Goal: Task Accomplishment & Management: Use online tool/utility

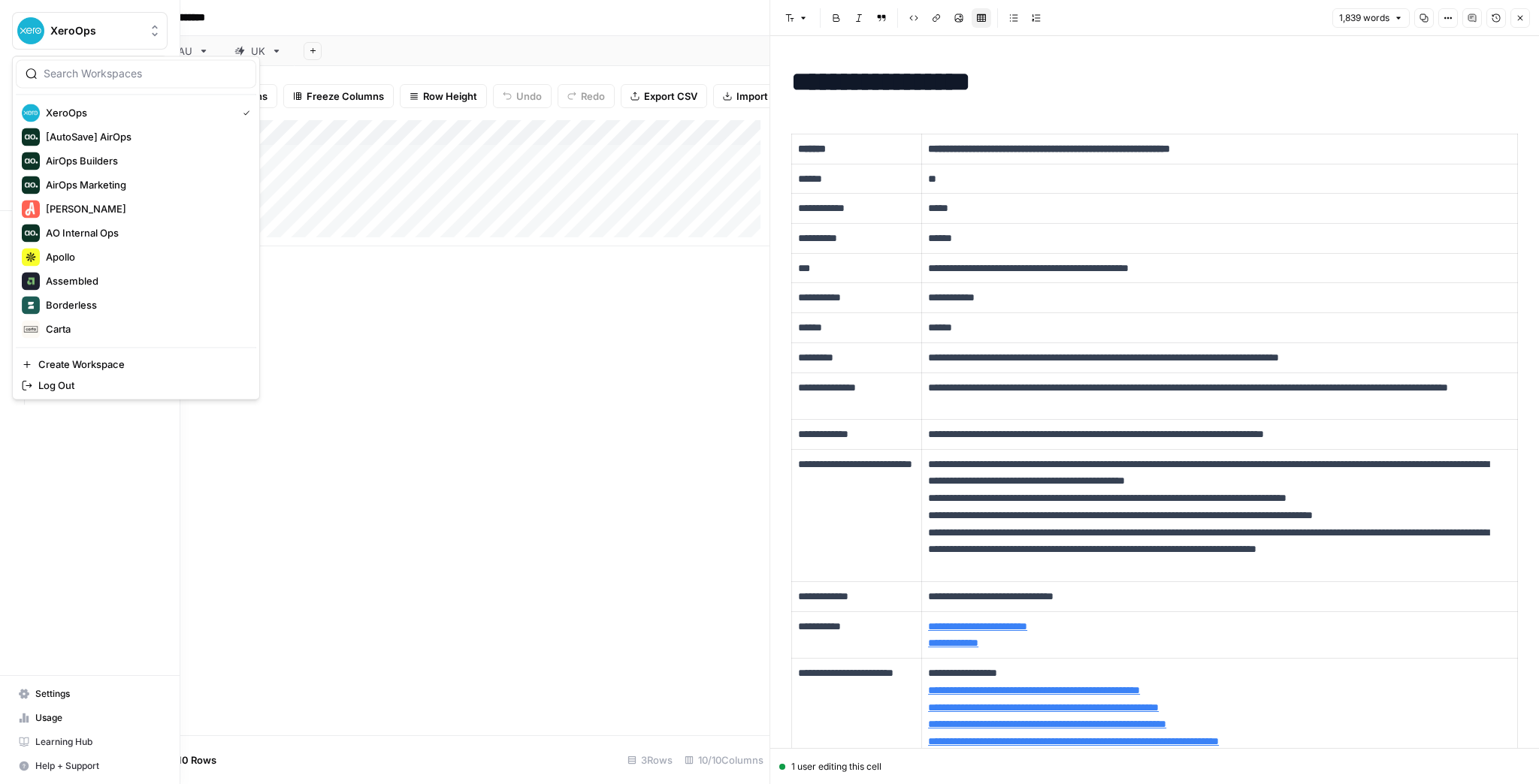
click at [31, 25] on img "Workspace: XeroOps" at bounding box center [31, 31] width 27 height 27
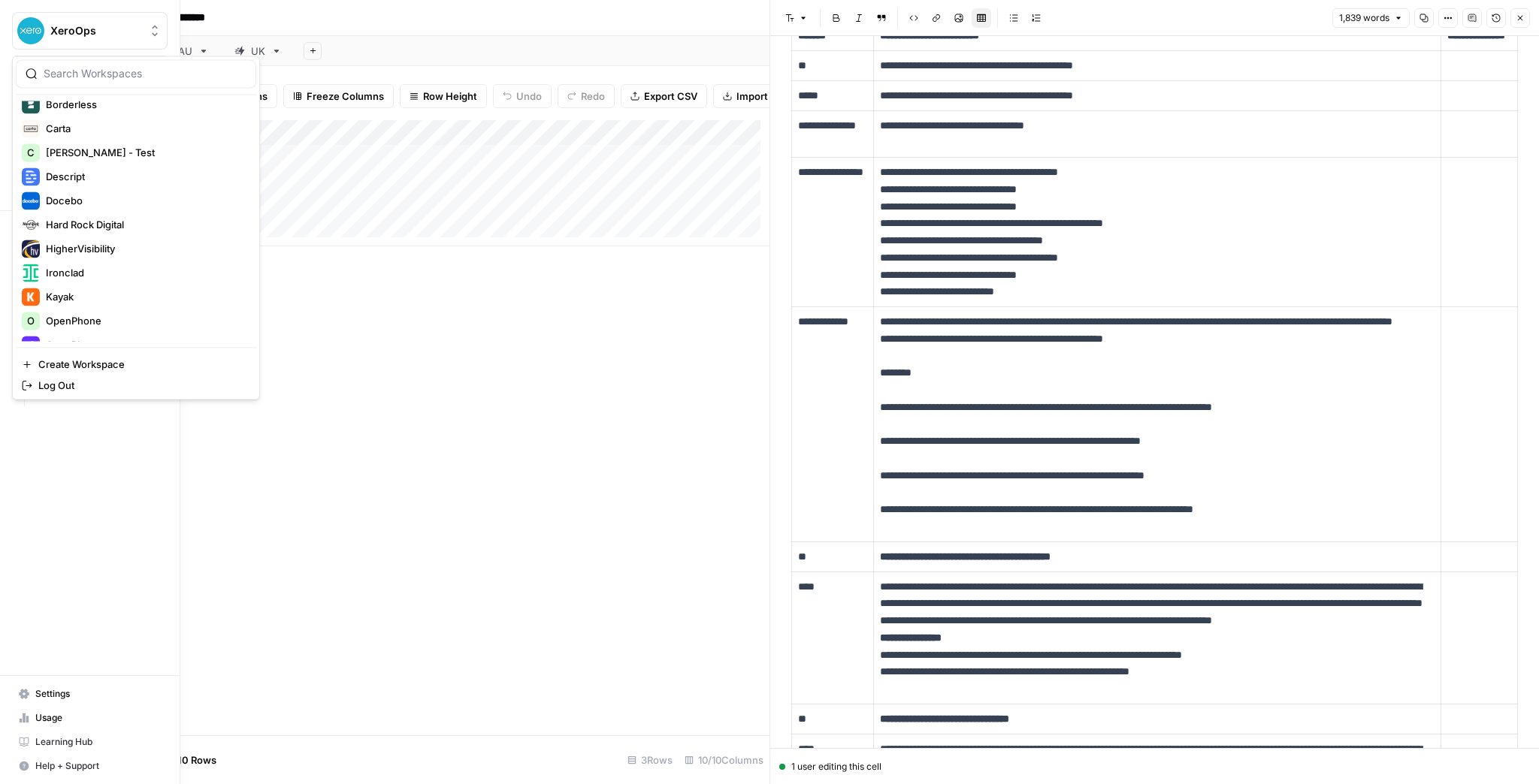
scroll to position [301, 0]
click at [102, 196] on span "Kayak" at bounding box center [144, 197] width 198 height 15
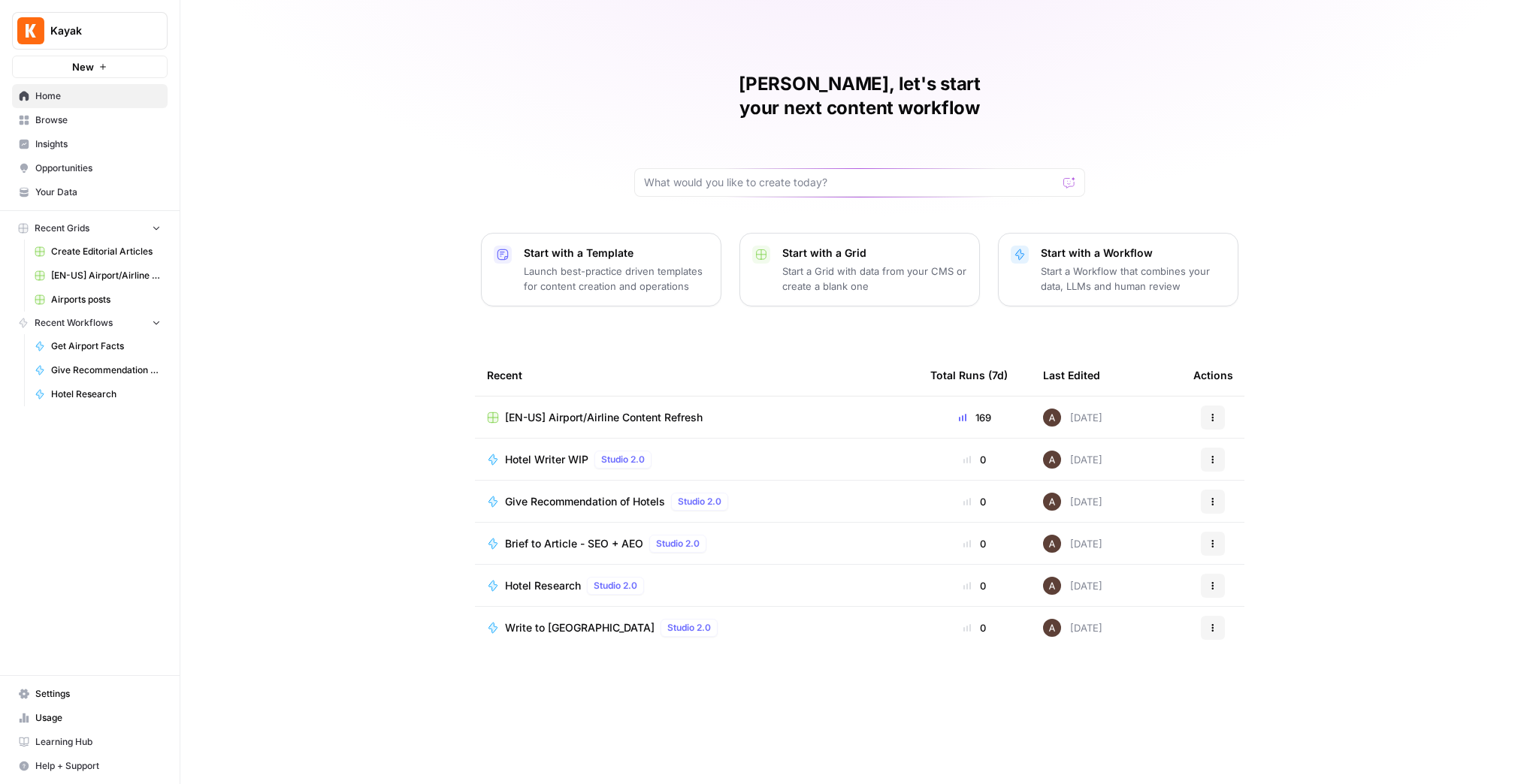
click at [100, 270] on span "[EN-US] Airport/Airline Content Refresh" at bounding box center [106, 276] width 109 height 14
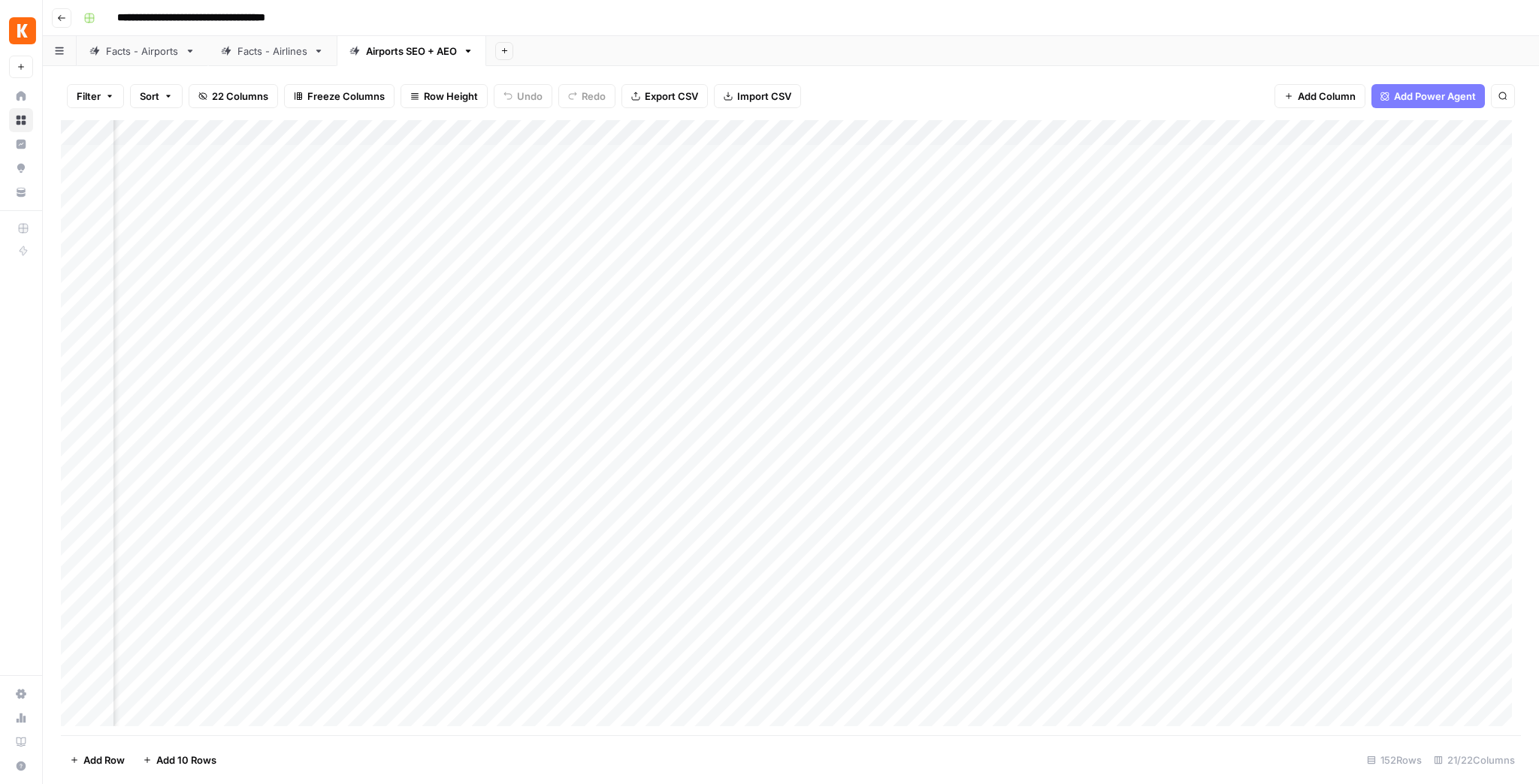
scroll to position [0, 1359]
click at [155, 54] on div "Facts - Airports" at bounding box center [142, 51] width 73 height 15
click at [246, 60] on link "Facts - Airlines" at bounding box center [272, 51] width 128 height 30
click at [154, 61] on link "Facts - Airports" at bounding box center [142, 51] width 131 height 30
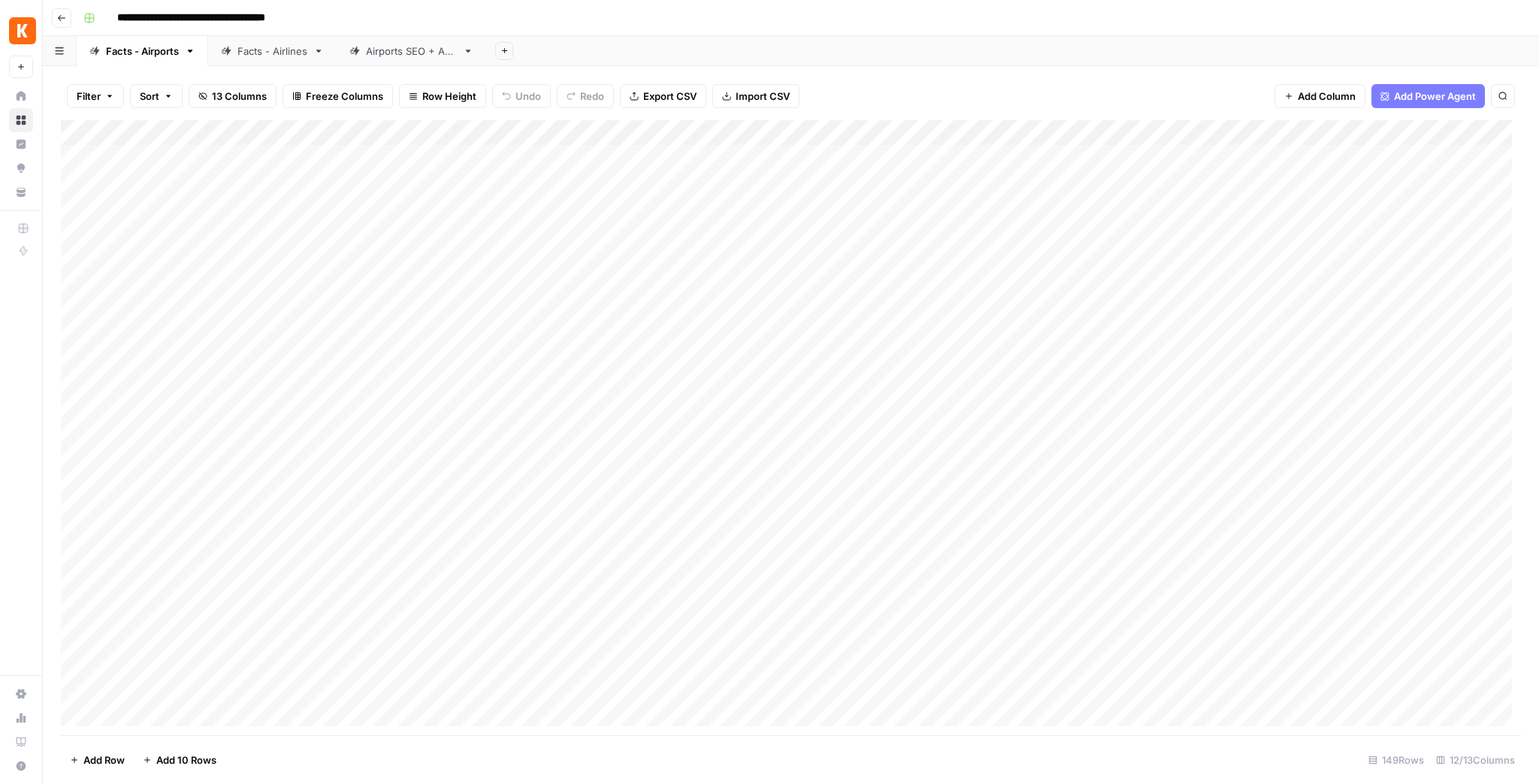
click at [286, 54] on div "Facts - Airlines" at bounding box center [272, 51] width 70 height 15
click at [1278, 159] on div "Add Column" at bounding box center [790, 428] width 1460 height 615
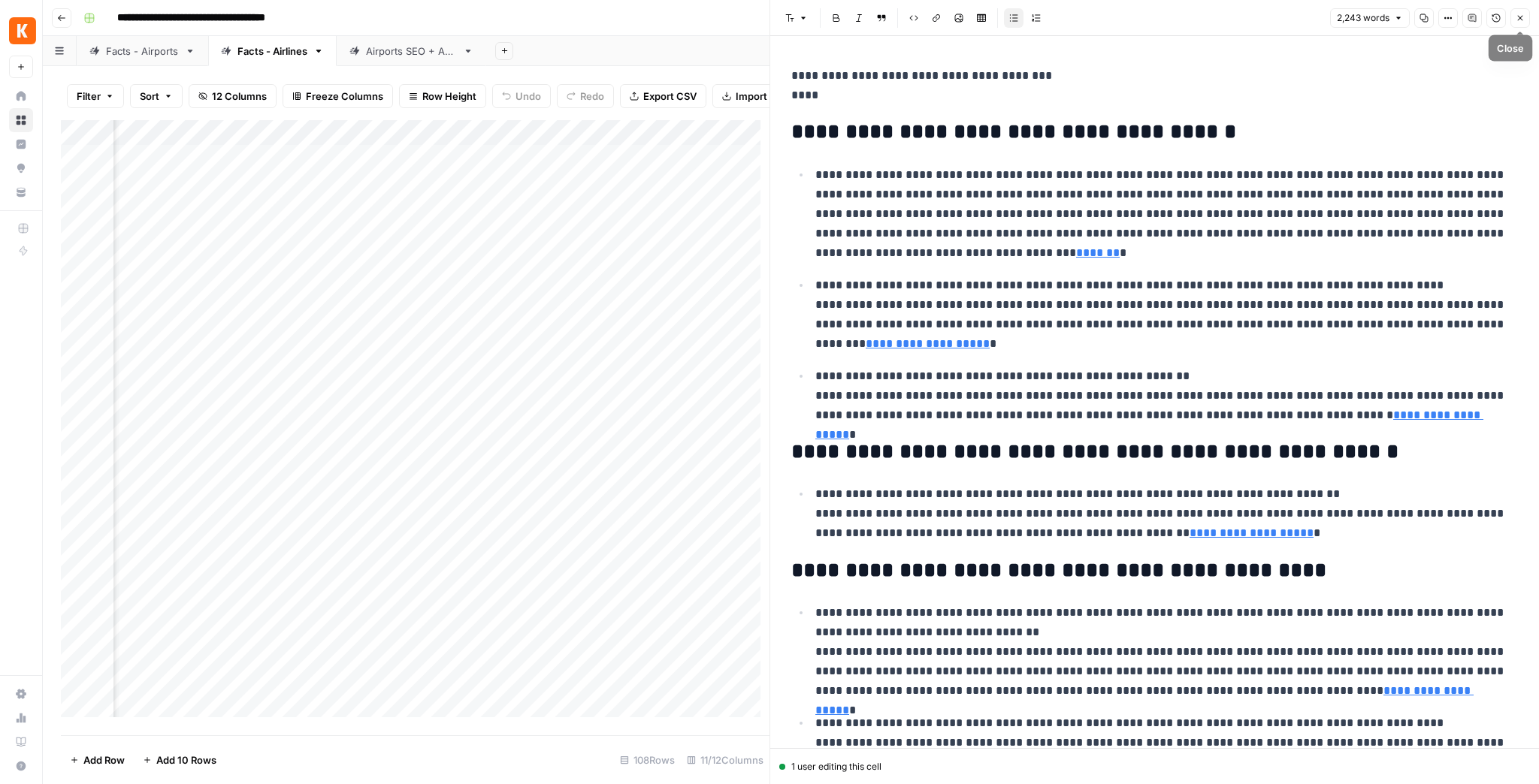
click at [1524, 21] on icon "button" at bounding box center [1521, 18] width 9 height 9
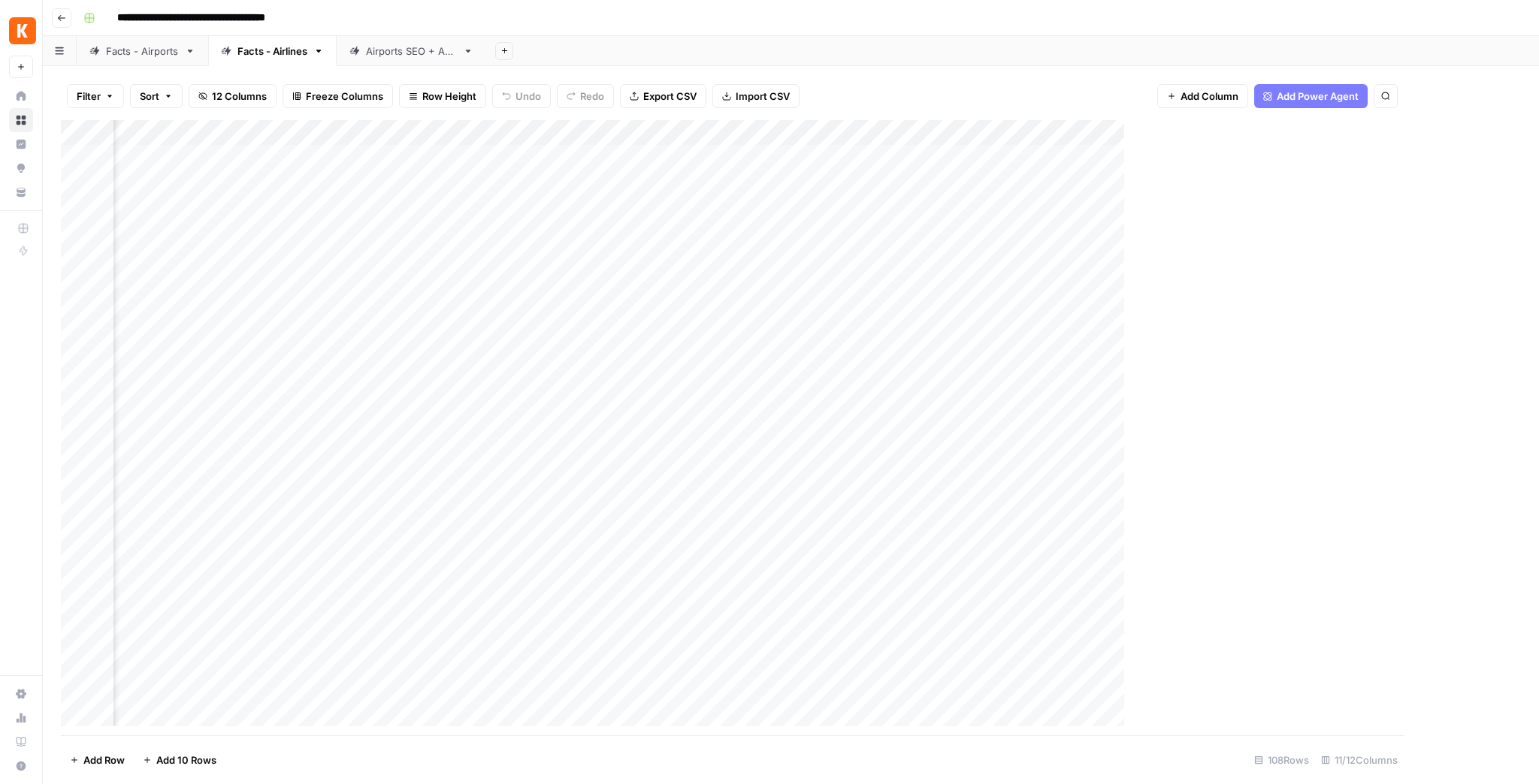
scroll to position [0, 413]
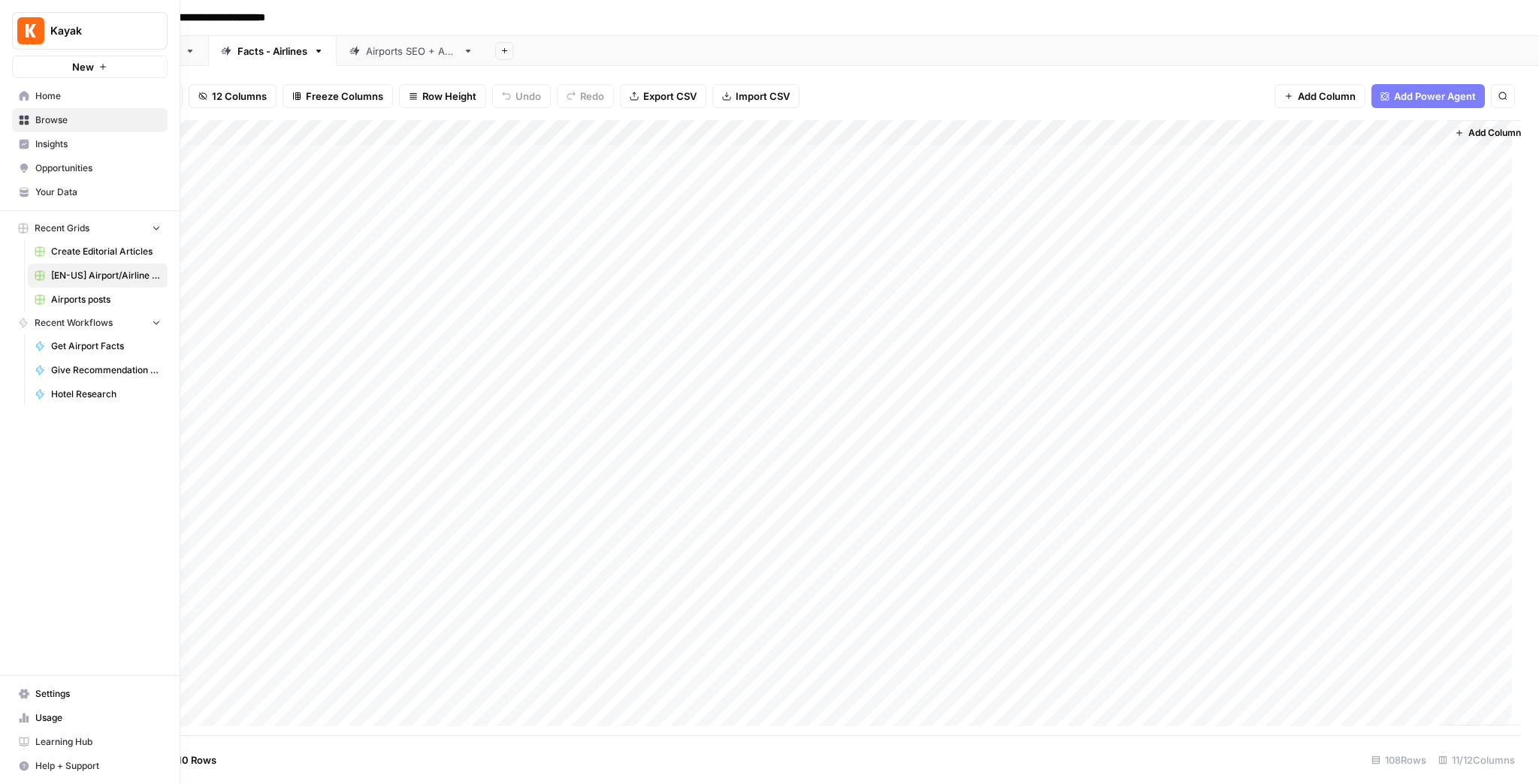
click at [27, 33] on img "Workspace: Kayak" at bounding box center [31, 31] width 27 height 27
click at [62, 186] on span "Your Data" at bounding box center [97, 192] width 125 height 14
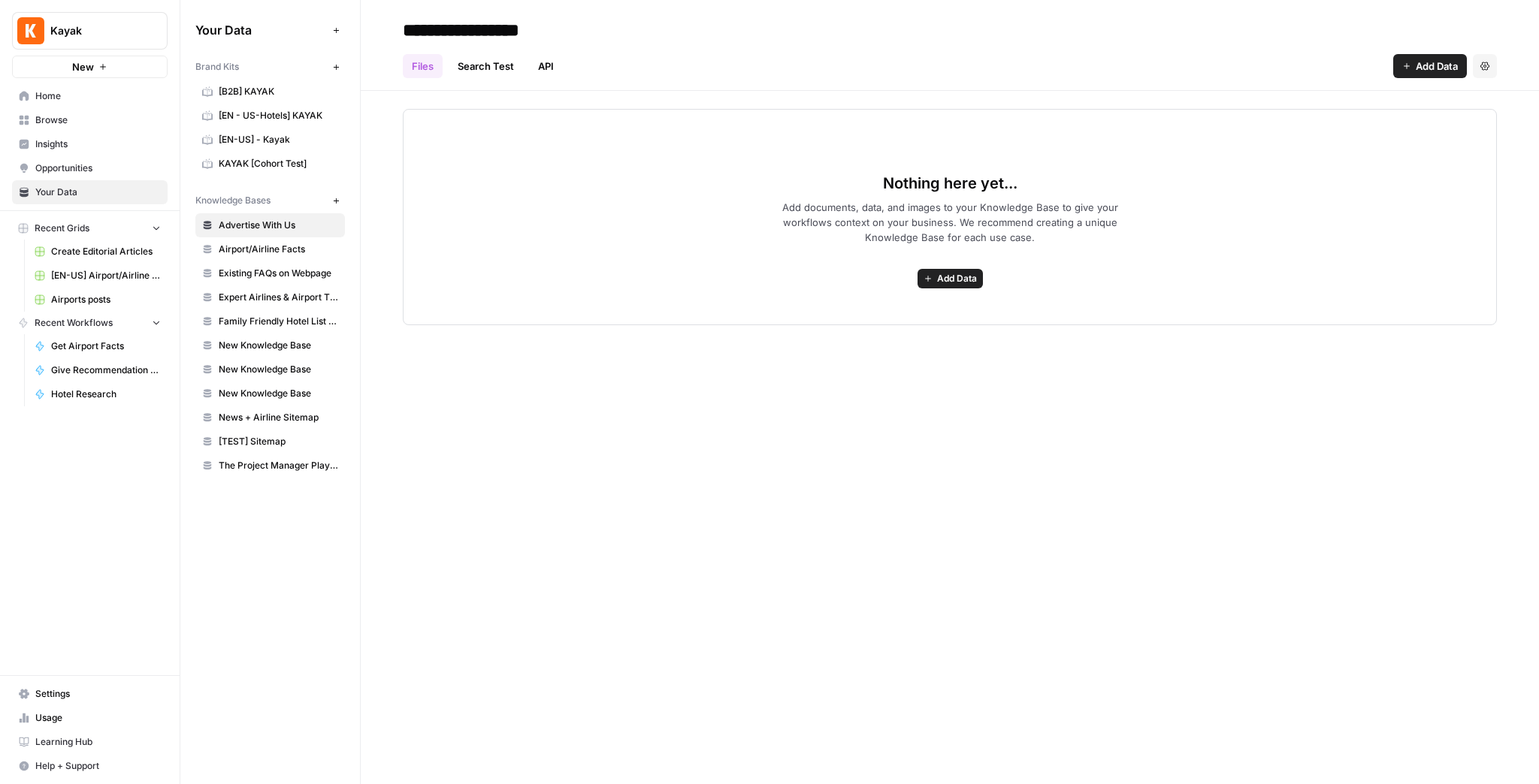
click at [64, 125] on span "Browse" at bounding box center [97, 120] width 125 height 14
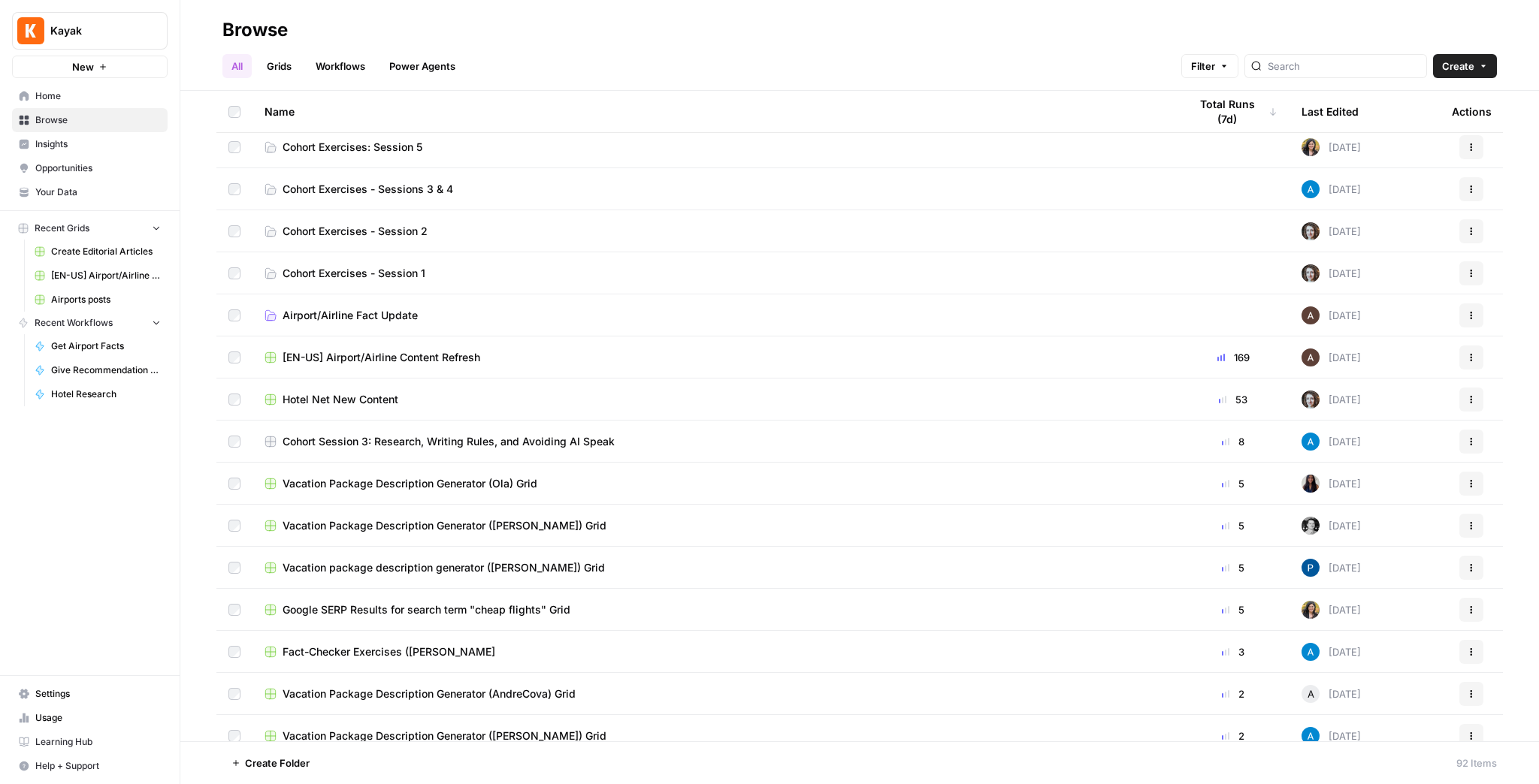
scroll to position [120, 0]
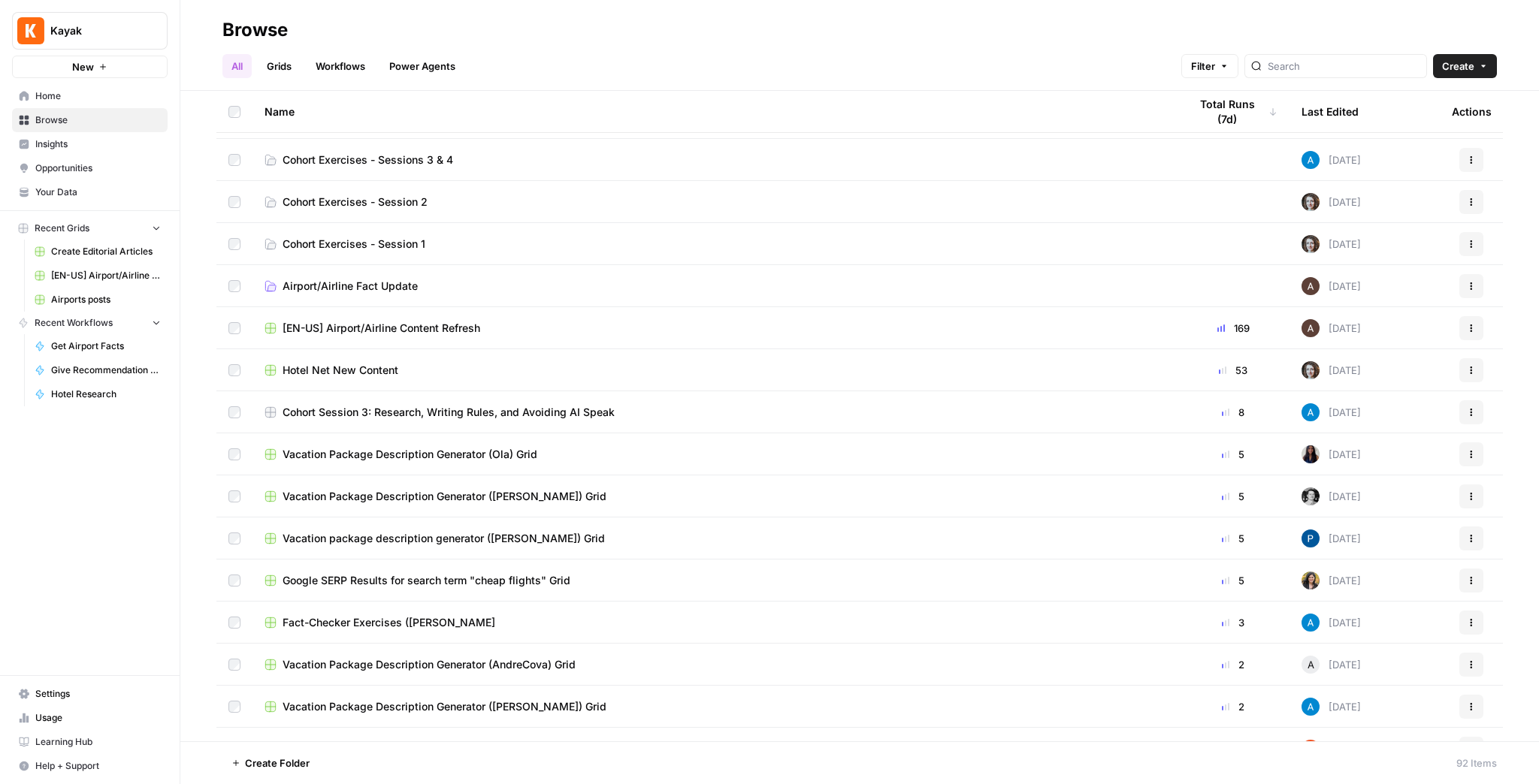
click at [374, 374] on span "Hotel Net New Content" at bounding box center [340, 371] width 116 height 15
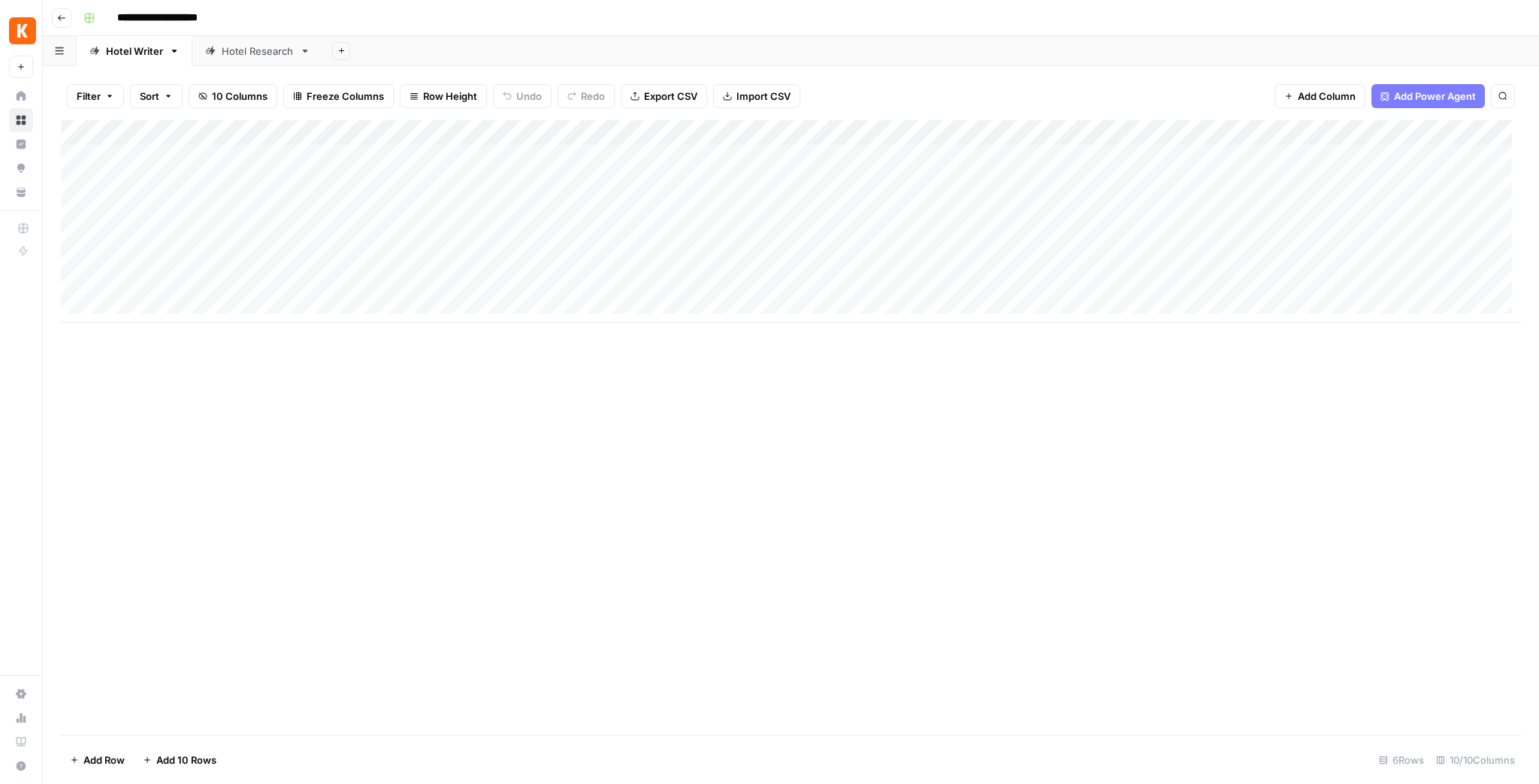
click at [249, 56] on div "Hotel Research" at bounding box center [258, 51] width 72 height 15
click at [1409, 155] on div "Add Column" at bounding box center [790, 428] width 1460 height 615
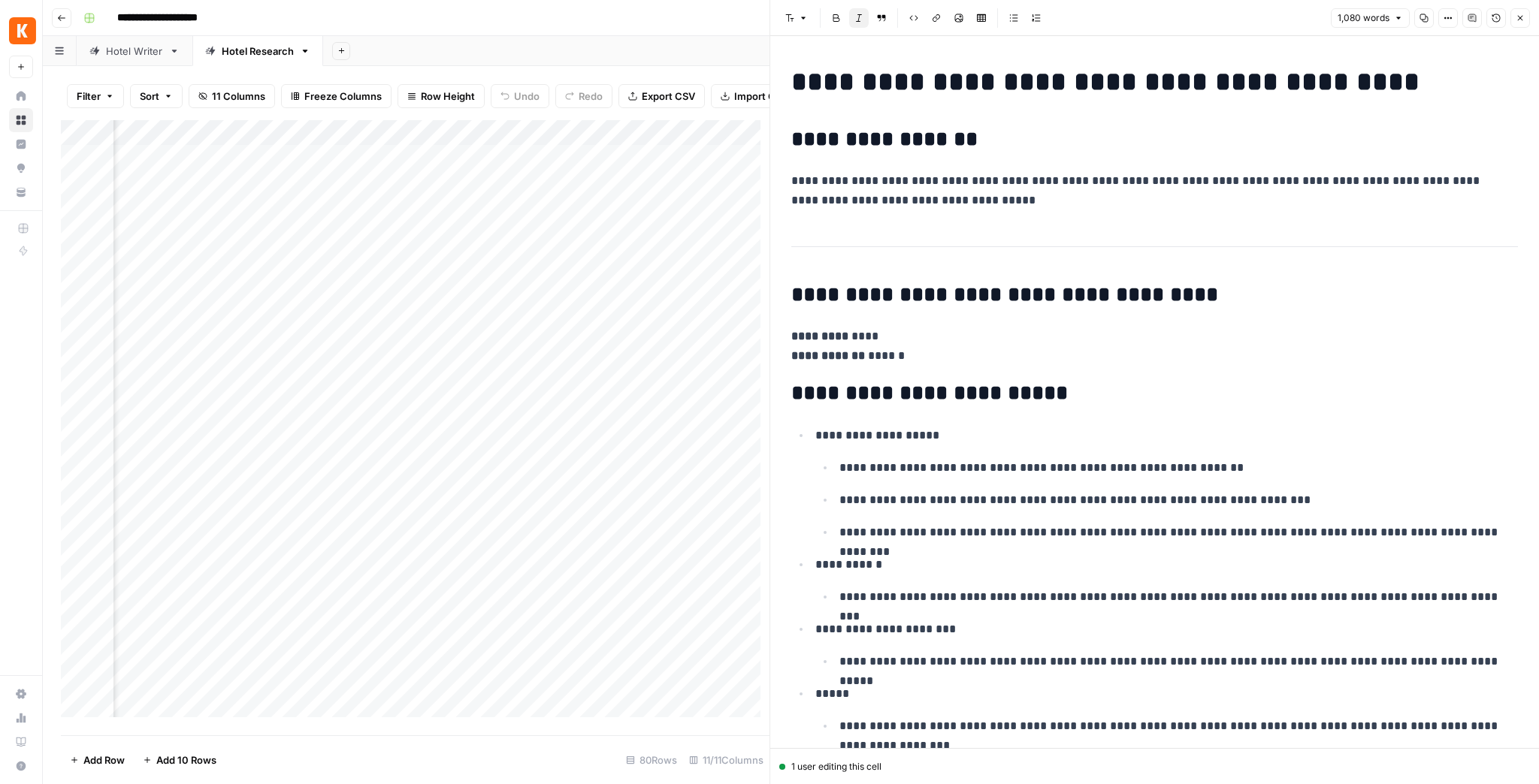
click at [1519, 14] on icon "button" at bounding box center [1521, 18] width 9 height 9
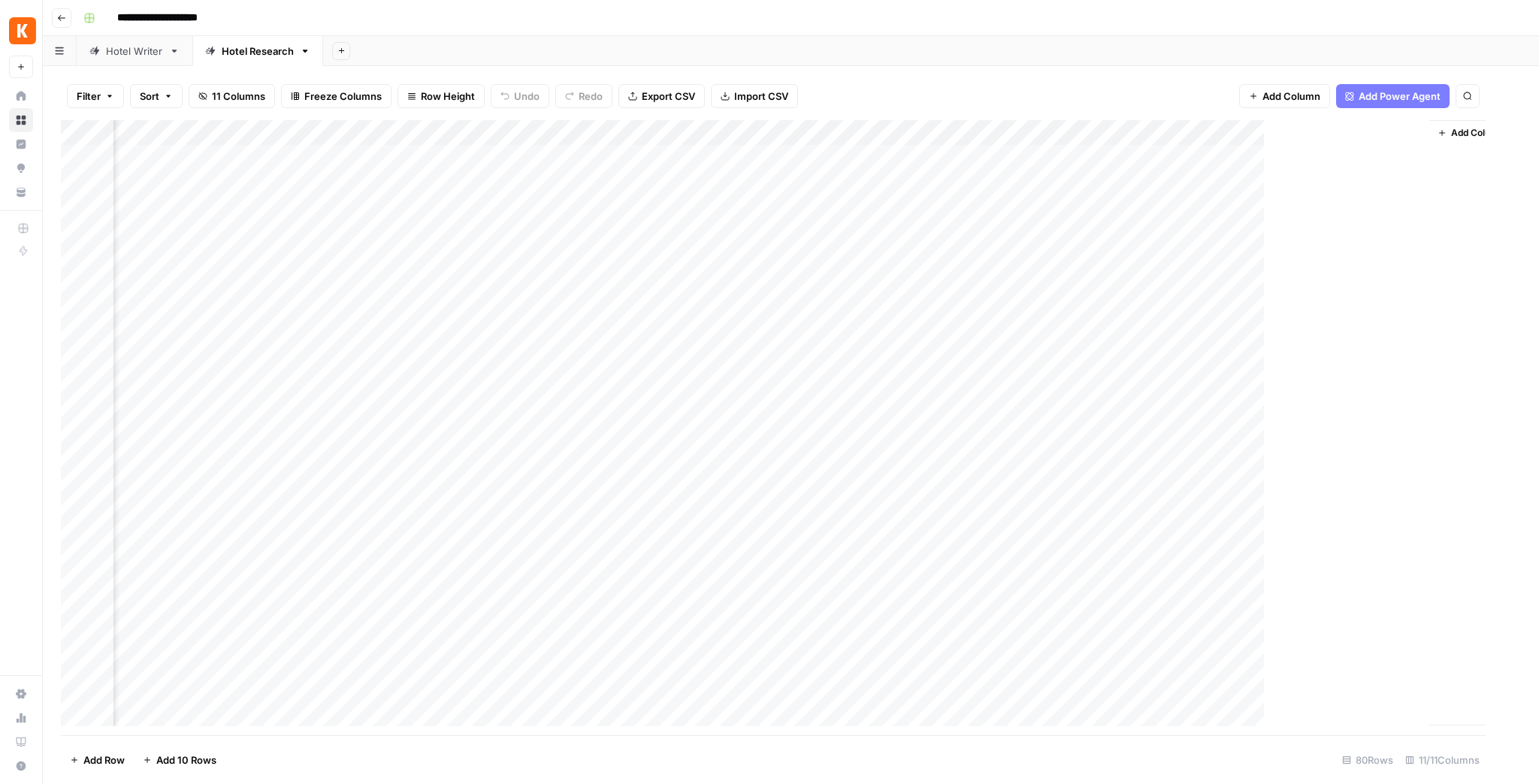
scroll to position [0, 318]
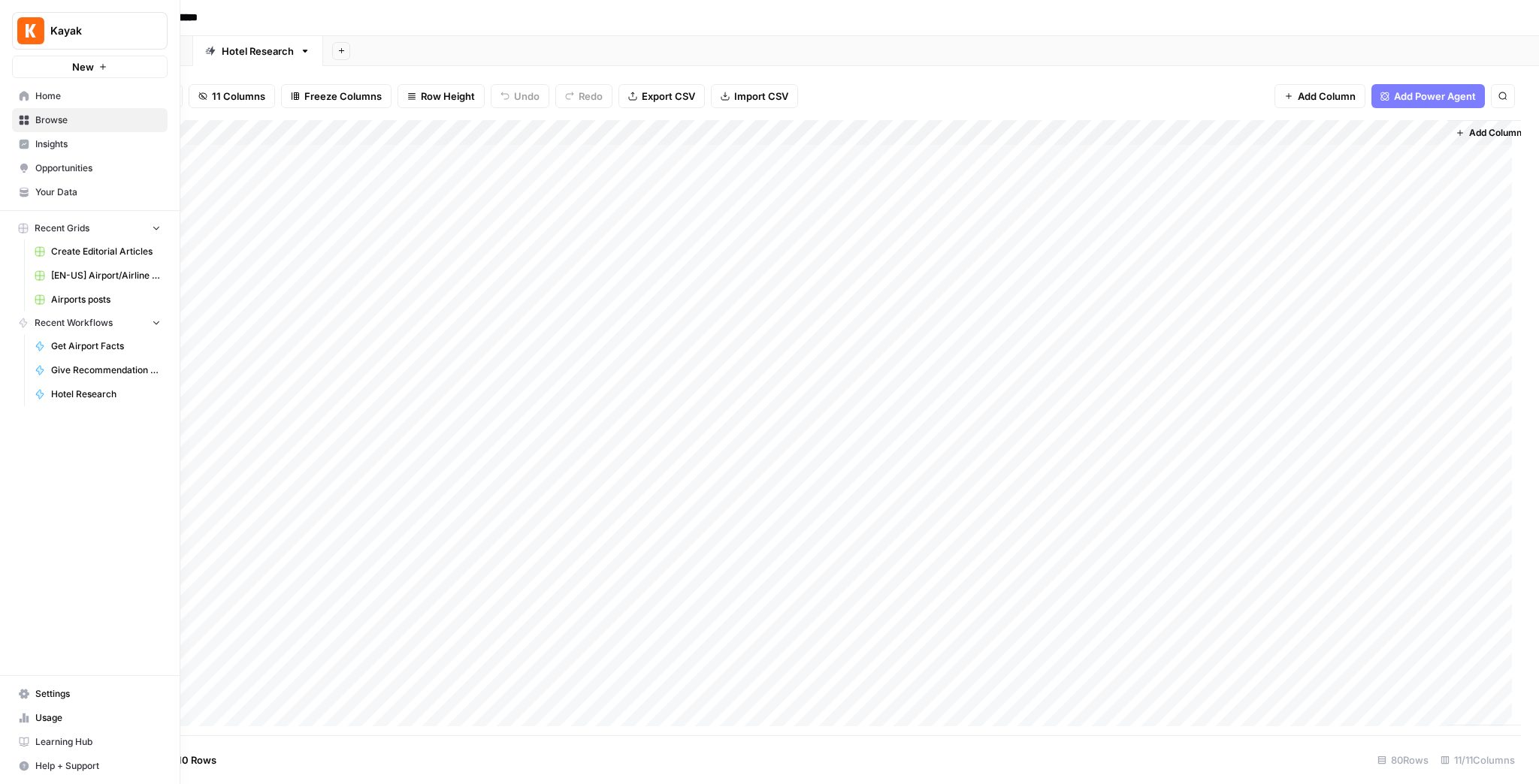
click at [36, 28] on img "Workspace: Kayak" at bounding box center [31, 31] width 27 height 27
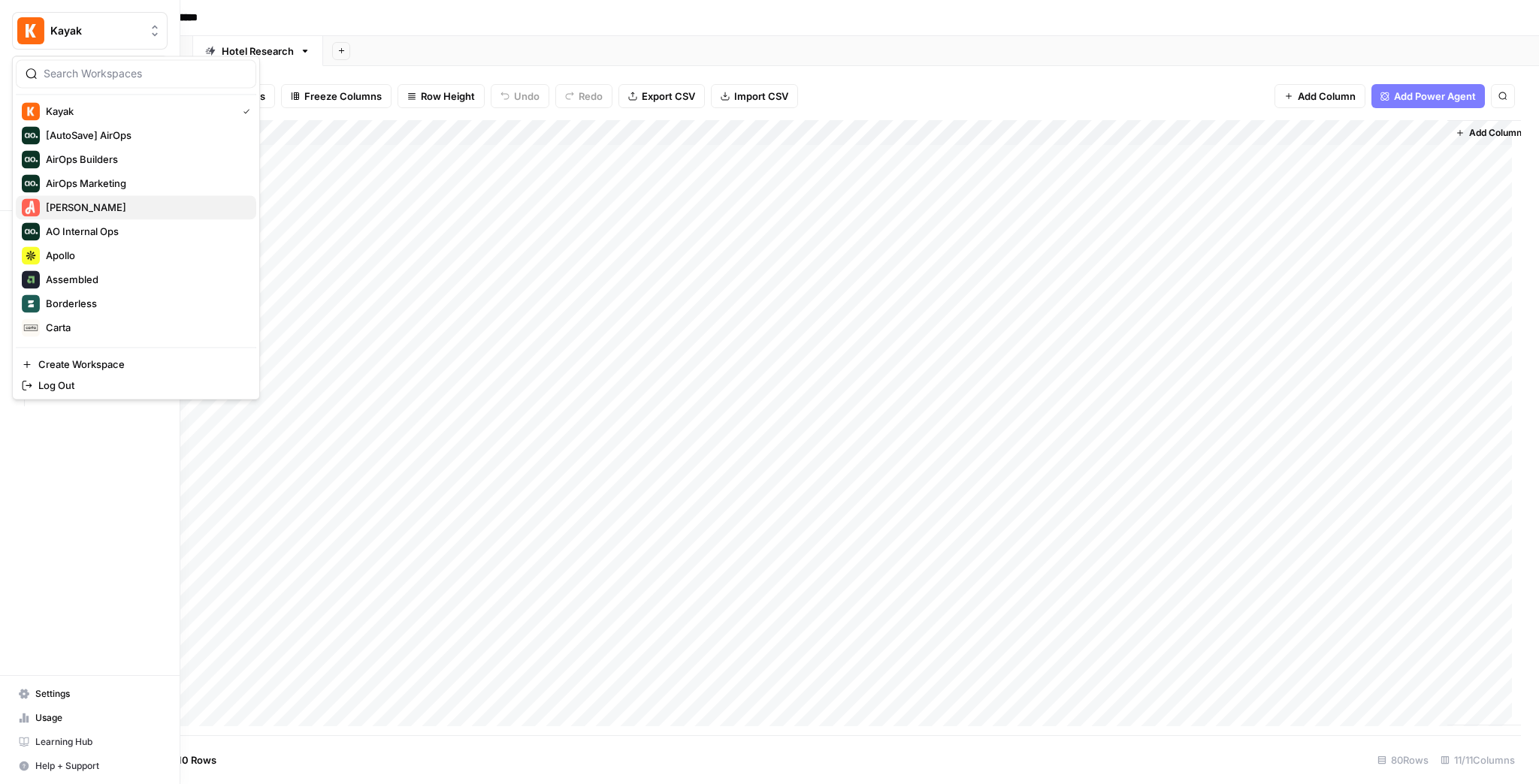
scroll to position [0, 0]
click at [102, 205] on span "[PERSON_NAME]" at bounding box center [144, 209] width 198 height 15
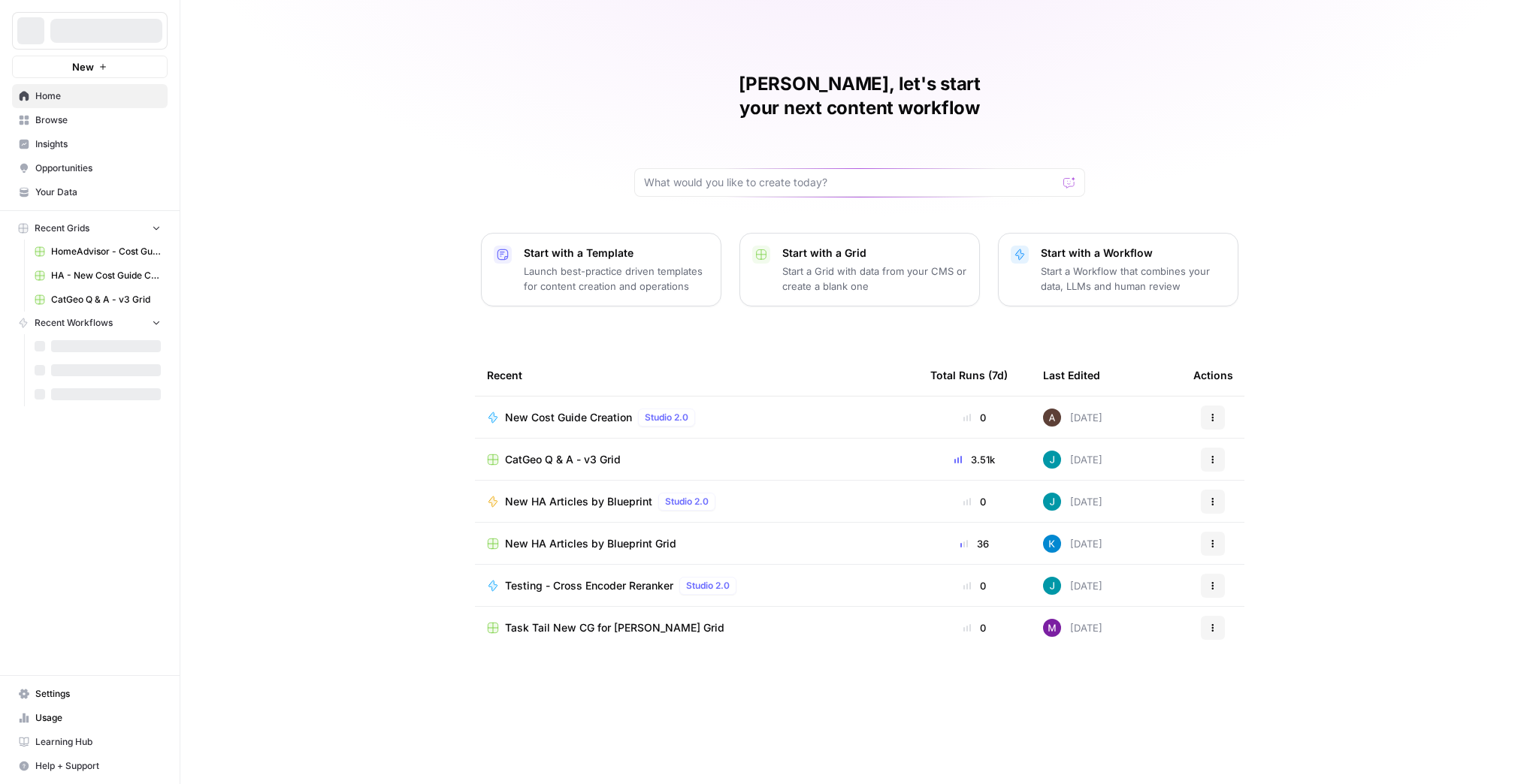
click at [98, 729] on link "Usage" at bounding box center [90, 719] width 156 height 24
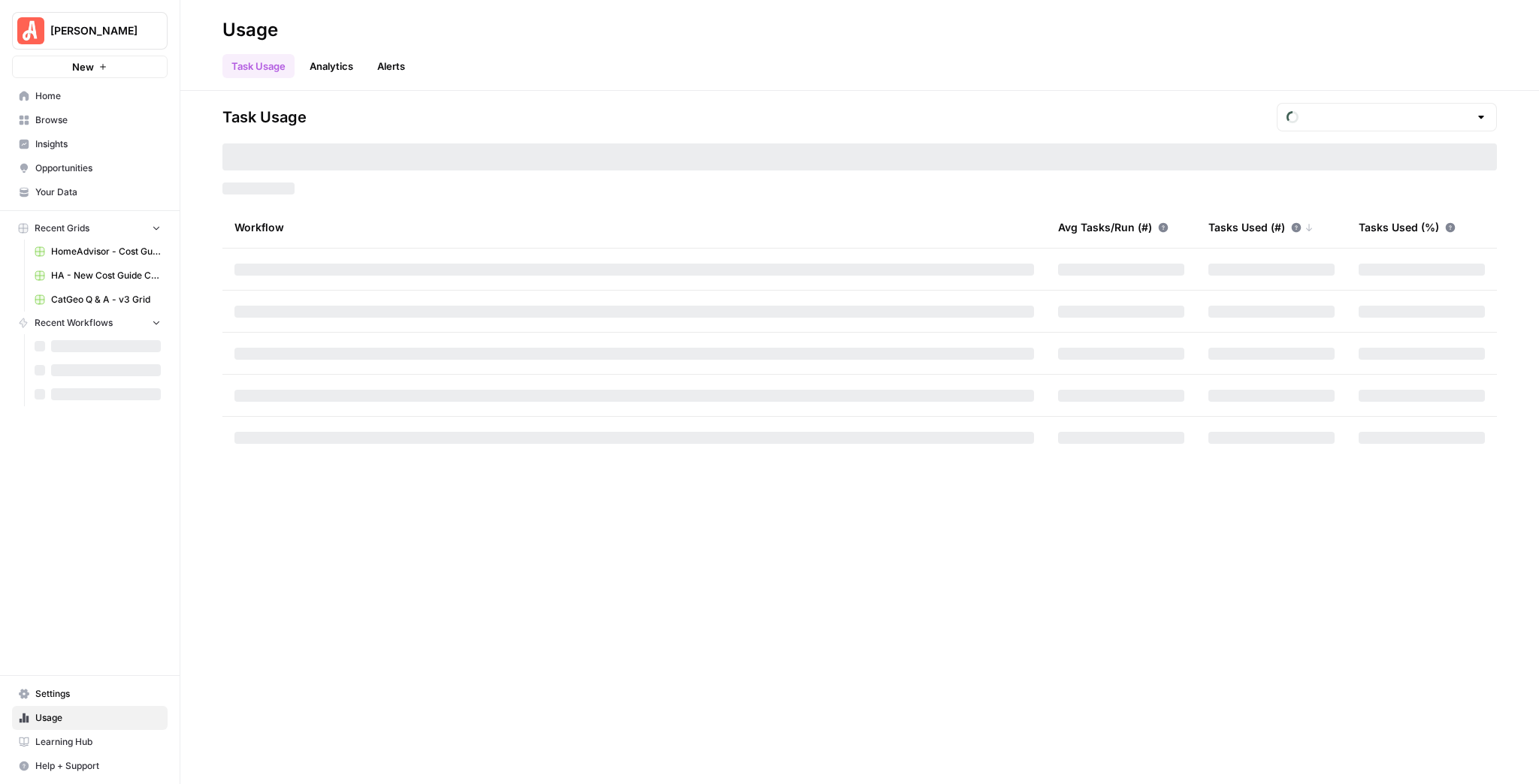
type input "October Tasks"
click at [1392, 107] on div "October Tasks" at bounding box center [1387, 117] width 220 height 29
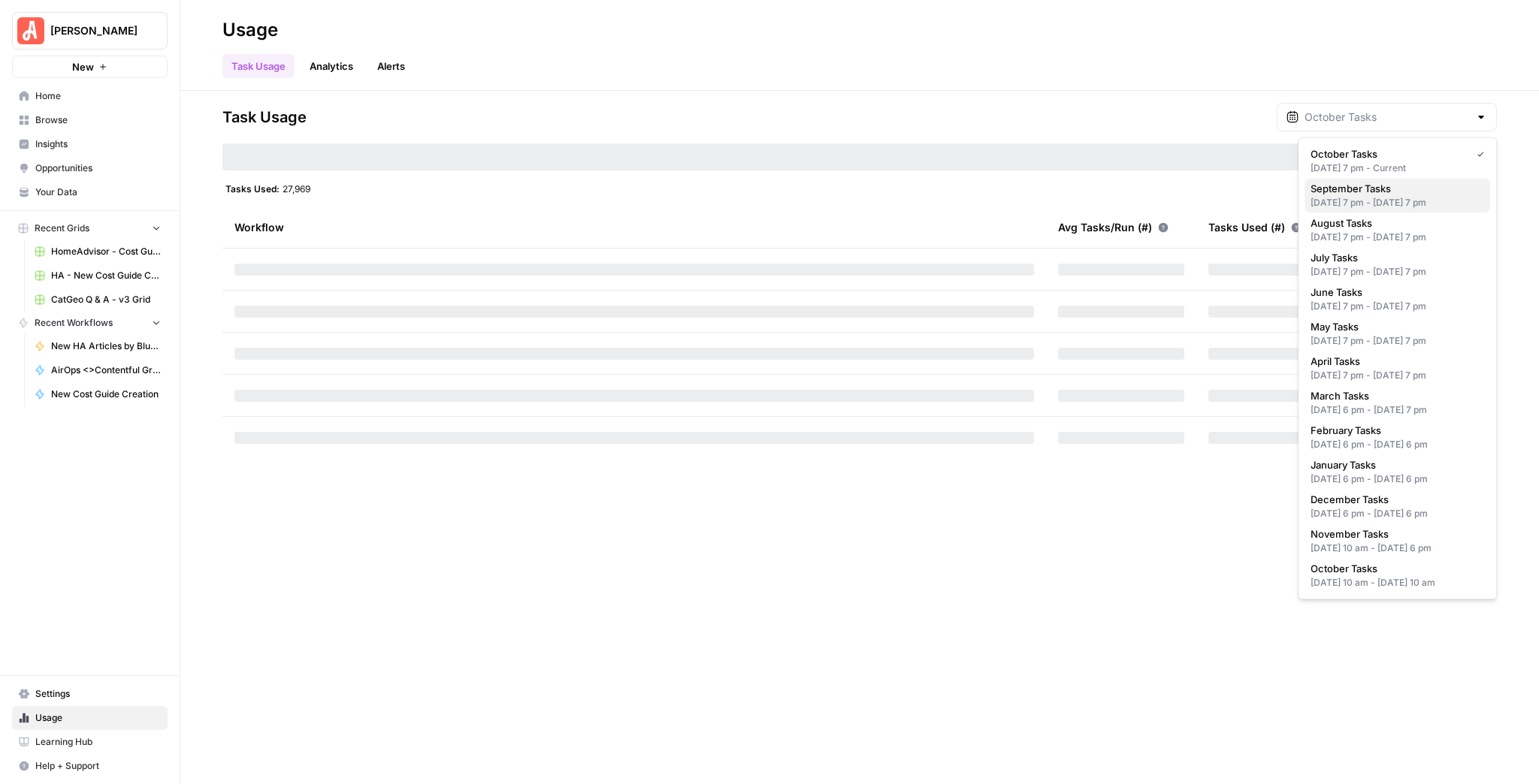
click at [1401, 201] on div "Aug 31, 2025 7 pm - Sep 30, 2025 7 pm" at bounding box center [1398, 203] width 173 height 14
type input "September Tasks"
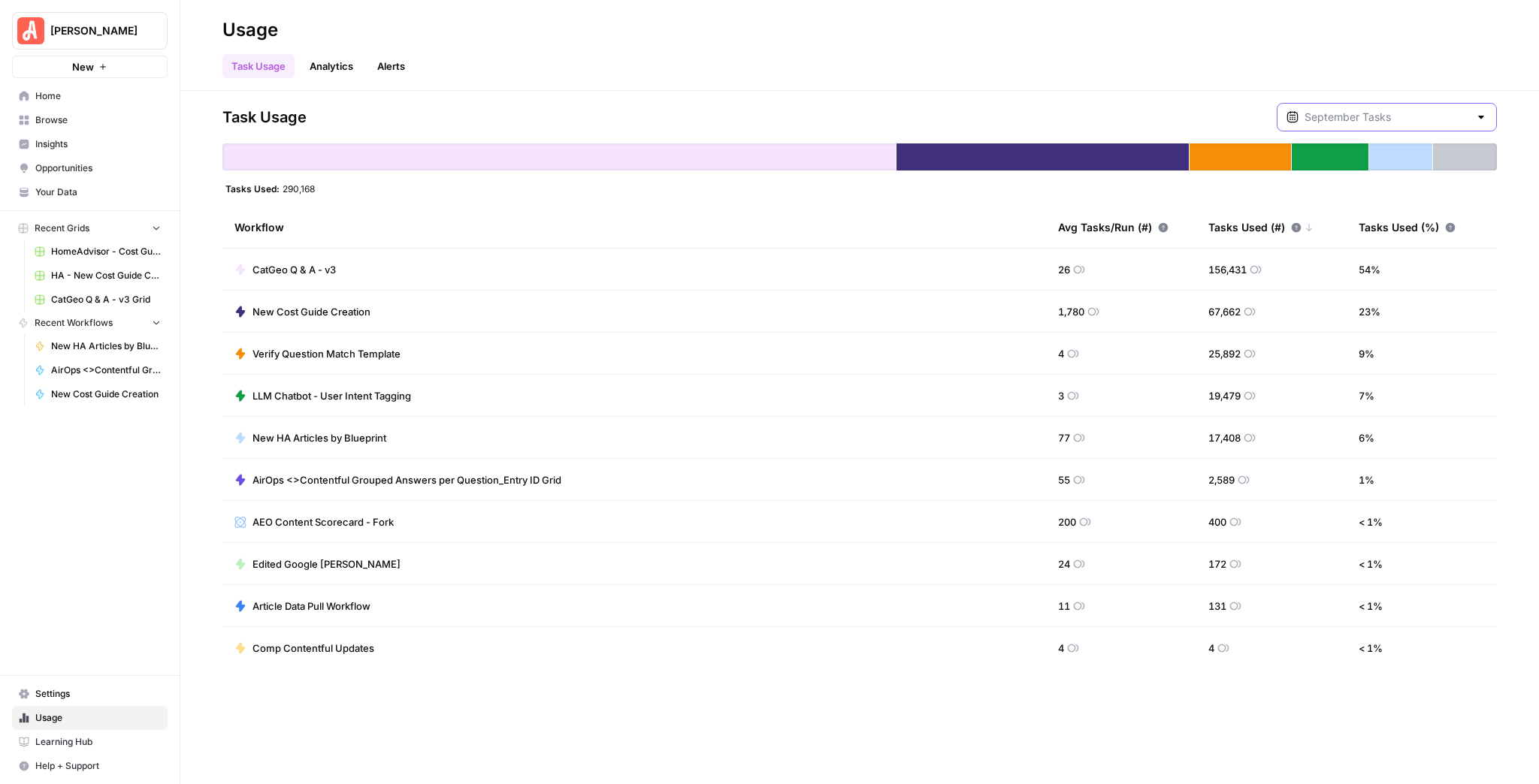
click at [1329, 119] on input "text" at bounding box center [1387, 117] width 165 height 15
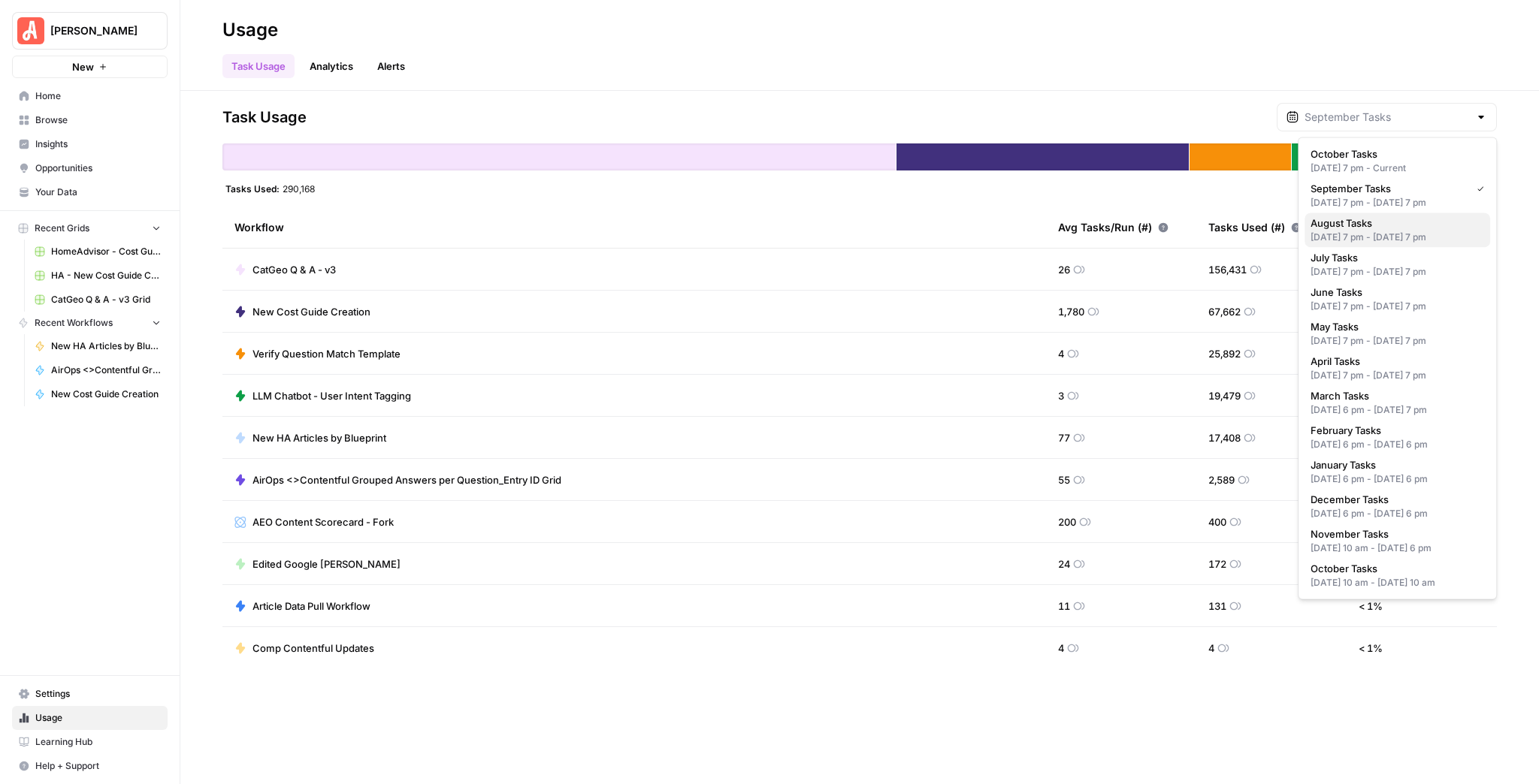
click at [1380, 244] on div "Jul 31, 2025 7 pm - Aug 31, 2025 7 pm" at bounding box center [1398, 238] width 173 height 14
type input "August Tasks"
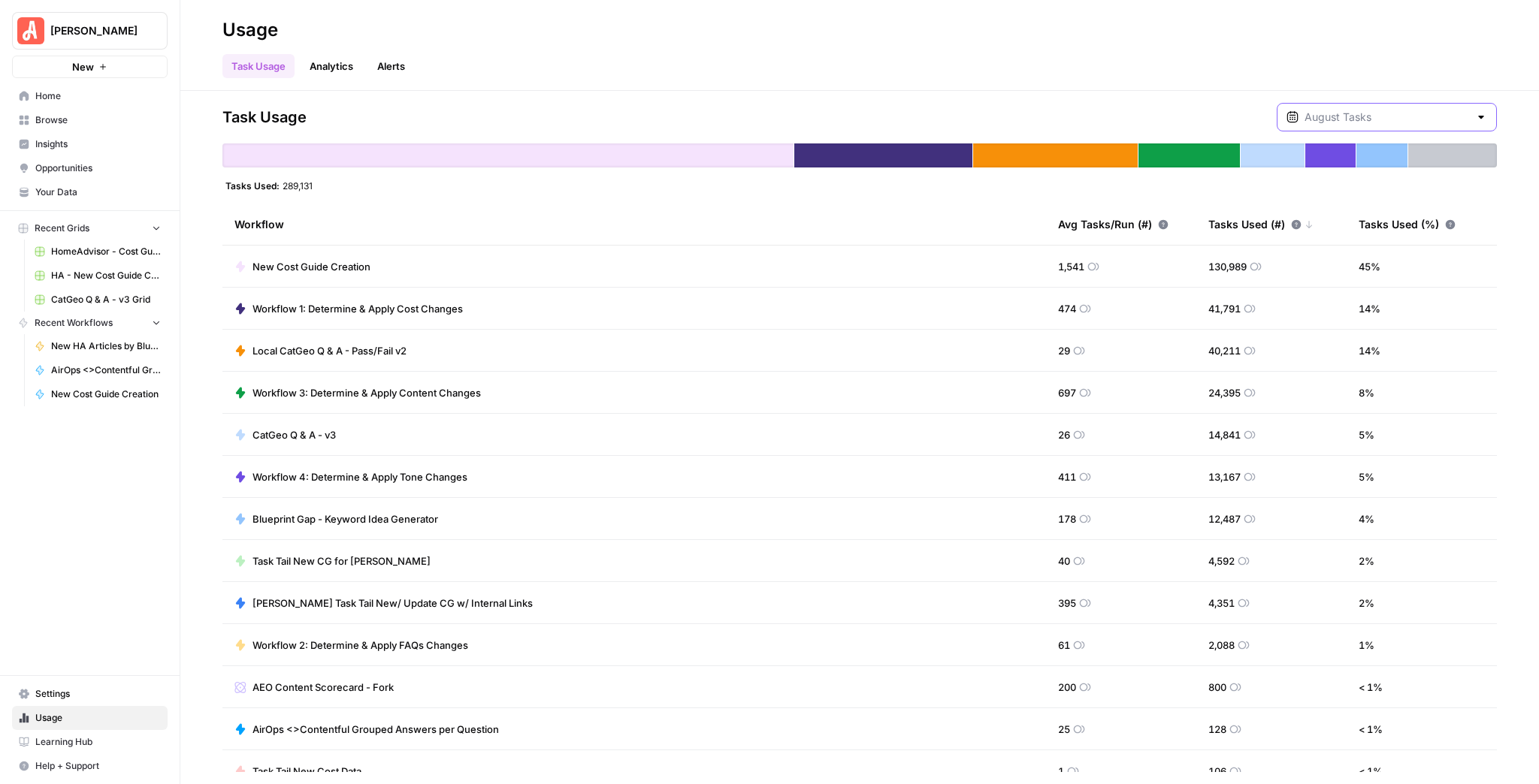
click at [1371, 121] on input "text" at bounding box center [1387, 117] width 165 height 15
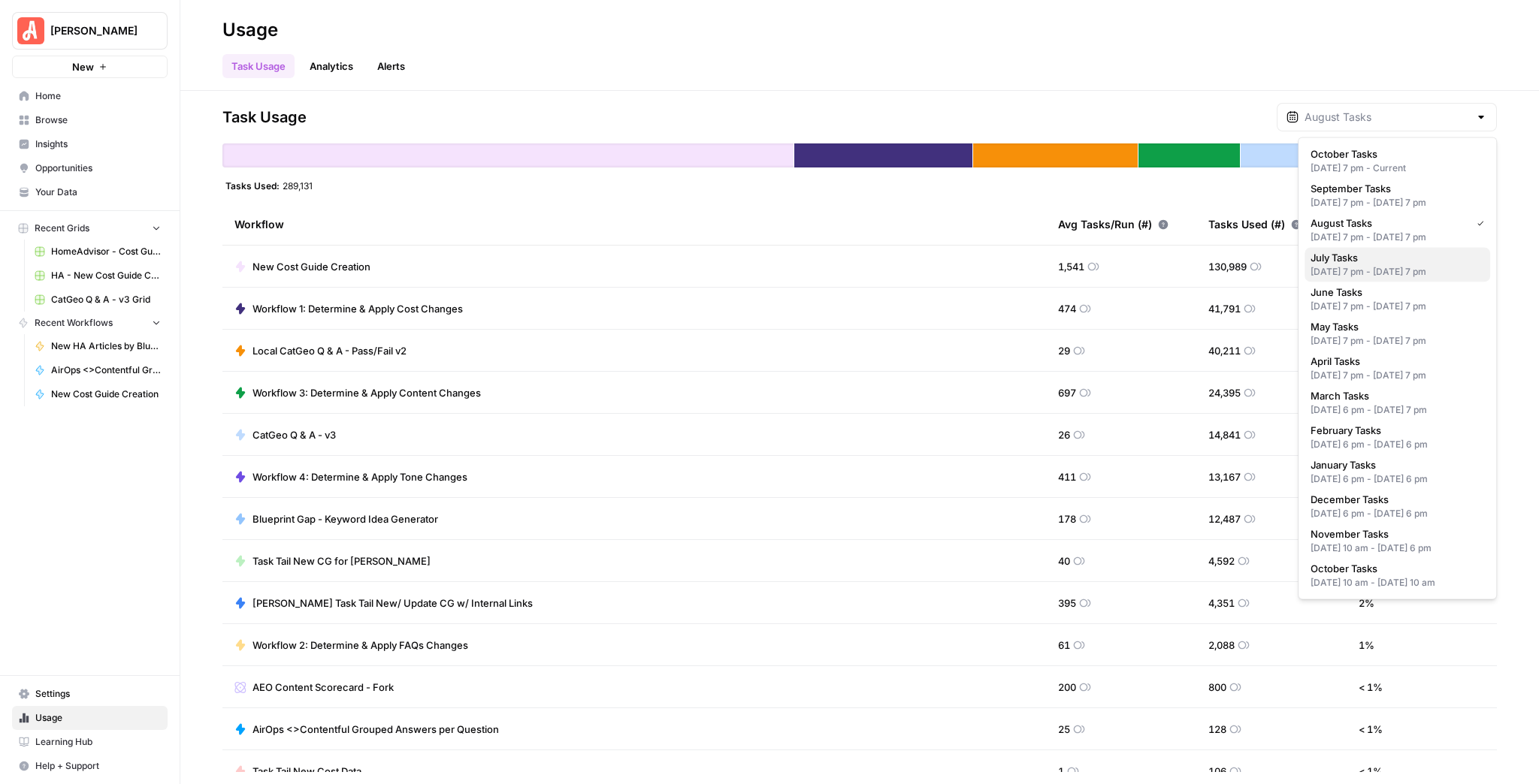
click at [1382, 279] on div "Jun 30, 2025 7 pm - Jul 31, 2025 7 pm" at bounding box center [1398, 272] width 173 height 14
type input "July Tasks"
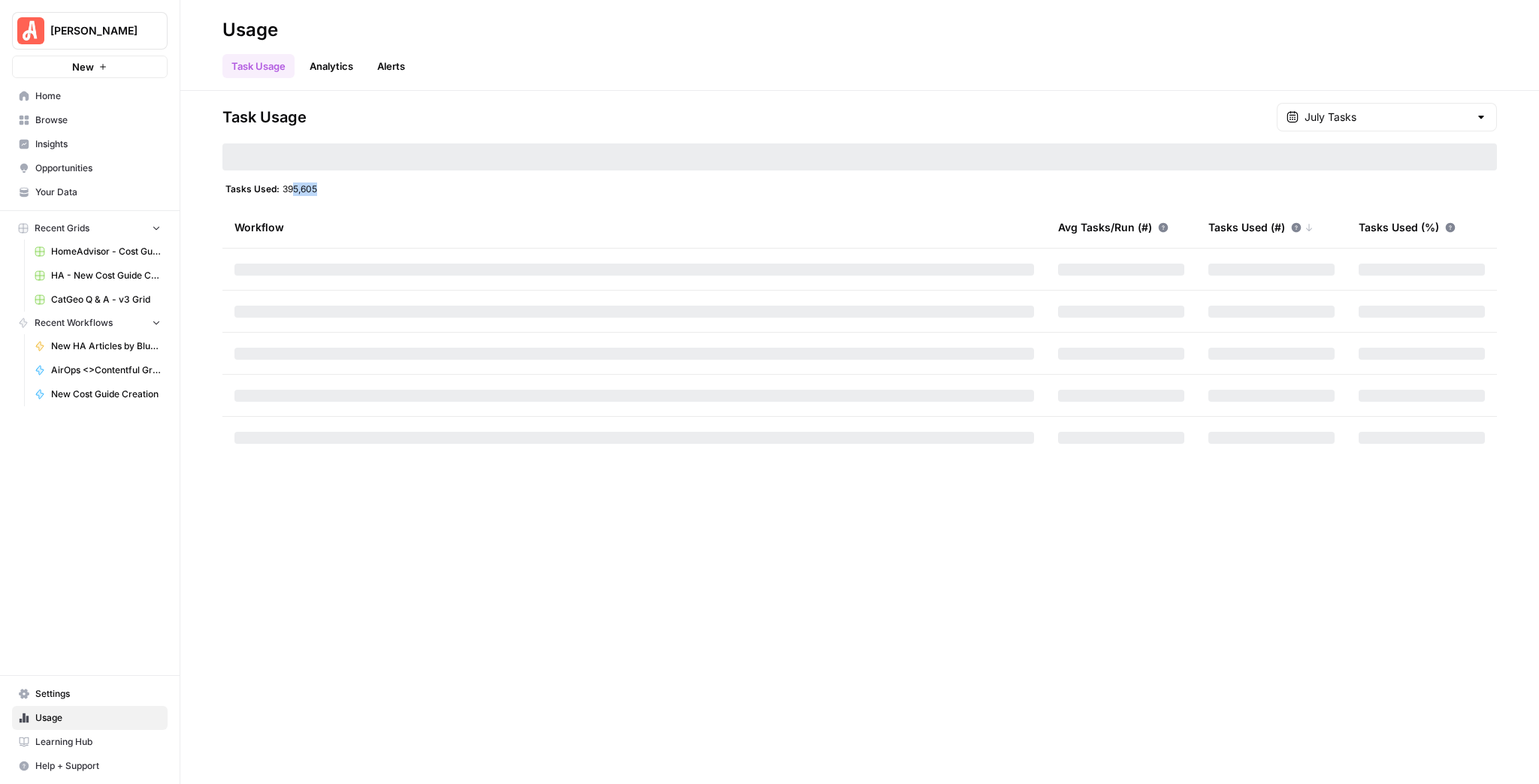
drag, startPoint x: 298, startPoint y: 192, endPoint x: 336, endPoint y: 195, distance: 38.1
click at [333, 195] on div "Task Usage July Tasks Tasks Used: 395,605 Workflow Avg Tasks/Run (#) Tasks Used…" at bounding box center [860, 280] width 1275 height 356
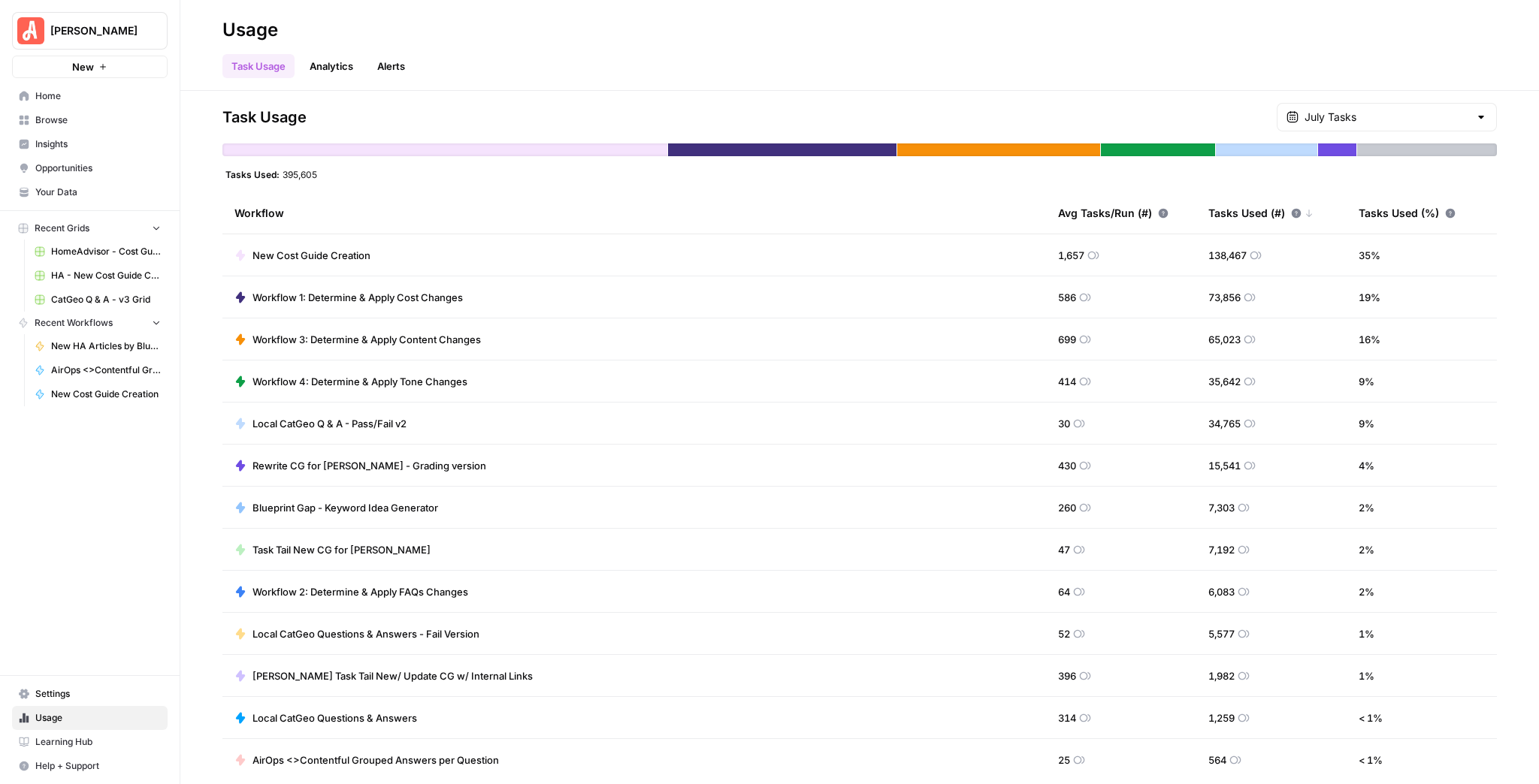
click at [1350, 128] on div "July Tasks" at bounding box center [1387, 117] width 220 height 29
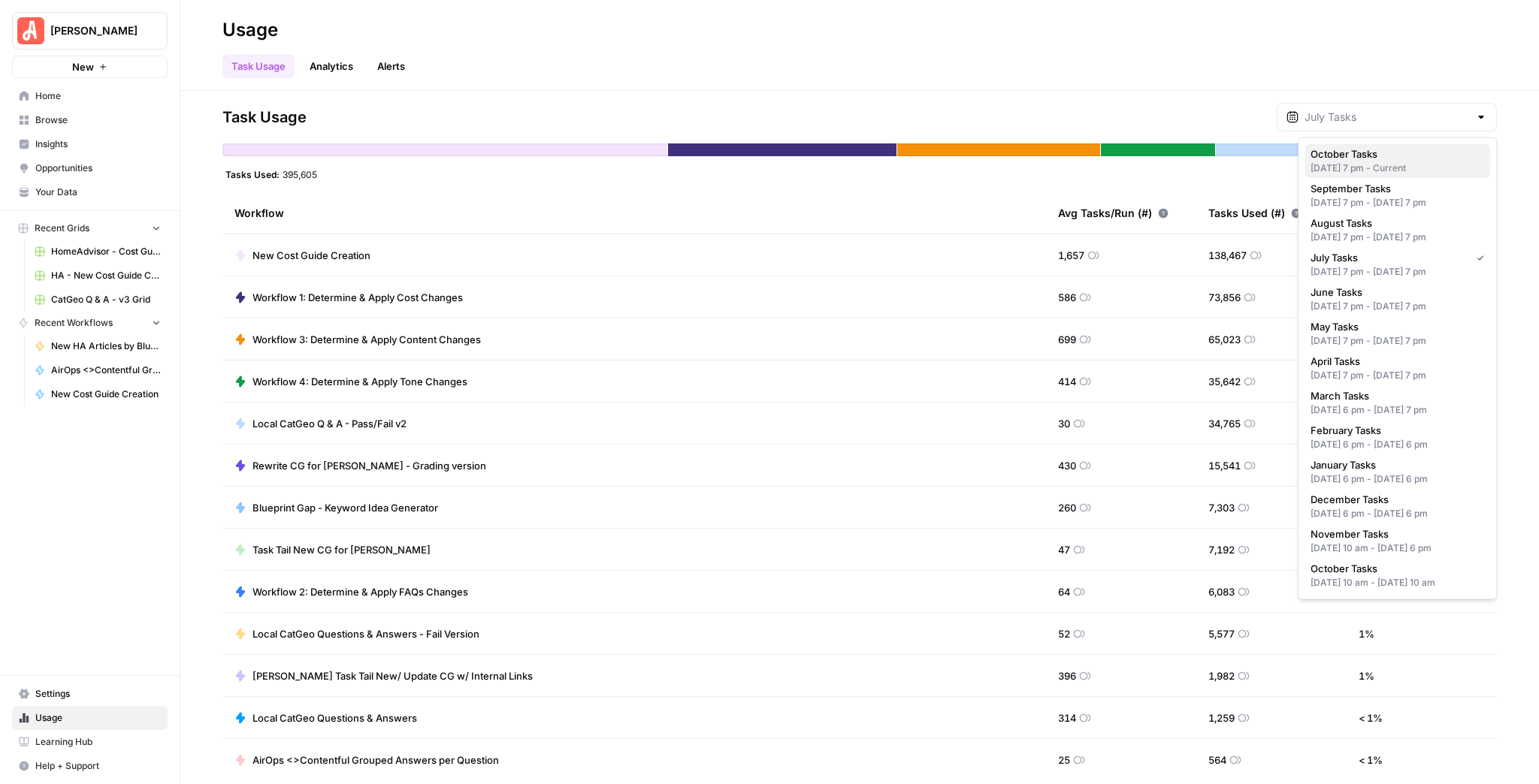
click at [1351, 150] on span "October Tasks" at bounding box center [1395, 154] width 168 height 15
type input "October Tasks"
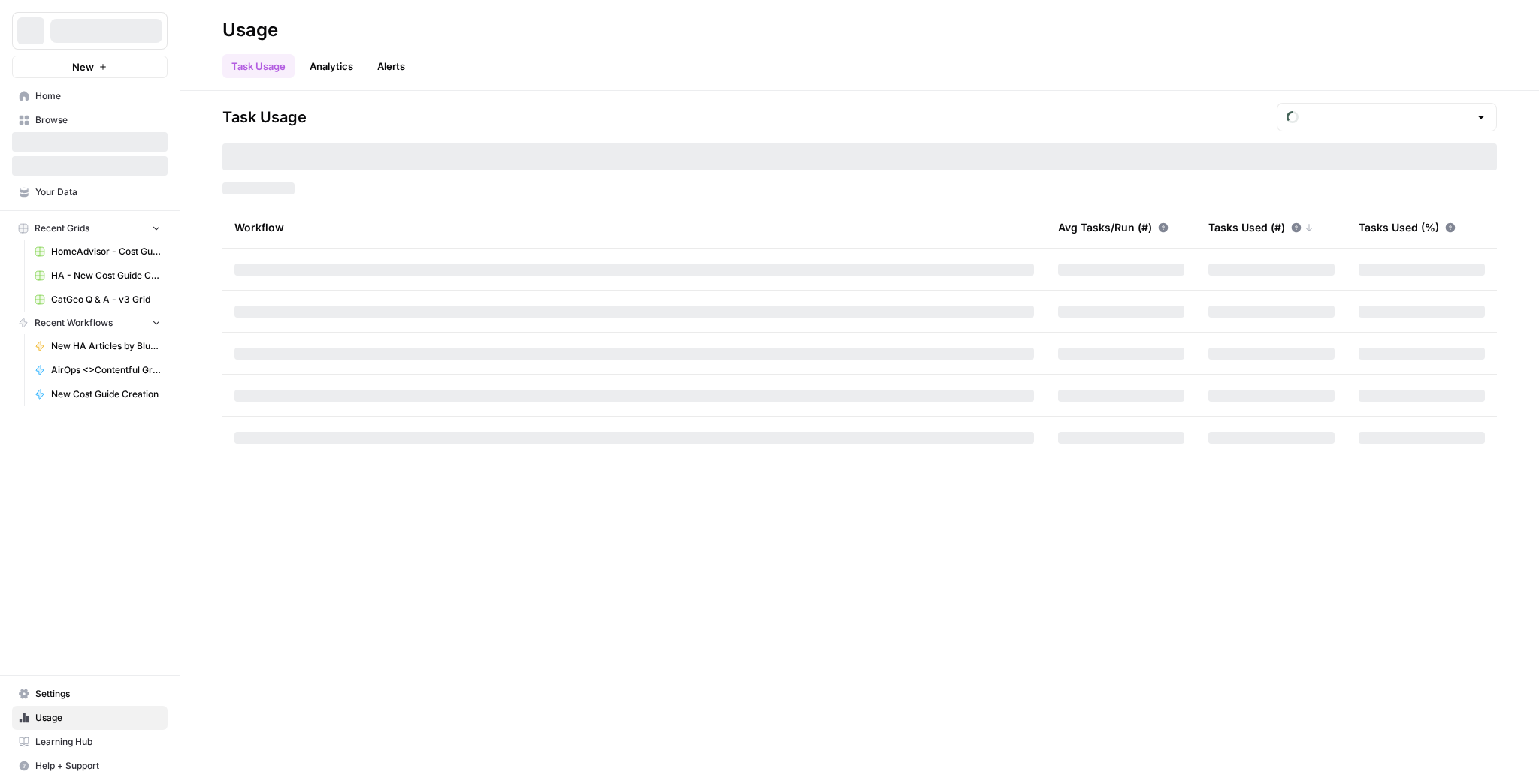
type input "October Tasks"
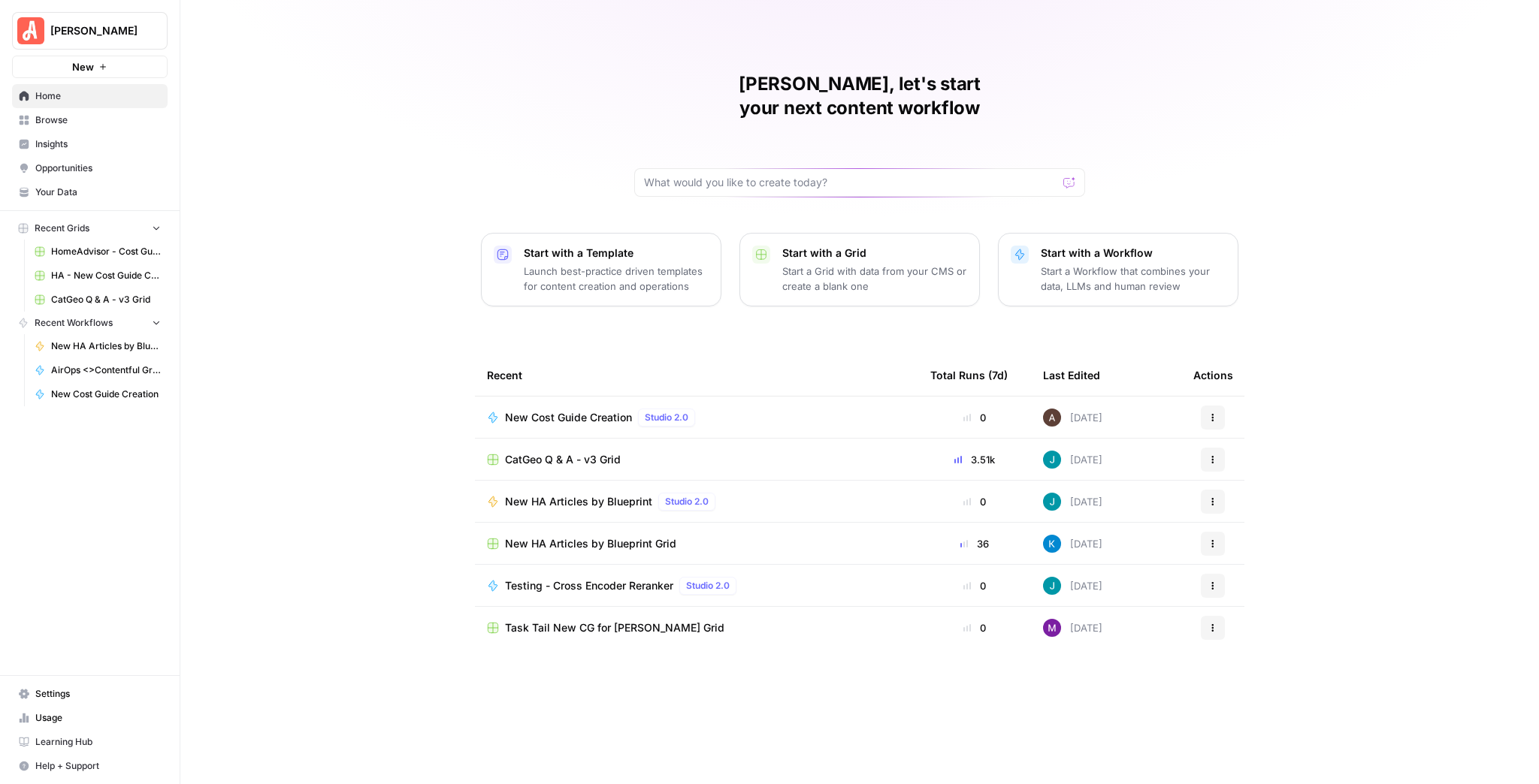
click at [116, 24] on span "[PERSON_NAME]" at bounding box center [96, 31] width 91 height 15
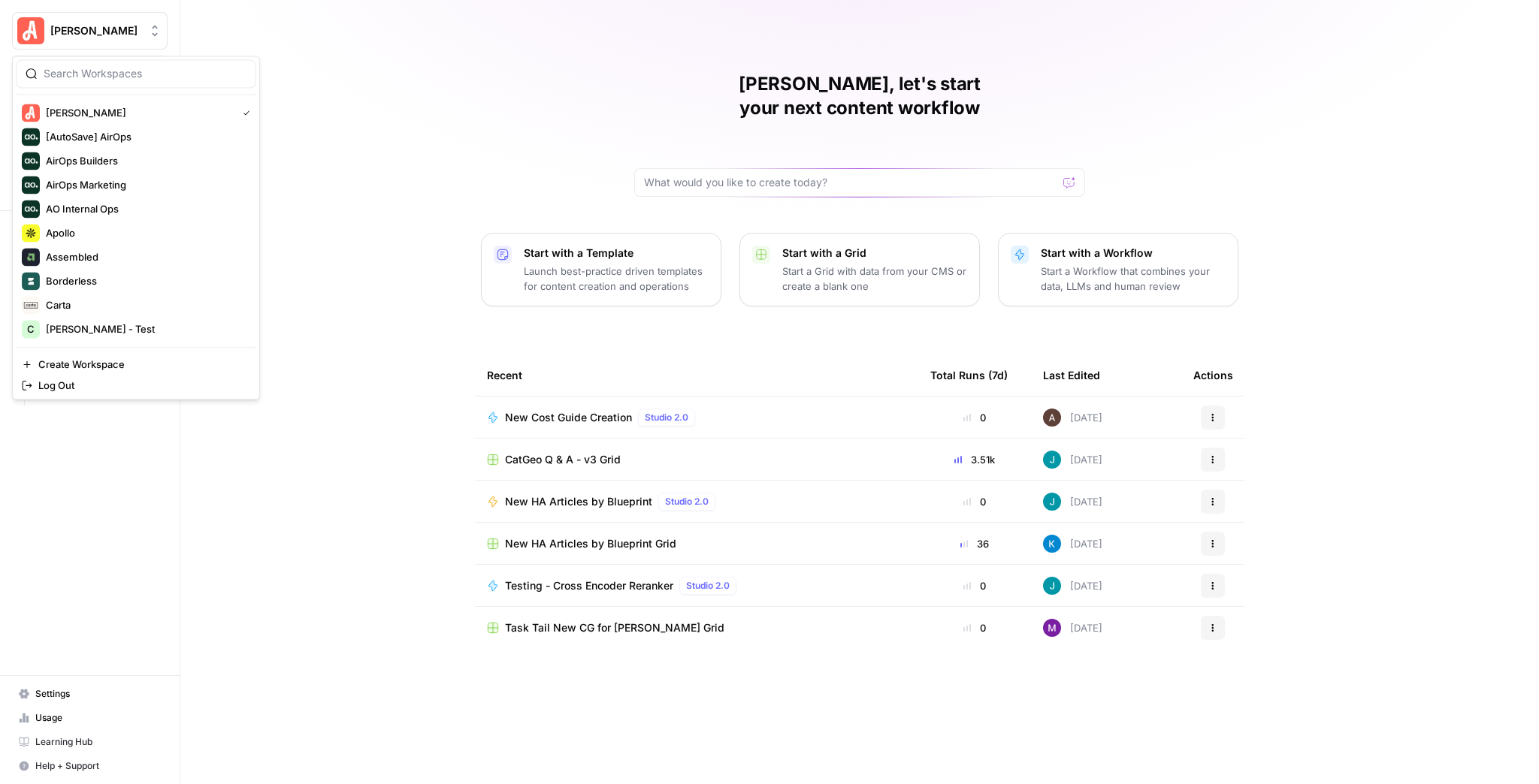
type input "k"
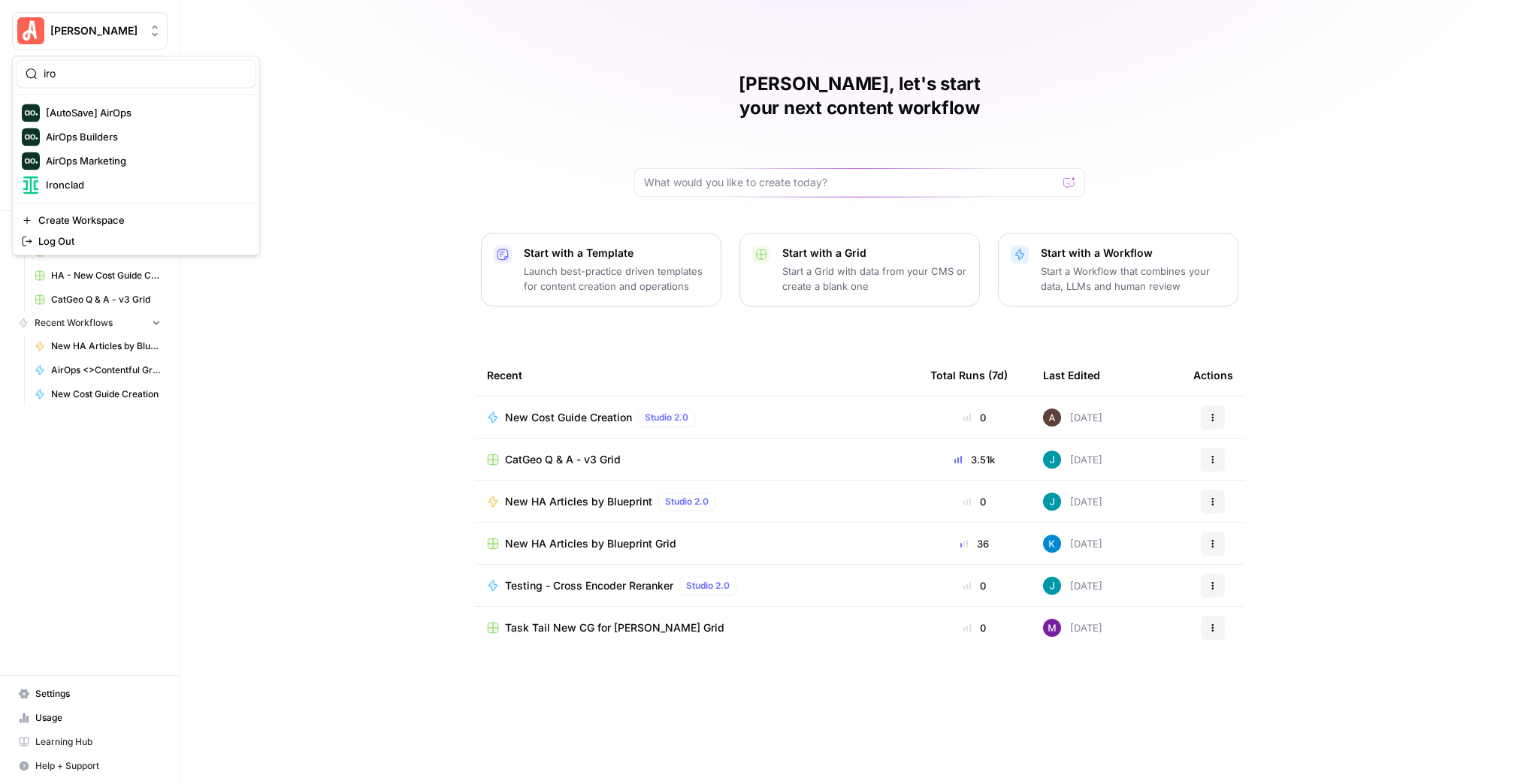
type input "iro"
click at [110, 180] on span "Ironclad" at bounding box center [144, 185] width 198 height 15
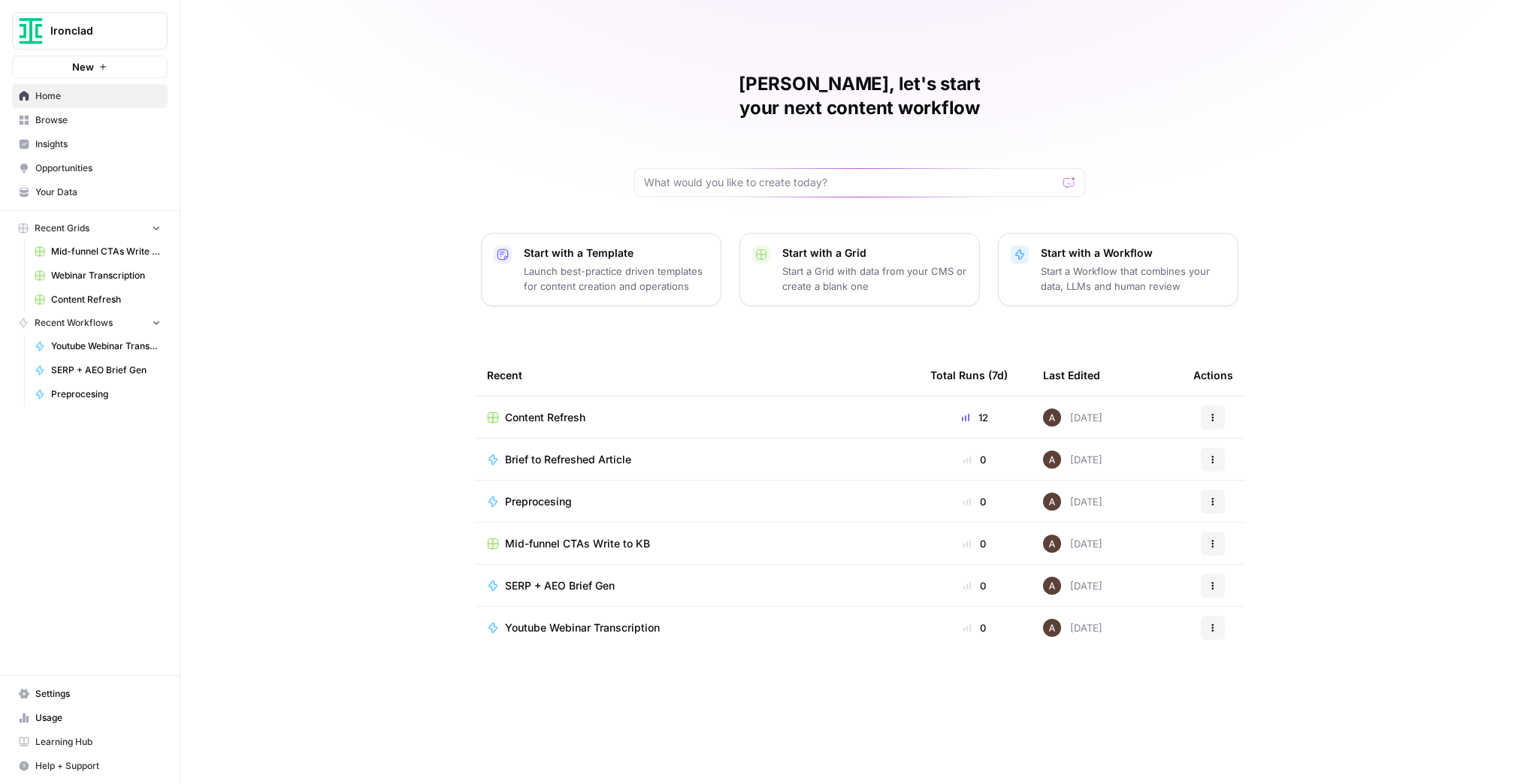
click at [102, 700] on span "Settings" at bounding box center [97, 694] width 125 height 14
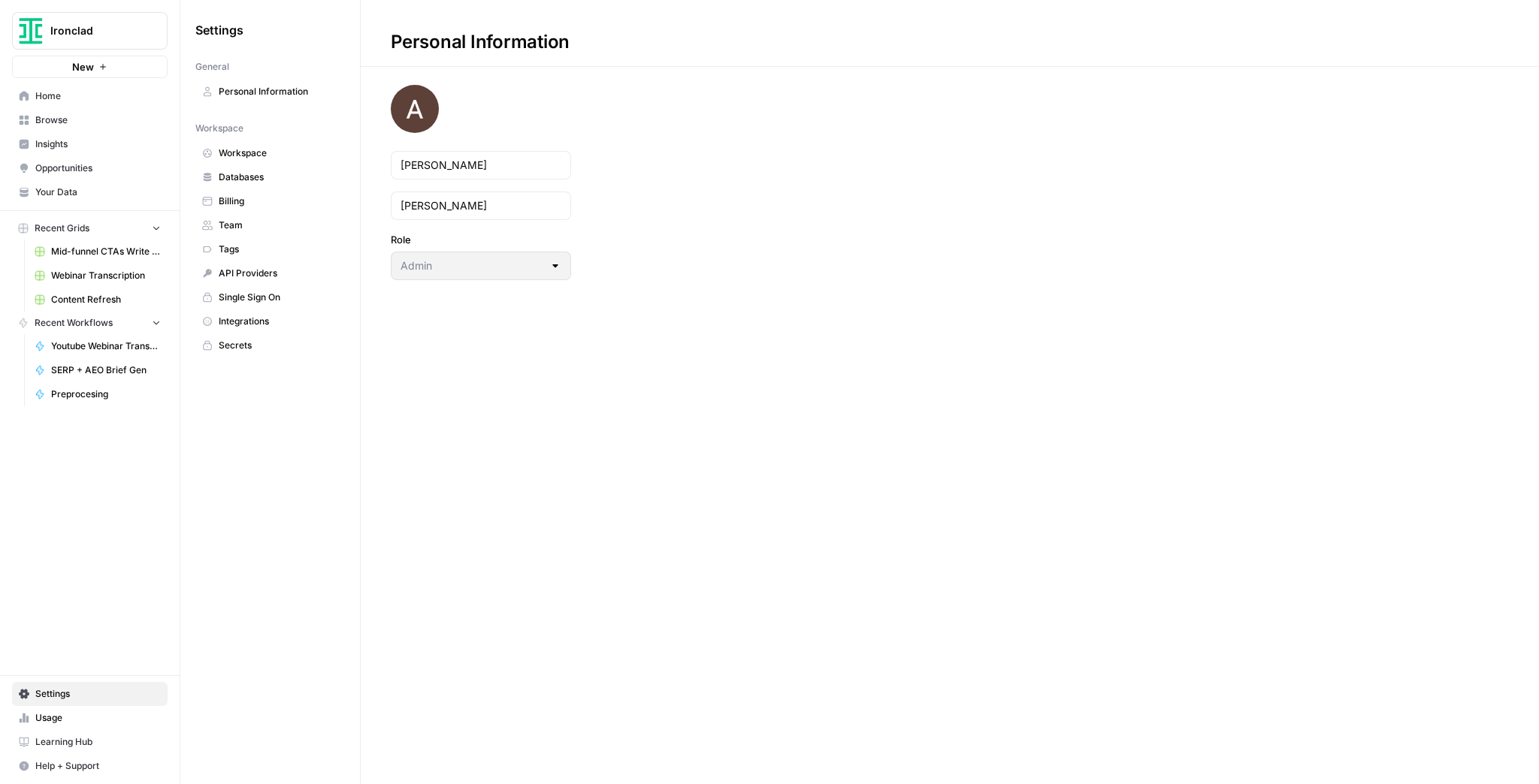
click at [268, 321] on span "Integrations" at bounding box center [278, 321] width 119 height 14
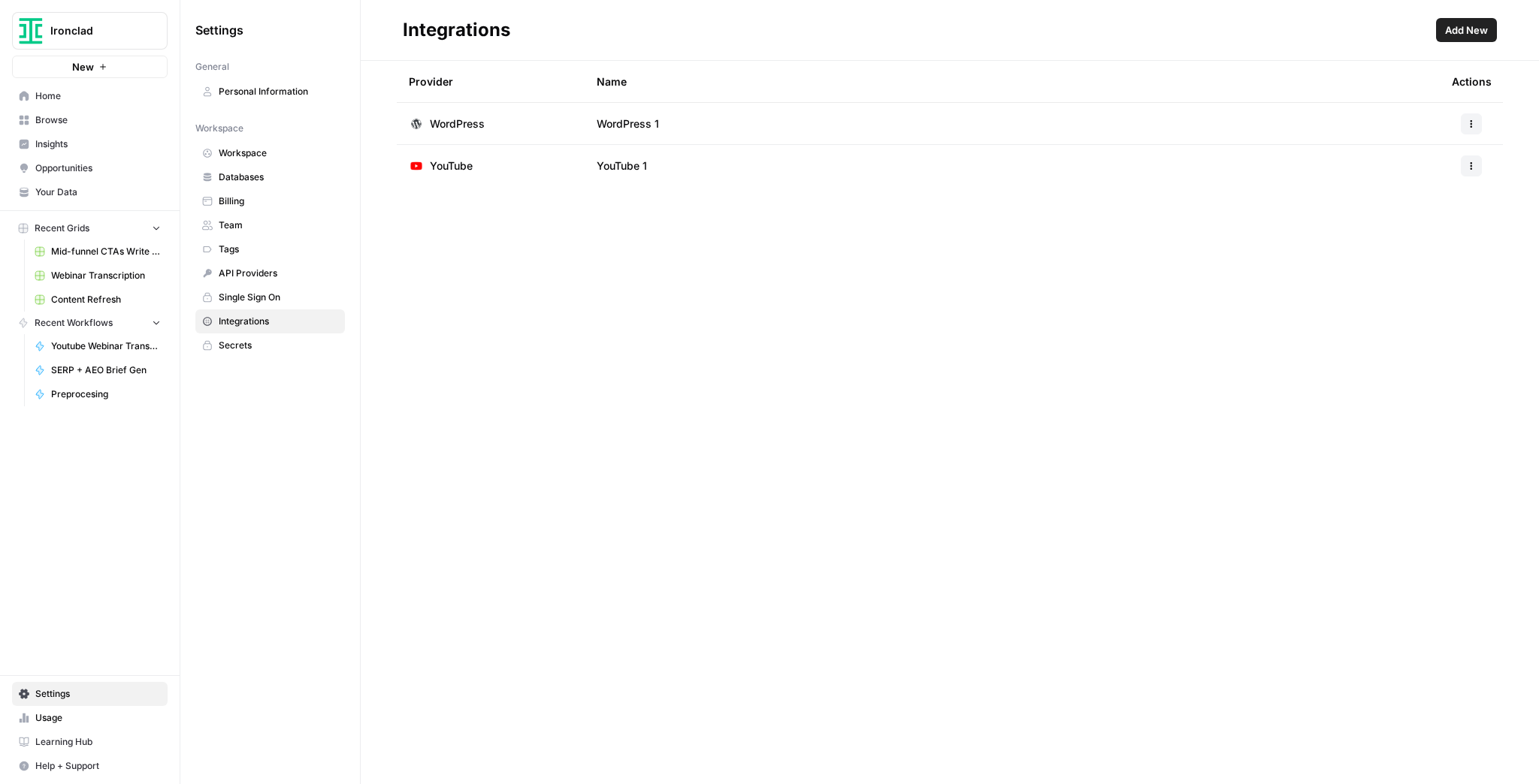
click at [82, 125] on span "Browse" at bounding box center [97, 120] width 125 height 14
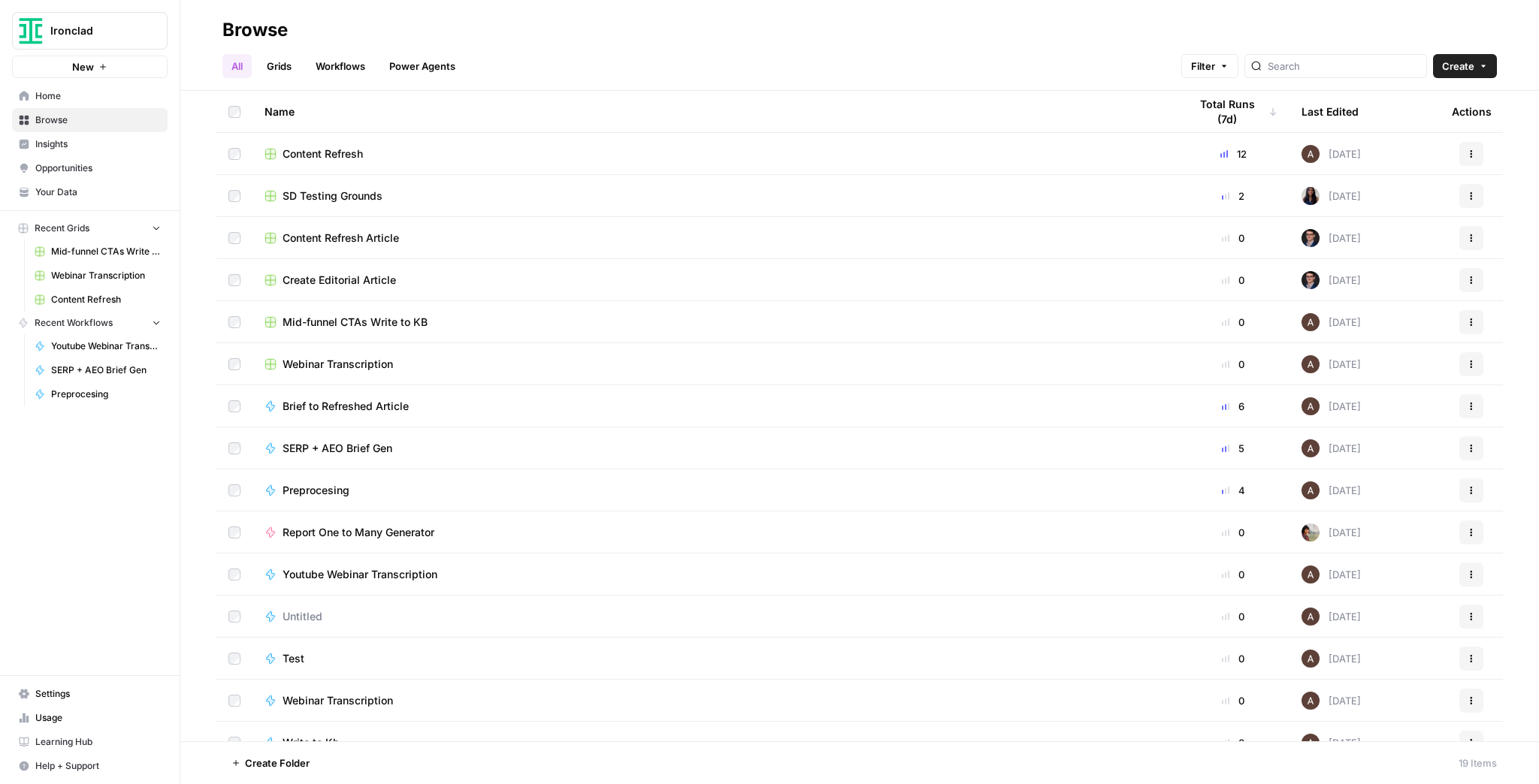
click at [331, 153] on span "Content Refresh" at bounding box center [323, 154] width 81 height 15
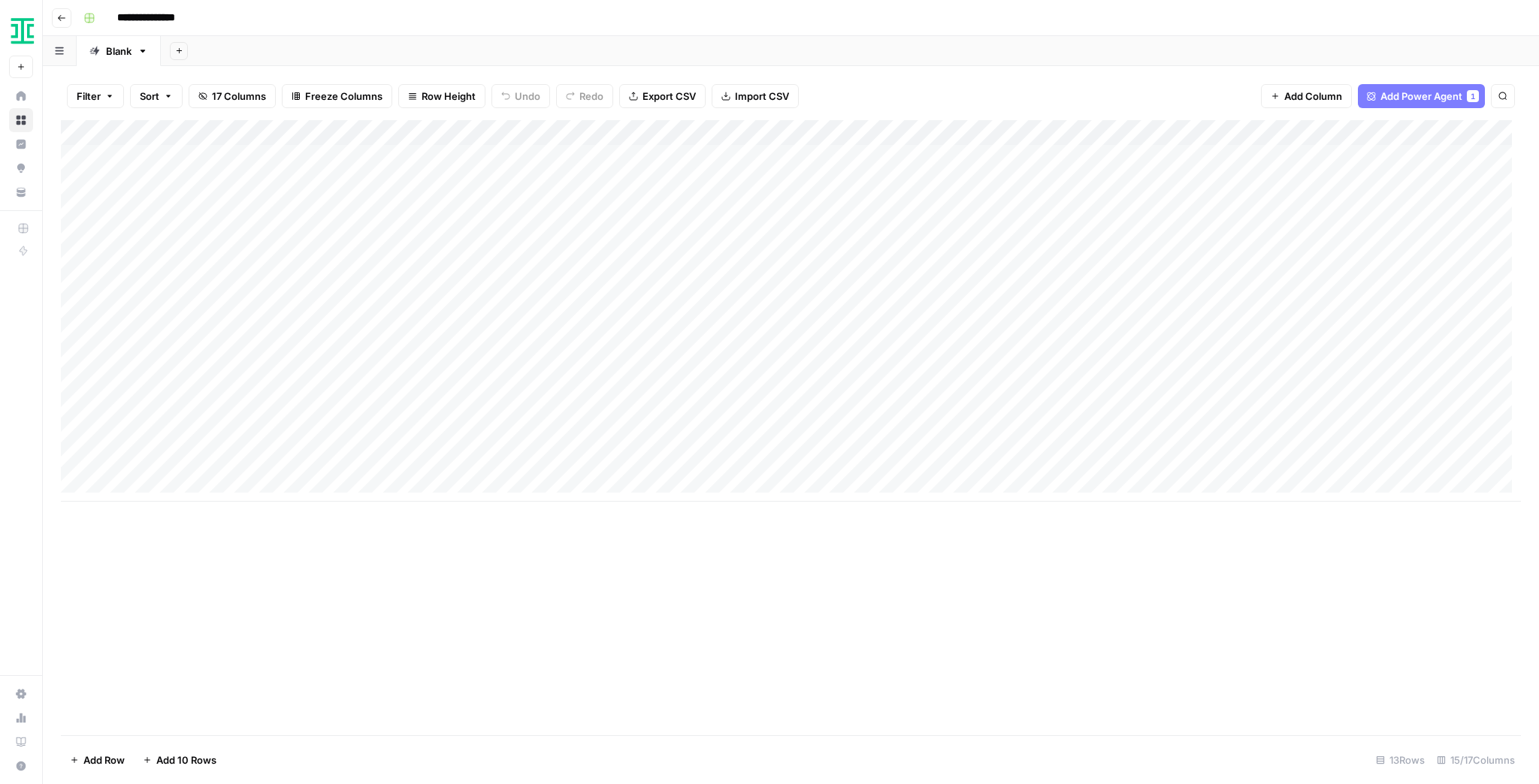
click at [62, 24] on button "Go back" at bounding box center [62, 18] width 20 height 20
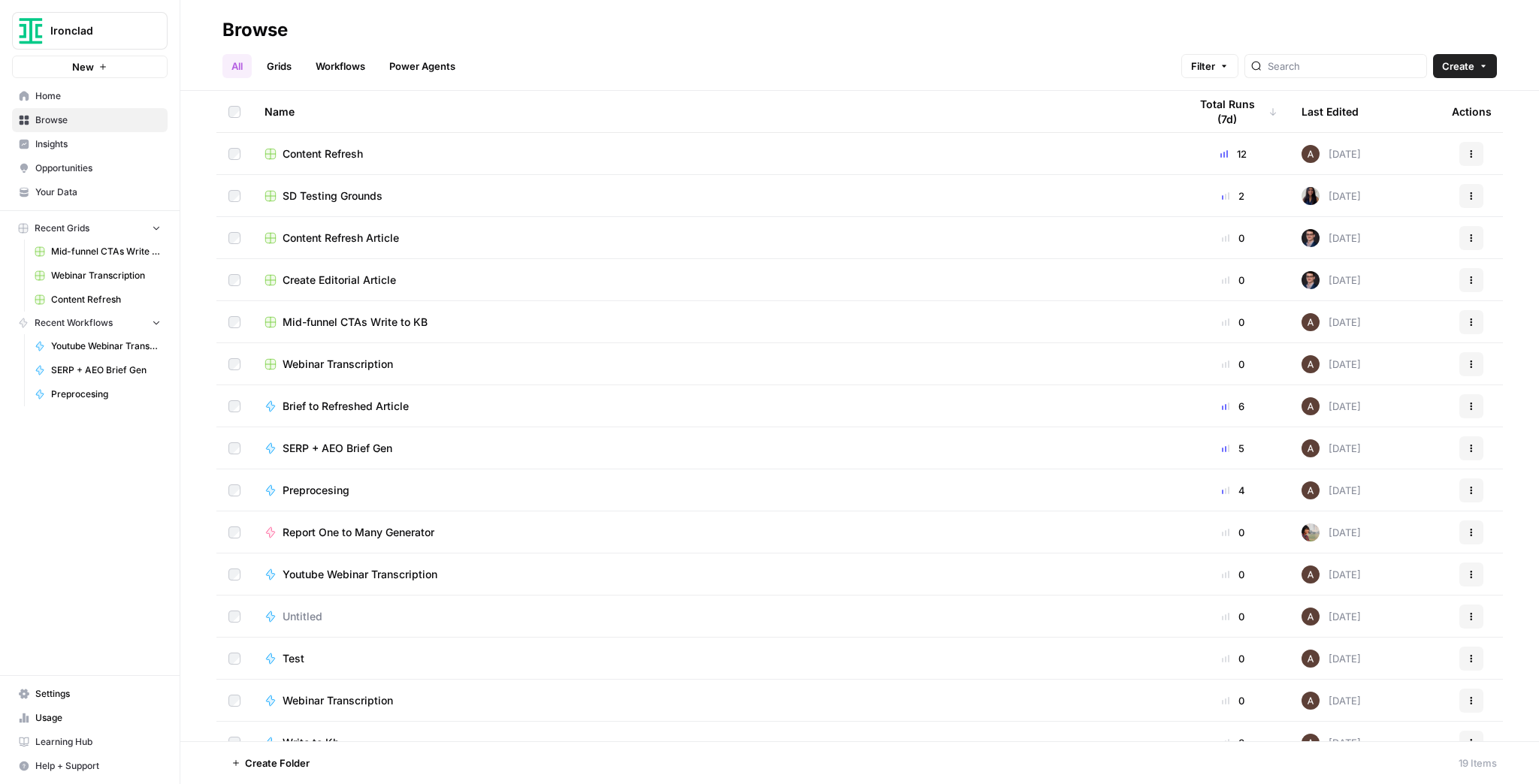
click at [346, 191] on span "SD Testing Grounds" at bounding box center [333, 196] width 100 height 15
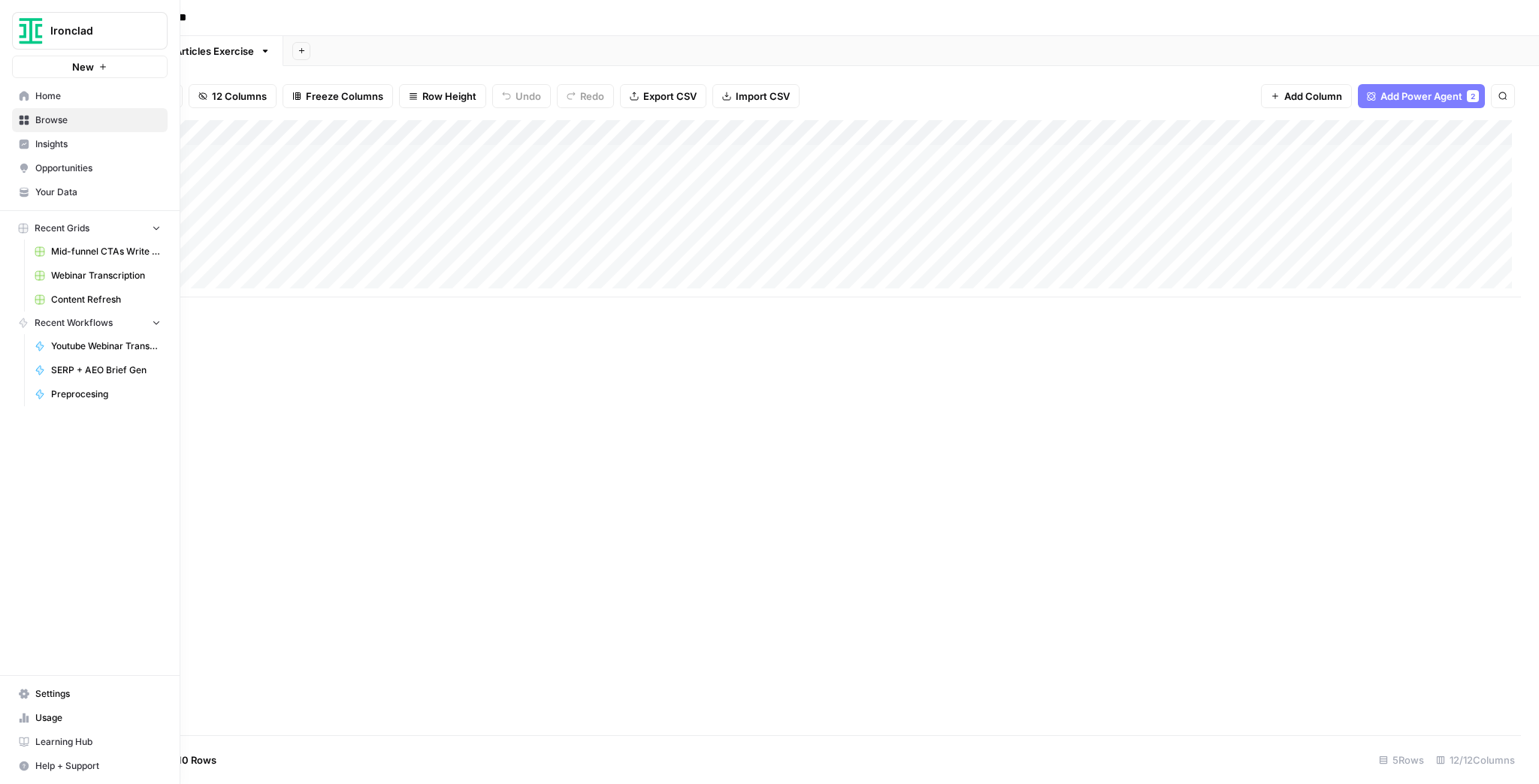
click at [83, 125] on span "Browse" at bounding box center [97, 120] width 125 height 14
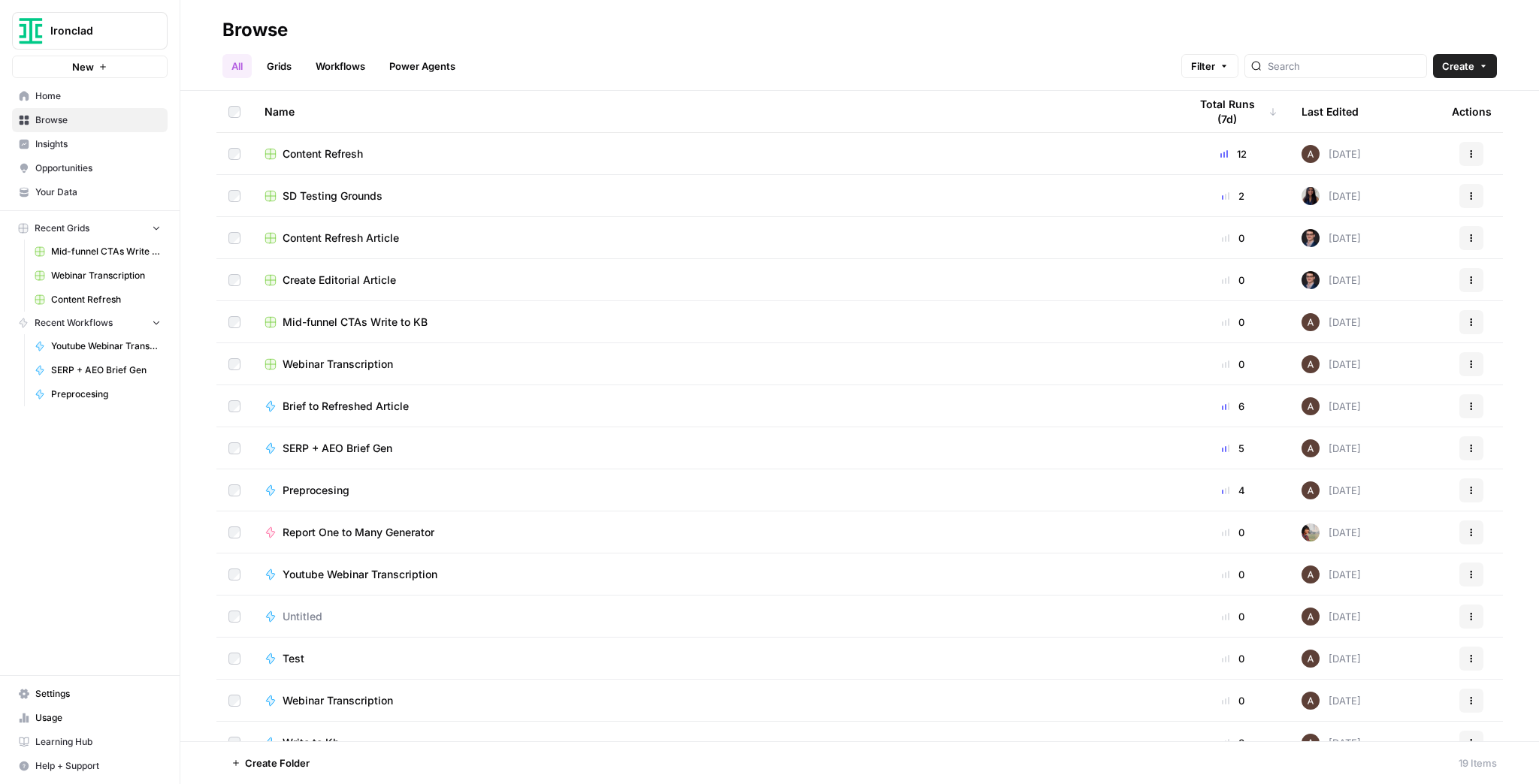
click at [57, 101] on span "Home" at bounding box center [97, 96] width 125 height 14
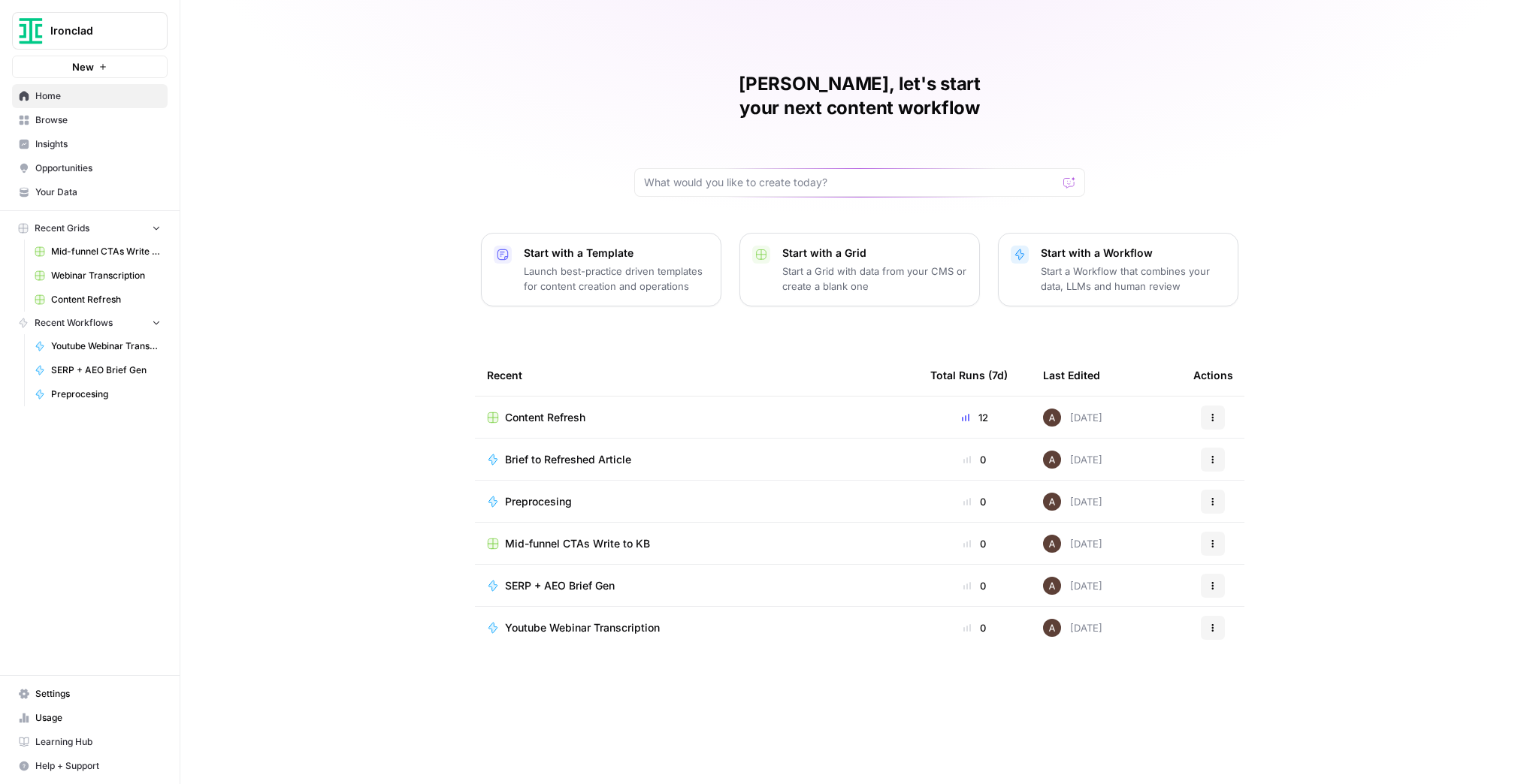
click at [572, 410] on span "Content Refresh" at bounding box center [546, 418] width 81 height 15
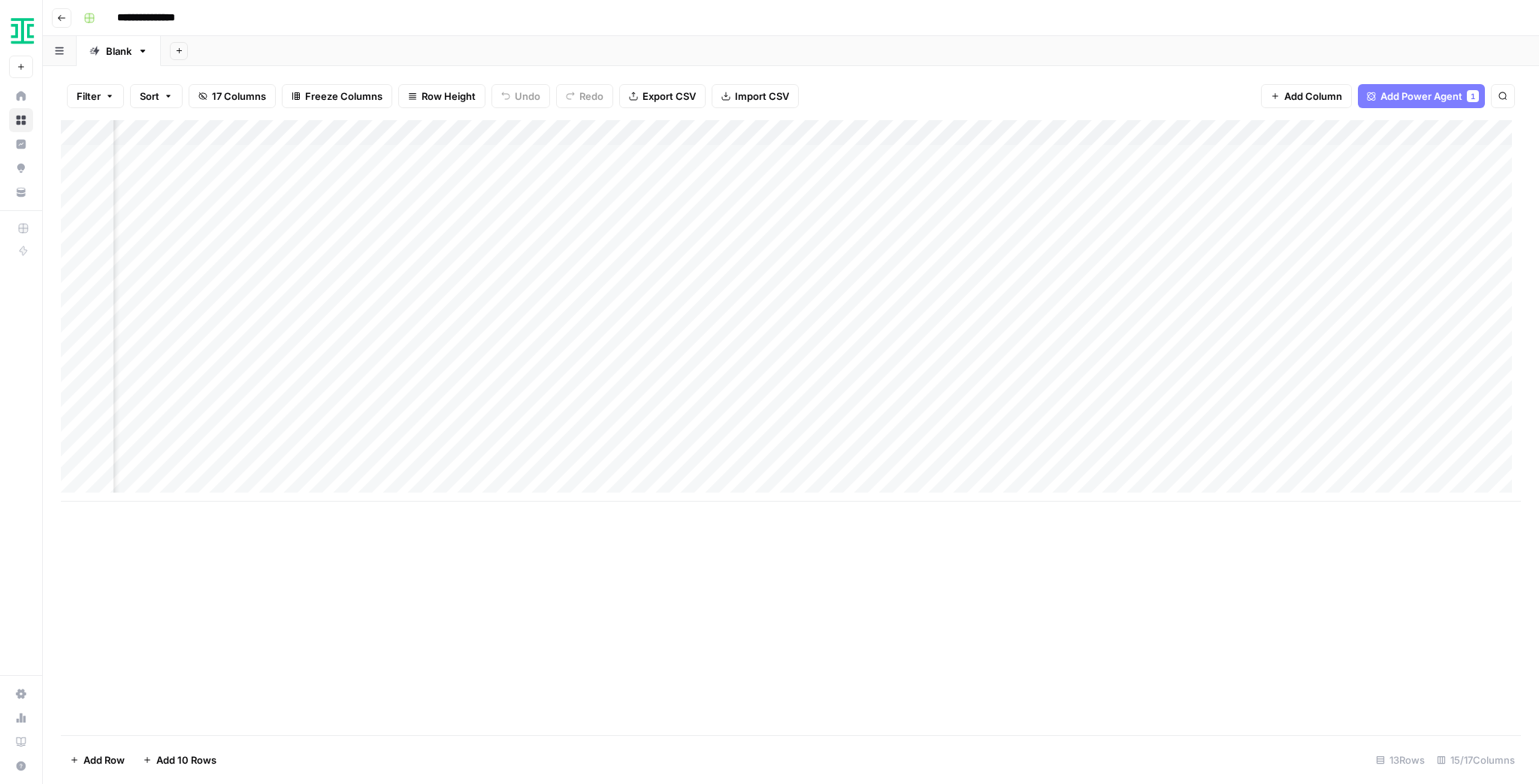
scroll to position [0, 1123]
click at [1485, 128] on span "Add Column" at bounding box center [1486, 133] width 52 height 14
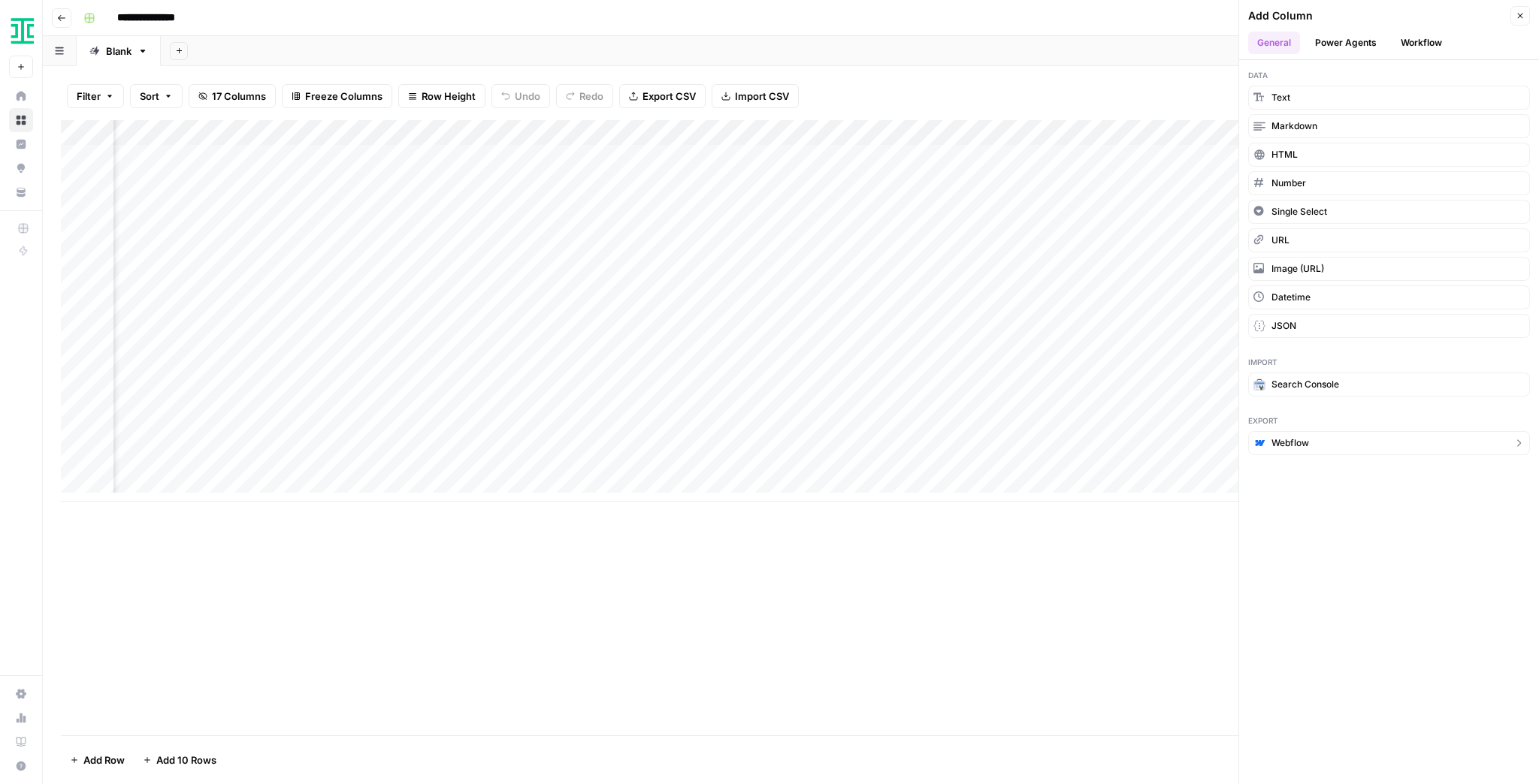
click at [1360, 436] on button "Webflow" at bounding box center [1389, 444] width 282 height 24
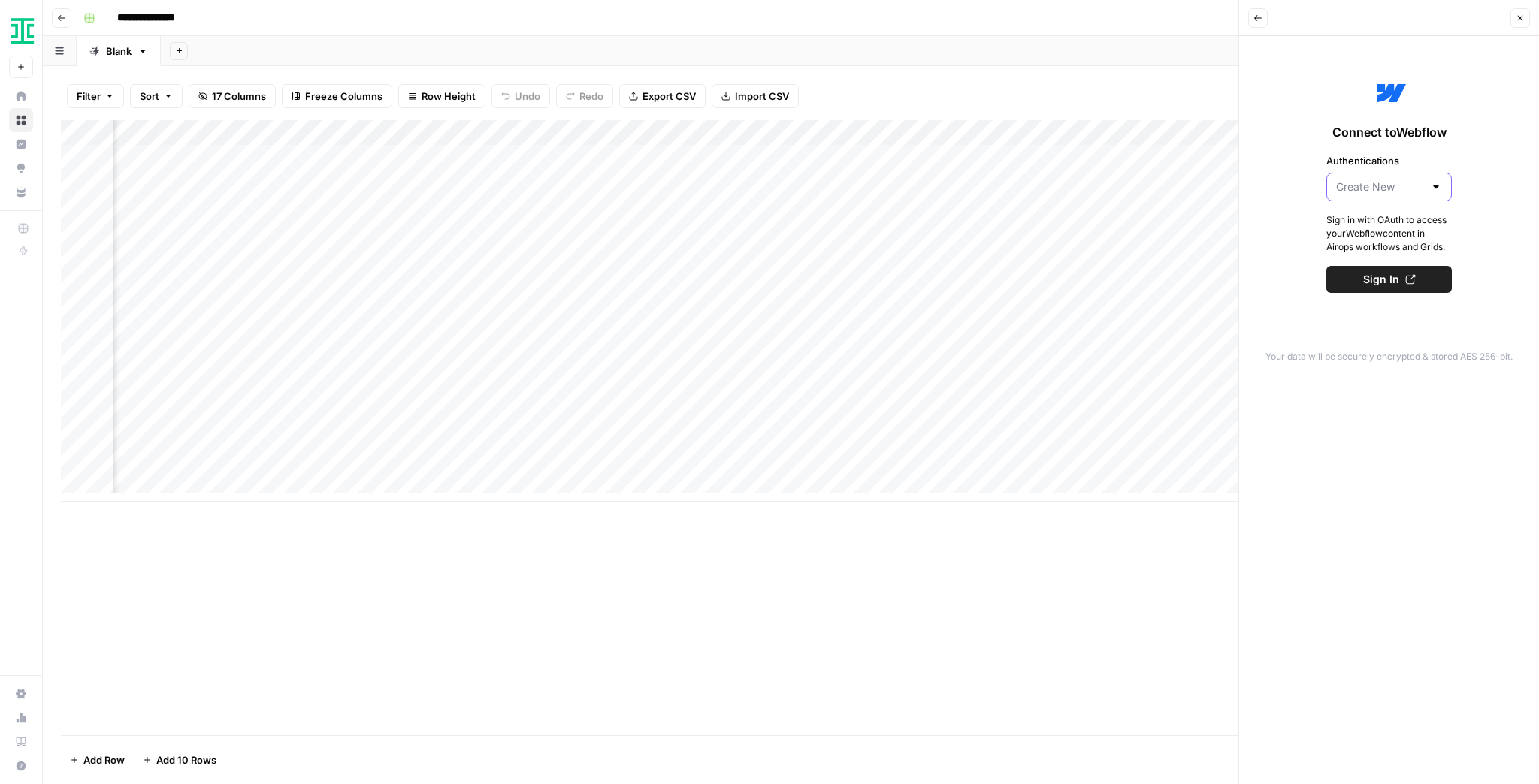
click at [1392, 183] on input "Authentications" at bounding box center [1380, 187] width 88 height 15
type input "Create New"
click at [1375, 150] on div "Connect to Webflow Authentications Create New Sign in with OAuth to access your…" at bounding box center [1389, 184] width 282 height 278
click at [1265, 21] on button "Back" at bounding box center [1258, 18] width 20 height 20
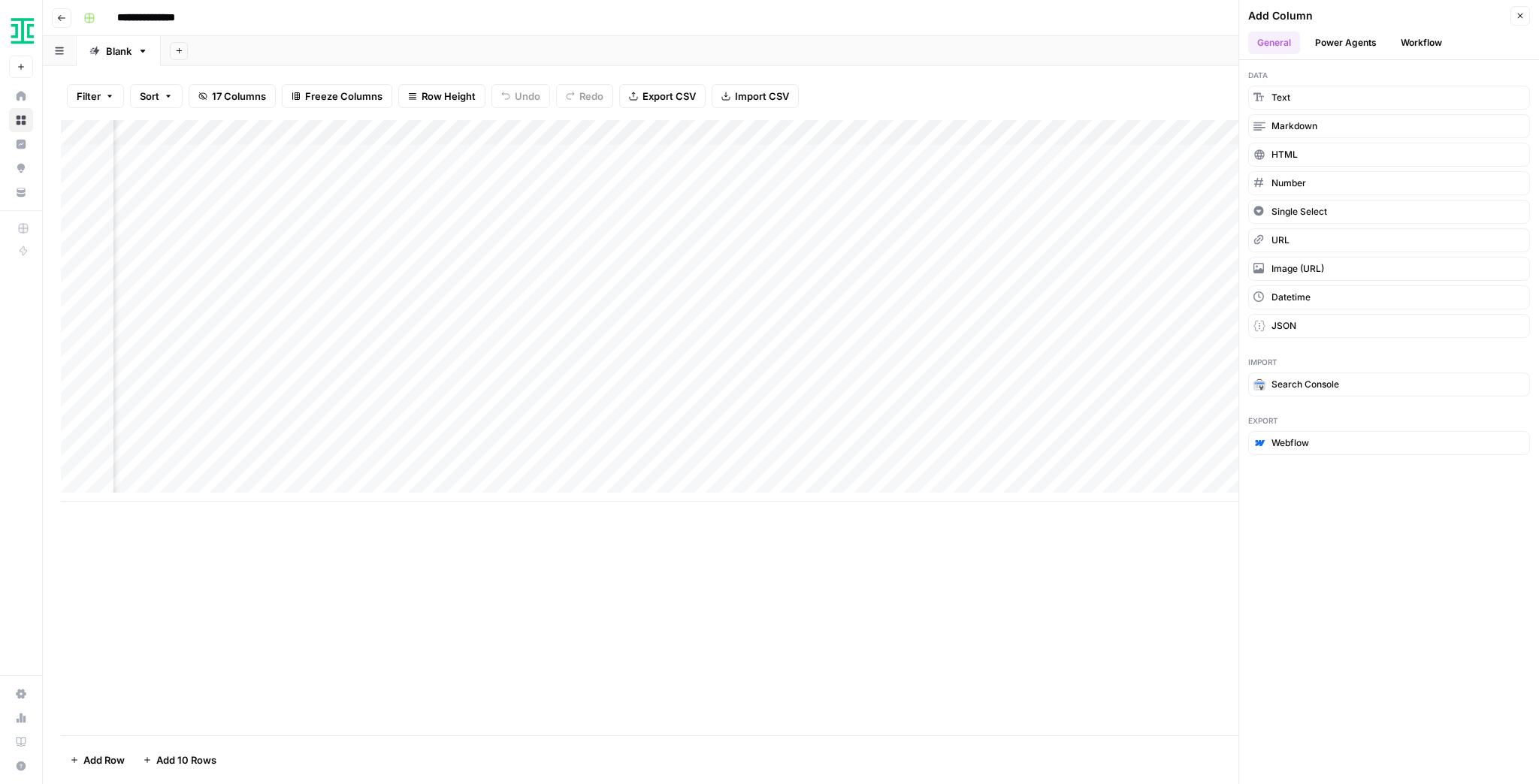
click at [1338, 40] on button "Power Agents" at bounding box center [1346, 43] width 80 height 23
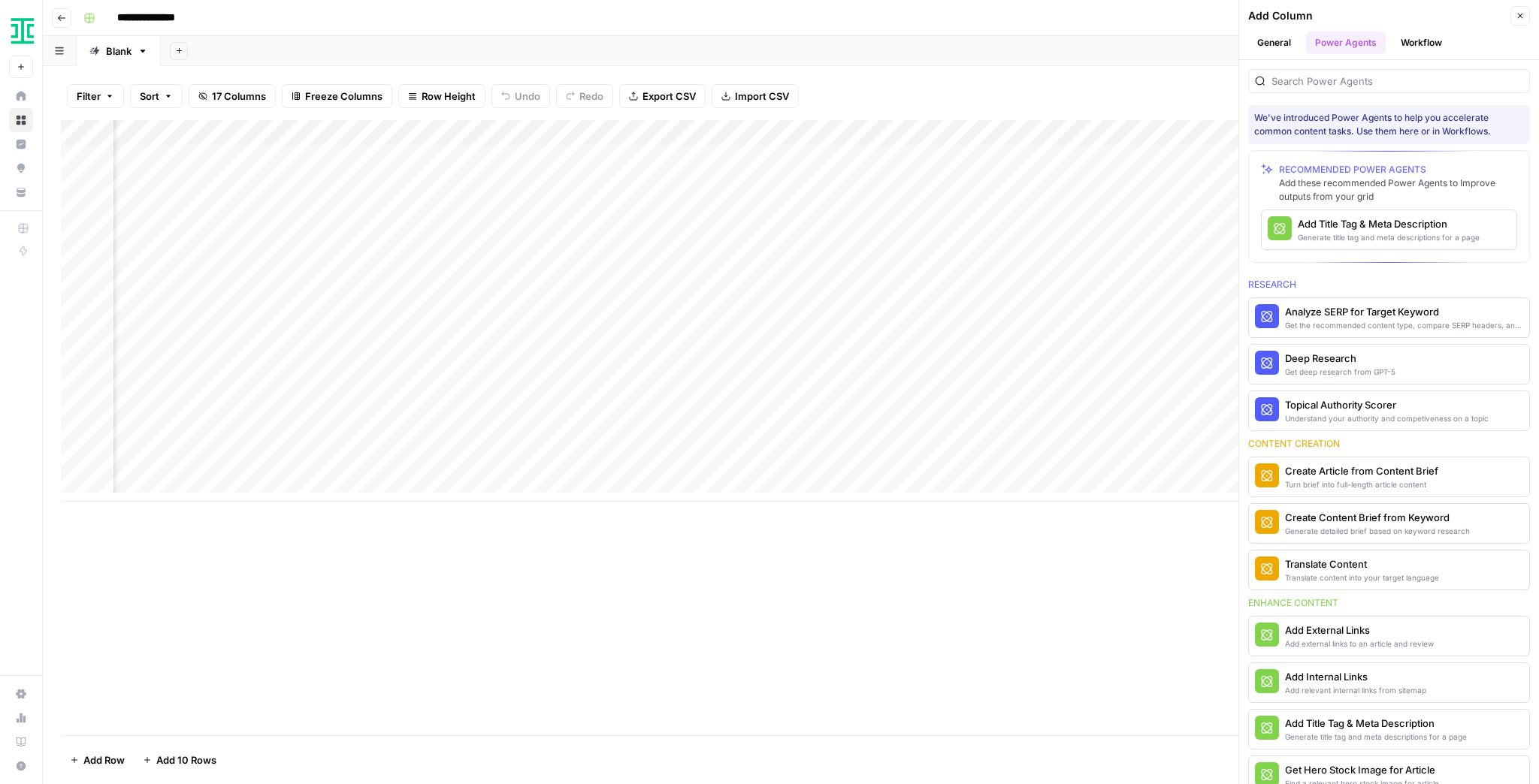
click at [1395, 40] on button "Workflow" at bounding box center [1421, 43] width 59 height 23
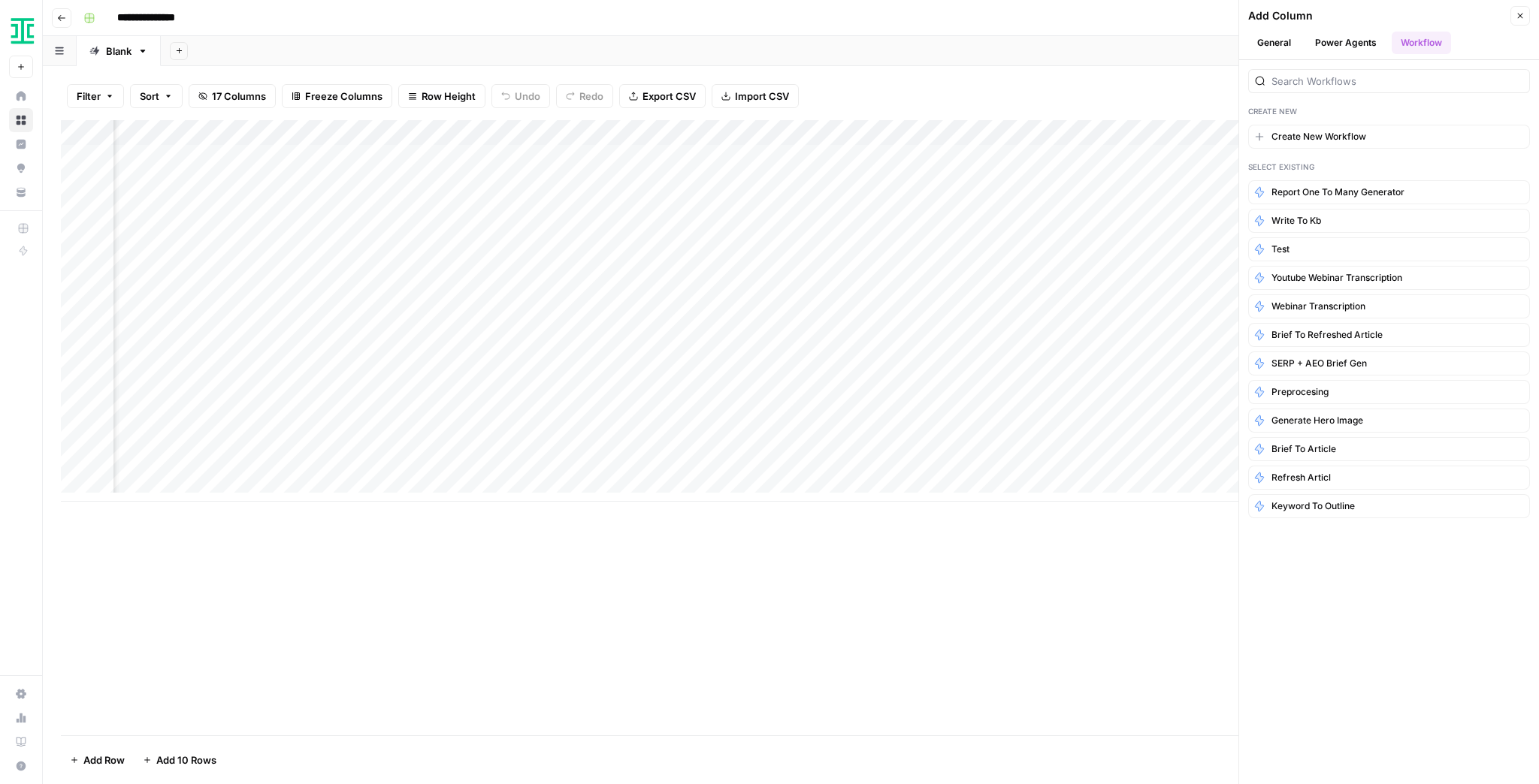
click at [1272, 48] on button "General" at bounding box center [1274, 43] width 52 height 23
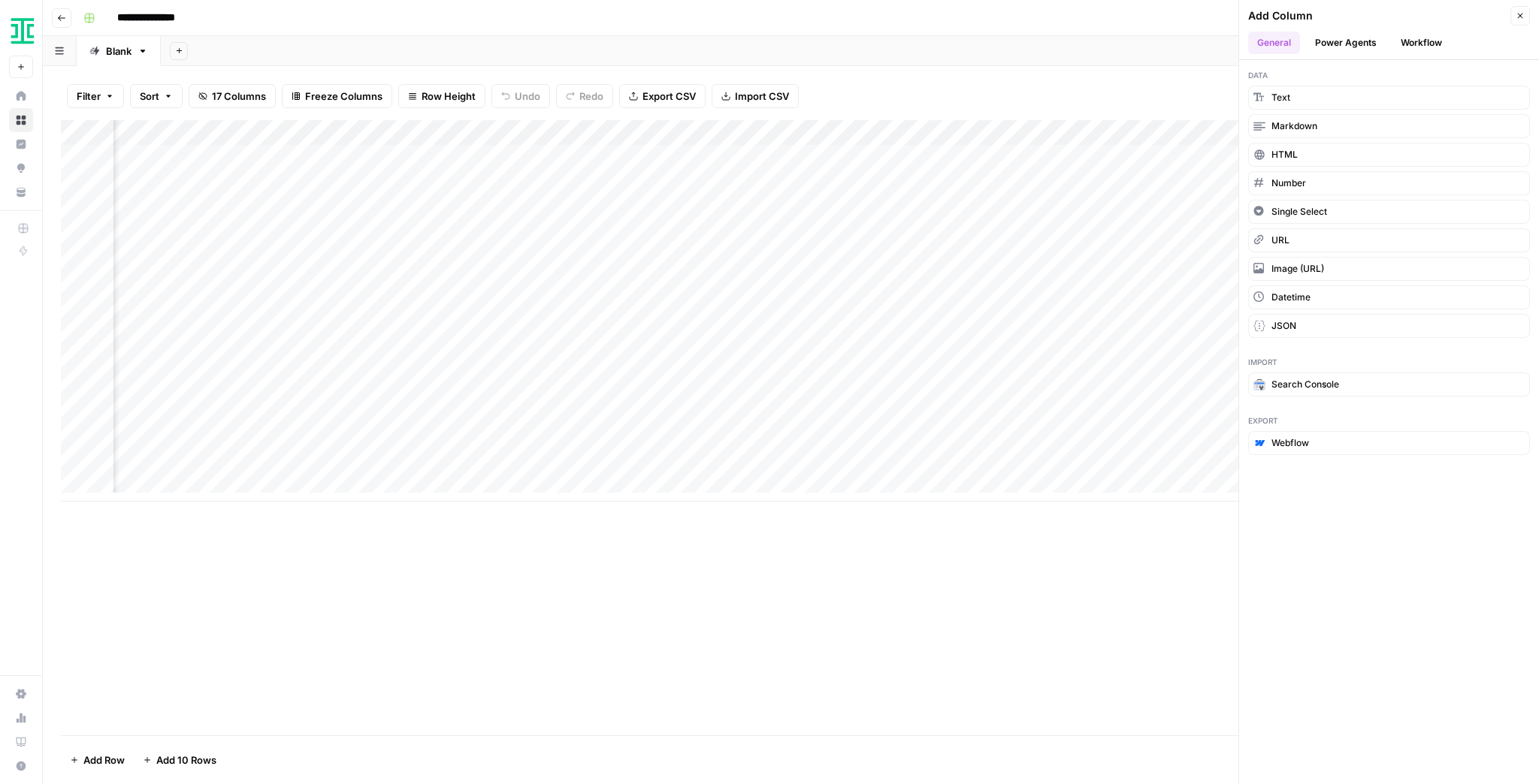
click at [1517, 21] on button "Close" at bounding box center [1521, 16] width 20 height 20
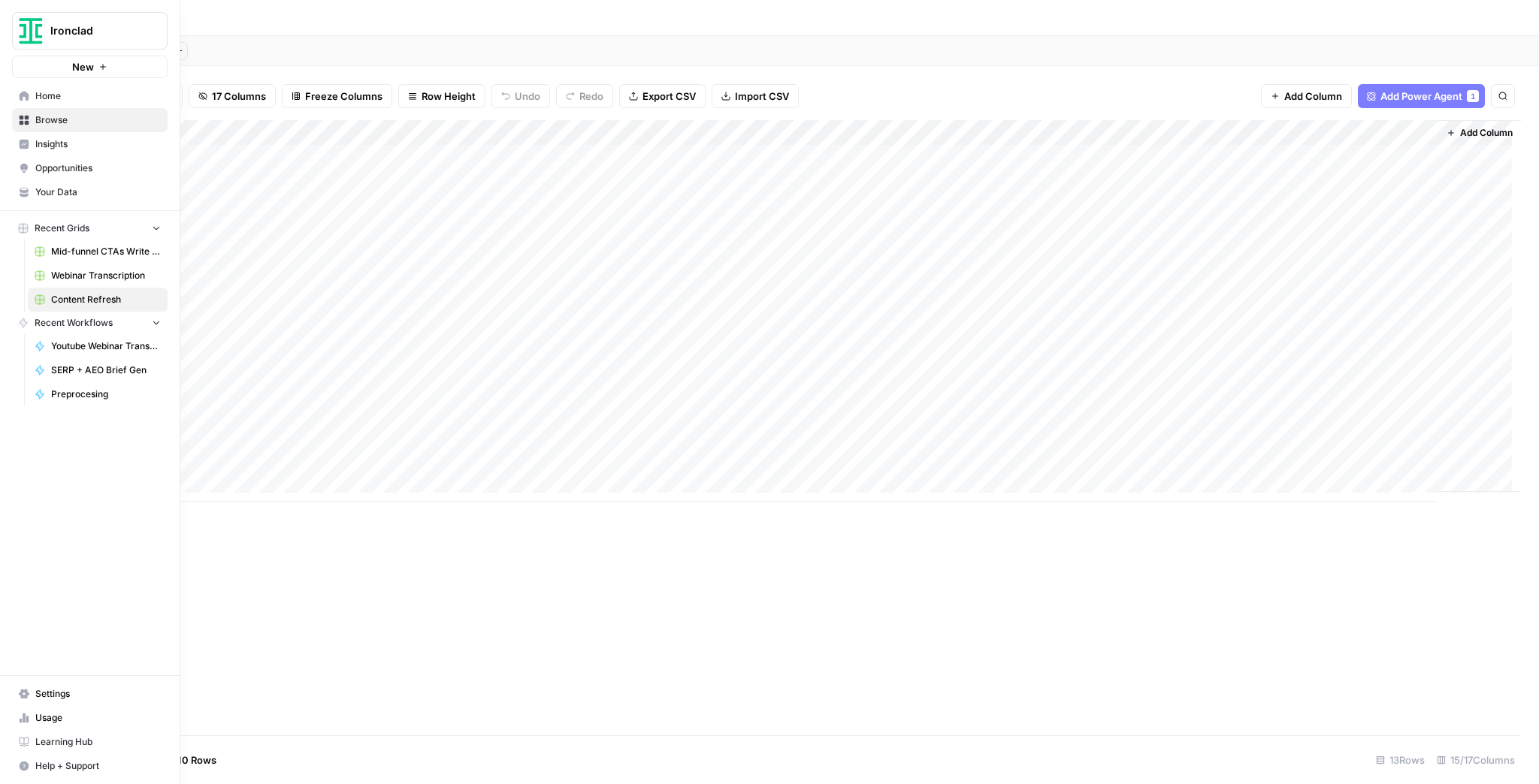
click at [103, 700] on span "Settings" at bounding box center [97, 694] width 125 height 14
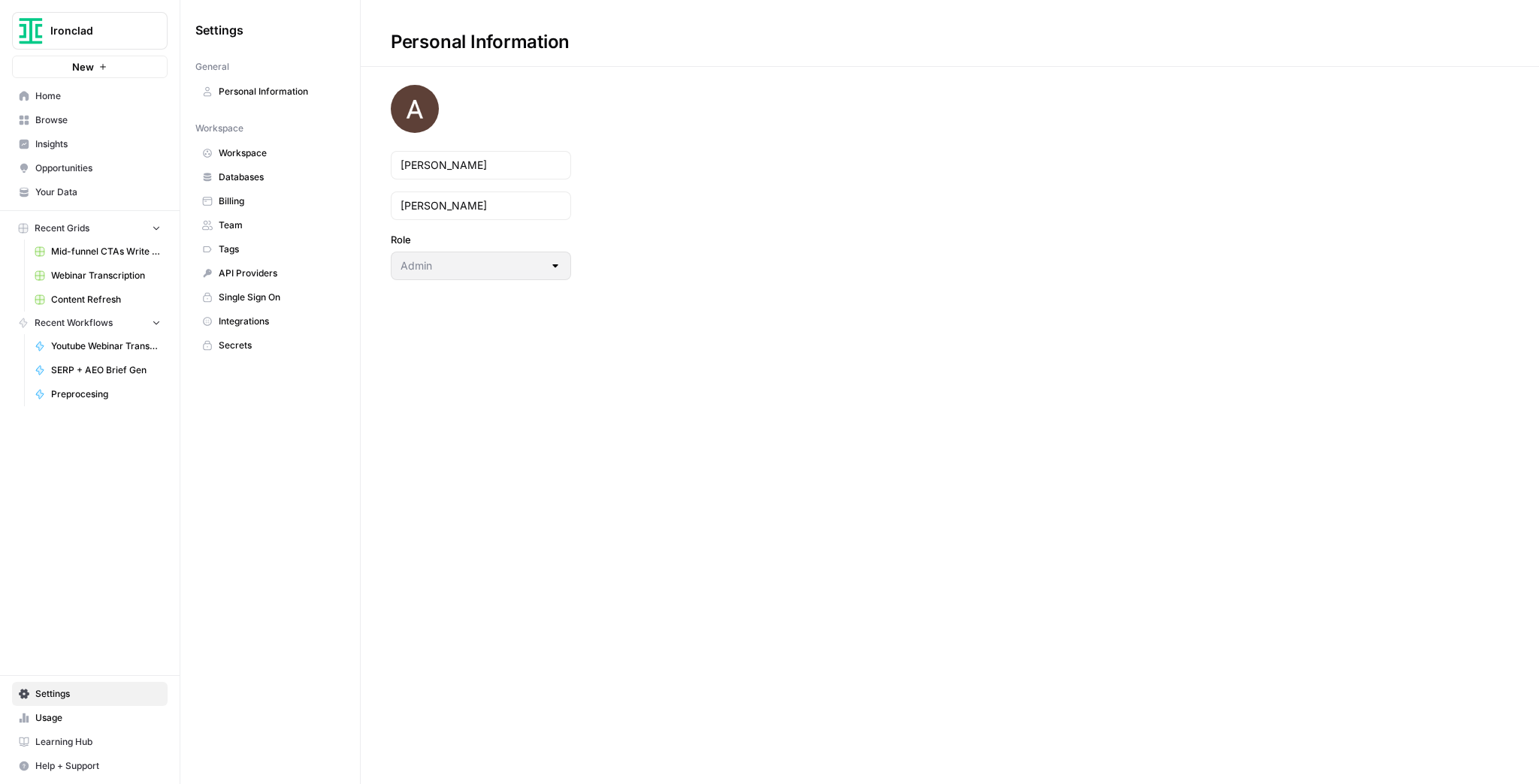
click at [268, 315] on span "Integrations" at bounding box center [278, 321] width 119 height 14
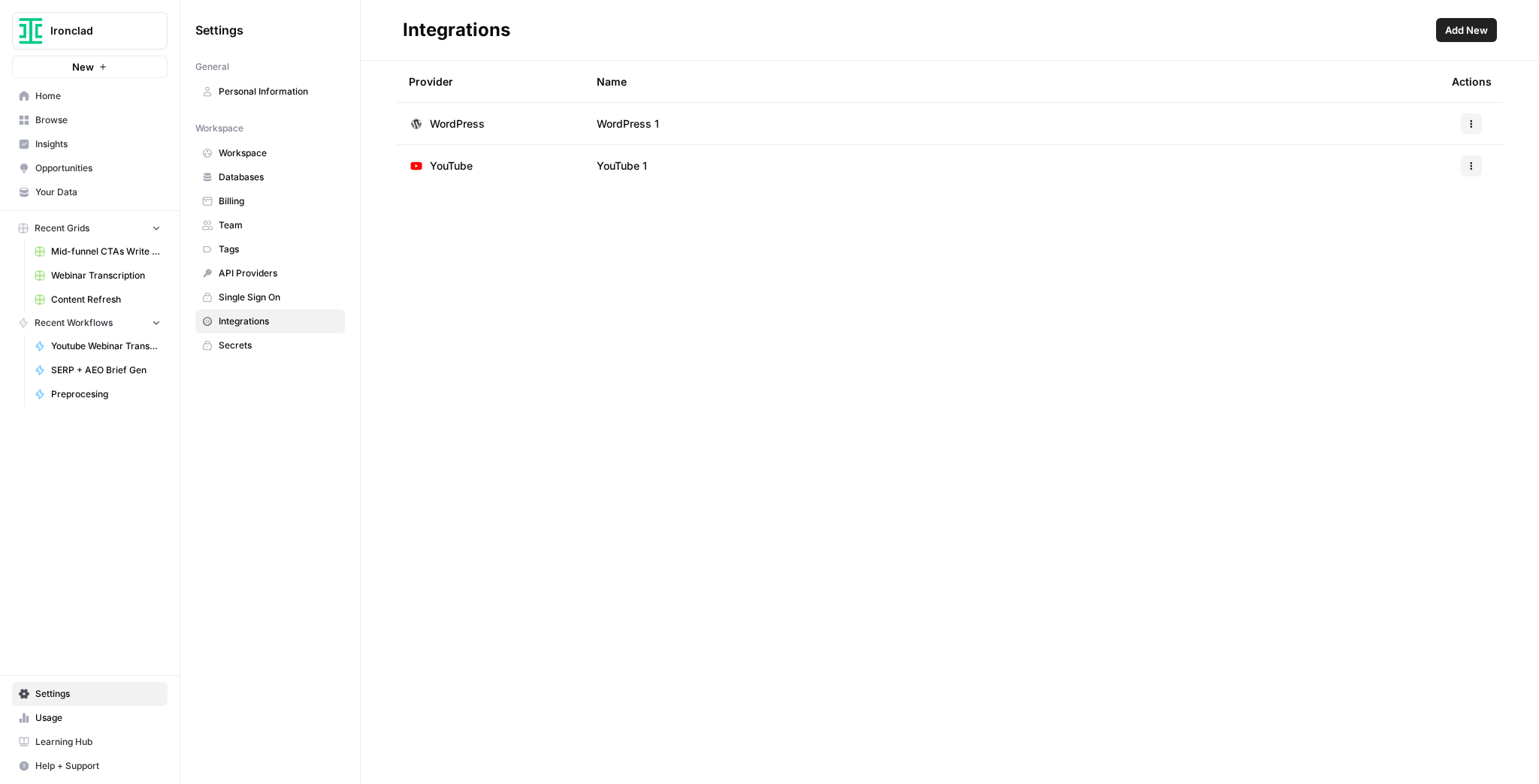
click at [81, 68] on span "New" at bounding box center [83, 67] width 22 height 15
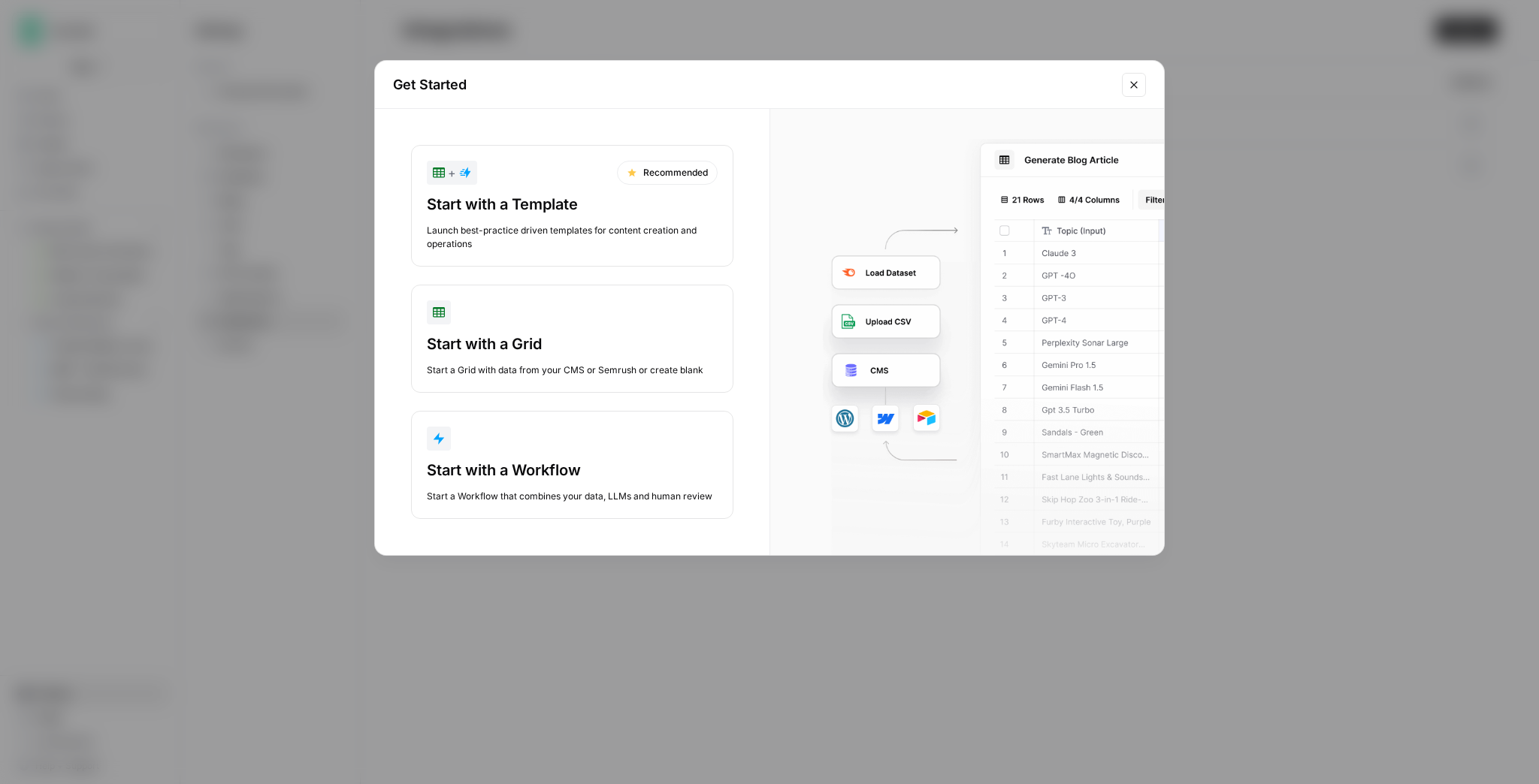
click at [565, 337] on div "Start with a Grid" at bounding box center [572, 344] width 291 height 21
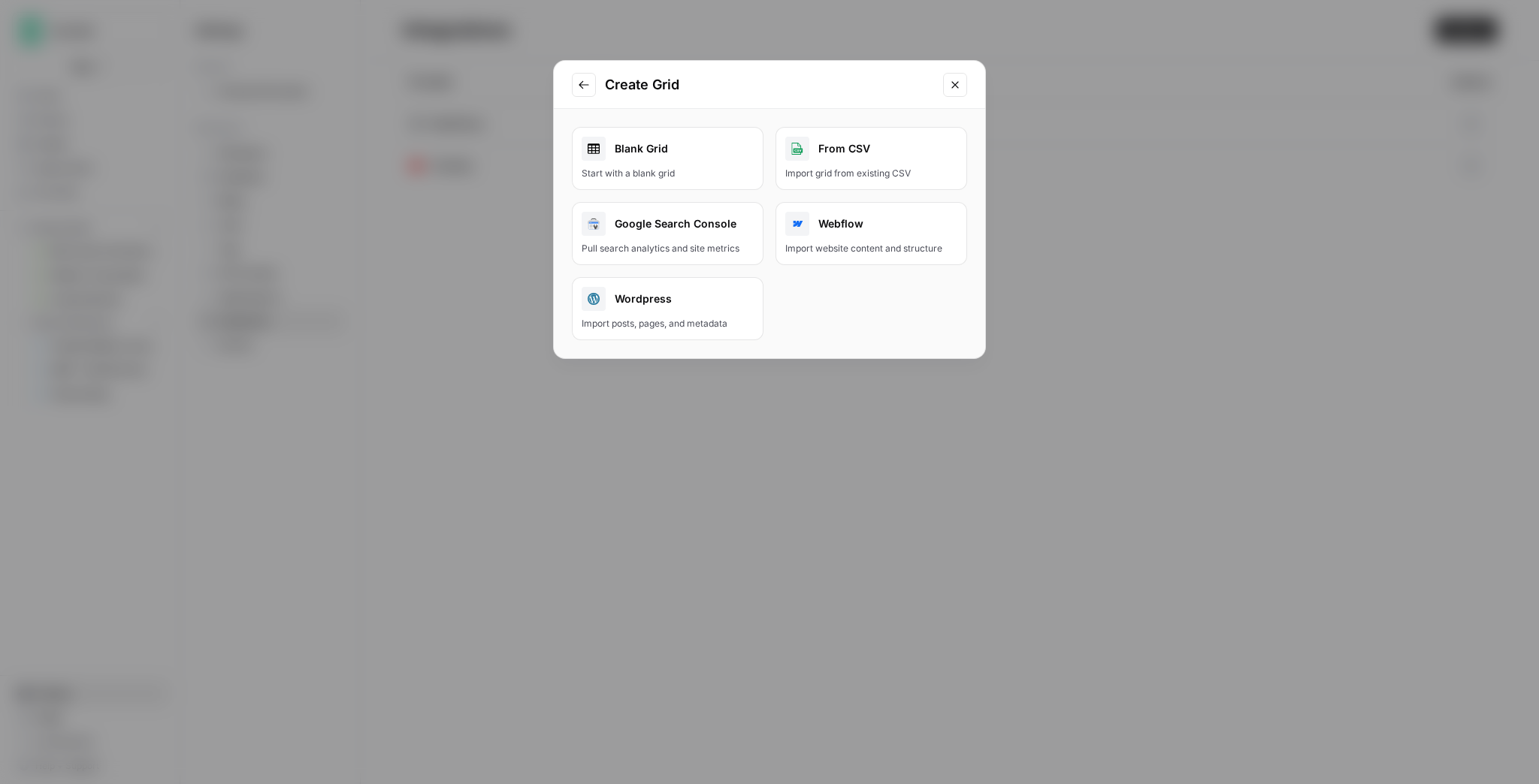
click at [689, 317] on div "Import posts, pages, and metadata" at bounding box center [667, 324] width 172 height 14
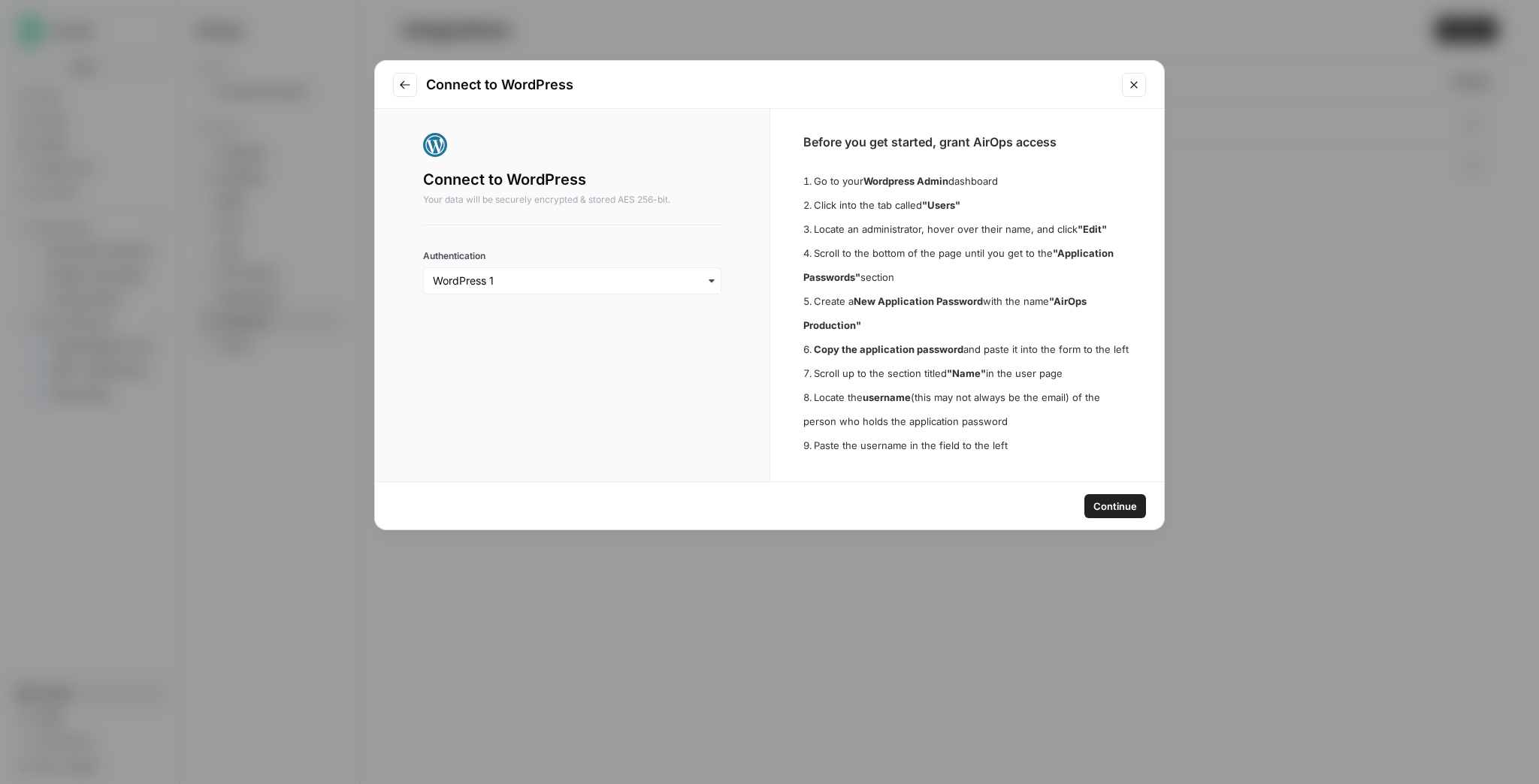
click at [1106, 504] on span "Continue" at bounding box center [1115, 507] width 43 height 15
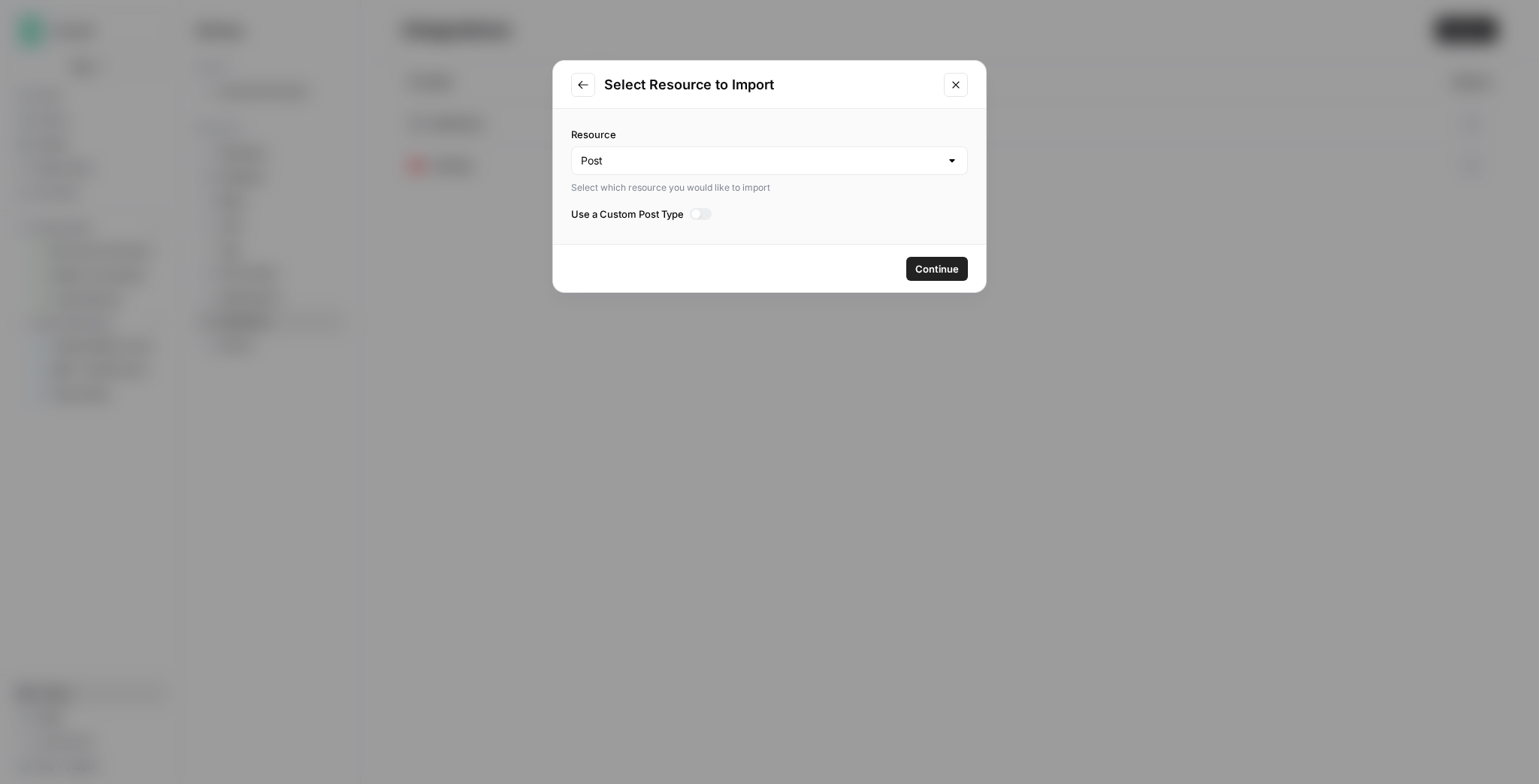
click at [924, 272] on span "Continue" at bounding box center [936, 269] width 43 height 15
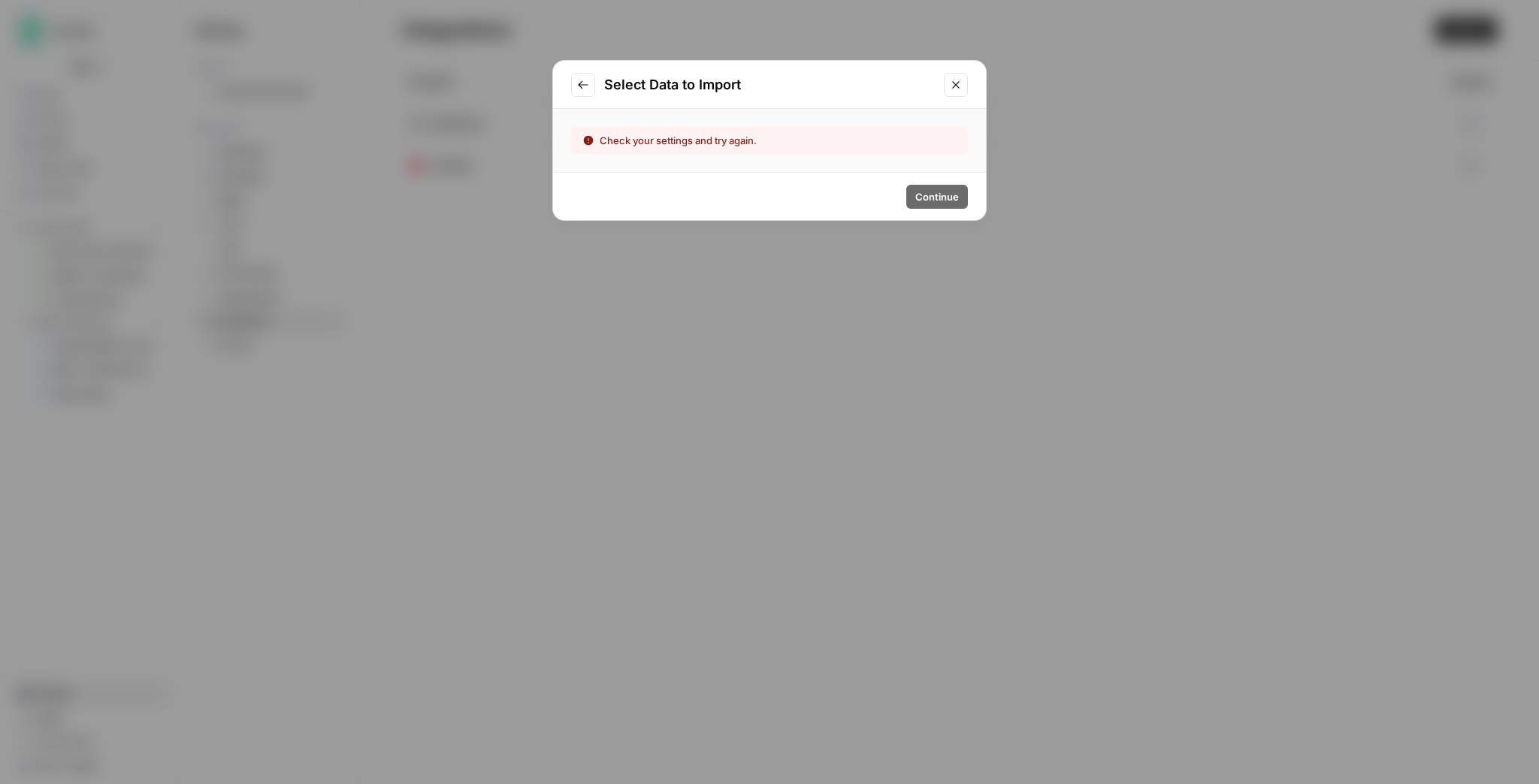
drag, startPoint x: 627, startPoint y: 138, endPoint x: 839, endPoint y: 144, distance: 212.1
click at [838, 144] on div "Check your settings and try again." at bounding box center [720, 141] width 274 height 15
click at [594, 84] on button "Go to previous step" at bounding box center [584, 85] width 24 height 24
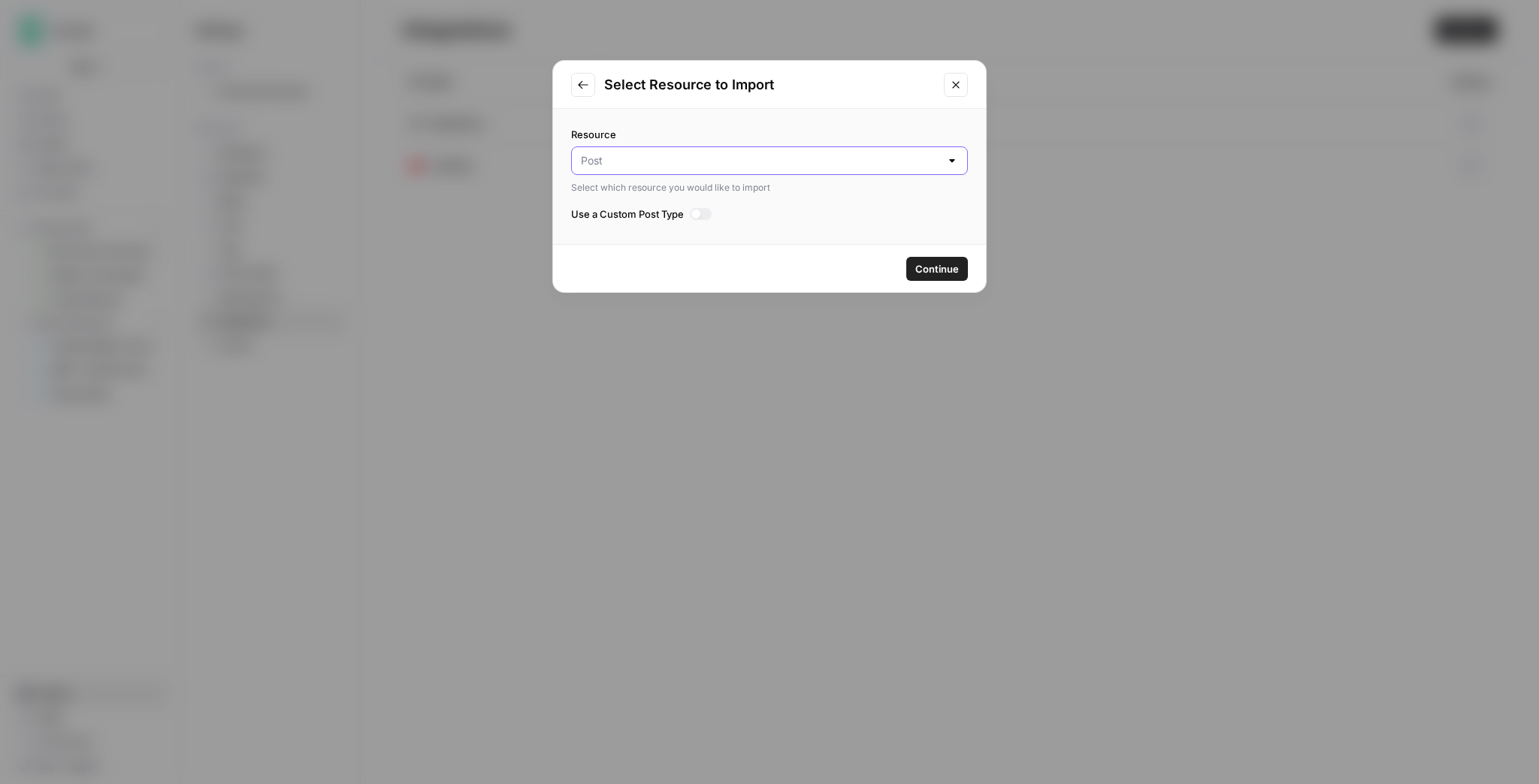
click at [629, 166] on input "Resource" at bounding box center [760, 161] width 359 height 15
click at [628, 193] on span "Post" at bounding box center [759, 198] width 352 height 15
type input "Post"
click at [686, 215] on label "Use a Custom Post Type" at bounding box center [770, 214] width 397 height 15
click at [694, 215] on div at bounding box center [696, 214] width 9 height 9
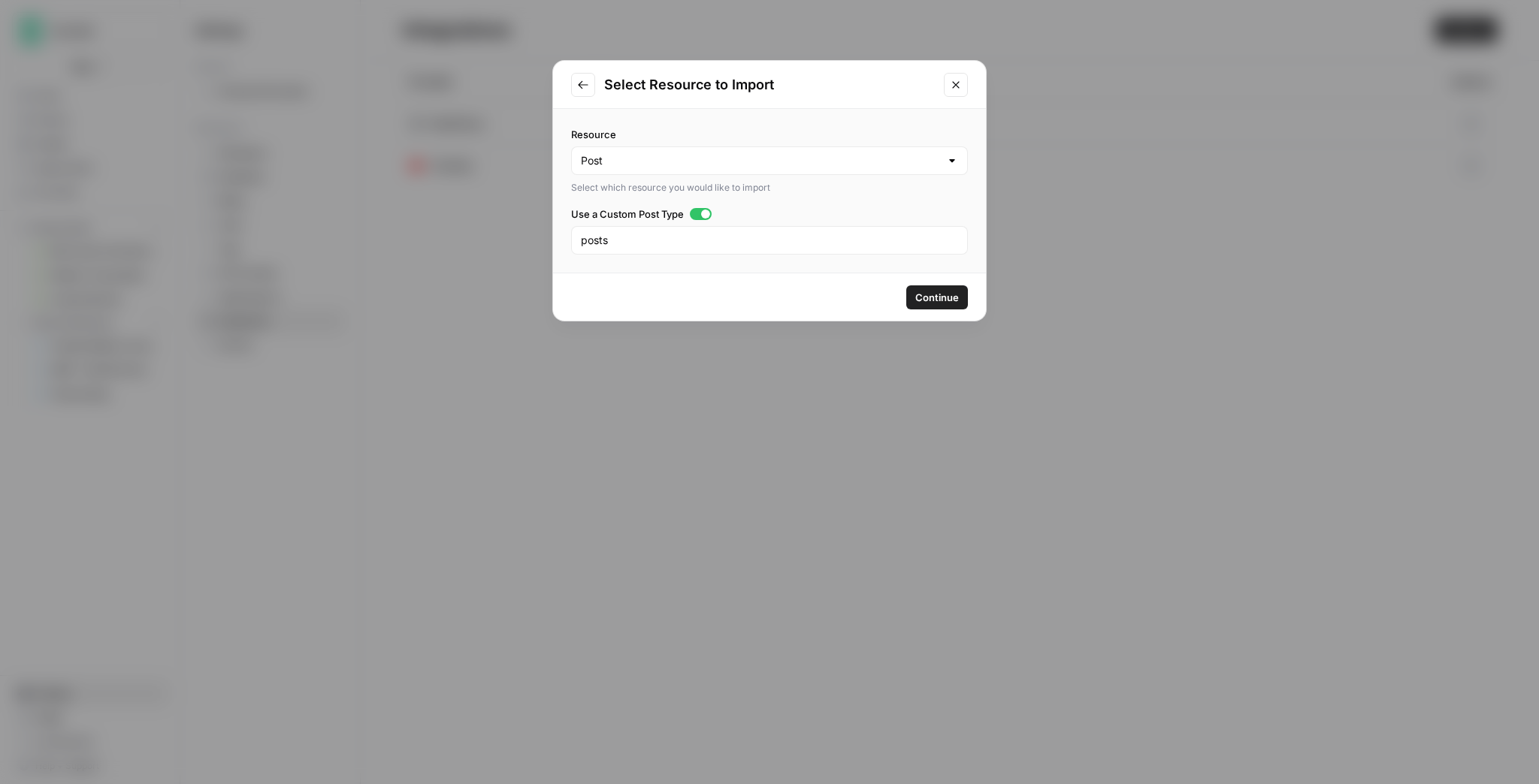
click at [921, 302] on span "Continue" at bounding box center [936, 298] width 43 height 15
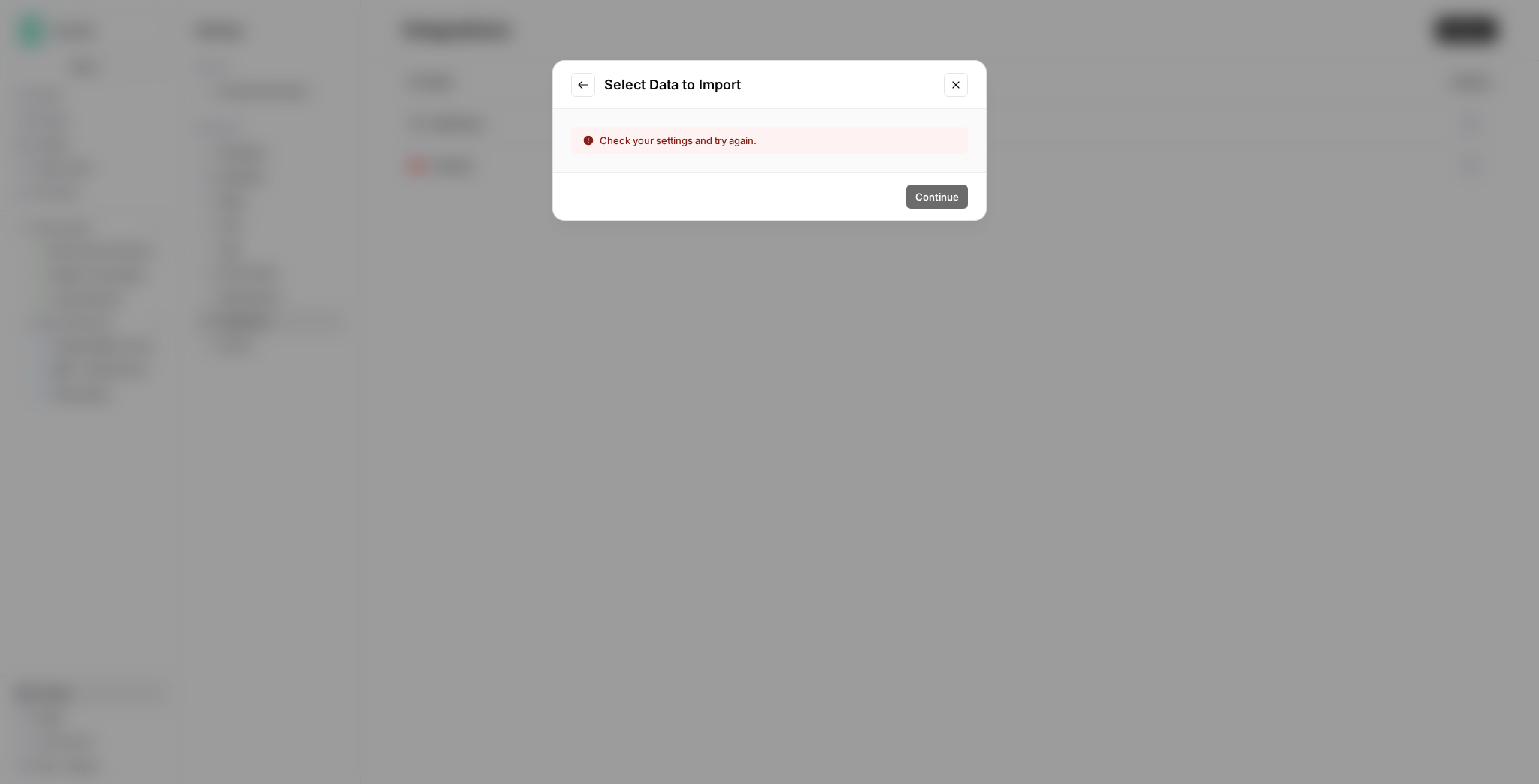
click at [580, 88] on icon "Go to previous step" at bounding box center [583, 85] width 12 height 12
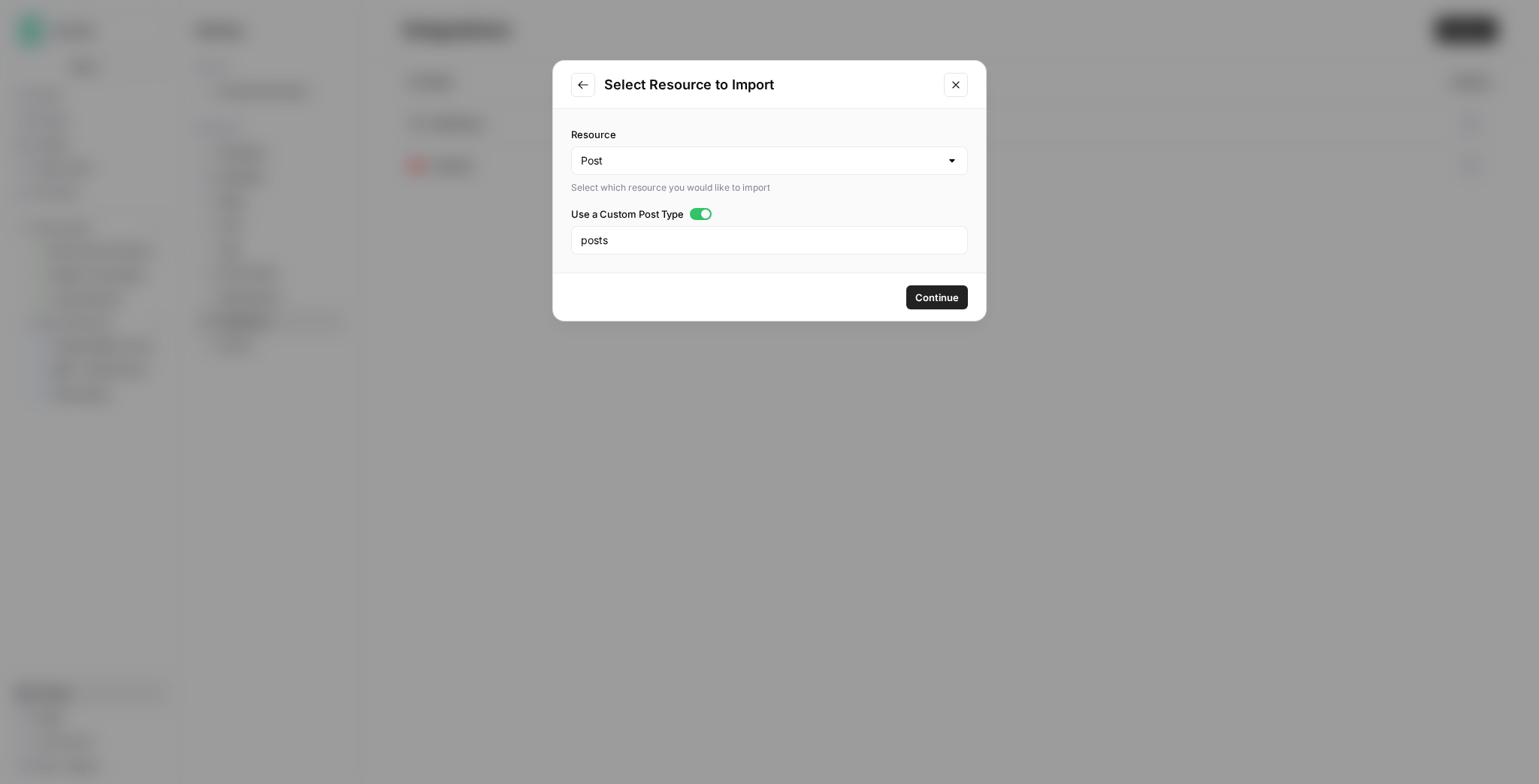
click at [583, 88] on icon "Go to previous step" at bounding box center [583, 85] width 12 height 12
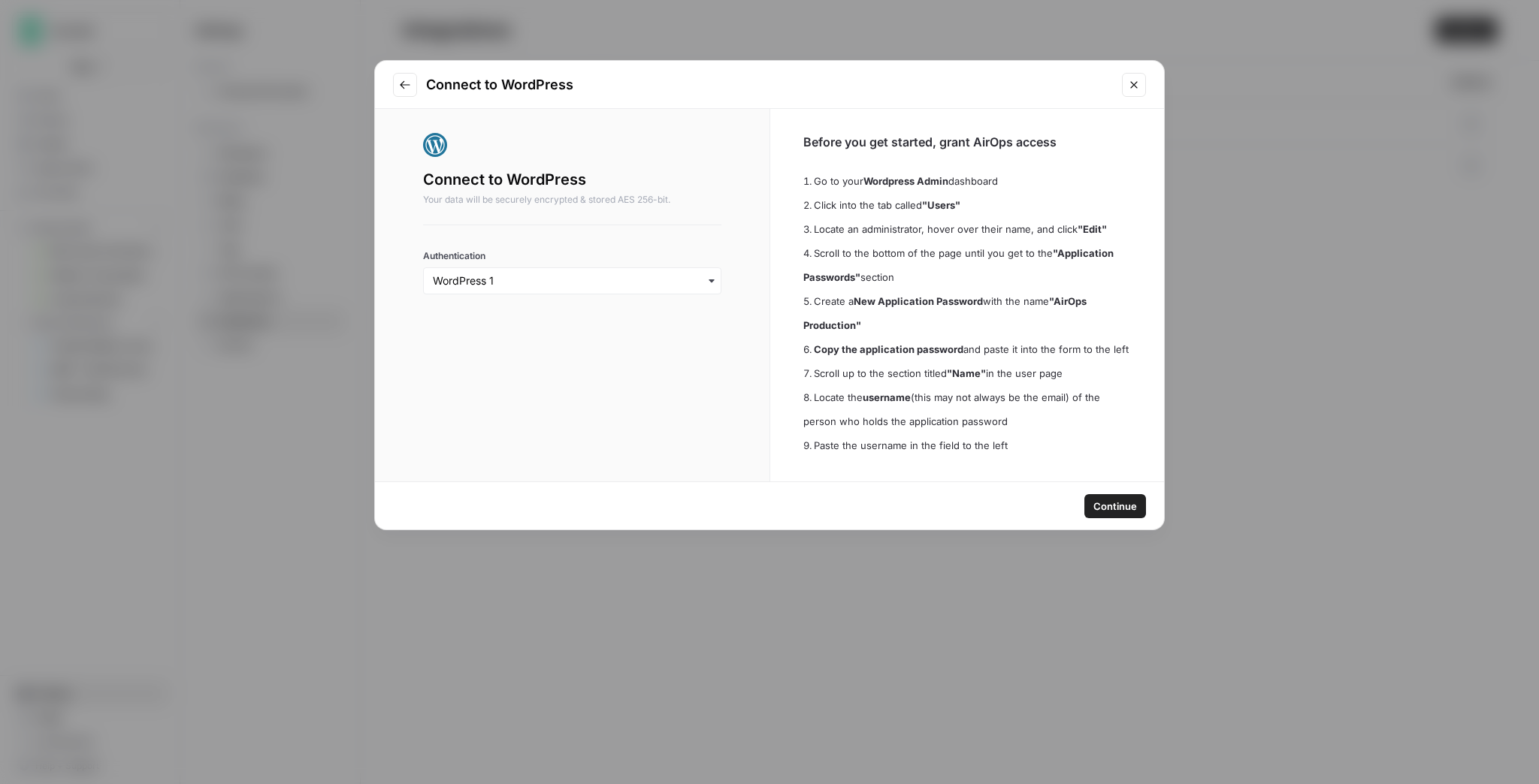
click at [1136, 87] on icon "Close modal" at bounding box center [1134, 85] width 12 height 12
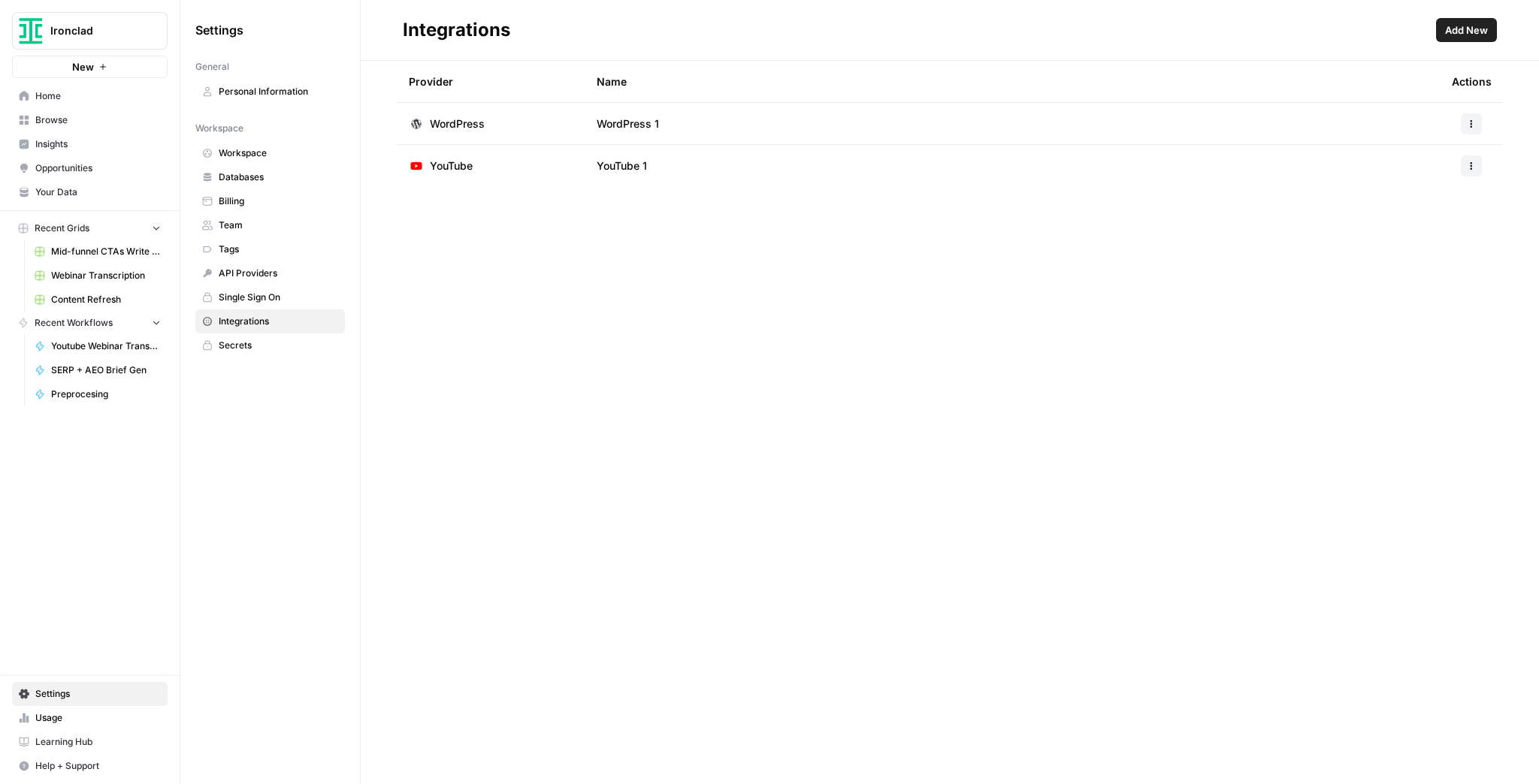
click at [1471, 121] on icon "button" at bounding box center [1471, 121] width 2 height 2
click at [450, 121] on span "WordPress" at bounding box center [458, 124] width 55 height 15
click at [75, 122] on span "Browse" at bounding box center [97, 120] width 125 height 14
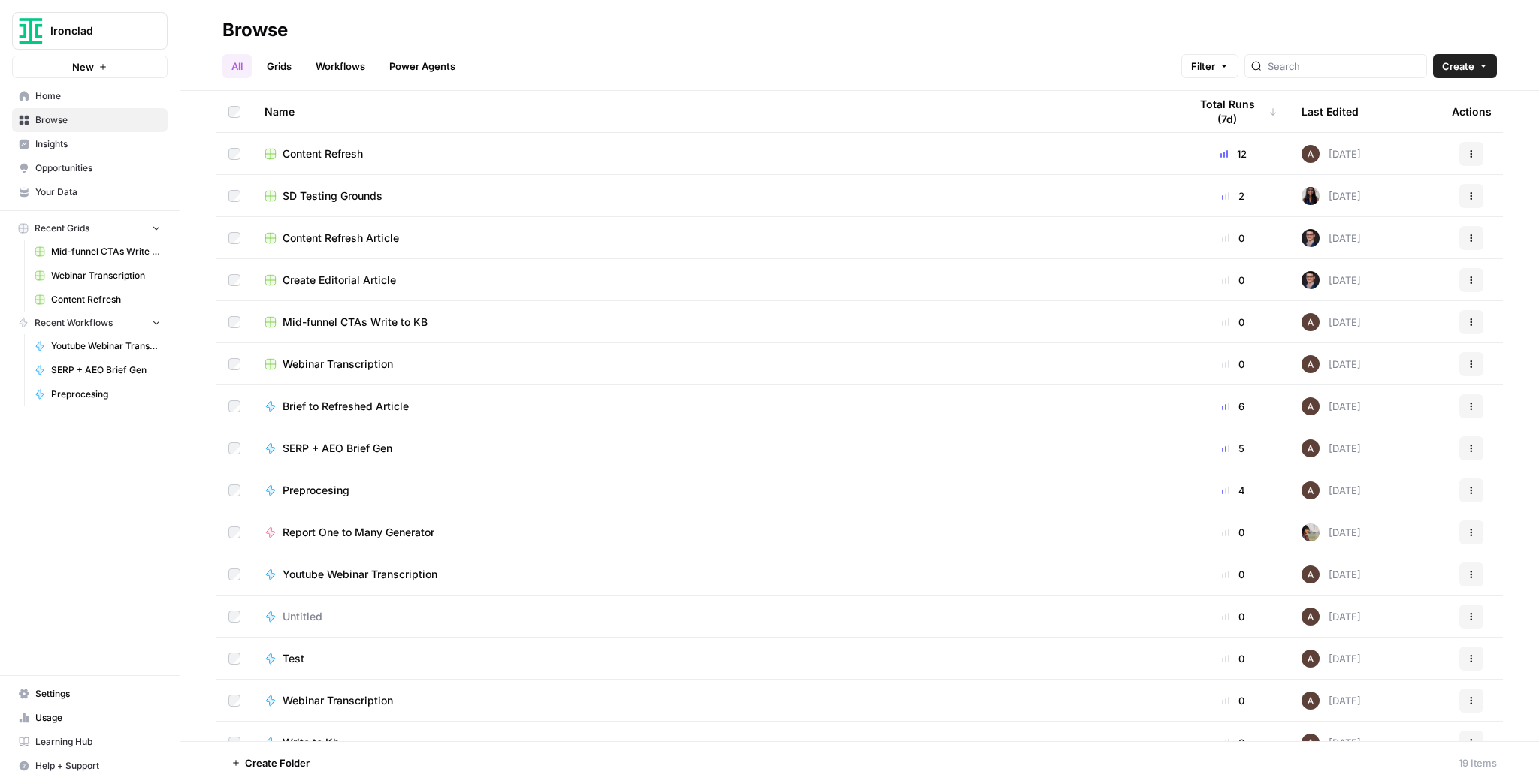
click at [356, 72] on link "Workflows" at bounding box center [340, 66] width 68 height 24
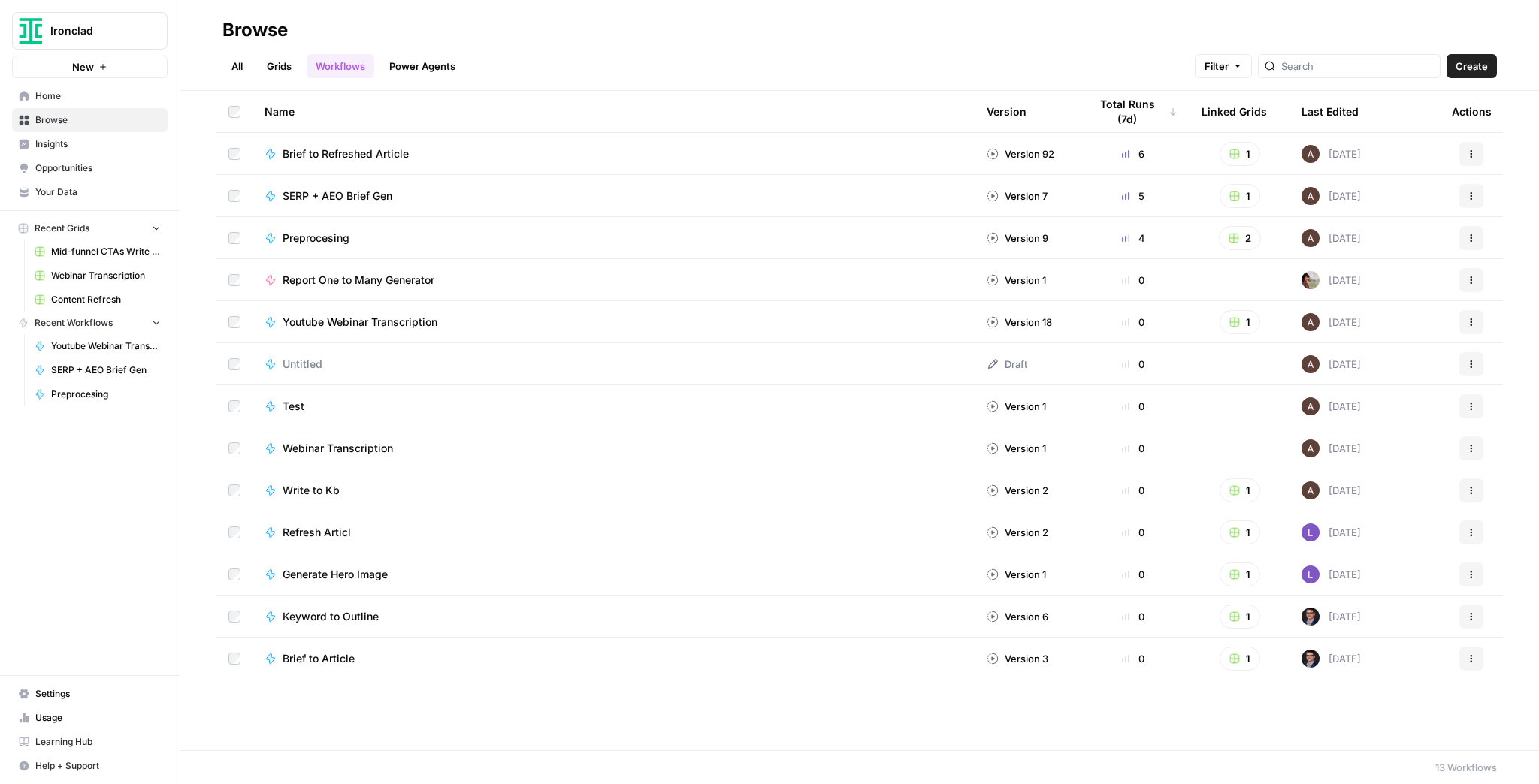
click at [245, 64] on link "All" at bounding box center [237, 66] width 30 height 24
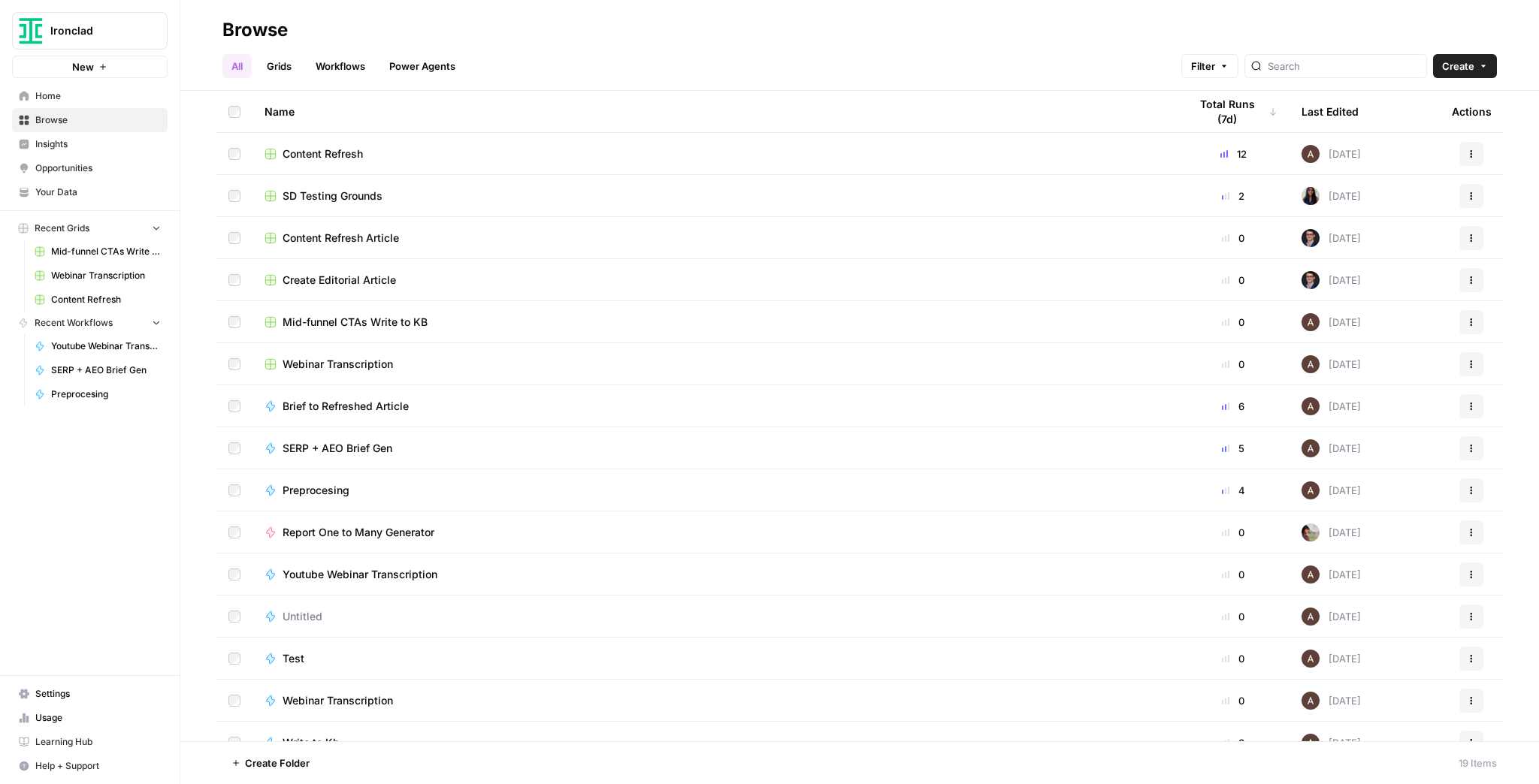
click at [281, 67] on link "Grids" at bounding box center [279, 66] width 43 height 24
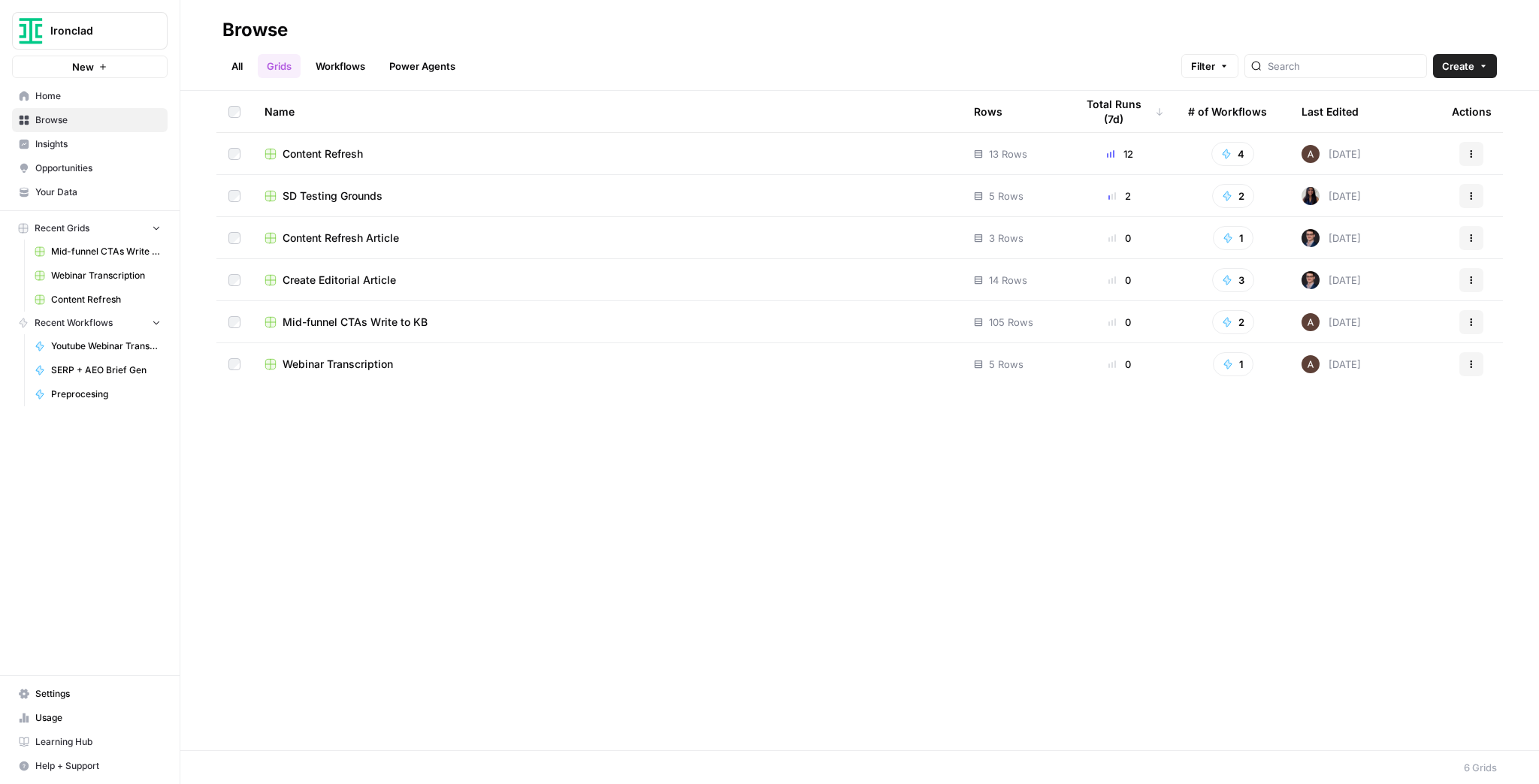
click at [316, 147] on span "Content Refresh" at bounding box center [323, 154] width 81 height 15
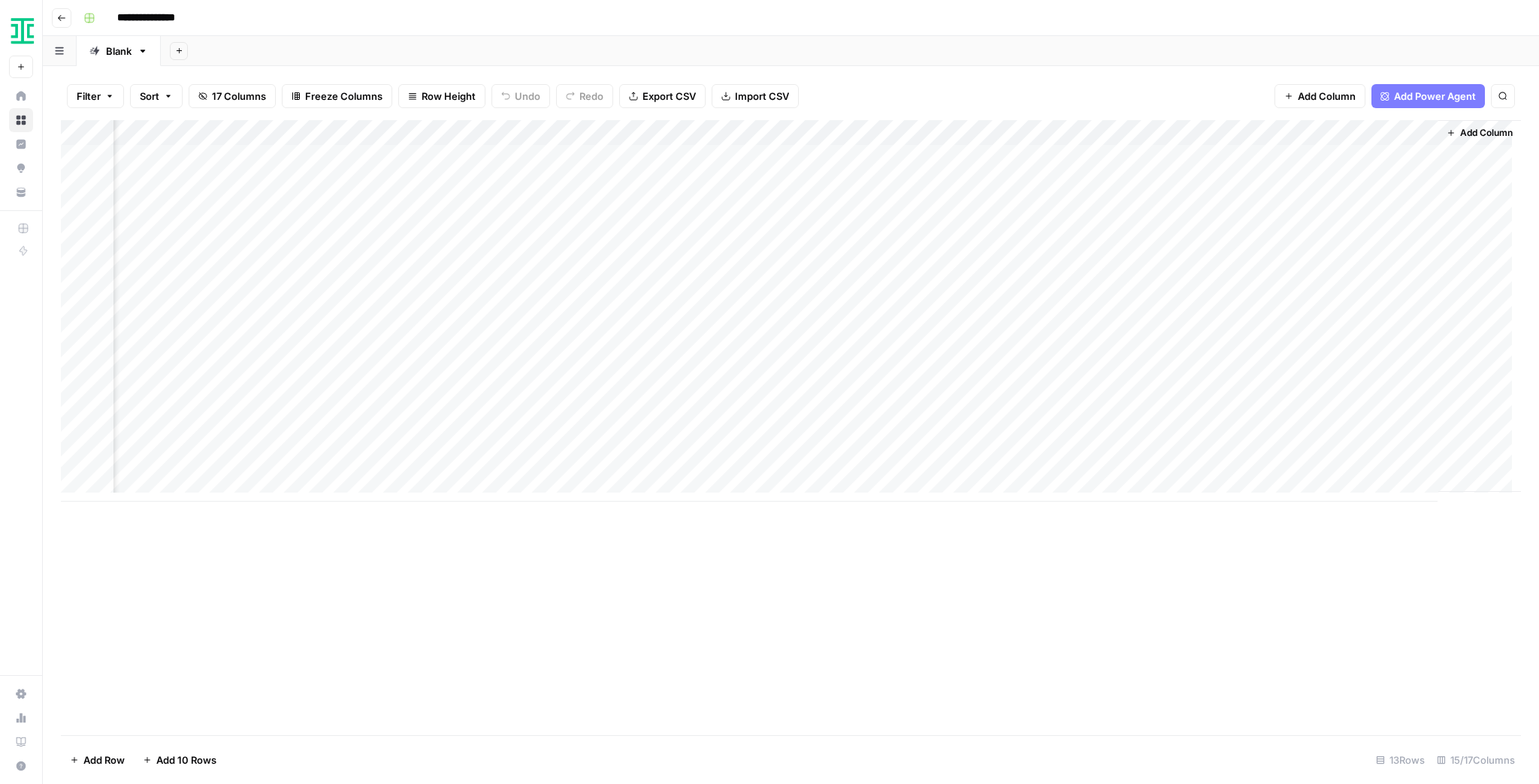
scroll to position [0, 1108]
click at [1002, 388] on div "Add Column" at bounding box center [790, 311] width 1460 height 381
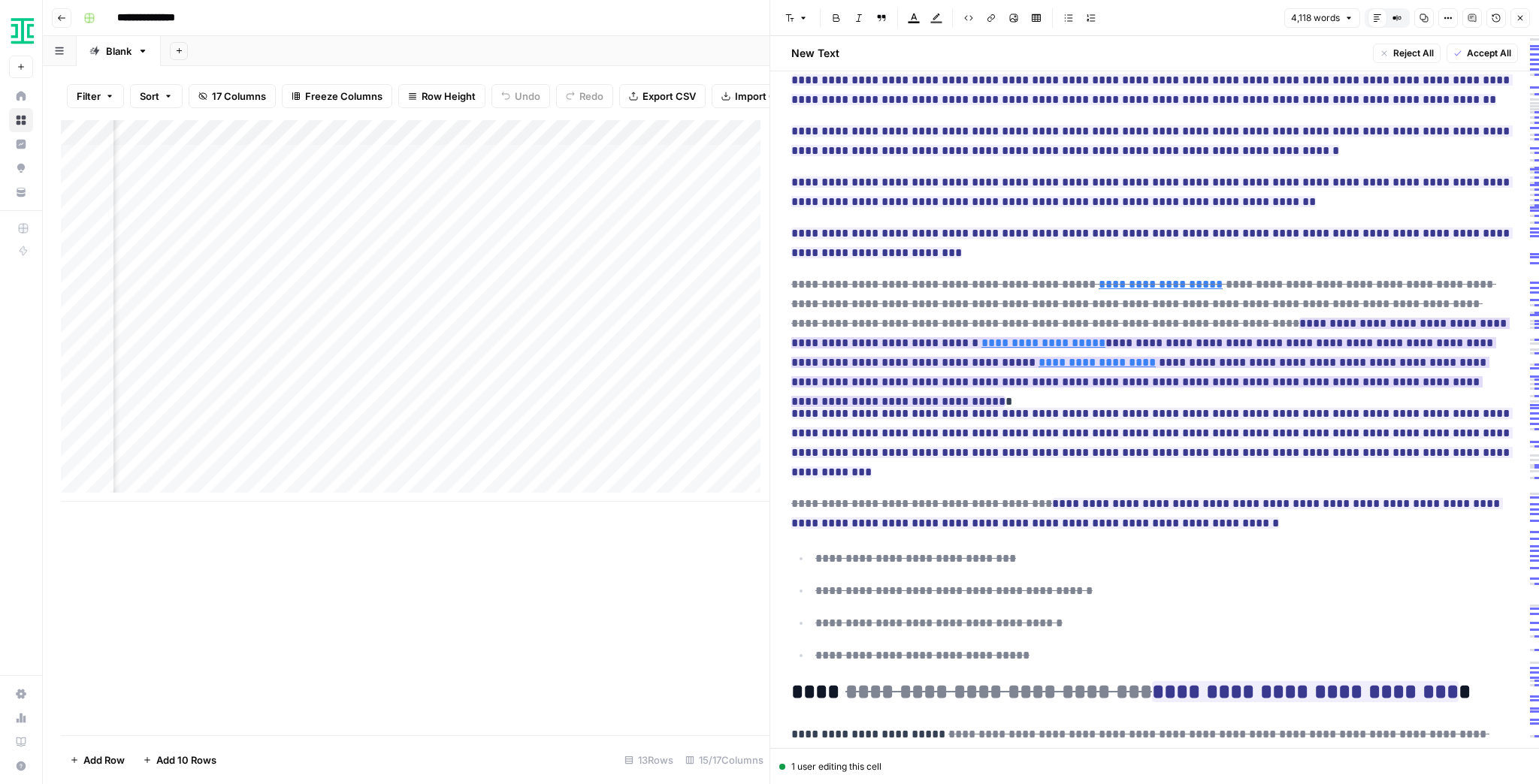
scroll to position [180, 0]
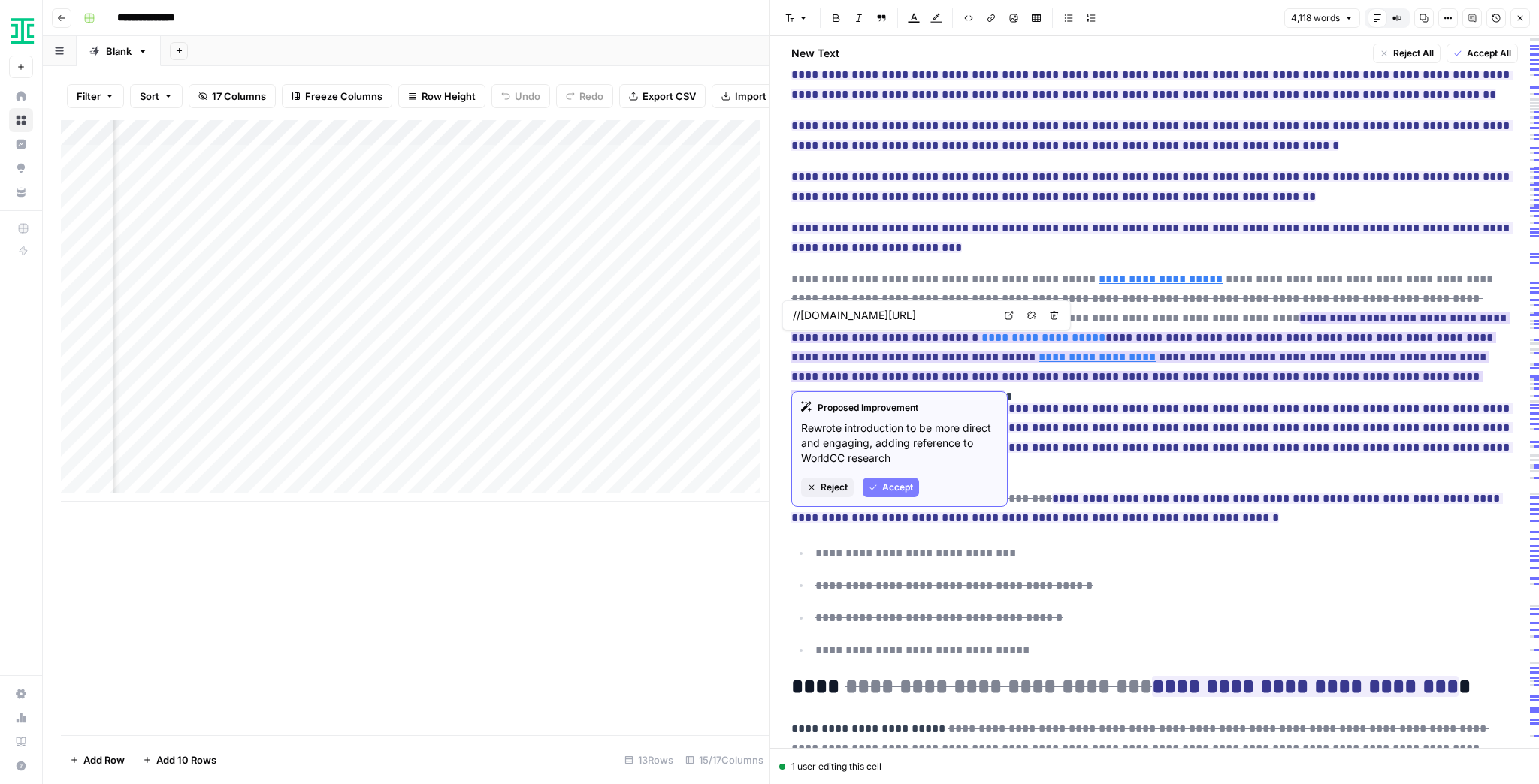
type input "https://commitmentmatters.com/2025/02/03/the-delusions-of-buyers-and-suppliers/"
click at [1039, 356] on link "**********" at bounding box center [1097, 357] width 117 height 11
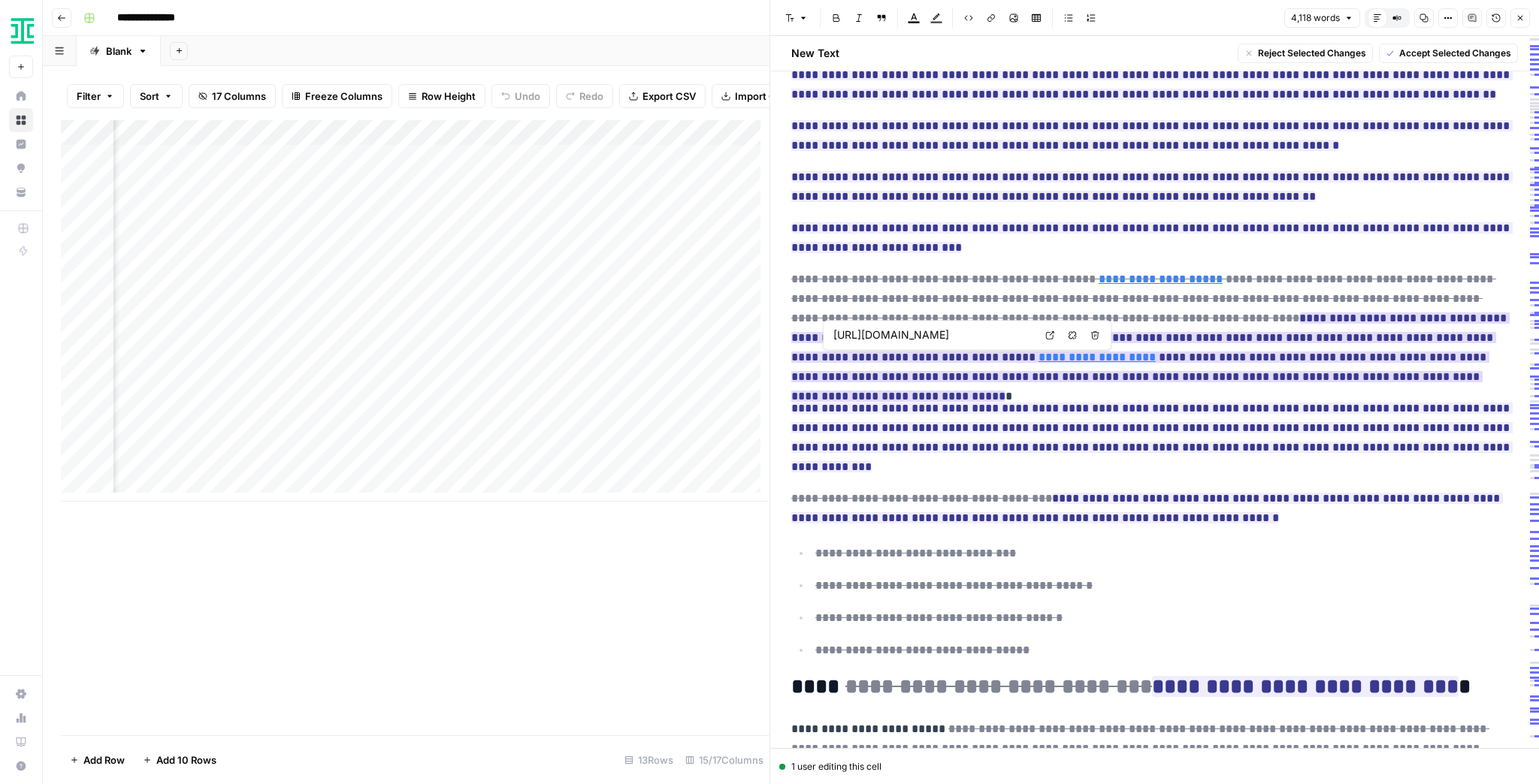
click at [1039, 356] on link "**********" at bounding box center [1097, 357] width 117 height 11
click at [1052, 337] on icon at bounding box center [1050, 335] width 9 height 9
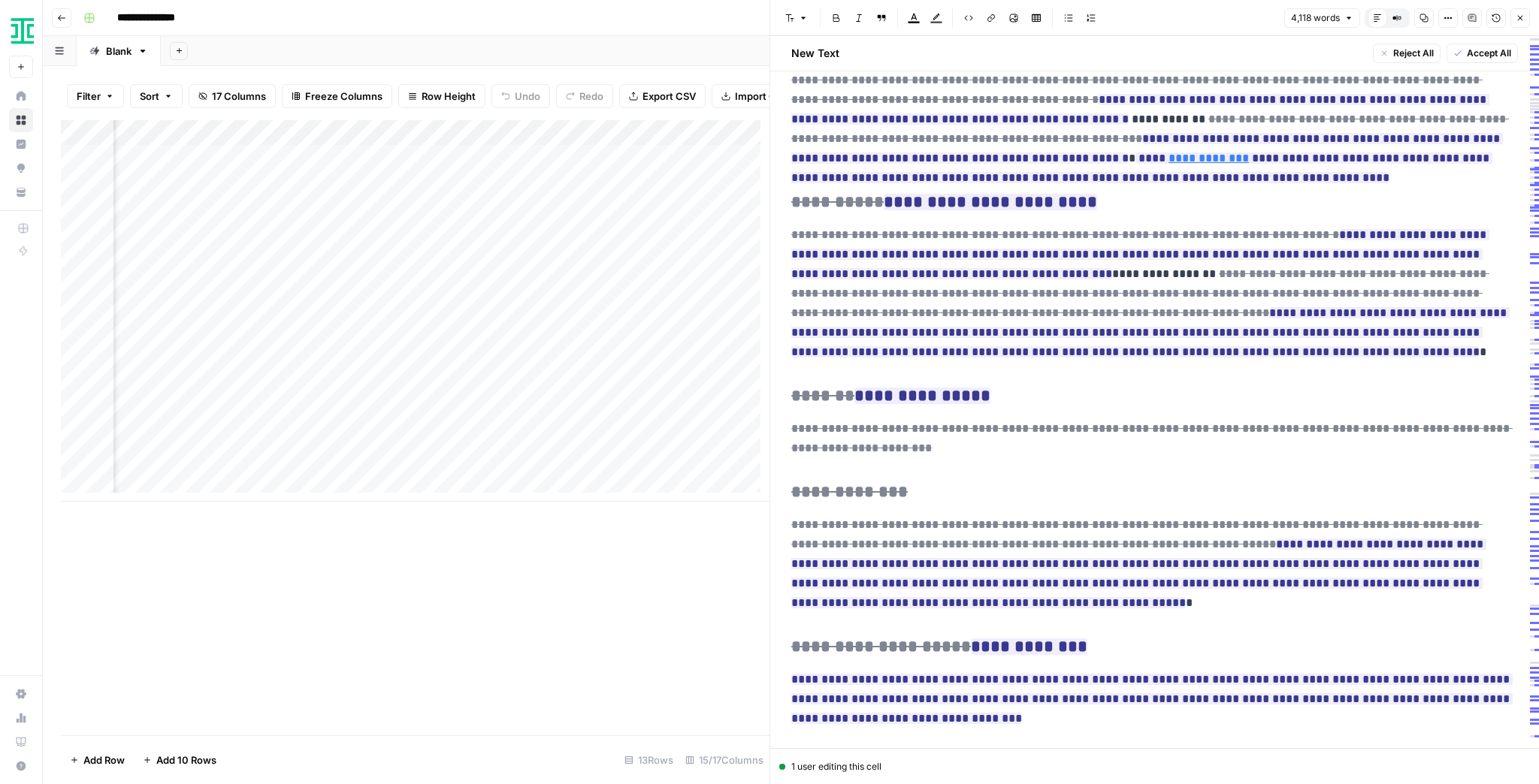
scroll to position [2885, 0]
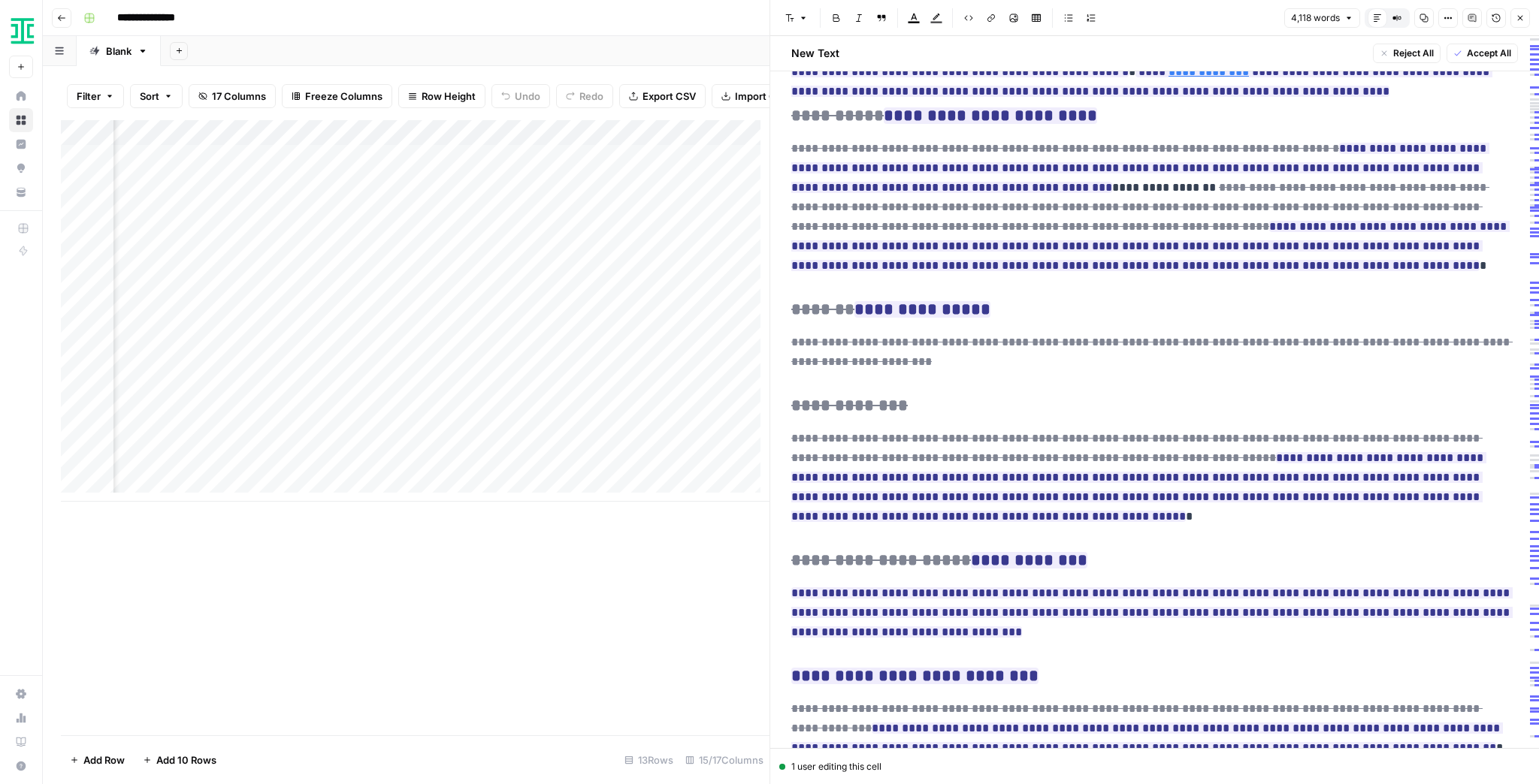
click at [1518, 22] on icon "button" at bounding box center [1521, 18] width 9 height 9
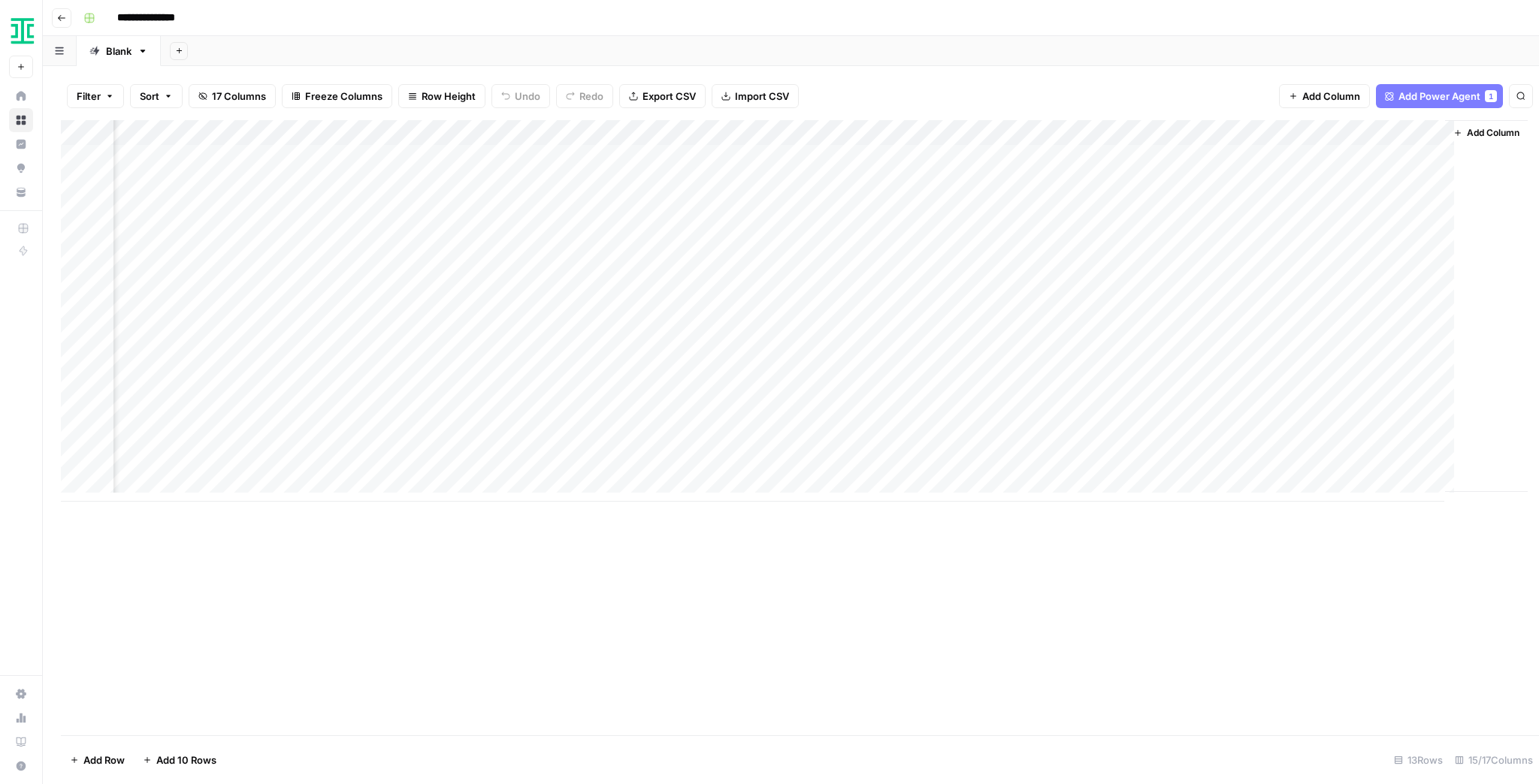
scroll to position [0, 1105]
click at [1164, 388] on div "Add Column" at bounding box center [790, 311] width 1460 height 381
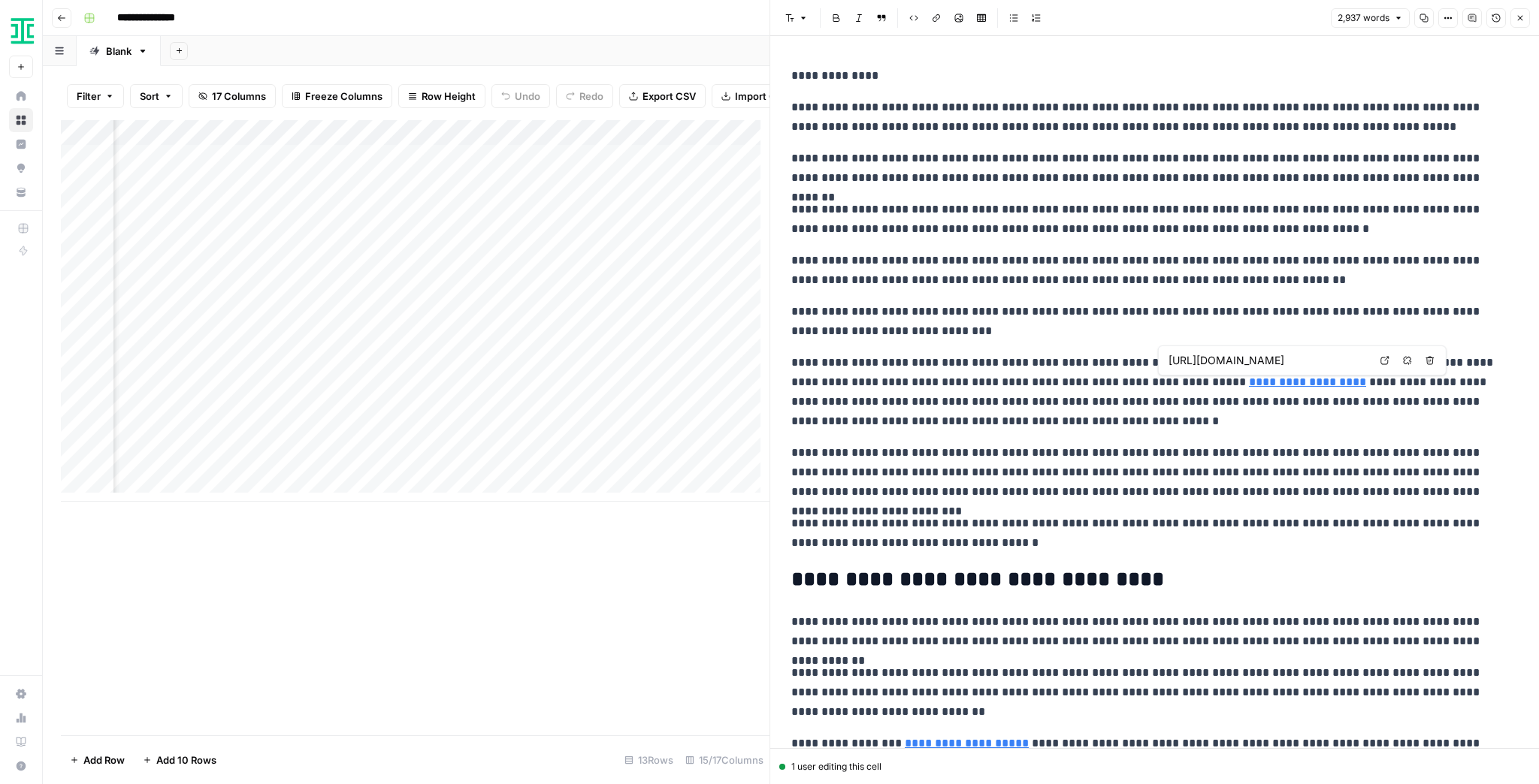
type input "//ironcladapp.com/journal/contracts/commercial-contracts/"
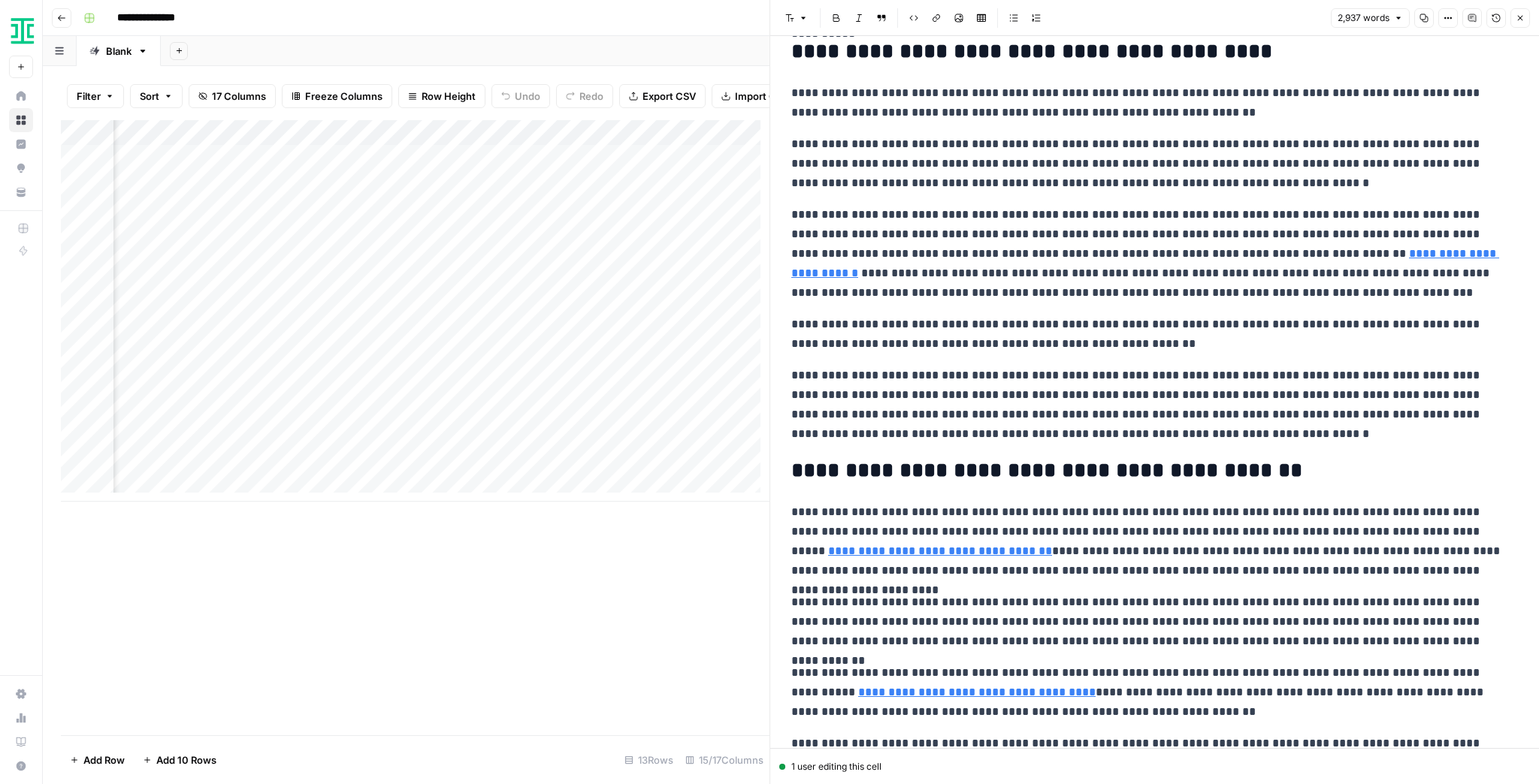
scroll to position [4026, 0]
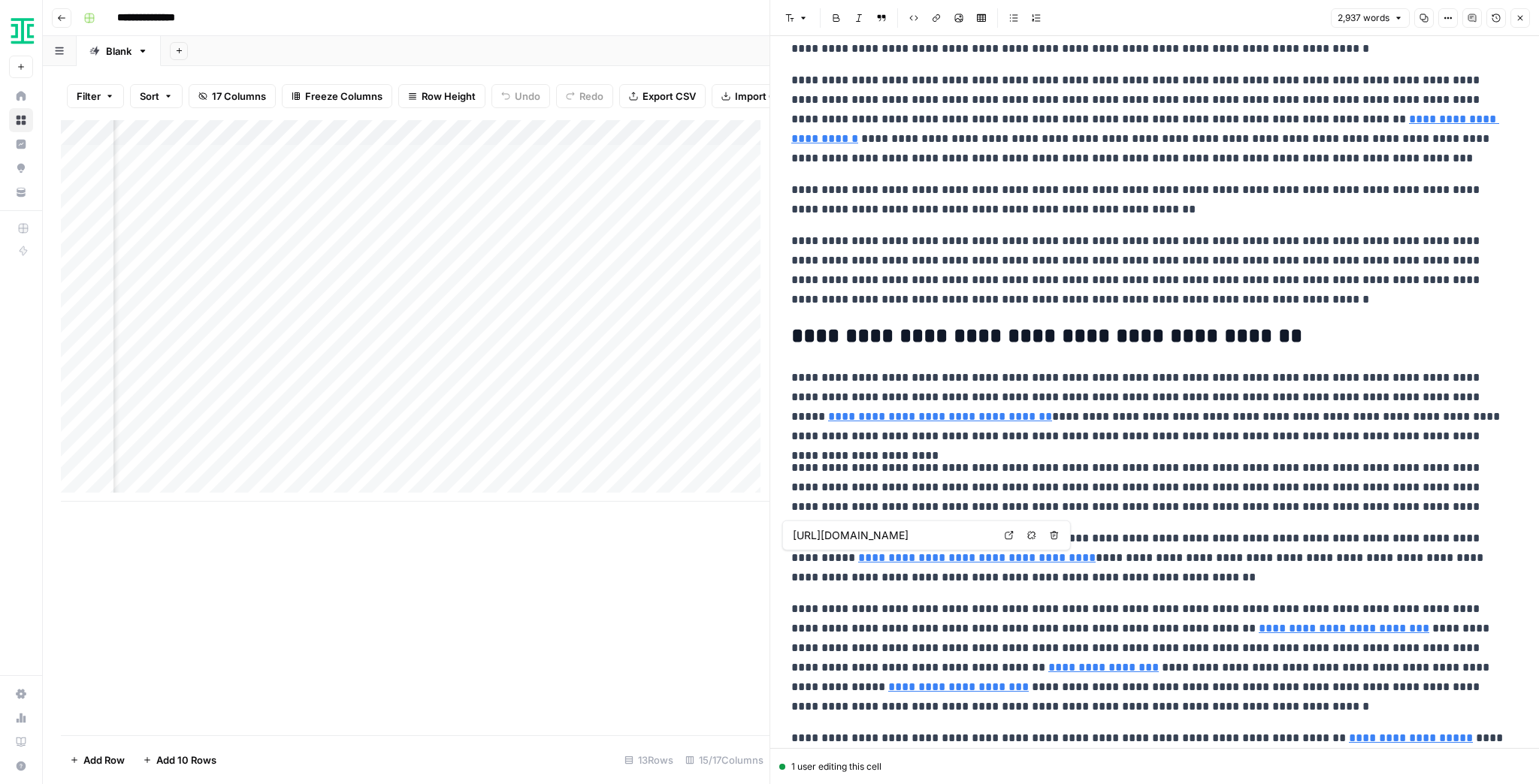
type input "https://commitmentmatters.com/2025/06/04/is-this-really-a-surprise/"
click at [1197, 674] on p "**********" at bounding box center [1150, 658] width 717 height 117
type input "https://ironcladapp.com/journal/contract-process/what-is-contract-review-ai/"
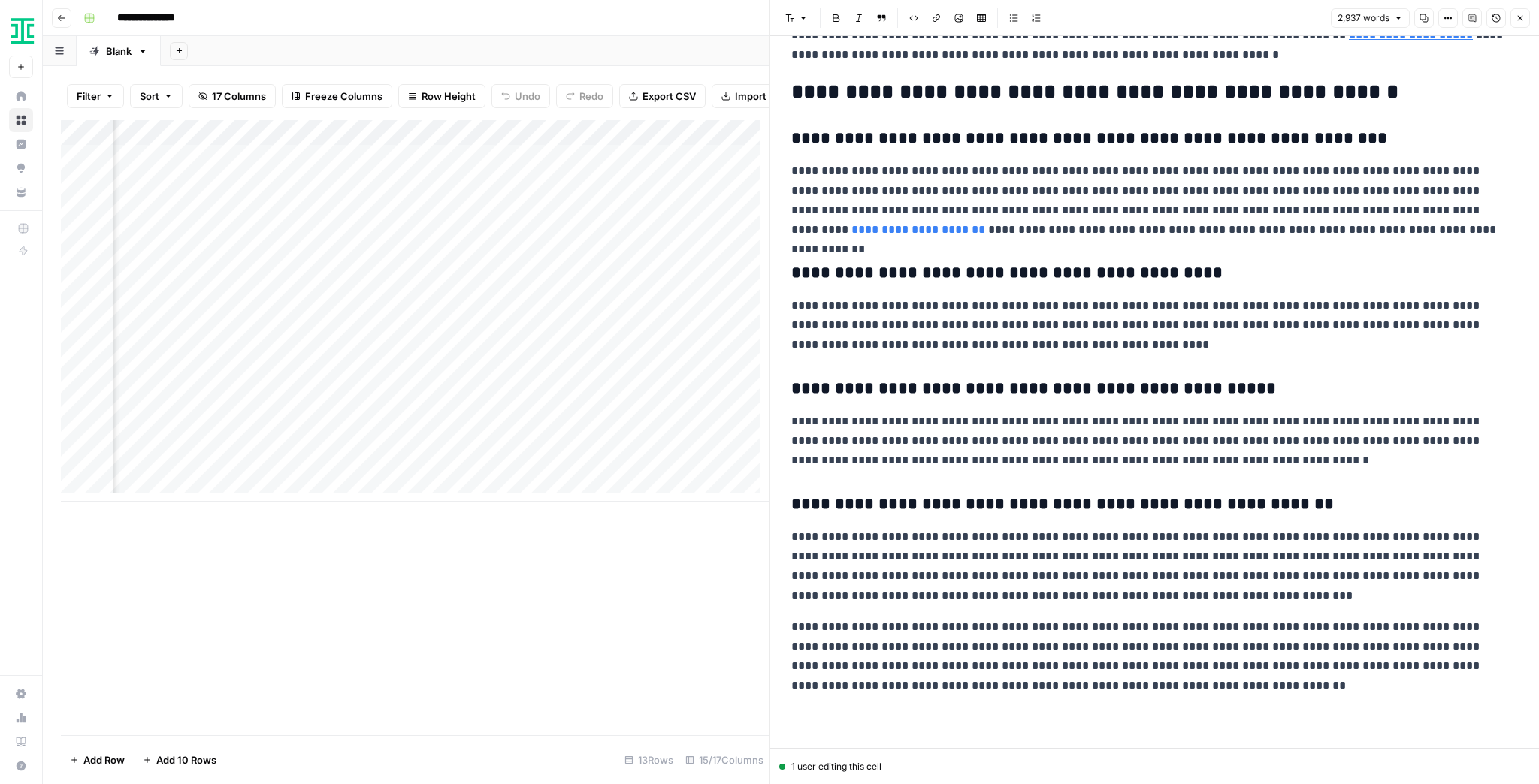
scroll to position [4730, 0]
click at [1516, 14] on icon "button" at bounding box center [1521, 18] width 9 height 9
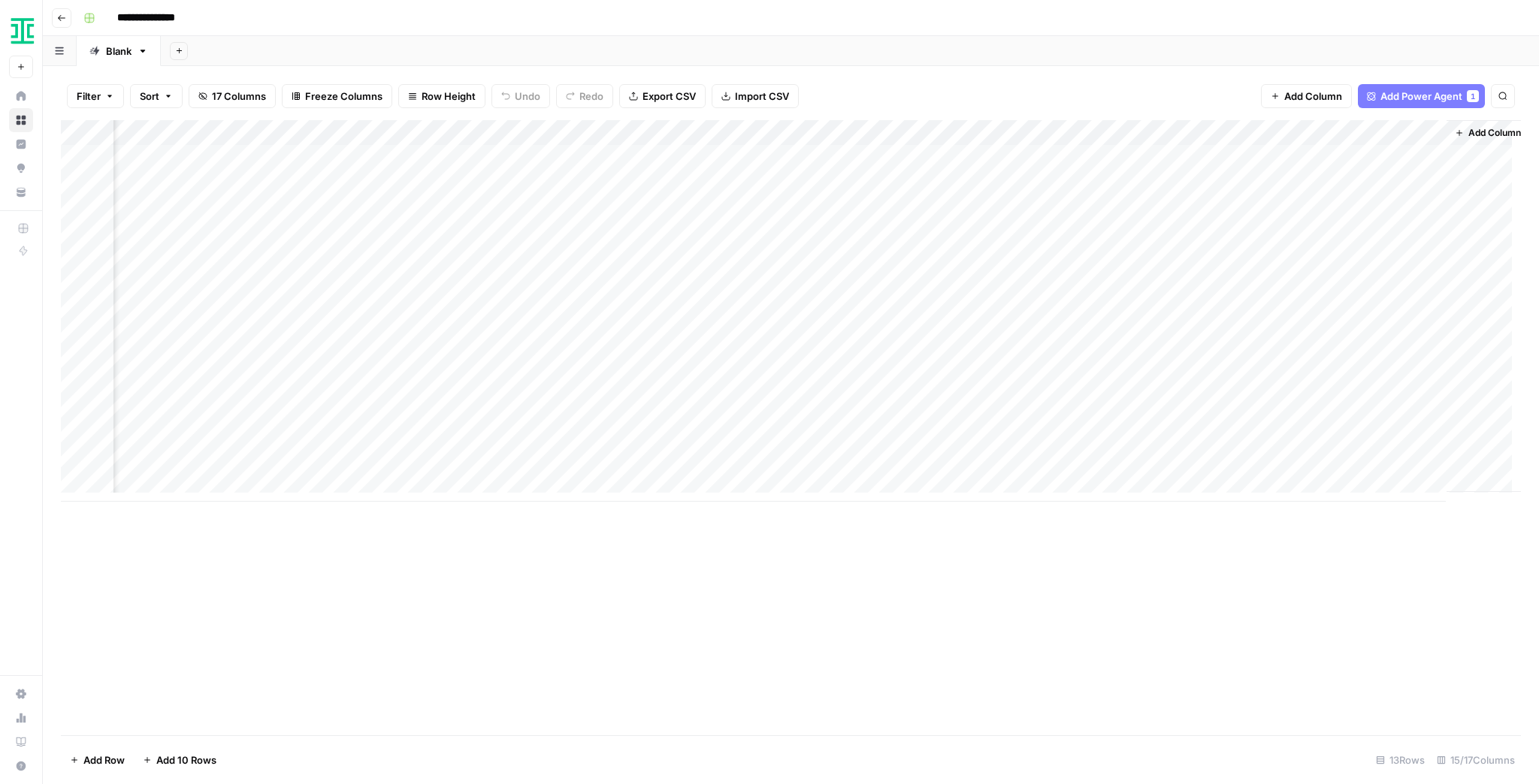
click at [1165, 413] on div "Add Column" at bounding box center [790, 311] width 1460 height 381
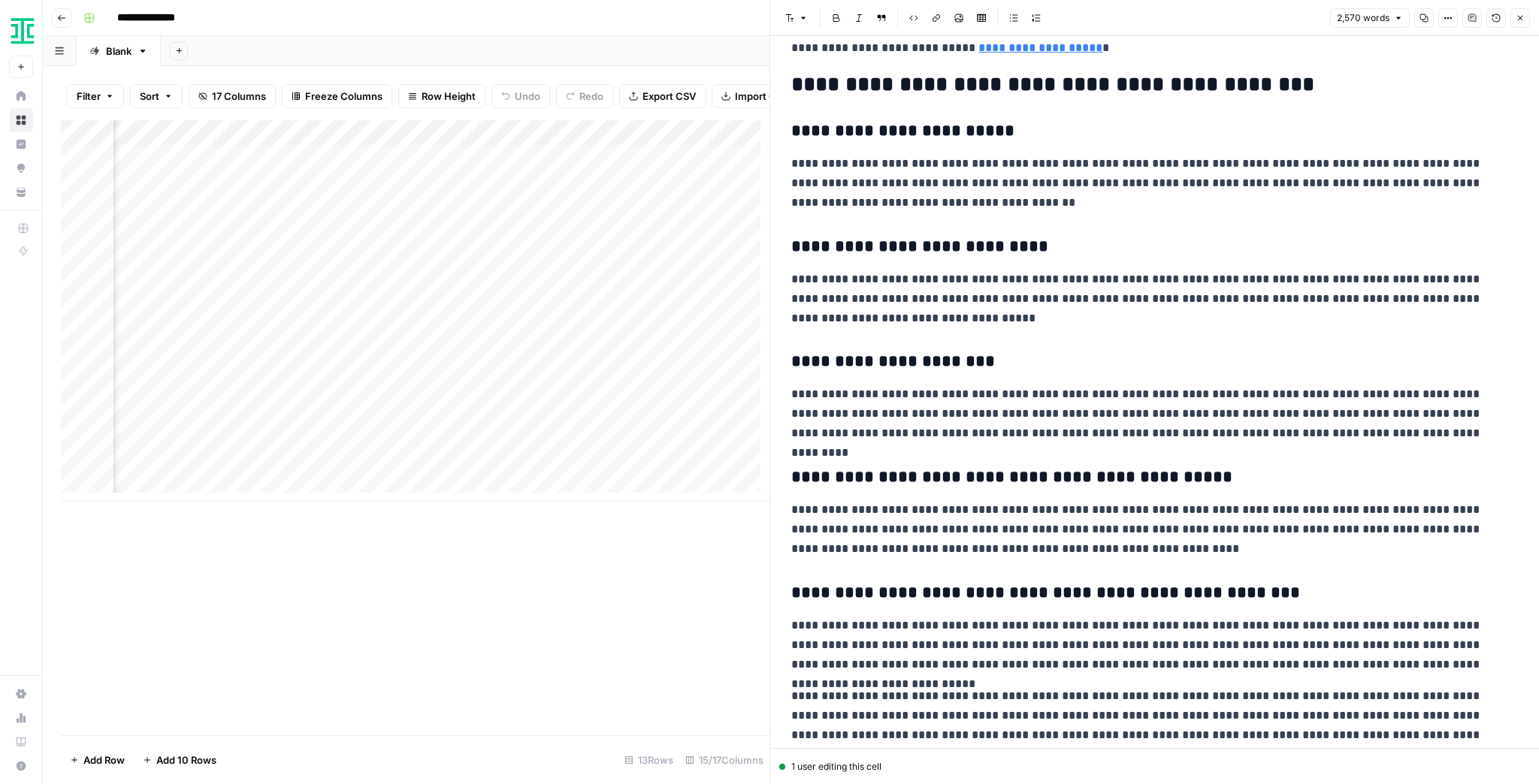
scroll to position [4747, 0]
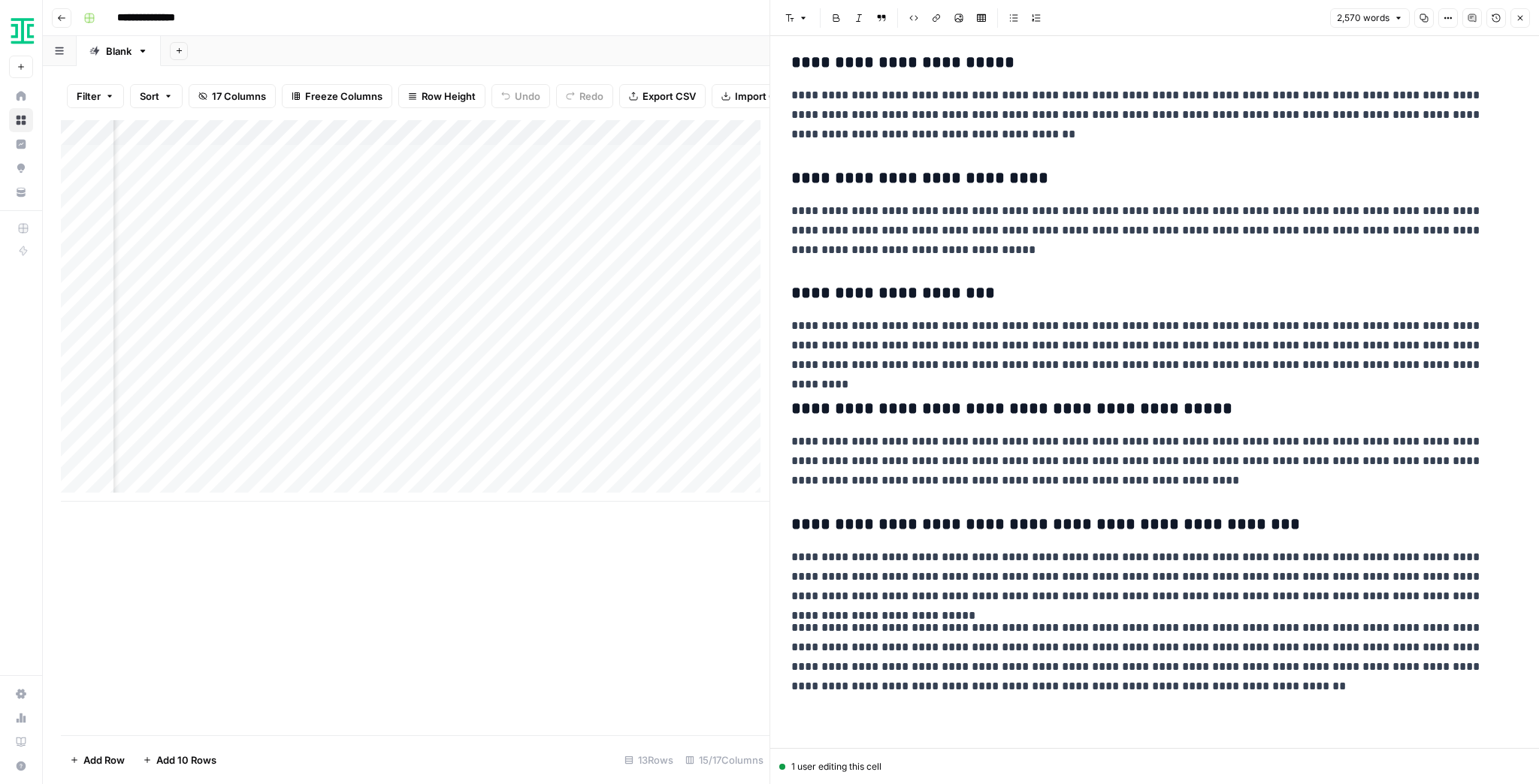
click at [1518, 22] on button "Close" at bounding box center [1521, 18] width 20 height 20
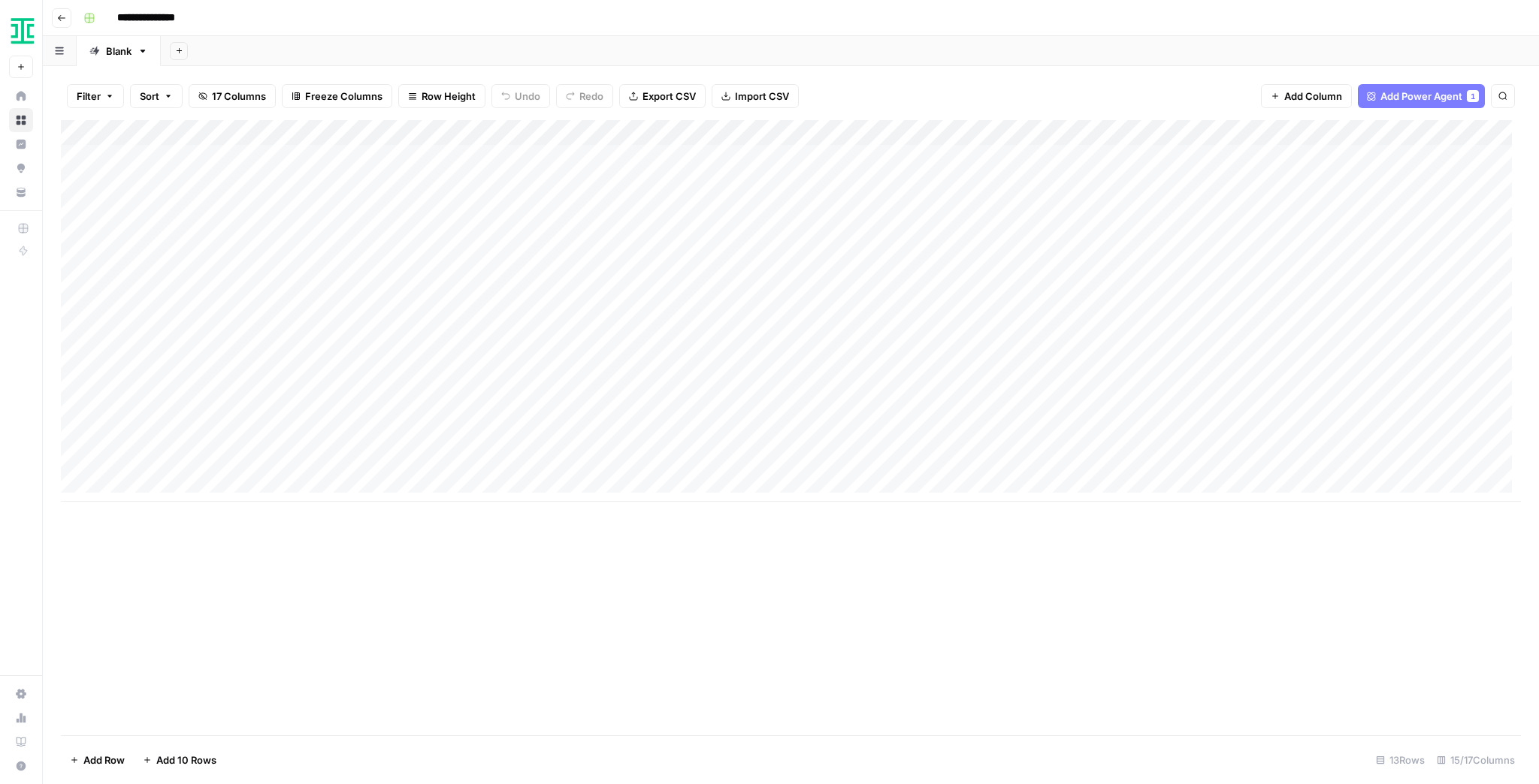
click at [109, 94] on icon "button" at bounding box center [109, 96] width 9 height 9
click at [832, 75] on div "Filter Sort 17 Columns Freeze Columns Row Height Undo Redo Export CSV Import CS…" at bounding box center [790, 96] width 1460 height 48
click at [171, 49] on button "Add Sheet" at bounding box center [179, 51] width 18 height 18
click at [238, 100] on span "Blank" at bounding box center [254, 103] width 110 height 15
click at [181, 55] on button "Add Sheet" at bounding box center [179, 51] width 18 height 18
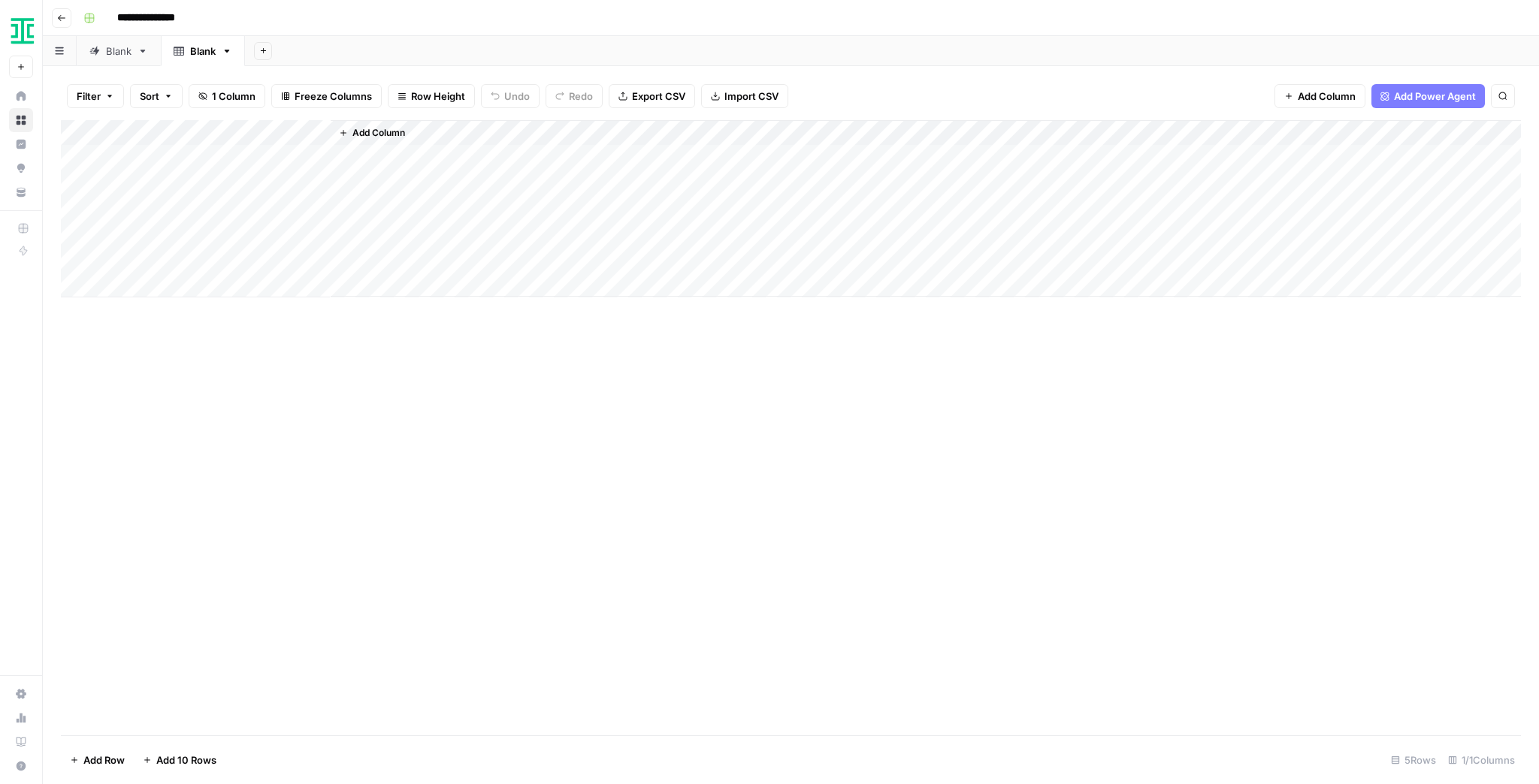
click at [229, 49] on icon "button" at bounding box center [227, 51] width 5 height 3
click at [258, 137] on span "Delete Sheet" at bounding box center [287, 134] width 72 height 15
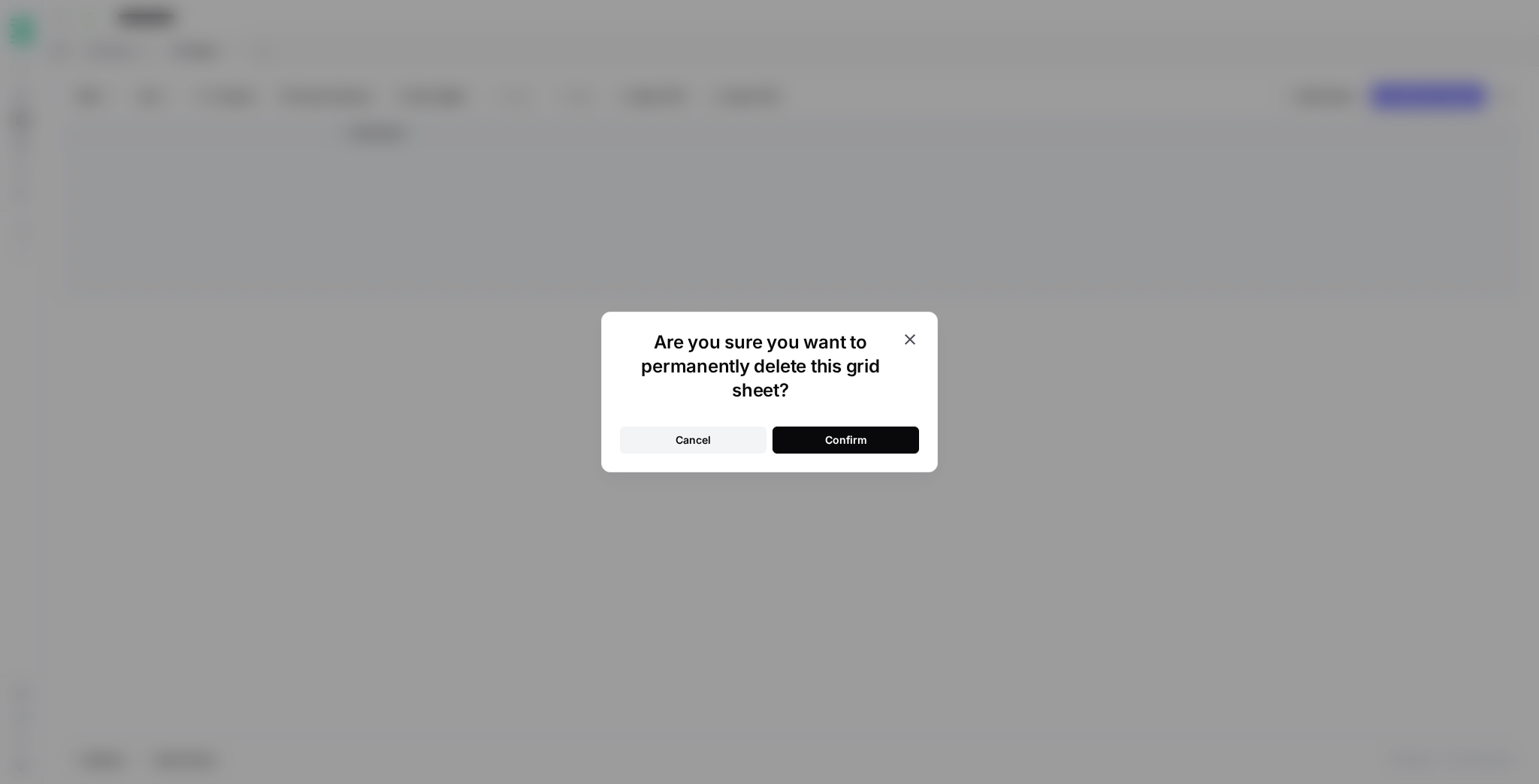
click at [824, 438] on button "Confirm" at bounding box center [846, 441] width 147 height 27
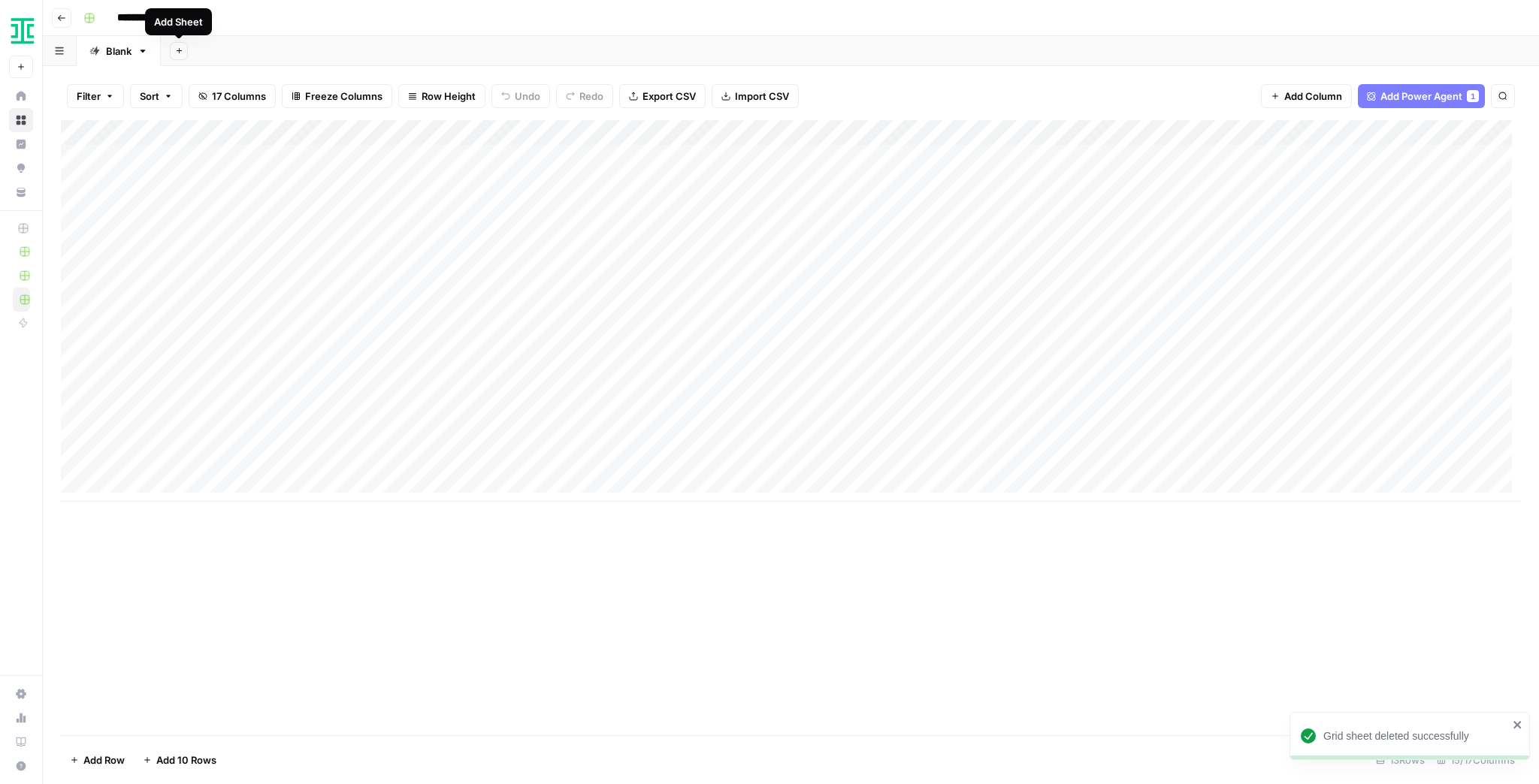
click at [179, 51] on icon "button" at bounding box center [178, 50] width 5 height 5
click at [244, 235] on div "WordPress" at bounding box center [254, 240] width 110 height 15
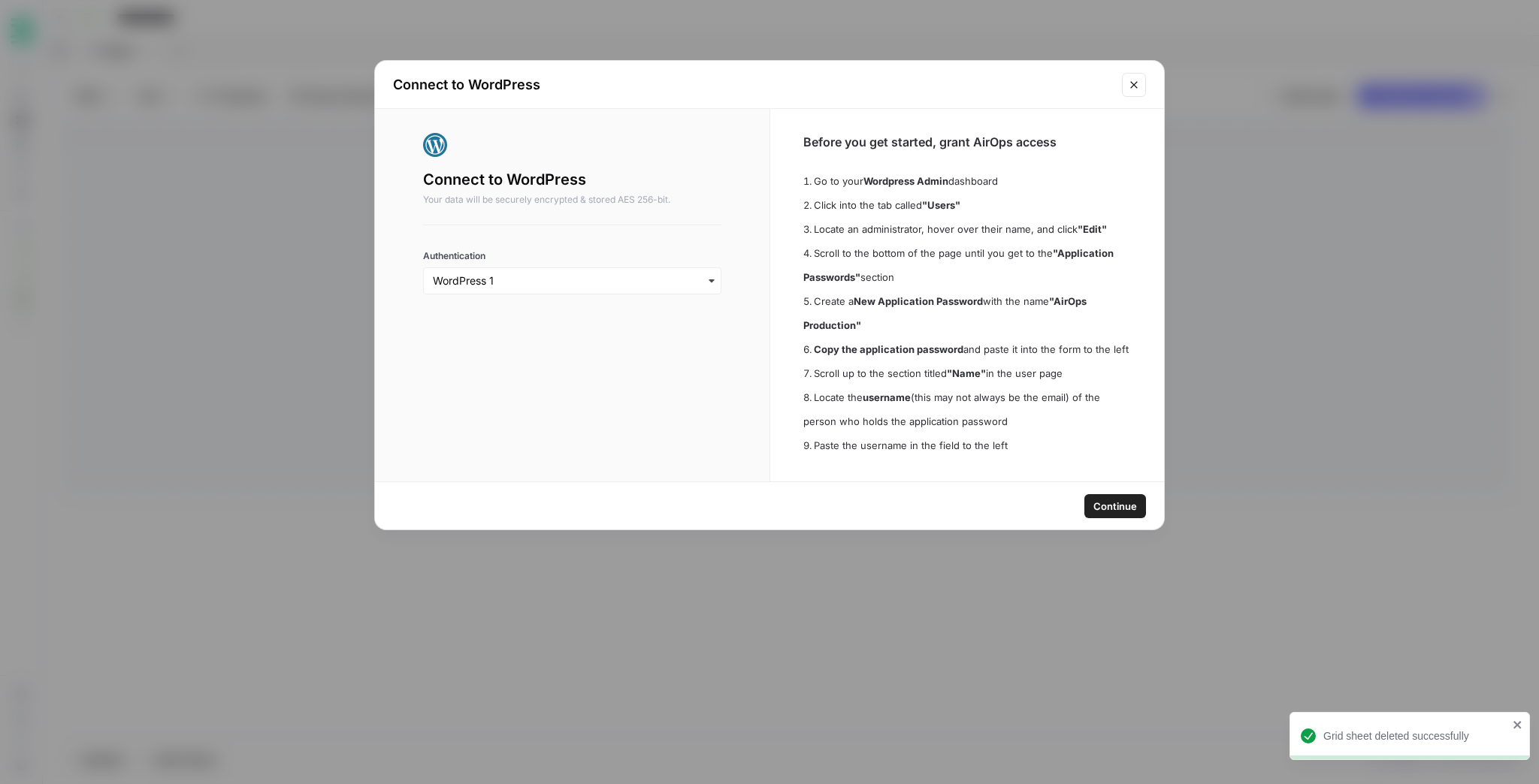
click at [1122, 507] on span "Continue" at bounding box center [1115, 507] width 43 height 15
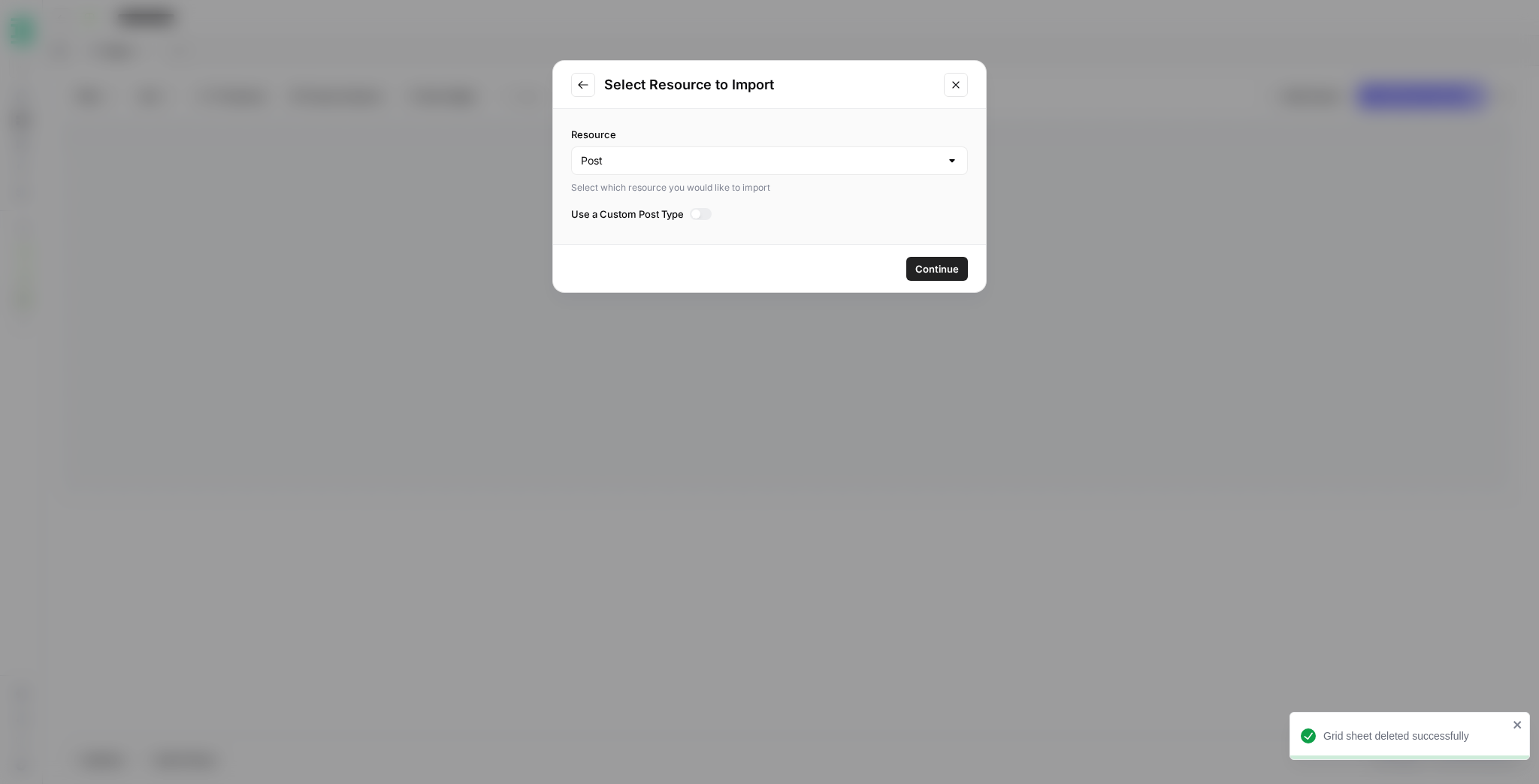
click at [929, 267] on span "Continue" at bounding box center [936, 269] width 43 height 15
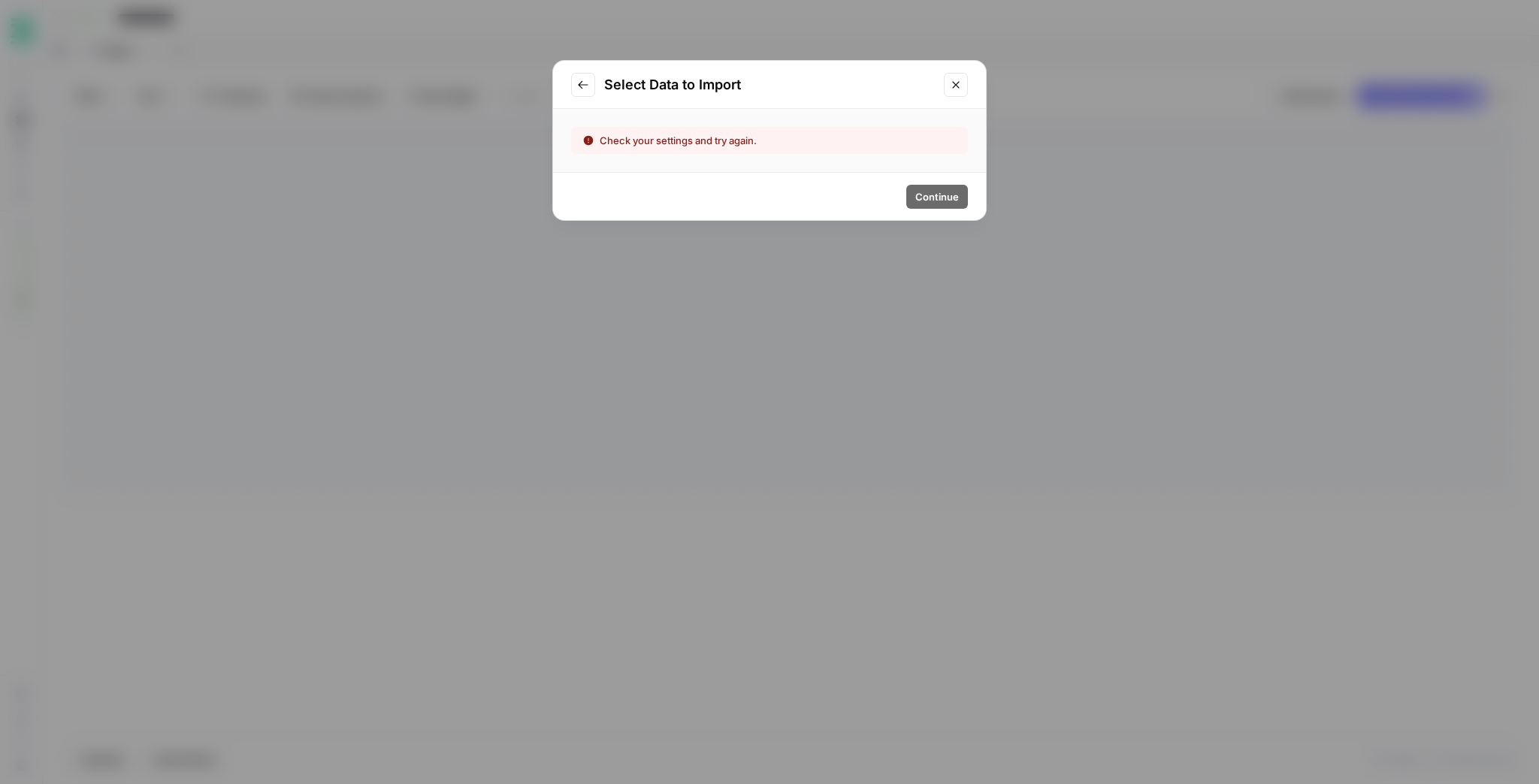
click at [578, 75] on button "Go to previous step" at bounding box center [584, 85] width 24 height 24
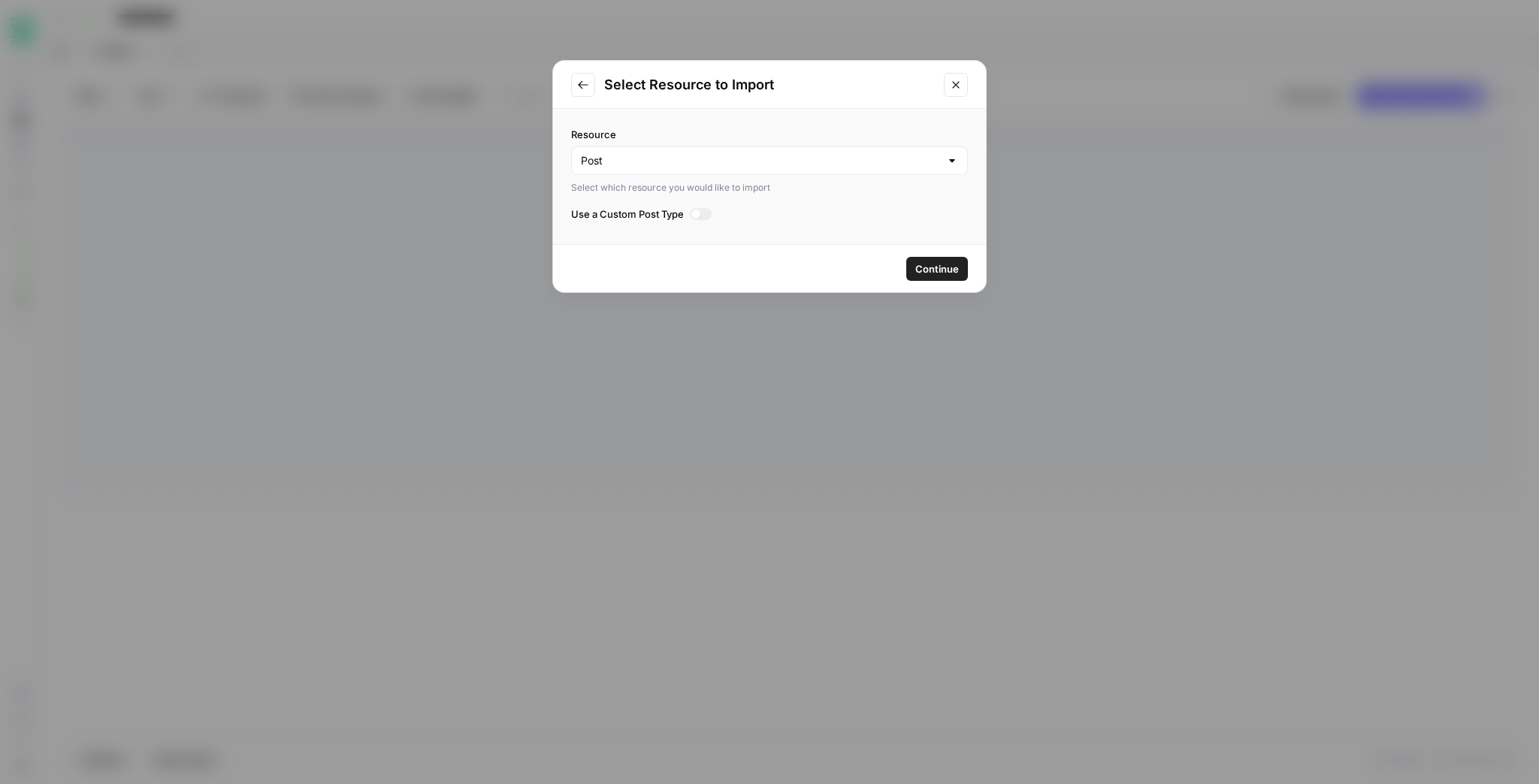
click at [952, 93] on button "Close modal" at bounding box center [956, 85] width 24 height 24
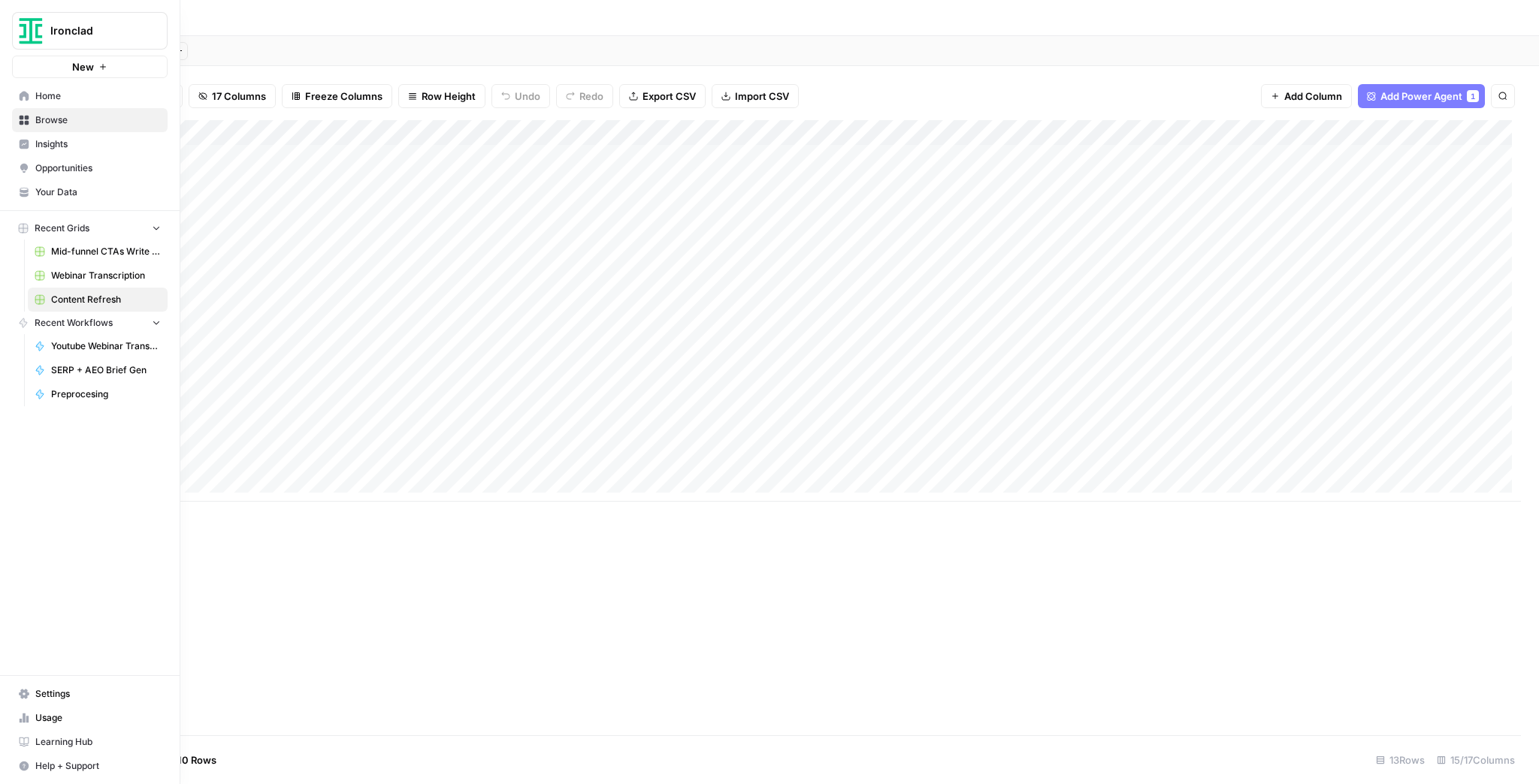
click at [54, 703] on link "Settings" at bounding box center [90, 694] width 156 height 24
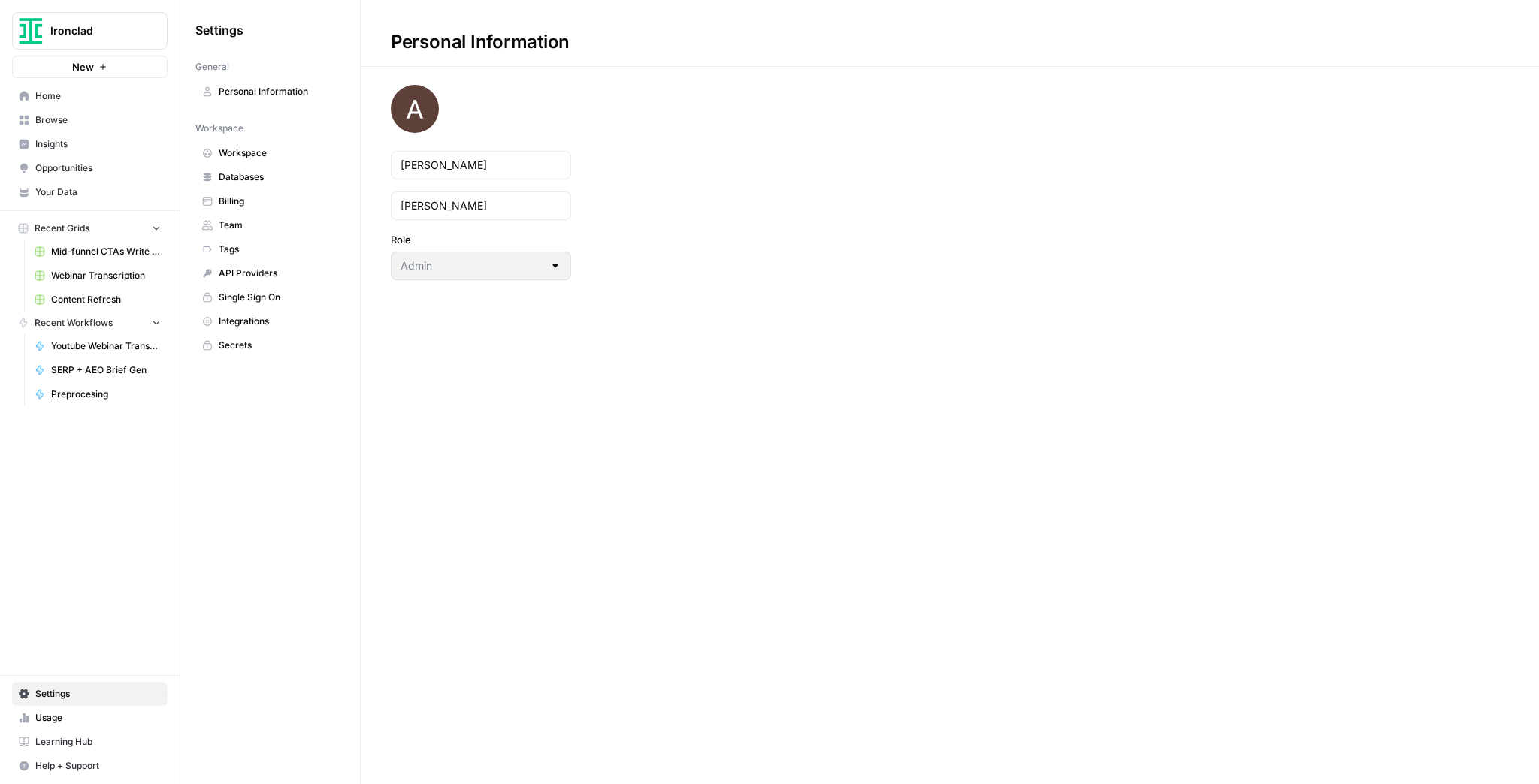
click at [252, 318] on span "Integrations" at bounding box center [278, 321] width 119 height 14
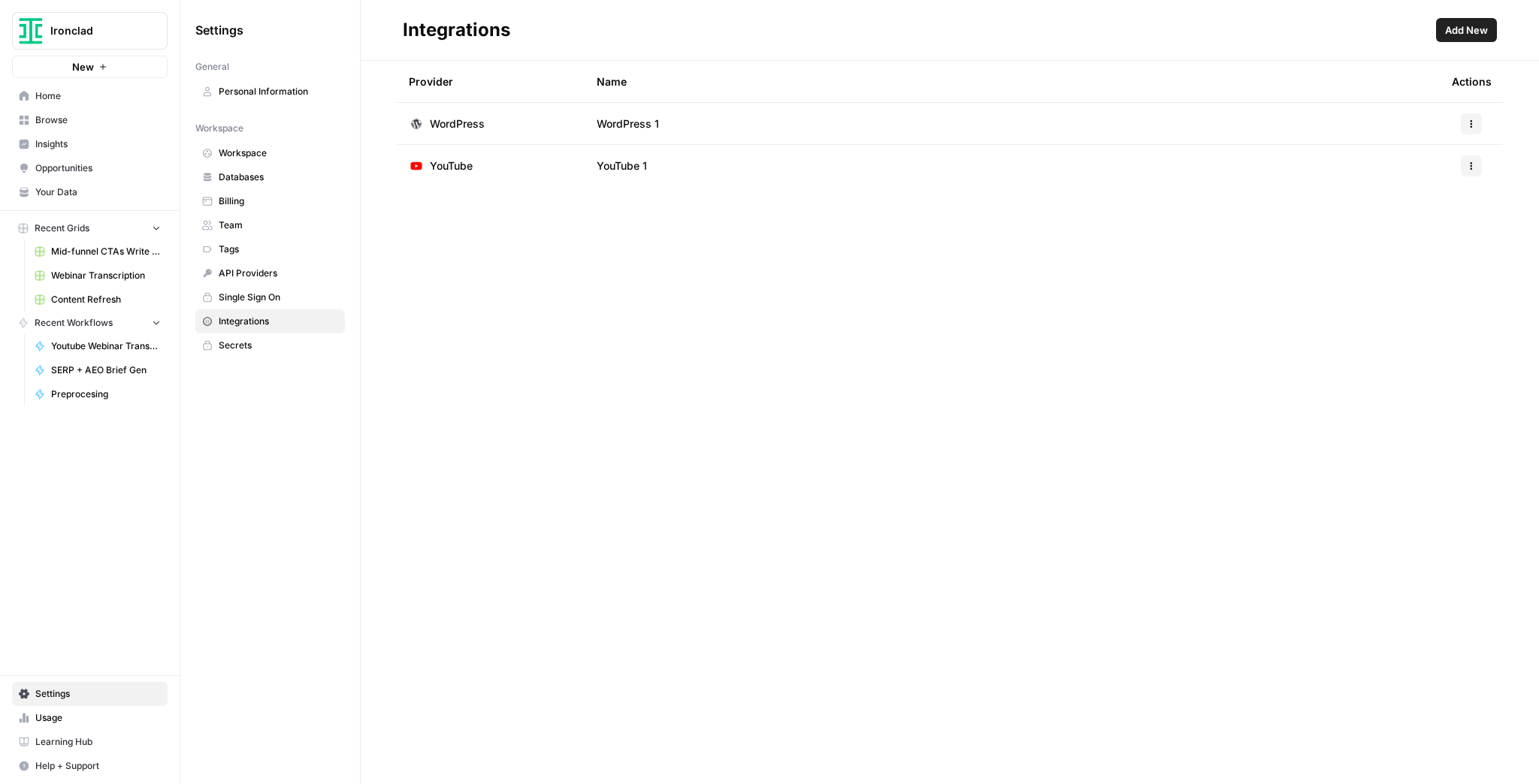
click at [1473, 128] on button "button" at bounding box center [1471, 124] width 21 height 21
click at [1297, 283] on div "Integrations Add New Provider Name Actions WordPress WordPress 1 YouTube YouTub…" at bounding box center [950, 392] width 1179 height 784
click at [74, 24] on span "Ironclad" at bounding box center [96, 31] width 91 height 15
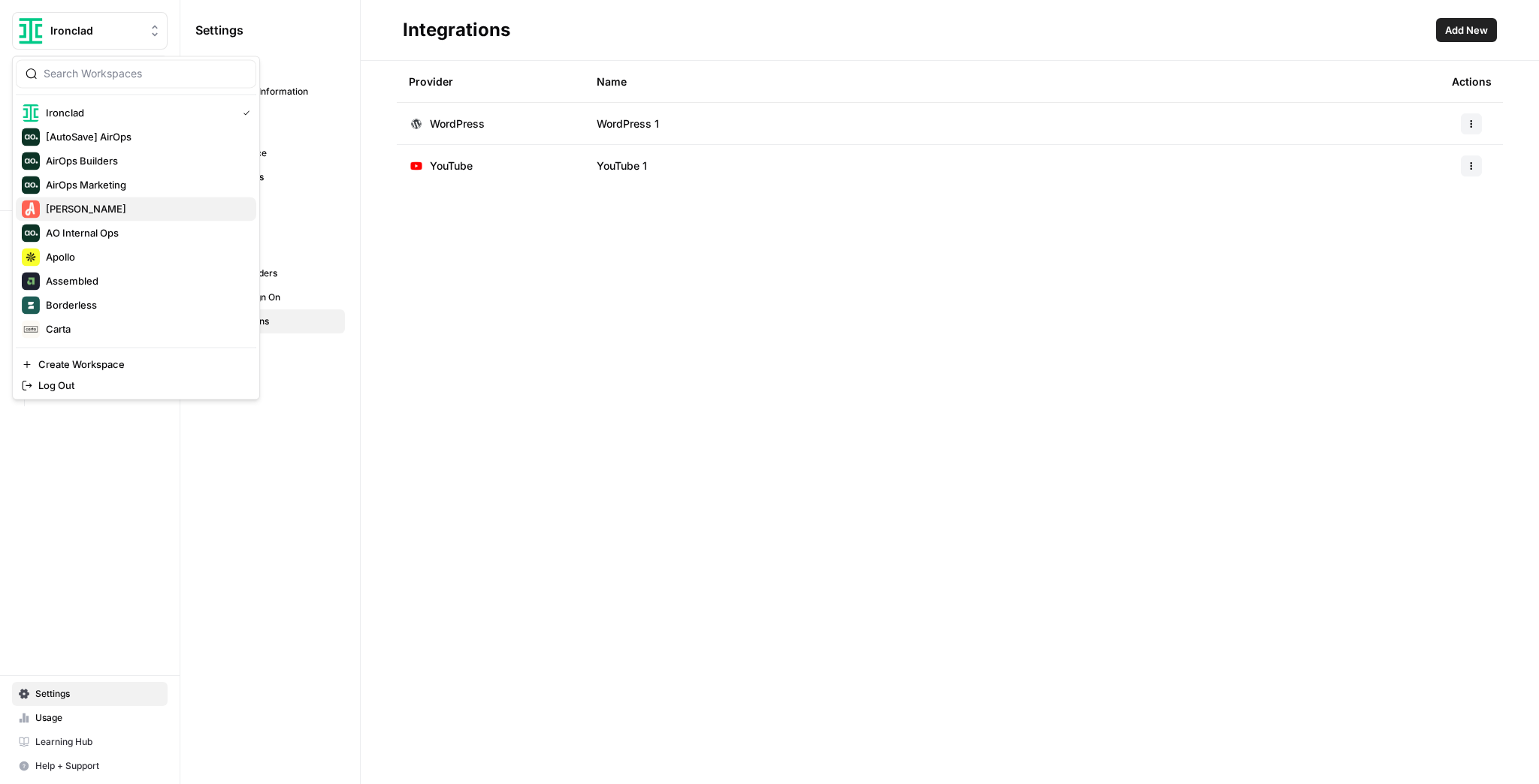
click at [97, 210] on span "[PERSON_NAME]" at bounding box center [144, 209] width 198 height 15
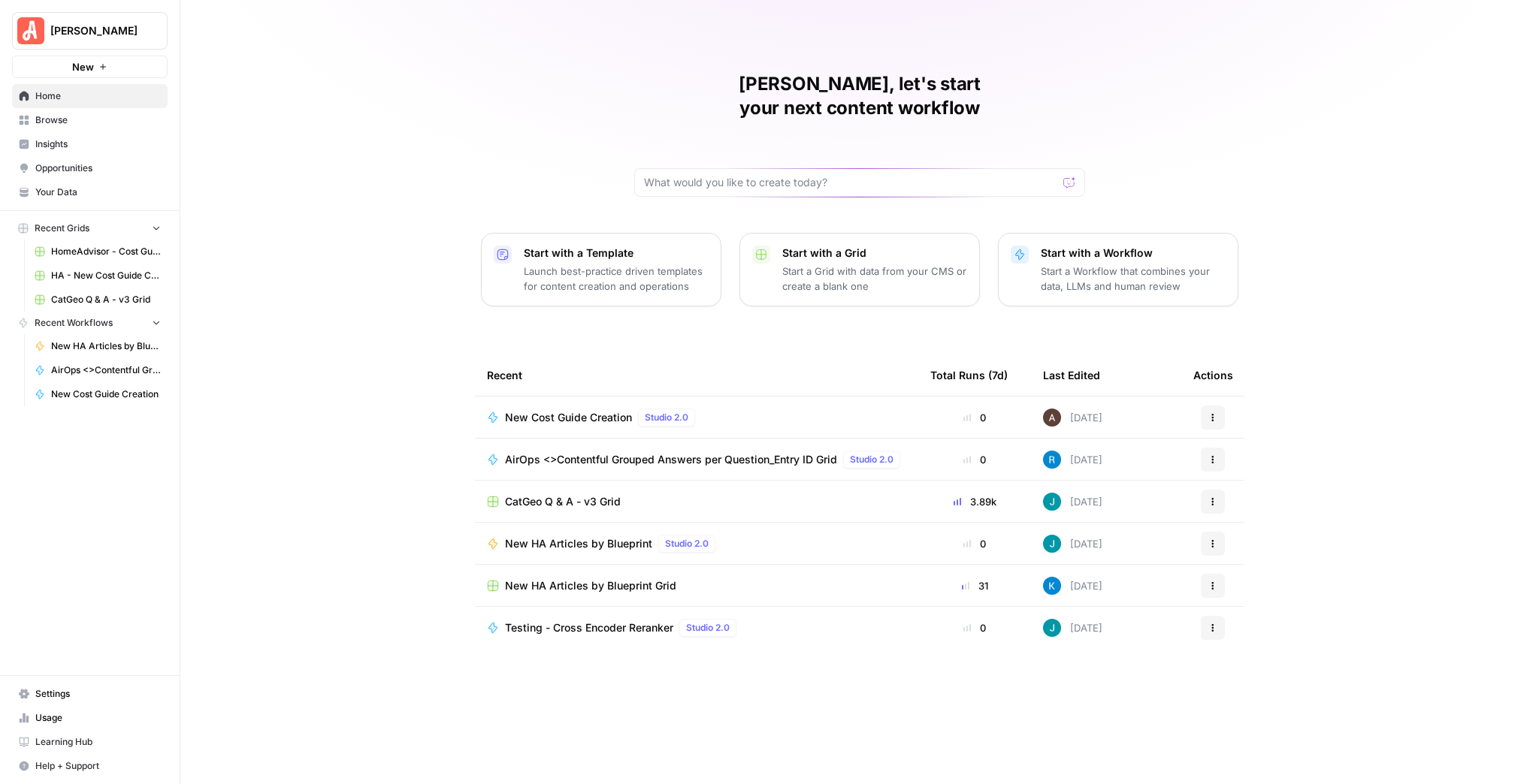
click at [111, 194] on span "Your Data" at bounding box center [97, 192] width 125 height 14
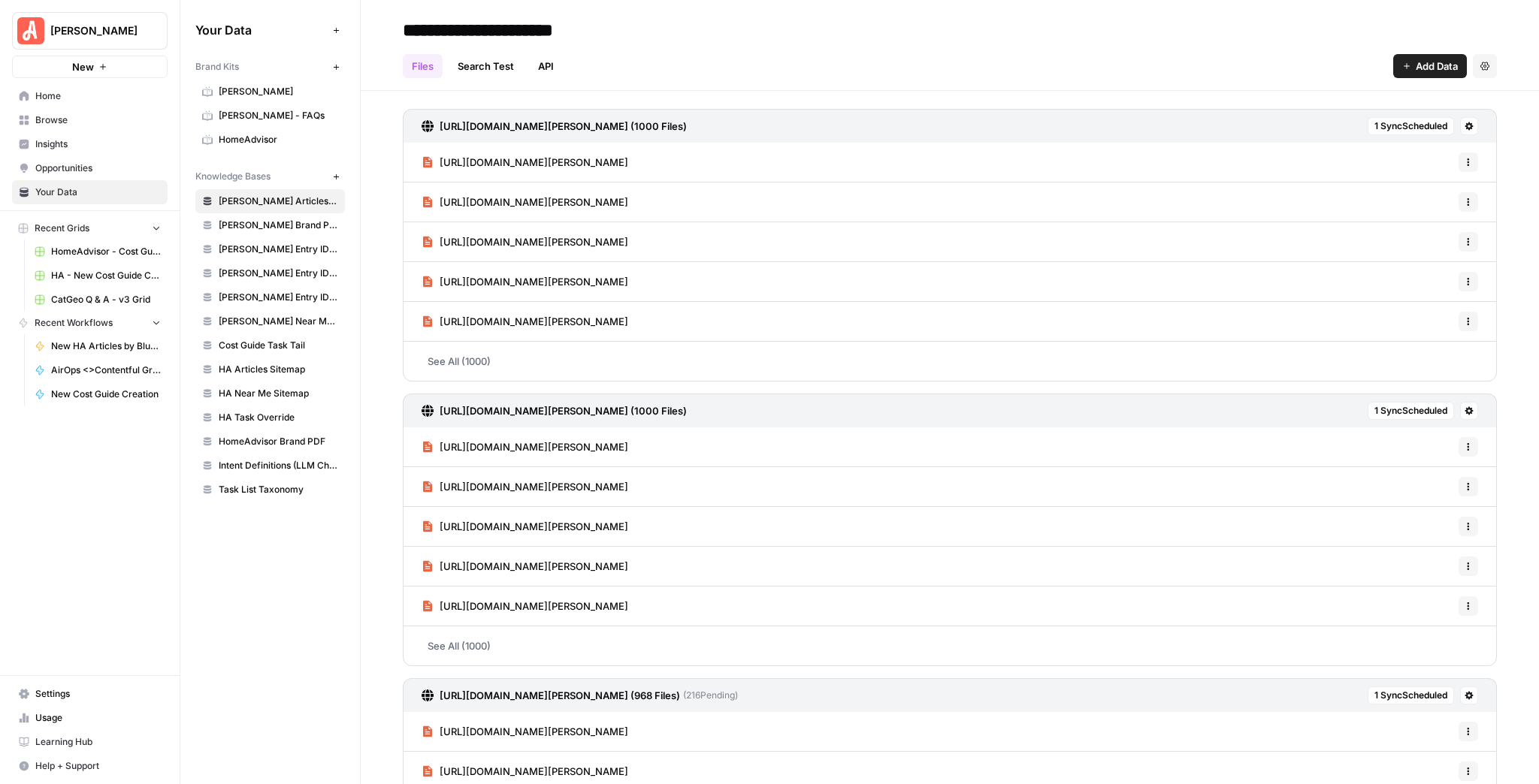
click at [292, 141] on span "HomeAdvisor" at bounding box center [278, 140] width 119 height 14
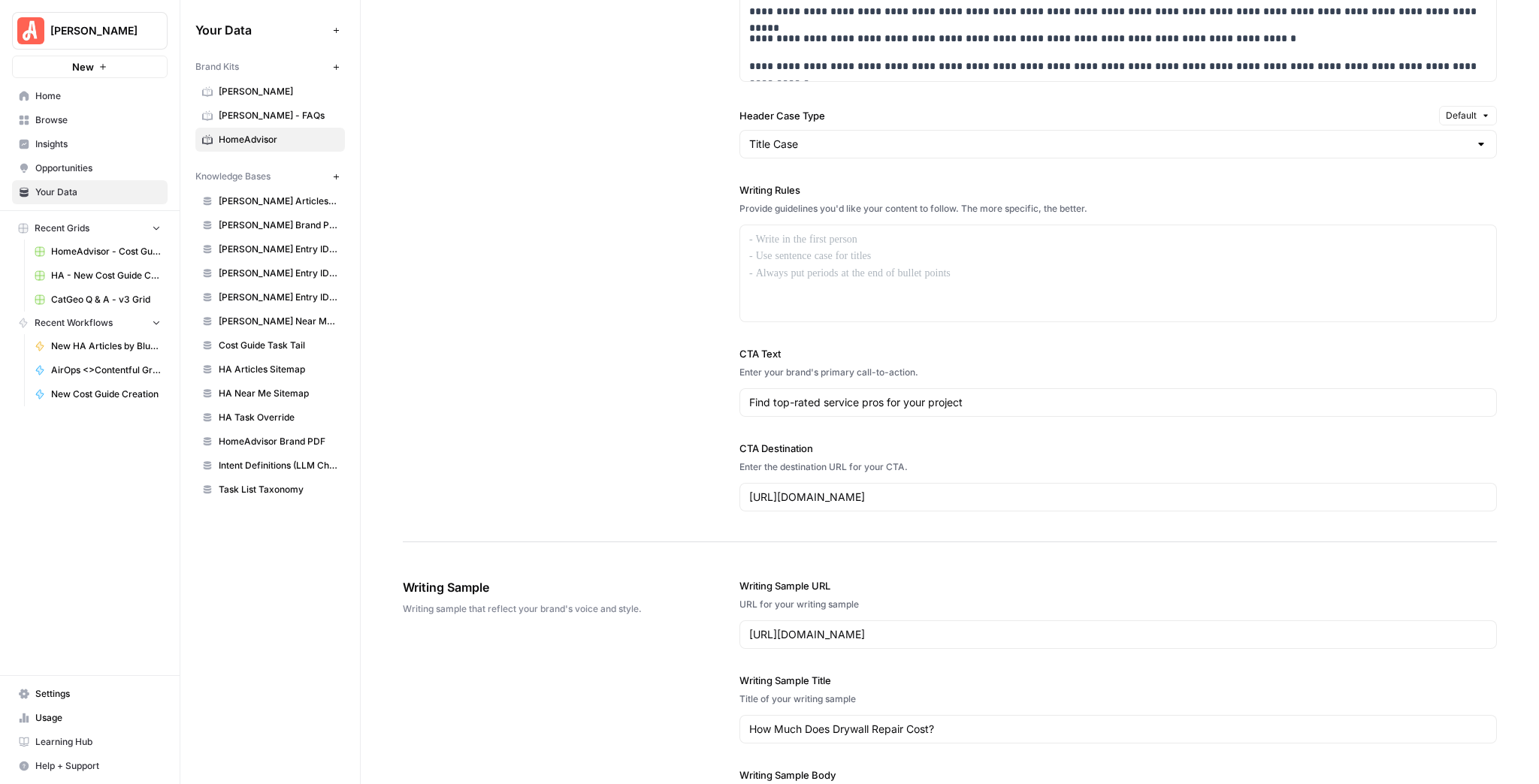
scroll to position [1202, 0]
click at [254, 111] on span "[PERSON_NAME] - FAQs" at bounding box center [278, 115] width 119 height 14
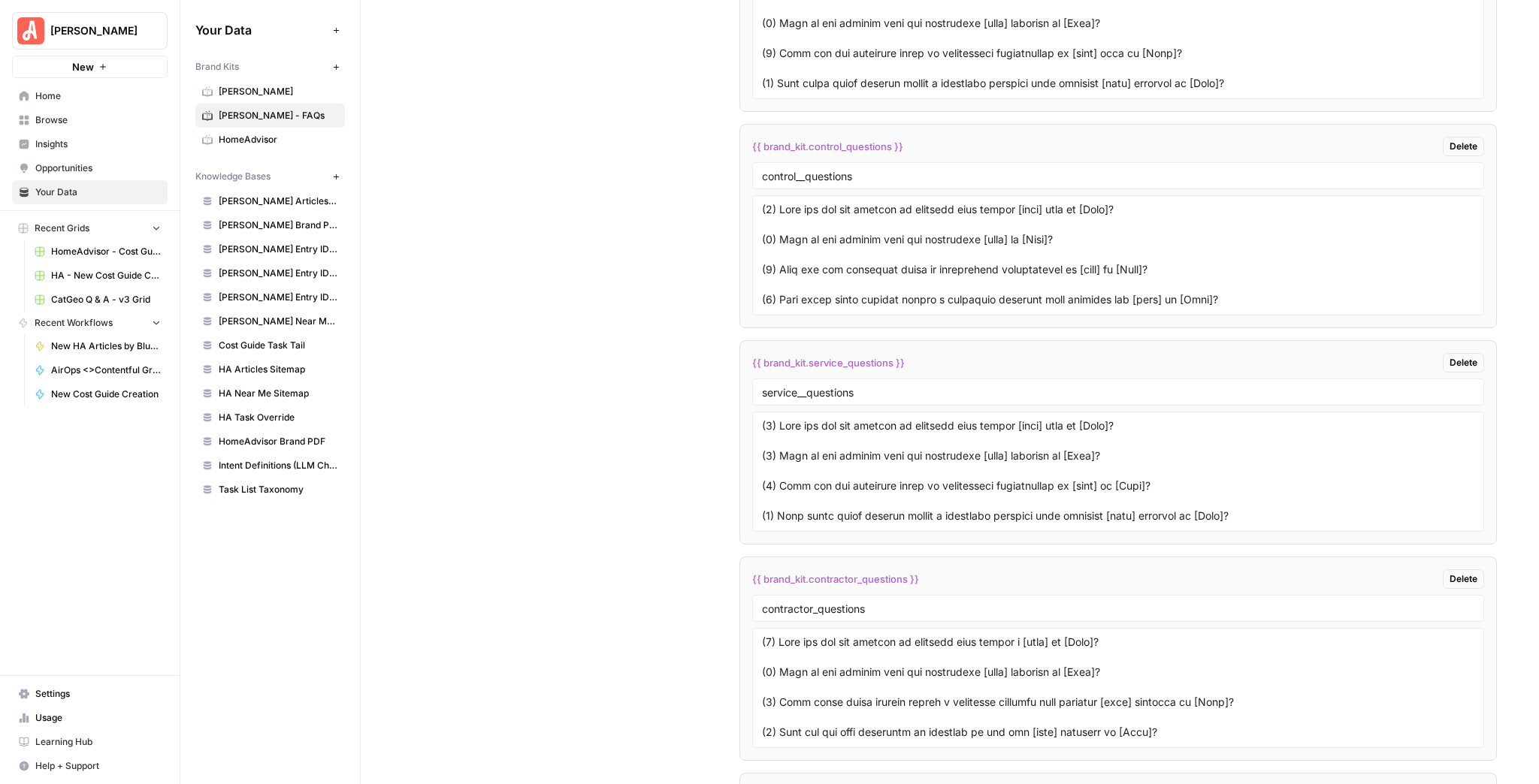
scroll to position [3485, 0]
click at [235, 144] on span "HomeAdvisor" at bounding box center [278, 140] width 119 height 14
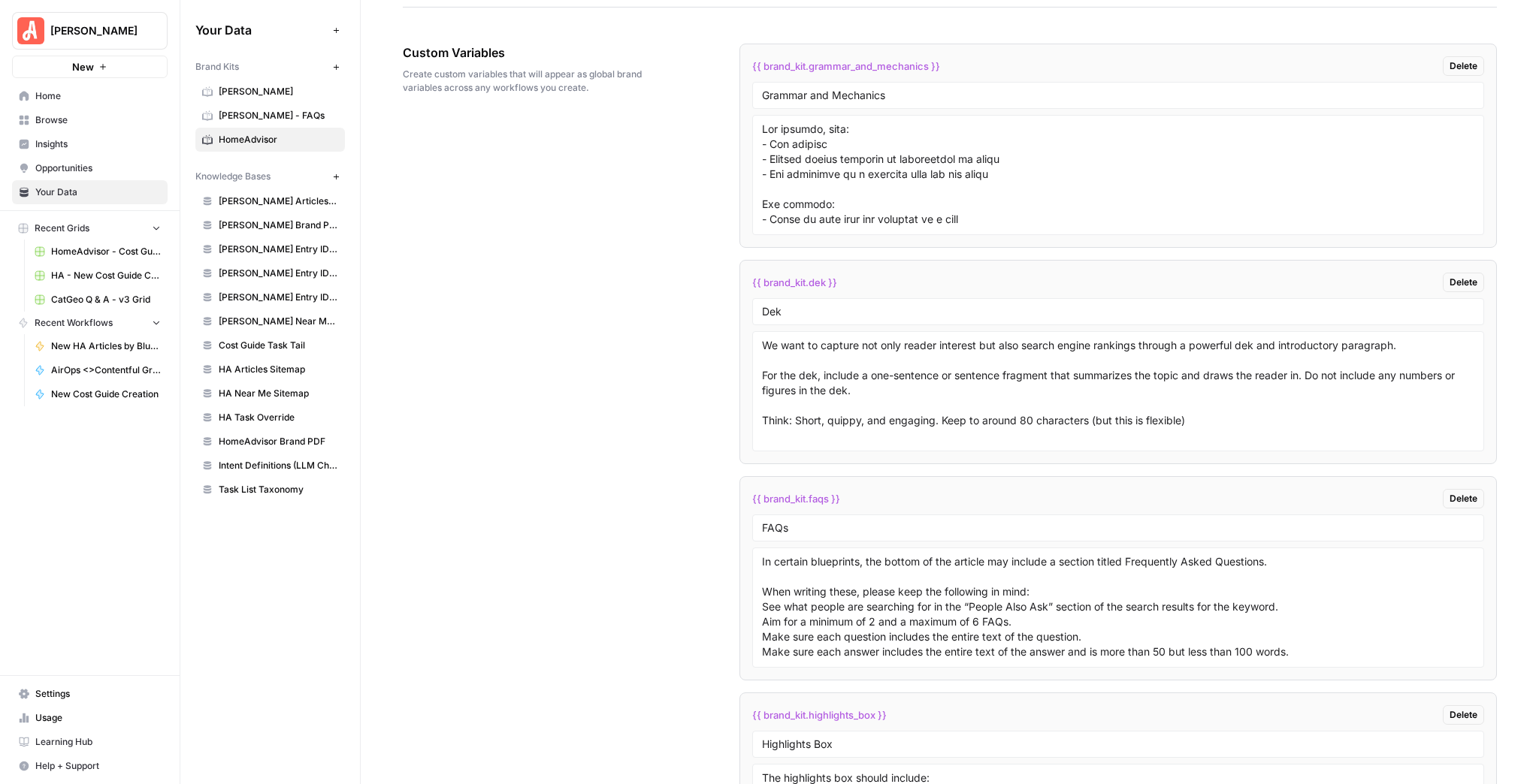
scroll to position [2460, 0]
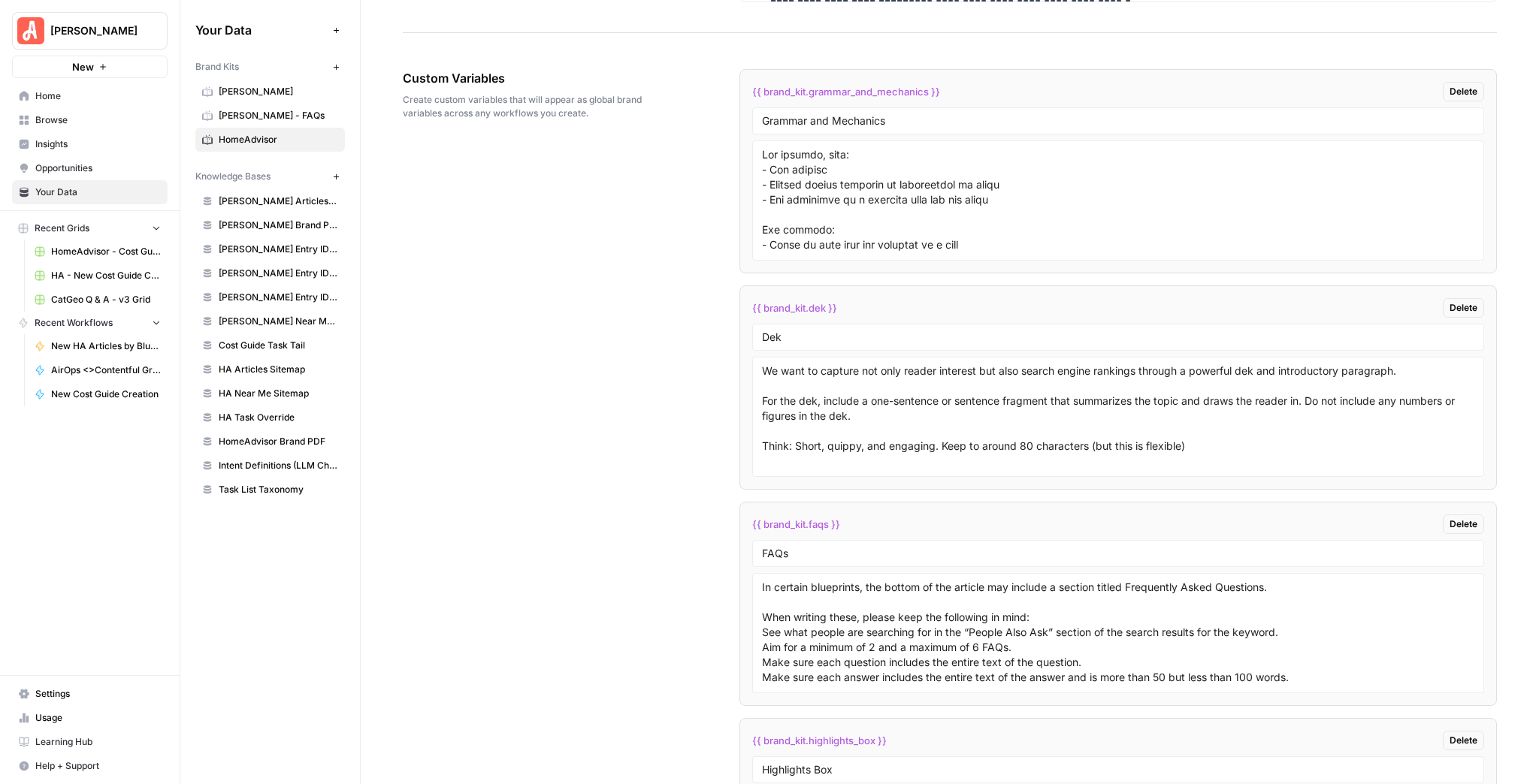
click at [94, 128] on link "Browse" at bounding box center [90, 120] width 156 height 24
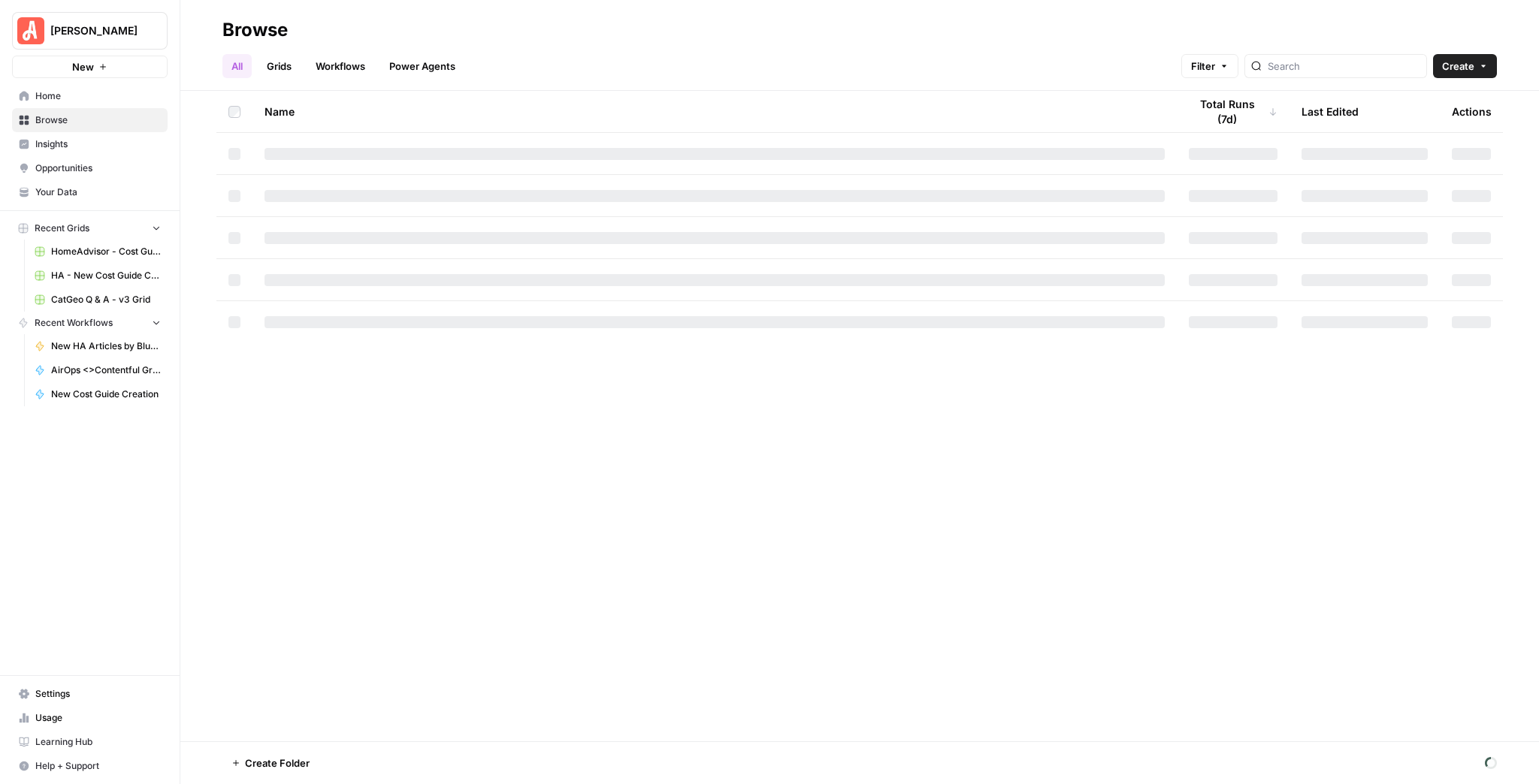
click at [294, 68] on link "Grids" at bounding box center [279, 66] width 43 height 24
click at [104, 267] on link "HA - New Cost Guide Creation Grid" at bounding box center [98, 276] width 140 height 24
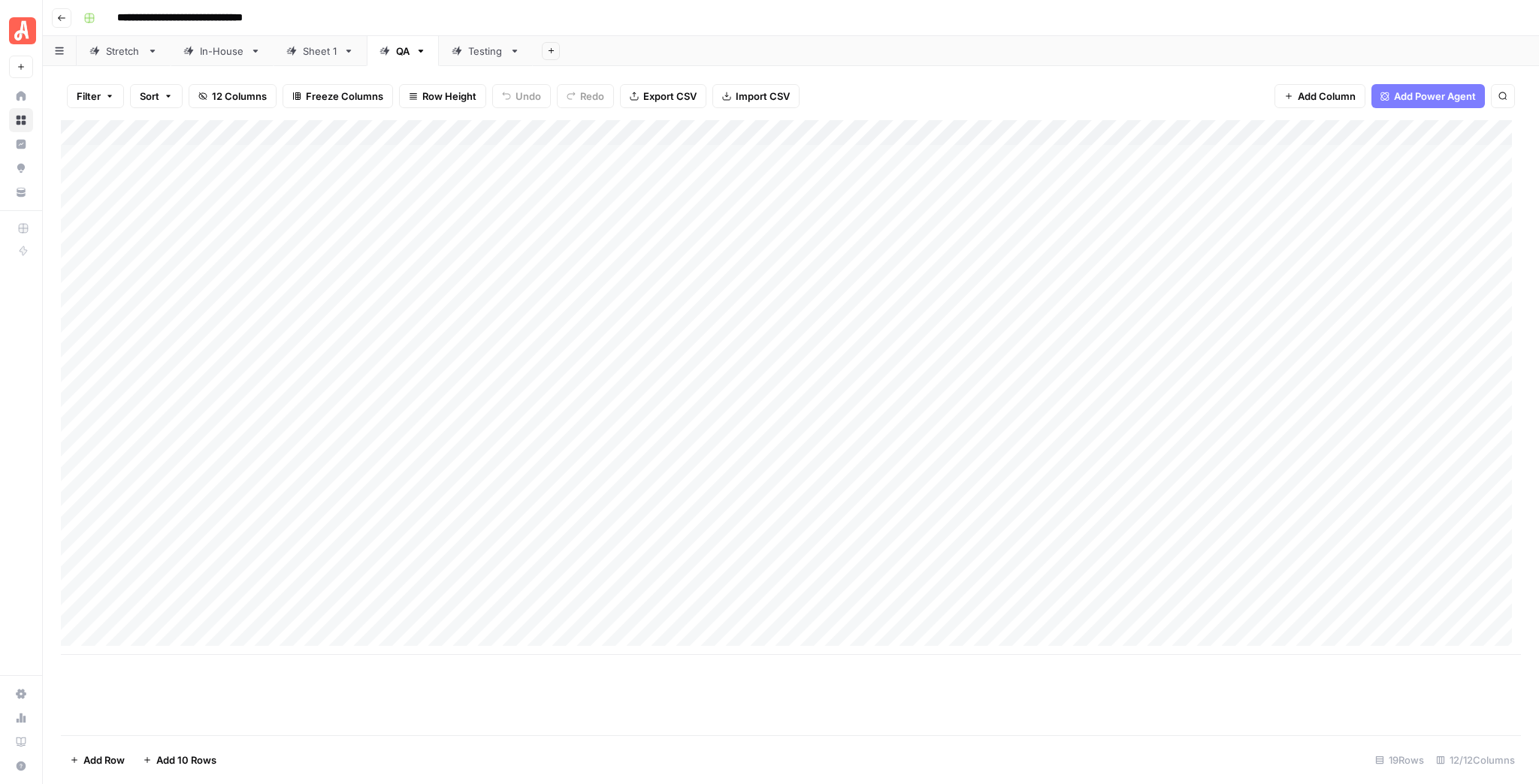
click at [60, 24] on button "Go back" at bounding box center [62, 18] width 20 height 20
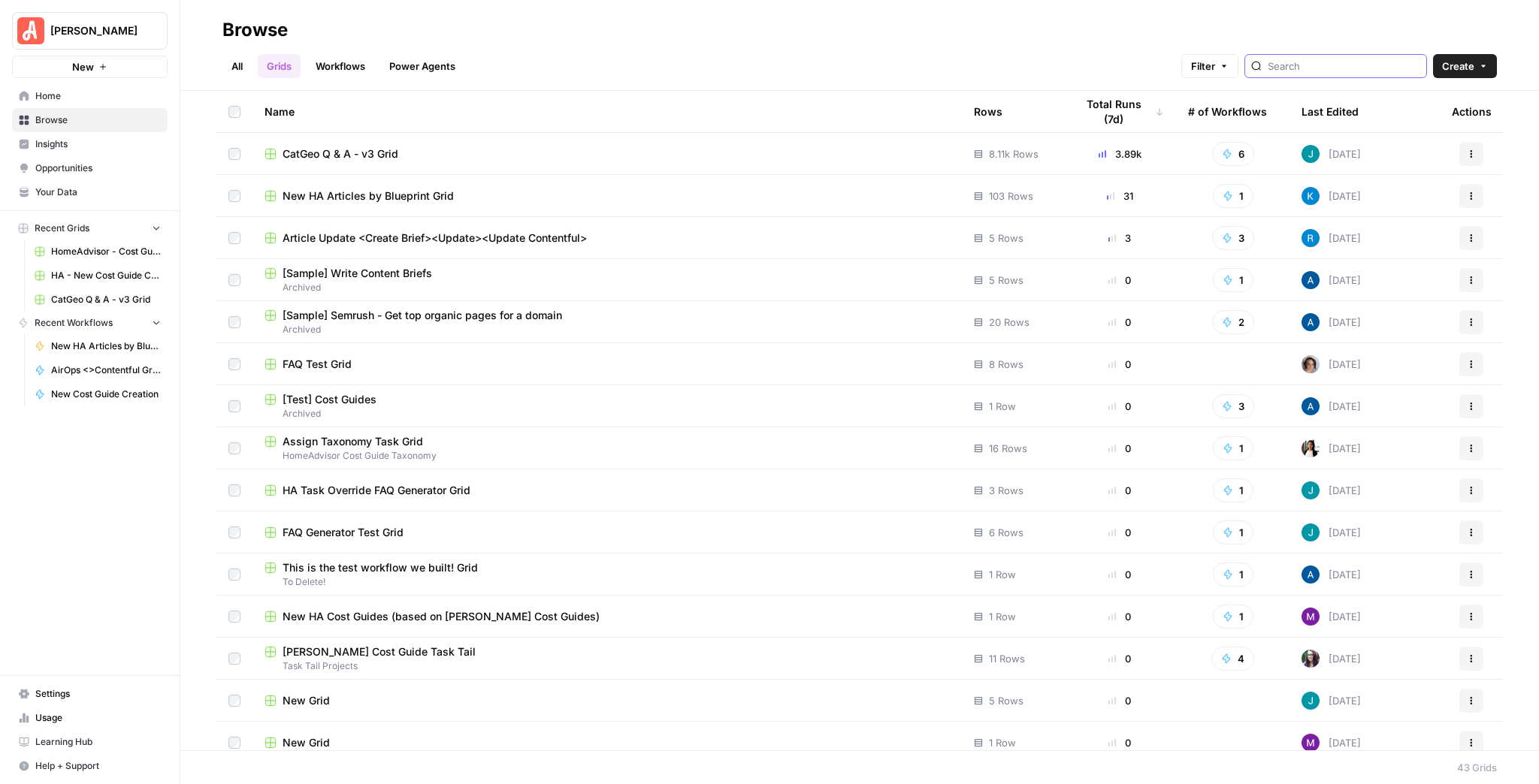
click at [1314, 65] on input "search" at bounding box center [1344, 66] width 153 height 15
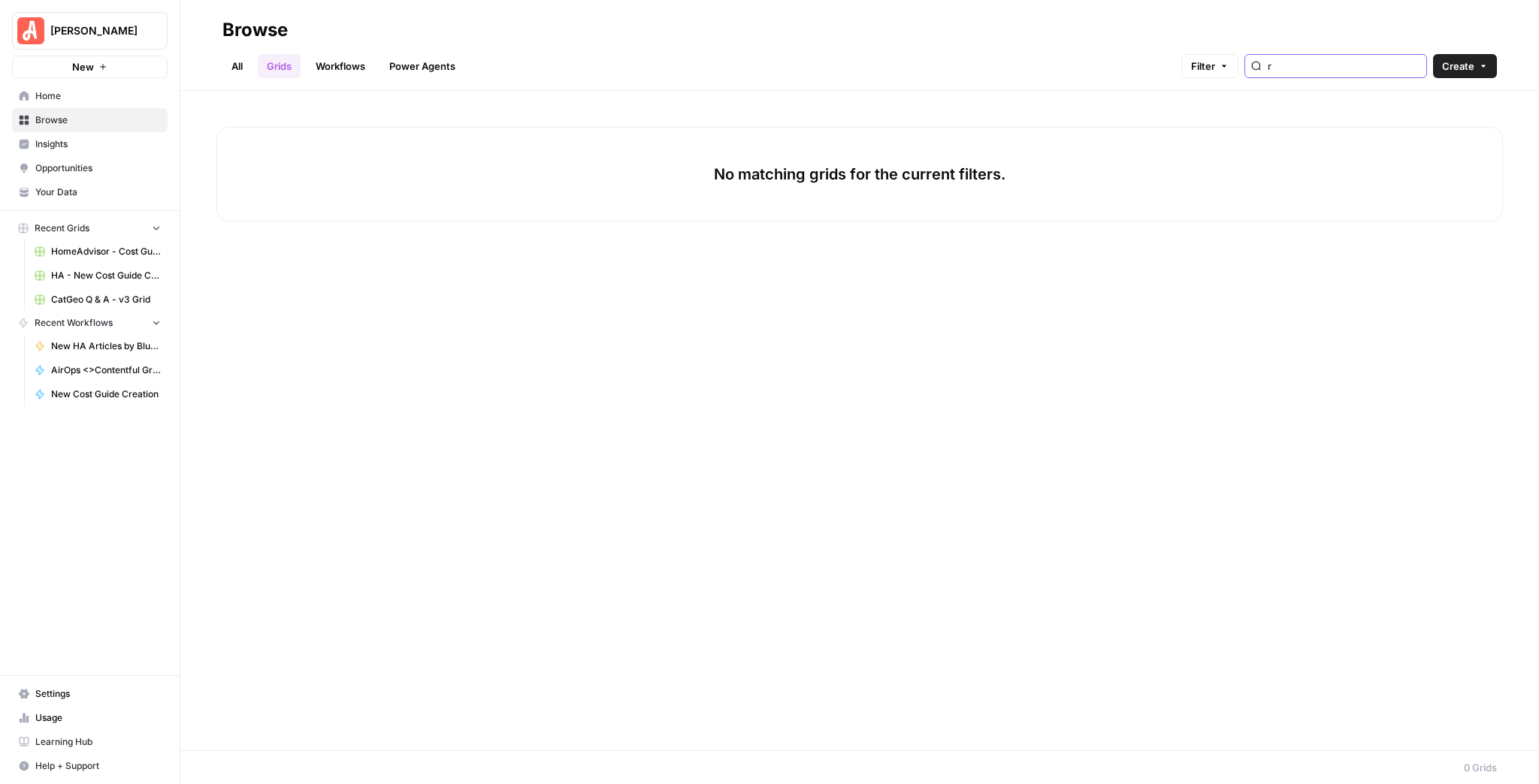
type input "r"
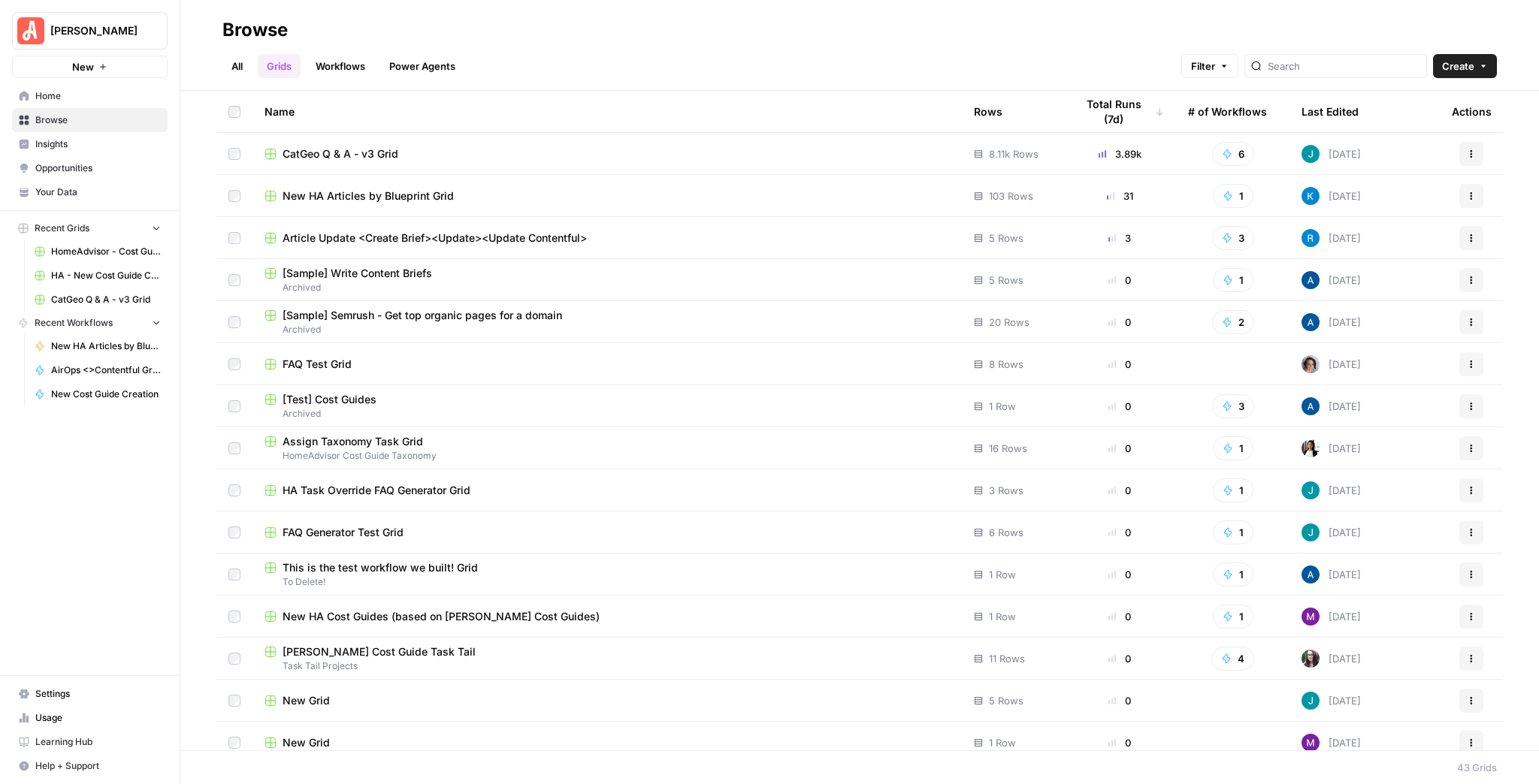
click at [233, 68] on link "All" at bounding box center [237, 66] width 30 height 24
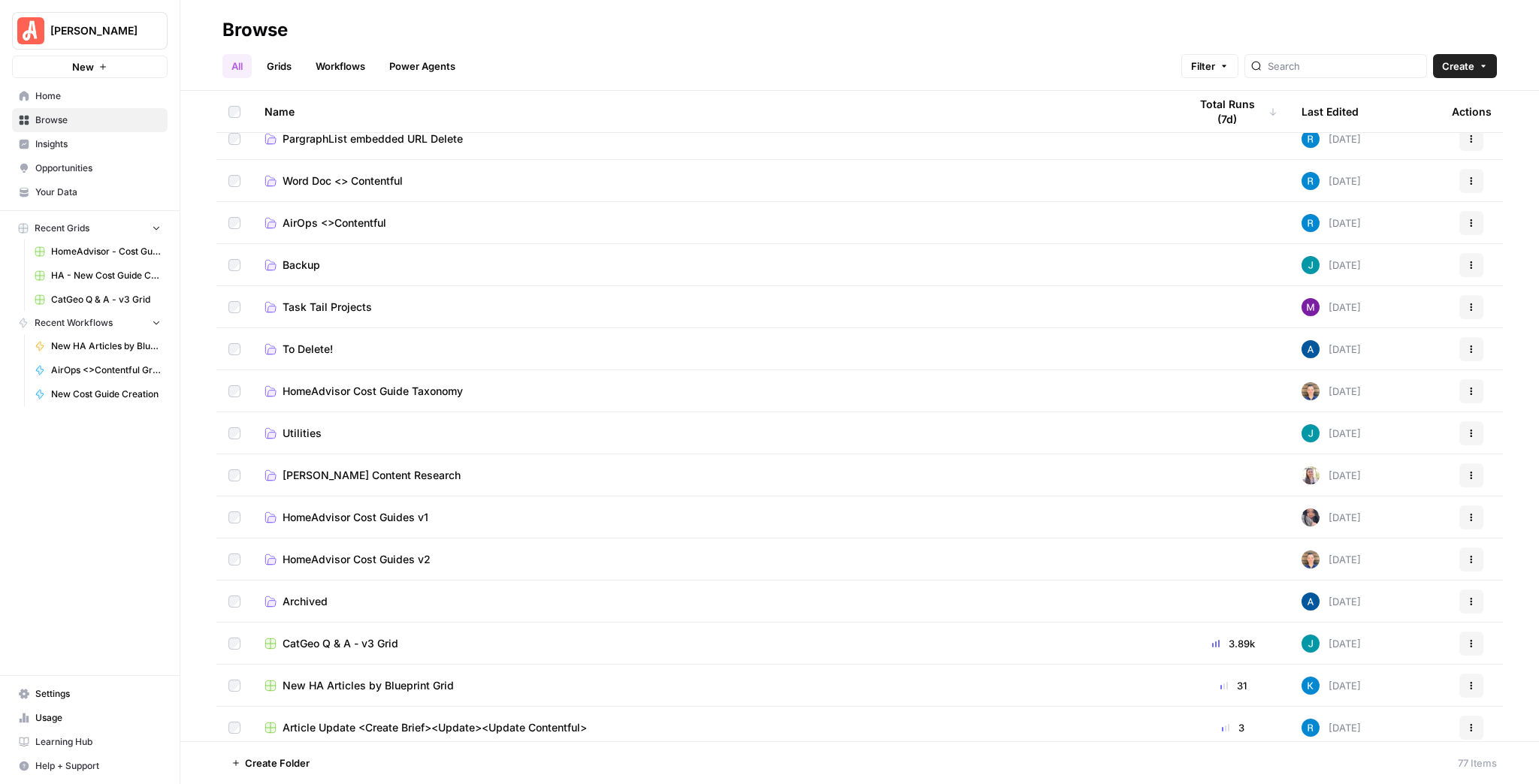
scroll to position [301, 0]
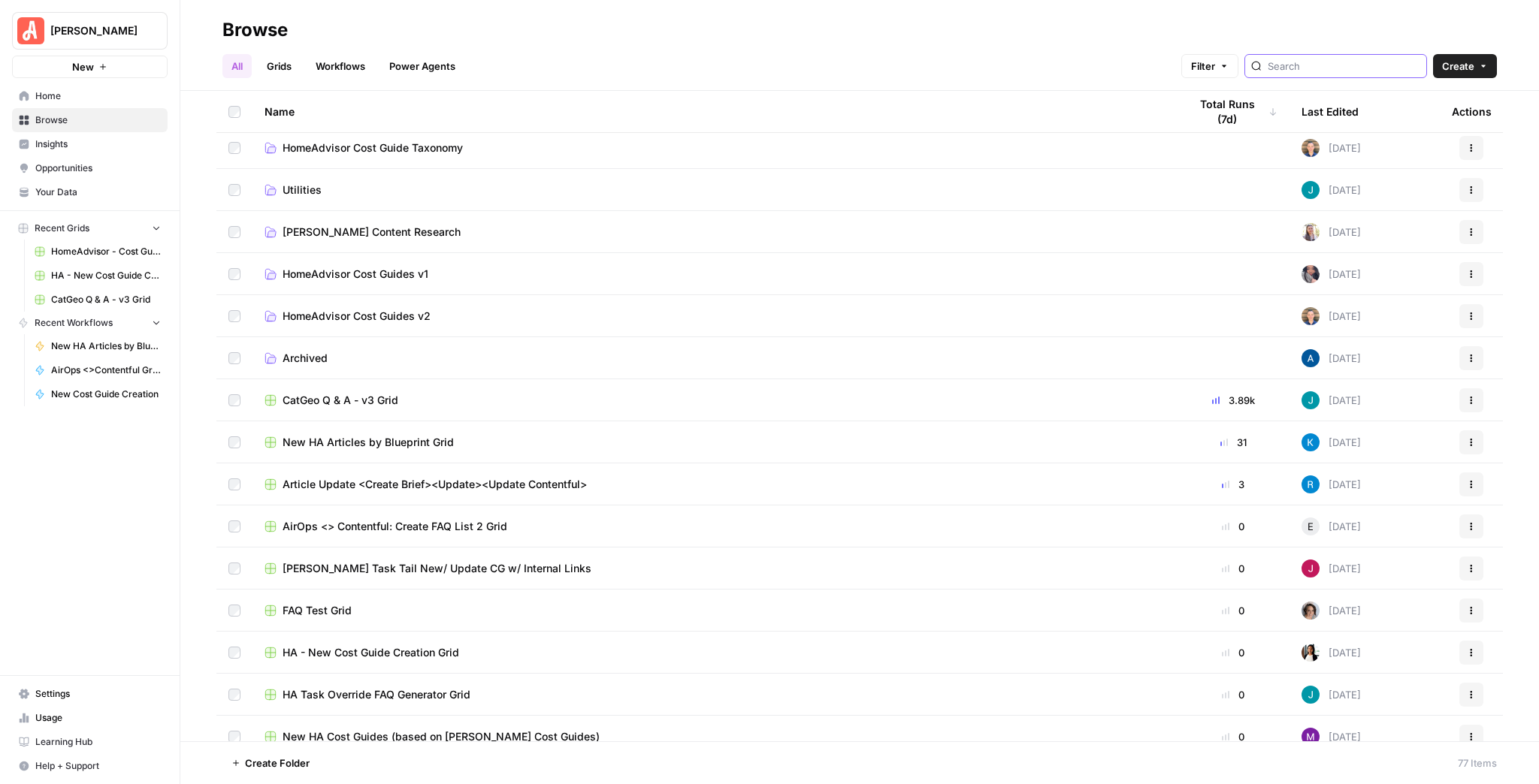
click at [1306, 62] on input "search" at bounding box center [1344, 66] width 153 height 15
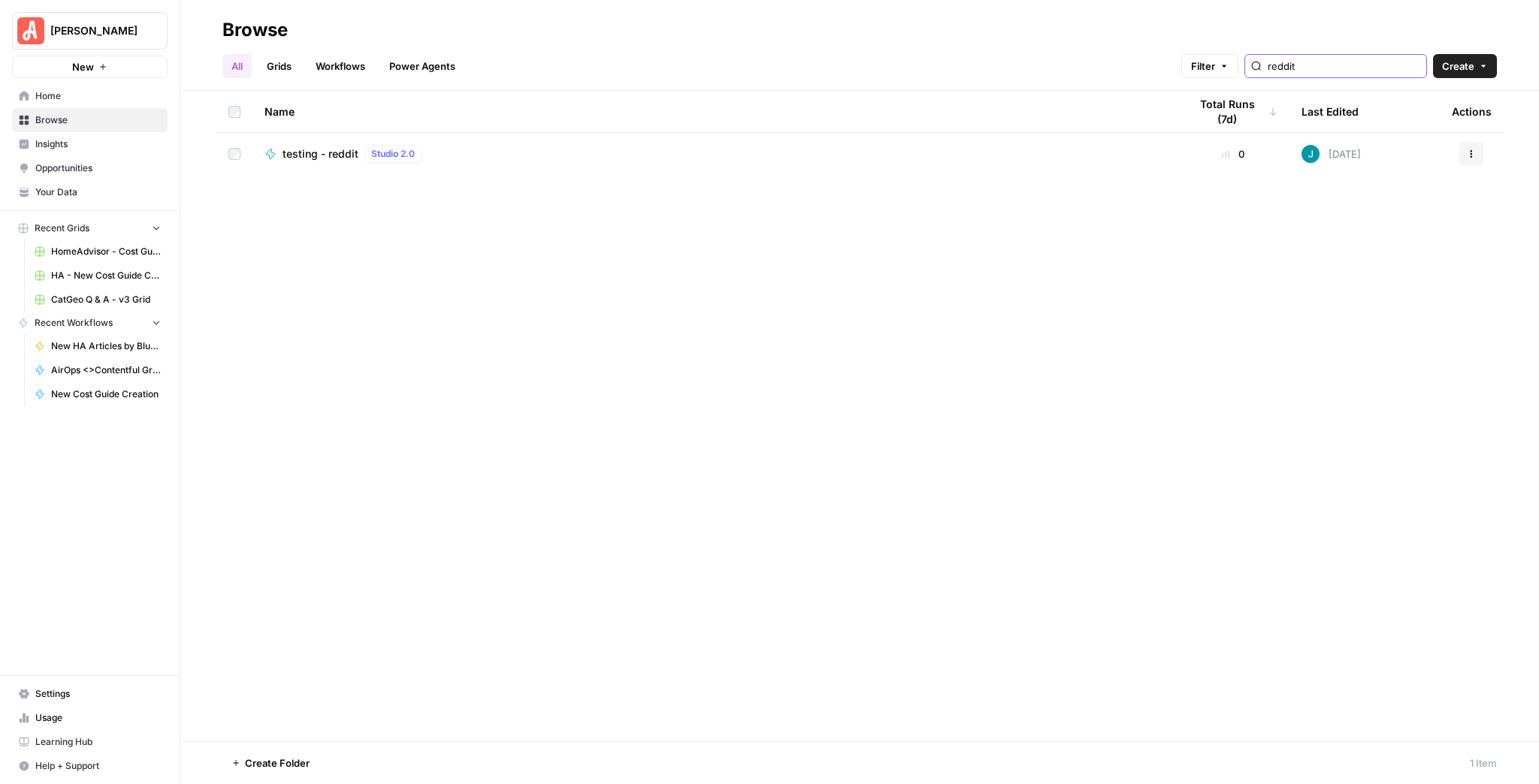
type input "reddit"
click at [315, 158] on span "testing - reddit" at bounding box center [321, 154] width 76 height 15
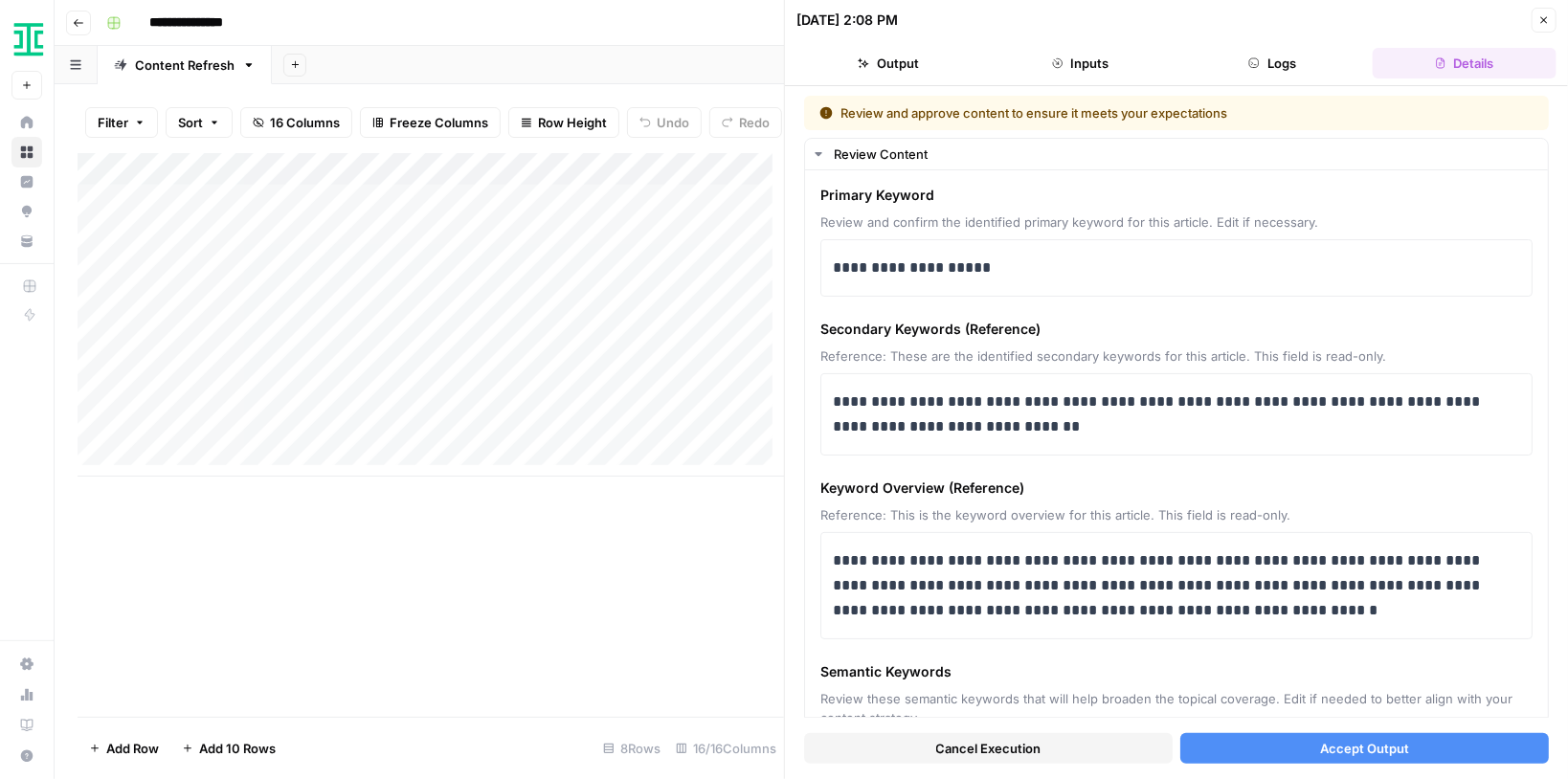
click at [1541, 25] on icon "button" at bounding box center [1544, 20] width 12 height 12
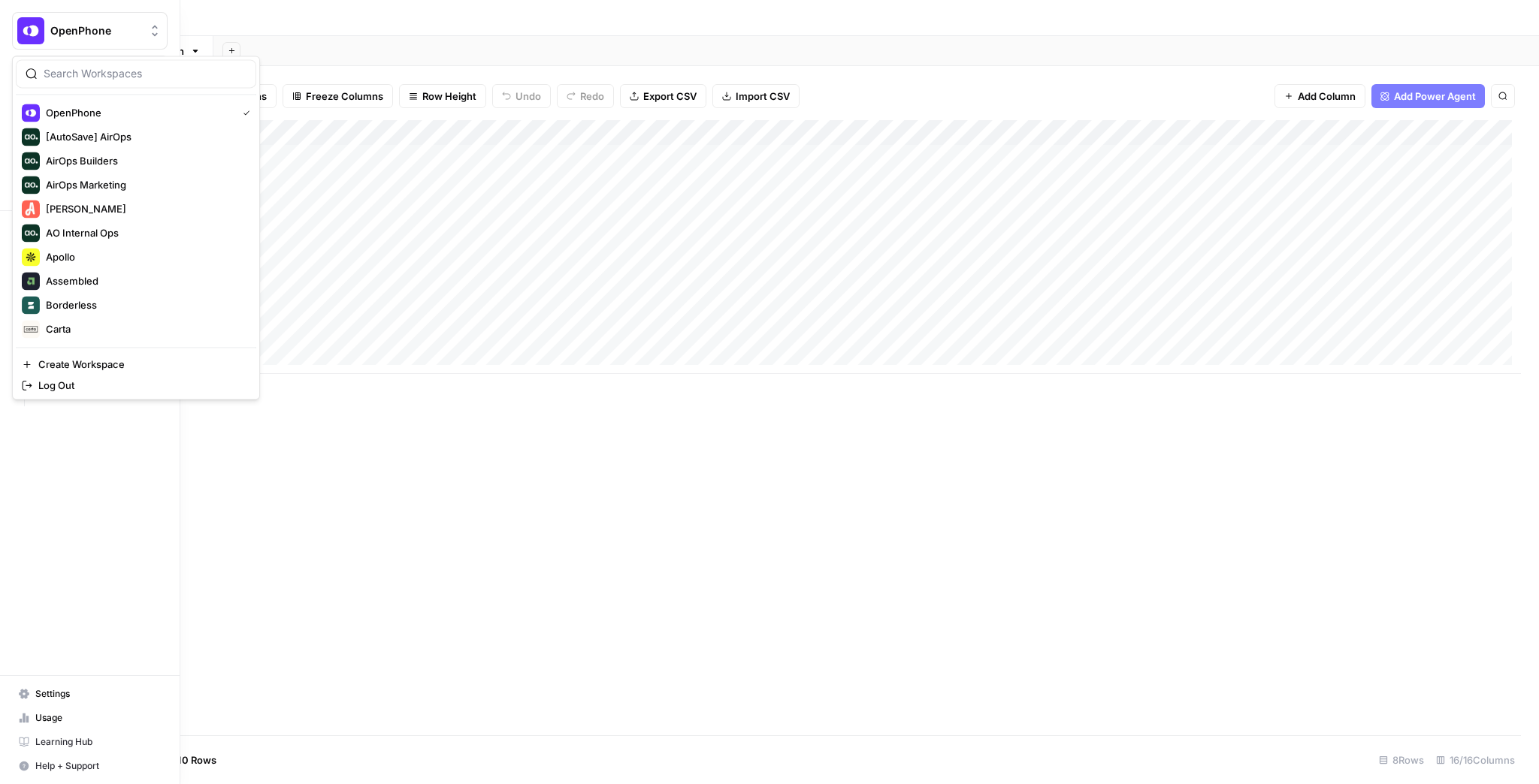
click at [21, 25] on img "Workspace: OpenPhone" at bounding box center [31, 31] width 27 height 27
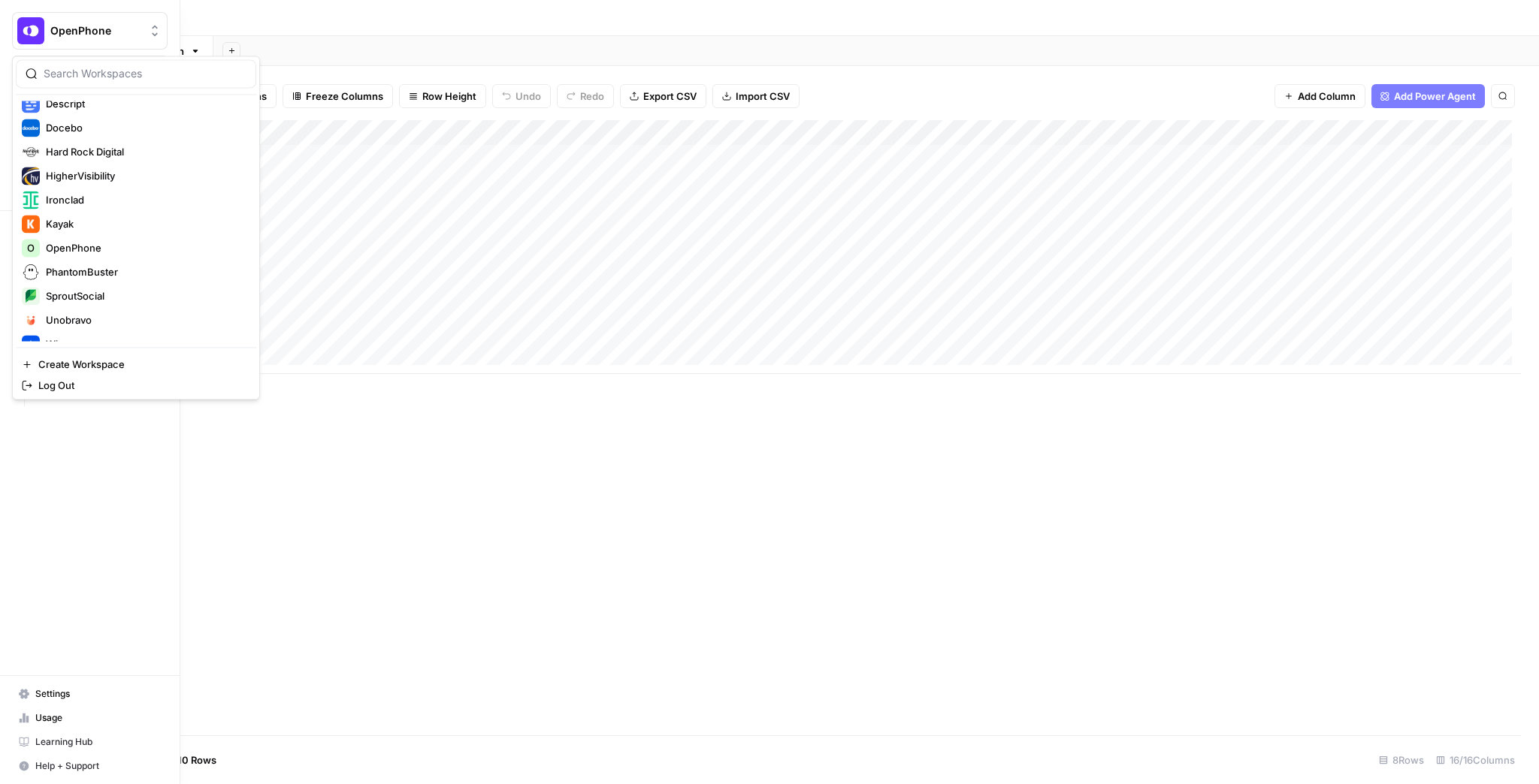
scroll to position [301, 0]
click at [93, 198] on span "Kayak" at bounding box center [144, 197] width 198 height 15
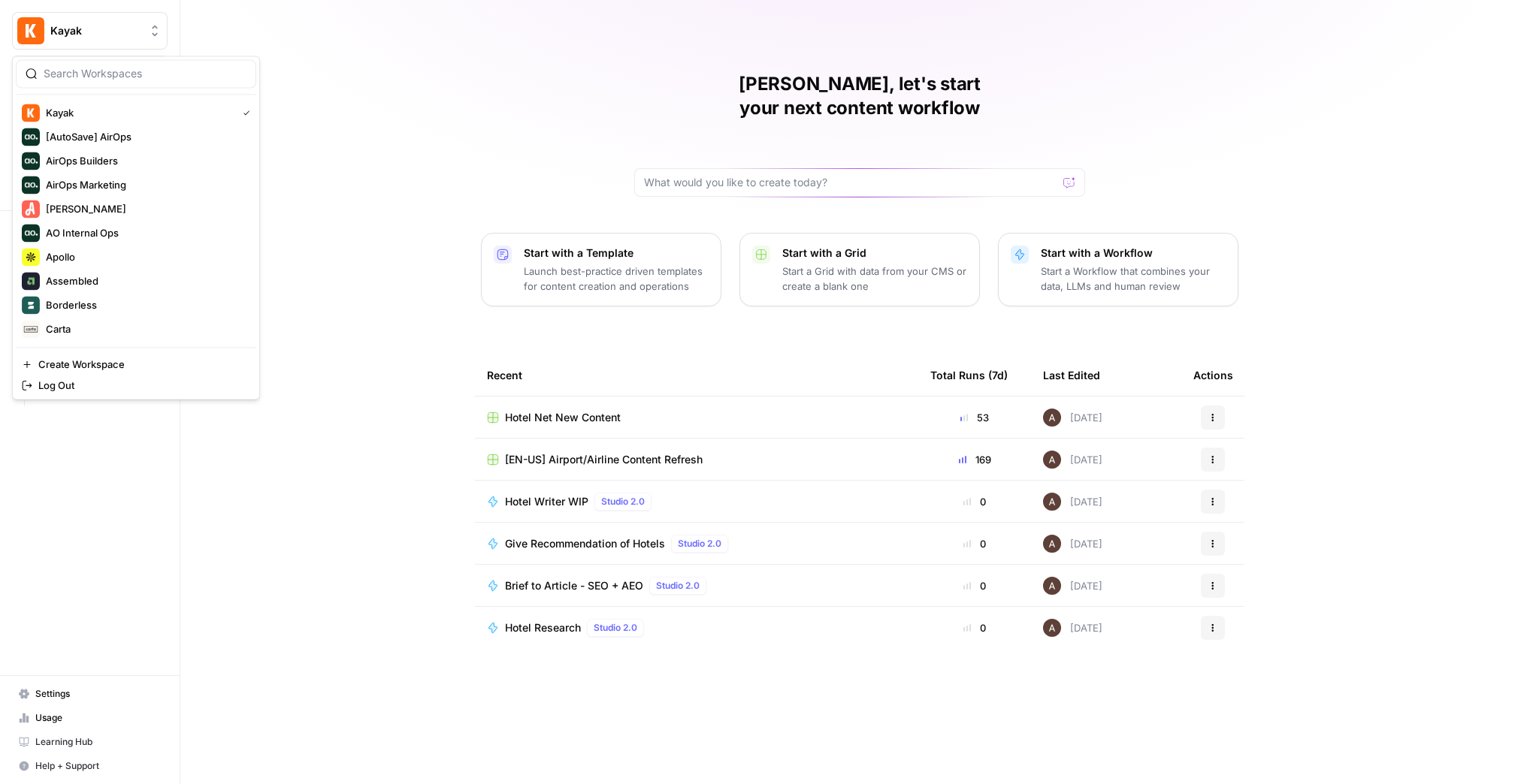
click at [117, 38] on button "Kayak" at bounding box center [90, 30] width 156 height 37
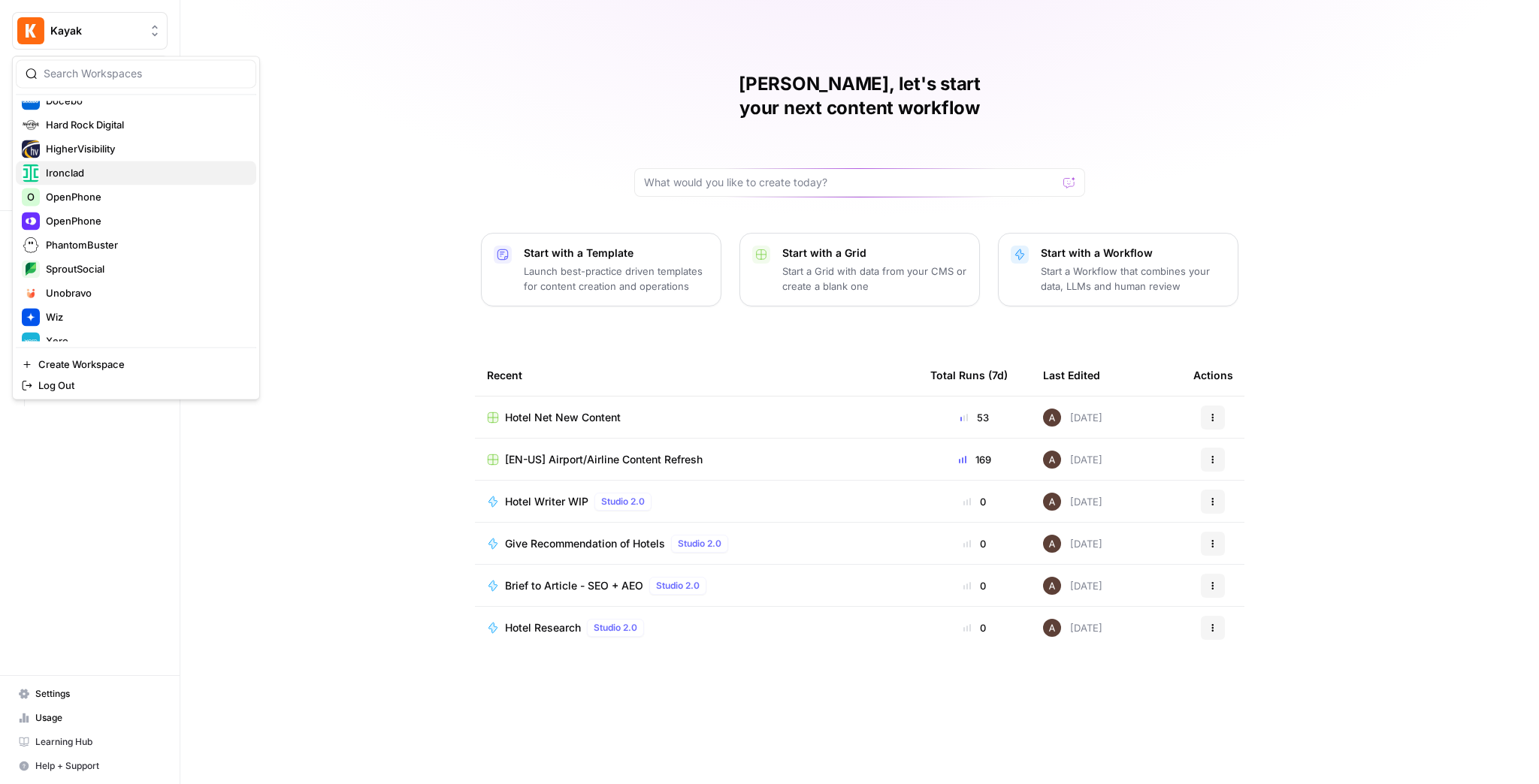
click at [108, 178] on span "Ironclad" at bounding box center [144, 173] width 198 height 15
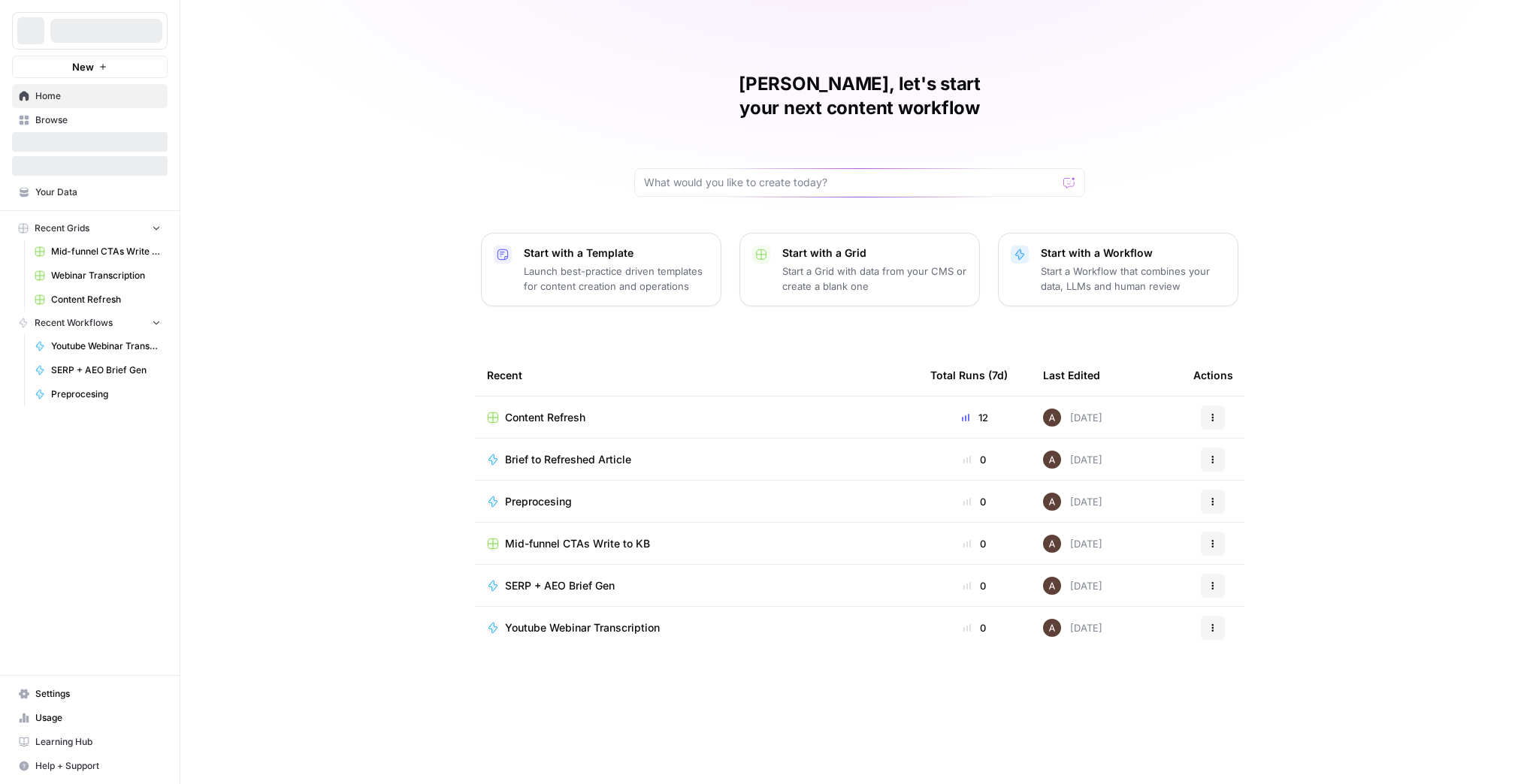
click at [575, 410] on span "Content Refresh" at bounding box center [546, 418] width 81 height 15
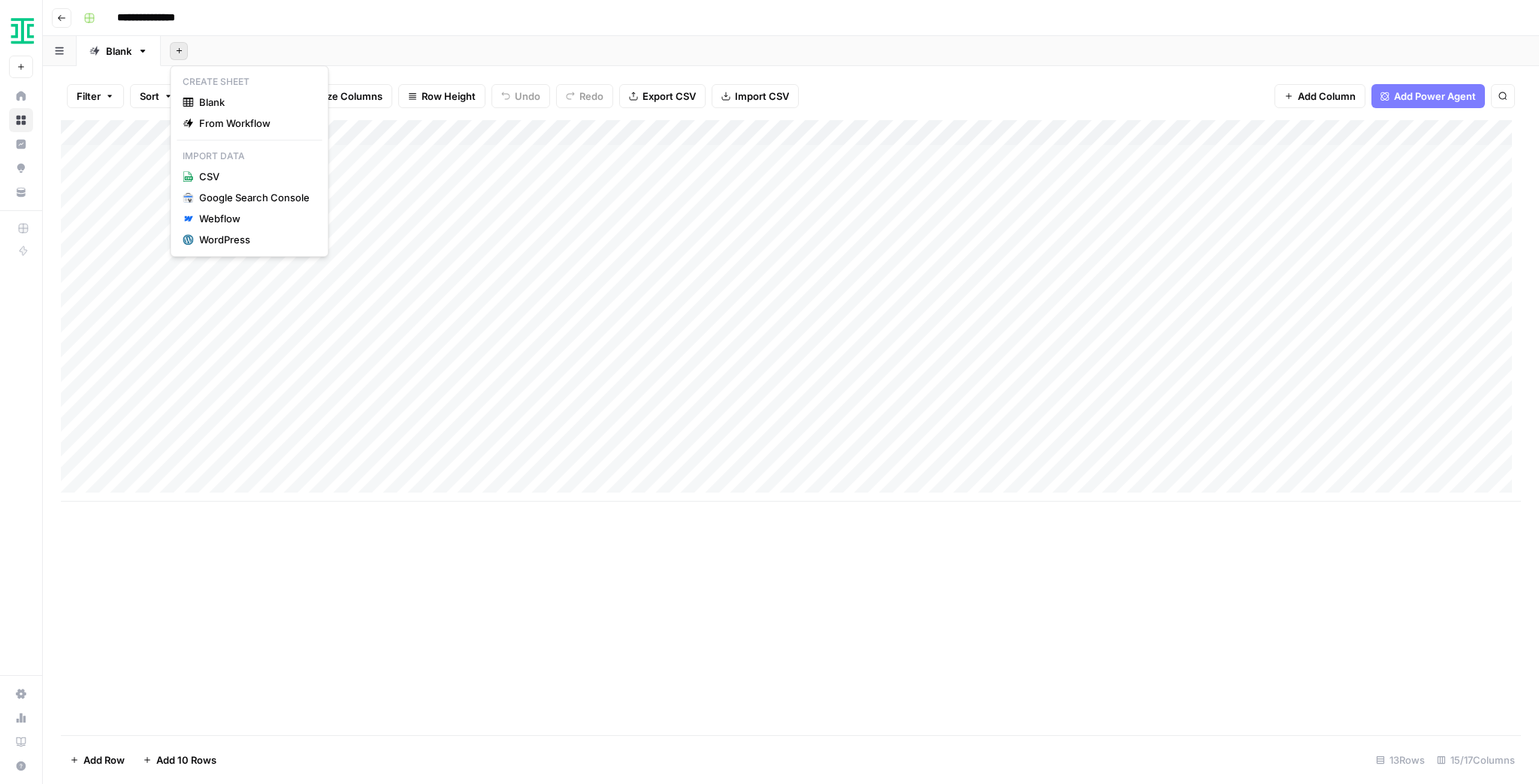
click at [183, 57] on button "Add Sheet" at bounding box center [179, 51] width 18 height 18
click at [243, 235] on div "WordPress" at bounding box center [254, 240] width 110 height 15
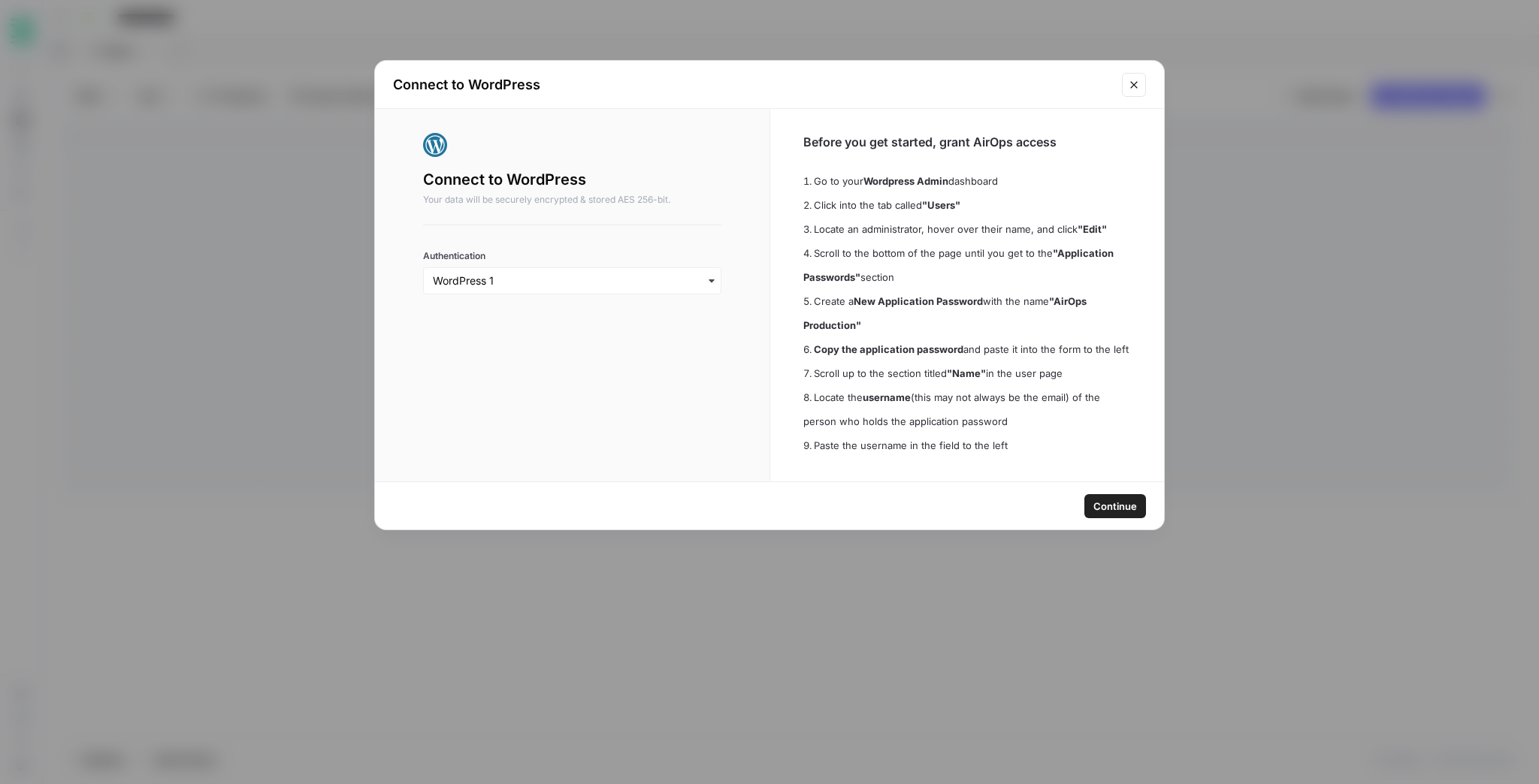
click at [1107, 499] on span "Continue" at bounding box center [1115, 507] width 43 height 15
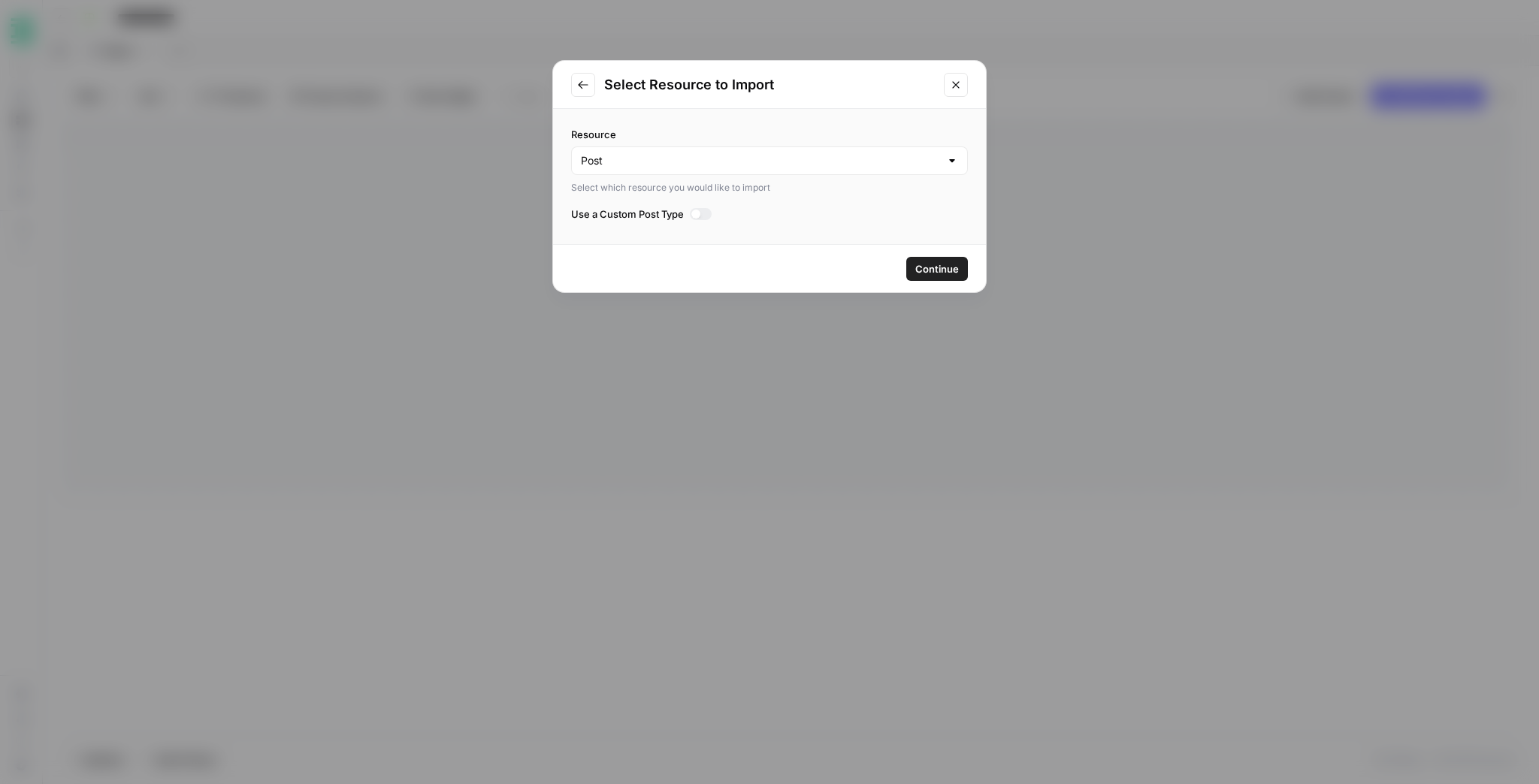
click at [940, 266] on span "Continue" at bounding box center [936, 269] width 43 height 15
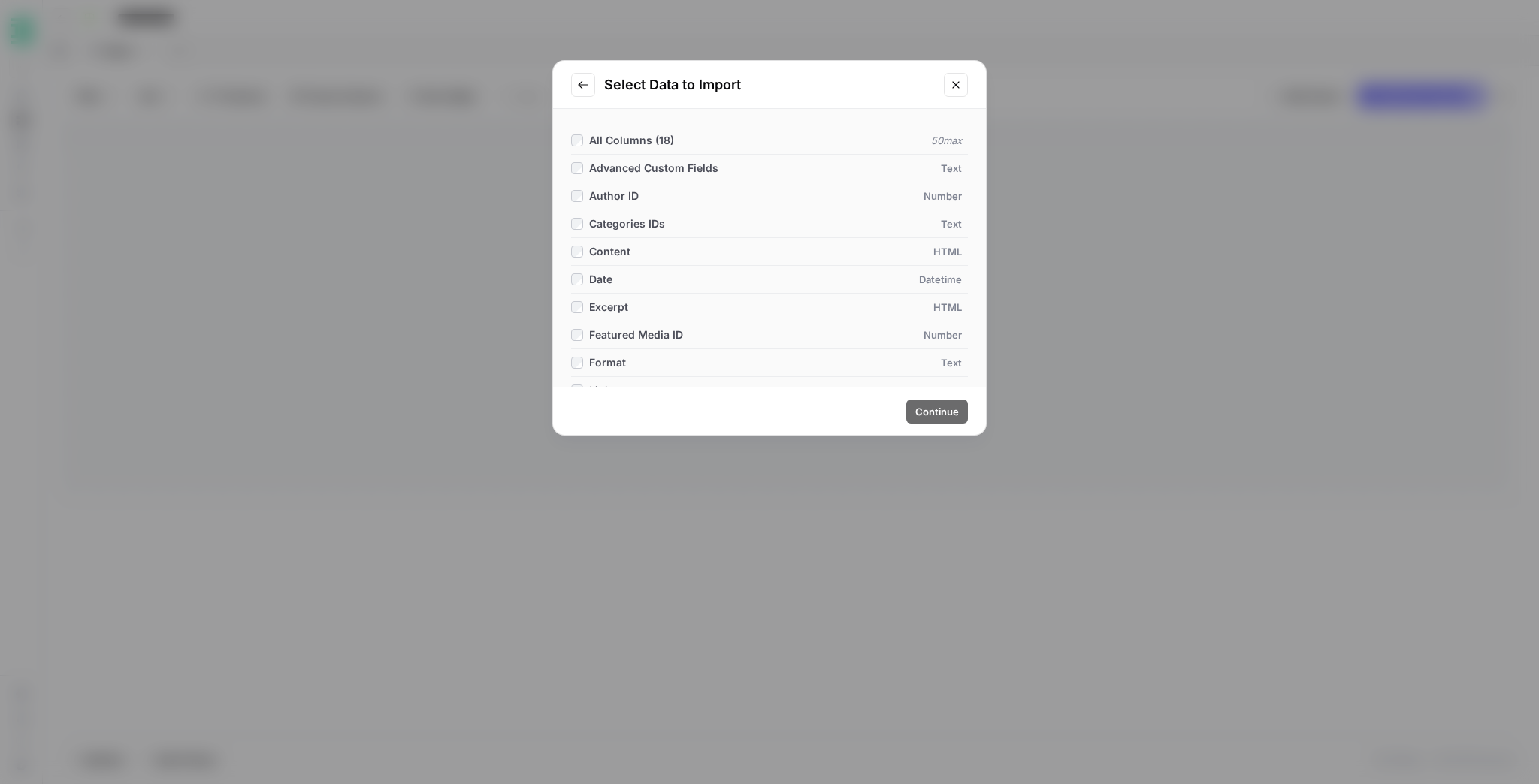
click at [584, 139] on div "All Columns ( 18 )" at bounding box center [622, 141] width 103 height 15
click at [947, 406] on span "Continue" at bounding box center [936, 412] width 43 height 15
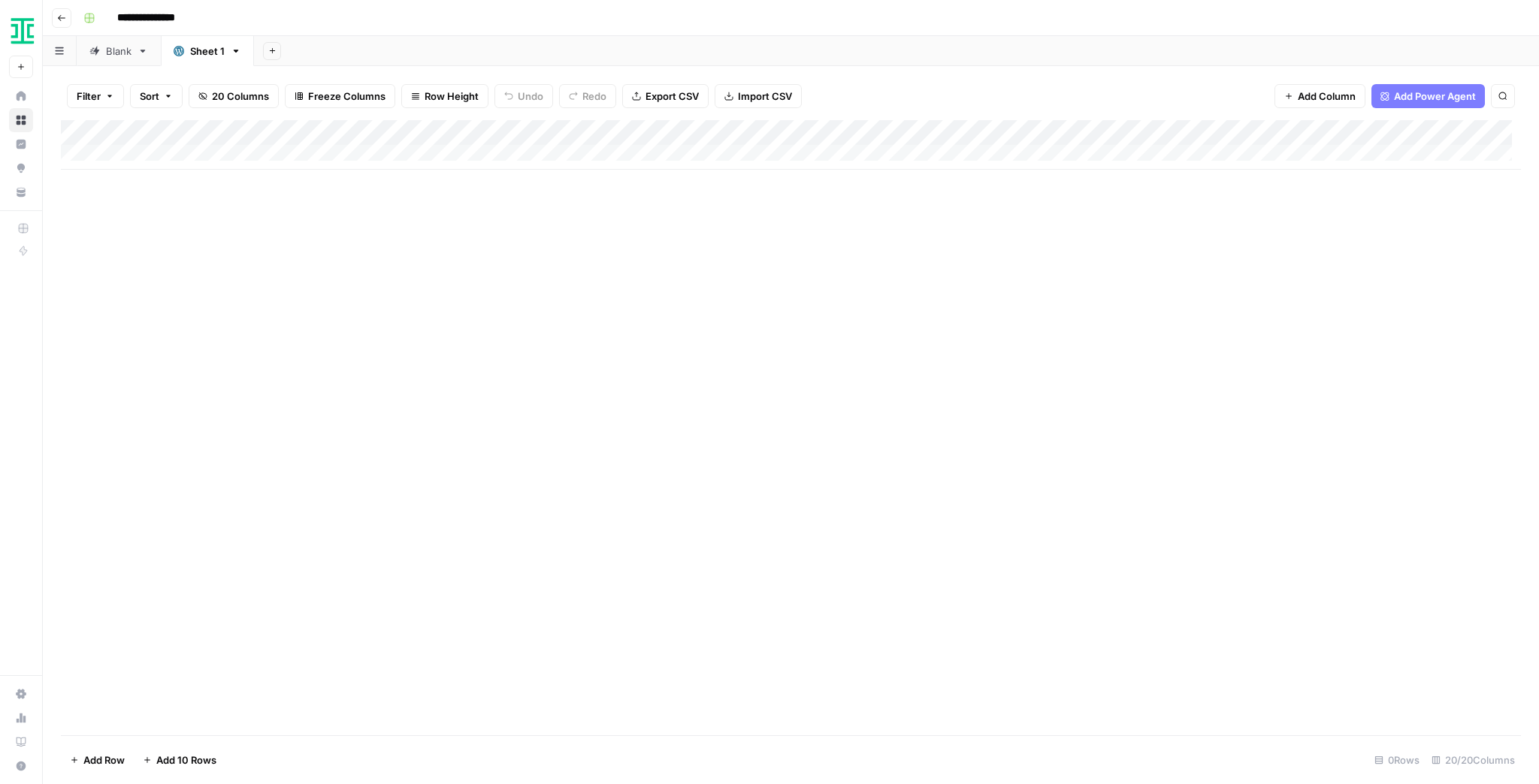
click at [237, 52] on icon "button" at bounding box center [236, 51] width 11 height 11
click at [271, 128] on span "Delete Sheet" at bounding box center [295, 134] width 72 height 15
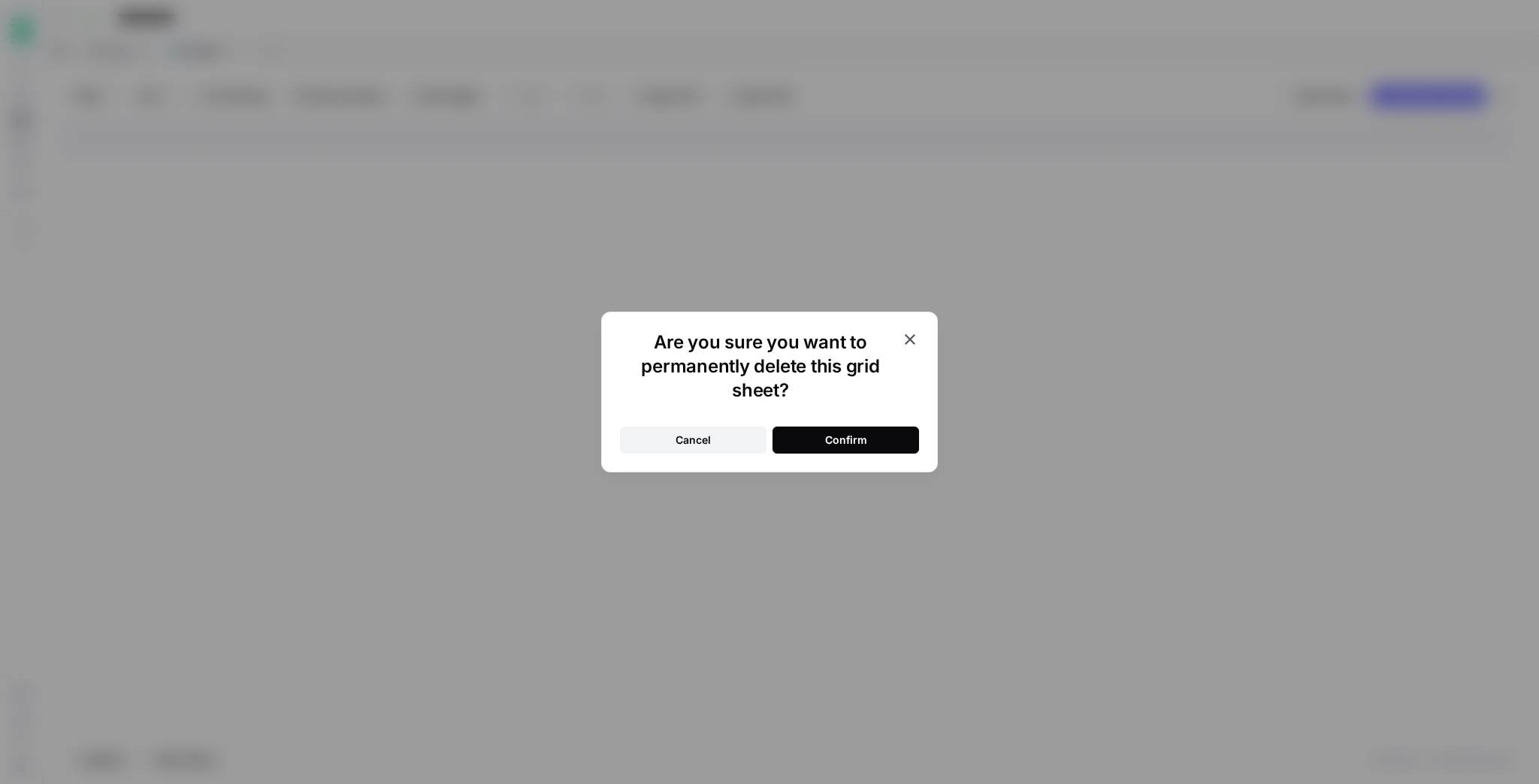
click at [843, 448] on button "Confirm" at bounding box center [846, 441] width 147 height 27
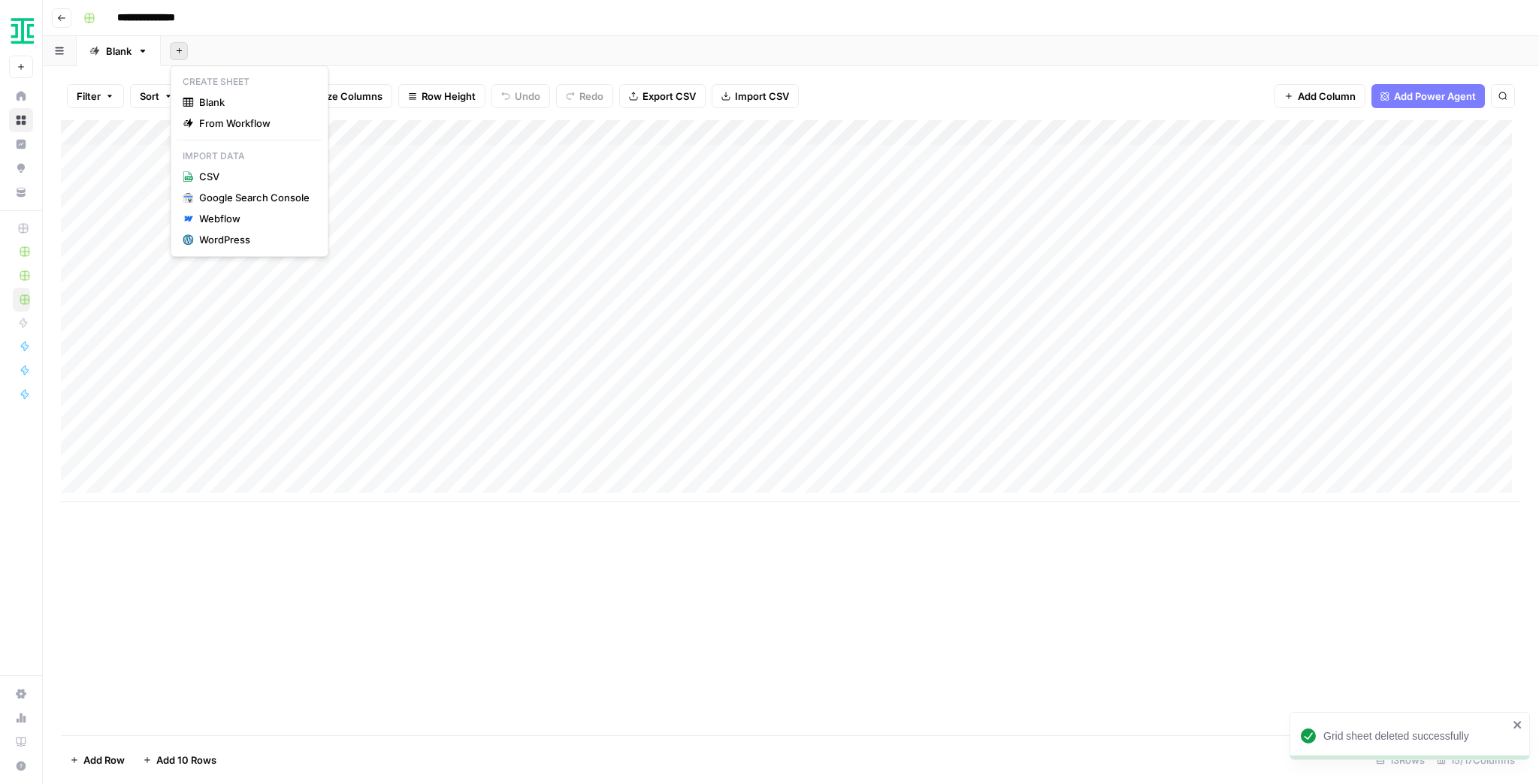
click at [182, 54] on icon "button" at bounding box center [179, 50] width 8 height 8
click at [242, 234] on div "WordPress" at bounding box center [254, 240] width 110 height 15
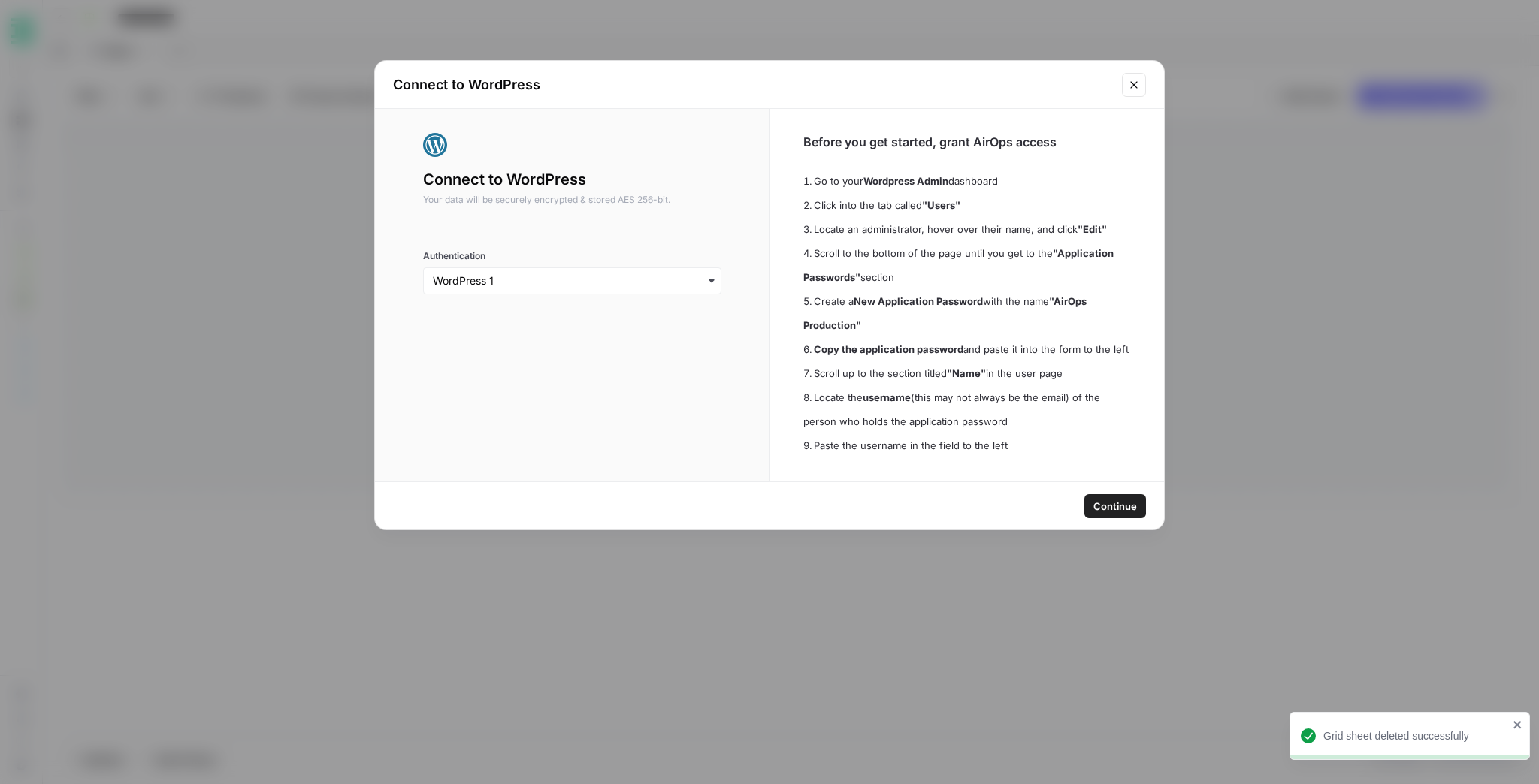
click at [1107, 502] on span "Continue" at bounding box center [1115, 507] width 43 height 15
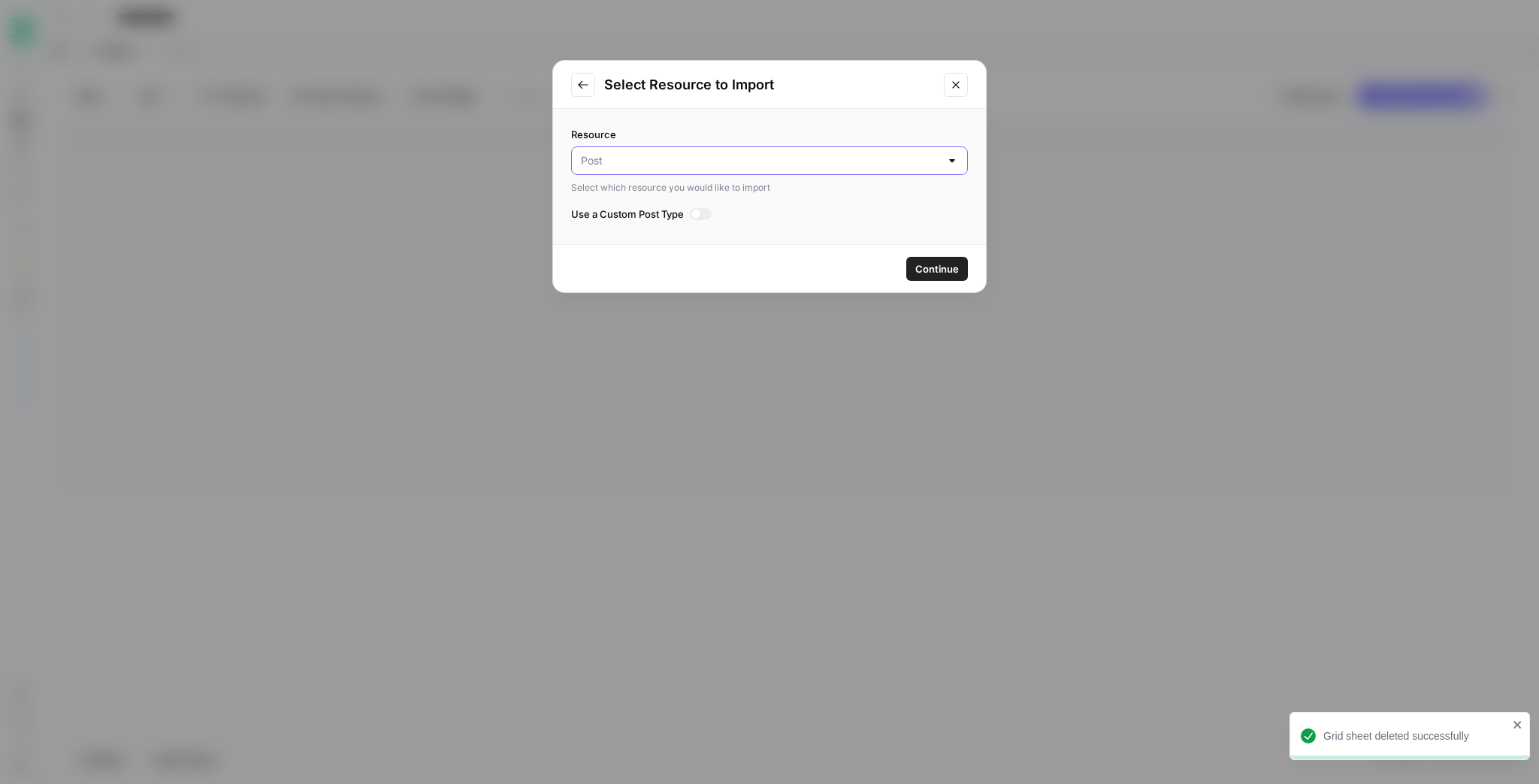
click at [635, 163] on input "Resource" at bounding box center [760, 161] width 359 height 15
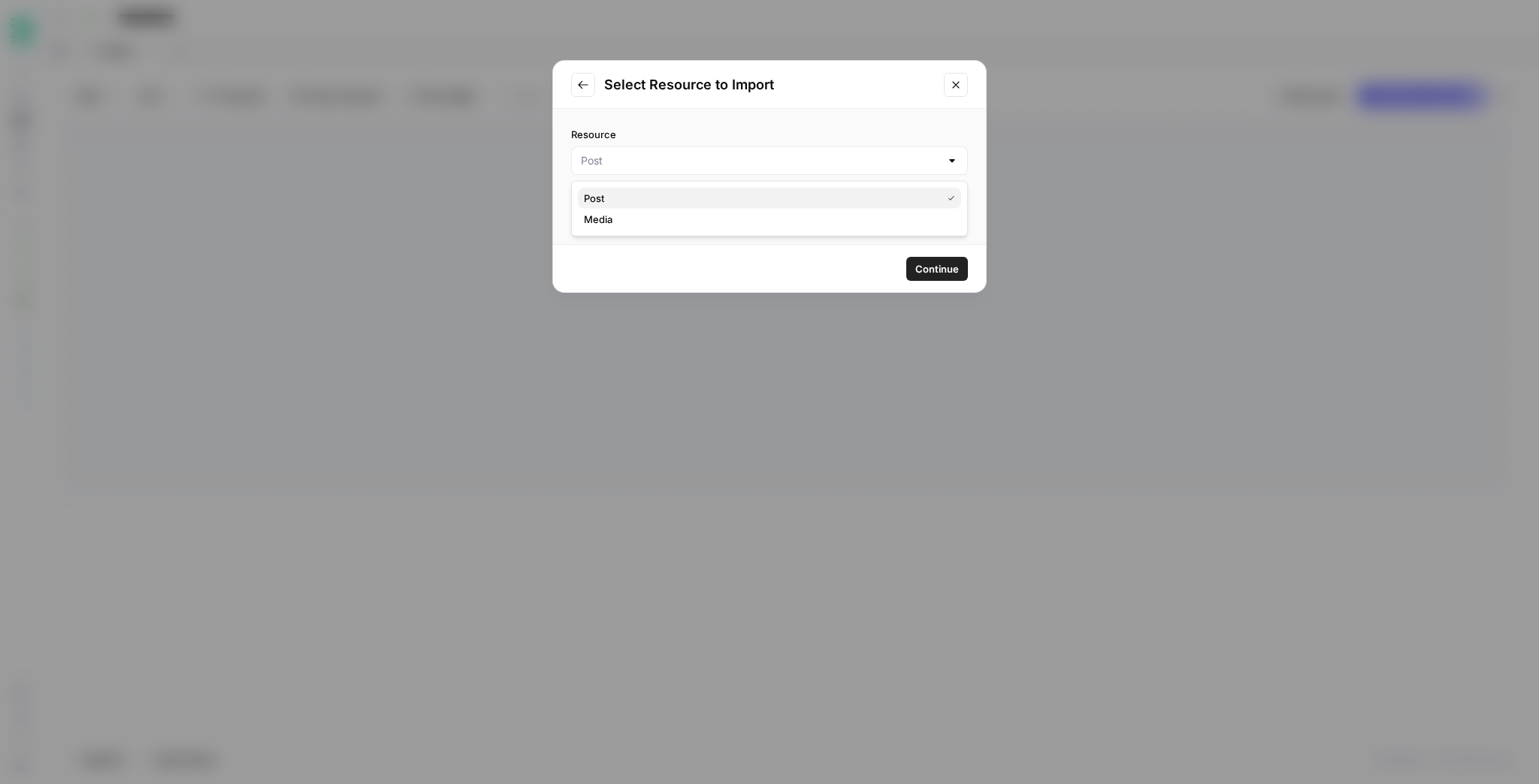
click at [640, 201] on span "Post" at bounding box center [759, 198] width 352 height 15
type input "Post"
click at [960, 271] on button "Continue" at bounding box center [937, 269] width 62 height 24
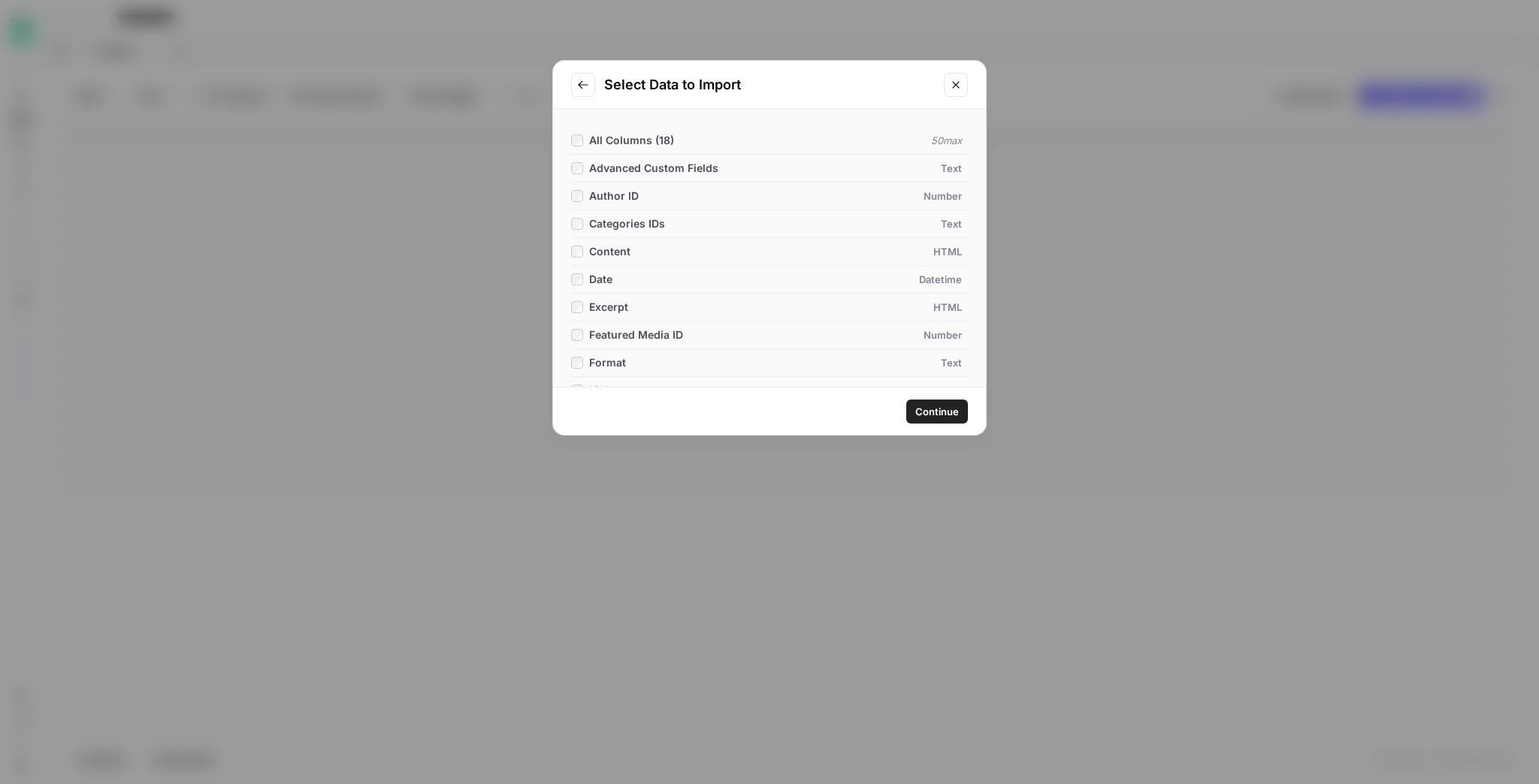
click at [939, 405] on span "Continue" at bounding box center [936, 412] width 43 height 15
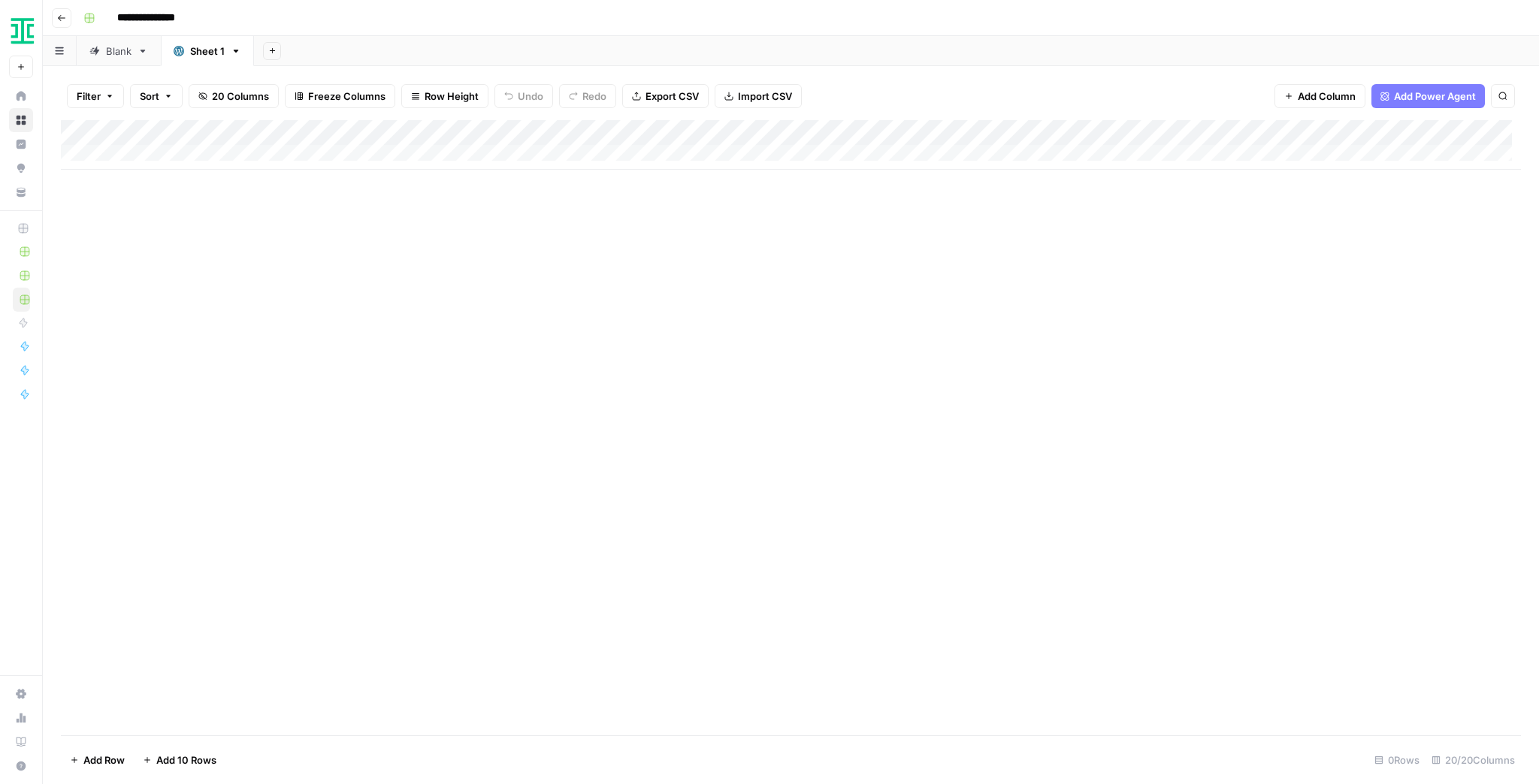
click at [496, 169] on div "Add Column" at bounding box center [790, 428] width 1460 height 615
click at [1393, 312] on div "Add Column" at bounding box center [790, 428] width 1460 height 615
click at [122, 49] on div "Blank" at bounding box center [119, 51] width 26 height 15
click at [179, 52] on rect at bounding box center [179, 51] width 11 height 11
click at [266, 57] on button "Add Sheet" at bounding box center [272, 51] width 18 height 18
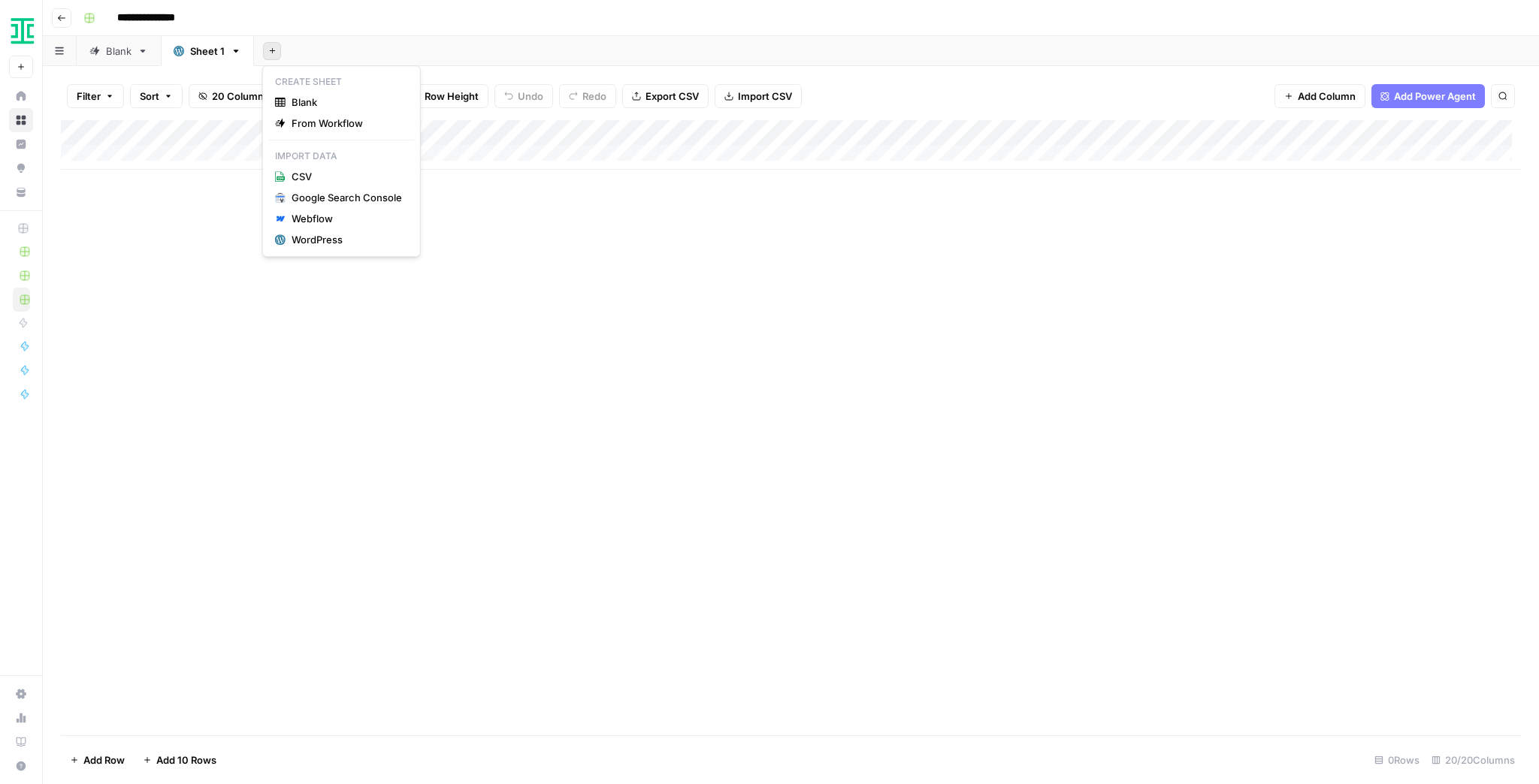
click at [466, 320] on div "Add Column" at bounding box center [790, 428] width 1460 height 615
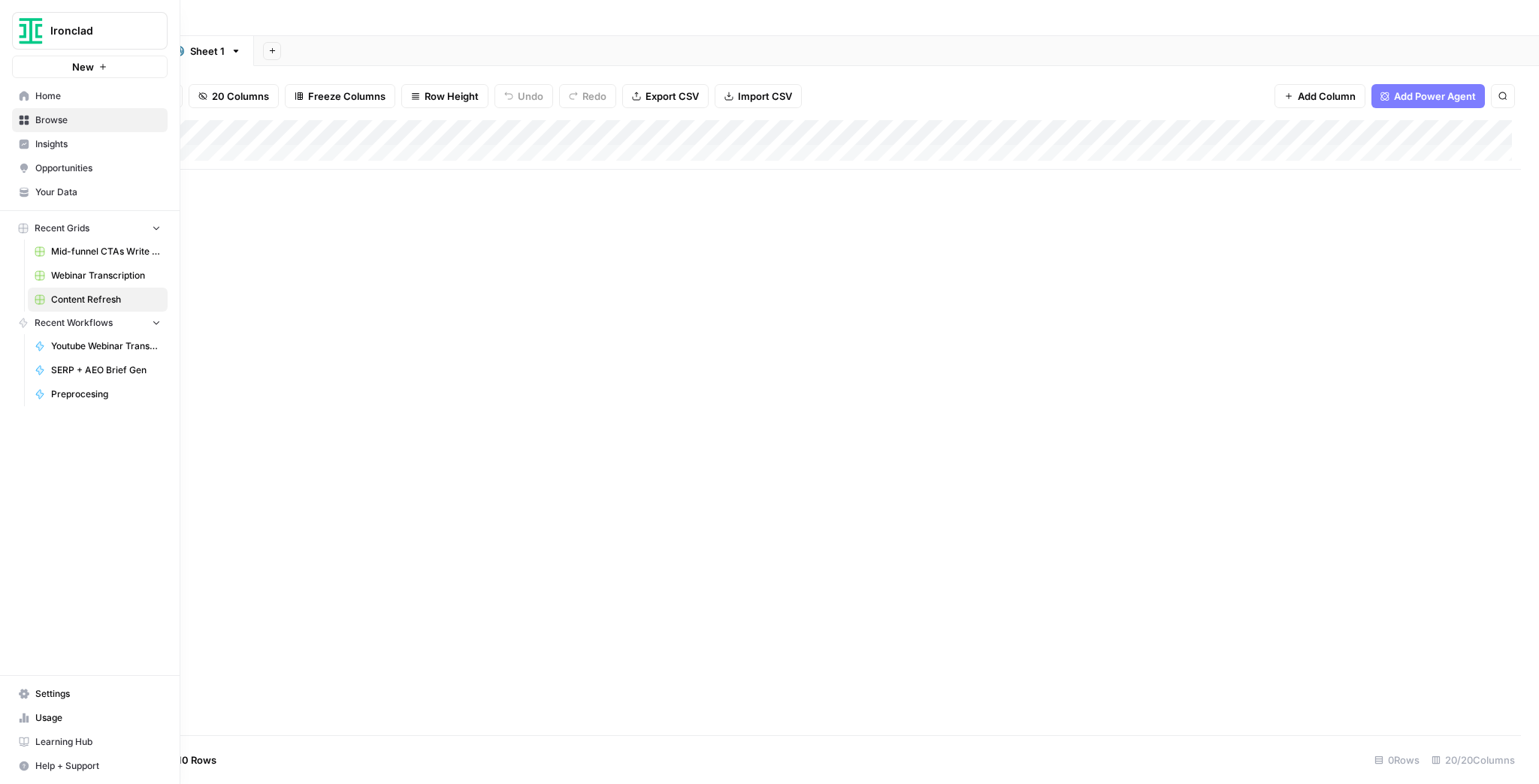
click at [56, 697] on span "Settings" at bounding box center [97, 694] width 125 height 14
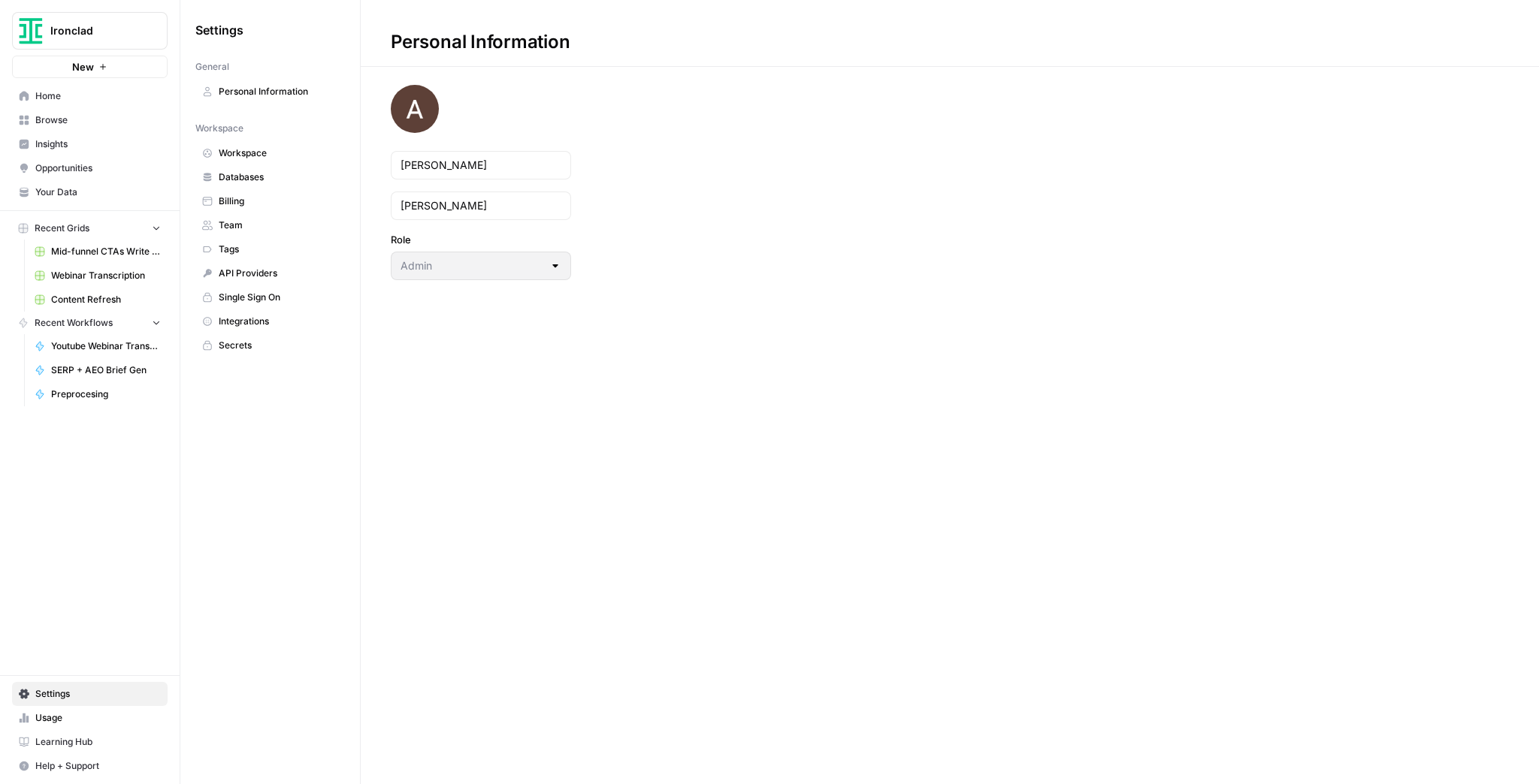
click at [264, 315] on span "Integrations" at bounding box center [278, 321] width 119 height 14
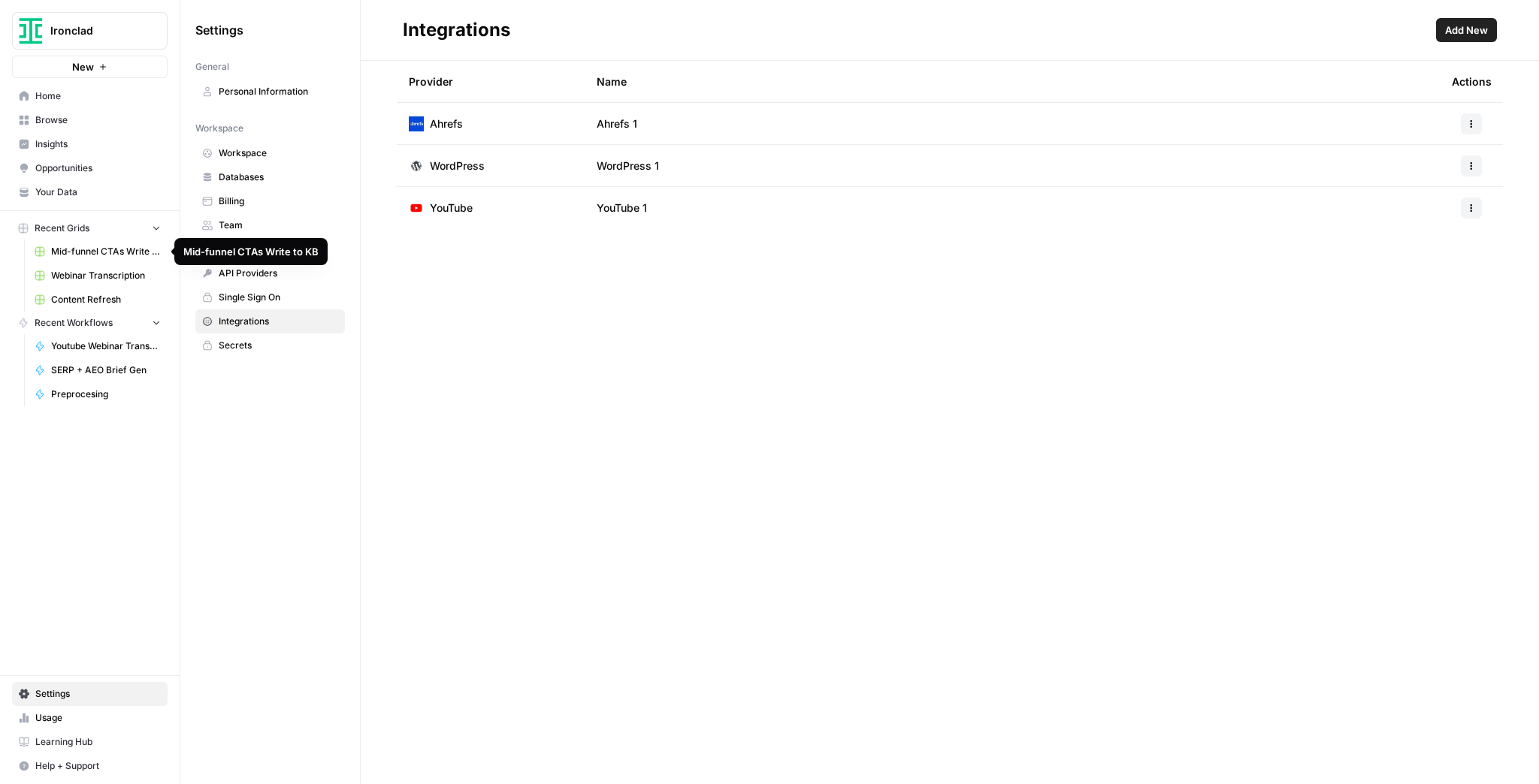
click at [112, 306] on link "Content Refresh" at bounding box center [98, 300] width 140 height 24
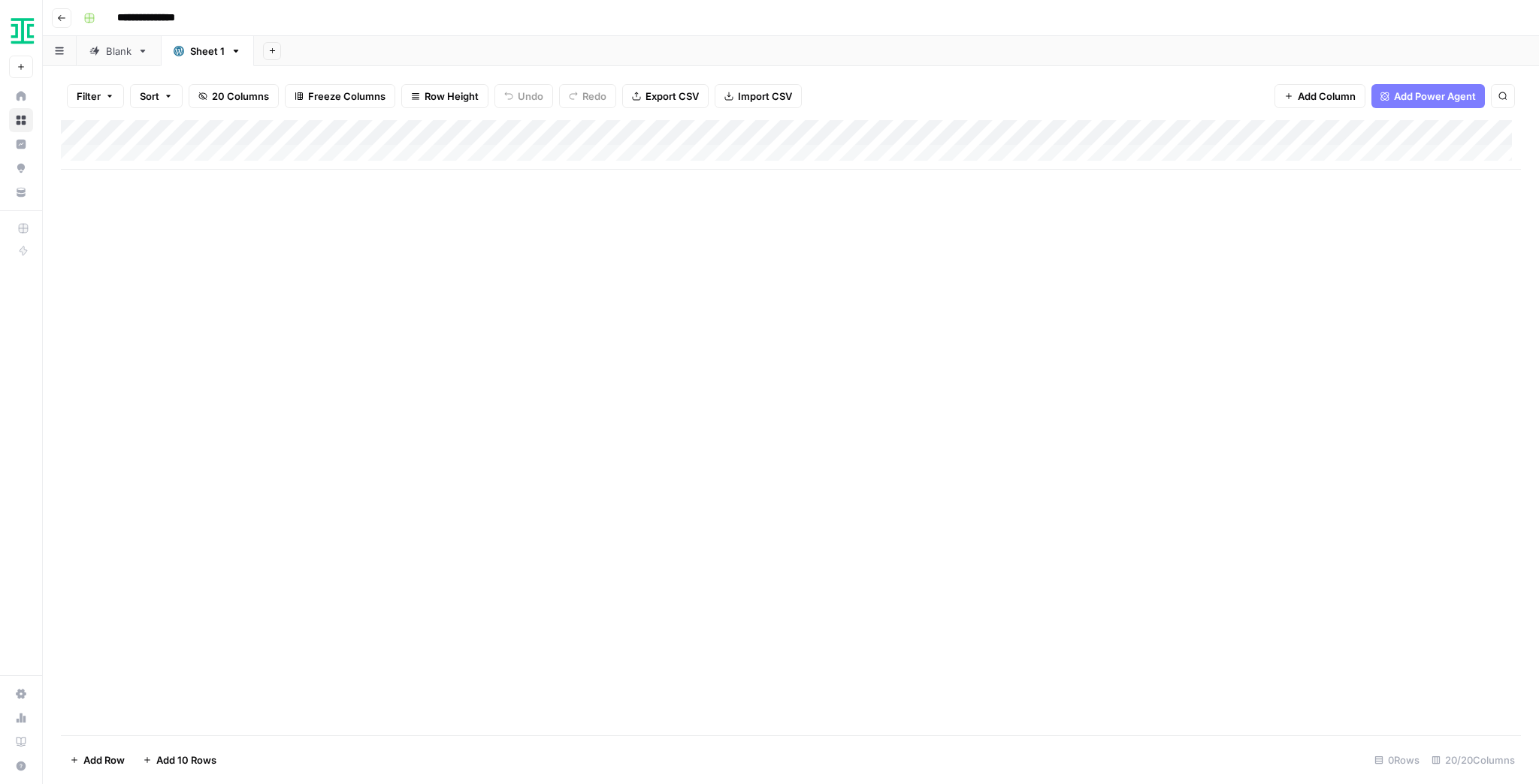
click at [125, 51] on div "Blank" at bounding box center [119, 51] width 26 height 15
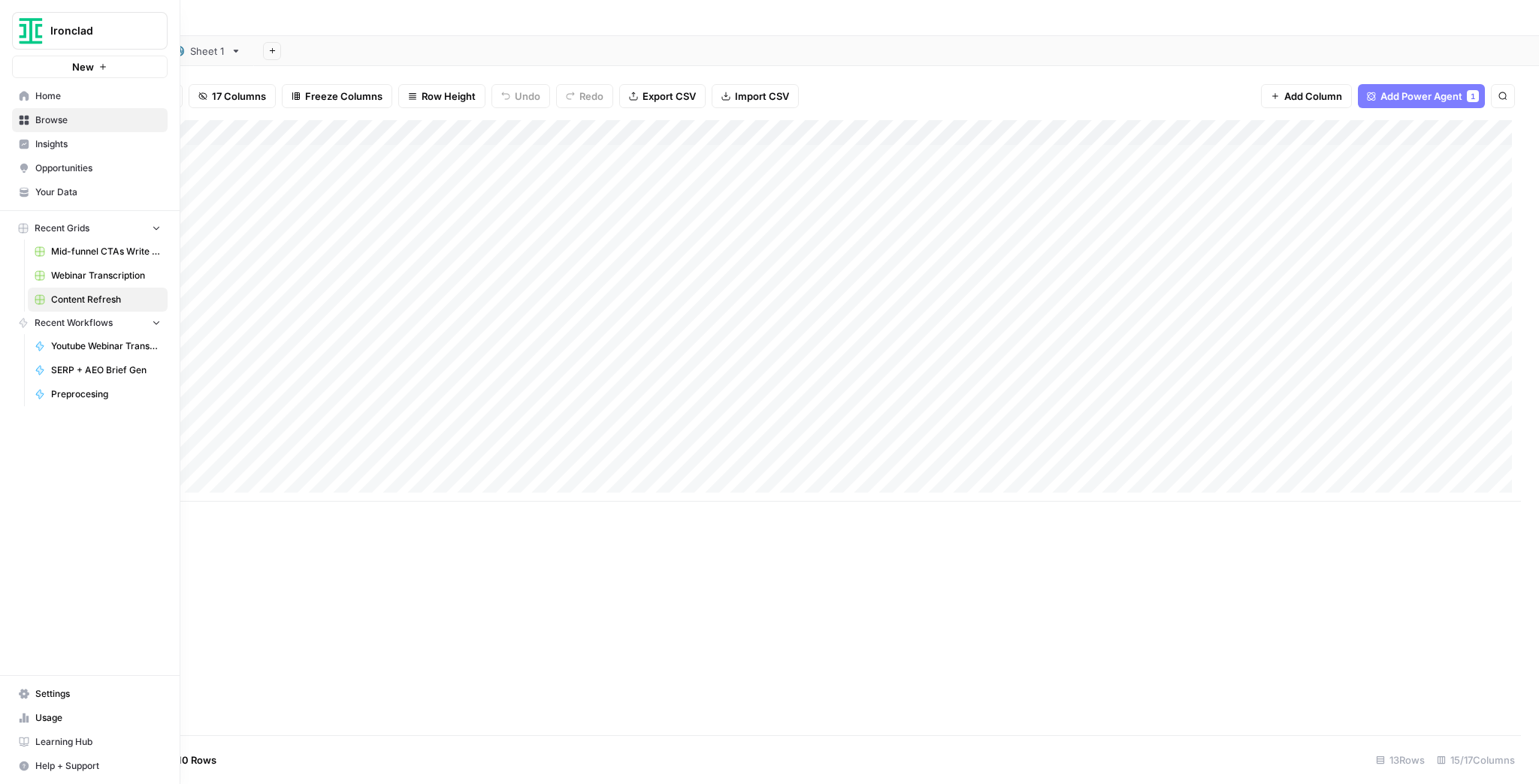
click at [81, 60] on span "New" at bounding box center [83, 67] width 22 height 15
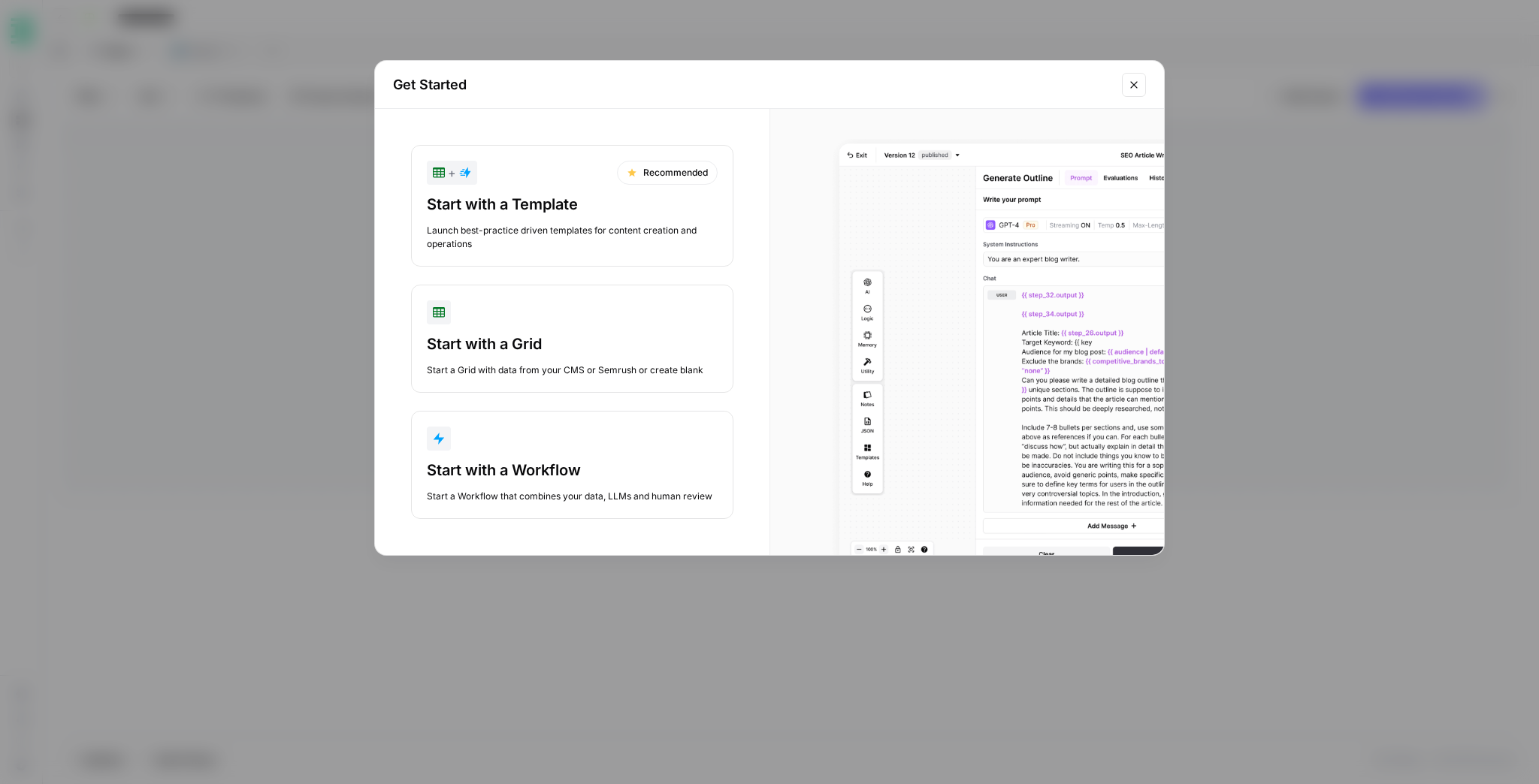
click at [572, 472] on div "Start with a Workflow" at bounding box center [572, 470] width 291 height 21
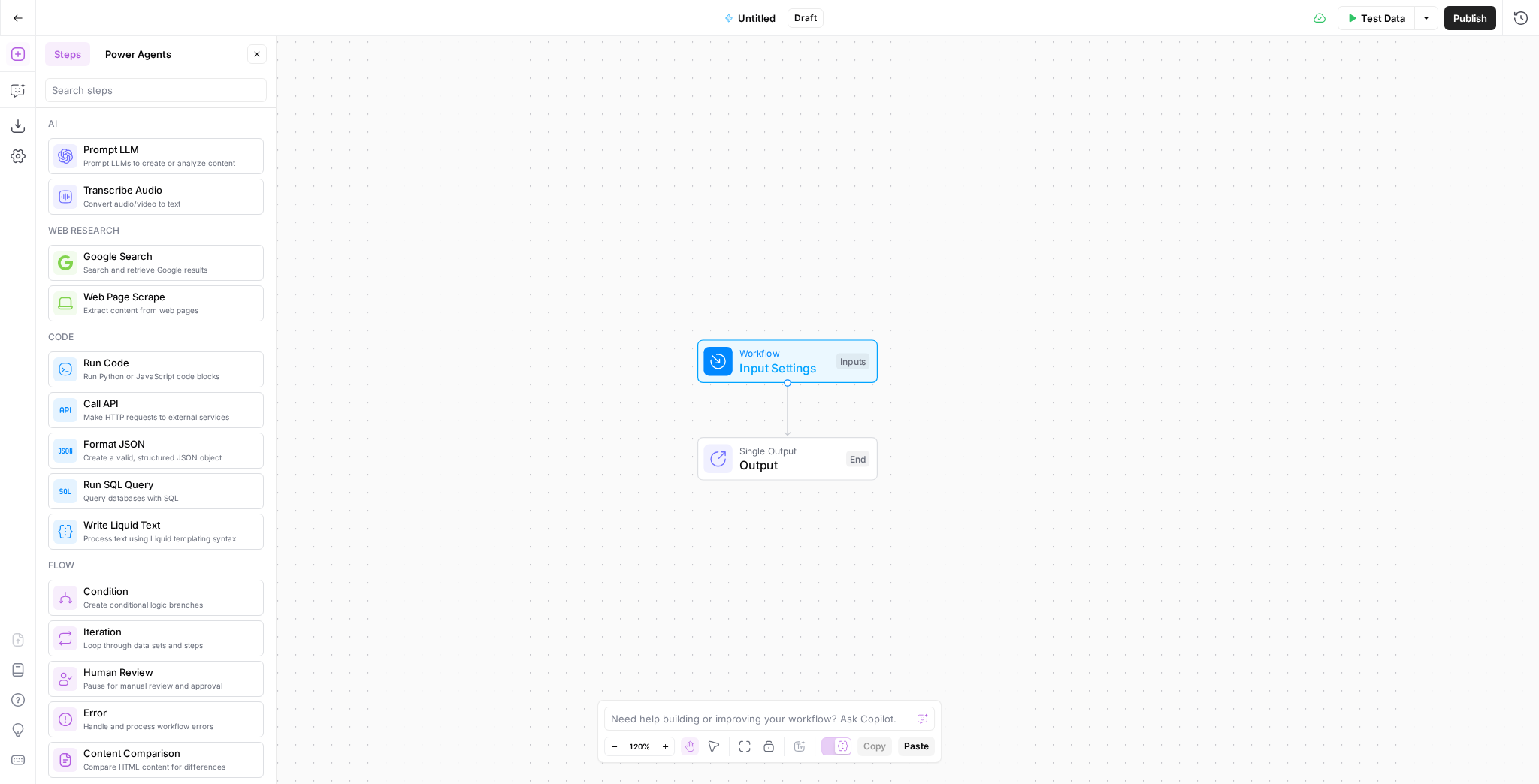
click at [122, 81] on div at bounding box center [156, 90] width 222 height 24
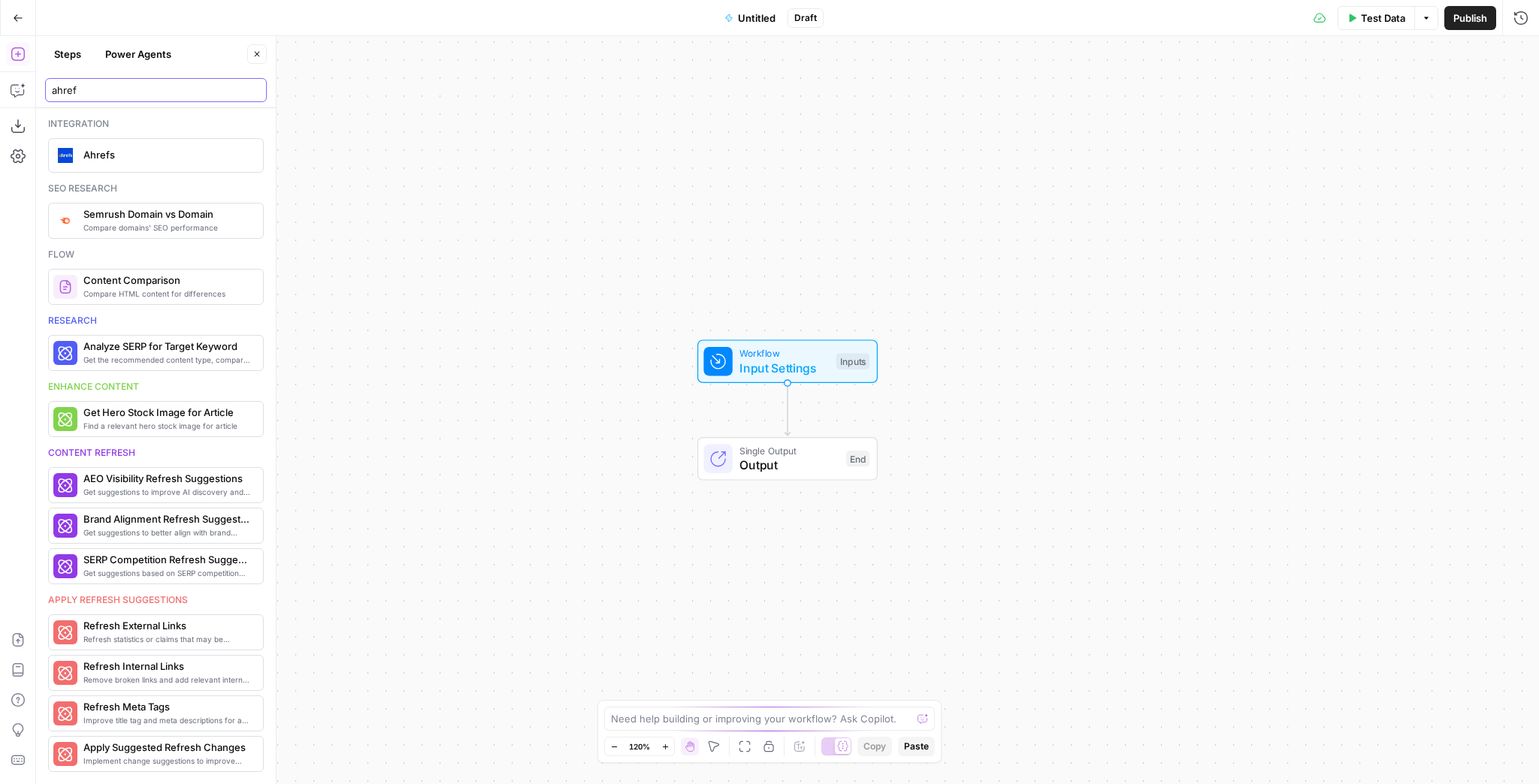
type input "ahref"
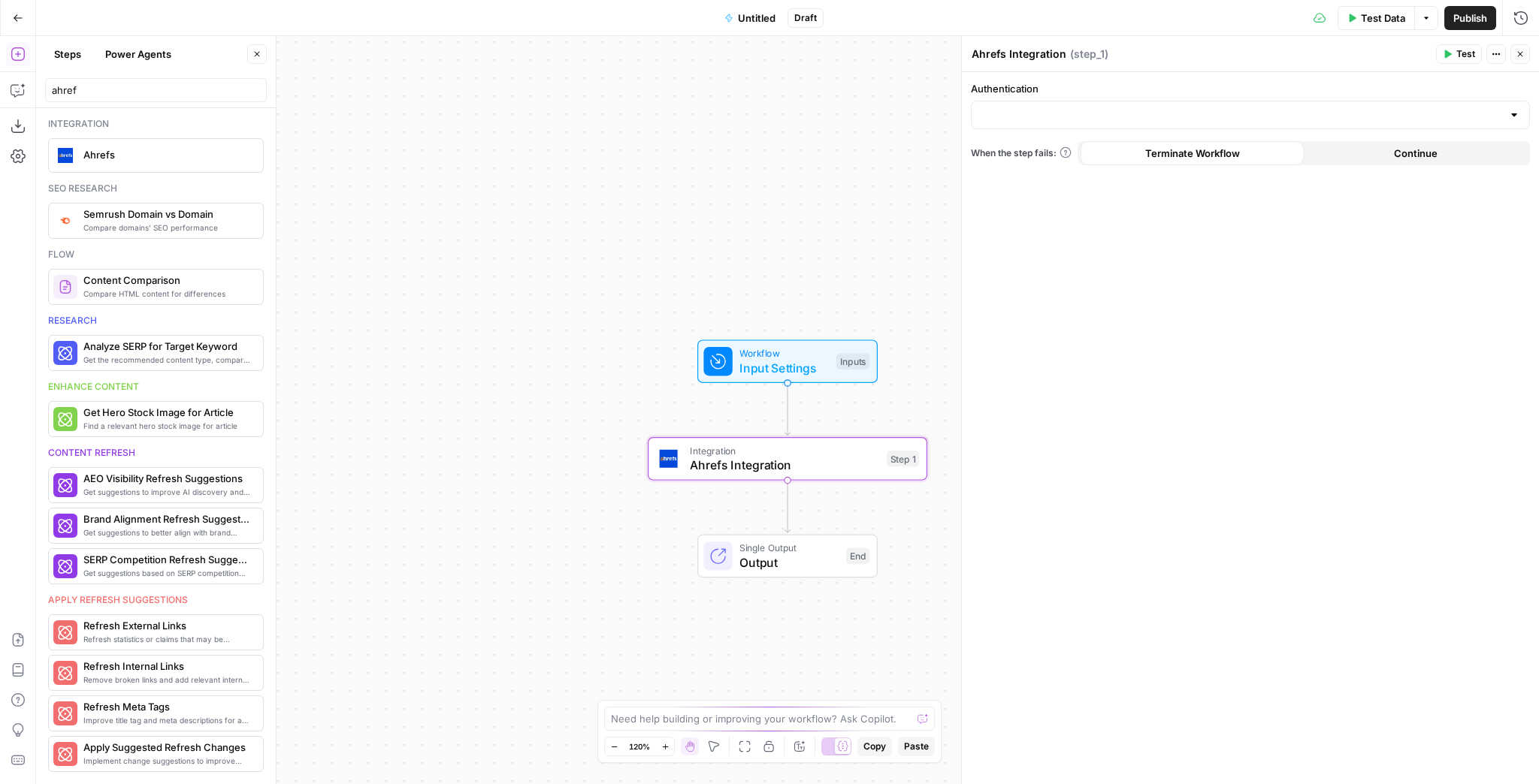
click at [1384, 105] on div at bounding box center [1251, 115] width 559 height 29
click at [1134, 159] on span "Ahrefs 1" at bounding box center [1247, 153] width 527 height 15
type input "Ahrefs 1"
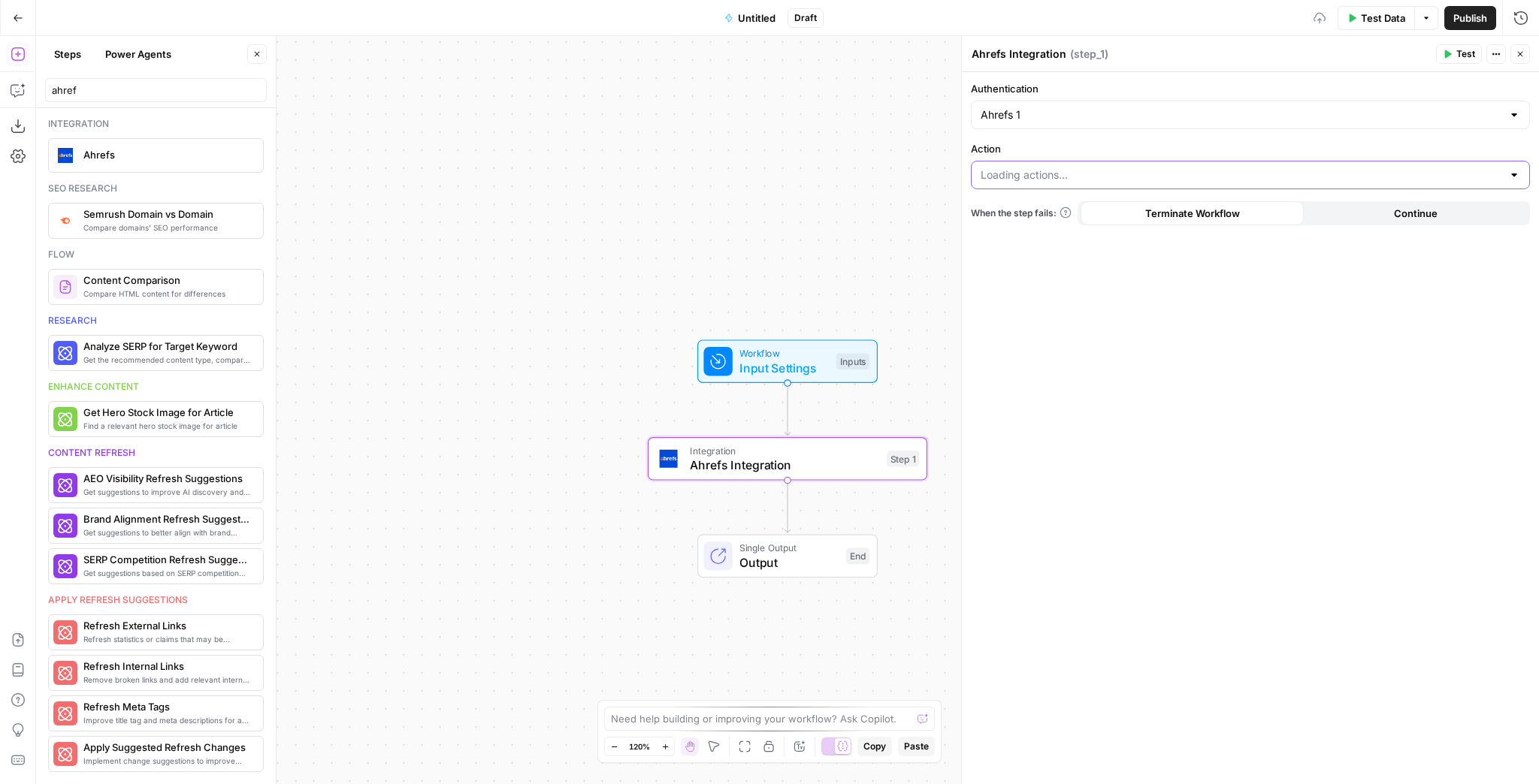
click at [1043, 169] on input "Action" at bounding box center [1241, 175] width 521 height 15
click at [1049, 144] on label "Action" at bounding box center [1251, 149] width 559 height 15
click at [1049, 168] on input "Action" at bounding box center [1241, 175] width 521 height 15
click at [1069, 140] on form "Authentication Ahrefs 1 Action When the step fails: Terminate Workflow Continue" at bounding box center [1250, 428] width 577 height 712
click at [11, 11] on button "Go Back" at bounding box center [18, 18] width 27 height 27
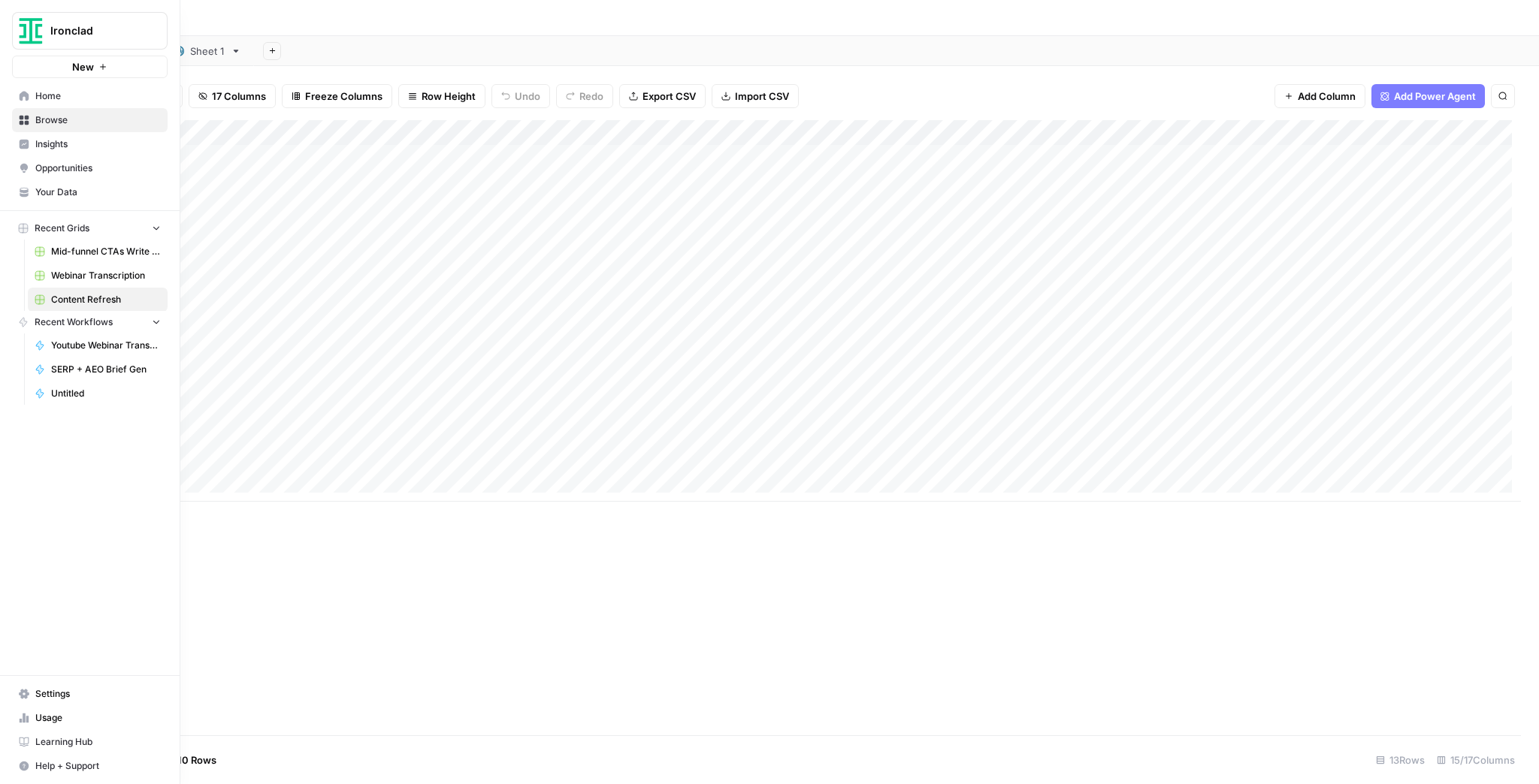
click at [27, 29] on img "Workspace: Ironclad" at bounding box center [31, 31] width 27 height 27
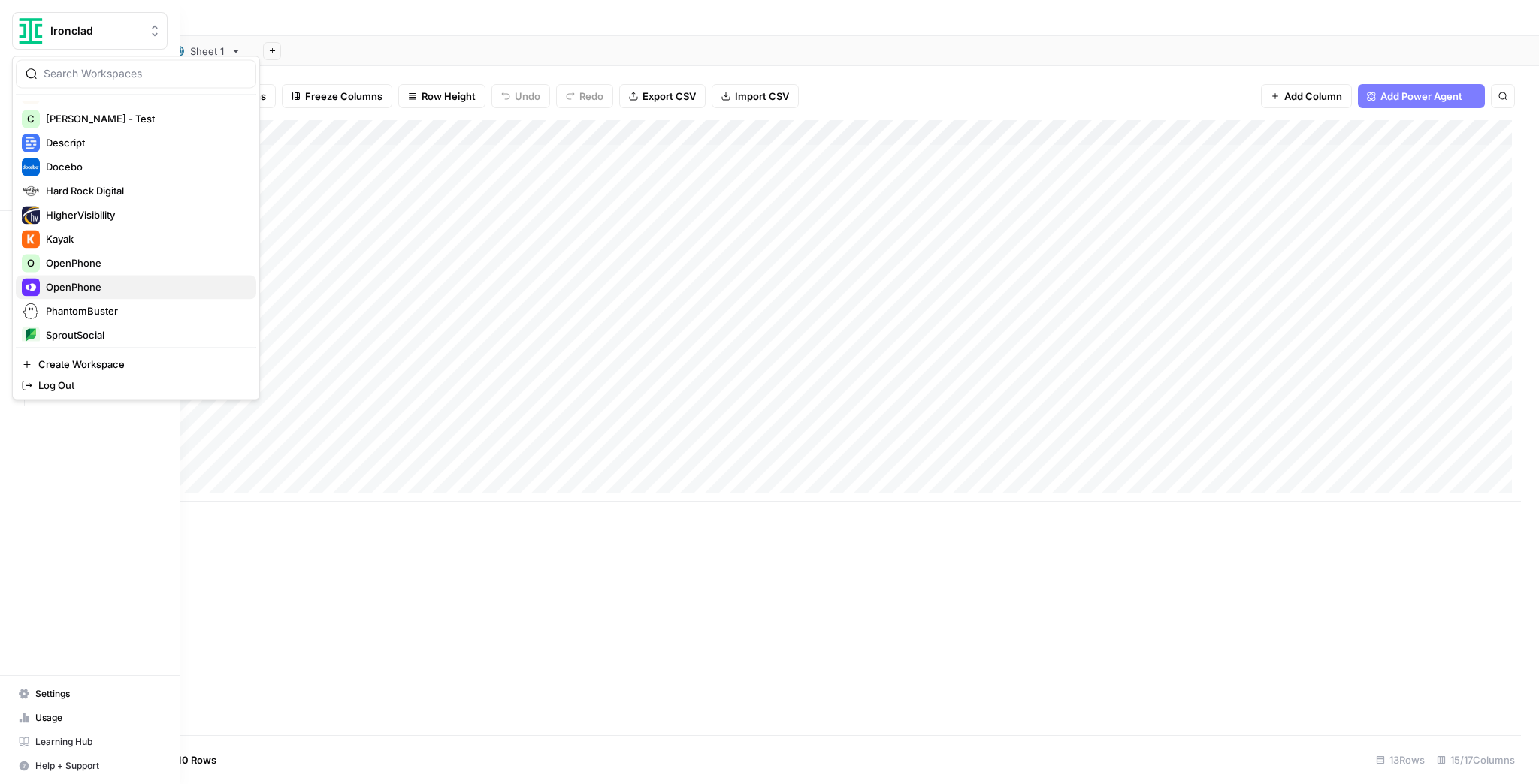
scroll to position [361, 0]
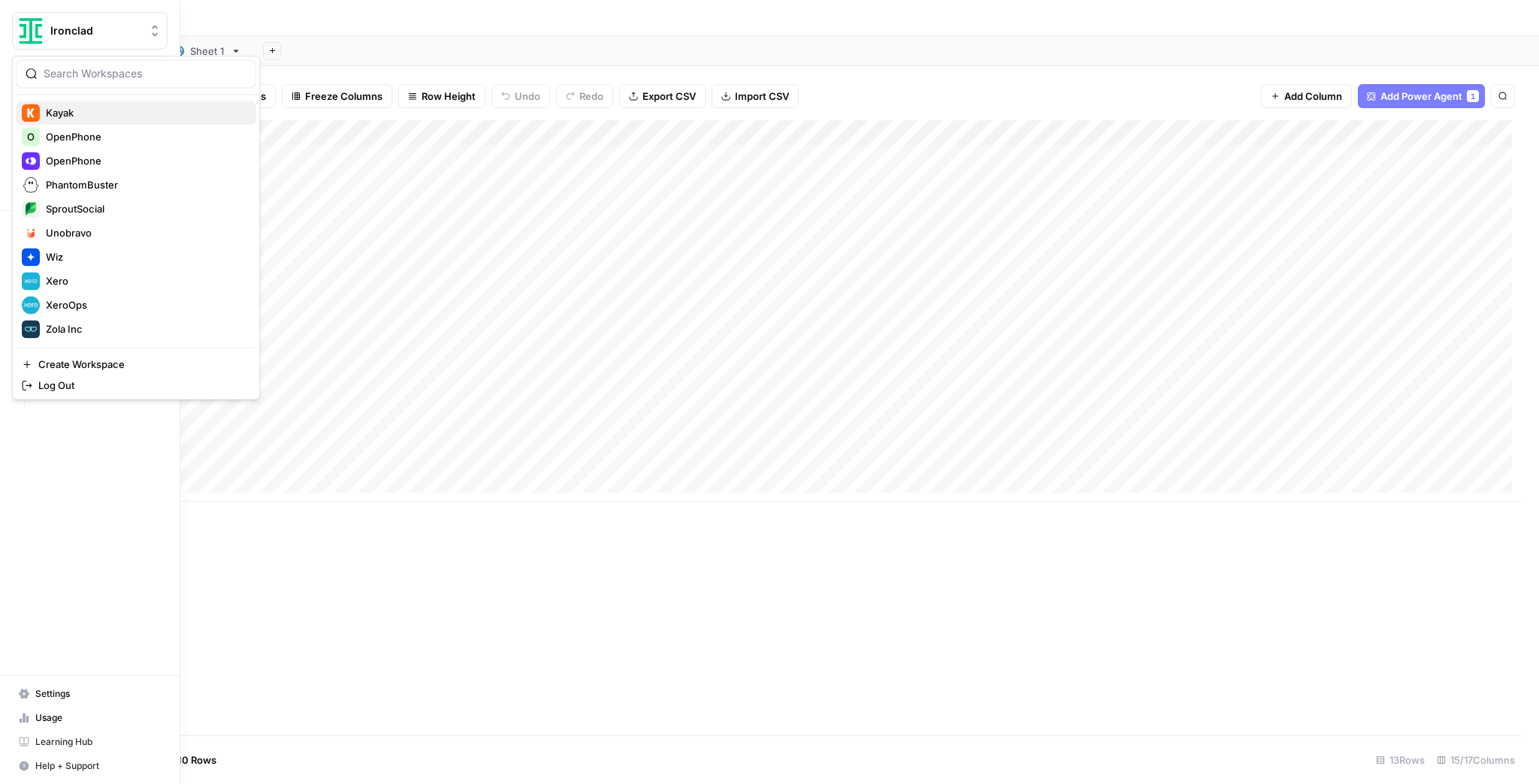
click at [75, 120] on div "Kayak" at bounding box center [136, 112] width 229 height 18
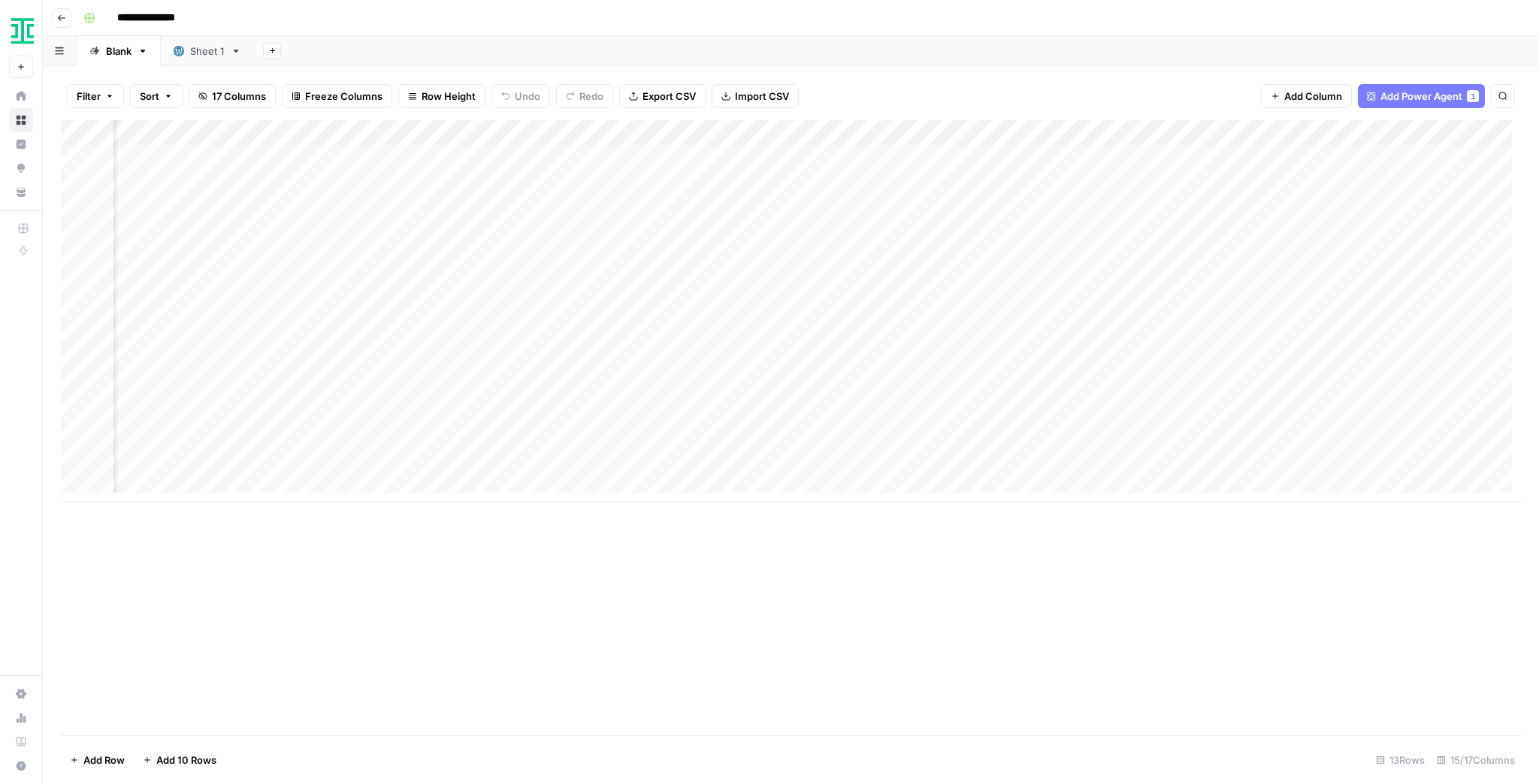
scroll to position [0, 104]
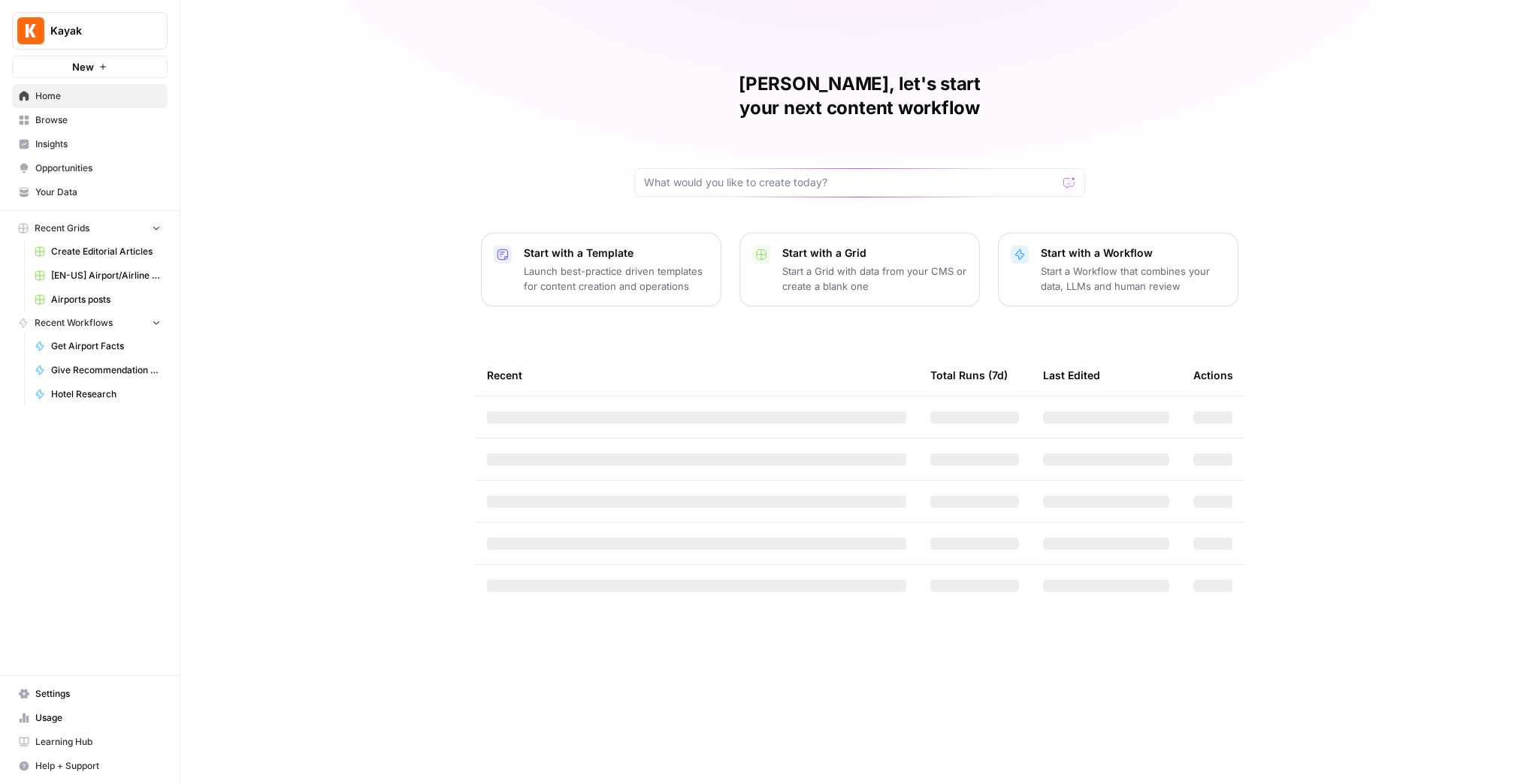
click at [103, 269] on span "[EN-US] Airport/Airline Content Refresh" at bounding box center [106, 276] width 109 height 14
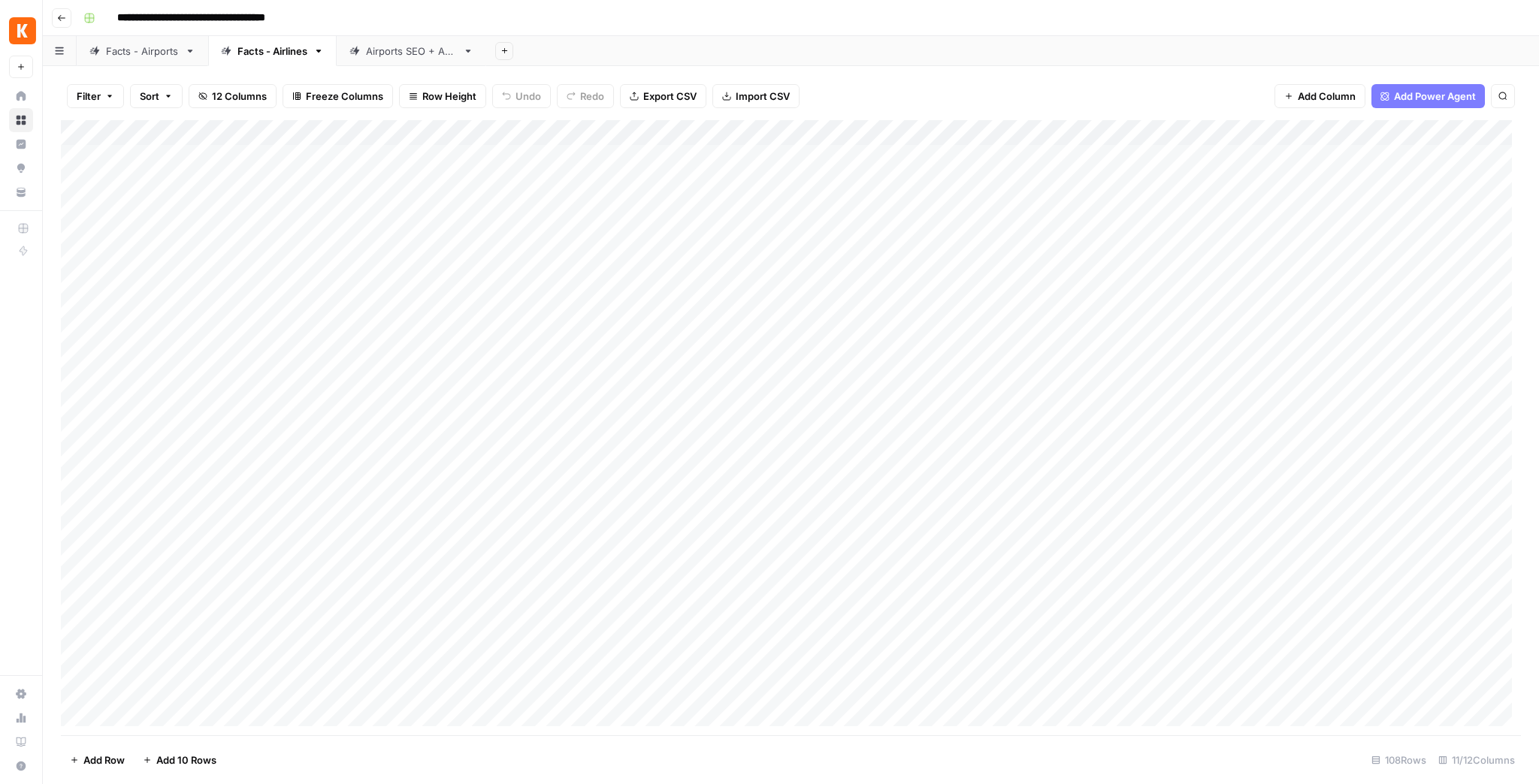
click at [370, 50] on div "Airports SEO + AEO" at bounding box center [412, 51] width 91 height 15
click at [986, 136] on div "Add Column" at bounding box center [790, 428] width 1460 height 615
click at [997, 177] on div "Add Column" at bounding box center [790, 428] width 1460 height 615
click at [987, 179] on div "Add Column" at bounding box center [790, 428] width 1460 height 615
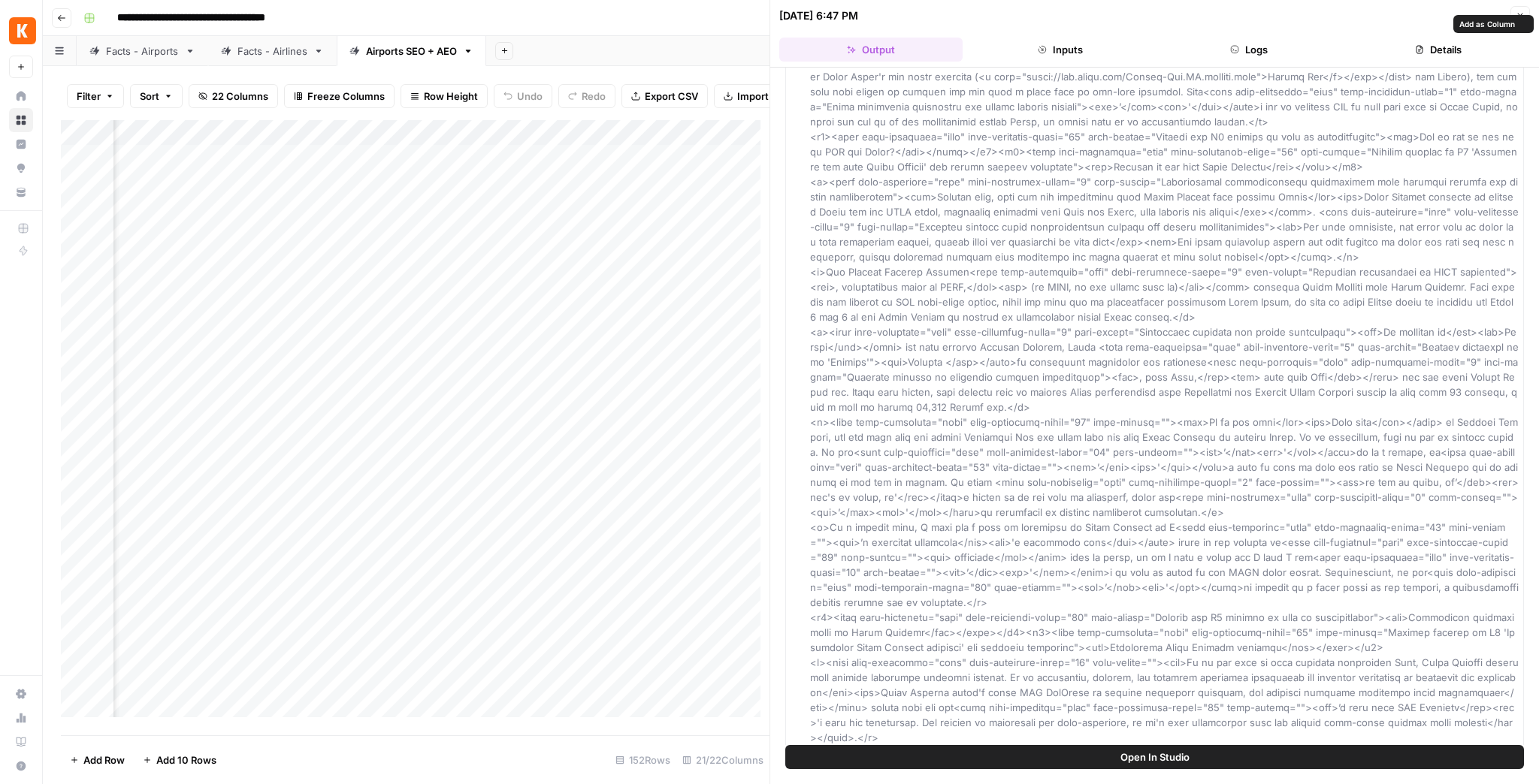
scroll to position [60, 0]
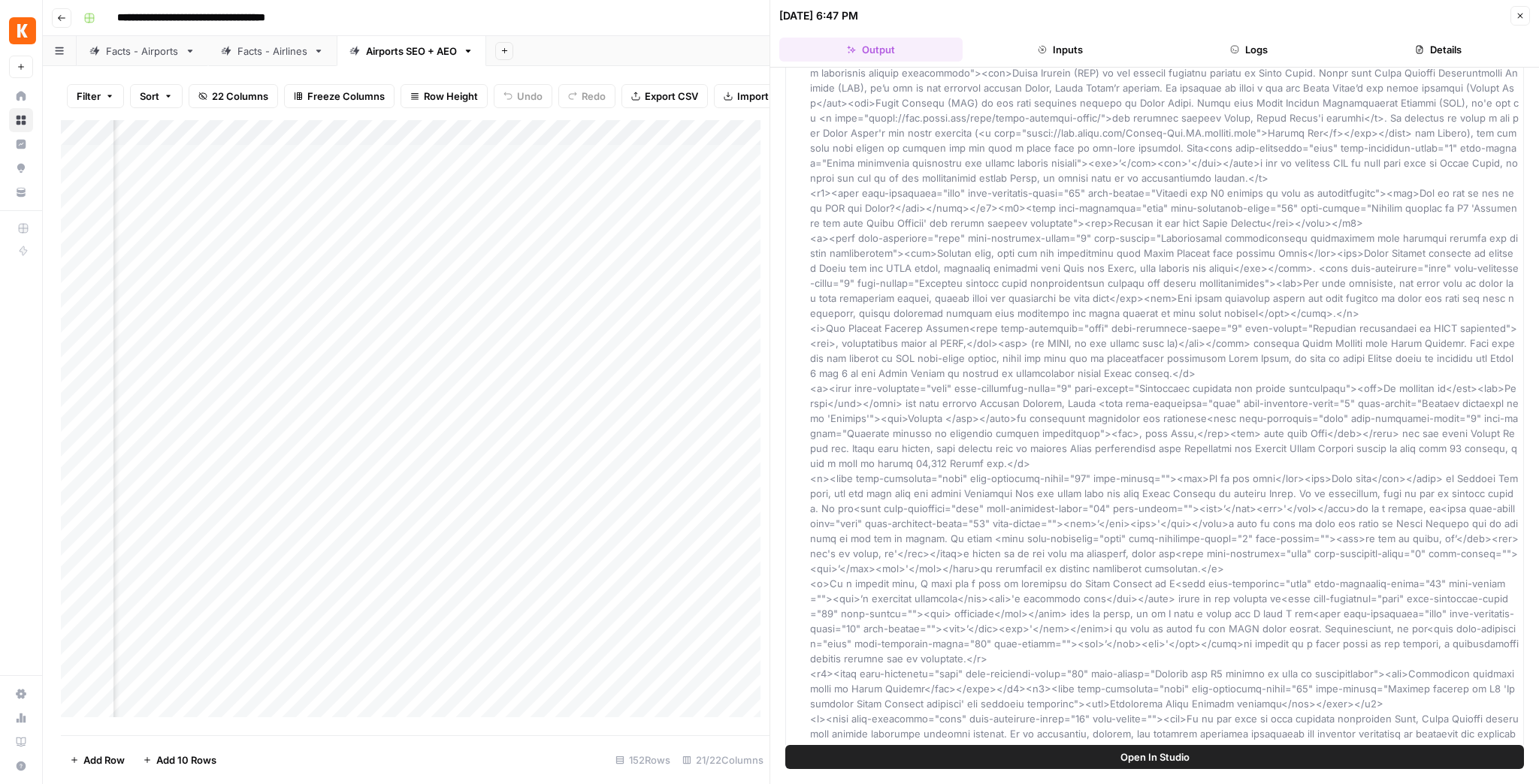
click at [1405, 48] on button "Details" at bounding box center [1438, 49] width 183 height 24
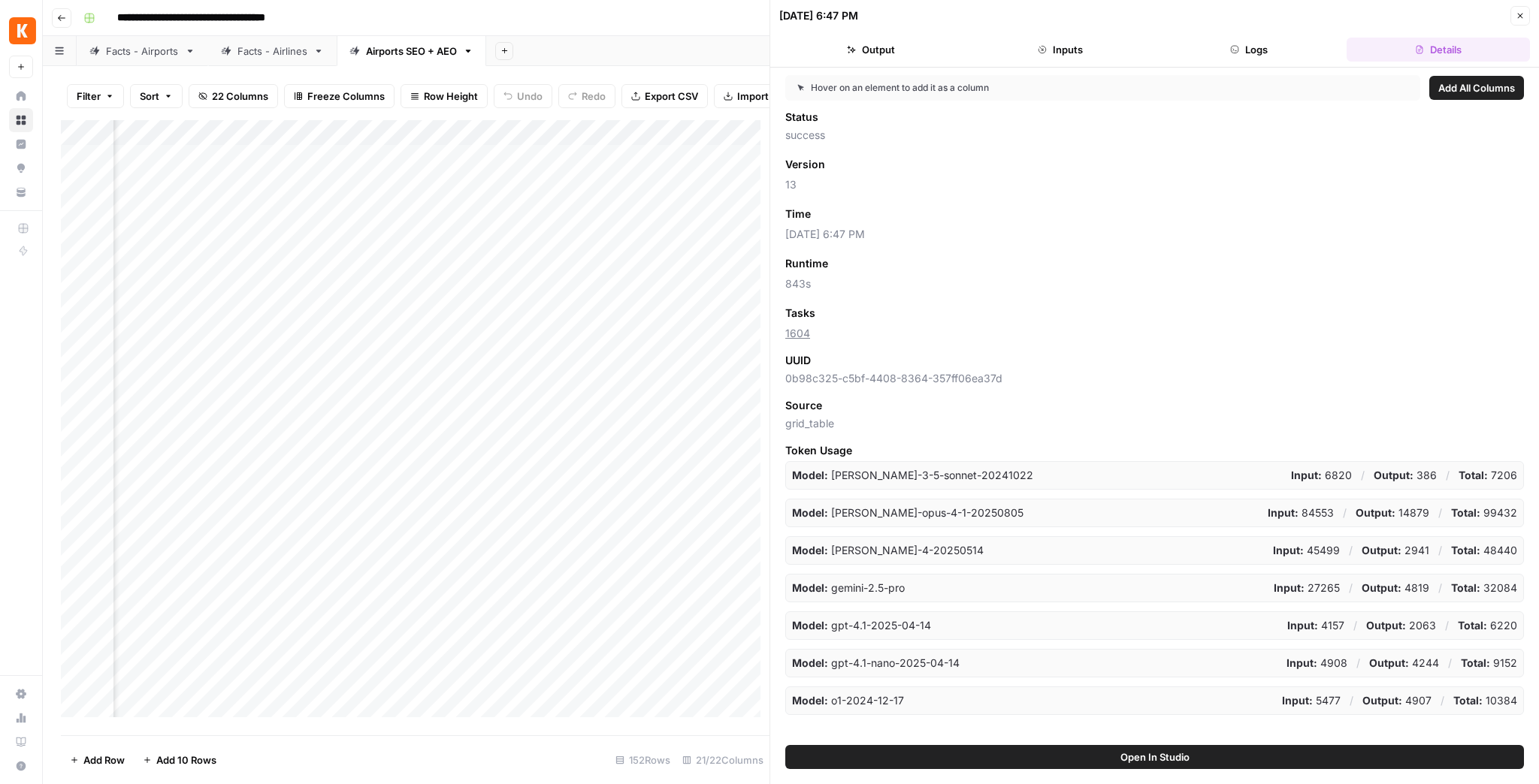
drag, startPoint x: 790, startPoint y: 371, endPoint x: 1025, endPoint y: 384, distance: 235.4
click at [1025, 384] on span "0b98c325-c5bf-4408-8364-357ff06ea37d" at bounding box center [1154, 378] width 739 height 15
click at [36, 25] on img "Workspace: Kayak" at bounding box center [23, 31] width 27 height 27
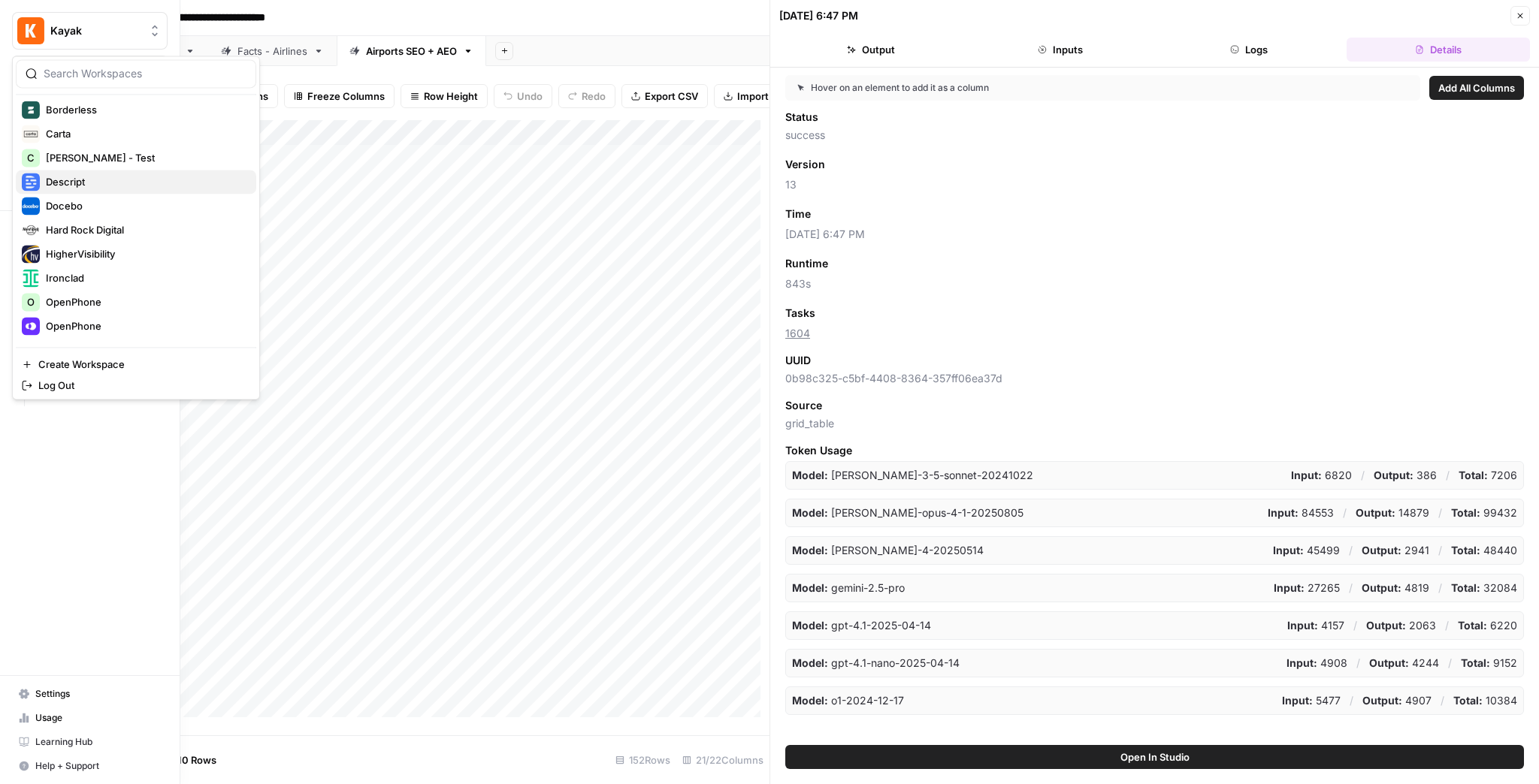
scroll to position [240, 0]
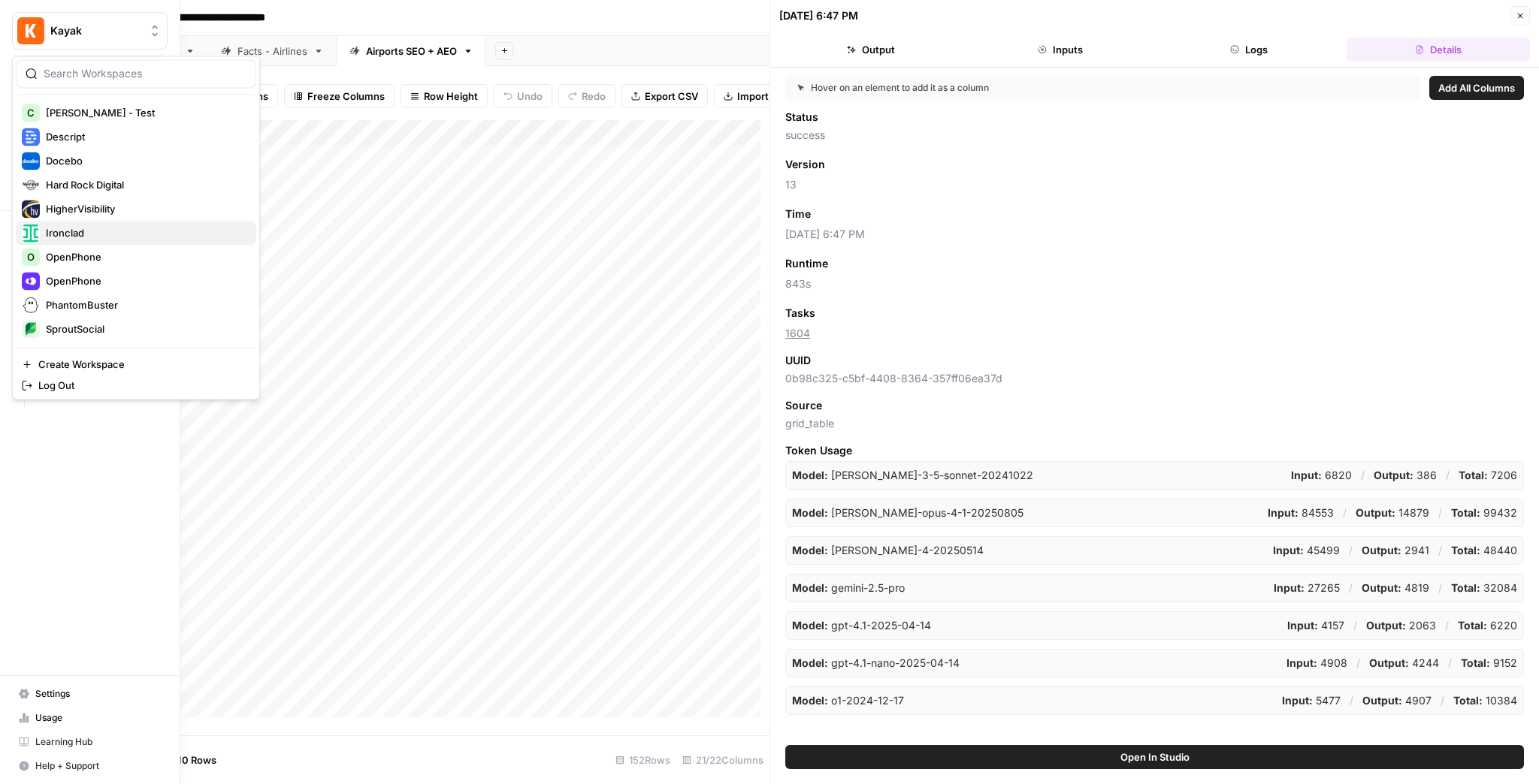
click at [118, 237] on span "Ironclad" at bounding box center [144, 233] width 198 height 15
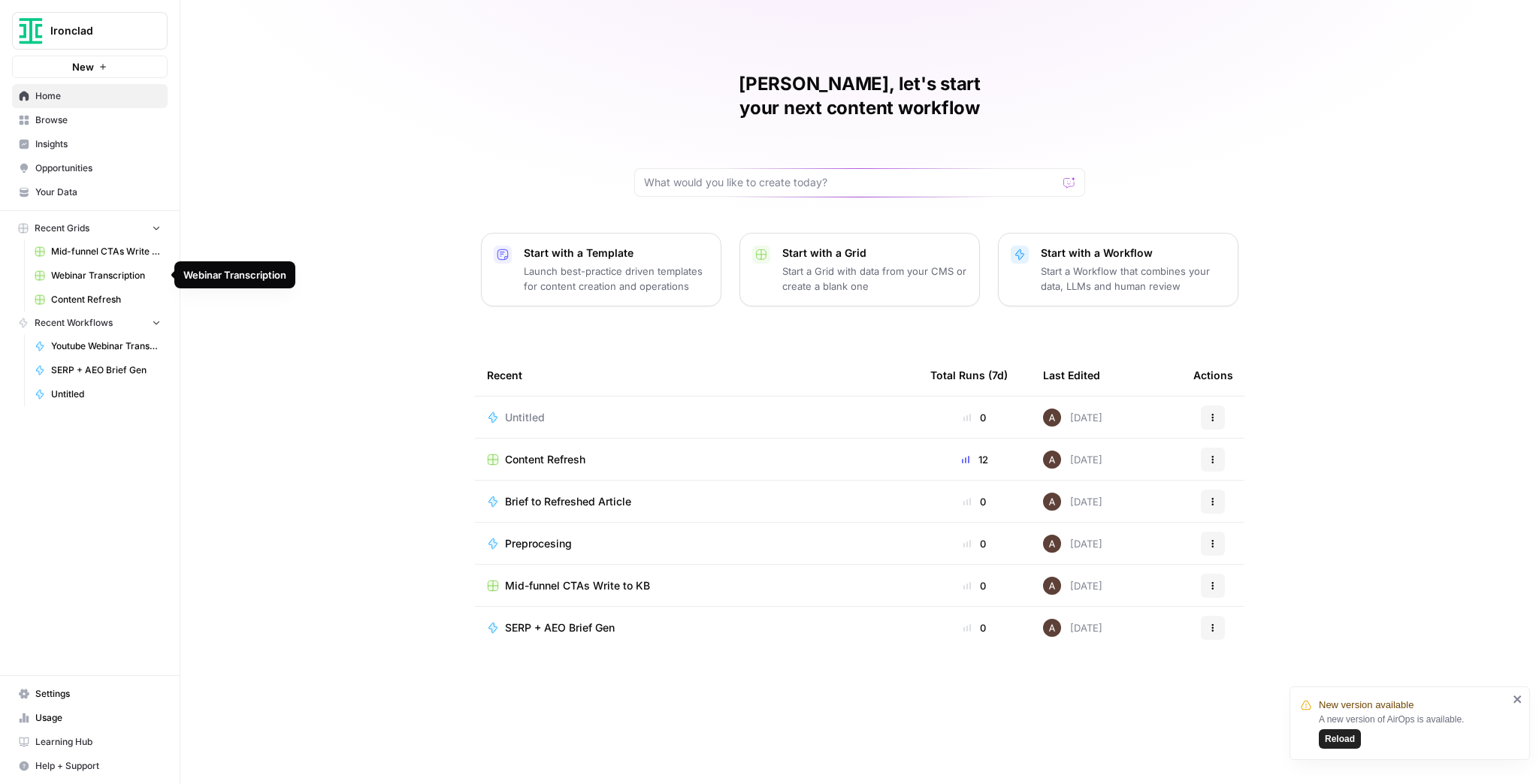
click at [102, 256] on span "Mid-funnel CTAs Write to KB" at bounding box center [106, 251] width 109 height 14
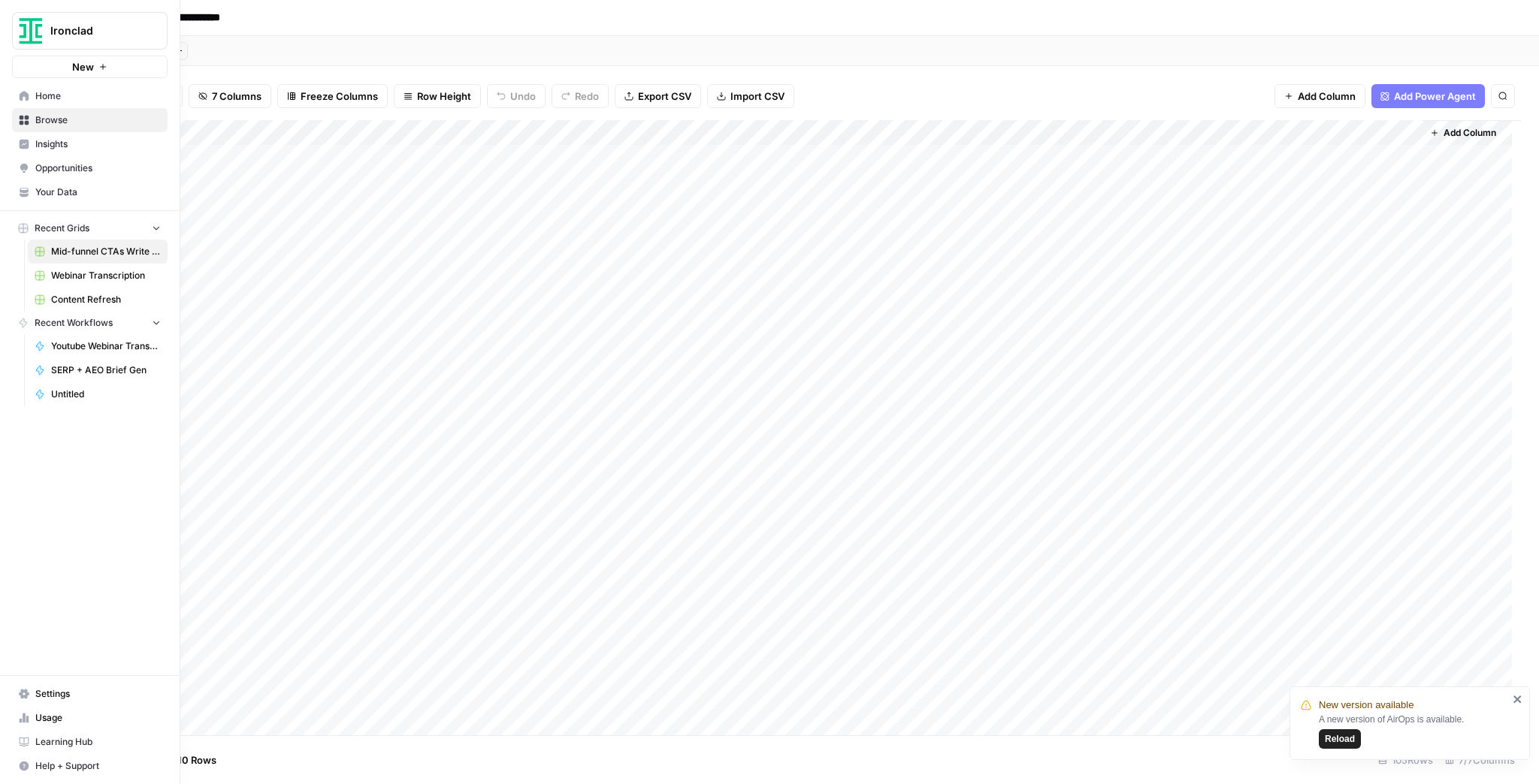
click at [62, 189] on span "Your Data" at bounding box center [97, 192] width 125 height 14
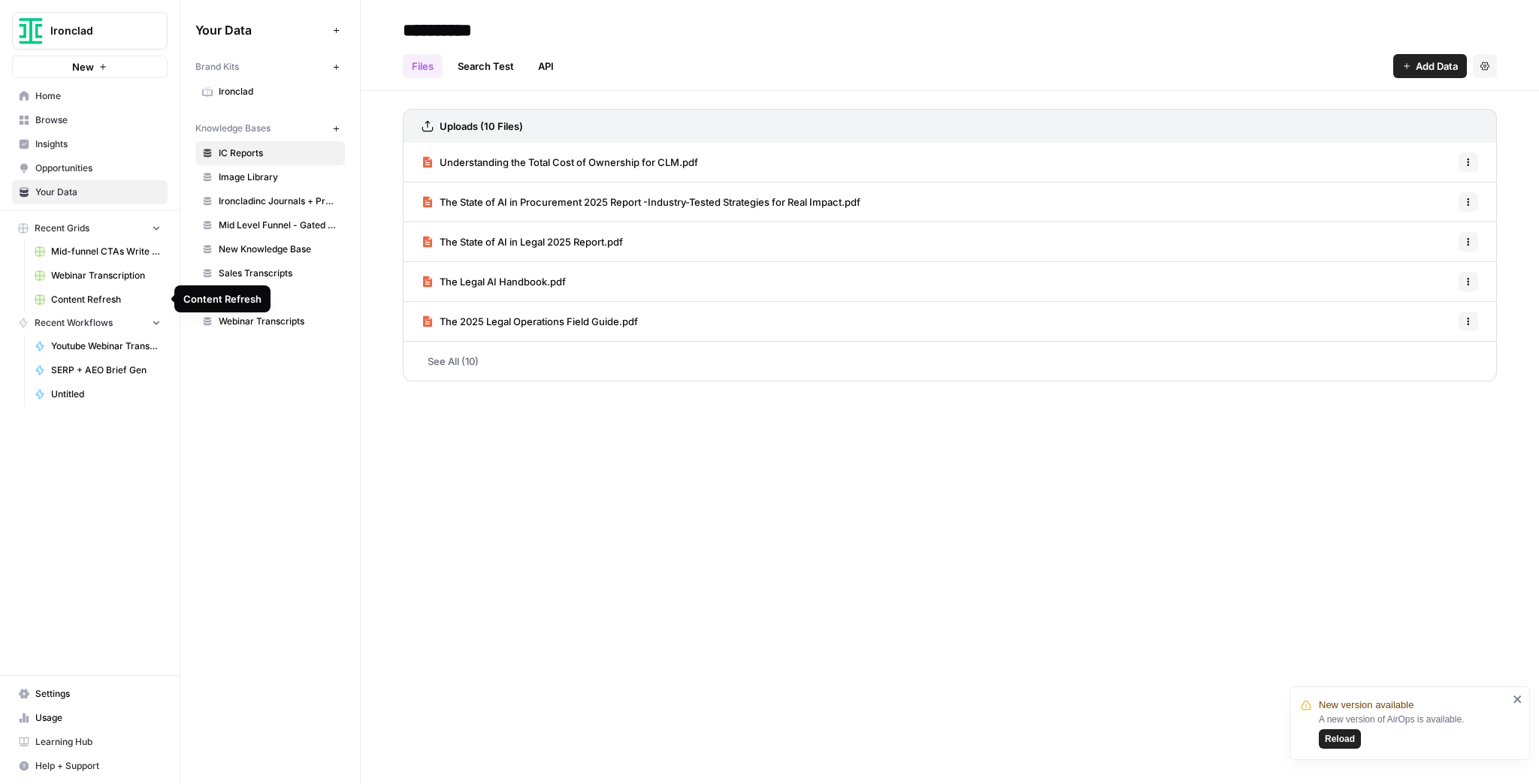
click at [136, 301] on span "Content Refresh" at bounding box center [106, 300] width 109 height 14
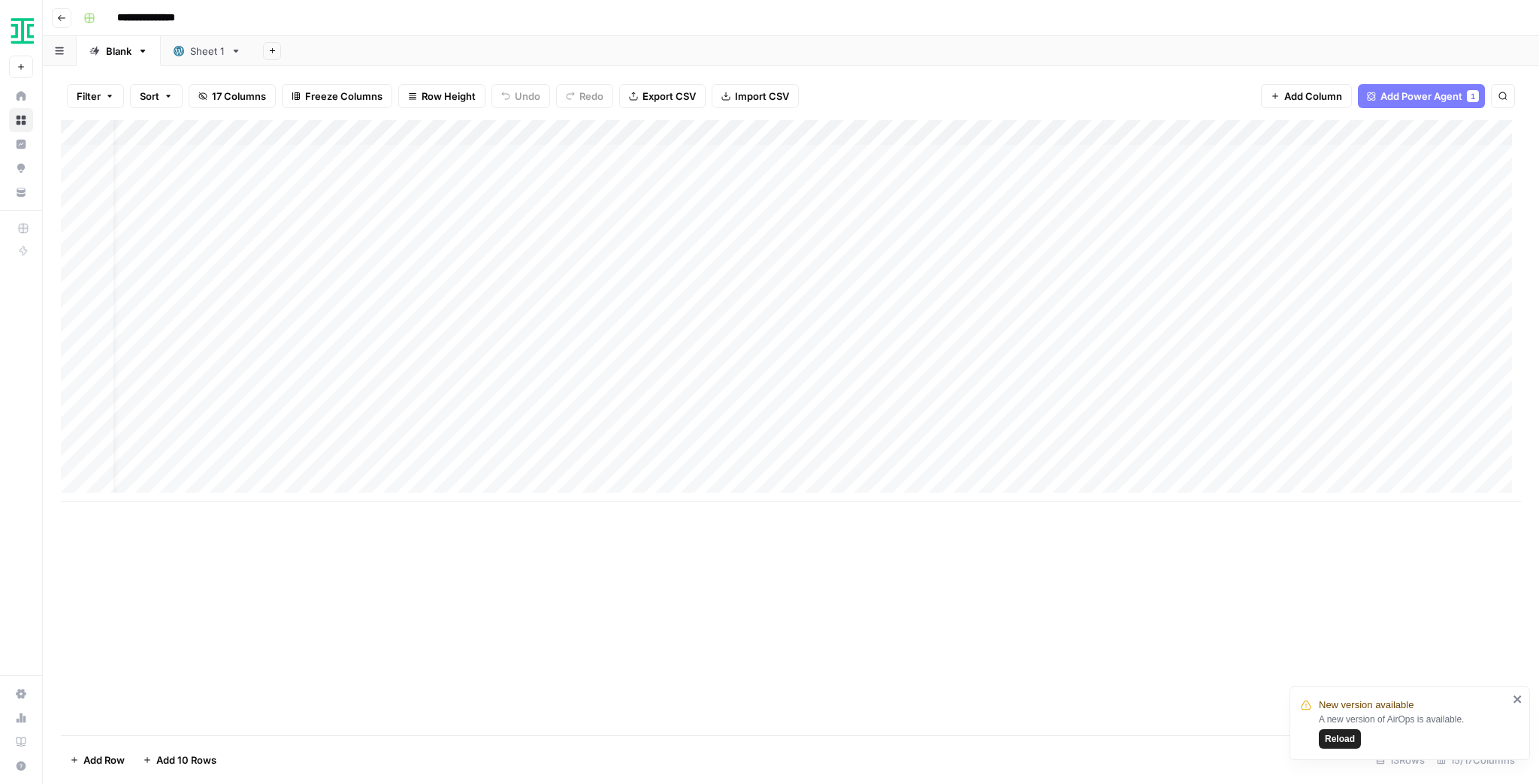
scroll to position [0, 1123]
click at [1460, 136] on span "Add Column" at bounding box center [1486, 133] width 52 height 14
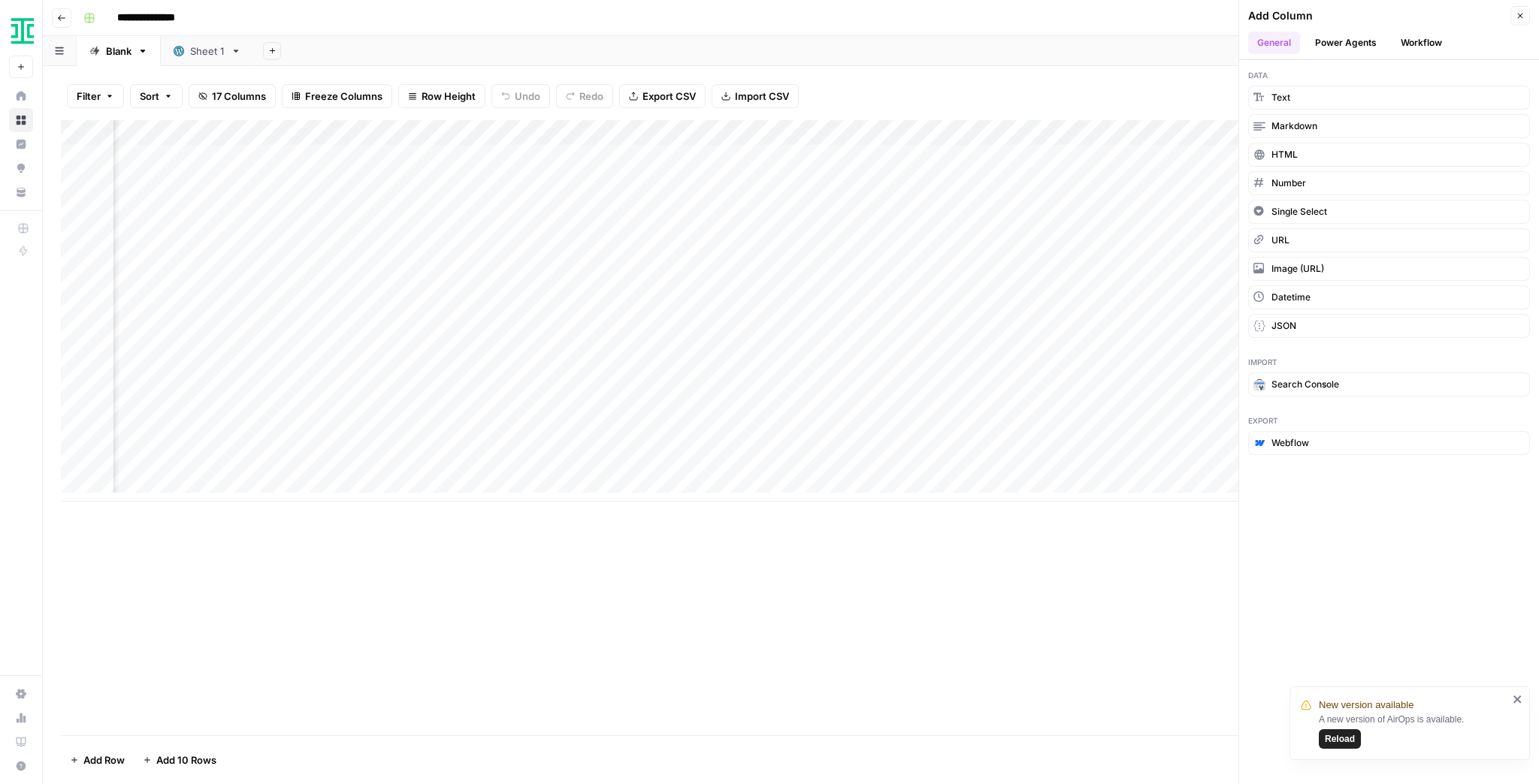
click at [1397, 37] on button "Workflow" at bounding box center [1421, 43] width 59 height 23
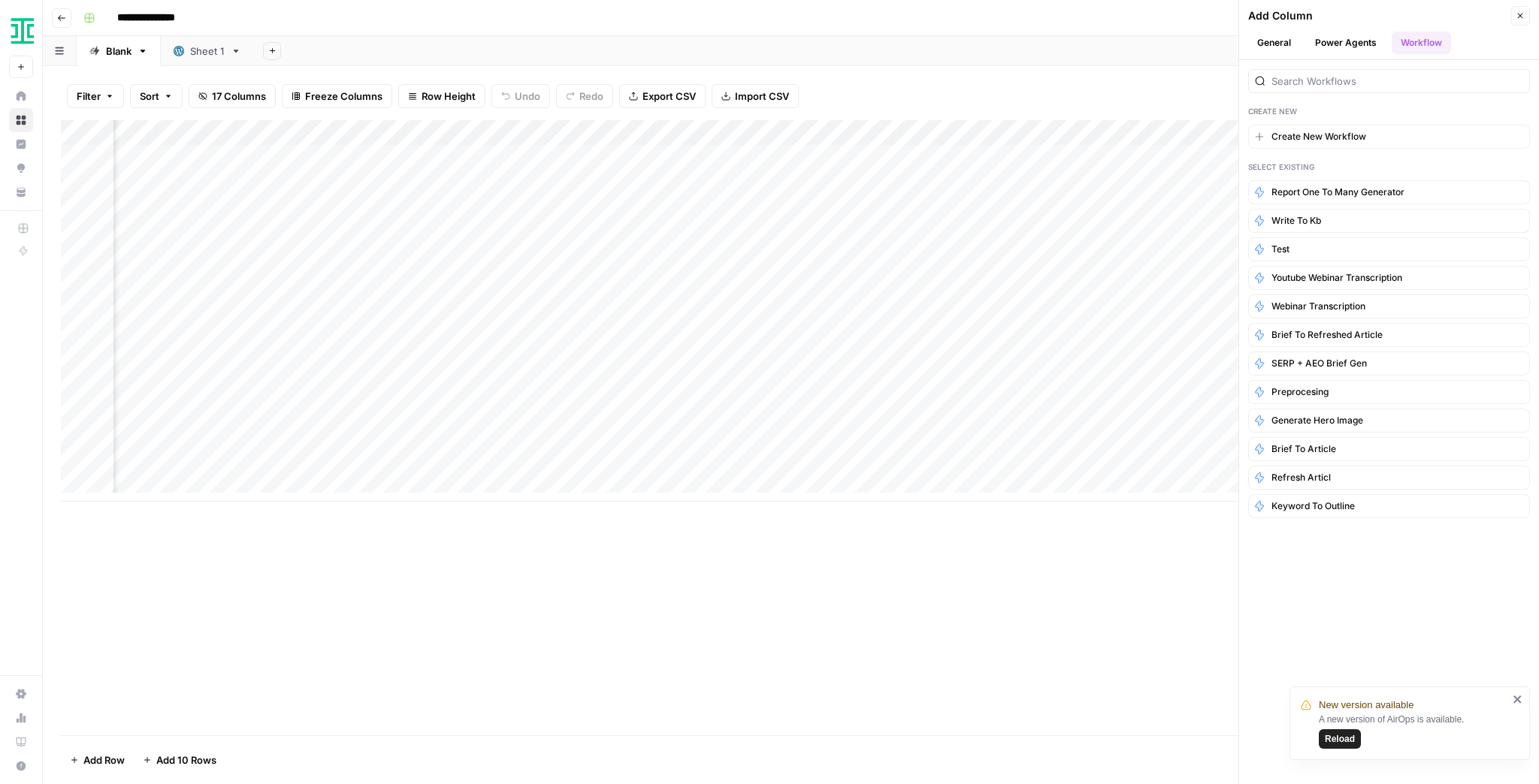
click at [1343, 40] on button "Power Agents" at bounding box center [1346, 43] width 80 height 23
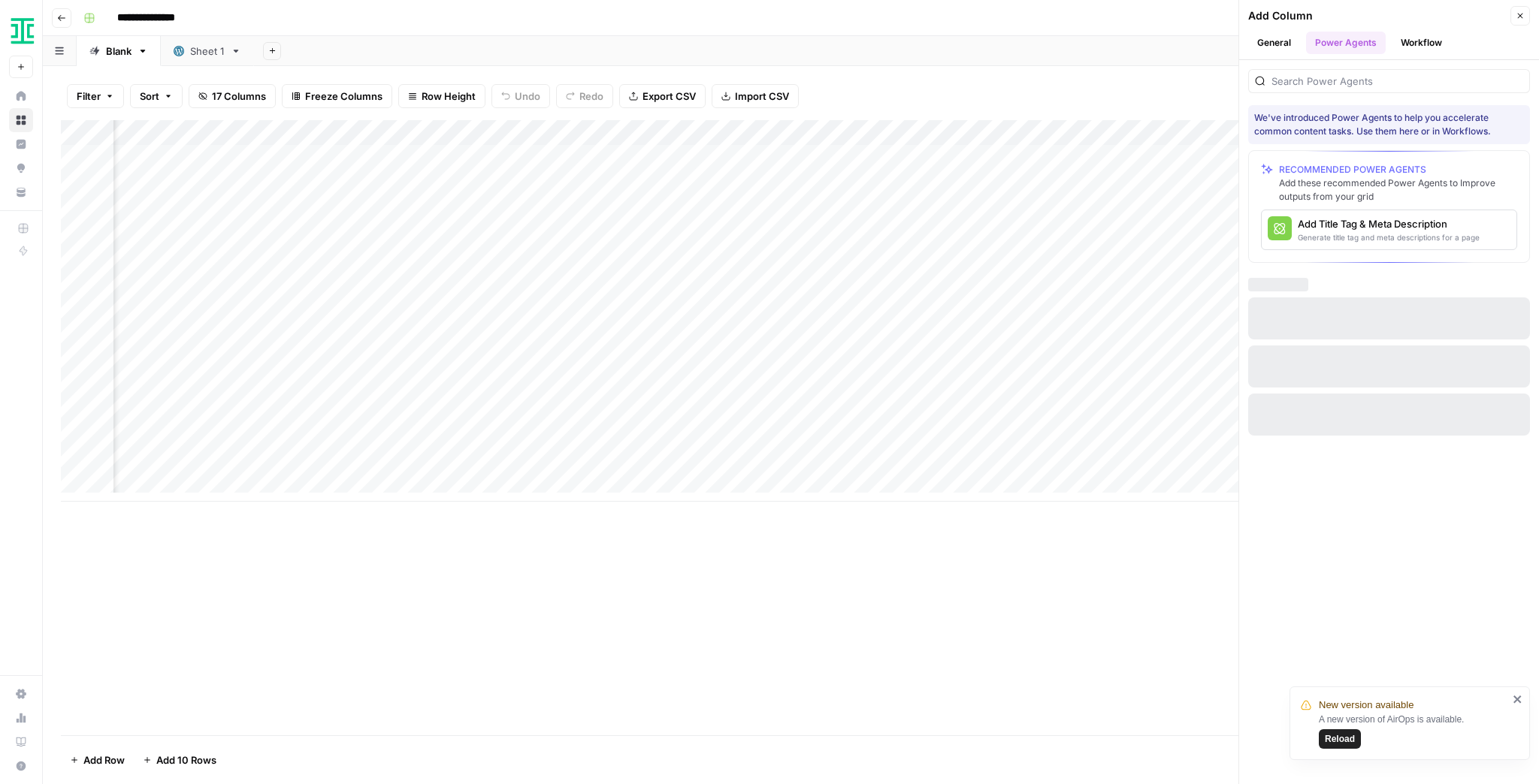
click at [1290, 43] on button "General" at bounding box center [1274, 43] width 52 height 23
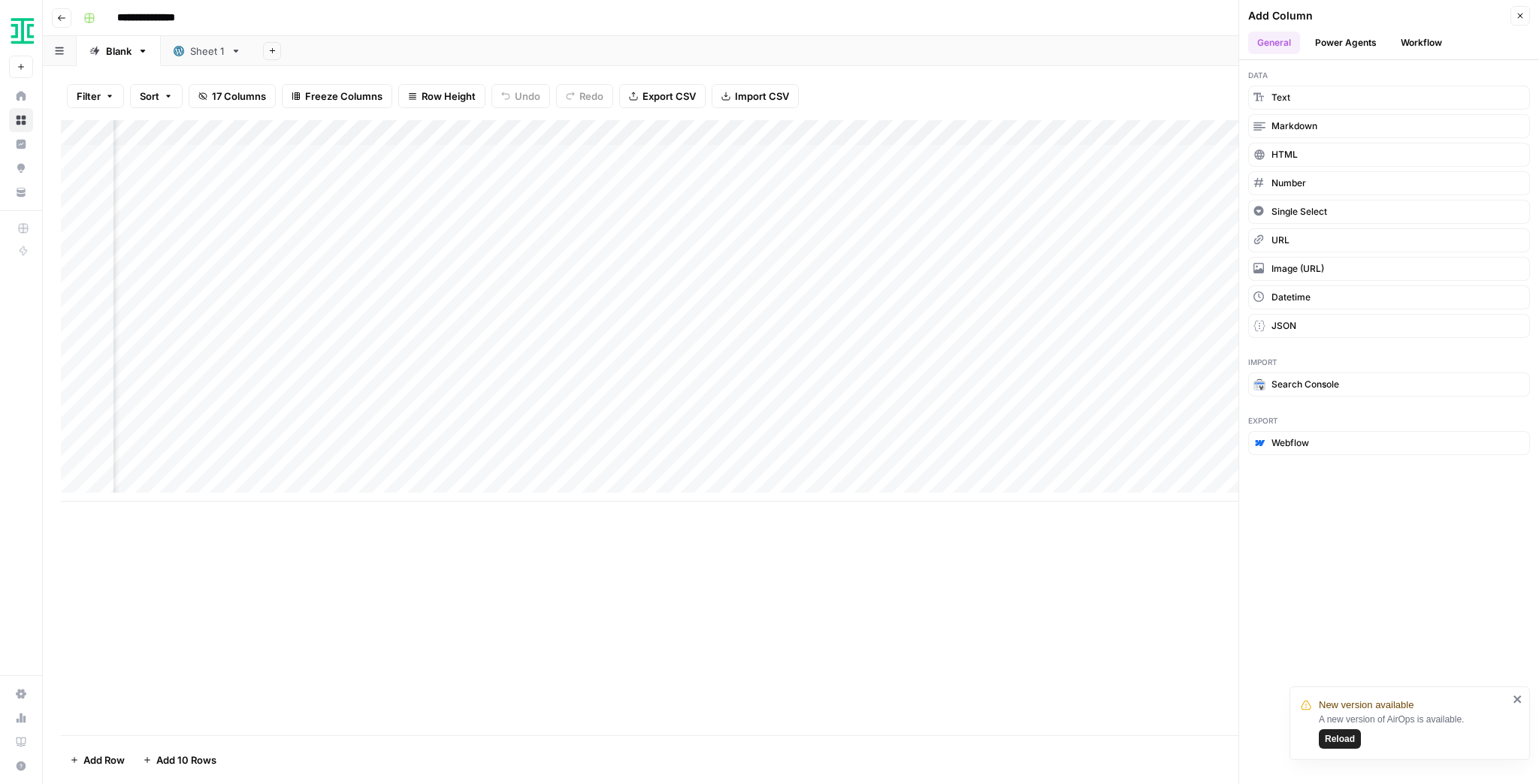
click at [1341, 742] on span "Reload" at bounding box center [1340, 739] width 30 height 14
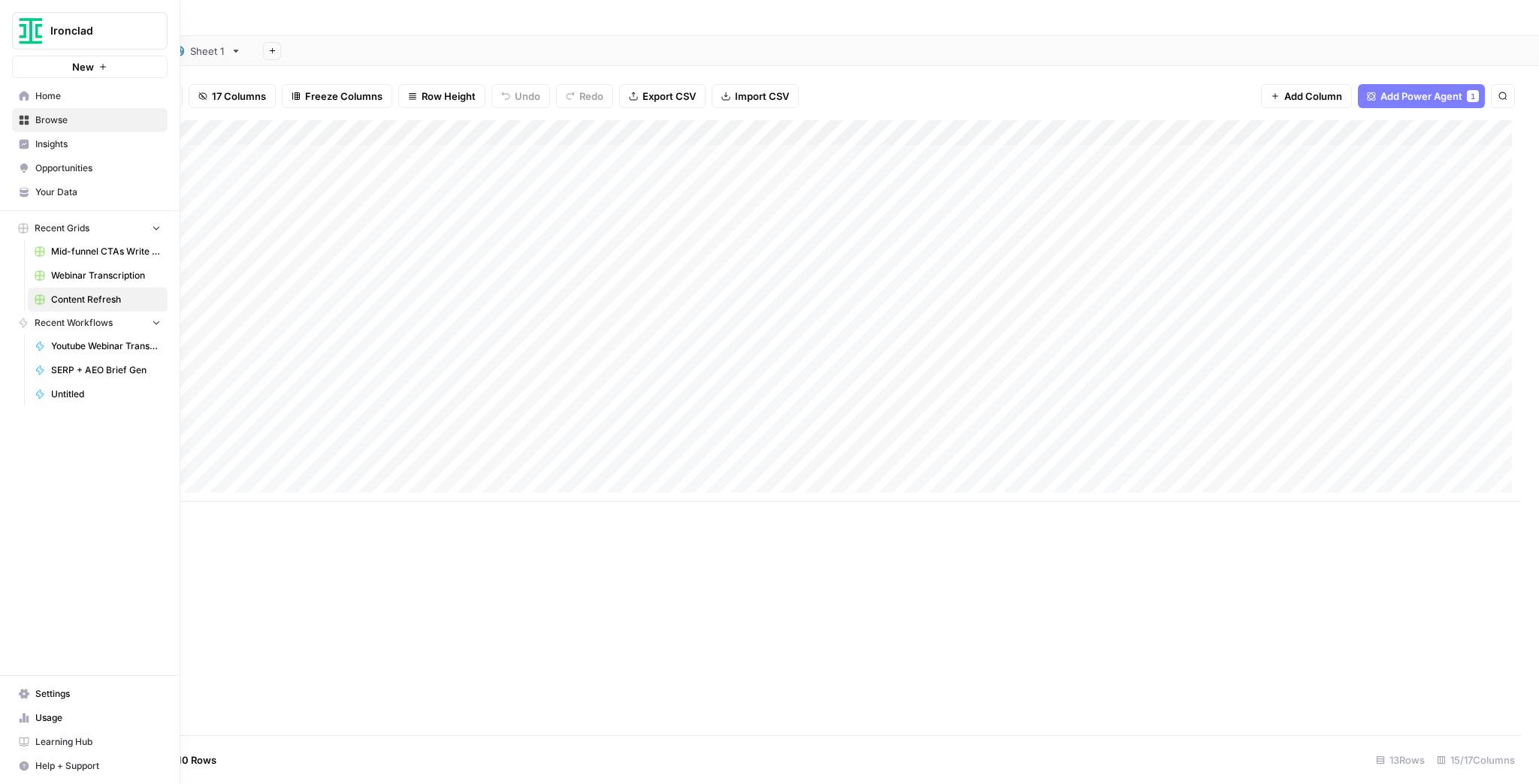
click at [52, 40] on button "Ironclad" at bounding box center [90, 30] width 156 height 37
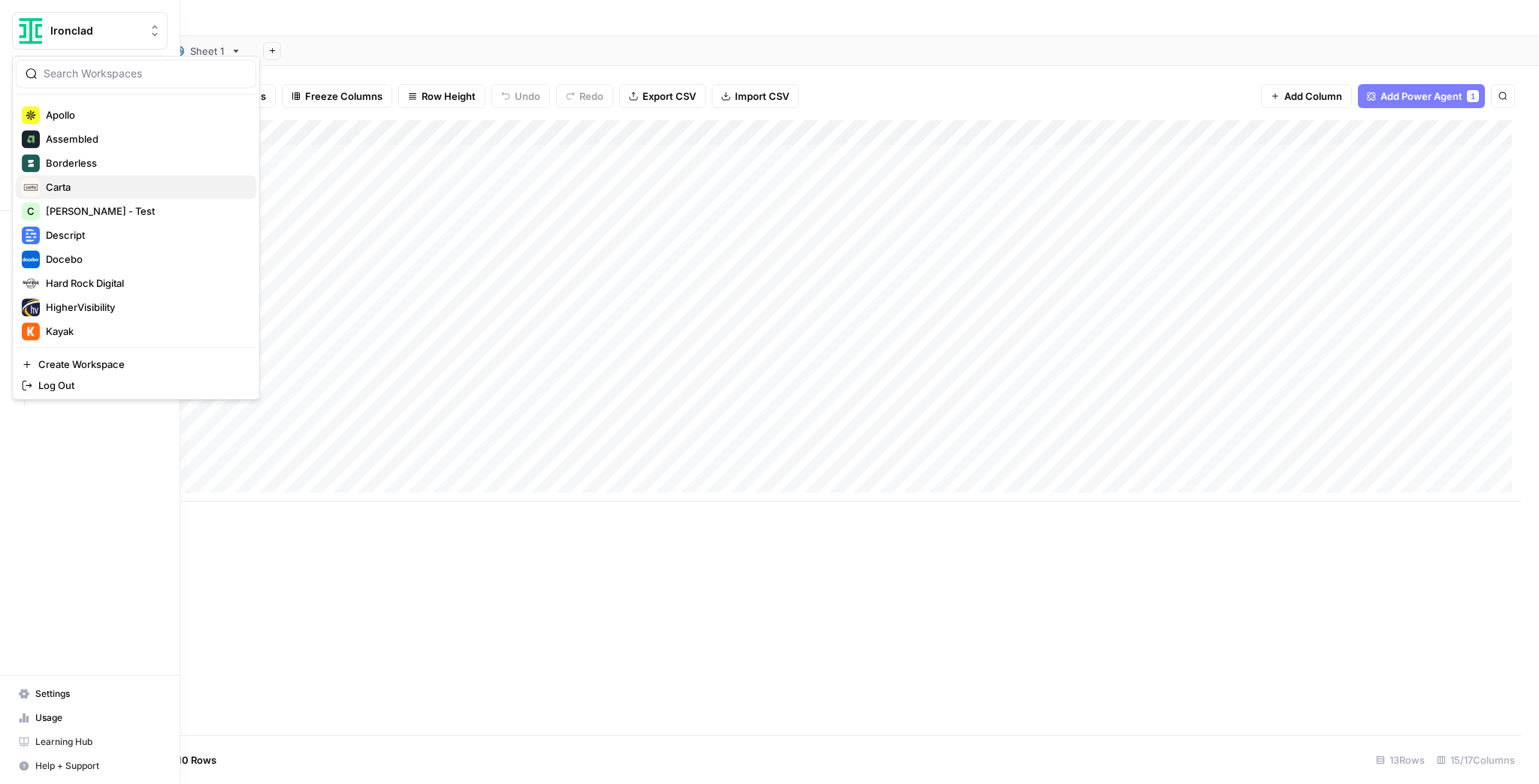
scroll to position [180, 0]
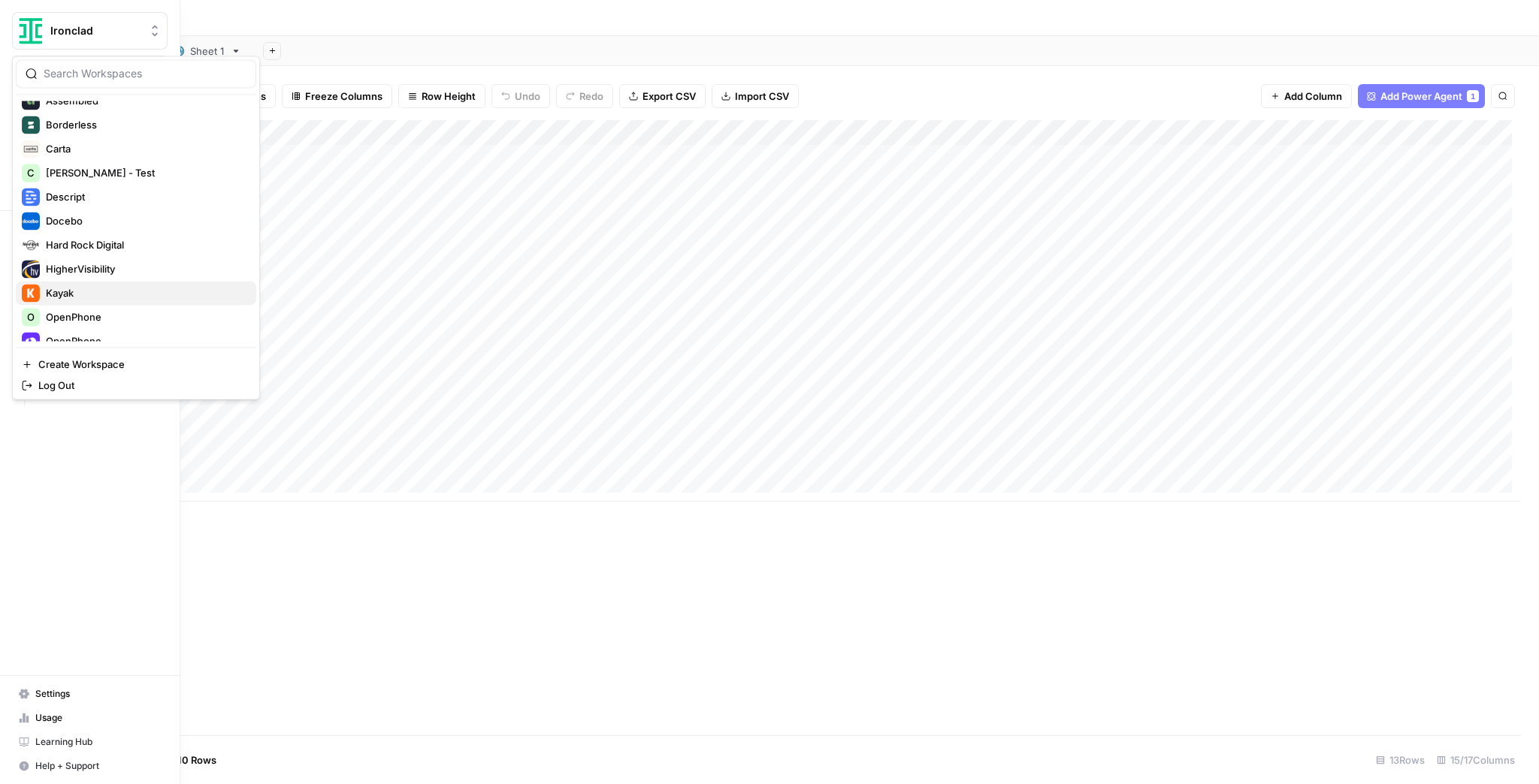
click at [88, 288] on span "Kayak" at bounding box center [144, 293] width 198 height 15
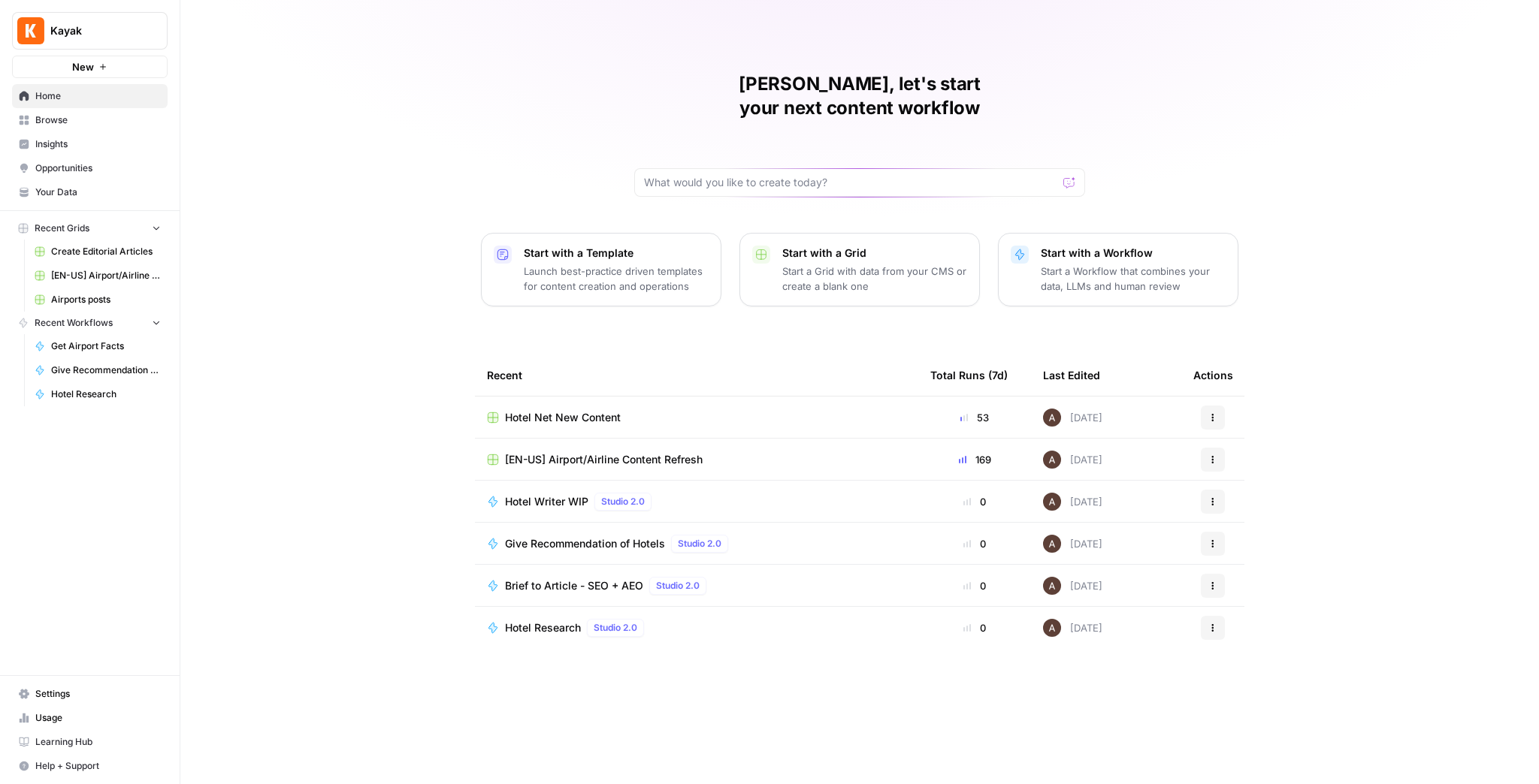
click at [75, 269] on span "[EN-US] Airport/Airline Content Refresh" at bounding box center [106, 276] width 109 height 14
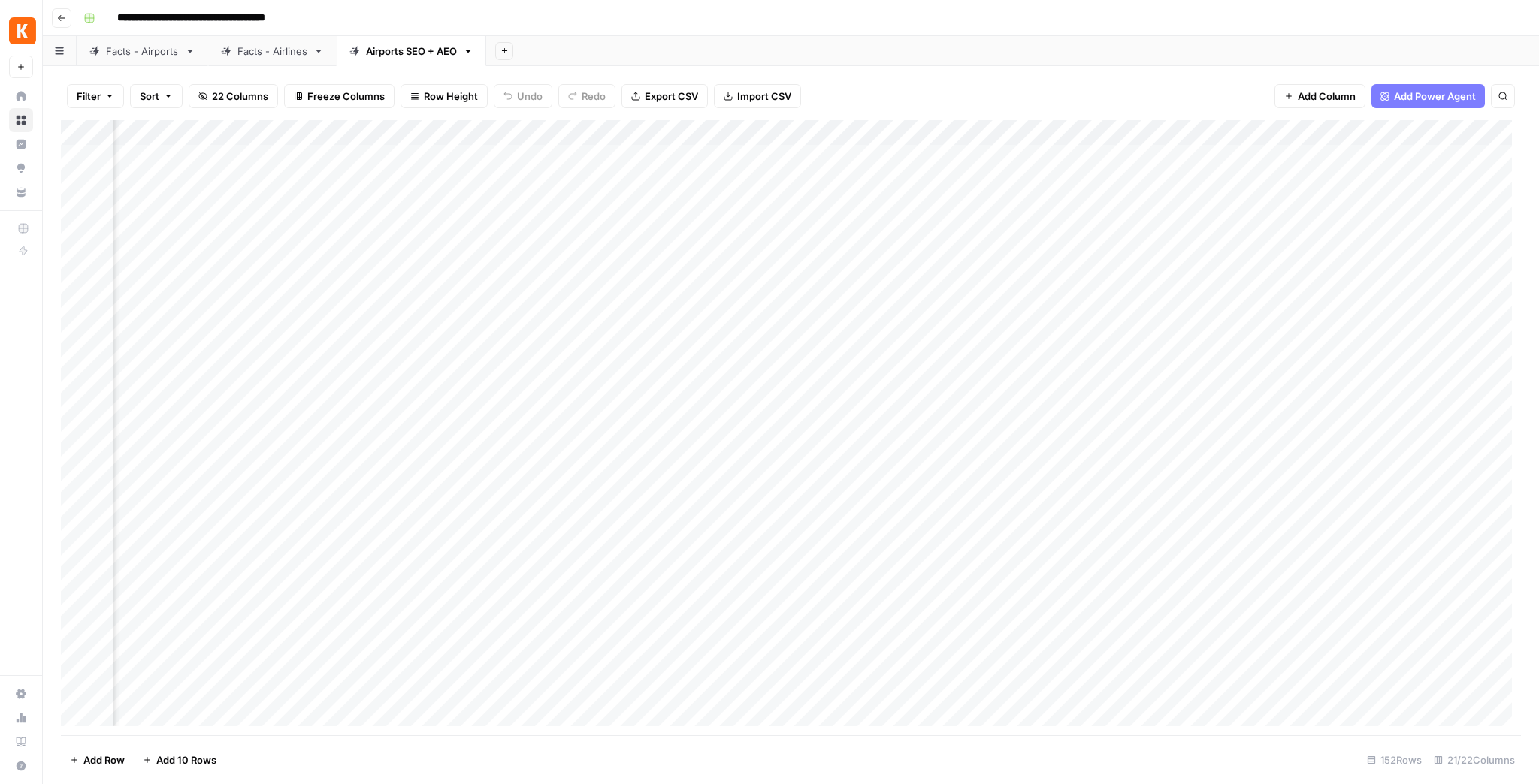
scroll to position [0, 1620]
click at [988, 184] on div "Add Column" at bounding box center [790, 428] width 1460 height 615
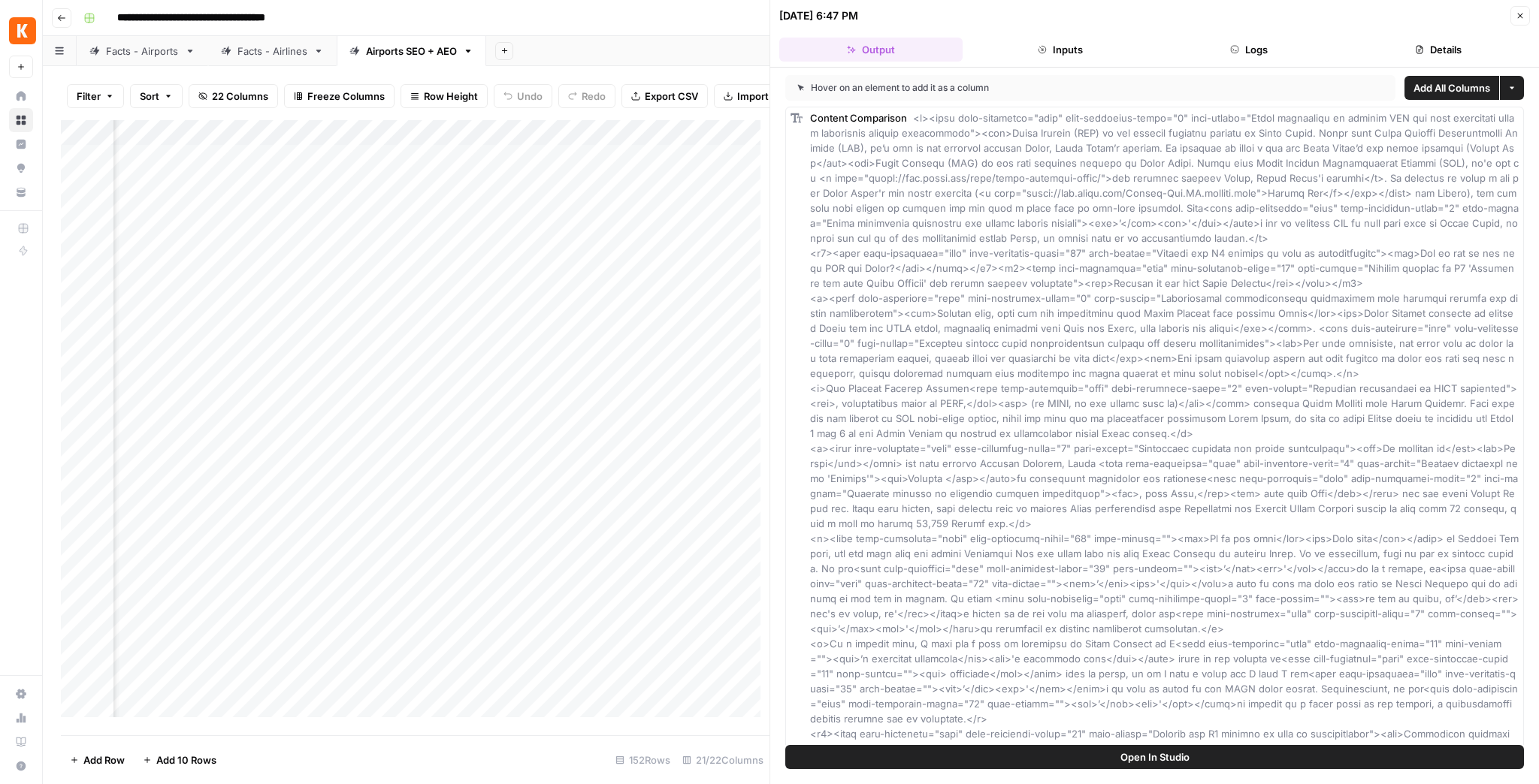
click at [1392, 52] on button "Details" at bounding box center [1438, 49] width 183 height 24
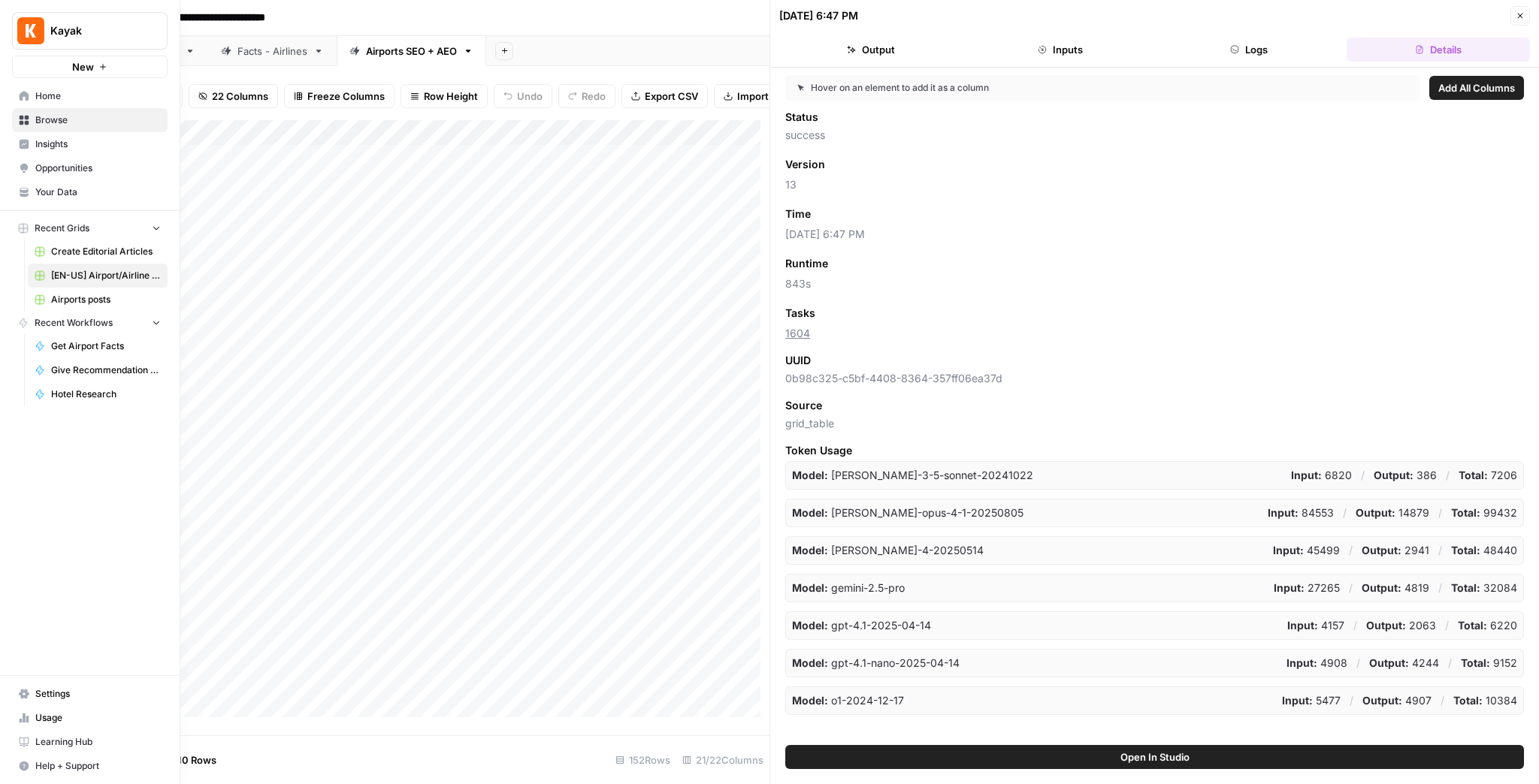
click at [90, 37] on span "Kayak" at bounding box center [96, 31] width 91 height 15
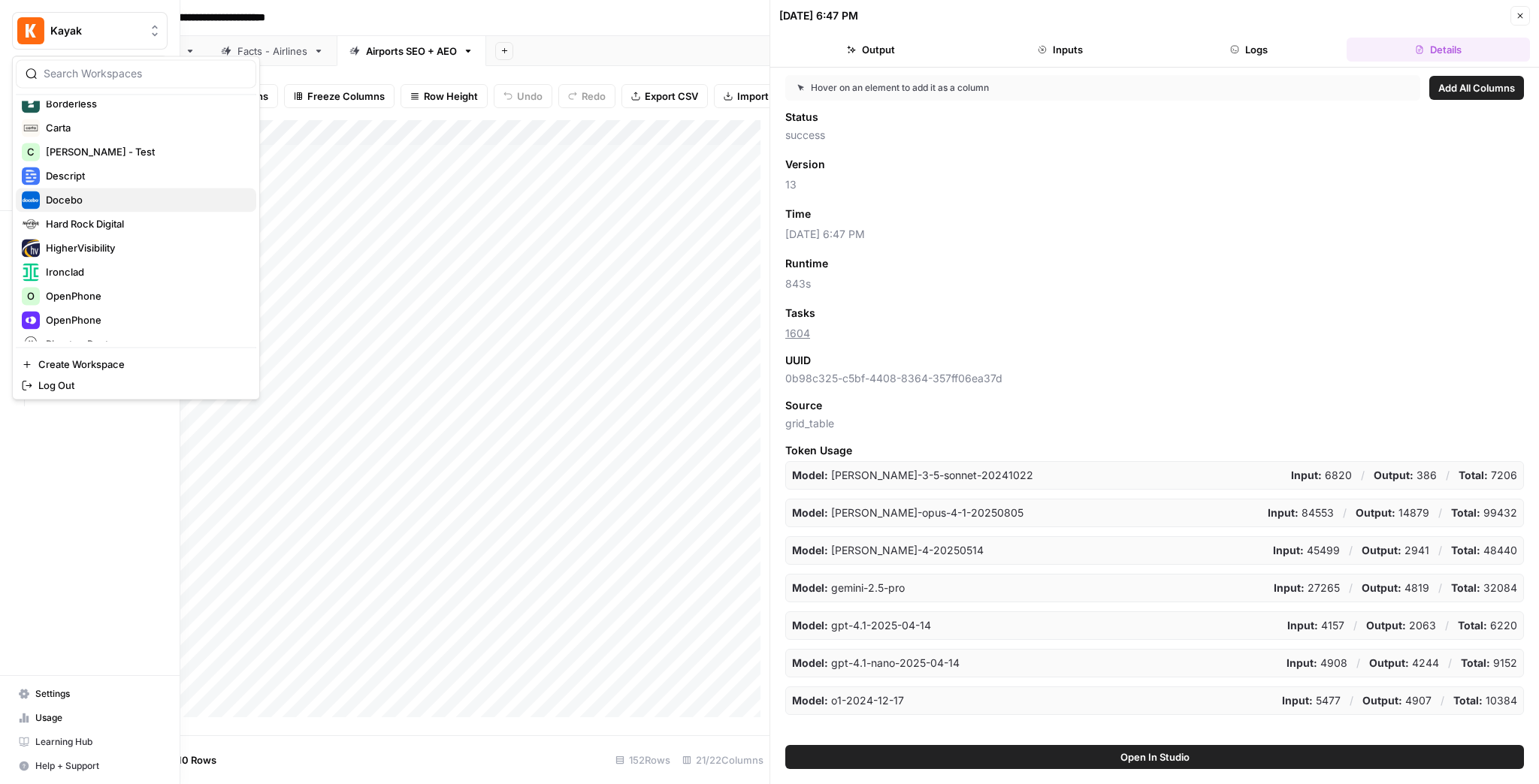
scroll to position [240, 0]
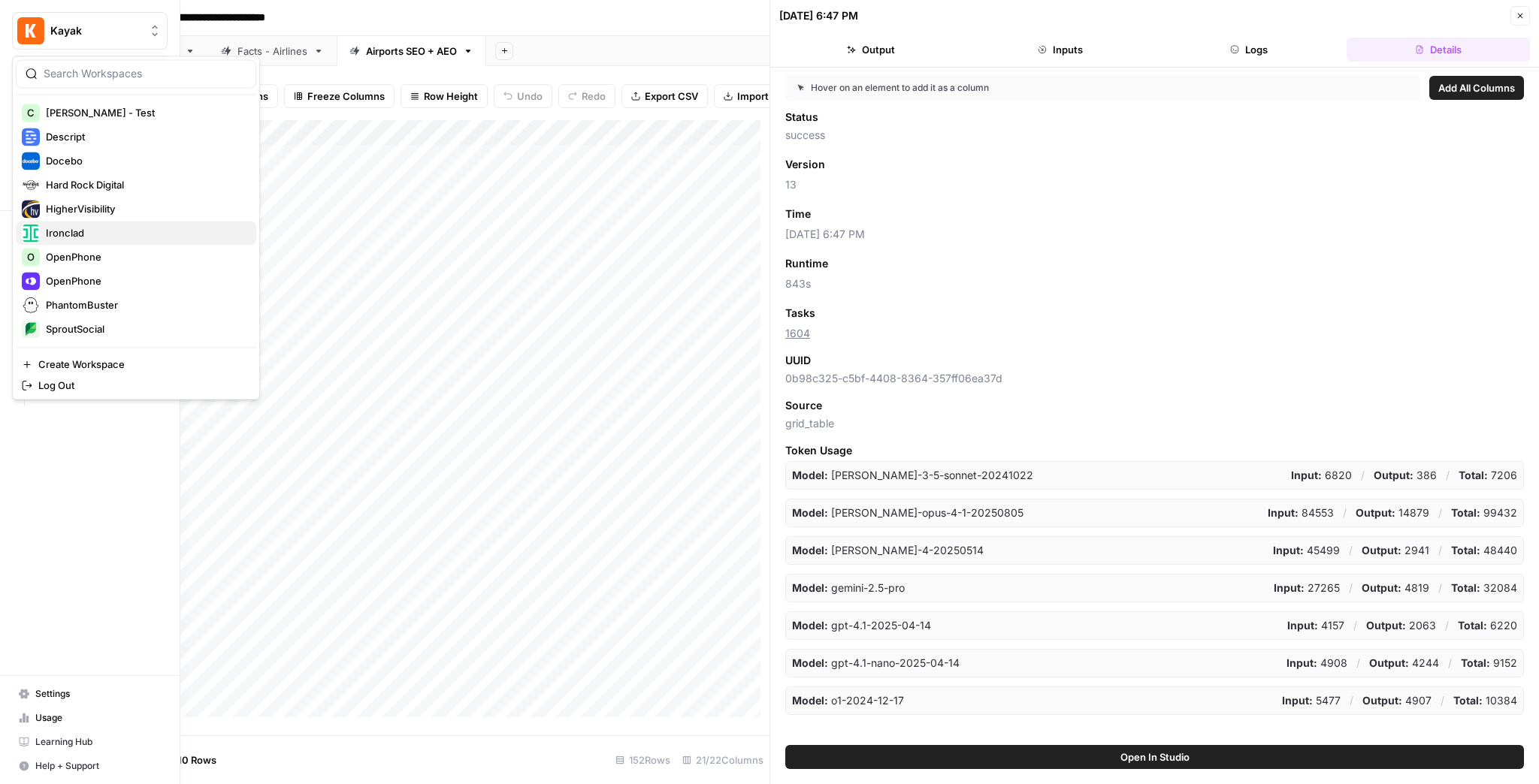
click at [108, 226] on span "Ironclad" at bounding box center [144, 233] width 198 height 15
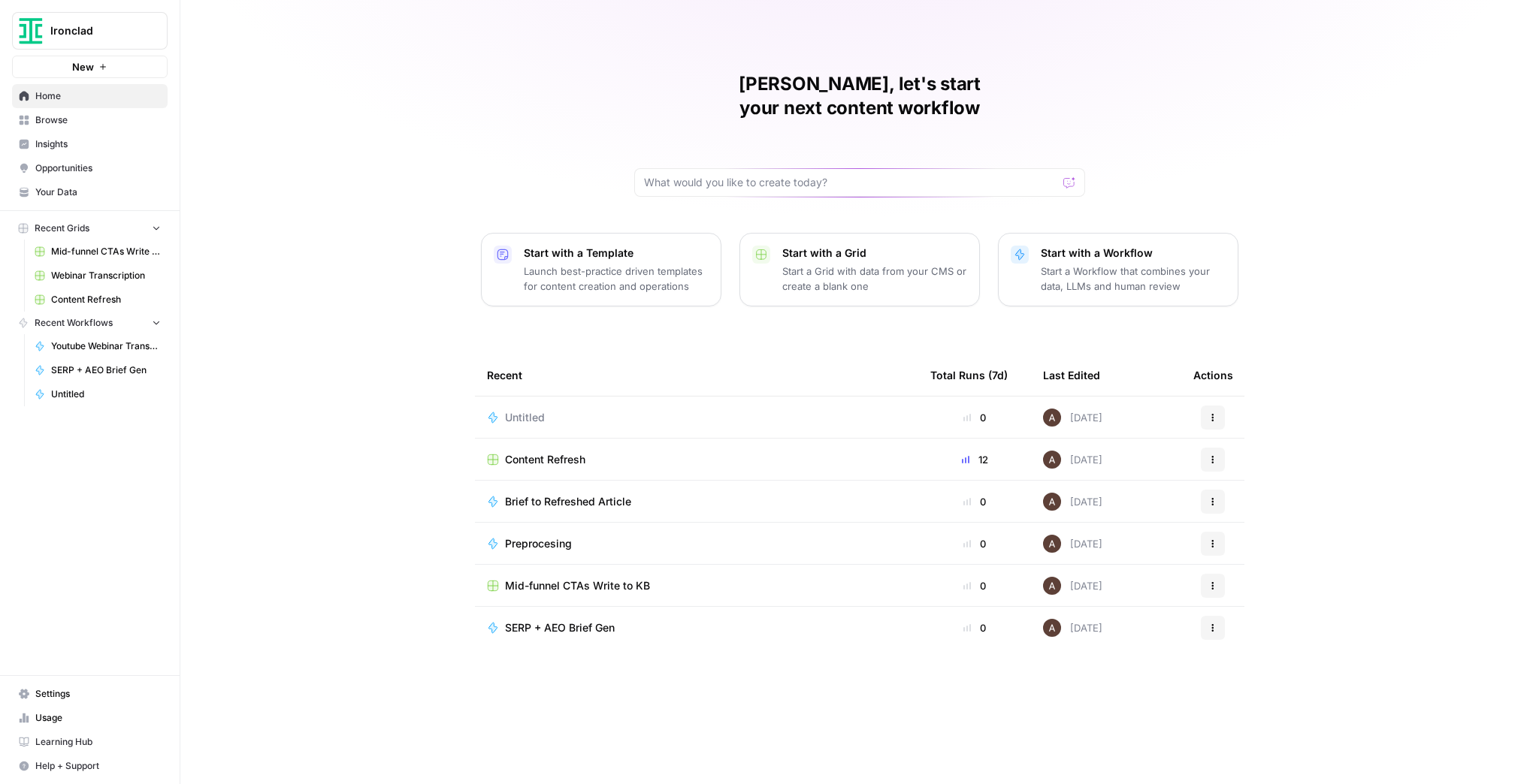
click at [108, 296] on span "Content Refresh" at bounding box center [106, 300] width 109 height 14
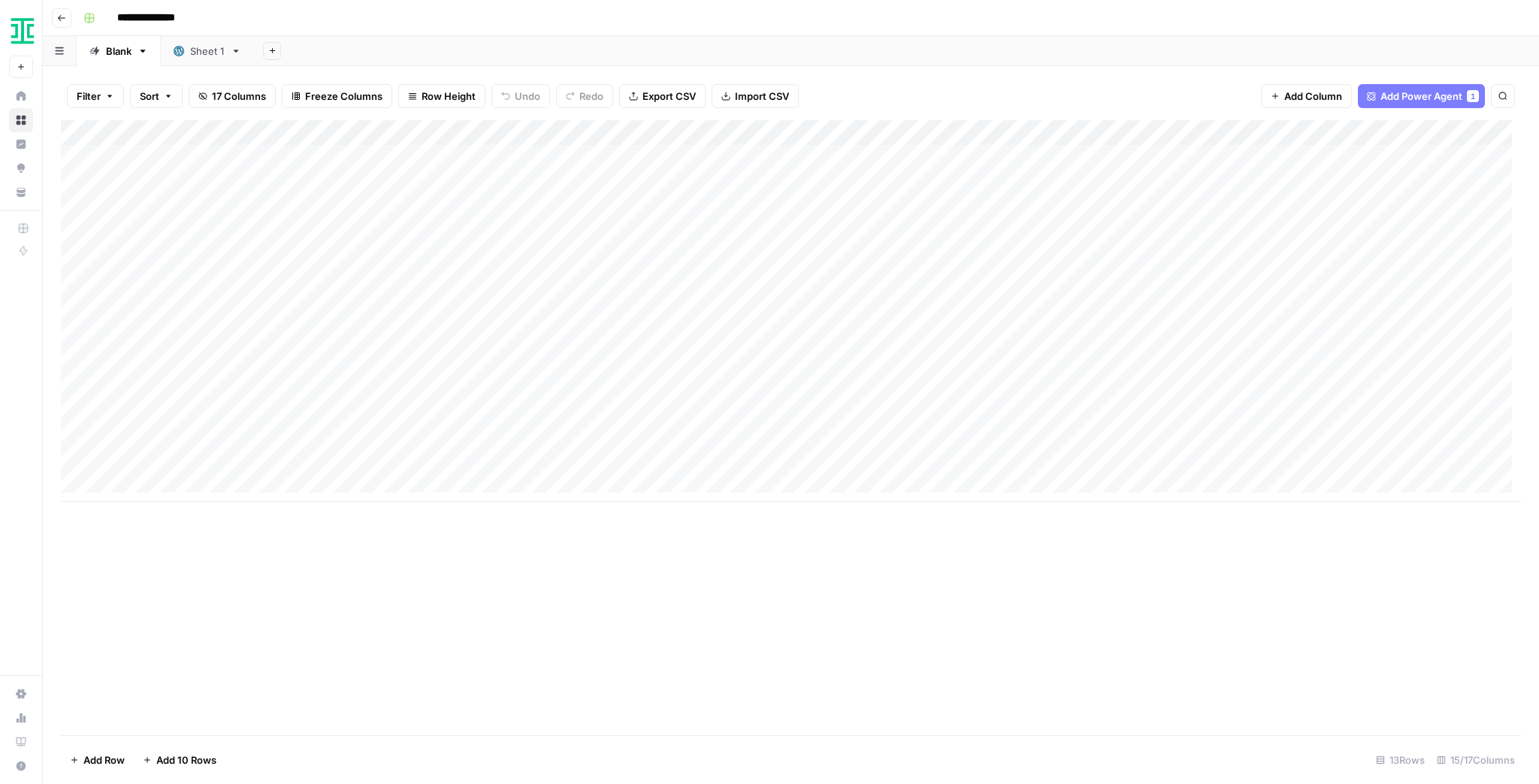
click at [195, 59] on link "Sheet 1" at bounding box center [207, 51] width 93 height 30
click at [100, 49] on icon at bounding box center [95, 51] width 11 height 11
click at [1467, 128] on span "Add Column" at bounding box center [1486, 133] width 52 height 14
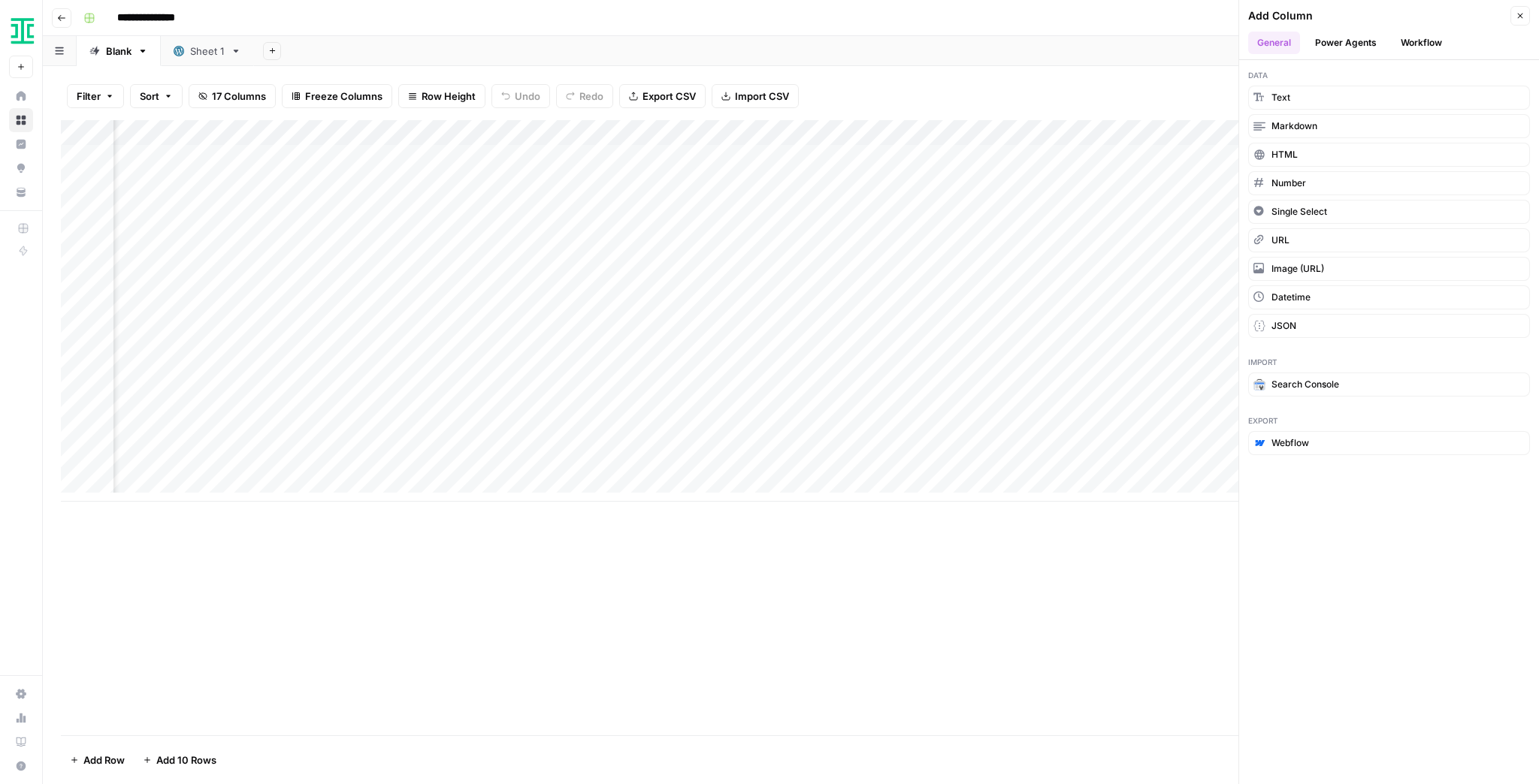
click at [1354, 43] on button "Power Agents" at bounding box center [1346, 43] width 80 height 23
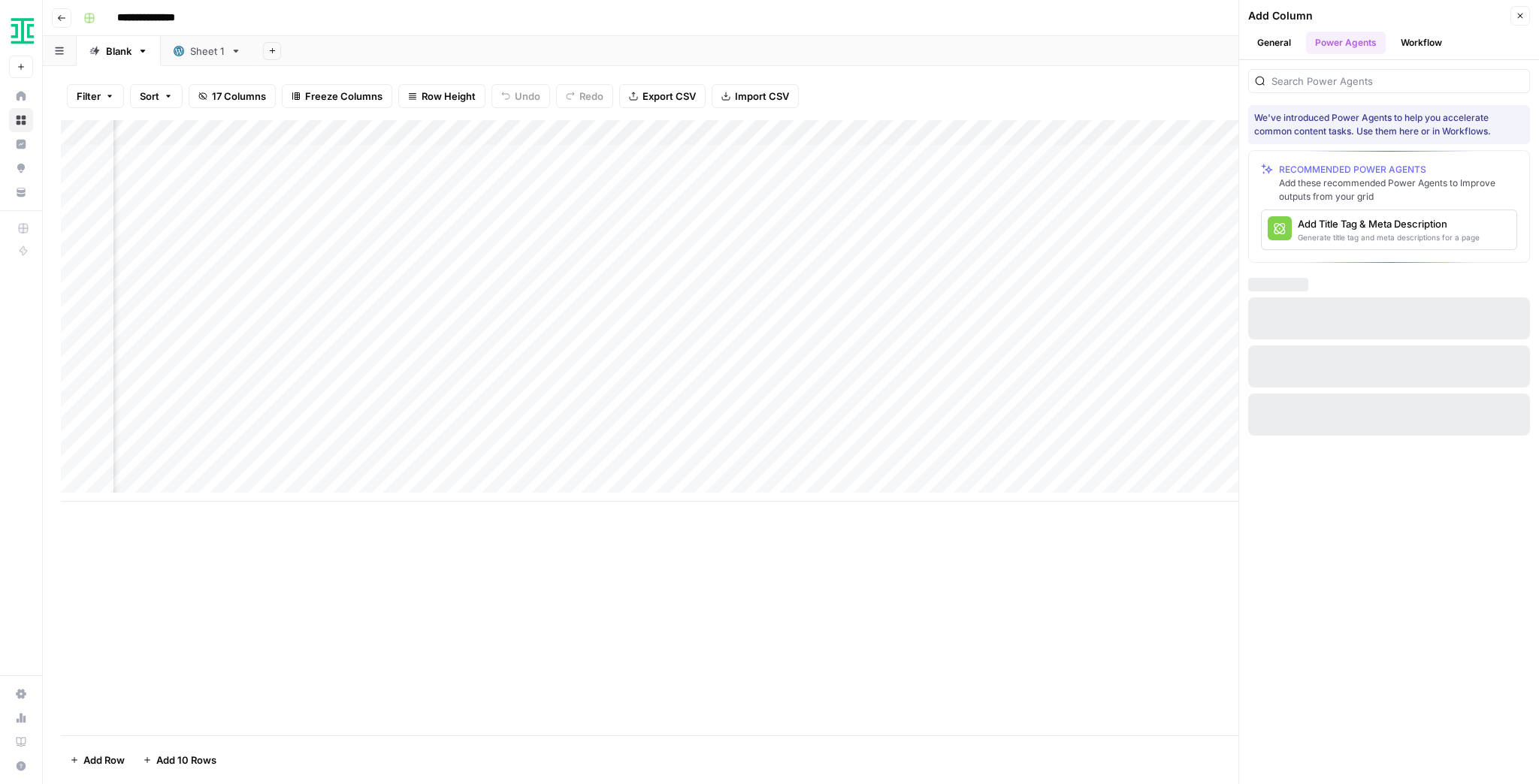
click at [1287, 51] on button "General" at bounding box center [1274, 43] width 52 height 23
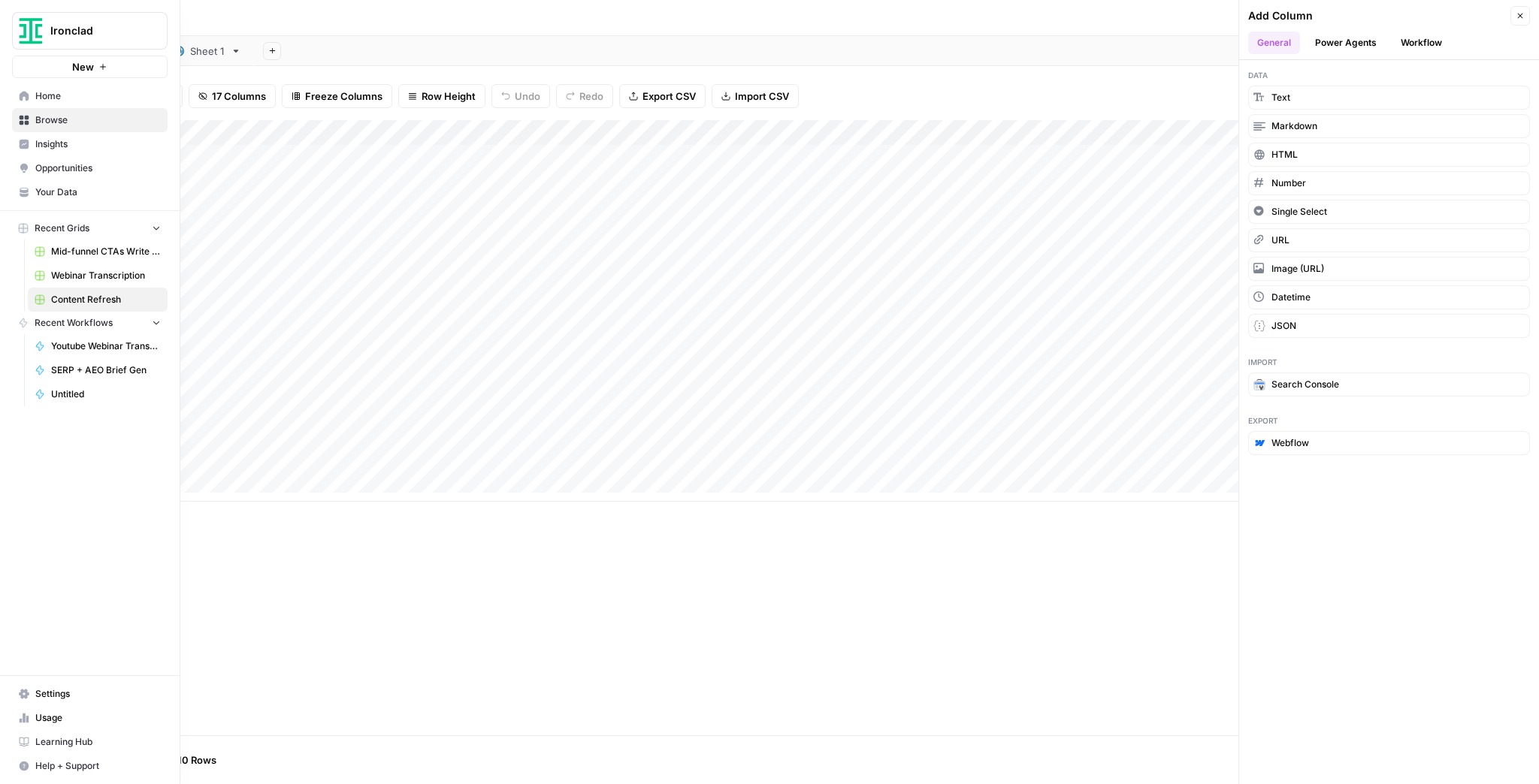
click at [87, 698] on span "Settings" at bounding box center [97, 694] width 125 height 14
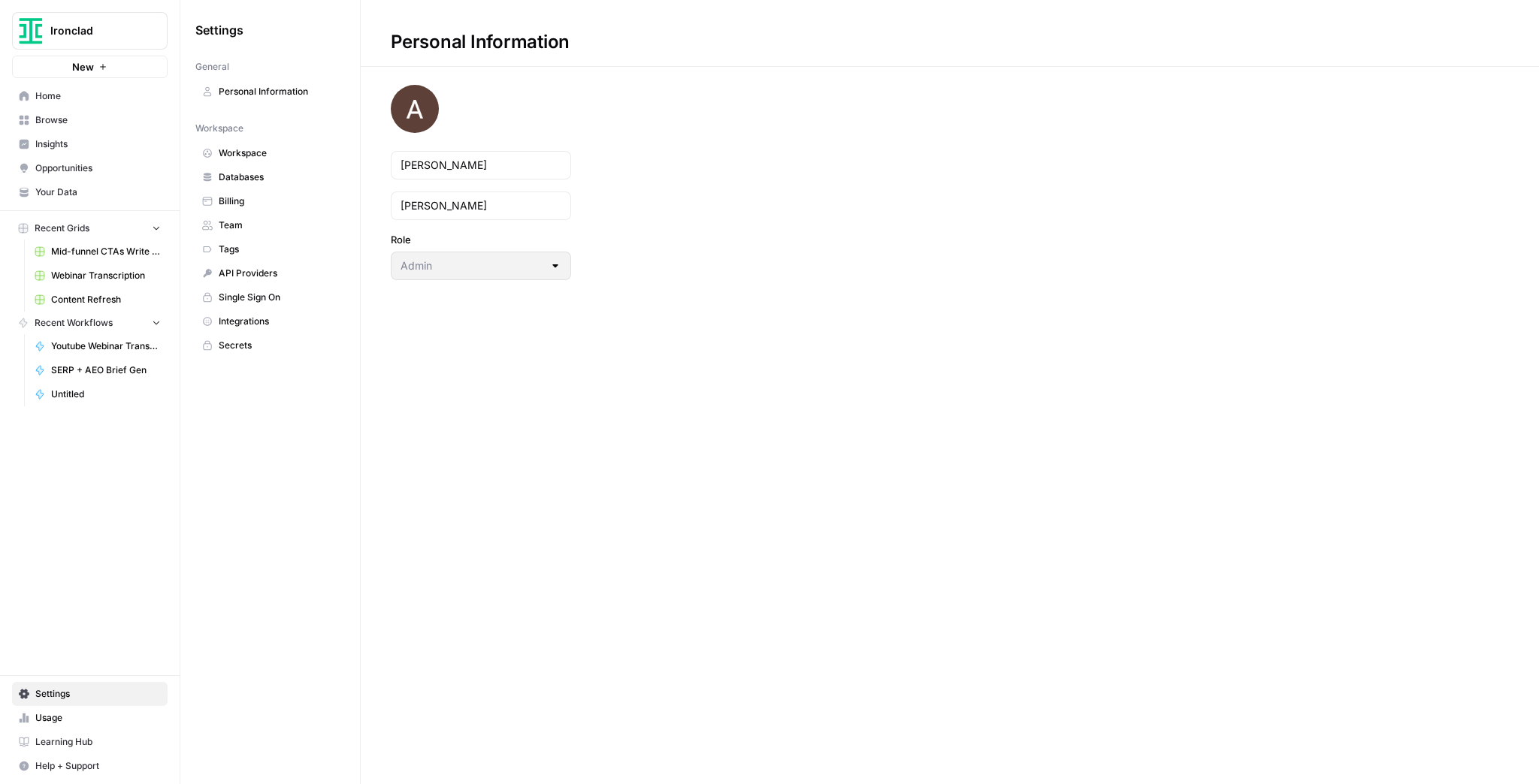
click at [253, 147] on span "Workspace" at bounding box center [278, 153] width 119 height 14
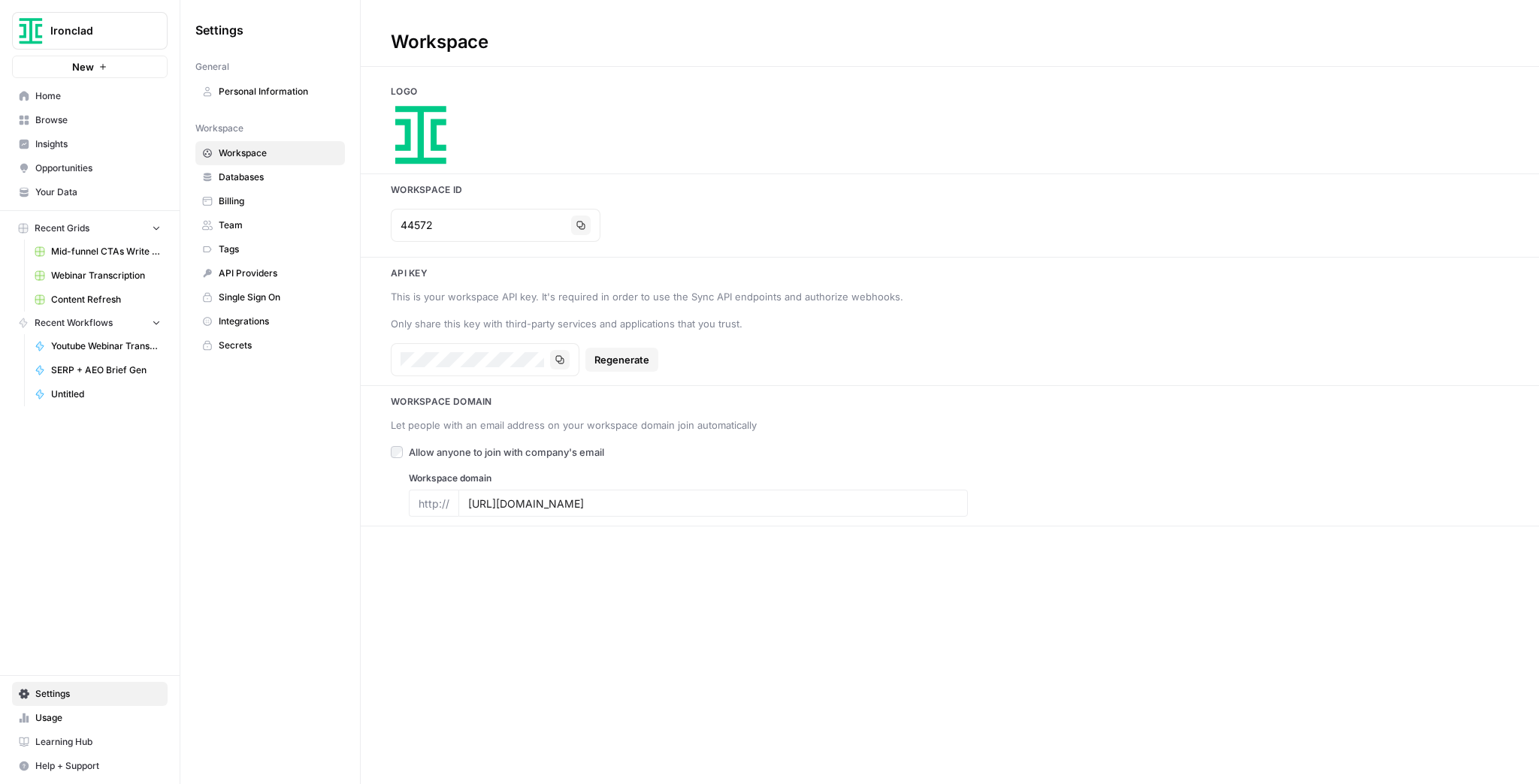
click at [258, 161] on link "Workspace" at bounding box center [270, 153] width 150 height 24
click at [267, 176] on span "Databases" at bounding box center [278, 177] width 119 height 14
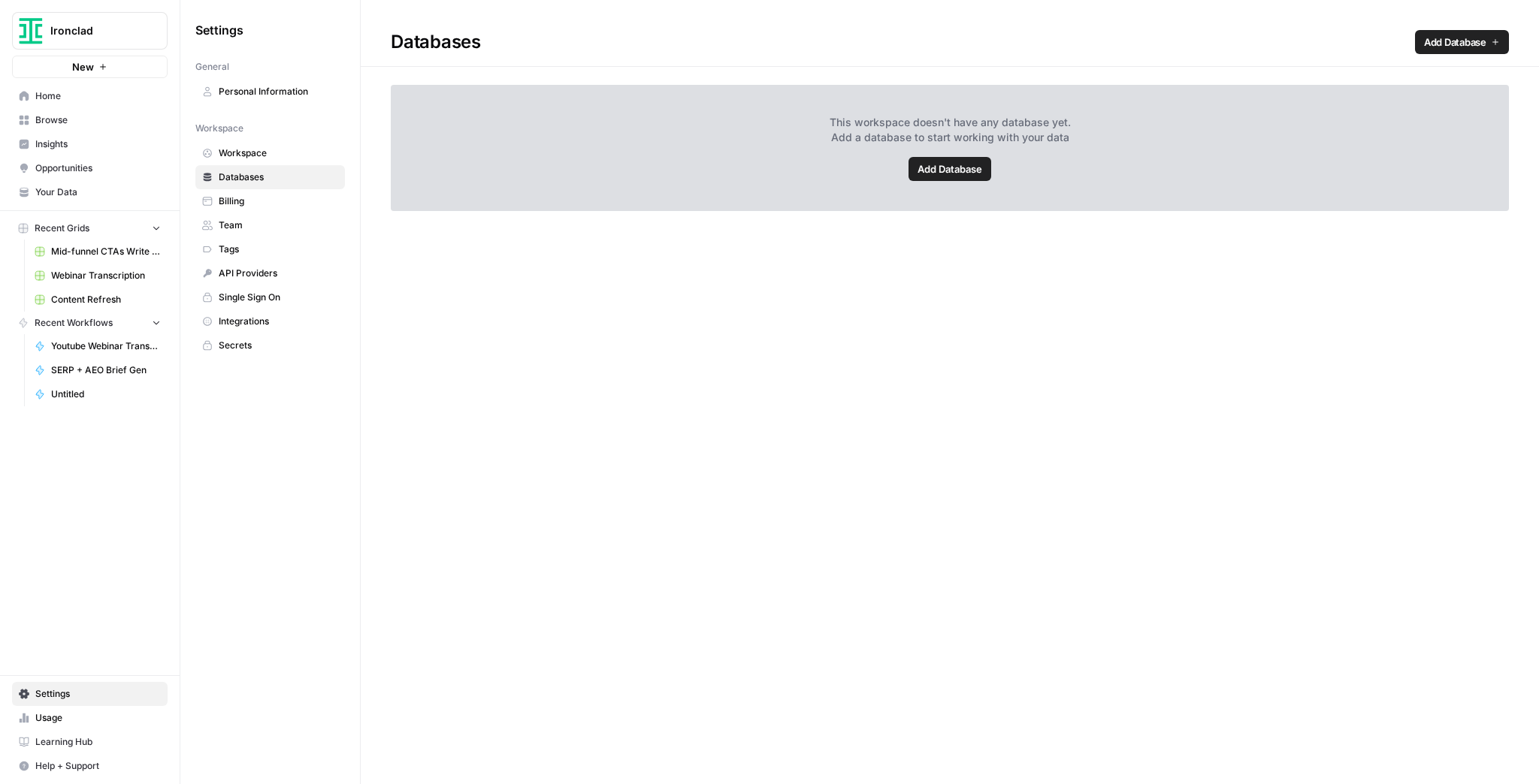
click at [260, 201] on span "Billing" at bounding box center [278, 201] width 119 height 14
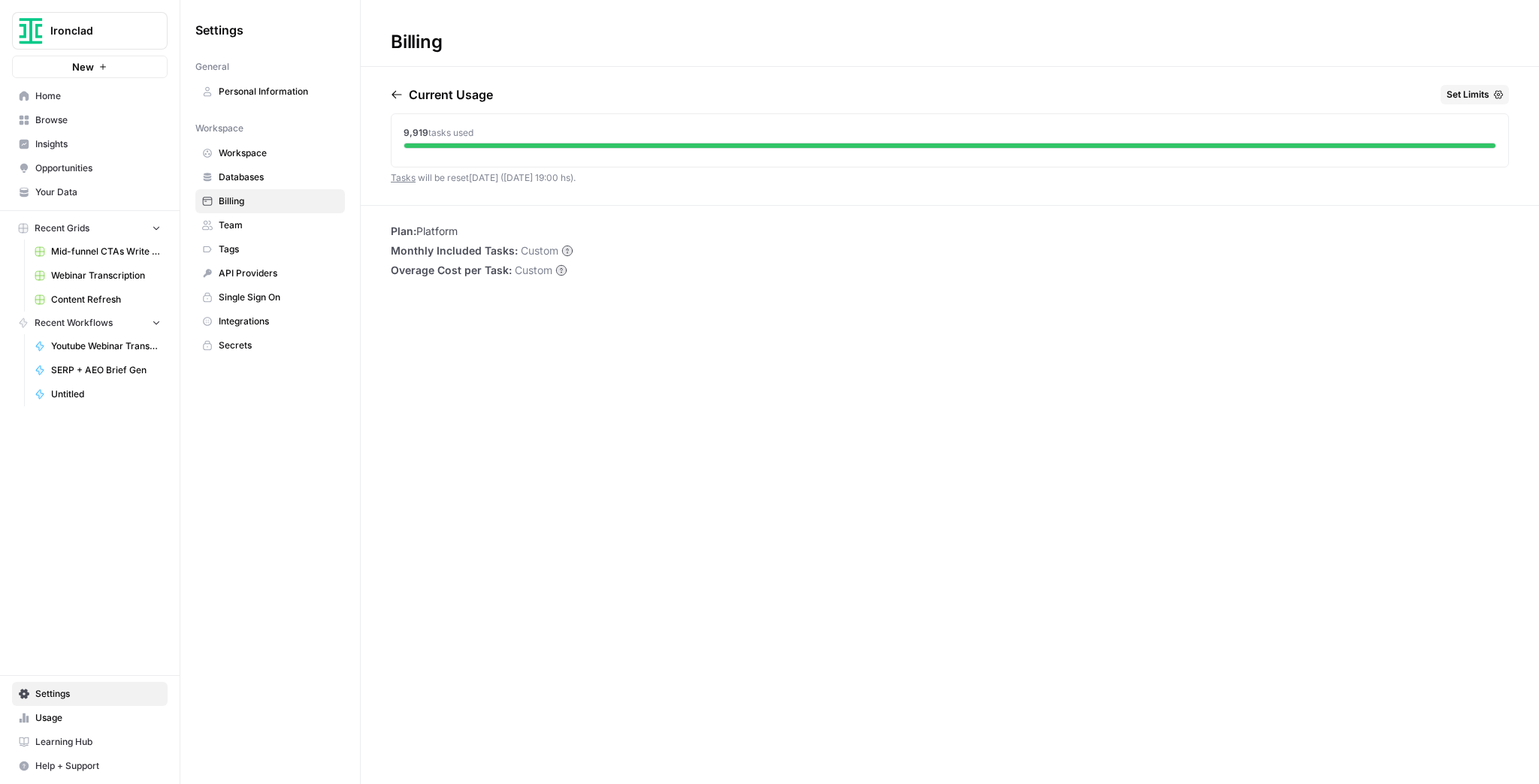
click at [252, 278] on link "API Providers" at bounding box center [270, 273] width 150 height 24
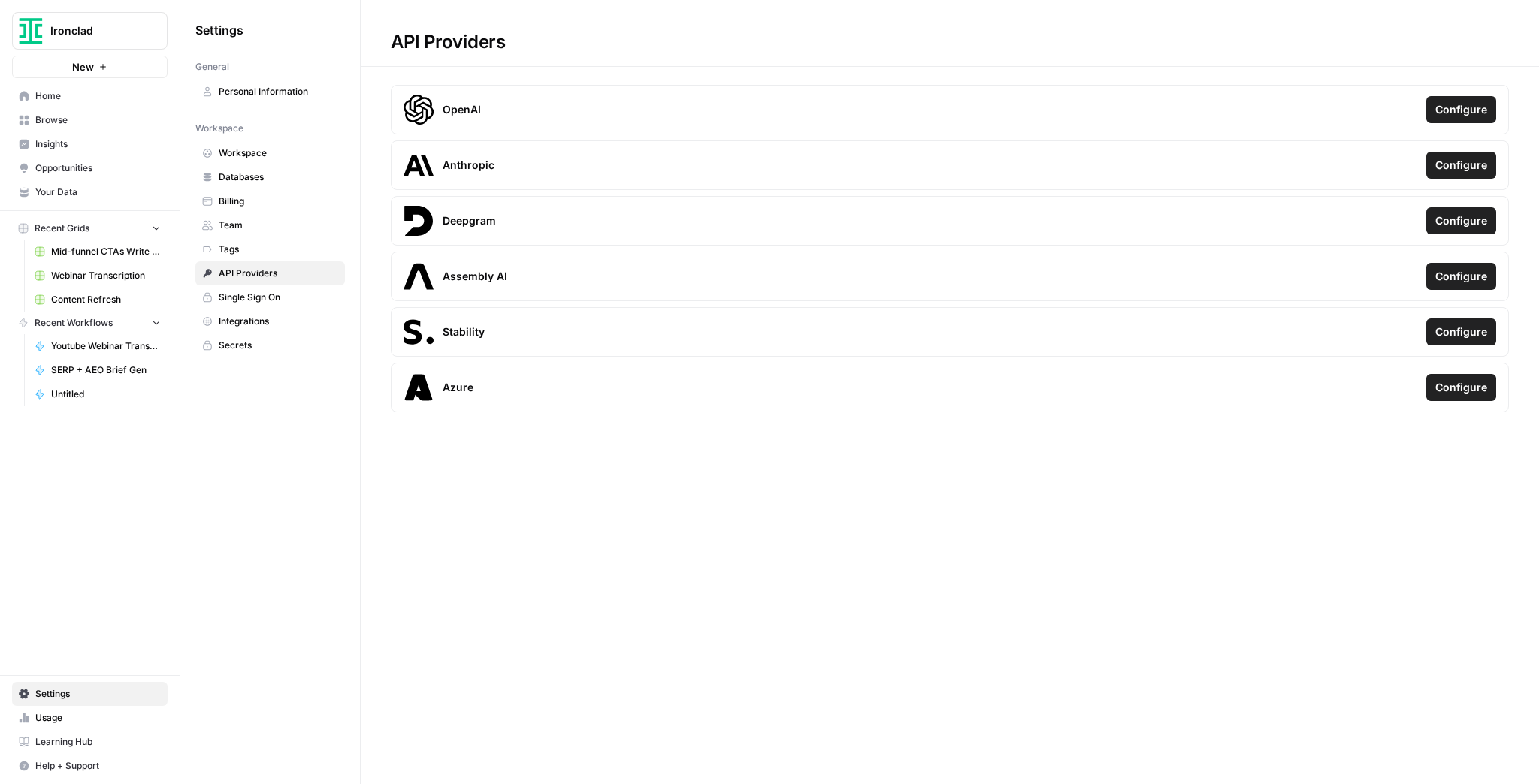
click at [259, 323] on span "Integrations" at bounding box center [278, 321] width 119 height 14
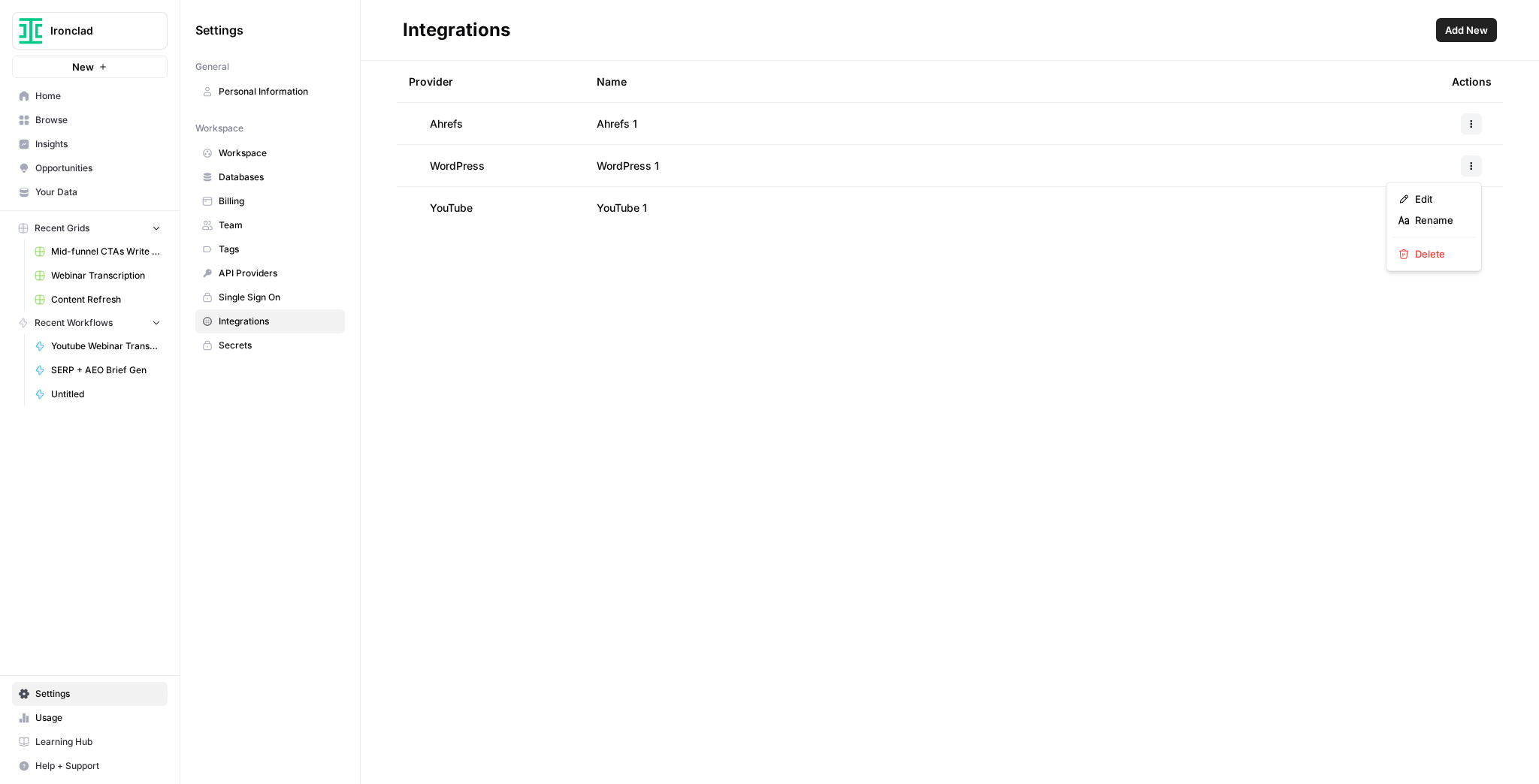
click at [1466, 169] on button "button" at bounding box center [1471, 166] width 21 height 21
click at [604, 166] on span "WordPress 1" at bounding box center [628, 166] width 62 height 15
click at [100, 270] on span "Webinar Transcription" at bounding box center [106, 276] width 109 height 14
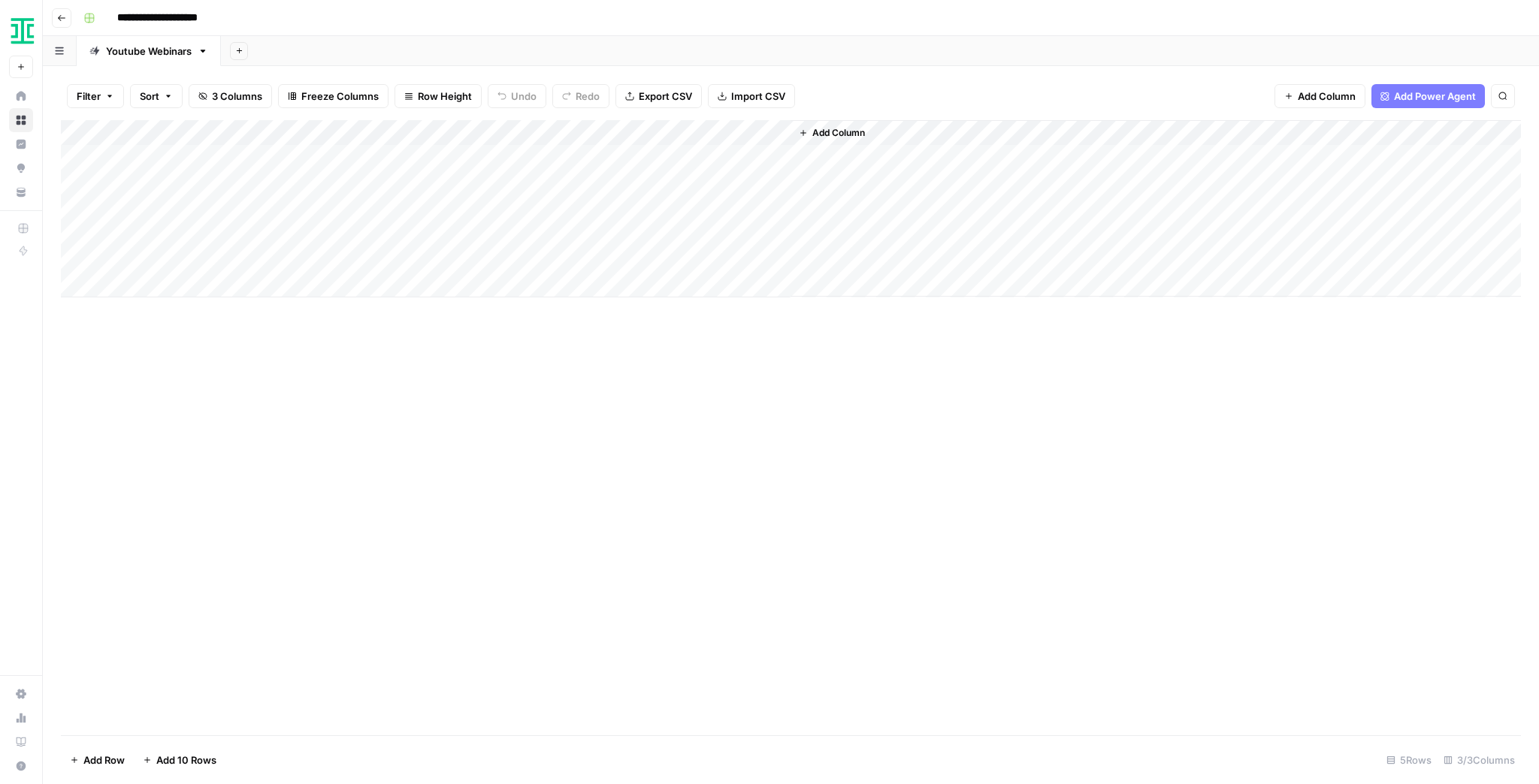
click at [24, 29] on img "Workspace: Ironclad" at bounding box center [23, 31] width 27 height 27
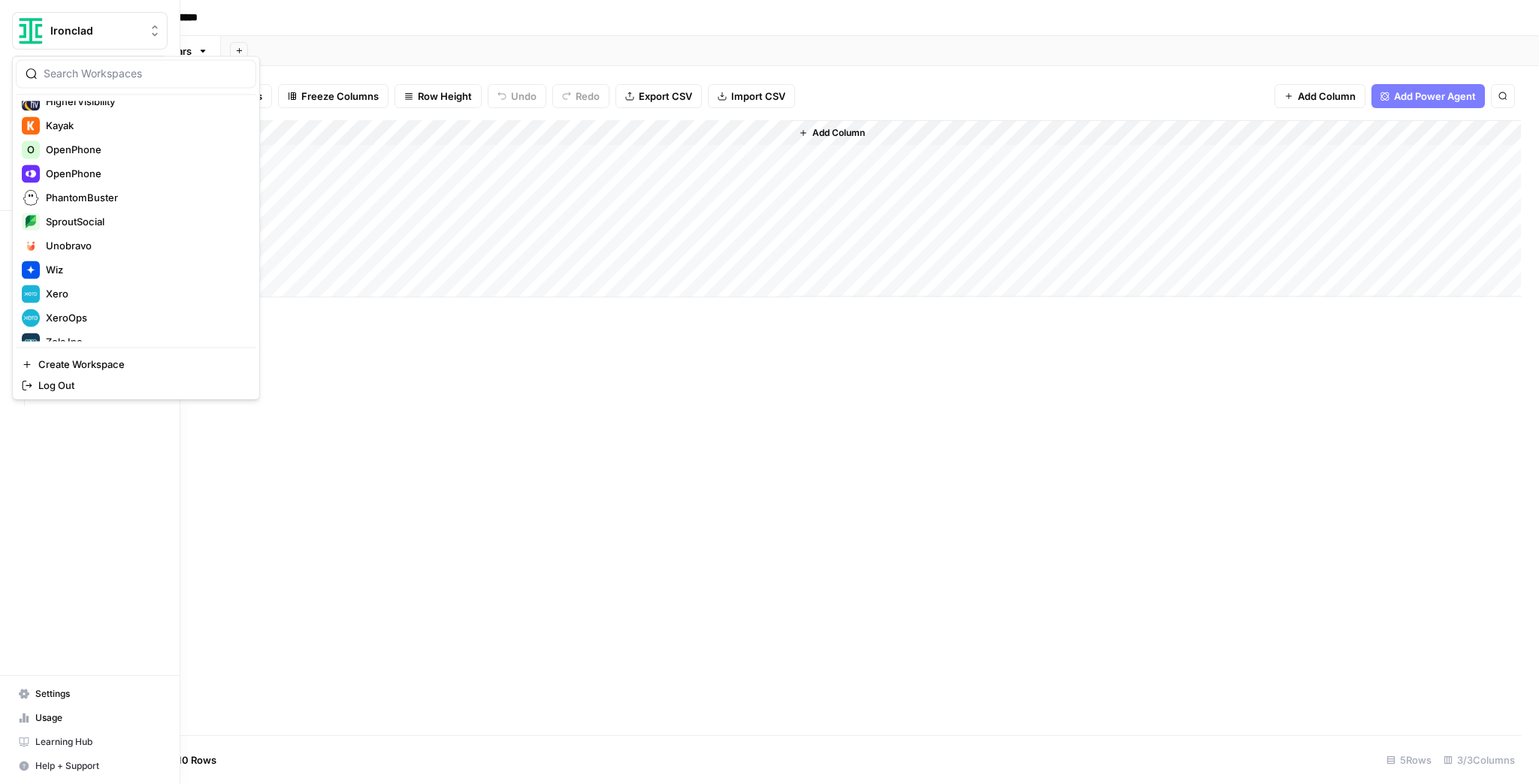
scroll to position [361, 0]
click at [87, 301] on span "XeroOps" at bounding box center [144, 305] width 198 height 15
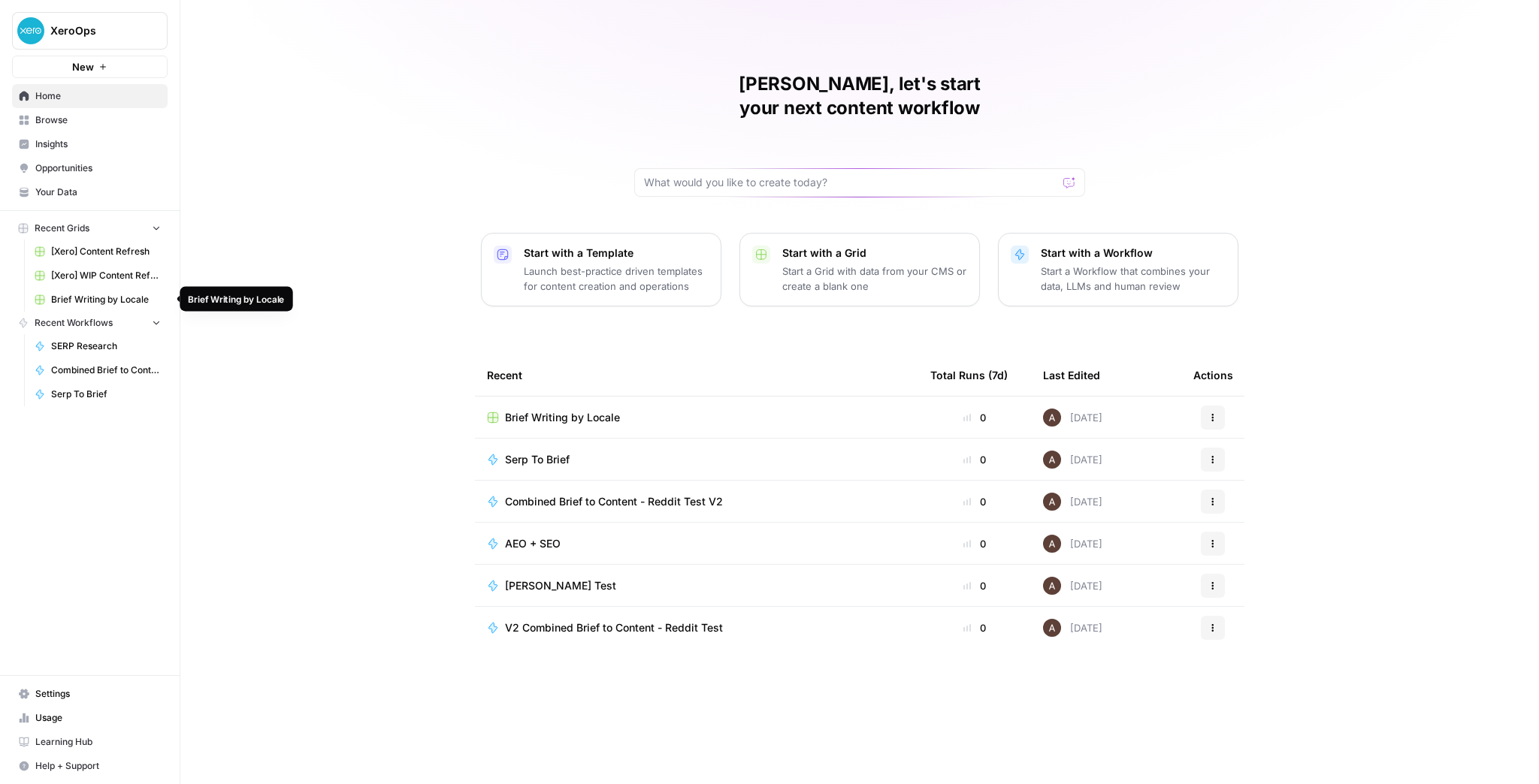
click at [124, 295] on span "Brief Writing by Locale" at bounding box center [106, 300] width 109 height 14
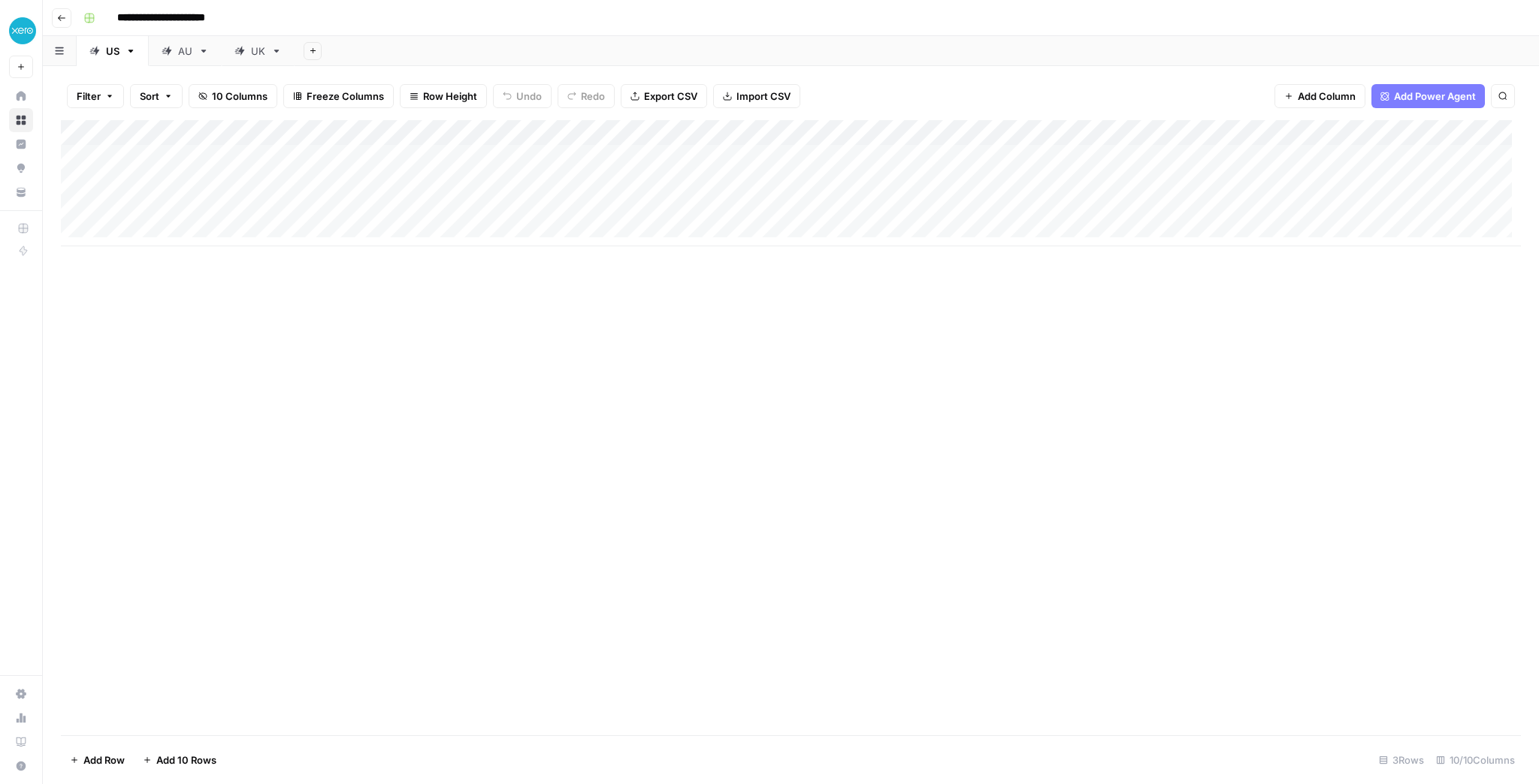
click at [711, 138] on div "Add Column" at bounding box center [790, 183] width 1460 height 126
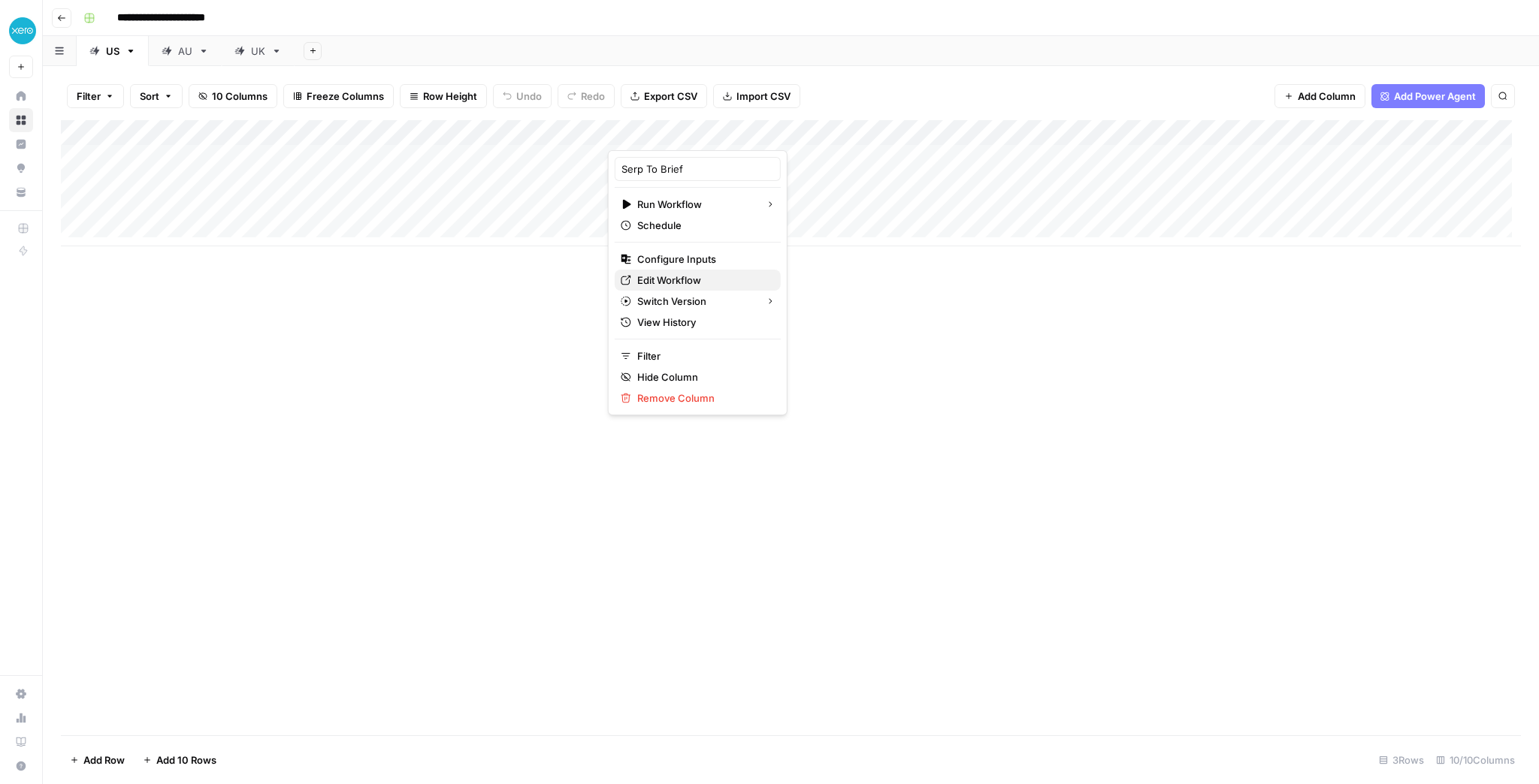
click at [686, 286] on span "Edit Workflow" at bounding box center [703, 280] width 131 height 15
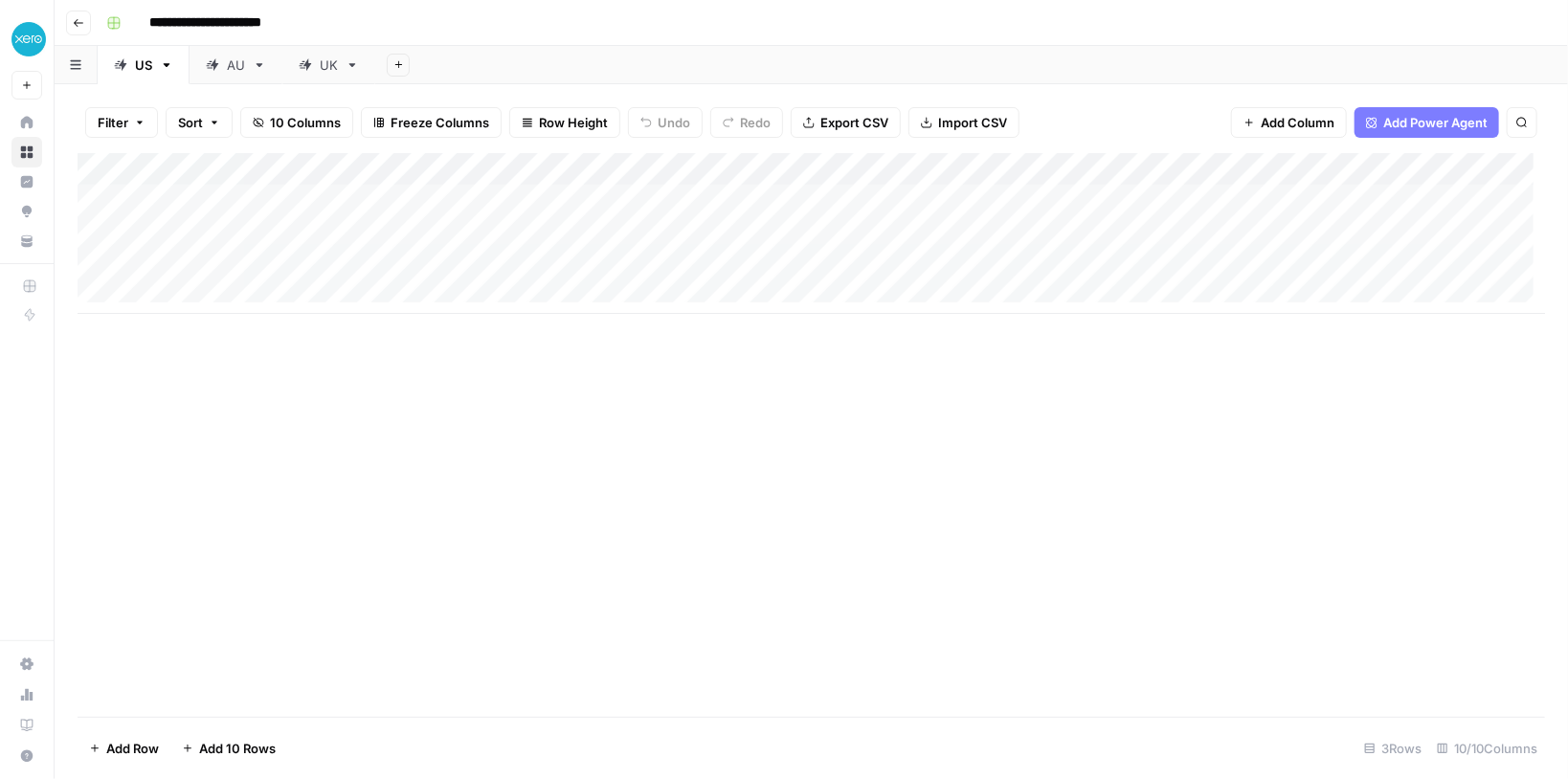
click at [906, 196] on div "Add Column" at bounding box center [811, 233] width 1467 height 161
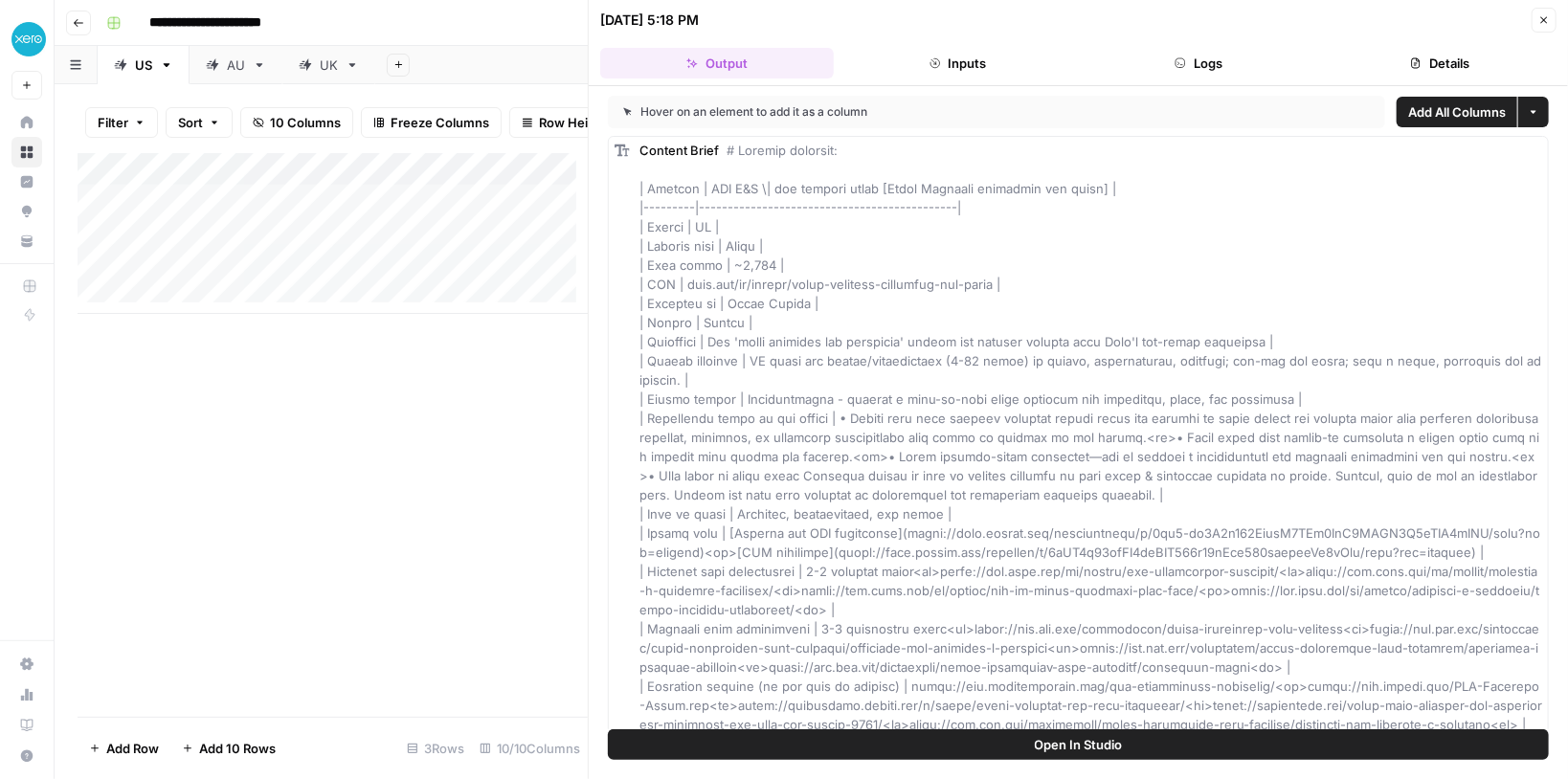
click at [1213, 736] on button "Open In Studio" at bounding box center [1078, 745] width 941 height 31
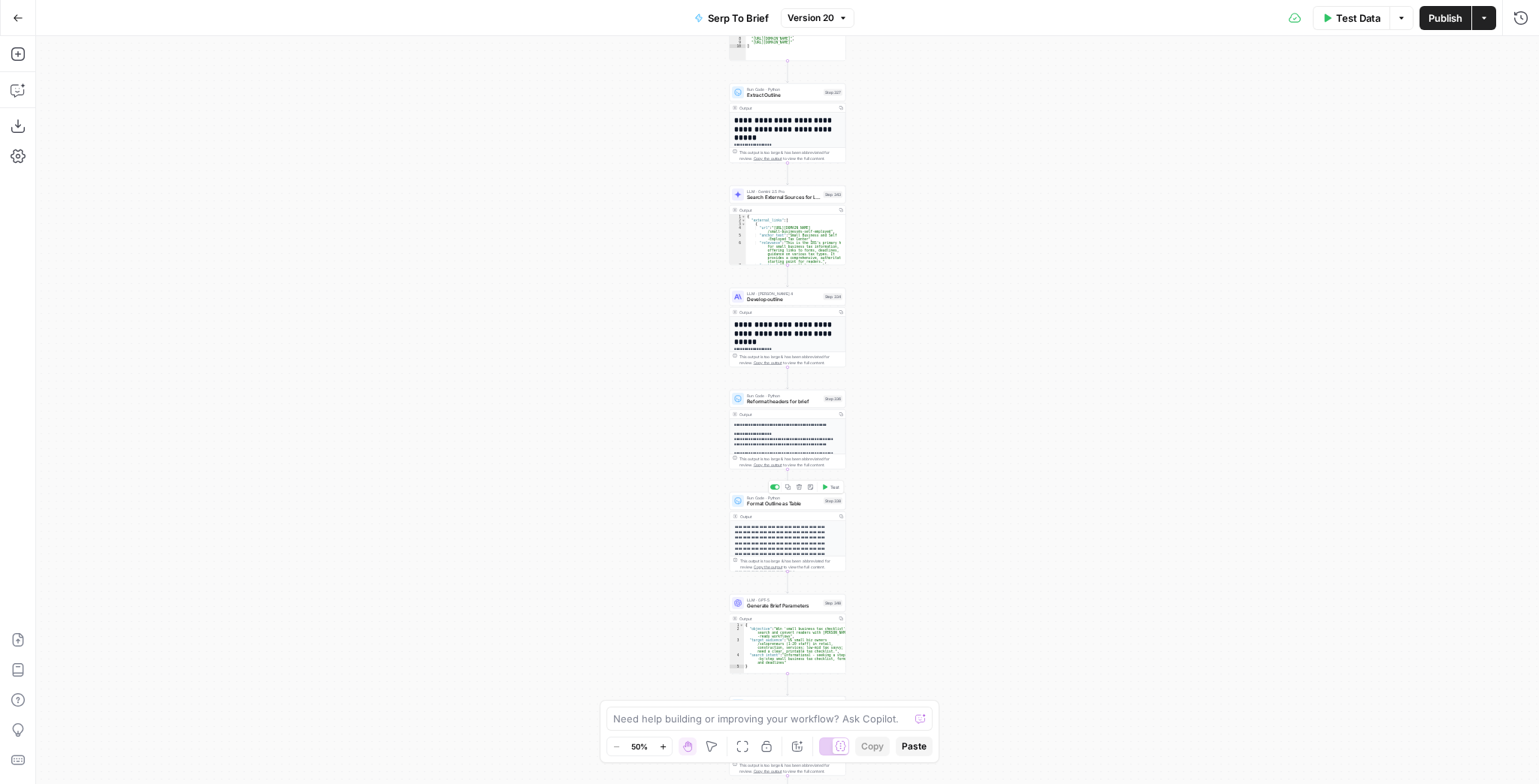
click at [781, 507] on div "Run Code · Python Format Outline as Table Step 338 Copy step Delete step Add No…" at bounding box center [787, 501] width 116 height 18
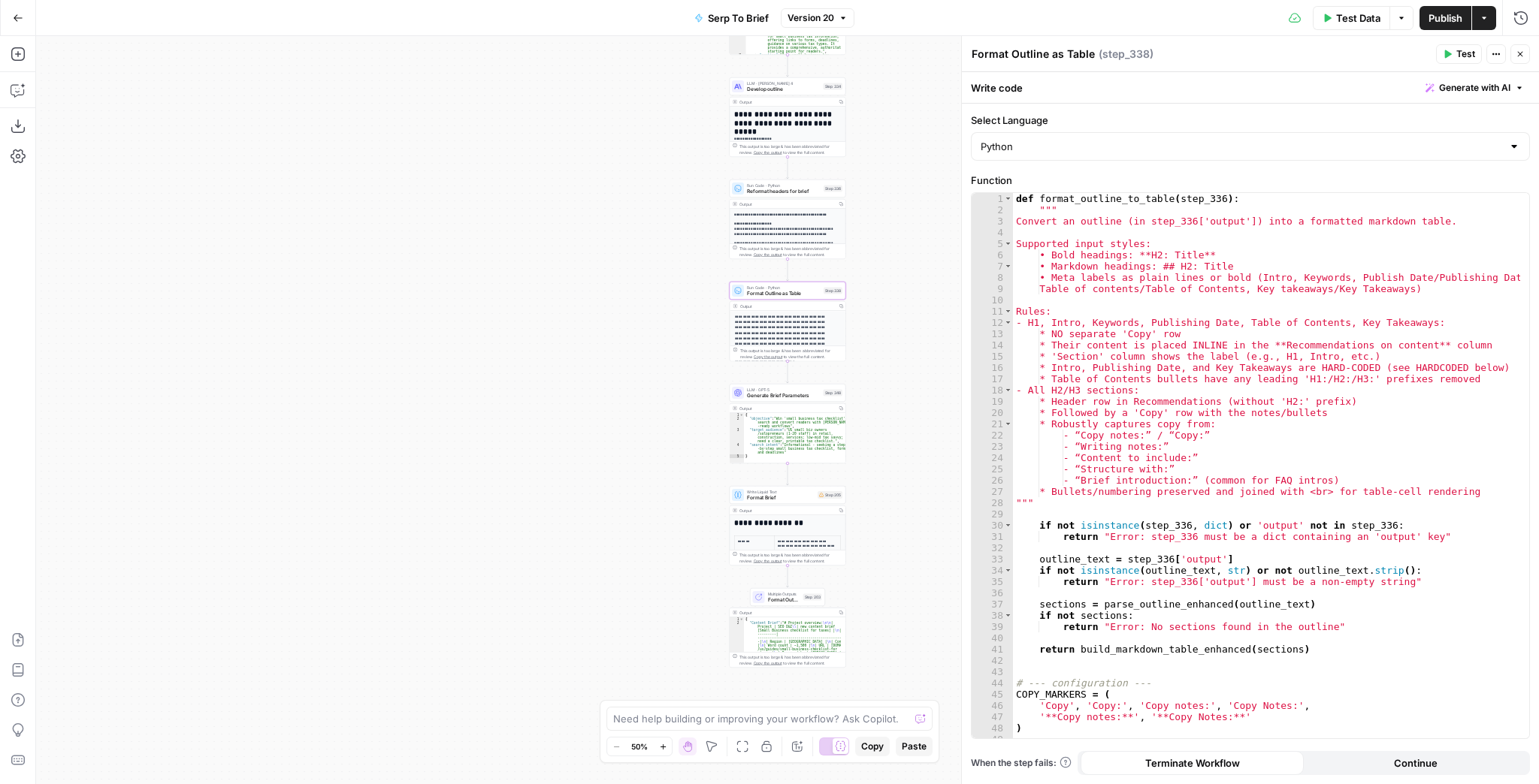
click at [775, 496] on span "Format Brief" at bounding box center [781, 498] width 68 height 8
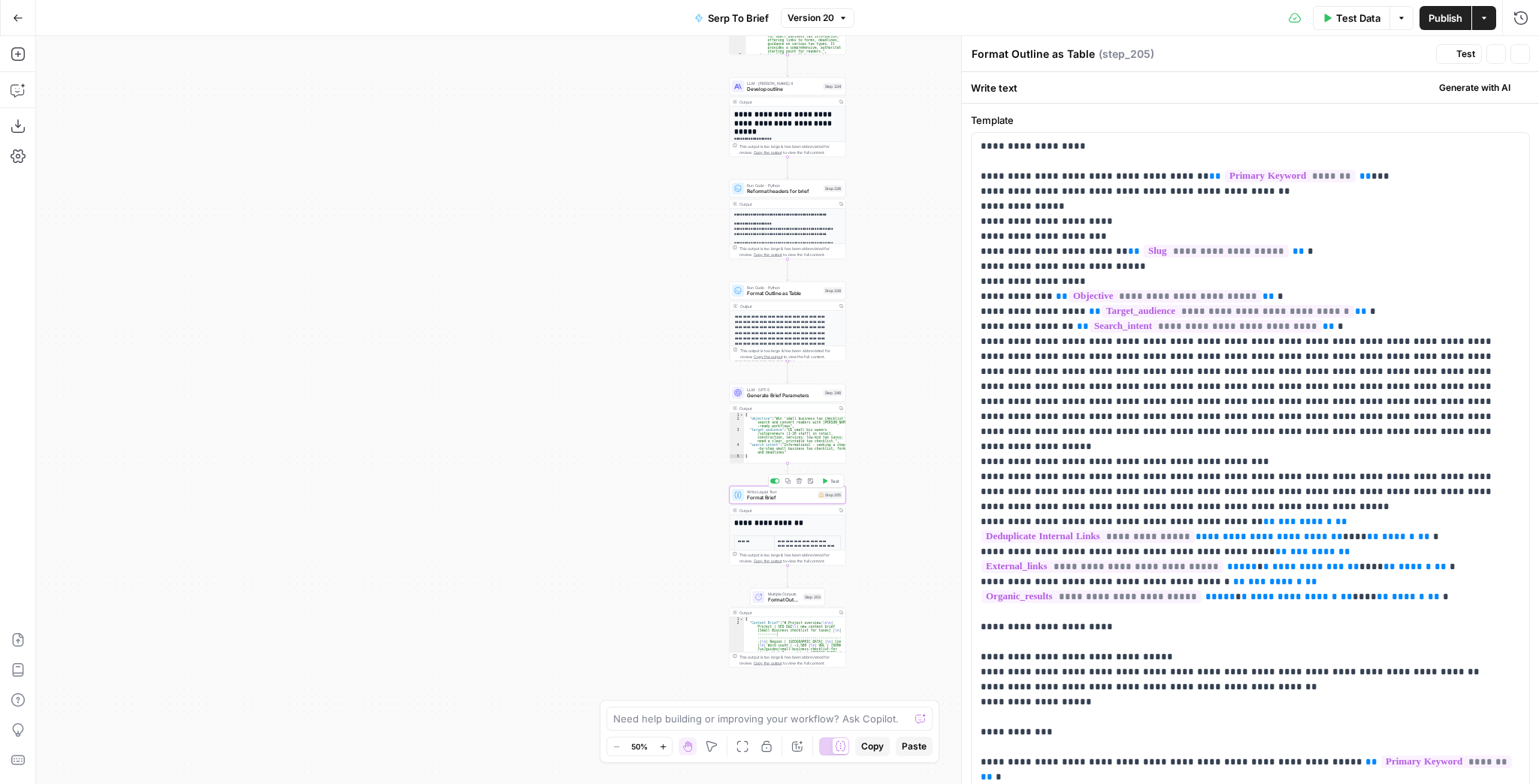
type textarea "Format Brief"
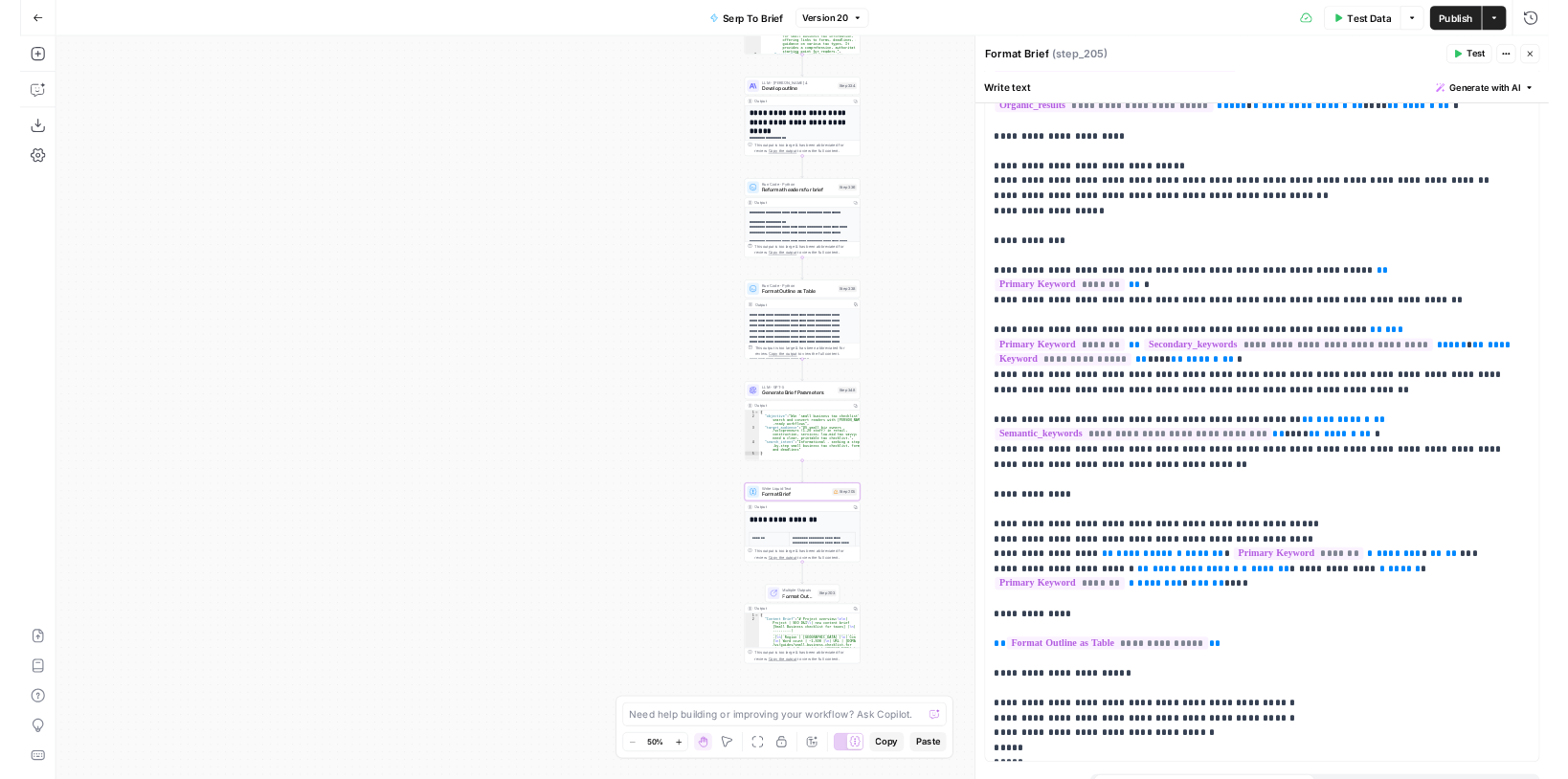
scroll to position [659, 0]
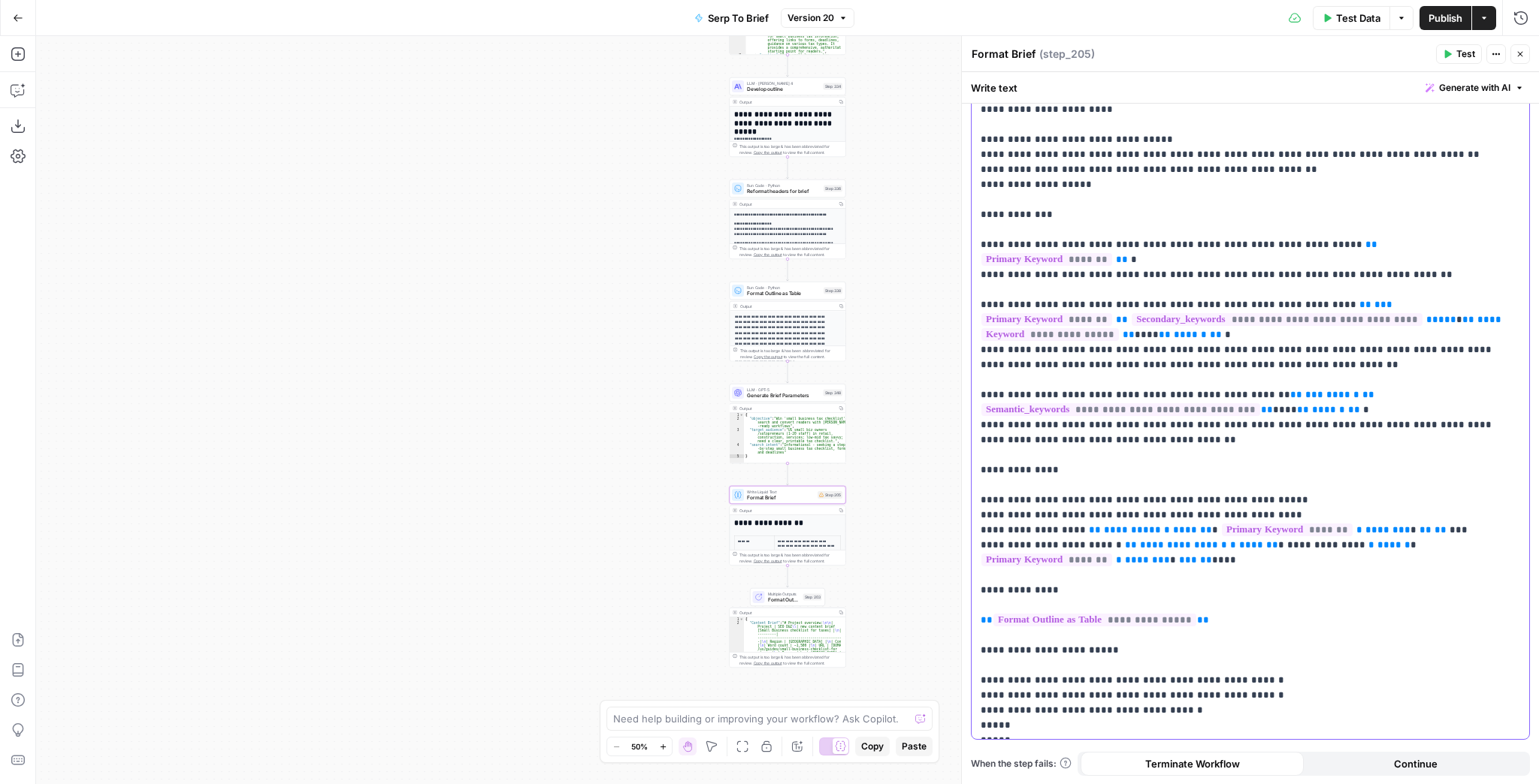
click at [1361, 351] on p "**********" at bounding box center [1246, 178] width 531 height 1112
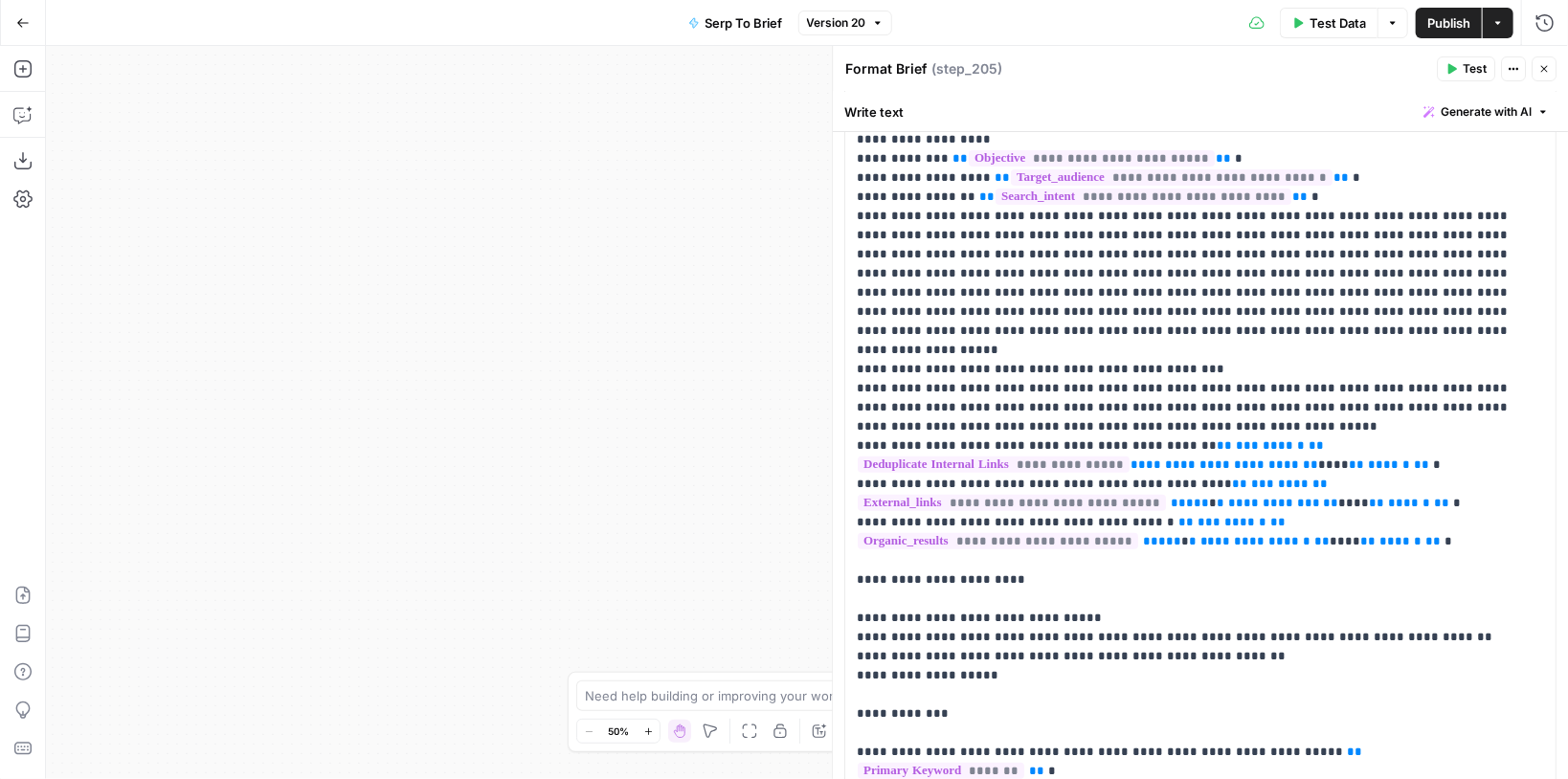
scroll to position [0, 0]
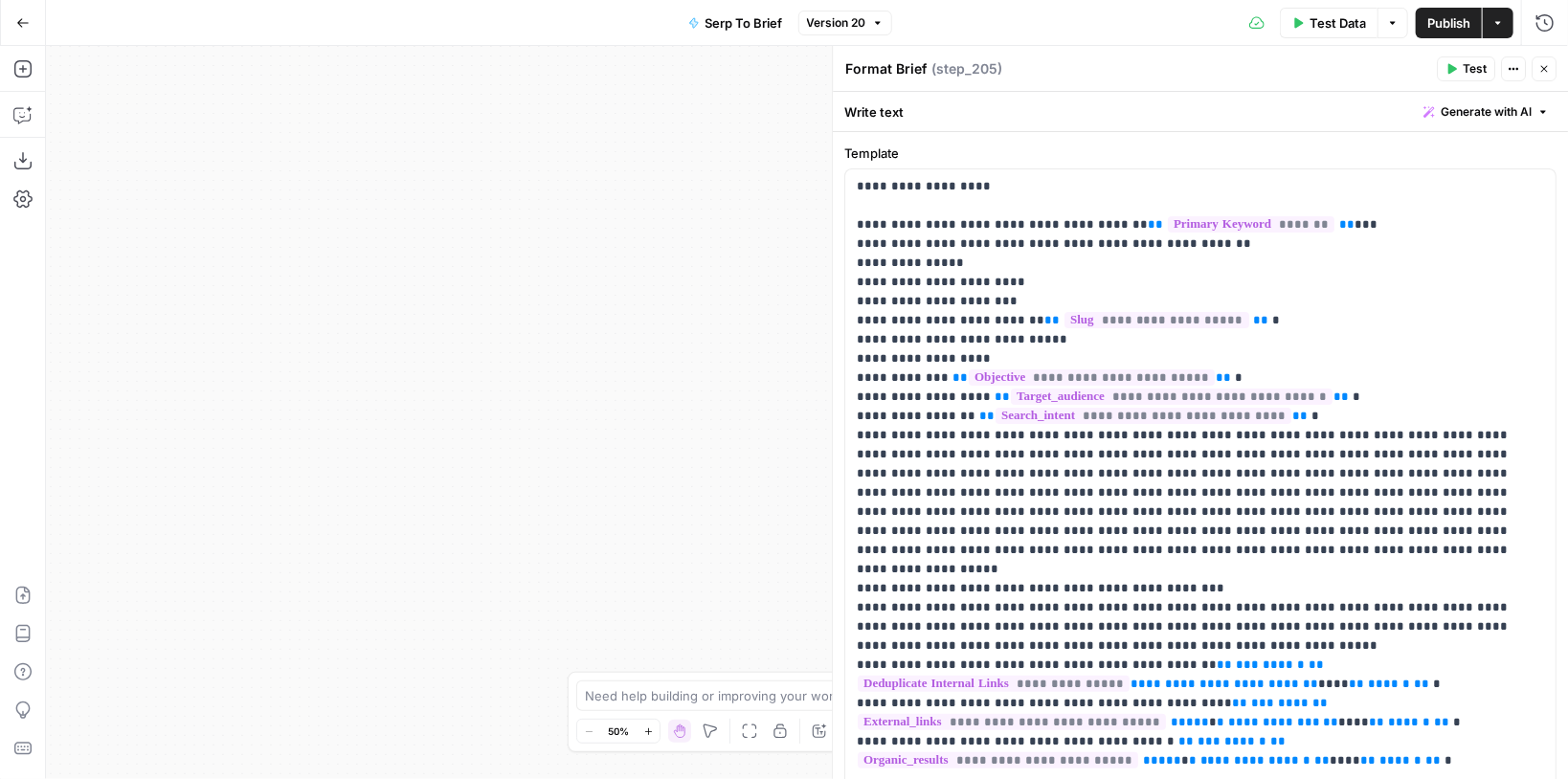
drag, startPoint x: 697, startPoint y: 283, endPoint x: 484, endPoint y: 60, distance: 308.4
click at [488, 63] on div "Workflow Input Settings Inputs Run Code · JavaScript Structure Competitor Keywo…" at bounding box center [806, 411] width 1522 height 733
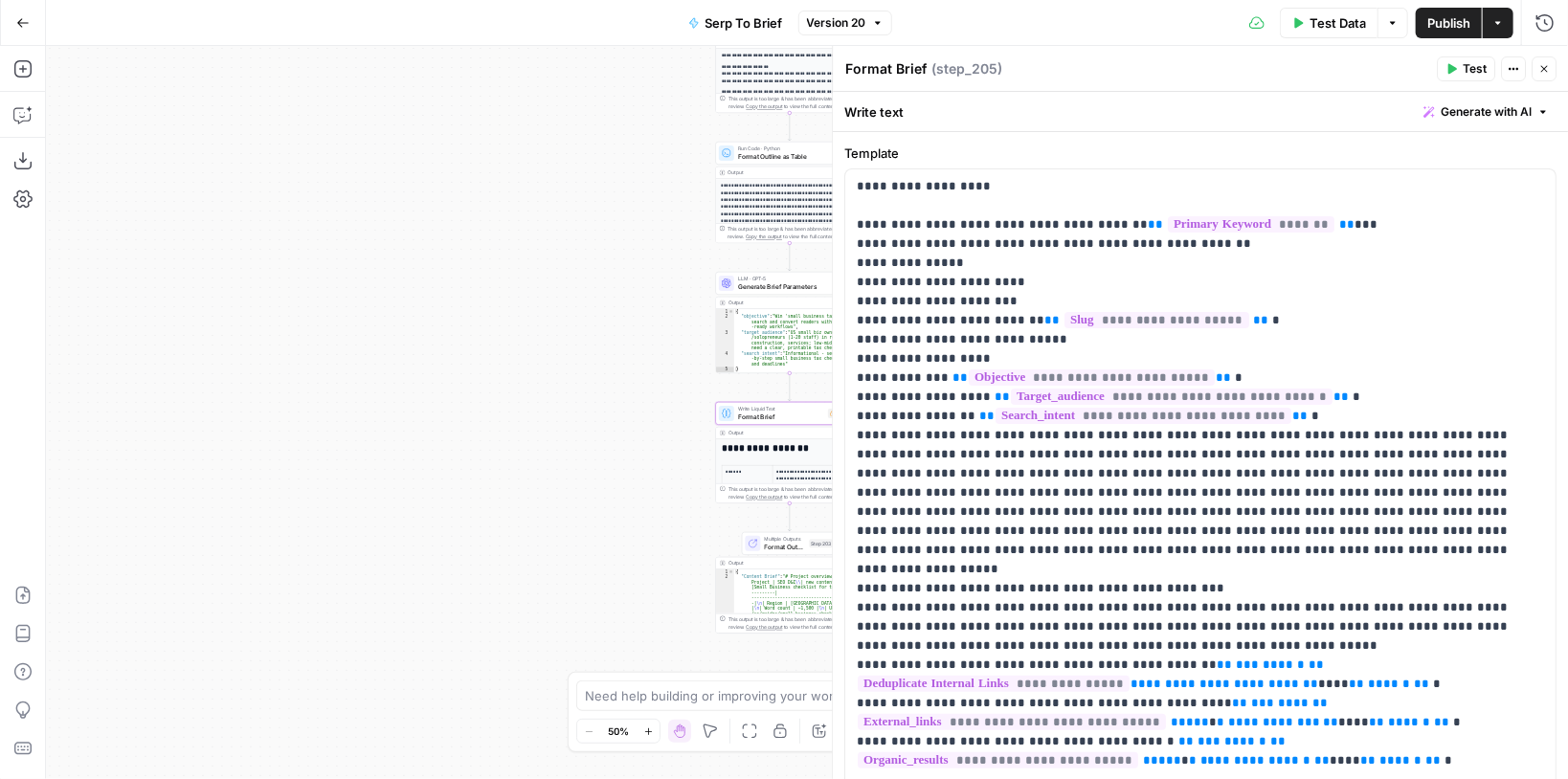
drag, startPoint x: 558, startPoint y: 271, endPoint x: 423, endPoint y: 208, distance: 149.0
click at [423, 208] on div "Workflow Input Settings Inputs Run Code · JavaScript Structure Competitor Keywo…" at bounding box center [806, 411] width 1522 height 733
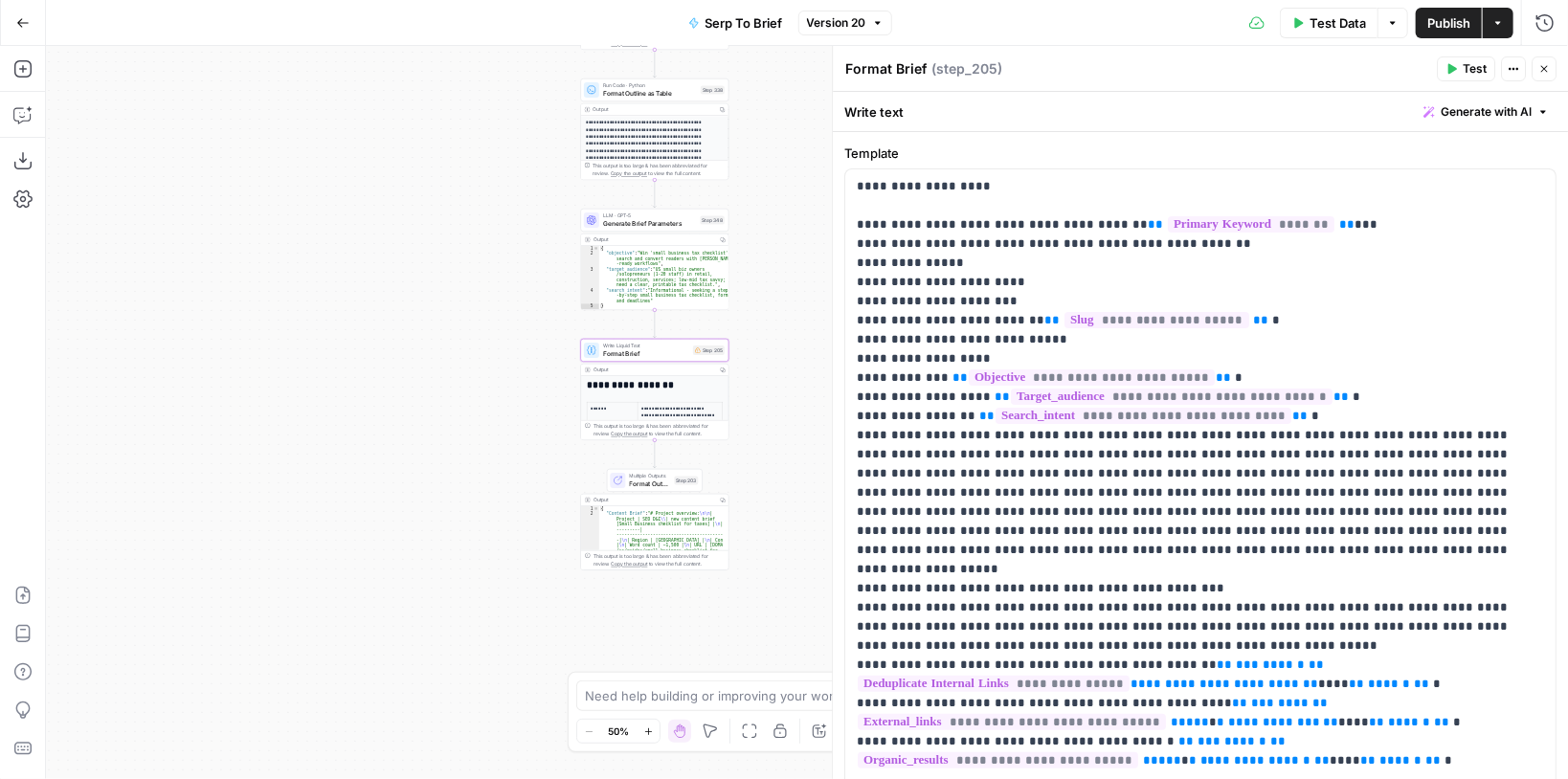
click at [1544, 71] on icon "button" at bounding box center [1544, 69] width 12 height 12
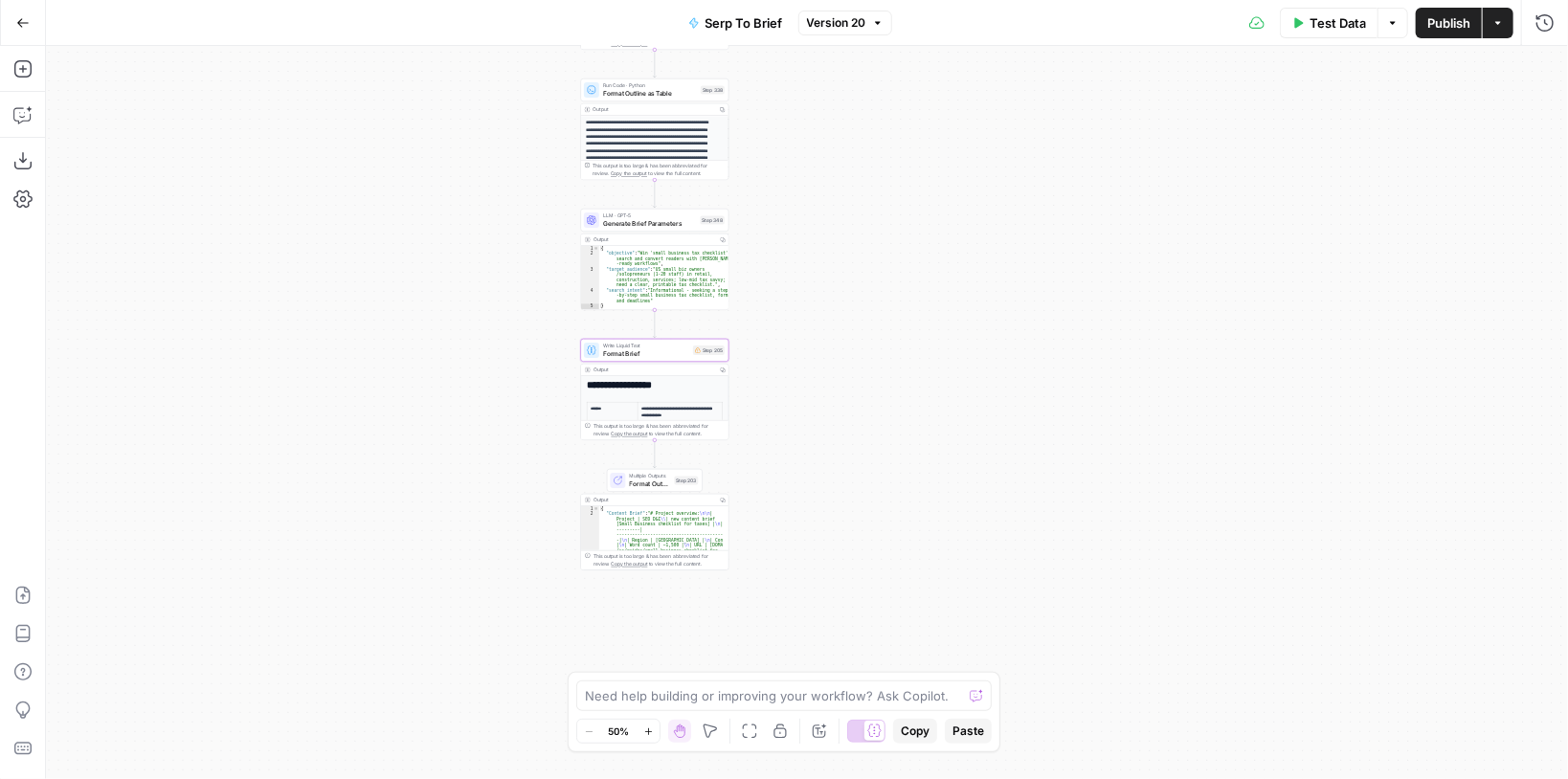
click at [684, 354] on span "Format Brief" at bounding box center [646, 354] width 86 height 10
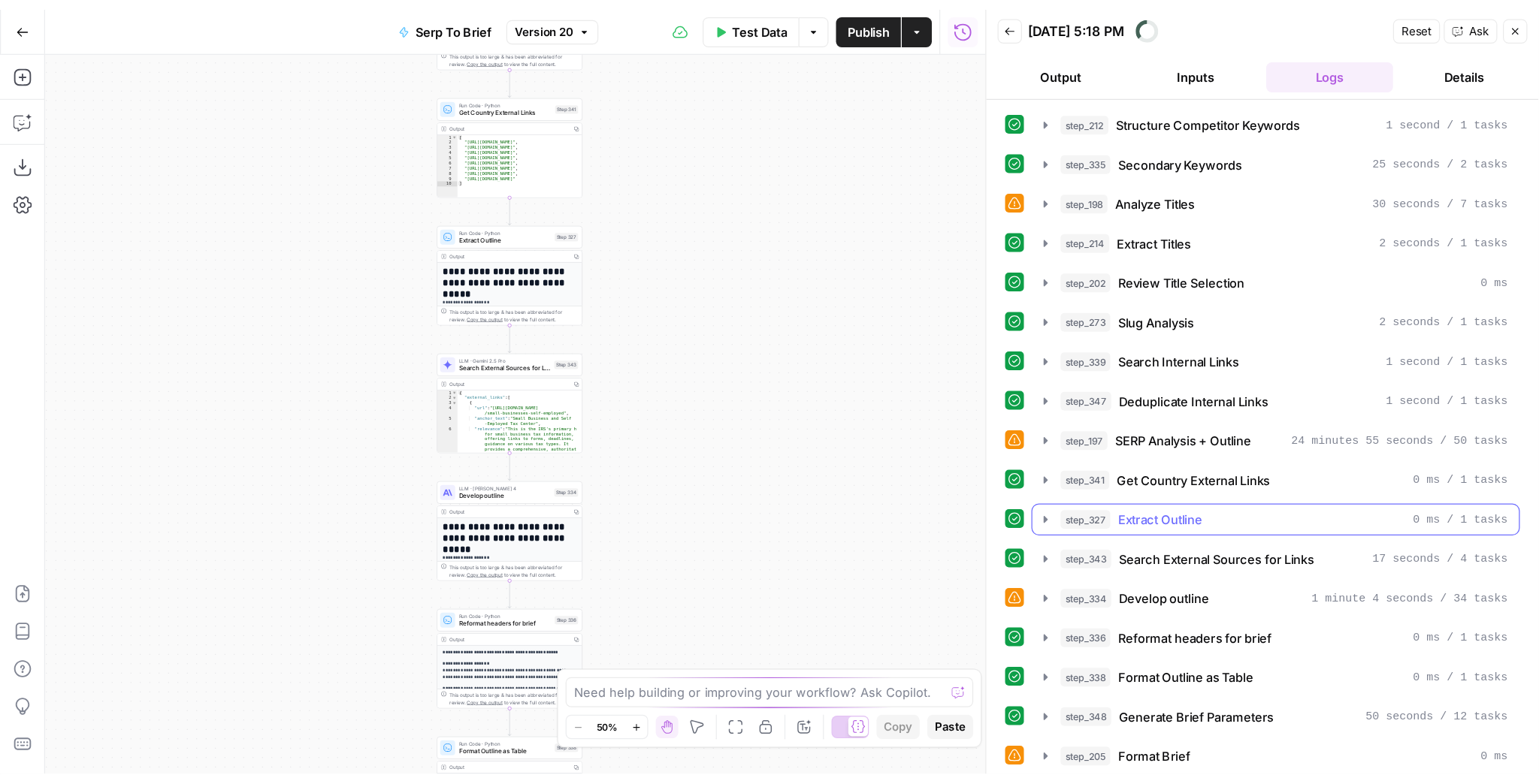
scroll to position [403, 0]
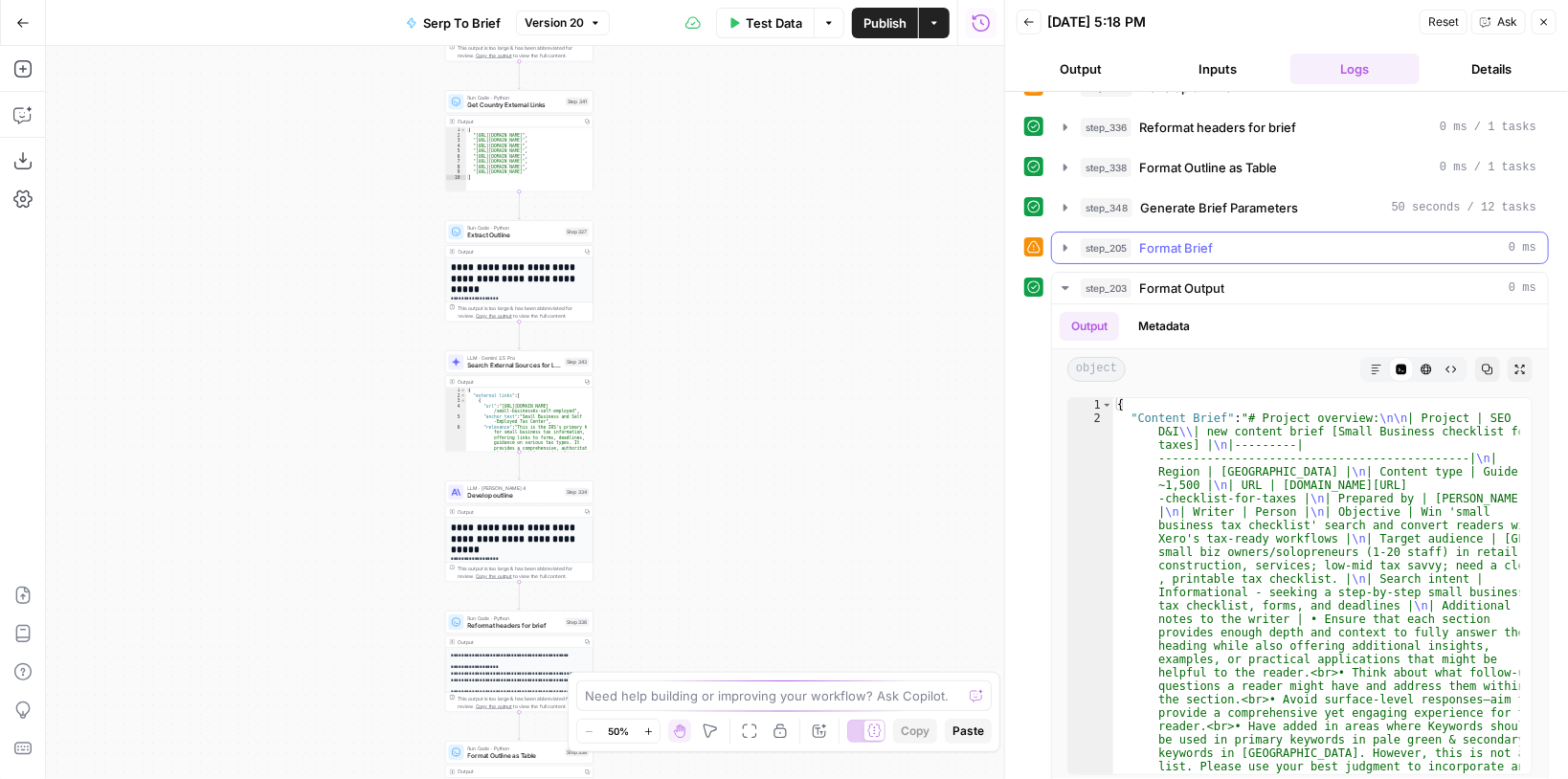
click at [1064, 244] on icon "button" at bounding box center [1066, 247] width 4 height 7
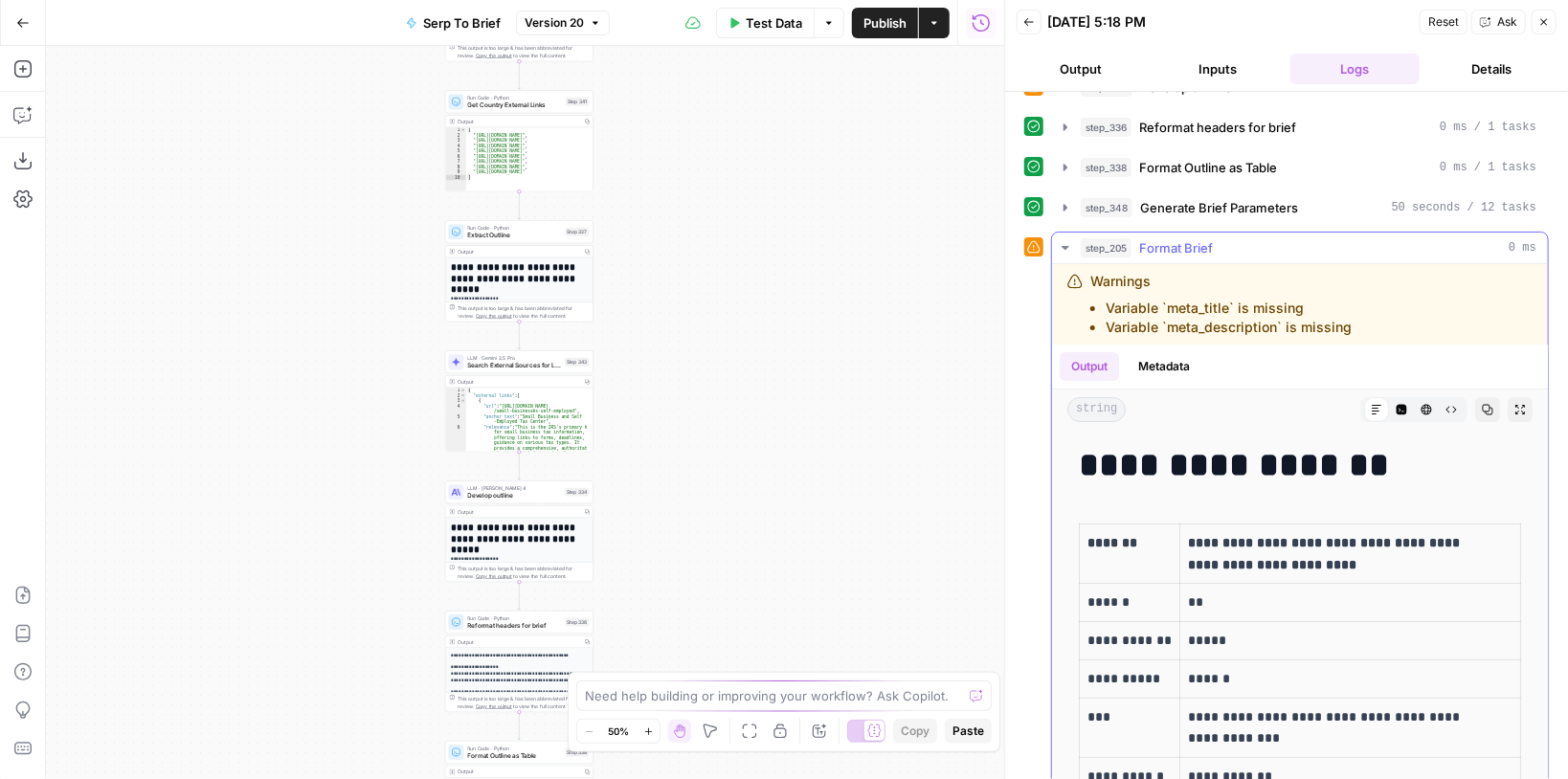
click at [1514, 404] on icon "button" at bounding box center [1520, 409] width 12 height 12
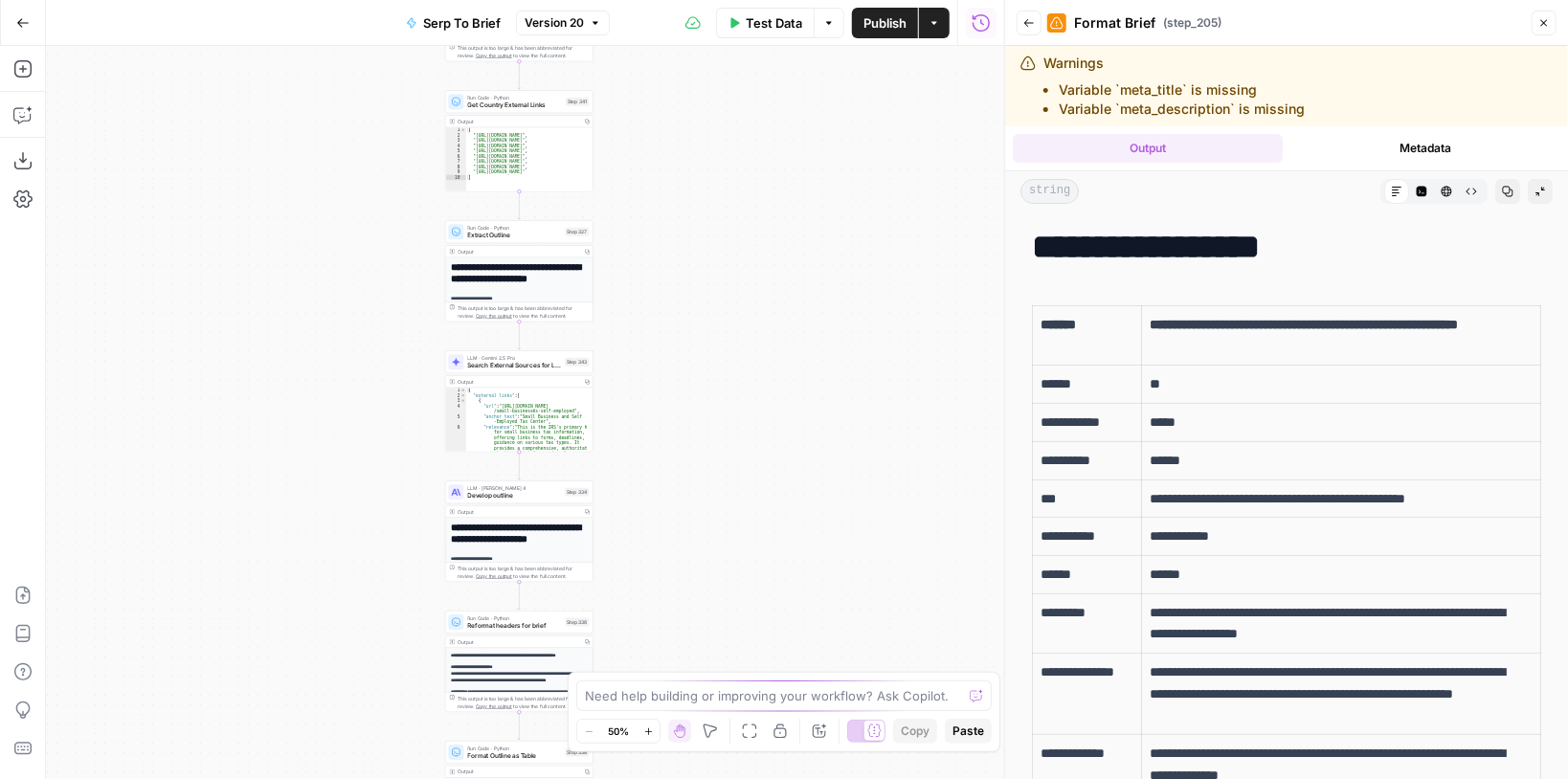
click at [1503, 193] on icon "button" at bounding box center [1508, 192] width 11 height 11
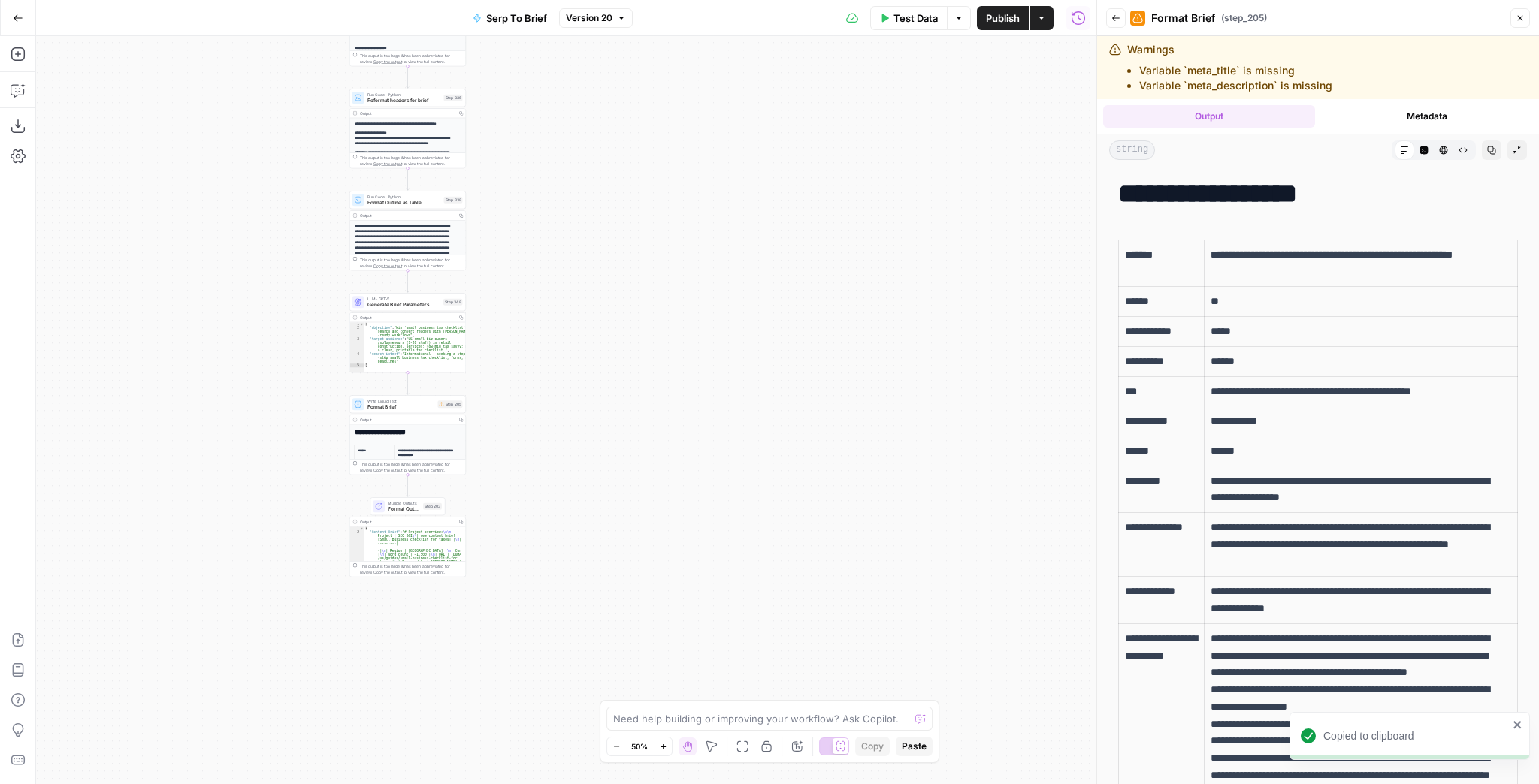
click at [387, 409] on span "Format Brief" at bounding box center [401, 407] width 68 height 8
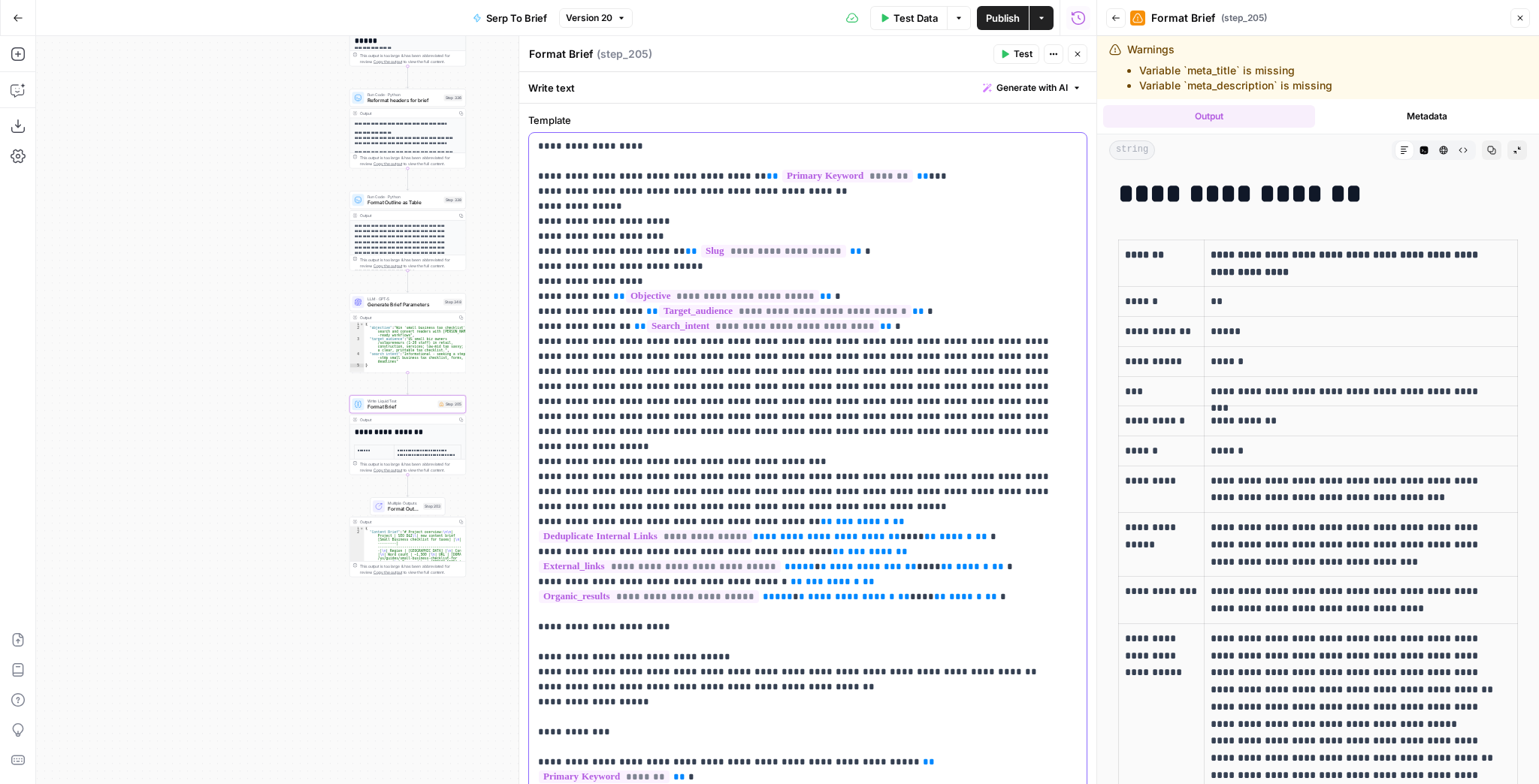
click at [1001, 295] on p "**********" at bounding box center [803, 695] width 531 height 1112
click at [1026, 61] on button "Test" at bounding box center [1016, 54] width 46 height 20
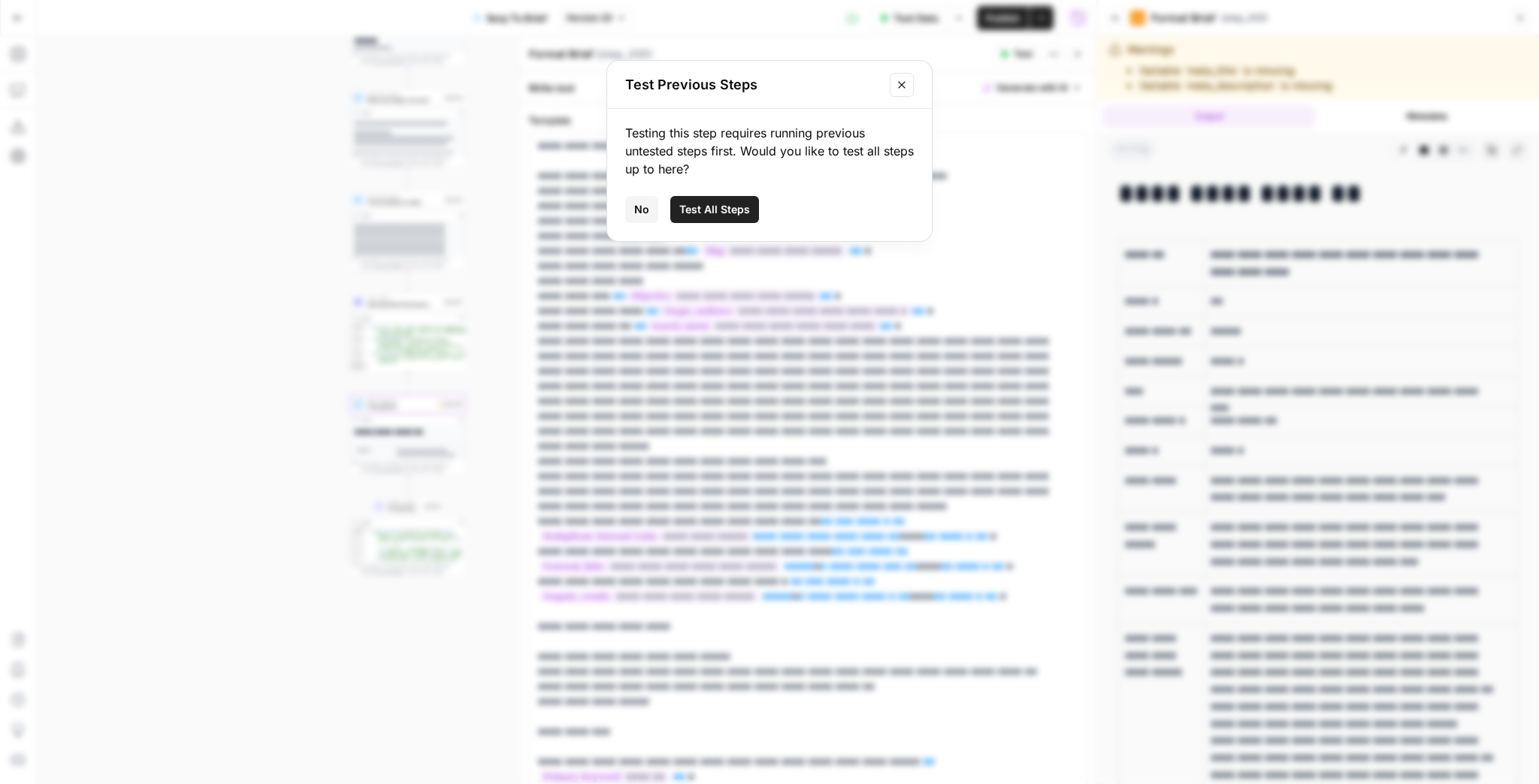
click at [739, 203] on span "Test All Steps" at bounding box center [714, 210] width 71 height 15
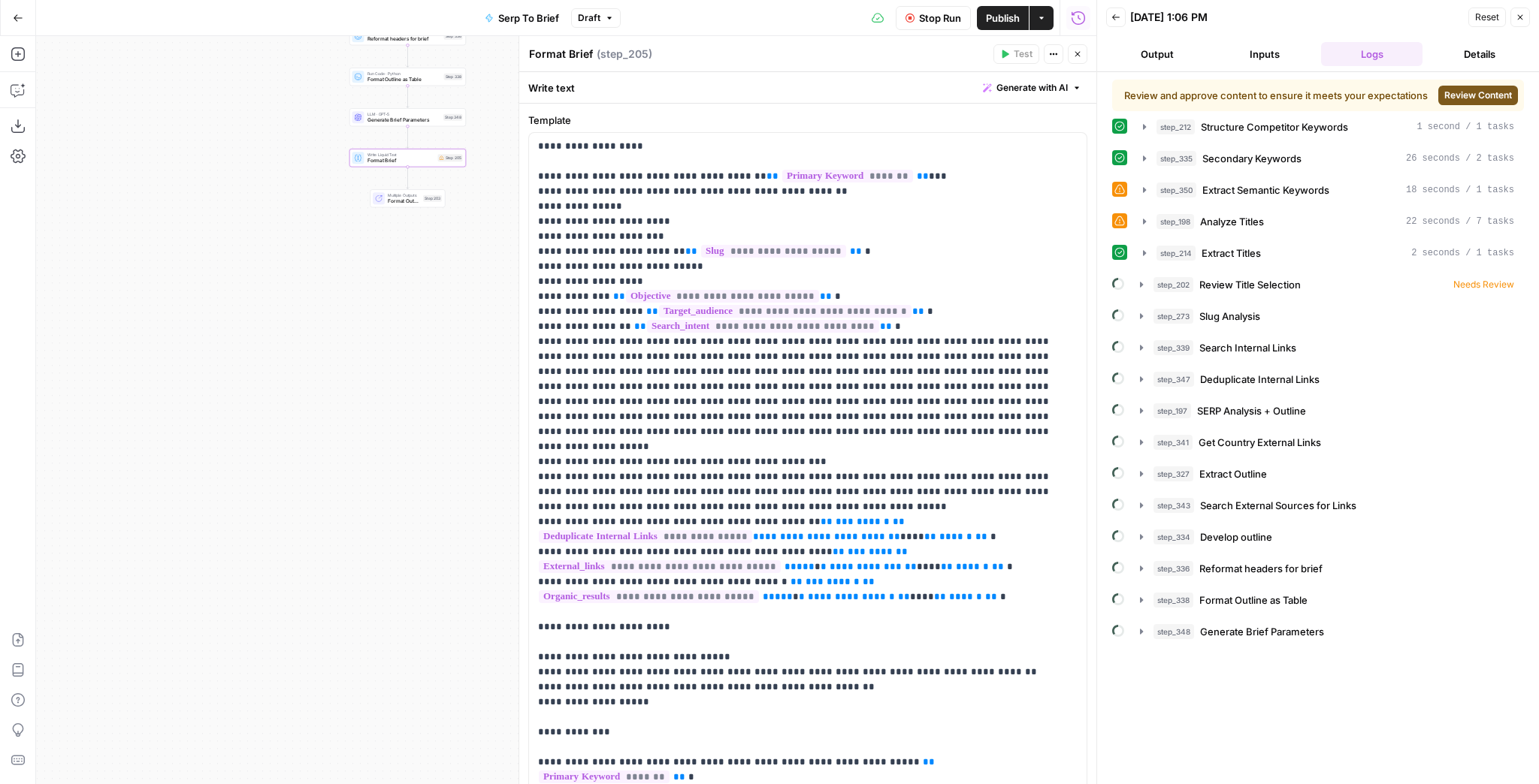
click at [1230, 100] on span "Review Content" at bounding box center [1478, 96] width 68 height 14
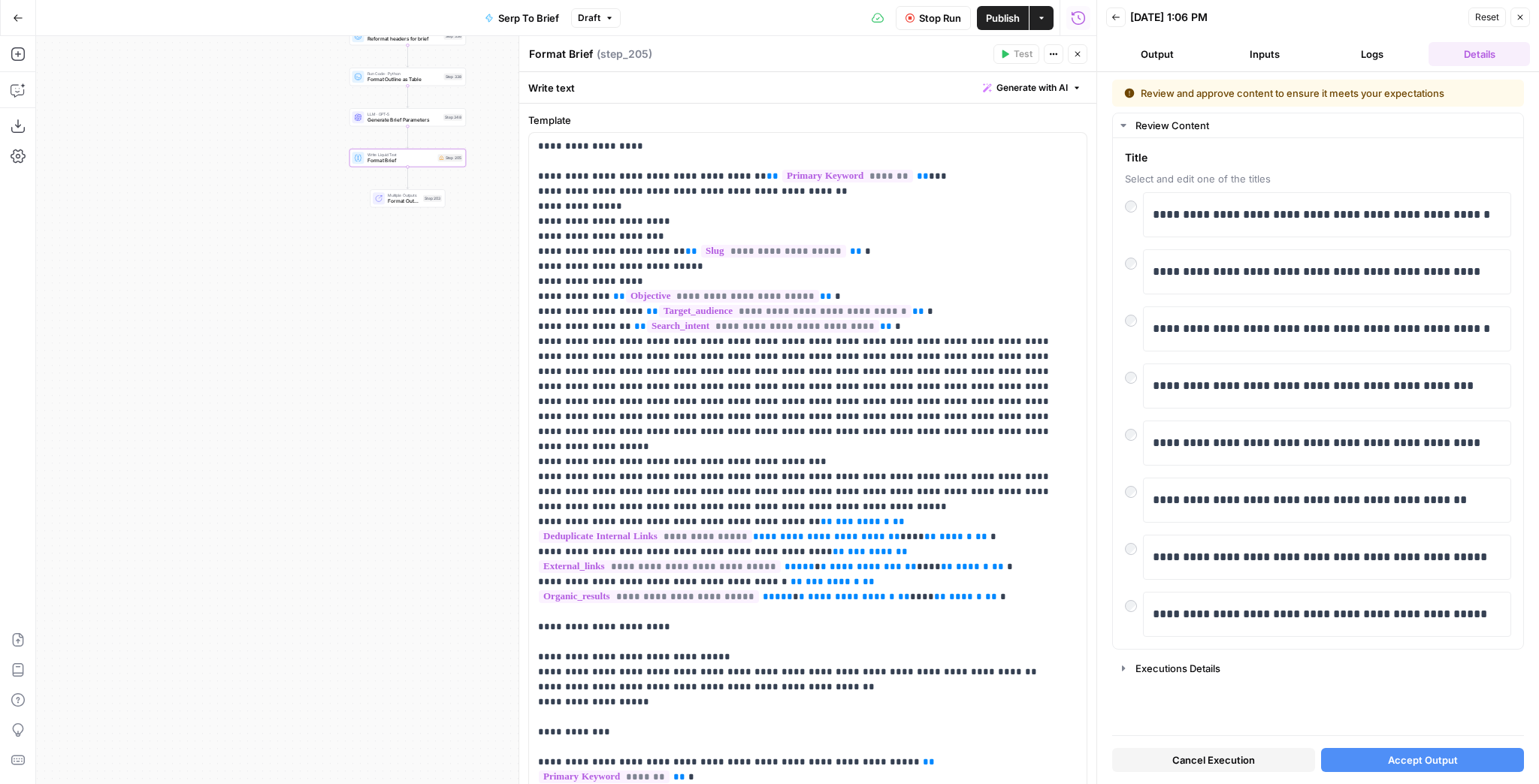
click at [1230, 611] on span "Accept Output" at bounding box center [1423, 760] width 70 height 15
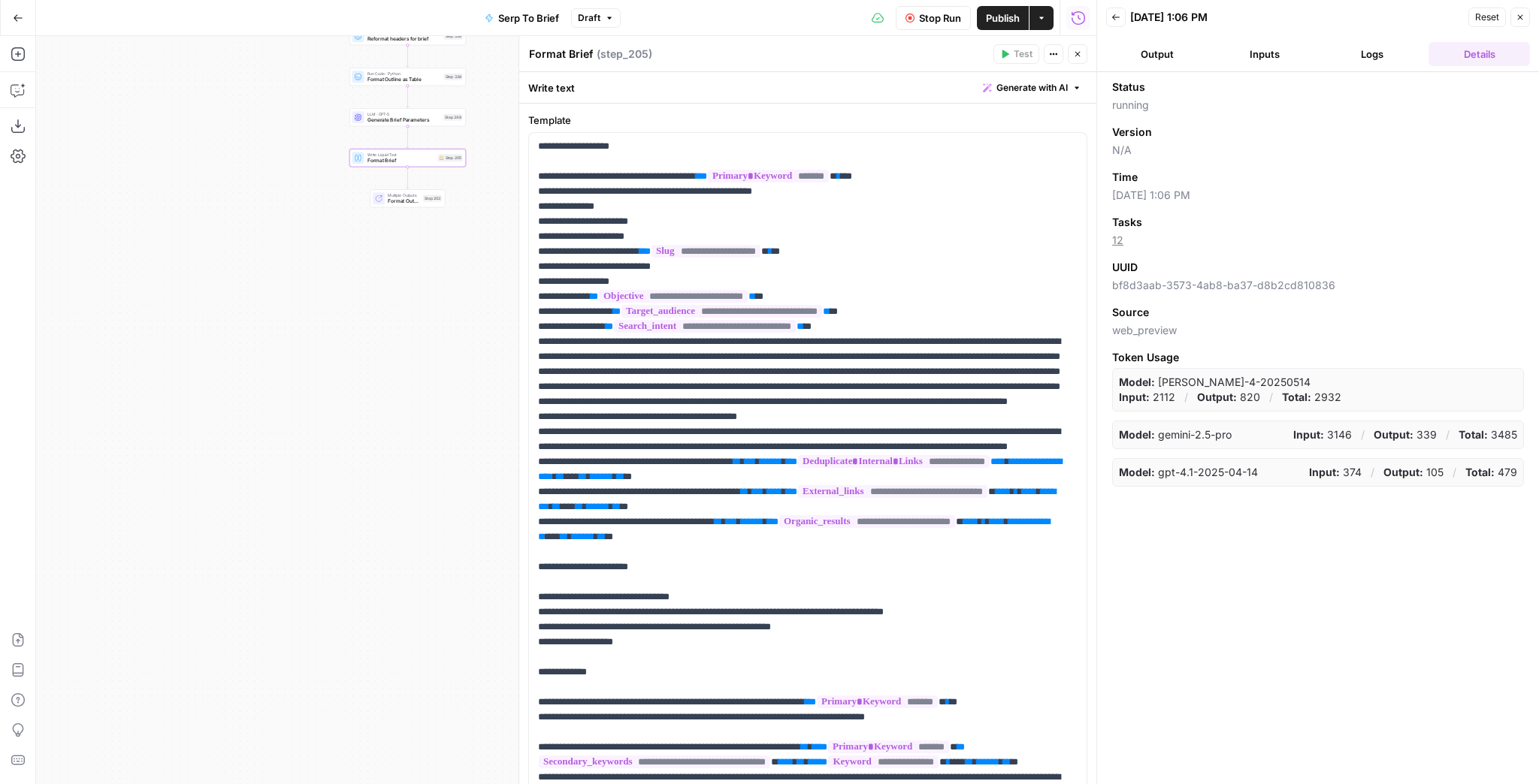
click at [1119, 26] on button "Back" at bounding box center [1116, 17] width 20 height 20
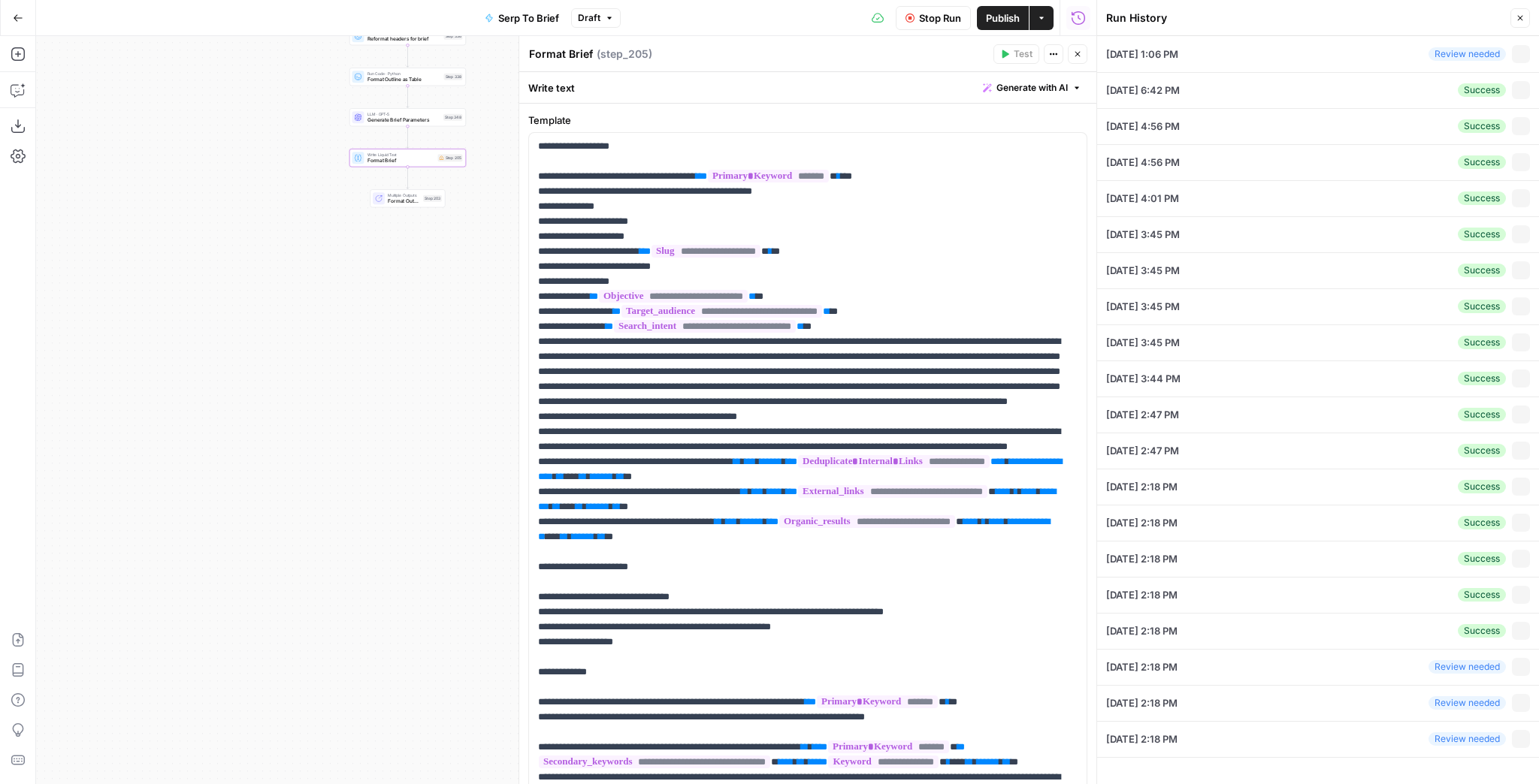
type input "Small Business checklist for taxes"
type textarea "{"organic_results":[{"rank":1,"link":"[URL][DOMAIN_NAME]","title":"Small Busine…"
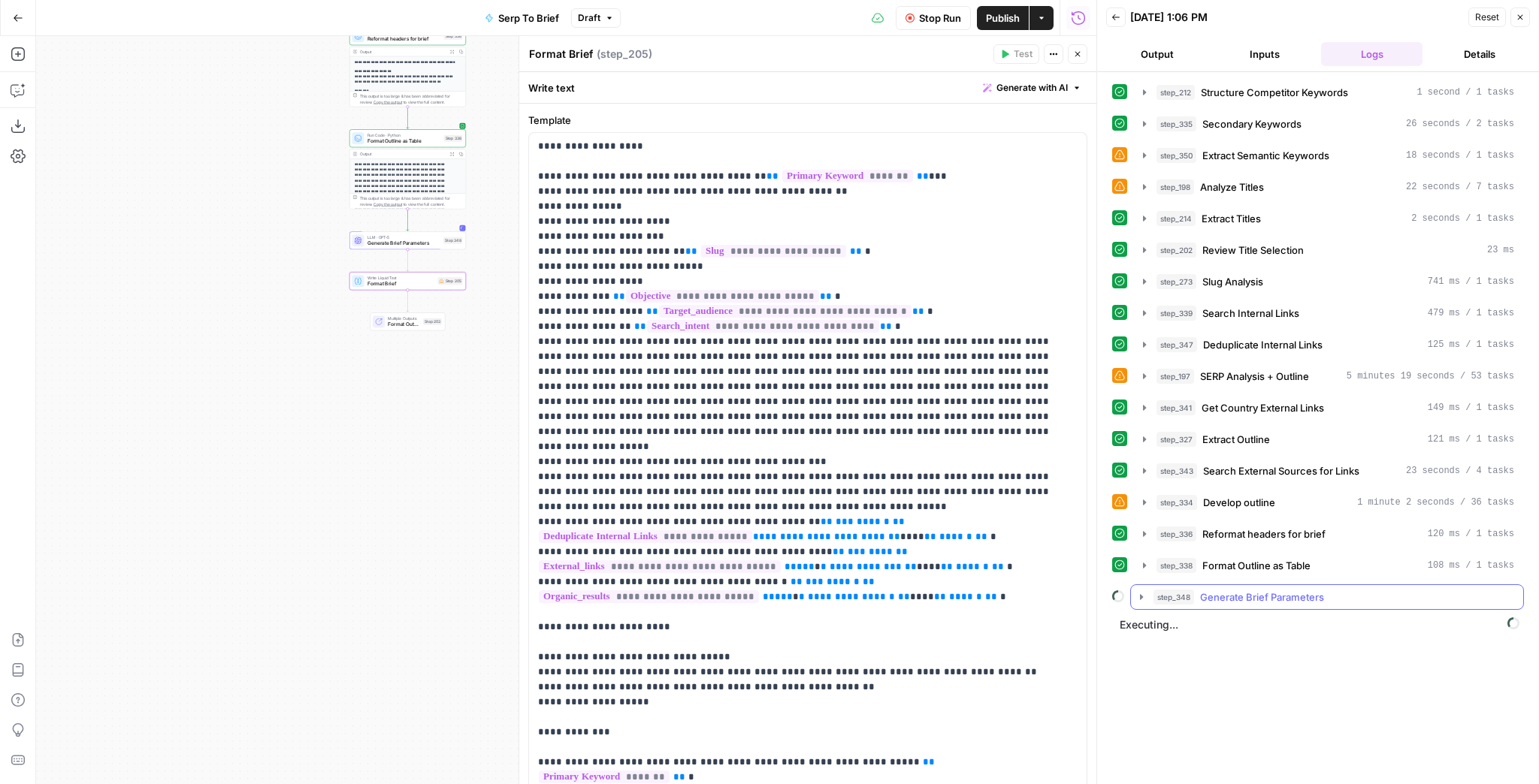
drag, startPoint x: 0, startPoint y: 0, endPoint x: 1142, endPoint y: 590, distance: 1285.4
click at [1142, 591] on icon "button" at bounding box center [1142, 597] width 12 height 12
click at [1142, 596] on icon "button" at bounding box center [1141, 597] width 5 height 3
click at [409, 246] on div "LLM · GPT-5 Generate Brief Parameters Step 348 Copy step Delete step Add Note T…" at bounding box center [407, 241] width 116 height 18
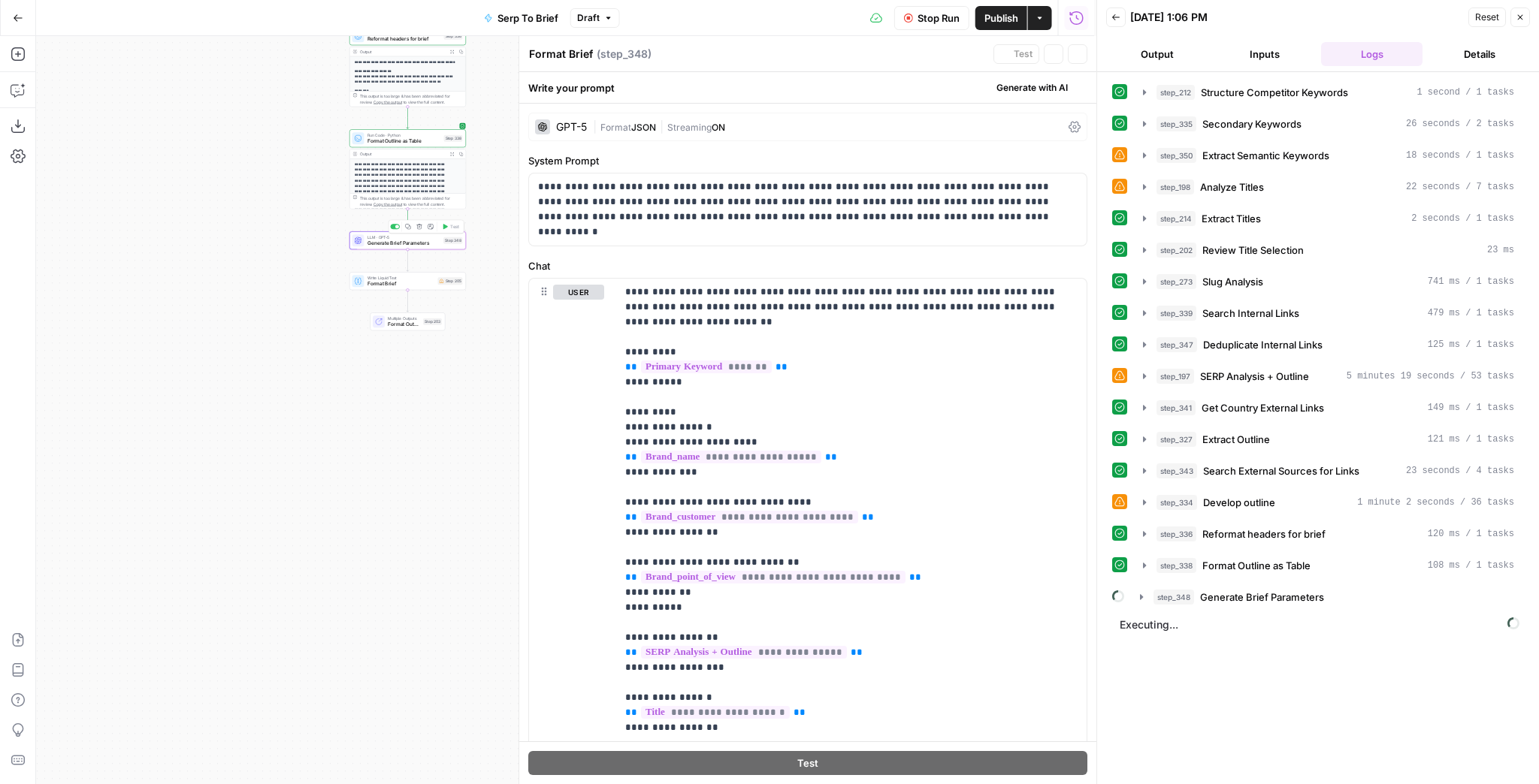
type textarea "Generate Brief Parameters"
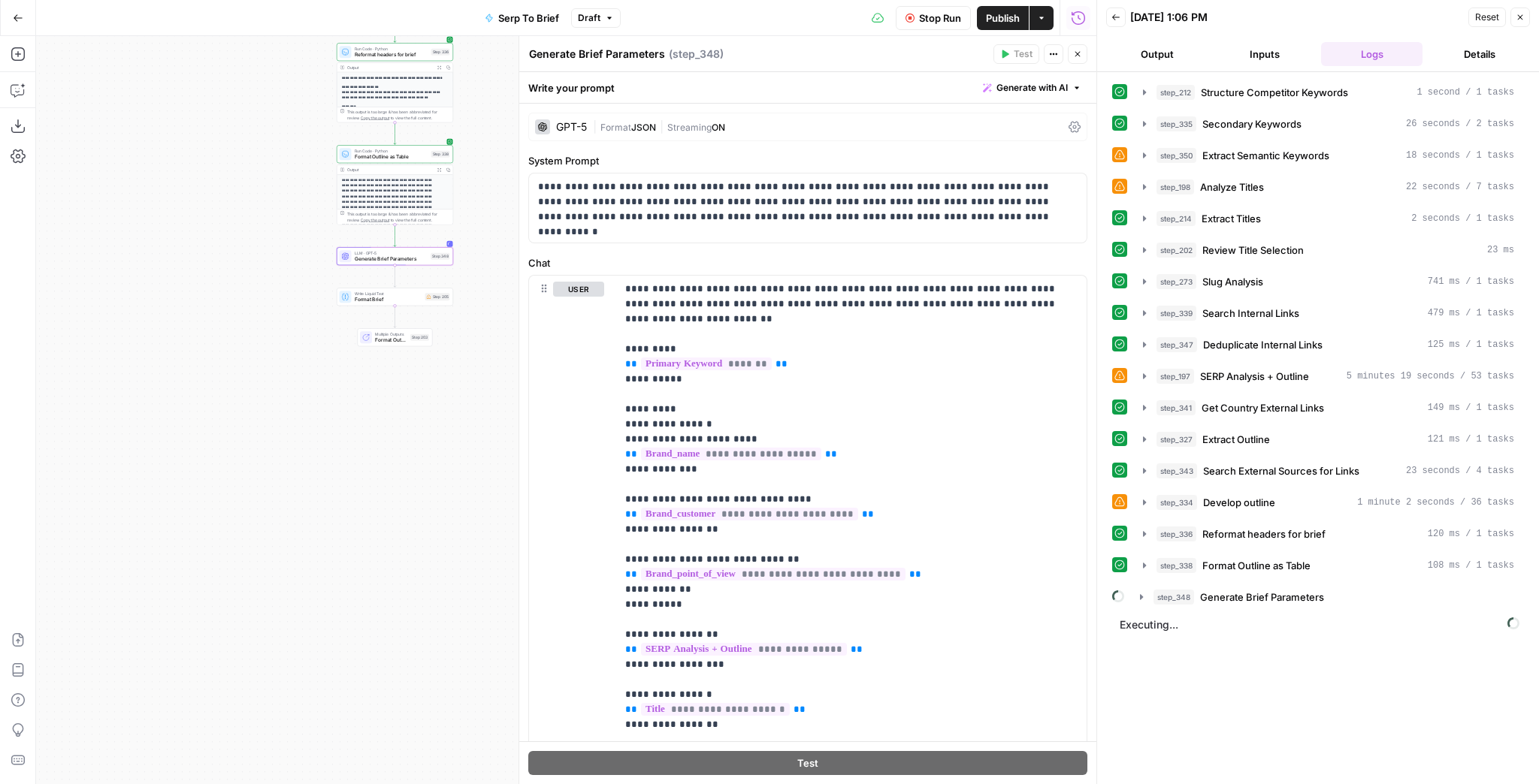
drag, startPoint x: 385, startPoint y: 410, endPoint x: 338, endPoint y: 457, distance: 66.5
click at [338, 457] on div "Workflow Input Settings Inputs Run Code · JavaScript Structure Competitor Keywo…" at bounding box center [565, 409] width 1060 height 748
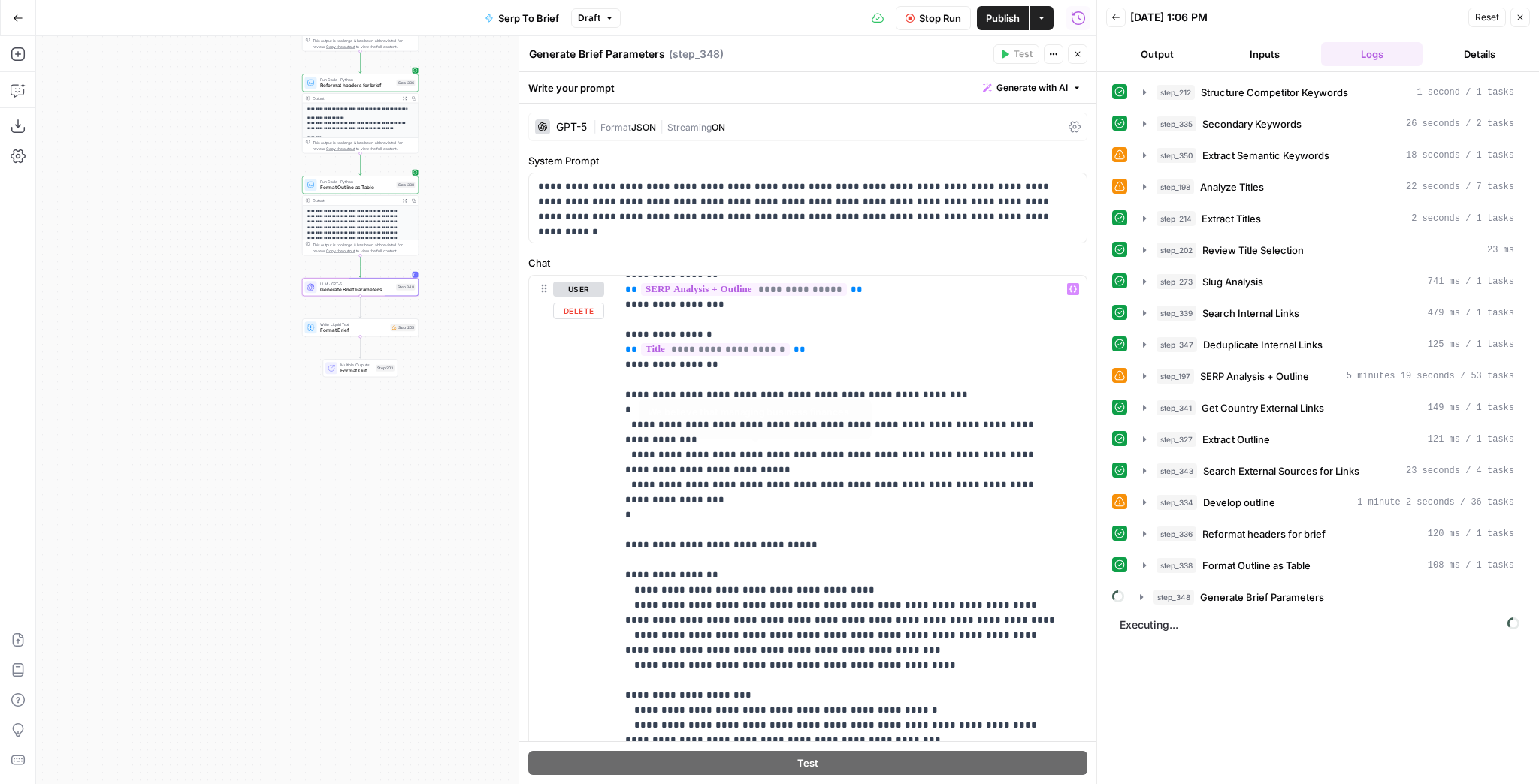
scroll to position [542, 0]
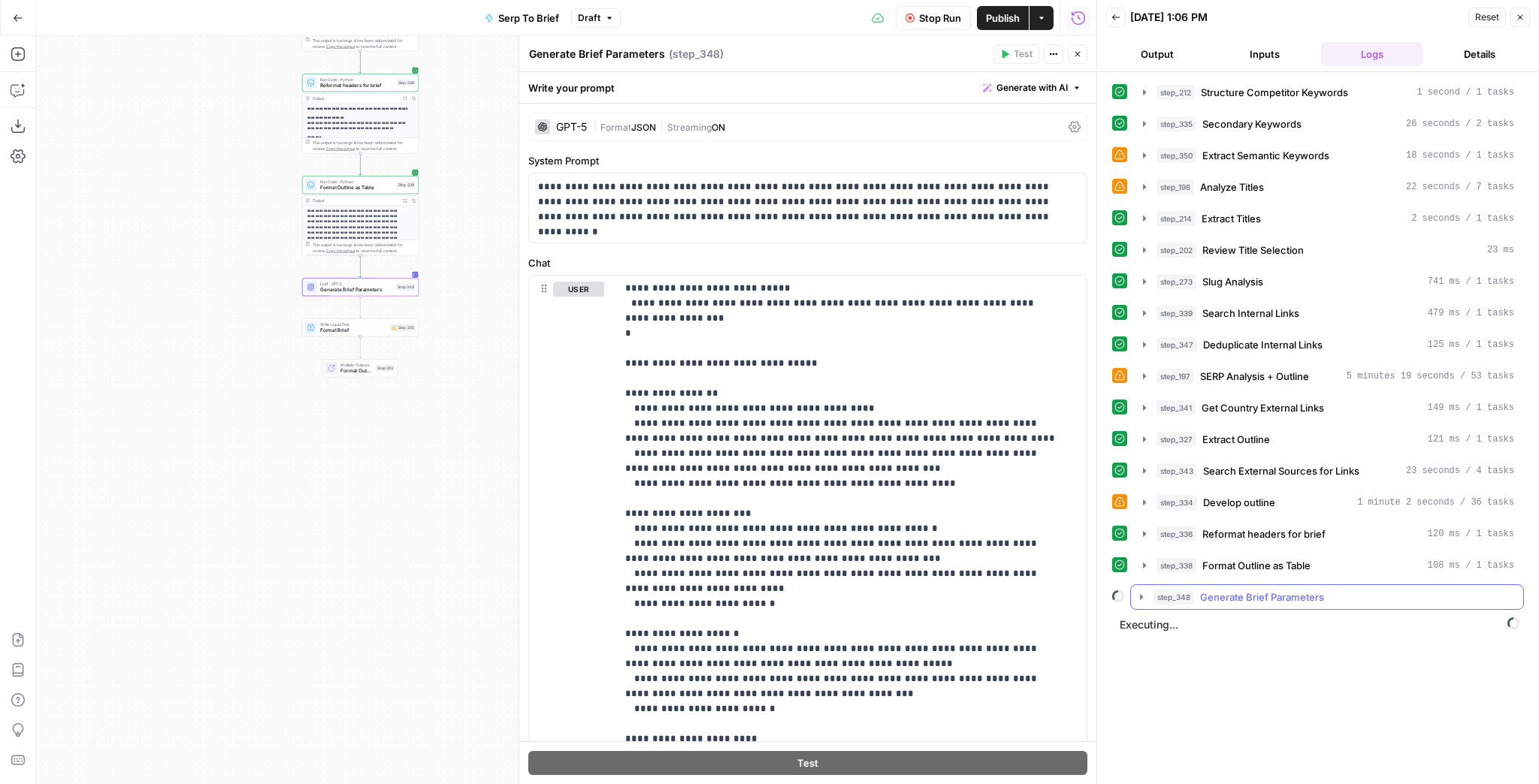
click at [1140, 594] on icon "button" at bounding box center [1142, 596] width 3 height 5
click at [1140, 591] on icon "button" at bounding box center [1142, 597] width 12 height 12
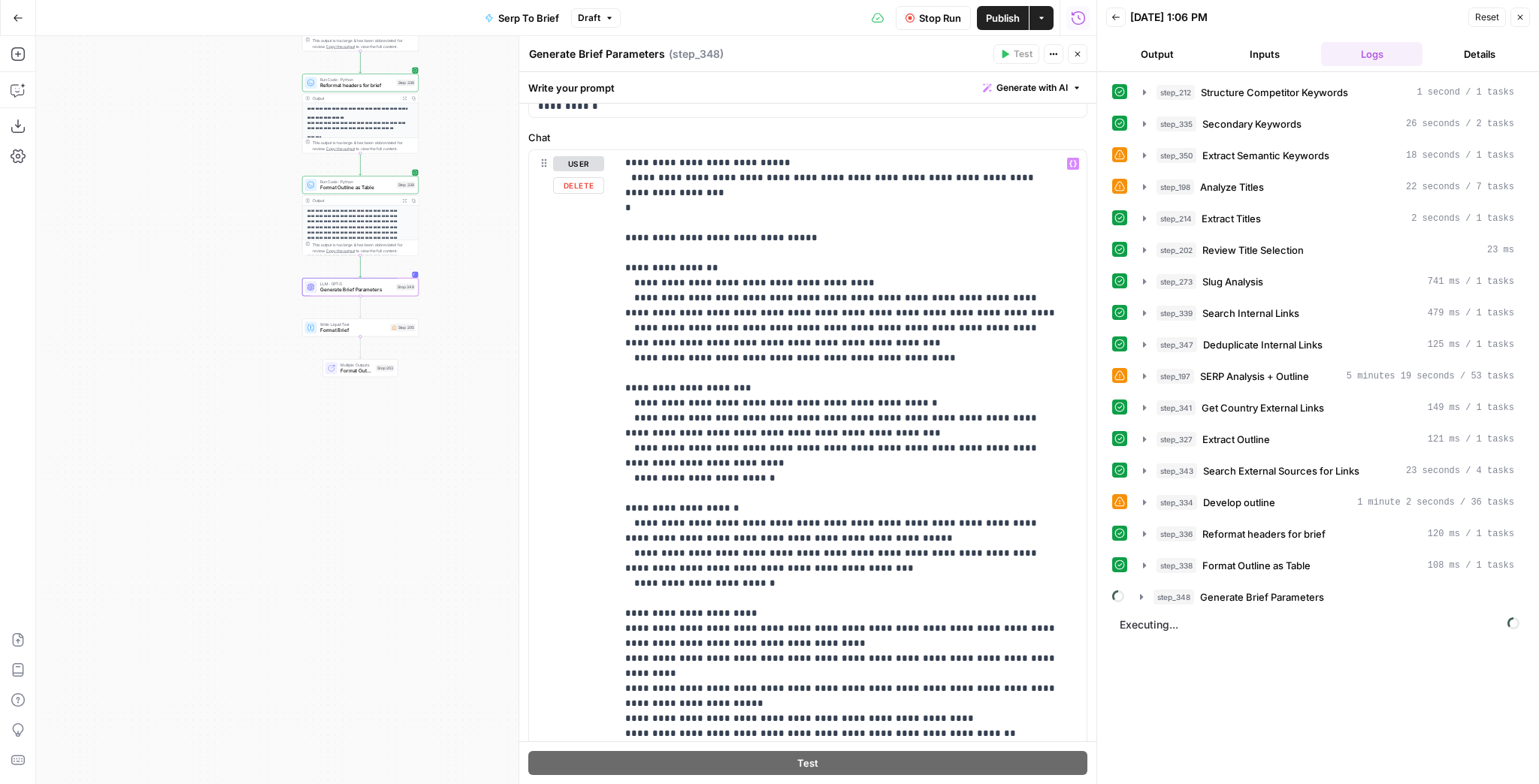
scroll to position [180, 0]
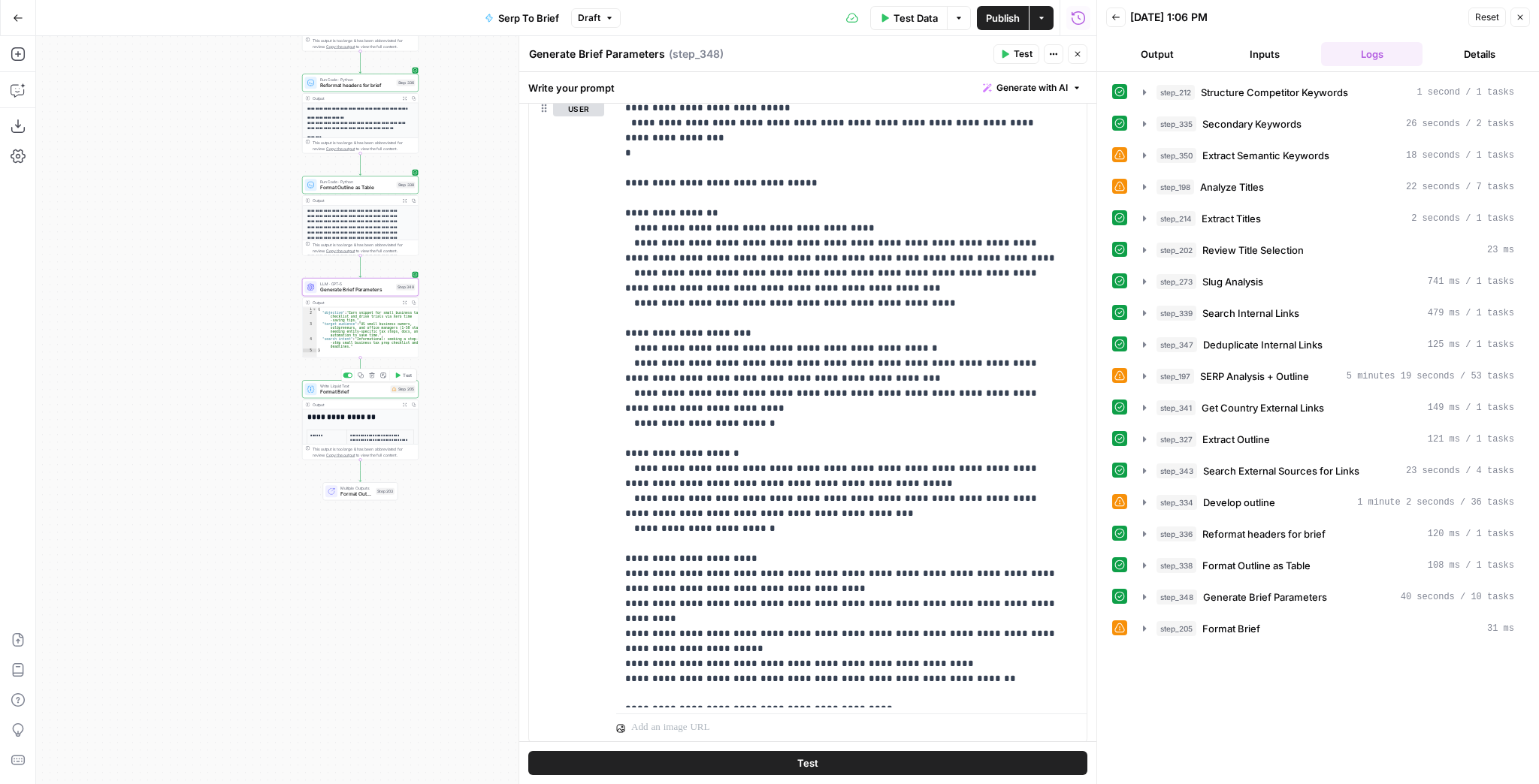
click at [361, 393] on span "Format Brief" at bounding box center [353, 392] width 68 height 8
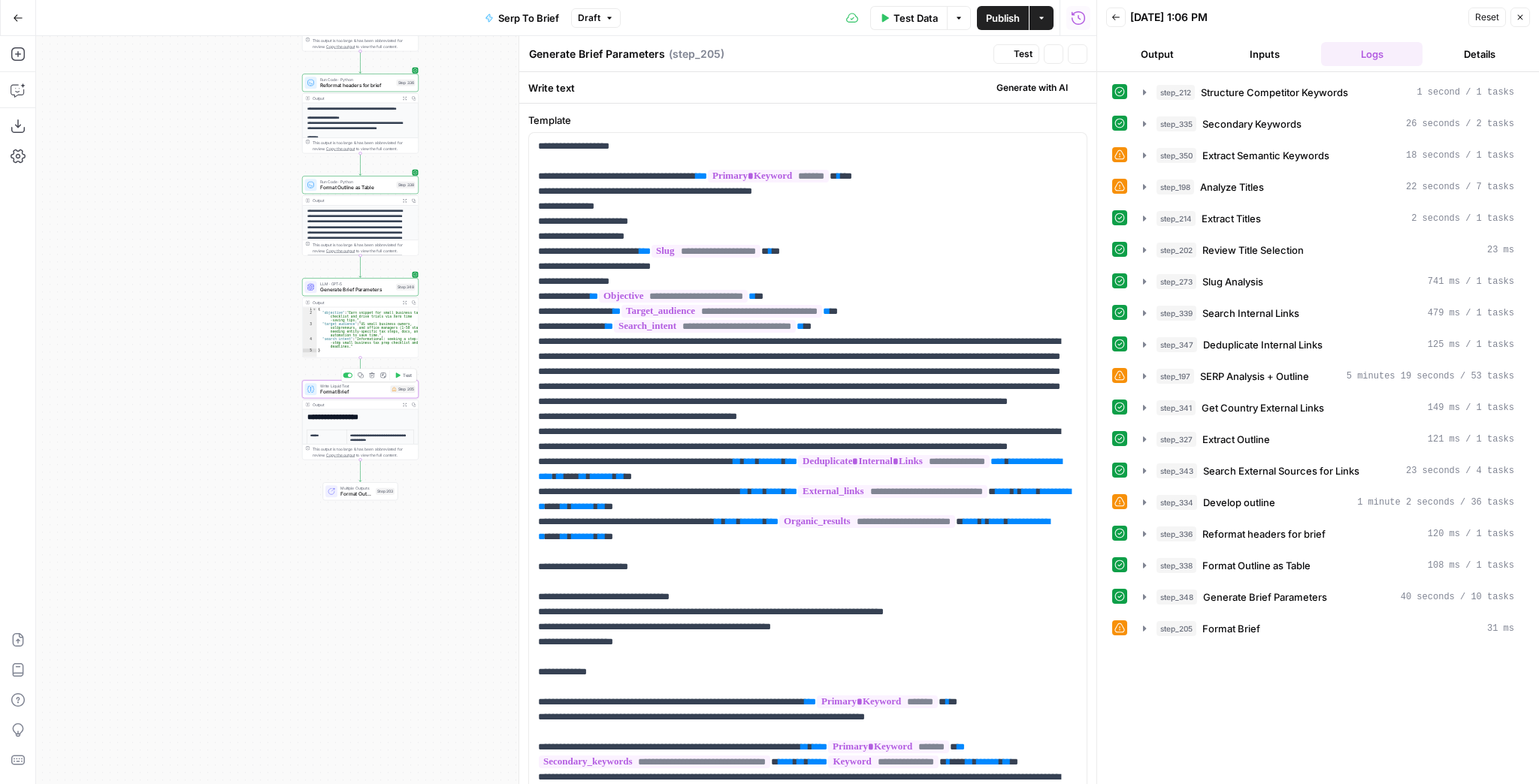
type textarea "Format Brief"
click at [1145, 623] on icon "button" at bounding box center [1145, 629] width 12 height 12
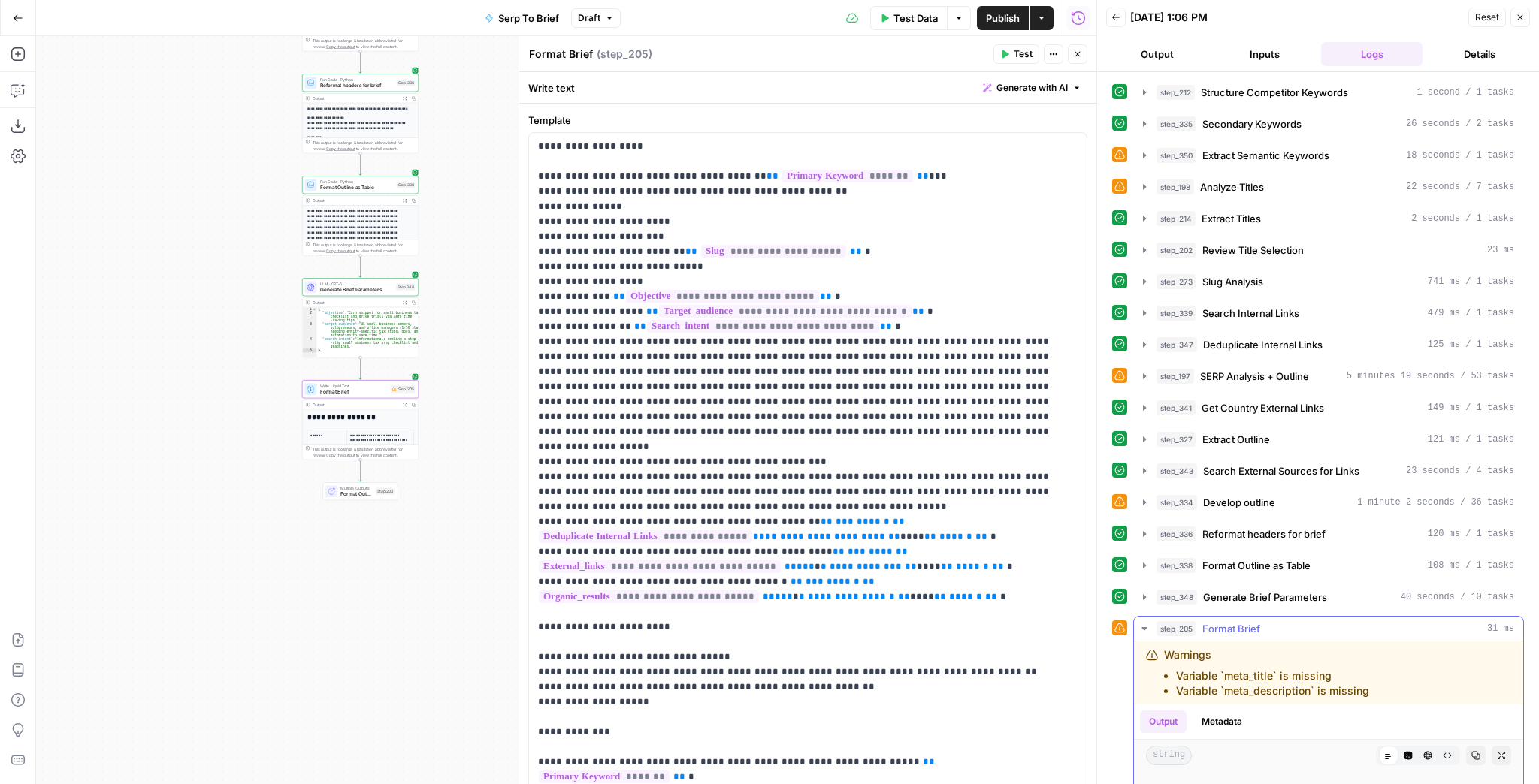
click at [1497, 754] on icon "button" at bounding box center [1502, 756] width 9 height 9
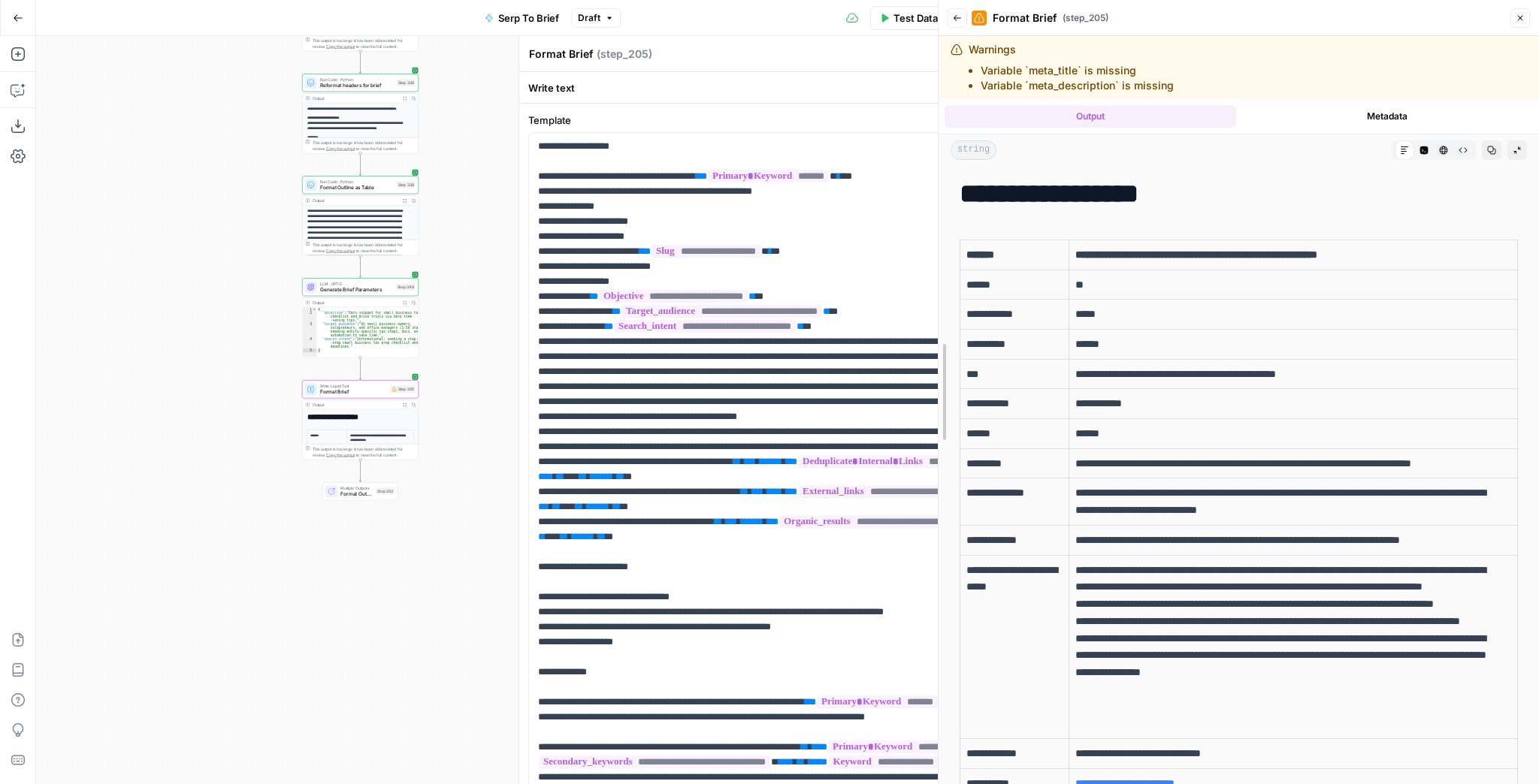
drag, startPoint x: 1091, startPoint y: 344, endPoint x: 894, endPoint y: 363, distance: 197.9
click at [894, 363] on body "XeroOps New Home Browse Insights Opportunities Your Data Recent Grids [Xero] Co…" at bounding box center [769, 392] width 1539 height 784
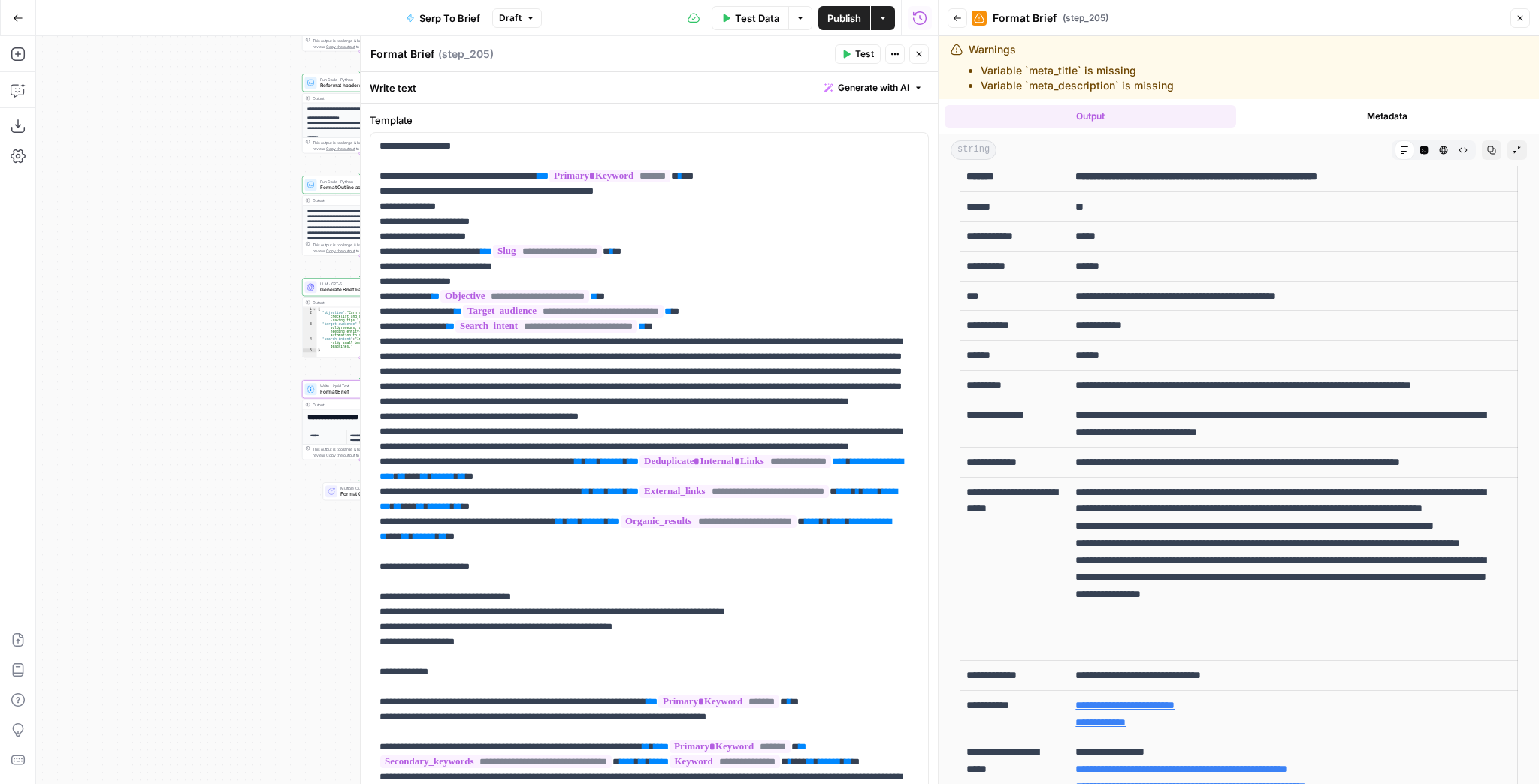
scroll to position [0, 0]
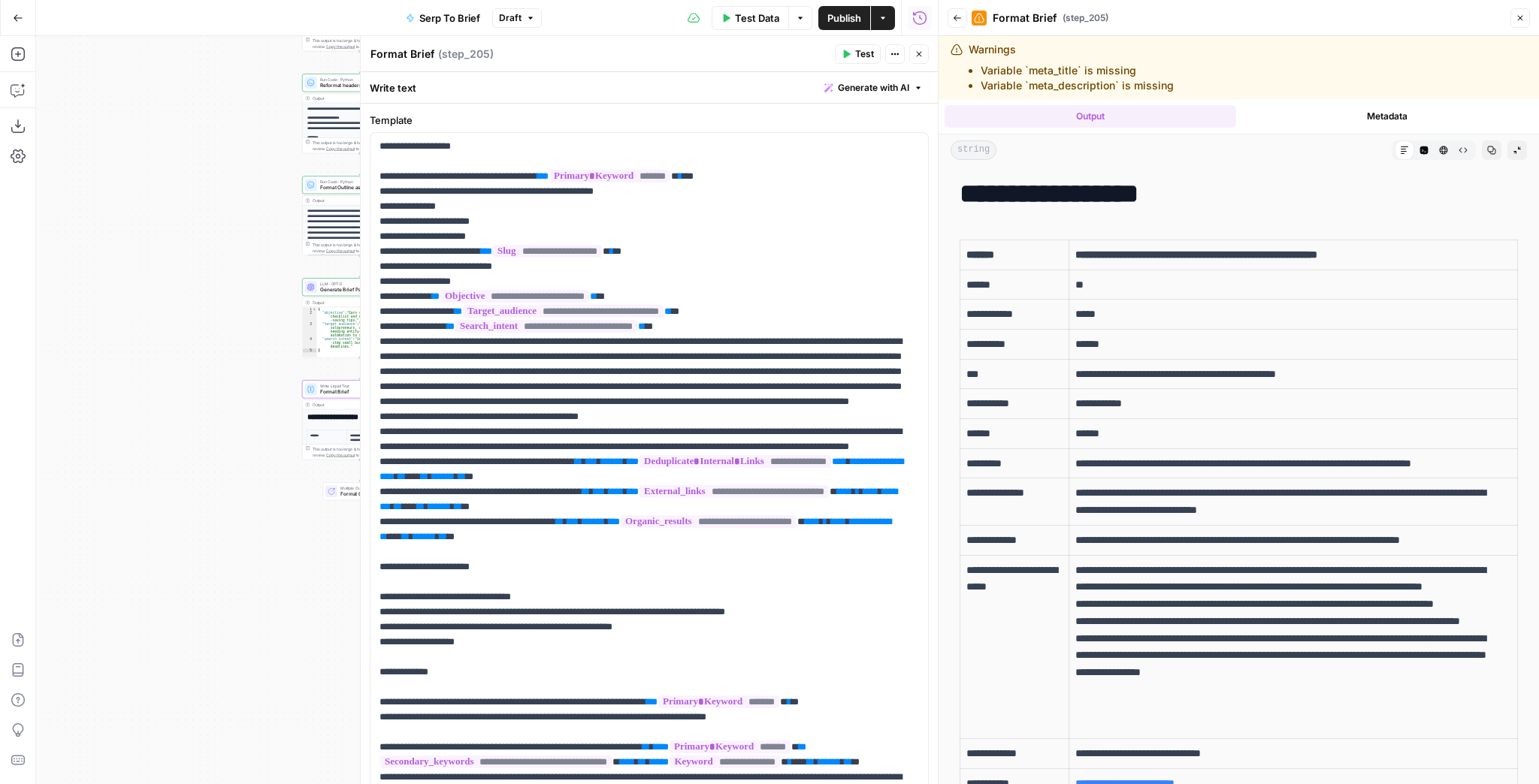
click at [958, 26] on button "Back" at bounding box center [958, 18] width 20 height 20
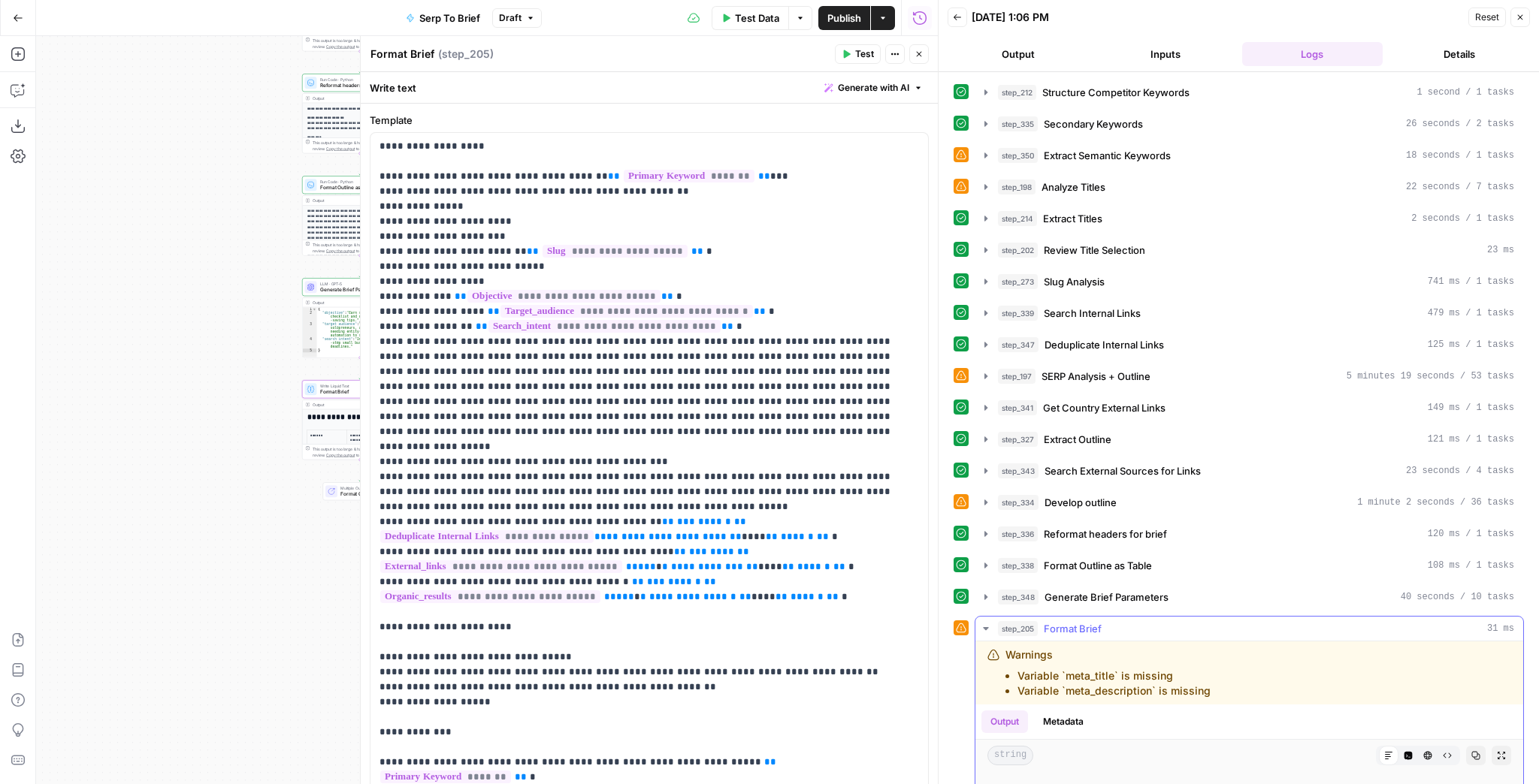
click at [1497, 751] on icon "button" at bounding box center [1502, 756] width 9 height 9
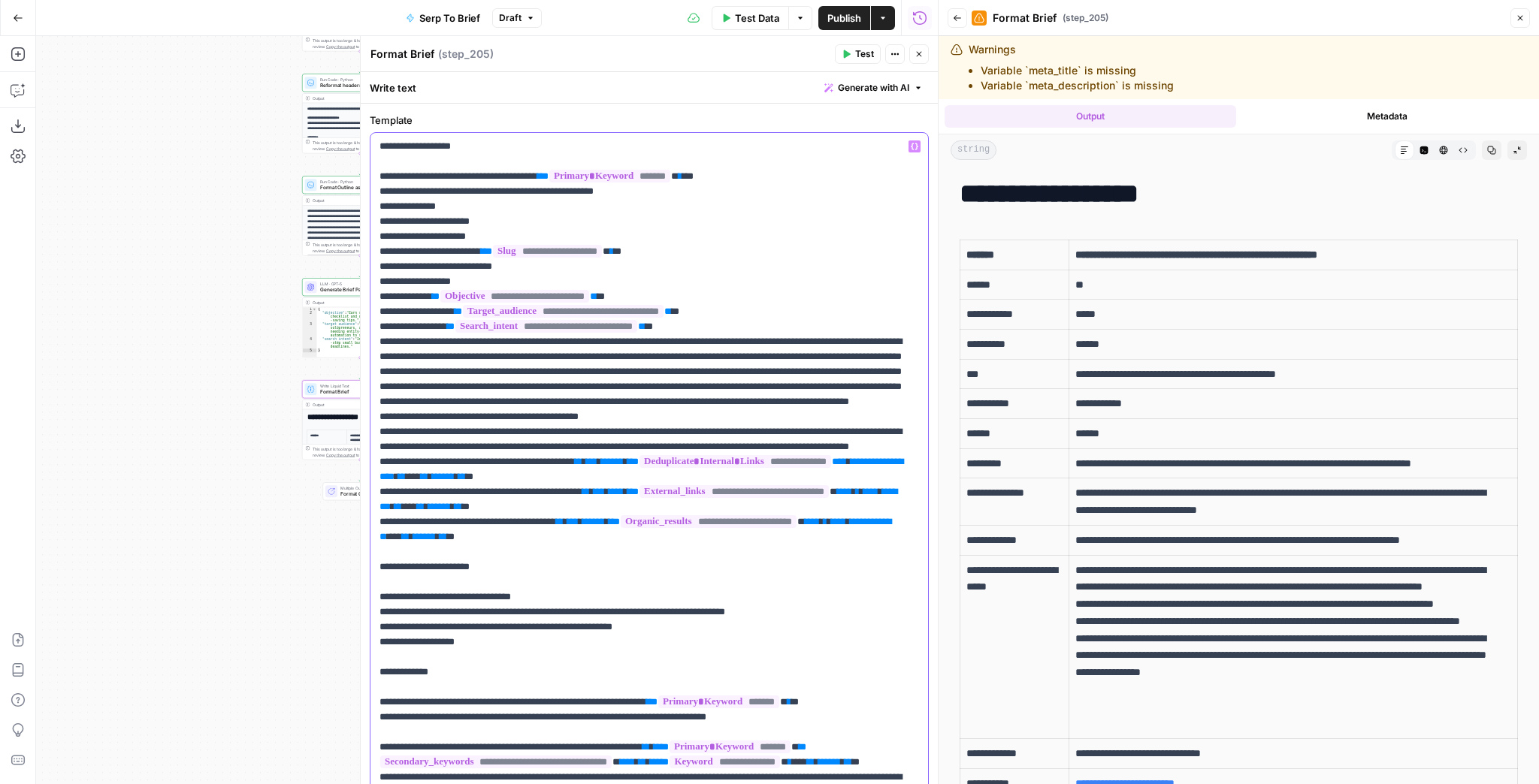
click at [714, 273] on p "**********" at bounding box center [644, 695] width 531 height 1112
drag, startPoint x: 1476, startPoint y: 150, endPoint x: 1455, endPoint y: 150, distance: 21.0
click at [1487, 150] on icon "button" at bounding box center [1492, 150] width 9 height 9
click at [690, 223] on p "**********" at bounding box center [644, 695] width 531 height 1112
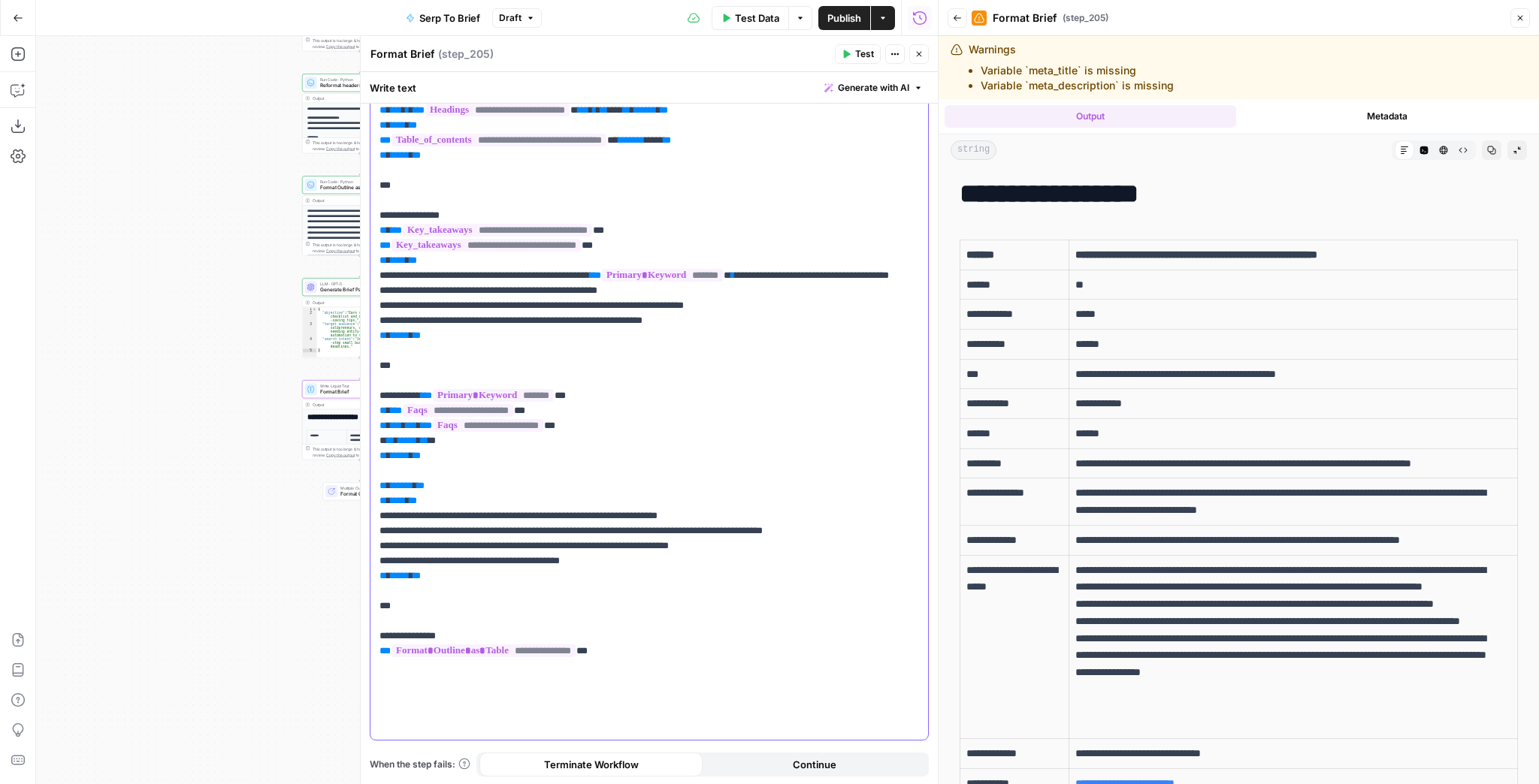
scroll to position [1224, 0]
click at [853, 51] on button "Test" at bounding box center [858, 54] width 46 height 20
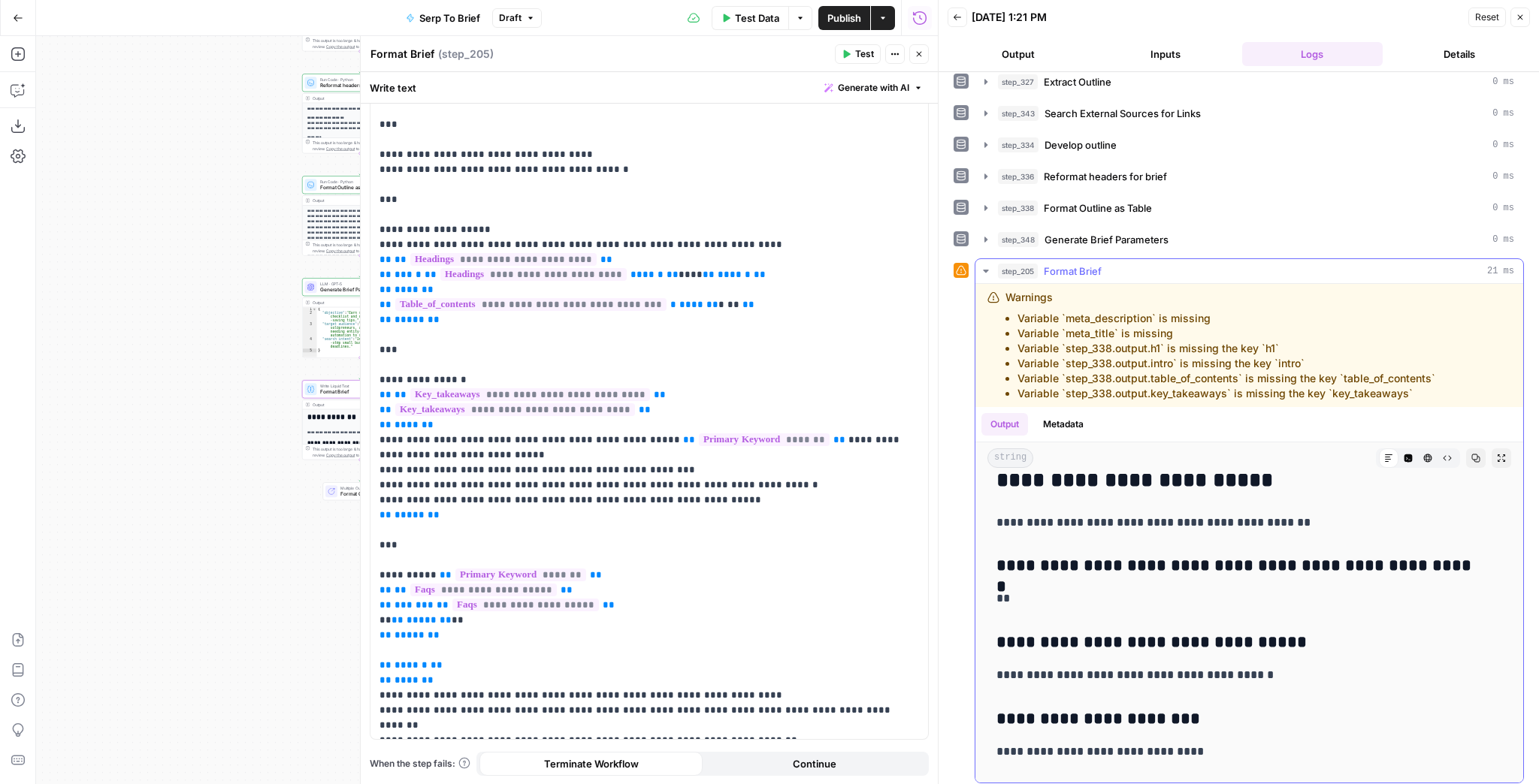
scroll to position [120, 0]
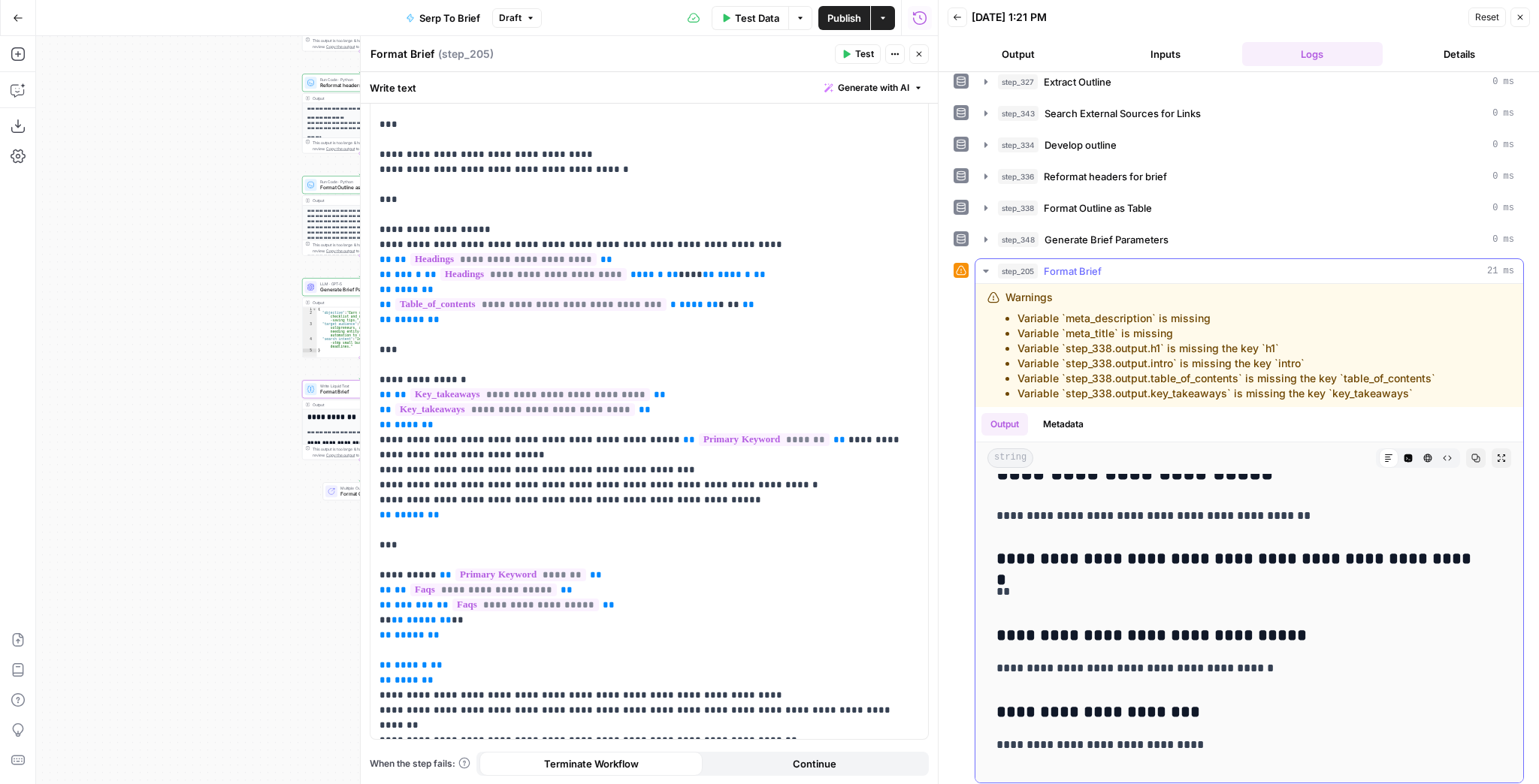
click at [1498, 454] on icon "button" at bounding box center [1502, 458] width 8 height 8
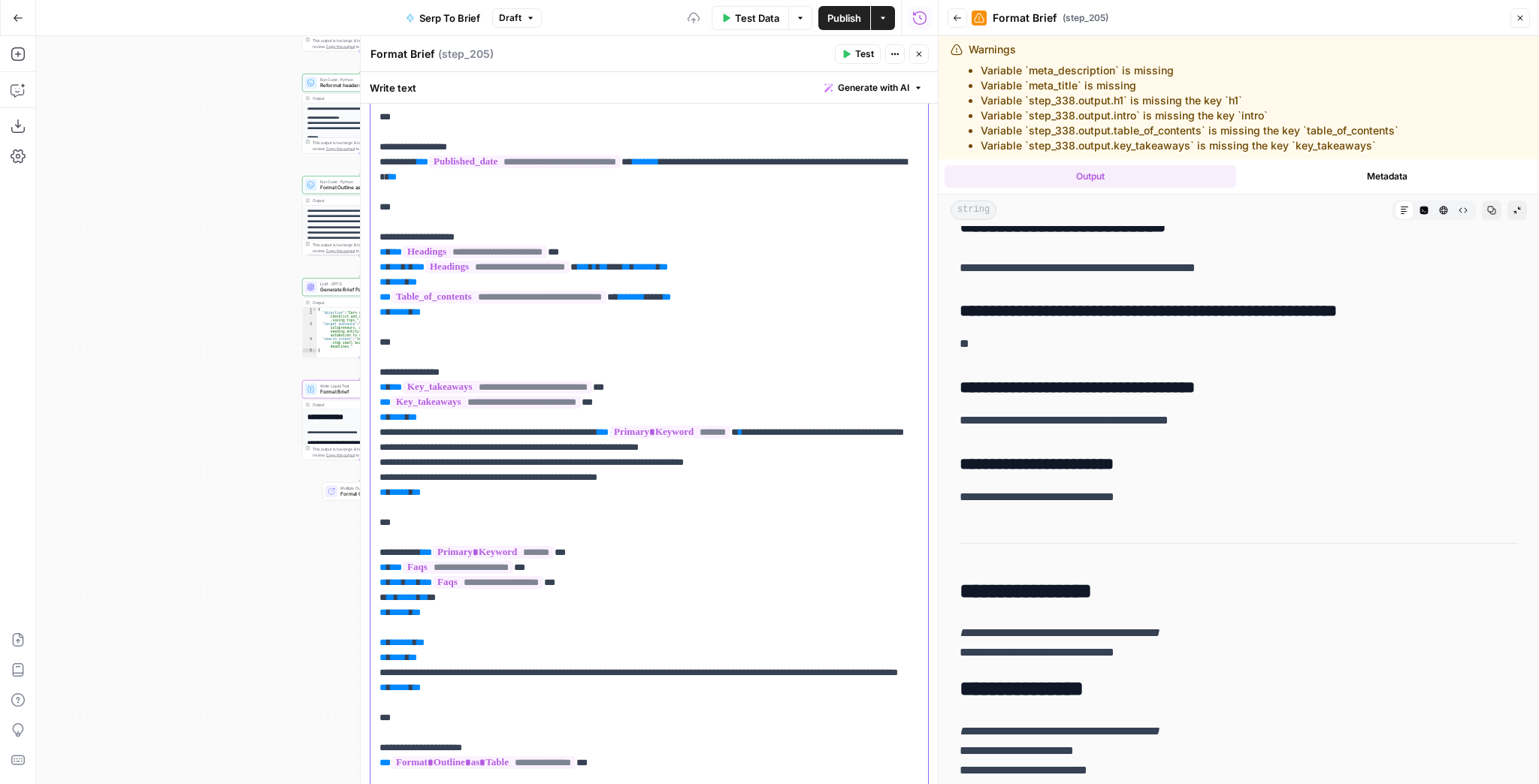
scroll to position [0, 0]
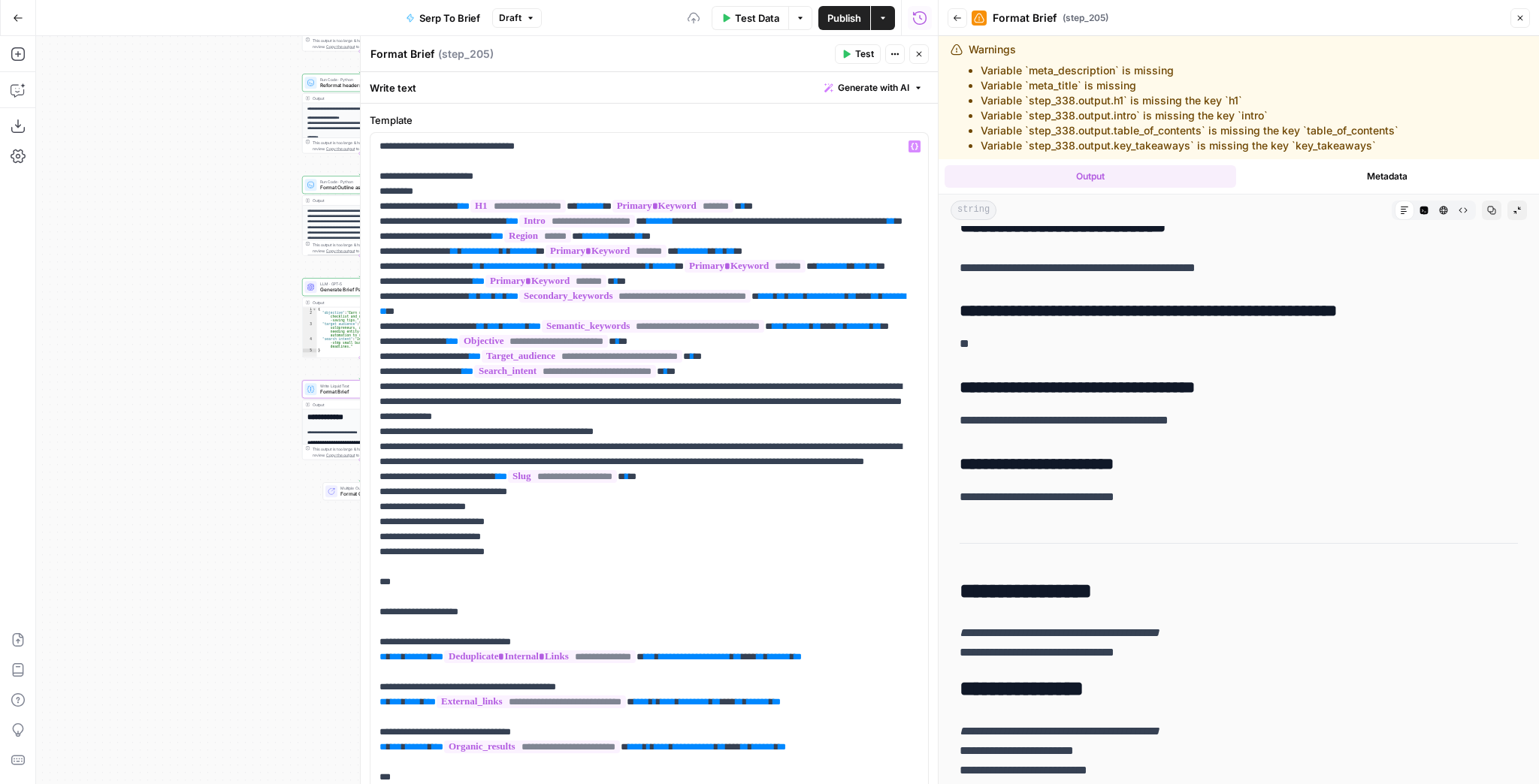
click at [845, 50] on icon "button" at bounding box center [847, 54] width 7 height 8
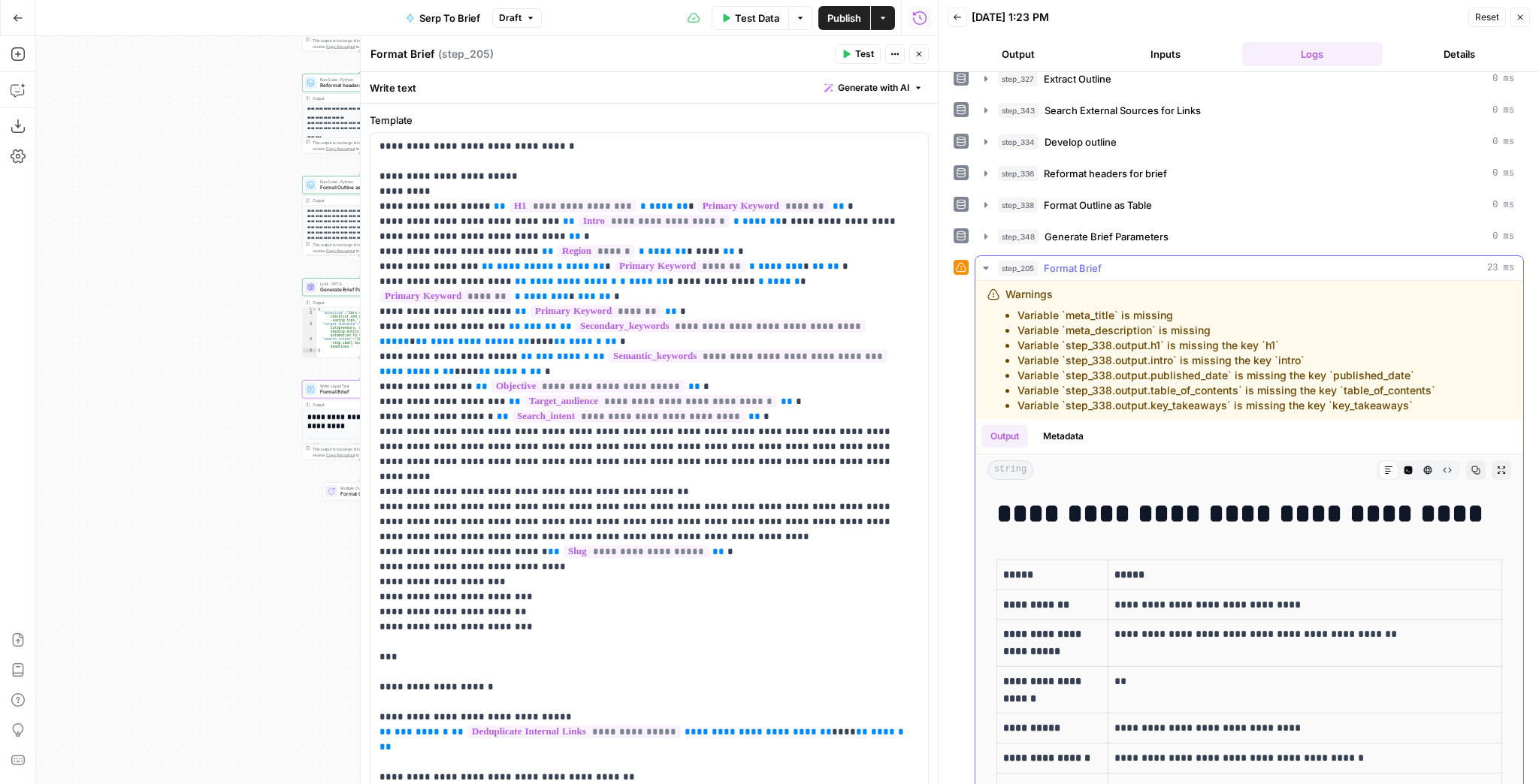
scroll to position [372, 0]
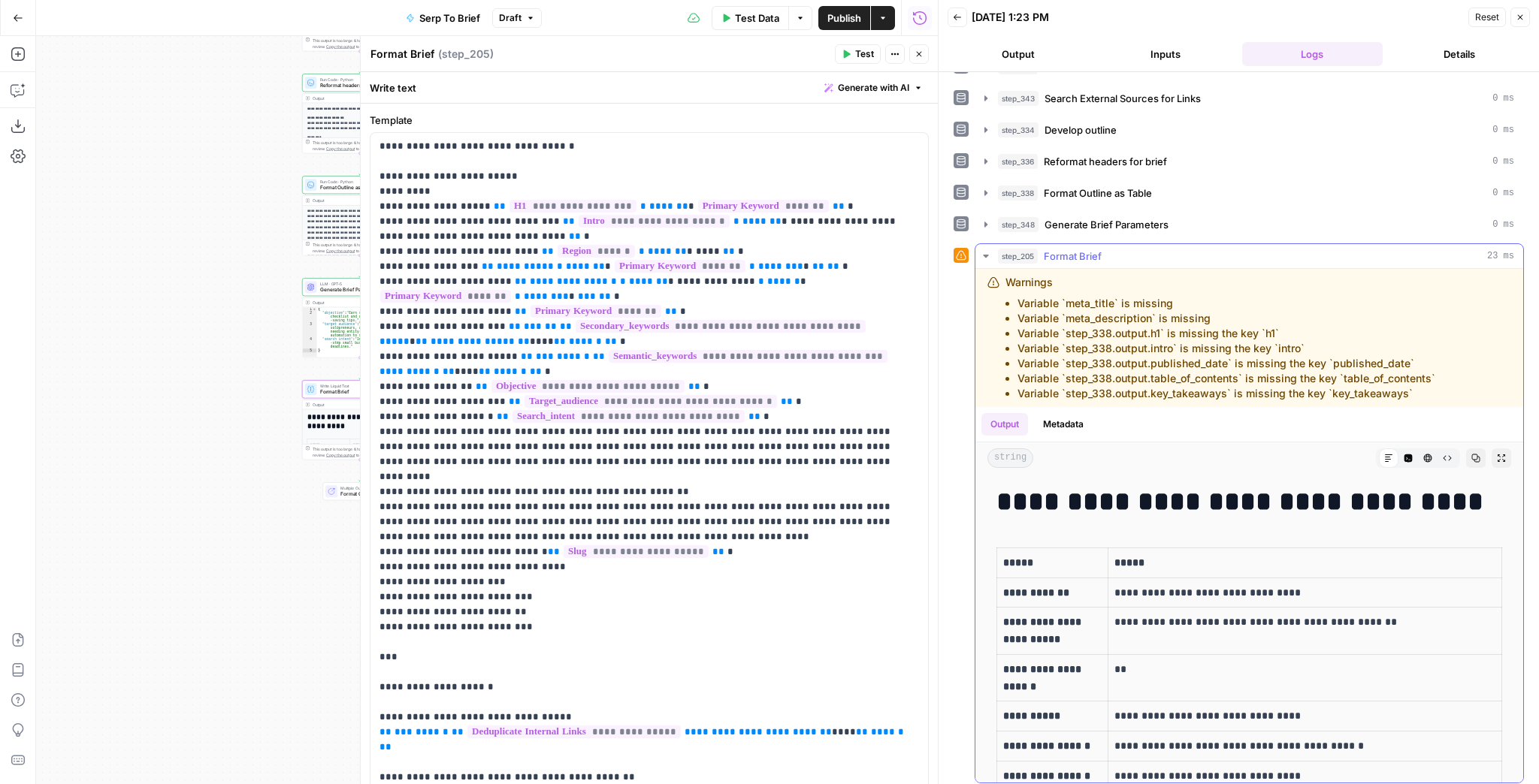
click at [1497, 454] on icon "button" at bounding box center [1502, 458] width 9 height 9
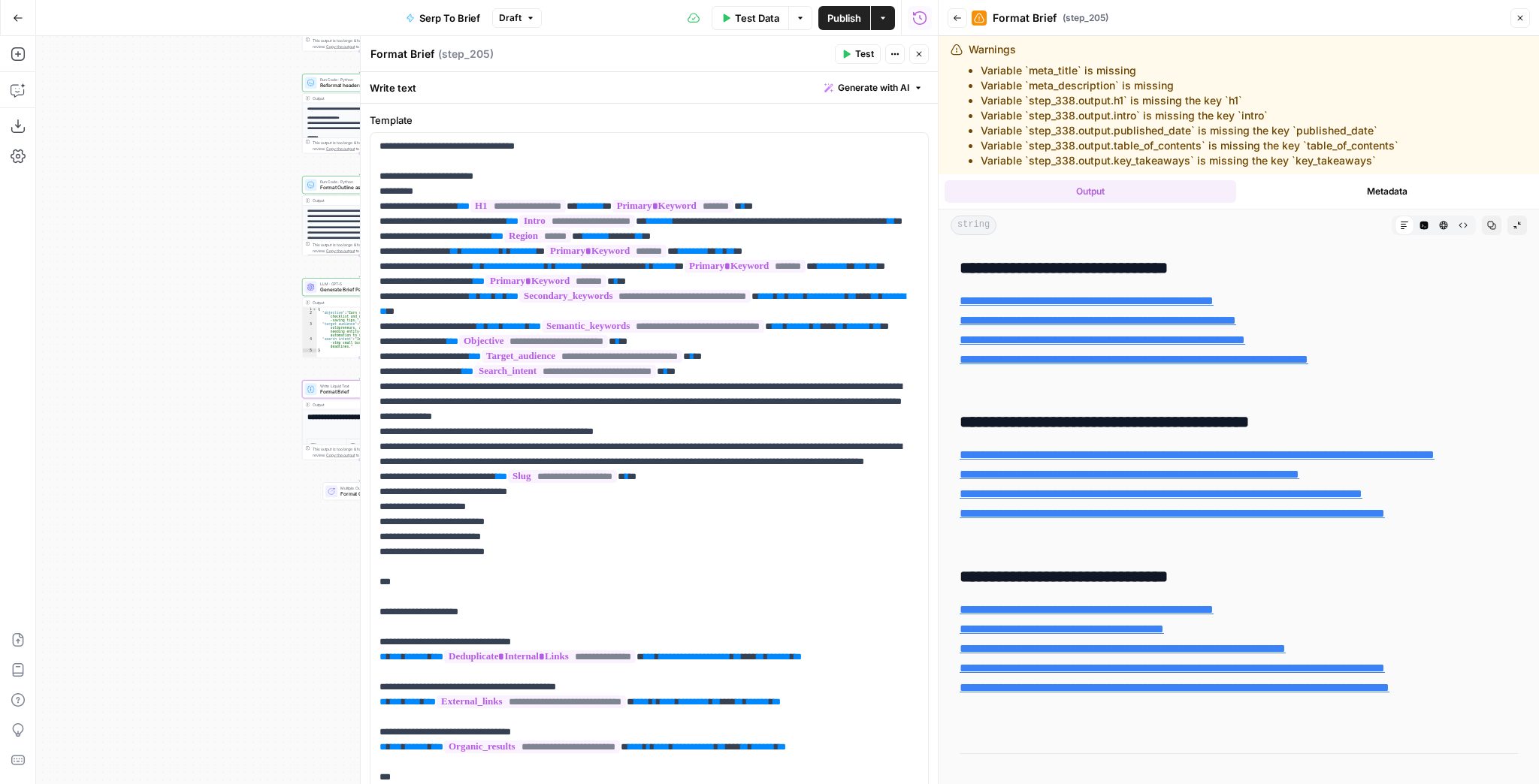
scroll to position [1142, 0]
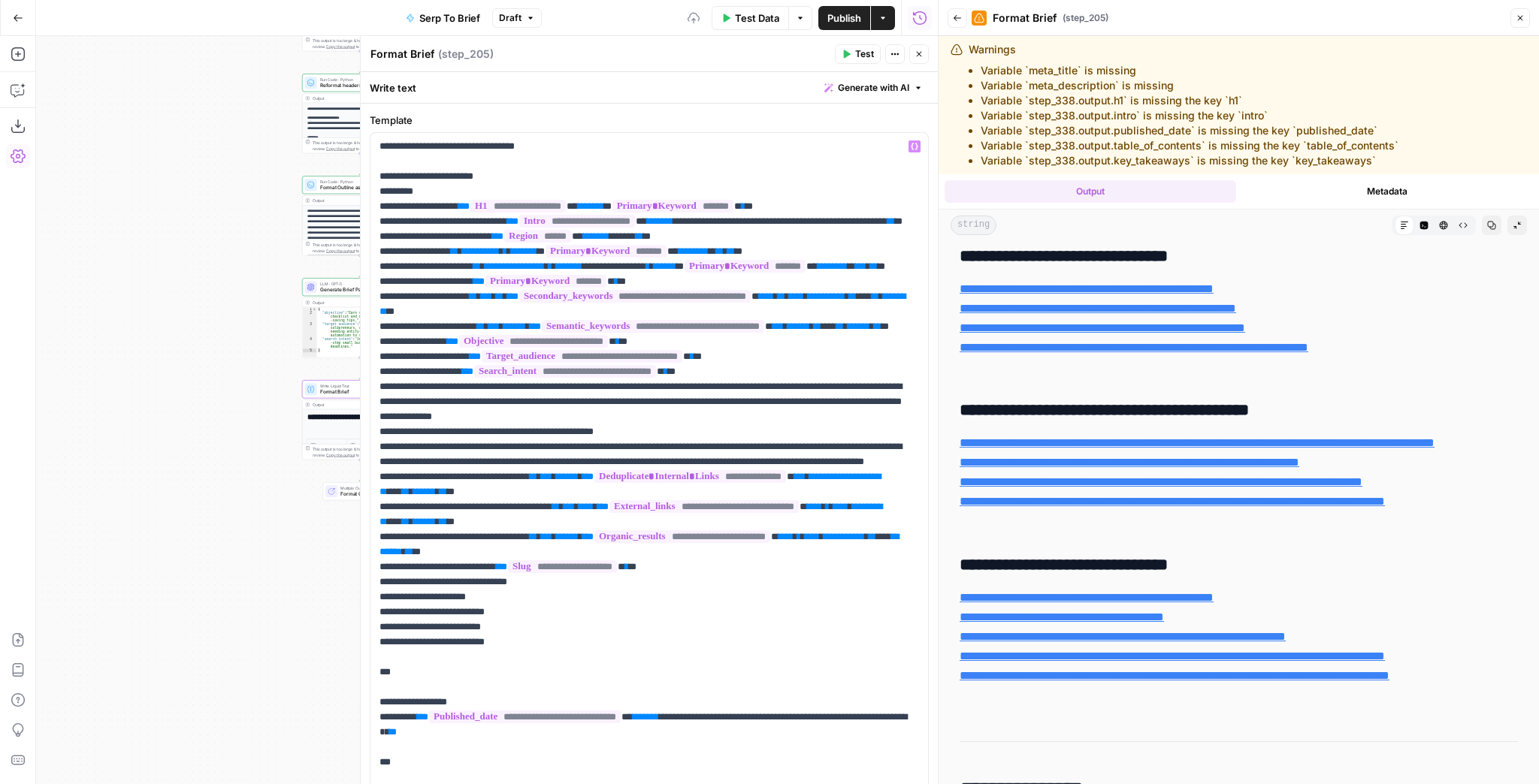
click at [854, 58] on button "Test" at bounding box center [858, 54] width 46 height 20
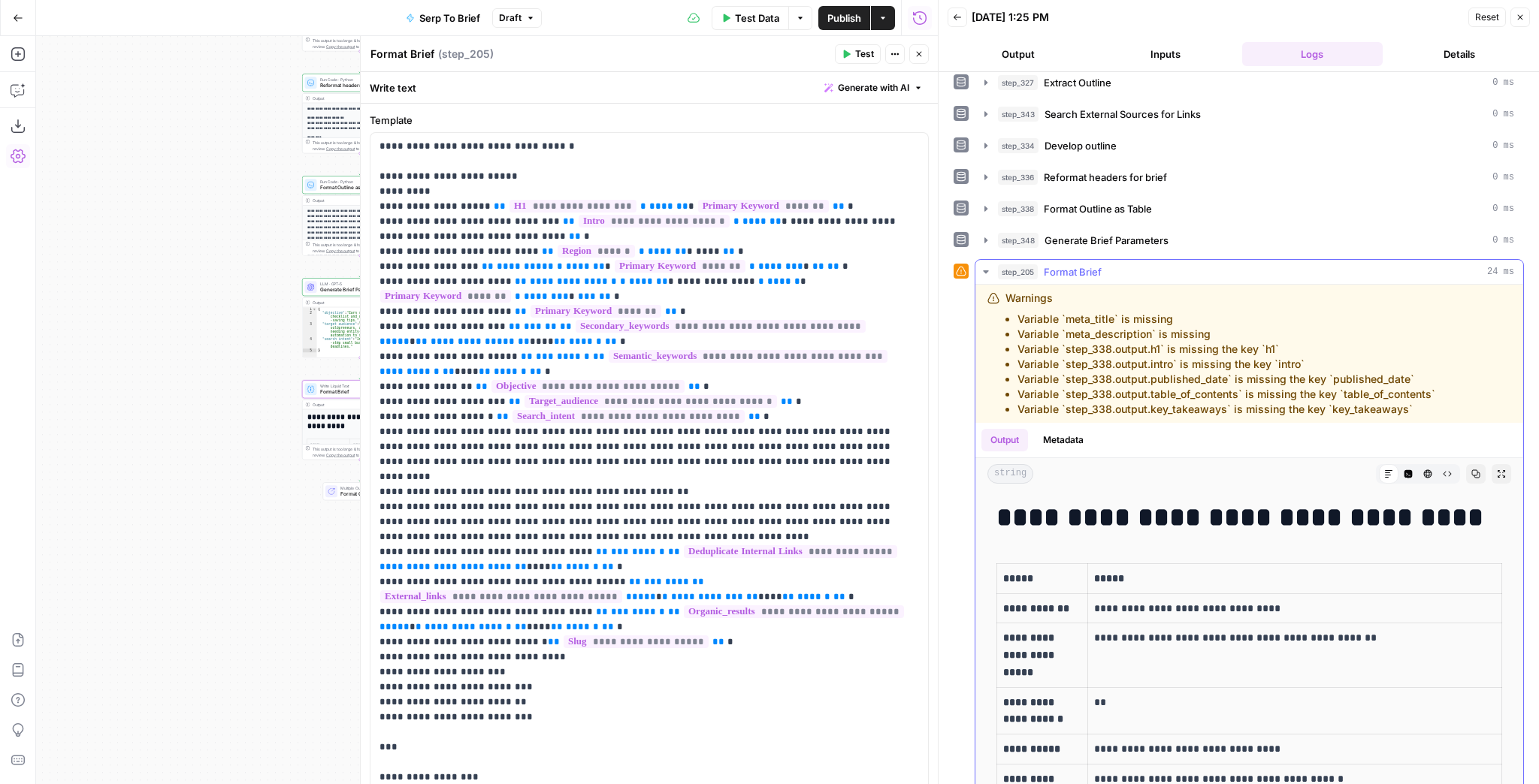
scroll to position [361, 0]
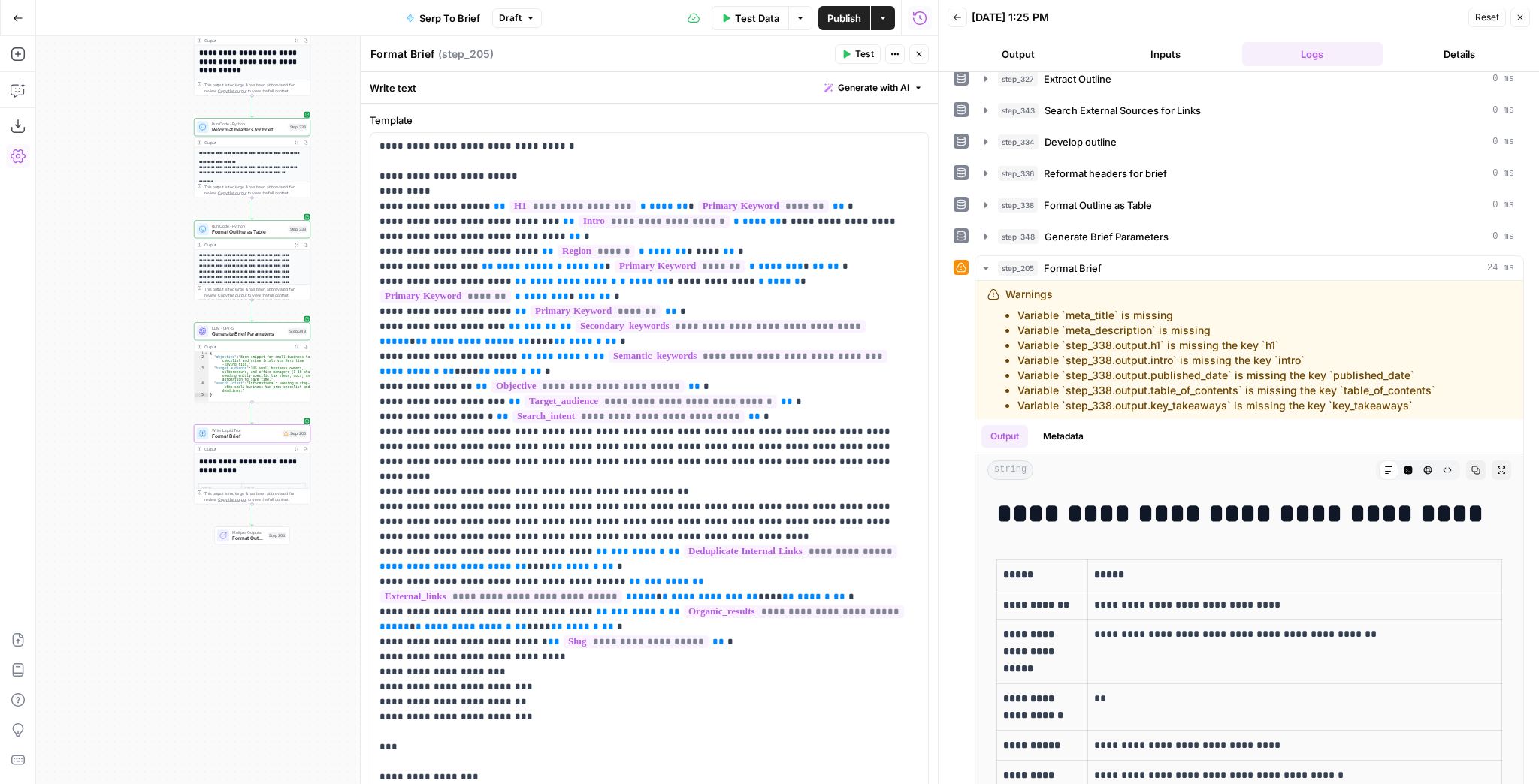
drag, startPoint x: 166, startPoint y: 301, endPoint x: 98, endPoint y: 330, distance: 73.9
click at [98, 330] on div "Workflow Input Settings Inputs Run Code · JavaScript Structure Competitor Keywo…" at bounding box center [486, 409] width 902 height 748
click at [116, 286] on div "Workflow Input Settings Inputs Run Code · JavaScript Structure Competitor Keywo…" at bounding box center [486, 409] width 902 height 748
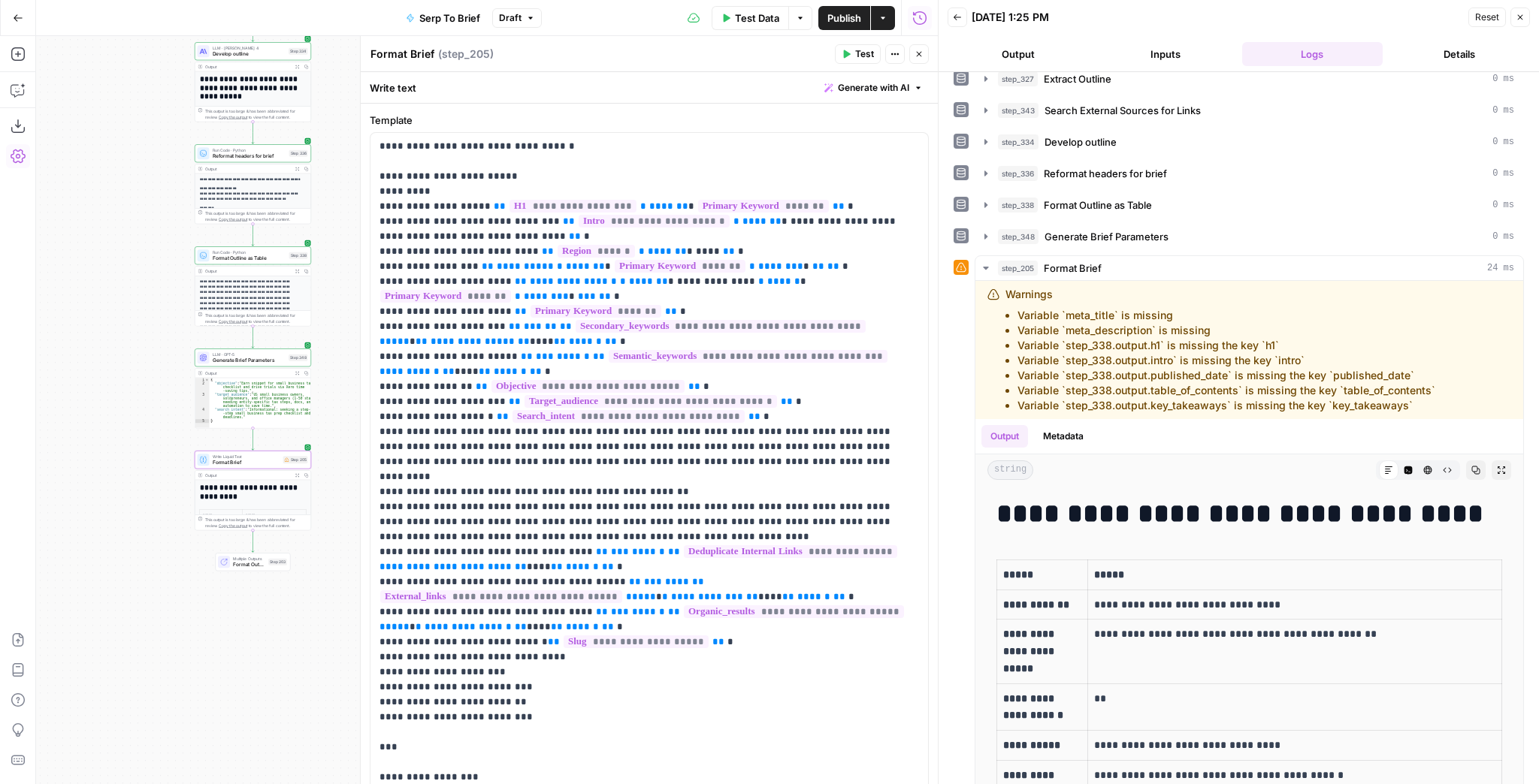
drag, startPoint x: 116, startPoint y: 286, endPoint x: 116, endPoint y: 308, distance: 22.0
click at [116, 308] on div "Workflow Input Settings Inputs Run Code · JavaScript Structure Competitor Keywo…" at bounding box center [486, 409] width 902 height 748
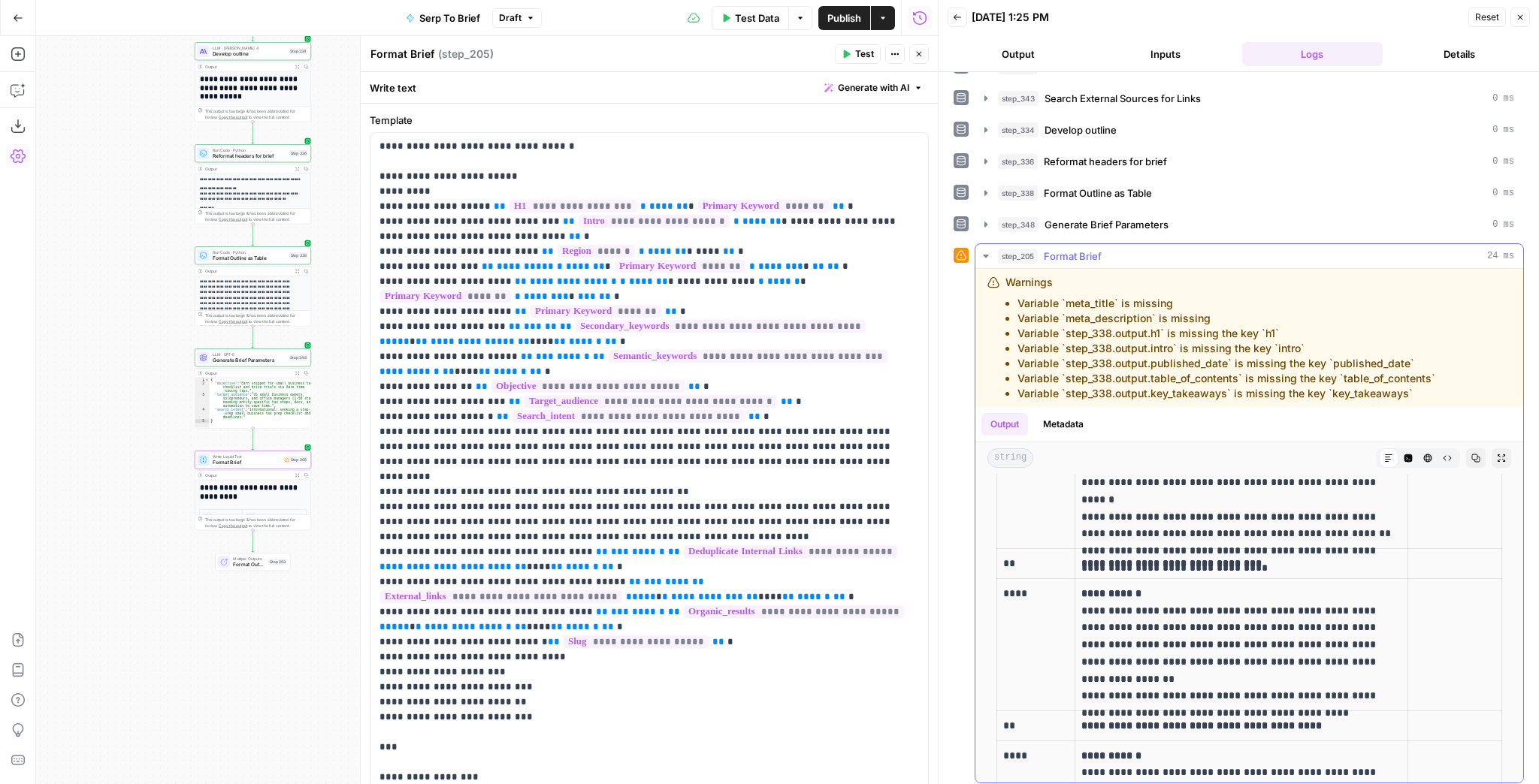
scroll to position [5469, 0]
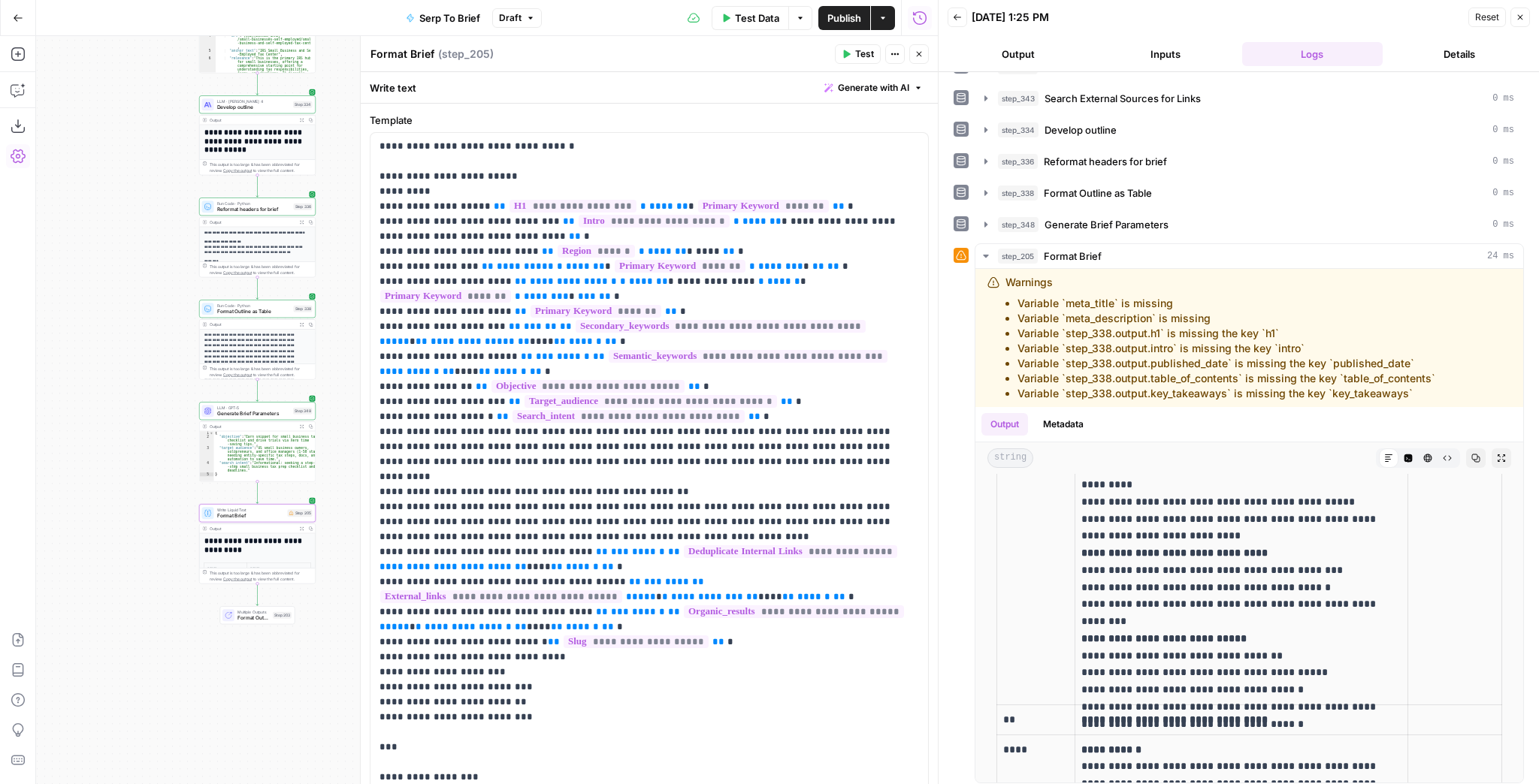
drag, startPoint x: 129, startPoint y: 183, endPoint x: 152, endPoint y: 223, distance: 46.1
click at [128, 246] on div "Workflow Input Settings Inputs Run Code · JavaScript Structure Competitor Keywo…" at bounding box center [486, 409] width 902 height 748
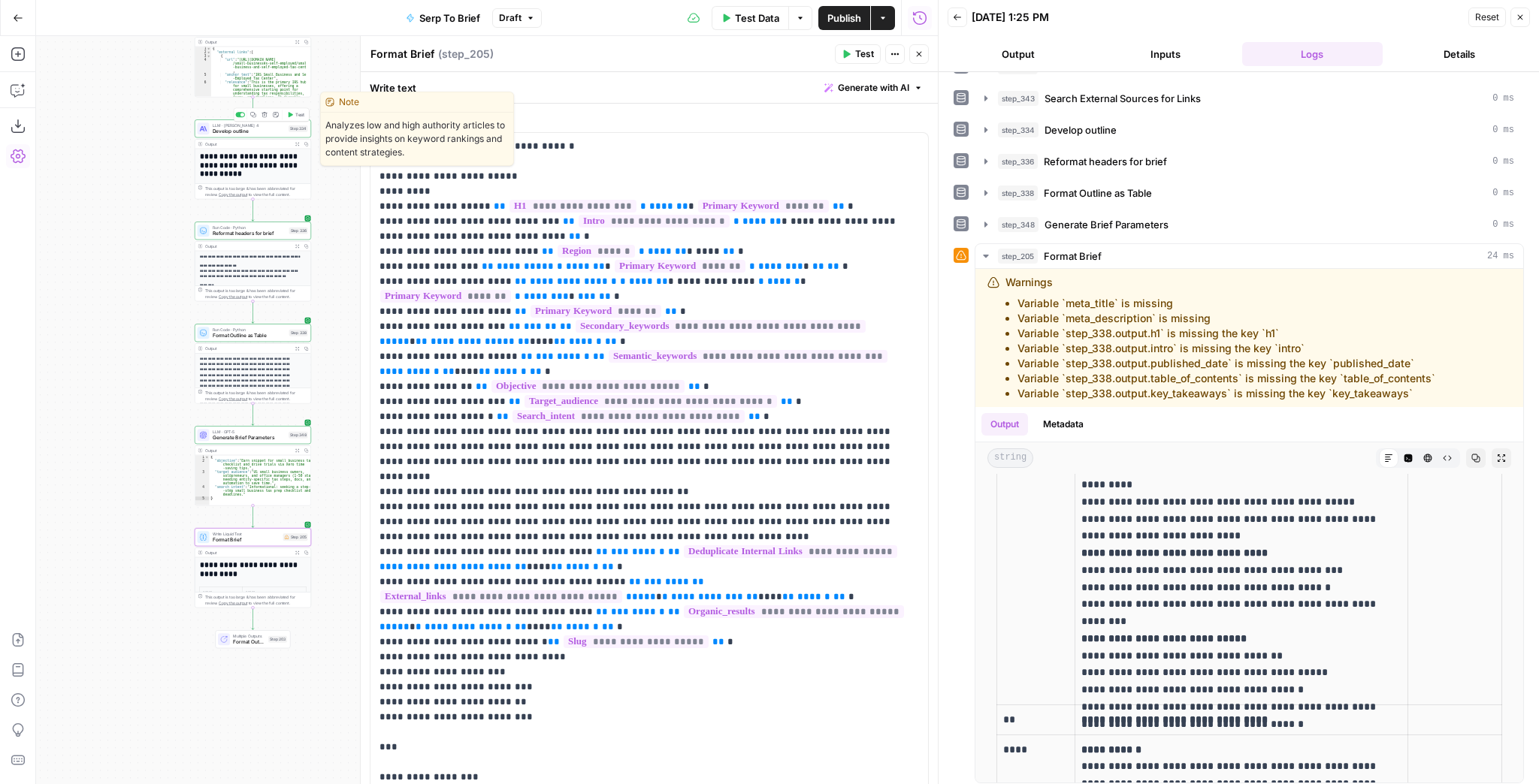
click at [236, 132] on span "Develop outline" at bounding box center [249, 131] width 74 height 8
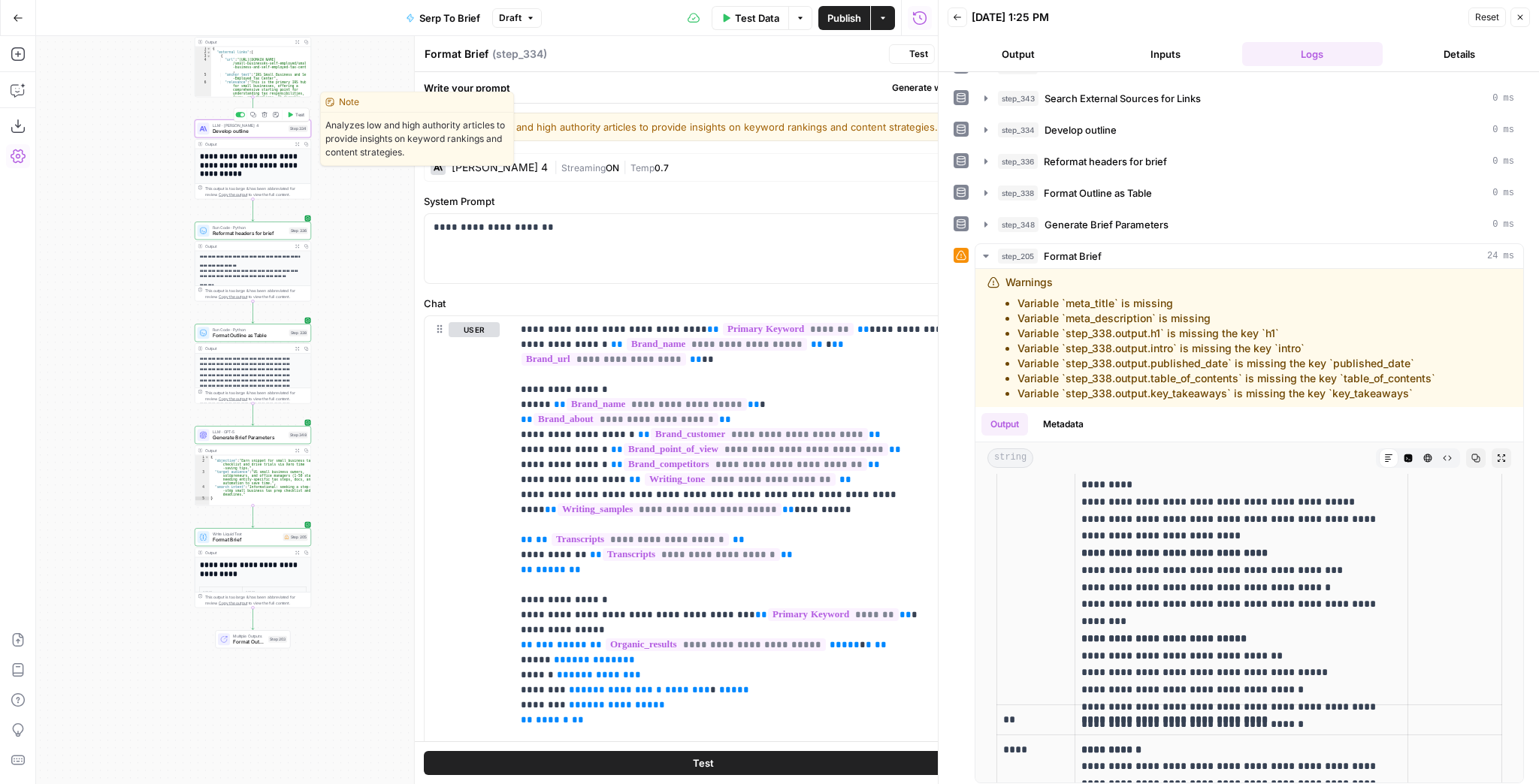
type textarea "Develop outline"
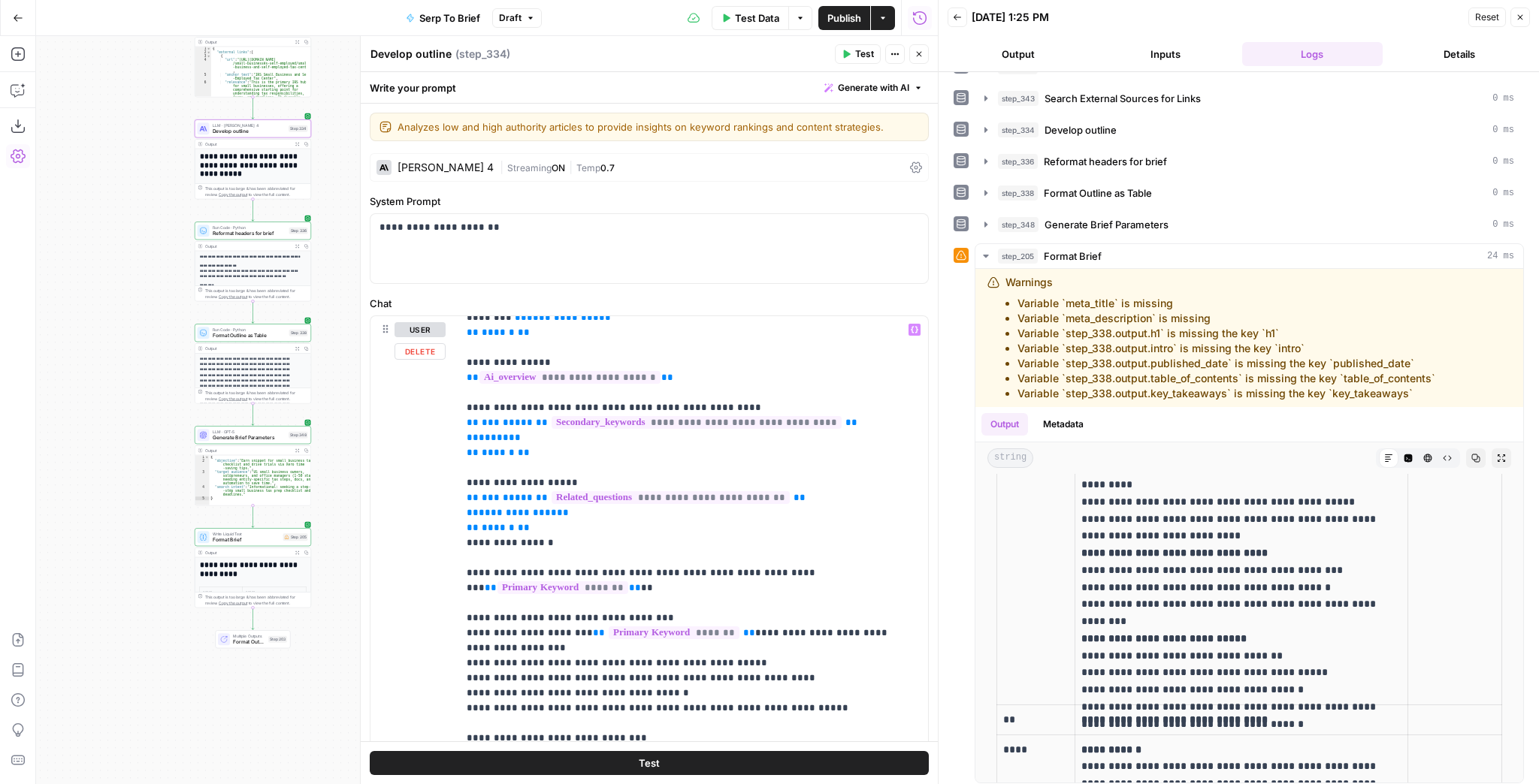
scroll to position [421, 0]
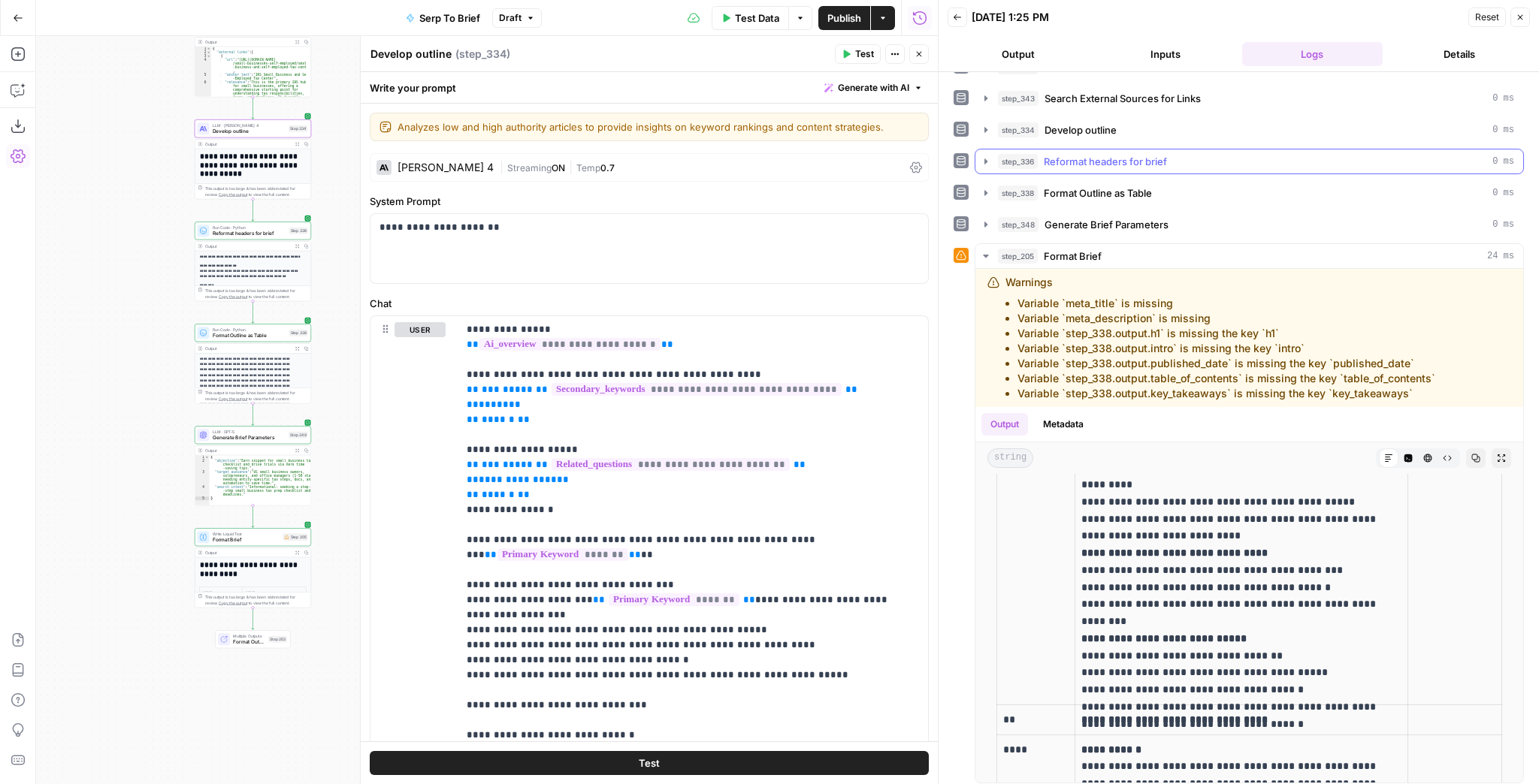
click at [986, 160] on icon "button" at bounding box center [986, 162] width 12 height 12
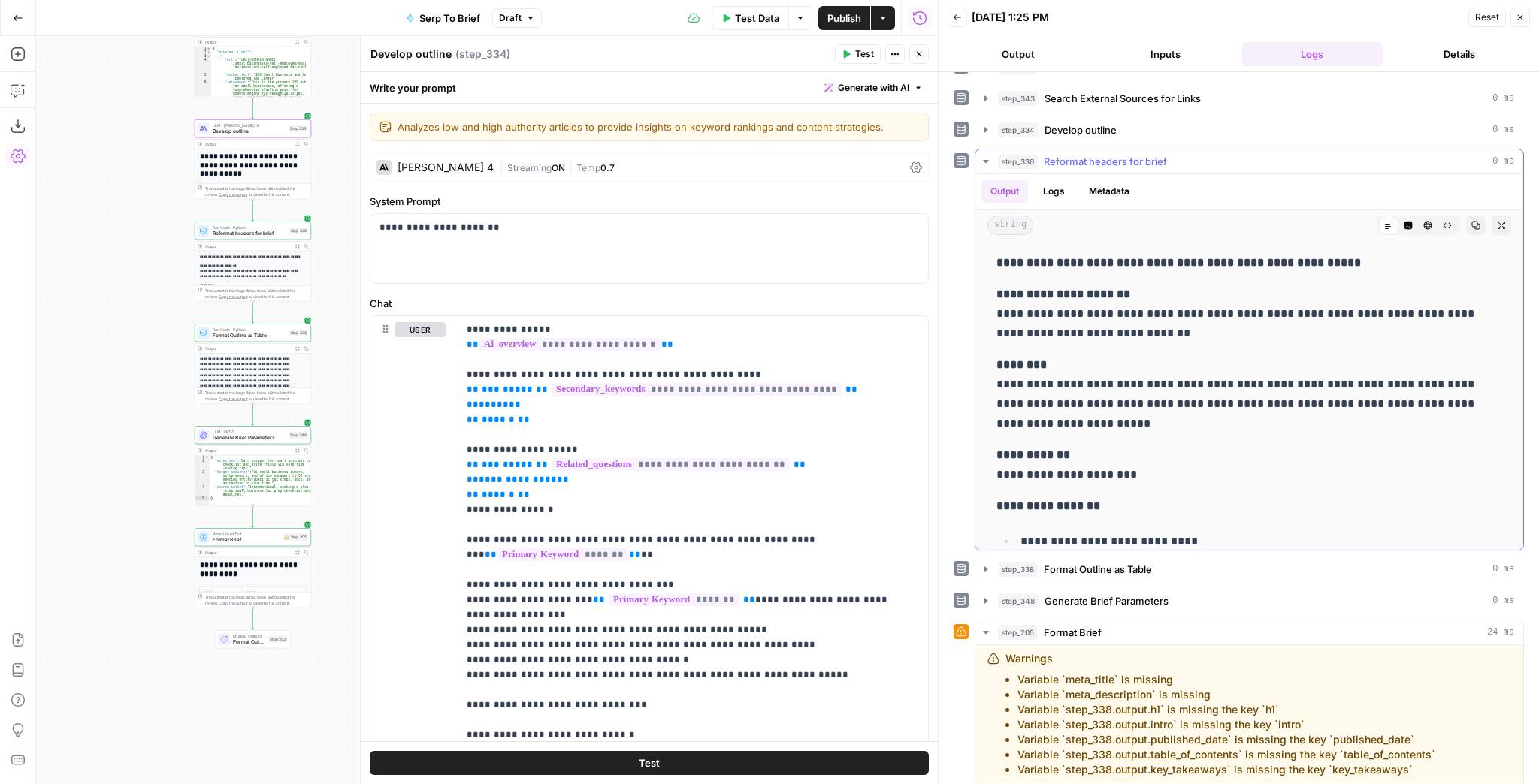
click at [986, 160] on icon "button" at bounding box center [986, 162] width 12 height 12
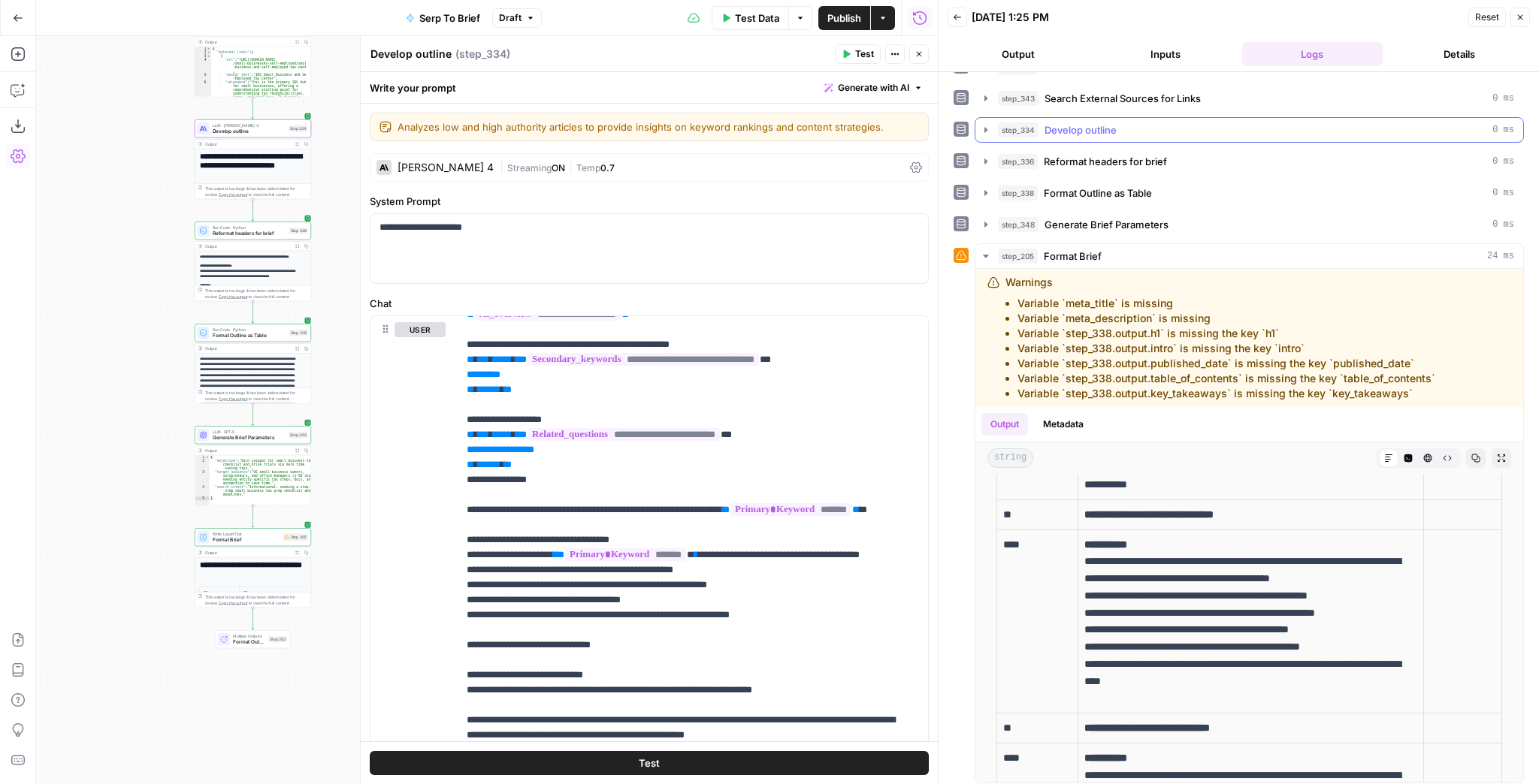
click at [983, 126] on icon "button" at bounding box center [986, 130] width 12 height 12
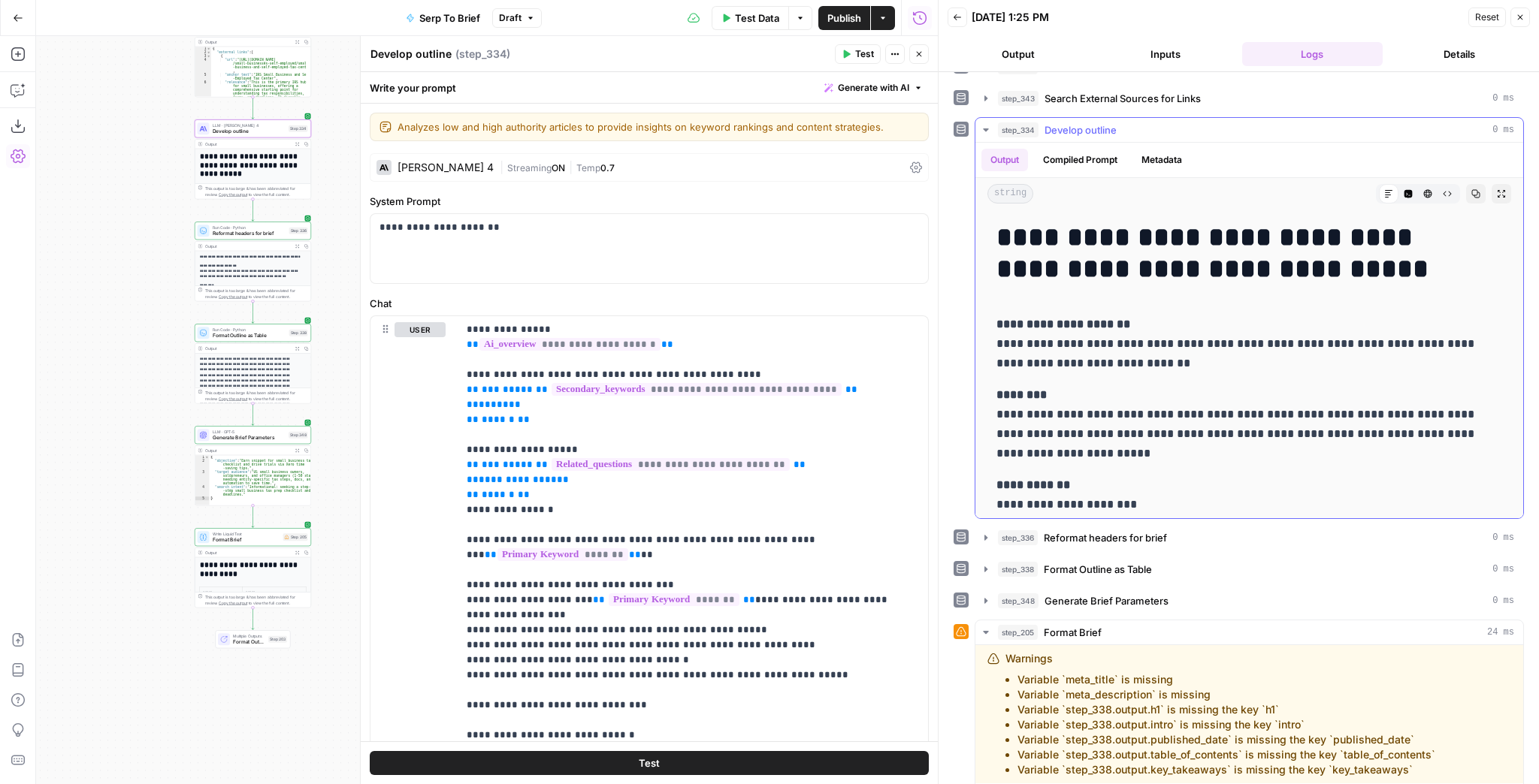
click at [977, 127] on button "step_334 Develop outline 0 ms" at bounding box center [1249, 130] width 548 height 24
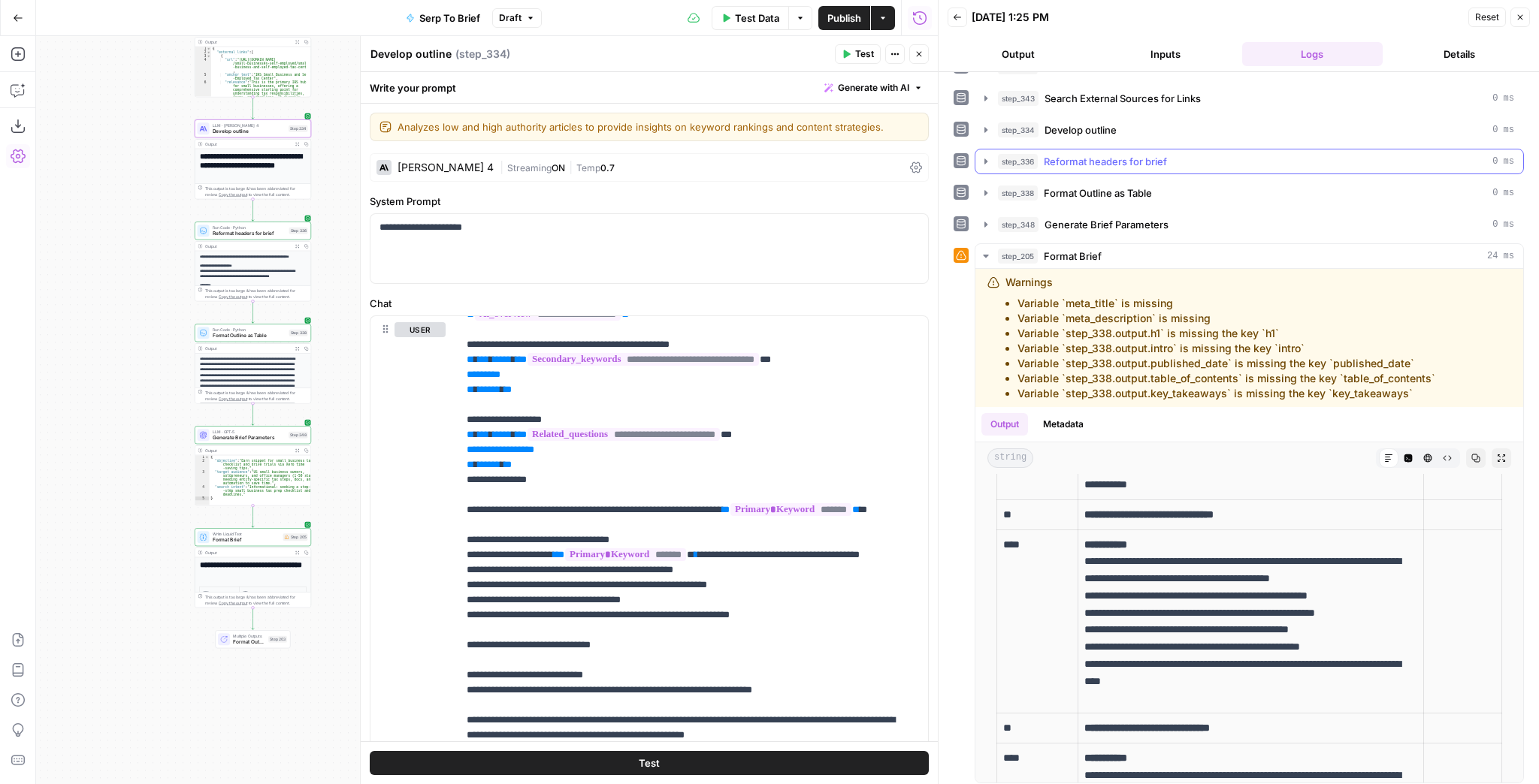
click at [980, 150] on button "step_336 Reformat headers for brief 0 ms" at bounding box center [1249, 162] width 548 height 24
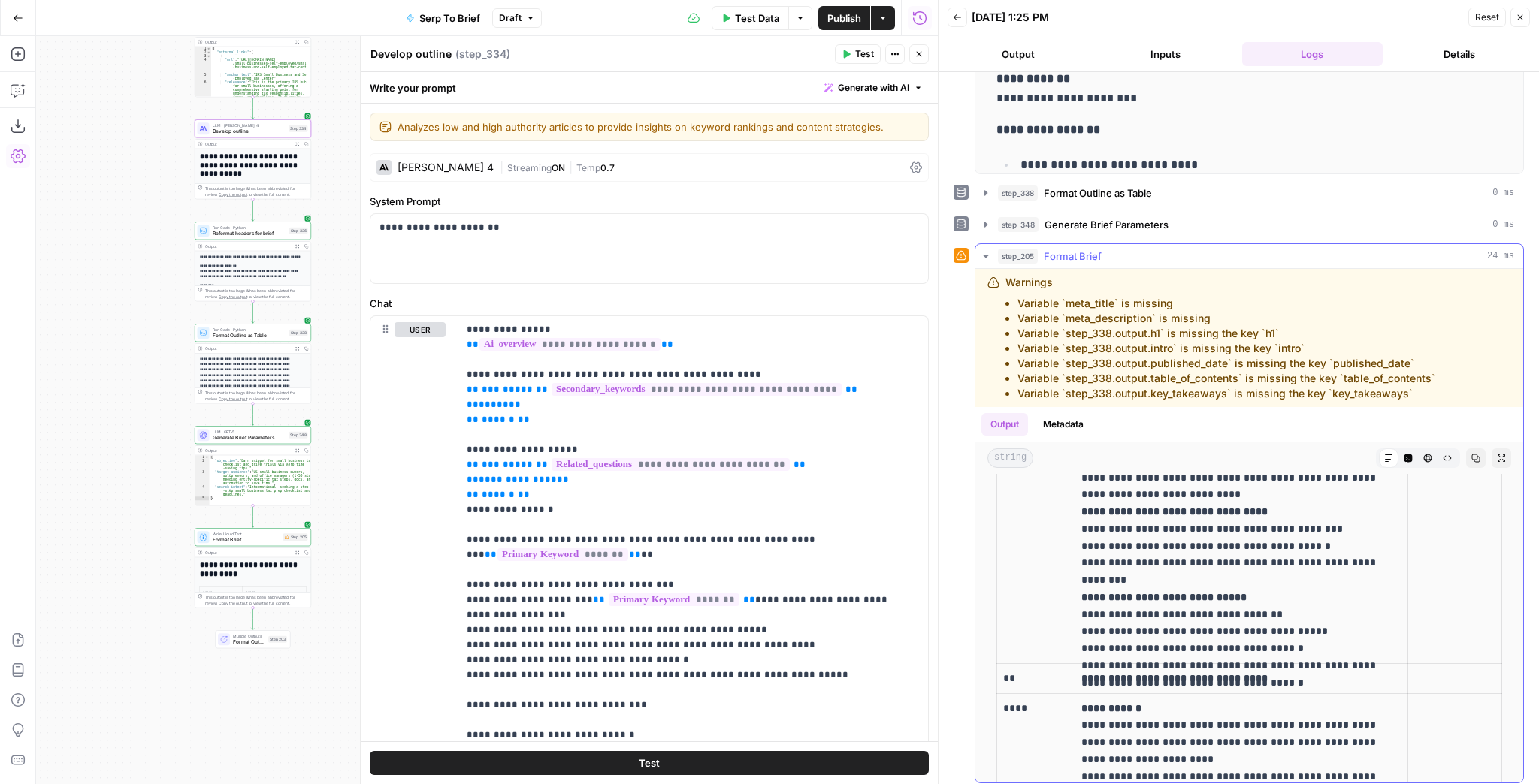
scroll to position [5769, 0]
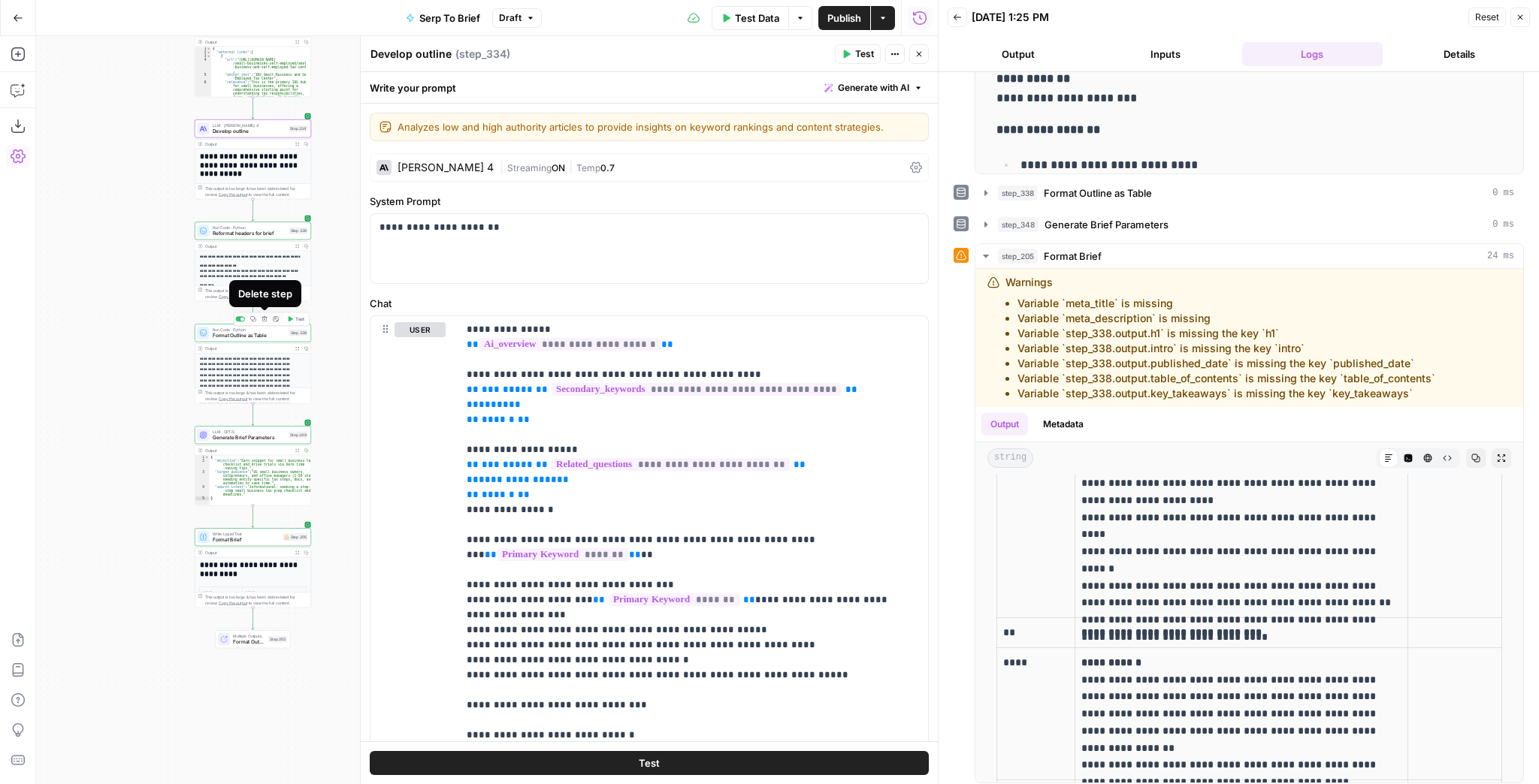
click at [261, 323] on button "Delete step" at bounding box center [264, 318] width 10 height 10
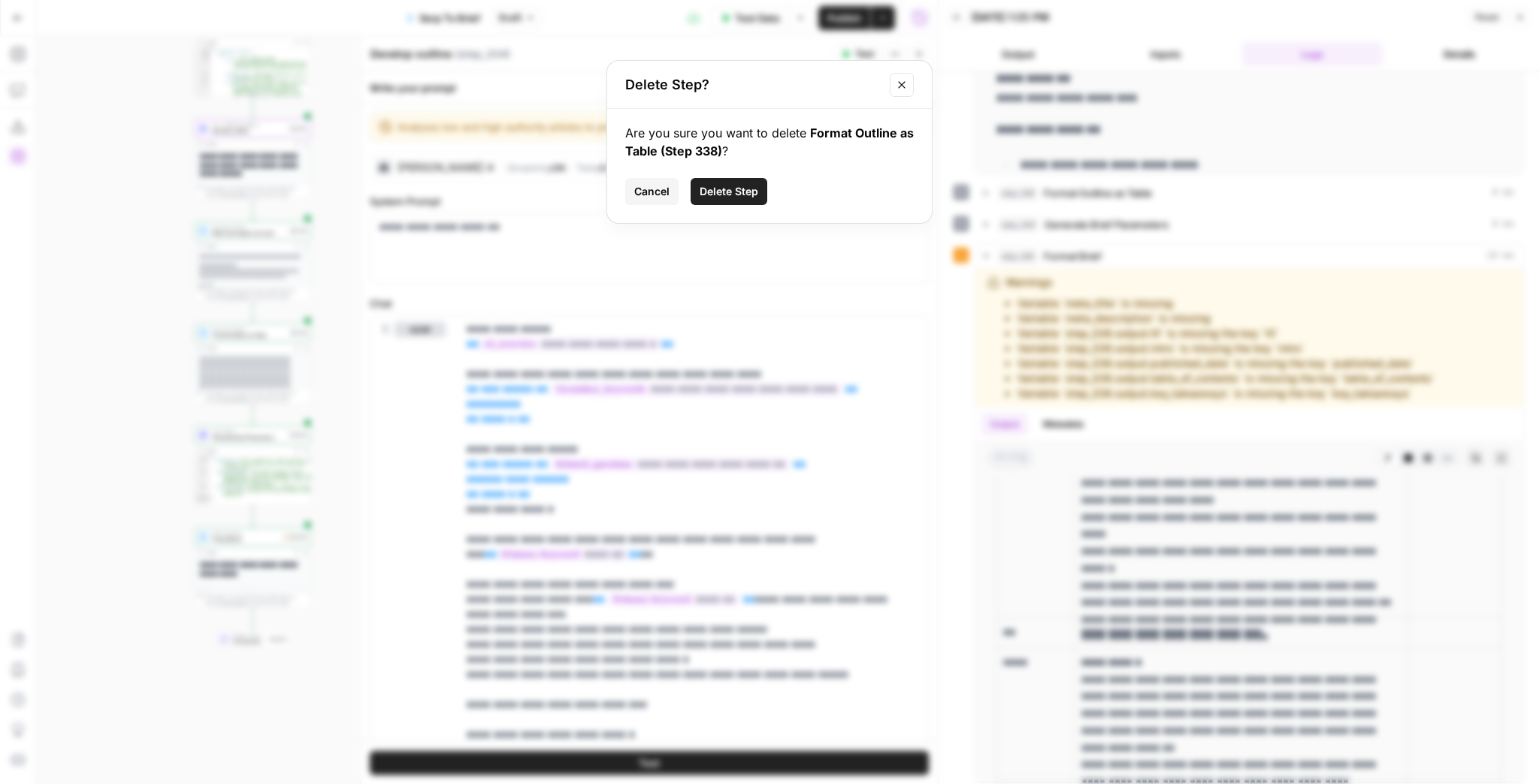
click at [714, 202] on button "Delete Step" at bounding box center [729, 191] width 77 height 27
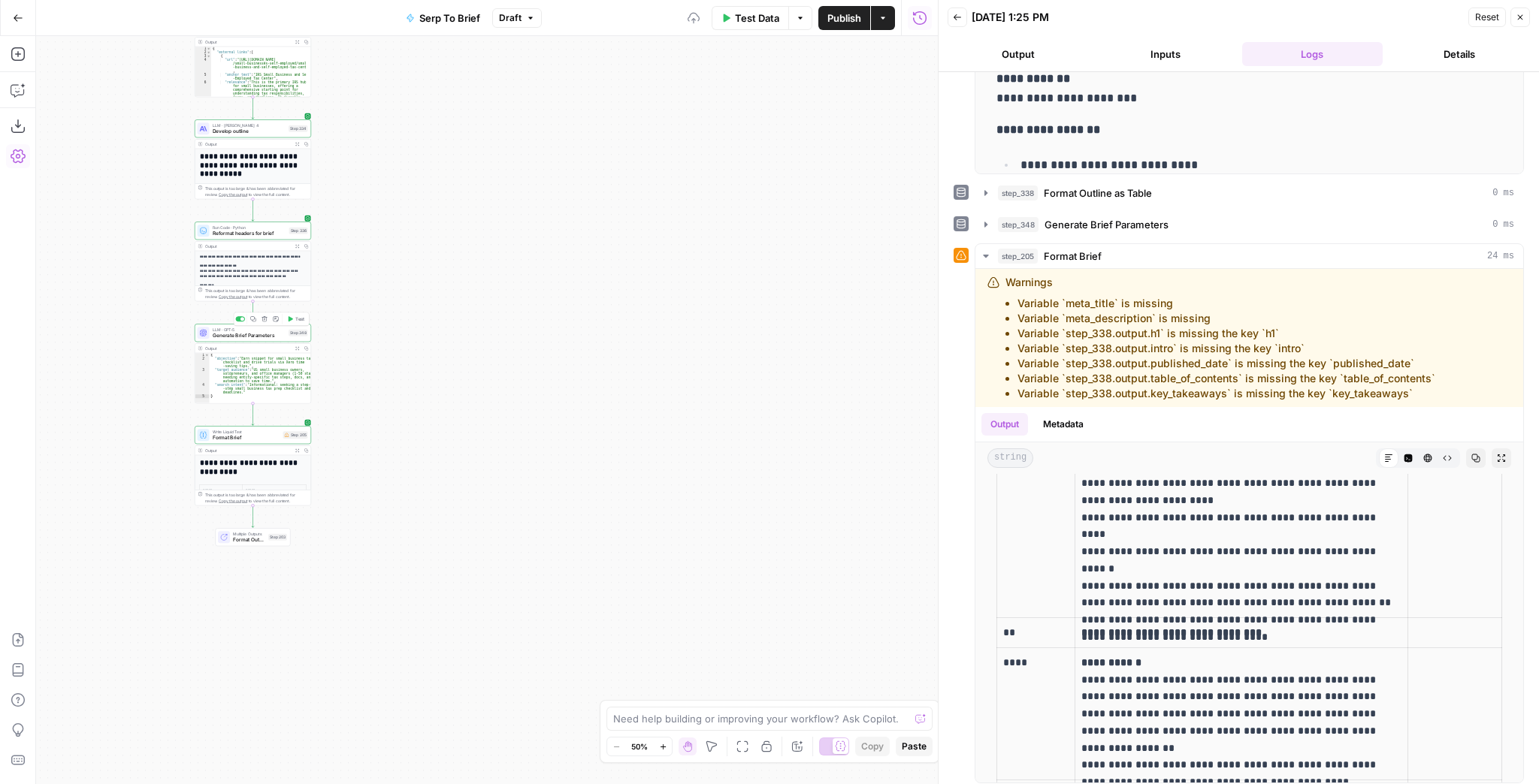
click at [270, 340] on div "LLM · GPT-5 Generate Brief Parameters Step 348 Copy step Delete step Add Note T…" at bounding box center [252, 333] width 116 height 18
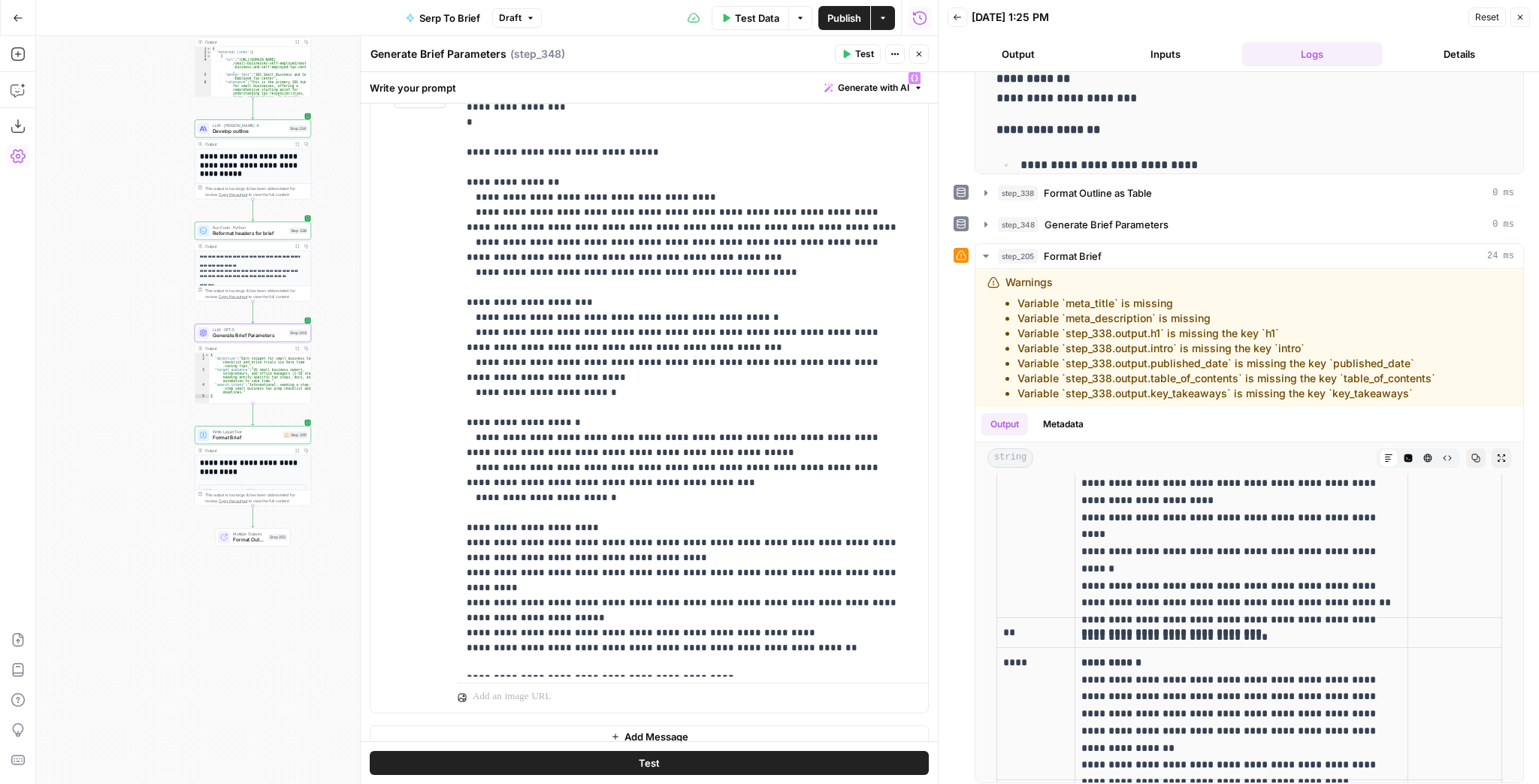
scroll to position [226, 0]
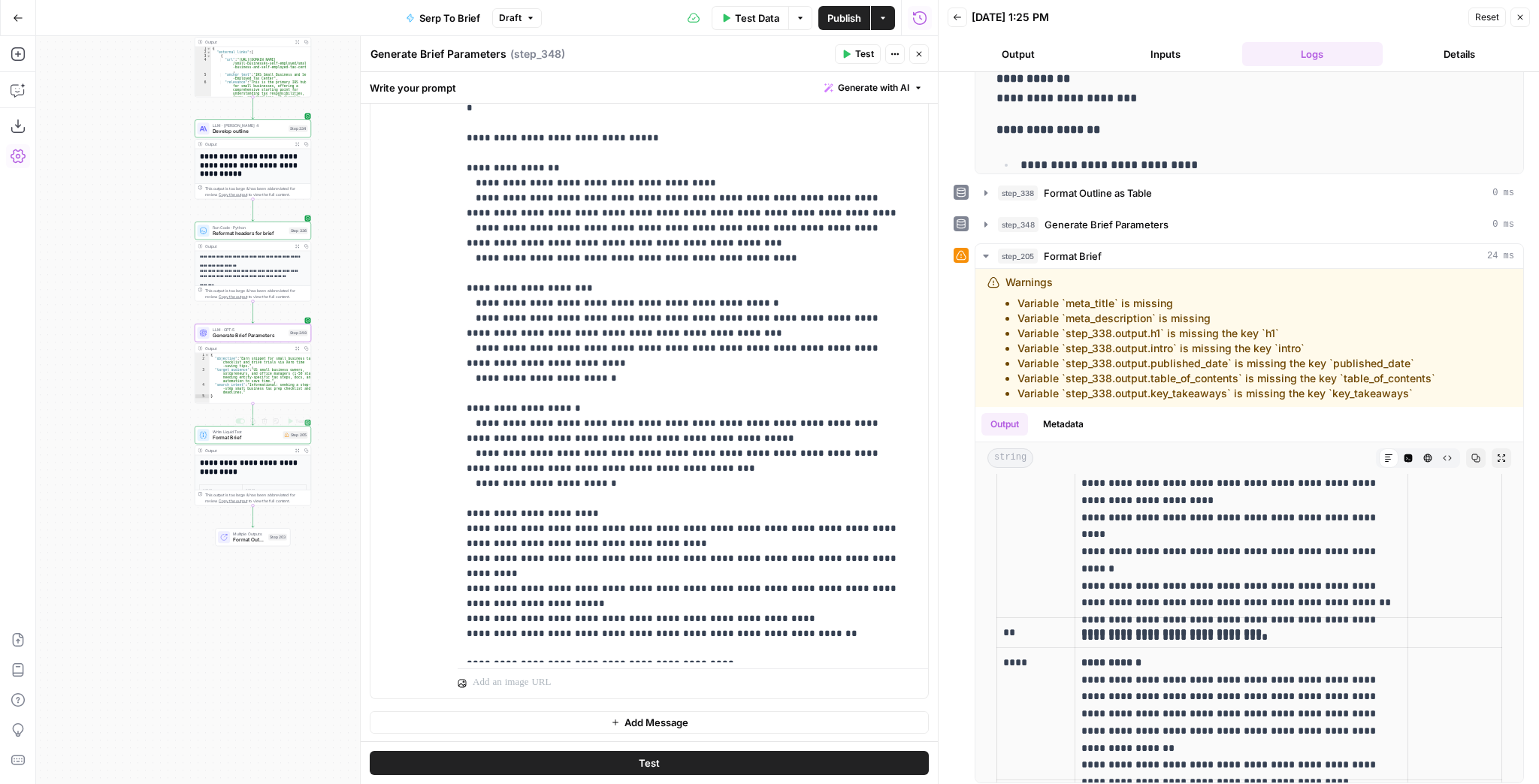
click at [244, 438] on span "Format Brief" at bounding box center [246, 438] width 68 height 8
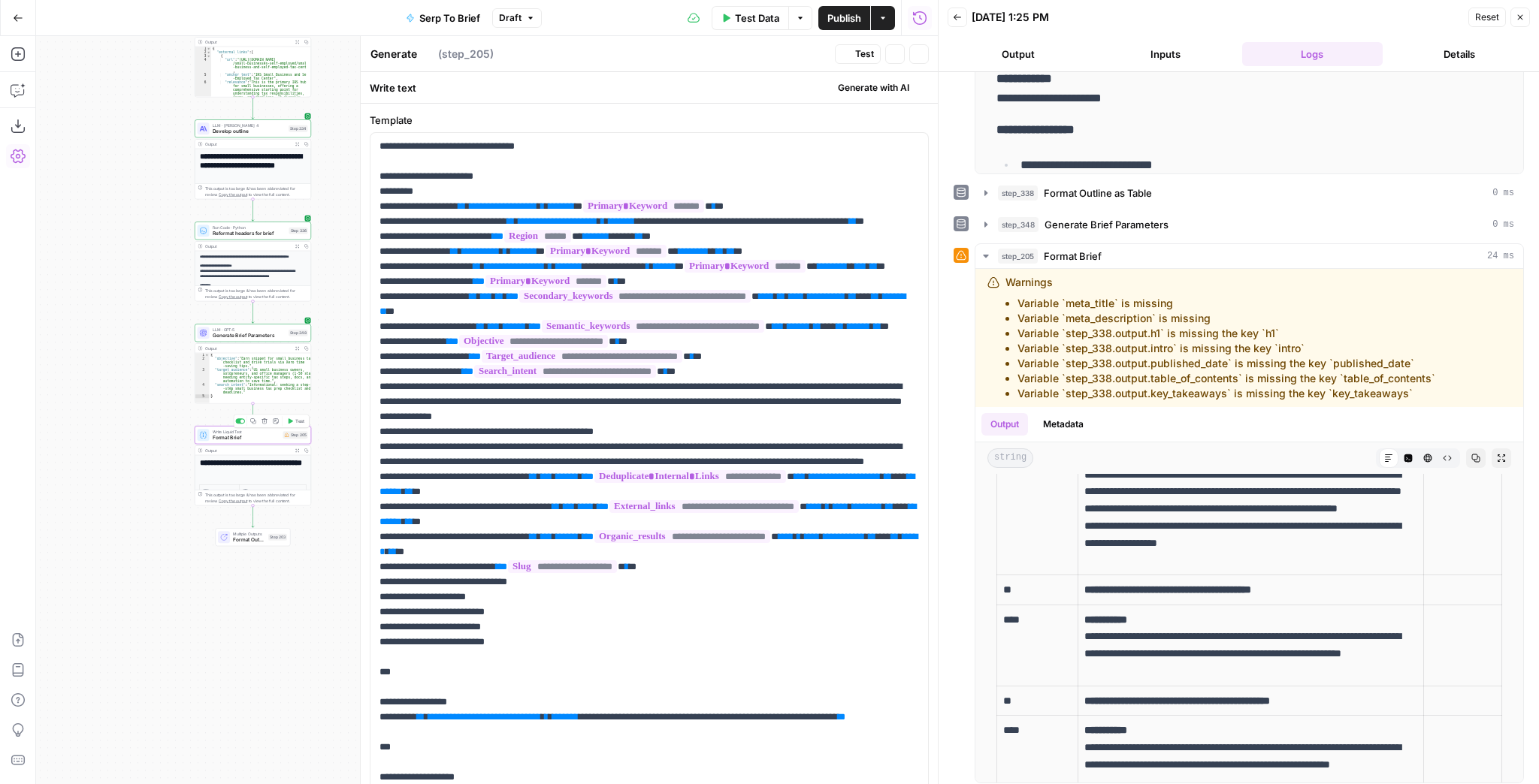
type textarea "Format Brief"
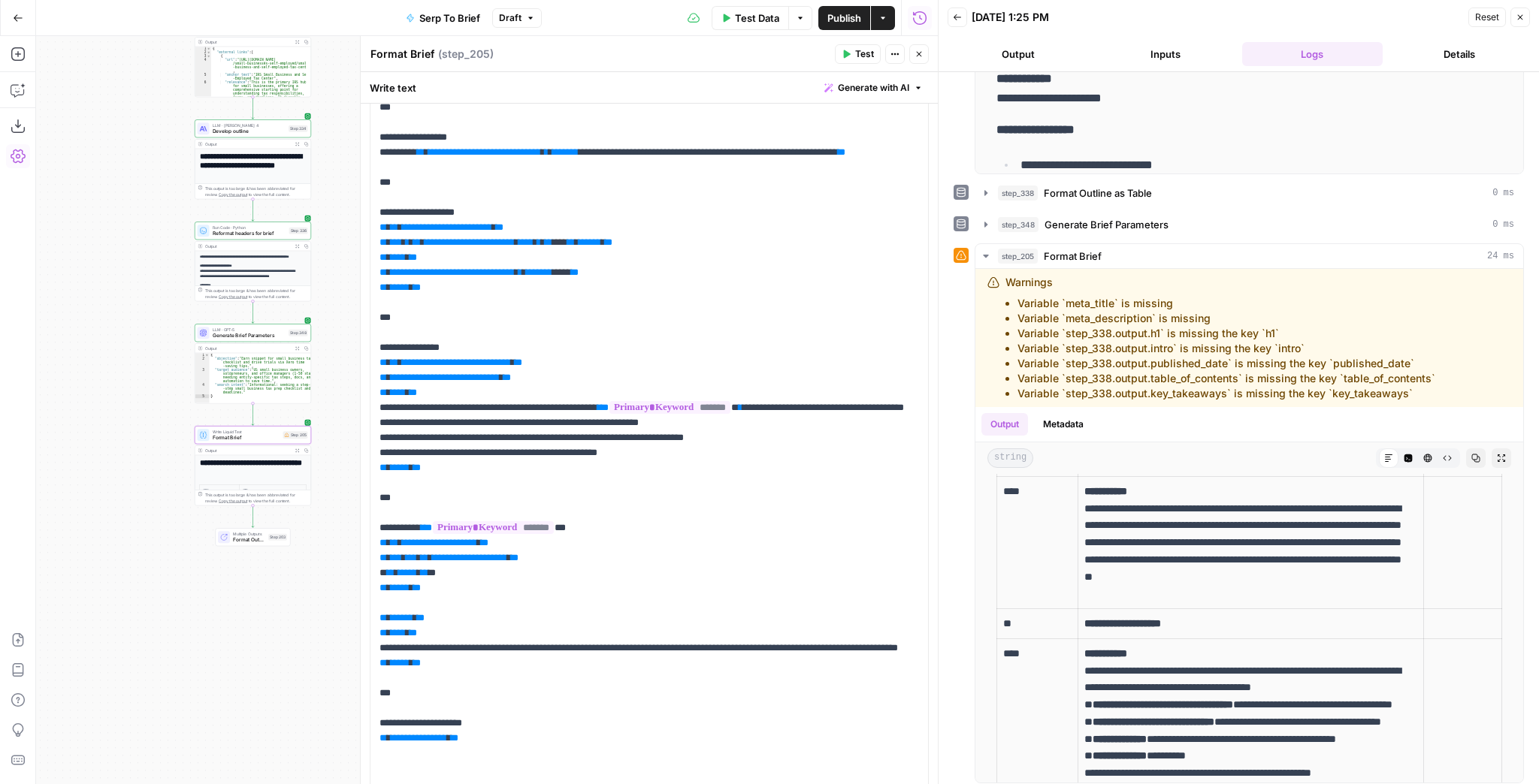
scroll to position [563, 0]
click at [435, 589] on p "**********" at bounding box center [644, 214] width 531 height 1277
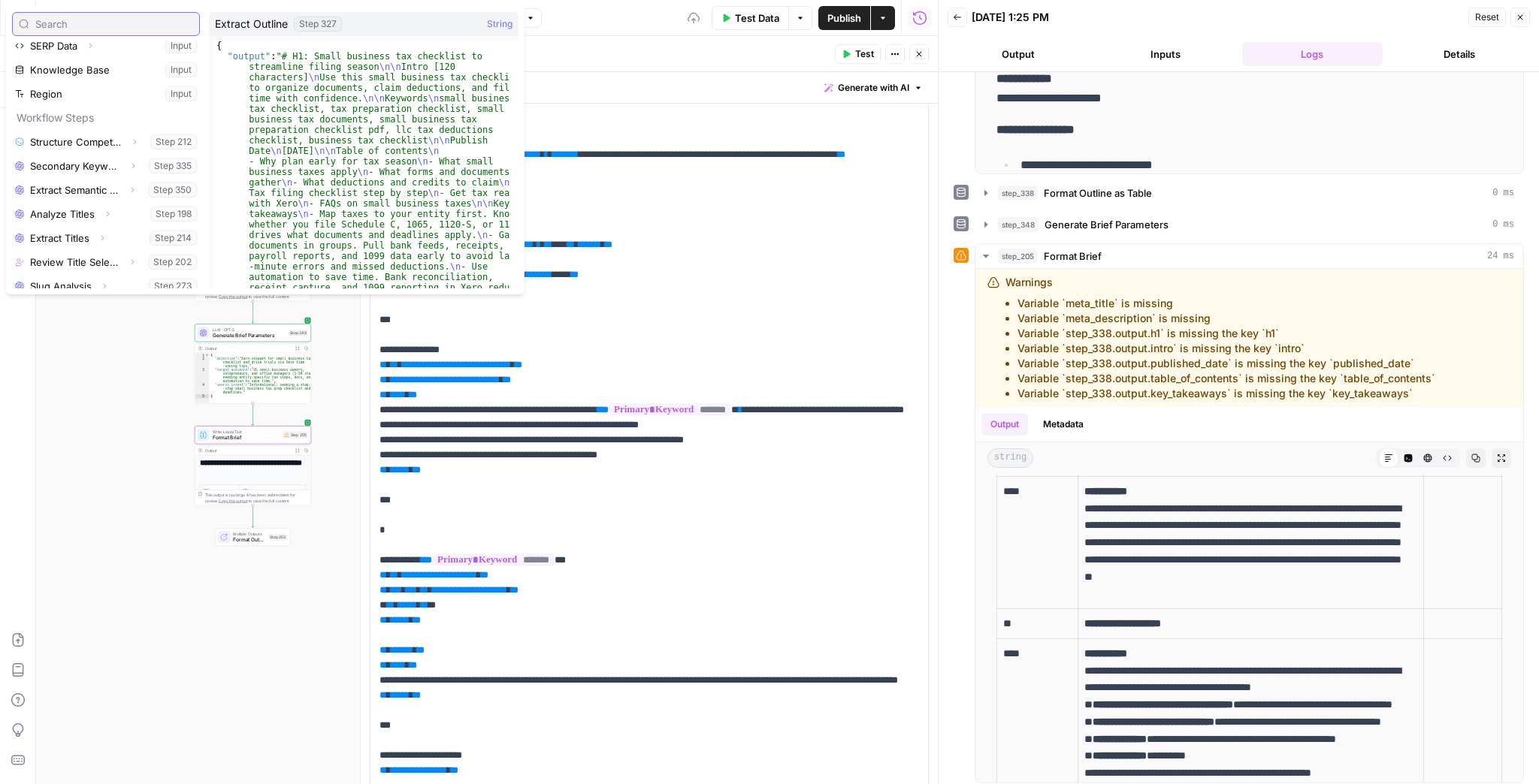
scroll to position [328, 0]
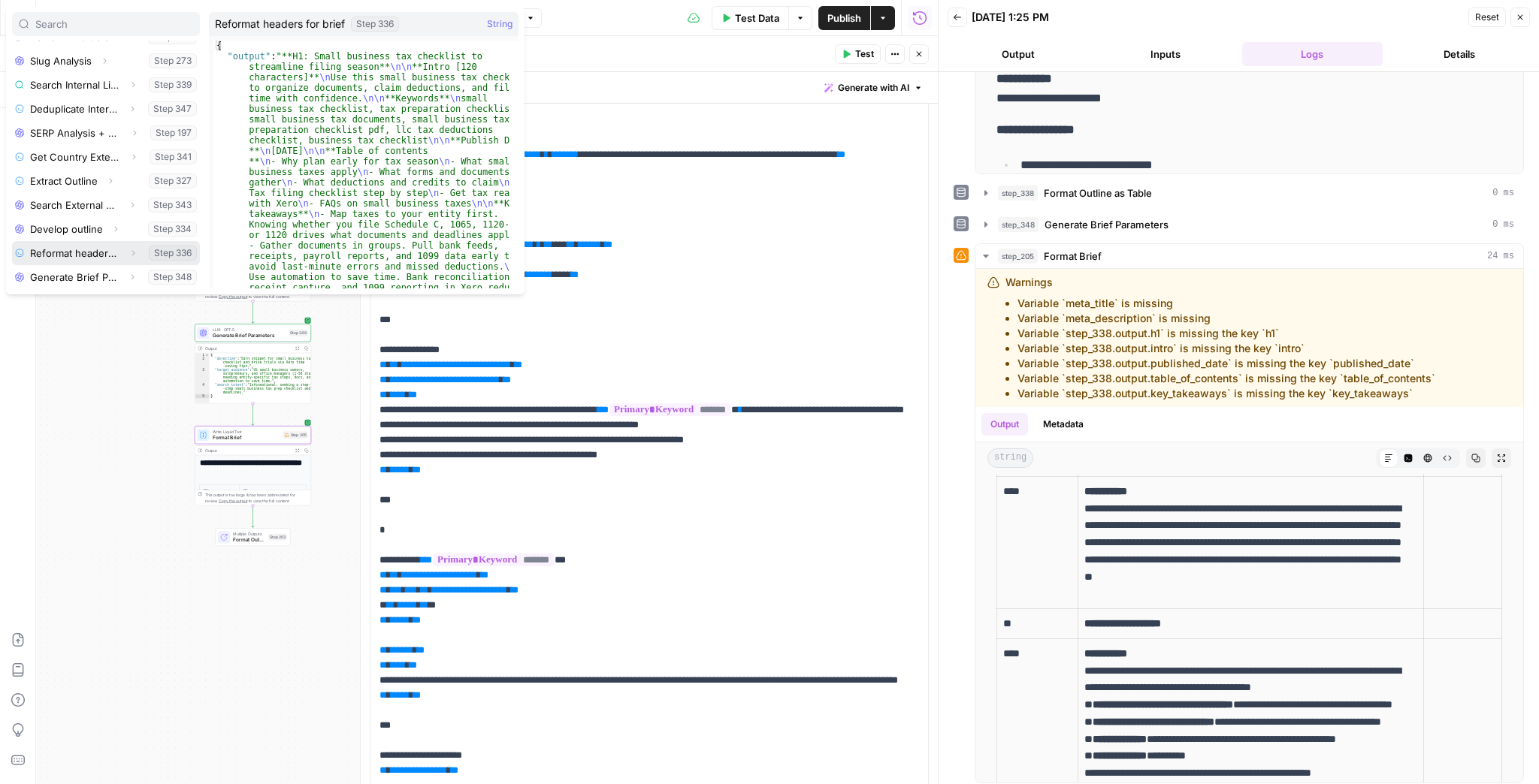
click at [123, 254] on button "Expand" at bounding box center [133, 253] width 20 height 20
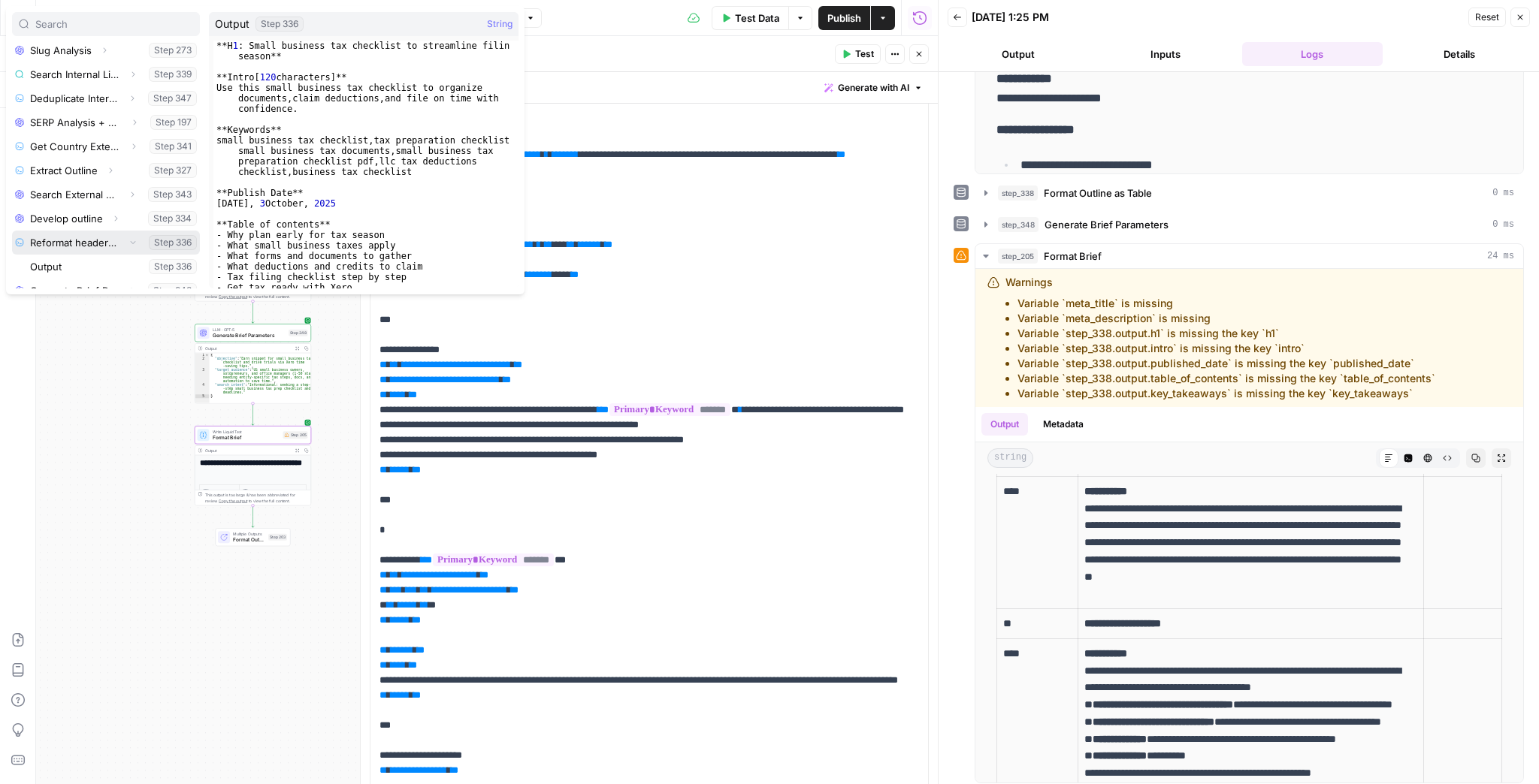
scroll to position [352, 0]
click at [70, 252] on button "Select variable Output" at bounding box center [113, 253] width 173 height 24
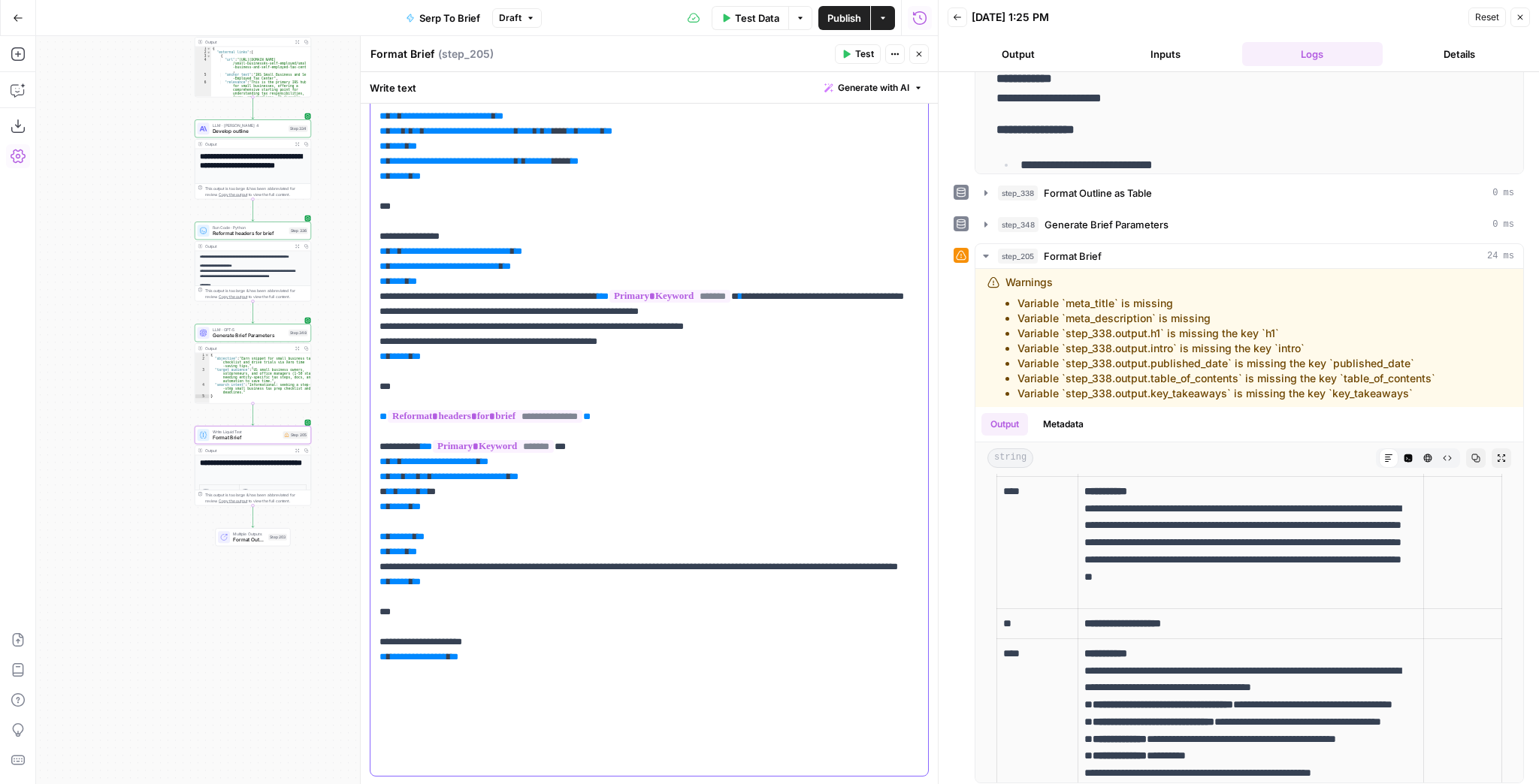
scroll to position [713, 0]
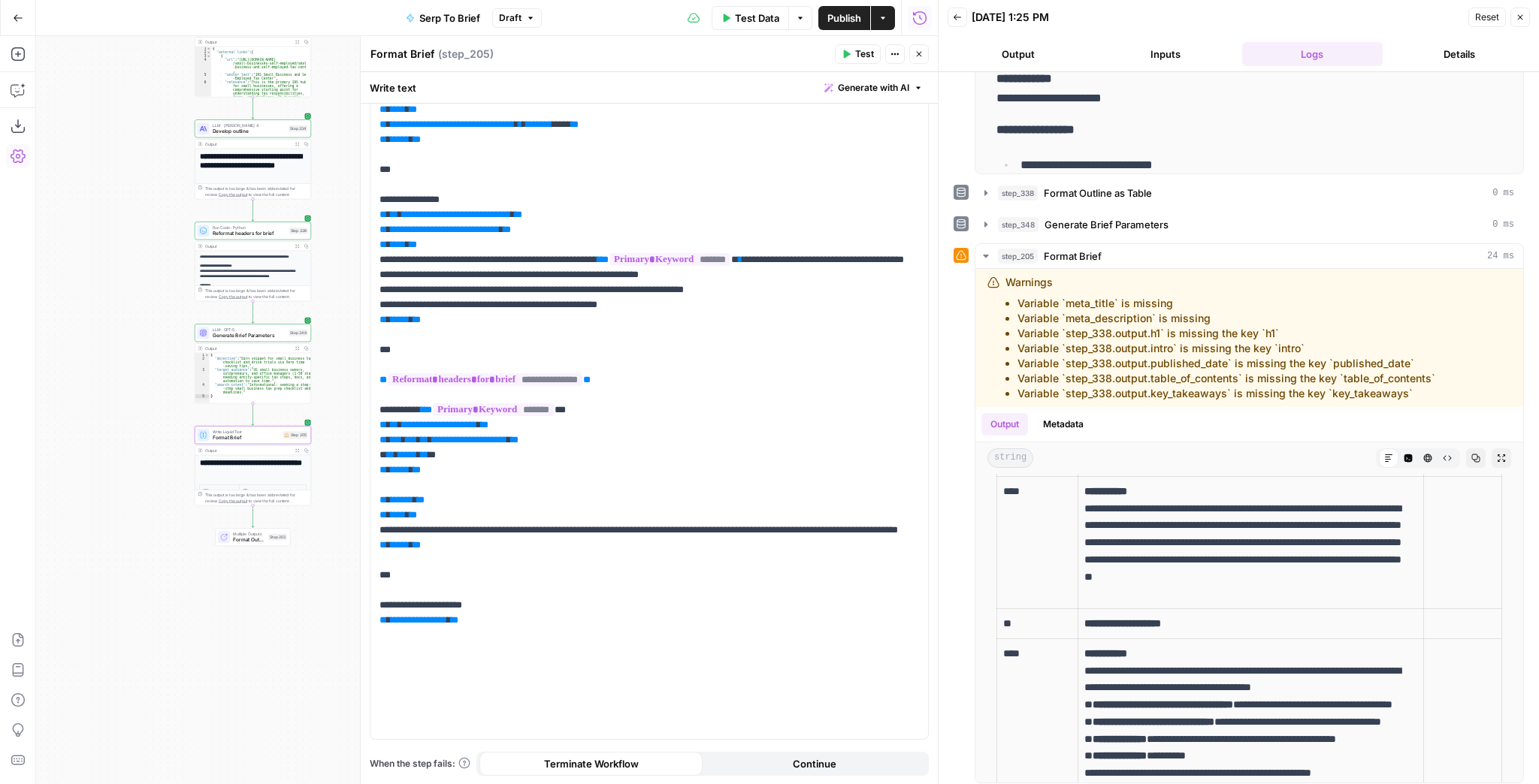
click at [860, 61] on button "Test" at bounding box center [858, 54] width 46 height 20
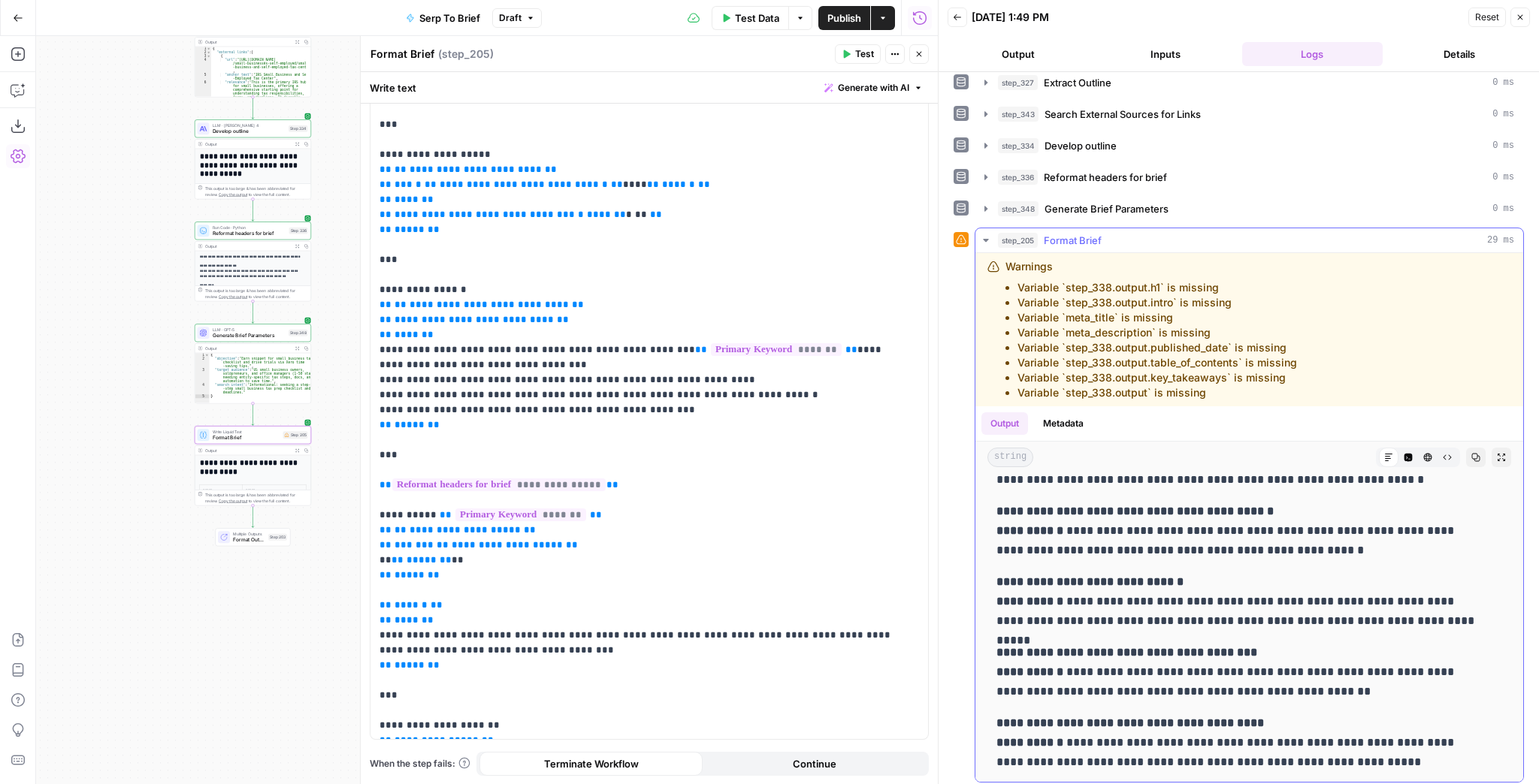
scroll to position [6551, 0]
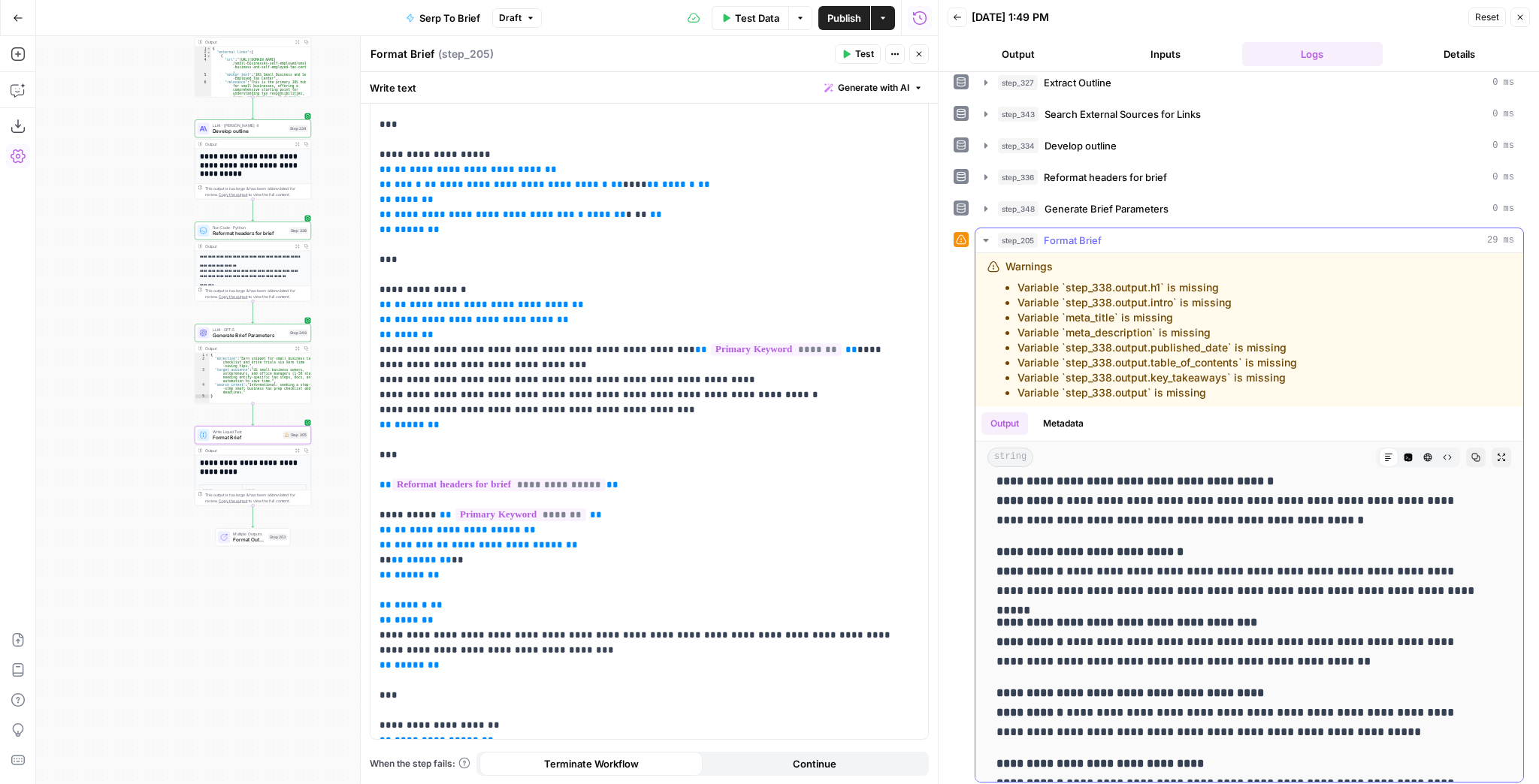
click at [1497, 454] on icon "button" at bounding box center [1502, 457] width 9 height 9
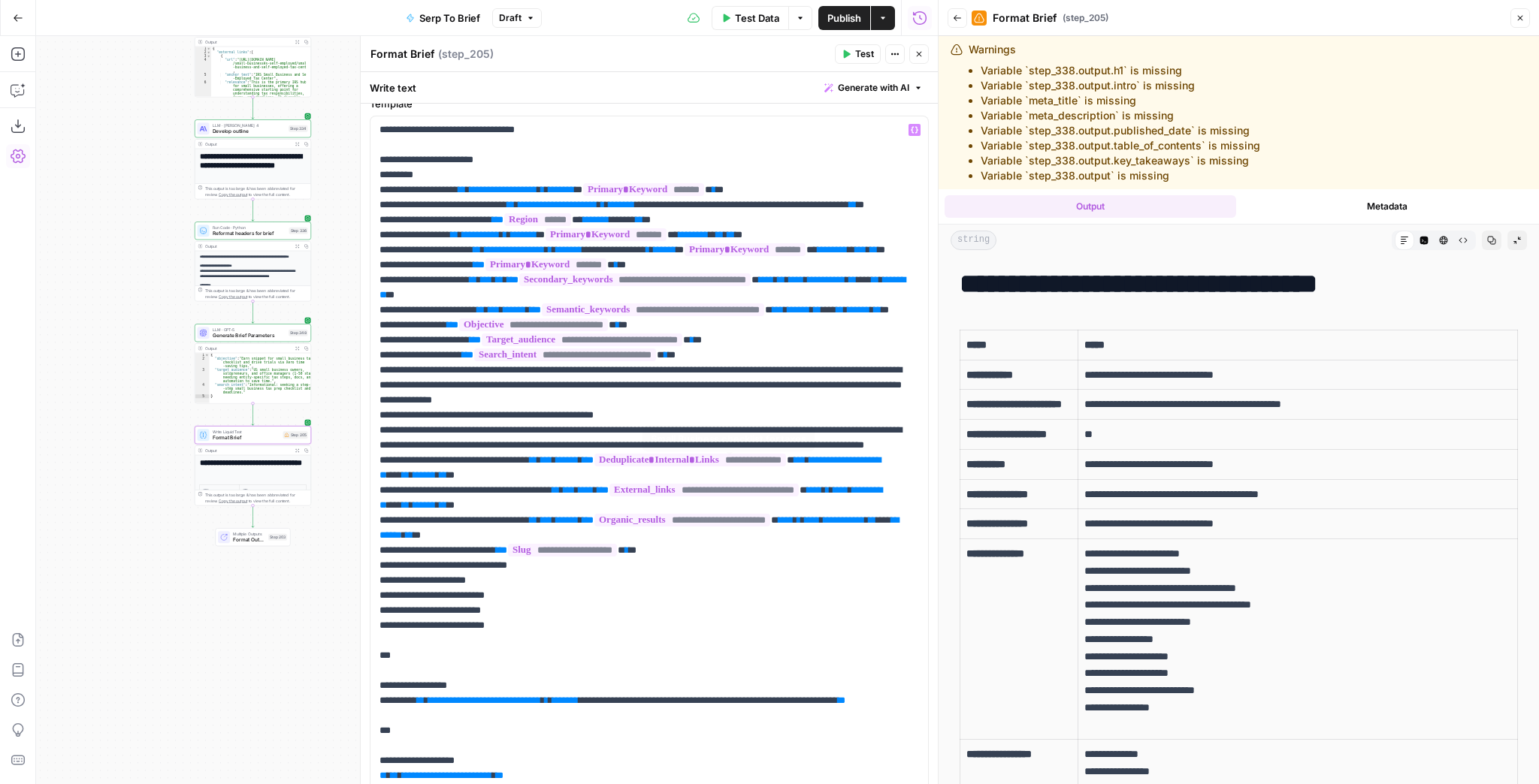
scroll to position [0, 0]
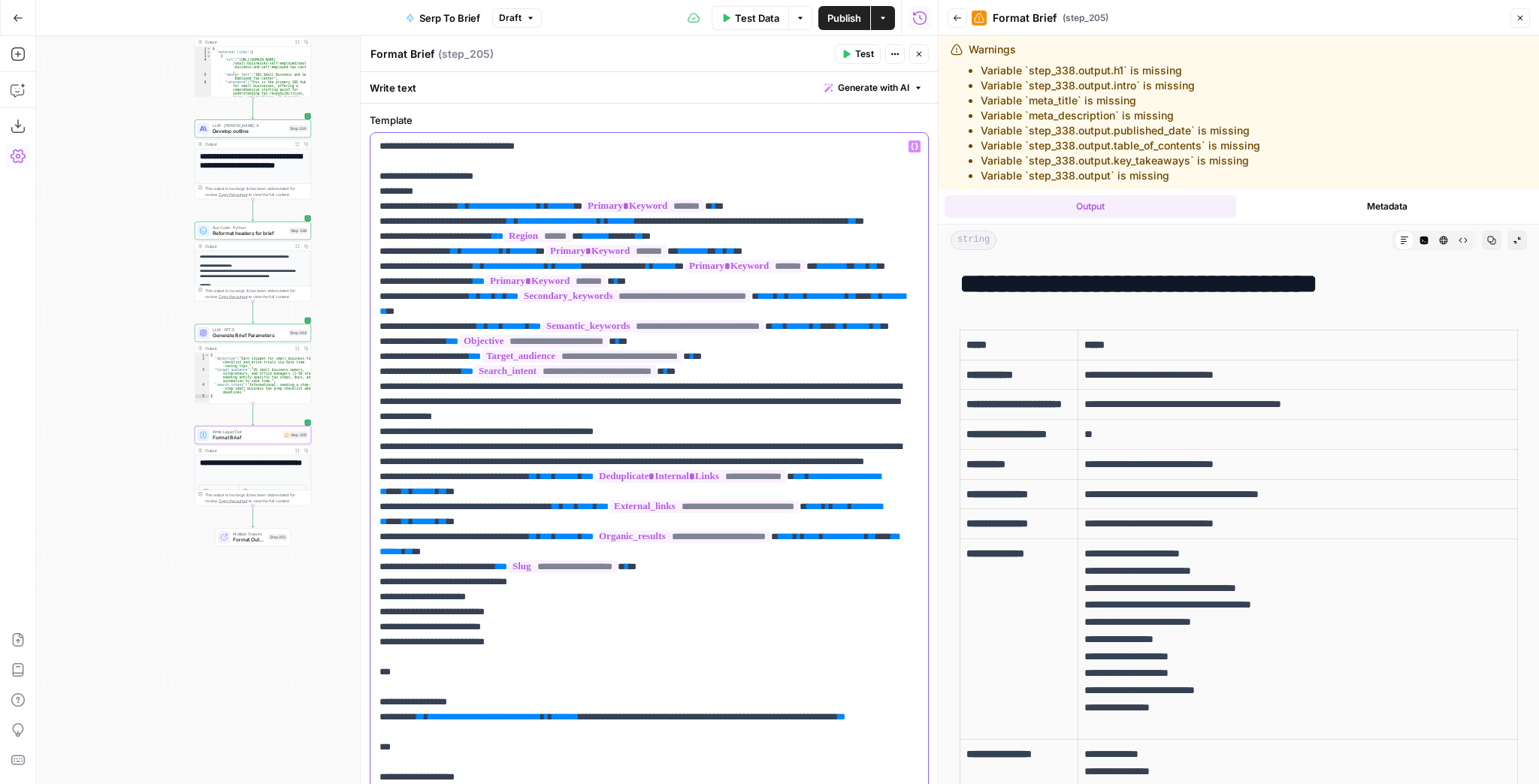
drag, startPoint x: 378, startPoint y: 175, endPoint x: 372, endPoint y: 150, distance: 25.7
click at [372, 150] on div "**********" at bounding box center [650, 792] width 558 height 1319
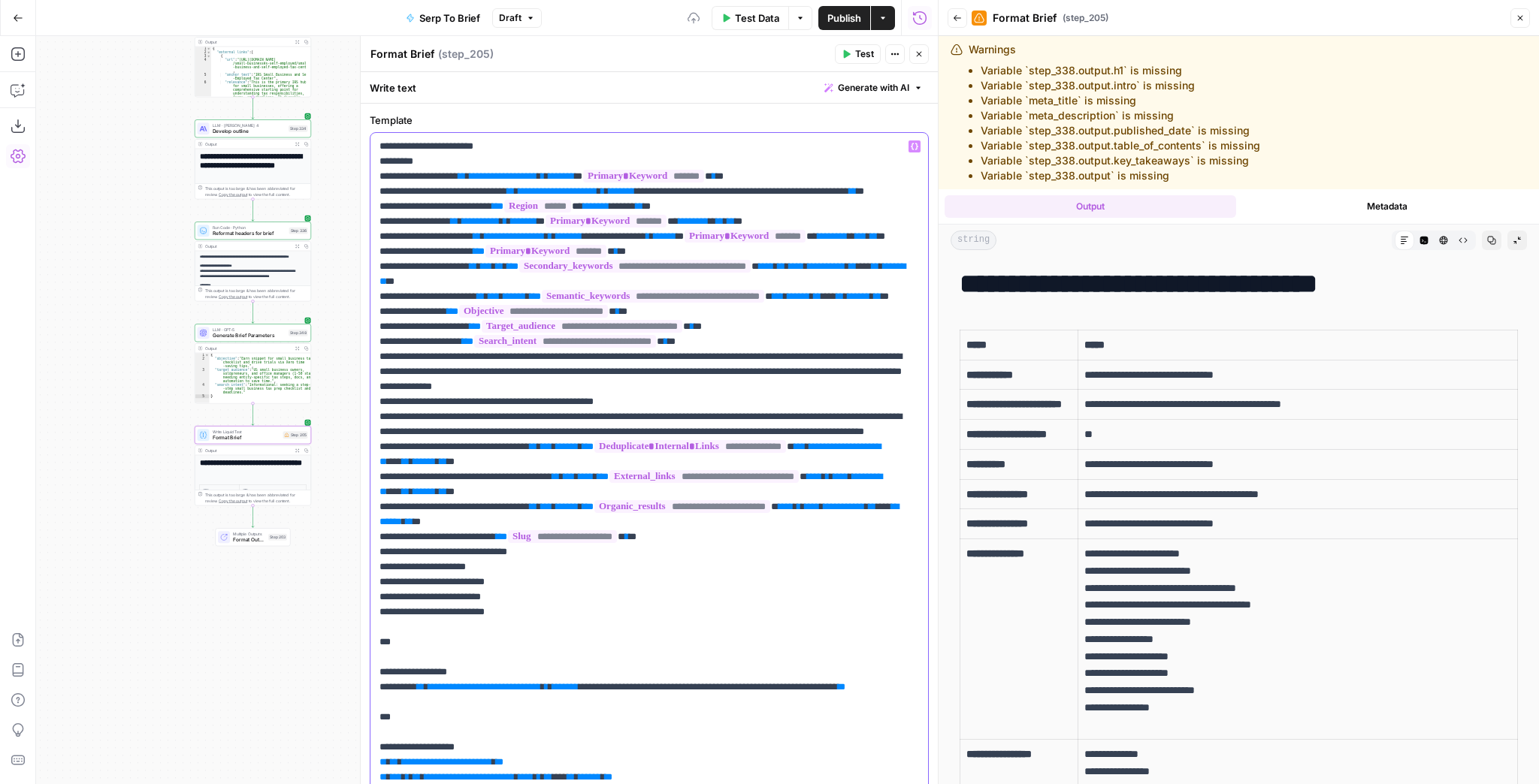
drag, startPoint x: 510, startPoint y: 146, endPoint x: 381, endPoint y: 147, distance: 129.0
click at [381, 147] on p "**********" at bounding box center [644, 777] width 531 height 1277
click at [379, 156] on p "**********" at bounding box center [644, 777] width 531 height 1277
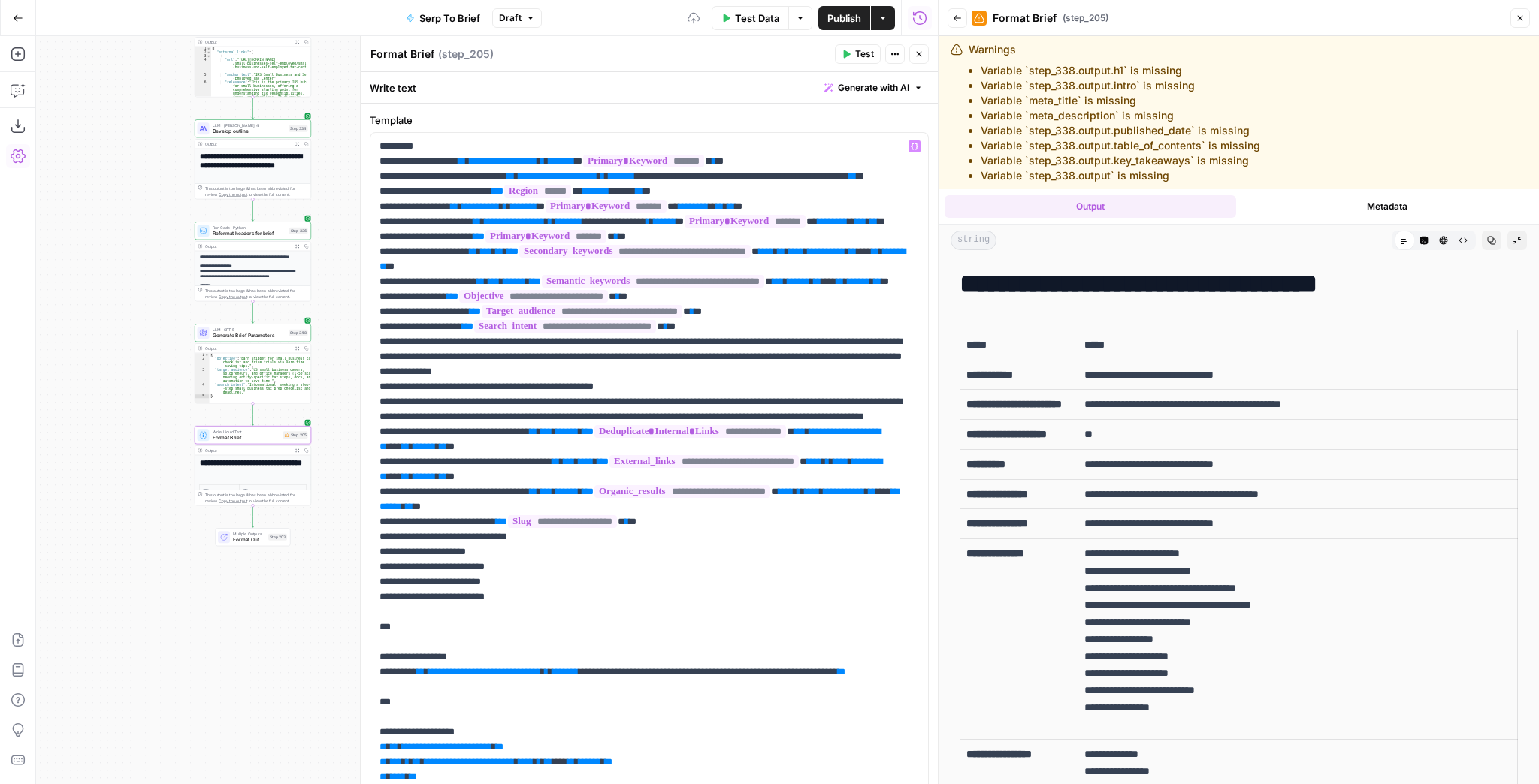
click at [844, 52] on icon "button" at bounding box center [847, 54] width 7 height 8
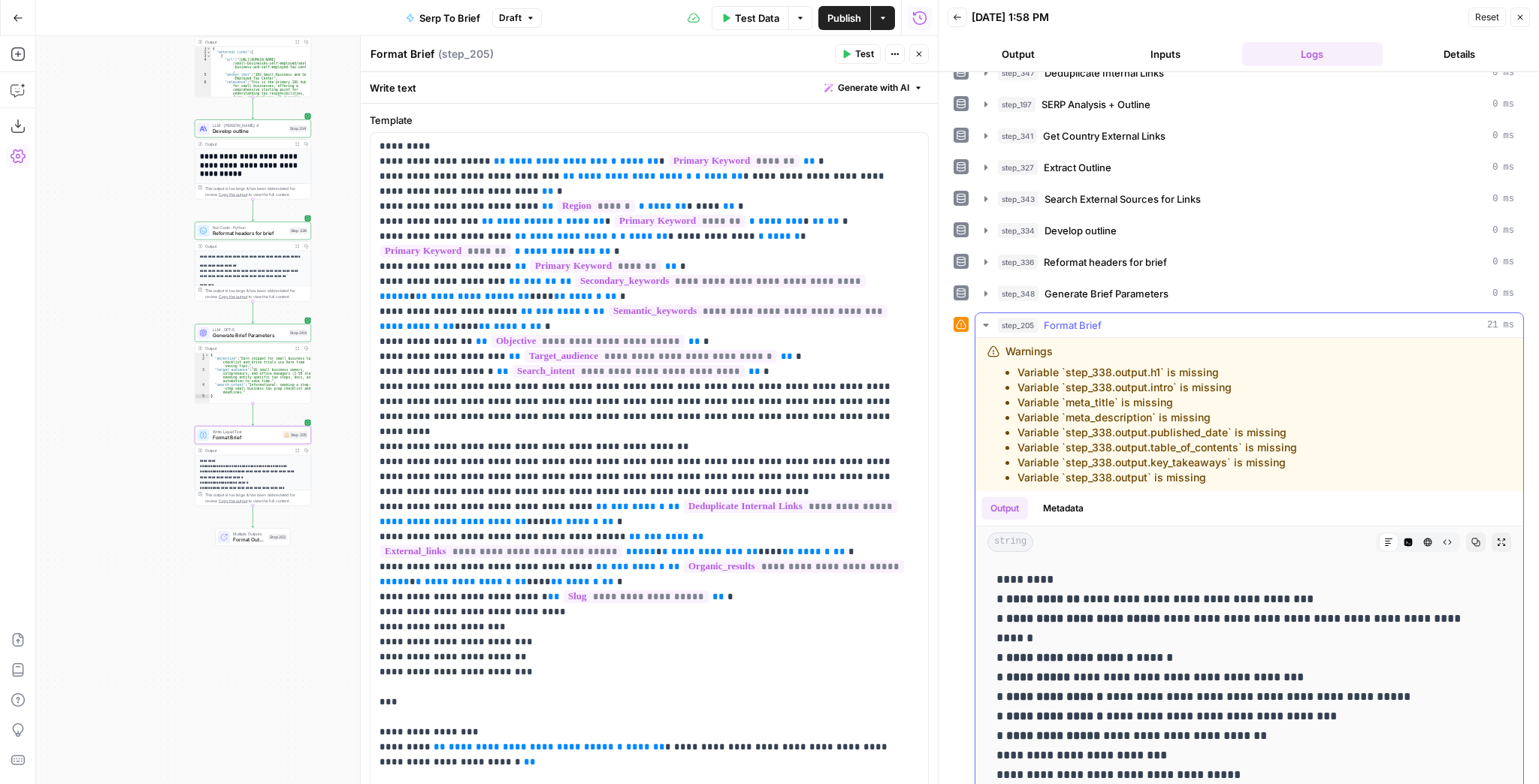
scroll to position [357, 0]
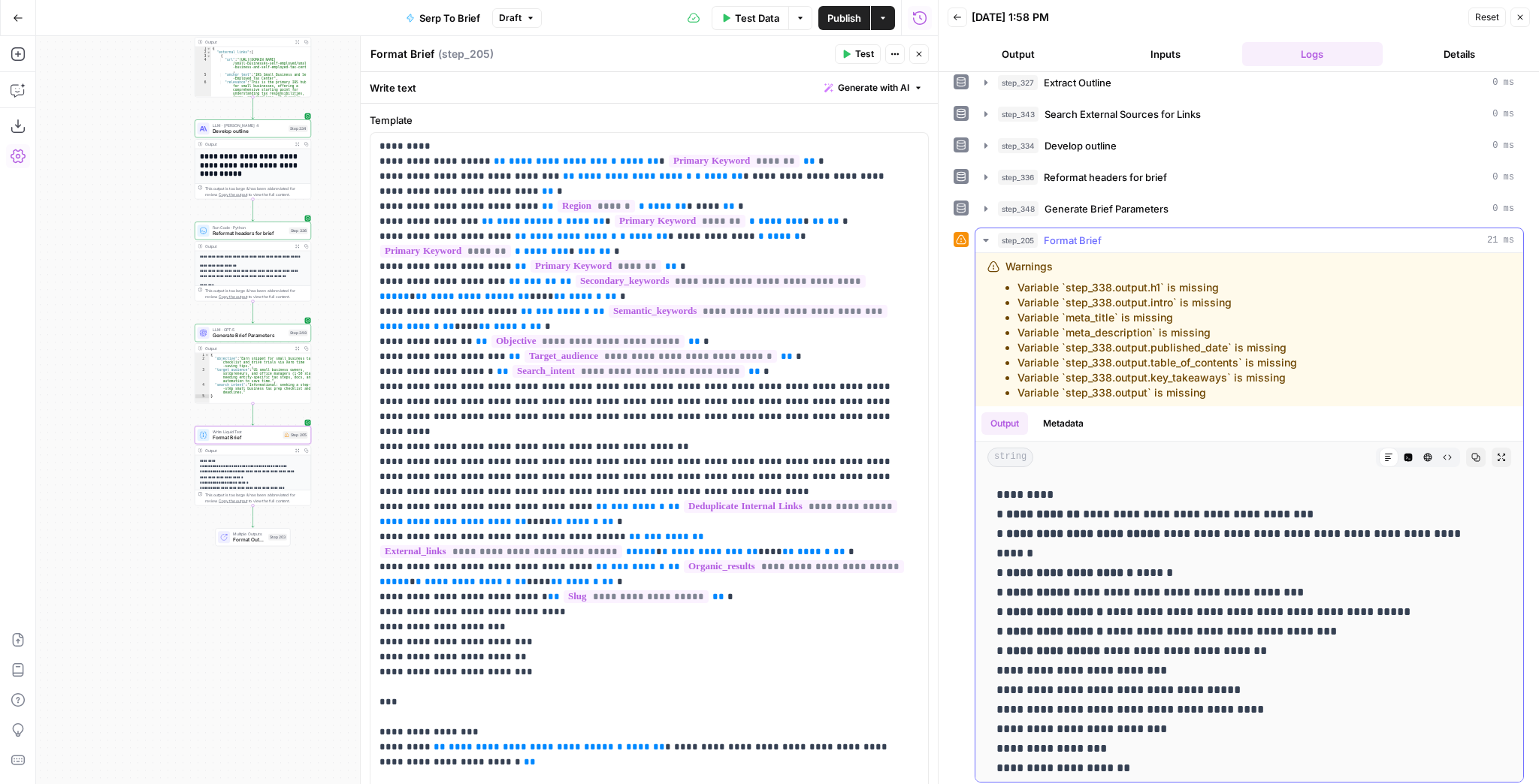
click at [1492, 459] on button "Expand Output" at bounding box center [1502, 457] width 20 height 20
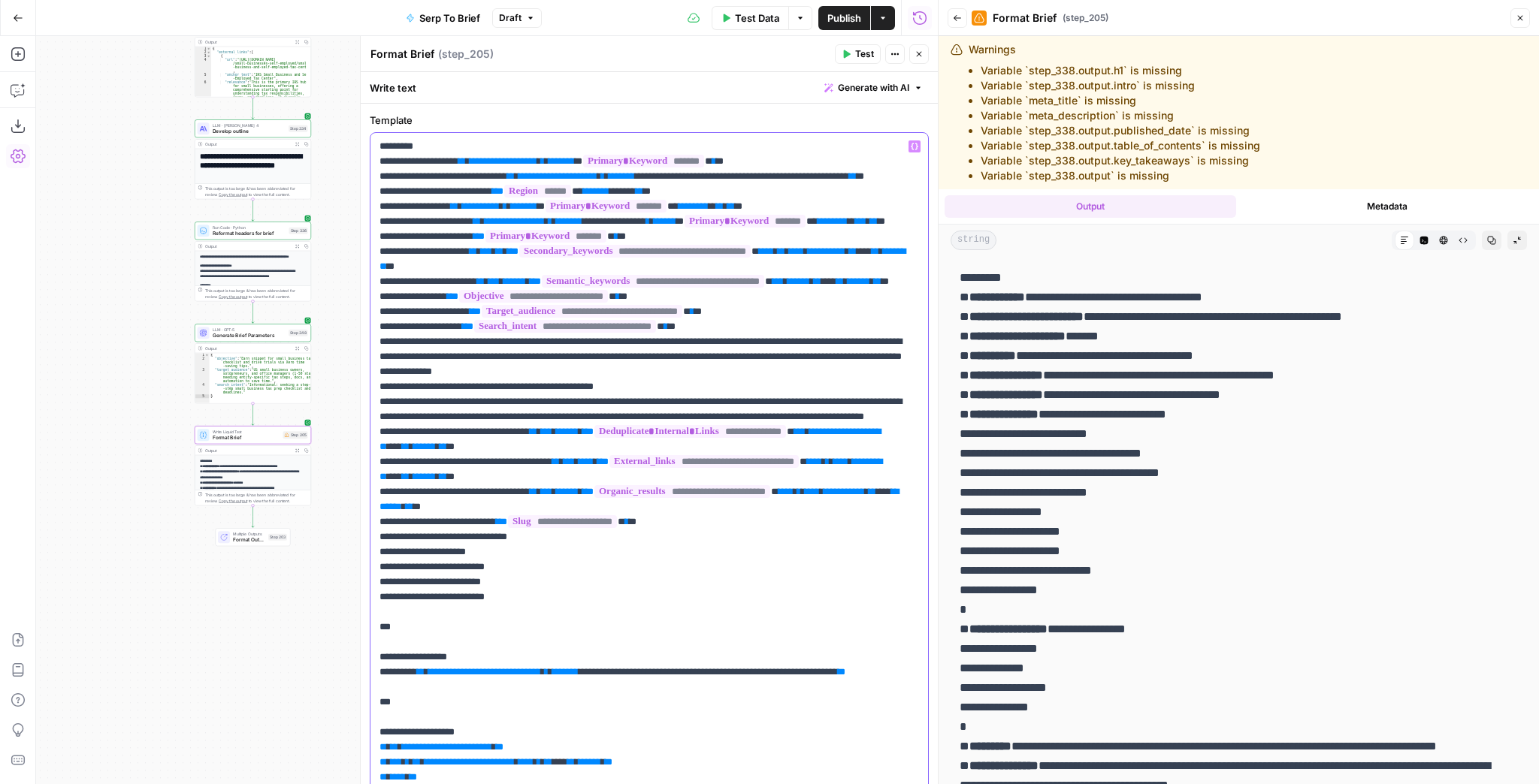
click at [458, 148] on p "**********" at bounding box center [644, 770] width 531 height 1262
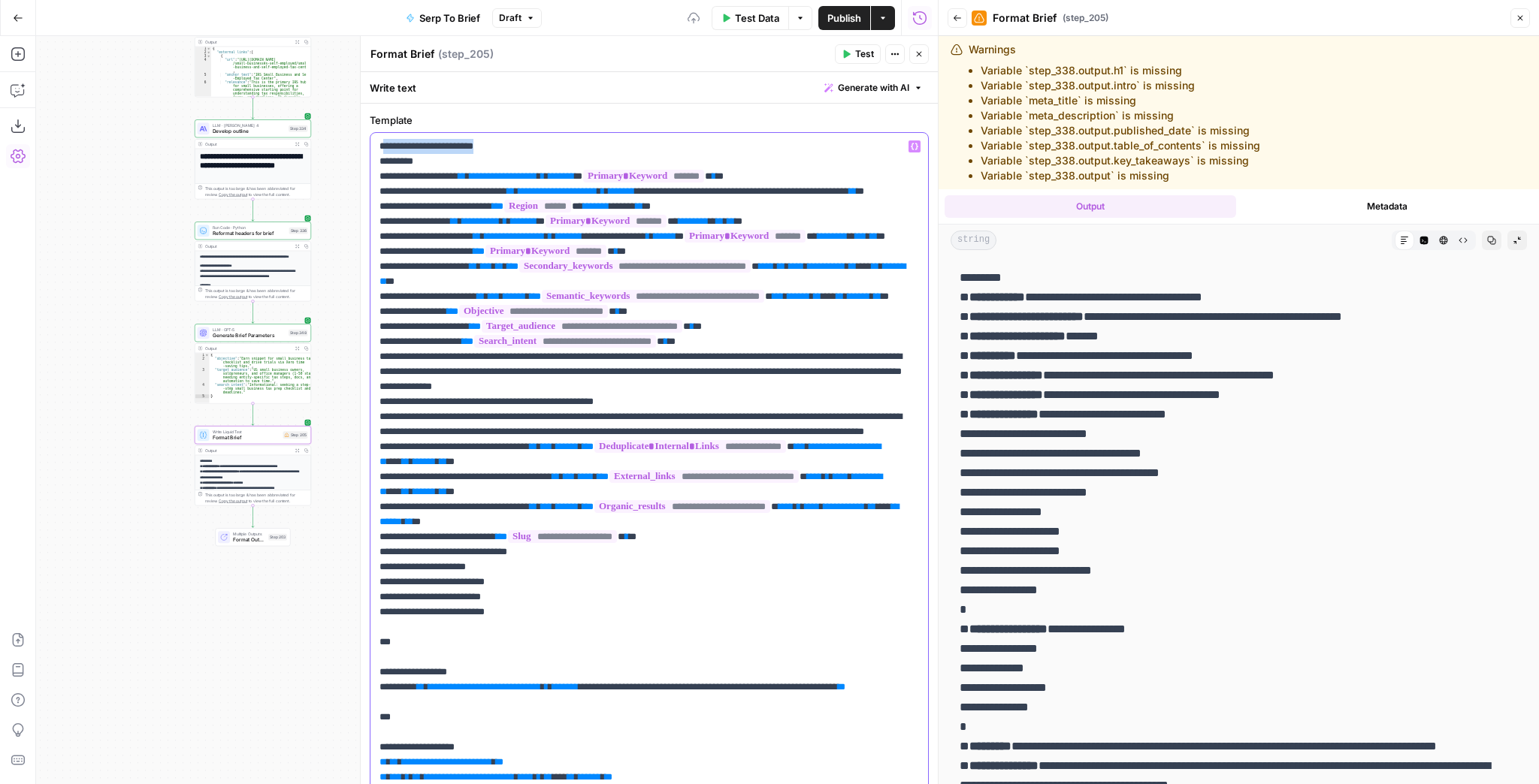
click at [542, 148] on p "**********" at bounding box center [644, 777] width 531 height 1277
click at [863, 54] on span "Test" at bounding box center [864, 54] width 19 height 14
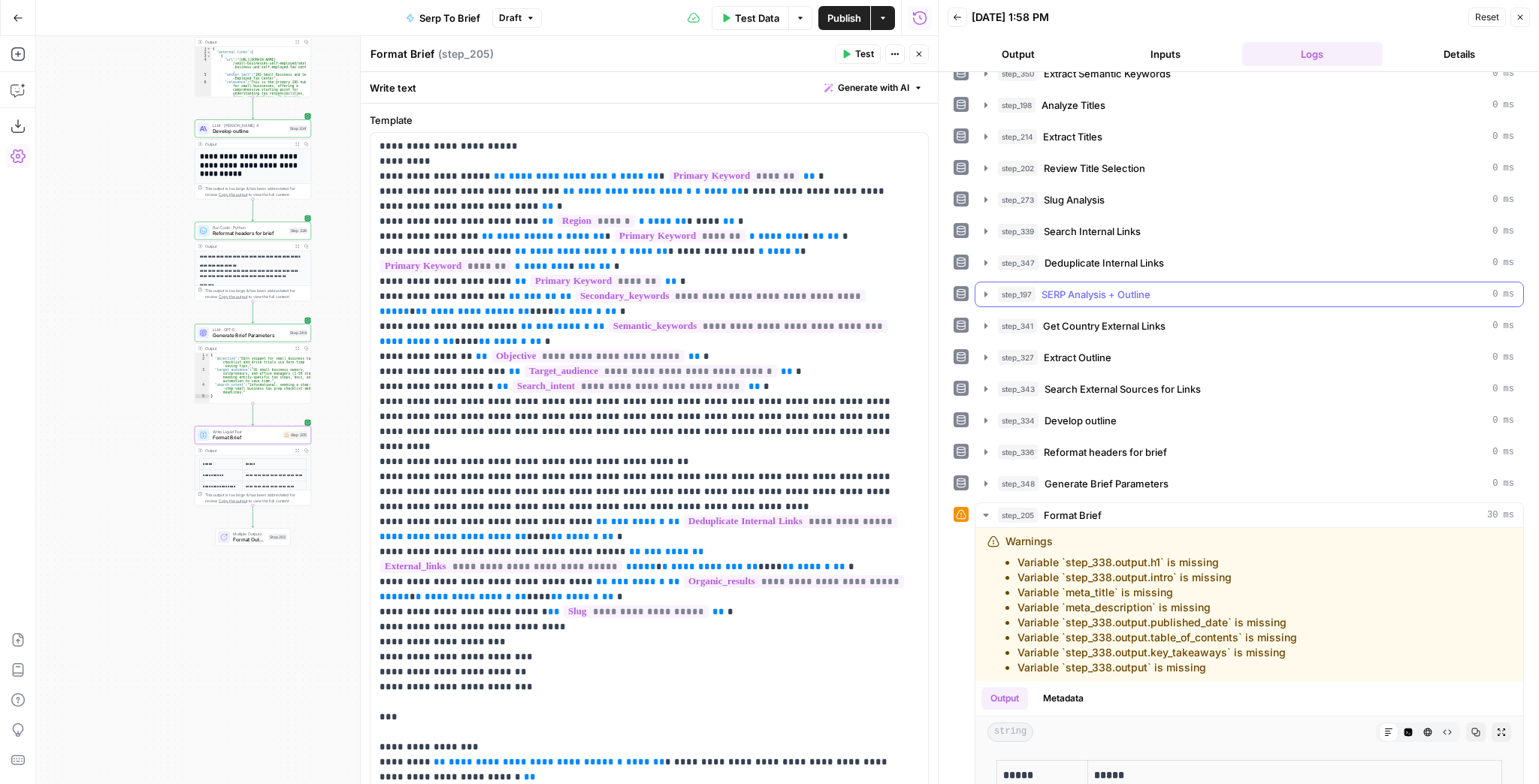
scroll to position [357, 0]
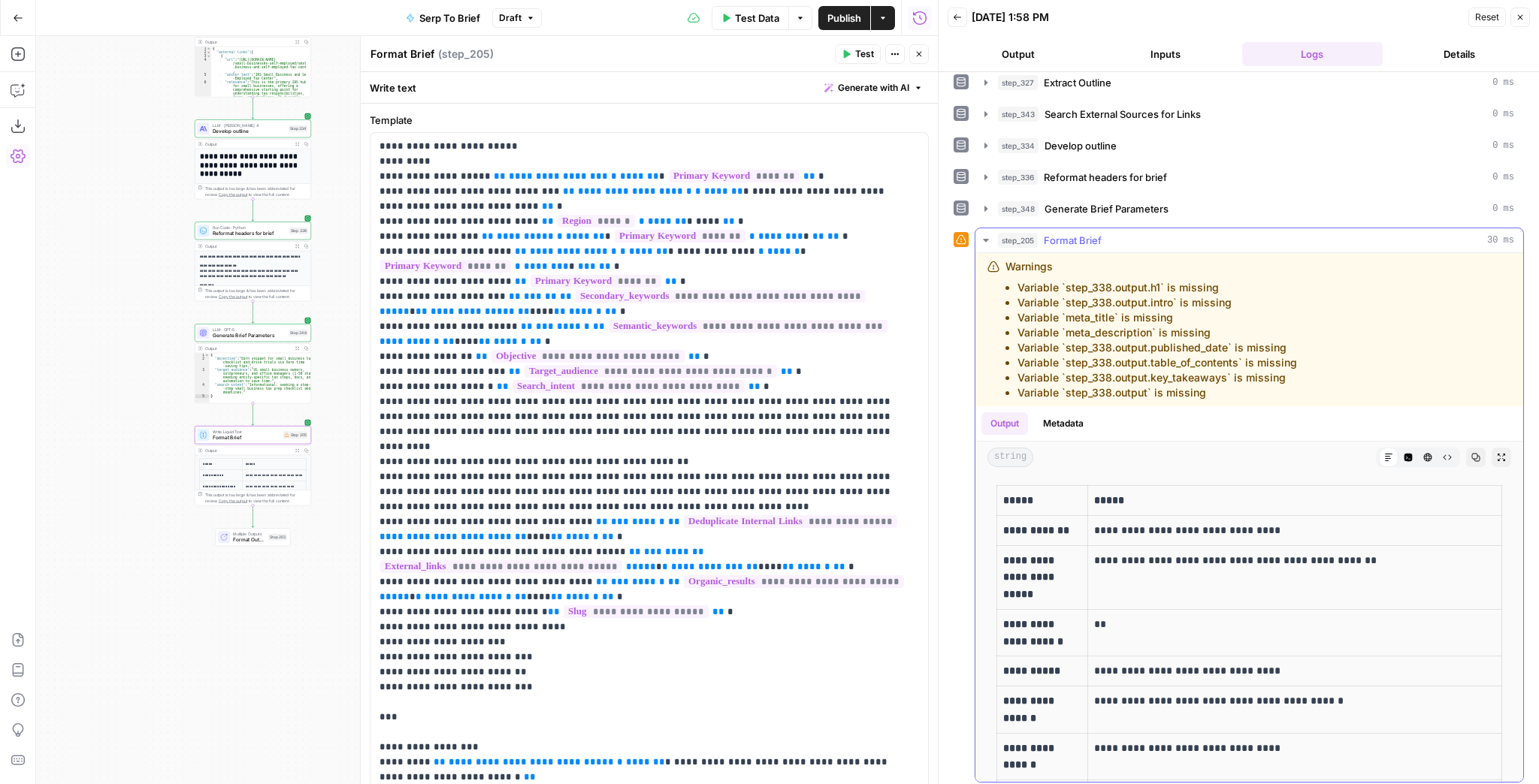
click at [1492, 447] on button "Expand Output" at bounding box center [1502, 457] width 20 height 20
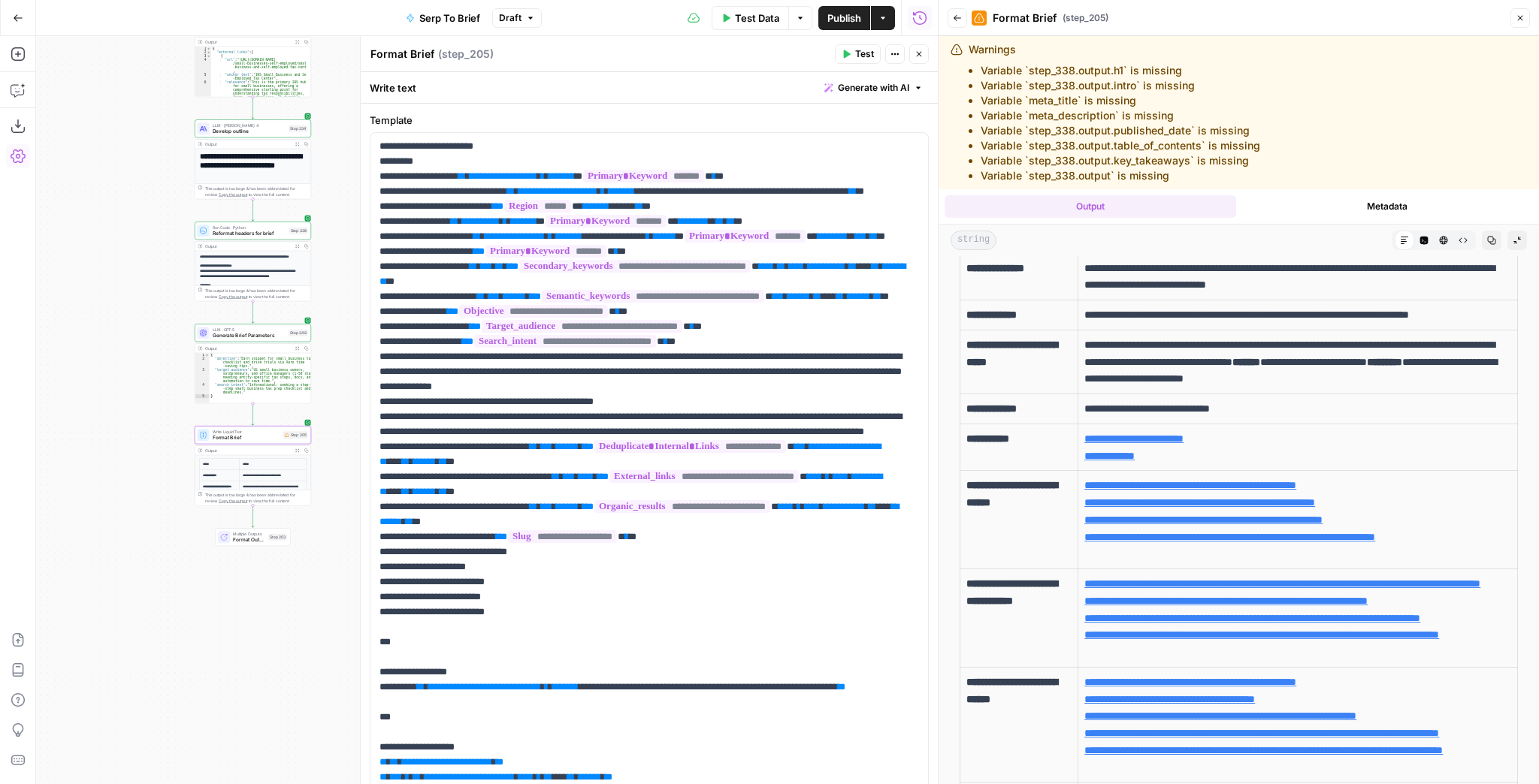
scroll to position [481, 0]
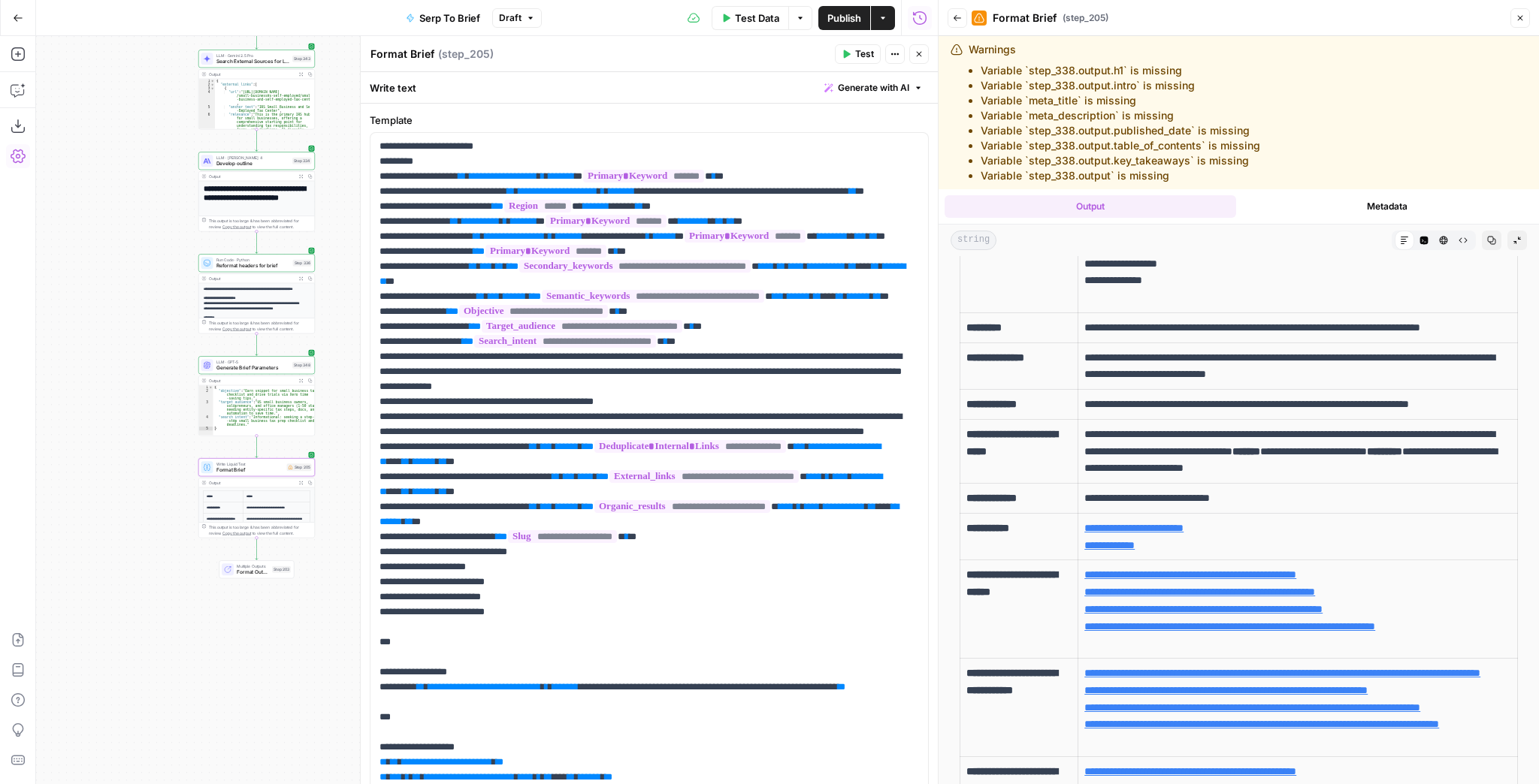
drag, startPoint x: 116, startPoint y: 238, endPoint x: 117, endPoint y: 296, distance: 58.0
click at [117, 296] on div "Workflow Input Settings Inputs Run Code · JavaScript Structure Competitor Keywo…" at bounding box center [486, 409] width 902 height 748
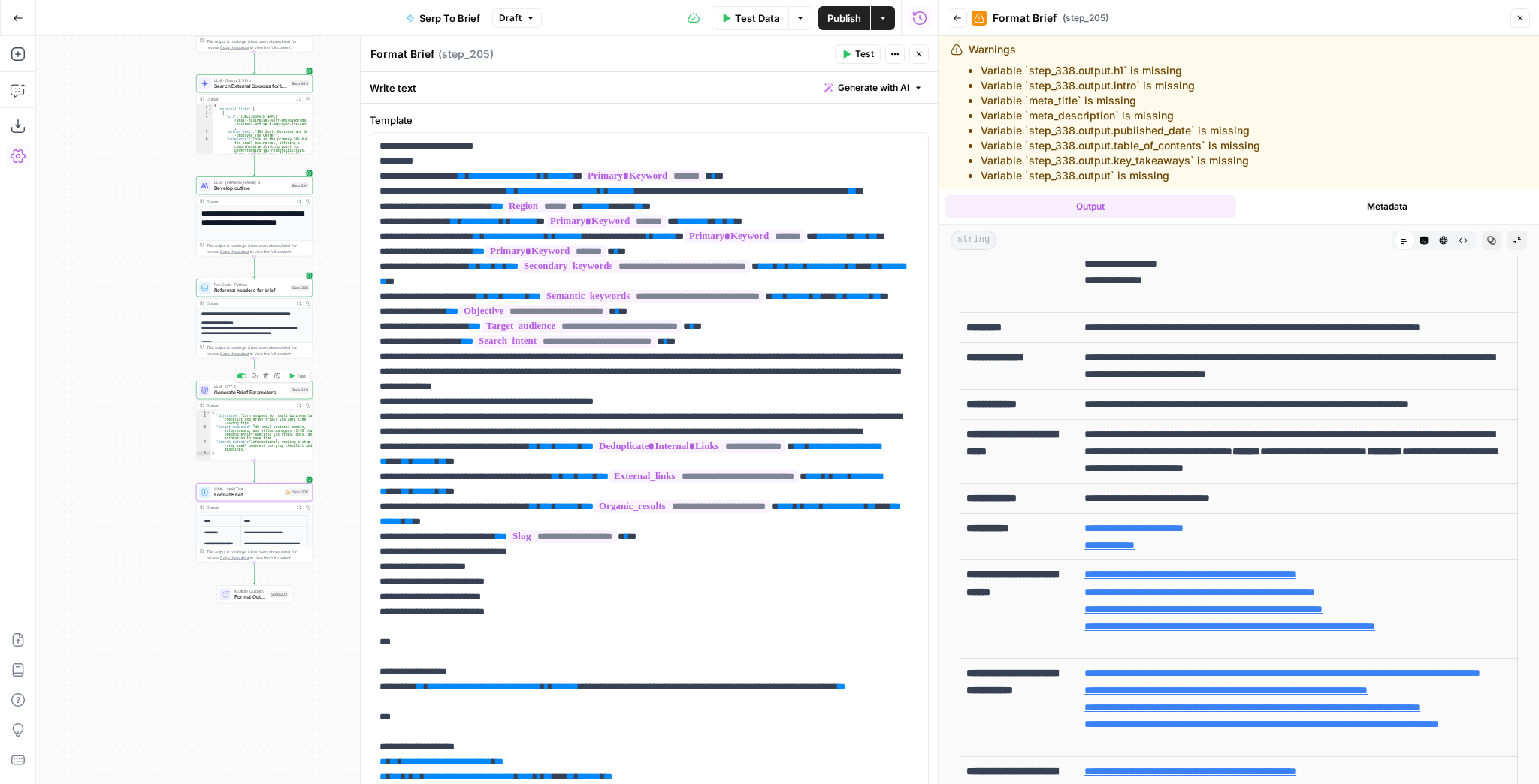
click at [233, 390] on span "Generate Brief Parameters" at bounding box center [251, 393] width 74 height 8
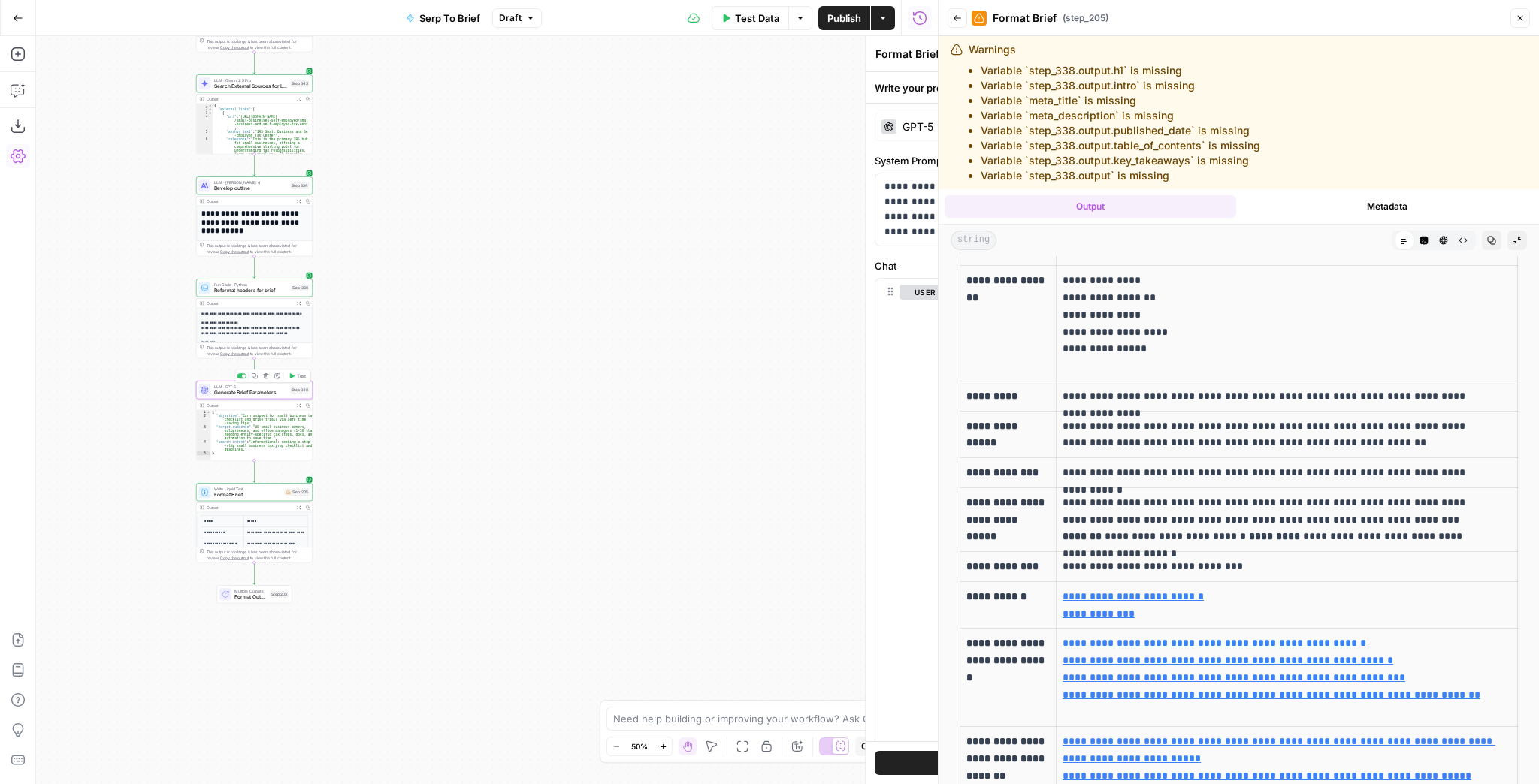
type textarea "Generate Brief Parameters"
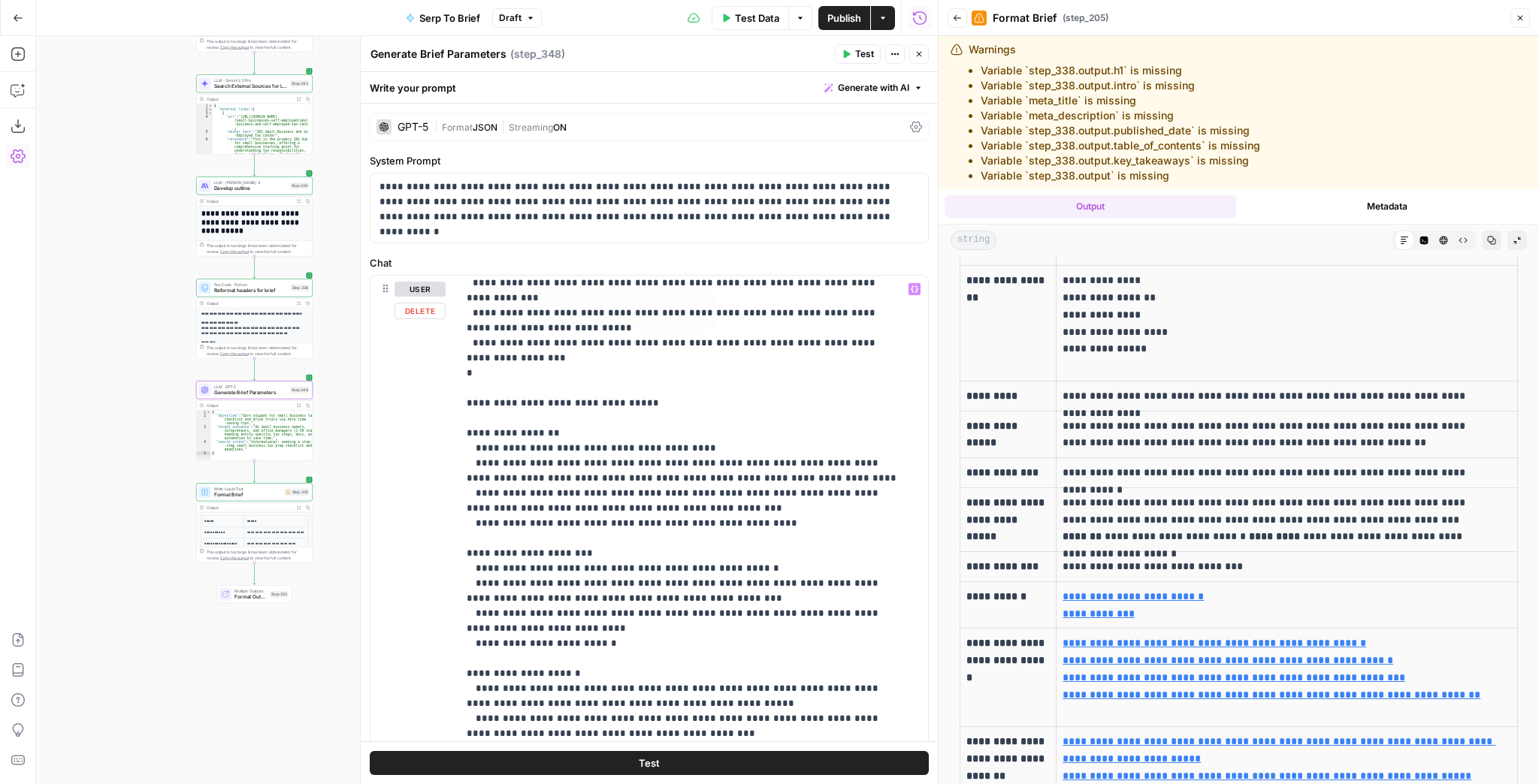
scroll to position [542, 0]
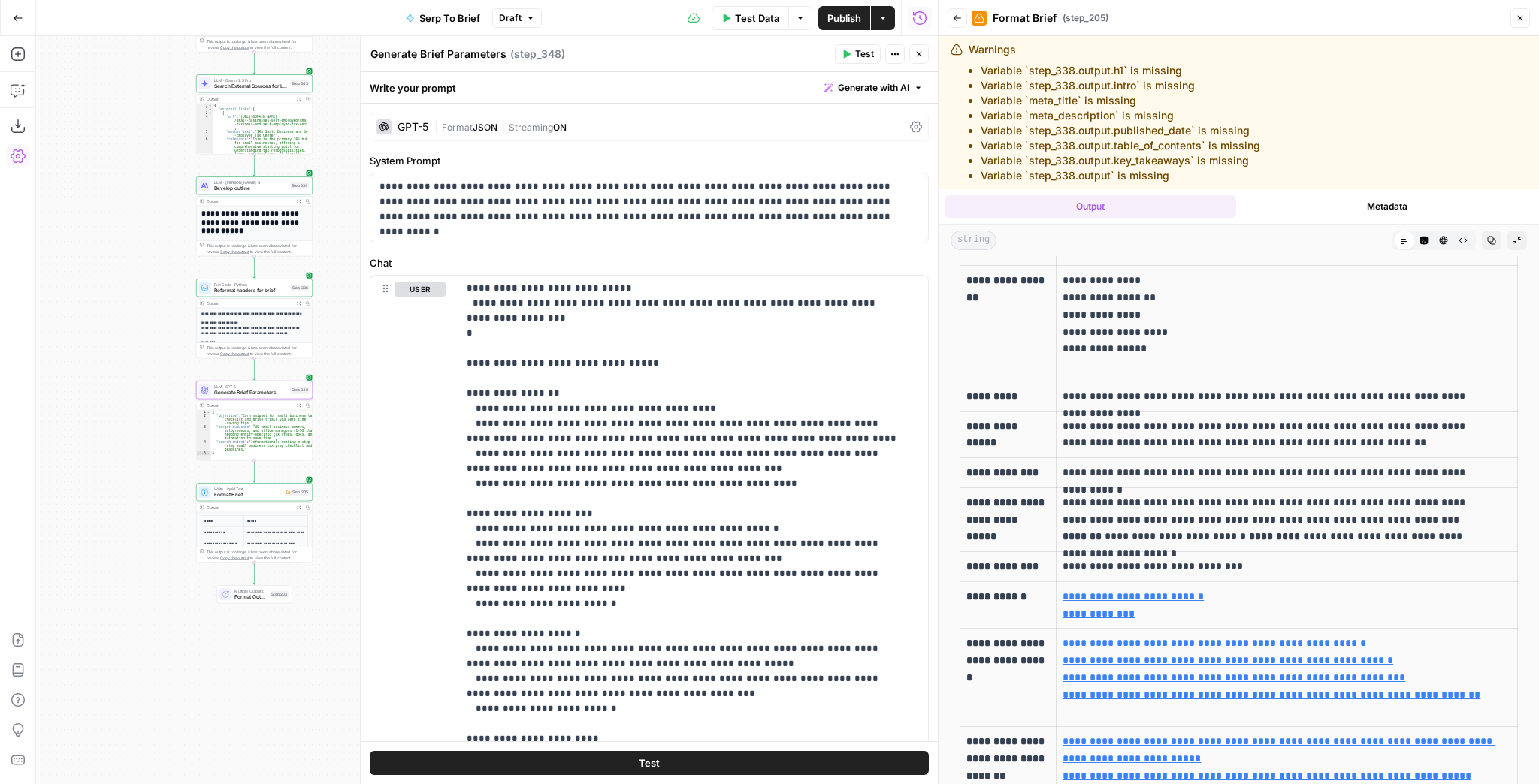
click at [848, 47] on button "Test" at bounding box center [858, 54] width 46 height 20
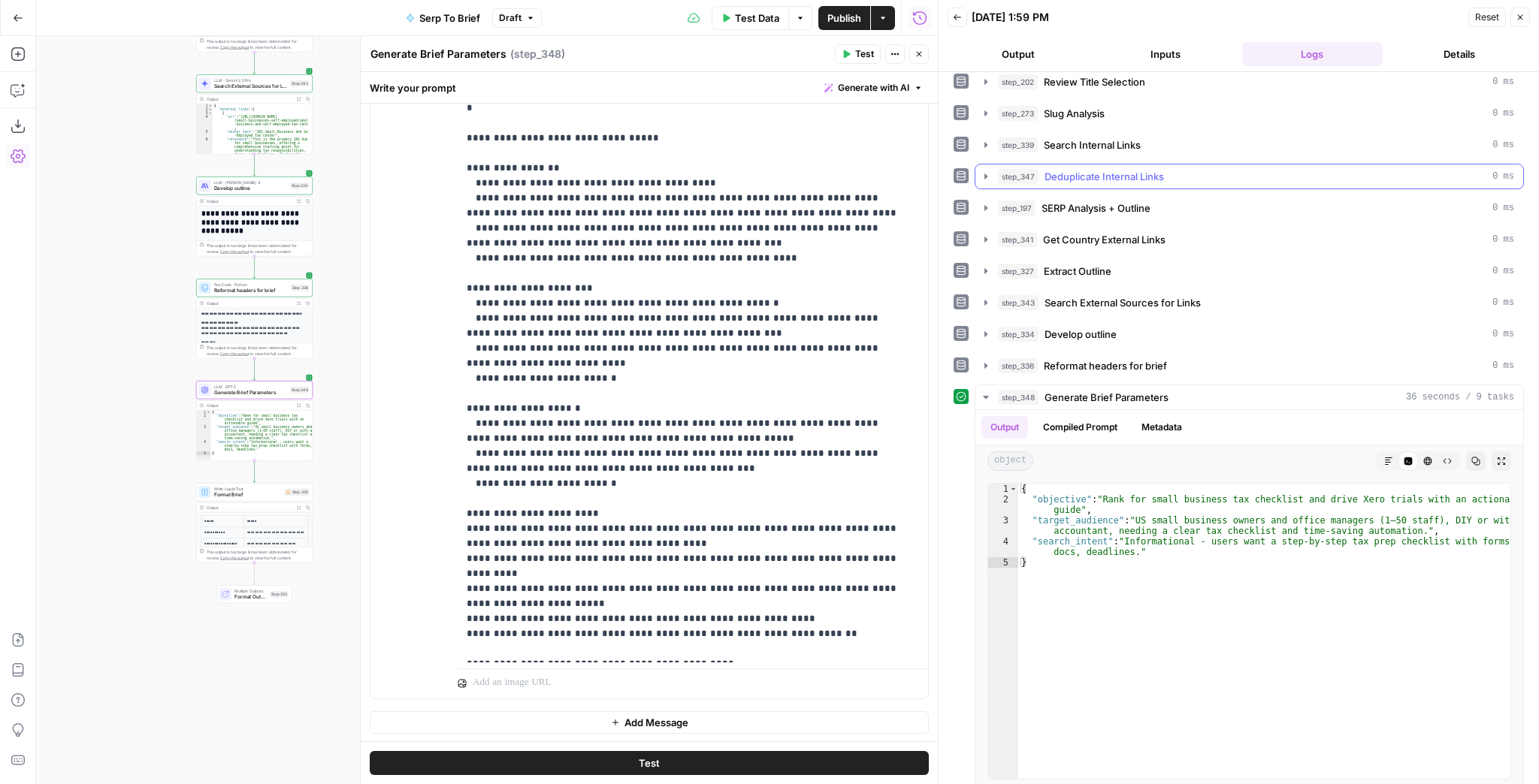
scroll to position [172, 0]
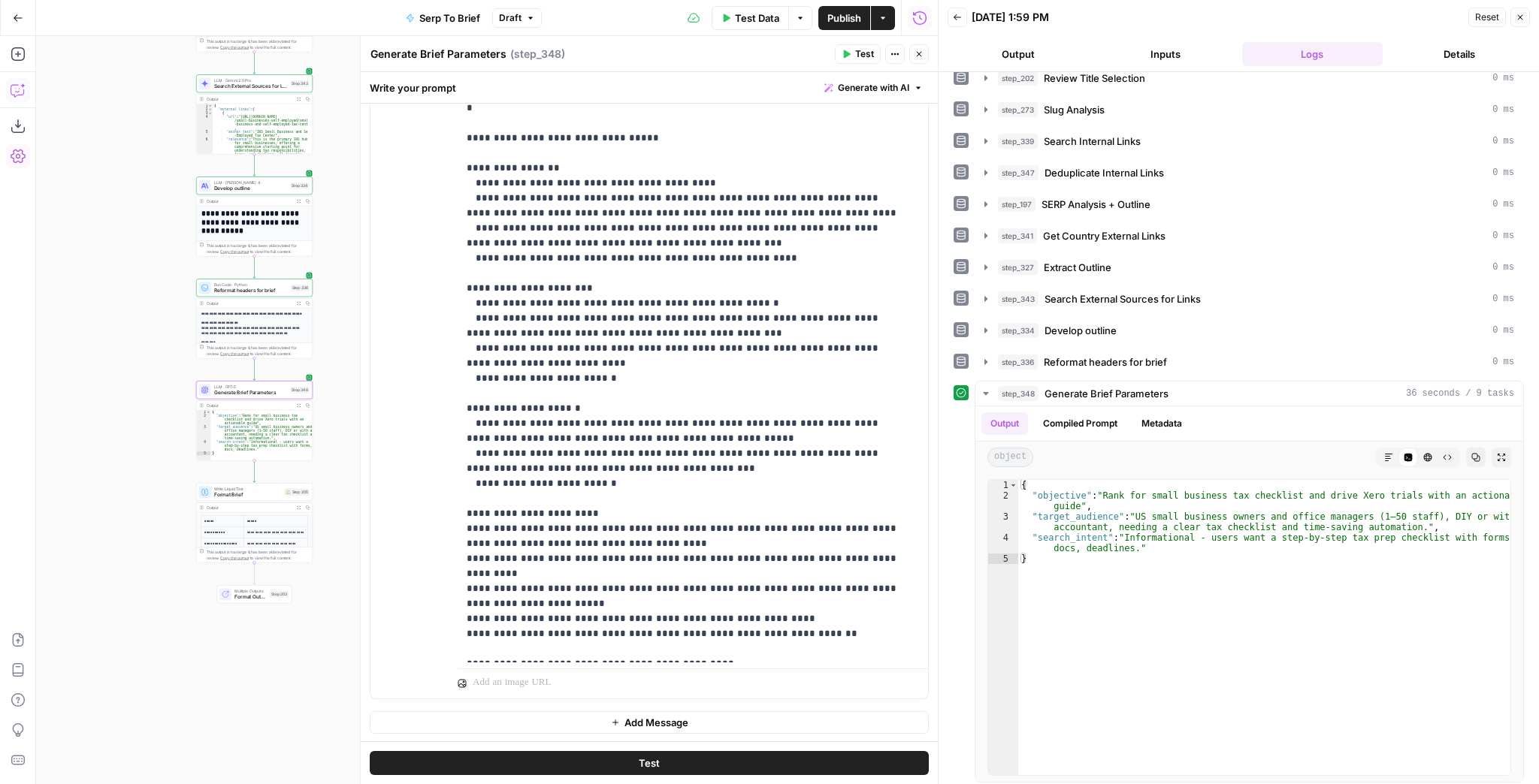
click at [21, 92] on icon "button" at bounding box center [18, 90] width 15 height 15
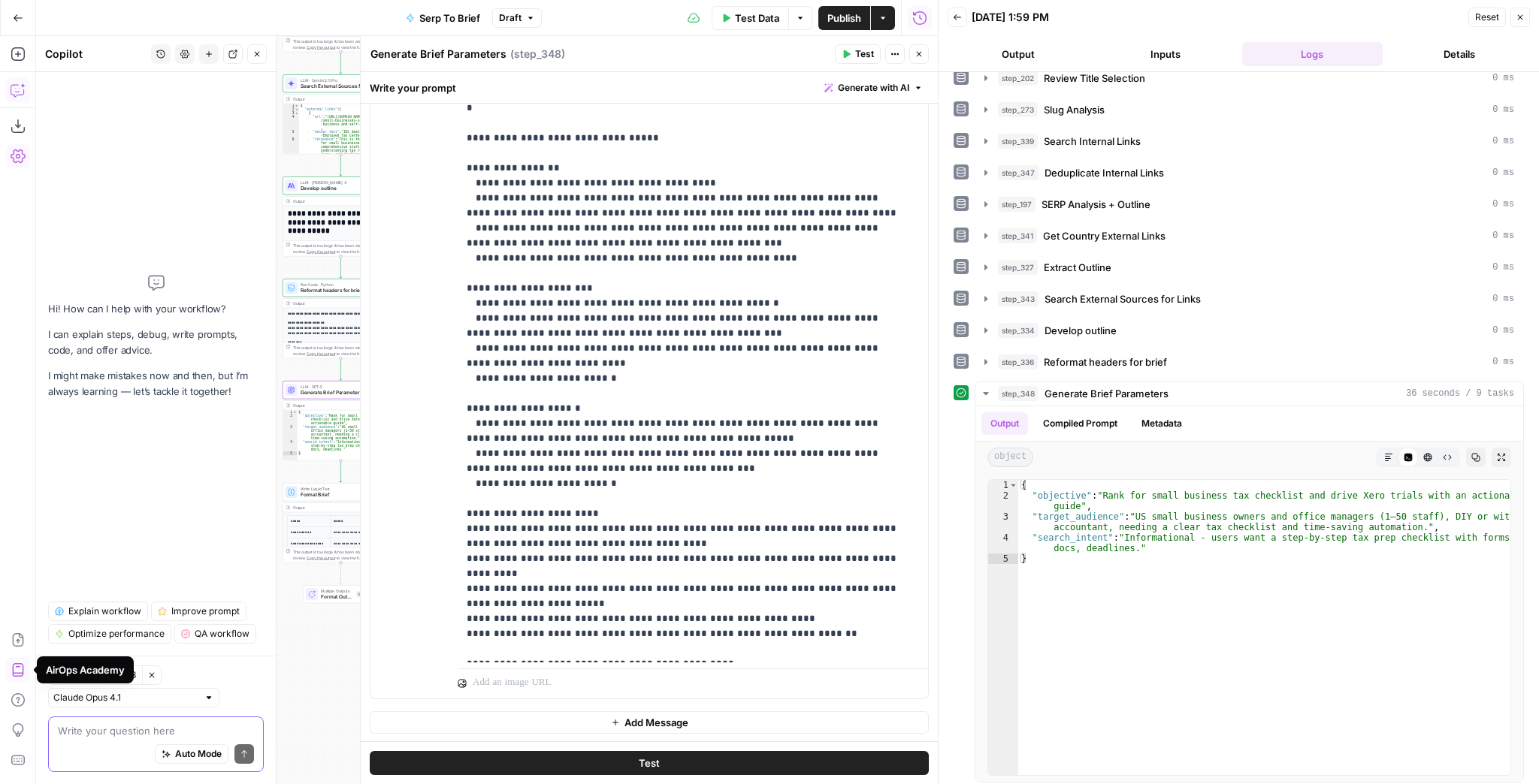
click at [105, 735] on textarea at bounding box center [156, 731] width 196 height 15
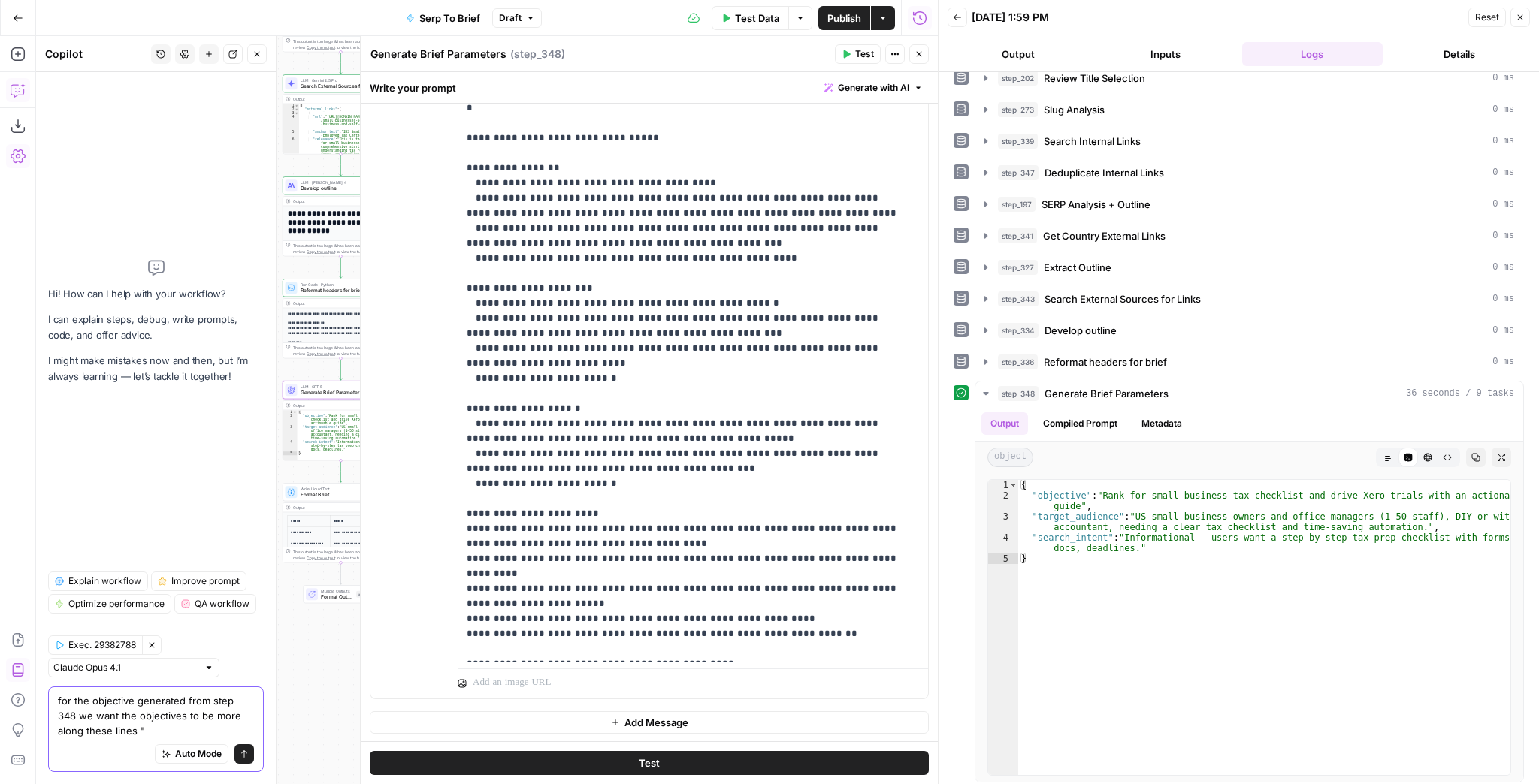
paste textarea "To educate small business owners on effective markup strategies, showing how to…"
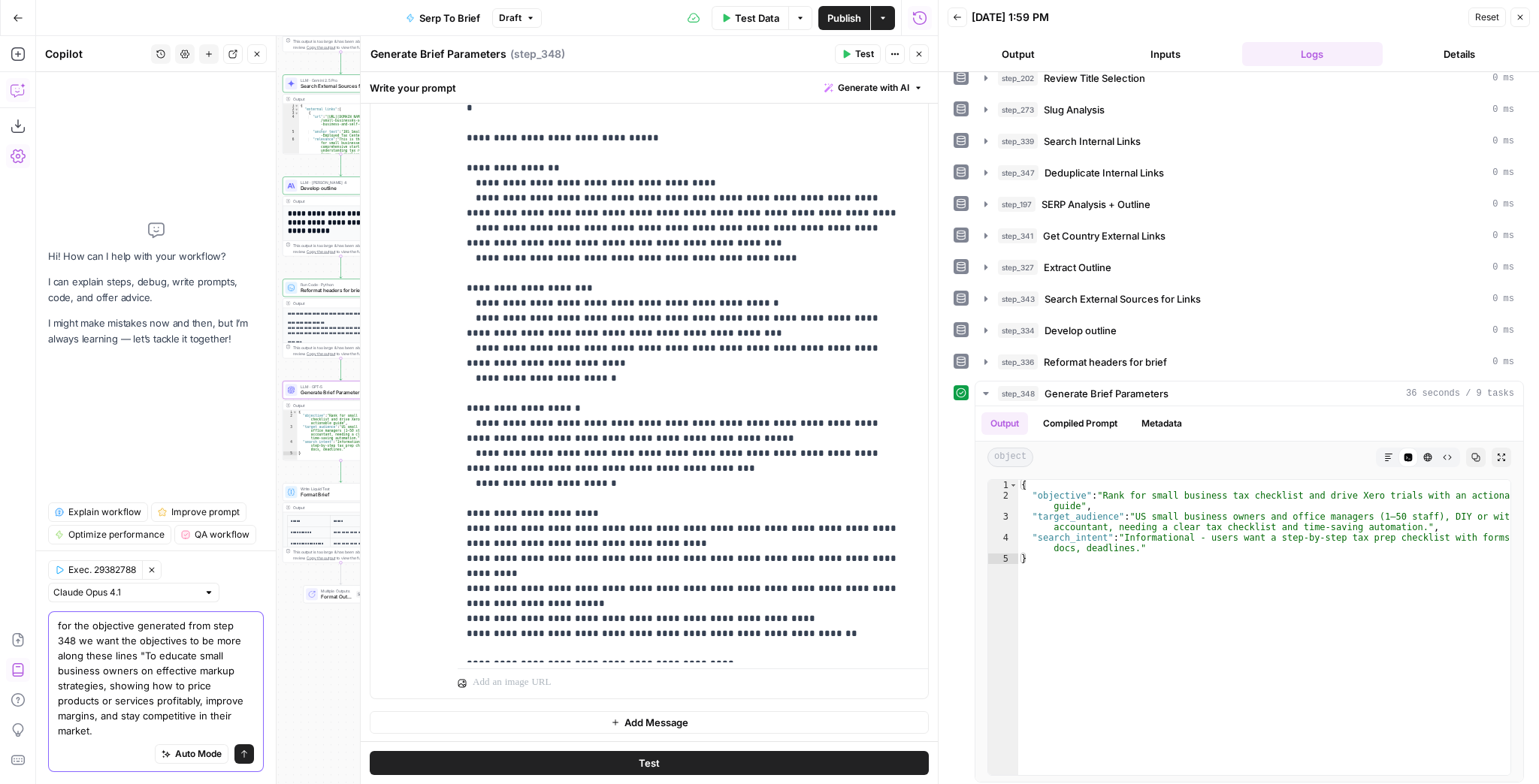
type textarea "for the objective generated from step 348 we want the objectives to be more alo…"
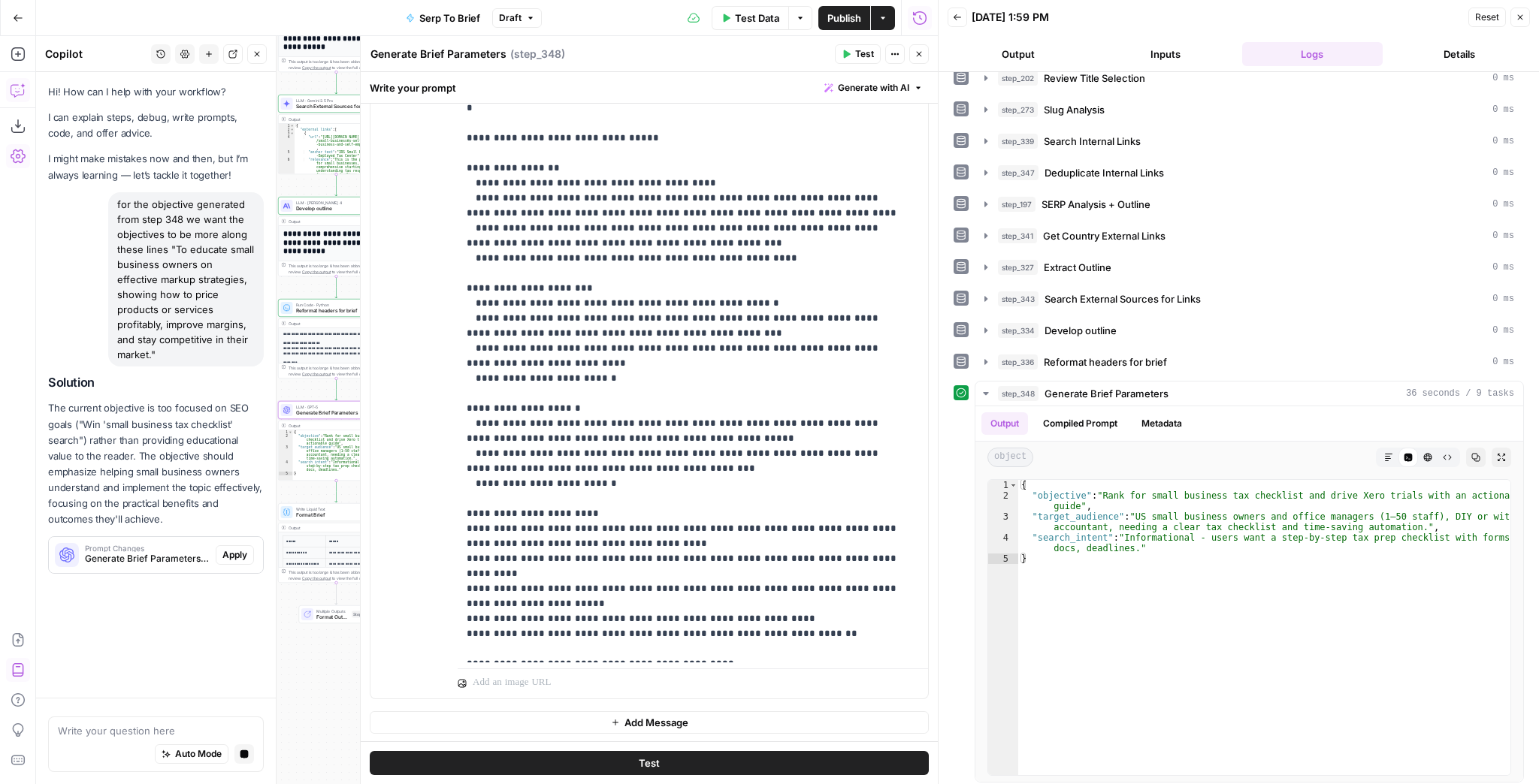
click at [233, 548] on span "Apply" at bounding box center [235, 555] width 25 height 14
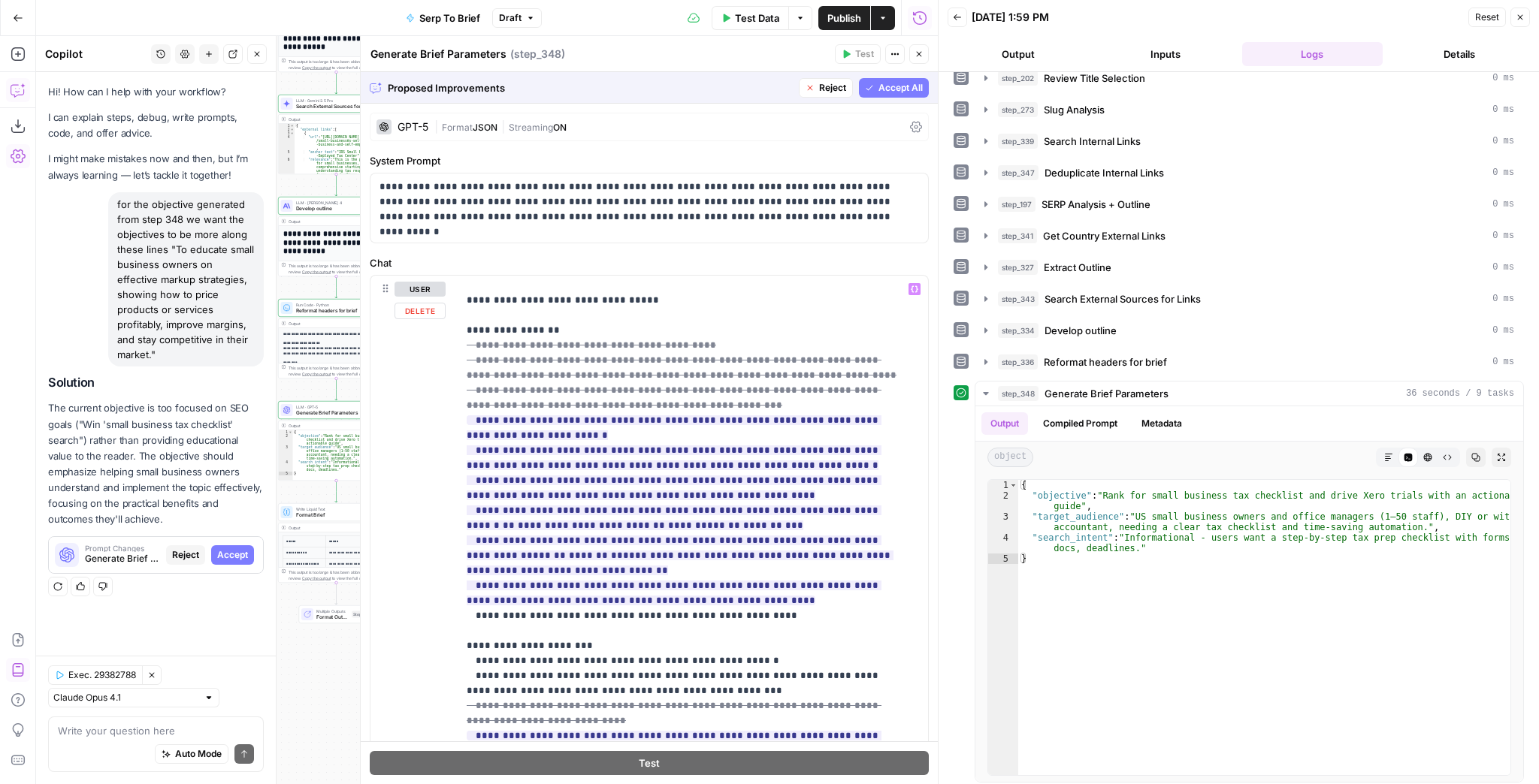
scroll to position [601, 0]
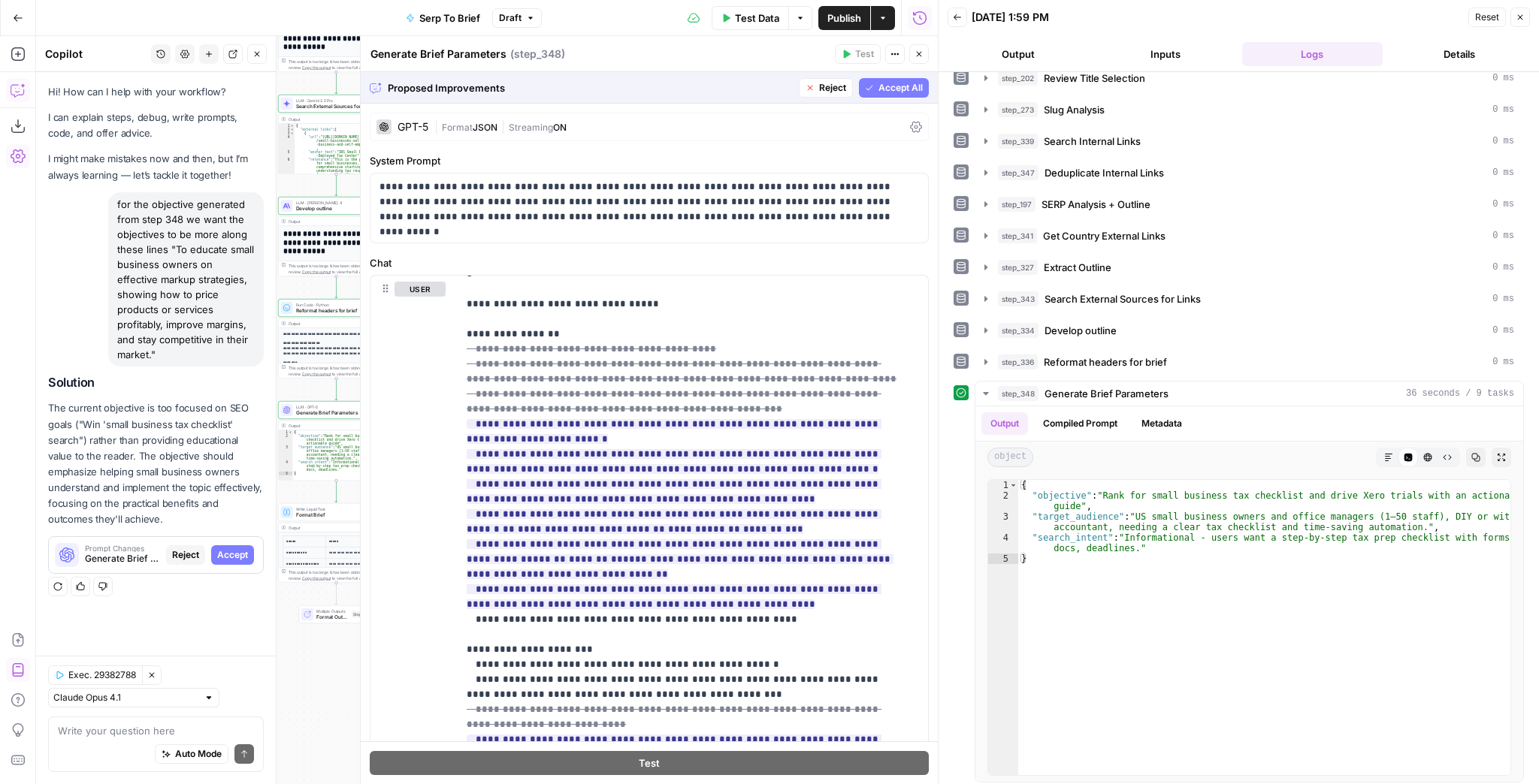
click at [868, 88] on button "Accept All" at bounding box center [894, 88] width 70 height 20
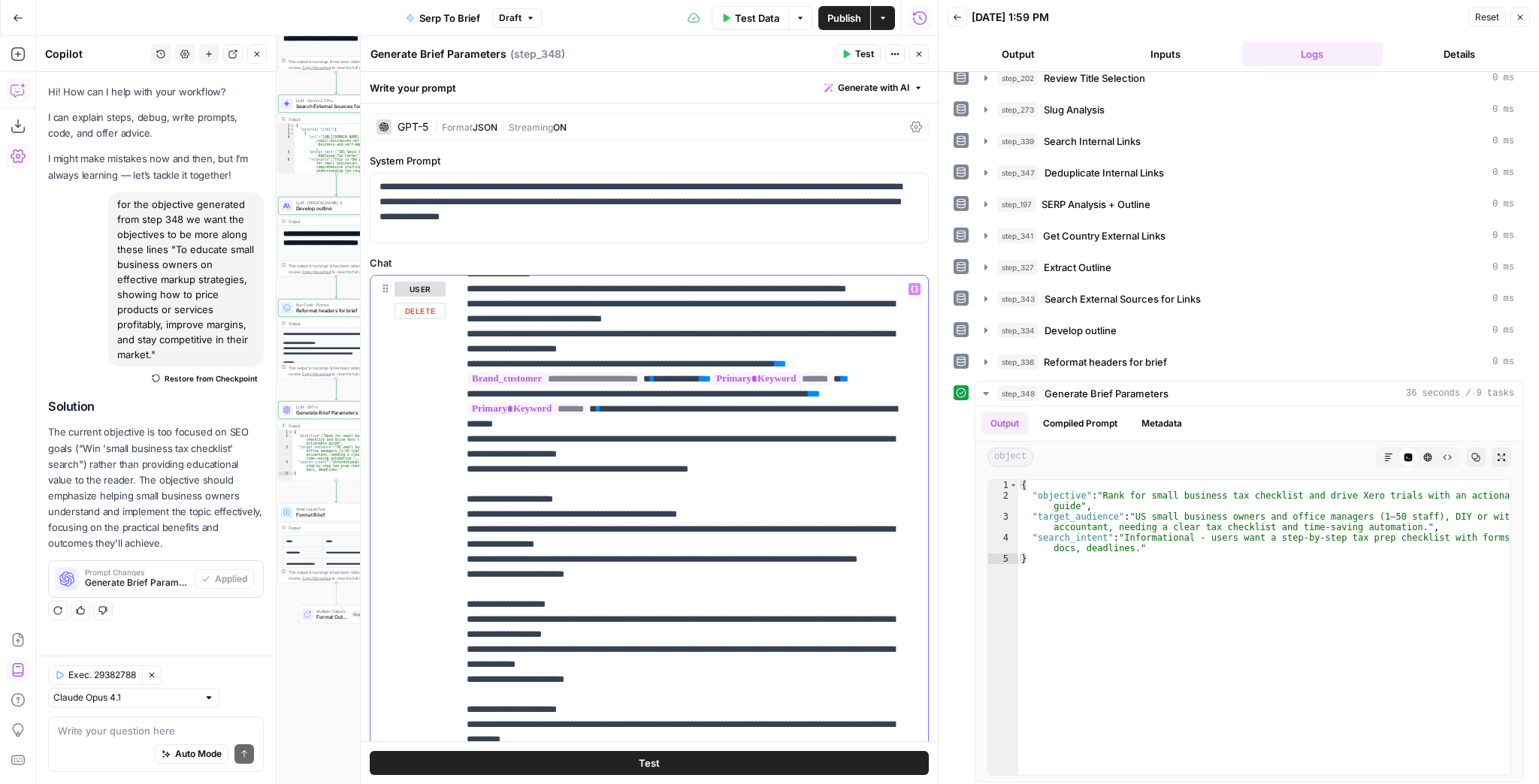
drag, startPoint x: 839, startPoint y: 500, endPoint x: 485, endPoint y: 496, distance: 354.0
click at [485, 496] on p "**********" at bounding box center [684, 311] width 435 height 1262
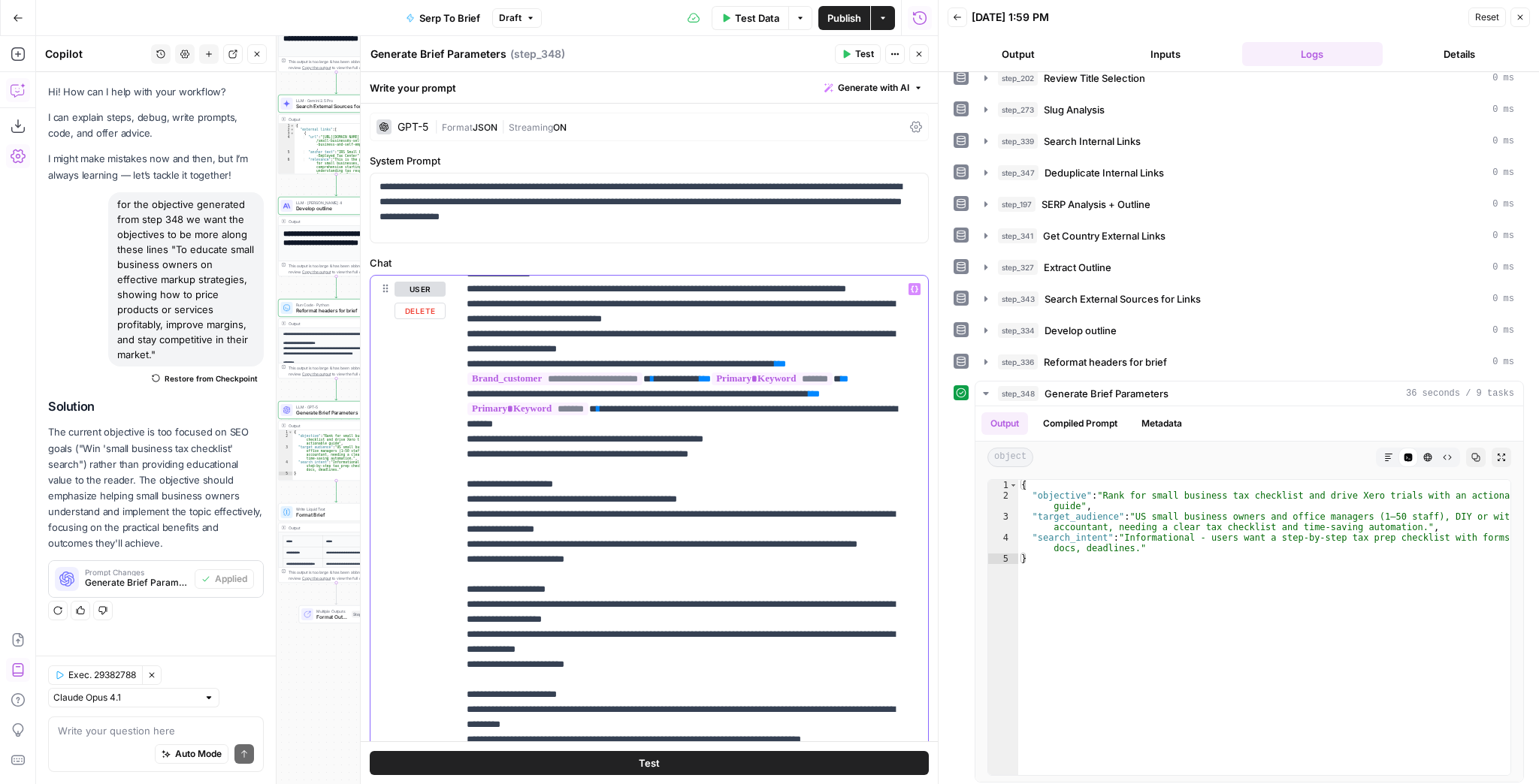
drag, startPoint x: 651, startPoint y: 358, endPoint x: 461, endPoint y: 346, distance: 190.4
click at [461, 346] on div "**********" at bounding box center [689, 582] width 462 height 612
click at [568, 354] on p "**********" at bounding box center [684, 304] width 435 height 1247
drag, startPoint x: 580, startPoint y: 346, endPoint x: 432, endPoint y: 337, distance: 148.3
click at [432, 337] on div "**********" at bounding box center [650, 599] width 558 height 647
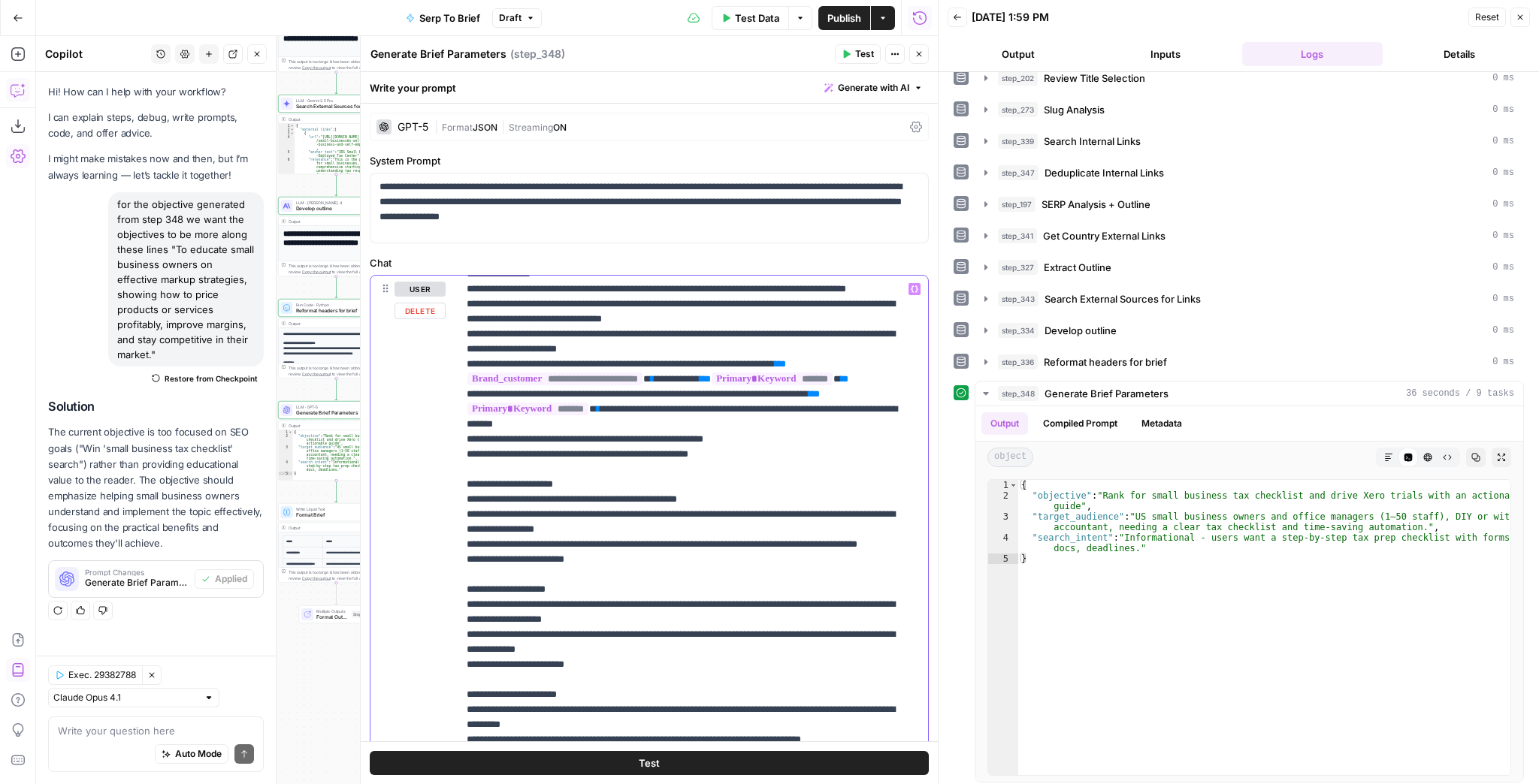
click at [604, 349] on p "**********" at bounding box center [684, 304] width 435 height 1247
drag, startPoint x: 553, startPoint y: 346, endPoint x: 529, endPoint y: 336, distance: 26.0
click at [529, 336] on p "**********" at bounding box center [684, 304] width 435 height 1247
click at [854, 58] on button "Test" at bounding box center [858, 54] width 46 height 20
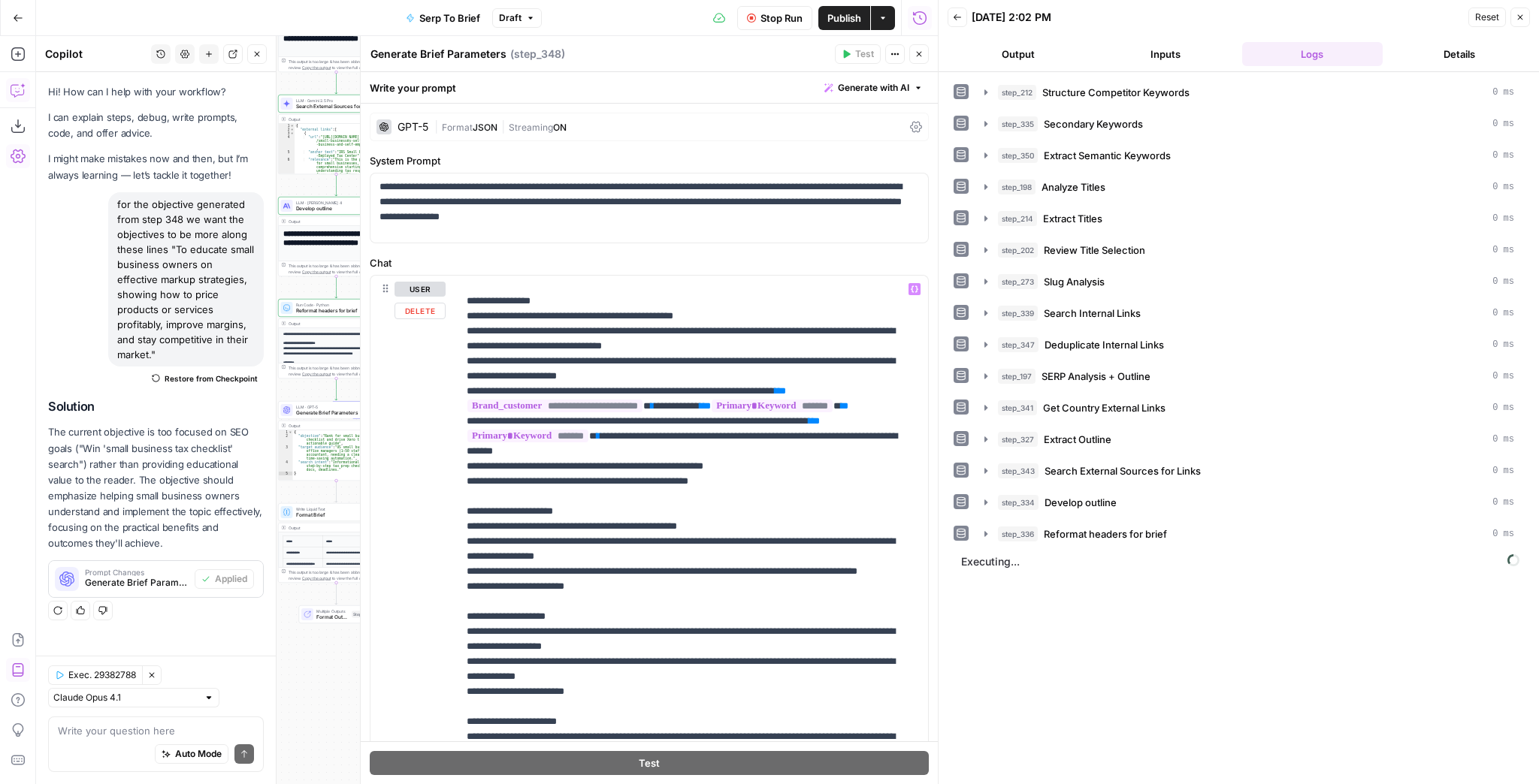
scroll to position [572, 0]
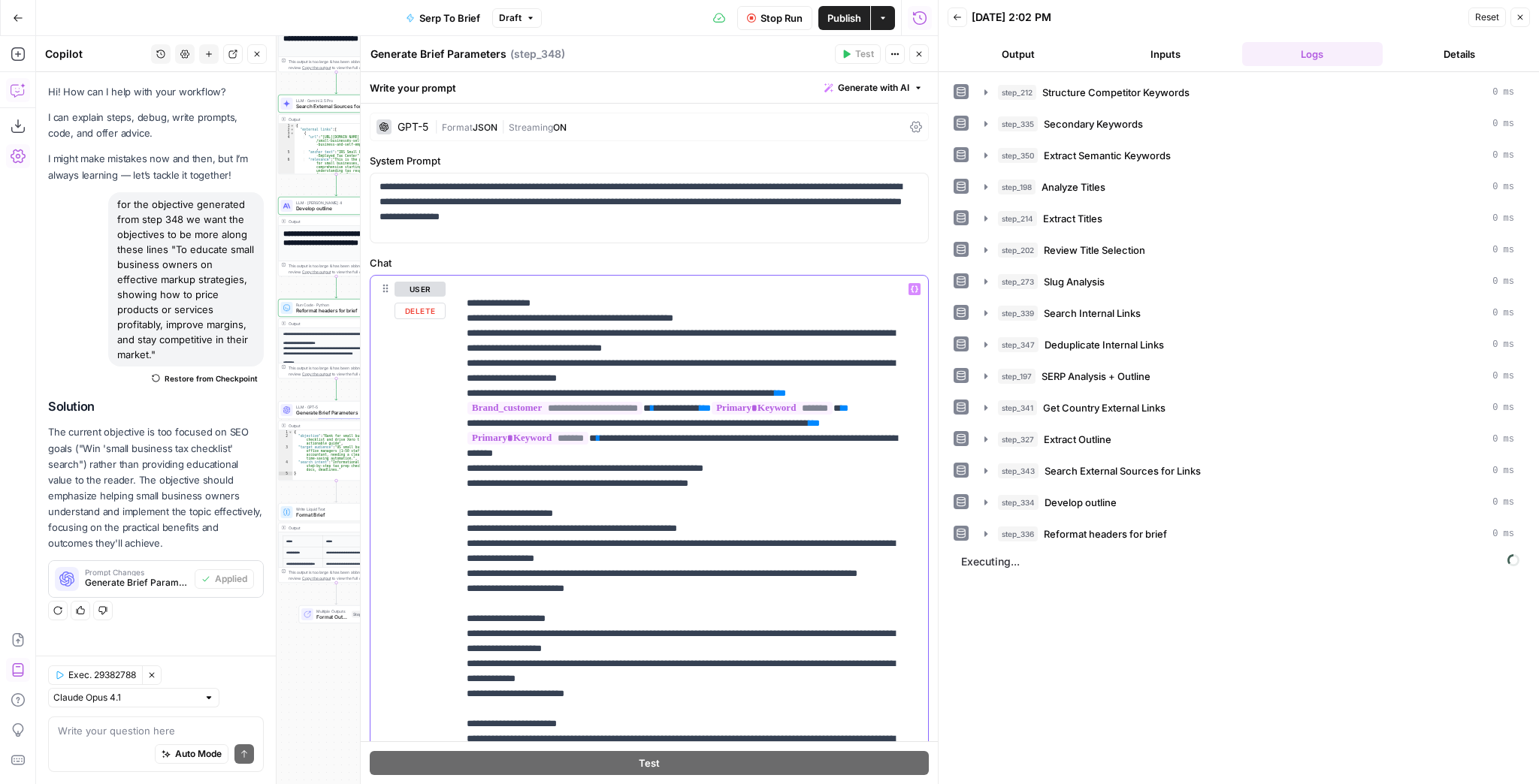
drag, startPoint x: 708, startPoint y: 422, endPoint x: 464, endPoint y: 411, distance: 244.2
click at [464, 411] on div "**********" at bounding box center [689, 582] width 462 height 612
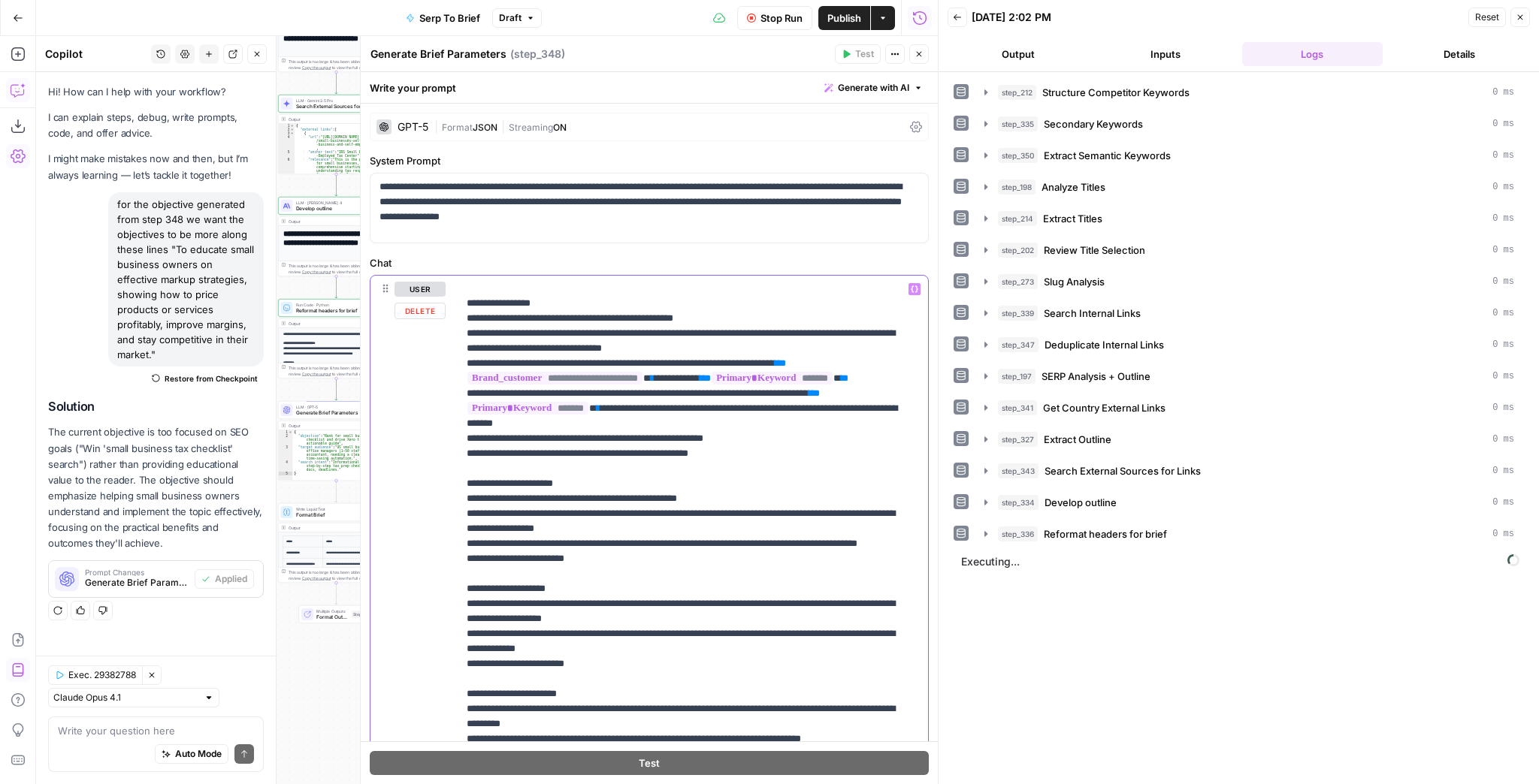
drag, startPoint x: 750, startPoint y: 390, endPoint x: 391, endPoint y: 375, distance: 359.3
click at [391, 375] on div "**********" at bounding box center [650, 599] width 558 height 647
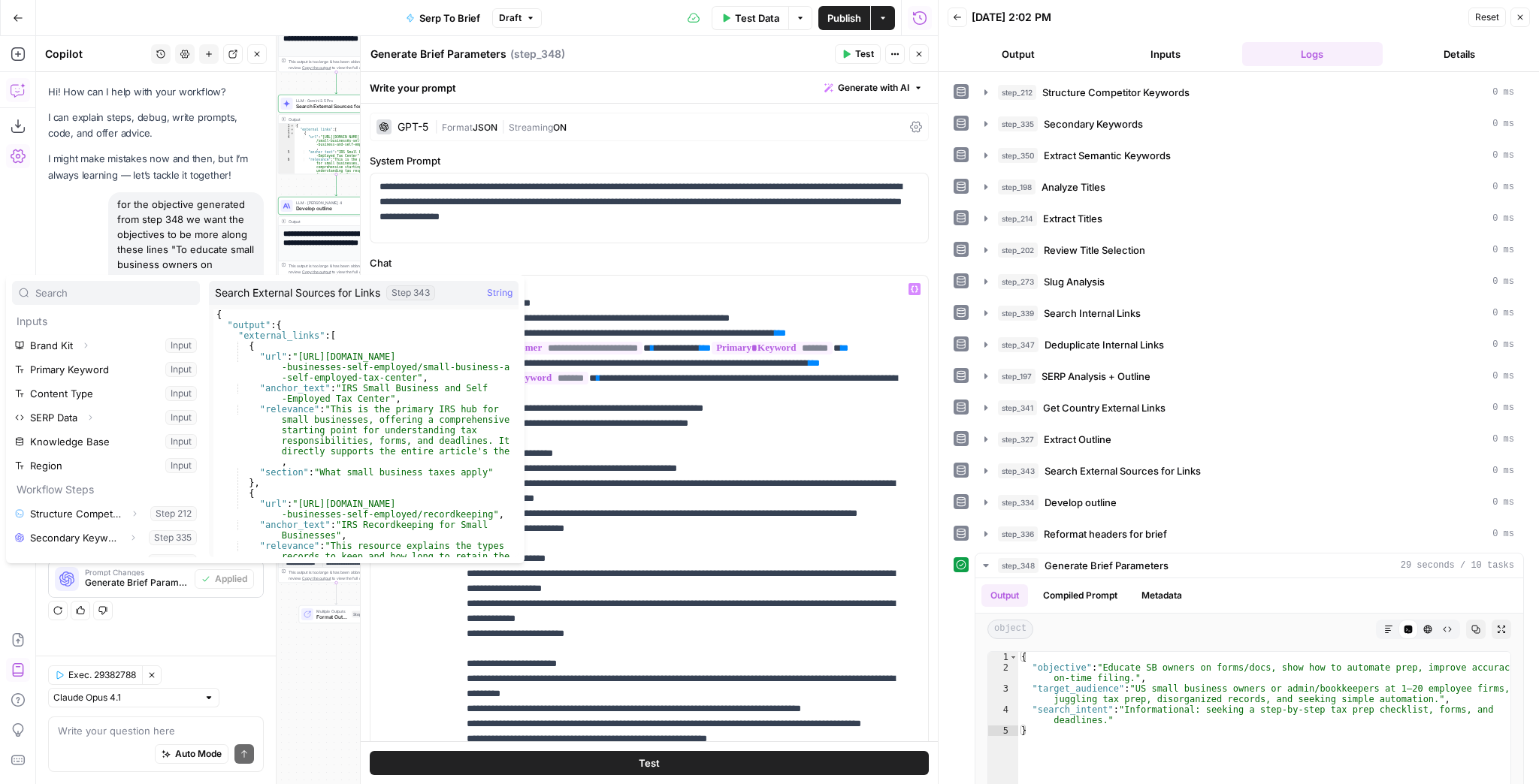
scroll to position [304, 0]
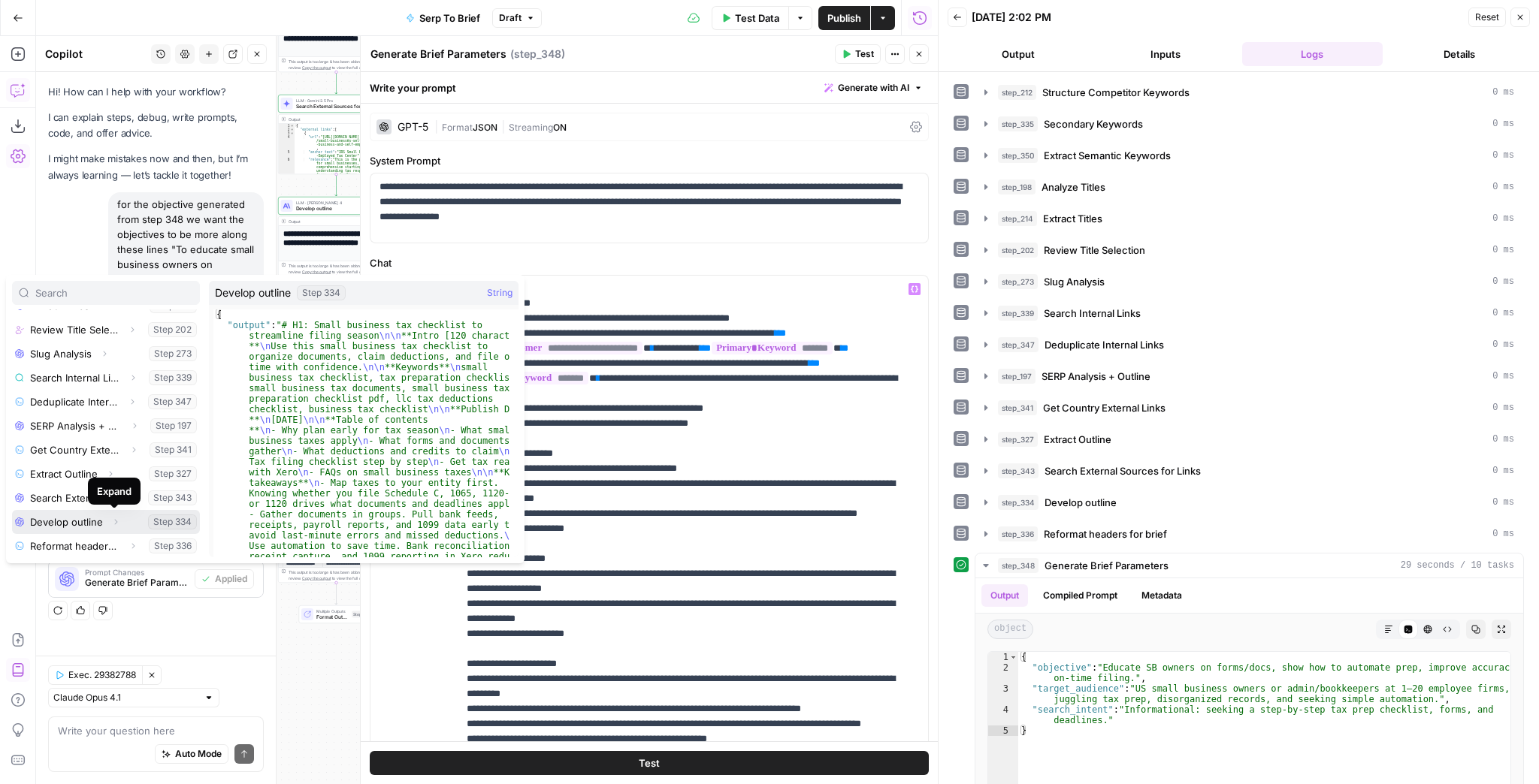
click at [111, 520] on icon "button" at bounding box center [116, 522] width 9 height 9
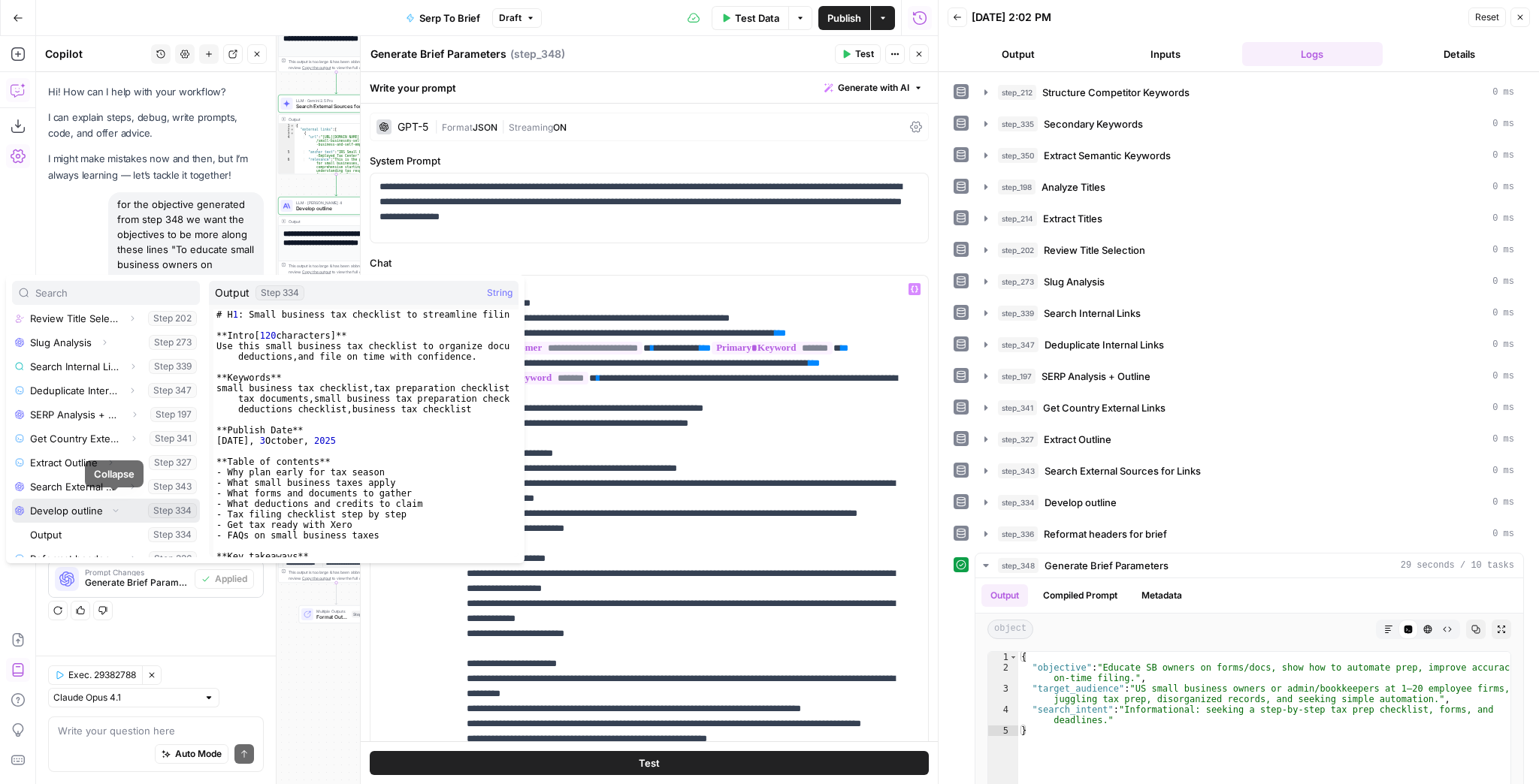
scroll to position [328, 0]
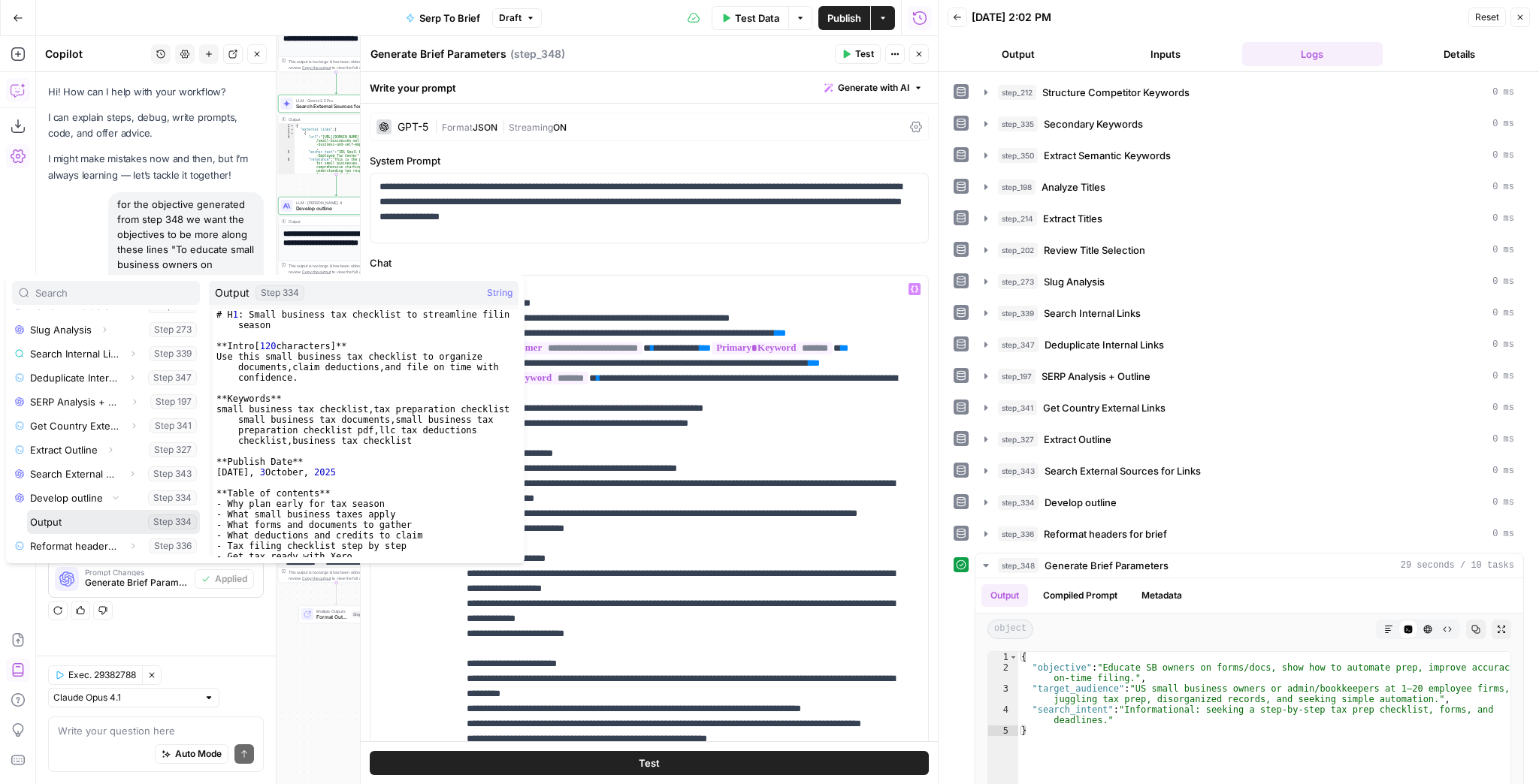
click at [69, 513] on button "Select variable Output" at bounding box center [113, 522] width 173 height 24
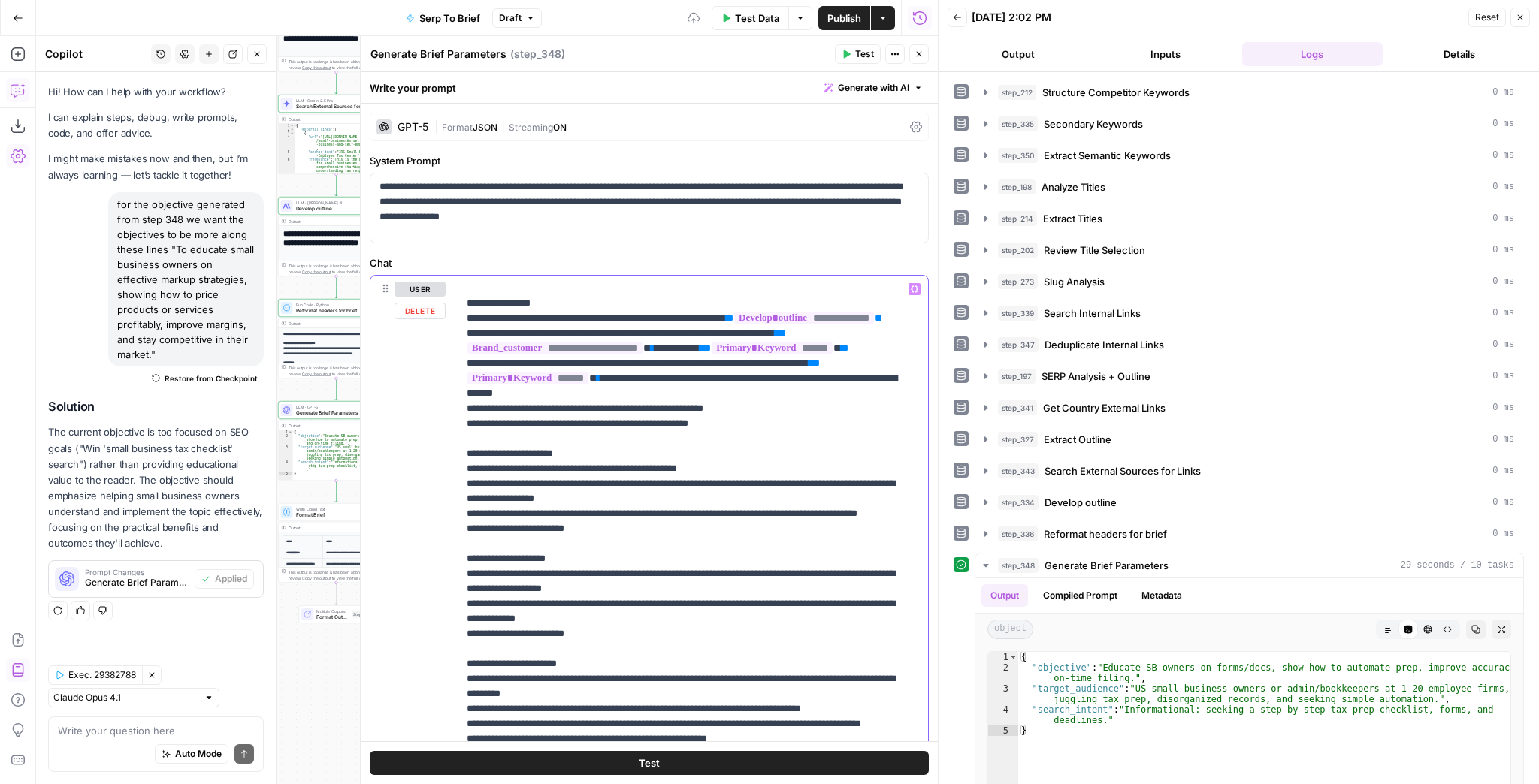
click at [781, 357] on p "**********" at bounding box center [684, 303] width 435 height 1187
click at [726, 323] on span "**" at bounding box center [730, 318] width 8 height 10
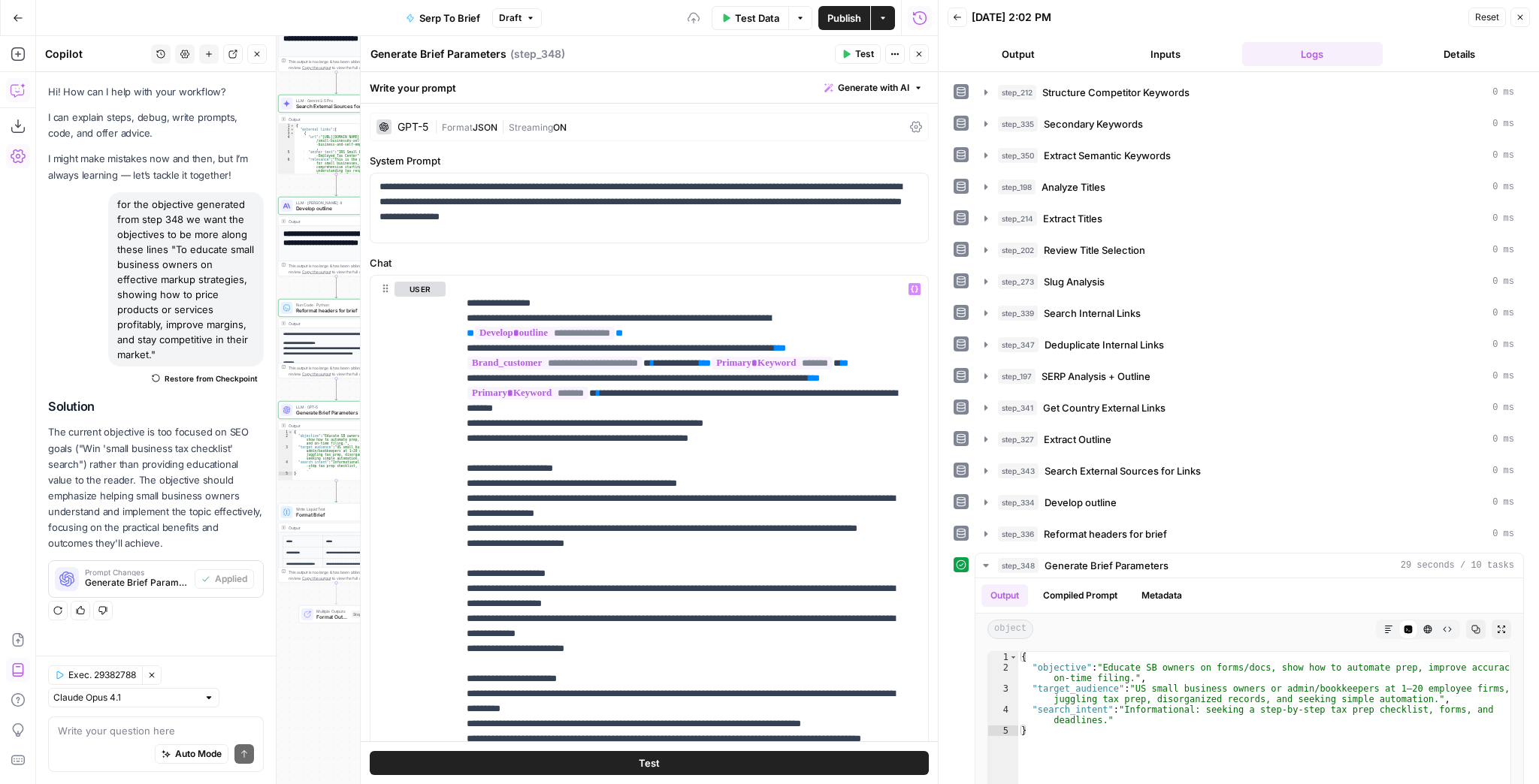
click at [869, 48] on span "Test" at bounding box center [864, 54] width 19 height 14
drag, startPoint x: 644, startPoint y: 451, endPoint x: 465, endPoint y: 422, distance: 181.3
click at [465, 422] on div "**********" at bounding box center [689, 582] width 462 height 612
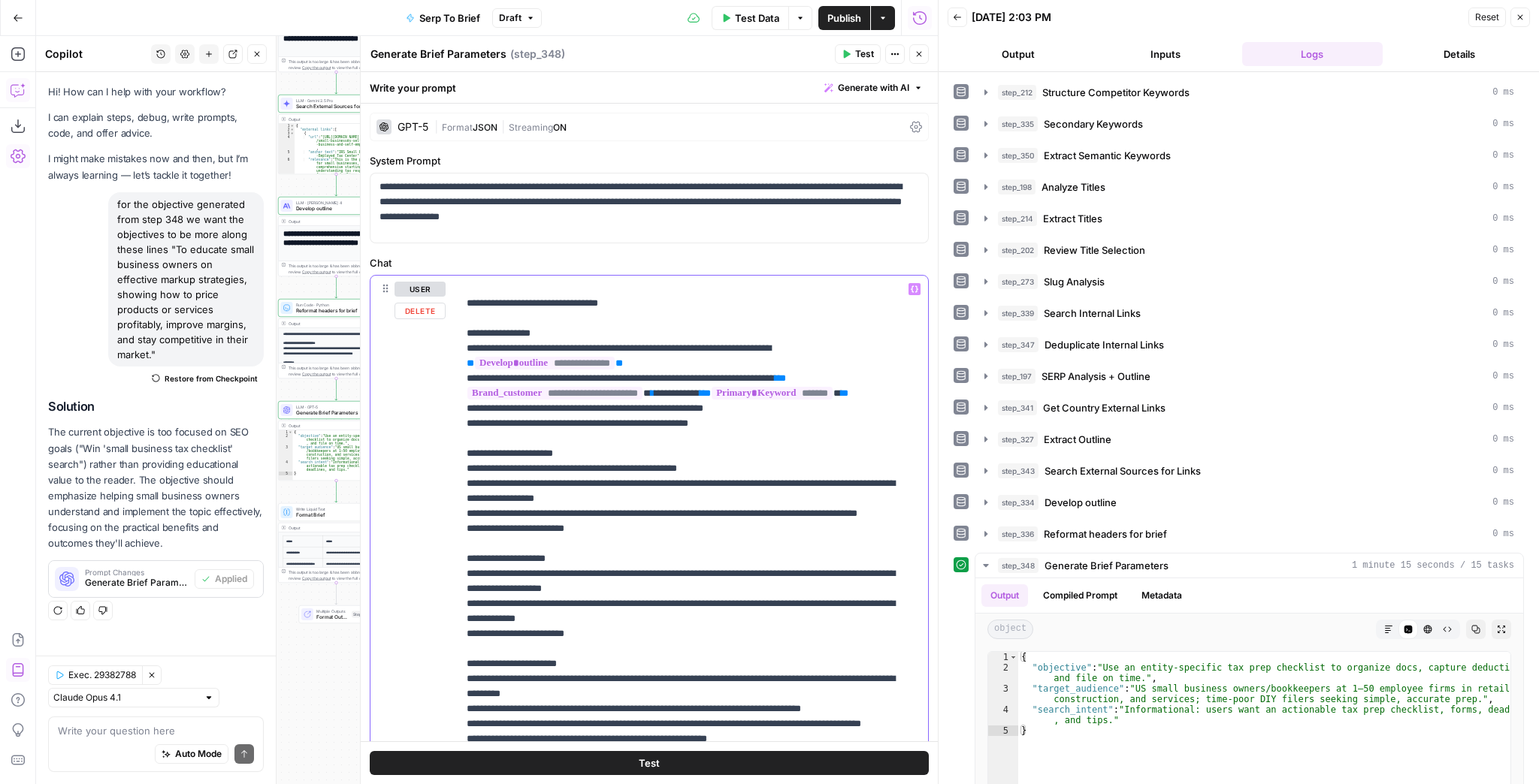
scroll to position [542, 0]
click at [850, 57] on icon "button" at bounding box center [847, 54] width 9 height 9
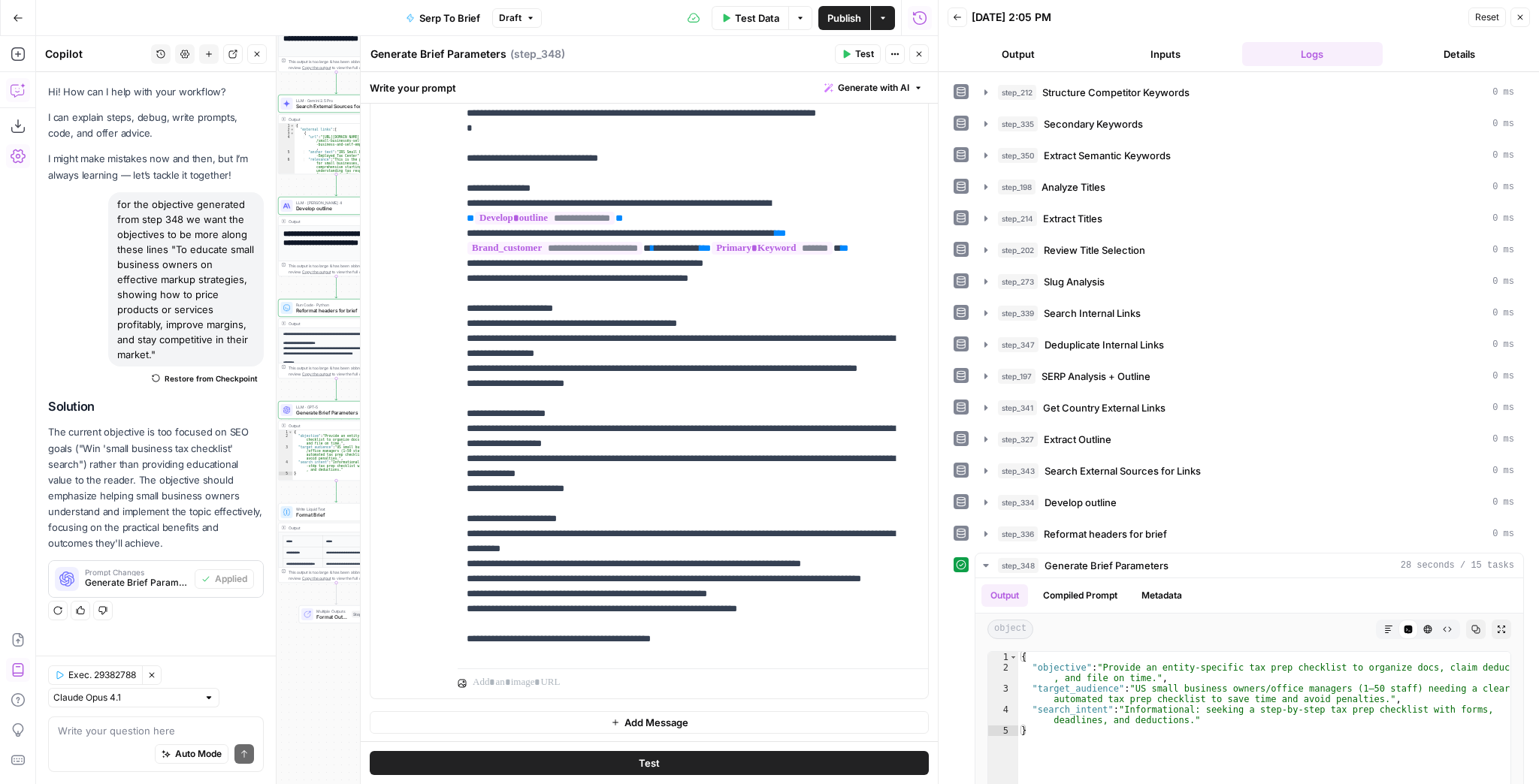
scroll to position [422, 0]
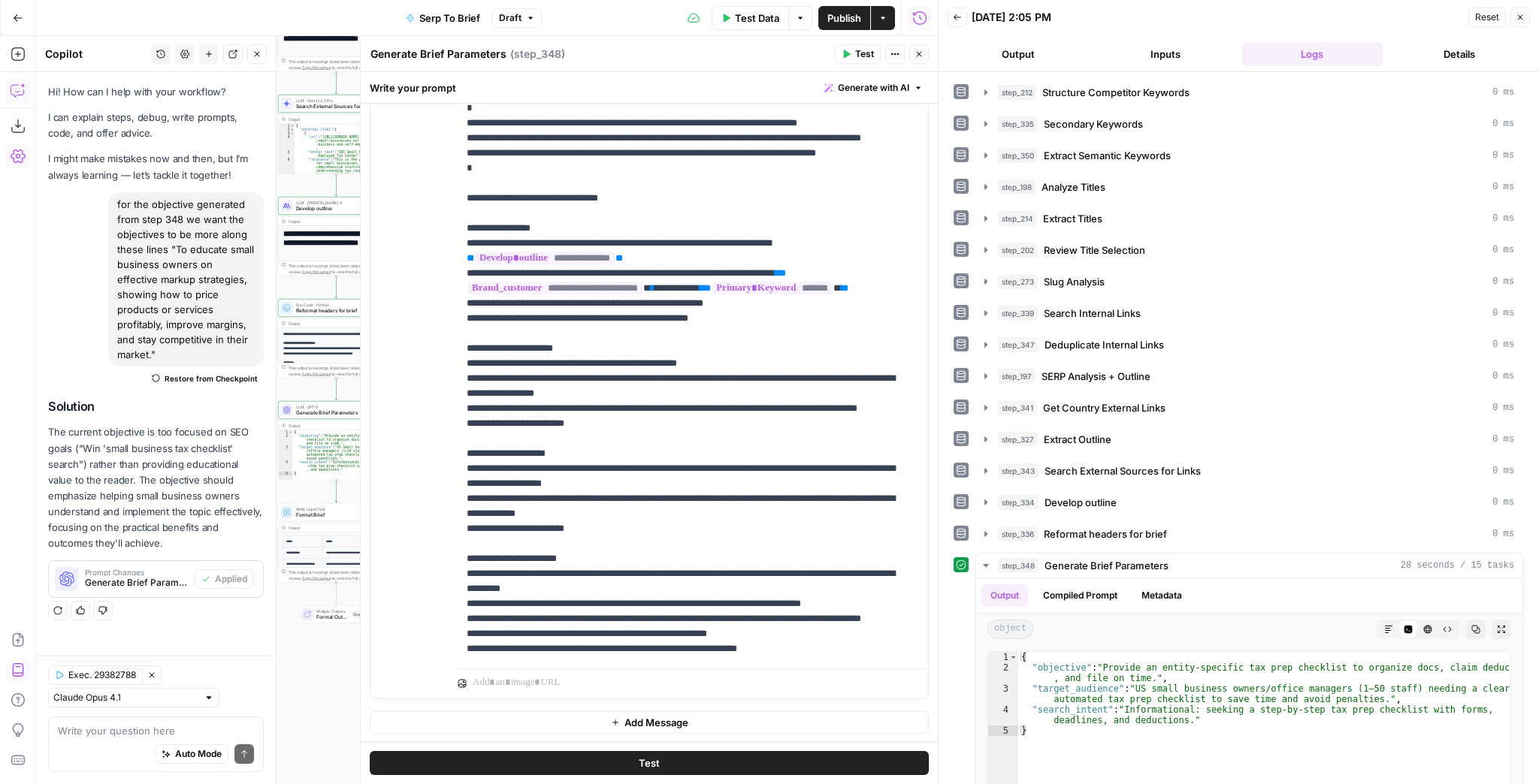
click at [843, 21] on span "Publish" at bounding box center [844, 18] width 33 height 15
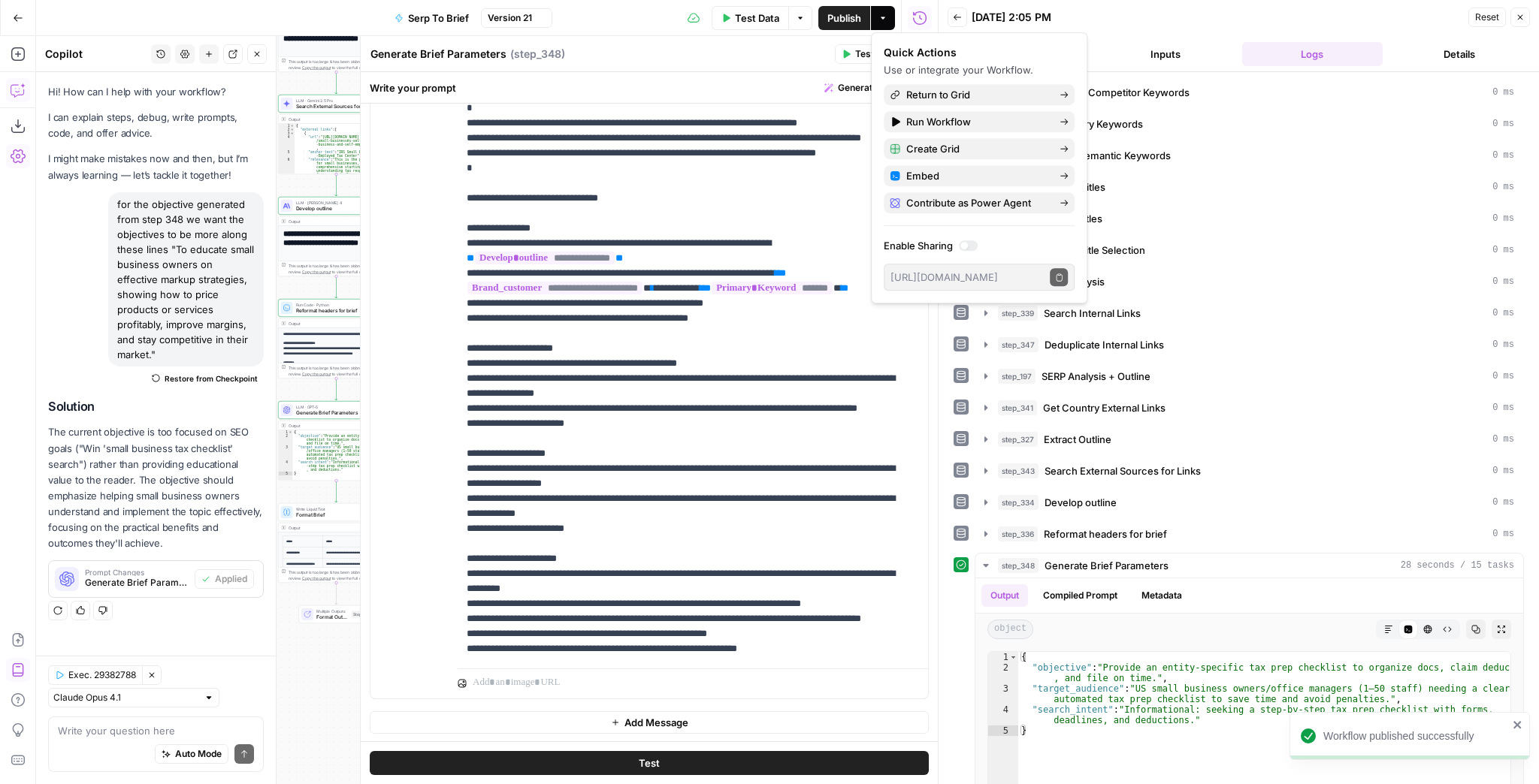
drag, startPoint x: 923, startPoint y: 63, endPoint x: 736, endPoint y: 59, distance: 187.0
click at [736, 59] on body "Workflow published successfully XeroOps New Home Browse Insights Opportunities …" at bounding box center [769, 392] width 1539 height 784
click at [736, 59] on div "Generate Brief Parameters Generate Brief Parameters ( step_348 )" at bounding box center [600, 54] width 461 height 17
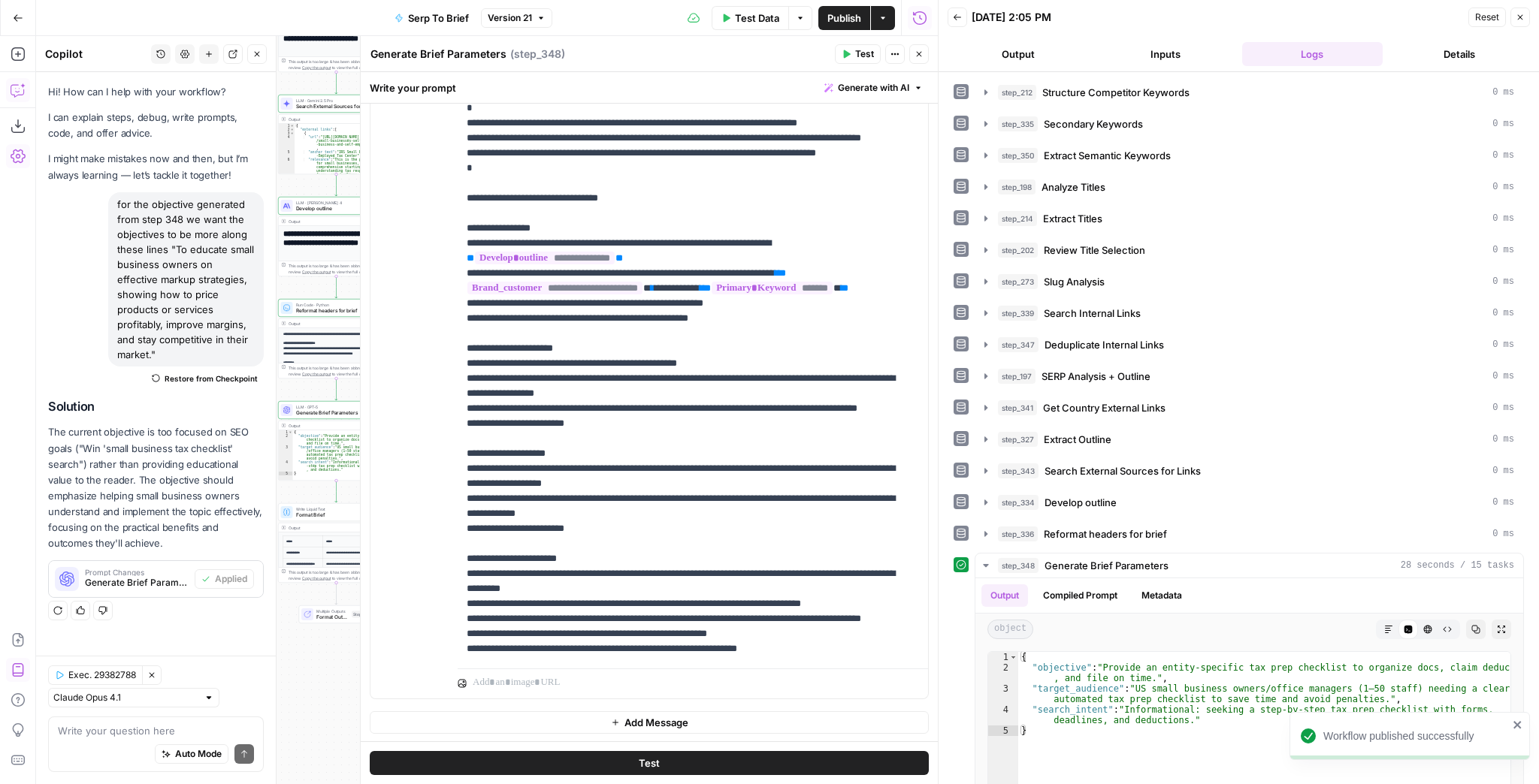
click at [920, 55] on icon "button" at bounding box center [919, 54] width 9 height 9
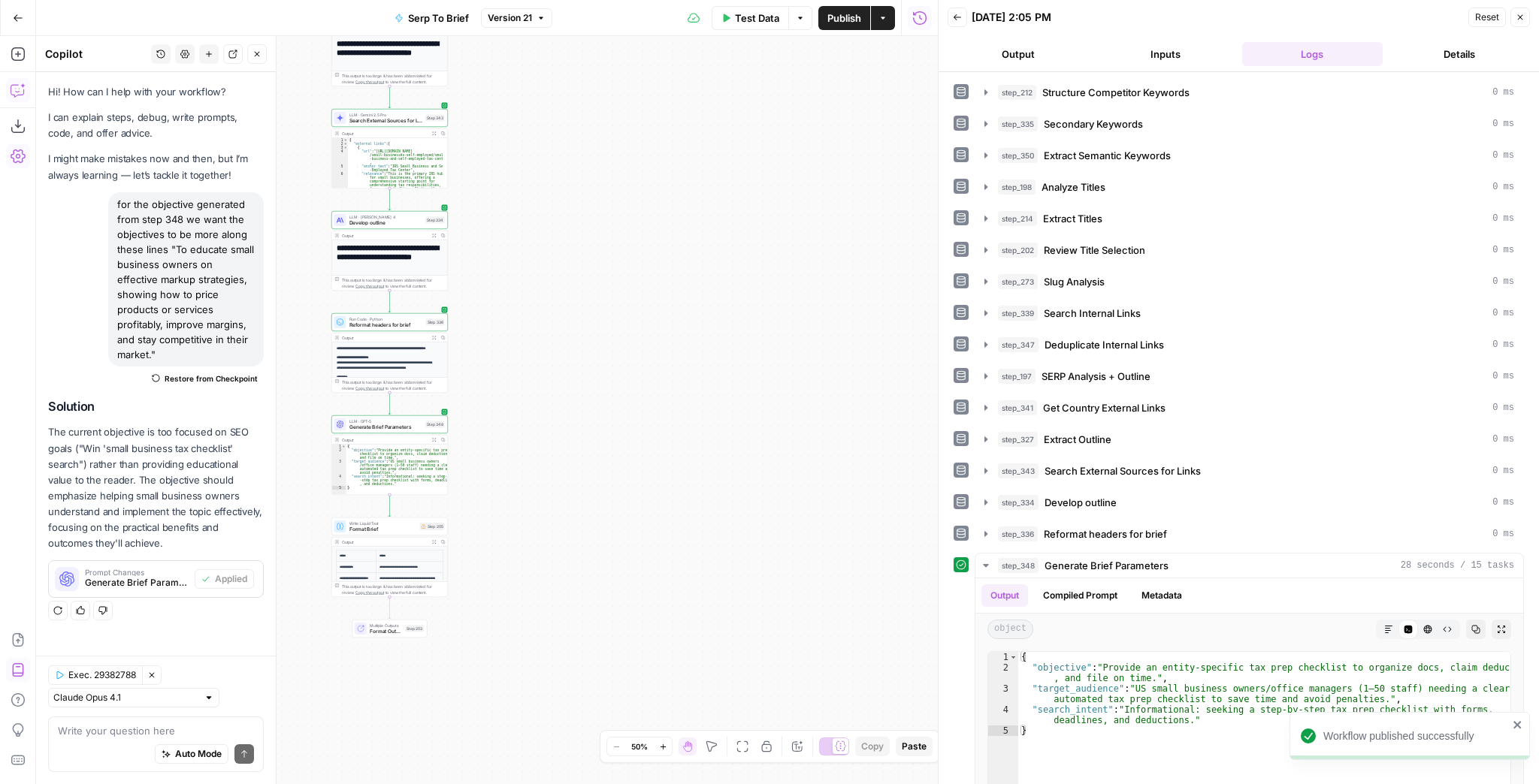
drag, startPoint x: 648, startPoint y: 271, endPoint x: 782, endPoint y: 389, distance: 178.5
click at [787, 380] on div "Workflow Input Settings Inputs Run Code · JavaScript Structure Competitor Keywo…" at bounding box center [486, 409] width 902 height 748
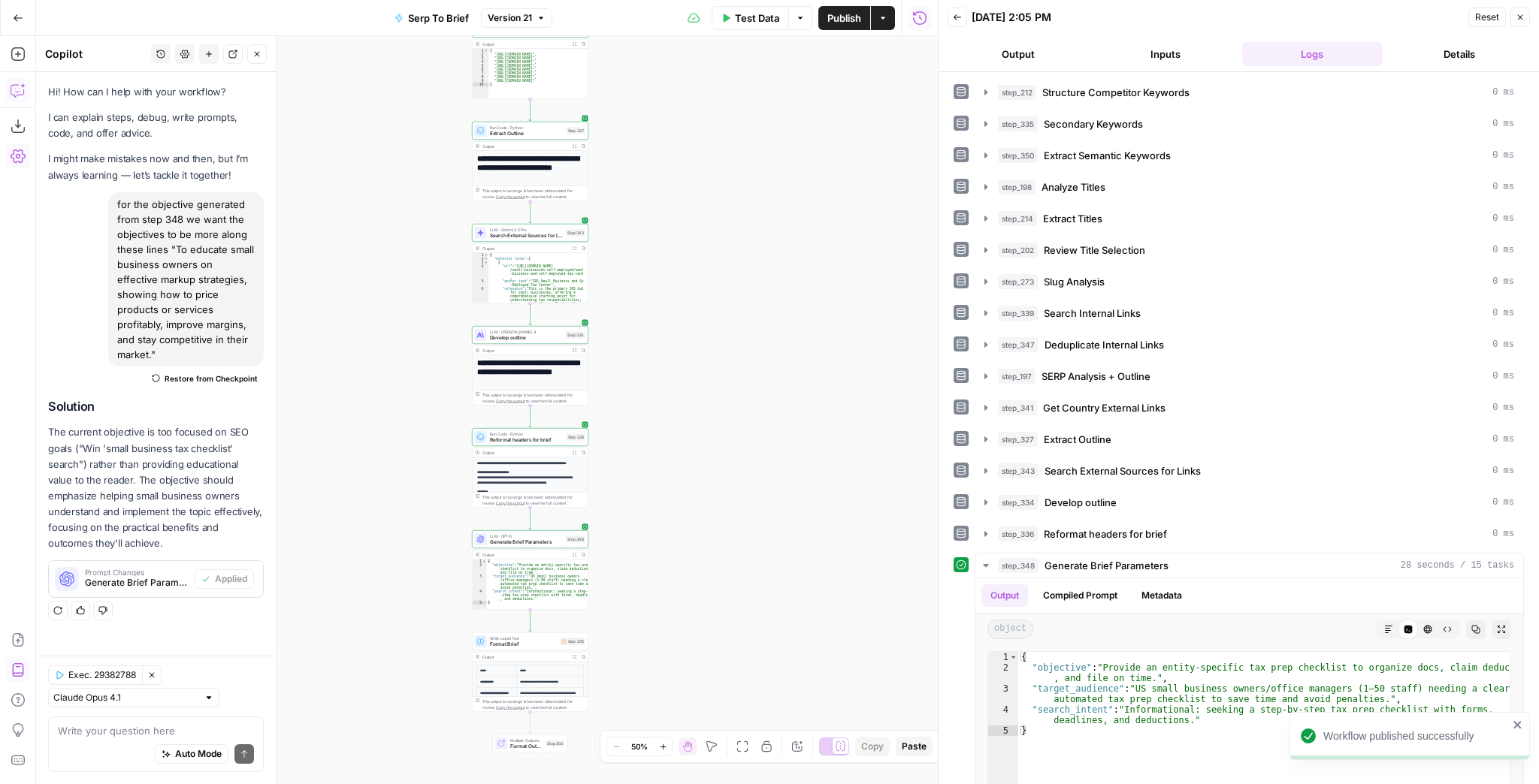
drag, startPoint x: 733, startPoint y: 272, endPoint x: 737, endPoint y: 490, distance: 218.0
click at [739, 485] on div "Workflow Input Settings Inputs Run Code · JavaScript Structure Competitor Keywo…" at bounding box center [486, 409] width 902 height 748
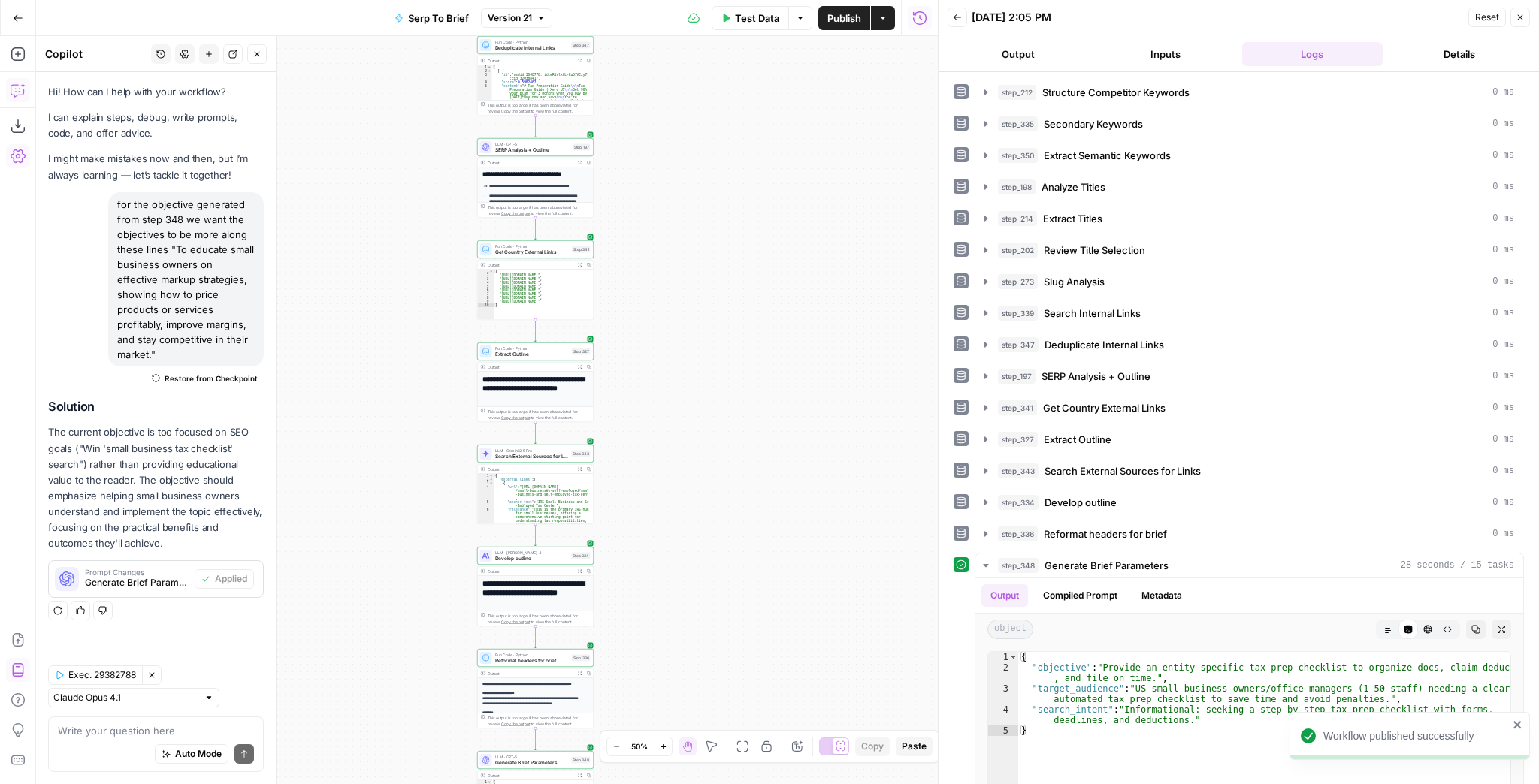
drag, startPoint x: 718, startPoint y: 282, endPoint x: 727, endPoint y: 420, distance: 138.3
click at [727, 420] on div "Workflow Input Settings Inputs Run Code · JavaScript Structure Competitor Keywo…" at bounding box center [486, 409] width 902 height 748
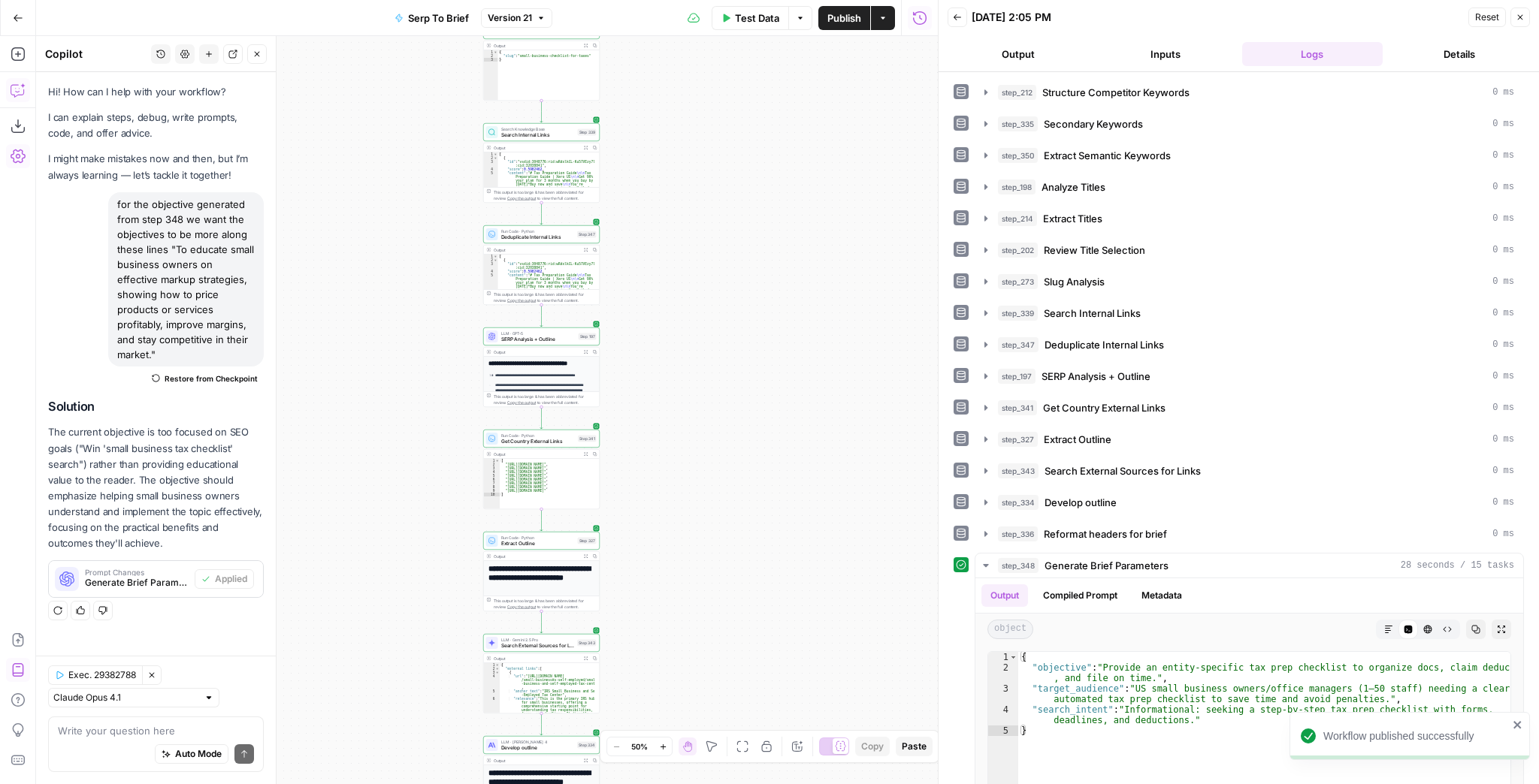
drag, startPoint x: 727, startPoint y: 466, endPoint x: 711, endPoint y: 571, distance: 106.2
click at [711, 568] on div "Workflow Input Settings Inputs Run Code · JavaScript Structure Competitor Keywo…" at bounding box center [486, 409] width 902 height 748
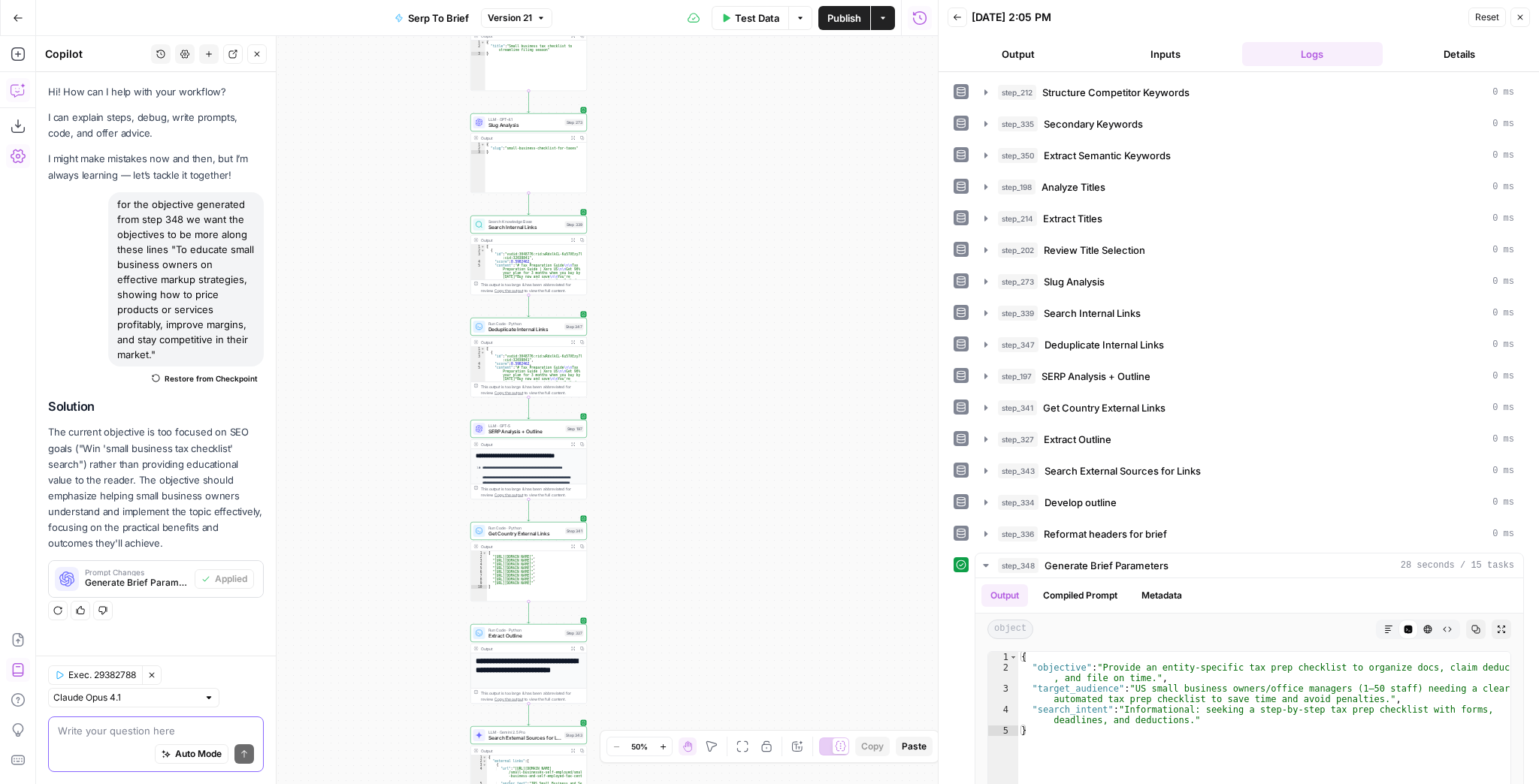
click at [131, 726] on textarea at bounding box center [156, 731] width 196 height 15
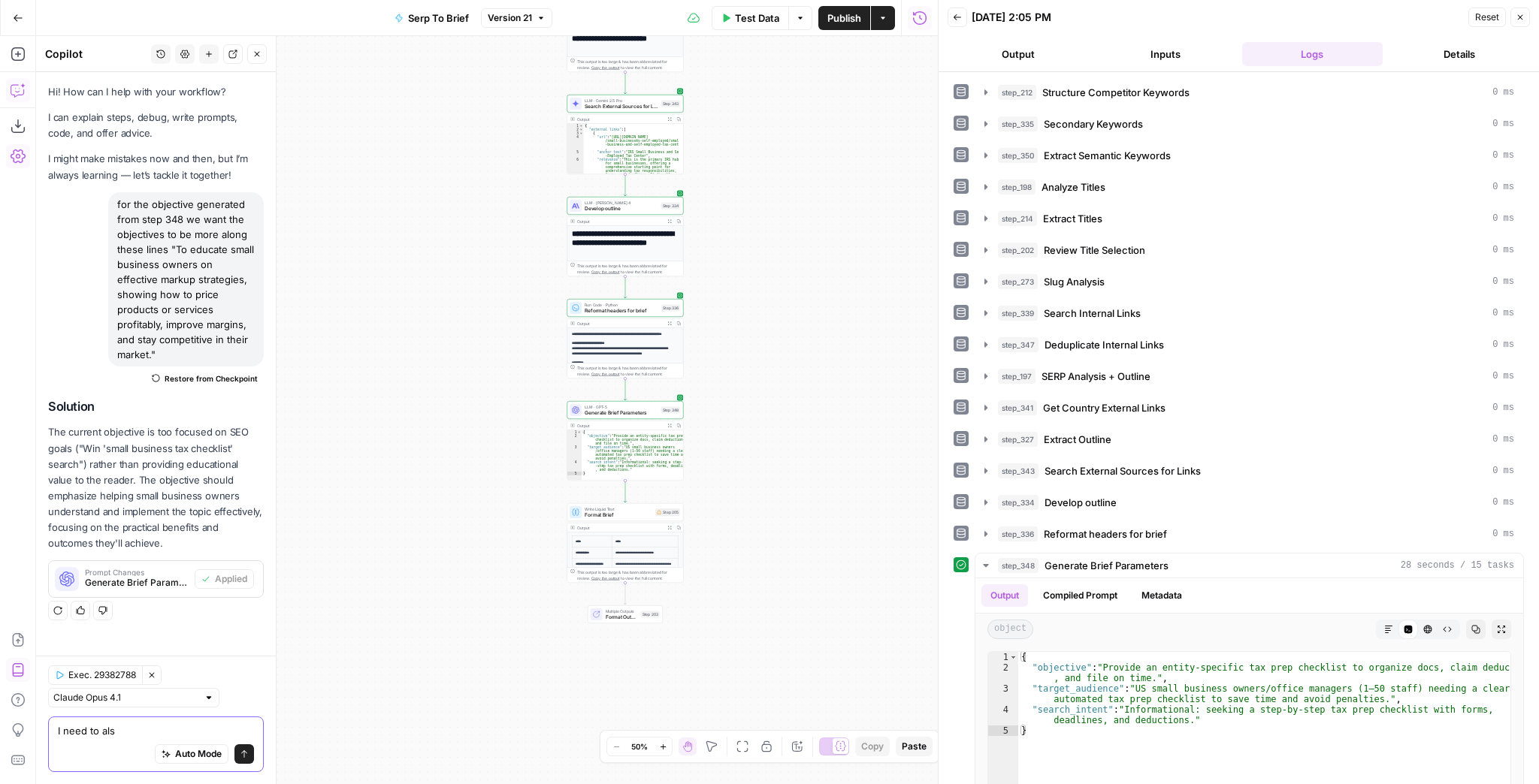
type textarea "I need to als"
click at [205, 60] on button "New chat" at bounding box center [209, 54] width 20 height 20
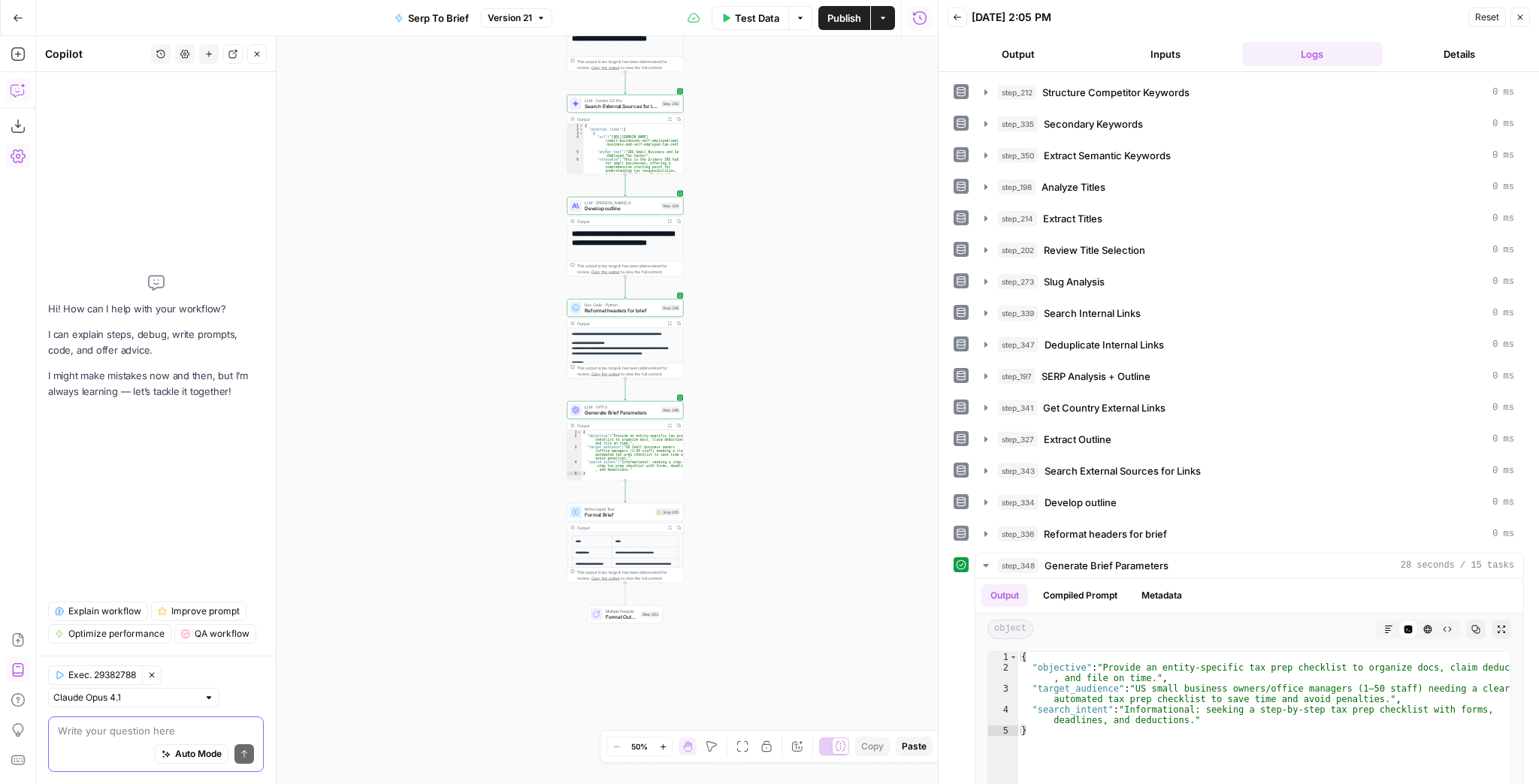
click at [101, 733] on textarea at bounding box center [156, 731] width 196 height 15
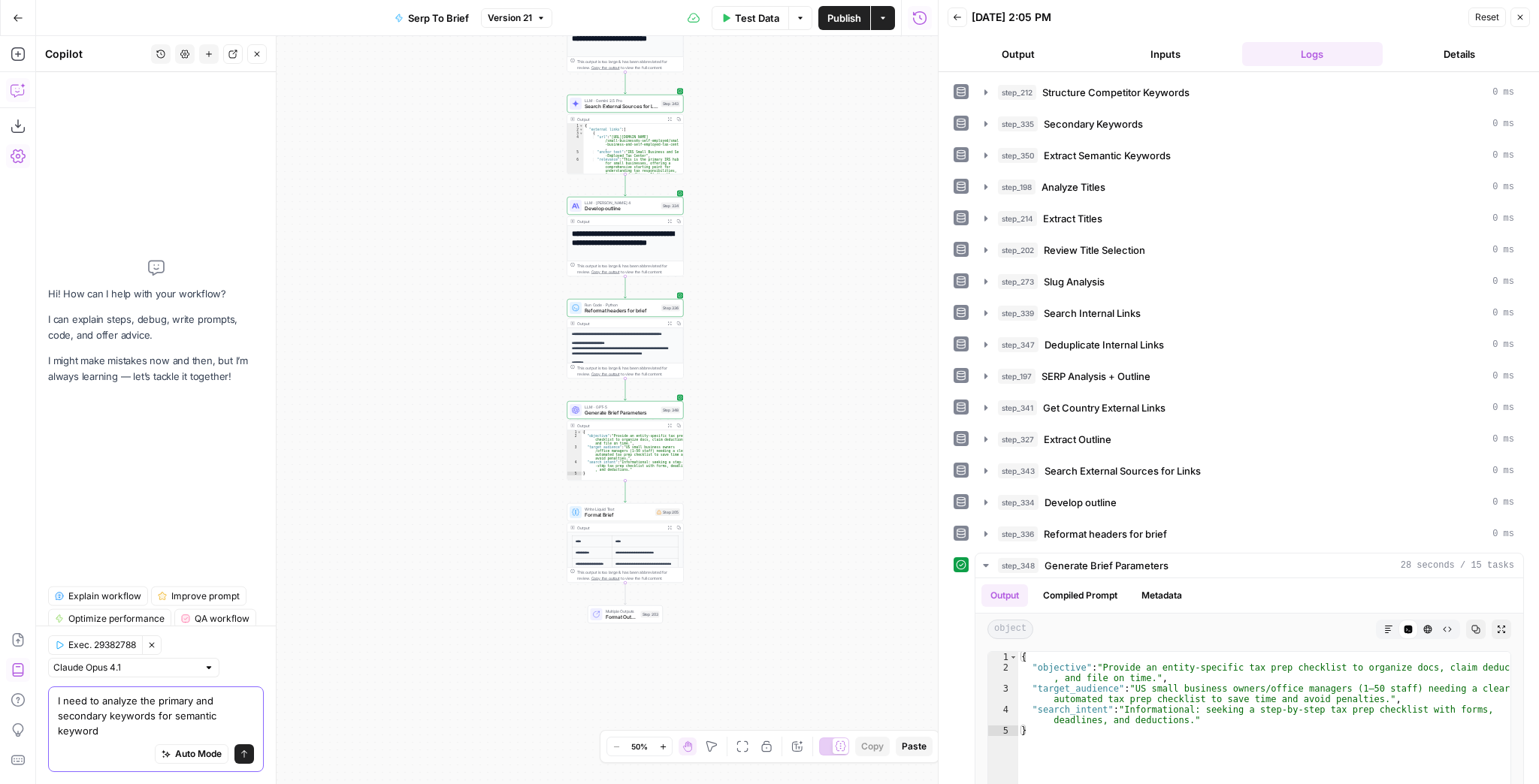
type textarea "I need to analyze the primary and secondary keywords for semantic keywords"
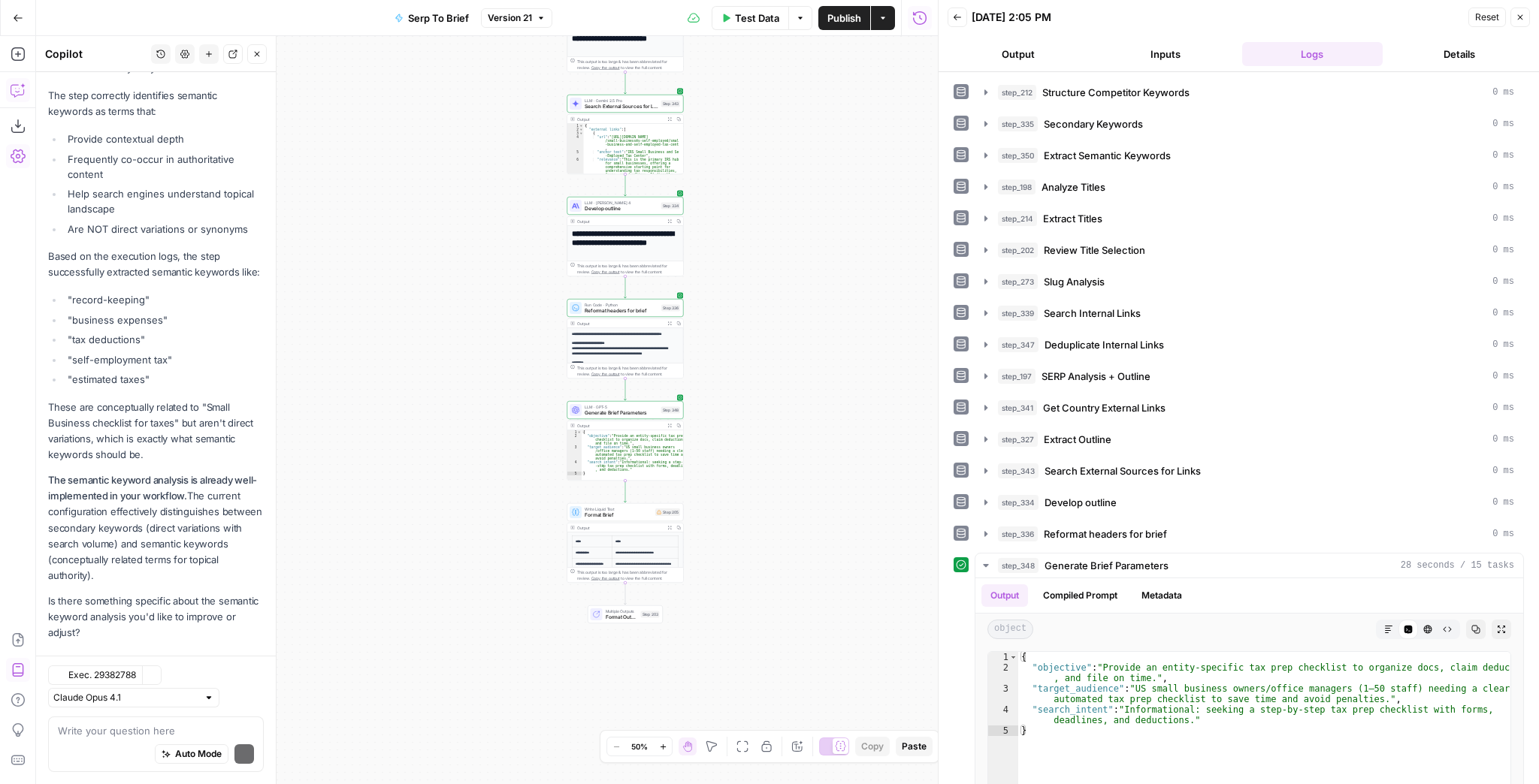
scroll to position [787, 0]
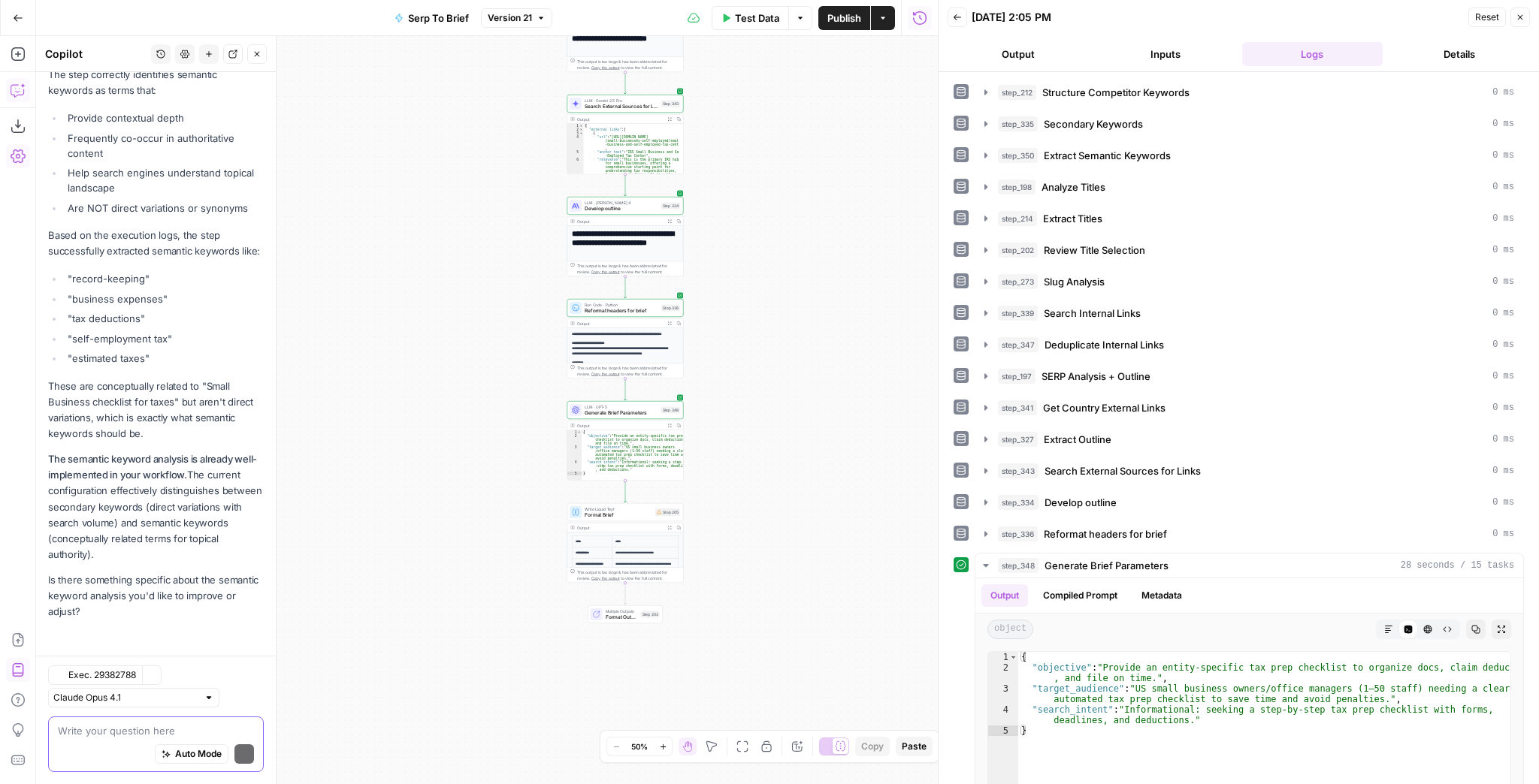
click at [82, 731] on textarea at bounding box center [156, 731] width 196 height 15
type textarea "Where is semantic keywords?"
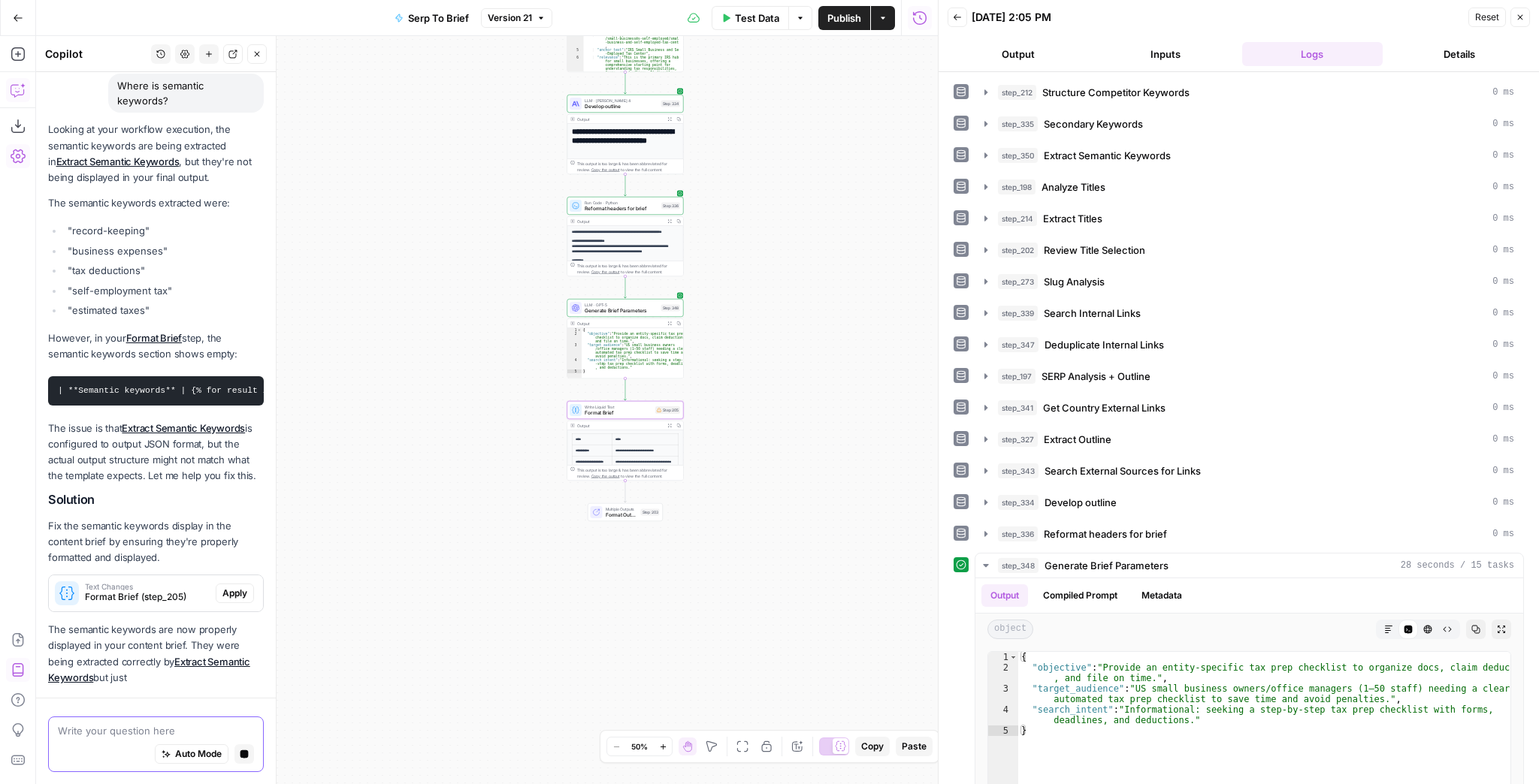
scroll to position [1367, 0]
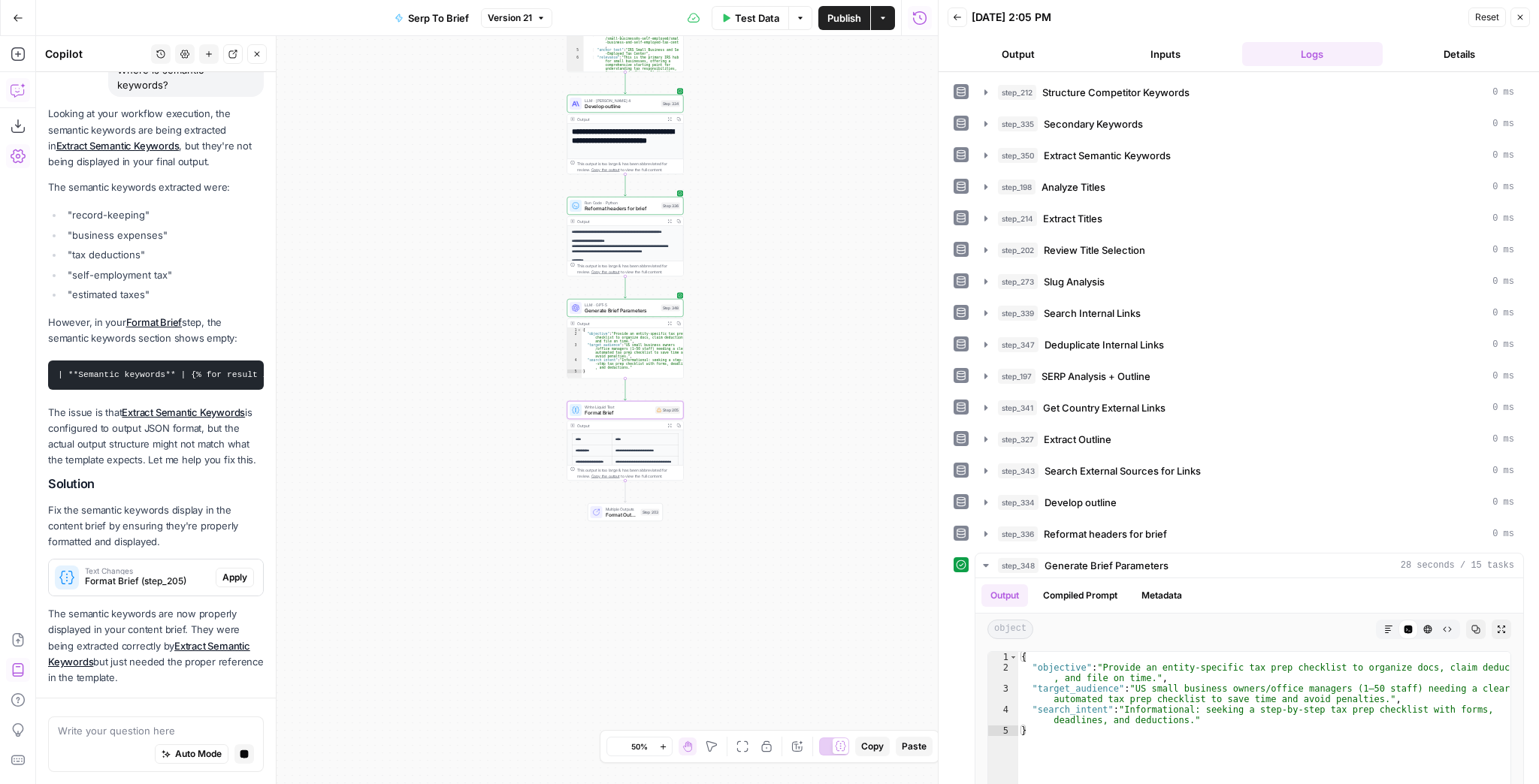
click at [230, 576] on span "Apply" at bounding box center [235, 578] width 25 height 14
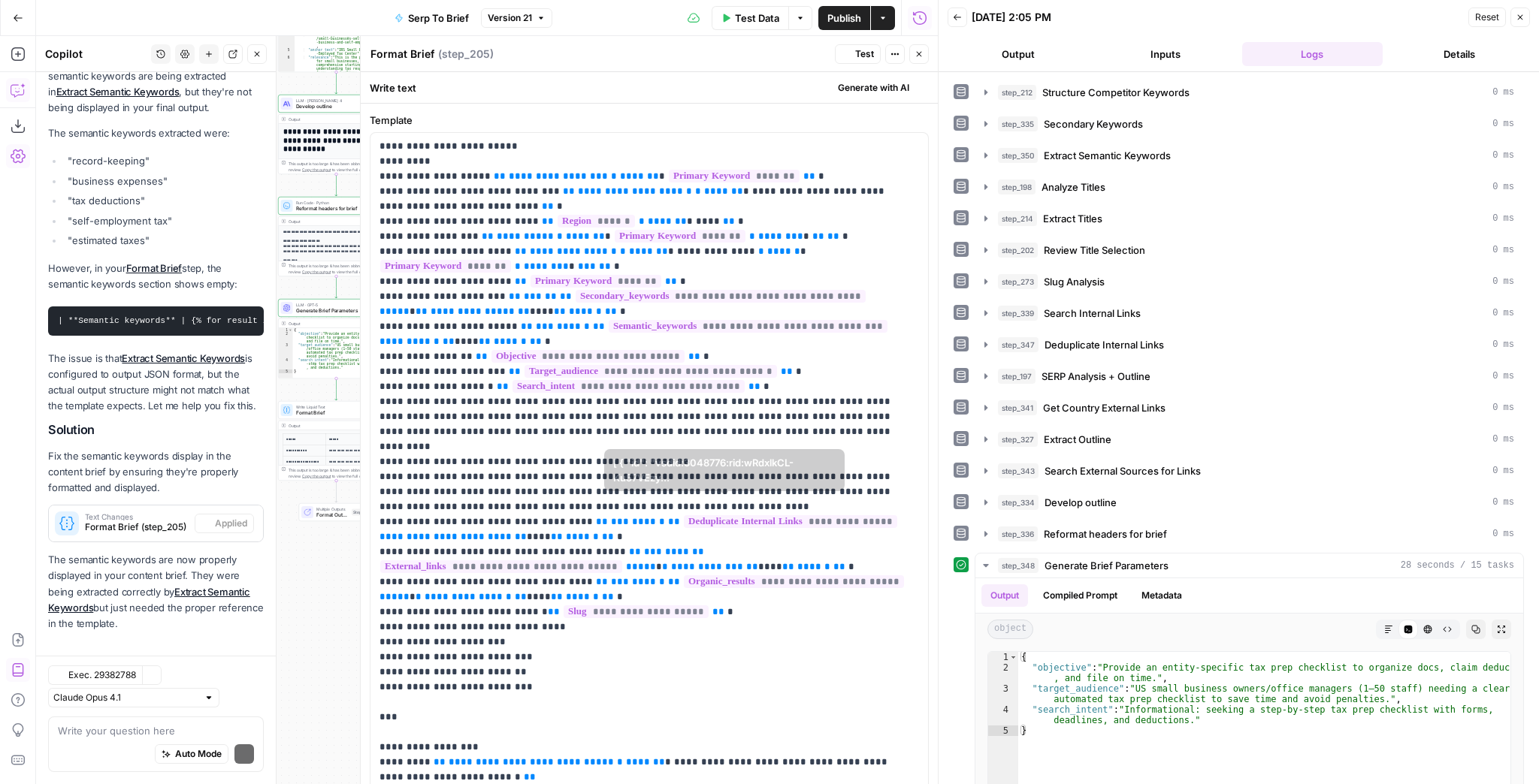
scroll to position [1433, 0]
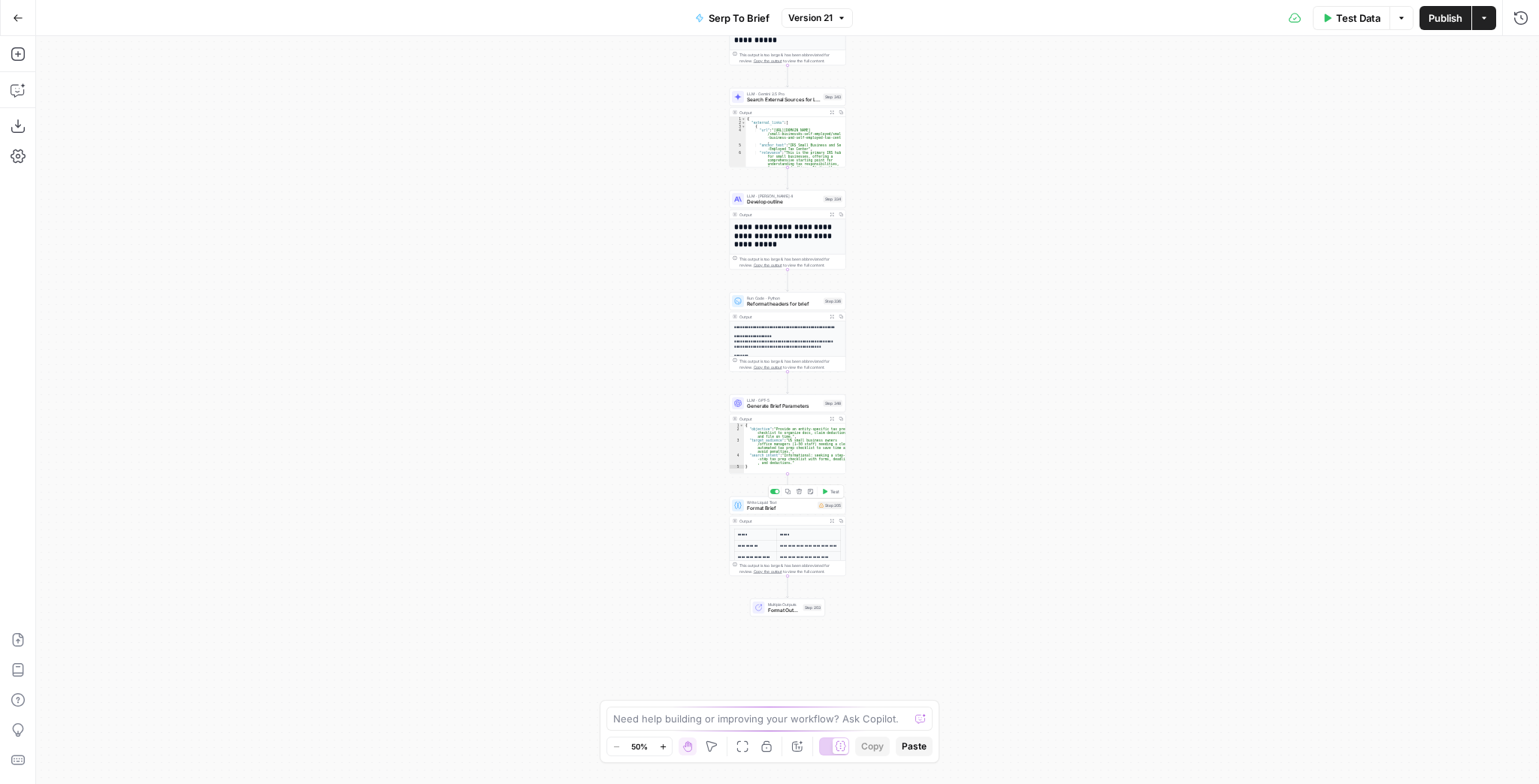
click at [795, 511] on span "Format Brief" at bounding box center [781, 509] width 68 height 8
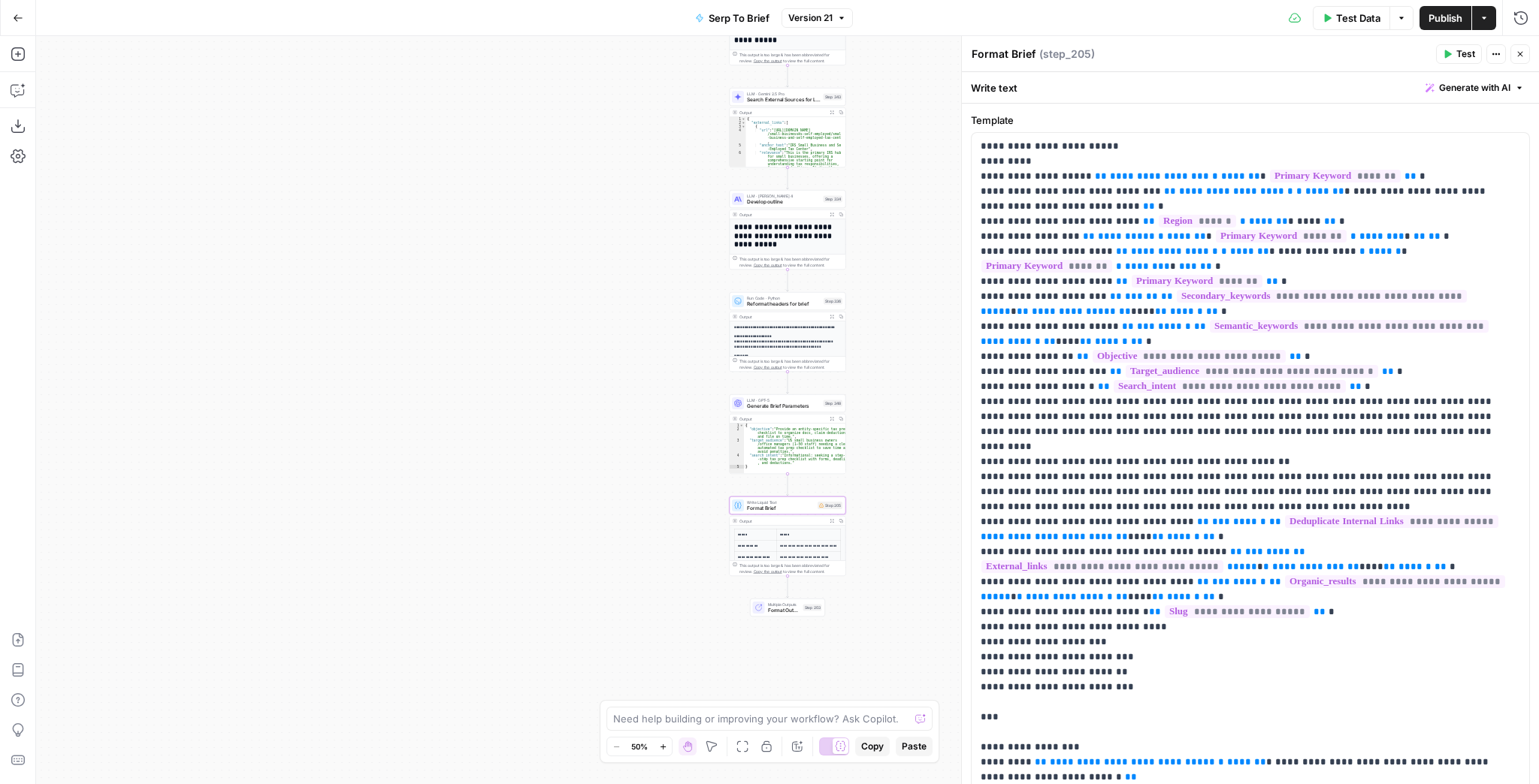
click at [1455, 59] on button "Test" at bounding box center [1459, 54] width 46 height 20
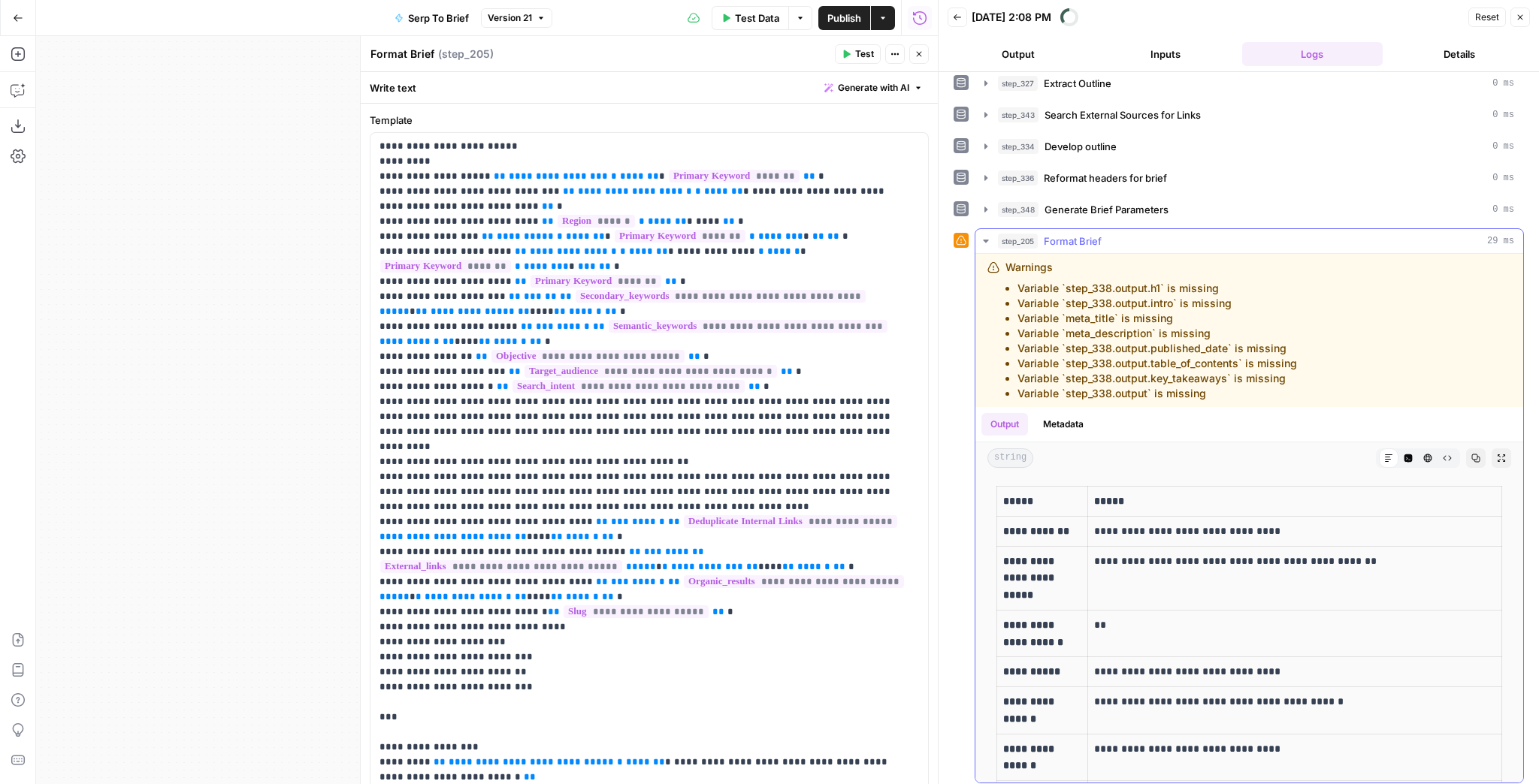
scroll to position [357, 0]
drag, startPoint x: 755, startPoint y: 177, endPoint x: 473, endPoint y: 174, distance: 282.0
click at [473, 174] on p "**********" at bounding box center [644, 777] width 531 height 1277
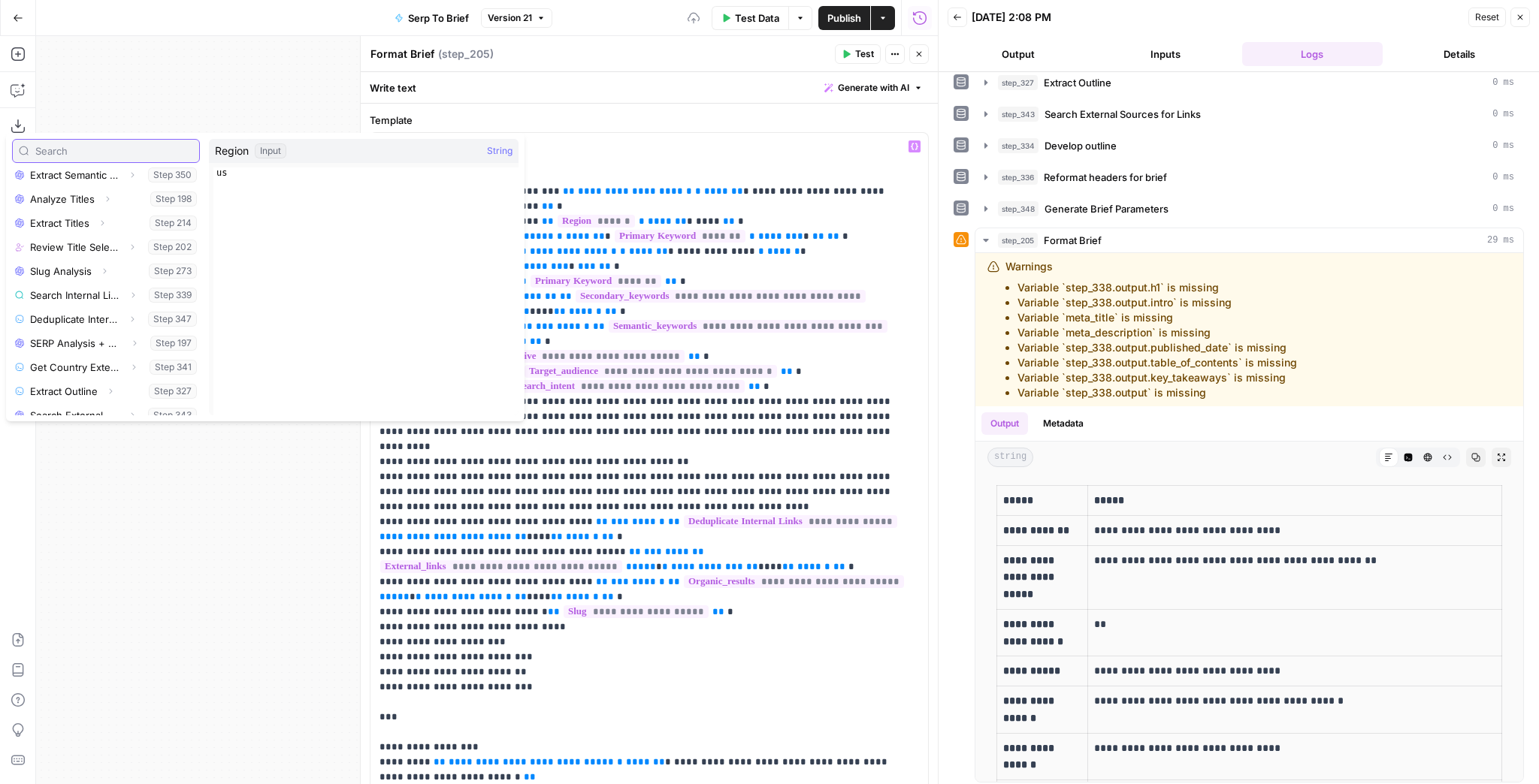
scroll to position [328, 0]
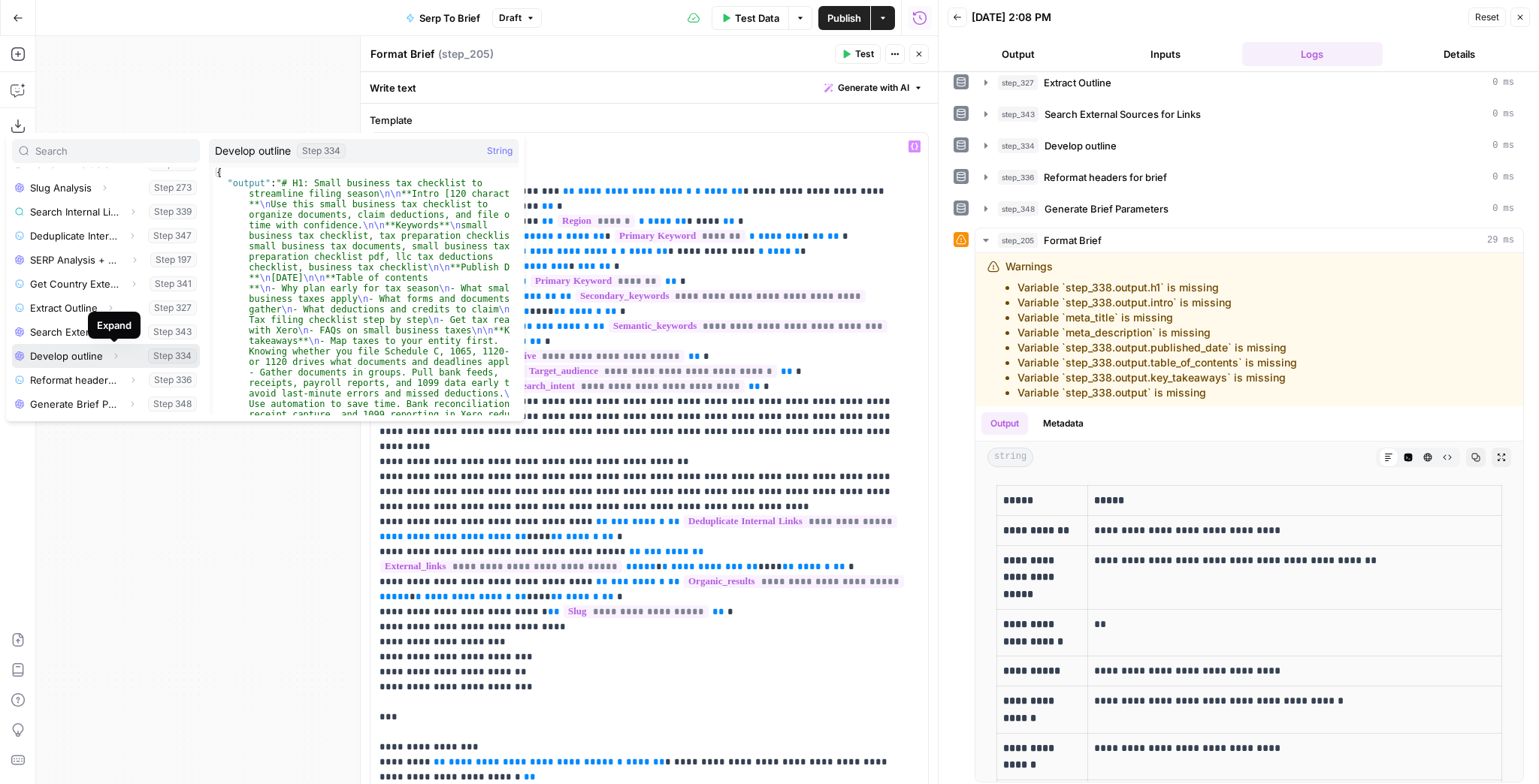
click at [113, 349] on button "Expand" at bounding box center [116, 356] width 20 height 20
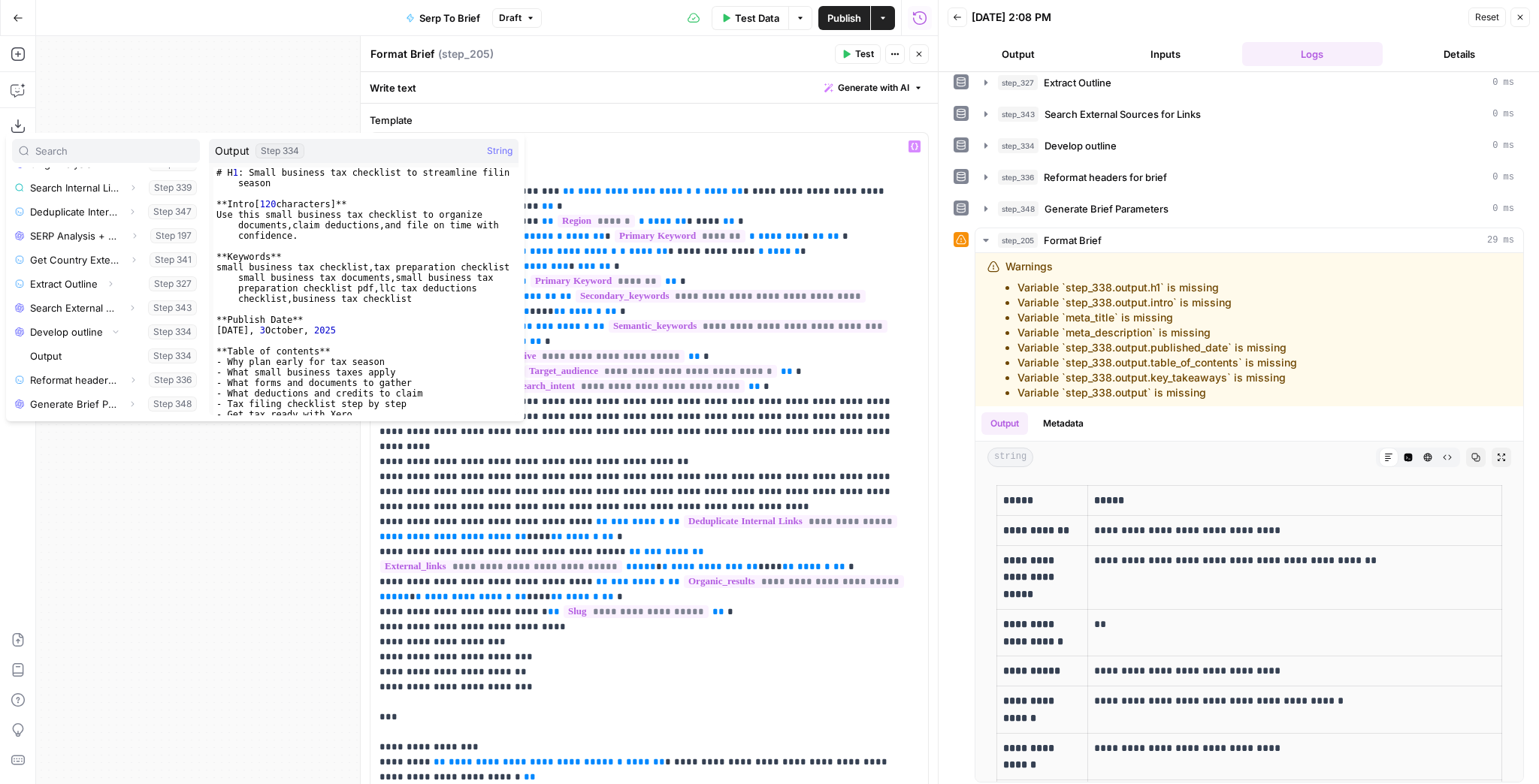
click at [301, 453] on div "Workflow Input Settings Inputs Run Code · JavaScript Structure Competitor Keywo…" at bounding box center [486, 409] width 902 height 748
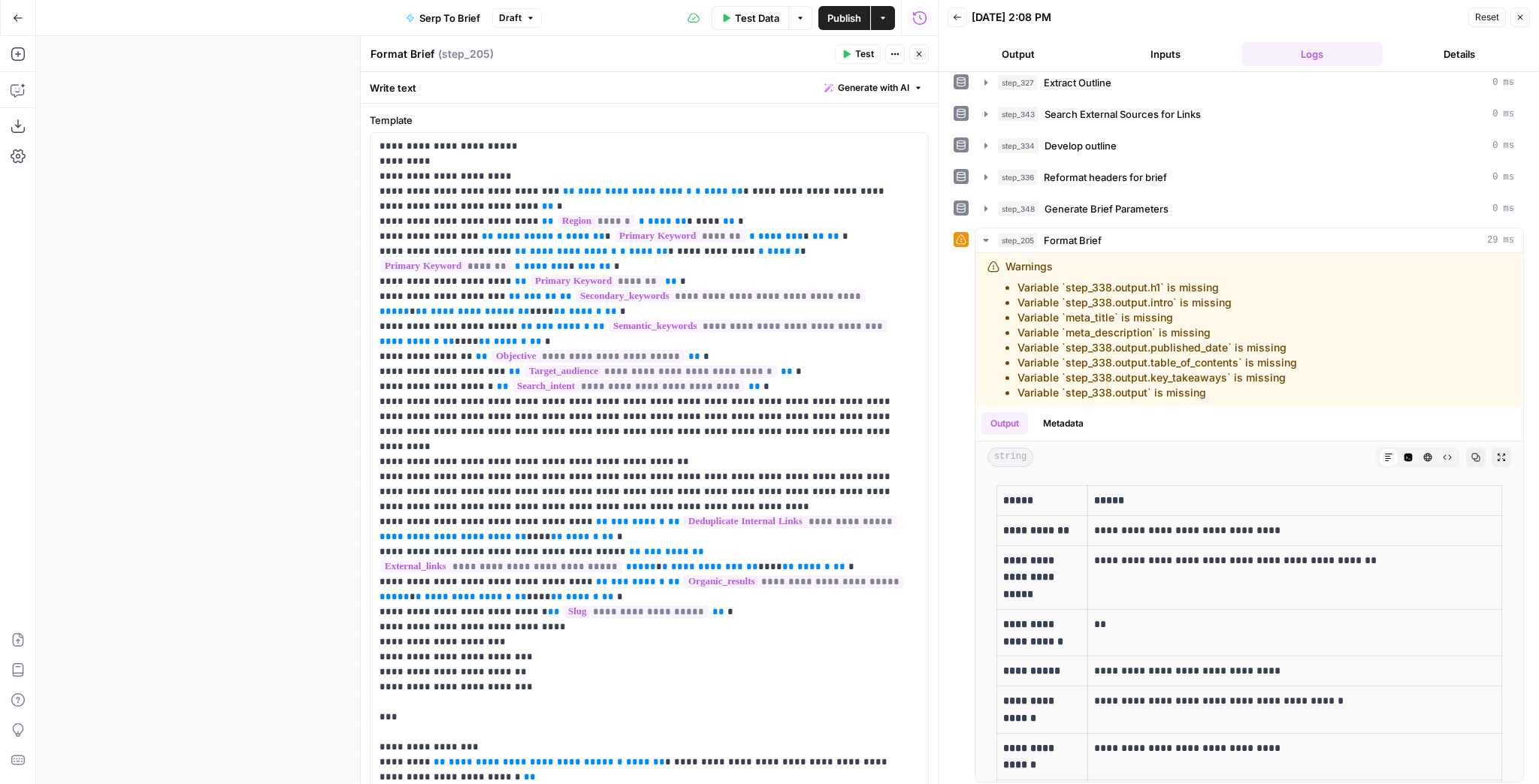
drag, startPoint x: 303, startPoint y: 360, endPoint x: 107, endPoint y: 415, distance: 203.6
click at [100, 425] on div "Workflow Input Settings Inputs Run Code · JavaScript Structure Competitor Keywo…" at bounding box center [486, 409] width 902 height 748
drag, startPoint x: 236, startPoint y: 363, endPoint x: 149, endPoint y: 367, distance: 87.1
click at [132, 377] on div "Workflow Input Settings Inputs Run Code · JavaScript Structure Competitor Keywo…" at bounding box center [486, 409] width 902 height 748
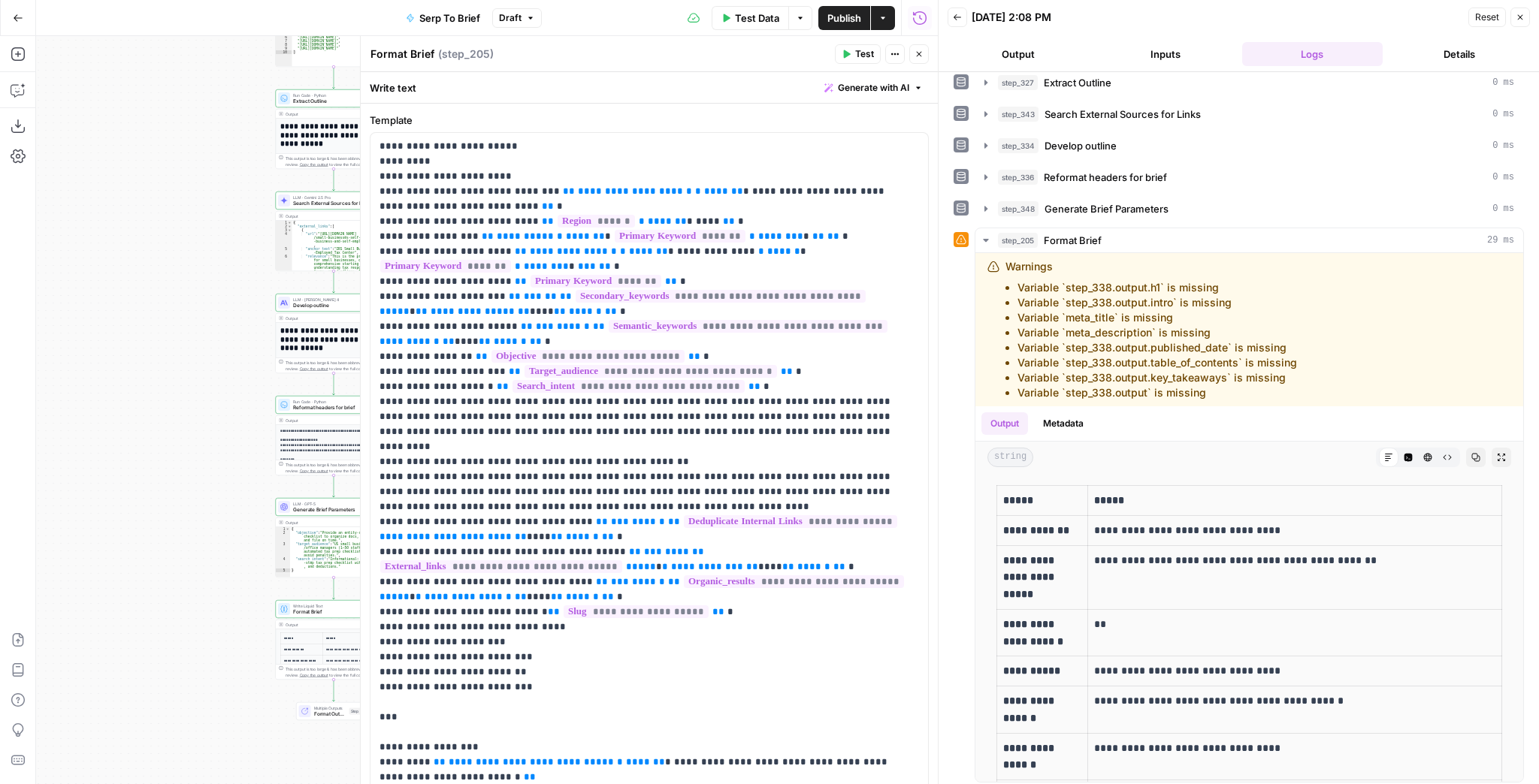
drag, startPoint x: 217, startPoint y: 352, endPoint x: 105, endPoint y: 364, distance: 112.6
click at [65, 370] on div "Workflow Input Settings Inputs Run Code · JavaScript Structure Competitor Keywo…" at bounding box center [486, 409] width 902 height 748
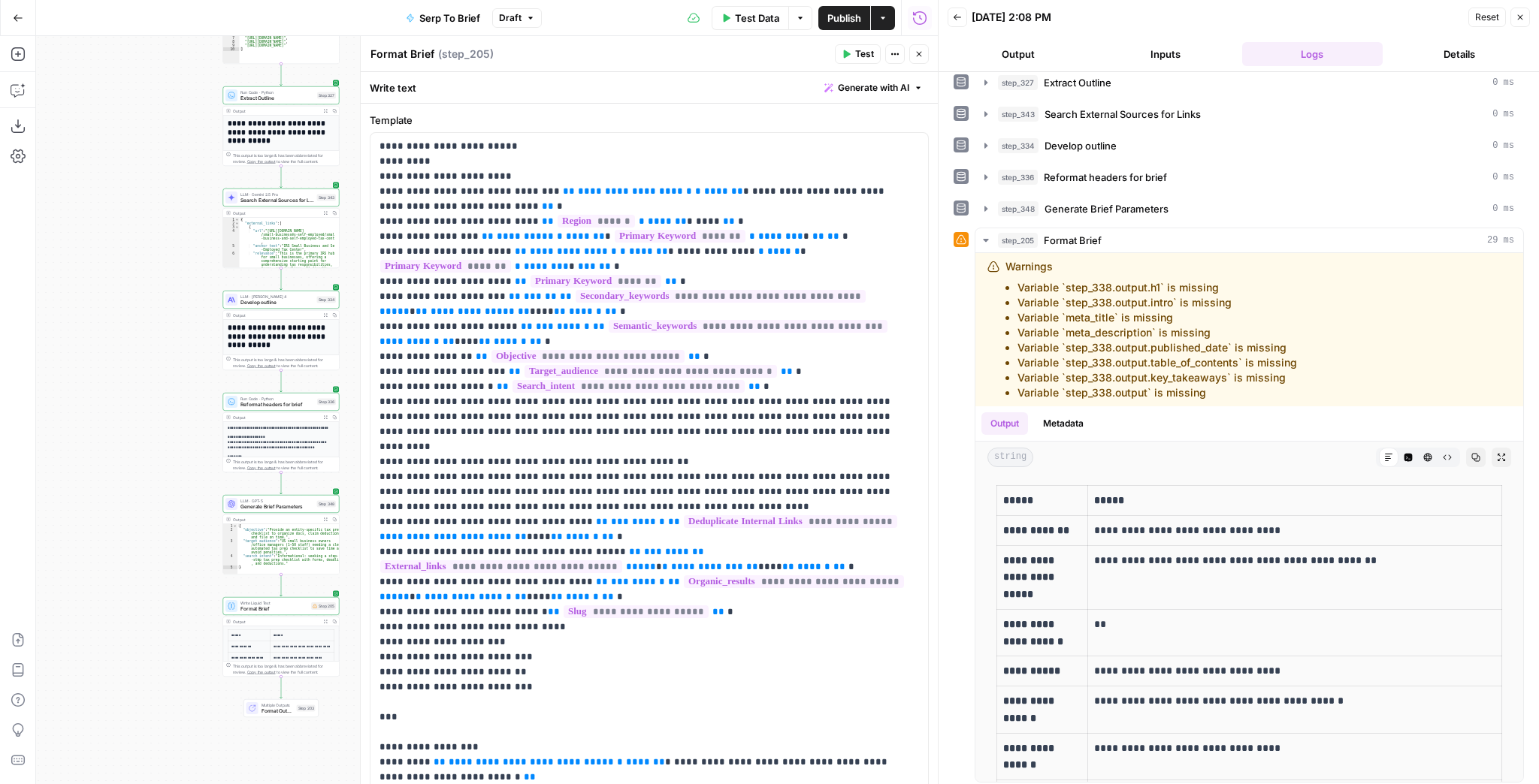
drag, startPoint x: 194, startPoint y: 358, endPoint x: 123, endPoint y: 347, distance: 71.8
click at [123, 347] on div "Workflow Input Settings Inputs Run Code · JavaScript Structure Competitor Keywo…" at bounding box center [486, 409] width 902 height 748
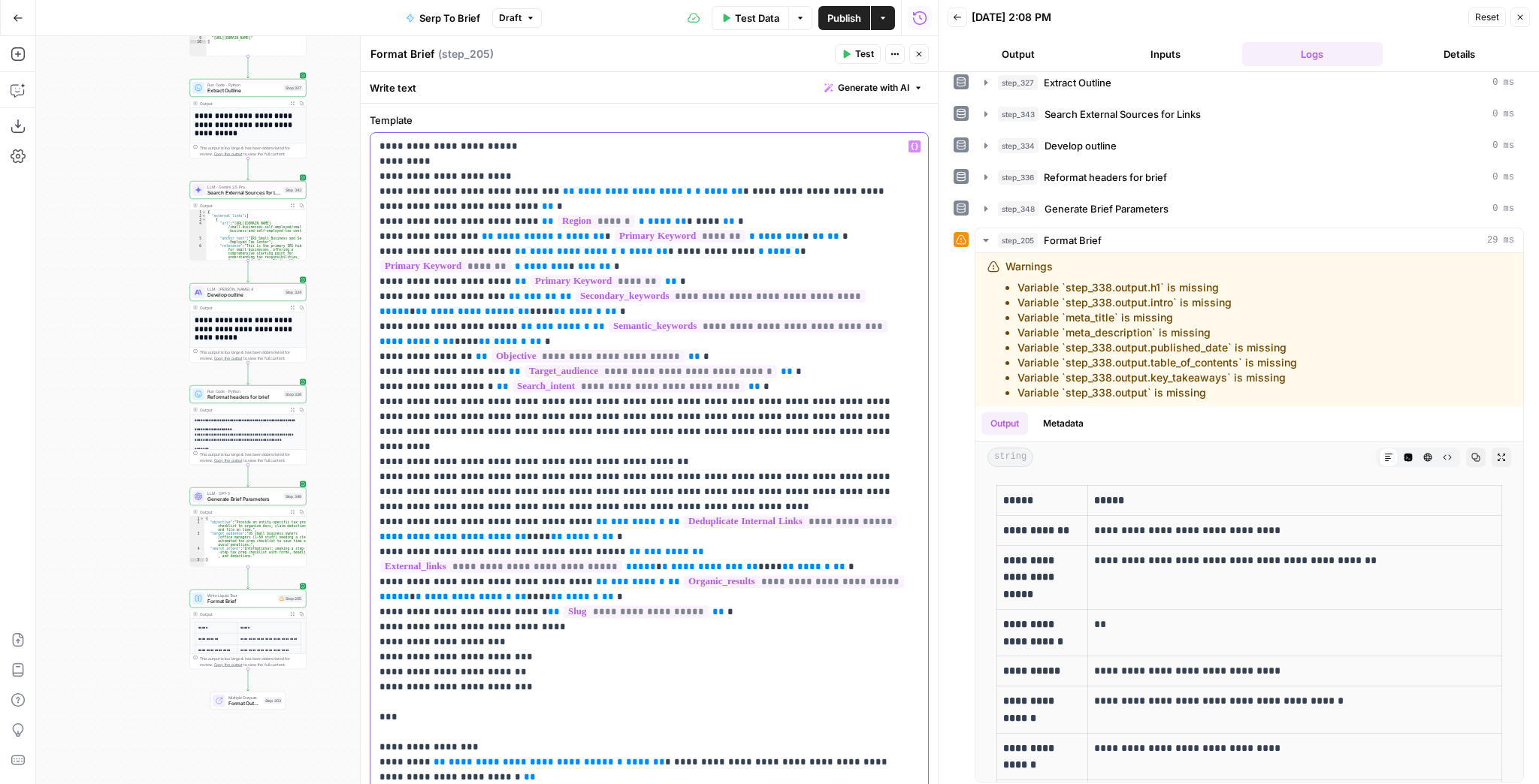
click at [477, 172] on p "**********" at bounding box center [644, 777] width 531 height 1277
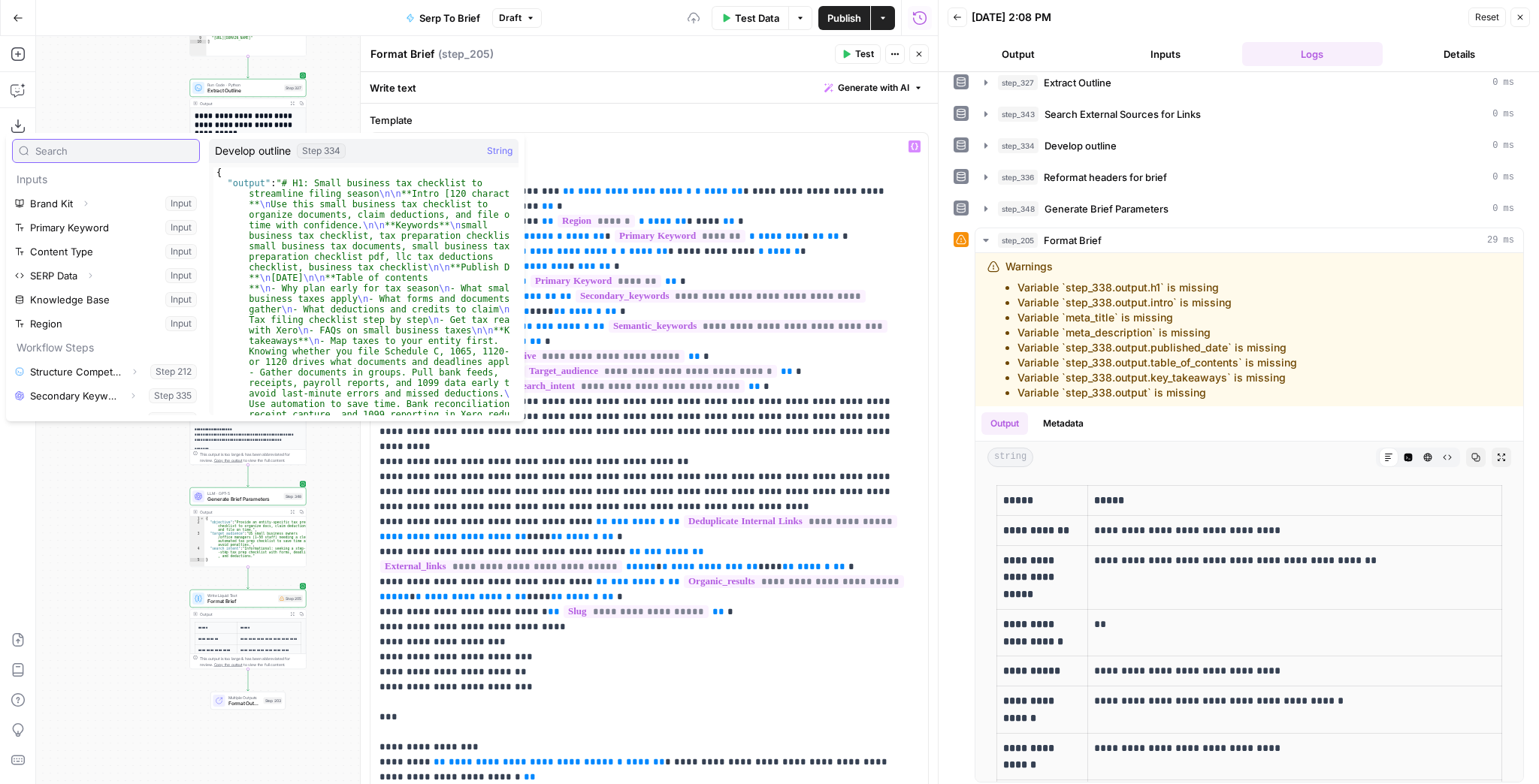
scroll to position [328, 0]
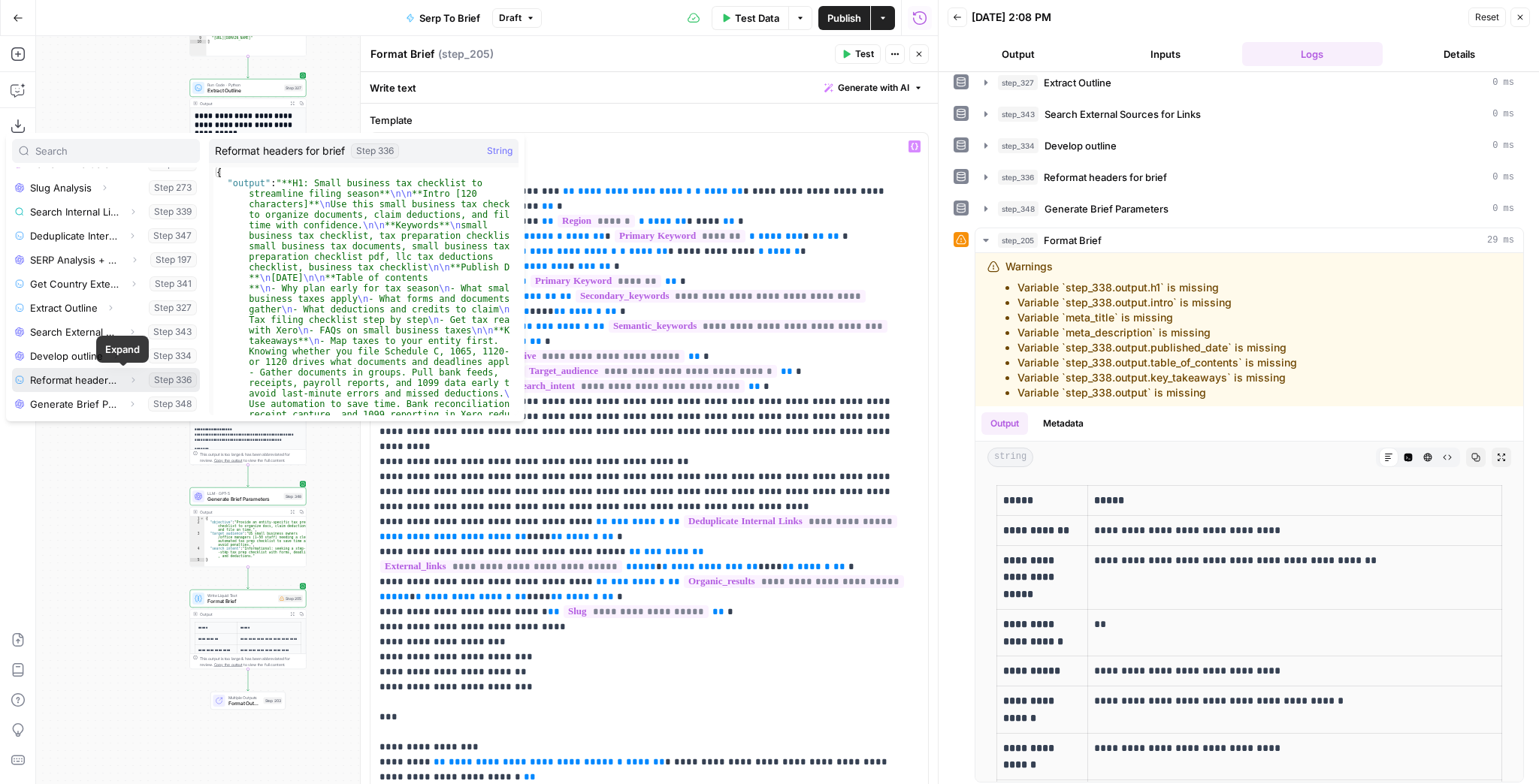
click at [128, 378] on icon "button" at bounding box center [133, 380] width 9 height 9
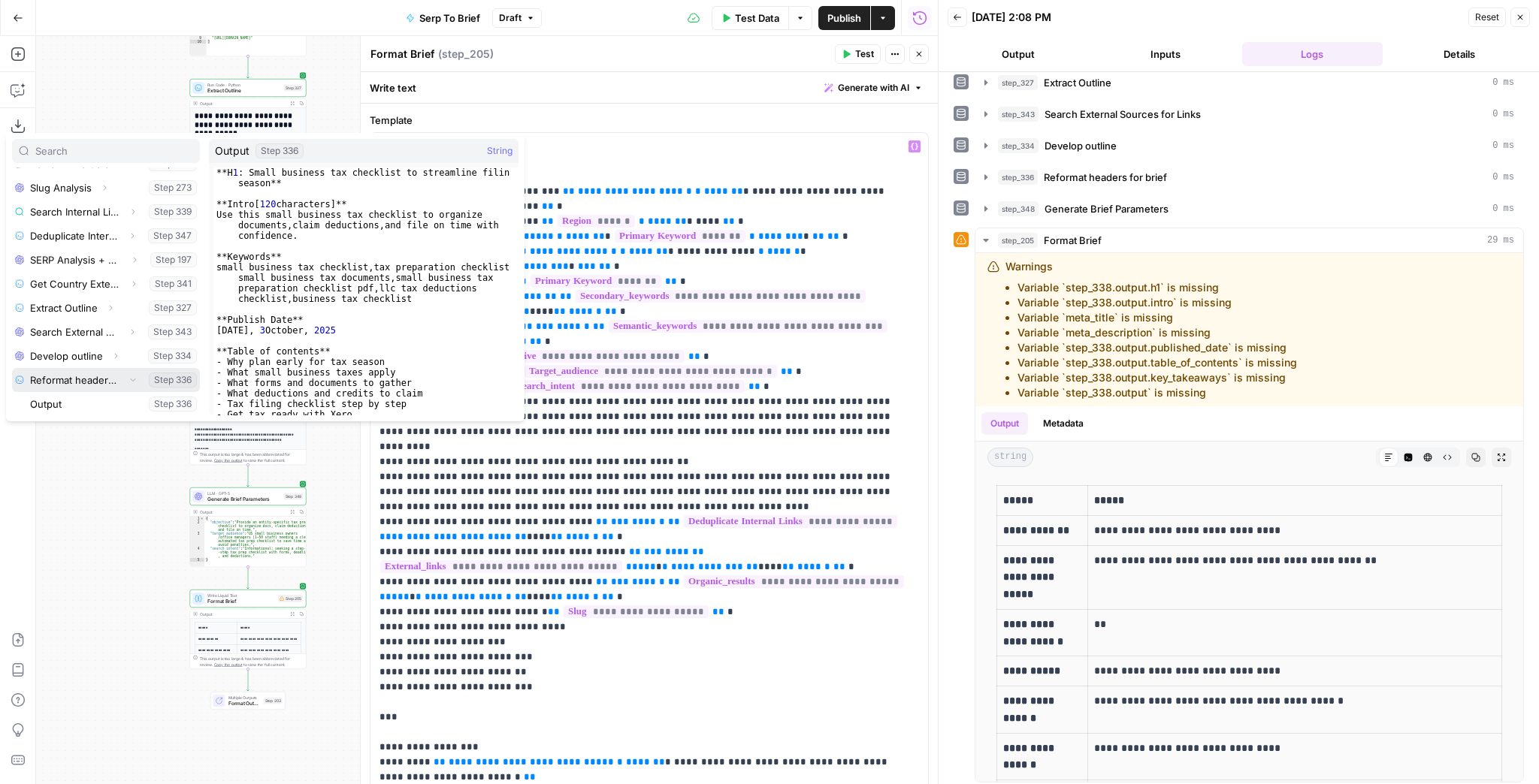
scroll to position [352, 0]
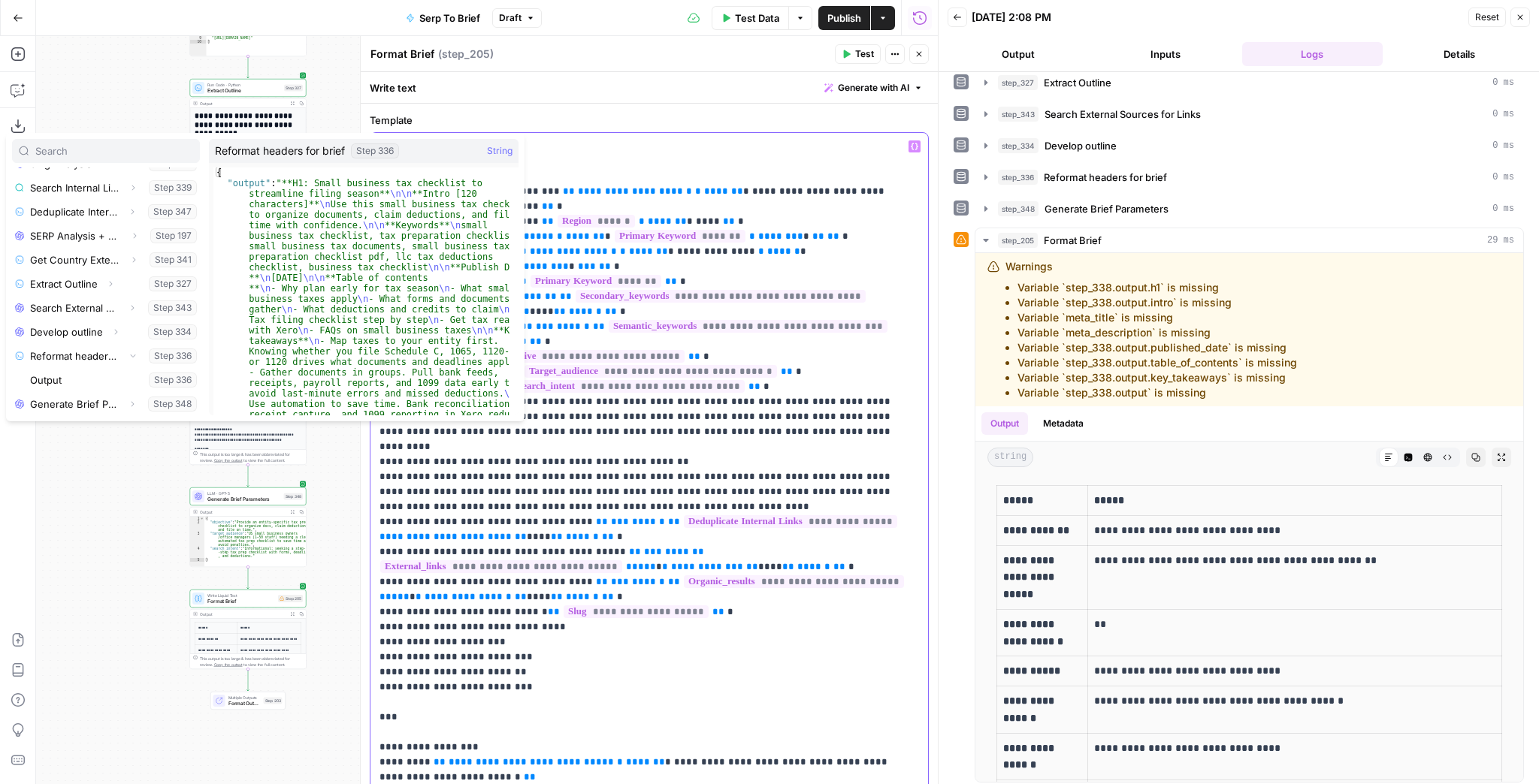
click at [749, 196] on span "**********" at bounding box center [633, 198] width 508 height 25
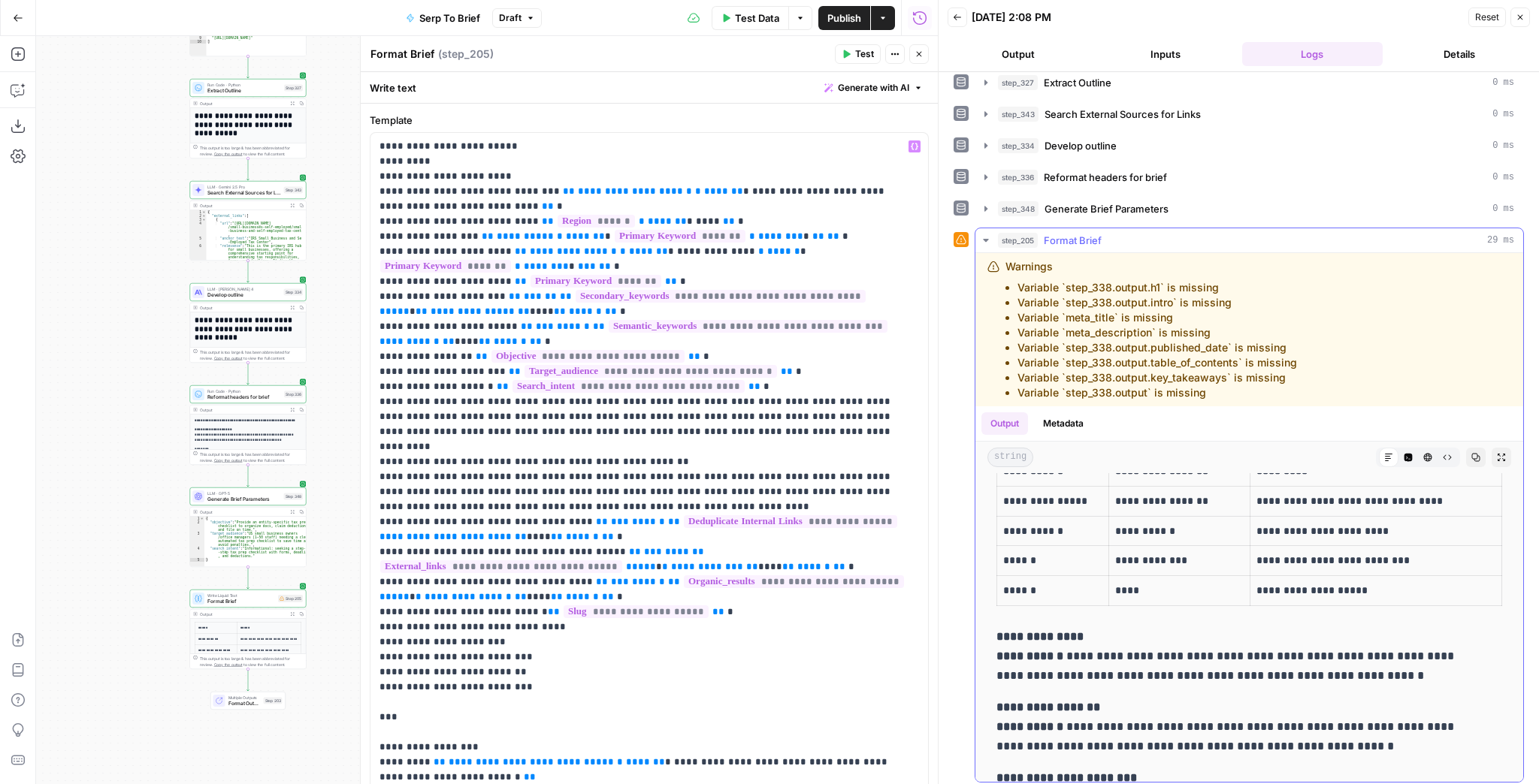
scroll to position [3485, 0]
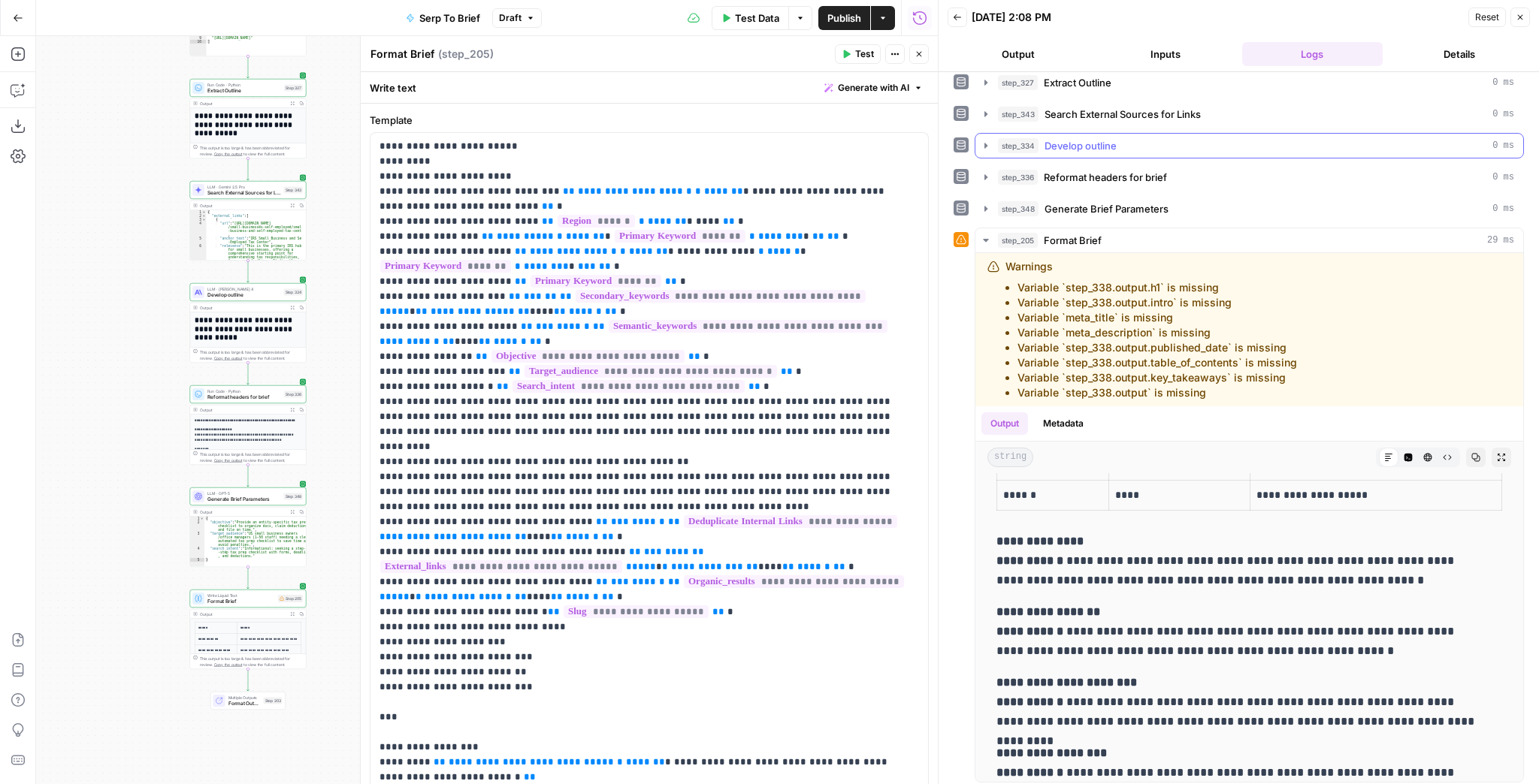
click at [989, 141] on icon "button" at bounding box center [986, 146] width 12 height 12
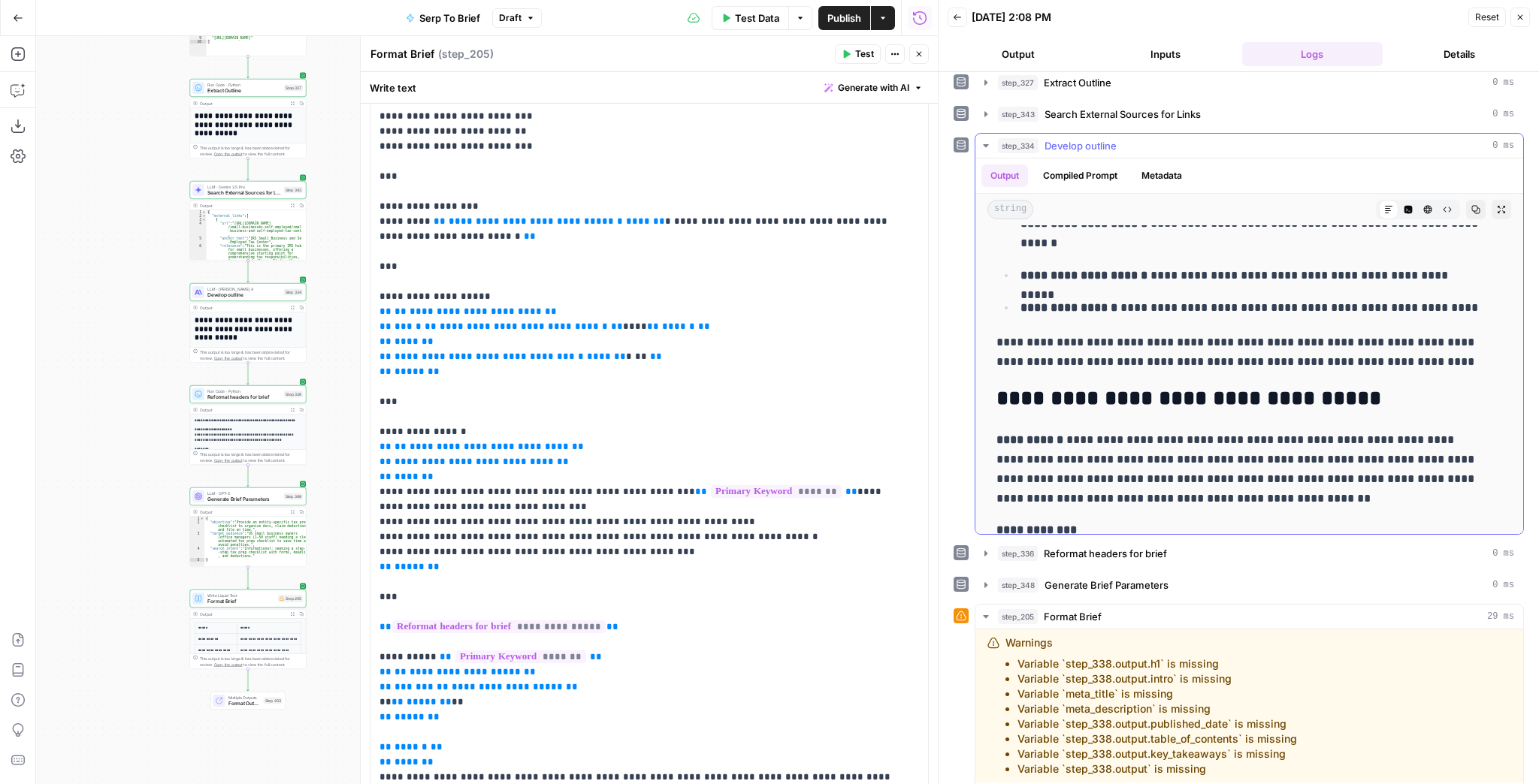
scroll to position [1022, 0]
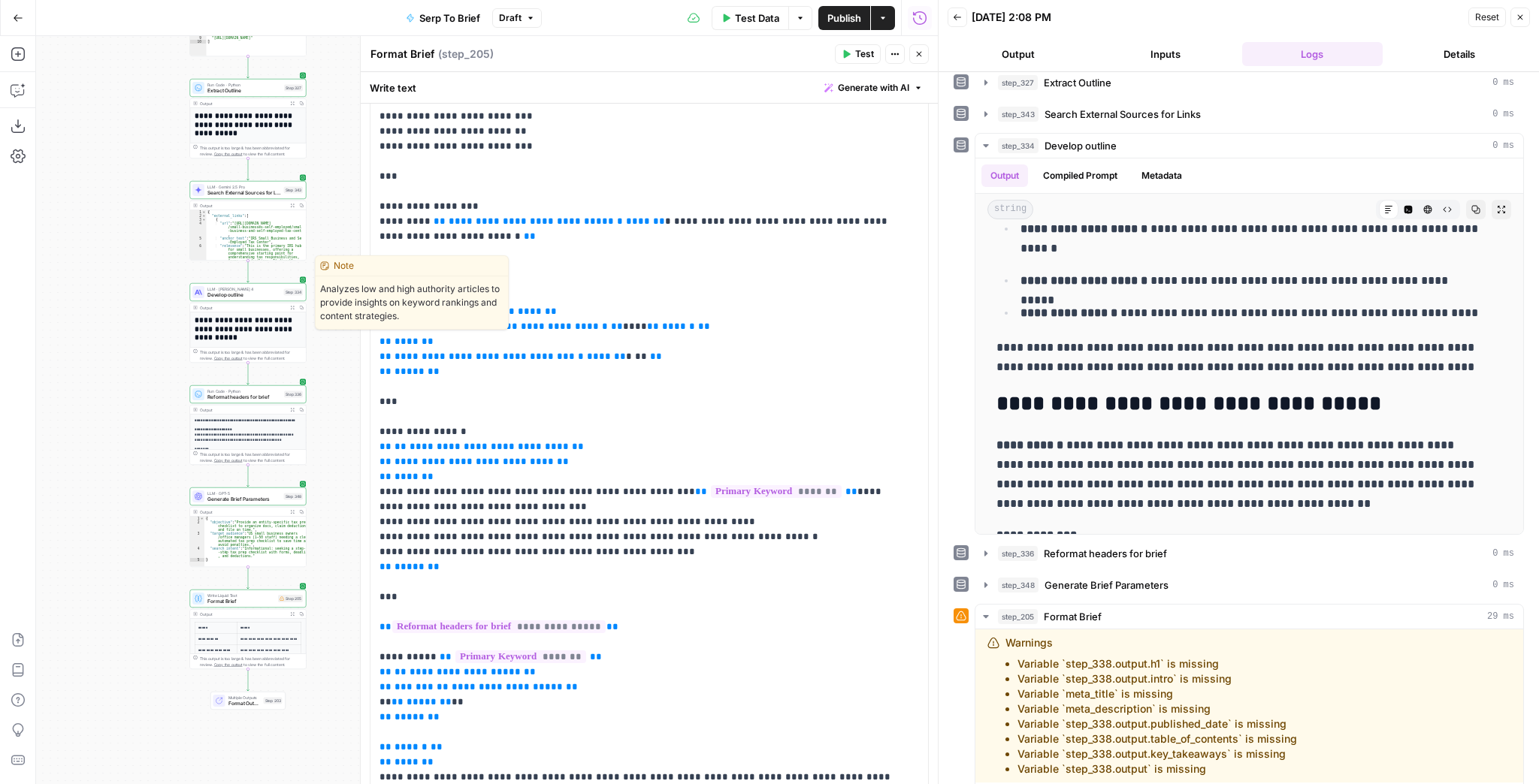
click at [216, 296] on span "Develop outline" at bounding box center [244, 296] width 74 height 8
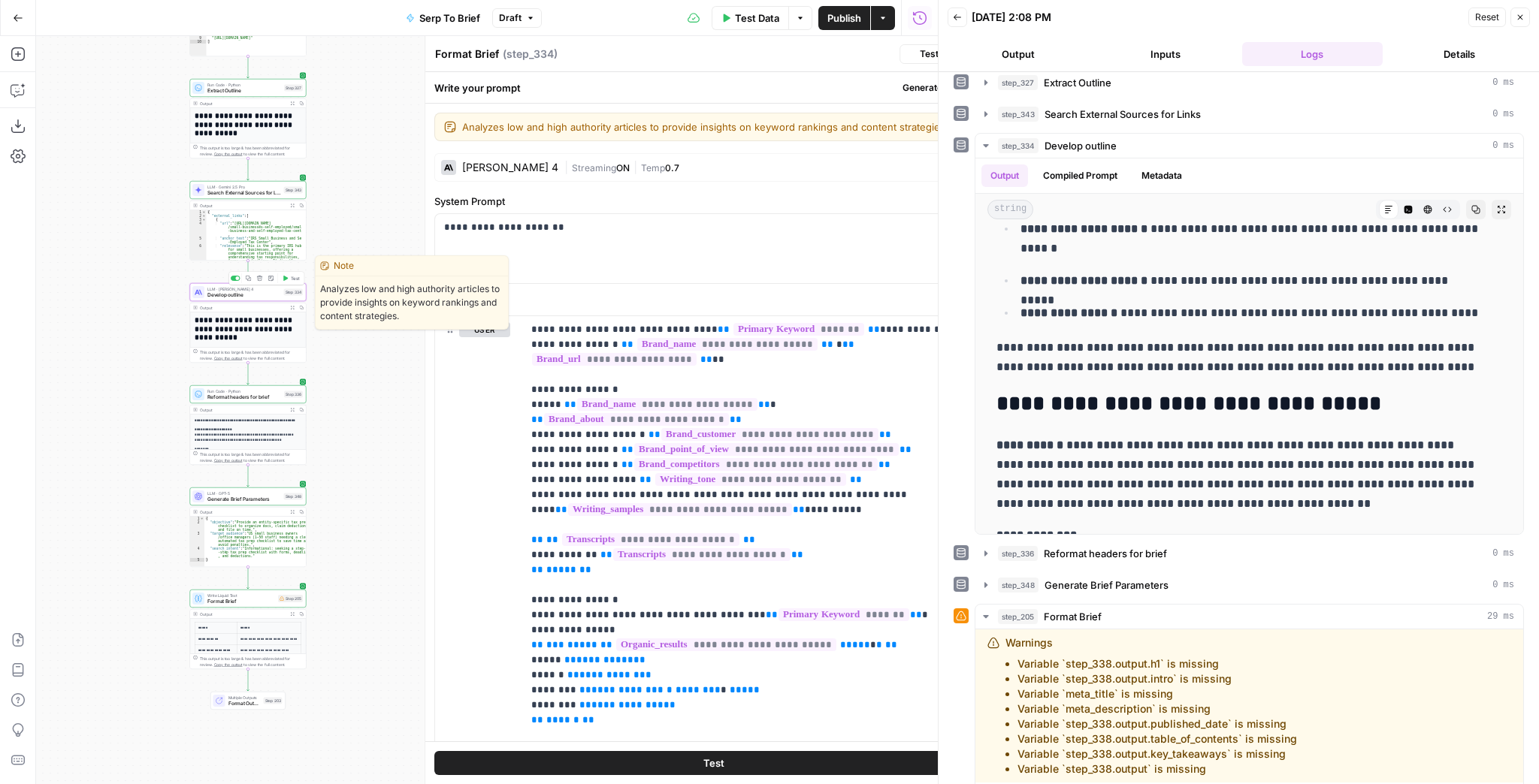
type textarea "Develop outline"
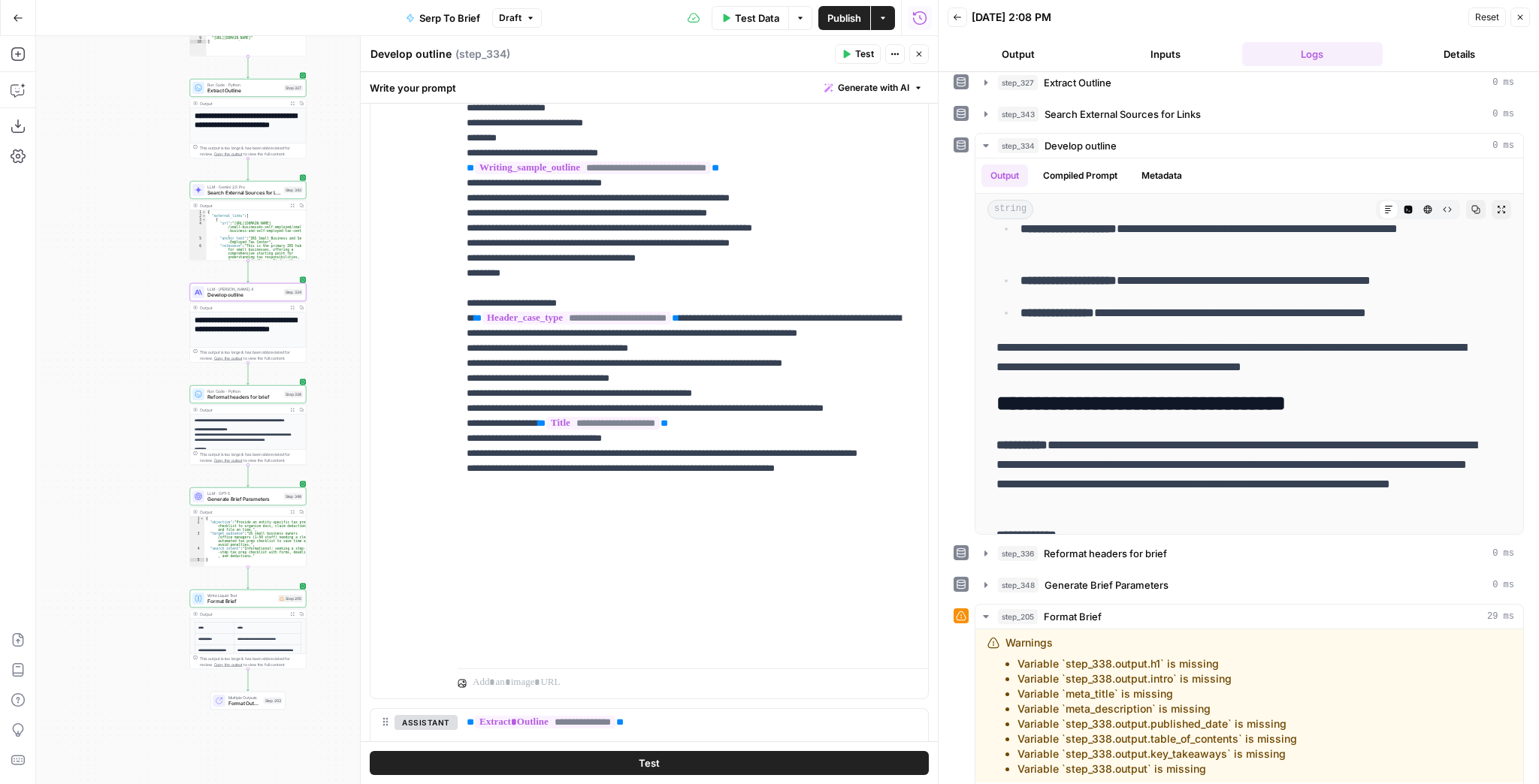
scroll to position [301, 0]
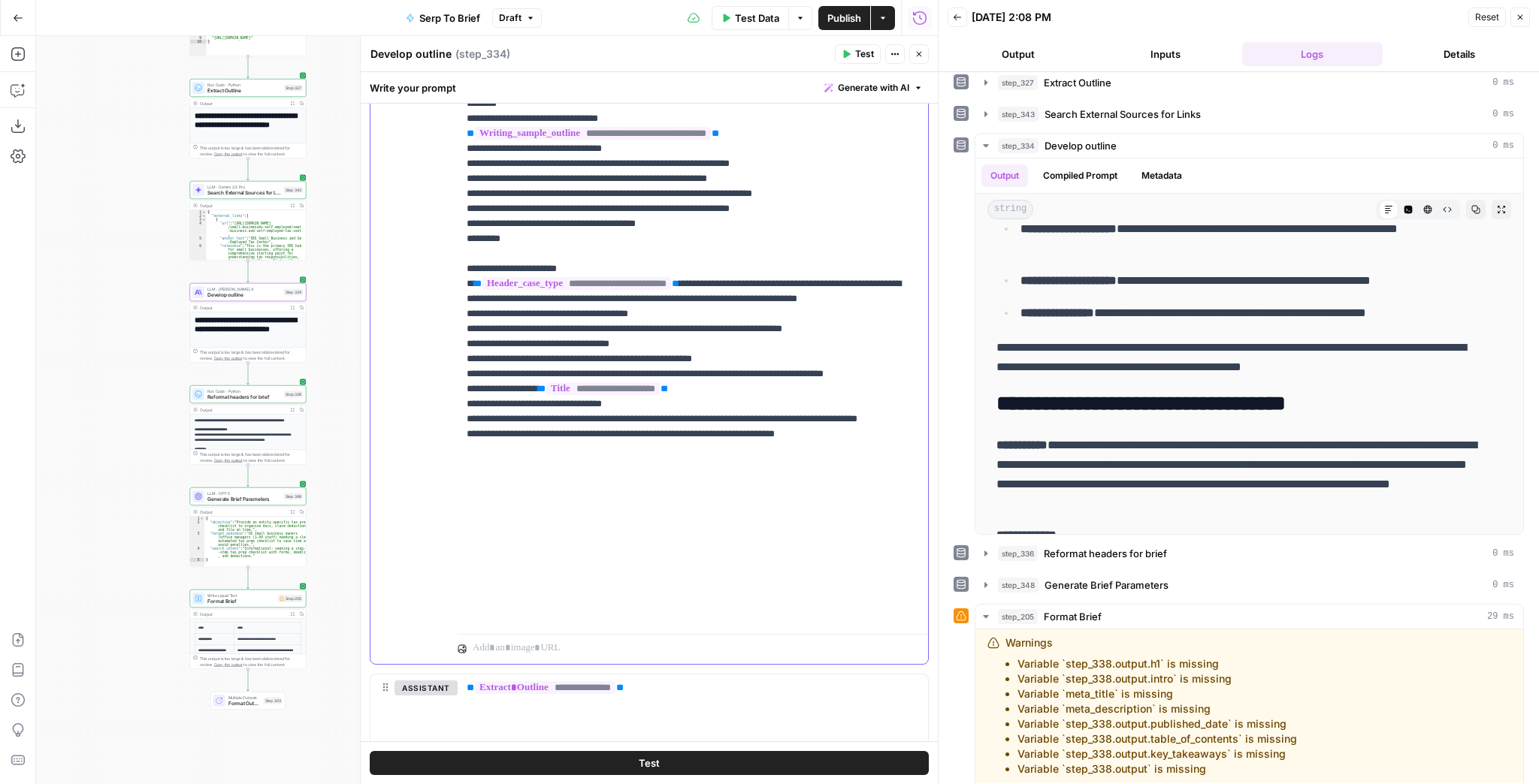
click at [871, 55] on span "Test" at bounding box center [864, 54] width 19 height 14
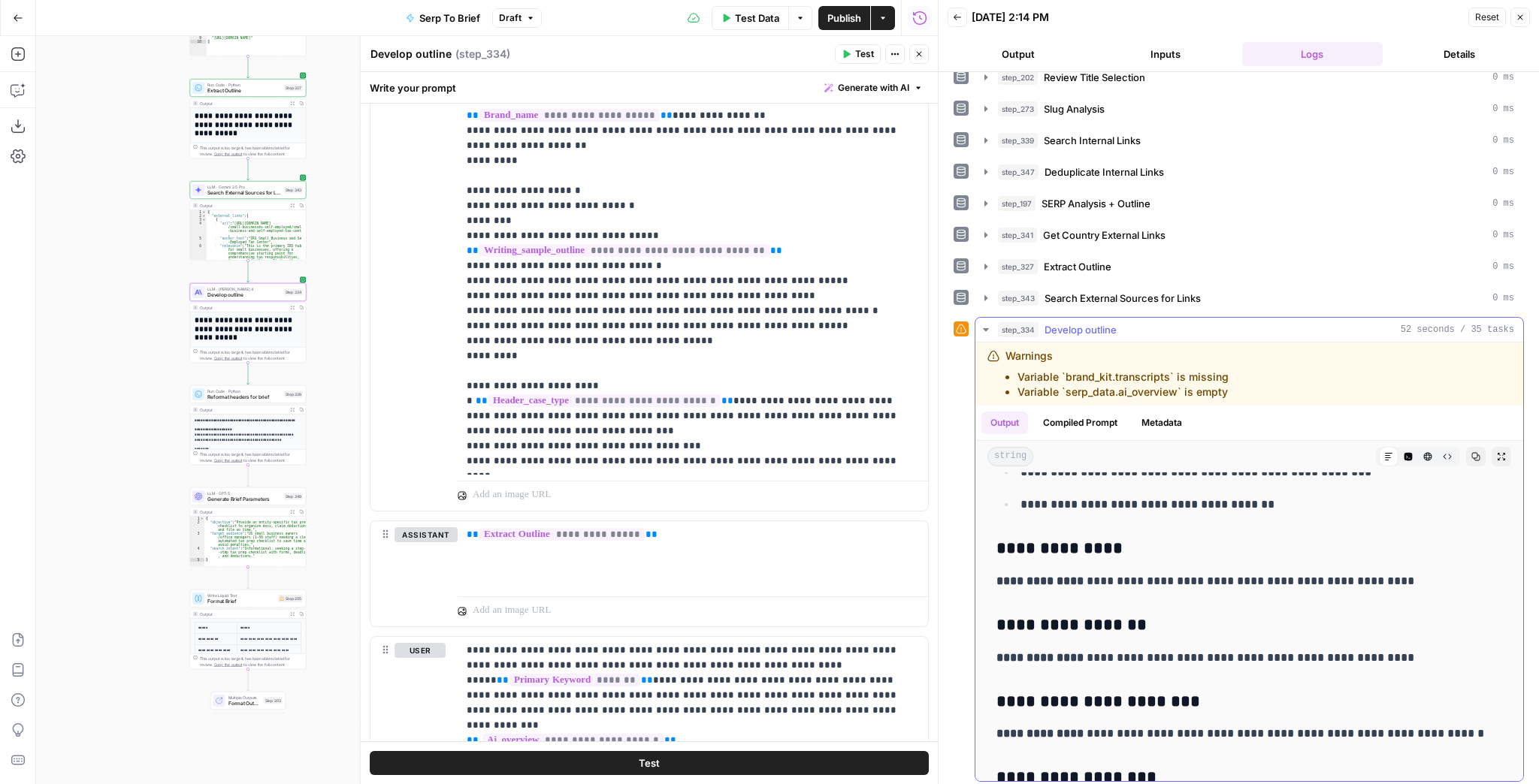
scroll to position [1443, 0]
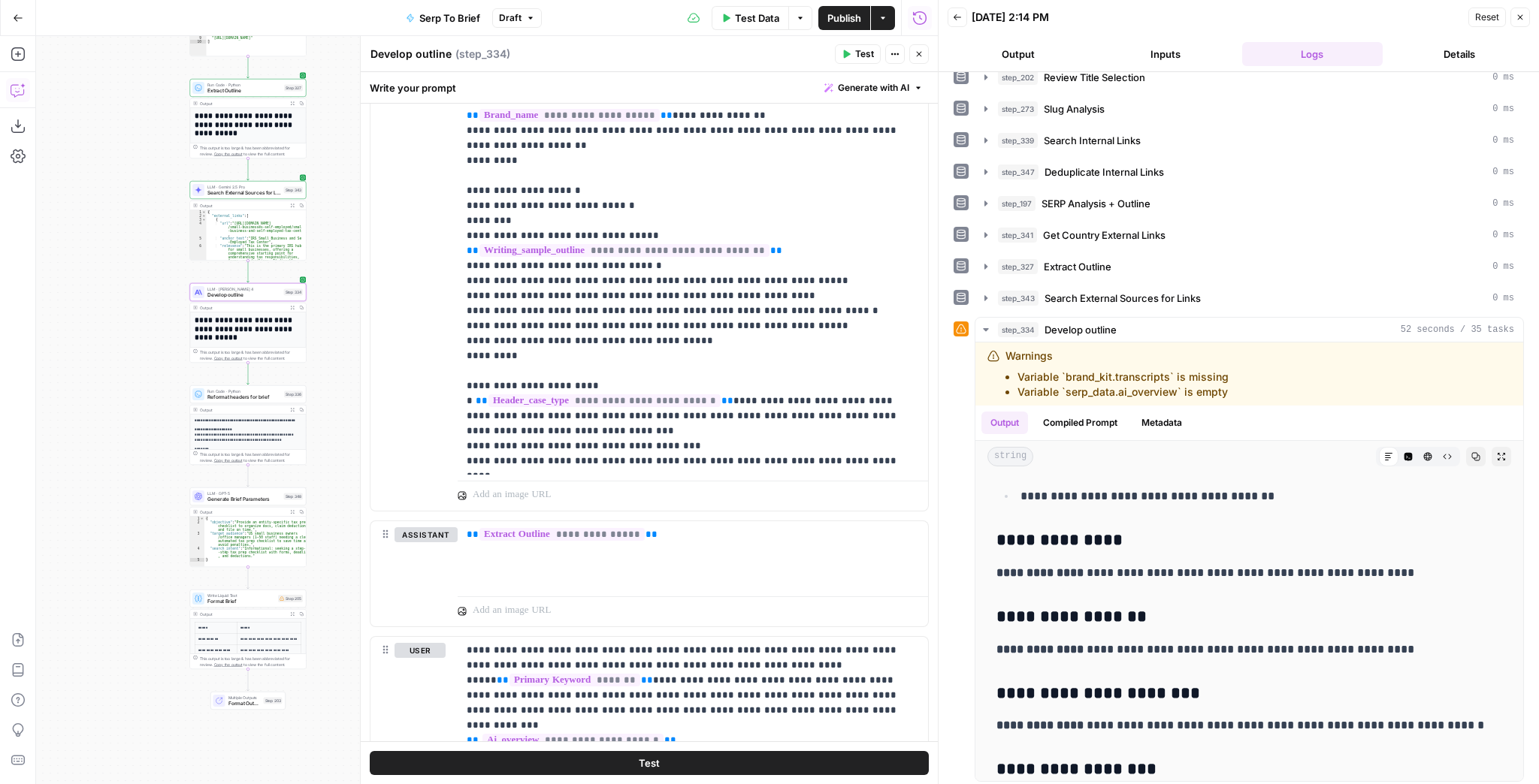
drag, startPoint x: 21, startPoint y: 96, endPoint x: 28, endPoint y: 101, distance: 8.6
click at [21, 95] on icon "button" at bounding box center [18, 90] width 15 height 15
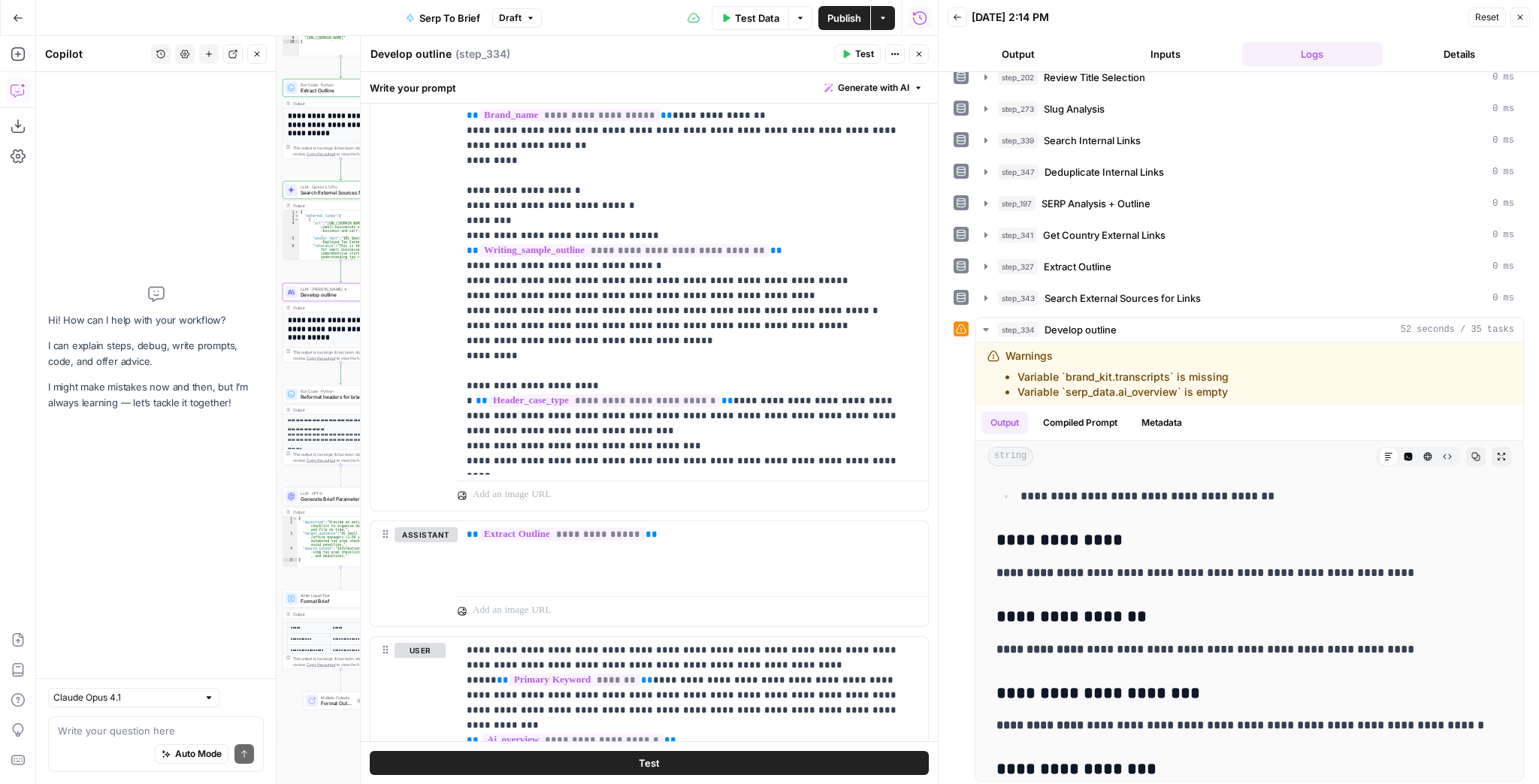
click at [102, 735] on textarea at bounding box center [156, 731] width 196 height 15
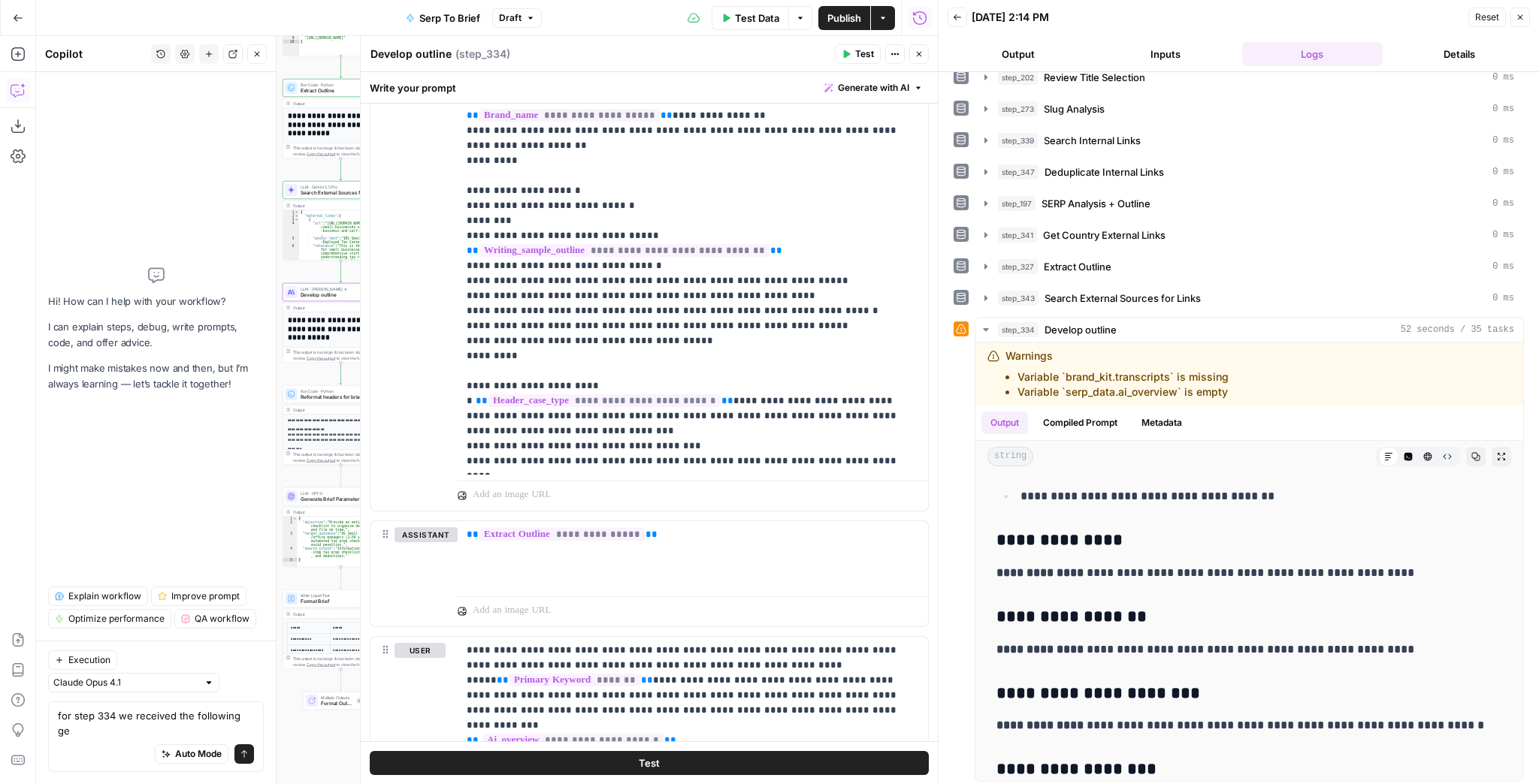
scroll to position [0, 0]
type textarea "for step 334 we received the following feedback for"
click at [114, 691] on div "Claude Opus 4.1" at bounding box center [133, 683] width 171 height 20
type input "Claude Opus 4.1"
click at [212, 670] on div "Execution Claude Opus 4.1" at bounding box center [156, 671] width 216 height 42
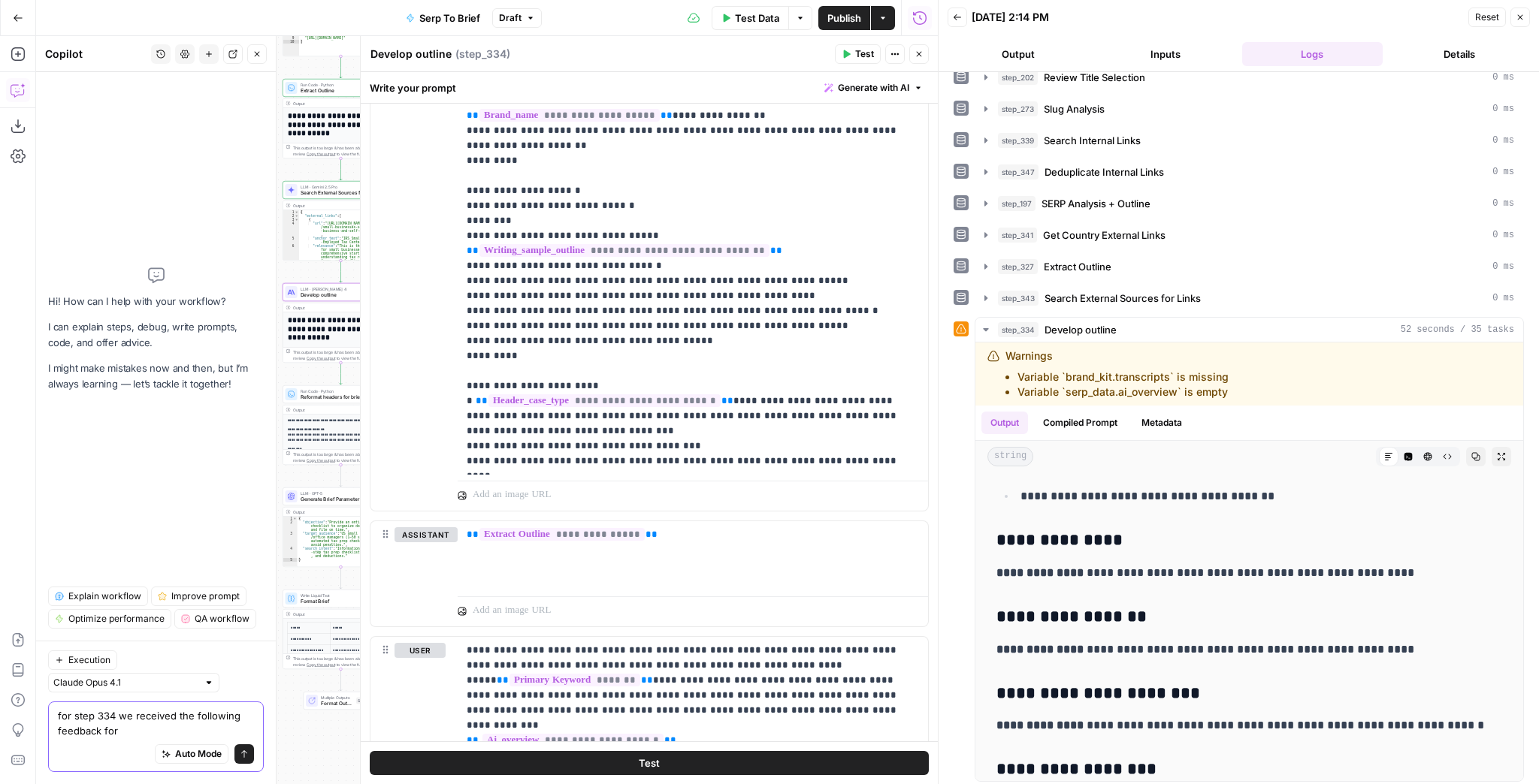
click at [153, 729] on textarea "for step 334 we received the following feedback for" at bounding box center [156, 723] width 196 height 30
click at [176, 734] on textarea "for step 334 we received the following feedback for the outline" at bounding box center [156, 723] width 196 height 30
paste textarea "only includes the H2s and any necessary H3s below, and maybe a super quick sent…"
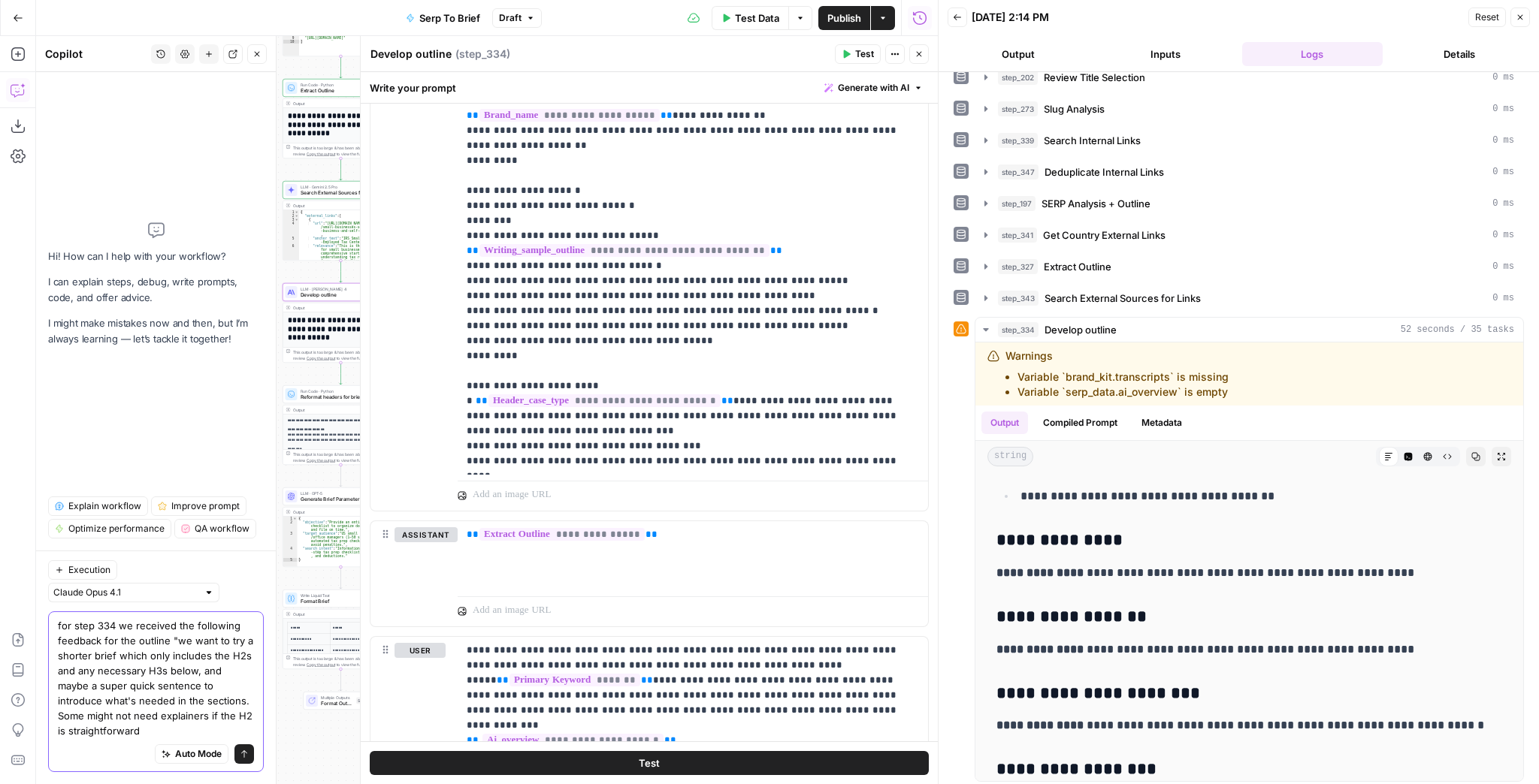
click at [137, 729] on textarea "for step 334 we received the following feedback for the outline "we want to try…" at bounding box center [156, 678] width 196 height 120
click at [203, 733] on textarea "for step 334 we received the following feedback for the outline "we want to try…" at bounding box center [156, 678] width 196 height 120
paste textarea "We no longer need to use H2:, h3: etc to identify the headings, these can just …"
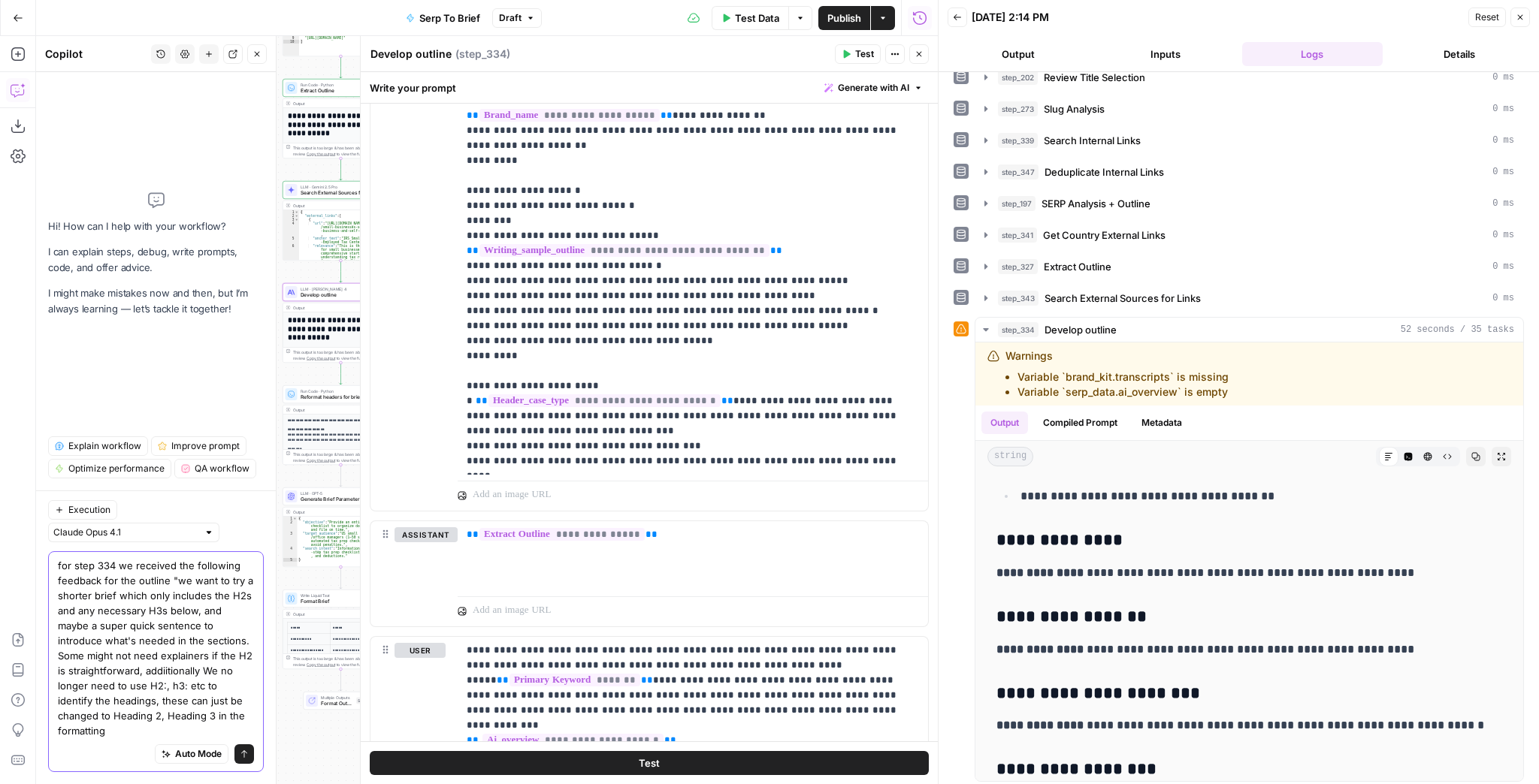
click at [152, 684] on textarea "for step 334 we received the following feedback for the outline "we want to try…" at bounding box center [156, 648] width 196 height 180
click at [157, 683] on textarea "for step 334 we received the following feedback for the outline "we want to try…" at bounding box center [156, 648] width 196 height 180
click at [204, 688] on textarea "for step 334 we received the following feedback for the outline "we want to try…" at bounding box center [156, 648] width 196 height 180
click at [240, 729] on textarea "for step 334 we received the following feedback for the outline "we want to try…" at bounding box center [156, 648] width 196 height 180
type textarea "for step 334 we received the following feedback for the outline "we want to try…"
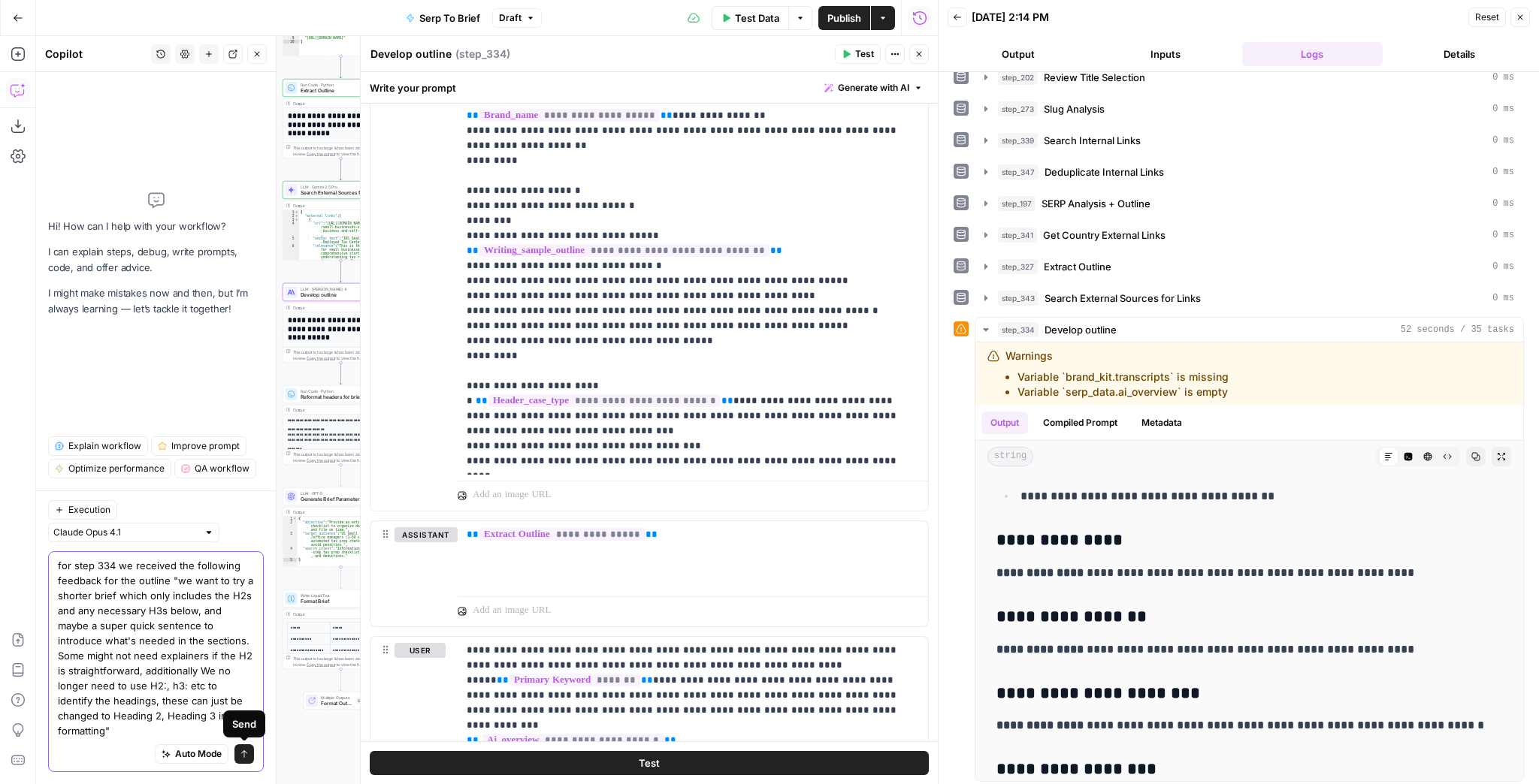
click at [242, 757] on icon "submit" at bounding box center [244, 754] width 9 height 9
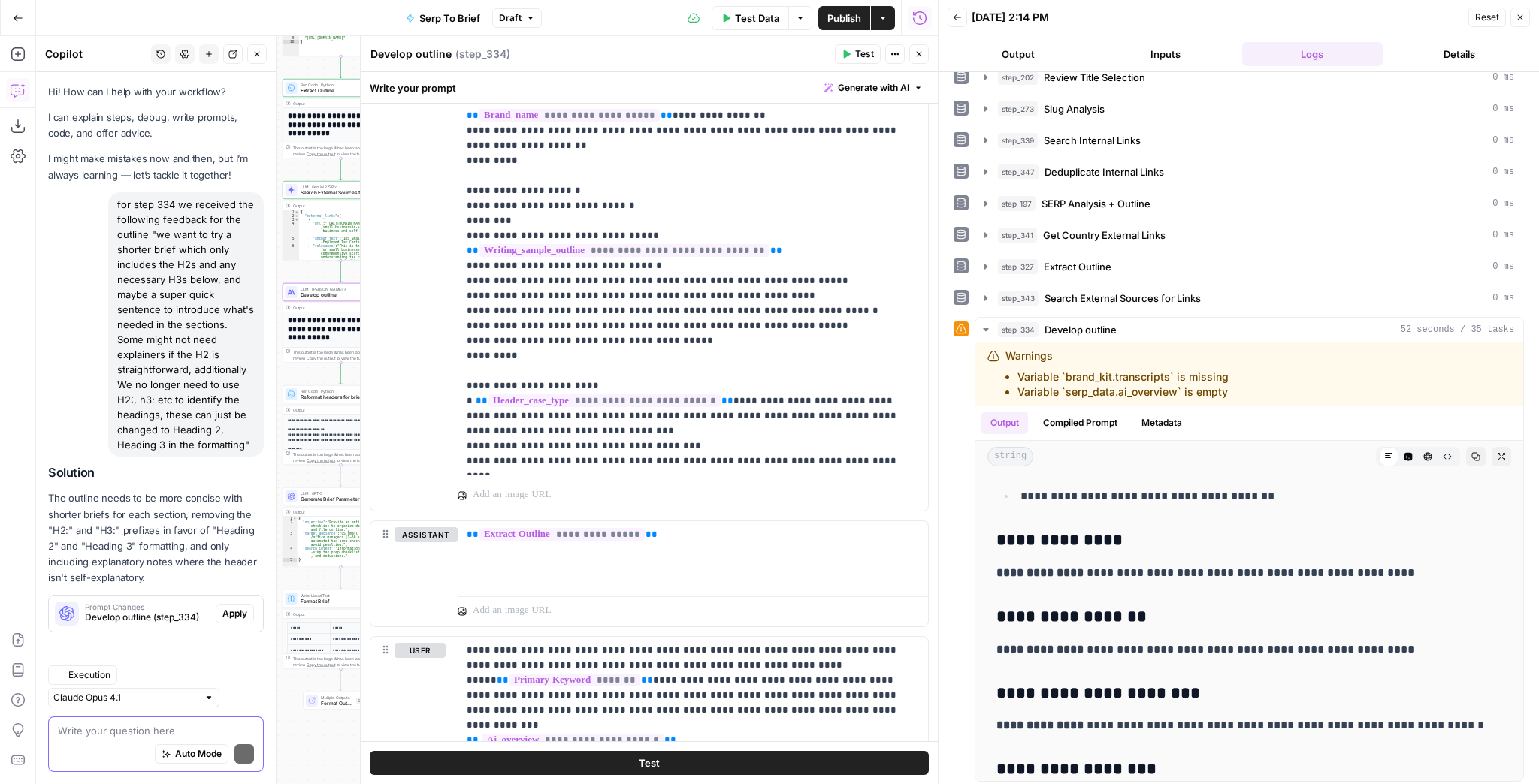
scroll to position [27, 0]
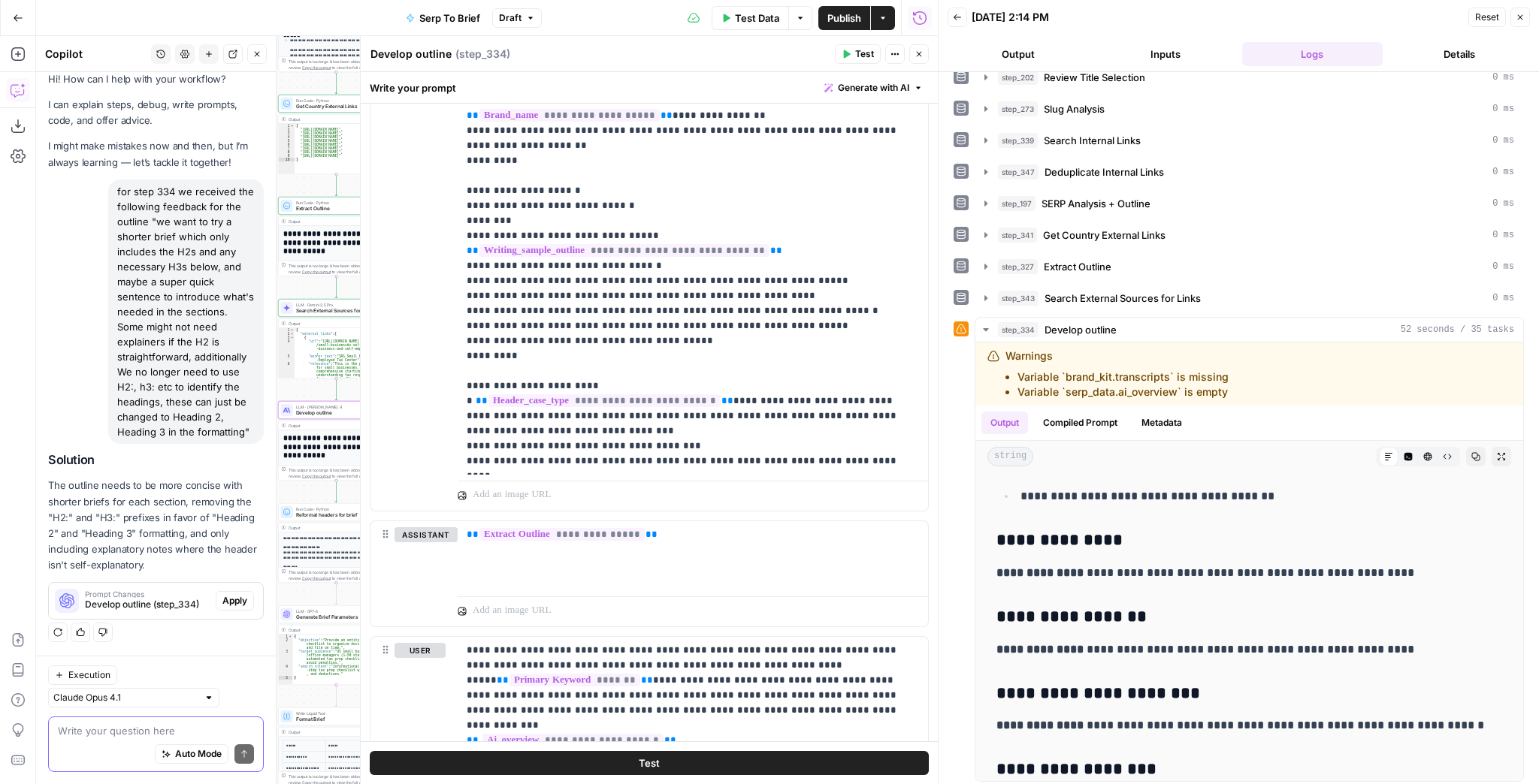
click at [233, 598] on span "Apply" at bounding box center [235, 601] width 25 height 14
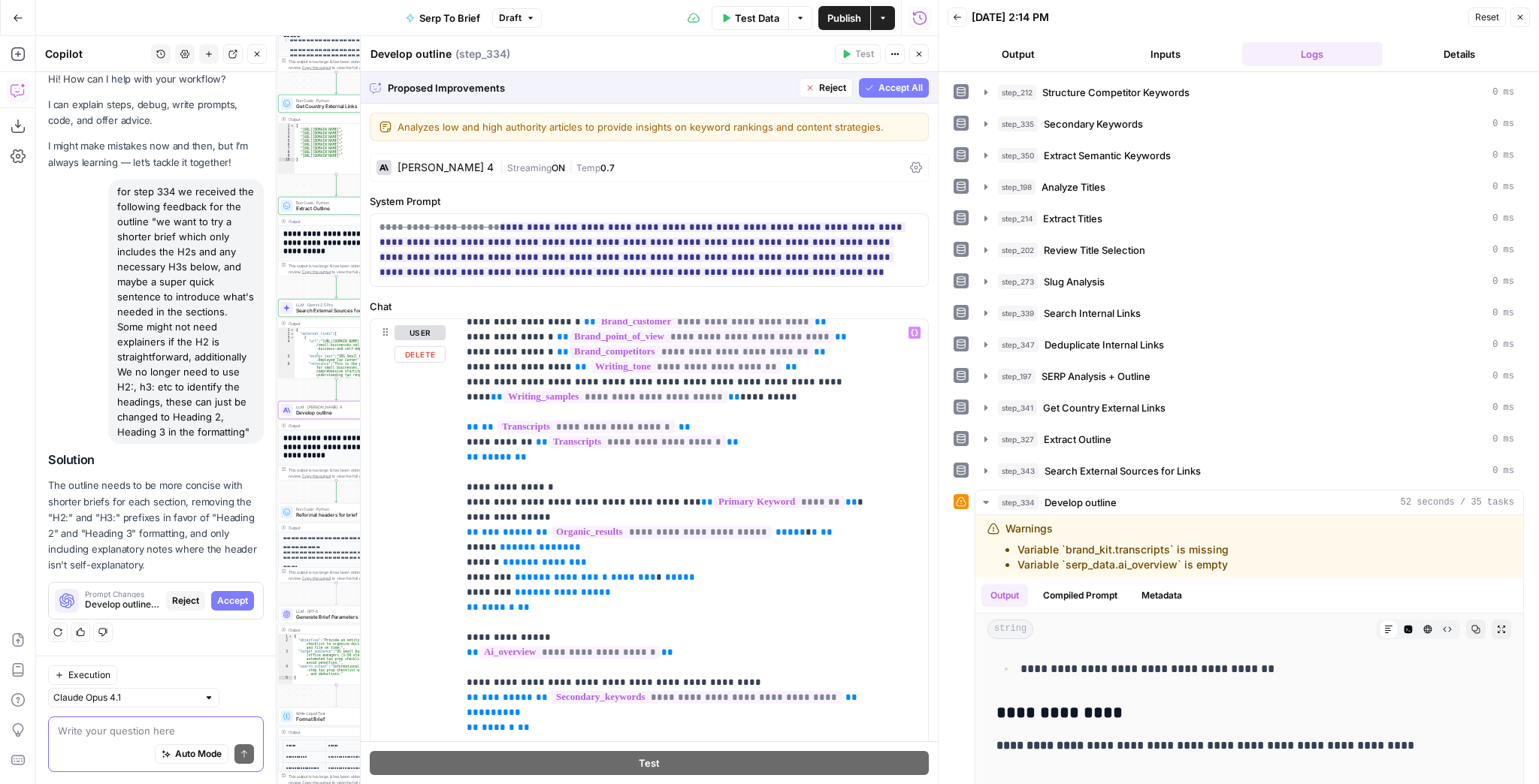
scroll to position [0, 0]
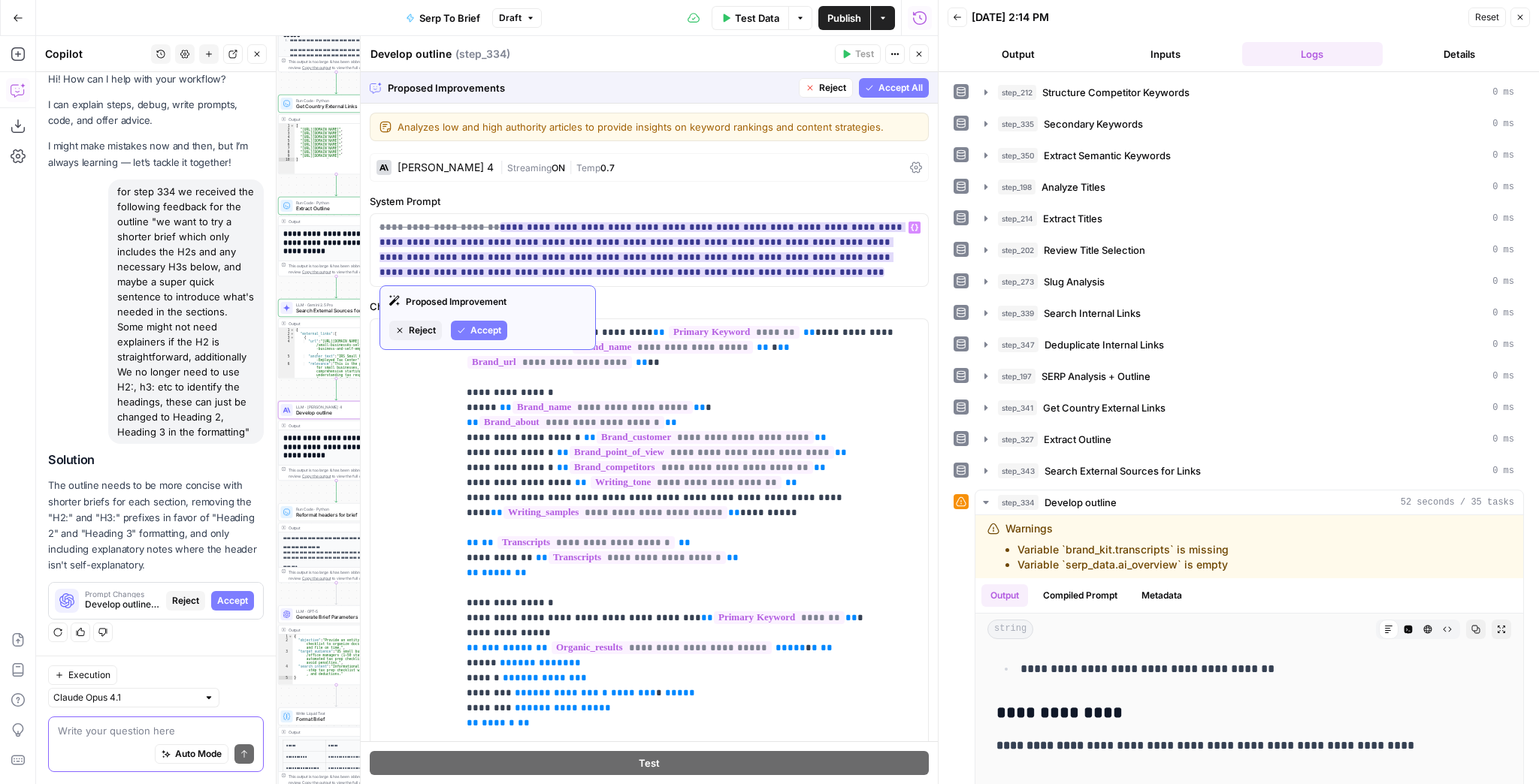
click at [426, 324] on span "Reject" at bounding box center [423, 330] width 27 height 14
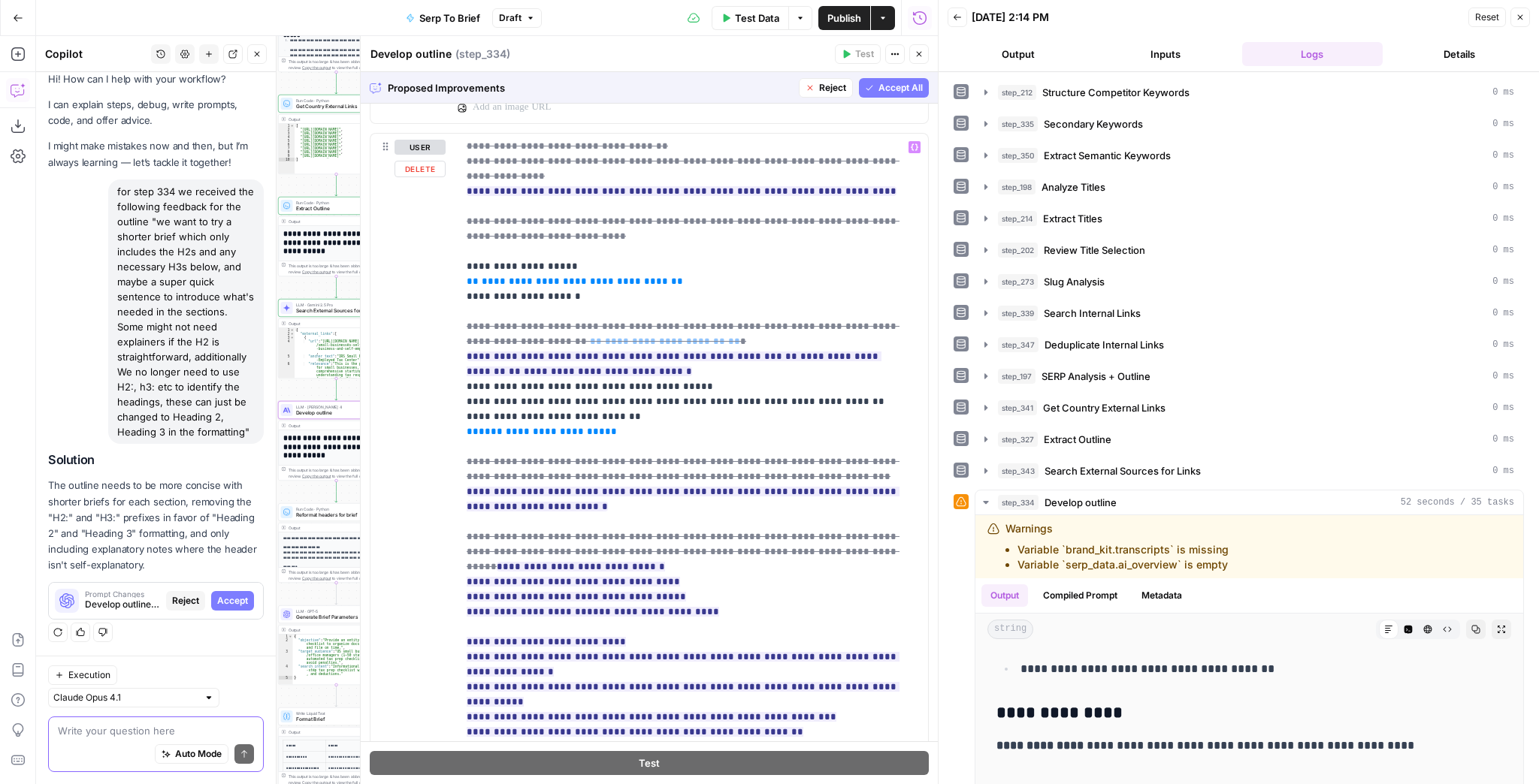
scroll to position [1022, 0]
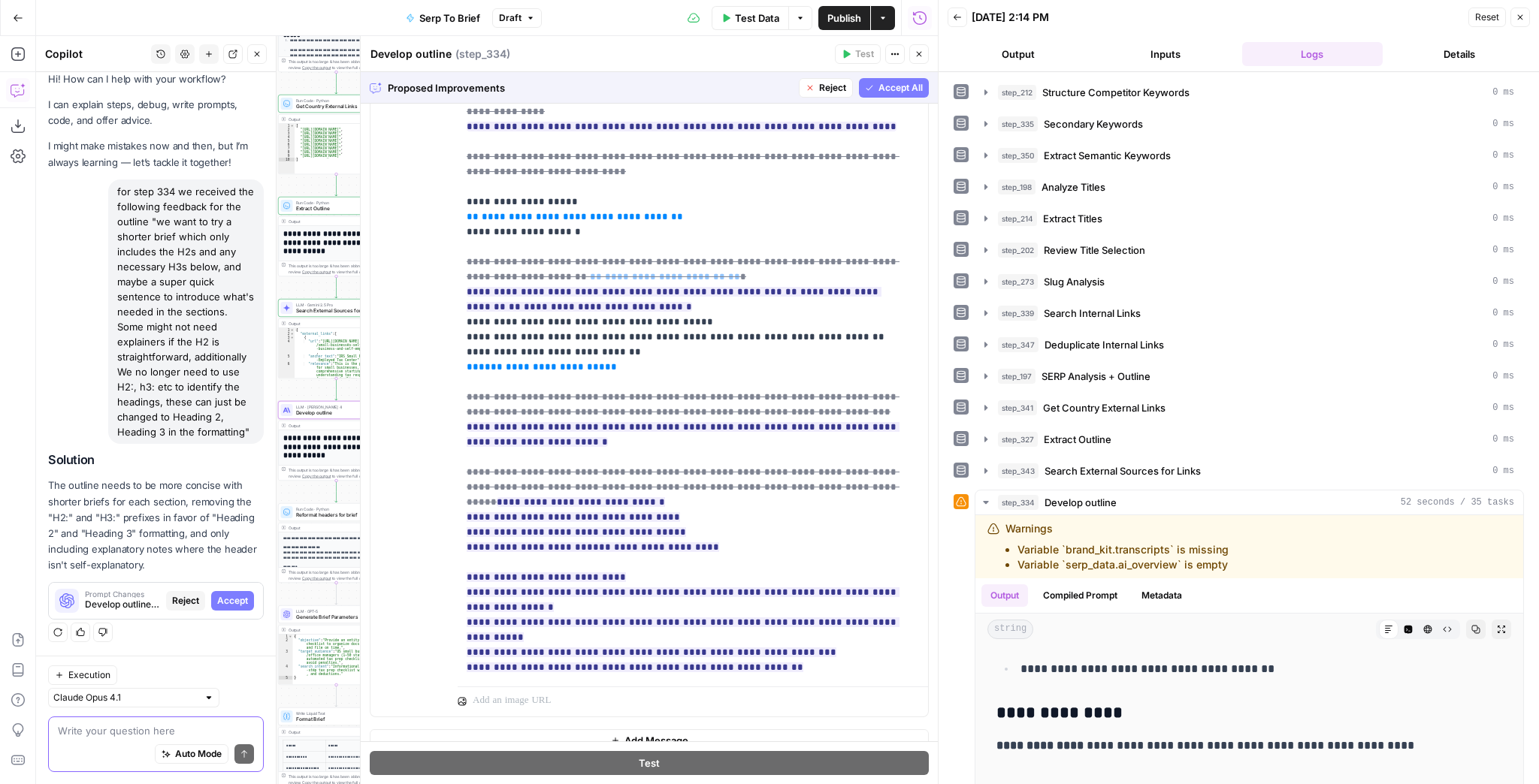
click at [866, 96] on button "Accept All" at bounding box center [894, 88] width 70 height 20
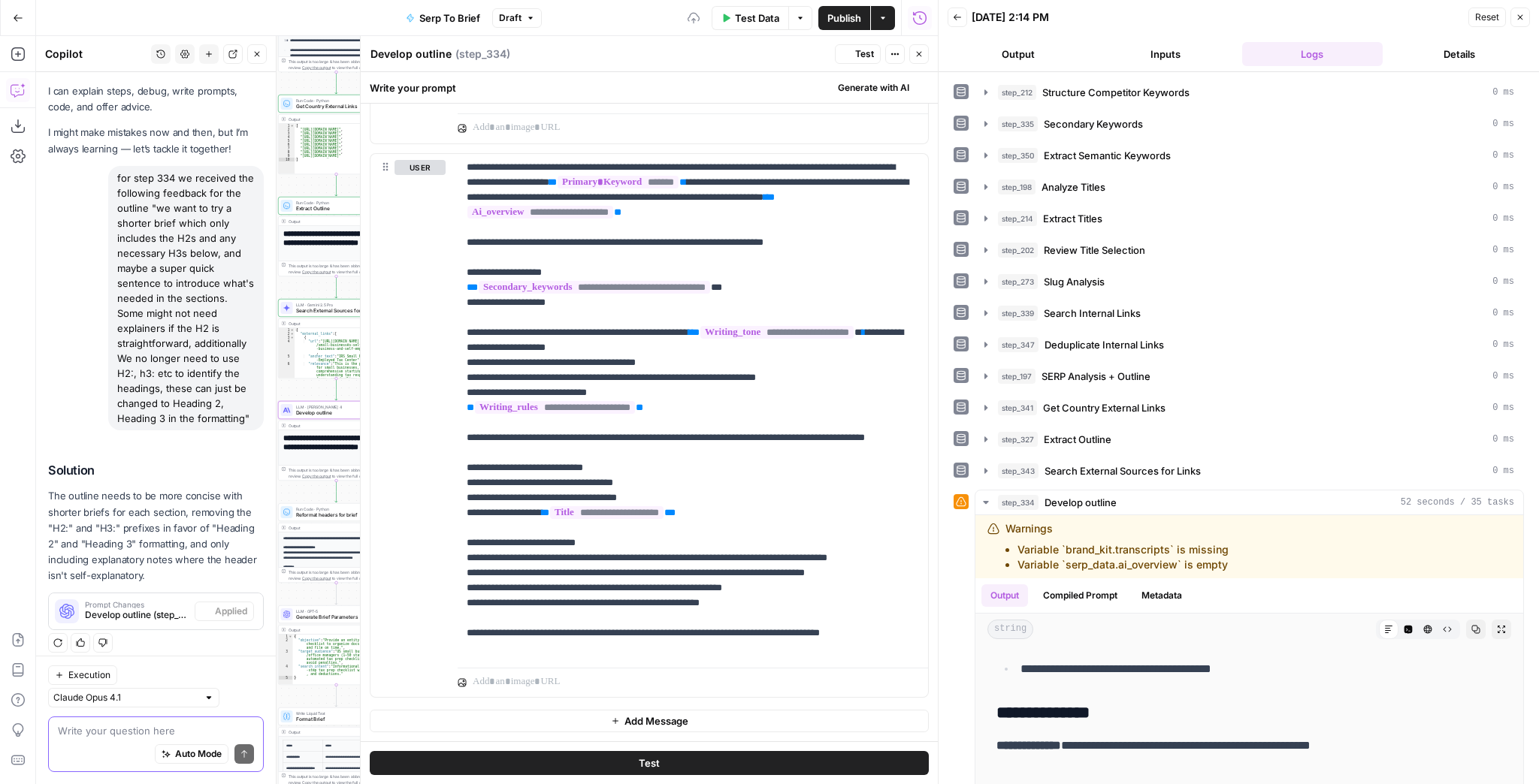
scroll to position [0, 0]
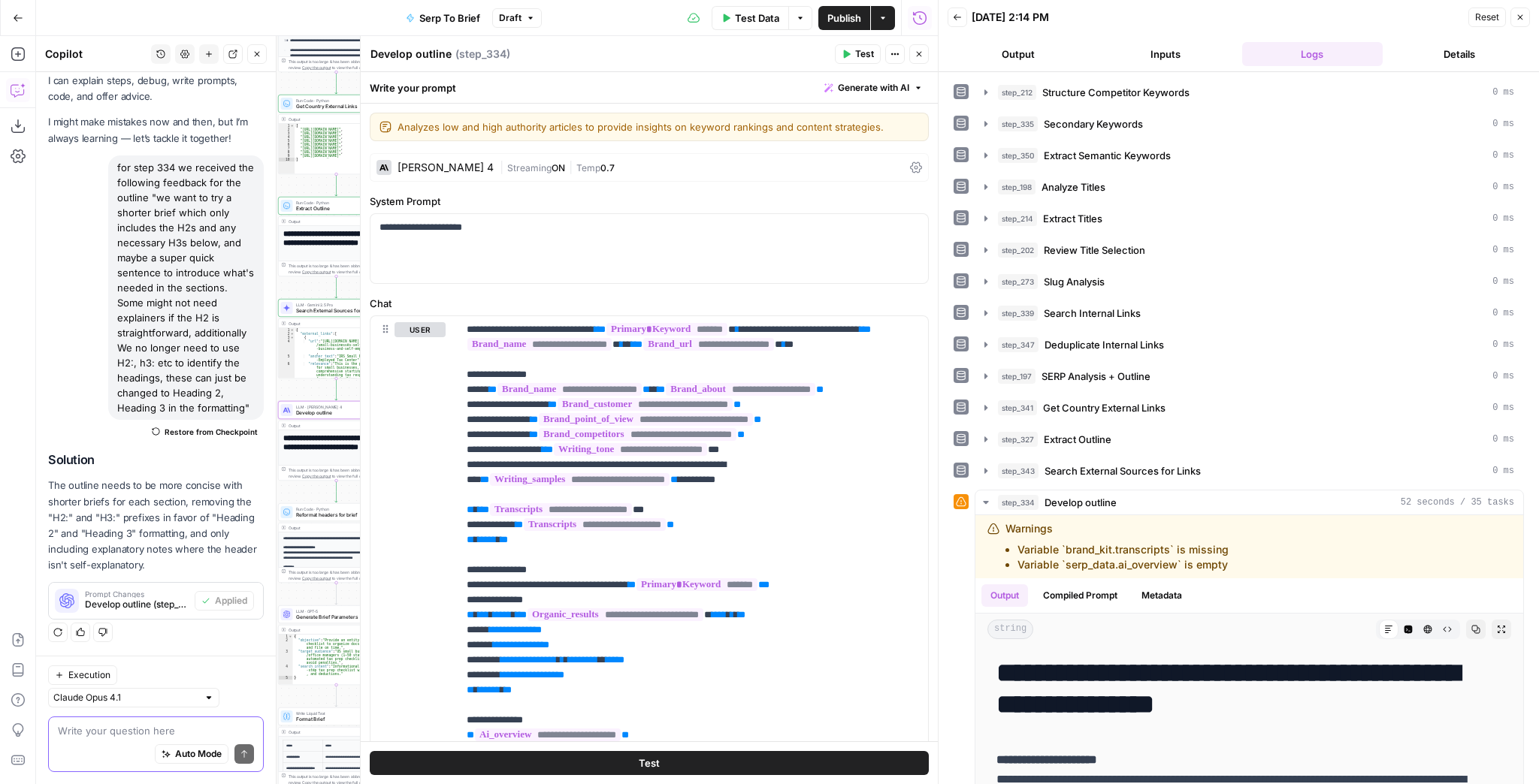
click at [845, 57] on icon "button" at bounding box center [847, 54] width 9 height 9
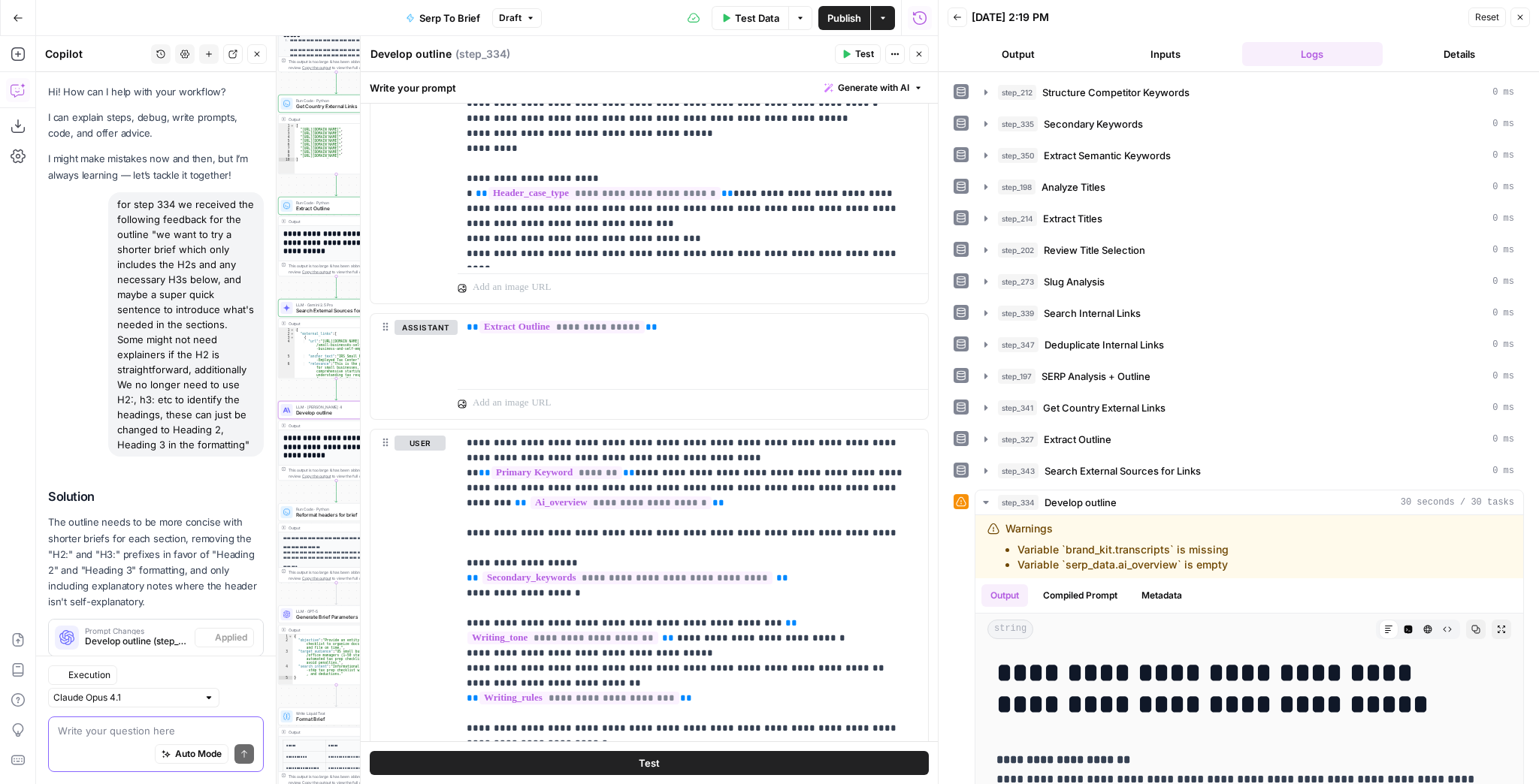
scroll to position [50, 0]
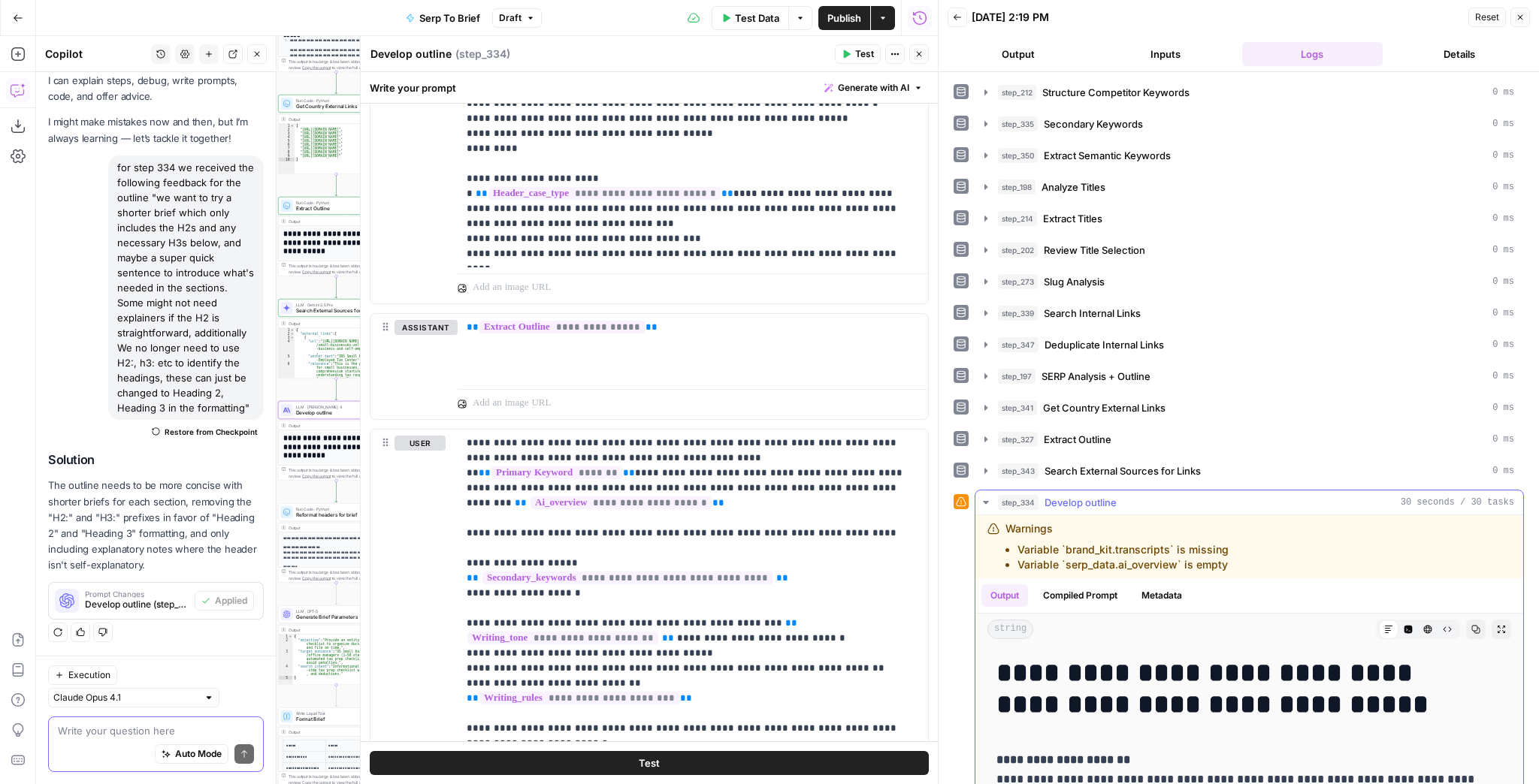
click at [1492, 630] on button "Expand Output" at bounding box center [1502, 630] width 20 height 20
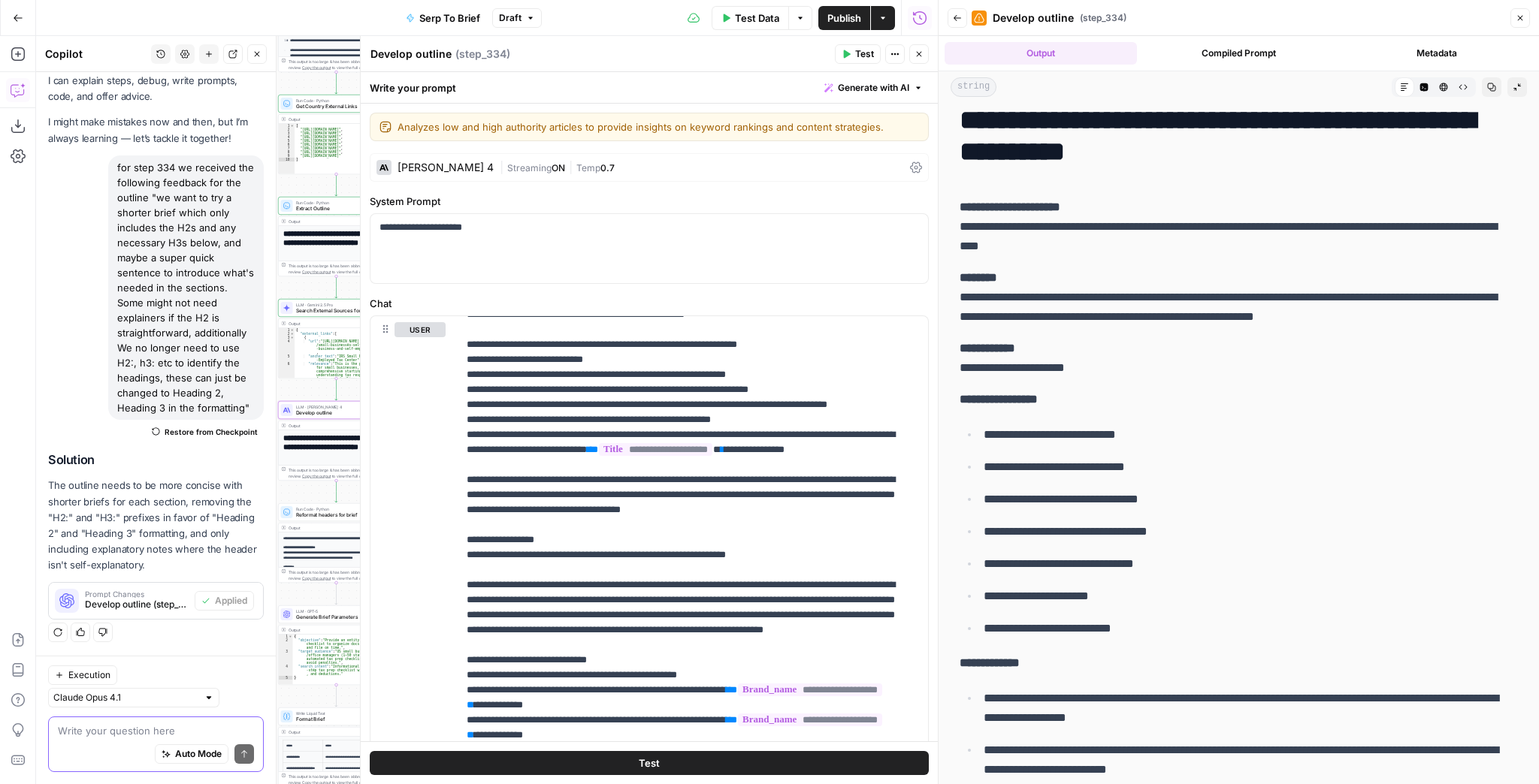
scroll to position [0, 0]
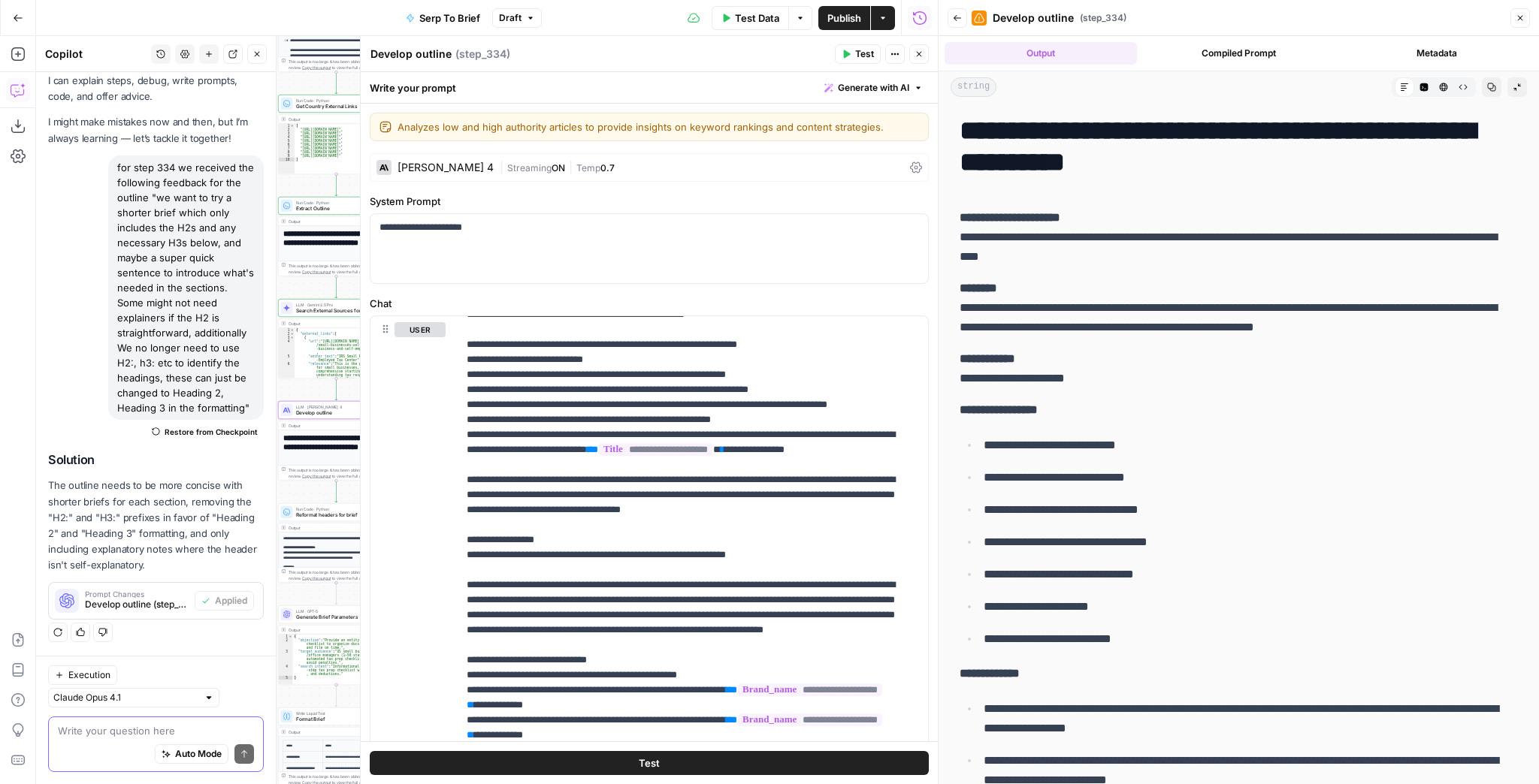
click at [89, 741] on div "Auto Mode Send" at bounding box center [156, 755] width 196 height 33
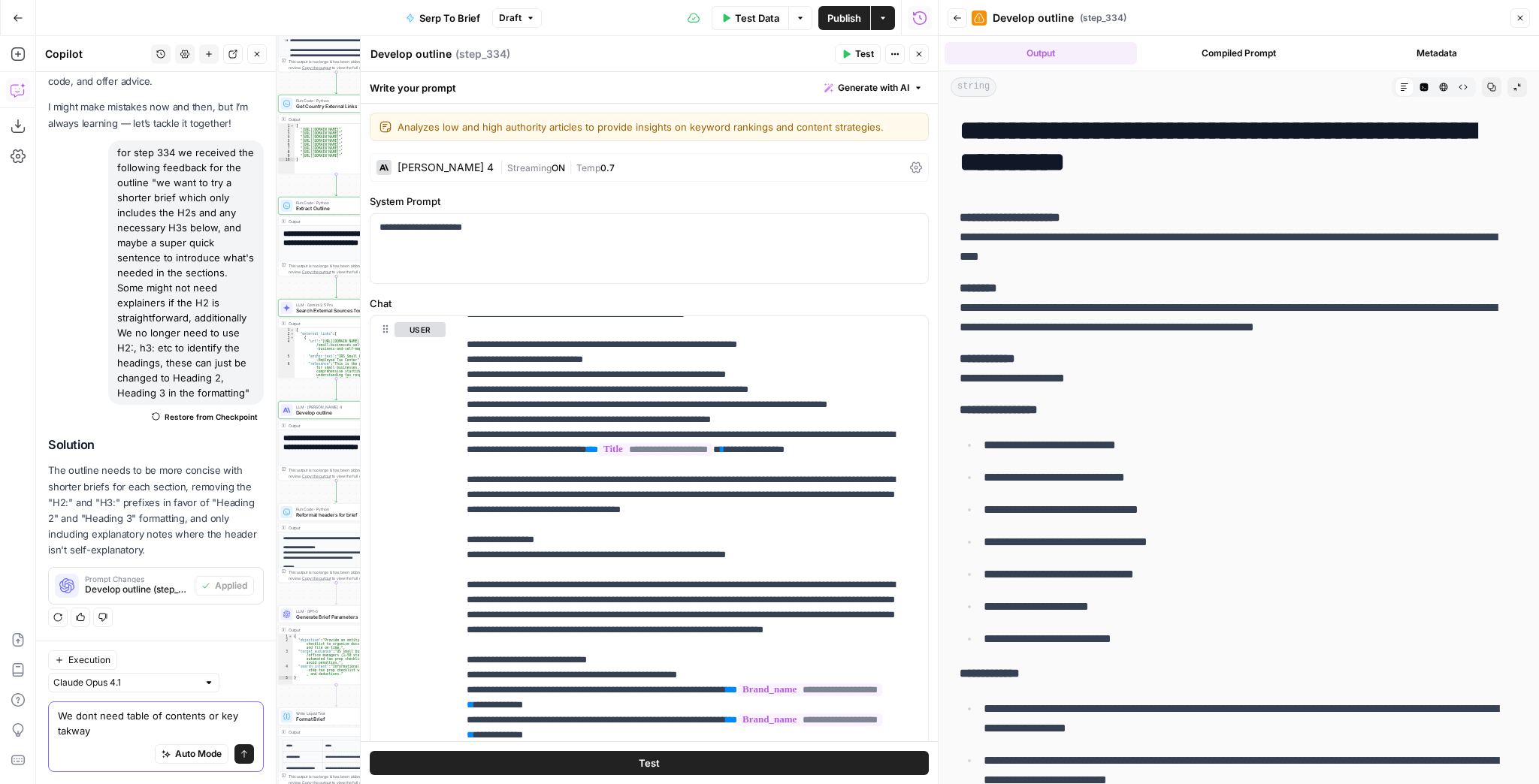
type textarea "We dont need table of contents or key takway"
click at [910, 55] on button "Close" at bounding box center [920, 54] width 20 height 20
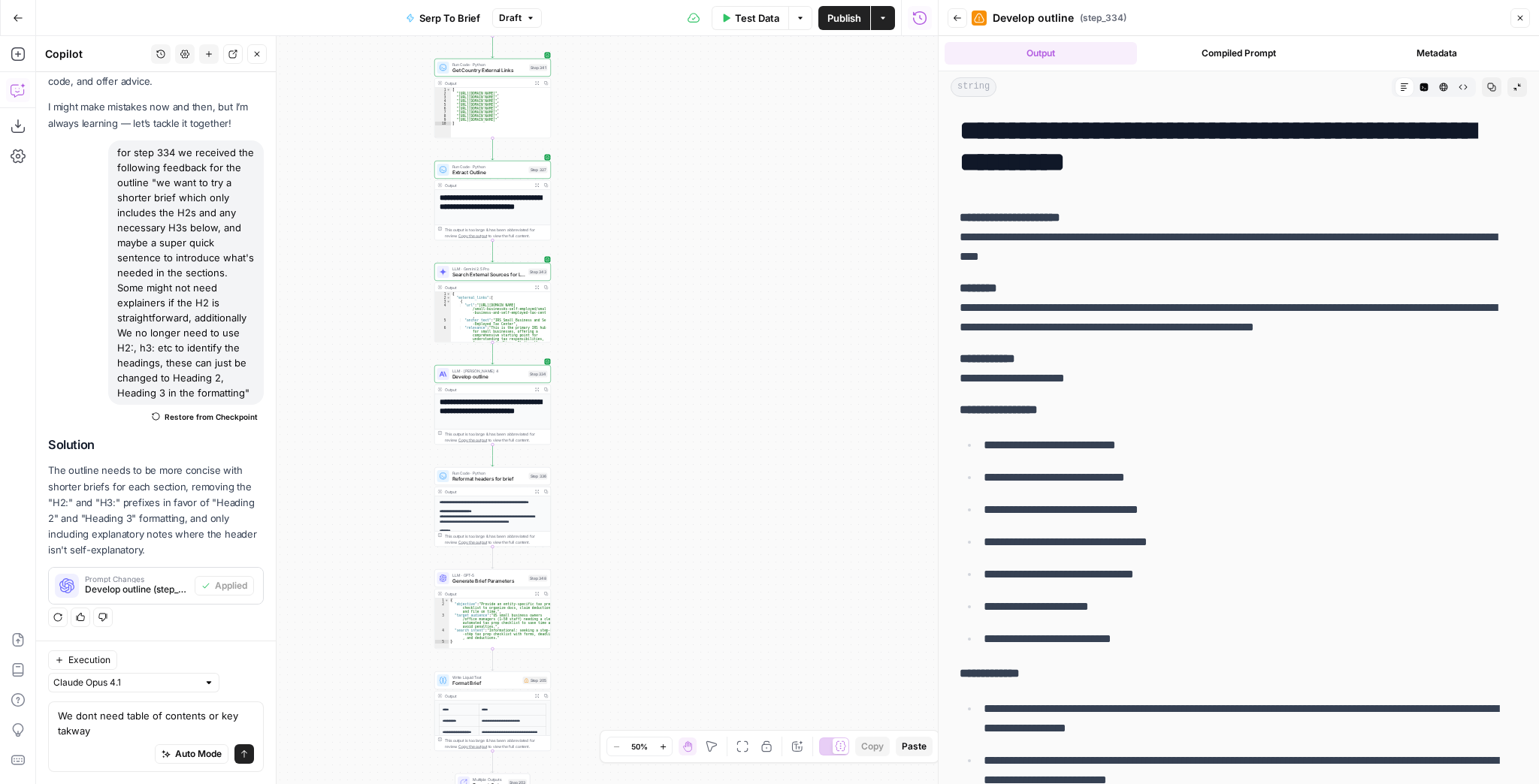
drag, startPoint x: 544, startPoint y: 338, endPoint x: 720, endPoint y: 302, distance: 179.6
click at [717, 302] on div "Workflow Input Settings Inputs Run Code · JavaScript Structure Competitor Keywo…" at bounding box center [486, 409] width 902 height 748
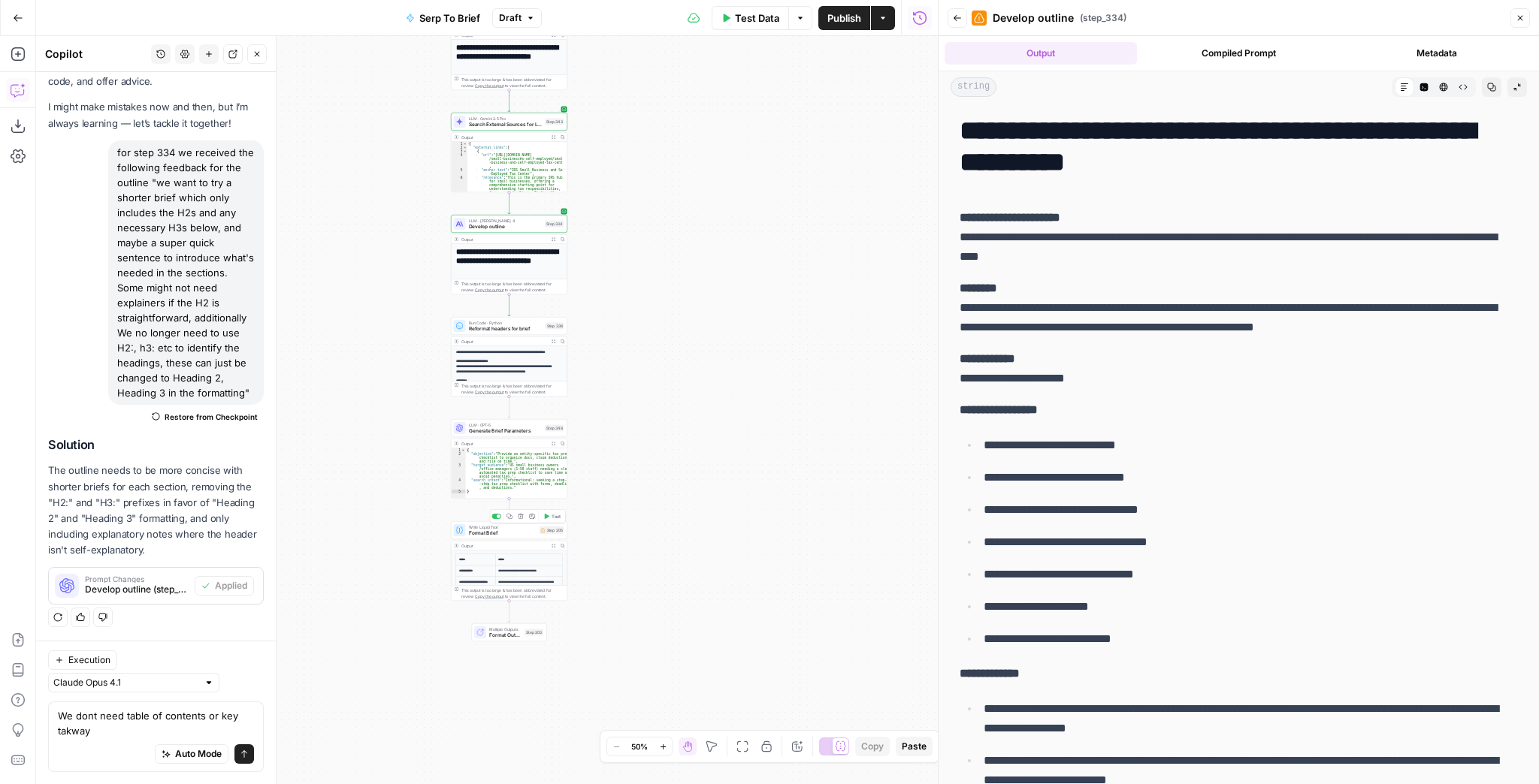
click at [497, 535] on span "Format Brief" at bounding box center [502, 533] width 68 height 8
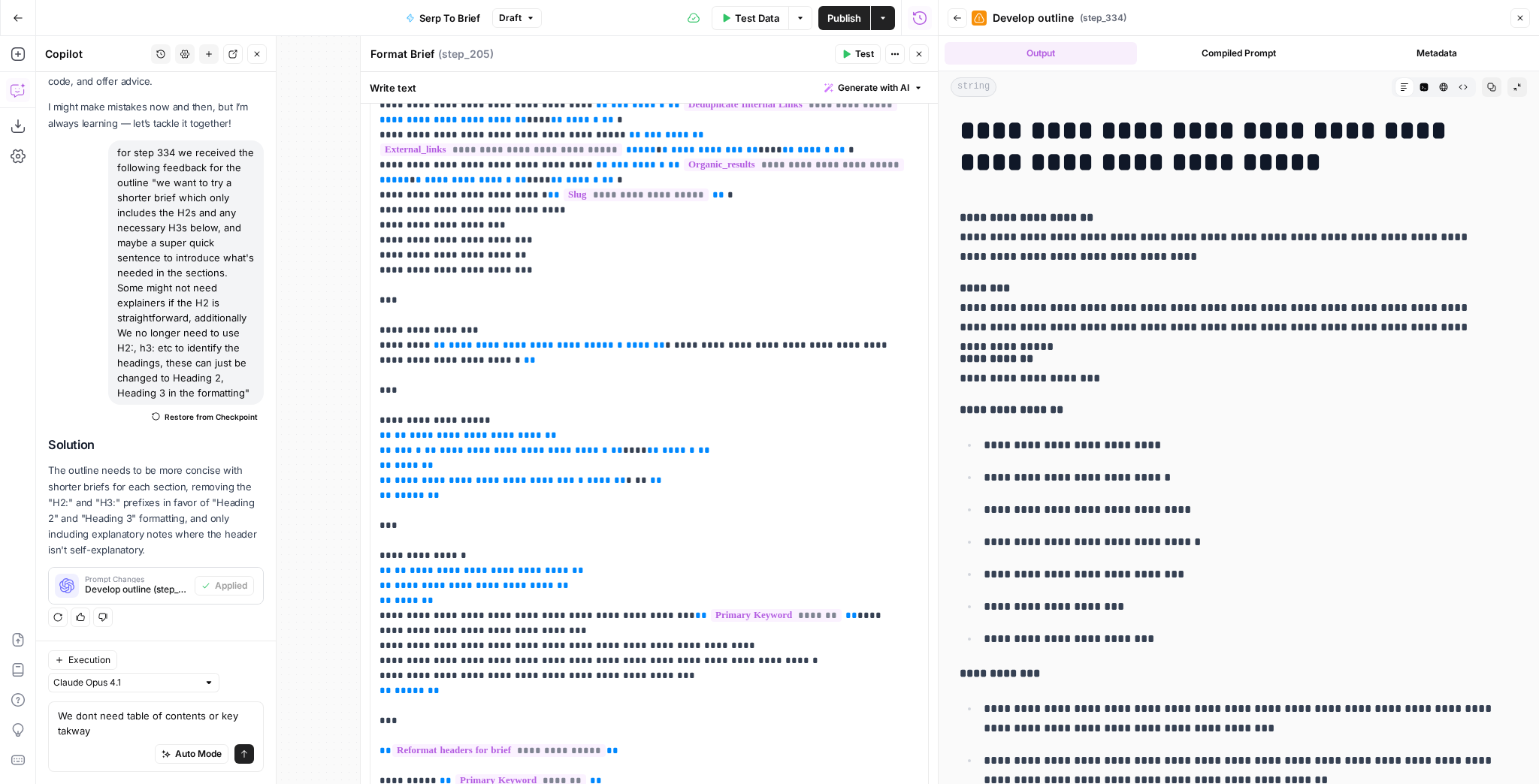
scroll to position [421, 0]
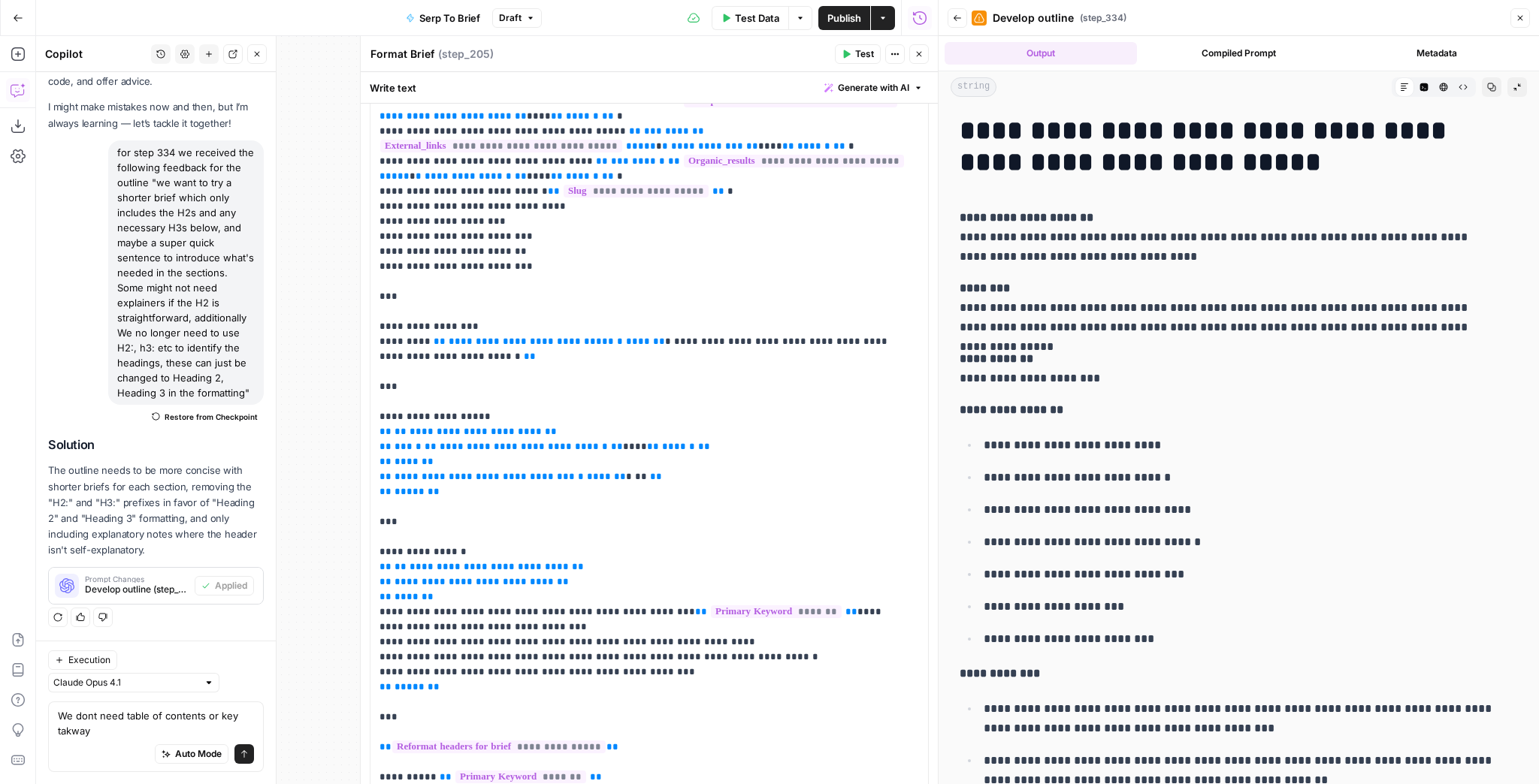
click at [917, 55] on icon "button" at bounding box center [919, 54] width 5 height 5
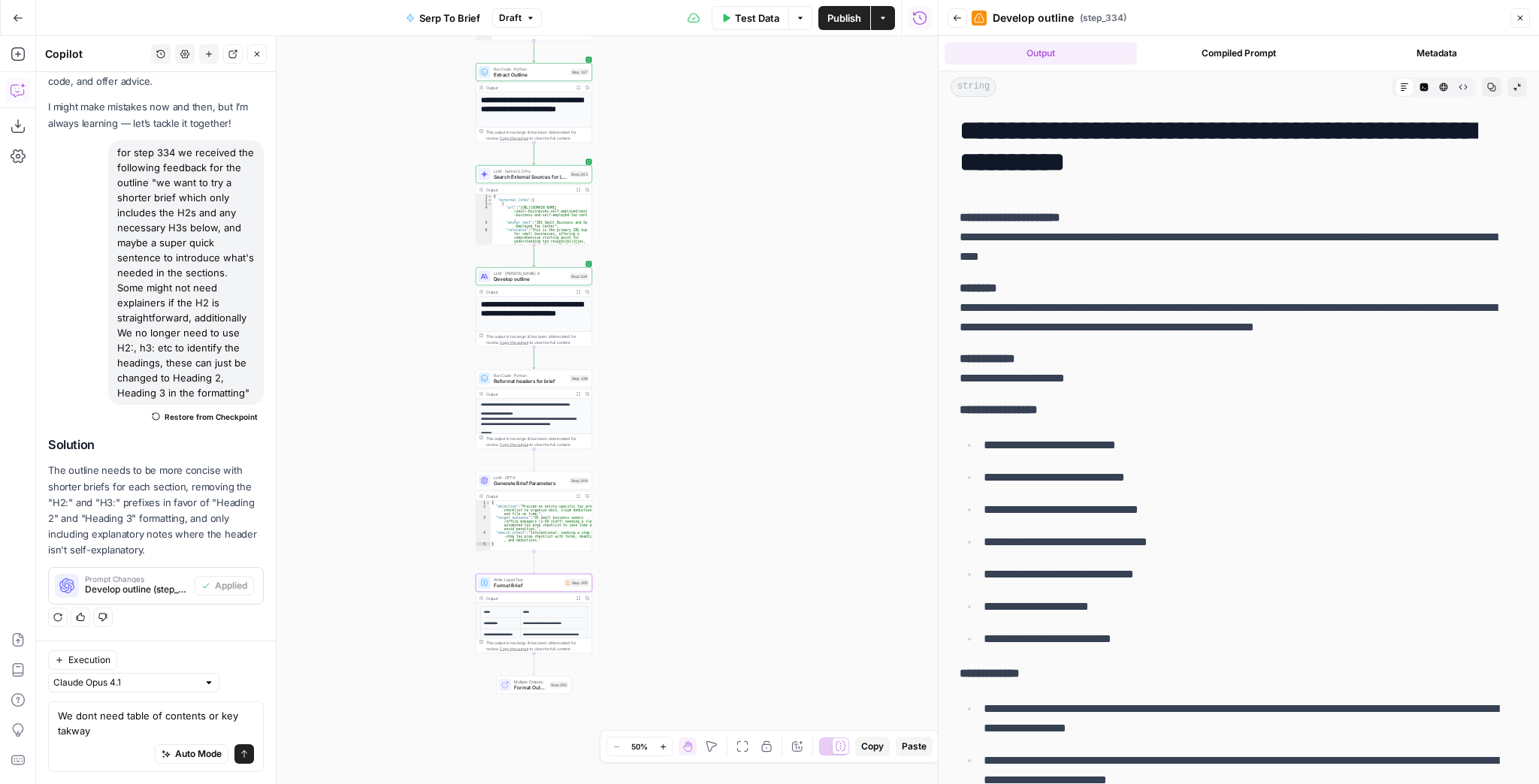
drag, startPoint x: 706, startPoint y: 210, endPoint x: 733, endPoint y: 270, distance: 65.8
click at [732, 267] on div "Workflow Input Settings Inputs Run Code · JavaScript Structure Competitor Keywo…" at bounding box center [486, 409] width 902 height 748
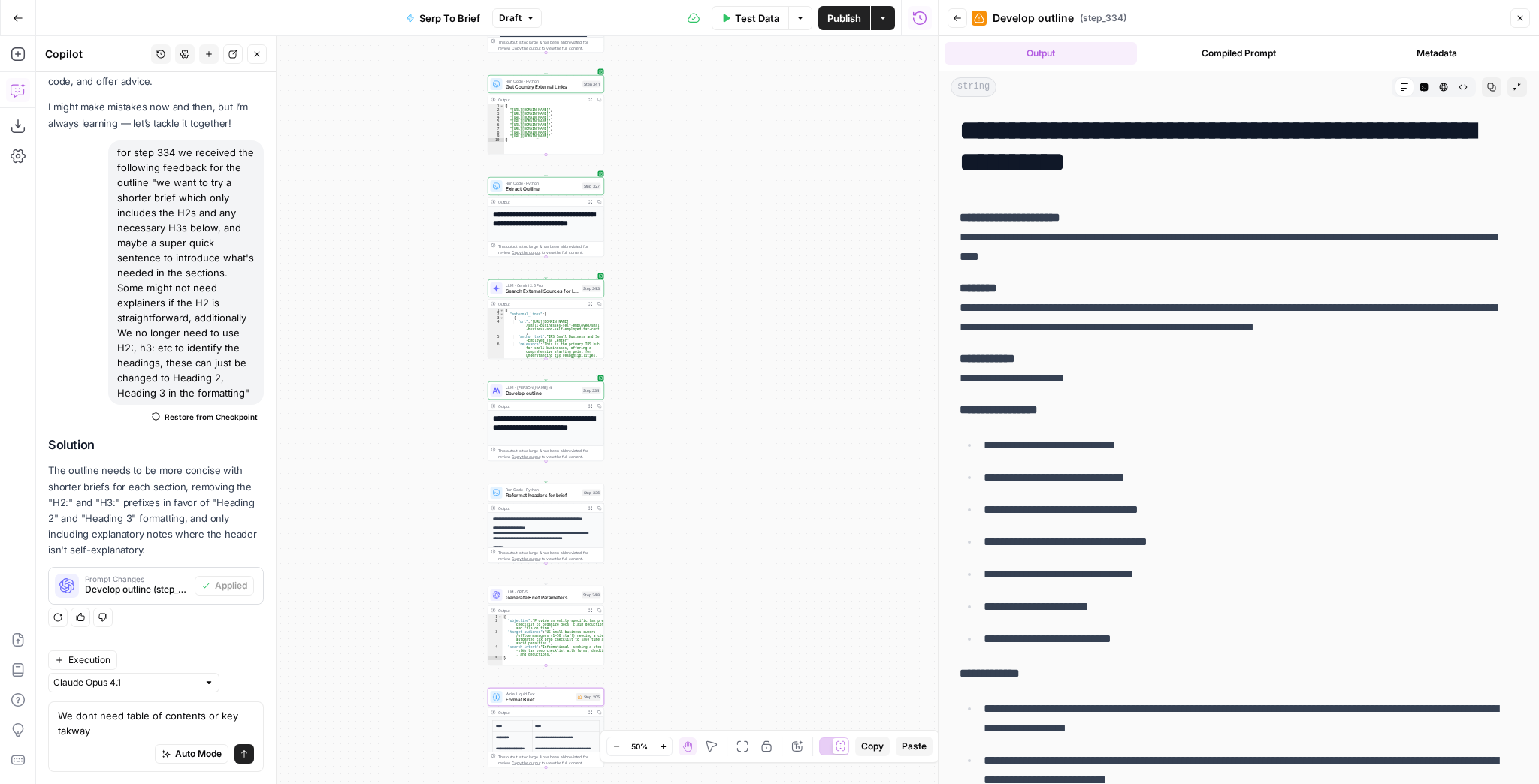
drag, startPoint x: 720, startPoint y: 201, endPoint x: 730, endPoint y: 315, distance: 114.4
click at [730, 318] on div "Workflow Input Settings Inputs Run Code · JavaScript Structure Competitor Keywo…" at bounding box center [486, 409] width 902 height 748
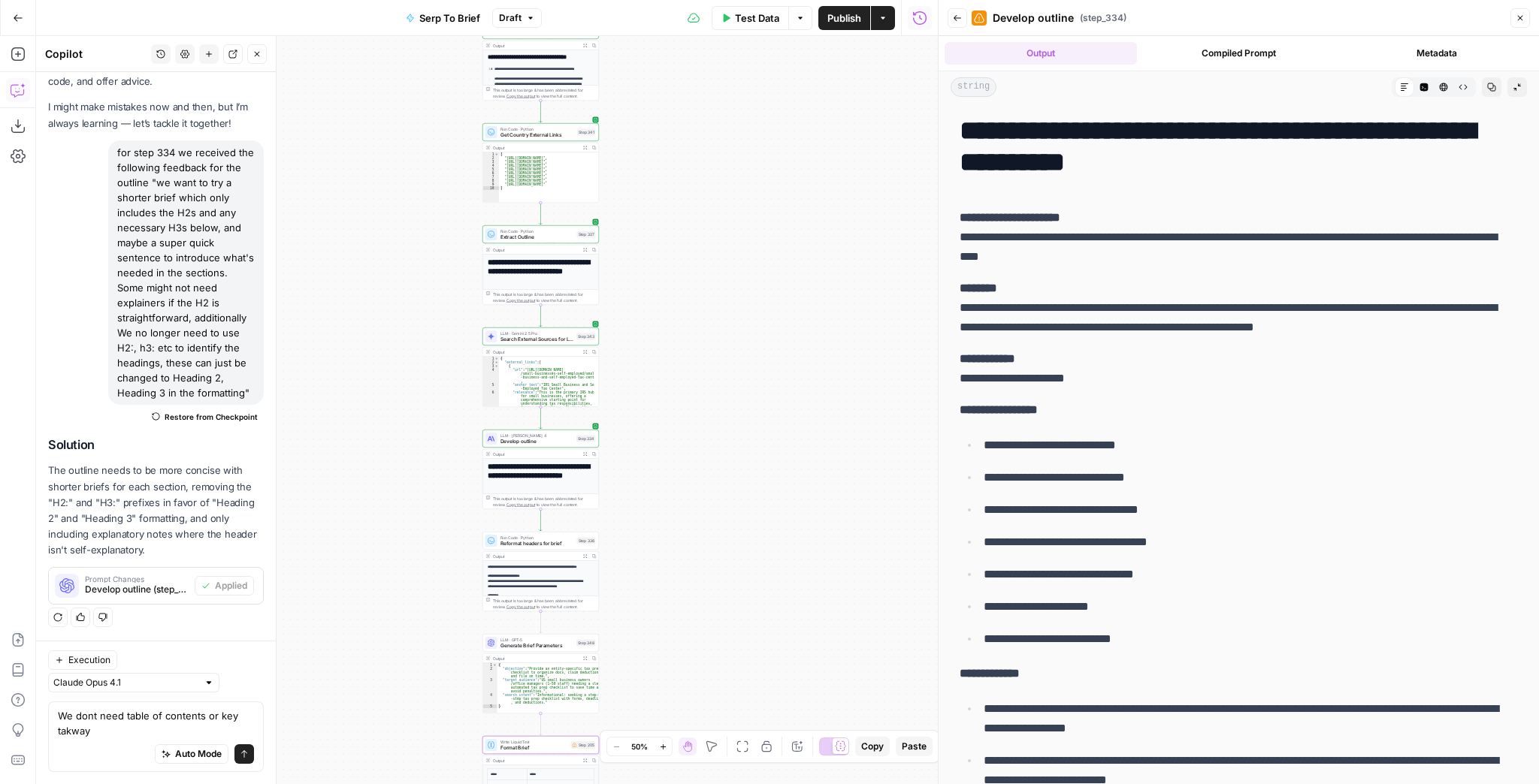
drag, startPoint x: 726, startPoint y: 245, endPoint x: 686, endPoint y: 403, distance: 163.0
click at [686, 406] on div "Workflow Input Settings Inputs Run Code · JavaScript Structure Competitor Keywo…" at bounding box center [486, 409] width 902 height 748
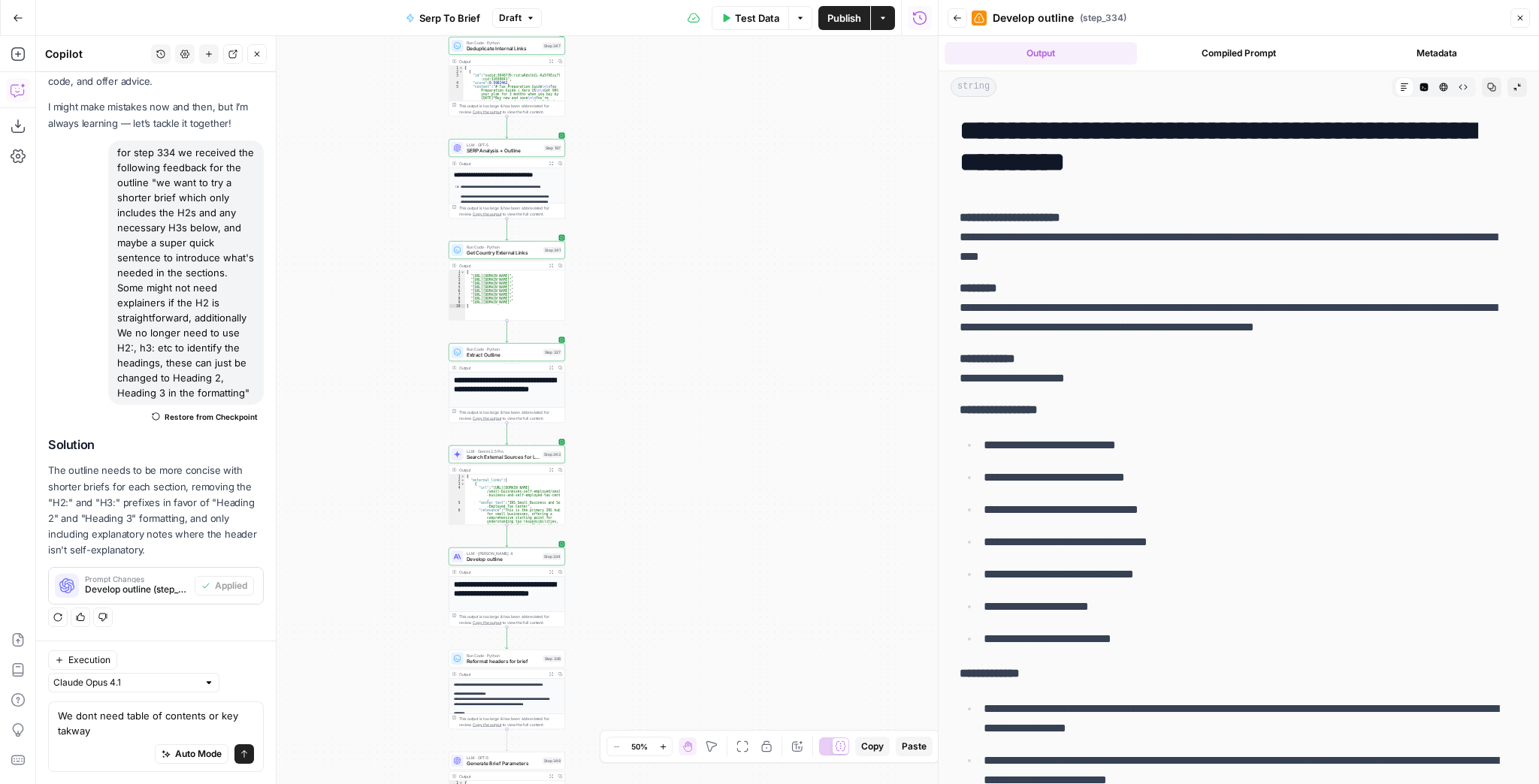
drag, startPoint x: 679, startPoint y: 375, endPoint x: 774, endPoint y: 217, distance: 184.4
click at [773, 220] on div "Workflow Input Settings Inputs Run Code · JavaScript Structure Competitor Keywo…" at bounding box center [486, 409] width 902 height 748
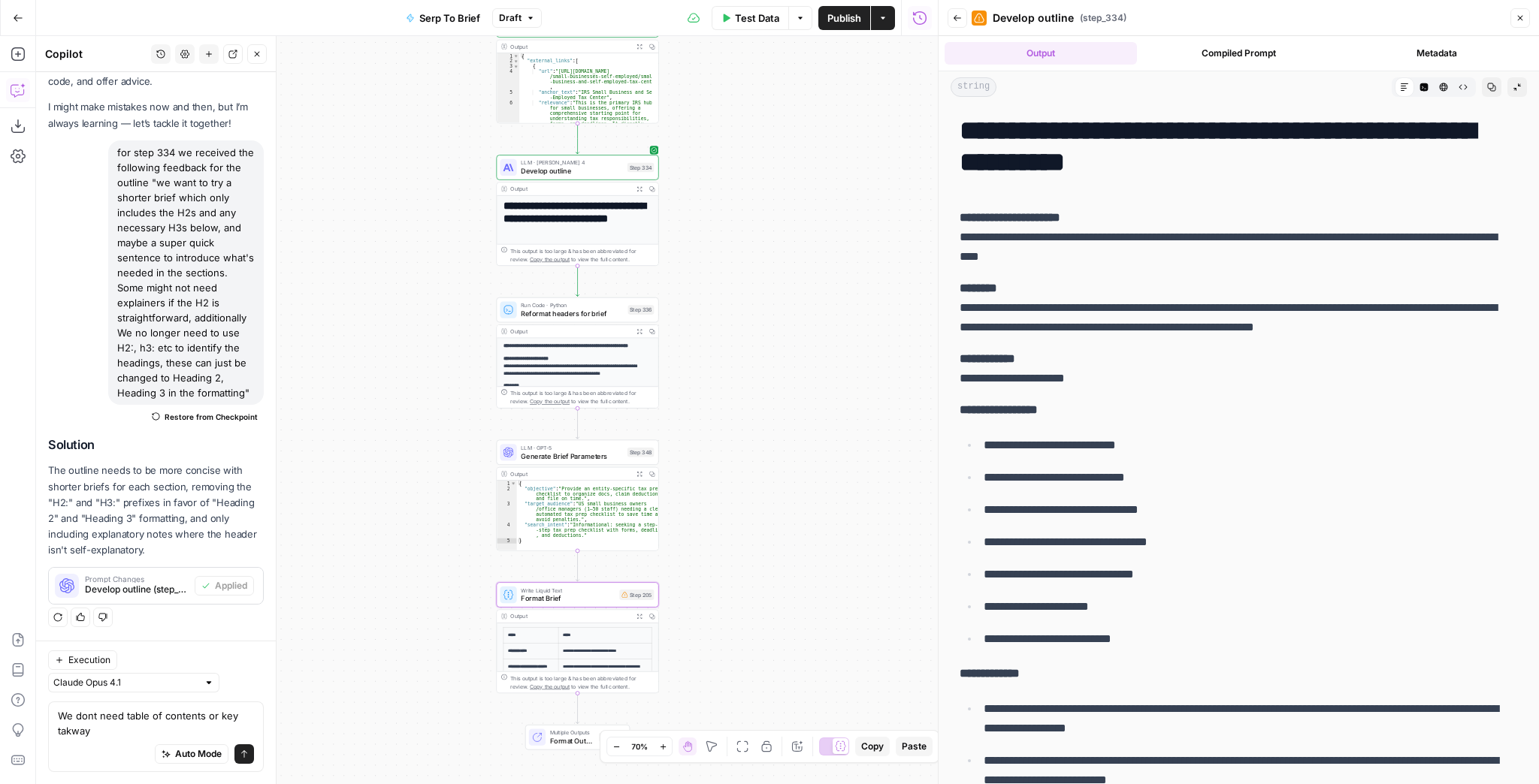
drag, startPoint x: 688, startPoint y: 389, endPoint x: 701, endPoint y: 103, distance: 286.3
click at [701, 108] on div "Workflow Input Settings Inputs Run Code · JavaScript Structure Competitor Keywo…" at bounding box center [486, 409] width 902 height 748
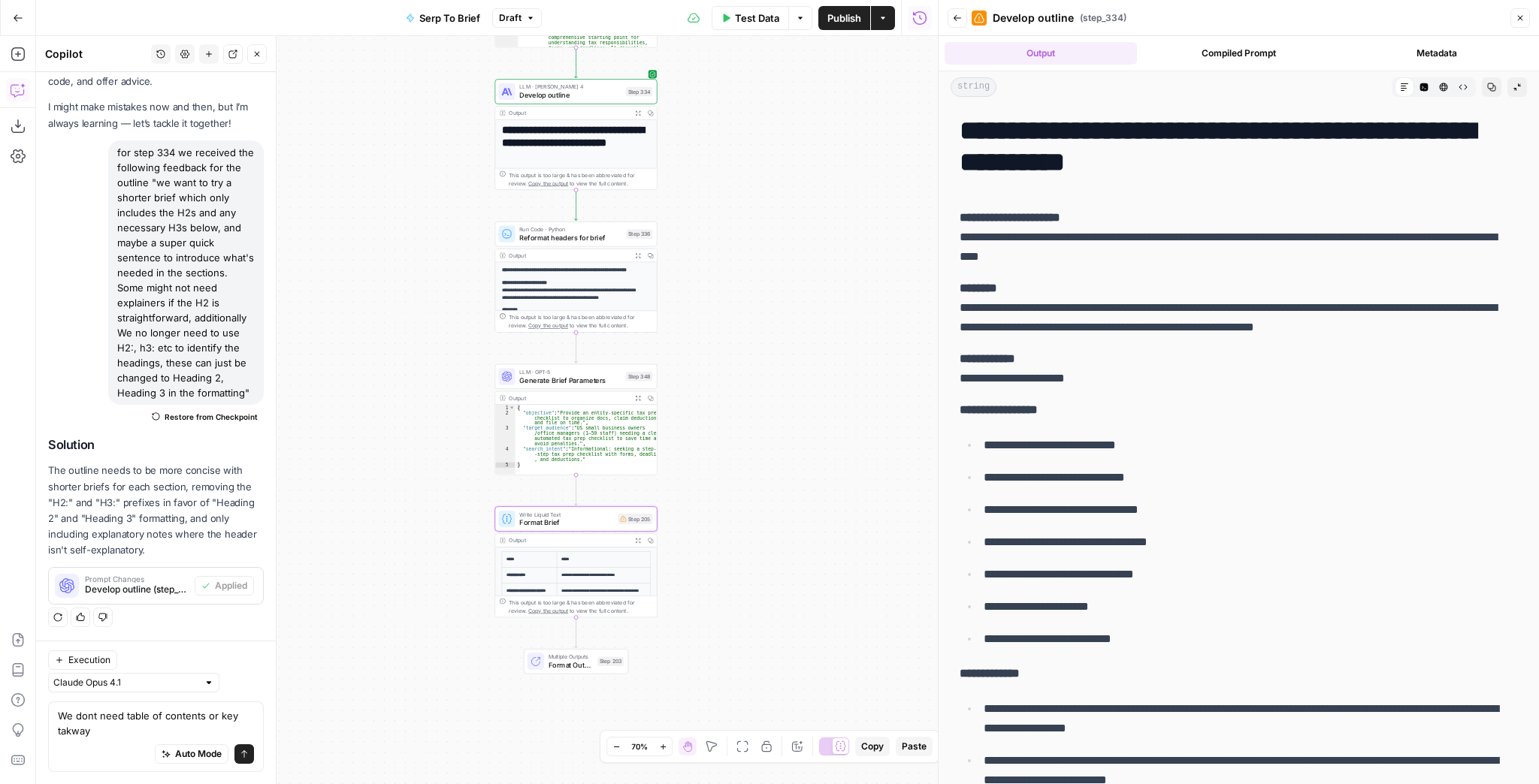
drag, startPoint x: 709, startPoint y: 309, endPoint x: 710, endPoint y: 254, distance: 55.0
click at [710, 254] on div "Workflow Input Settings Inputs Run Code · JavaScript Structure Competitor Keywo…" at bounding box center [486, 409] width 902 height 748
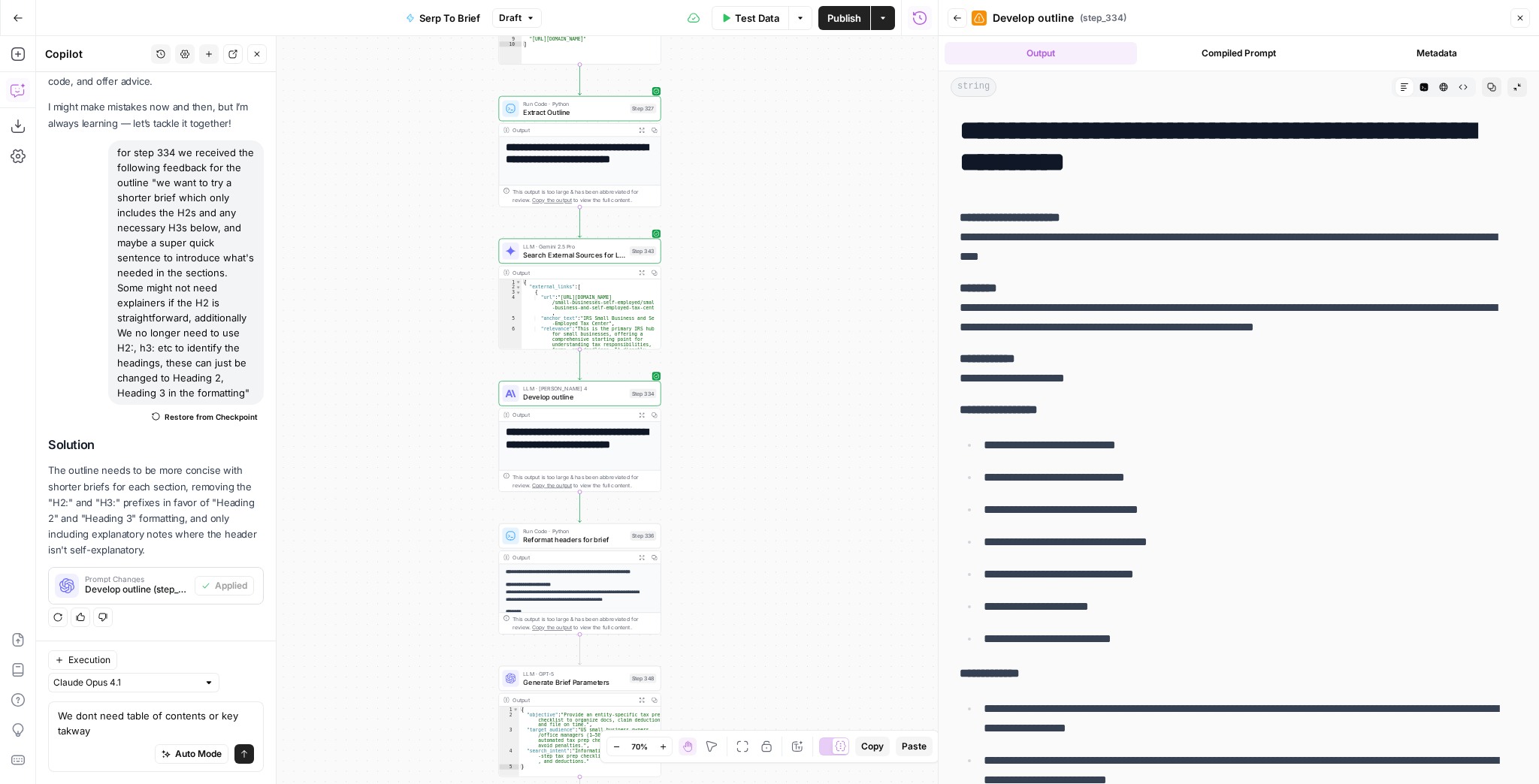
drag, startPoint x: 709, startPoint y: 496, endPoint x: 714, endPoint y: 453, distance: 43.3
click at [715, 547] on div "Workflow Input Settings Inputs Run Code · JavaScript Structure Competitor Keywo…" at bounding box center [486, 409] width 902 height 748
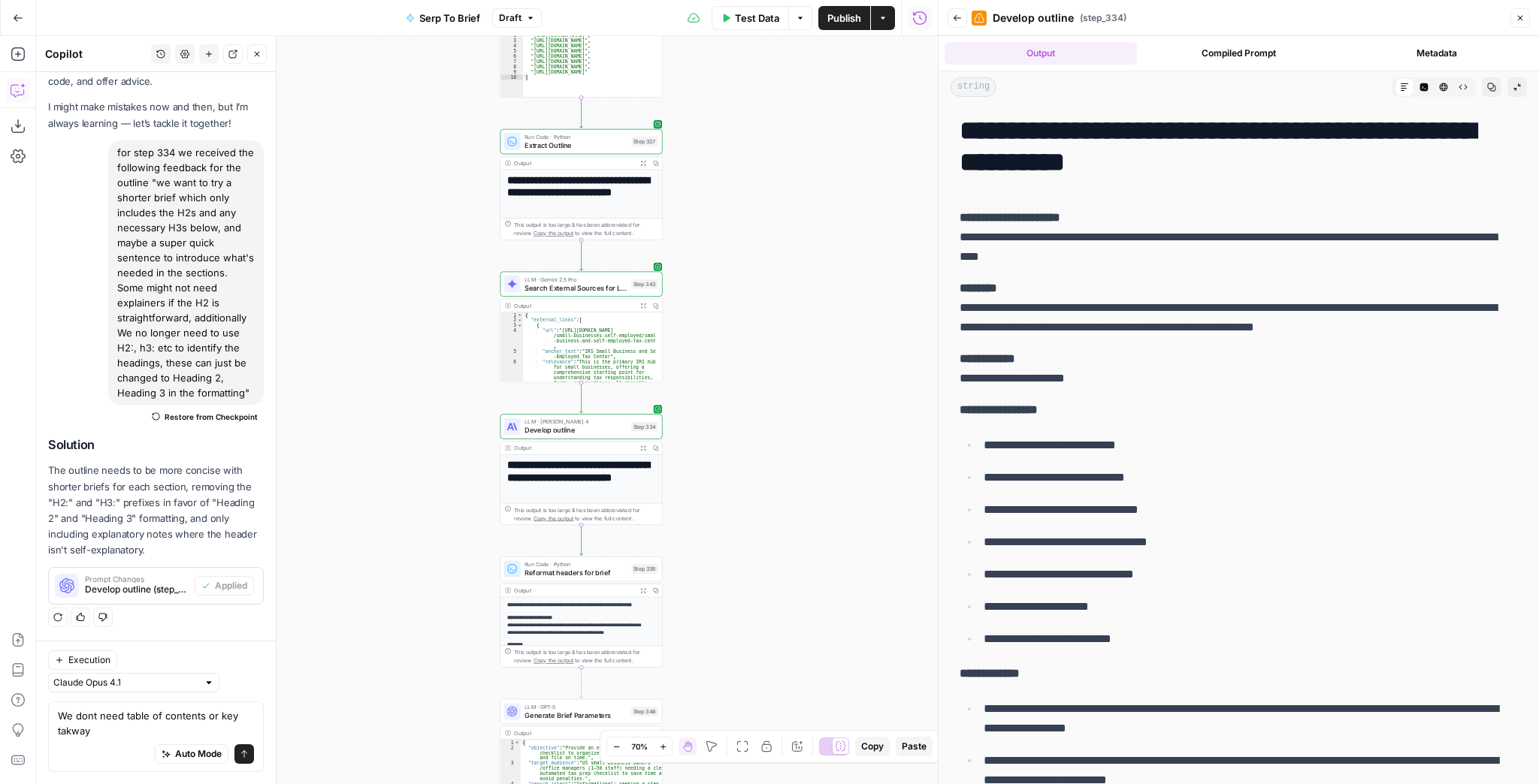
drag, startPoint x: 736, startPoint y: 223, endPoint x: 733, endPoint y: 526, distance: 303.0
click at [733, 526] on div "Workflow Input Settings Inputs Run Code · JavaScript Structure Competitor Keywo…" at bounding box center [486, 409] width 902 height 748
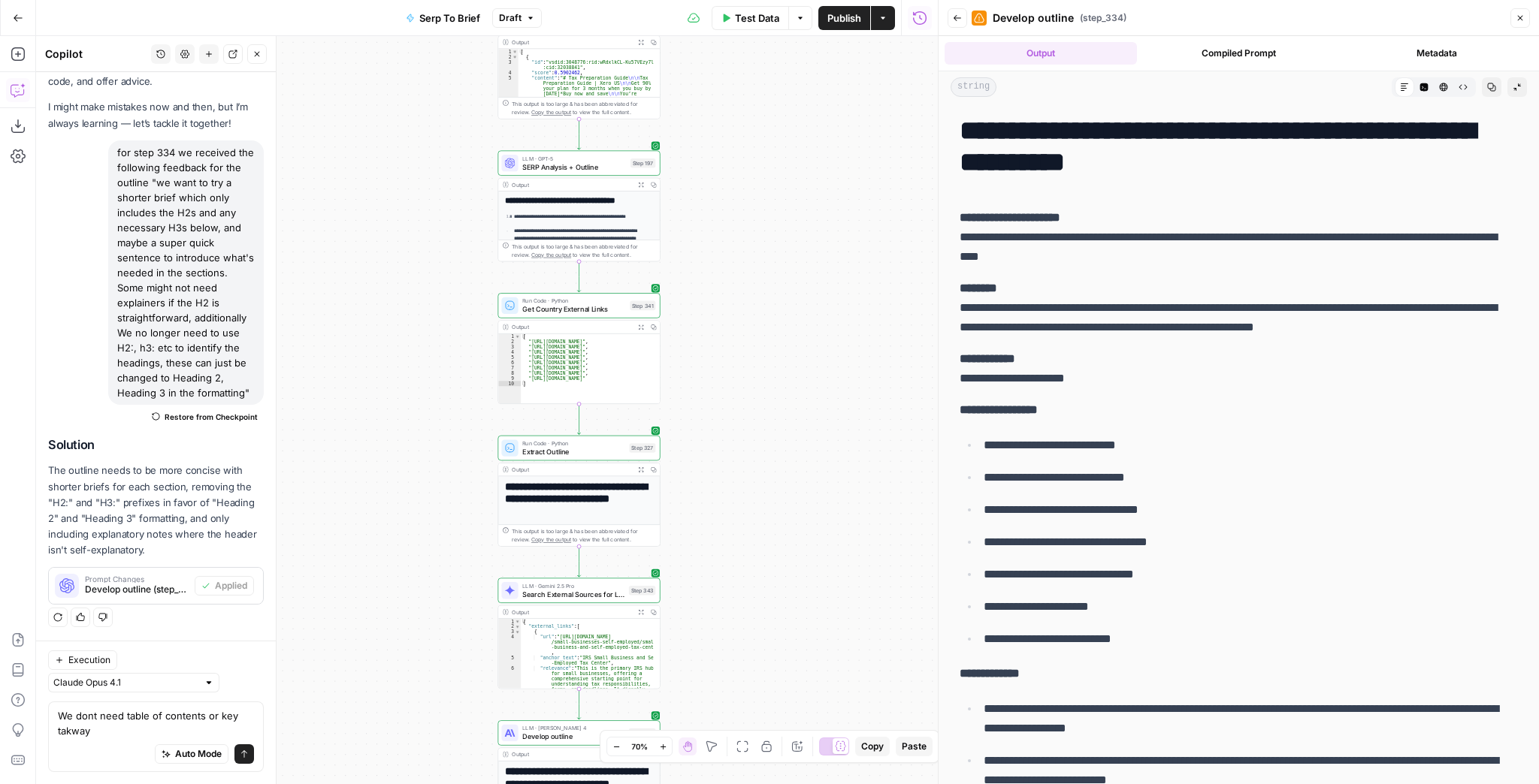
drag, startPoint x: 738, startPoint y: 228, endPoint x: 724, endPoint y: 422, distance: 194.5
click at [724, 422] on div "Workflow Input Settings Inputs Run Code · JavaScript Structure Competitor Keywo…" at bounding box center [486, 409] width 902 height 748
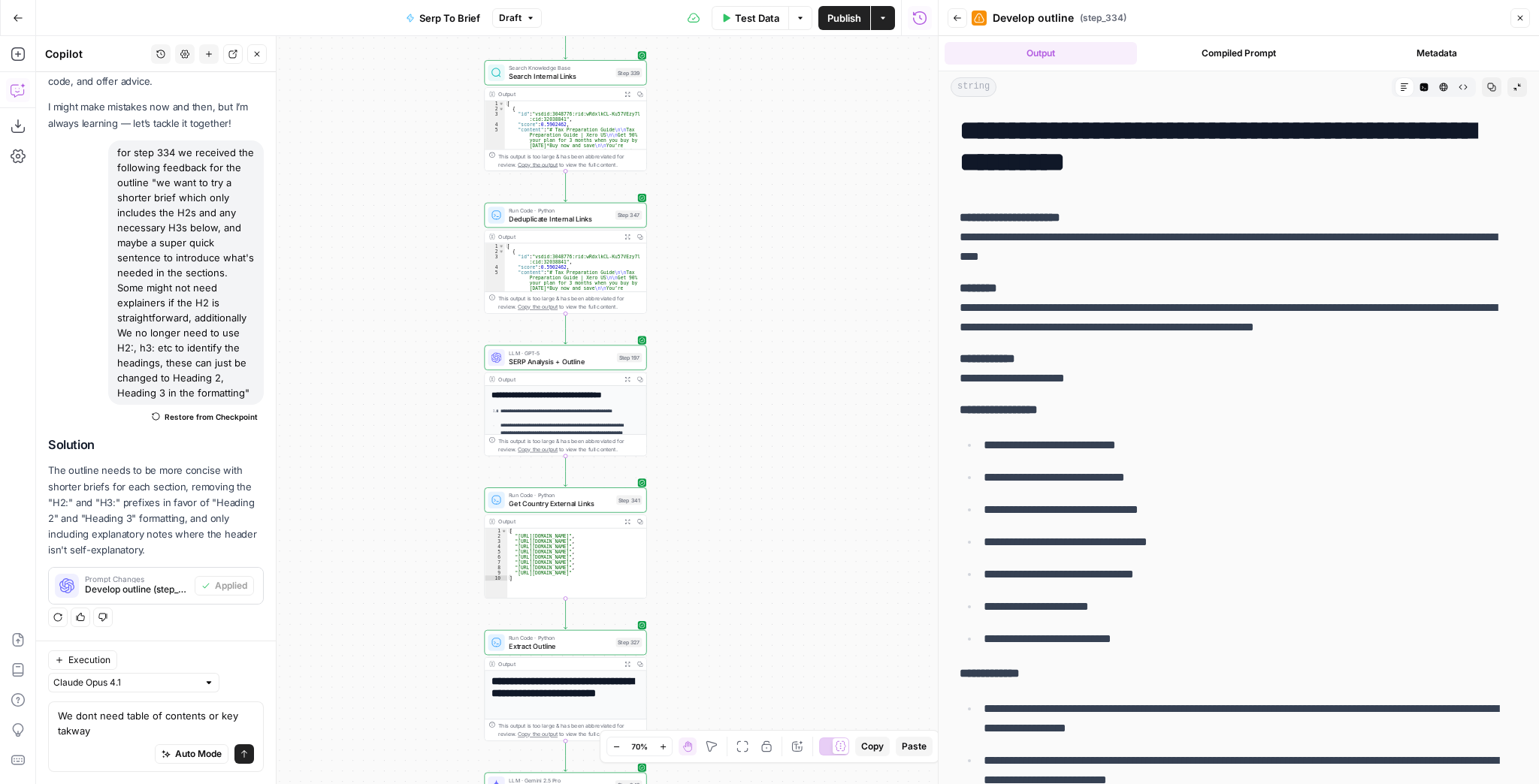
drag, startPoint x: 732, startPoint y: 250, endPoint x: 739, endPoint y: 375, distance: 125.2
click at [739, 375] on div "Workflow Input Settings Inputs Run Code · JavaScript Structure Competitor Keywo…" at bounding box center [486, 409] width 902 height 748
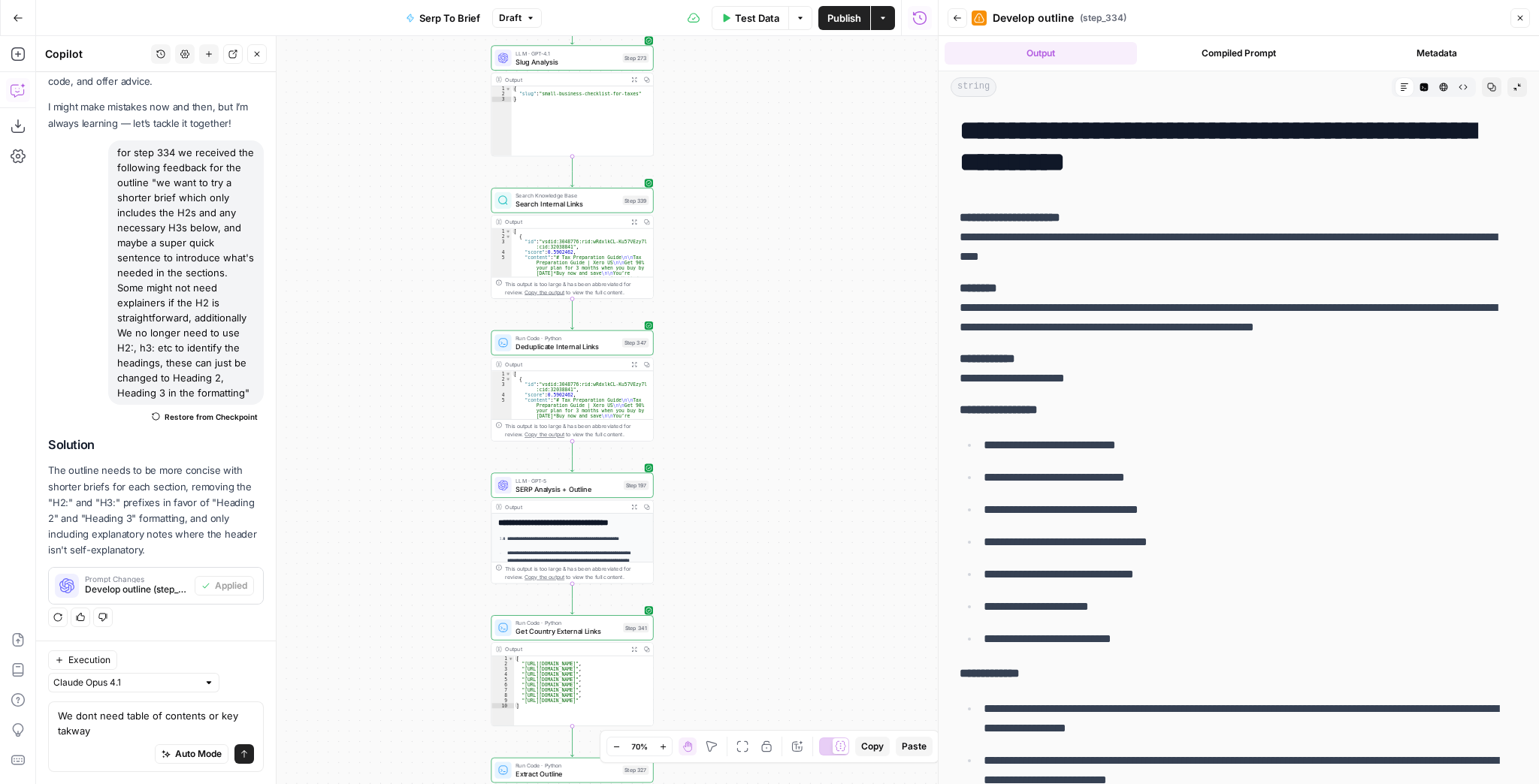
drag, startPoint x: 730, startPoint y: 270, endPoint x: 730, endPoint y: 500, distance: 230.0
click at [730, 500] on div "Workflow Input Settings Inputs Run Code · JavaScript Structure Competitor Keywo…" at bounding box center [486, 409] width 902 height 748
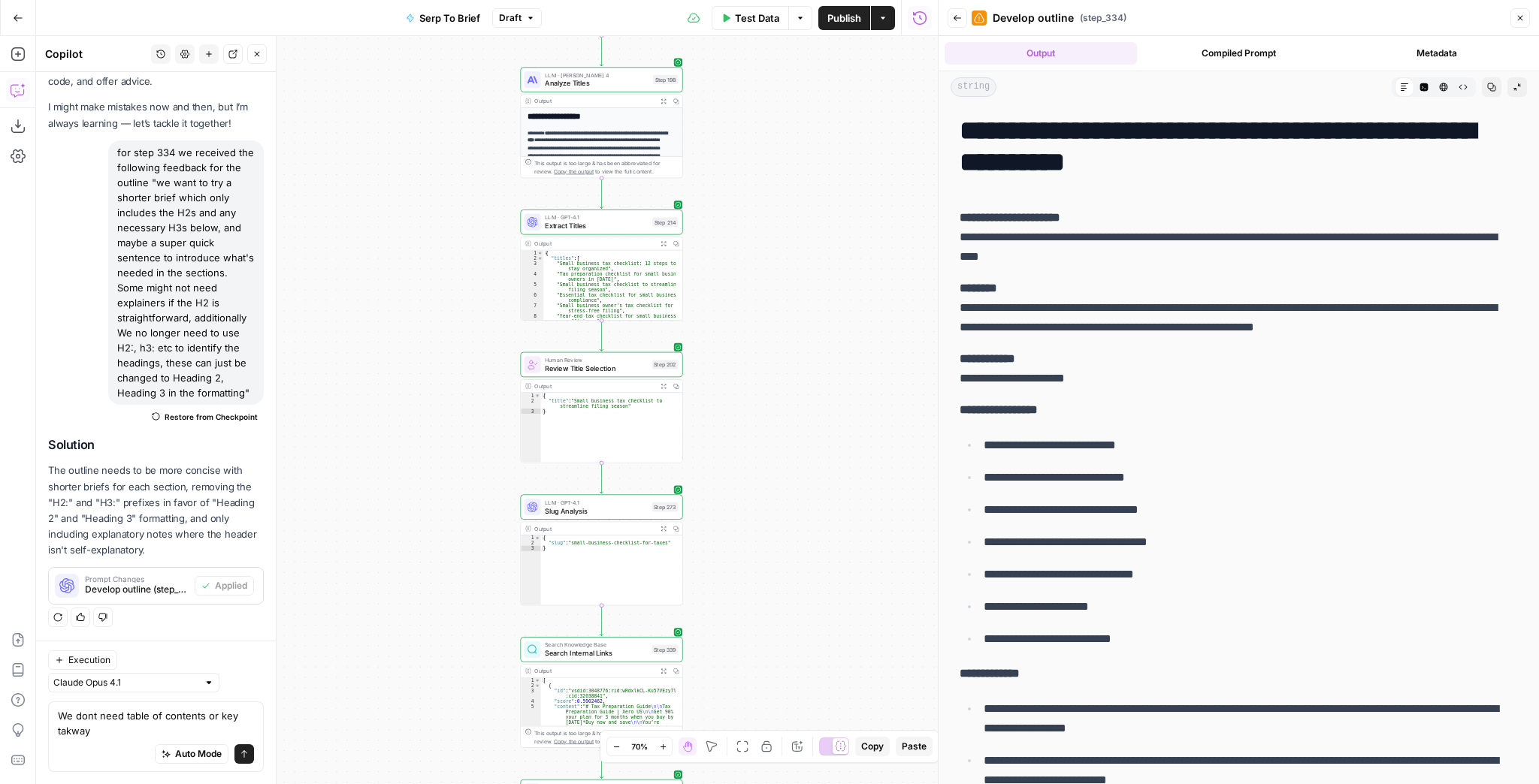
drag, startPoint x: 724, startPoint y: 308, endPoint x: 753, endPoint y: 520, distance: 214.0
click at [753, 520] on div "Workflow Input Settings Inputs Run Code · JavaScript Structure Competitor Keywo…" at bounding box center [486, 409] width 902 height 748
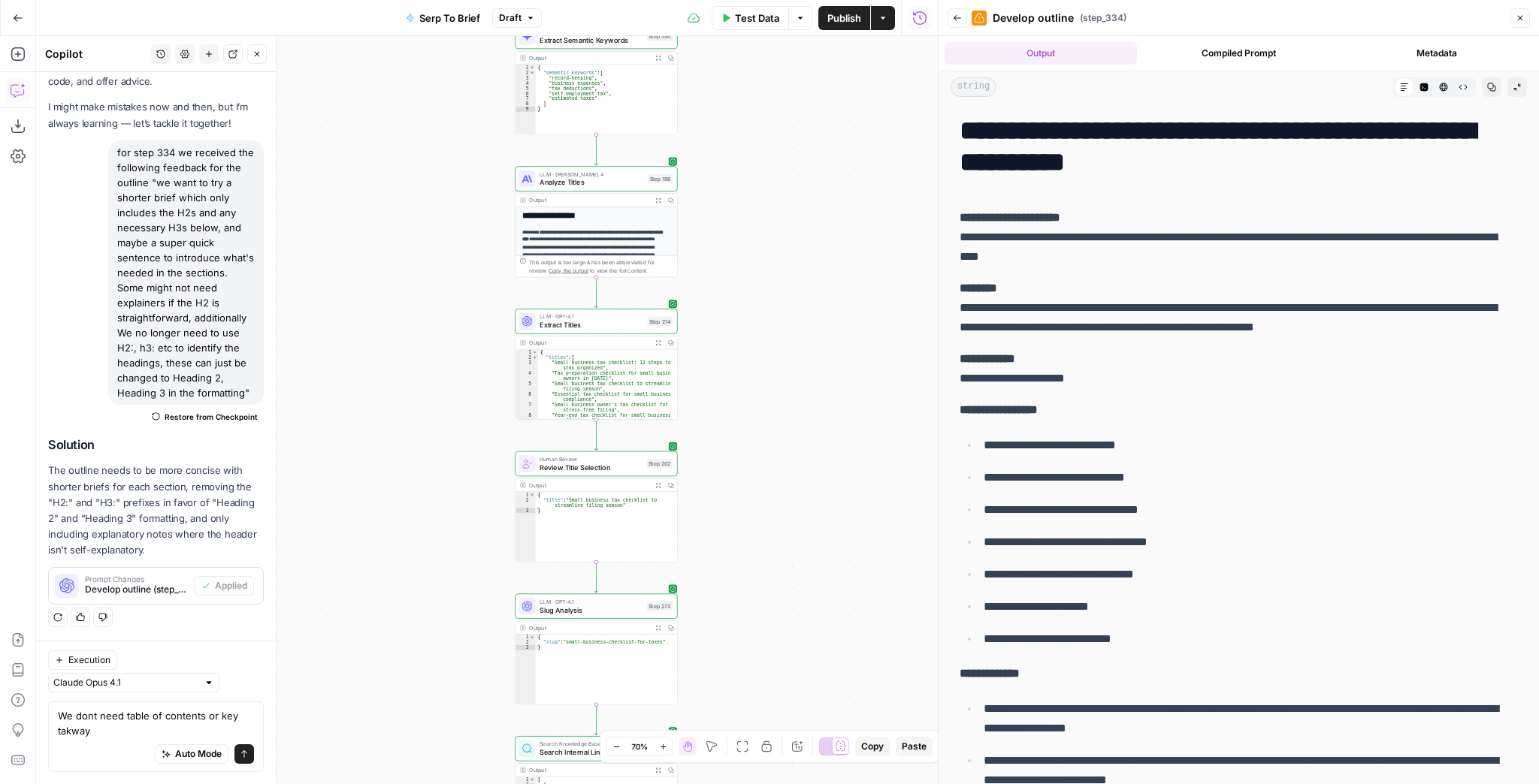
drag, startPoint x: 765, startPoint y: 327, endPoint x: 757, endPoint y: 481, distance: 154.2
click at [758, 479] on div "Workflow Input Settings Inputs Run Code · JavaScript Structure Competitor Keywo…" at bounding box center [486, 409] width 902 height 748
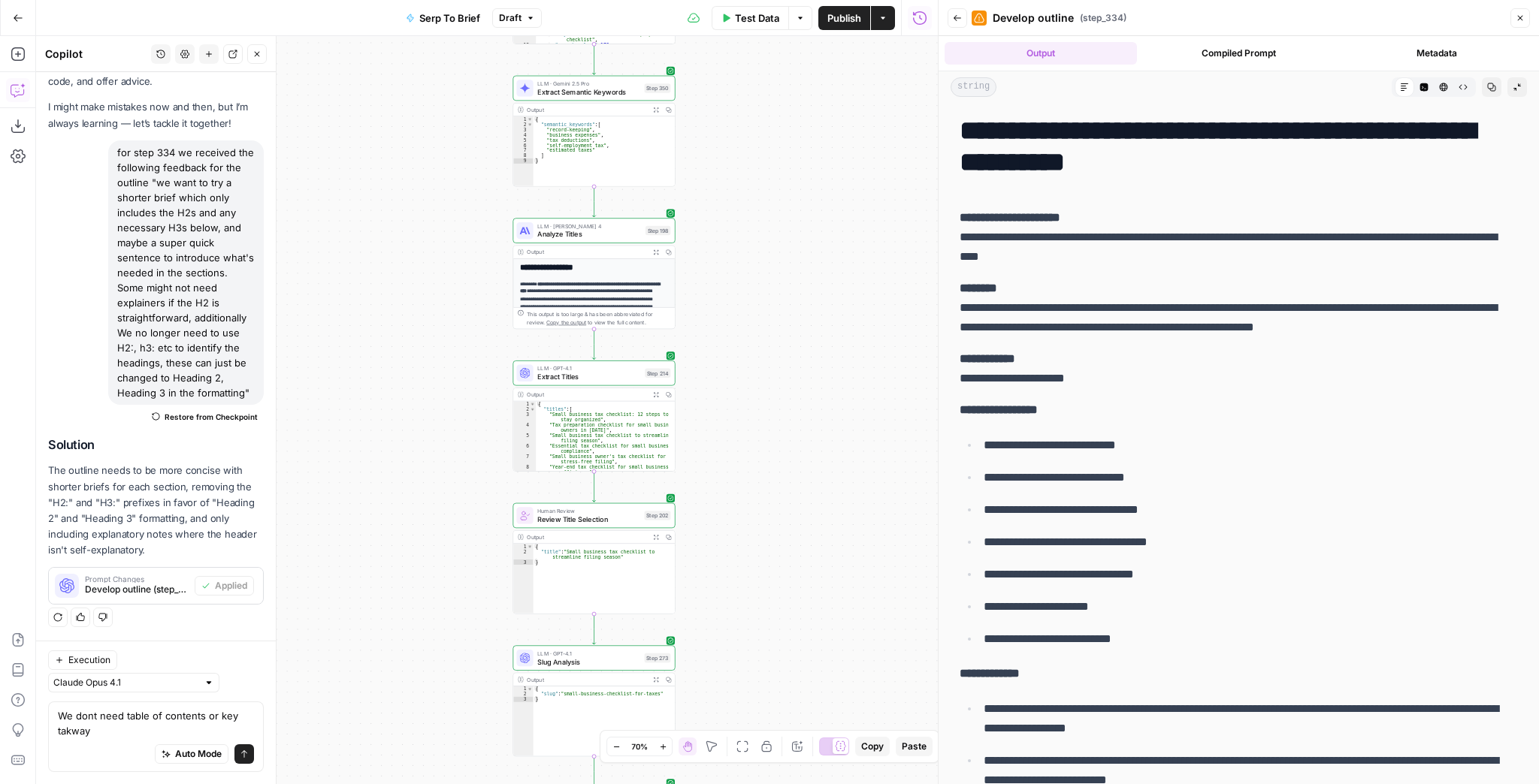
drag, startPoint x: 758, startPoint y: 384, endPoint x: 759, endPoint y: 533, distance: 149.0
click at [759, 532] on div "Workflow Input Settings Inputs Run Code · JavaScript Structure Competitor Keywo…" at bounding box center [486, 409] width 902 height 748
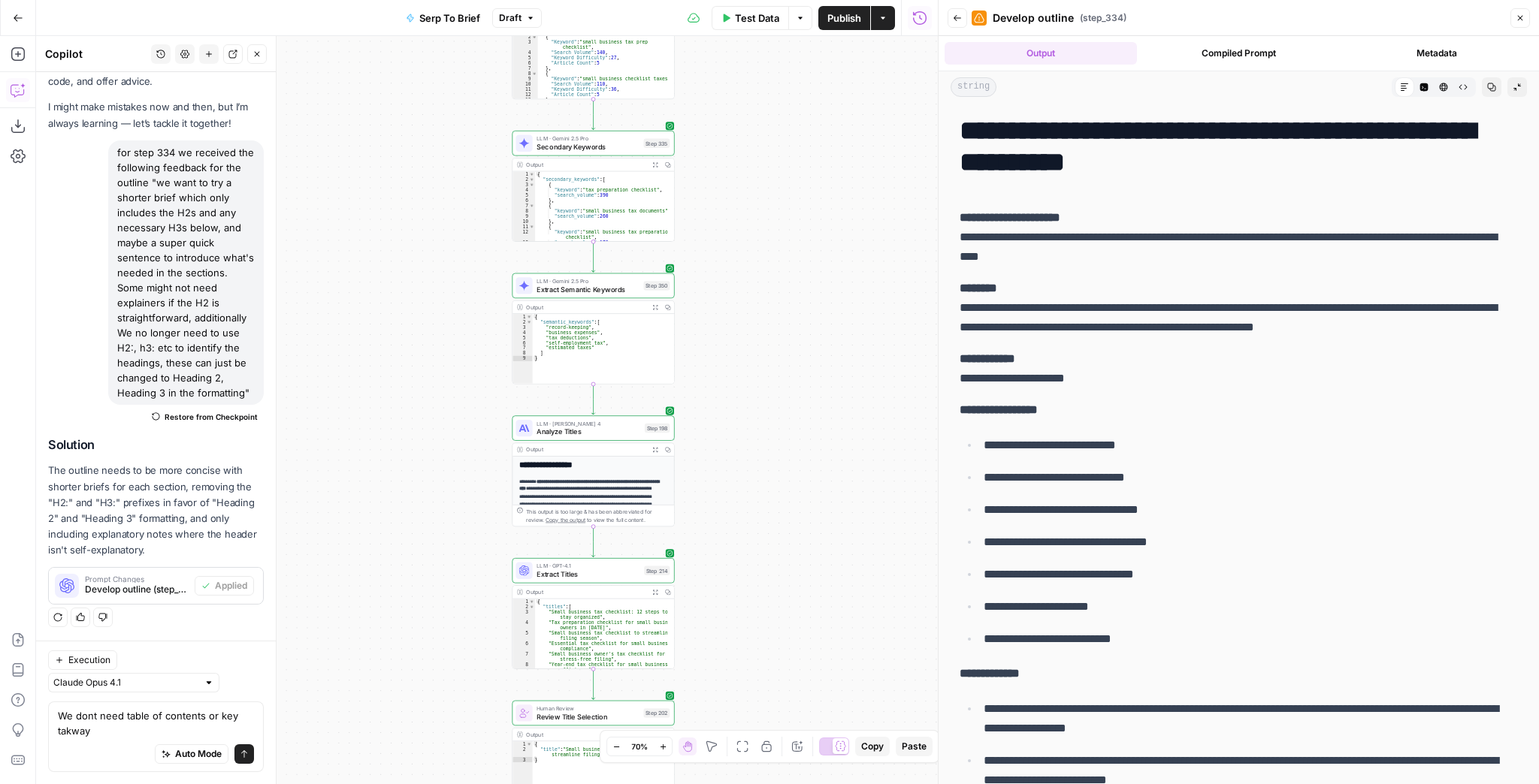
drag, startPoint x: 749, startPoint y: 371, endPoint x: 743, endPoint y: 528, distance: 157.1
click at [743, 528] on div "Workflow Input Settings Inputs Run Code · JavaScript Structure Competitor Keywo…" at bounding box center [486, 409] width 902 height 748
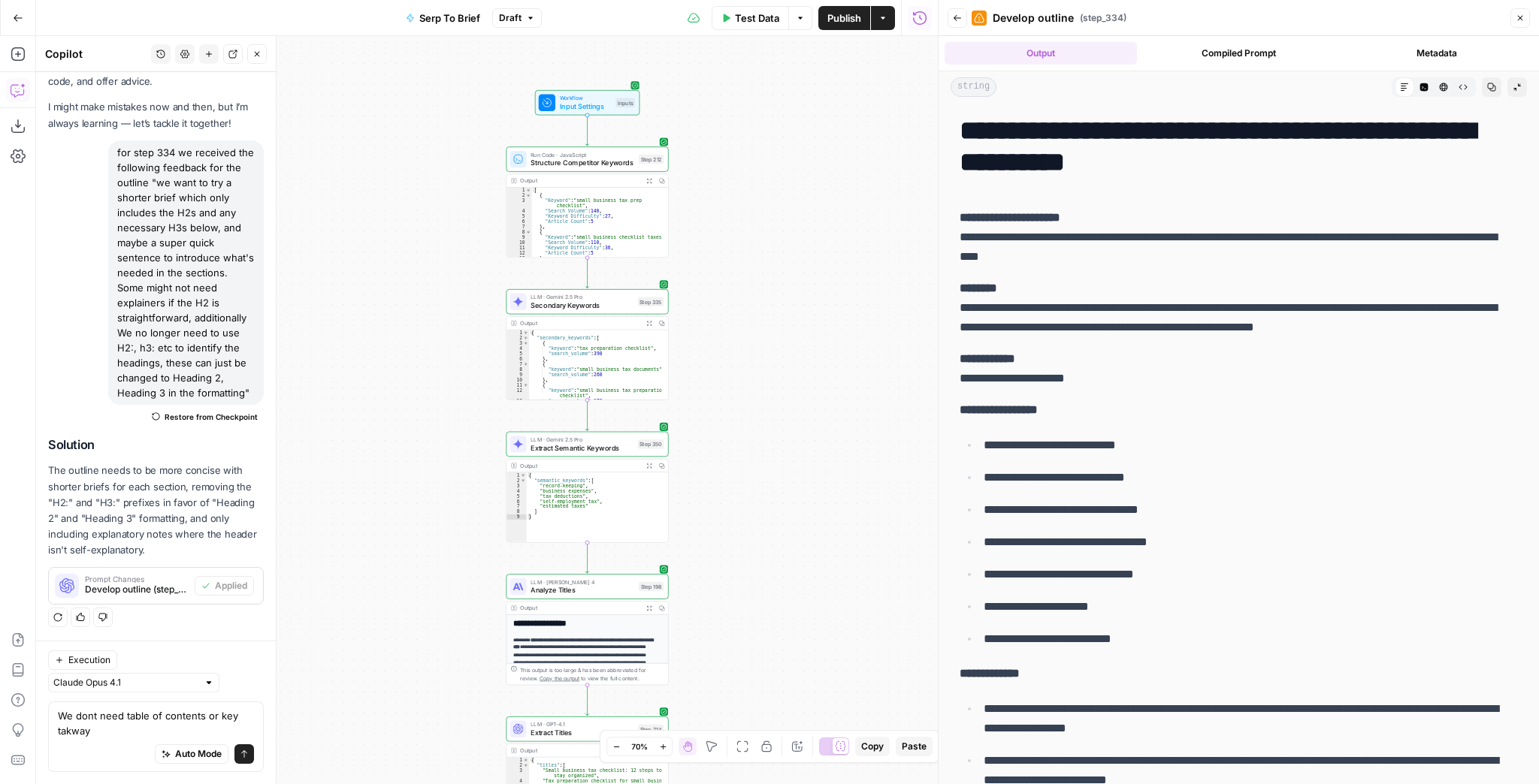
drag, startPoint x: 759, startPoint y: 343, endPoint x: 749, endPoint y: 297, distance: 47.1
click at [749, 295] on div "Workflow Input Settings Inputs Run Code · JavaScript Structure Competitor Keywo…" at bounding box center [486, 409] width 902 height 748
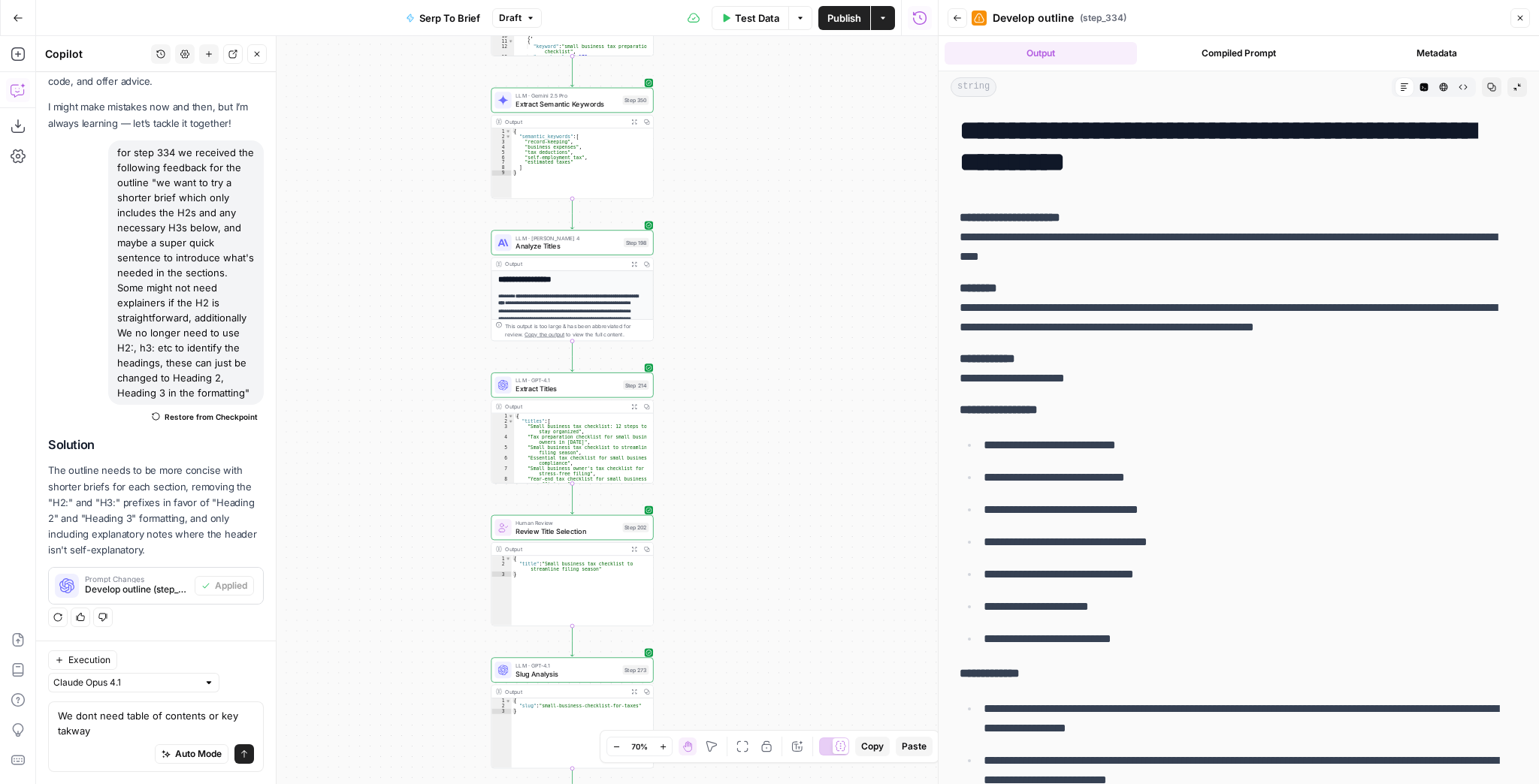
drag, startPoint x: 761, startPoint y: 558, endPoint x: 774, endPoint y: 245, distance: 313.3
click at [774, 245] on div "Workflow Input Settings Inputs Run Code · JavaScript Structure Competitor Keywo…" at bounding box center [486, 409] width 902 height 748
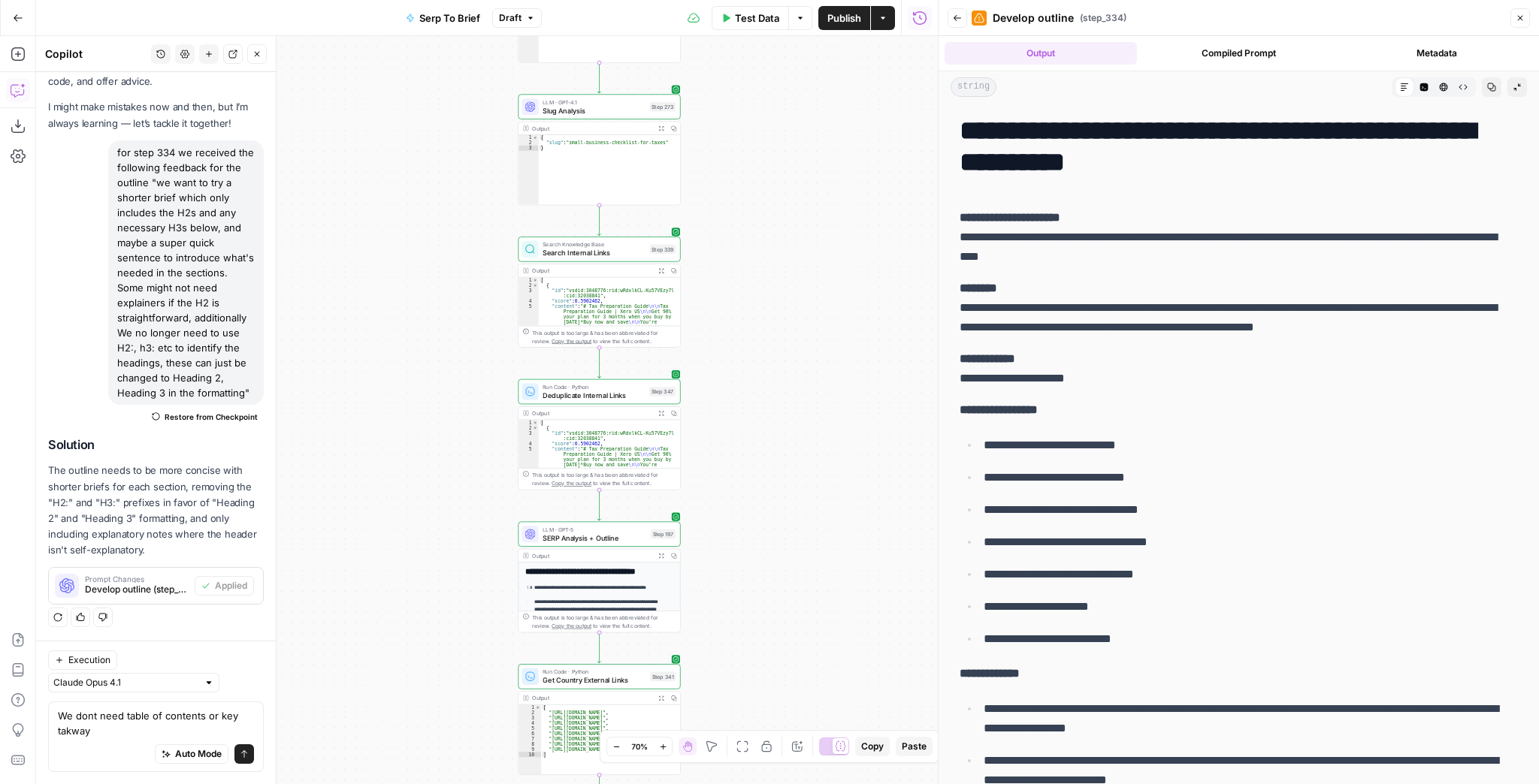
drag, startPoint x: 769, startPoint y: 469, endPoint x: 775, endPoint y: 236, distance: 233.1
click at [777, 229] on div "Workflow Input Settings Inputs Run Code · JavaScript Structure Competitor Keywo…" at bounding box center [486, 409] width 902 height 748
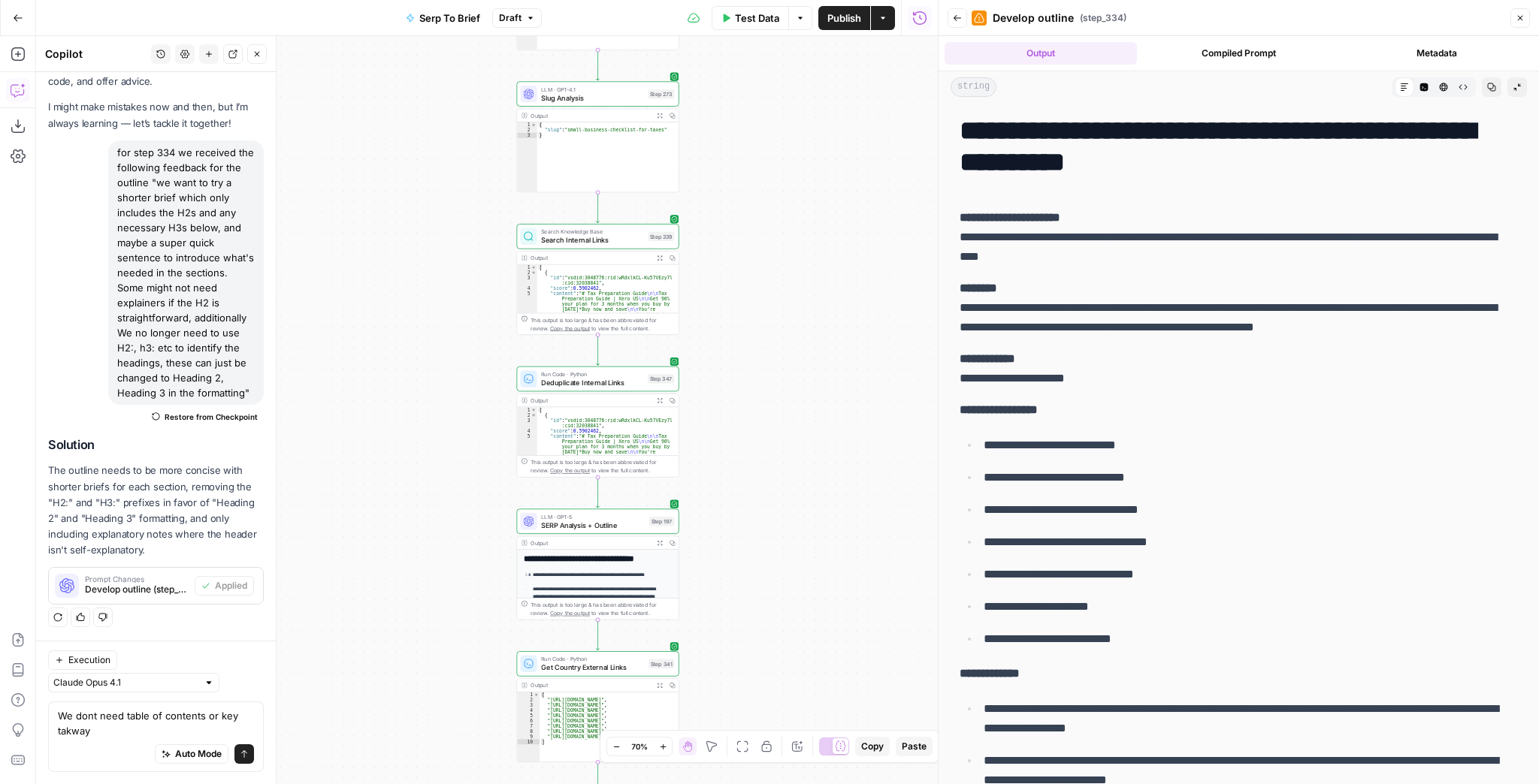
drag, startPoint x: 765, startPoint y: 439, endPoint x: 763, endPoint y: 276, distance: 163.0
click at [762, 281] on div "Workflow Input Settings Inputs Run Code · JavaScript Structure Competitor Keywo…" at bounding box center [486, 409] width 902 height 748
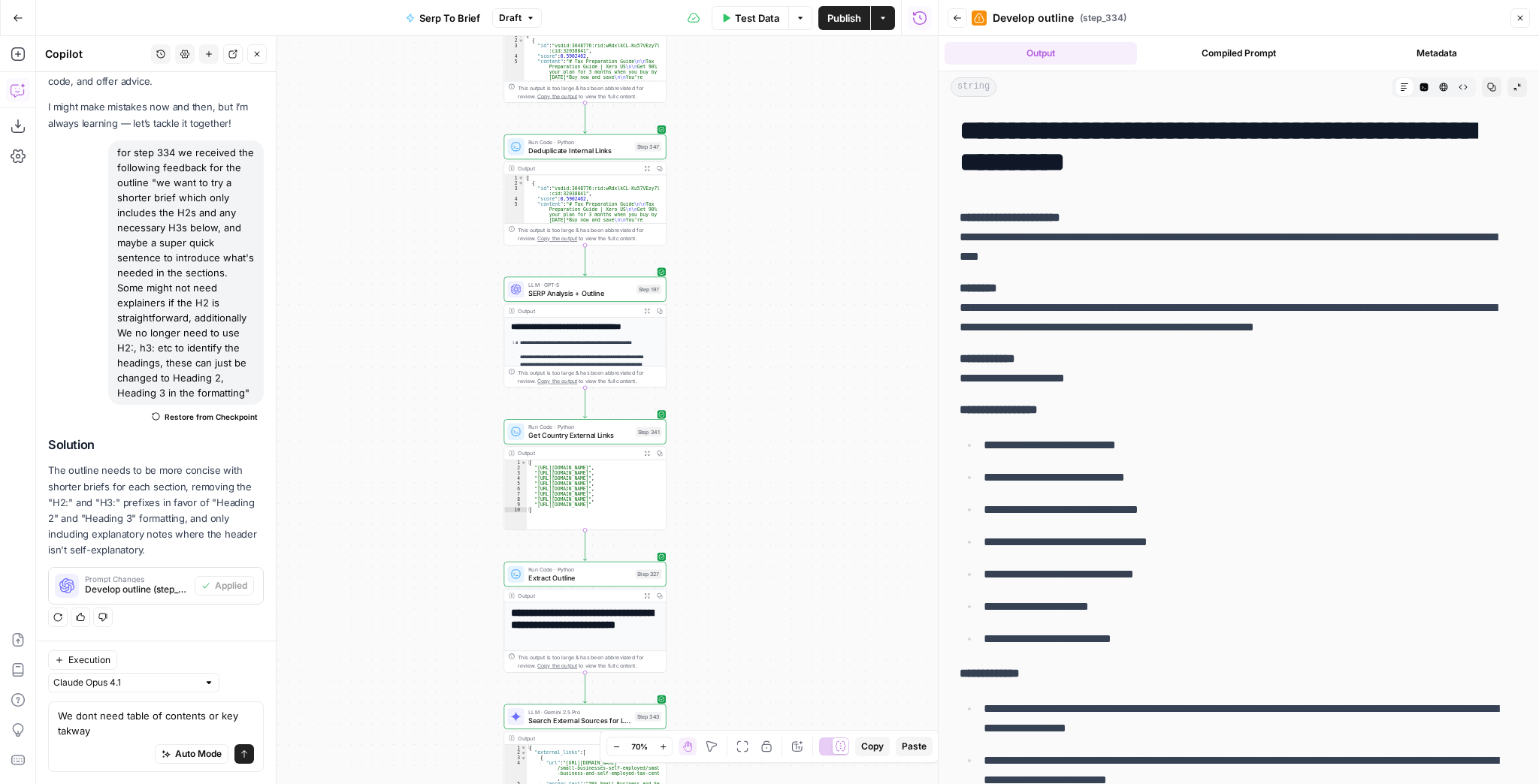
drag, startPoint x: 761, startPoint y: 482, endPoint x: 764, endPoint y: 327, distance: 155.0
click at [761, 312] on div "Workflow Input Settings Inputs Run Code · JavaScript Structure Competitor Keywo…" at bounding box center [486, 409] width 902 height 748
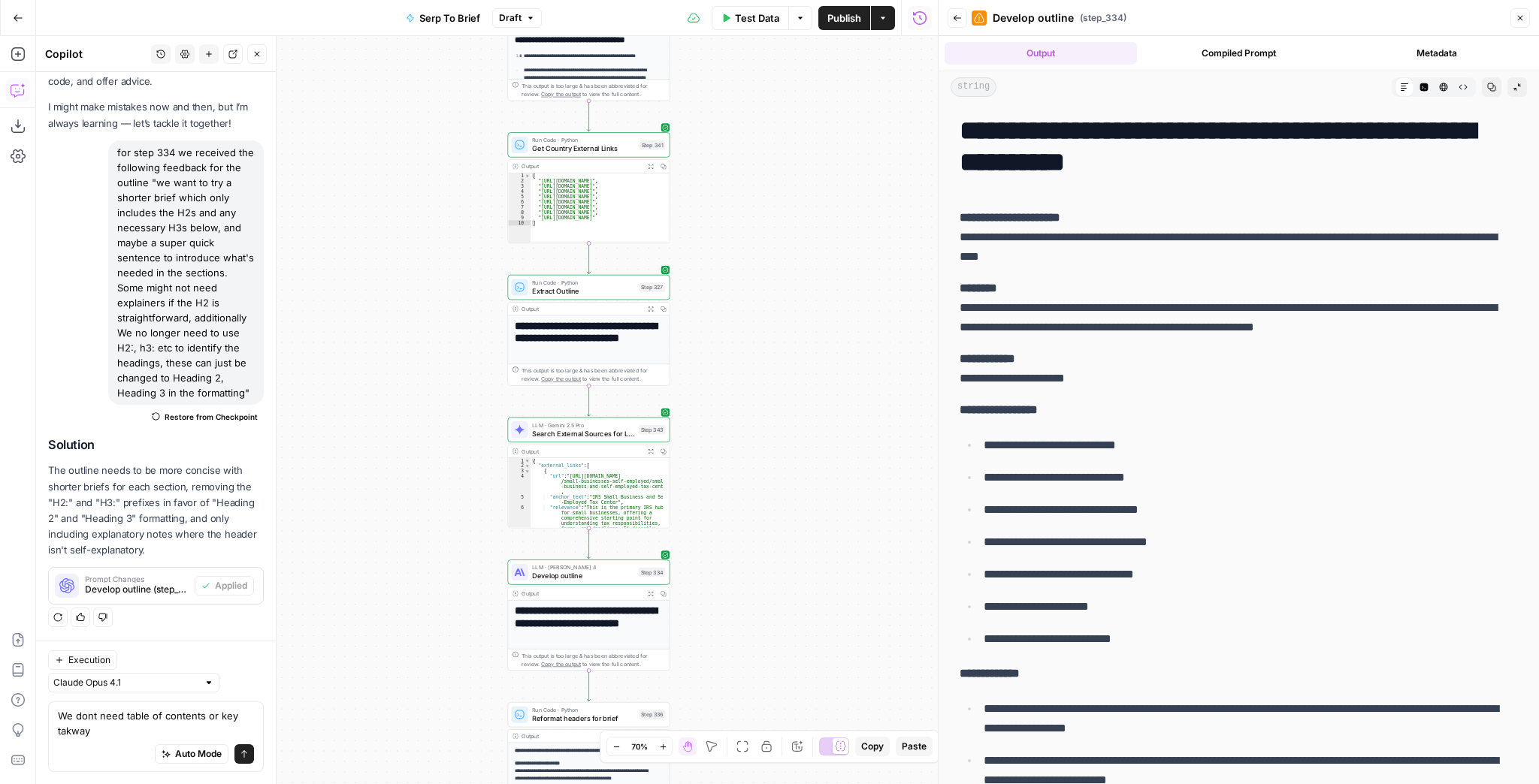
click at [762, 323] on div "Workflow Input Settings Inputs Run Code · JavaScript Structure Competitor Keywo…" at bounding box center [486, 409] width 902 height 748
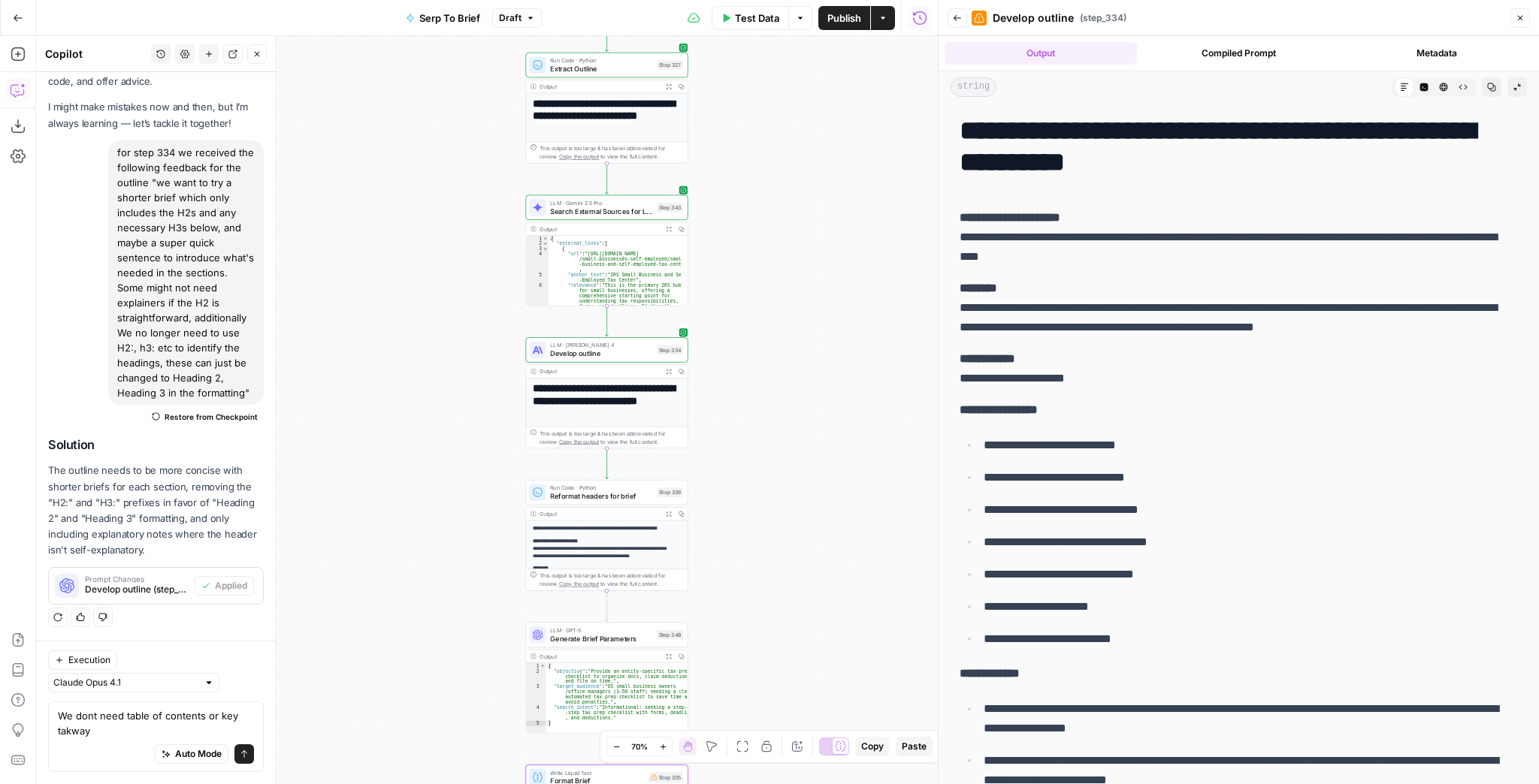
drag, startPoint x: 754, startPoint y: 495, endPoint x: 767, endPoint y: 343, distance: 152.6
click at [769, 328] on div "Workflow Input Settings Inputs Run Code · JavaScript Structure Competitor Keywo…" at bounding box center [486, 409] width 902 height 748
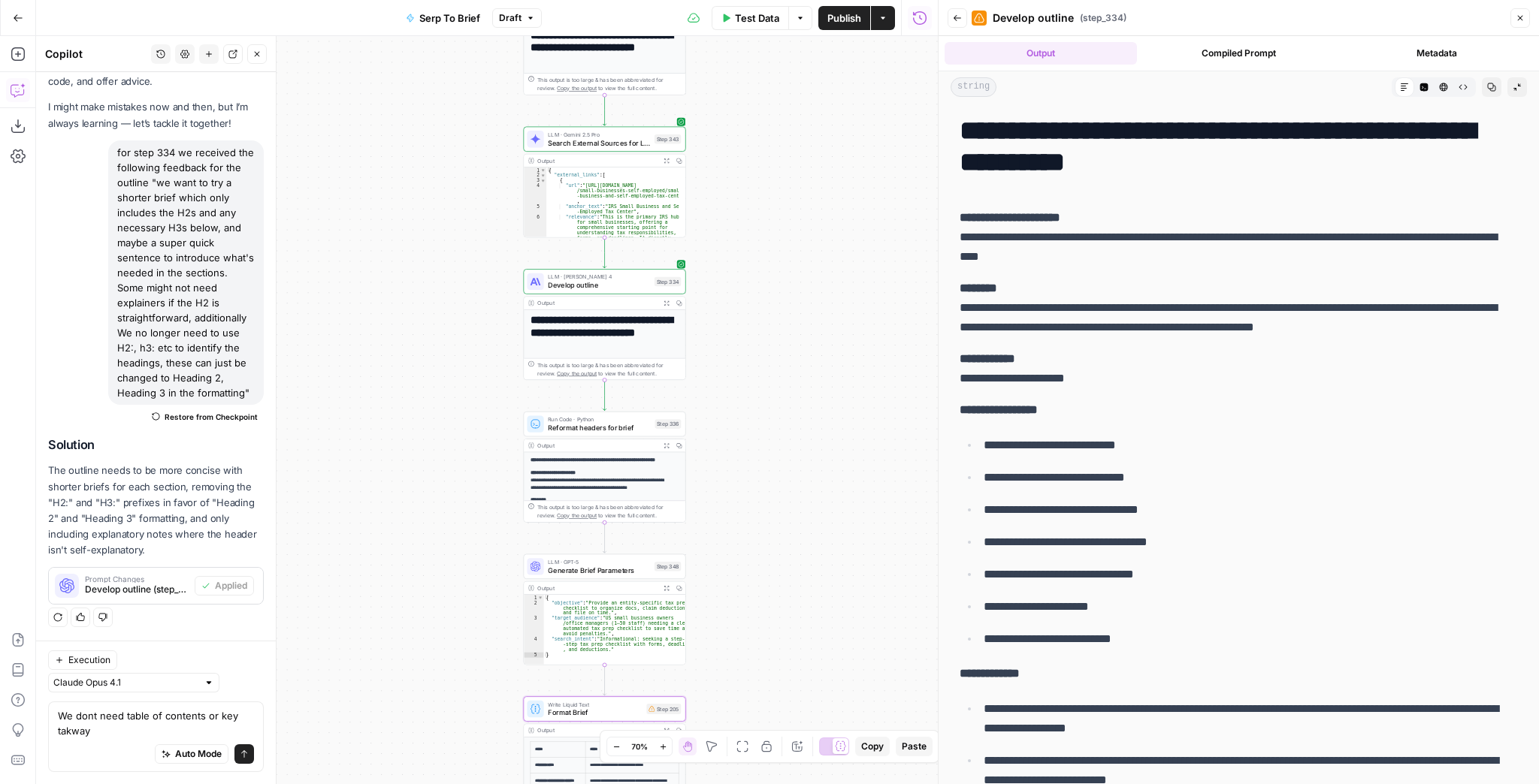
drag, startPoint x: 746, startPoint y: 431, endPoint x: 743, endPoint y: 381, distance: 50.1
click at [743, 394] on div "Workflow Input Settings Inputs Run Code · JavaScript Structure Competitor Keywo…" at bounding box center [486, 409] width 902 height 748
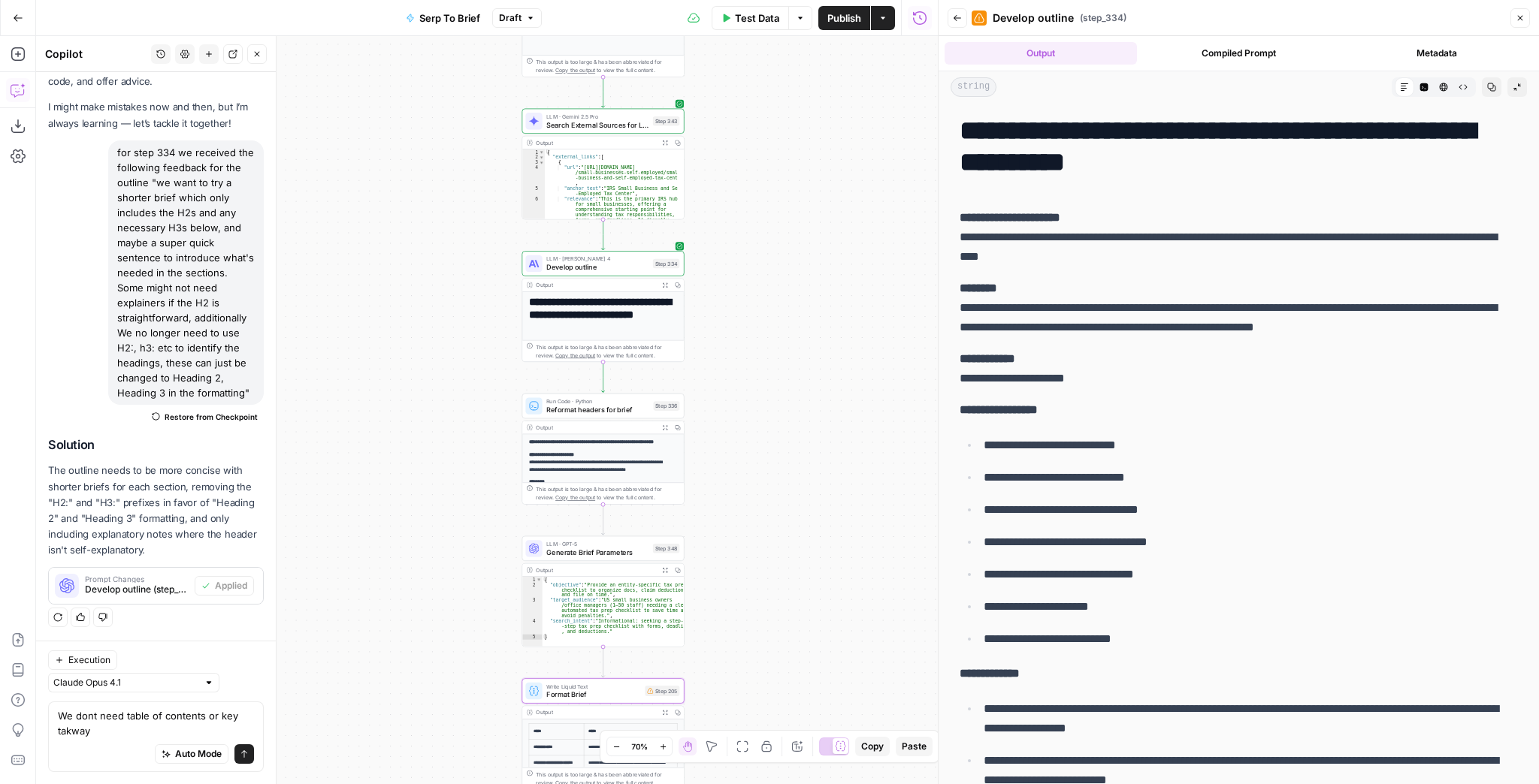
drag, startPoint x: 747, startPoint y: 479, endPoint x: 762, endPoint y: 289, distance: 190.6
click at [762, 289] on div "Workflow Input Settings Inputs Run Code · JavaScript Structure Competitor Keywo…" at bounding box center [486, 409] width 902 height 748
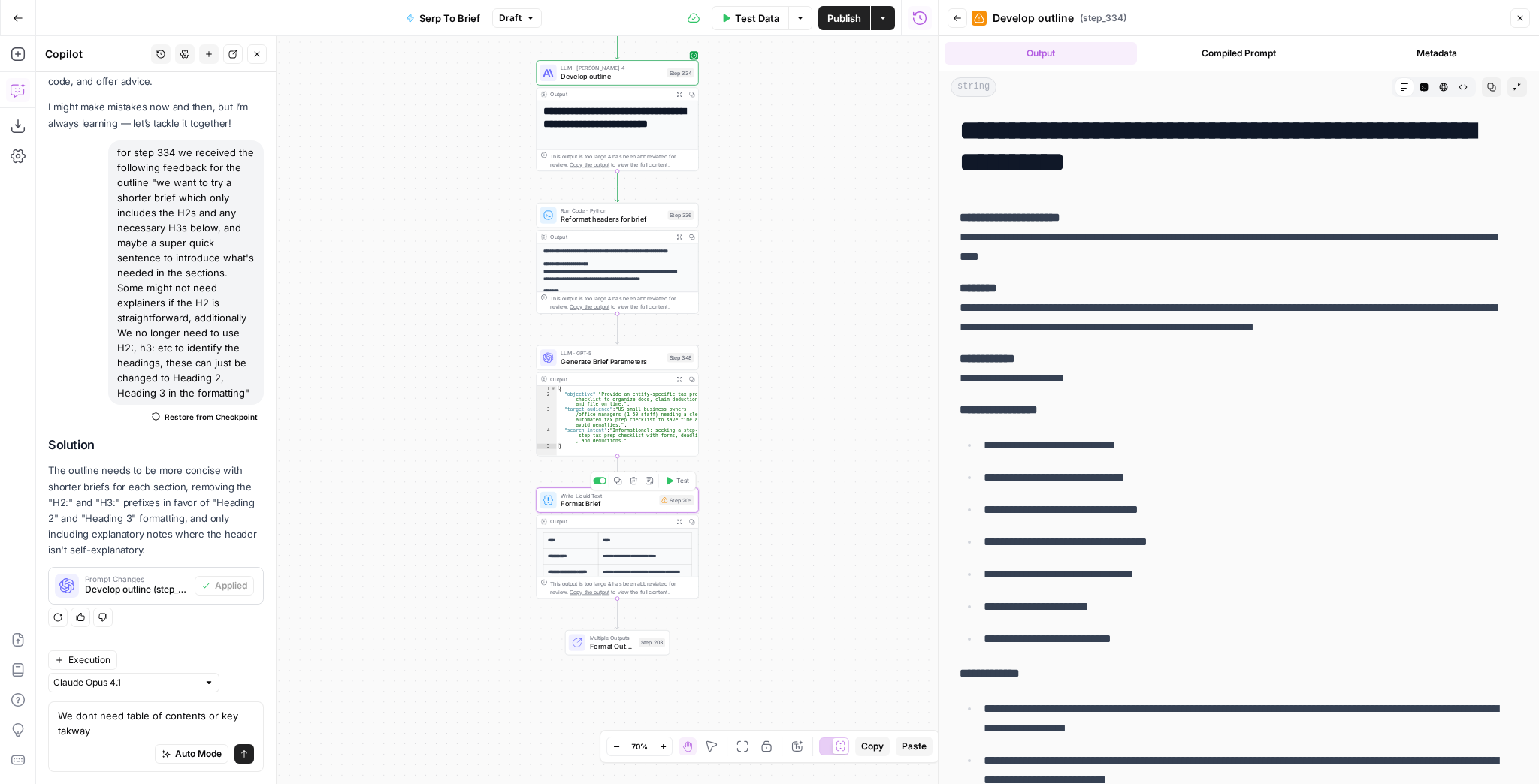
click at [600, 504] on span "Format Brief" at bounding box center [608, 504] width 95 height 11
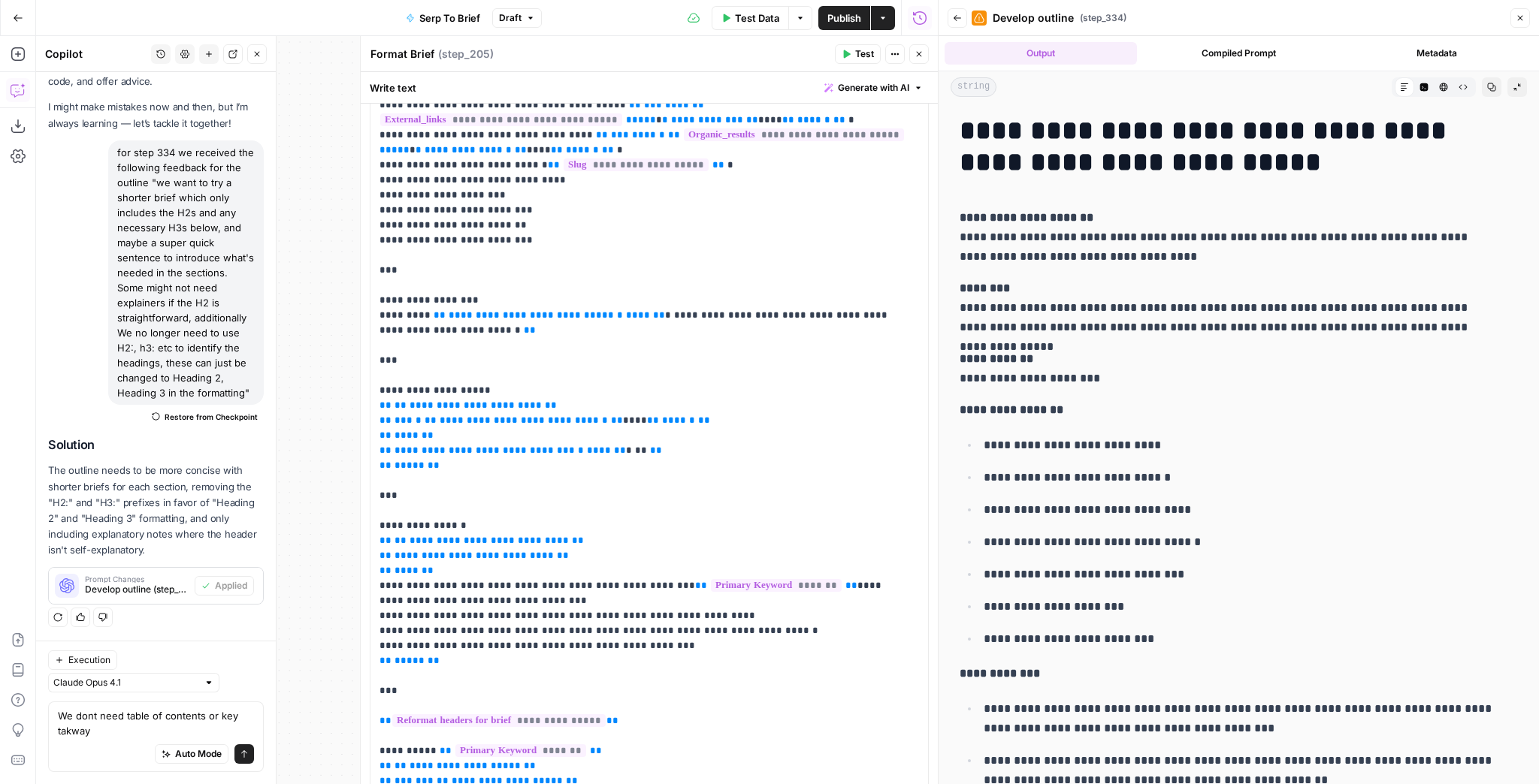
scroll to position [683, 0]
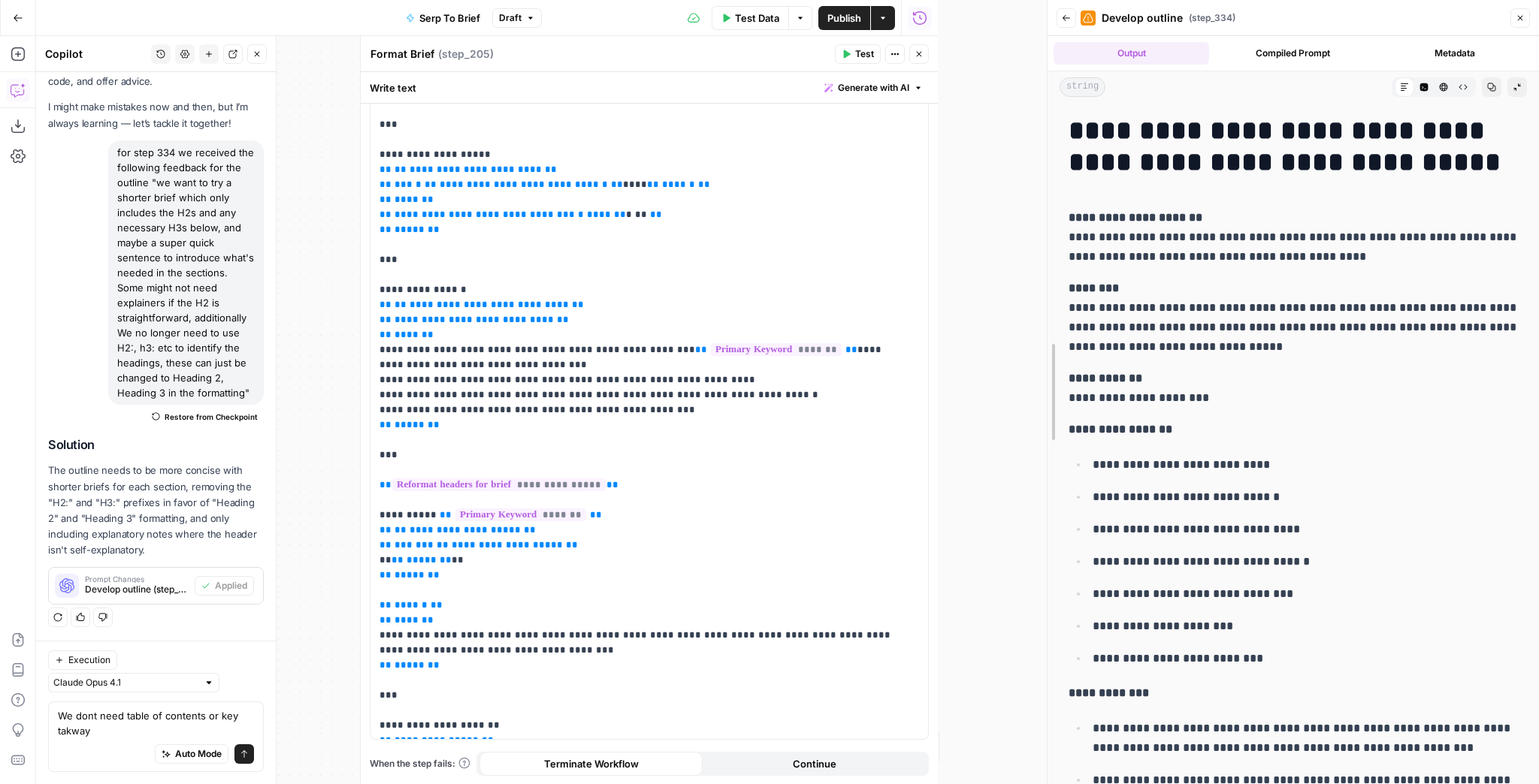
drag, startPoint x: 936, startPoint y: 340, endPoint x: 1132, endPoint y: 335, distance: 196.1
click at [1055, 335] on div at bounding box center [1048, 392] width 15 height 784
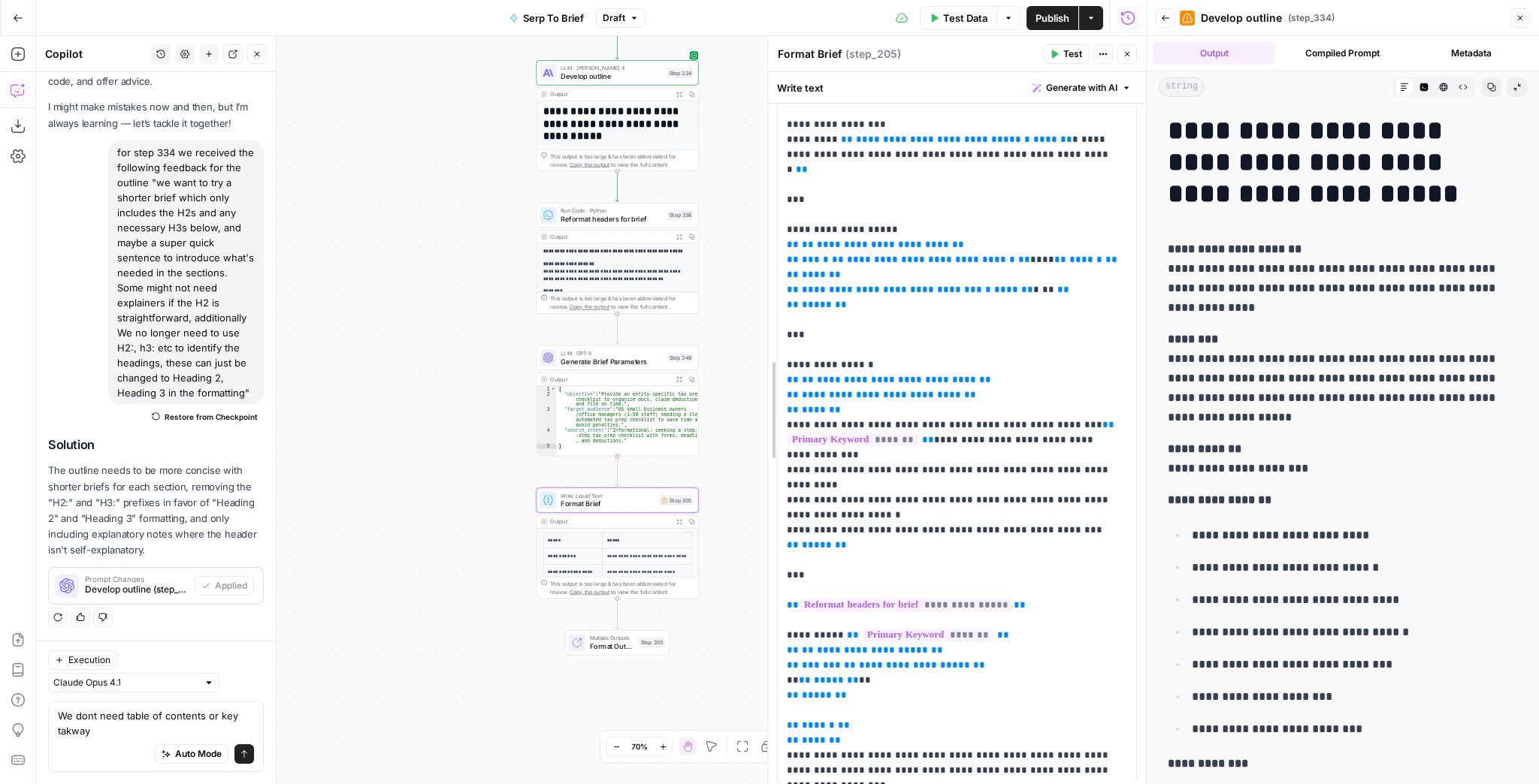
scroll to position [833, 0]
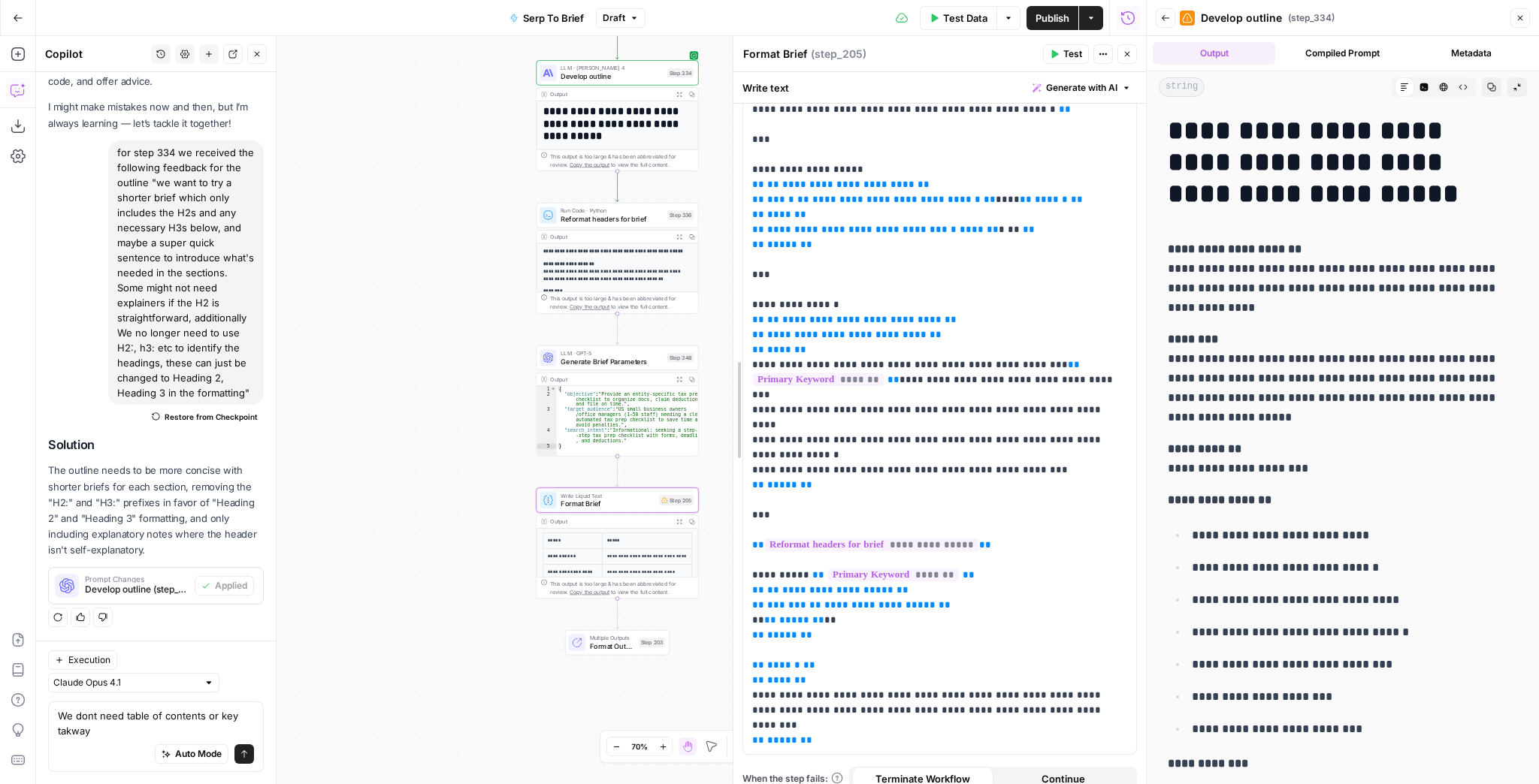
drag, startPoint x: 571, startPoint y: 367, endPoint x: 735, endPoint y: 359, distance: 164.2
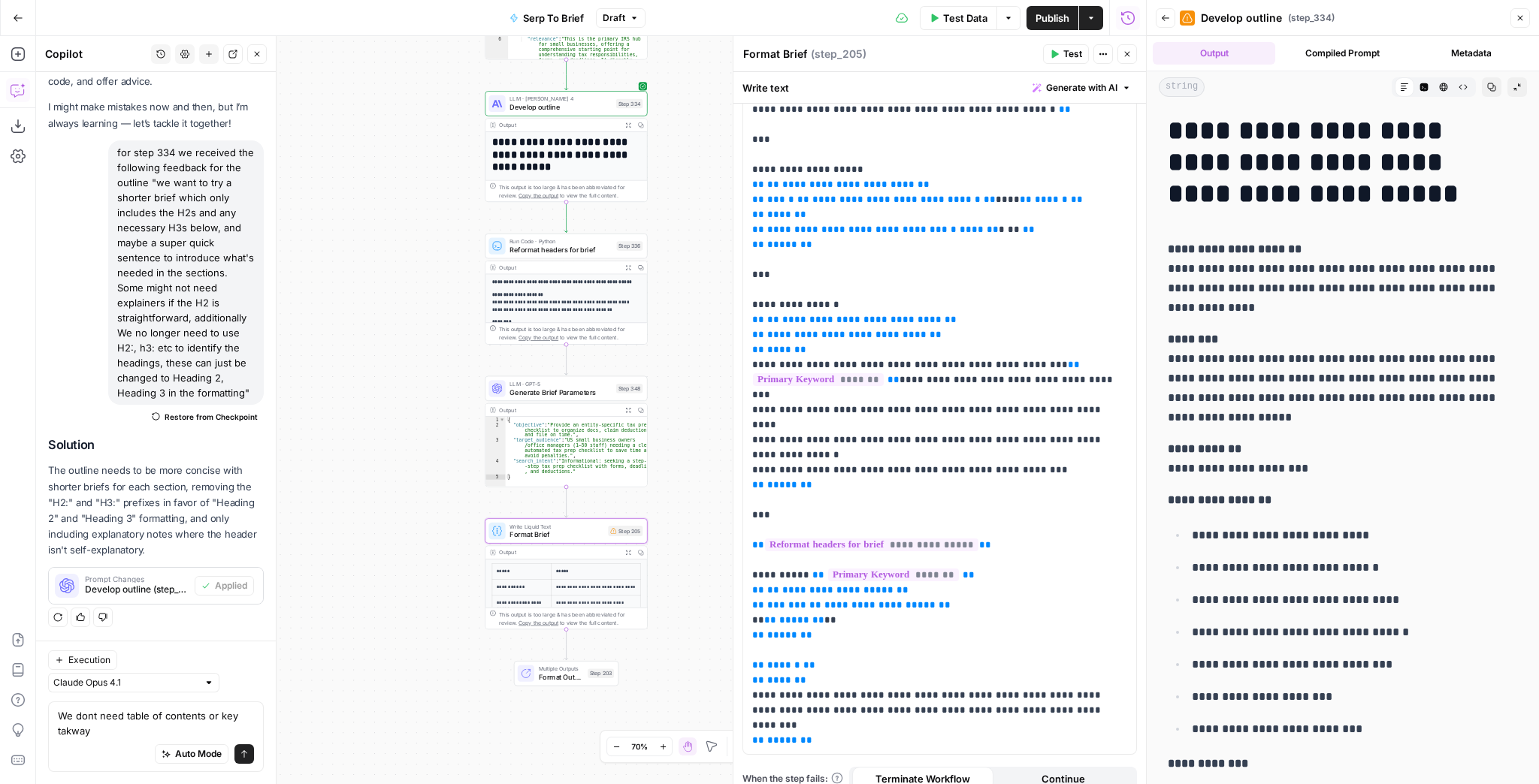
drag, startPoint x: 484, startPoint y: 349, endPoint x: 393, endPoint y: 416, distance: 113.0
click at [397, 410] on div "Workflow Input Settings Inputs Run Code · JavaScript Structure Competitor Keywo…" at bounding box center [591, 409] width 1110 height 748
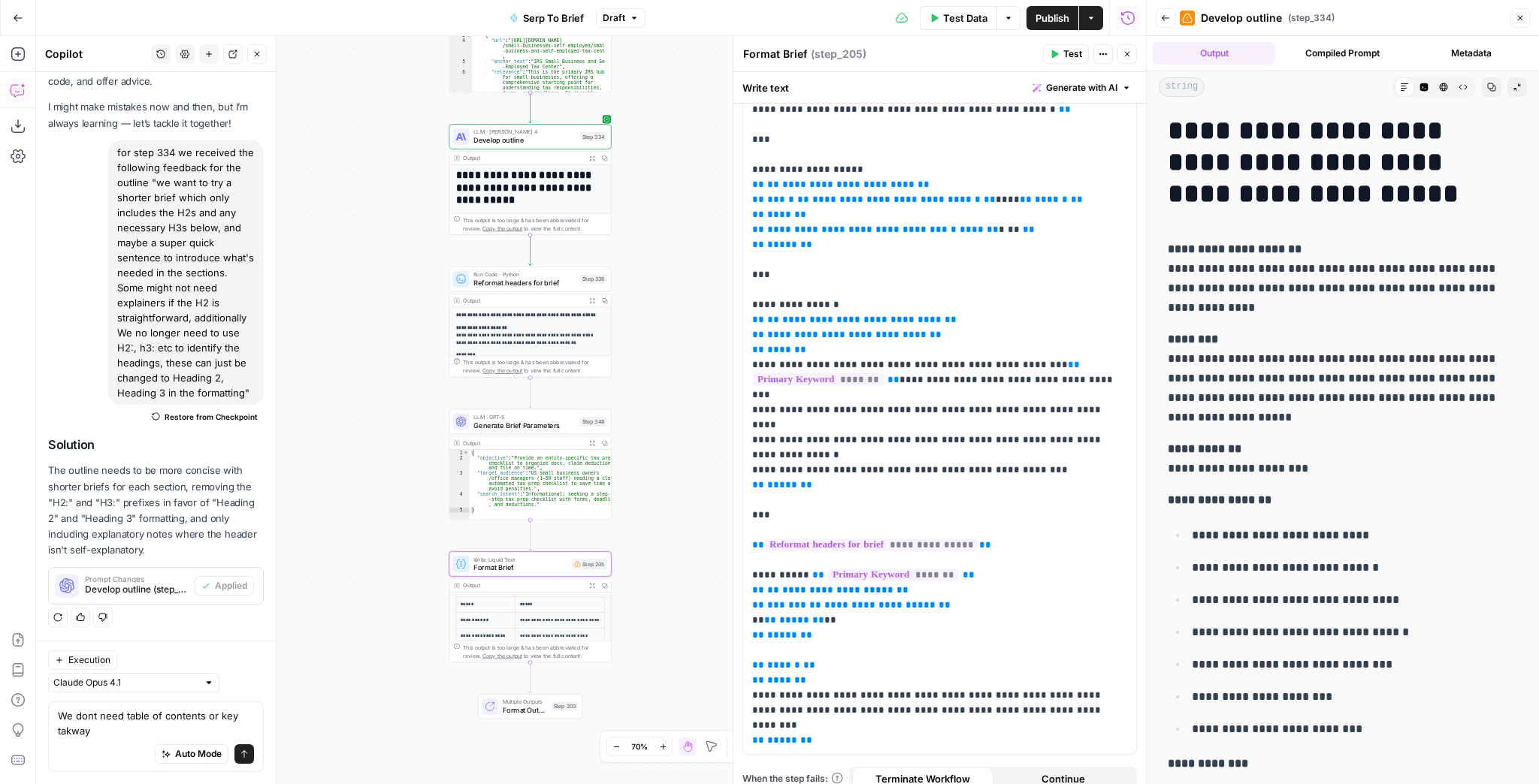
drag, startPoint x: 412, startPoint y: 371, endPoint x: 397, endPoint y: 403, distance: 35.3
click at [397, 403] on div "Workflow Input Settings Inputs Run Code · JavaScript Structure Competitor Keywo…" at bounding box center [591, 409] width 1110 height 748
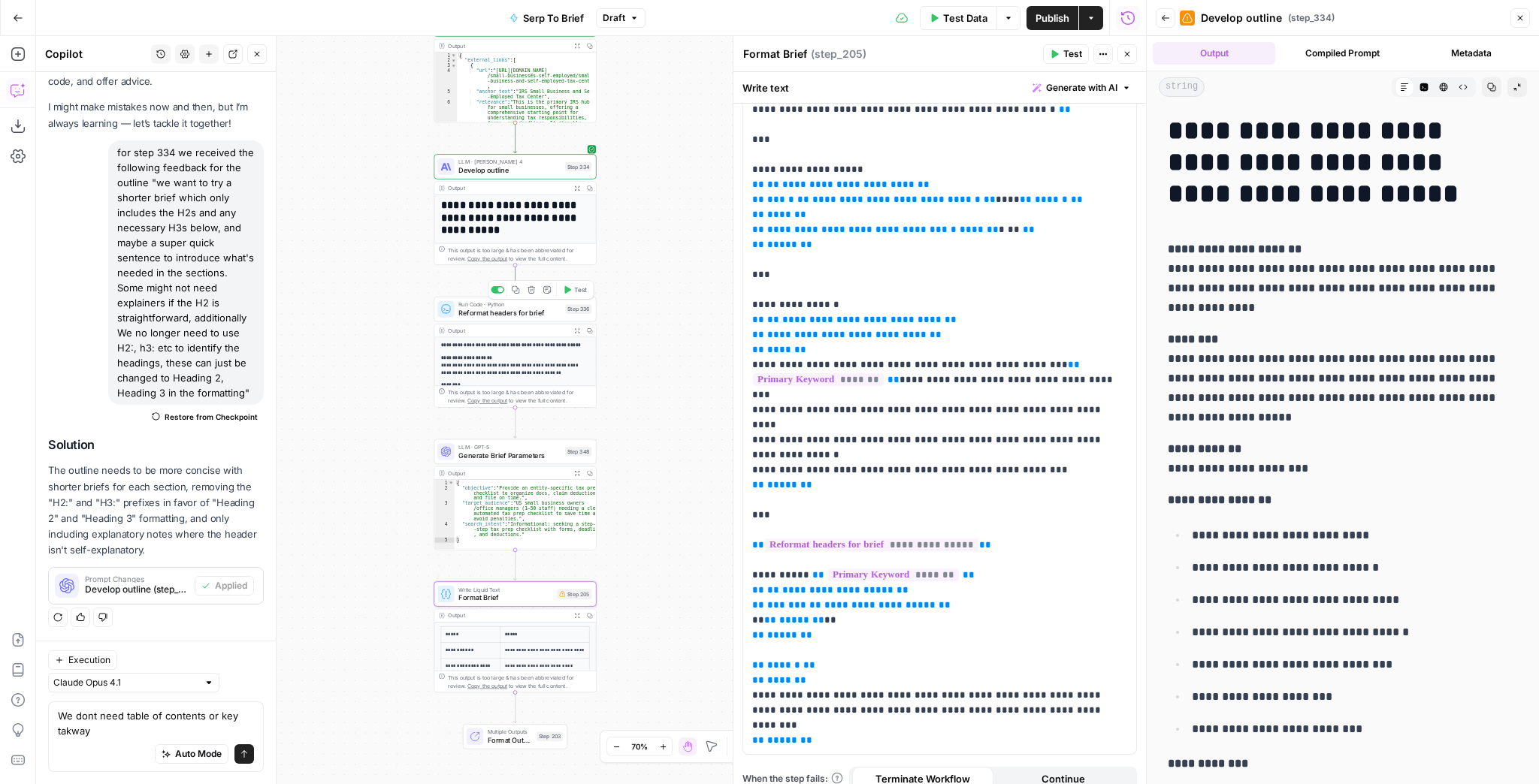
click at [516, 315] on span "Reformat headers for brief" at bounding box center [509, 313] width 103 height 11
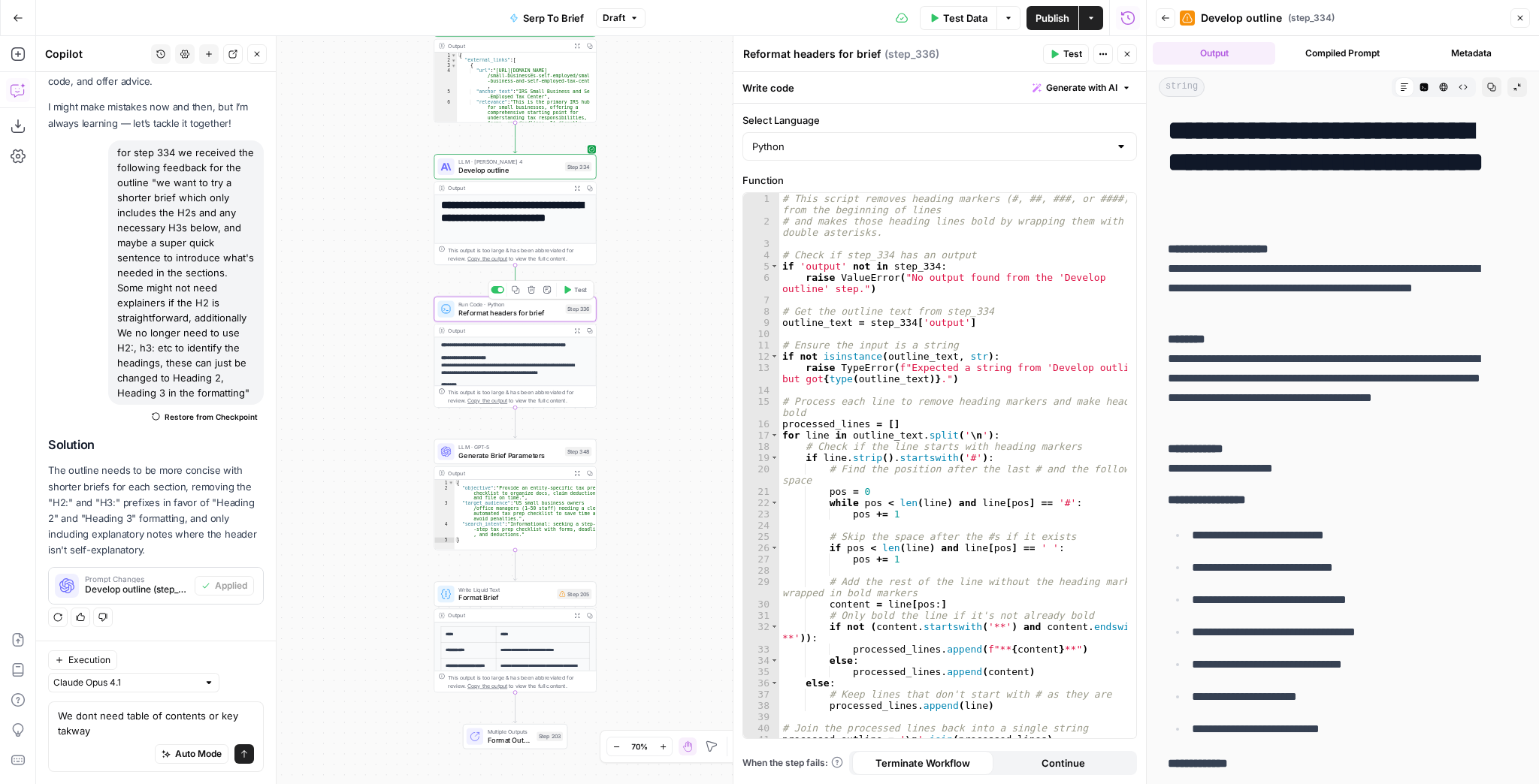
scroll to position [65, 0]
click at [1121, 55] on button "Close" at bounding box center [1127, 54] width 20 height 20
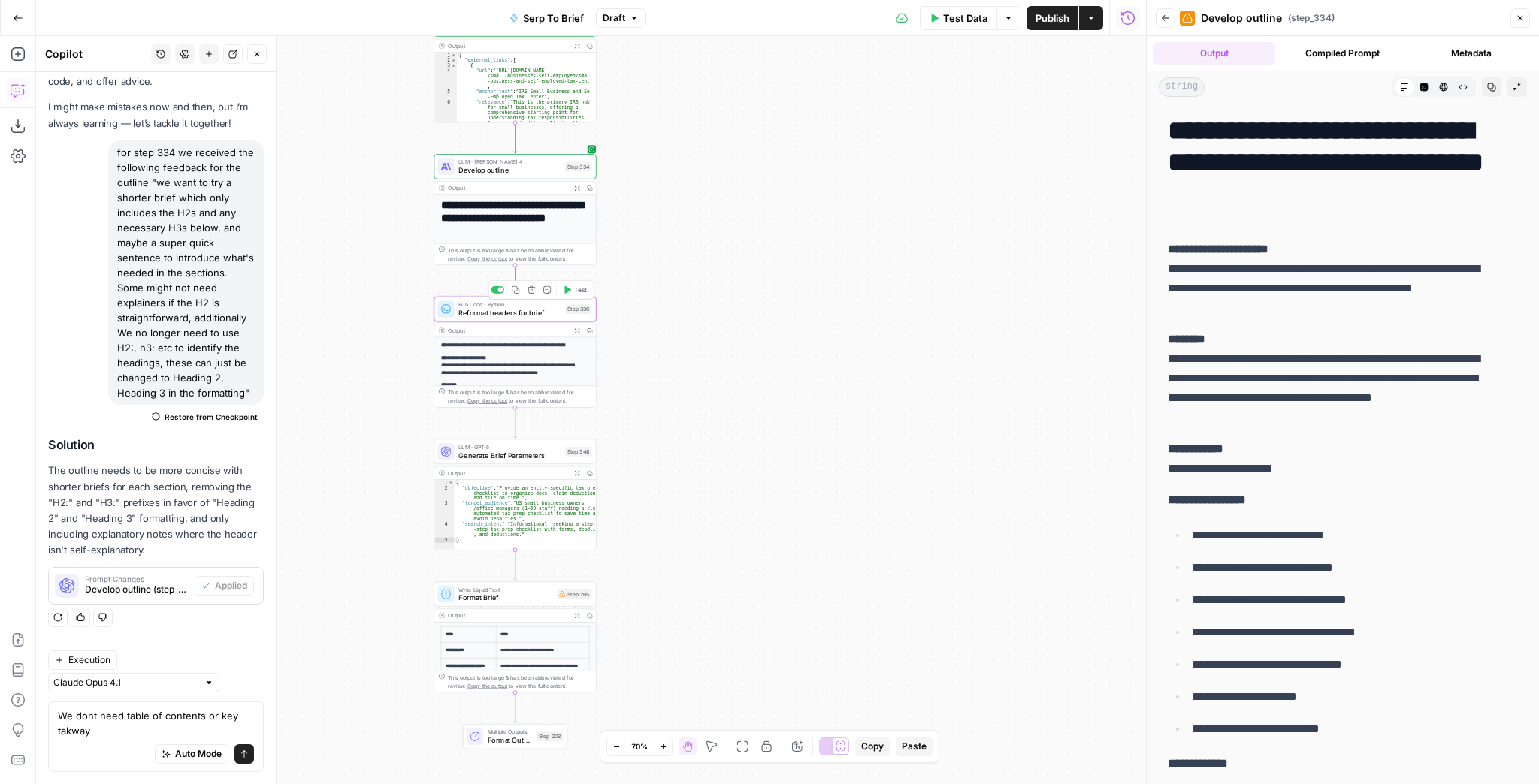
click at [565, 295] on button "Test" at bounding box center [575, 290] width 33 height 14
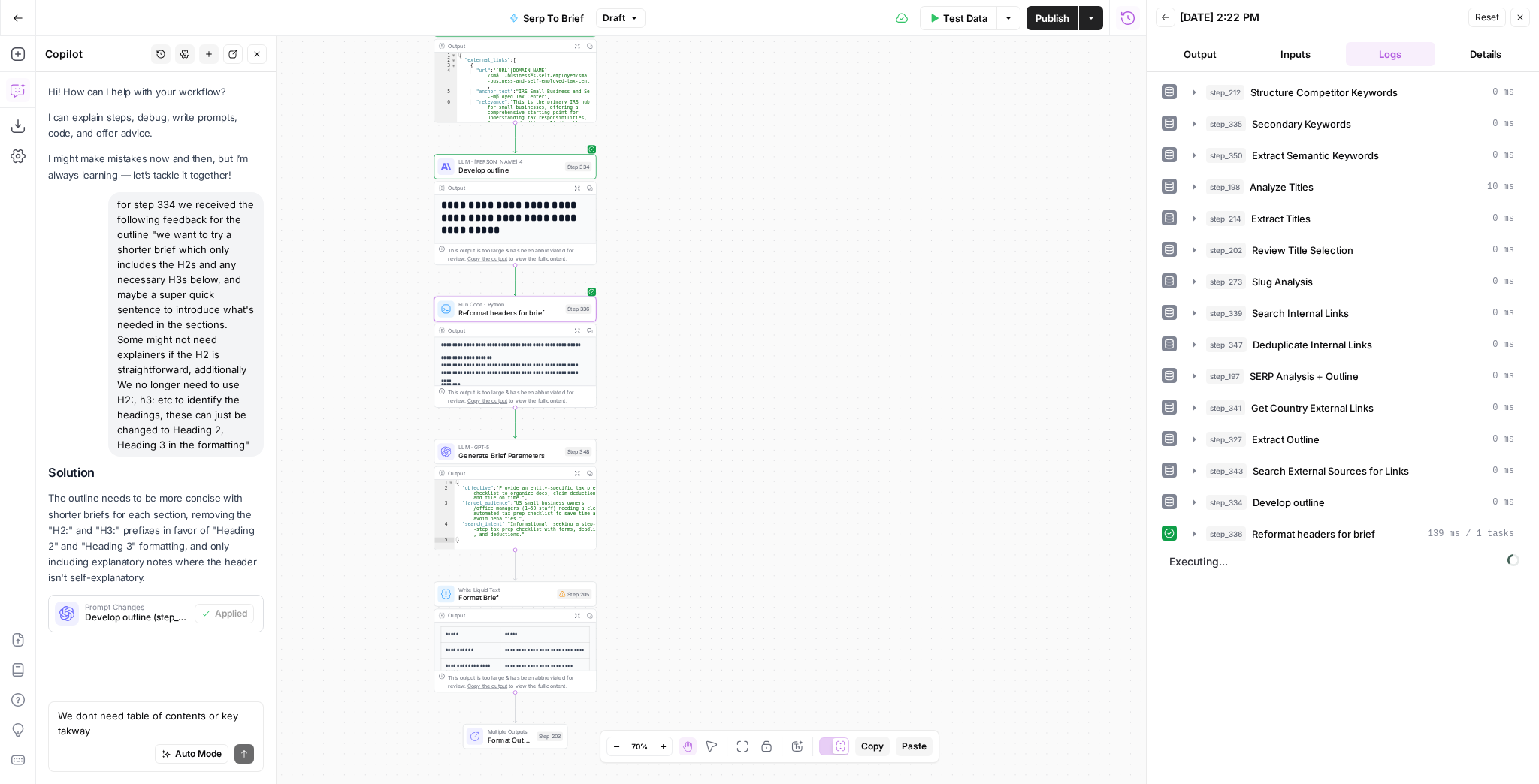
scroll to position [65, 0]
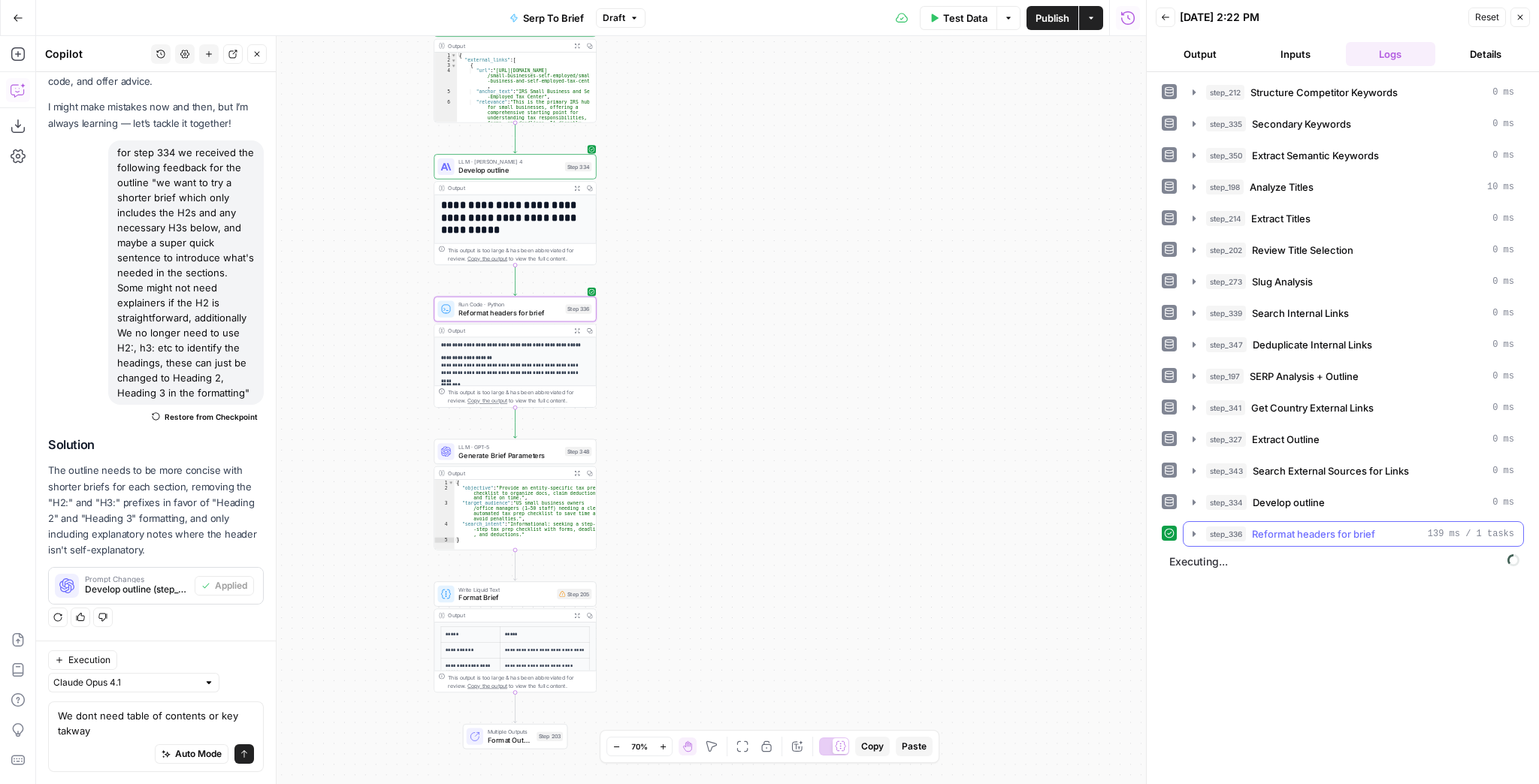
click at [1193, 531] on icon "button" at bounding box center [1194, 533] width 3 height 5
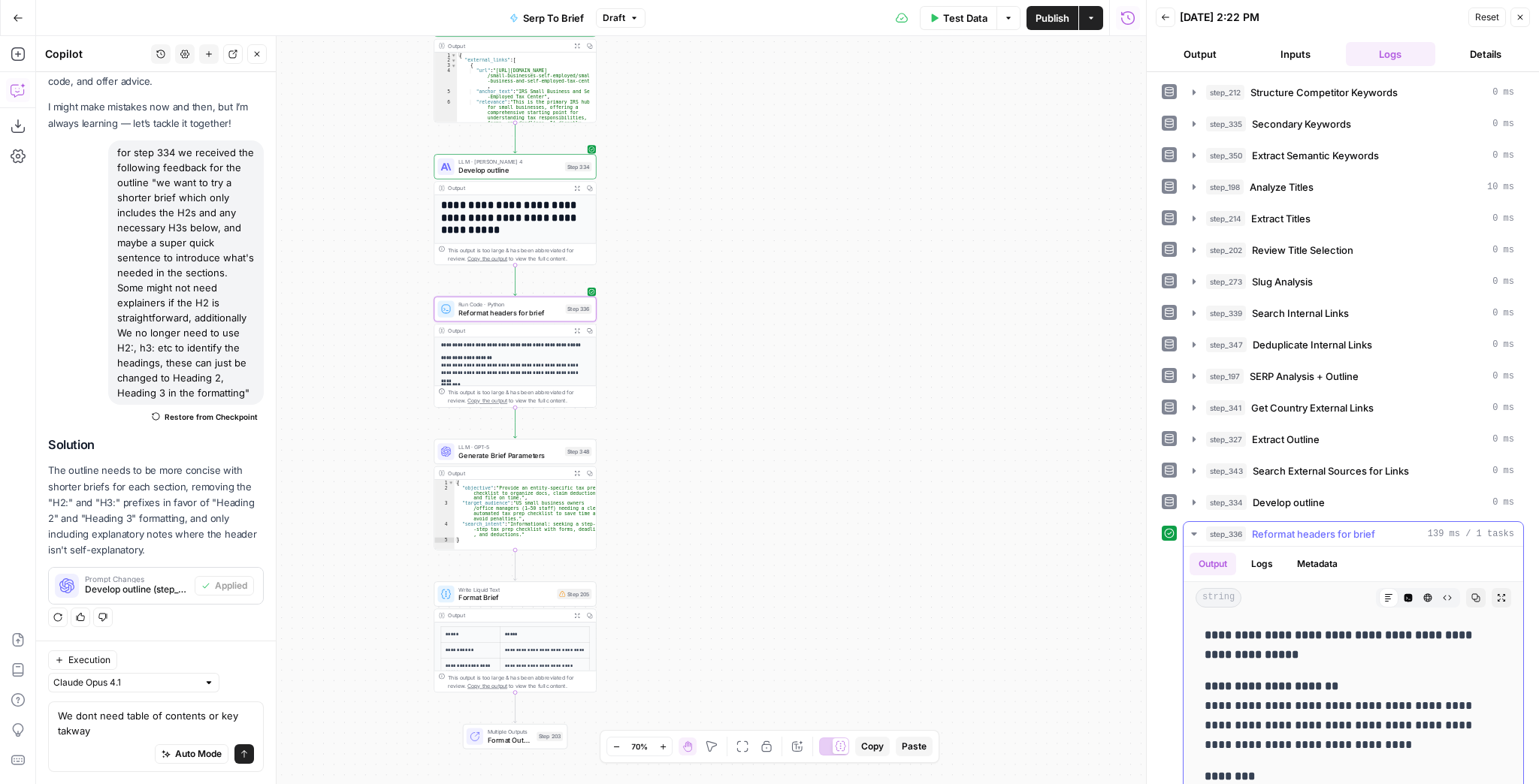
click at [1192, 528] on icon "button" at bounding box center [1194, 534] width 12 height 12
click at [1193, 528] on icon "button" at bounding box center [1194, 534] width 13 height 13
click at [1497, 593] on icon "button" at bounding box center [1502, 598] width 9 height 9
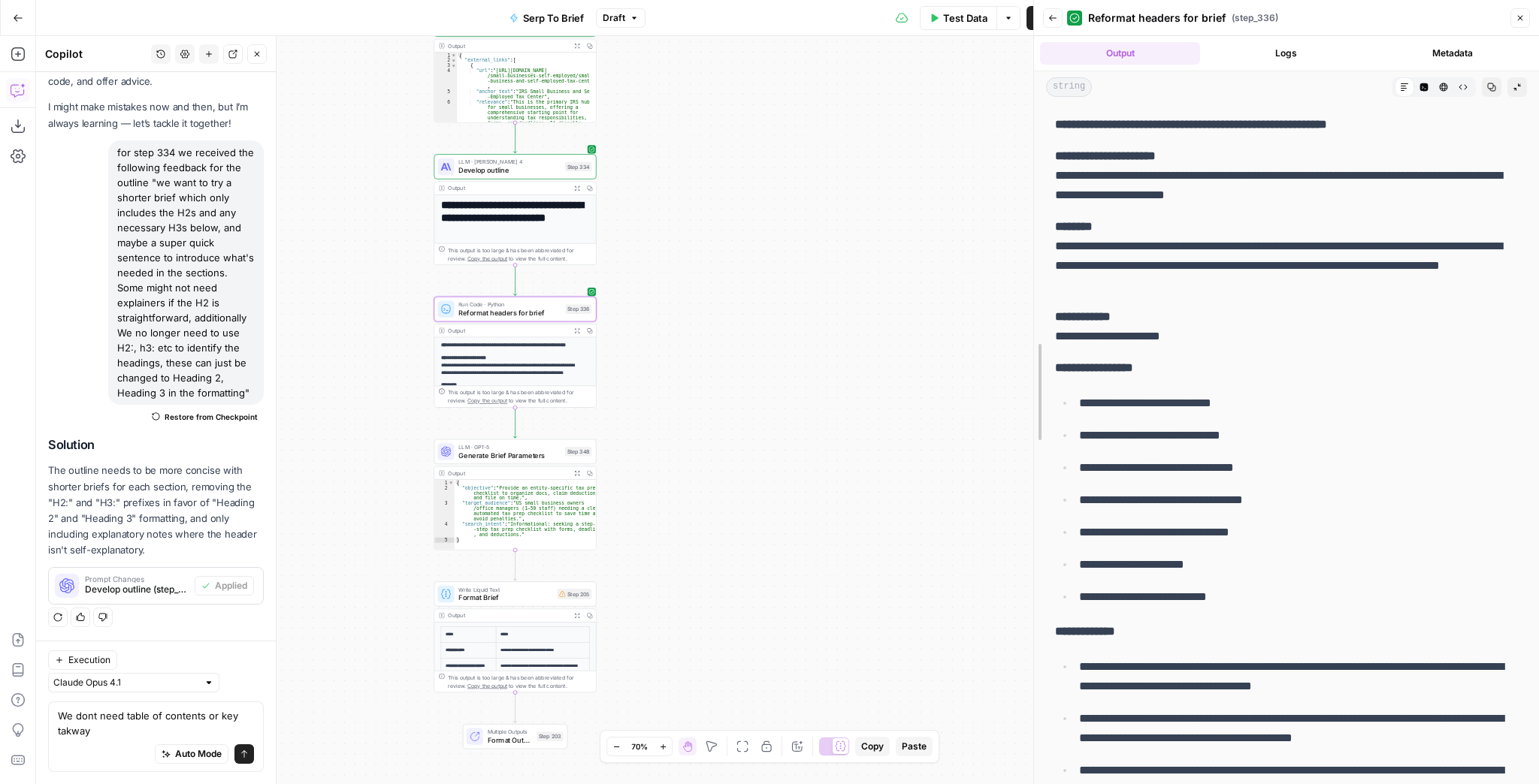
drag, startPoint x: 1147, startPoint y: 420, endPoint x: 855, endPoint y: 441, distance: 292.8
click at [928, 436] on body "XeroOps New Home Browse Insights Opportunities Your Data Recent Grids [Xero] Co…" at bounding box center [769, 392] width 1539 height 784
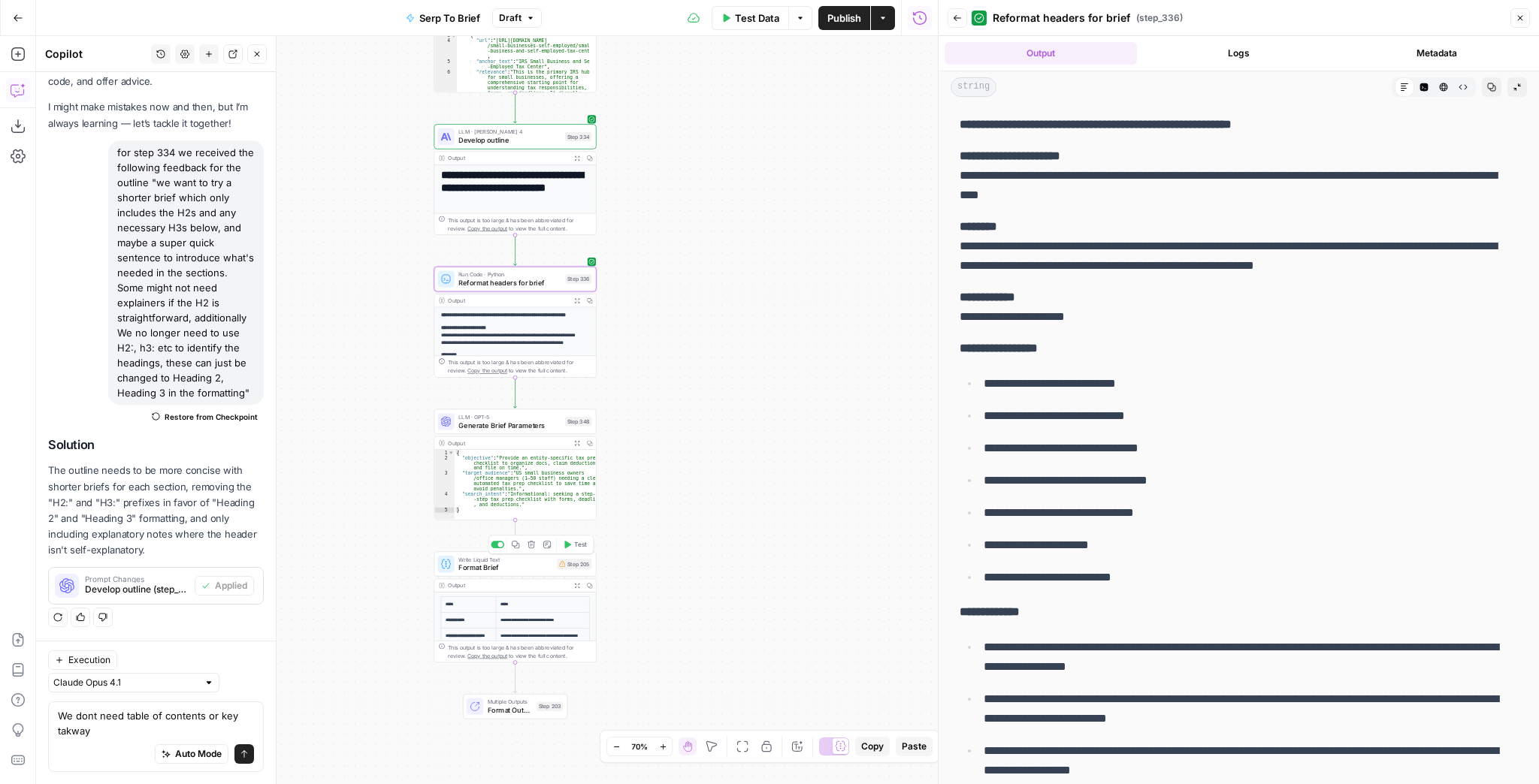
click at [574, 550] on button "Test" at bounding box center [575, 545] width 33 height 14
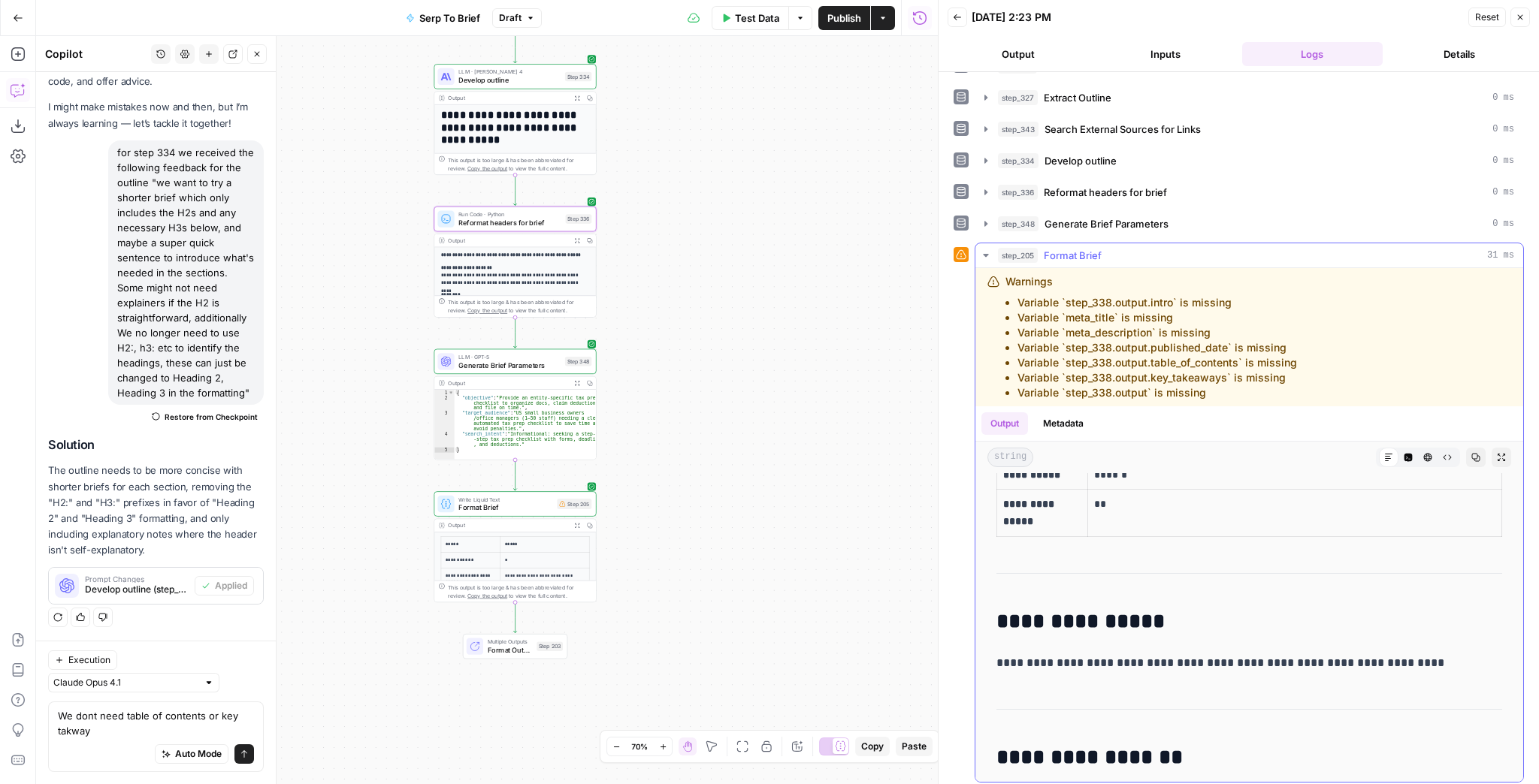
scroll to position [1443, 0]
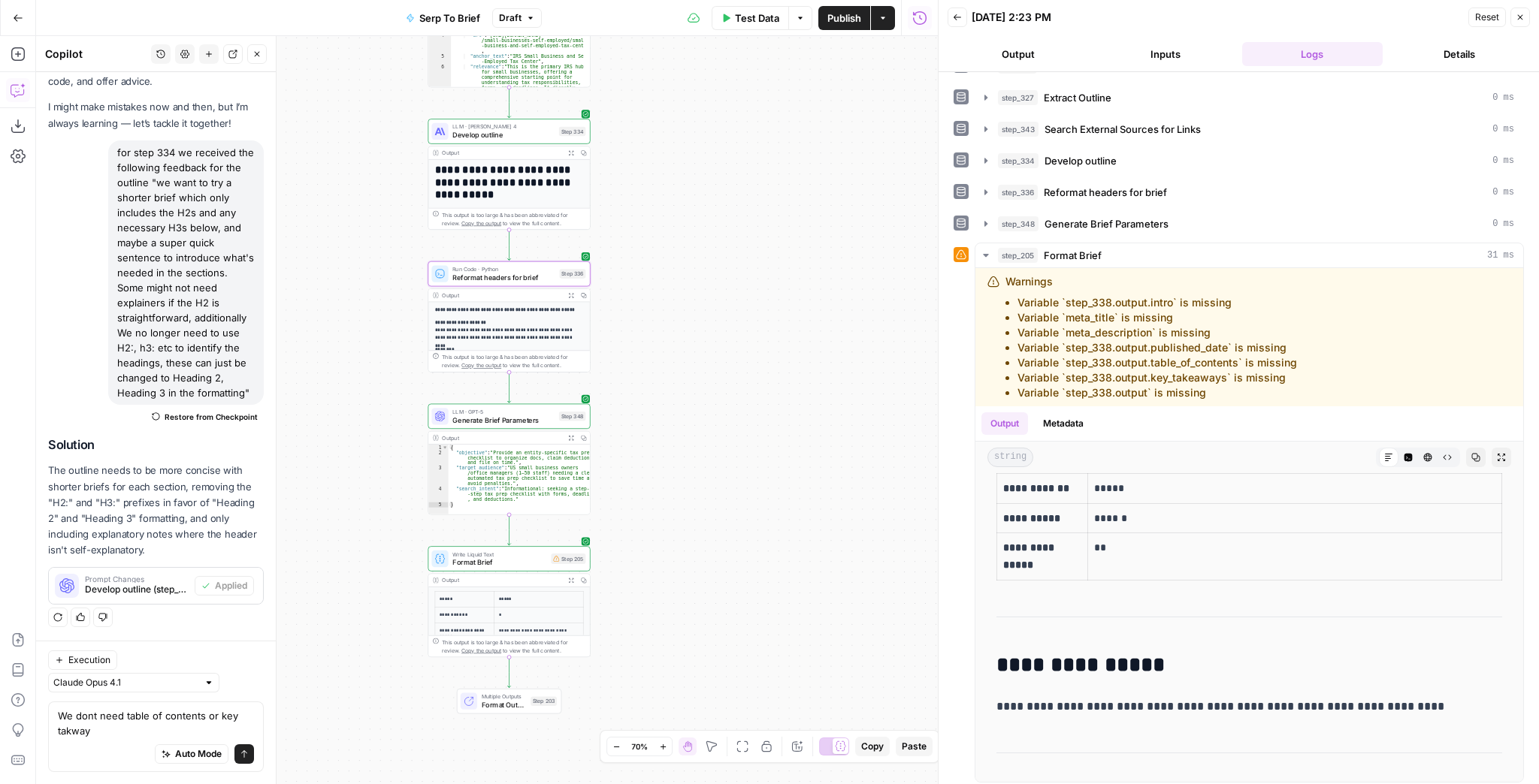
drag, startPoint x: 770, startPoint y: 337, endPoint x: 762, endPoint y: 396, distance: 59.5
click at [764, 393] on div "Workflow Input Settings Inputs Run Code · JavaScript Structure Competitor Keywo…" at bounding box center [486, 409] width 902 height 748
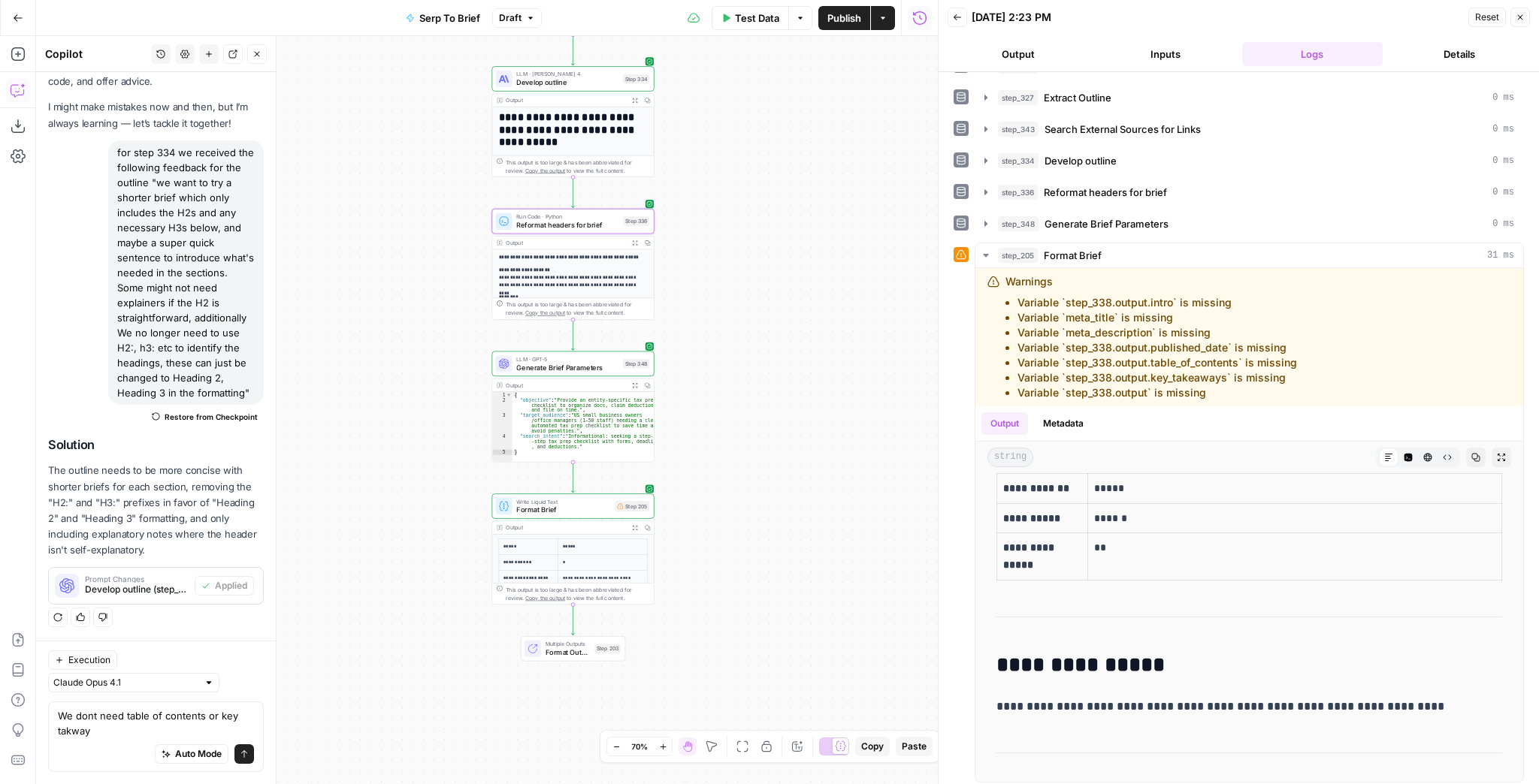
drag, startPoint x: 662, startPoint y: 516, endPoint x: 767, endPoint y: 409, distance: 149.9
click at [814, 372] on div "Workflow Input Settings Inputs Run Code · JavaScript Structure Competitor Keywo…" at bounding box center [486, 409] width 902 height 748
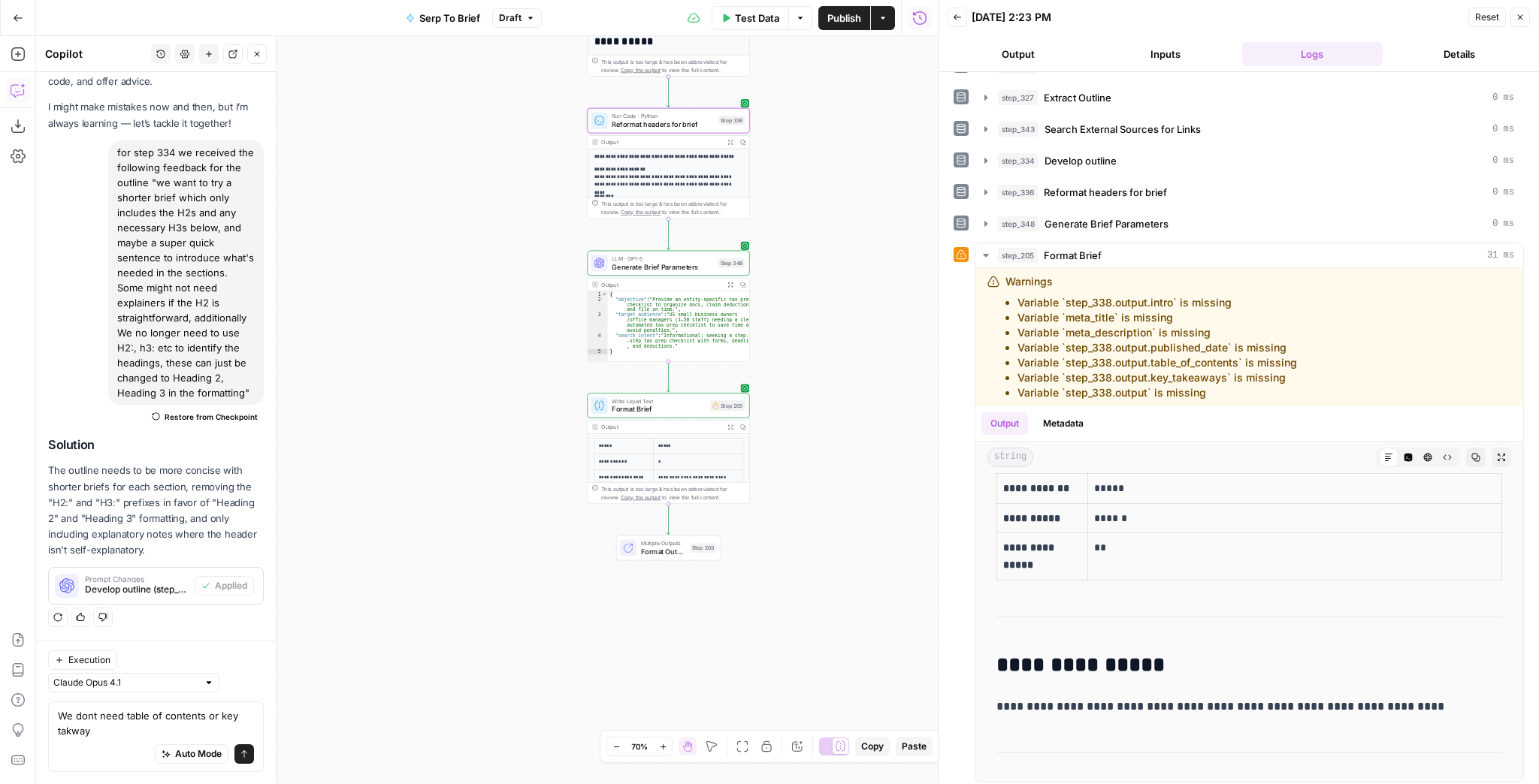
click at [693, 406] on span "Format Brief" at bounding box center [659, 409] width 95 height 11
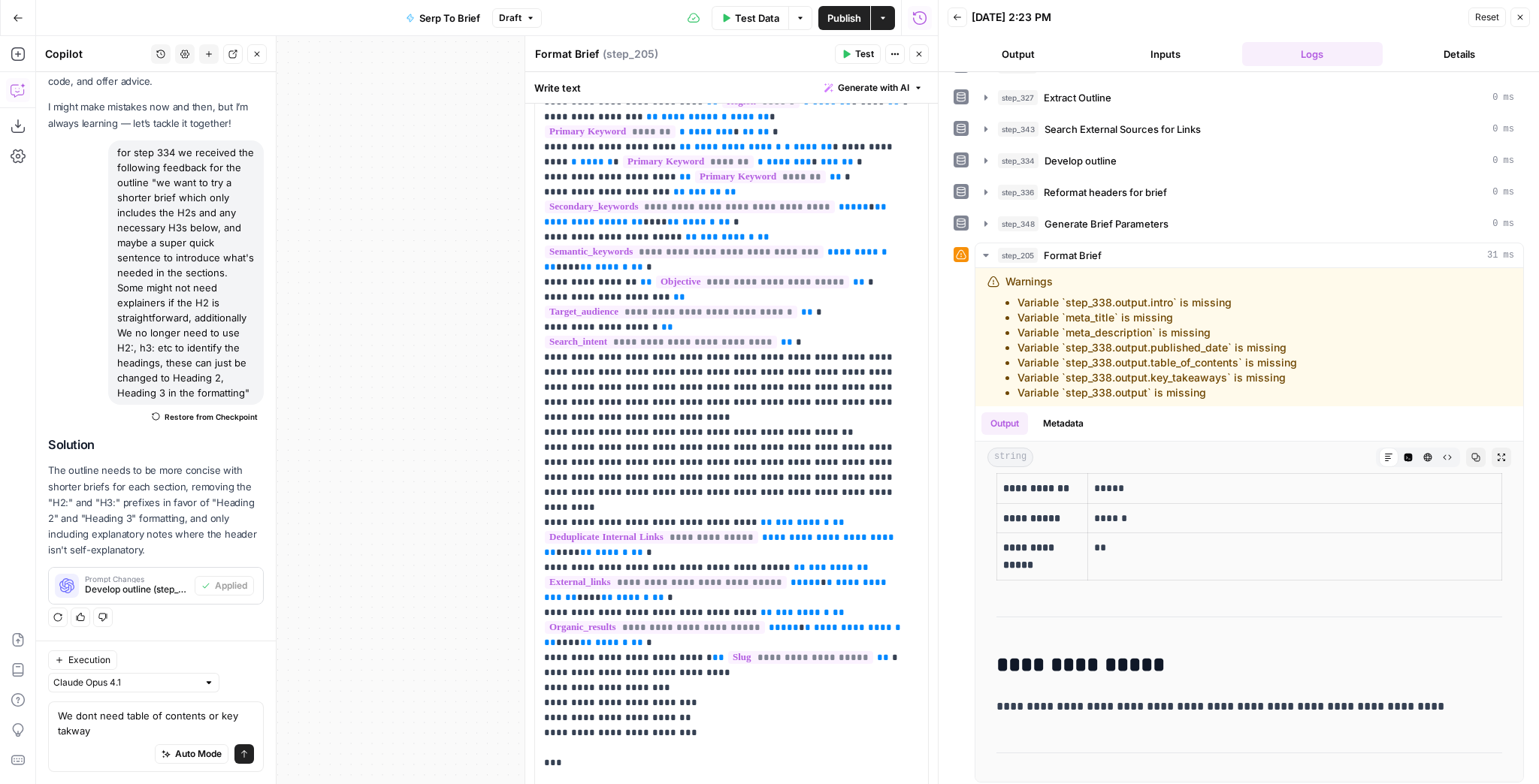
scroll to position [180, 0]
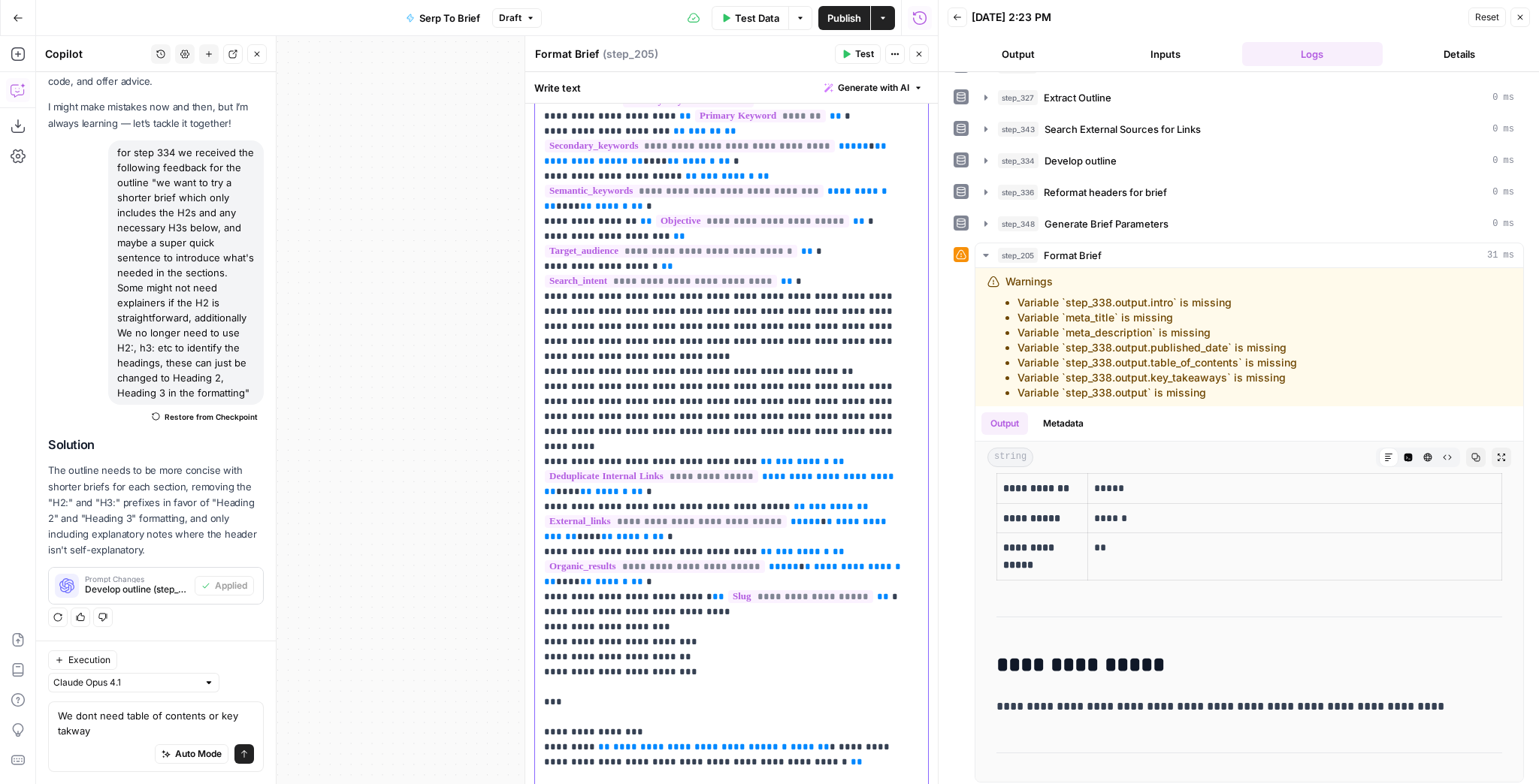
drag, startPoint x: 683, startPoint y: 642, endPoint x: 535, endPoint y: 649, distance: 148.2
click at [535, 649] on div "**********" at bounding box center [731, 680] width 393 height 1454
drag, startPoint x: 677, startPoint y: 628, endPoint x: 540, endPoint y: 586, distance: 143.3
click at [540, 586] on div "**********" at bounding box center [731, 680] width 393 height 1454
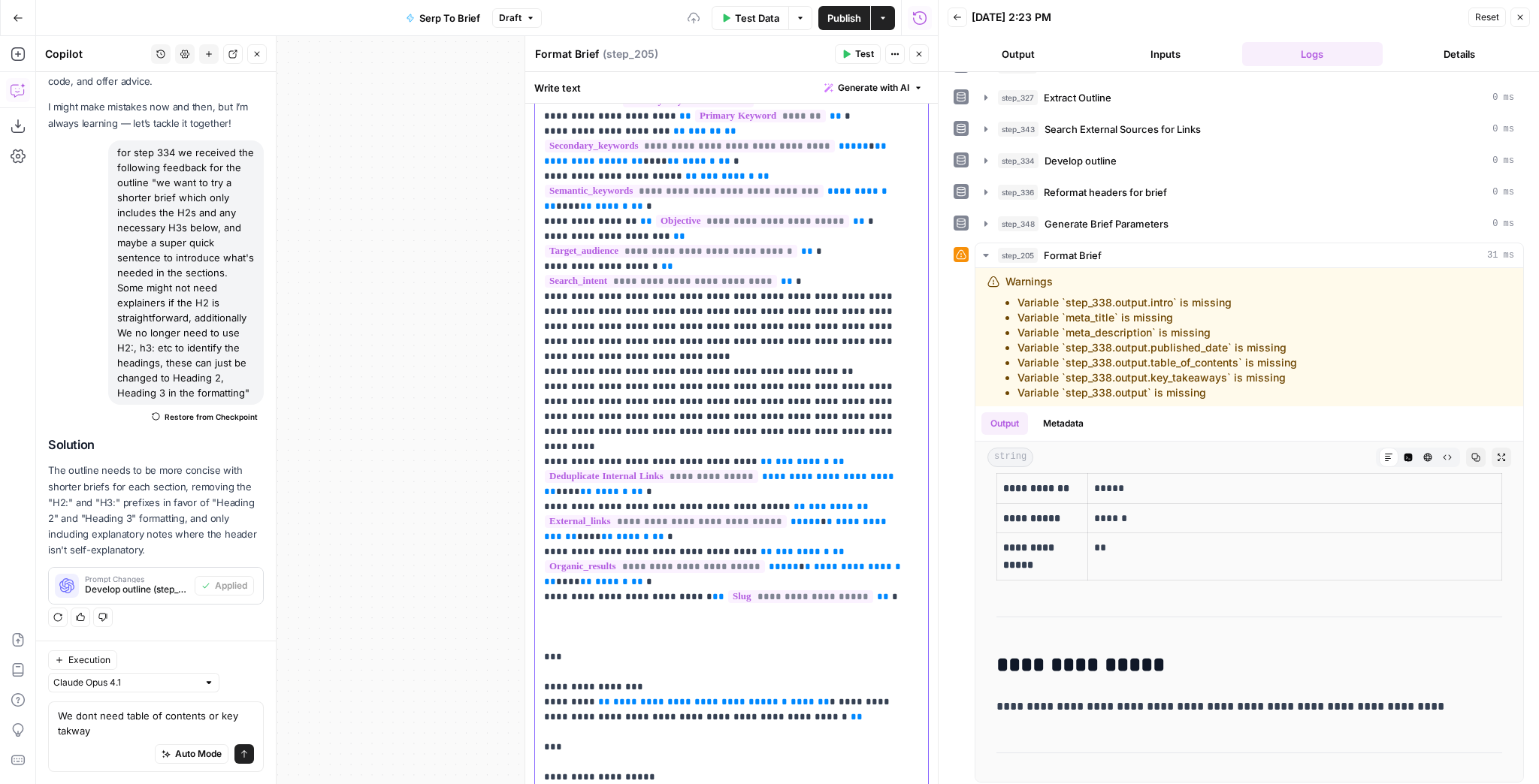
click at [622, 605] on p "**********" at bounding box center [727, 657] width 367 height 1397
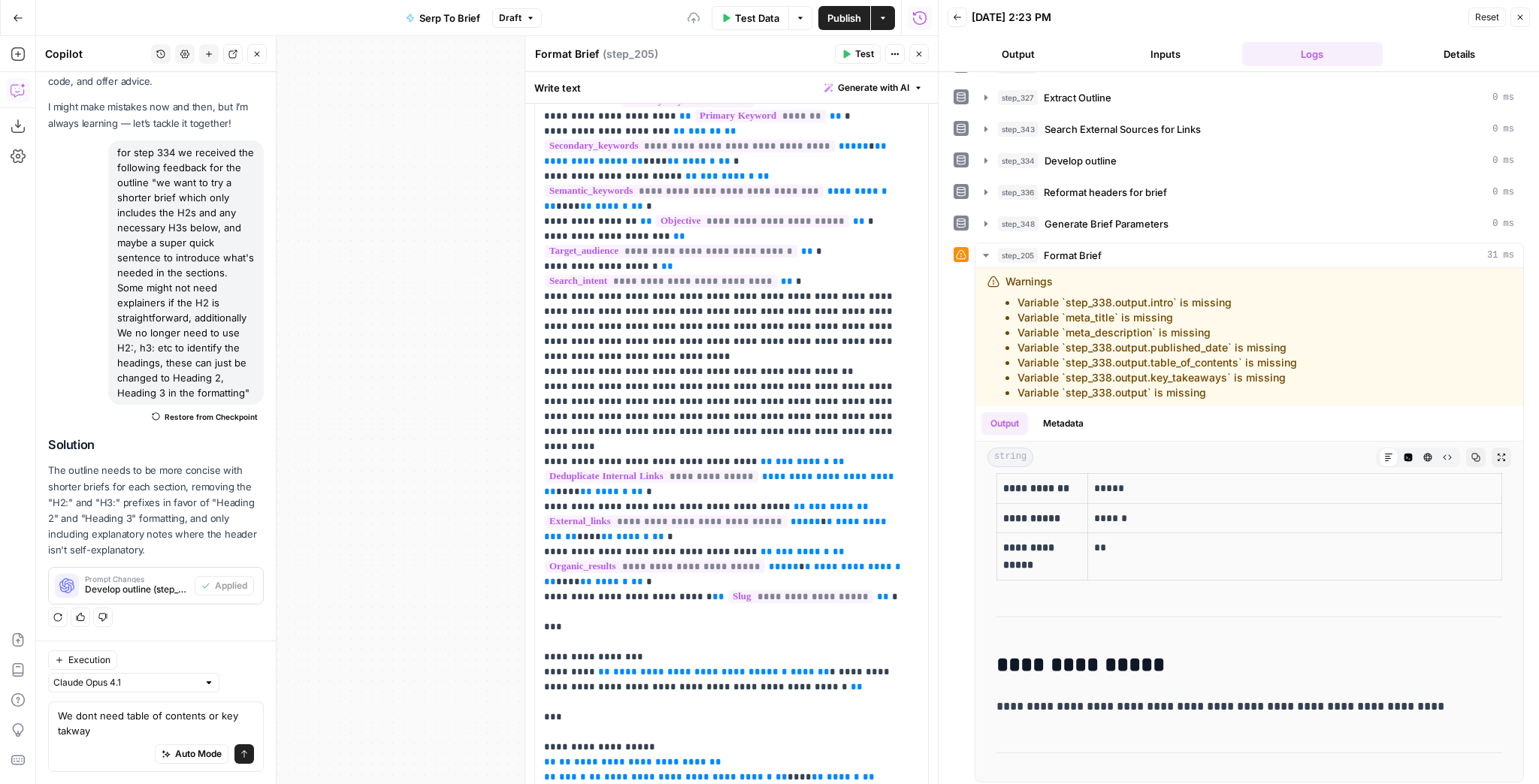
click at [867, 52] on span "Test" at bounding box center [864, 54] width 19 height 14
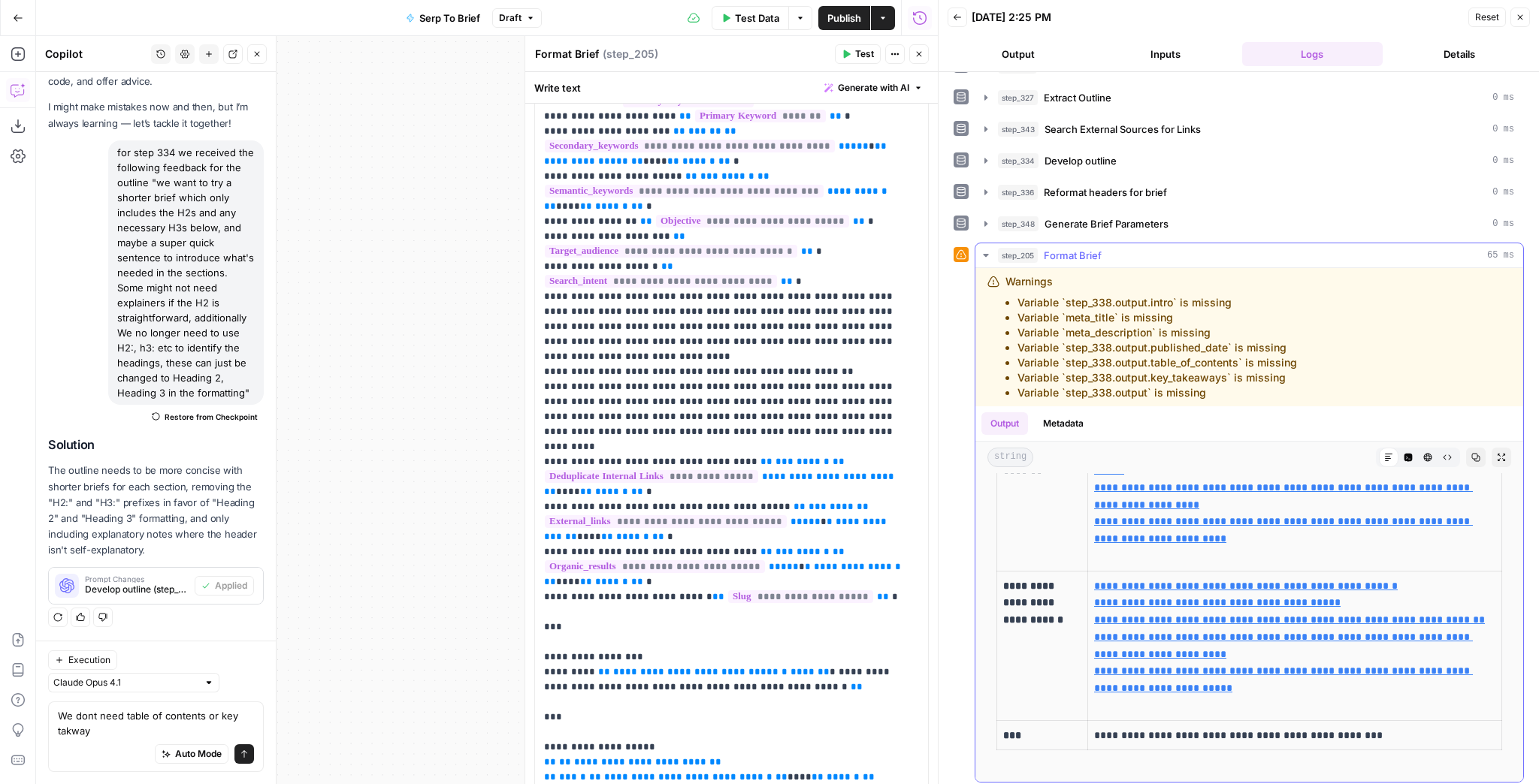
scroll to position [1202, 0]
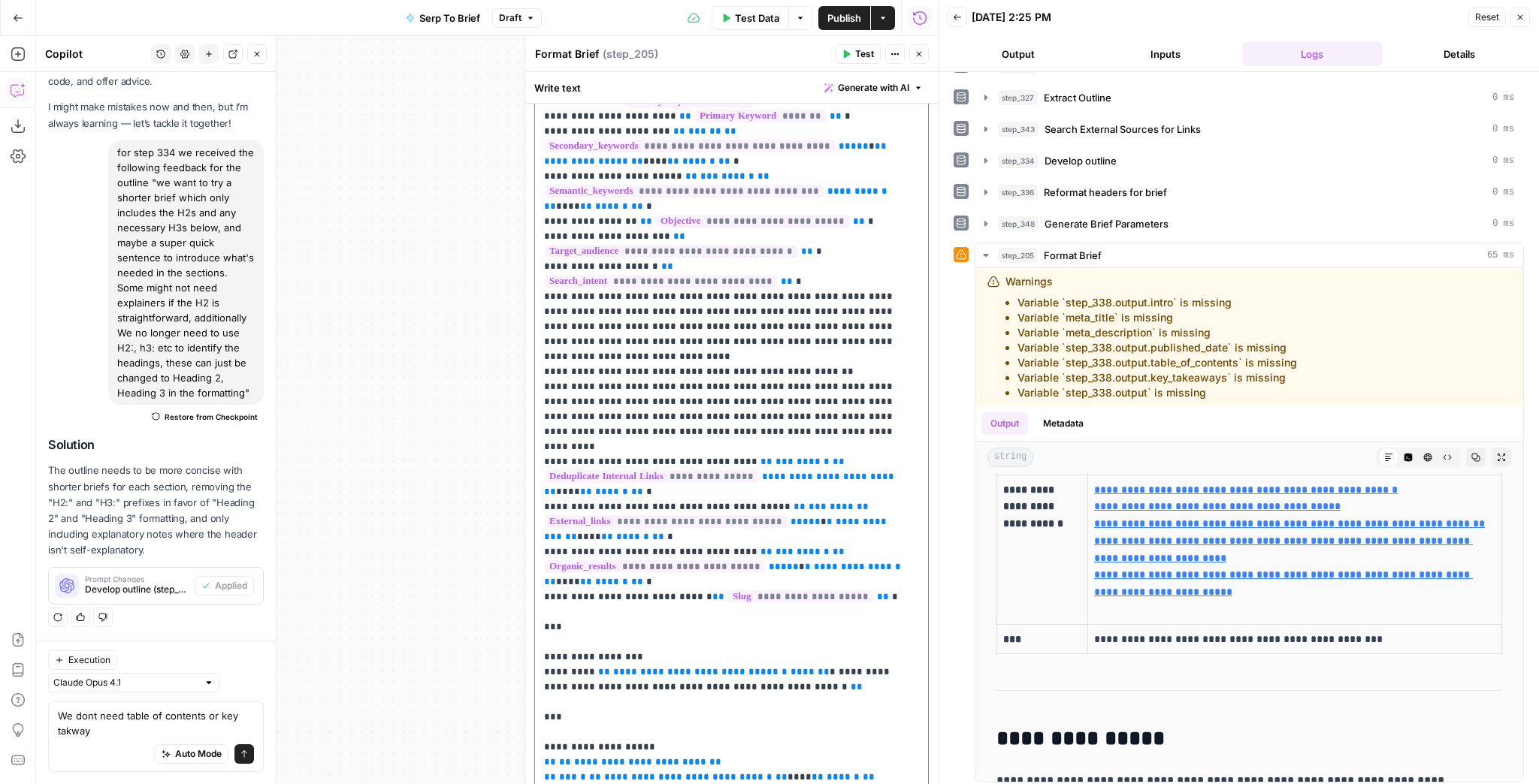
drag, startPoint x: 870, startPoint y: 569, endPoint x: 537, endPoint y: 570, distance: 333.0
click at [537, 570] on div "**********" at bounding box center [731, 643] width 393 height 1380
click at [864, 54] on span "Test" at bounding box center [864, 54] width 19 height 14
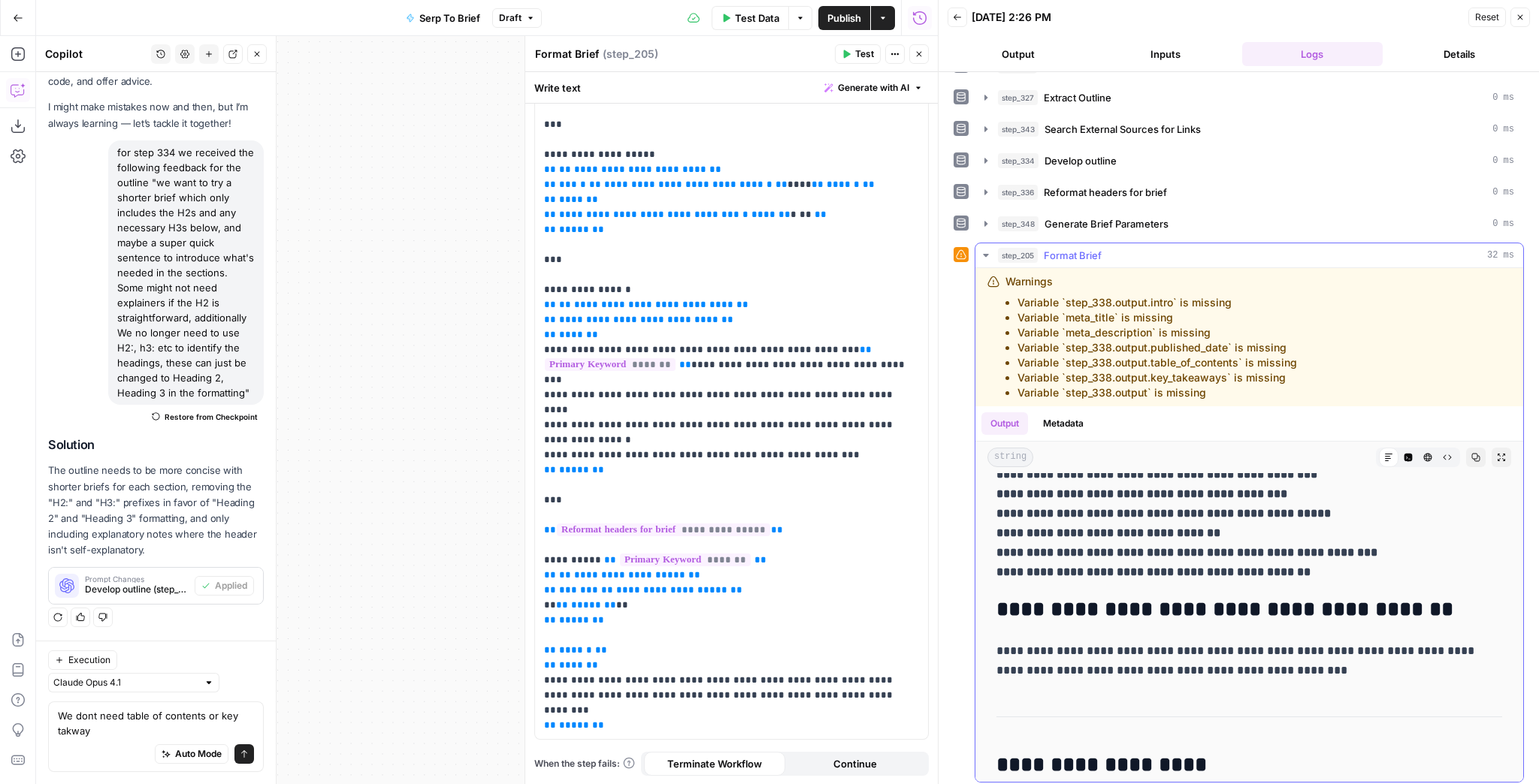
scroll to position [4127, 0]
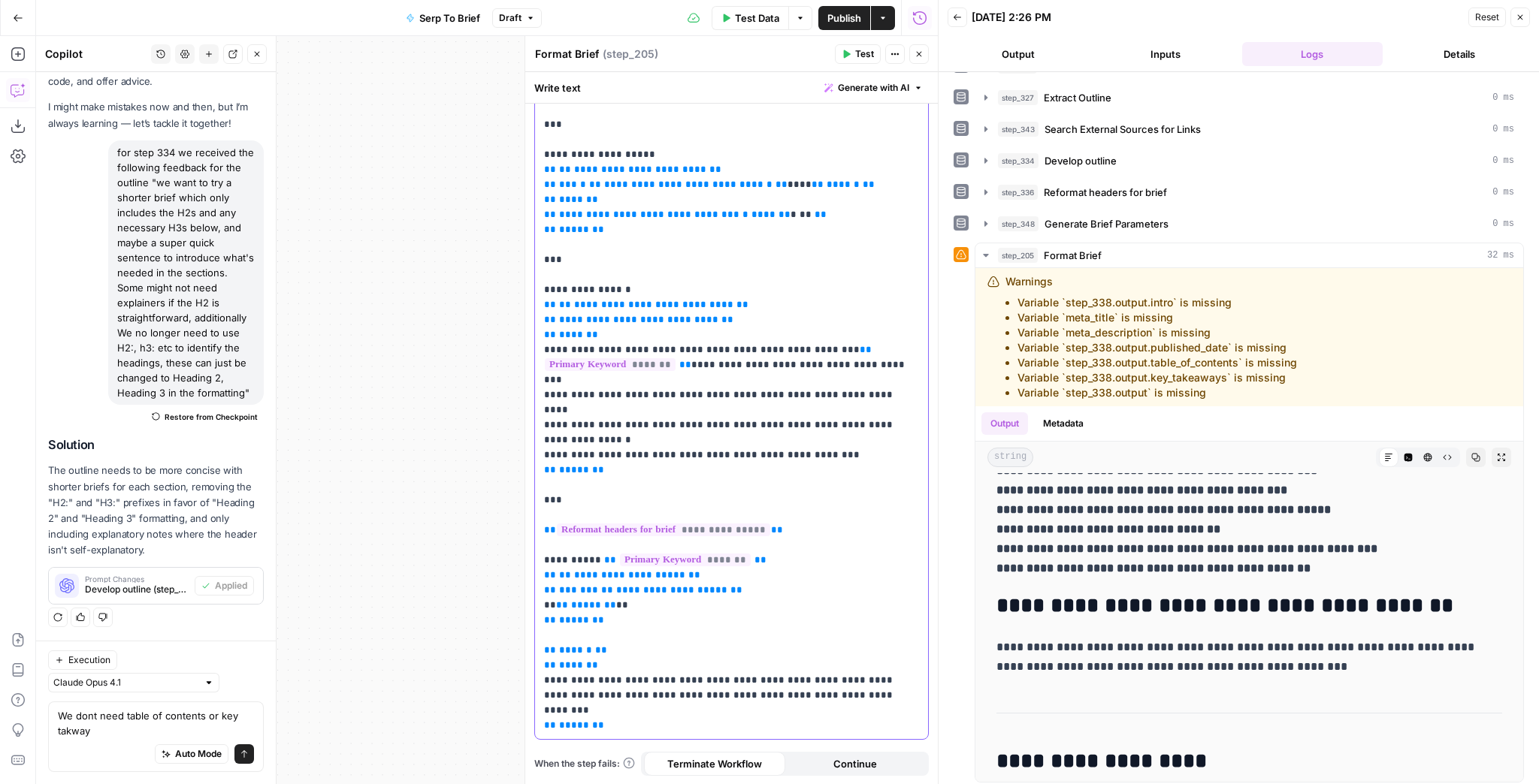
drag, startPoint x: 682, startPoint y: 718, endPoint x: 549, endPoint y: 697, distance: 134.6
click at [549, 697] on p "**********" at bounding box center [727, 49] width 367 height 1367
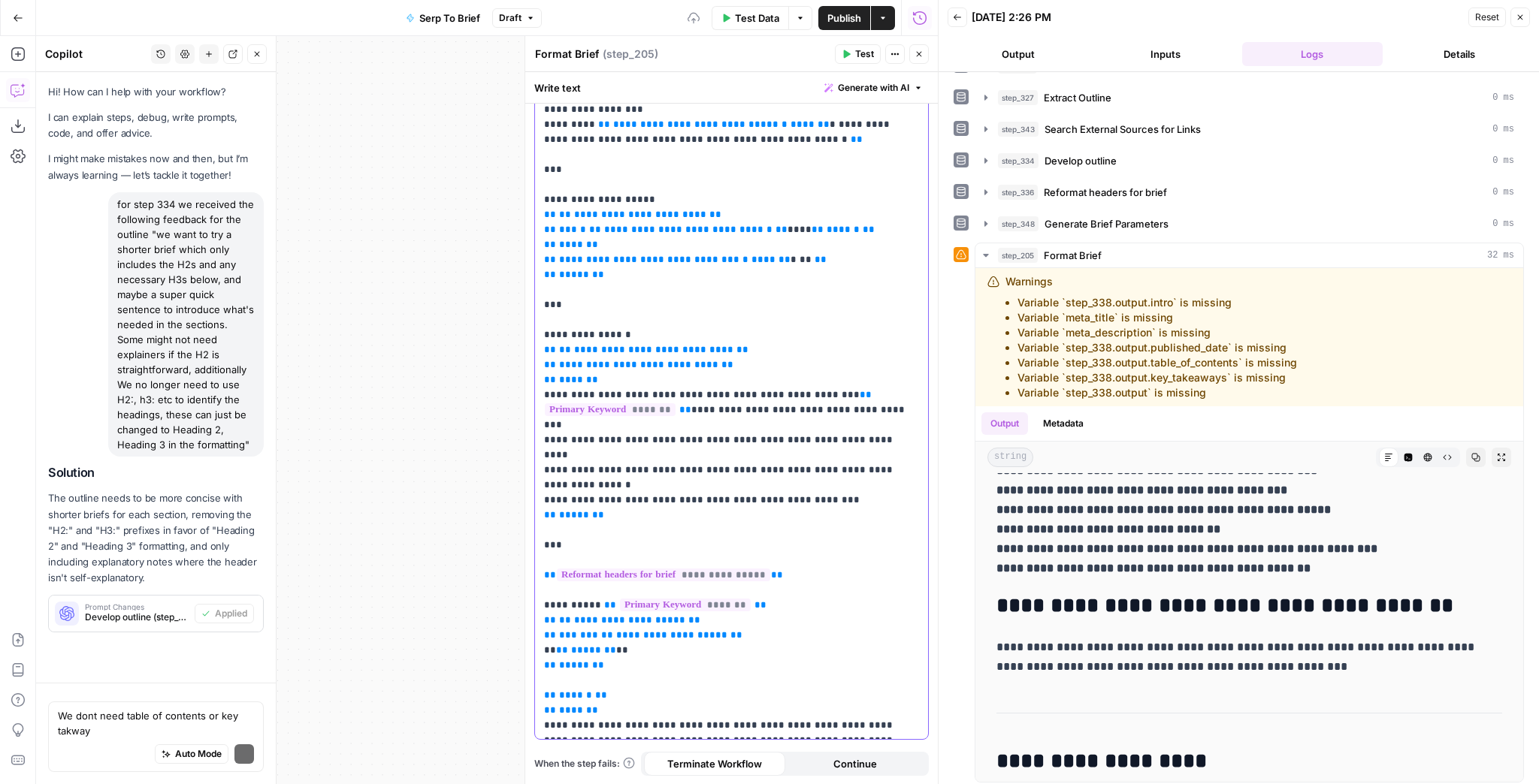
scroll to position [0, 0]
click at [866, 49] on span "Test" at bounding box center [864, 54] width 19 height 14
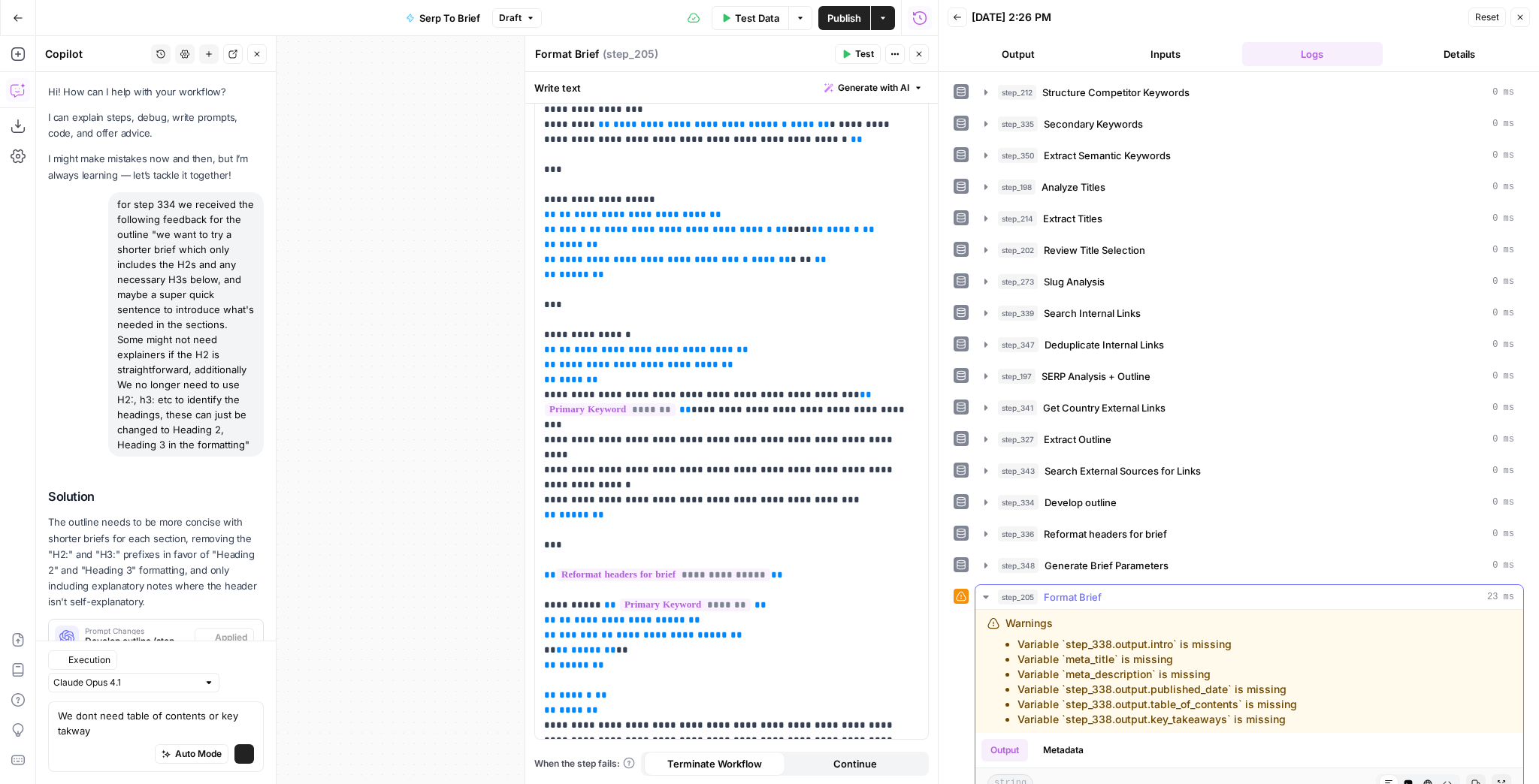
scroll to position [65, 0]
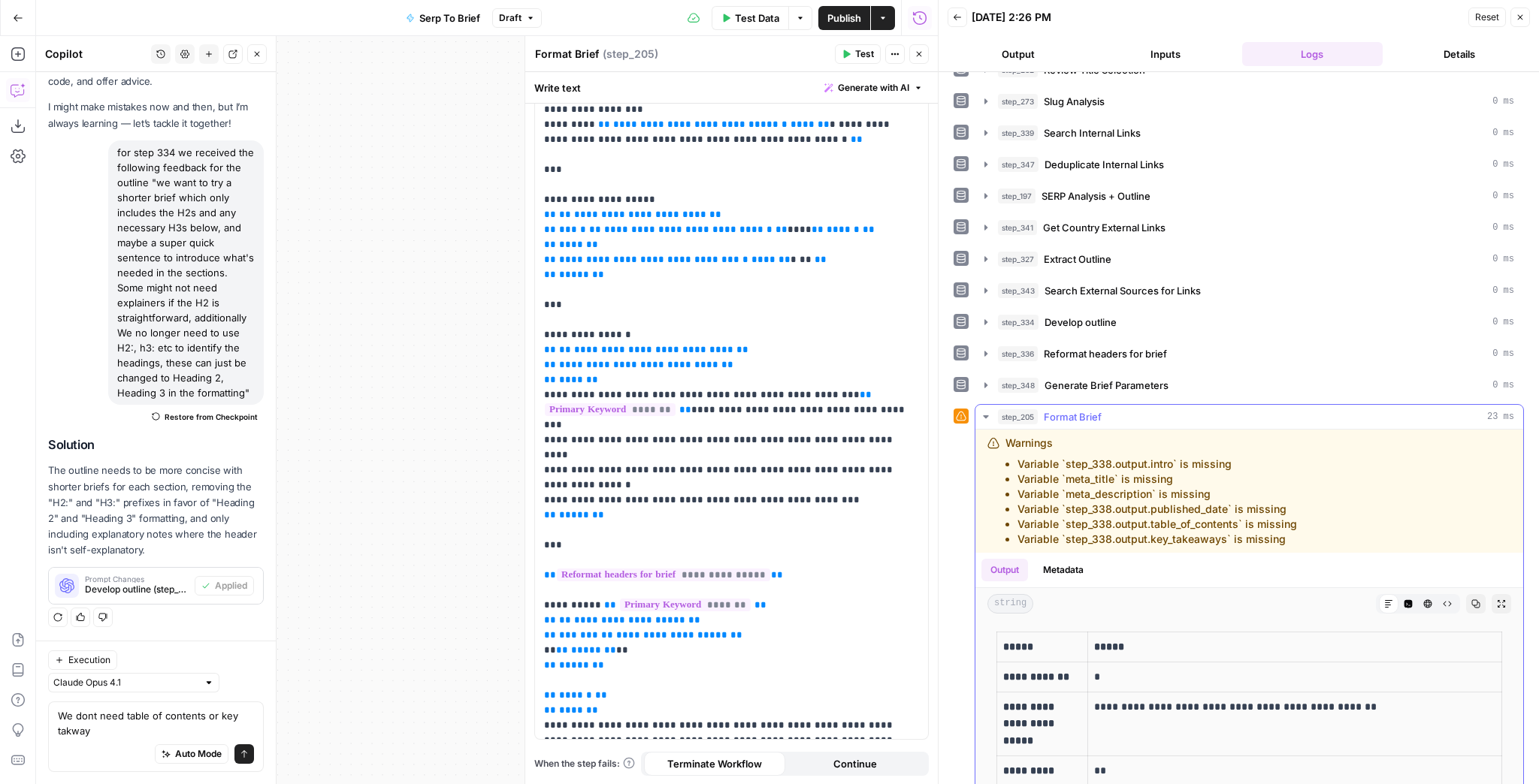
click at [1492, 594] on button "Expand Output" at bounding box center [1502, 604] width 20 height 20
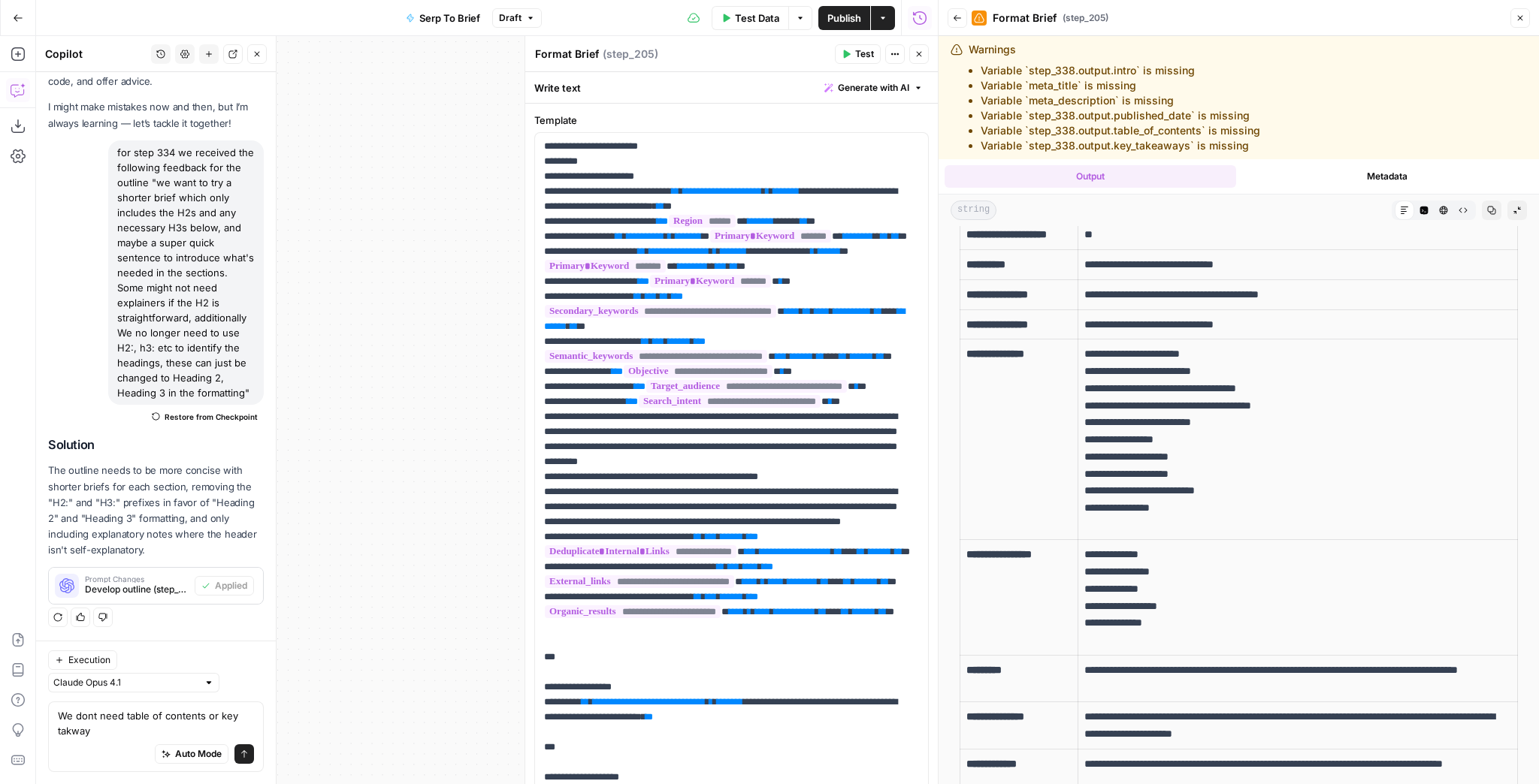
scroll to position [180, 0]
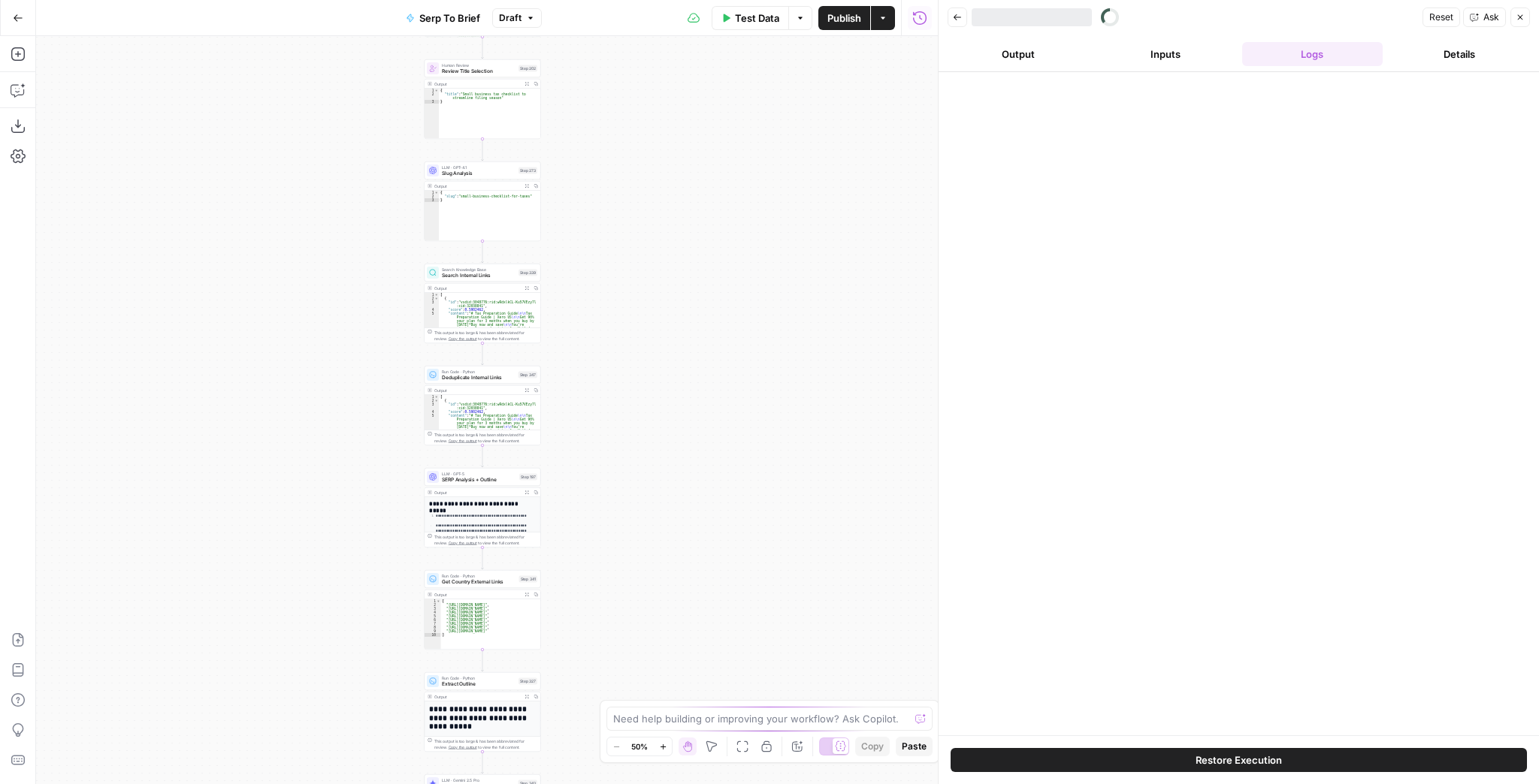
click at [841, 21] on span "Publish" at bounding box center [844, 18] width 33 height 15
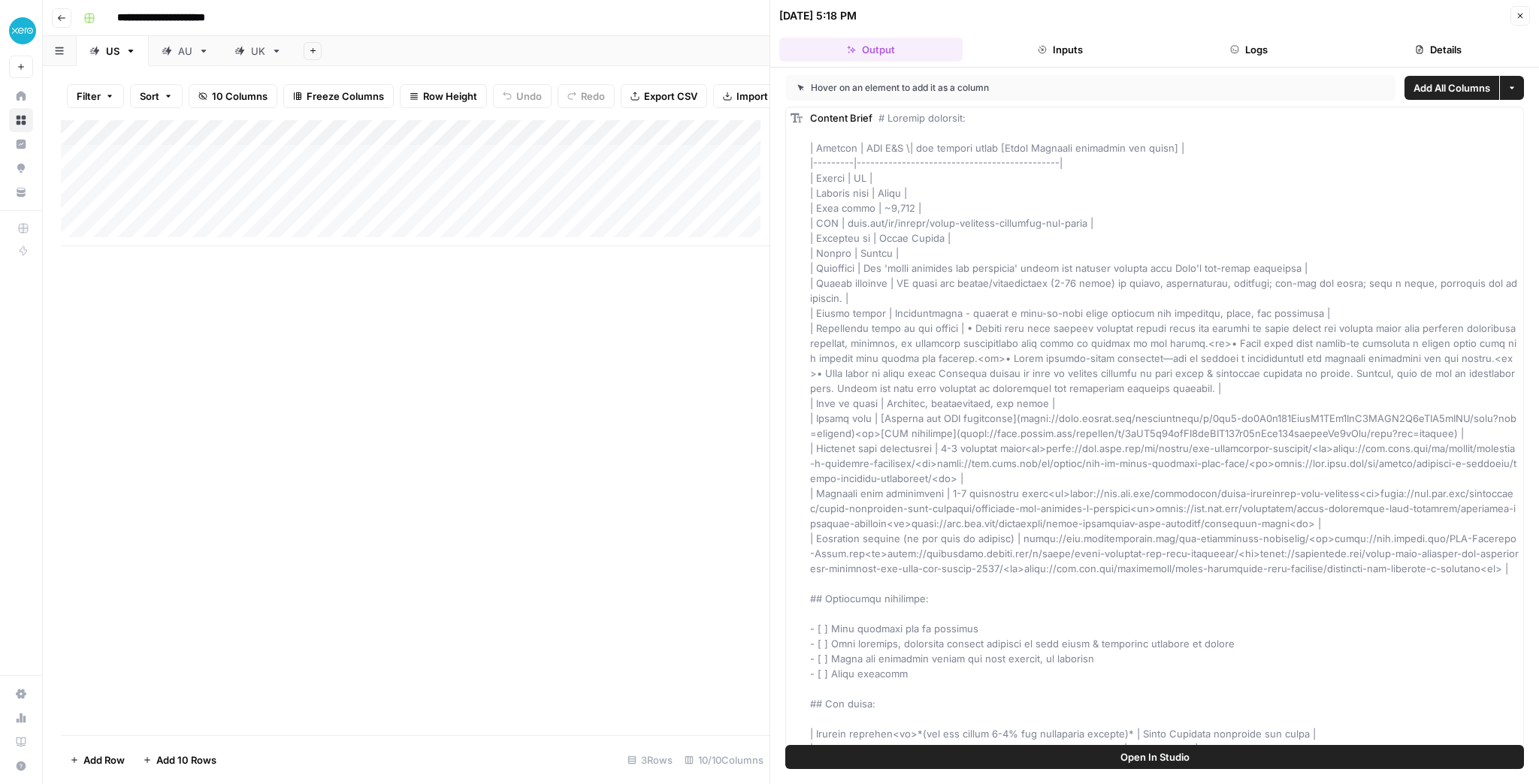
click at [1525, 7] on button "Close" at bounding box center [1521, 16] width 20 height 20
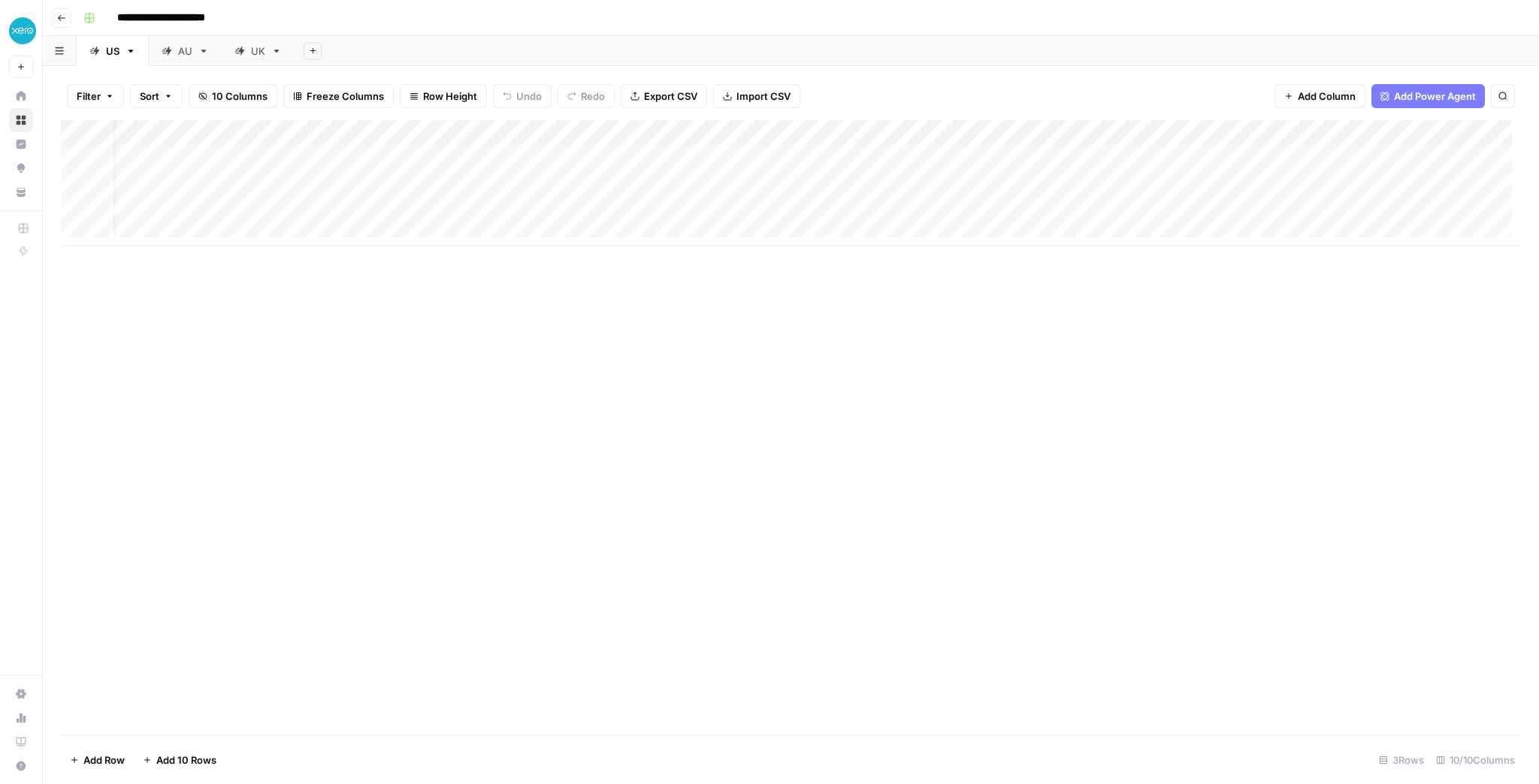
scroll to position [0, 126]
click at [586, 131] on div "Add Column" at bounding box center [790, 183] width 1460 height 126
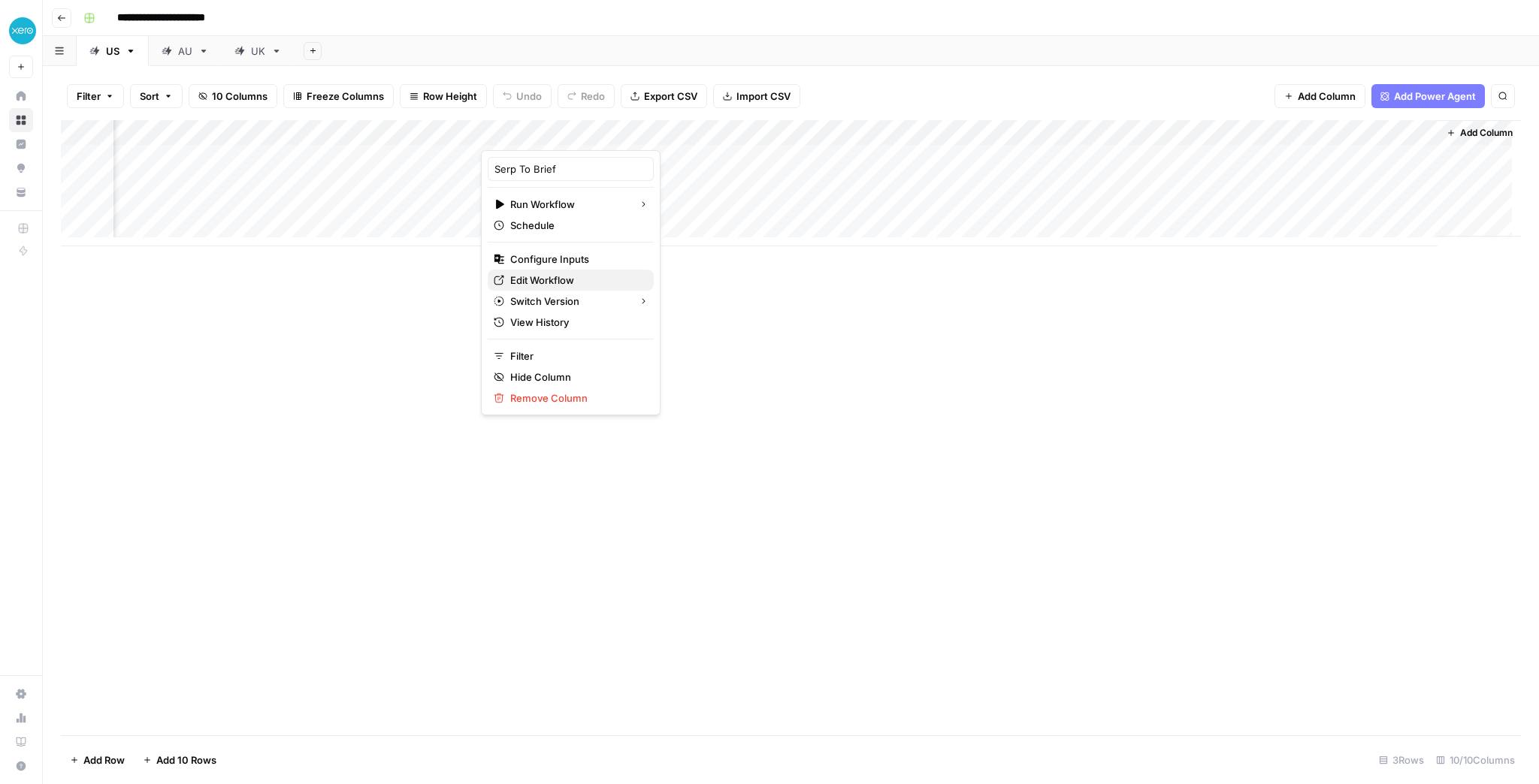
click at [566, 273] on span "Edit Workflow" at bounding box center [575, 280] width 131 height 15
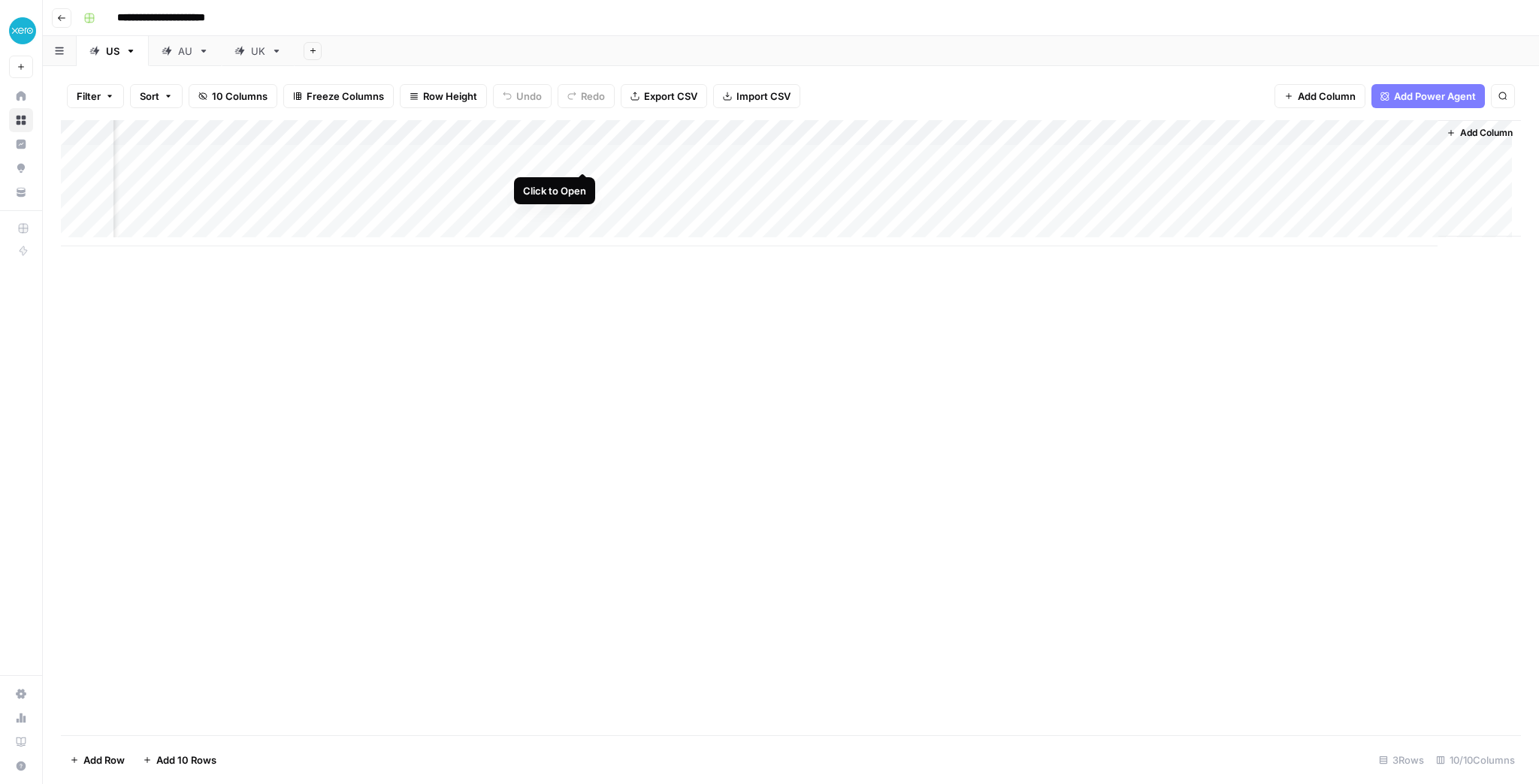
click at [583, 154] on div "Add Column" at bounding box center [790, 183] width 1460 height 126
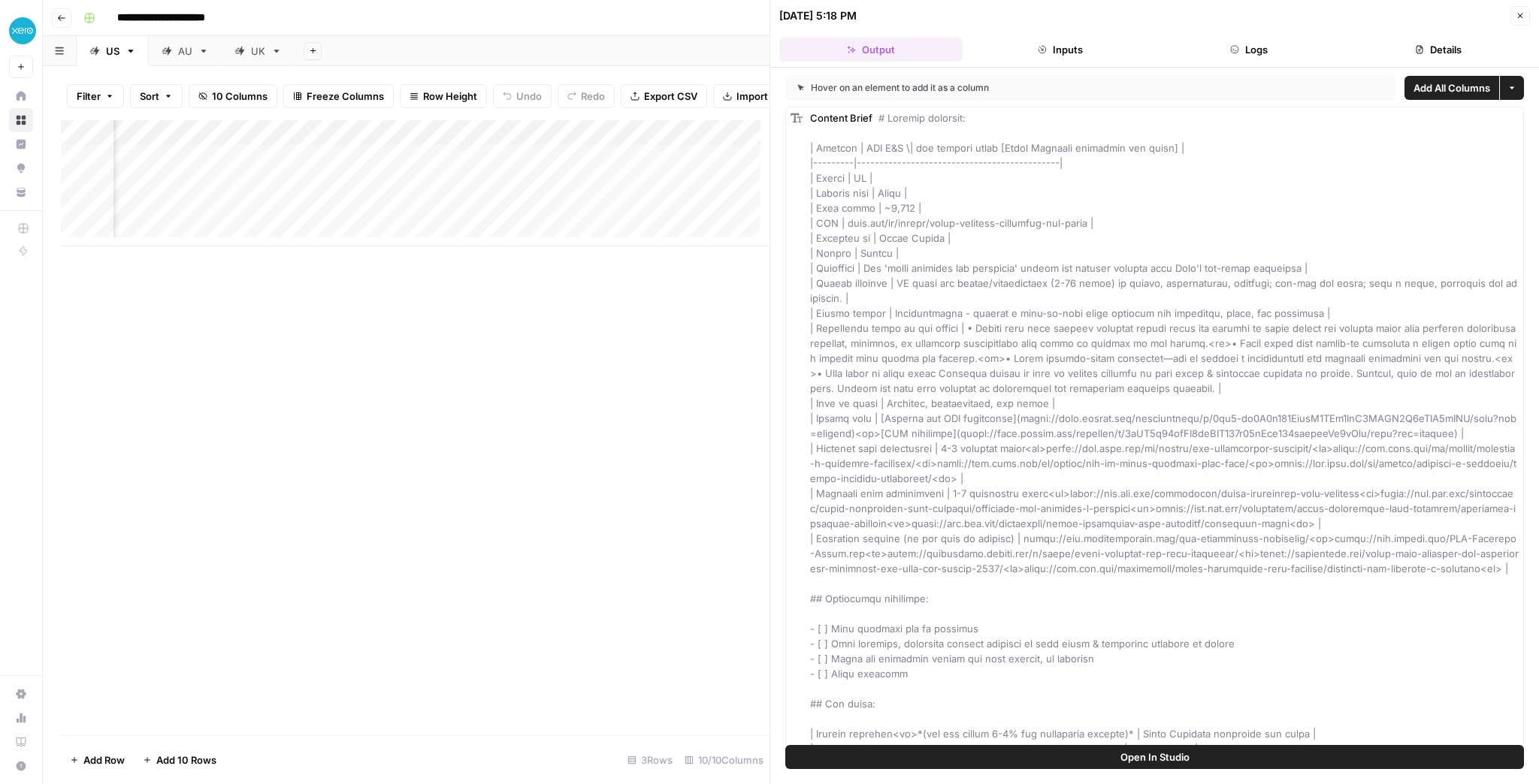
click at [1082, 761] on button "Open In Studio" at bounding box center [1154, 757] width 739 height 24
click at [463, 164] on div "Add Column" at bounding box center [415, 183] width 708 height 126
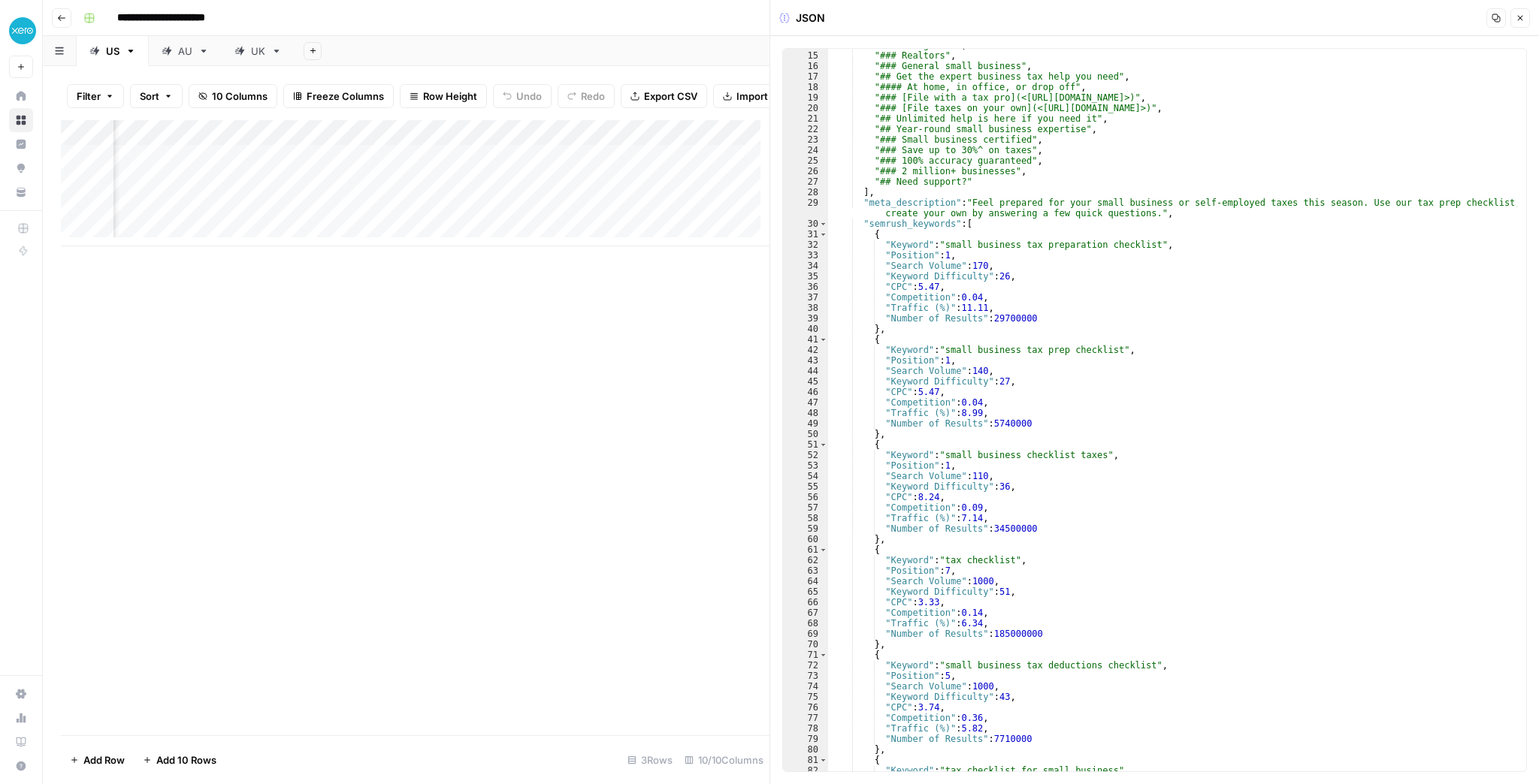
scroll to position [125, 0]
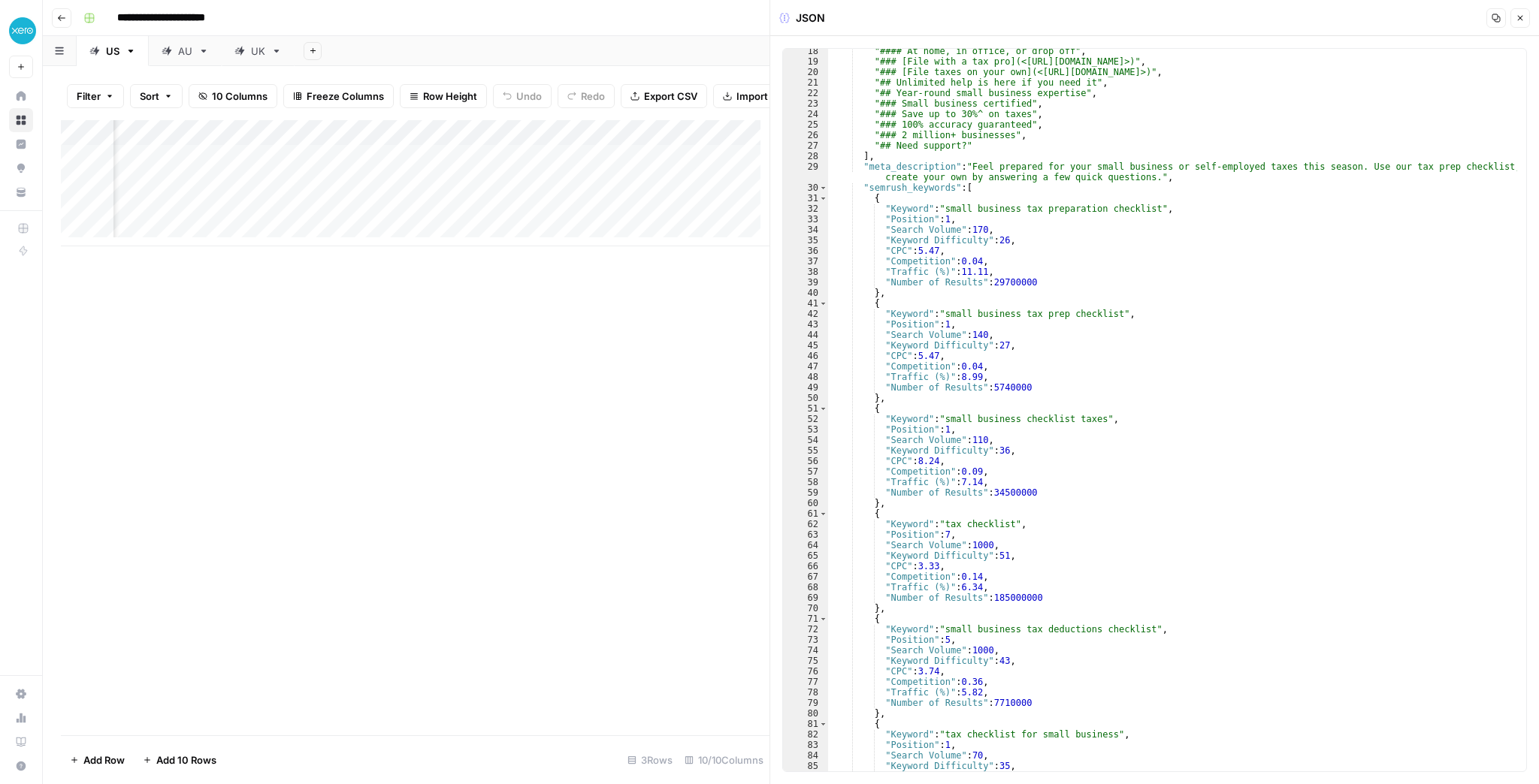
type textarea "**********"
click at [1274, 143] on div ""#### At home, in office, or drop off" , "### [File with a tax pro](<[URL][DOMA…" at bounding box center [1173, 417] width 690 height 744
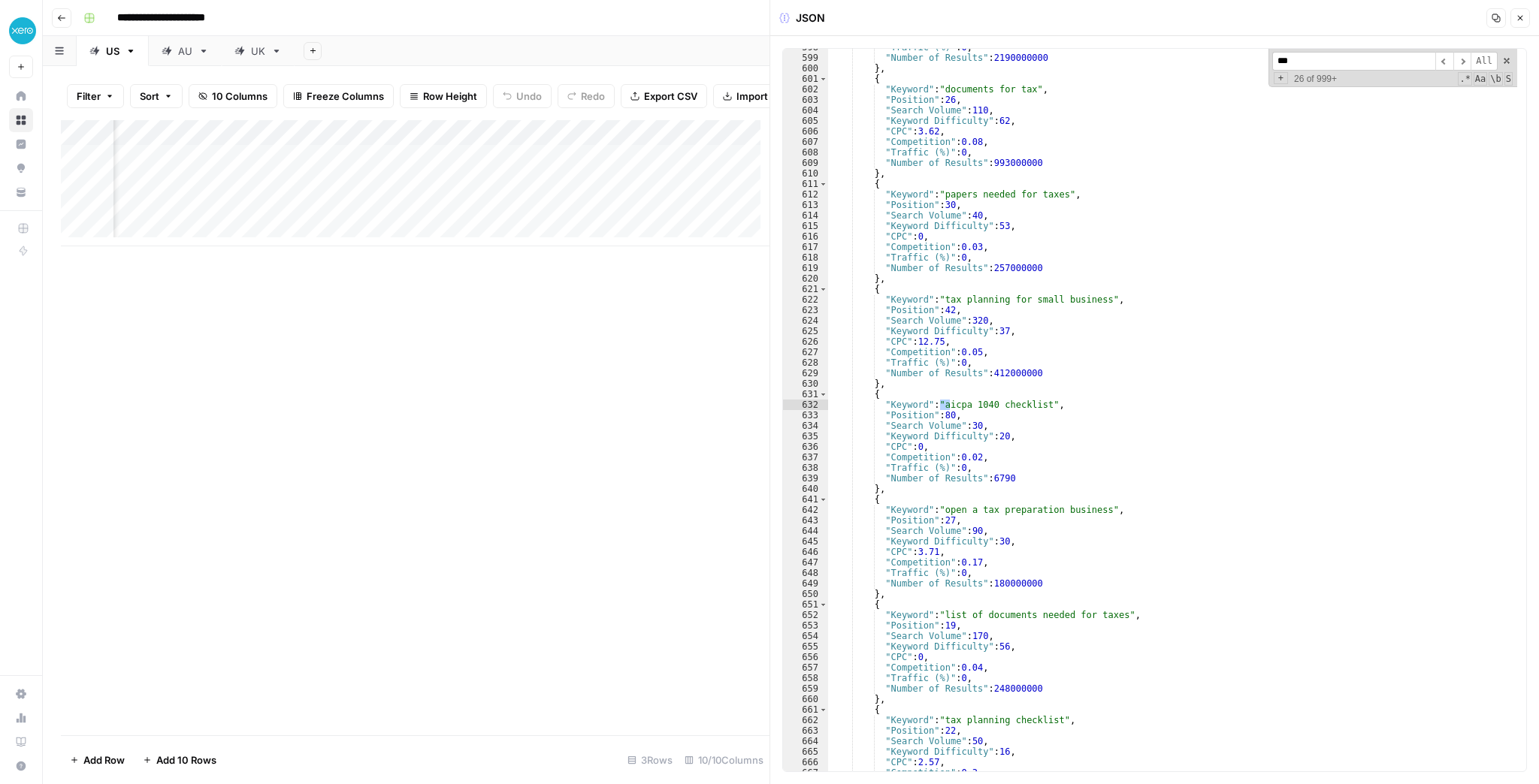
scroll to position [23893, 0]
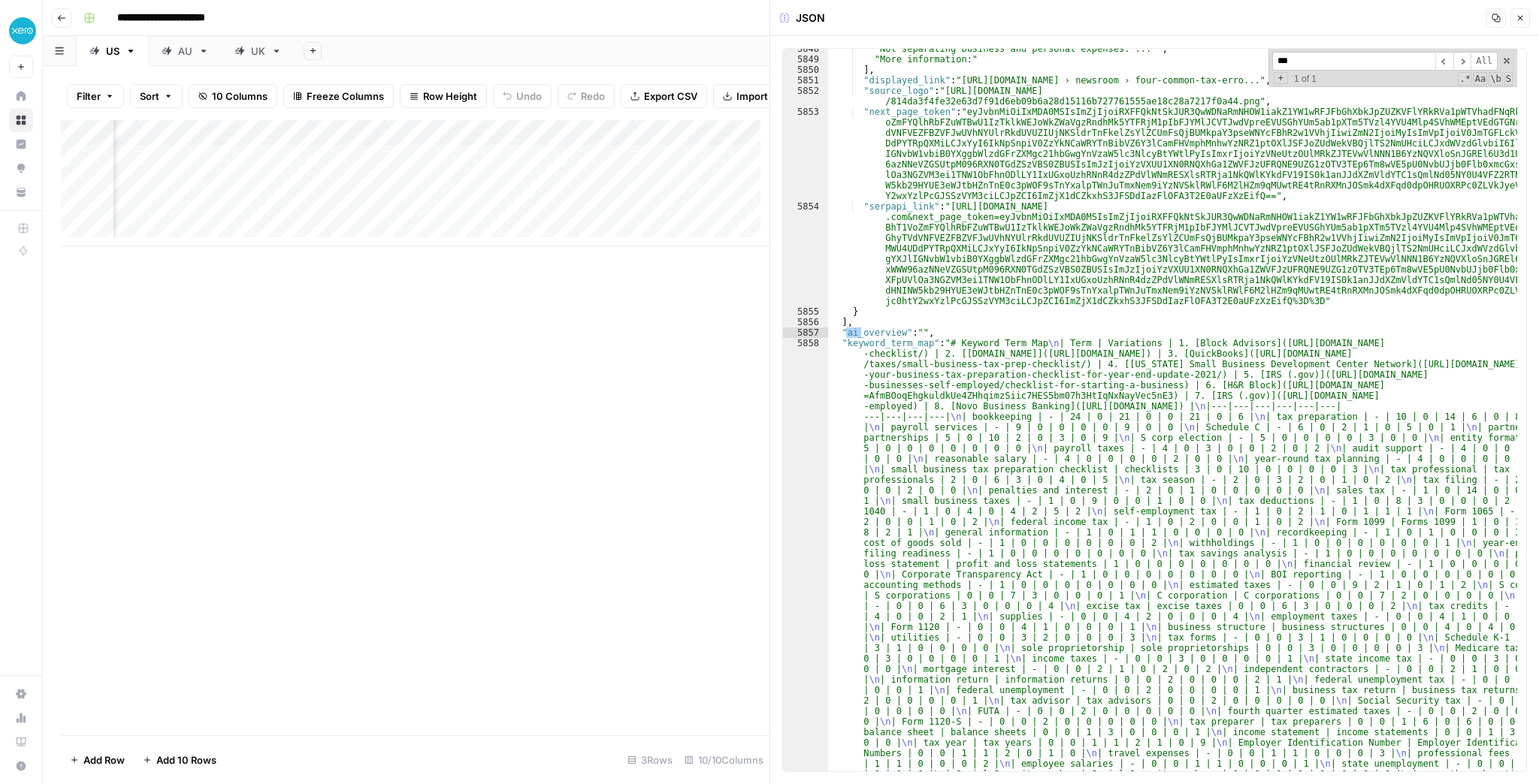
type input "***"
click at [327, 169] on div "Add Column" at bounding box center [415, 183] width 708 height 126
click at [715, 144] on div "Add Column" at bounding box center [415, 183] width 708 height 126
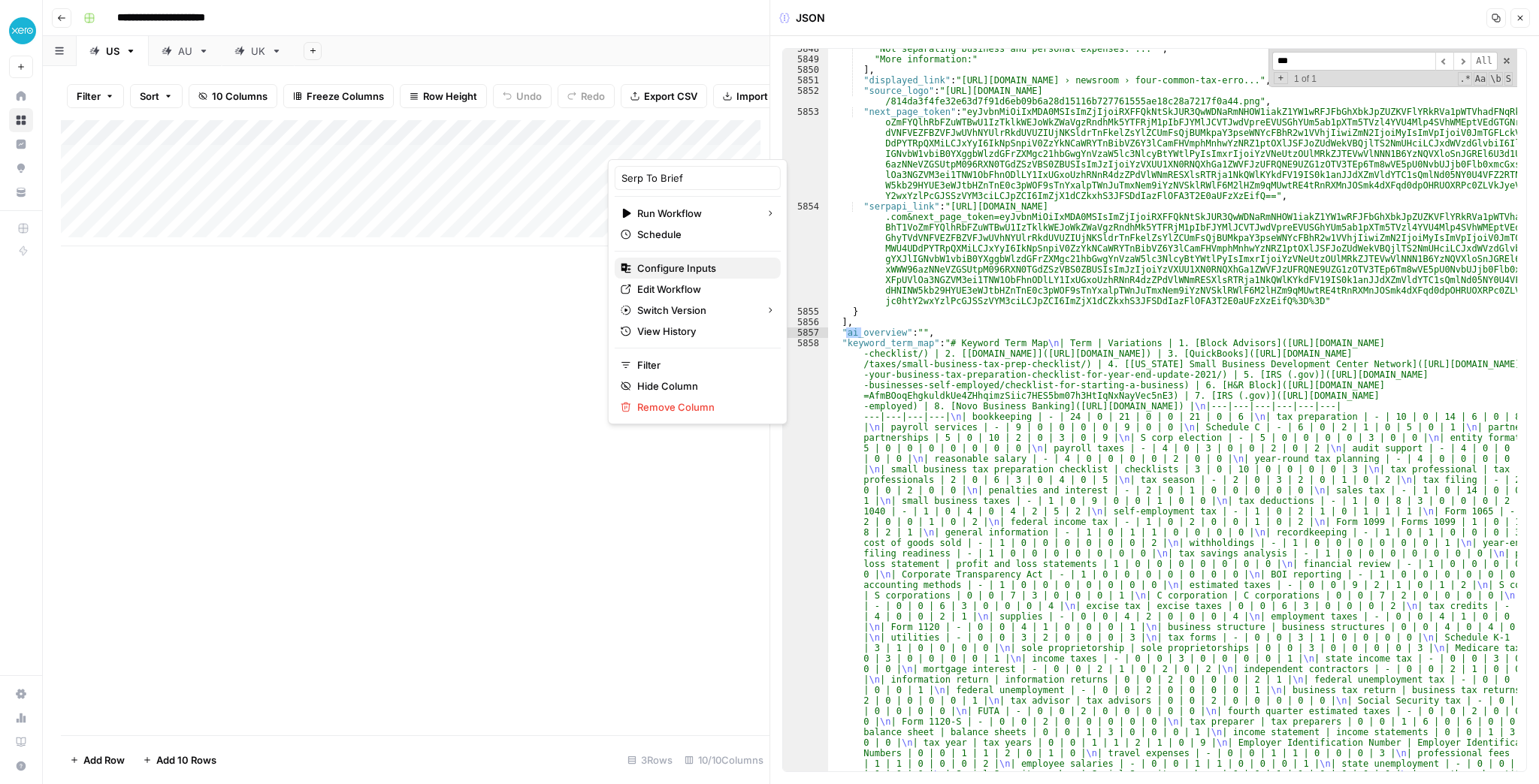
click at [702, 270] on span "Configure Inputs" at bounding box center [703, 268] width 131 height 15
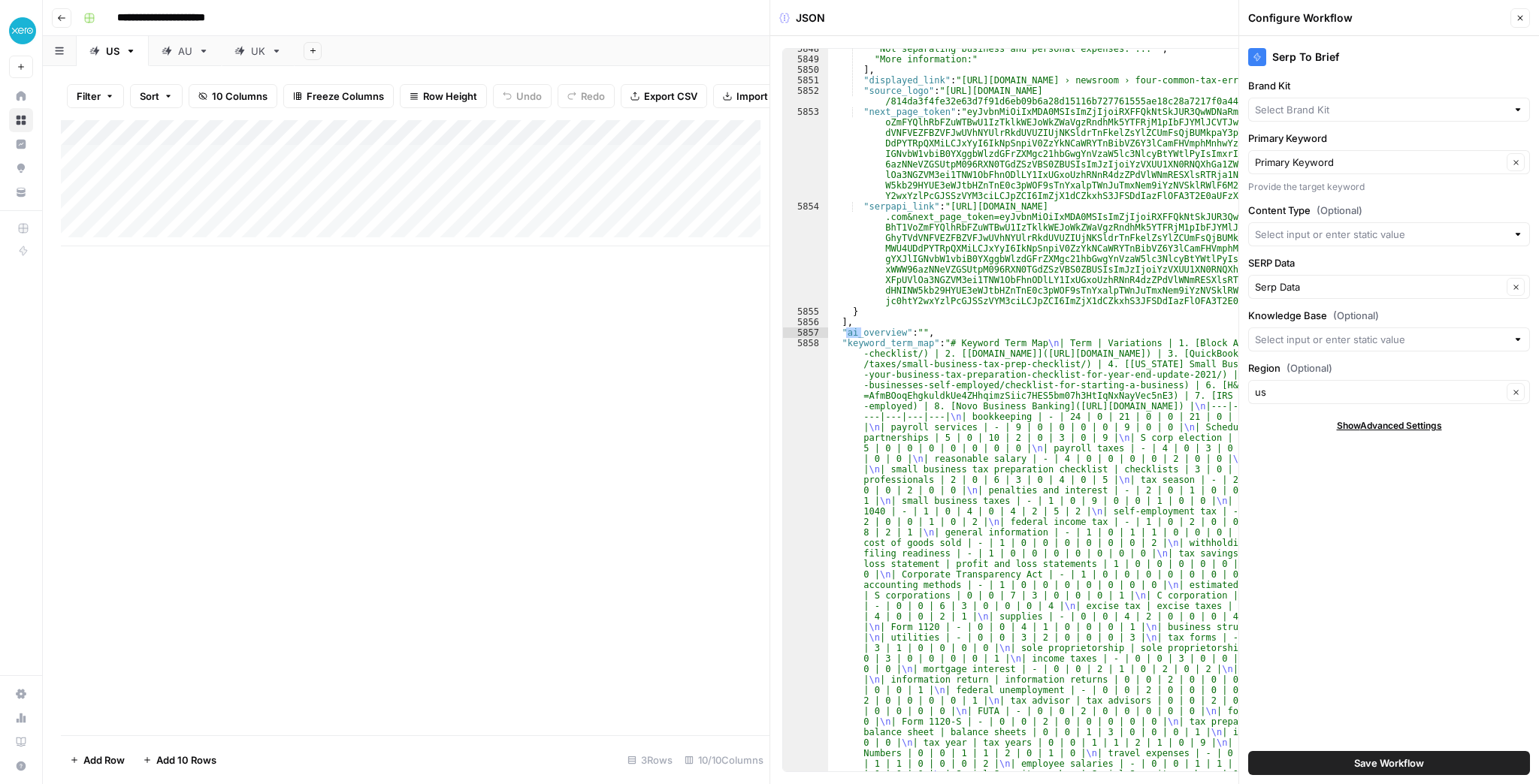
type input "Xero - [[GEOGRAPHIC_DATA]]"
type input "US SiteMap"
click at [1516, 18] on icon "button" at bounding box center [1521, 18] width 9 height 9
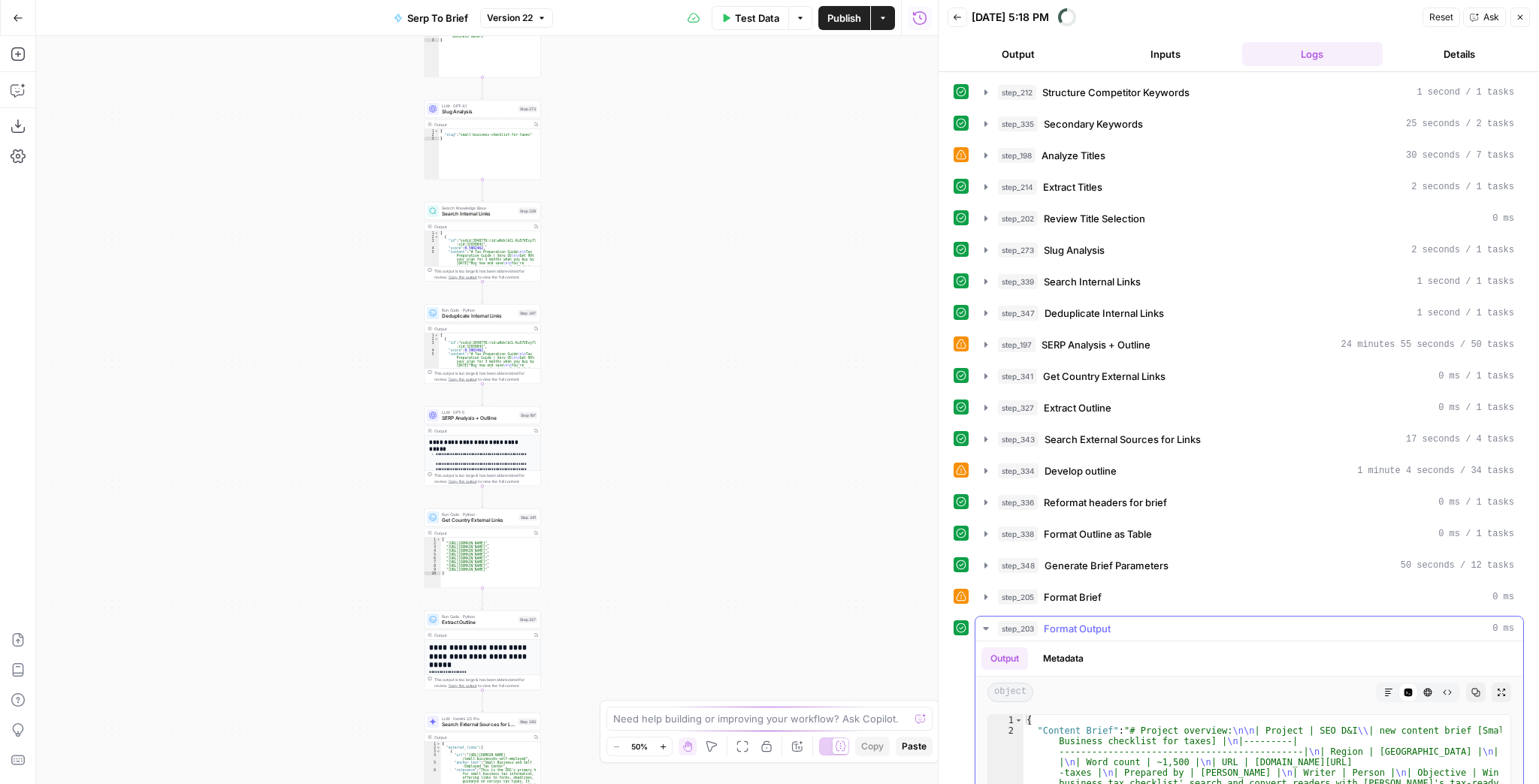
click at [1500, 689] on button "Expand Output" at bounding box center [1502, 693] width 20 height 20
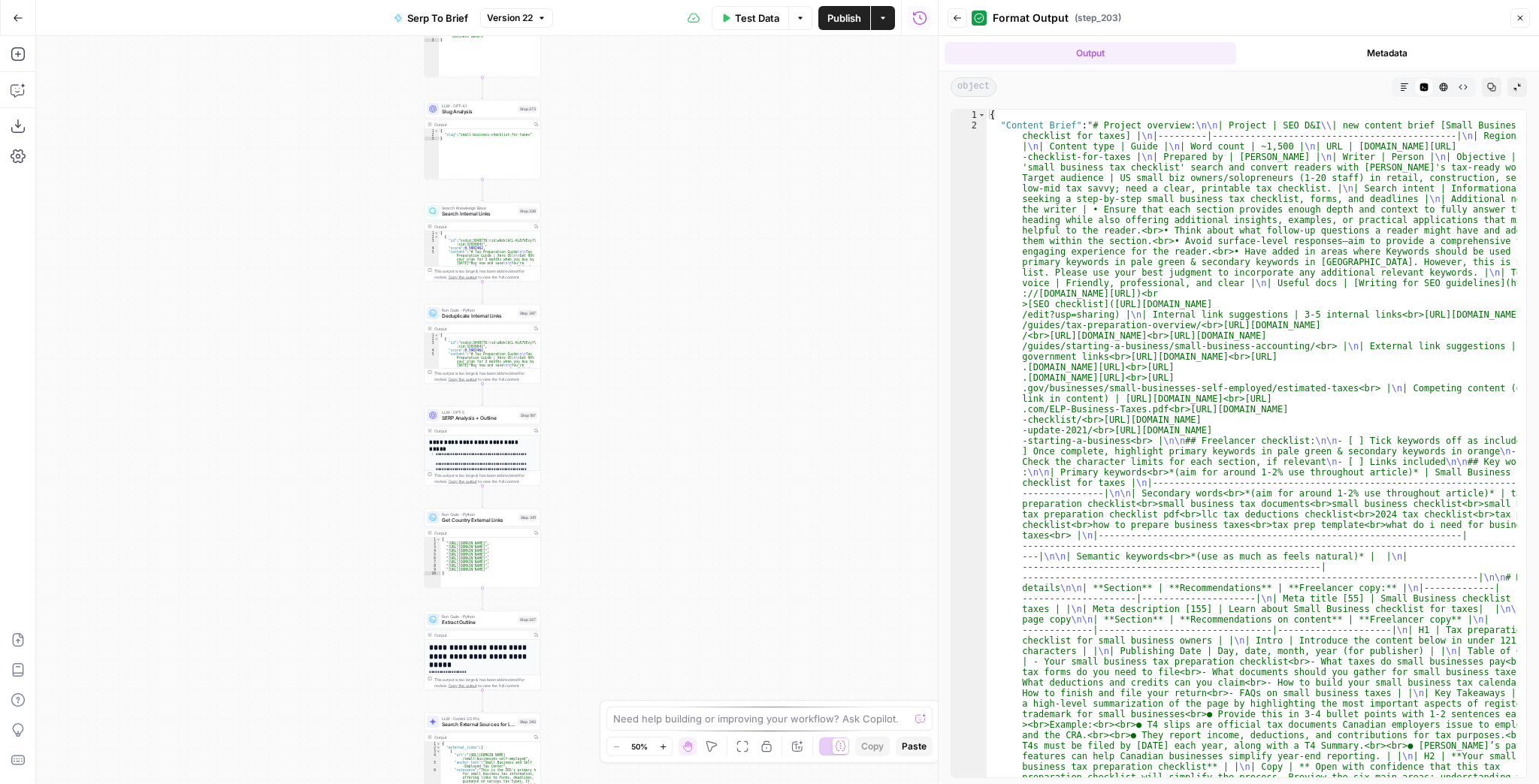
click at [1411, 84] on button "Markdown" at bounding box center [1404, 87] width 20 height 20
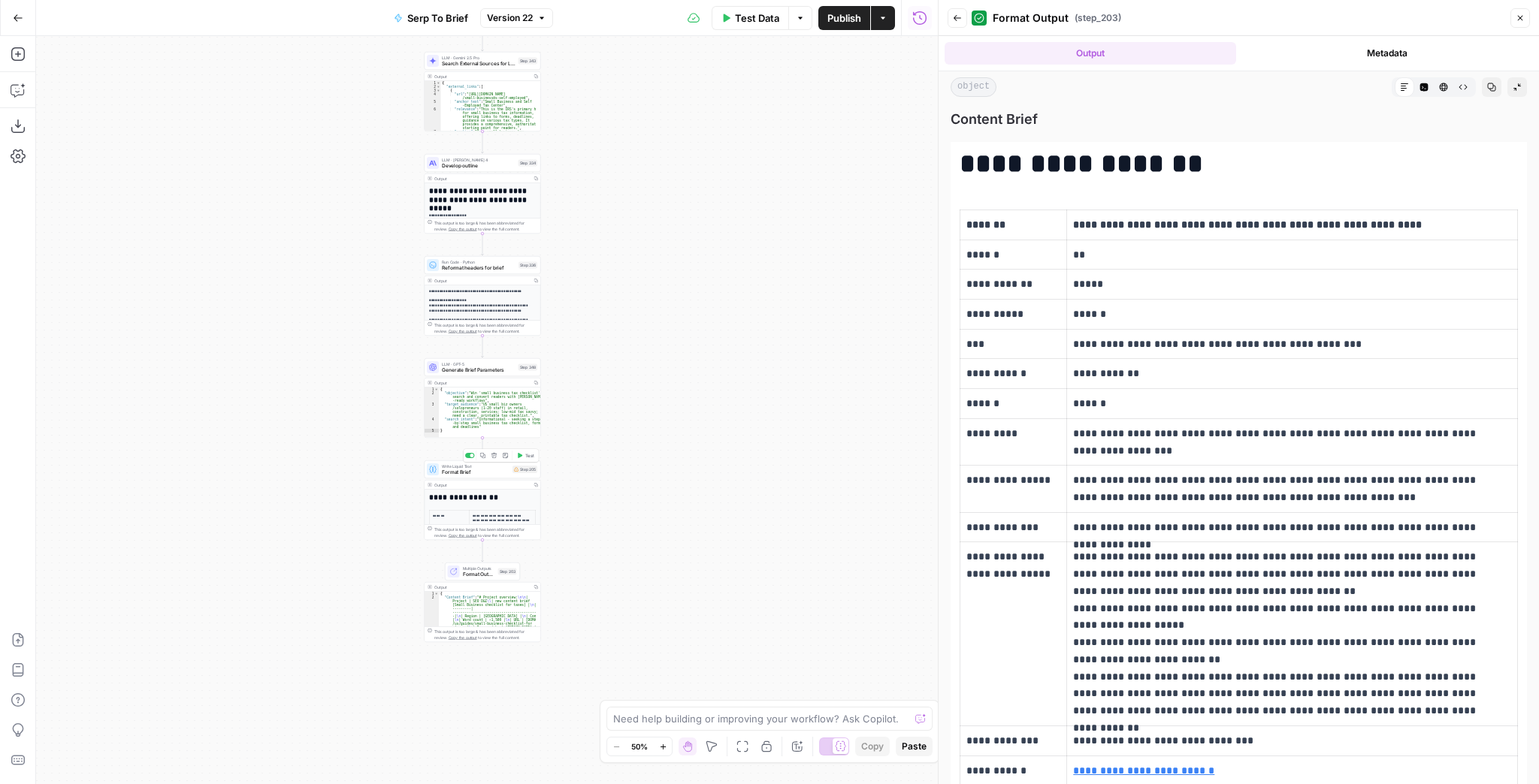
click at [487, 476] on div "Write Liquid Text Format Brief Step 205 Copy step Delete step Add Note Test" at bounding box center [483, 469] width 116 height 18
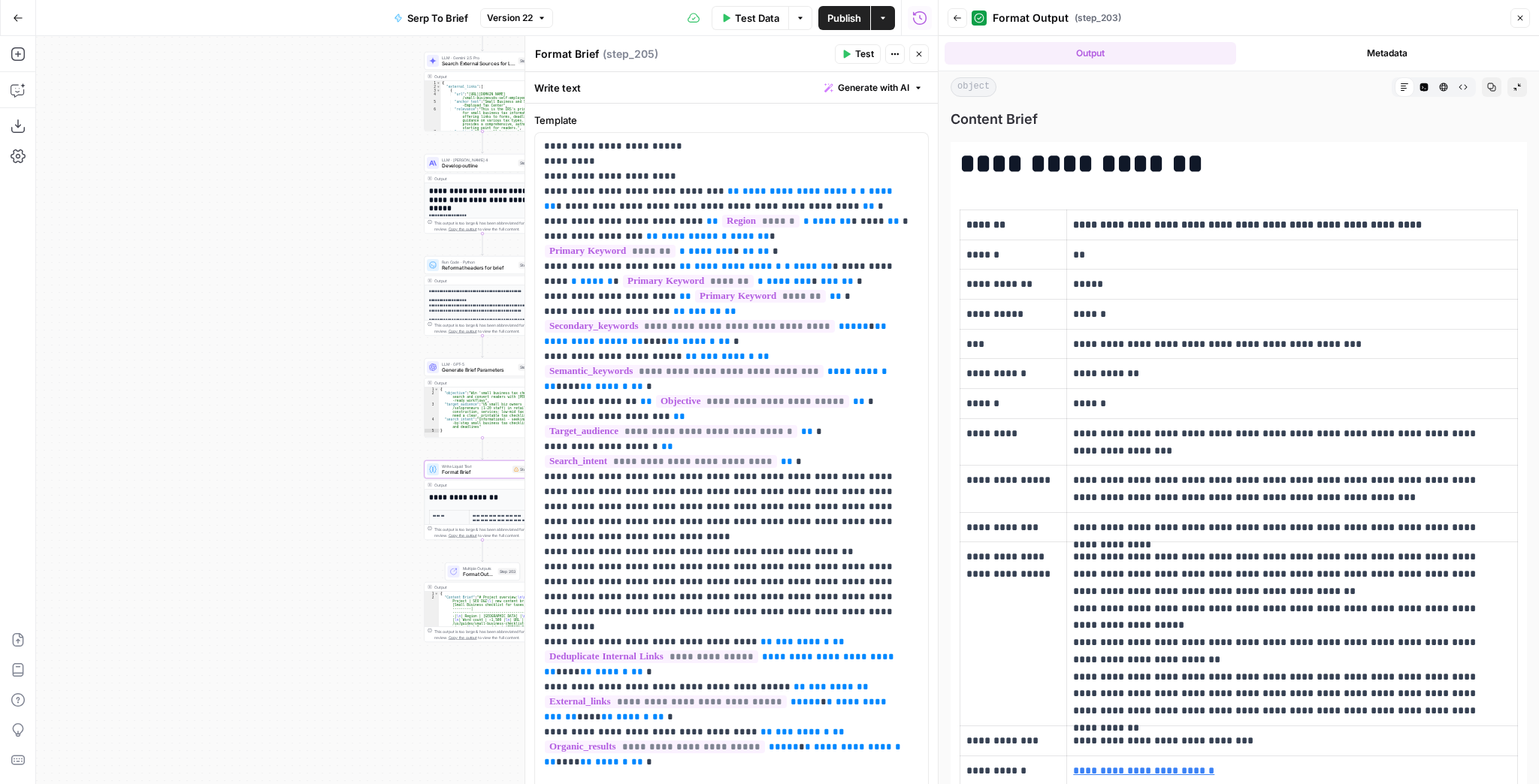
click at [946, 21] on header "Back Format Output ( step_203 ) Close" at bounding box center [1239, 17] width 600 height 36
click at [856, 50] on span "Test" at bounding box center [864, 54] width 19 height 14
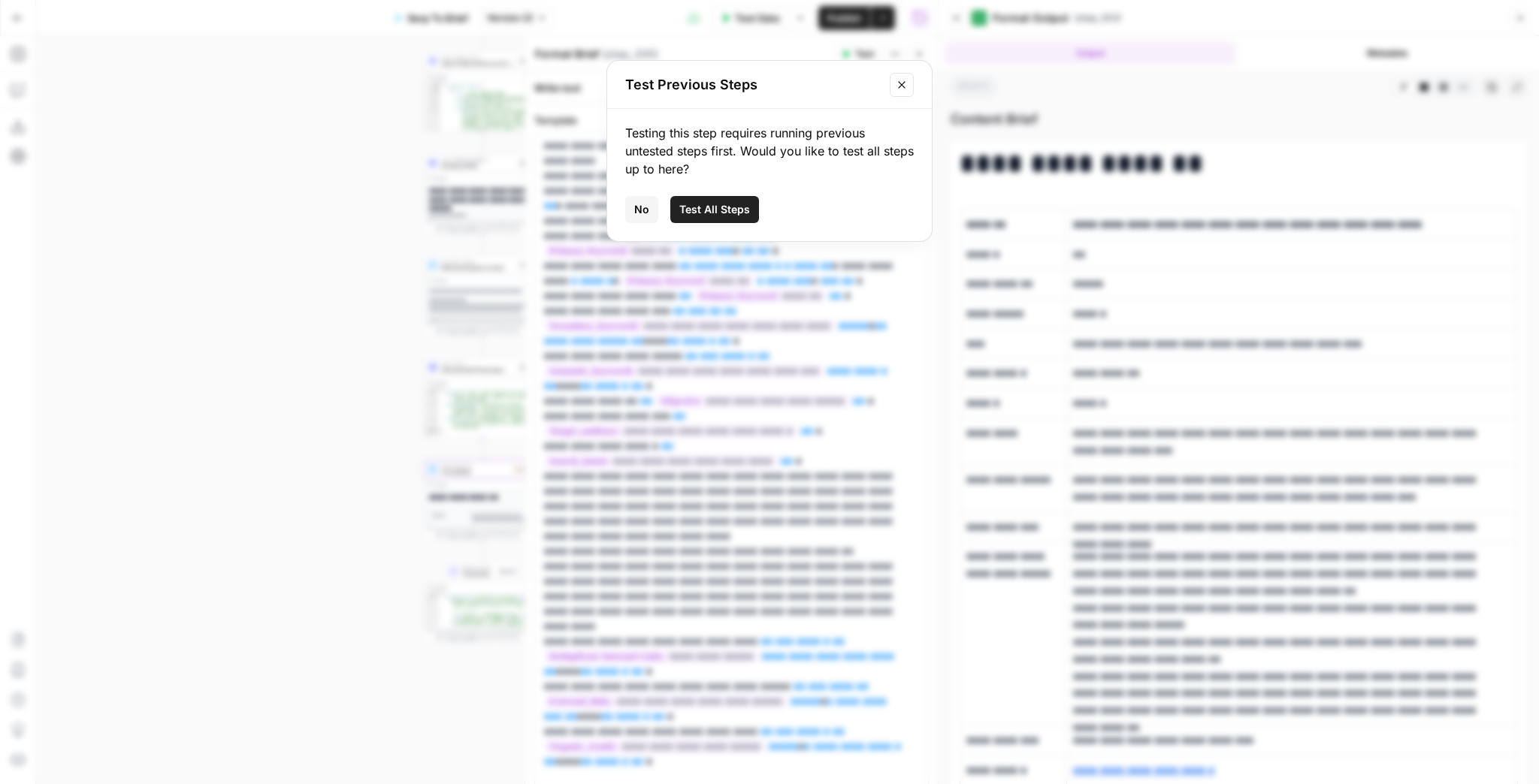
click at [695, 207] on span "Test All Steps" at bounding box center [714, 210] width 71 height 15
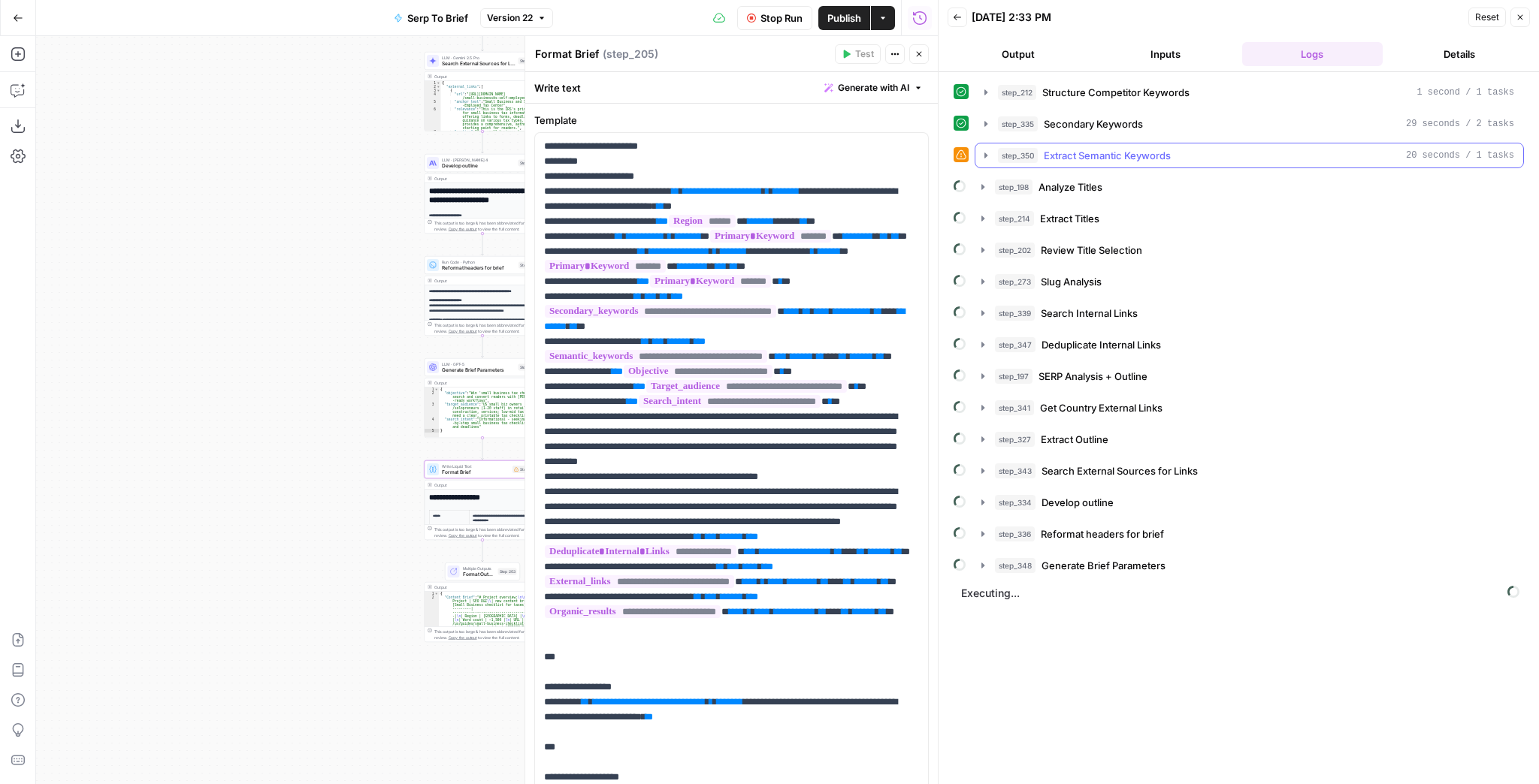
click at [982, 150] on icon "button" at bounding box center [986, 156] width 12 height 12
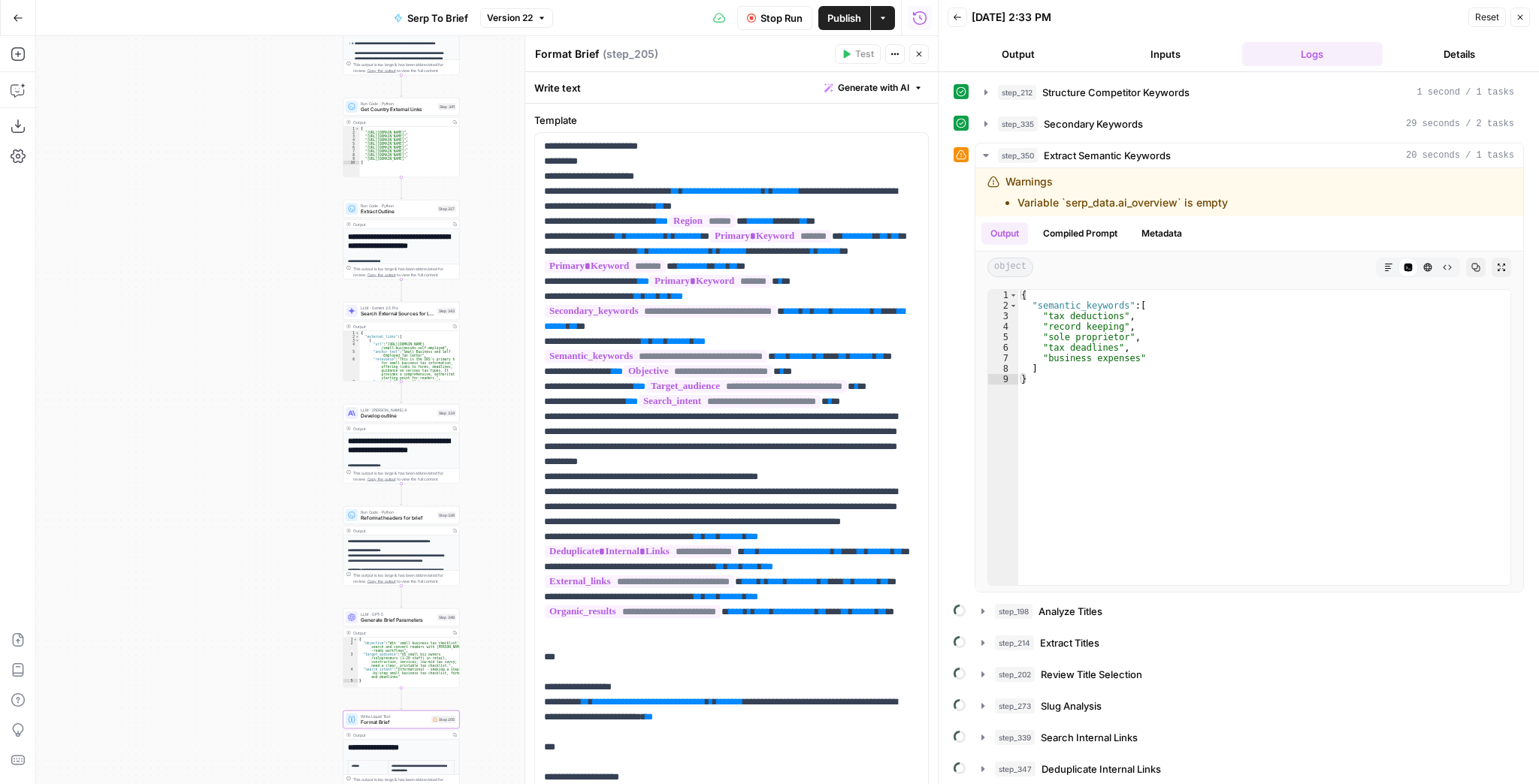
drag, startPoint x: 241, startPoint y: 453, endPoint x: 256, endPoint y: 447, distance: 16.2
click at [228, 533] on div "Workflow Input Settings Inputs Run Code · JavaScript Structure Competitor Keywo…" at bounding box center [486, 409] width 902 height 748
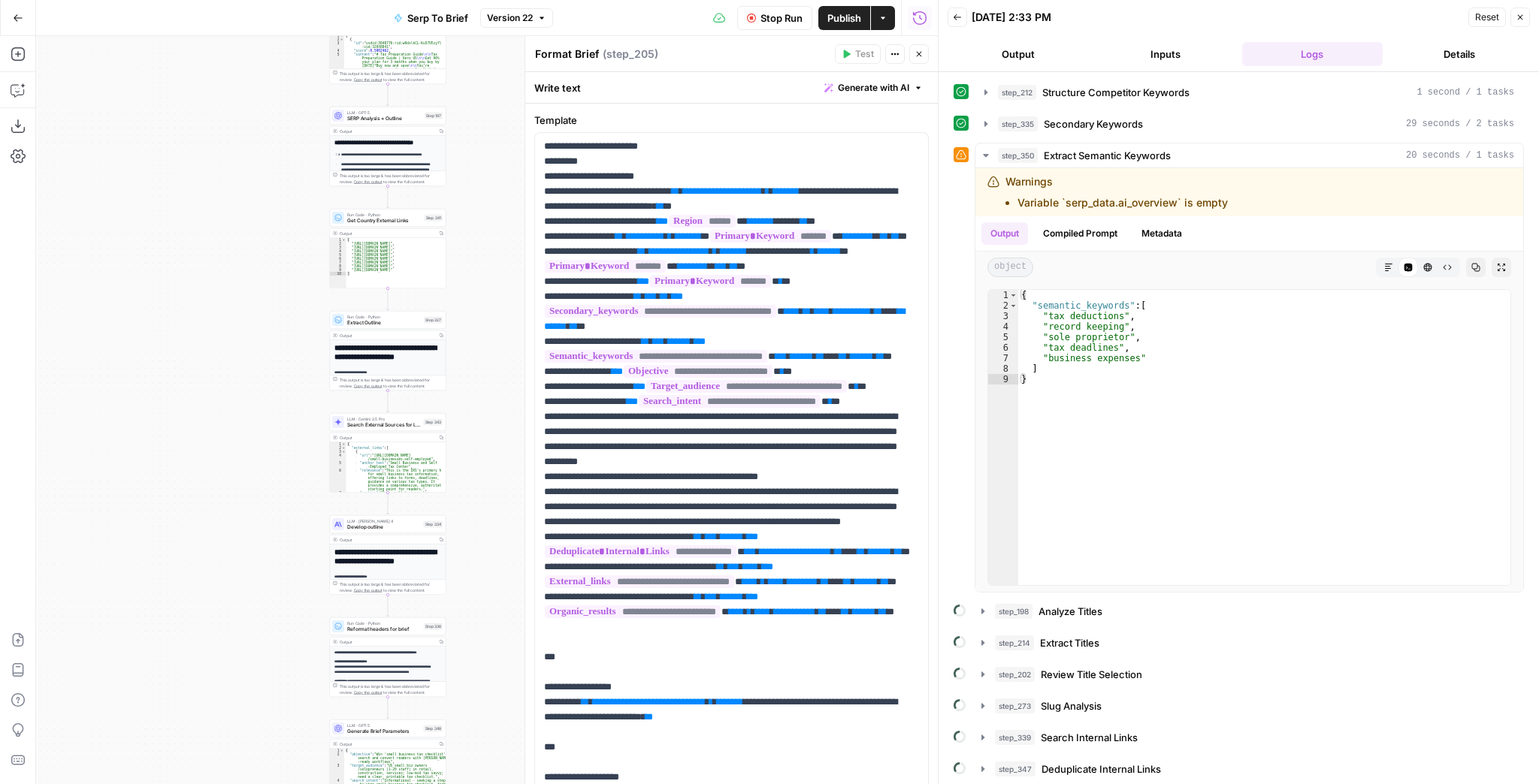
drag, startPoint x: 252, startPoint y: 325, endPoint x: 225, endPoint y: 448, distance: 125.9
click at [228, 440] on div "Workflow Input Settings Inputs Run Code · JavaScript Structure Competitor Keywo…" at bounding box center [486, 409] width 902 height 748
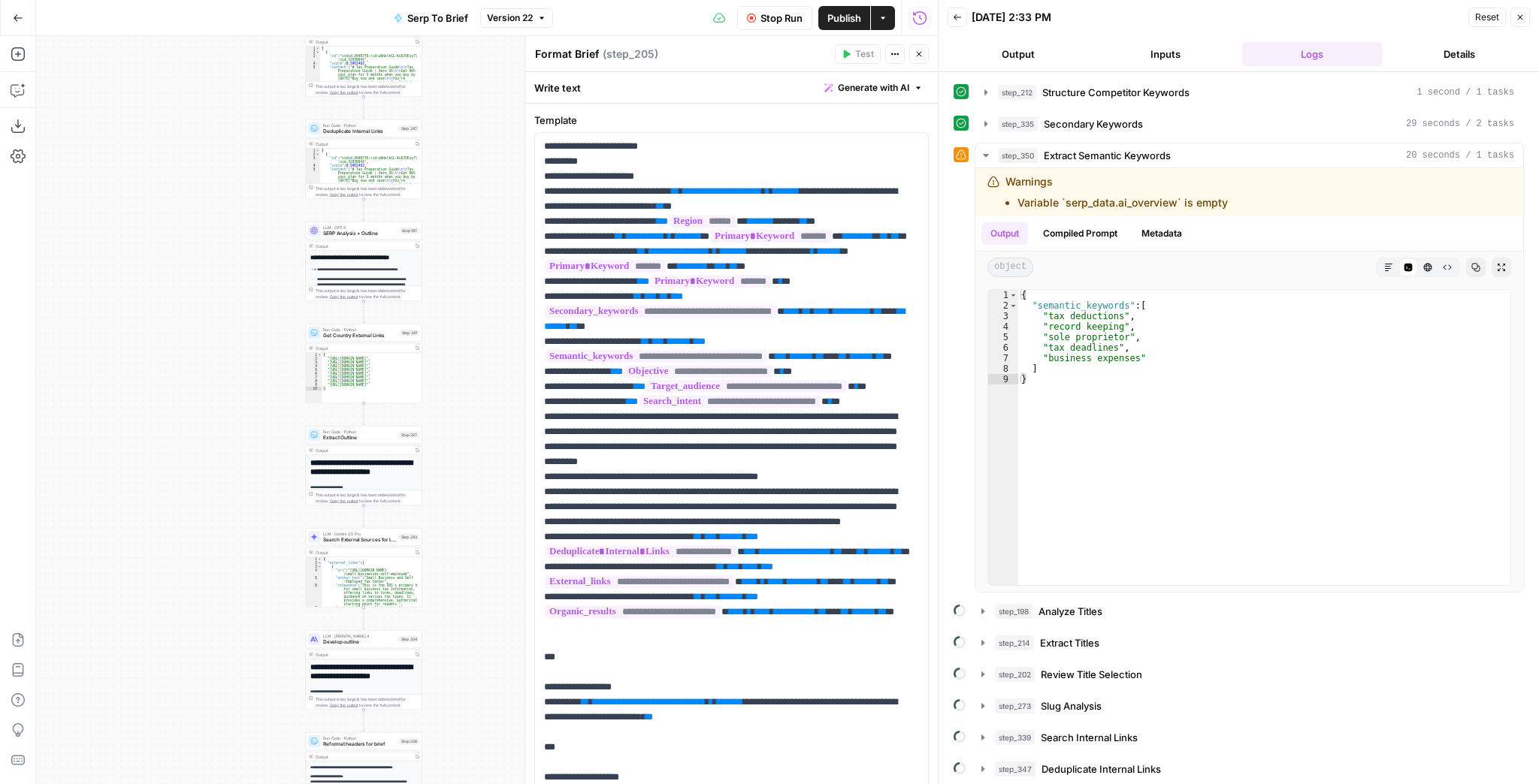
drag, startPoint x: 244, startPoint y: 292, endPoint x: 192, endPoint y: 457, distance: 173.0
click at [192, 457] on div "Workflow Input Settings Inputs Run Code · JavaScript Structure Competitor Keywo…" at bounding box center [486, 409] width 902 height 748
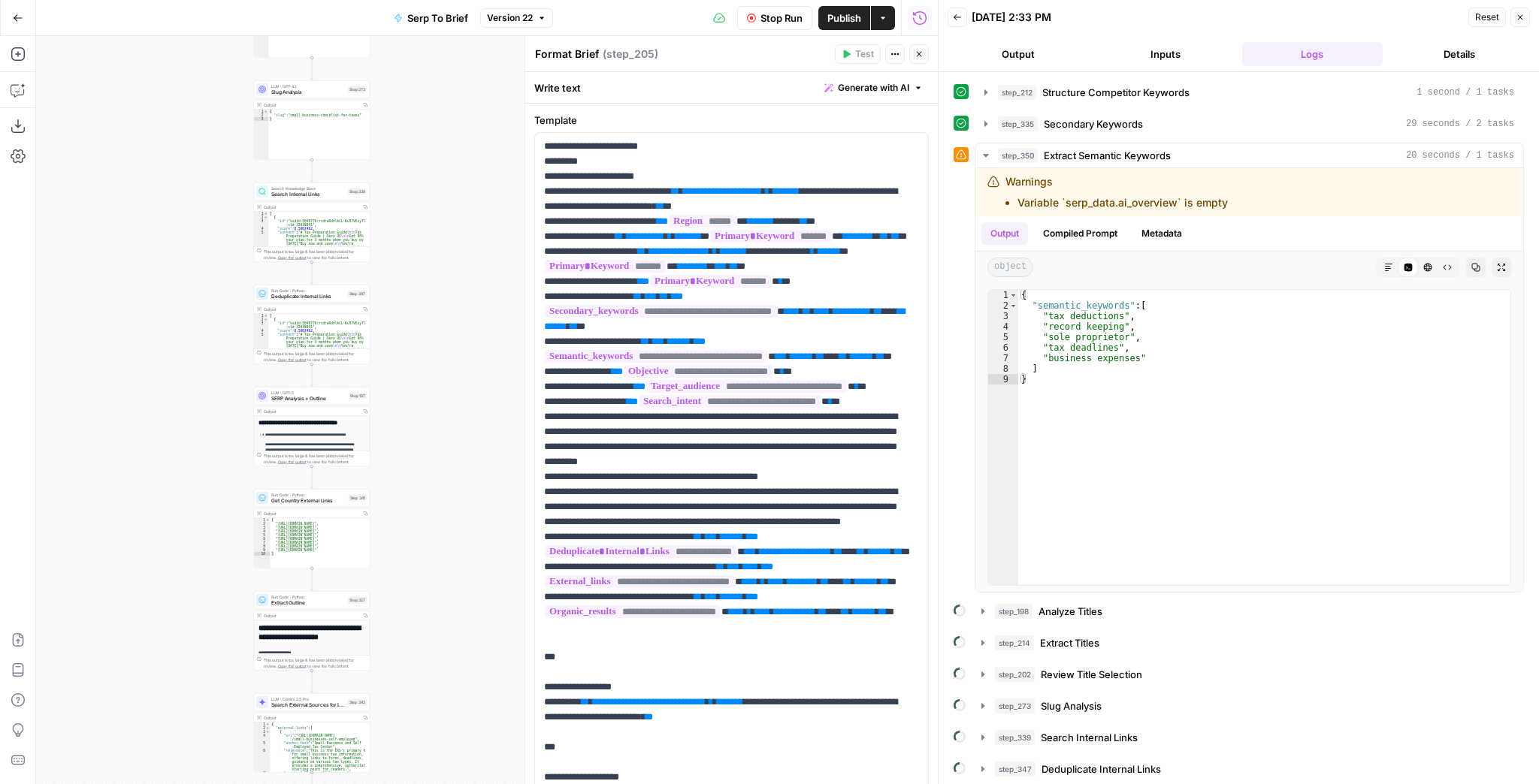
drag, startPoint x: 198, startPoint y: 405, endPoint x: 196, endPoint y: 562, distance: 157.0
click at [196, 561] on div "Workflow Input Settings Inputs Run Code · JavaScript Structure Competitor Keywo…" at bounding box center [486, 409] width 902 height 748
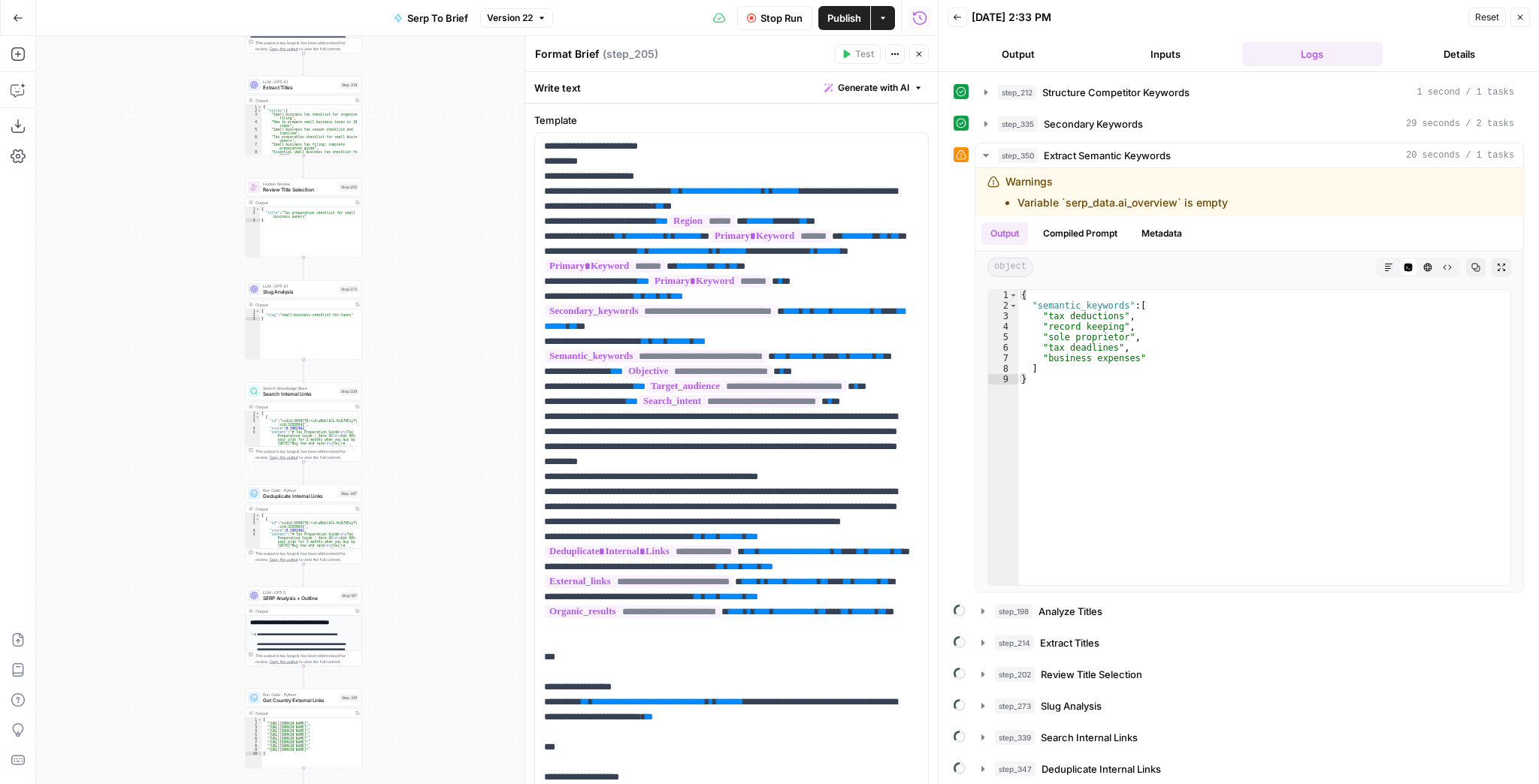
drag, startPoint x: 180, startPoint y: 318, endPoint x: 166, endPoint y: 472, distance: 154.6
click at [166, 472] on div "Workflow Input Settings Inputs Run Code · JavaScript Structure Competitor Keywo…" at bounding box center [486, 409] width 902 height 748
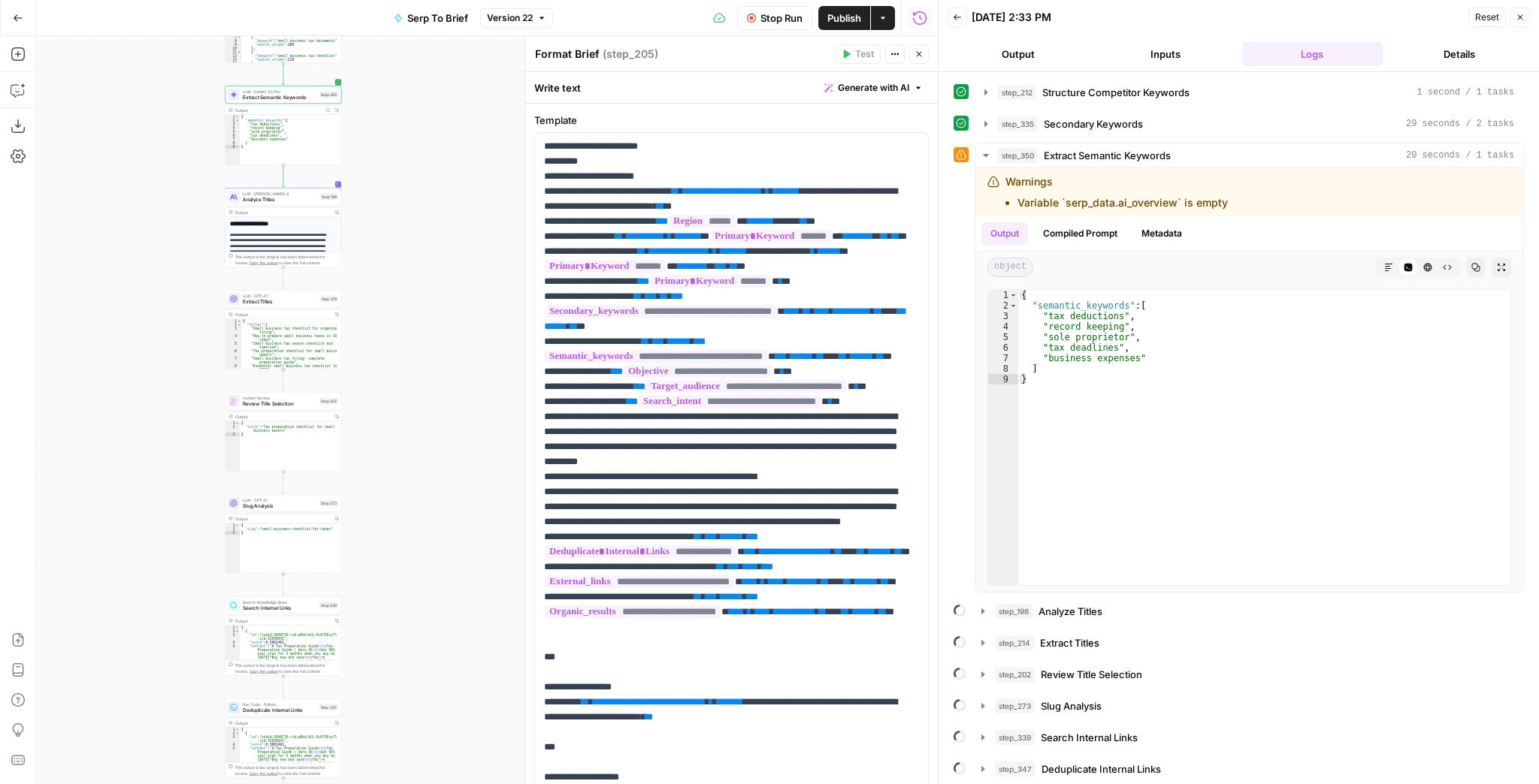
drag, startPoint x: 192, startPoint y: 286, endPoint x: 163, endPoint y: 454, distance: 170.5
click at [163, 454] on div "Workflow Input Settings Inputs Run Code · JavaScript Structure Competitor Keywo…" at bounding box center [486, 409] width 902 height 748
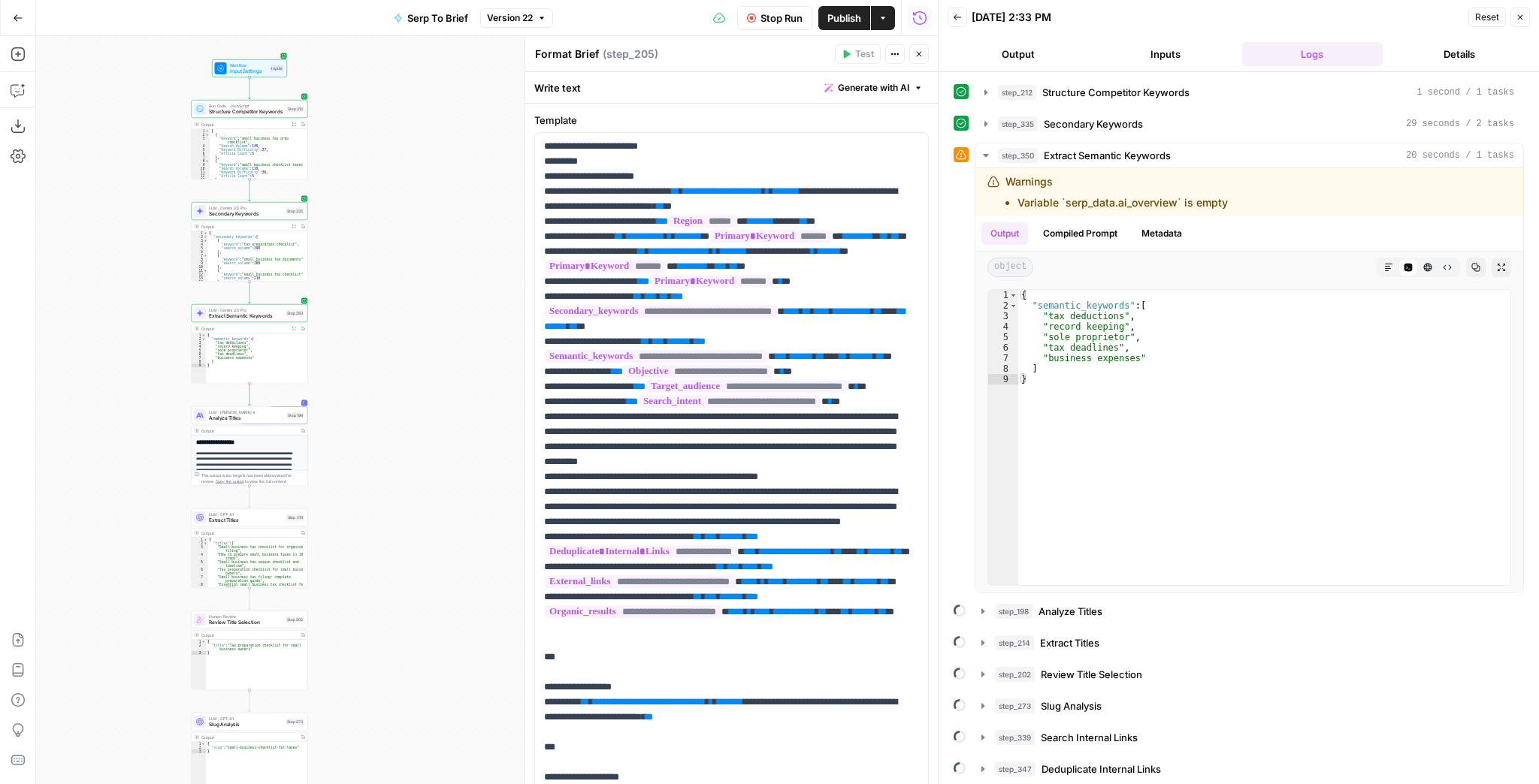
drag, startPoint x: 177, startPoint y: 318, endPoint x: 167, endPoint y: 415, distance: 97.5
click at [167, 415] on div "Workflow Input Settings Inputs Run Code · JavaScript Structure Competitor Keywo…" at bounding box center [486, 409] width 902 height 748
click at [230, 318] on span "Extract Semantic Keywords" at bounding box center [245, 316] width 74 height 8
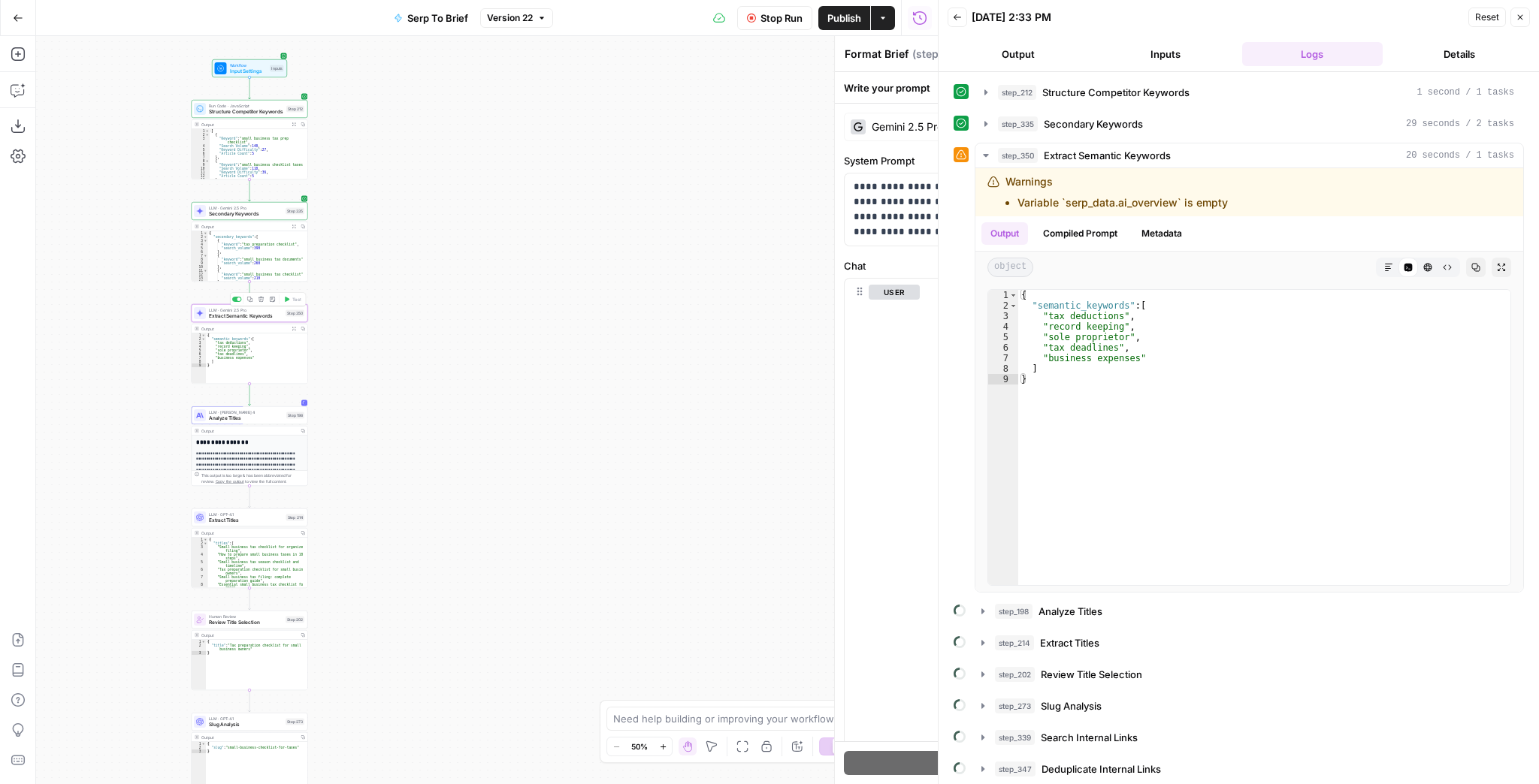
type textarea "Extract Semantic Keywords"
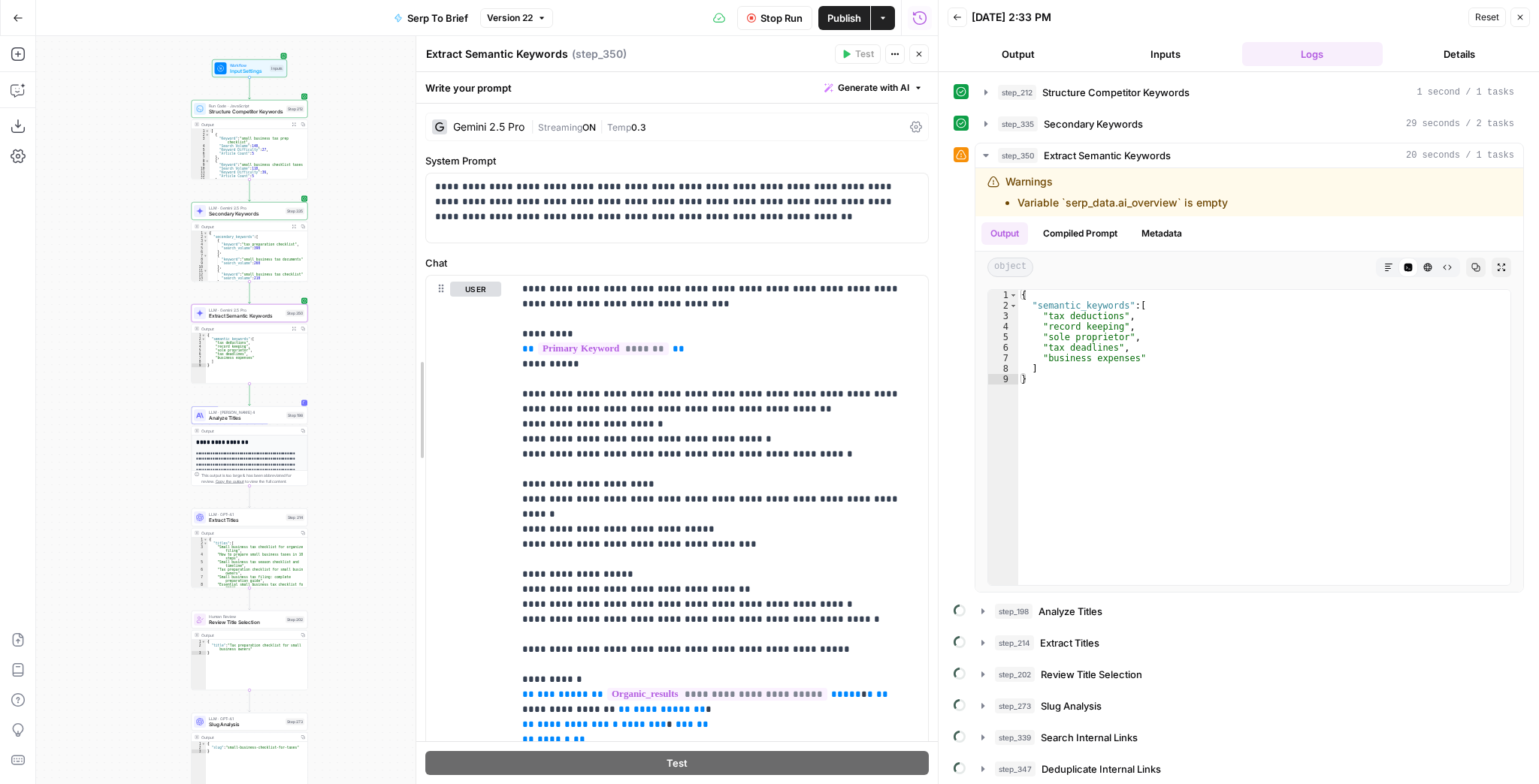
drag, startPoint x: 530, startPoint y: 314, endPoint x: 391, endPoint y: 312, distance: 139.0
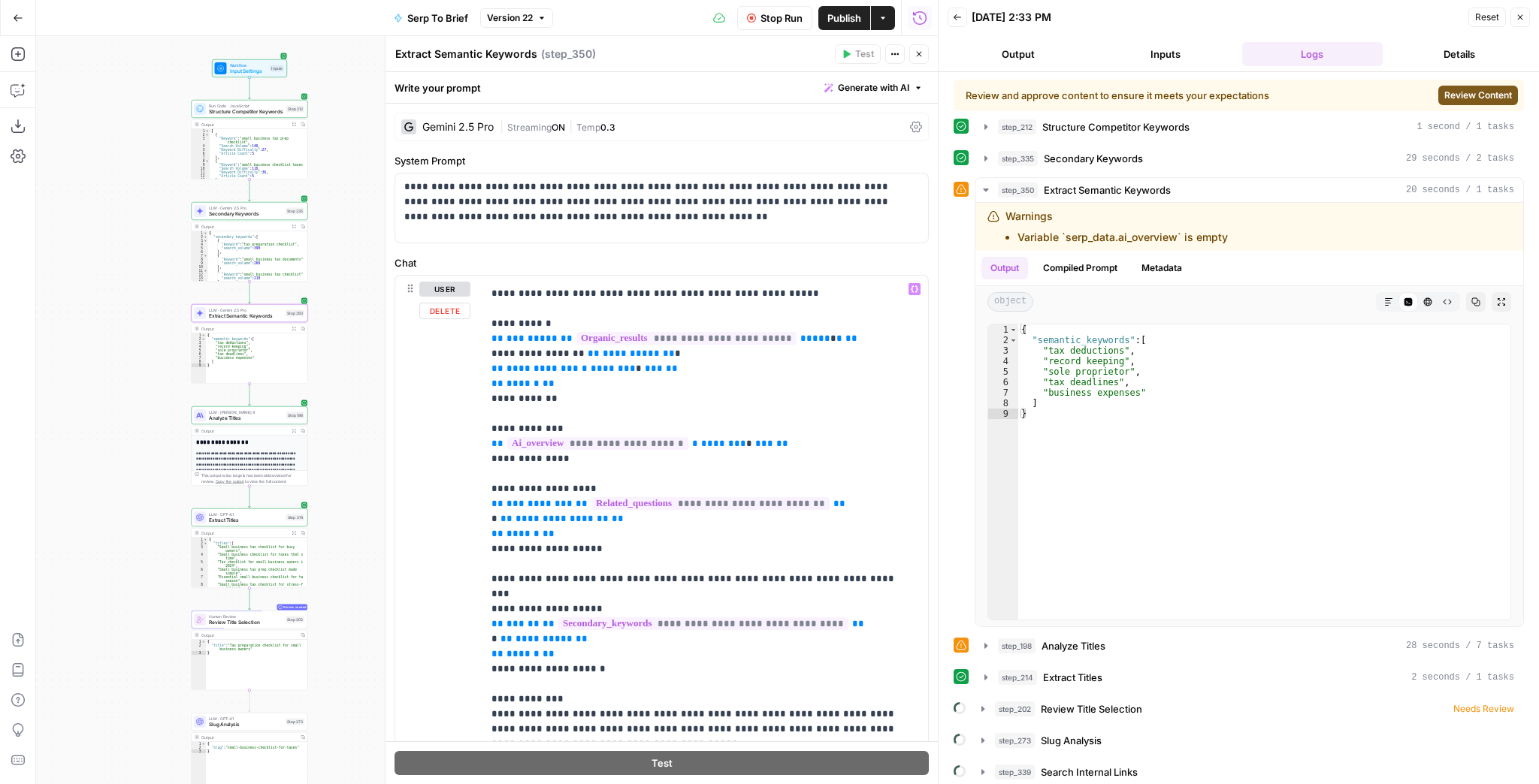
scroll to position [362, 0]
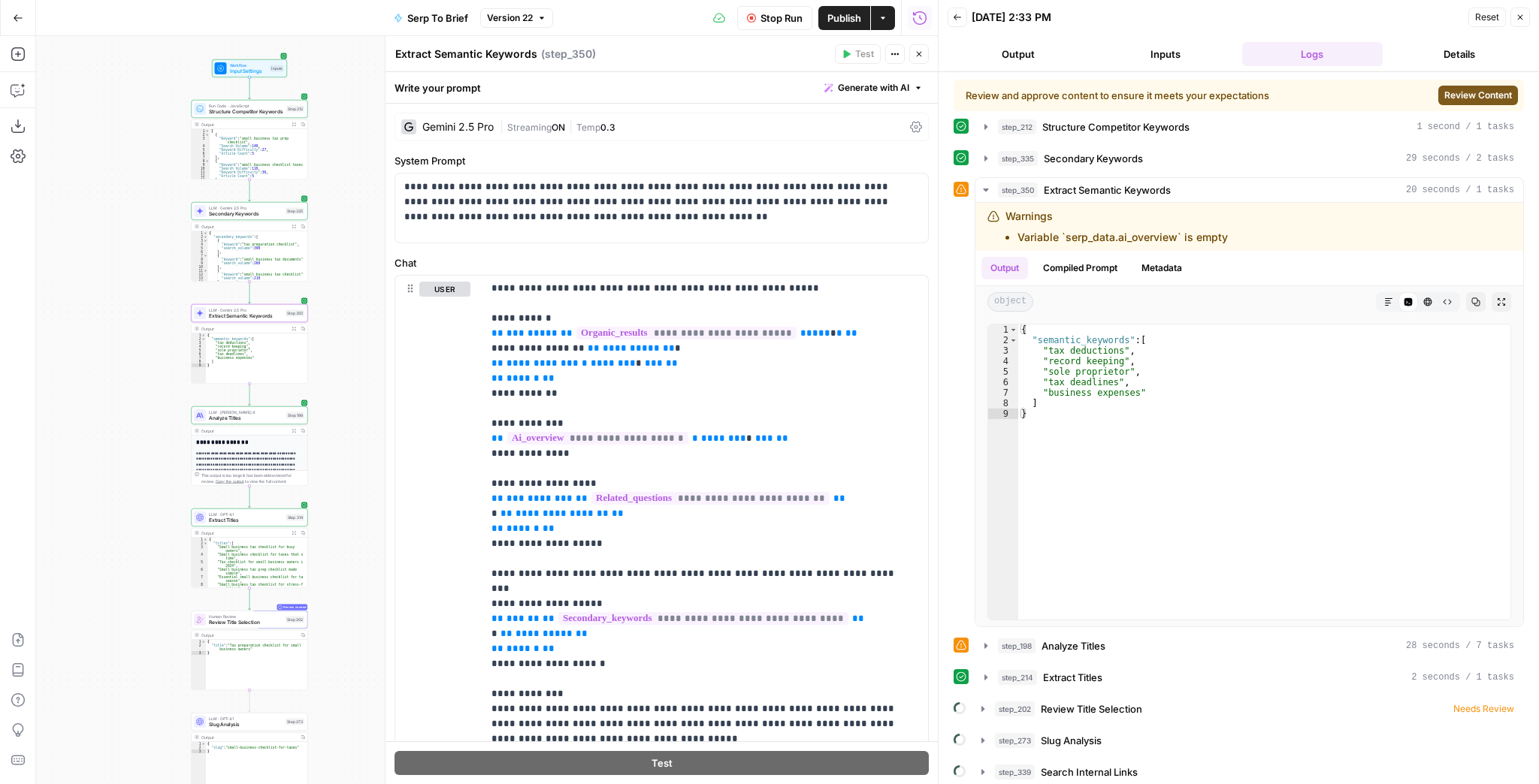
click at [1455, 90] on span "Review Content" at bounding box center [1478, 96] width 68 height 14
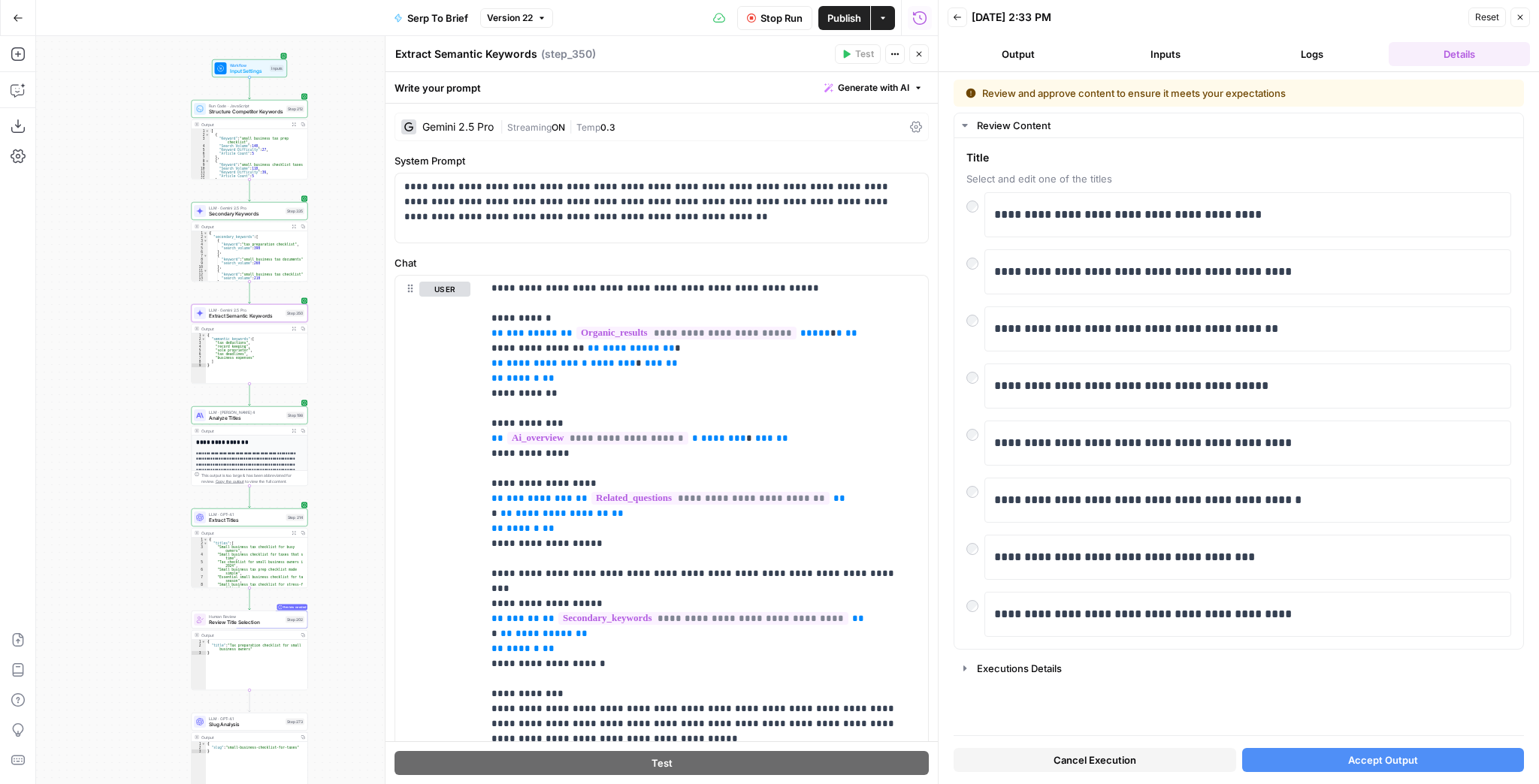
click at [1321, 757] on button "Accept Output" at bounding box center [1384, 760] width 283 height 24
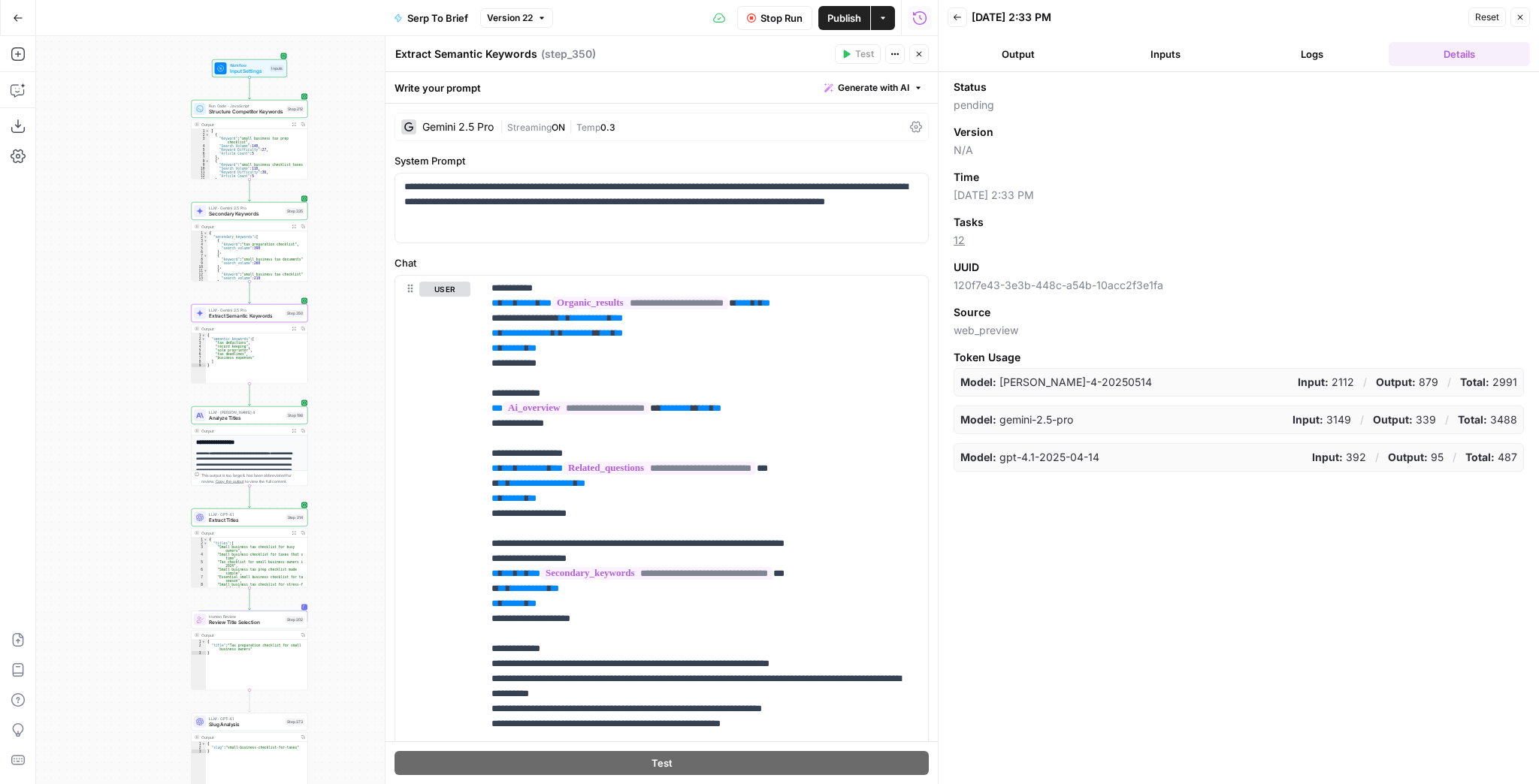
click at [1314, 58] on button "Logs" at bounding box center [1313, 54] width 141 height 24
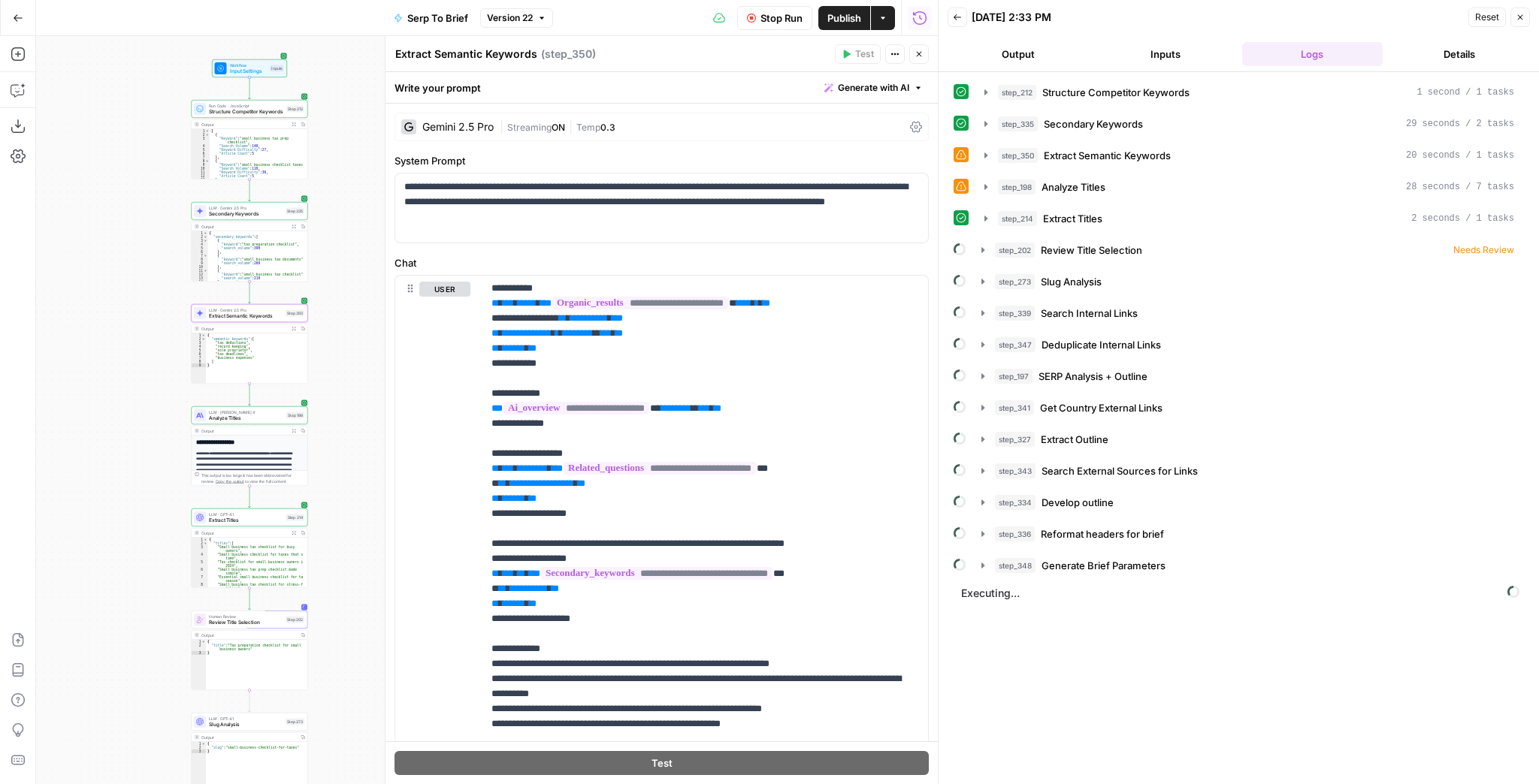
click at [1450, 48] on button "Details" at bounding box center [1459, 54] width 141 height 24
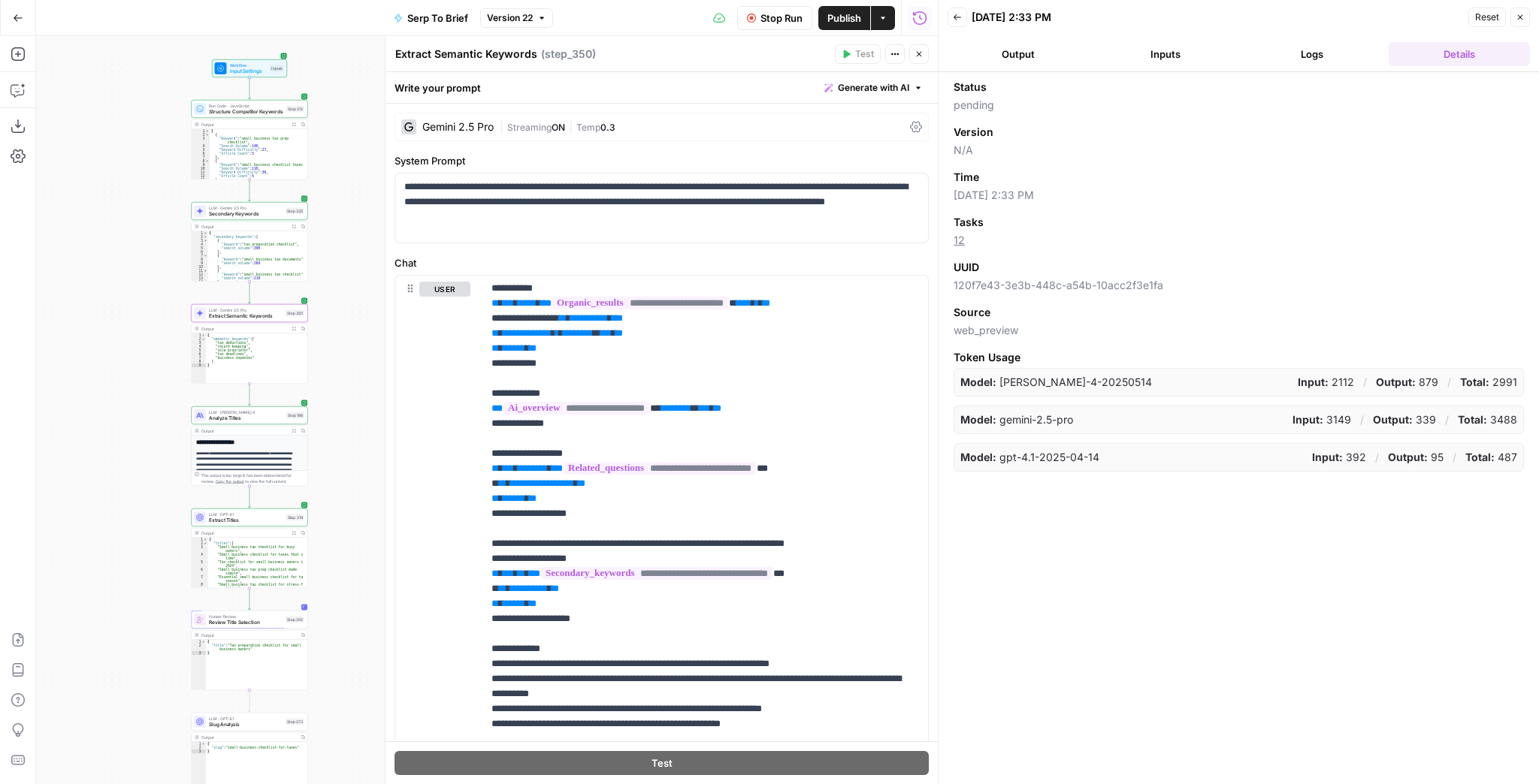
click at [1318, 60] on button "Logs" at bounding box center [1313, 54] width 141 height 24
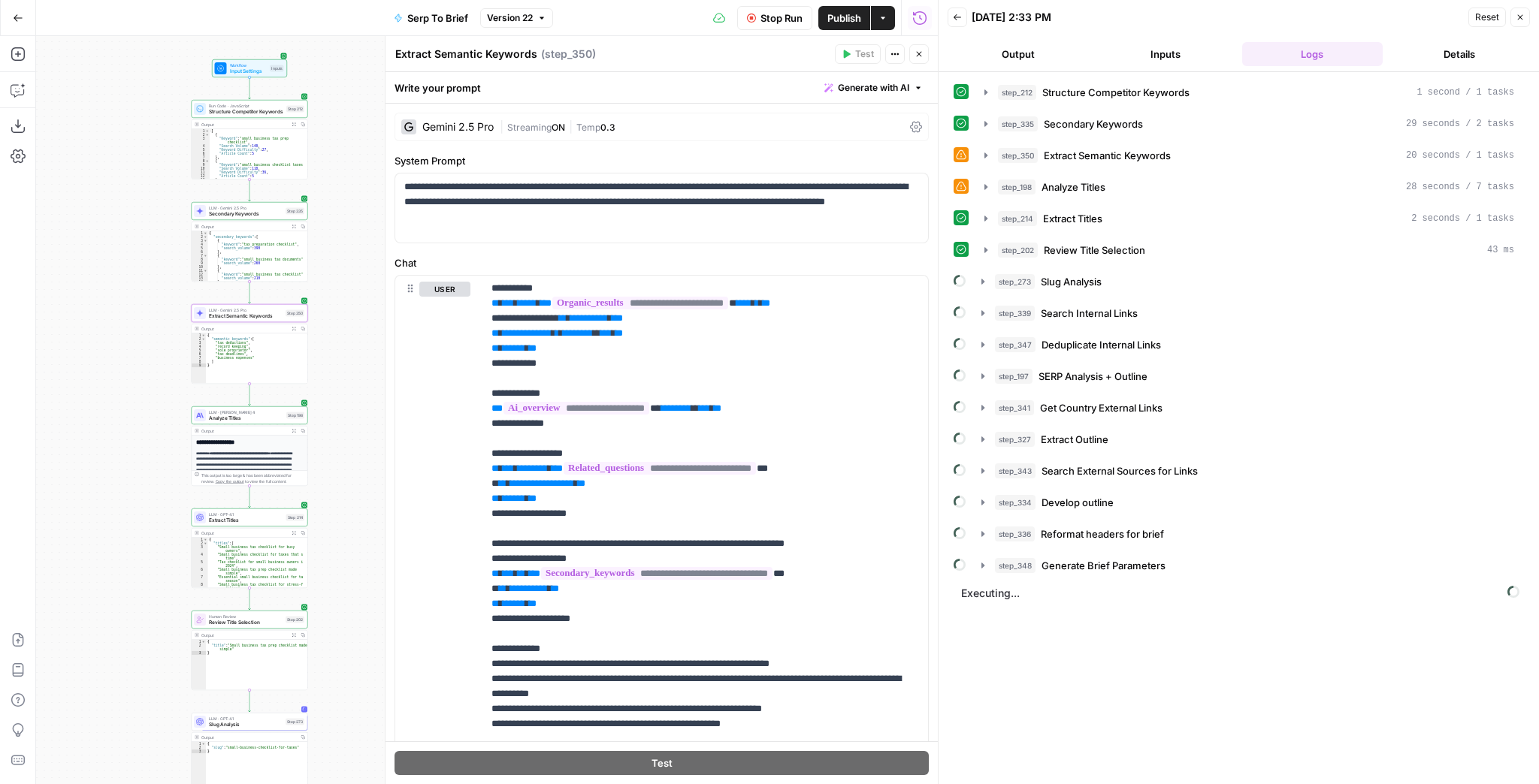
click at [1043, 57] on button "Output" at bounding box center [1018, 54] width 141 height 24
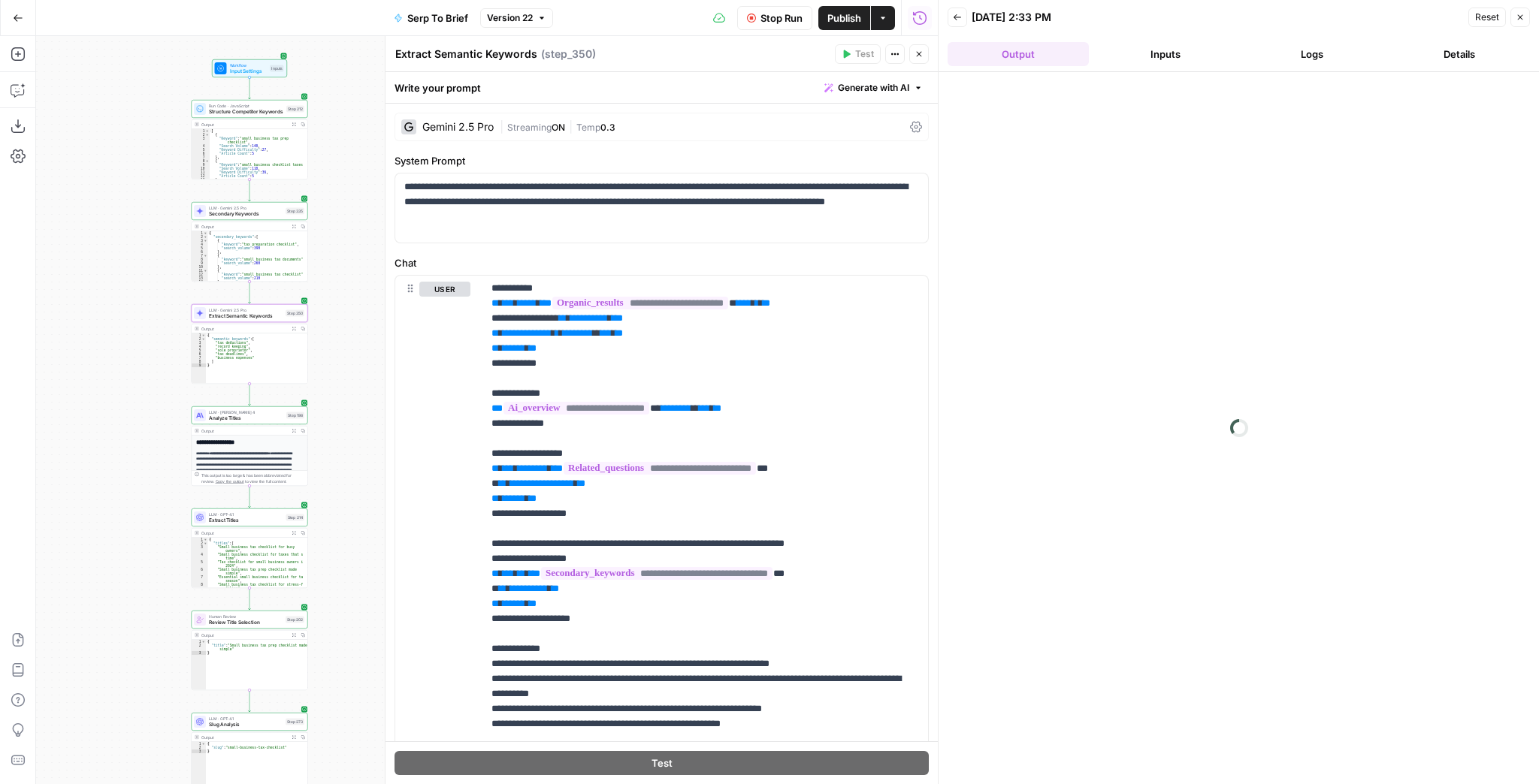
click at [1316, 53] on button "Logs" at bounding box center [1313, 54] width 141 height 24
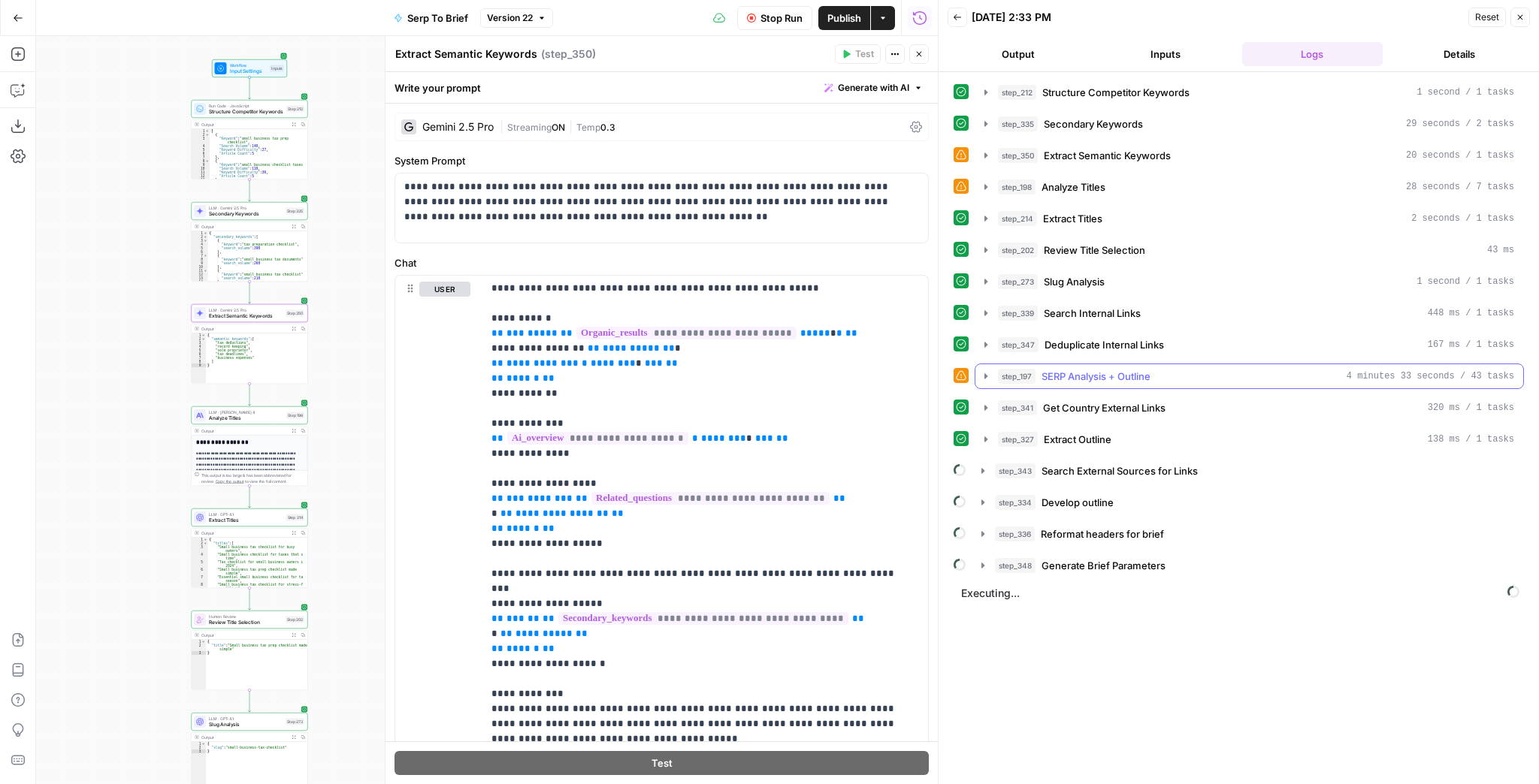
click at [989, 371] on icon "button" at bounding box center [986, 377] width 12 height 12
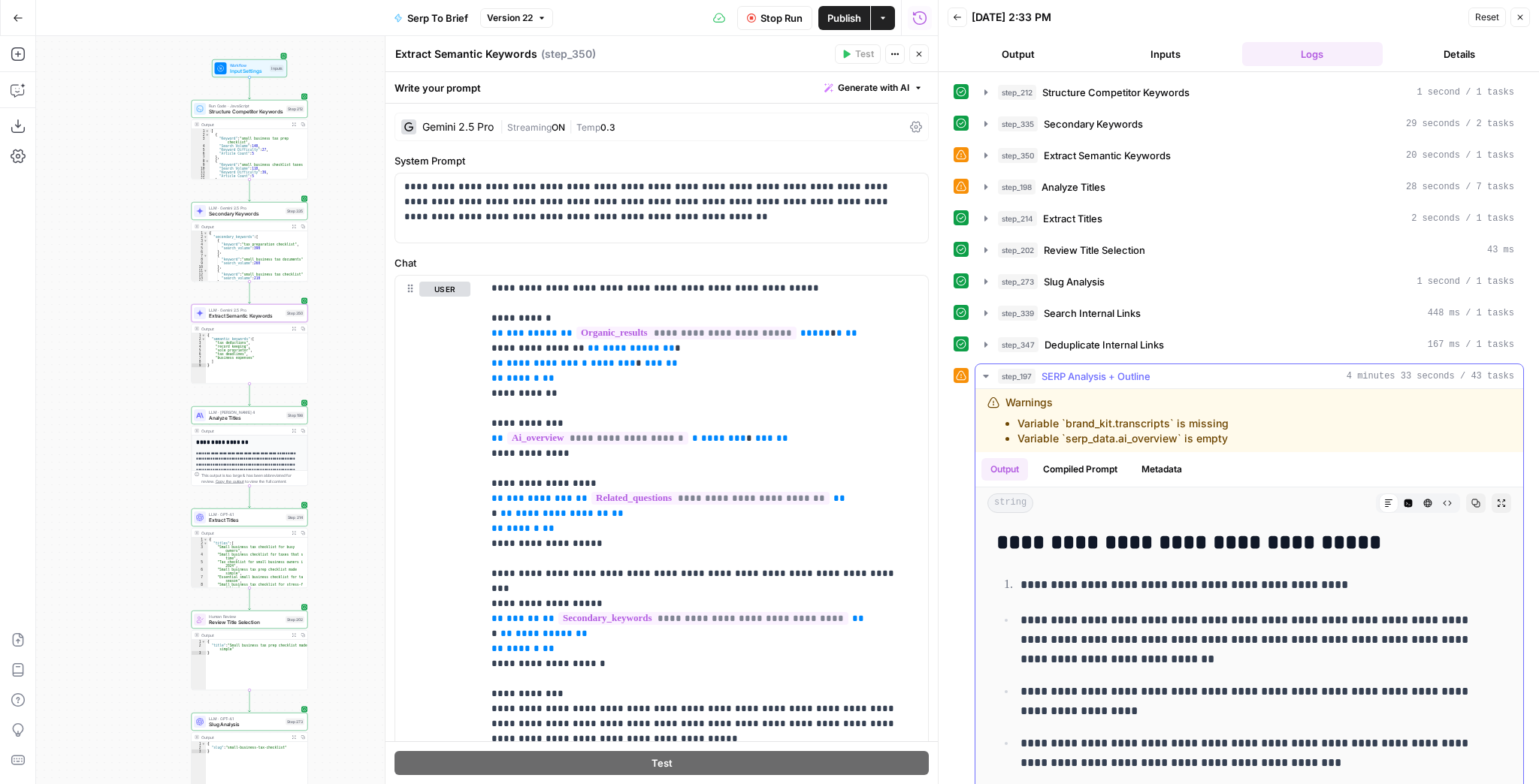
click at [988, 371] on icon "button" at bounding box center [986, 377] width 12 height 12
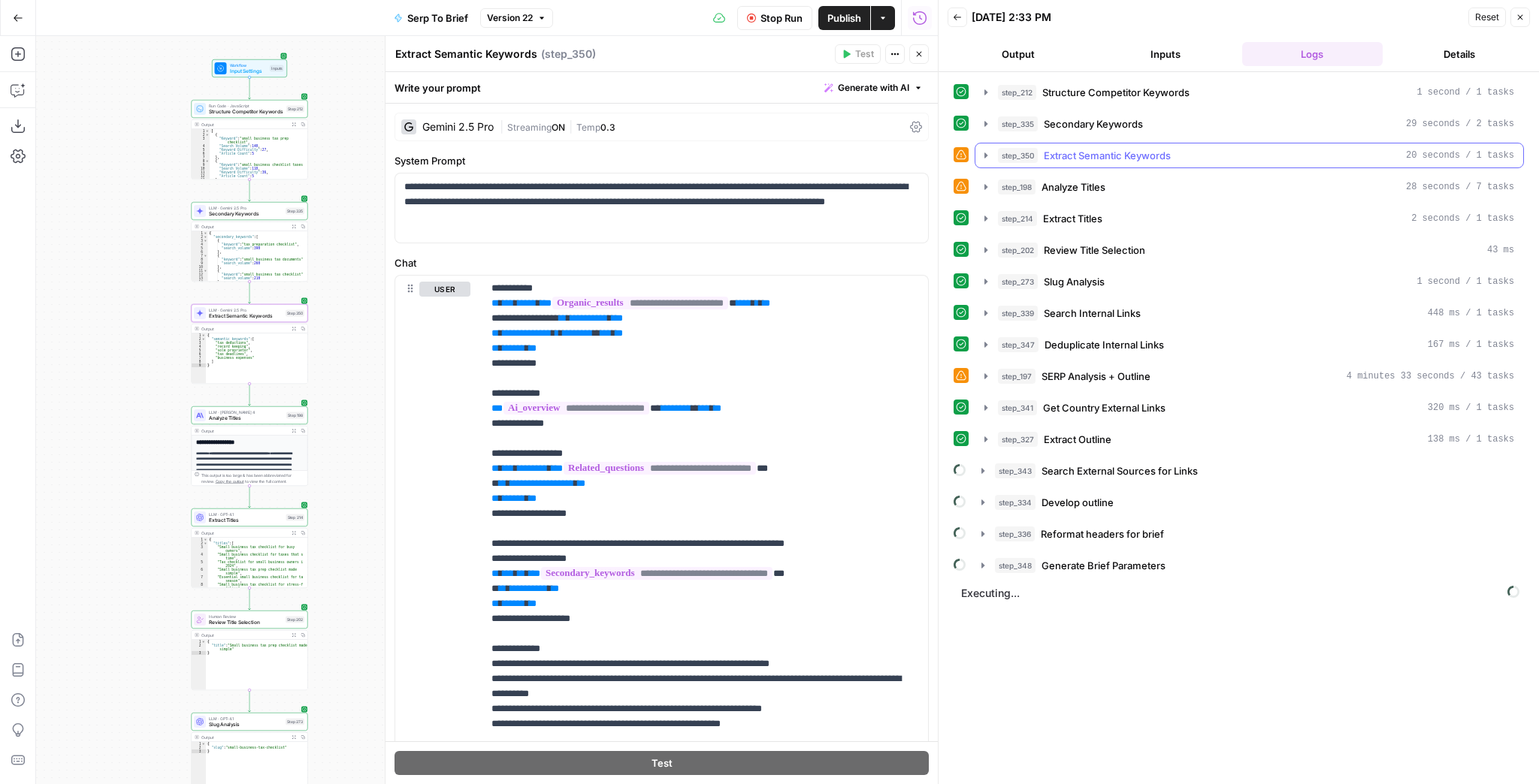
click at [983, 157] on icon "button" at bounding box center [986, 156] width 12 height 12
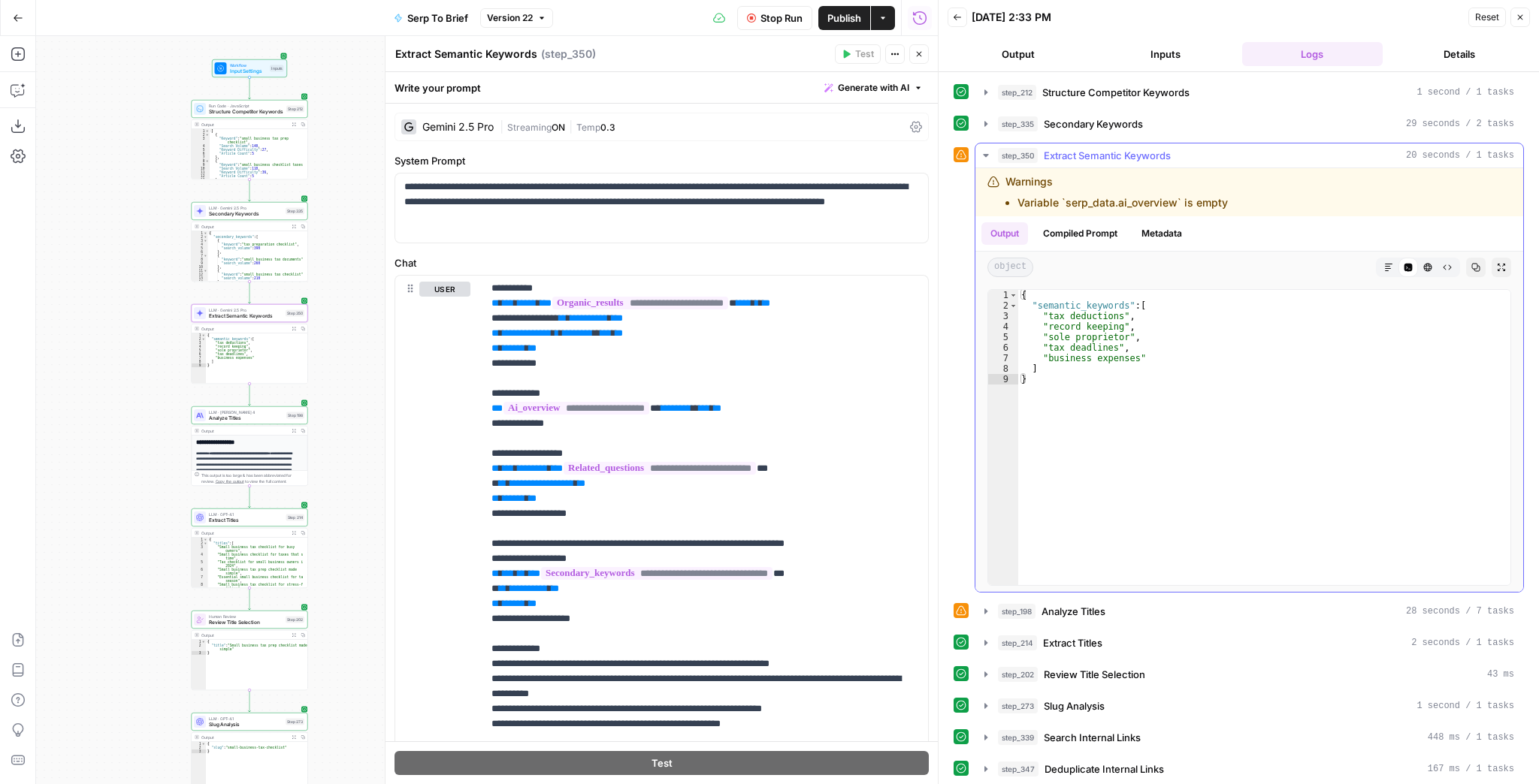
click at [983, 157] on icon "button" at bounding box center [986, 156] width 12 height 12
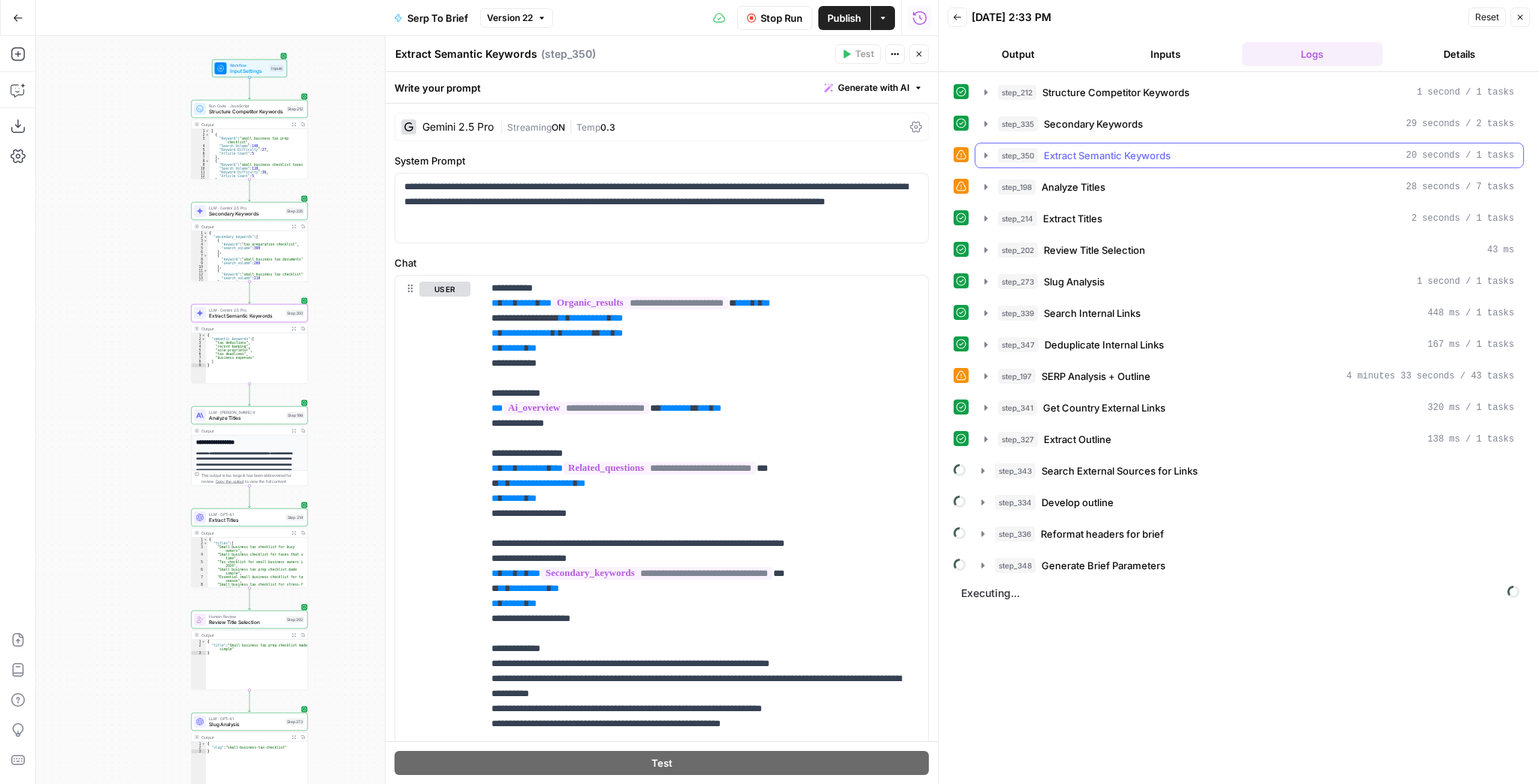
click at [985, 147] on button "step_350 Extract Semantic Keywords 20 seconds / 1 tasks" at bounding box center [1249, 156] width 548 height 24
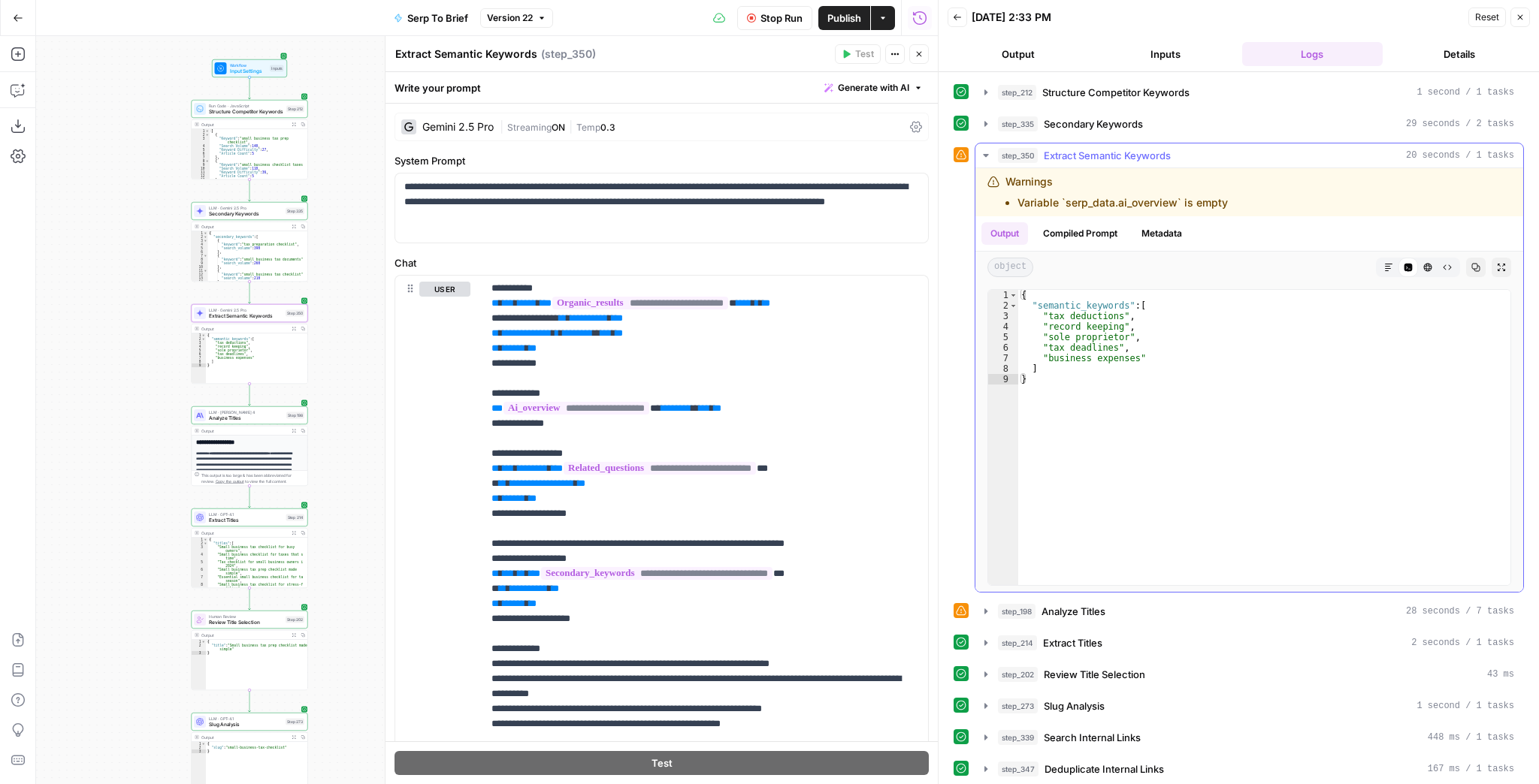
click at [985, 147] on button "step_350 Extract Semantic Keywords 20 seconds / 1 tasks" at bounding box center [1249, 156] width 548 height 24
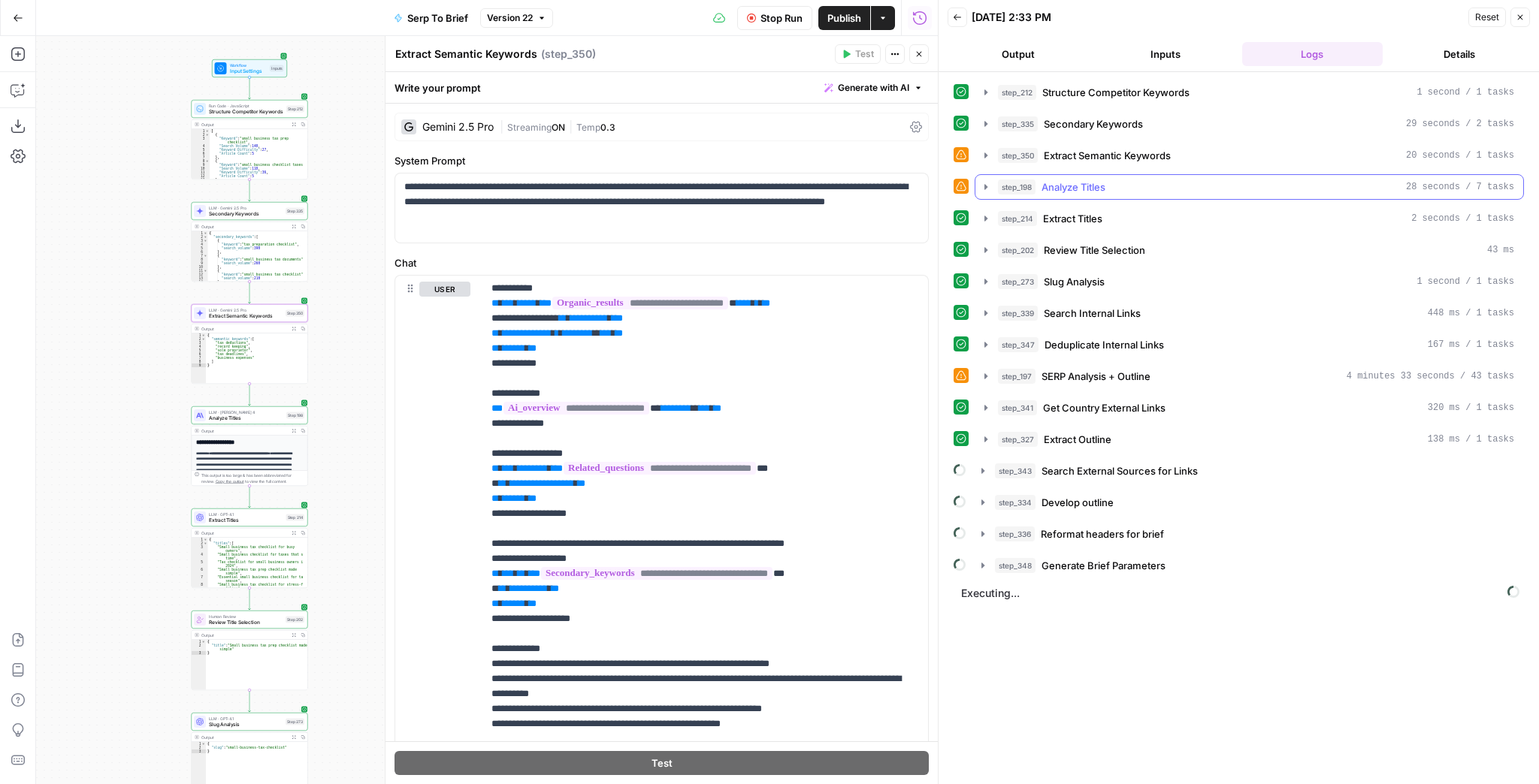
click at [984, 187] on icon "button" at bounding box center [986, 186] width 3 height 5
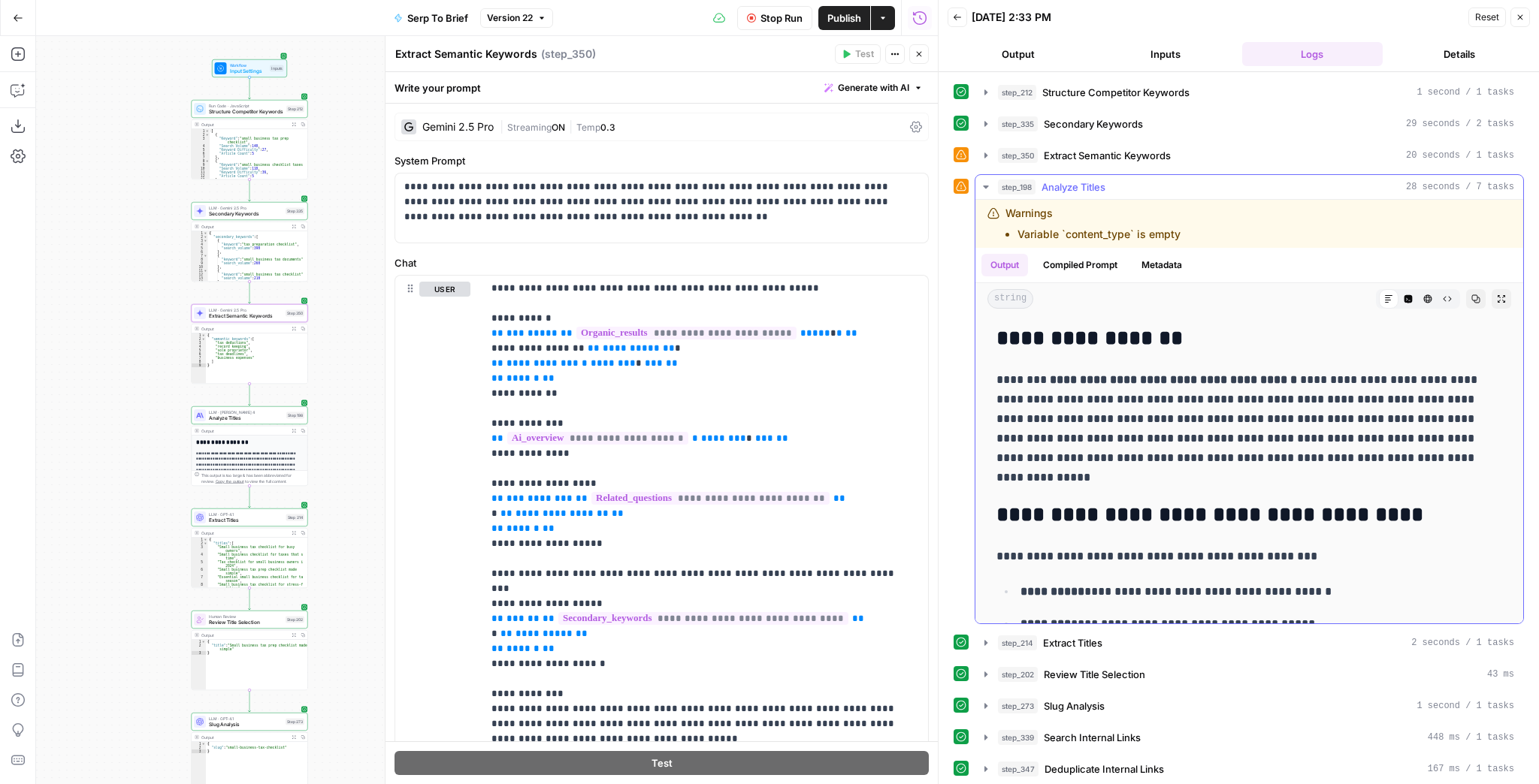
click at [984, 187] on icon "button" at bounding box center [986, 187] width 12 height 12
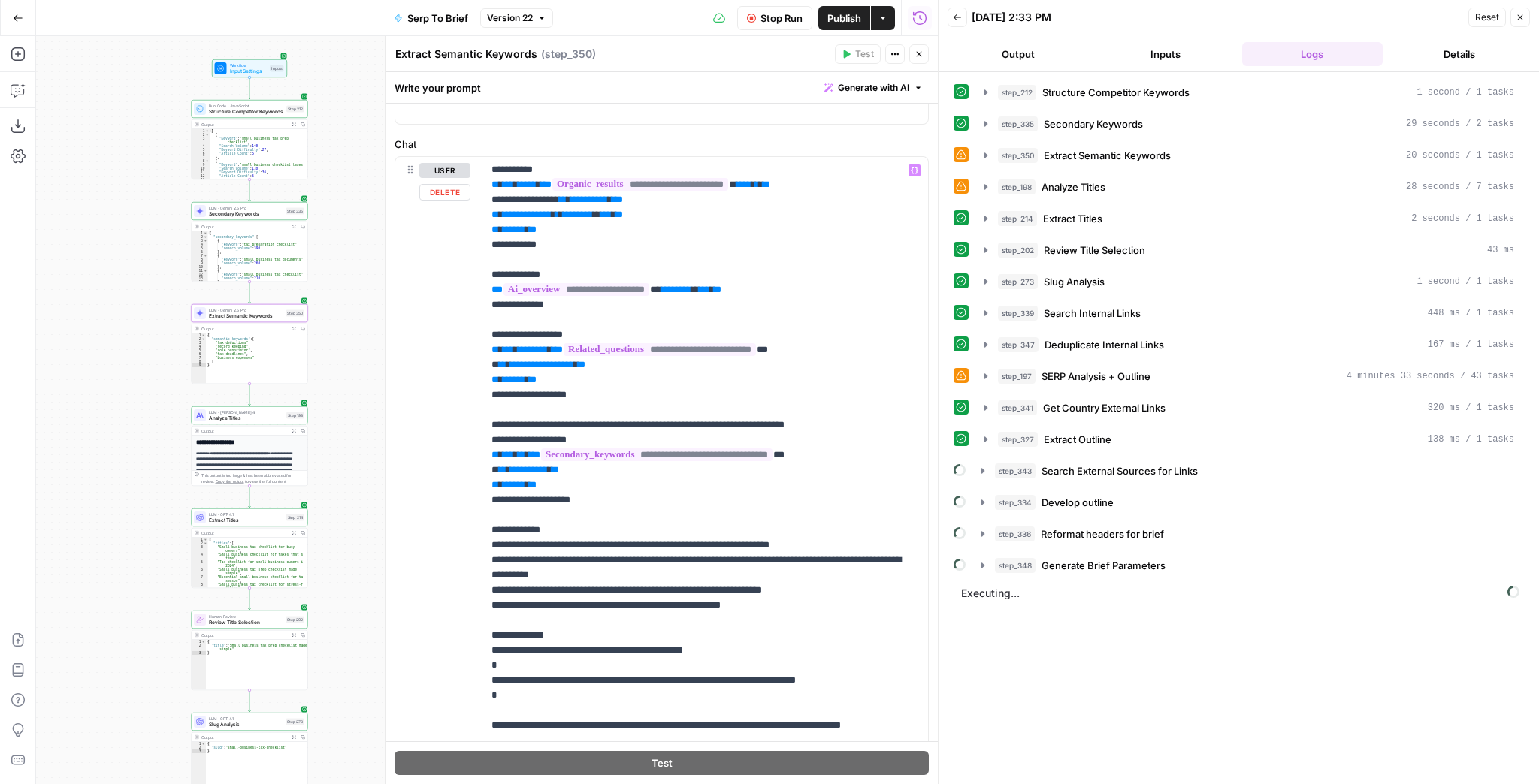
scroll to position [180, 0]
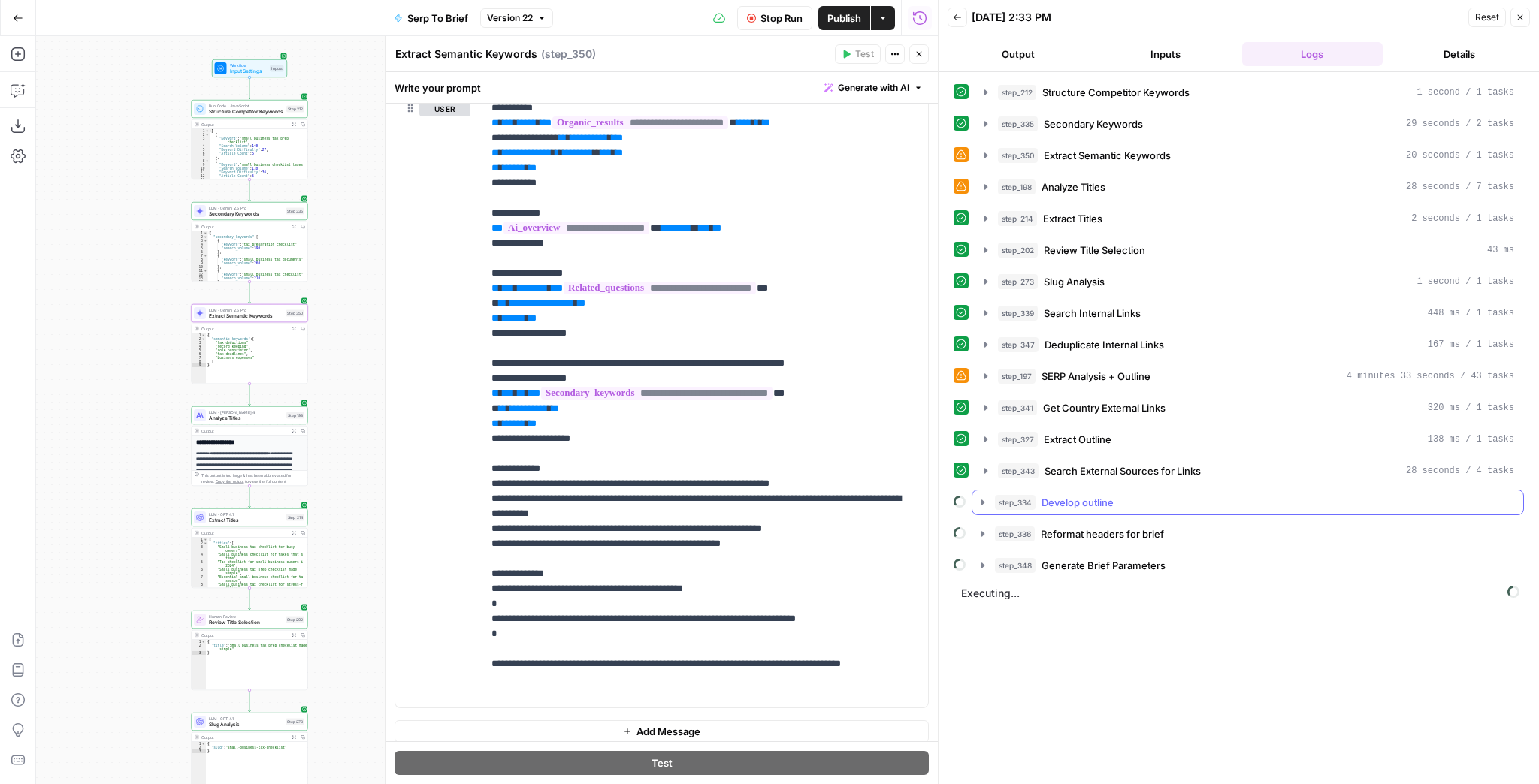
click at [988, 497] on icon "button" at bounding box center [983, 503] width 12 height 12
click at [983, 497] on icon "button" at bounding box center [983, 503] width 12 height 12
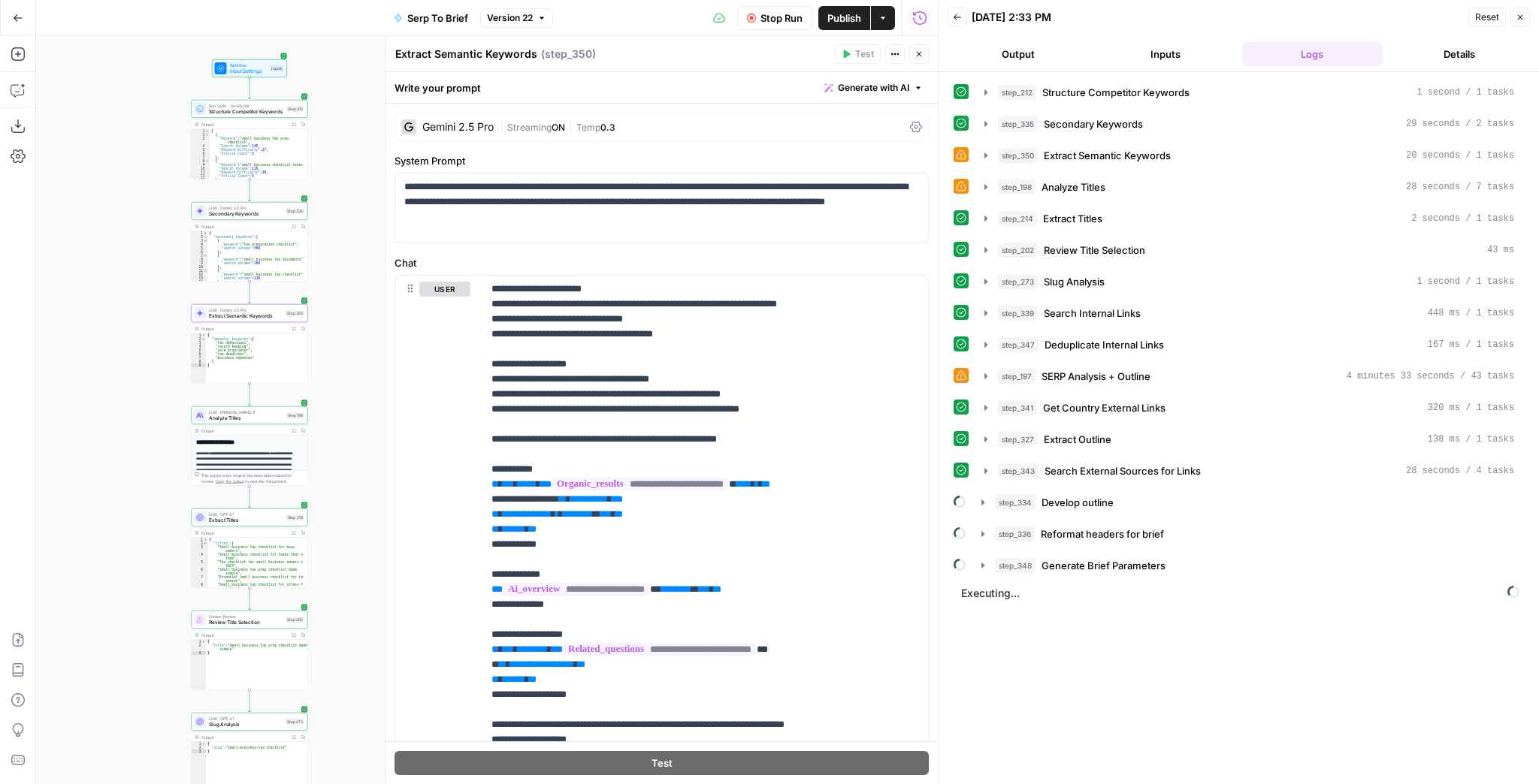
click at [916, 56] on icon "button" at bounding box center [919, 54] width 9 height 9
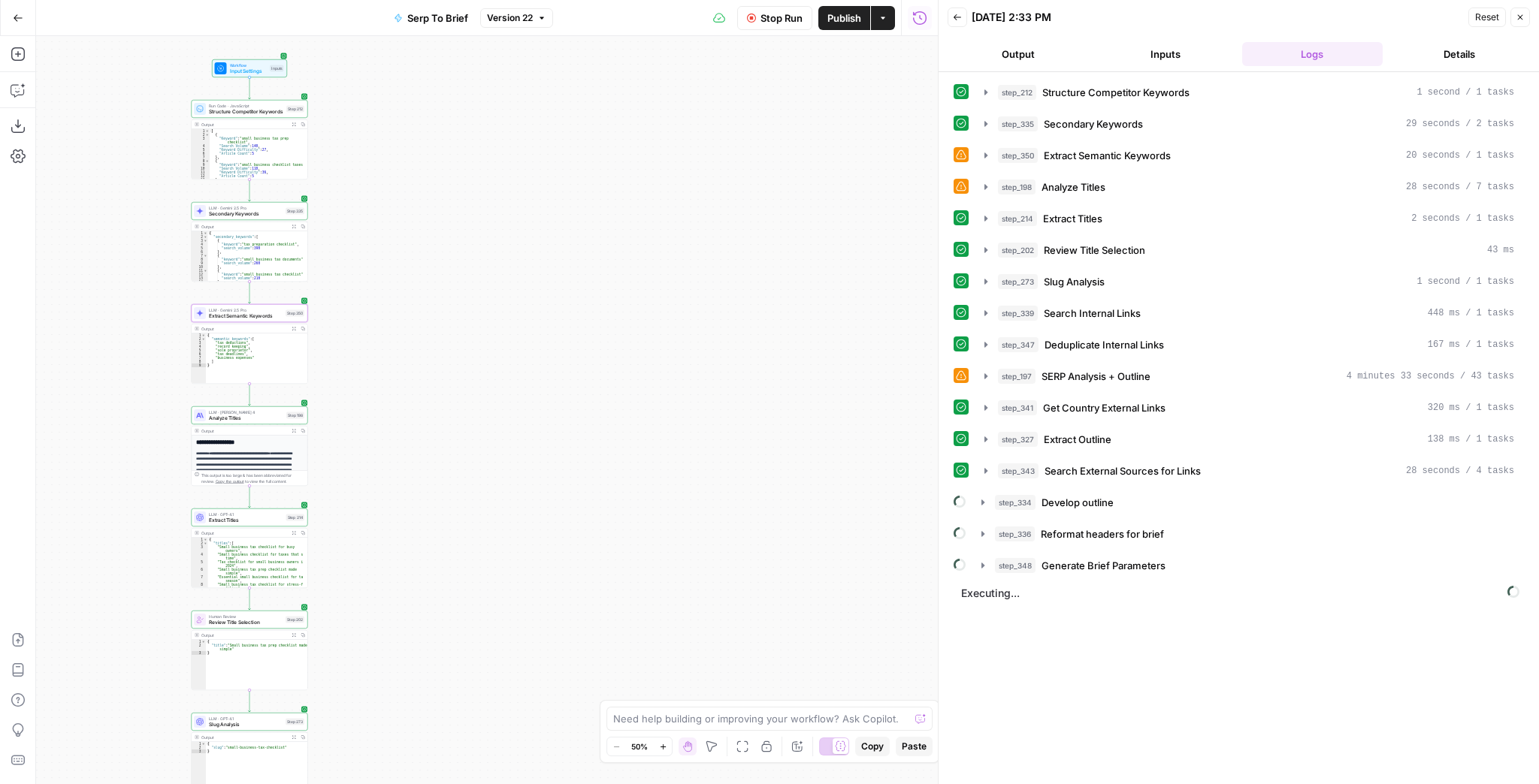
drag, startPoint x: 439, startPoint y: 305, endPoint x: 688, endPoint y: 219, distance: 263.4
click at [664, 201] on div "Workflow Input Settings Inputs Run Code · JavaScript Structure Competitor Keywo…" at bounding box center [486, 409] width 902 height 748
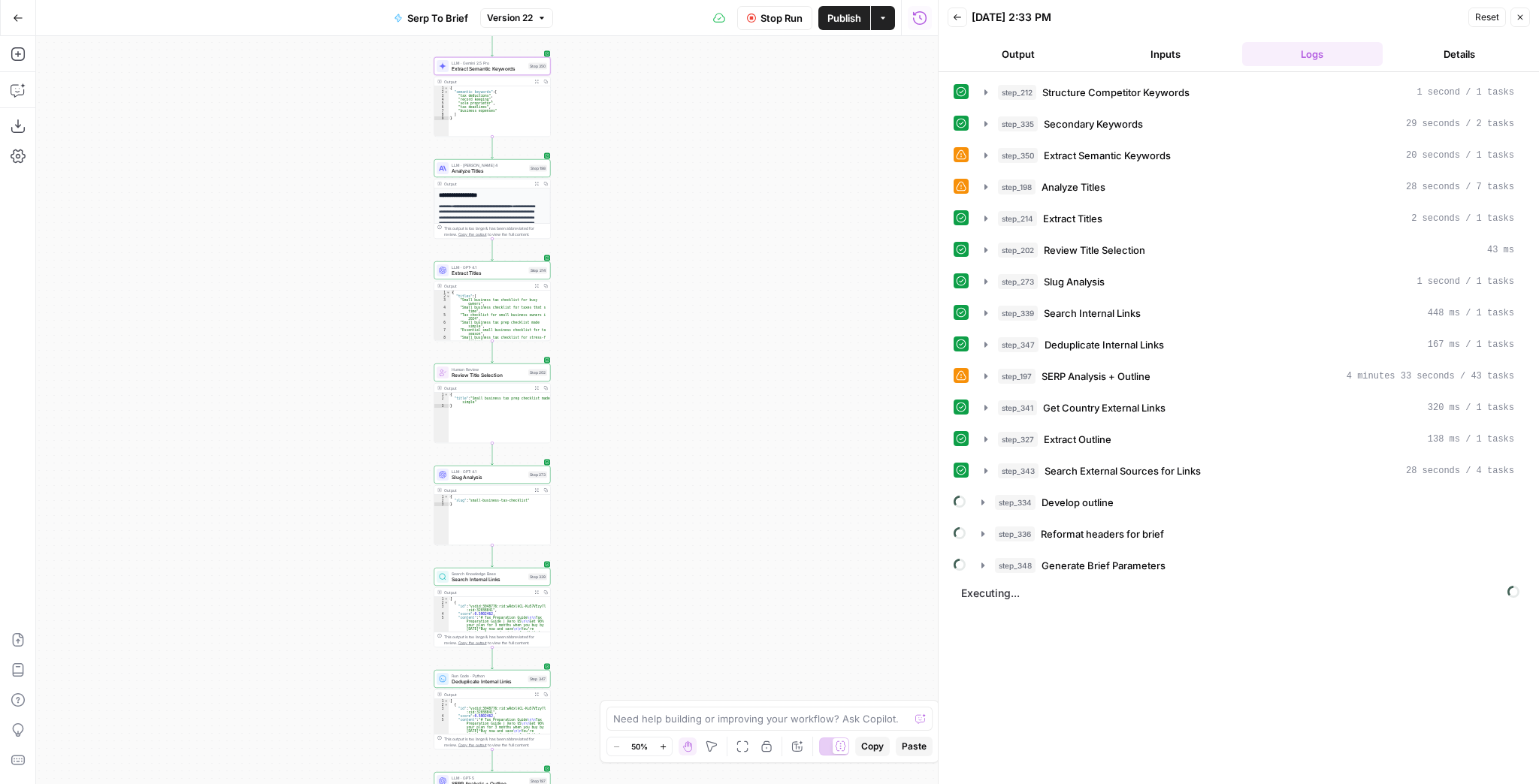
drag, startPoint x: 702, startPoint y: 309, endPoint x: 707, endPoint y: 277, distance: 32.4
click at [706, 208] on div "Workflow Input Settings Inputs Run Code · JavaScript Structure Competitor Keywo…" at bounding box center [486, 409] width 902 height 748
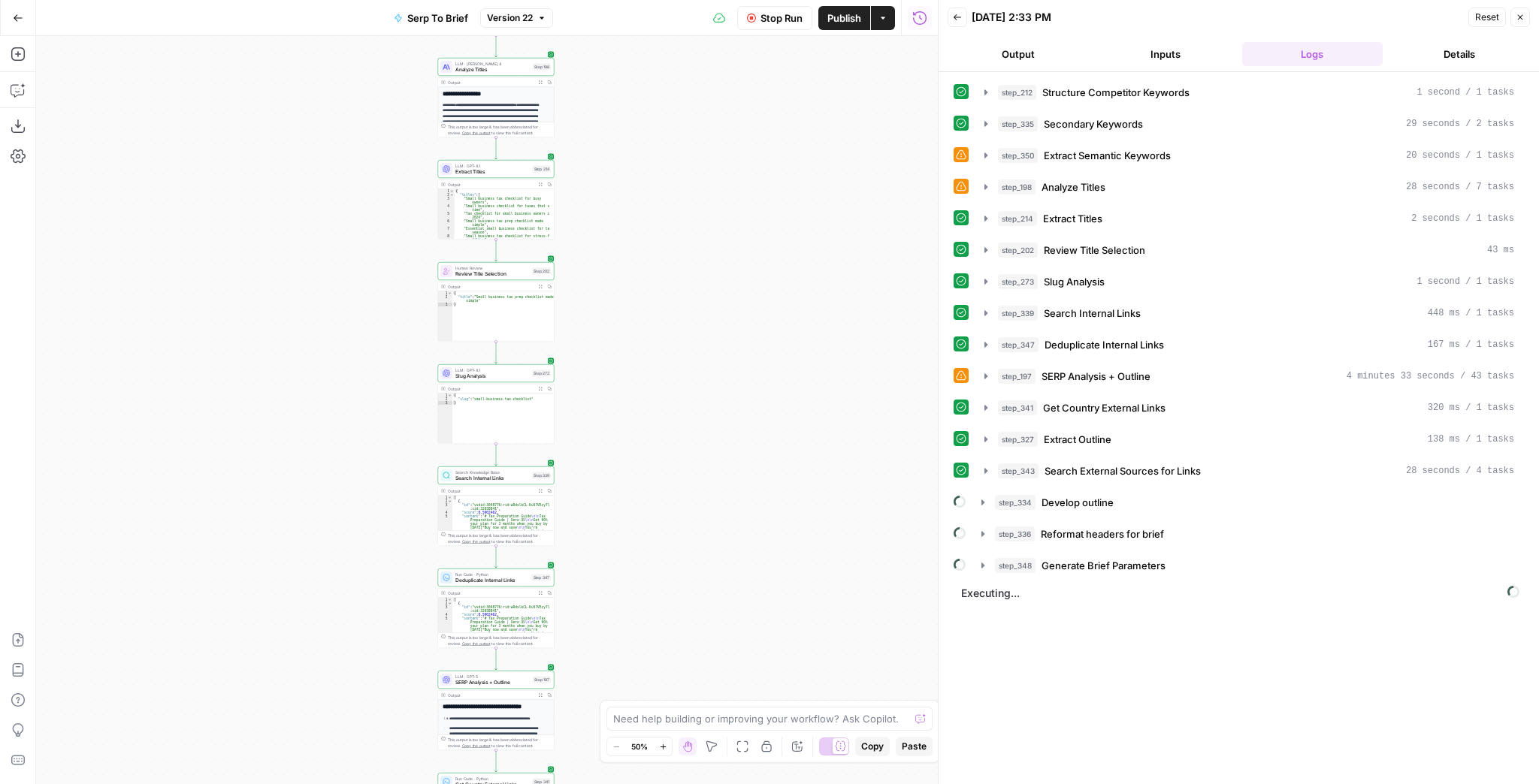
drag, startPoint x: 707, startPoint y: 492, endPoint x: 696, endPoint y: 268, distance: 224.3
click at [698, 278] on div "Workflow Input Settings Inputs Run Code · JavaScript Structure Competitor Keywo…" at bounding box center [486, 409] width 902 height 748
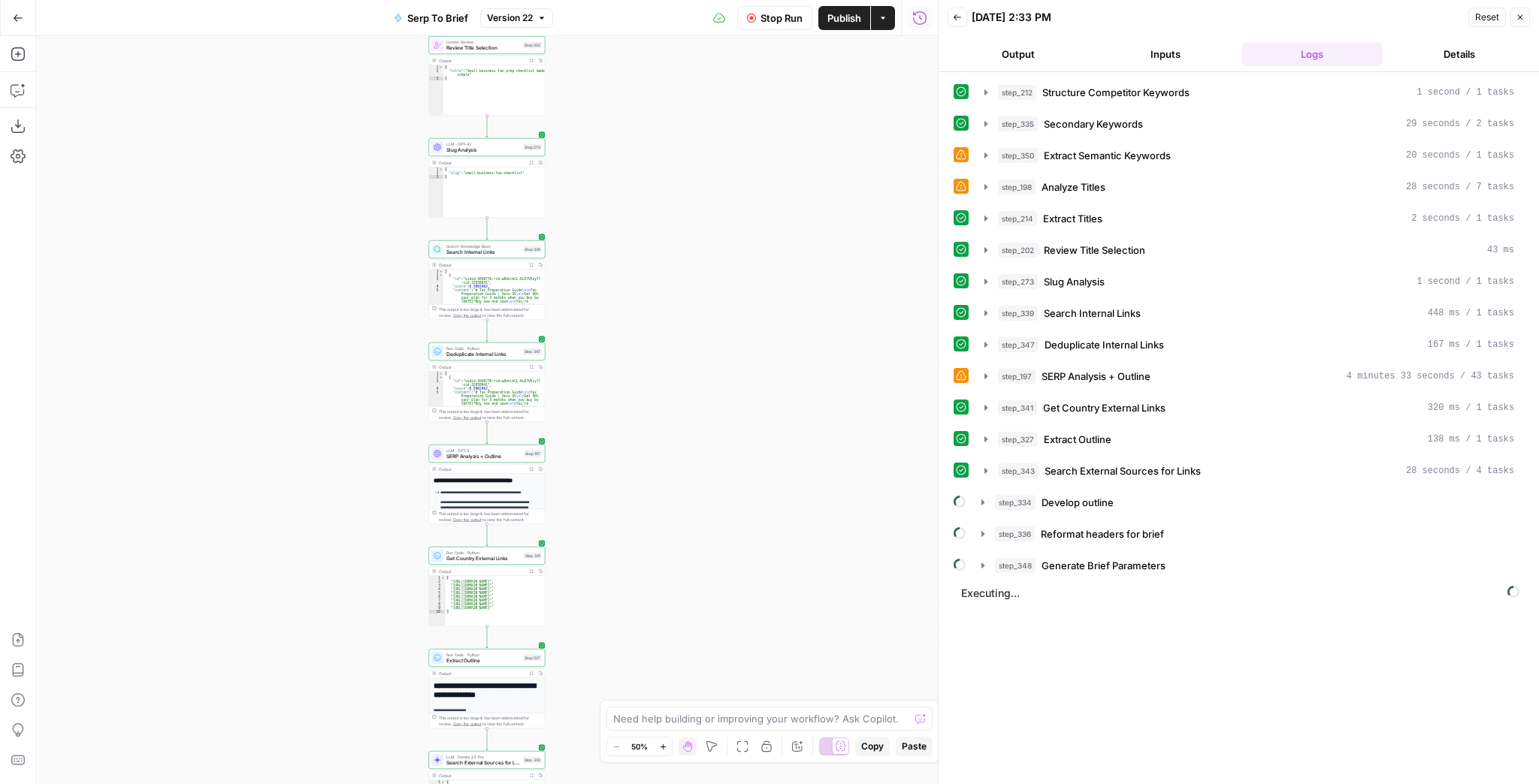
drag, startPoint x: 721, startPoint y: 484, endPoint x: 711, endPoint y: 326, distance: 158.3
click at [711, 327] on div "Workflow Input Settings Inputs Run Code · JavaScript Structure Competitor Keywo…" at bounding box center [486, 409] width 902 height 748
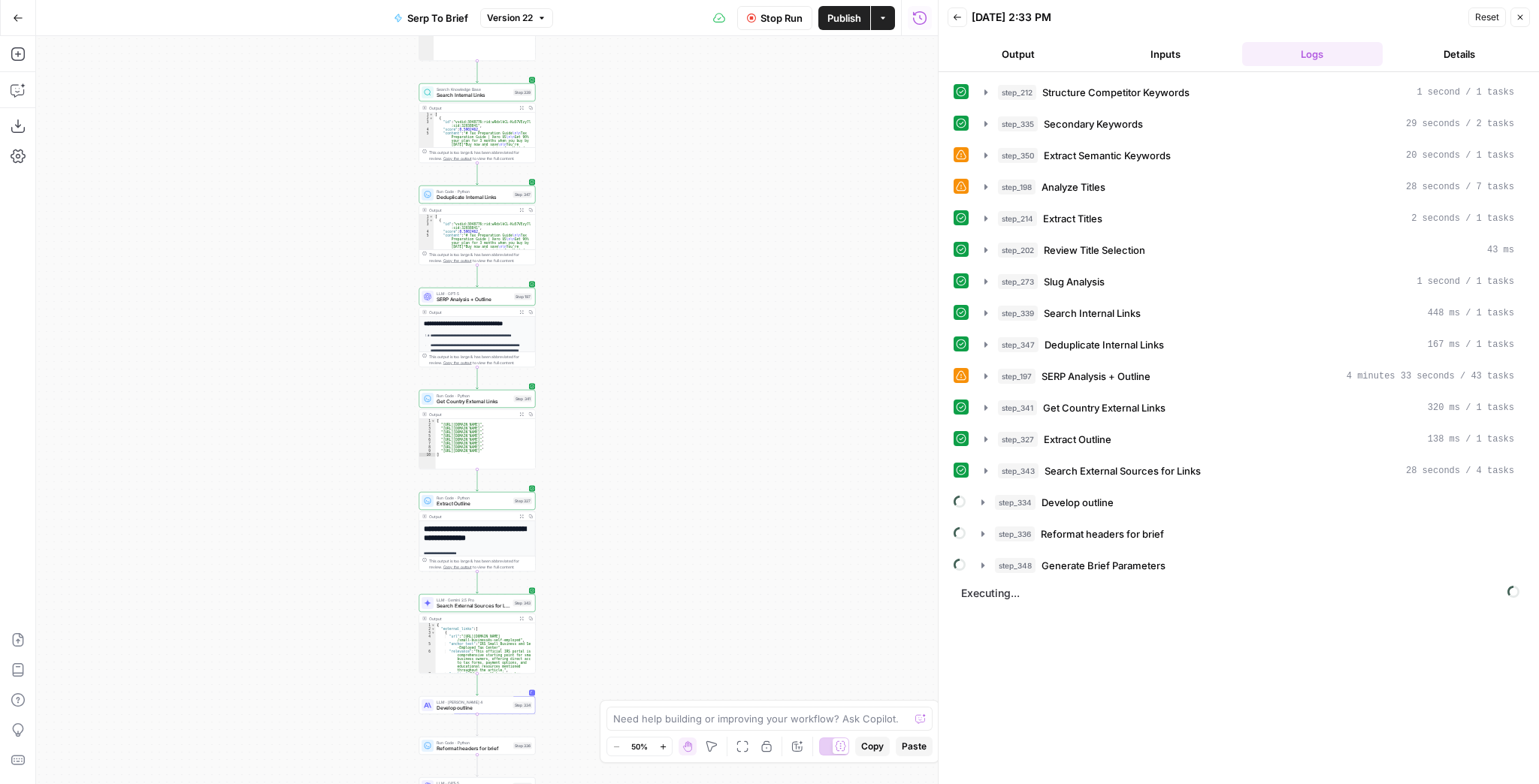
drag, startPoint x: 704, startPoint y: 418, endPoint x: 693, endPoint y: 328, distance: 90.7
click at [694, 330] on div "Workflow Input Settings Inputs Run Code · JavaScript Structure Competitor Keywo…" at bounding box center [486, 409] width 902 height 748
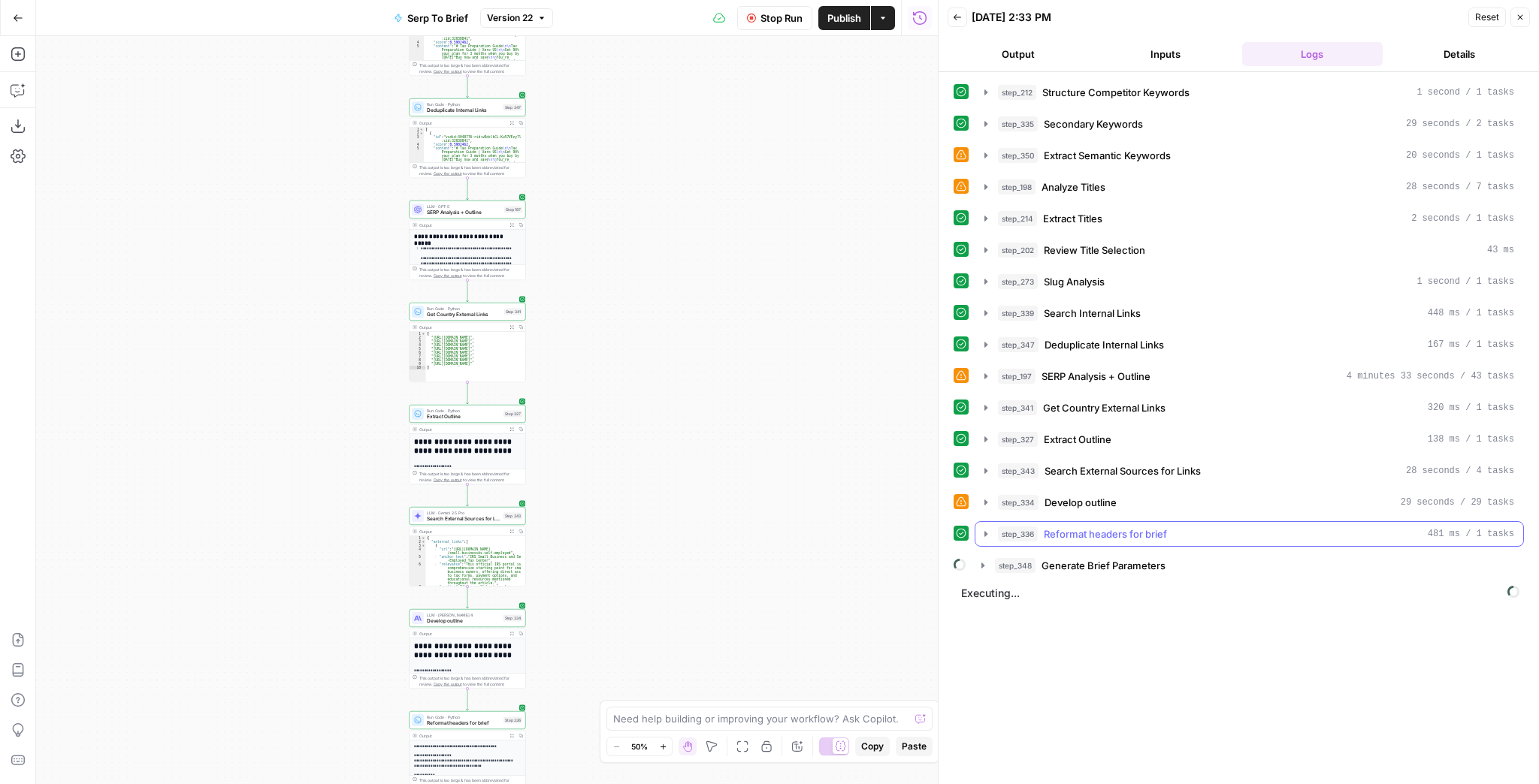
click at [982, 534] on icon "button" at bounding box center [986, 534] width 12 height 12
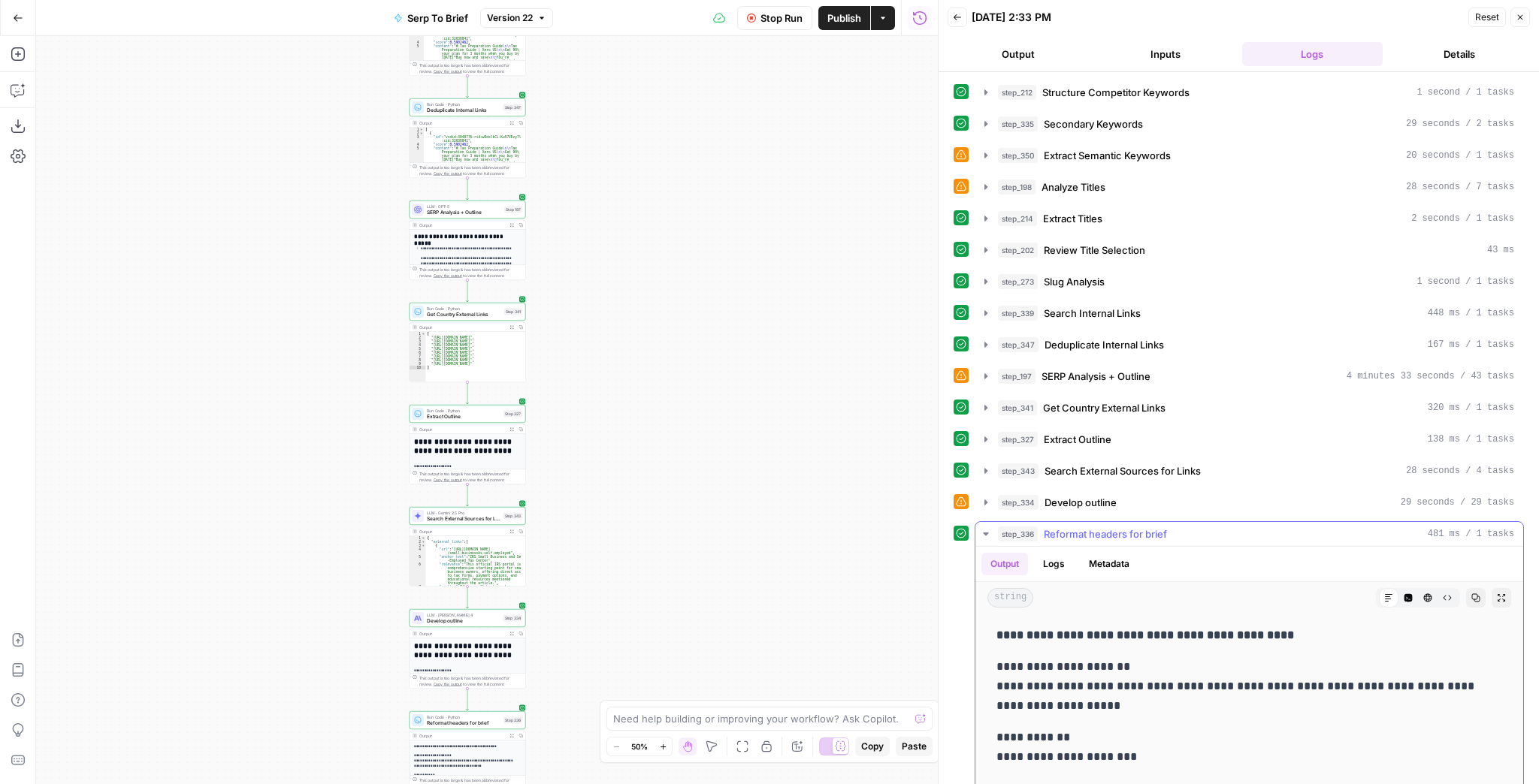
click at [982, 534] on icon "button" at bounding box center [986, 534] width 12 height 12
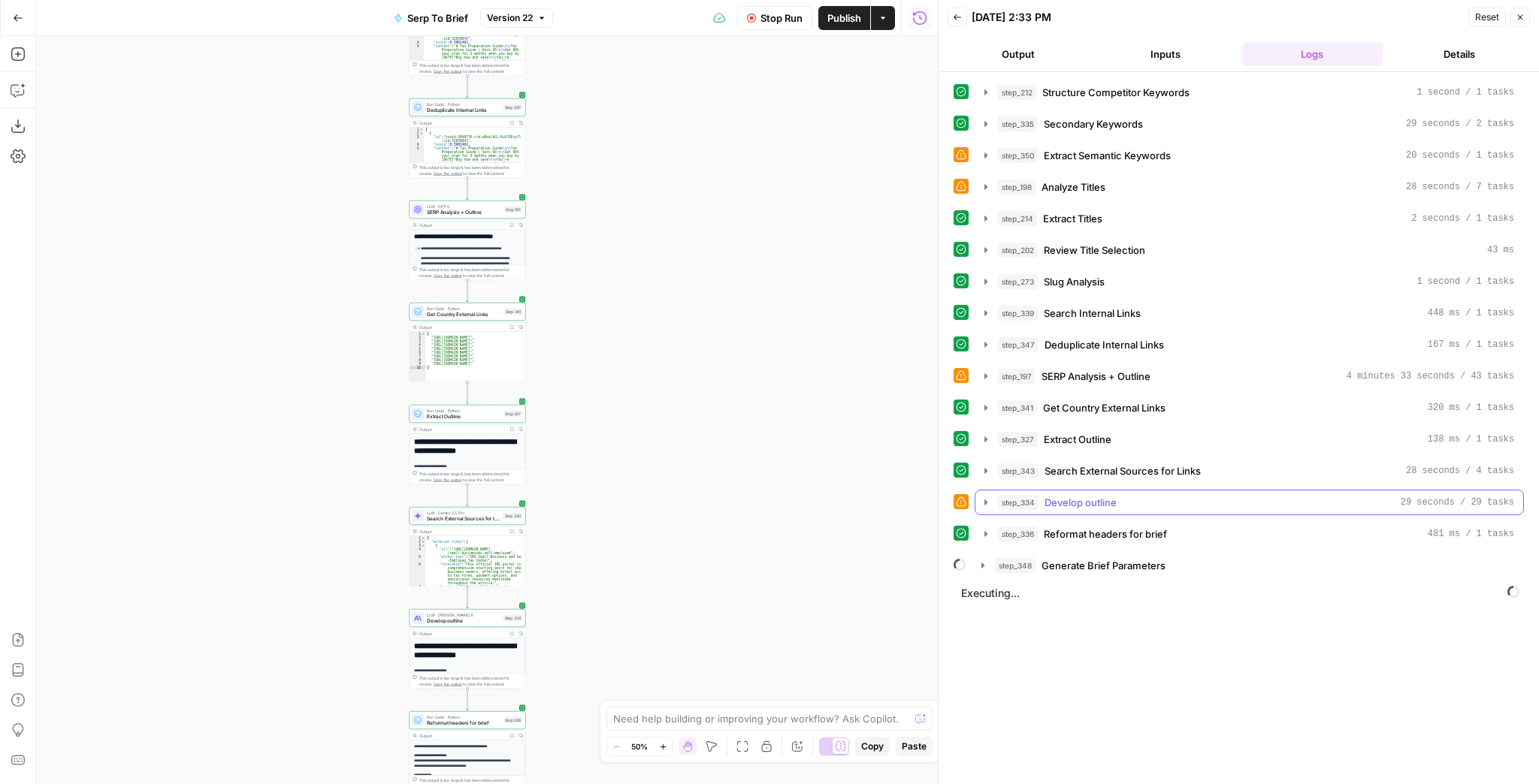
click at [979, 499] on button "step_334 Develop outline 29 seconds / 29 tasks" at bounding box center [1249, 503] width 548 height 24
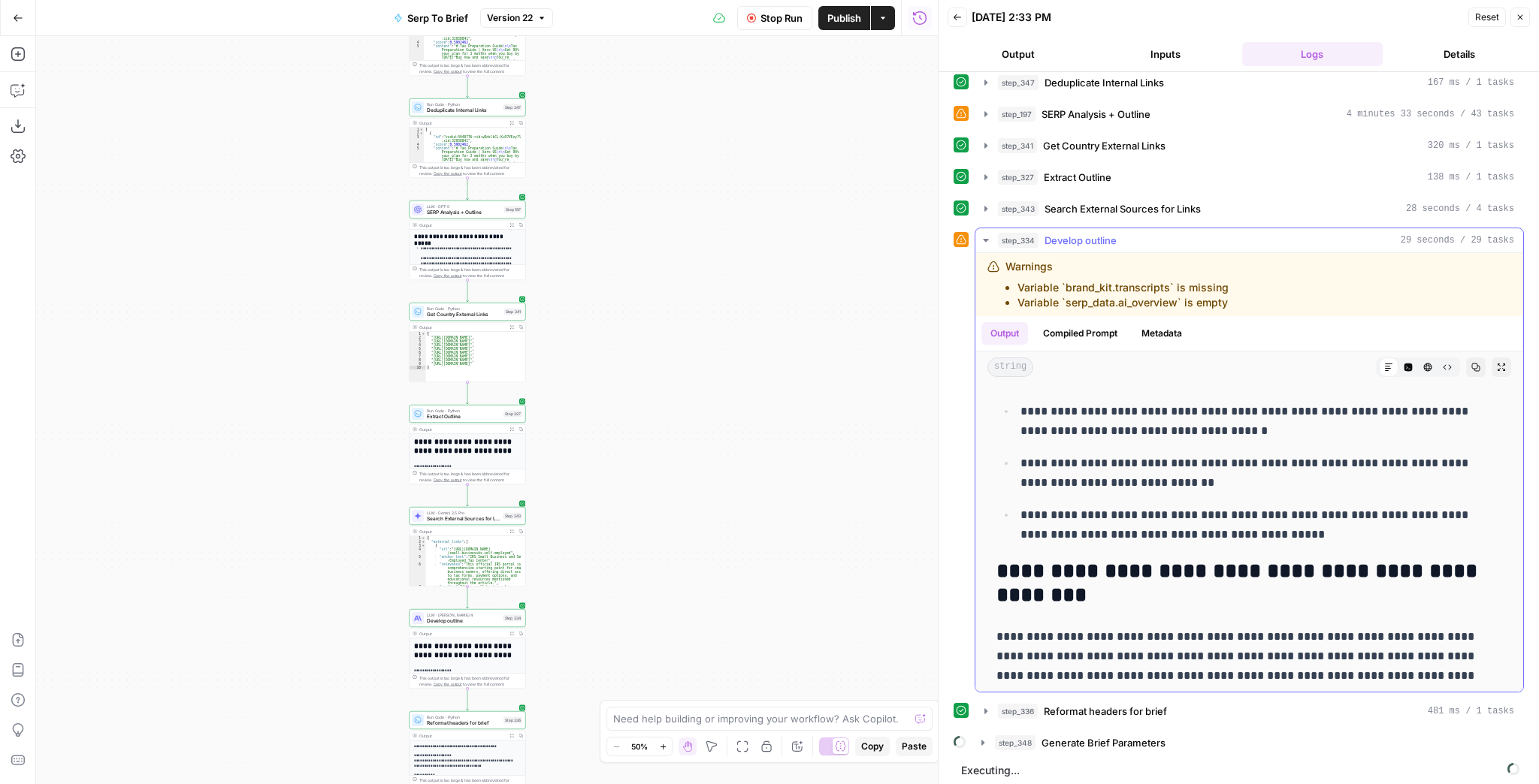
scroll to position [601, 0]
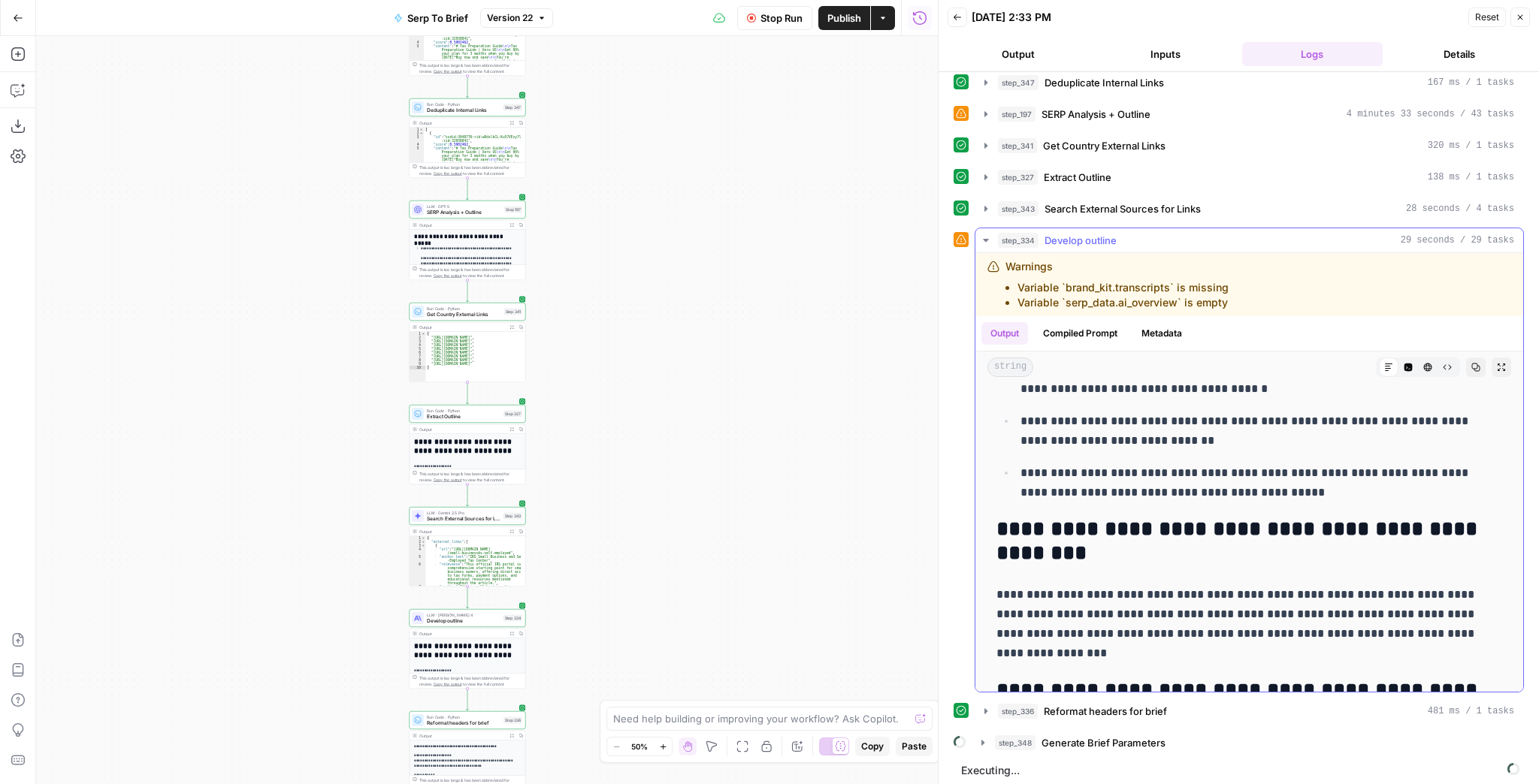
click at [990, 235] on icon "button" at bounding box center [986, 241] width 12 height 12
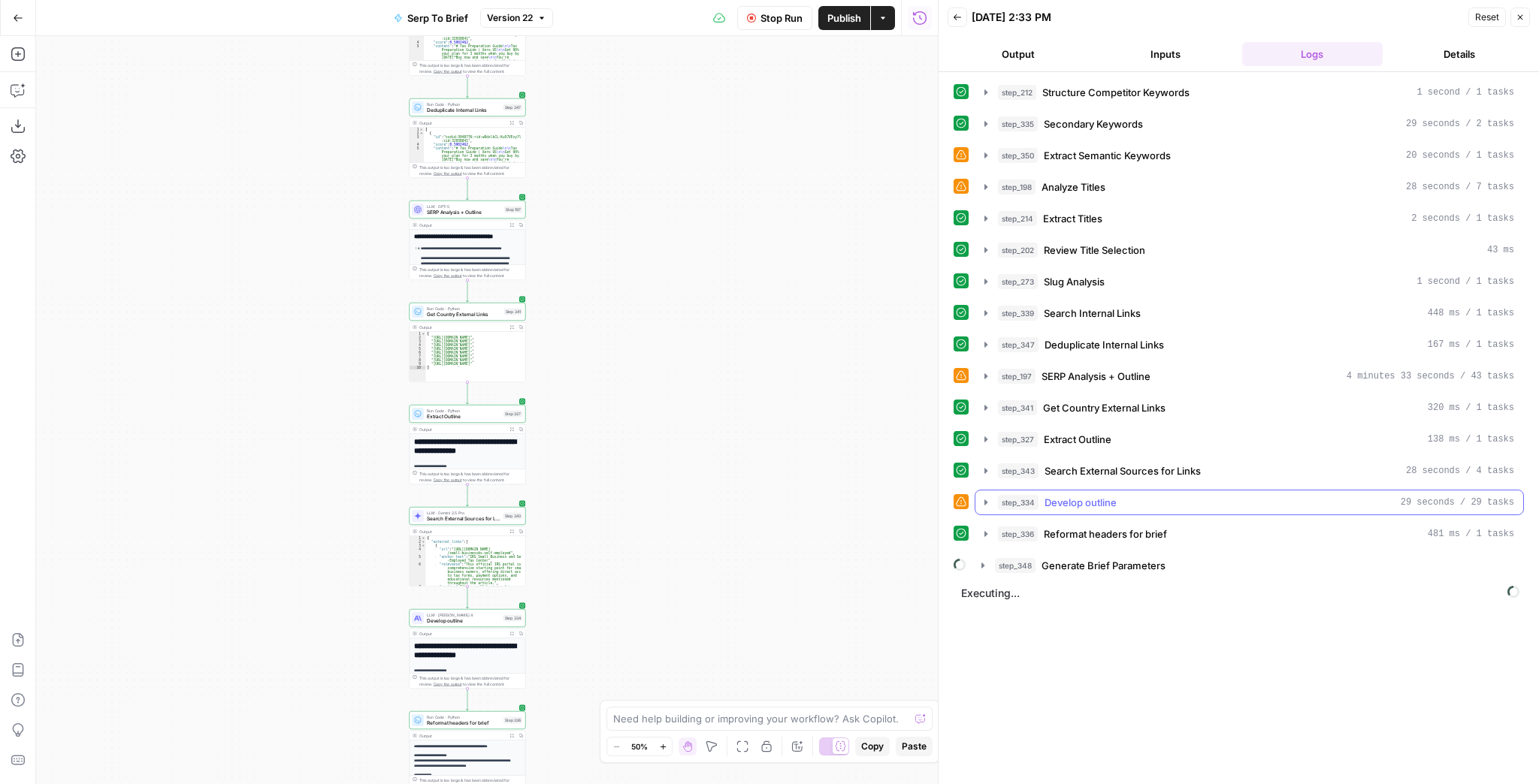
click at [987, 497] on icon "button" at bounding box center [986, 503] width 12 height 12
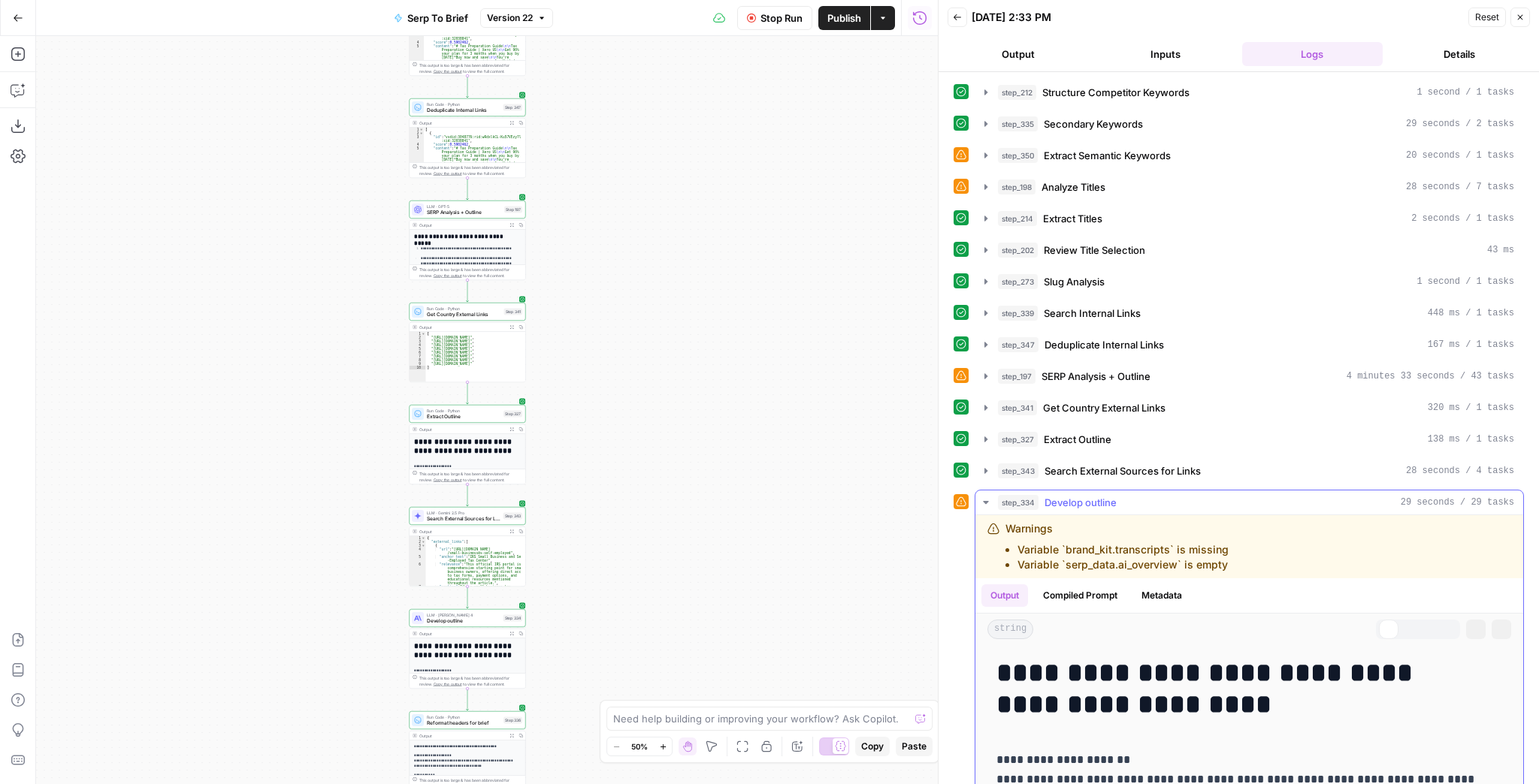
click at [987, 497] on icon "button" at bounding box center [986, 503] width 12 height 12
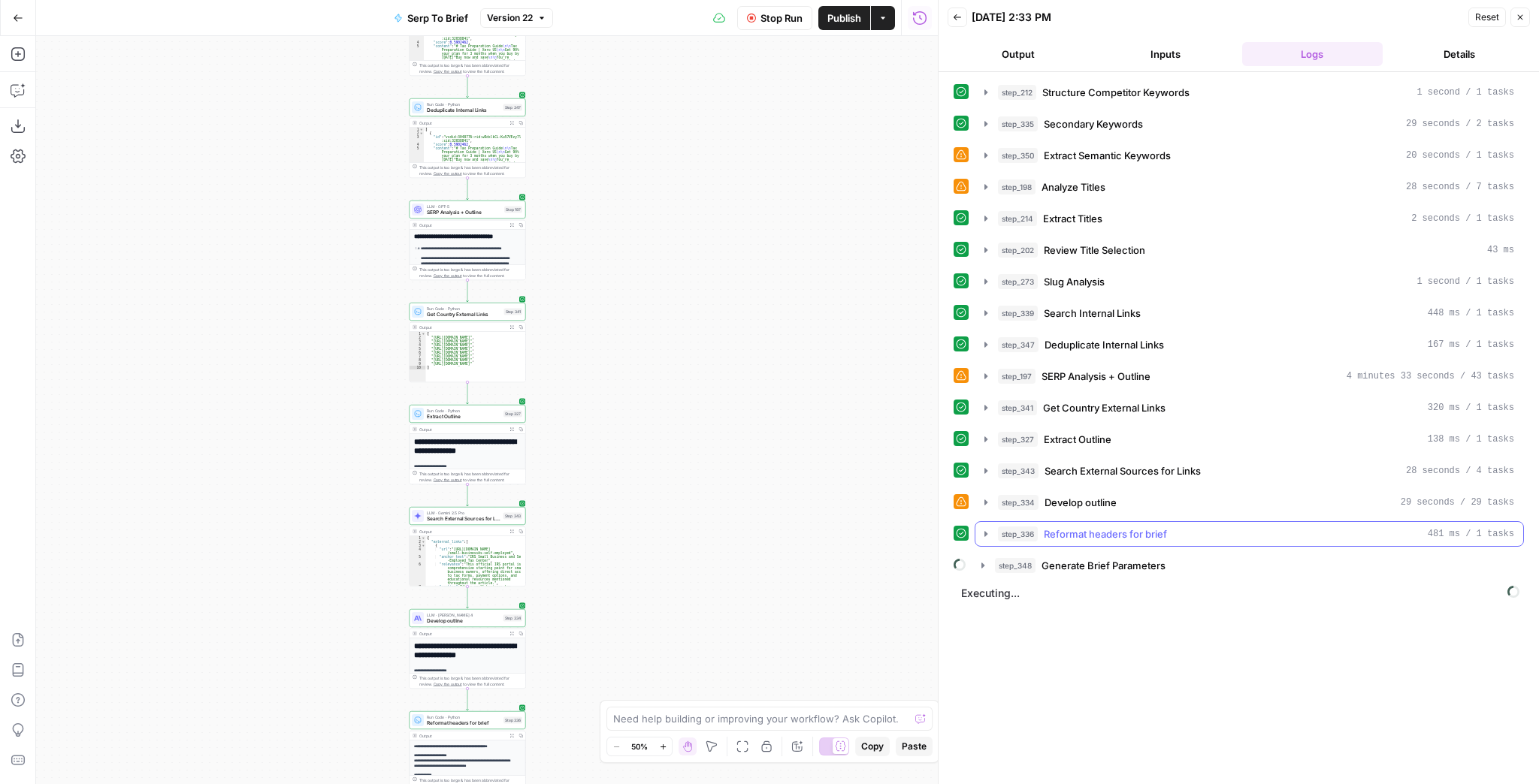
click at [984, 531] on icon "button" at bounding box center [986, 533] width 3 height 5
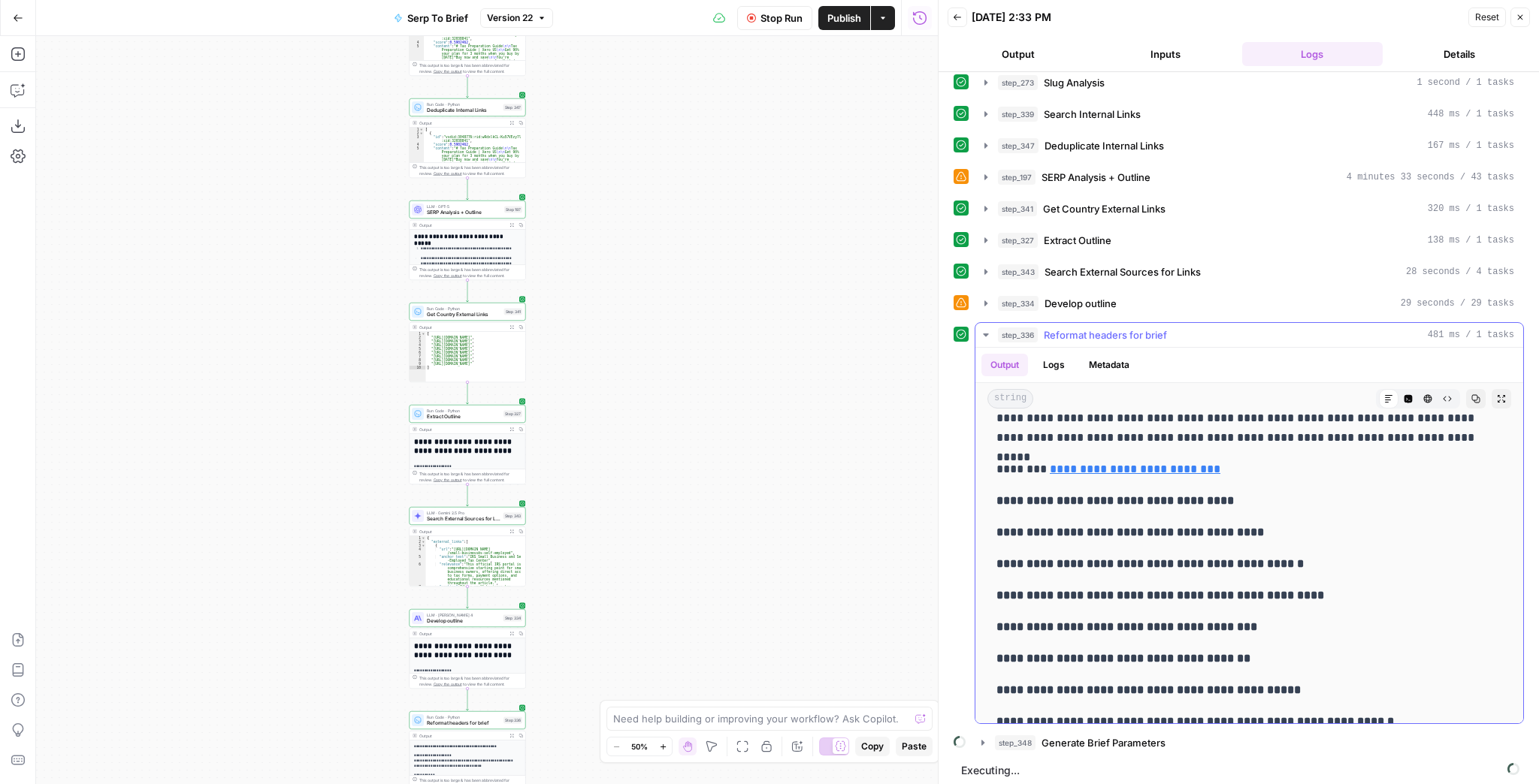
scroll to position [2435, 0]
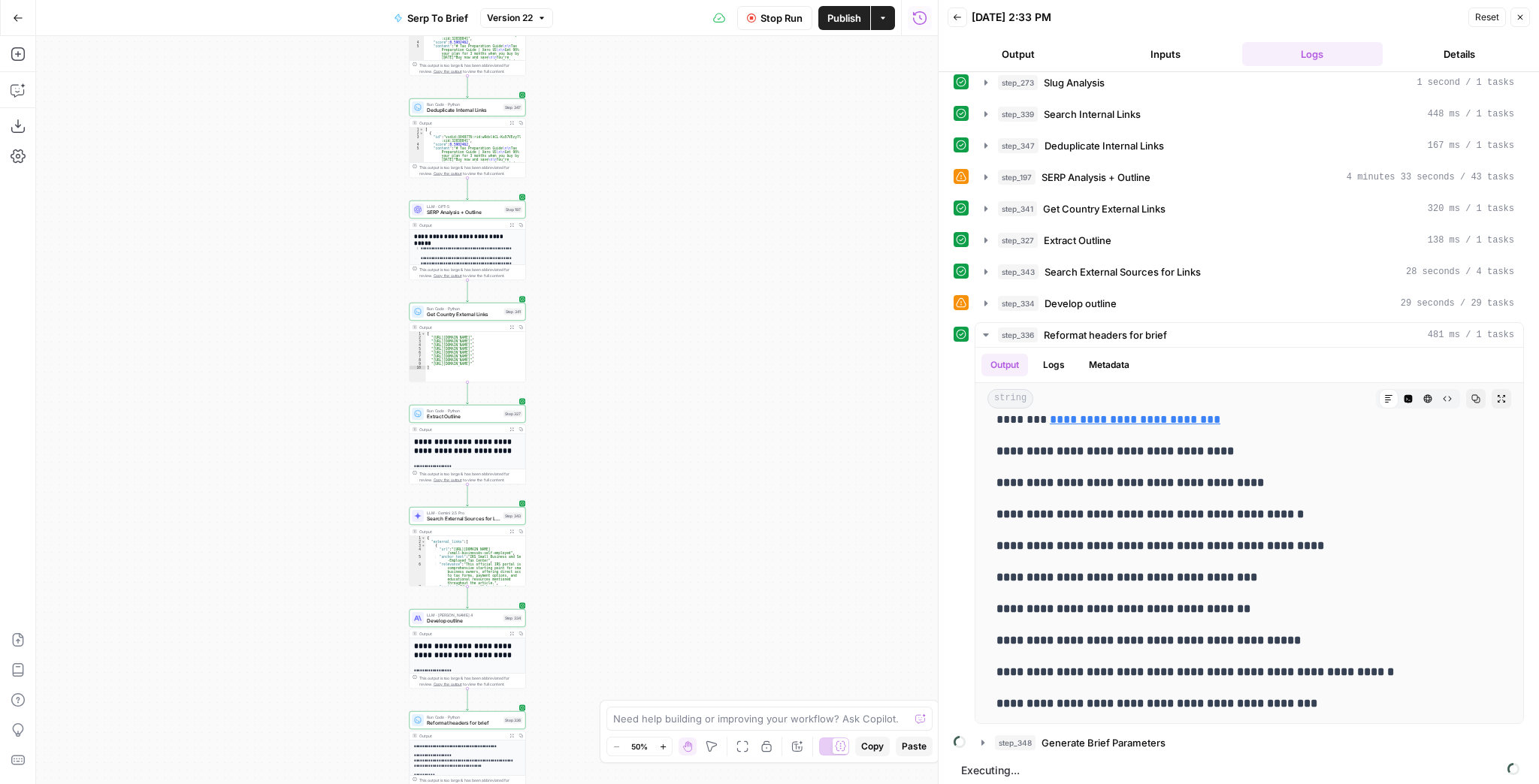
drag, startPoint x: 707, startPoint y: 362, endPoint x: 800, endPoint y: 213, distance: 175.6
click at [792, 226] on div "Workflow Input Settings Inputs Run Code · JavaScript Structure Competitor Keywo…" at bounding box center [486, 409] width 902 height 748
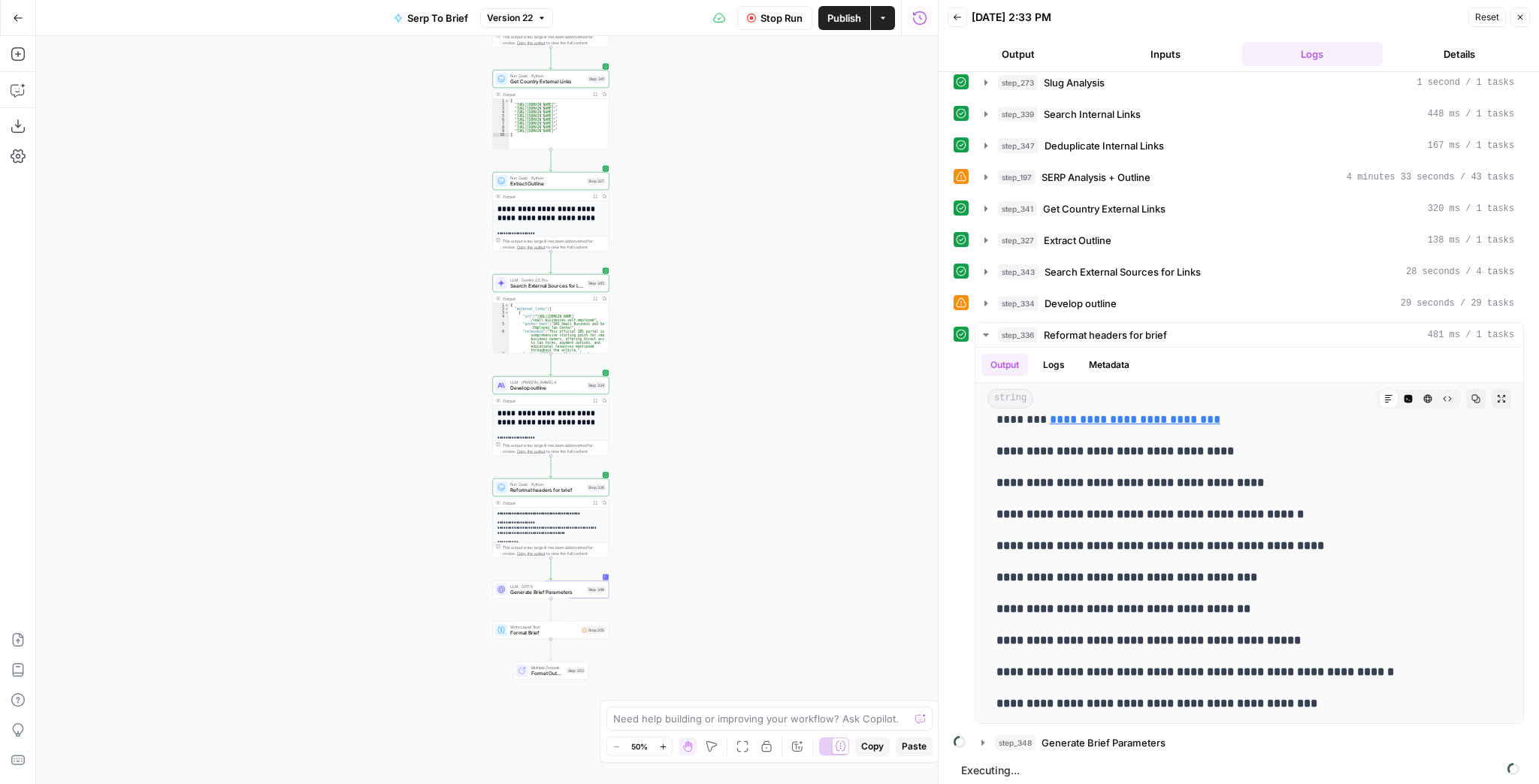
drag, startPoint x: 769, startPoint y: 352, endPoint x: 761, endPoint y: 311, distance: 41.8
click at [761, 311] on div "Workflow Input Settings Inputs Run Code · JavaScript Structure Competitor Keywo…" at bounding box center [486, 409] width 902 height 748
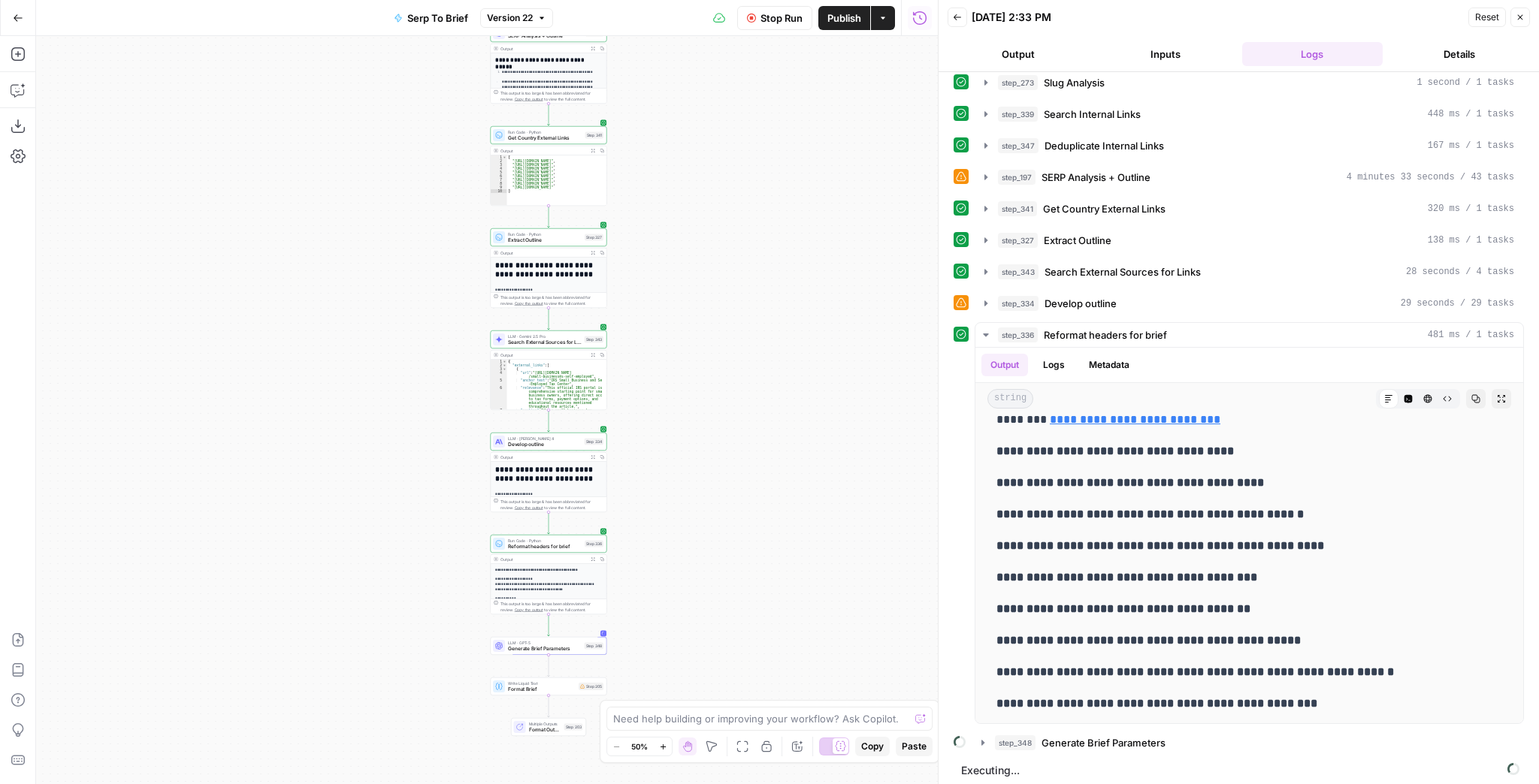
drag, startPoint x: 755, startPoint y: 303, endPoint x: 749, endPoint y: 394, distance: 91.2
click at [751, 390] on div "Workflow Input Settings Inputs Run Code · JavaScript Structure Competitor Keywo…" at bounding box center [486, 409] width 902 height 748
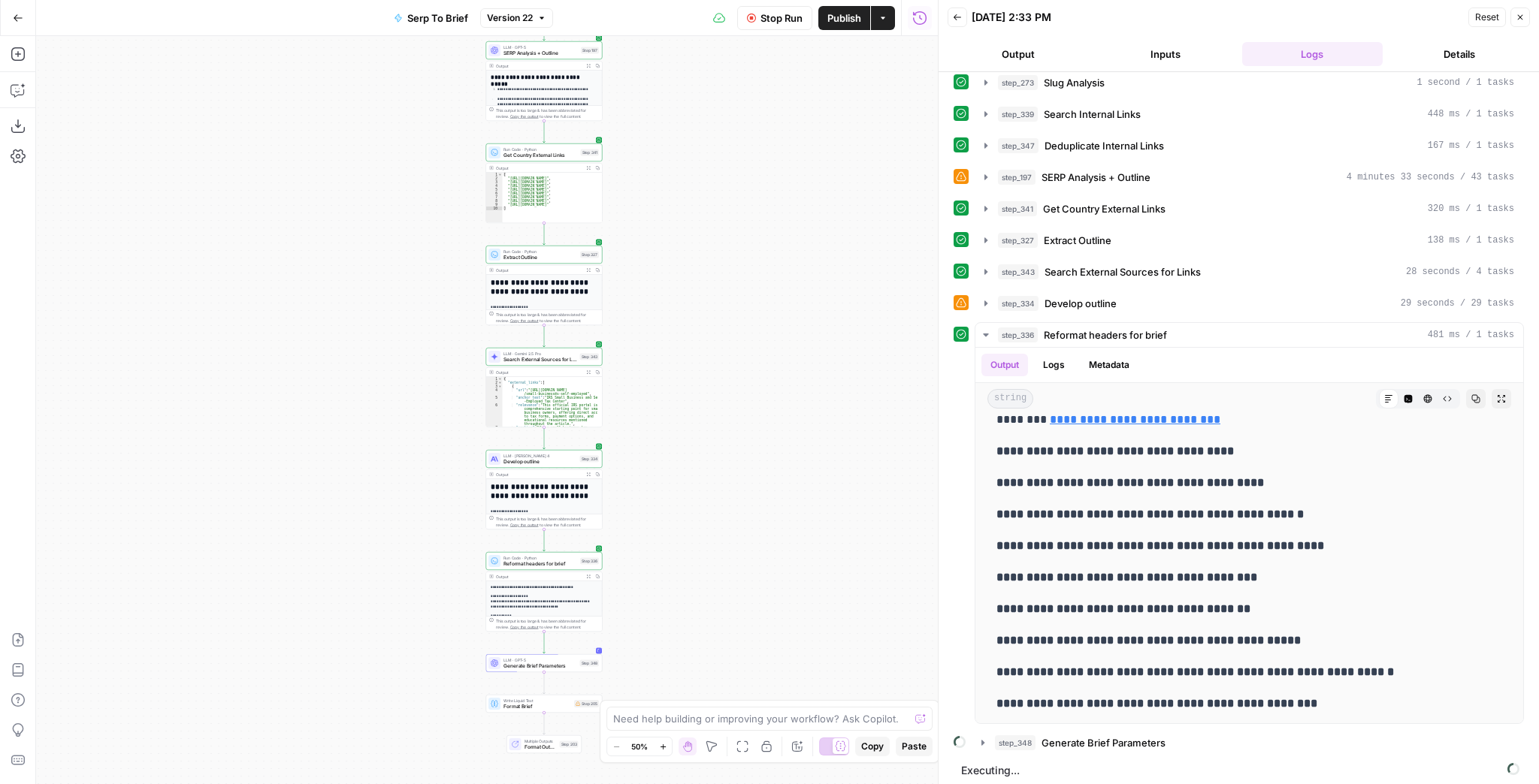
drag, startPoint x: 712, startPoint y: 397, endPoint x: 701, endPoint y: 330, distance: 67.9
click at [702, 333] on div "Workflow Input Settings Inputs Run Code · JavaScript Structure Competitor Keywo…" at bounding box center [486, 409] width 902 height 748
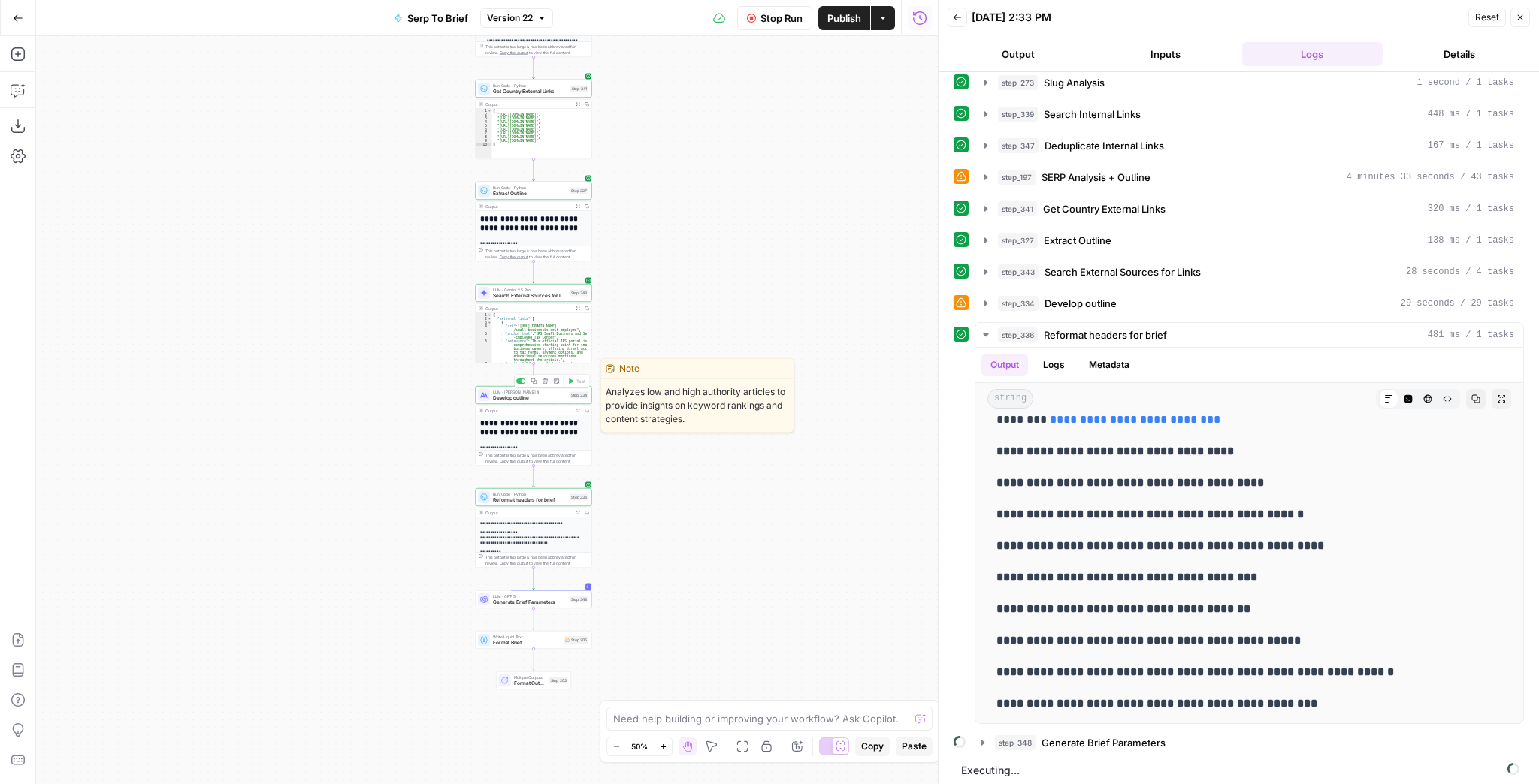
click at [546, 397] on span "Develop outline" at bounding box center [530, 398] width 74 height 8
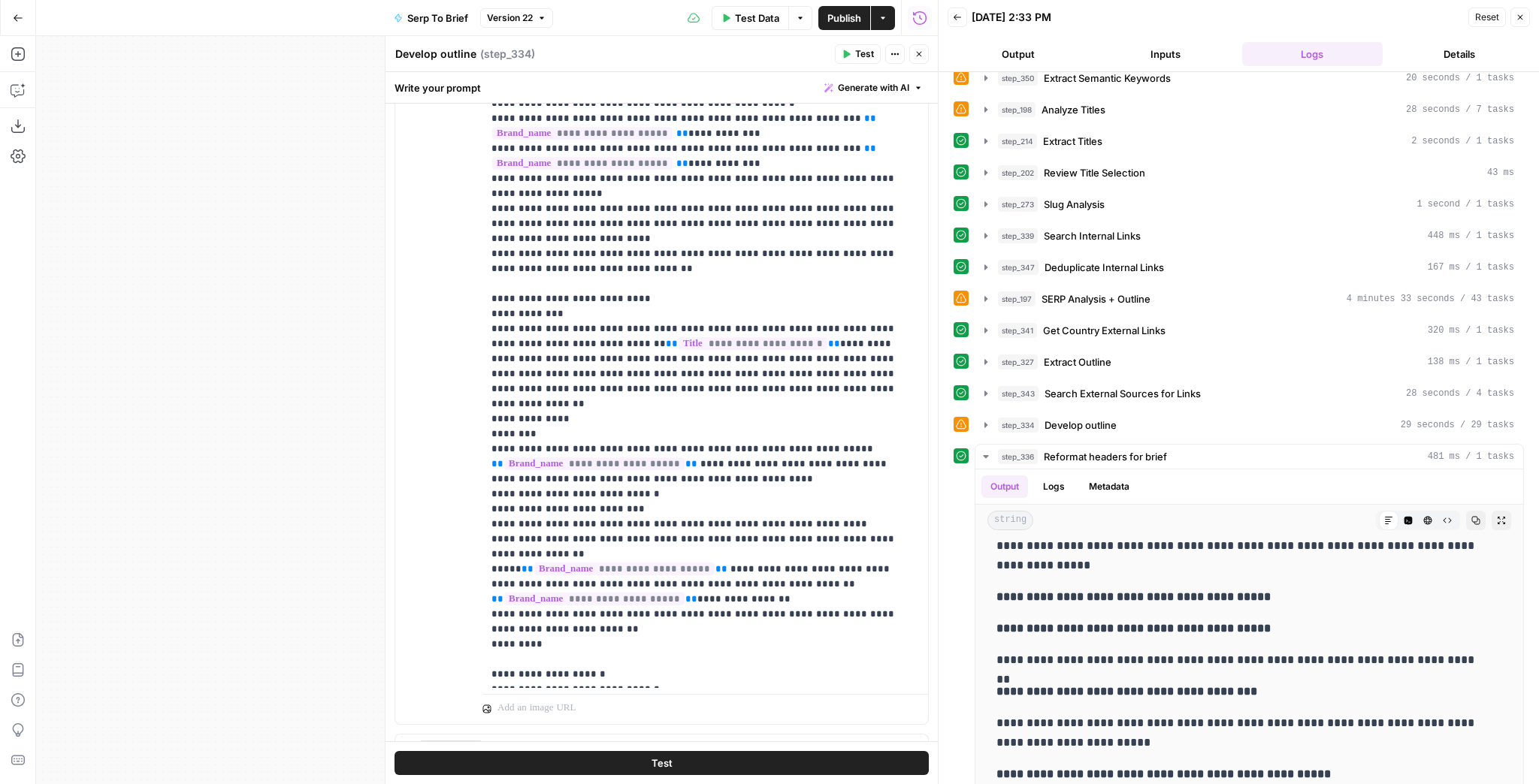
scroll to position [0, 0]
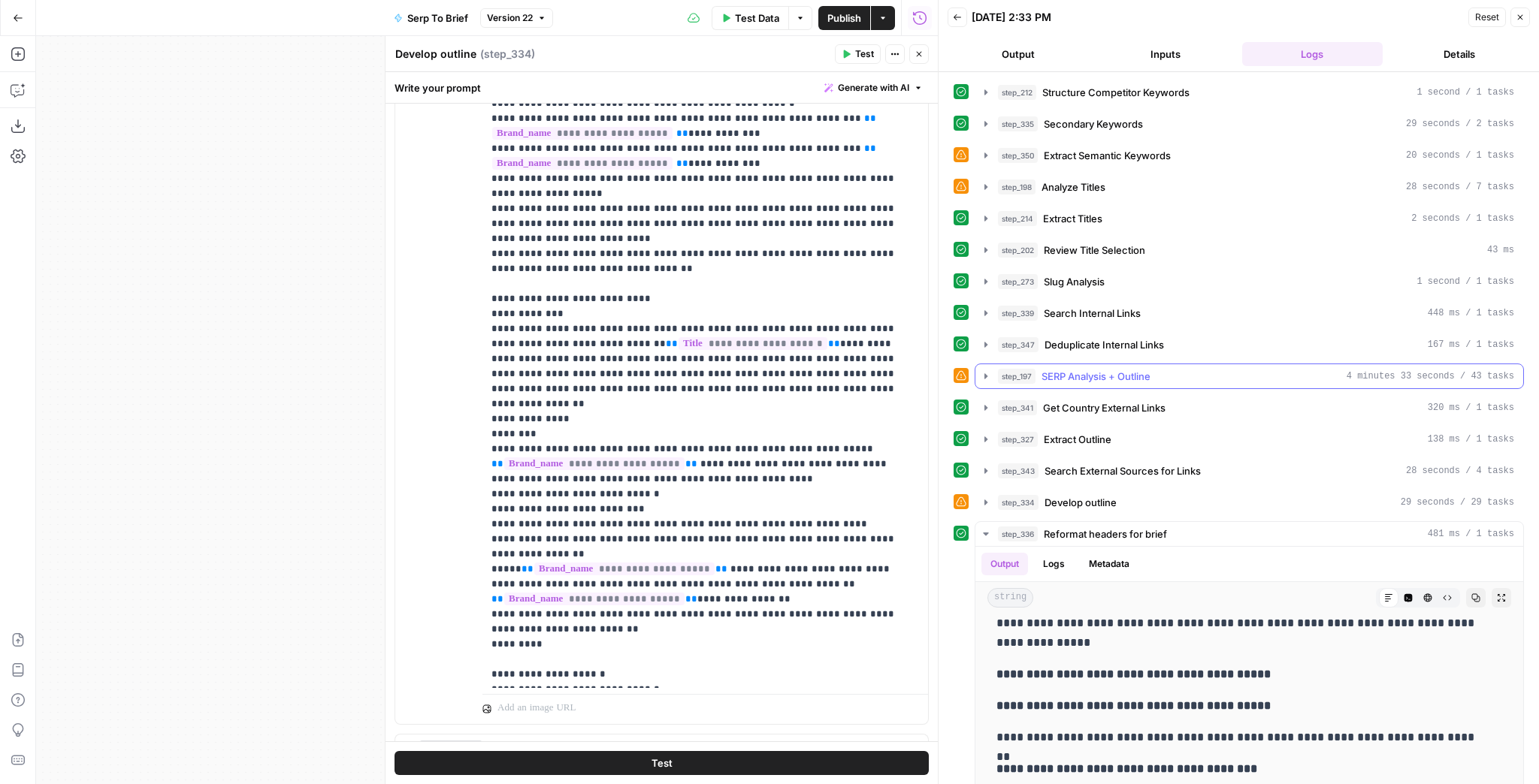
click at [986, 373] on icon "button" at bounding box center [986, 375] width 3 height 5
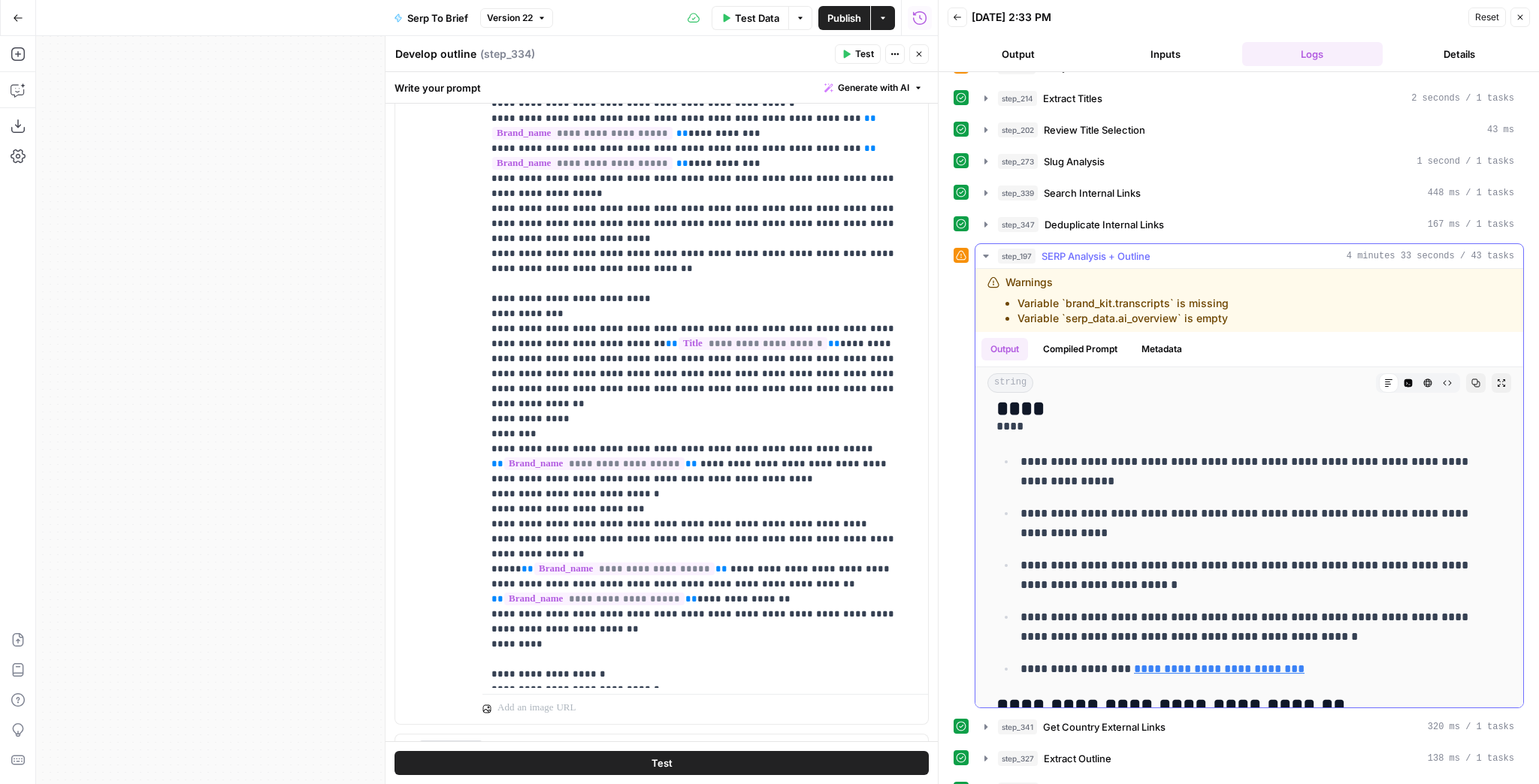
scroll to position [10637, 0]
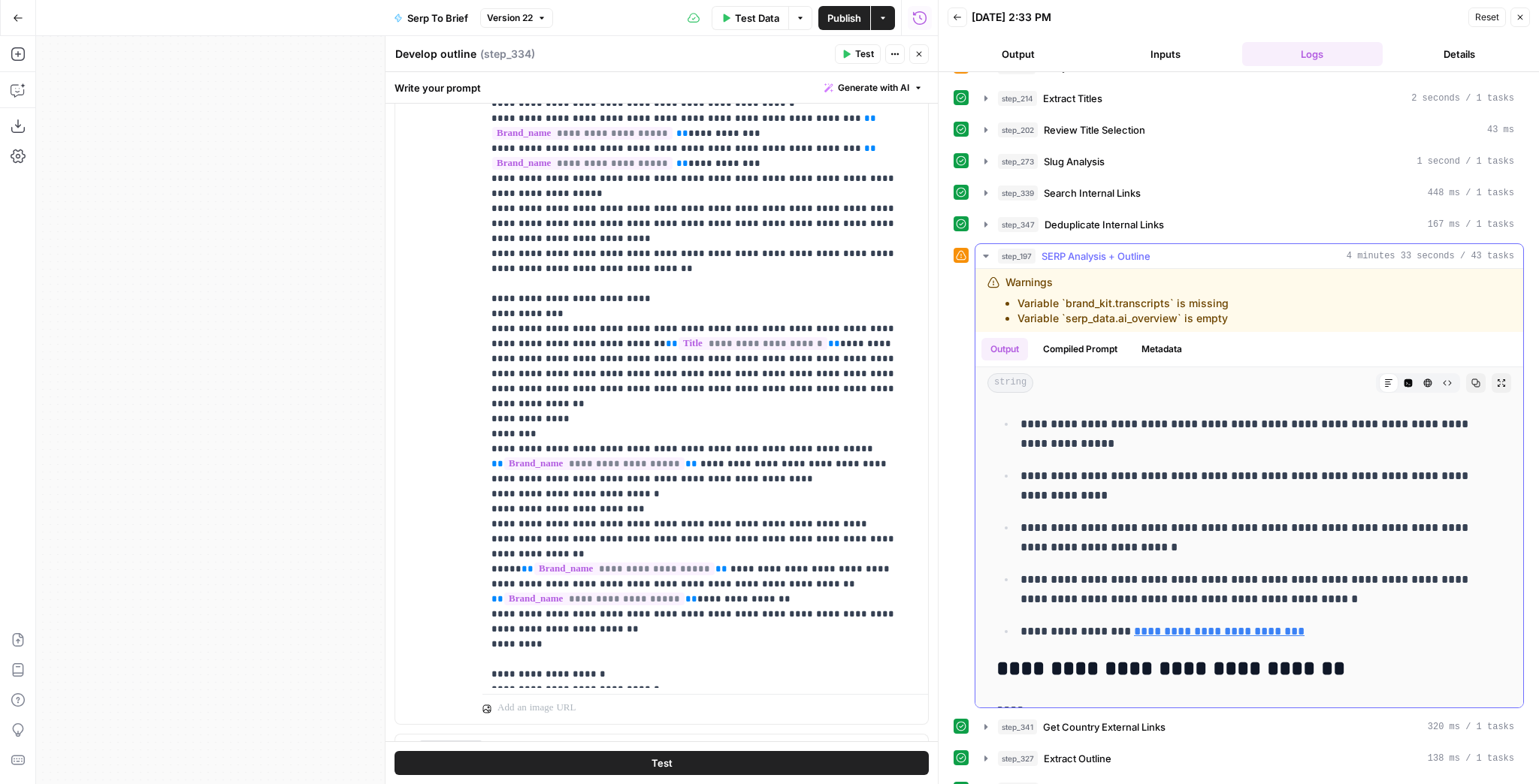
click at [986, 250] on icon "button" at bounding box center [986, 256] width 12 height 12
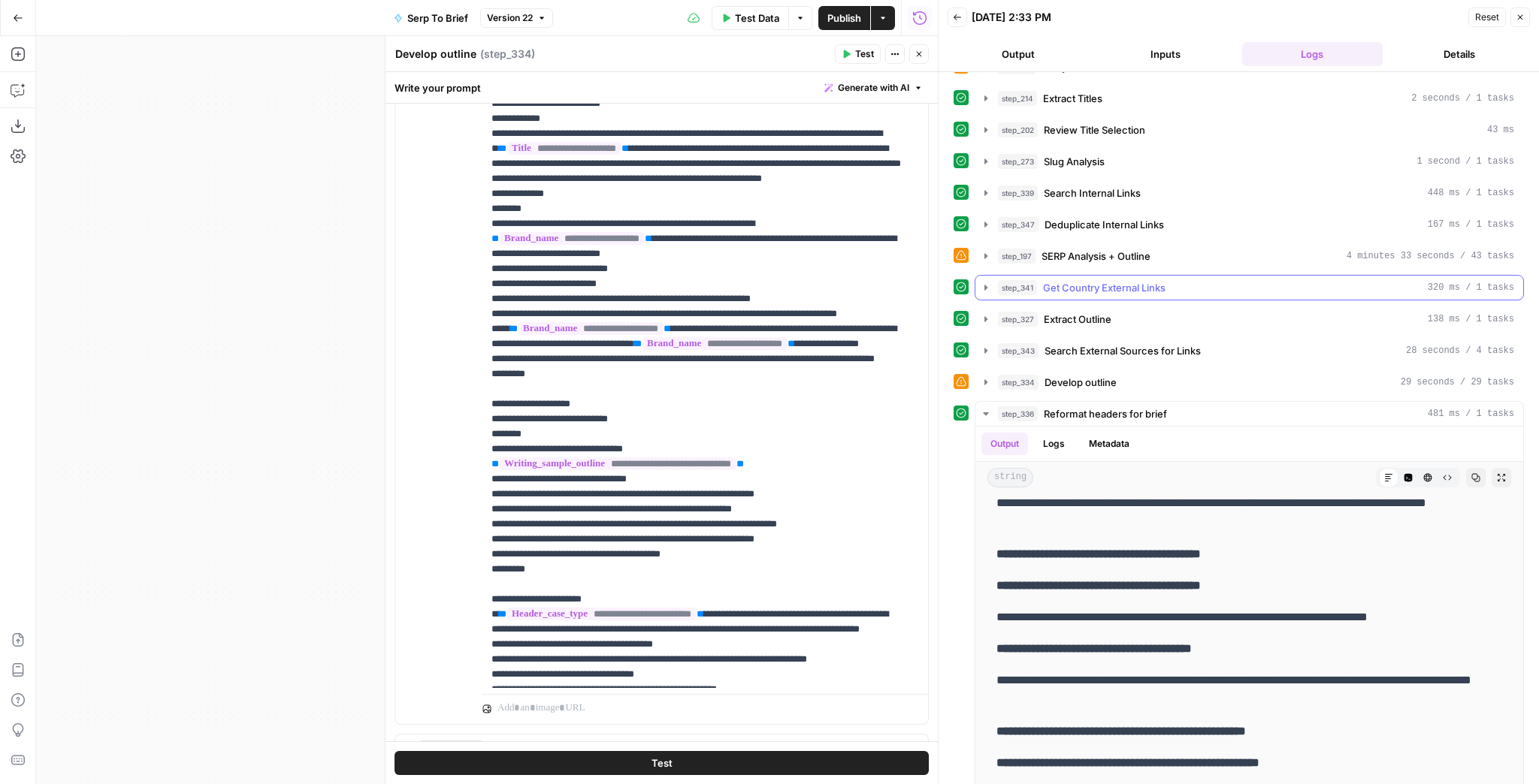
click at [983, 290] on button "step_341 Get Country External Links 320 ms / 1 tasks" at bounding box center [1249, 288] width 548 height 24
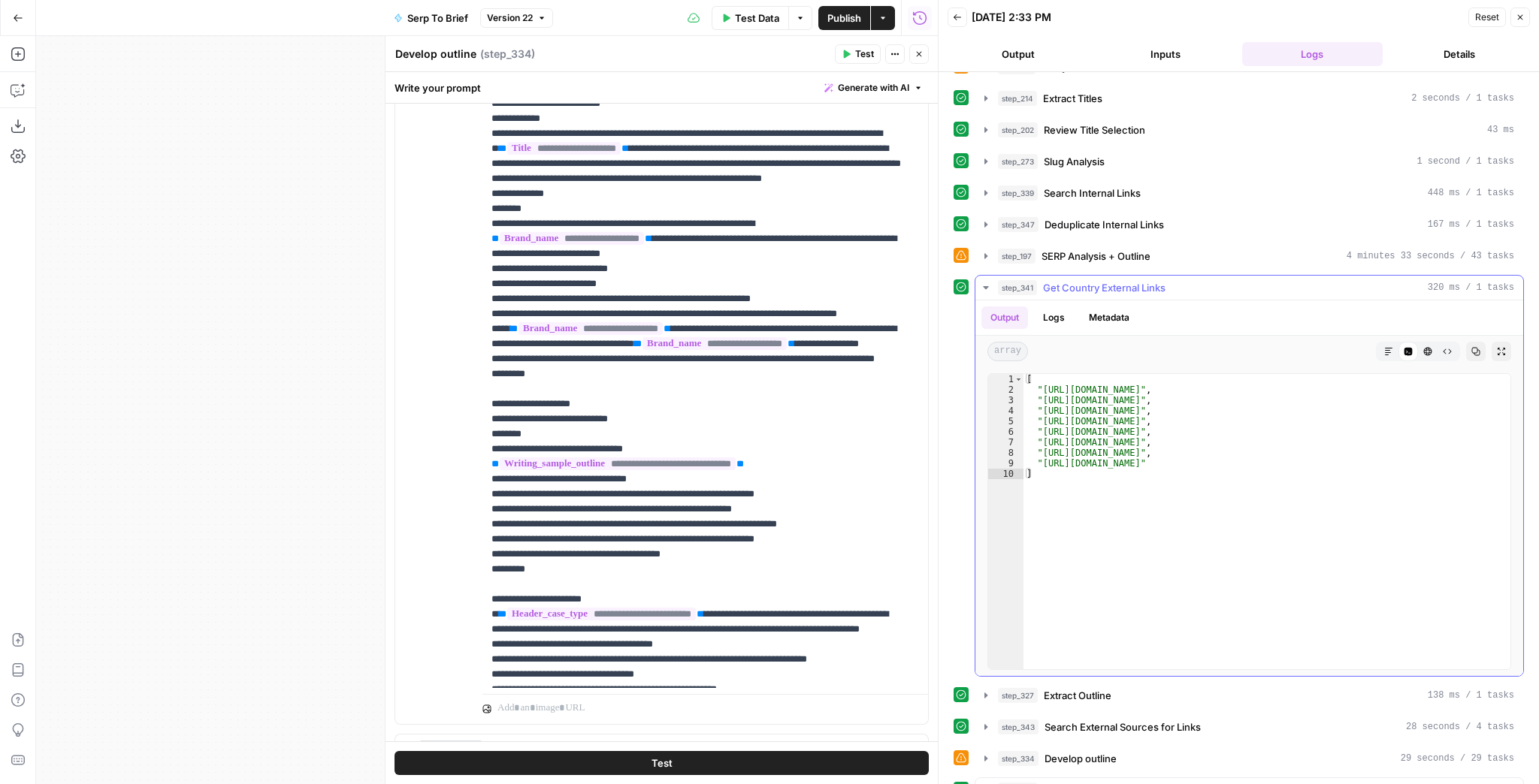
click at [983, 291] on button "step_341 Get Country External Links 320 ms / 1 tasks" at bounding box center [1249, 288] width 548 height 24
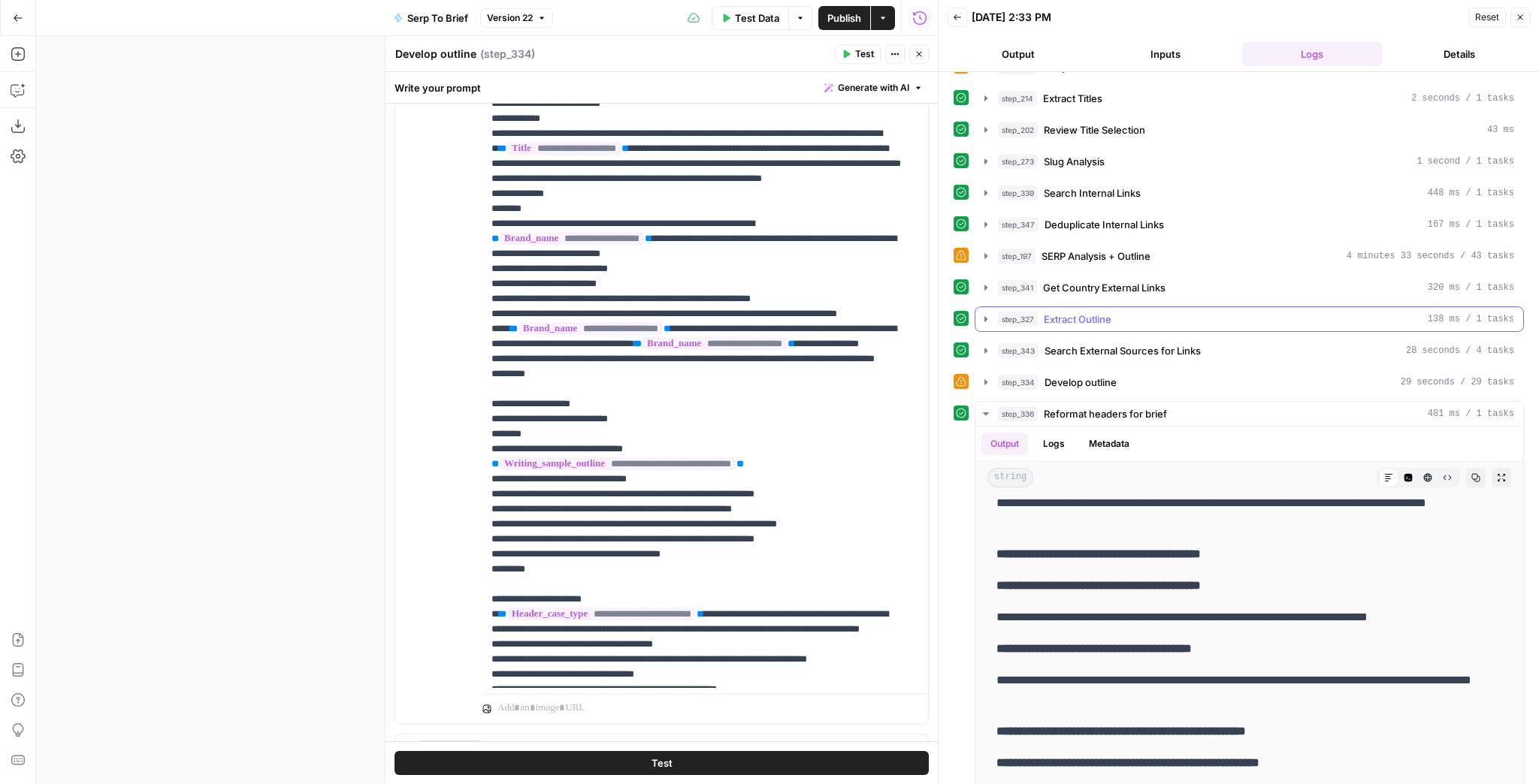
click at [986, 316] on icon "button" at bounding box center [986, 318] width 3 height 5
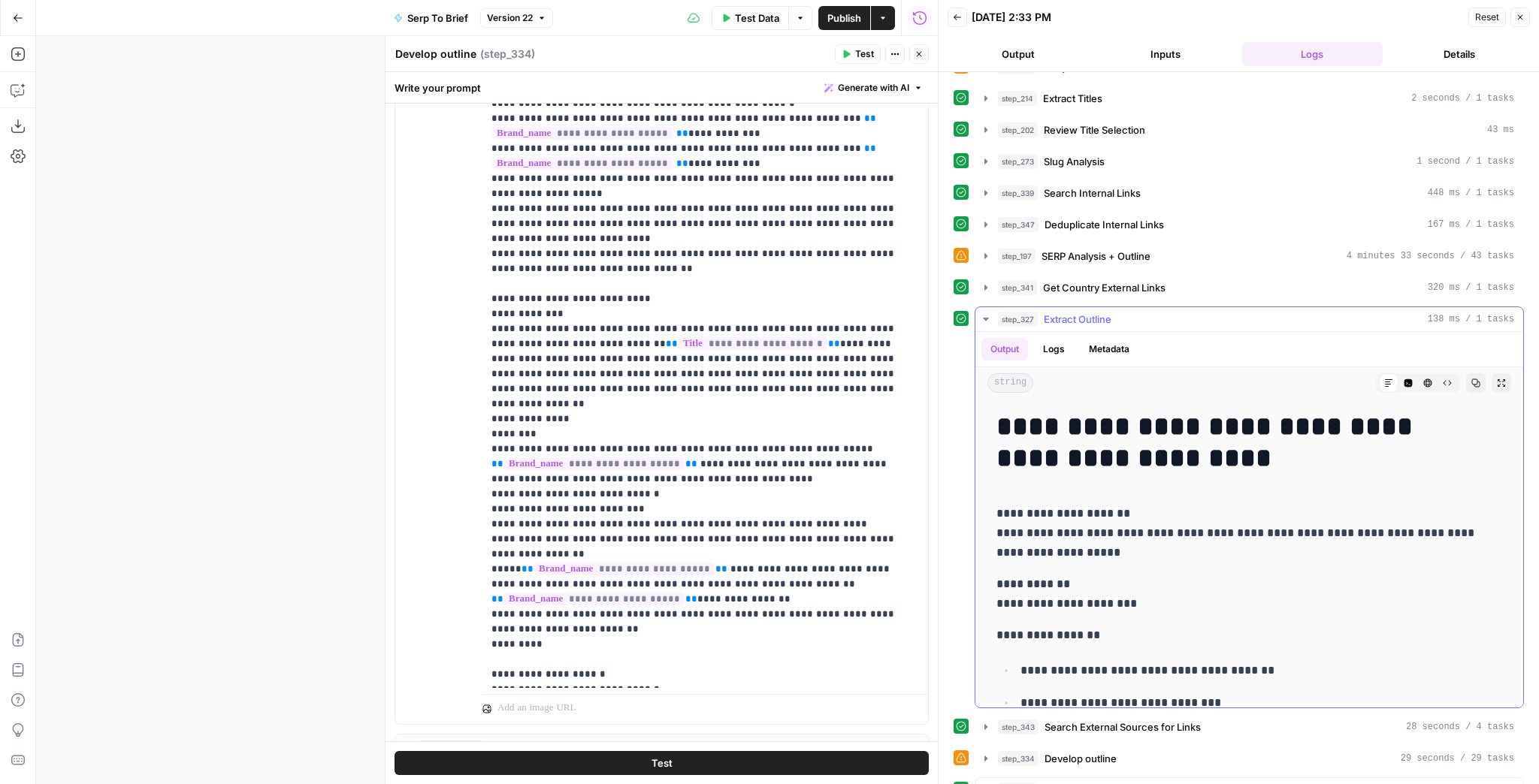
click at [986, 318] on icon "button" at bounding box center [985, 319] width 5 height 3
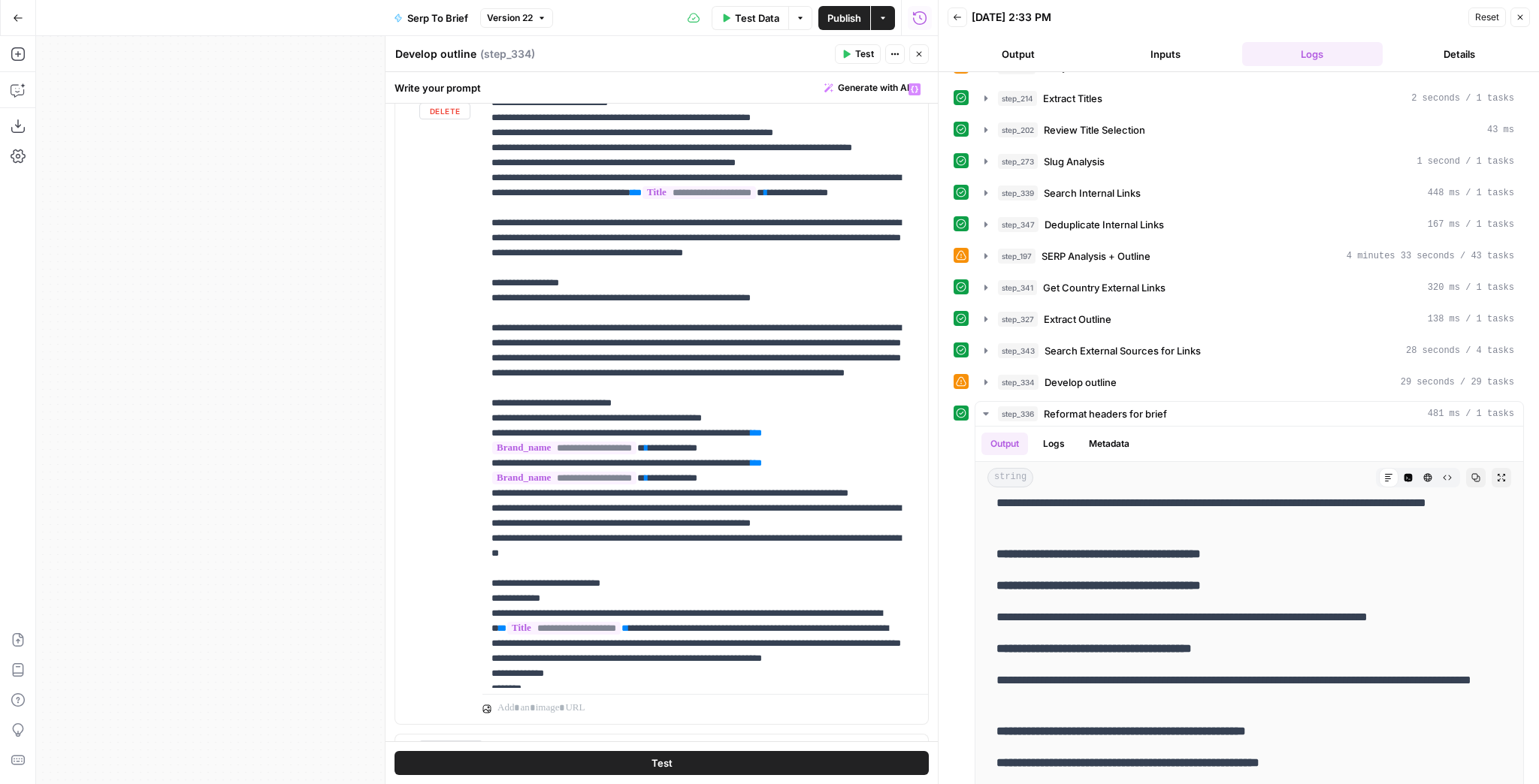
scroll to position [857, 0]
click at [987, 379] on icon "button" at bounding box center [986, 382] width 12 height 12
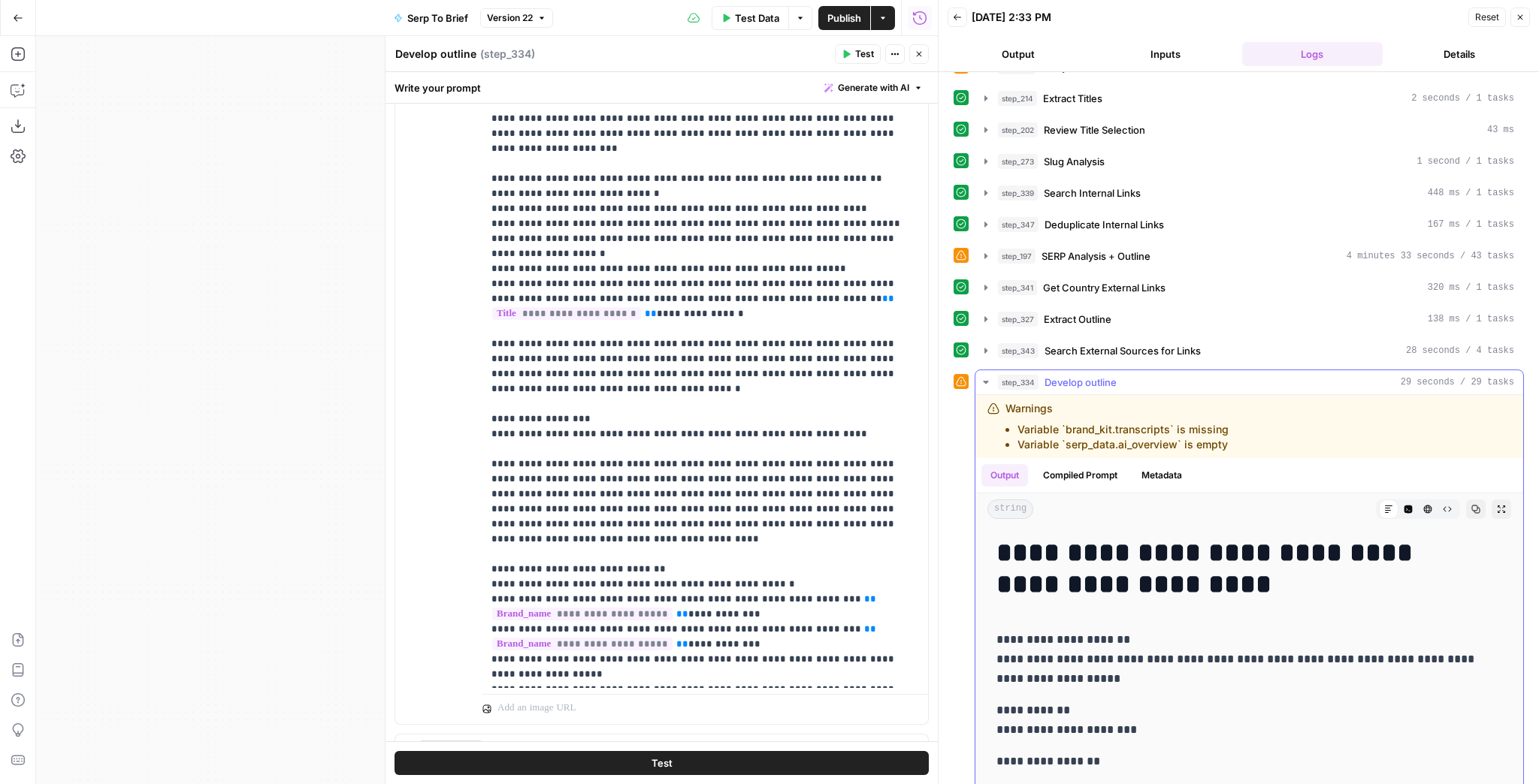
click at [987, 379] on icon "button" at bounding box center [986, 382] width 12 height 12
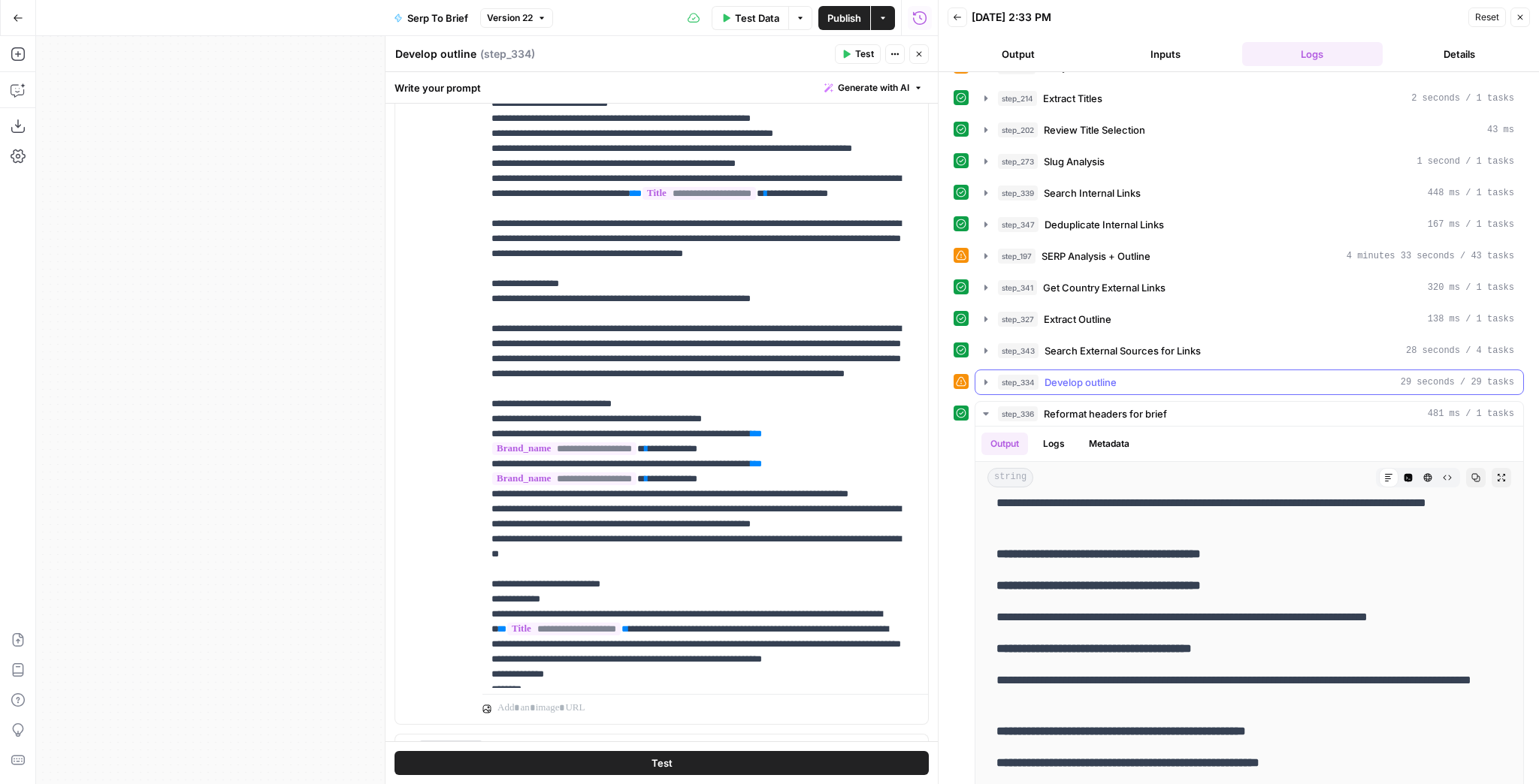
click at [986, 371] on button "step_334 Develop outline 29 seconds / 29 tasks" at bounding box center [1249, 383] width 548 height 24
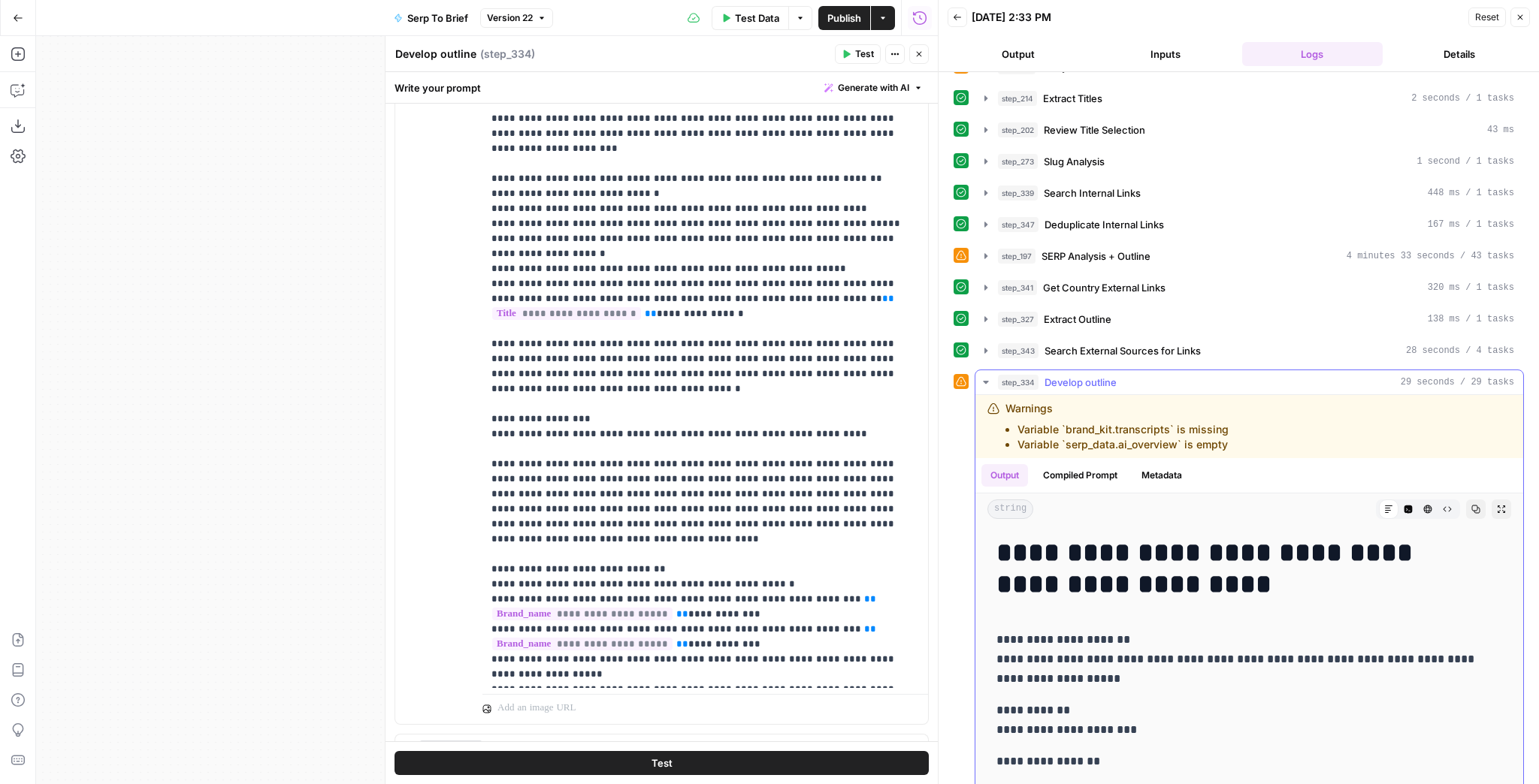
click at [986, 371] on button "step_334 Develop outline 29 seconds / 29 tasks" at bounding box center [1249, 383] width 548 height 24
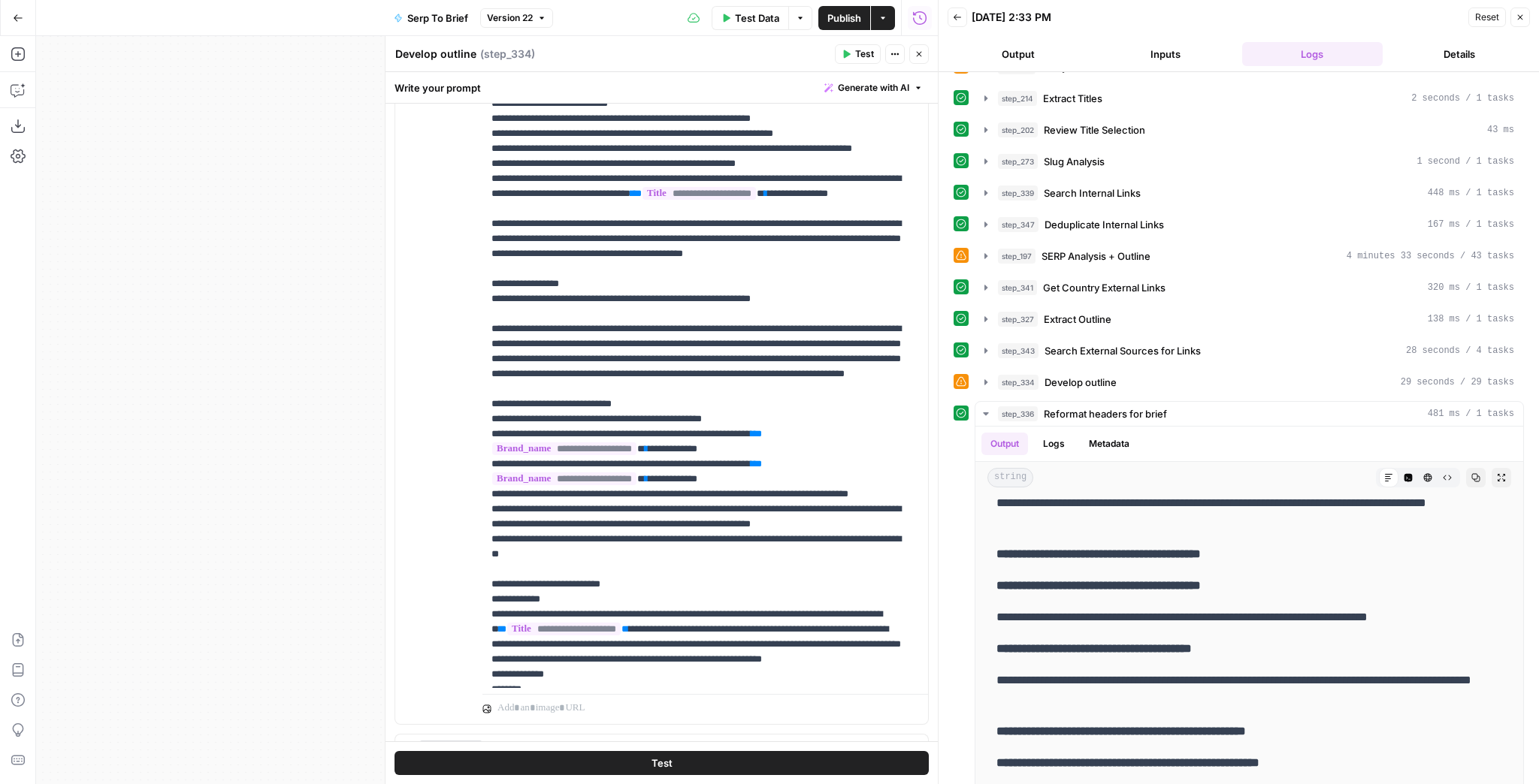
click at [923, 58] on button "Close" at bounding box center [920, 54] width 20 height 20
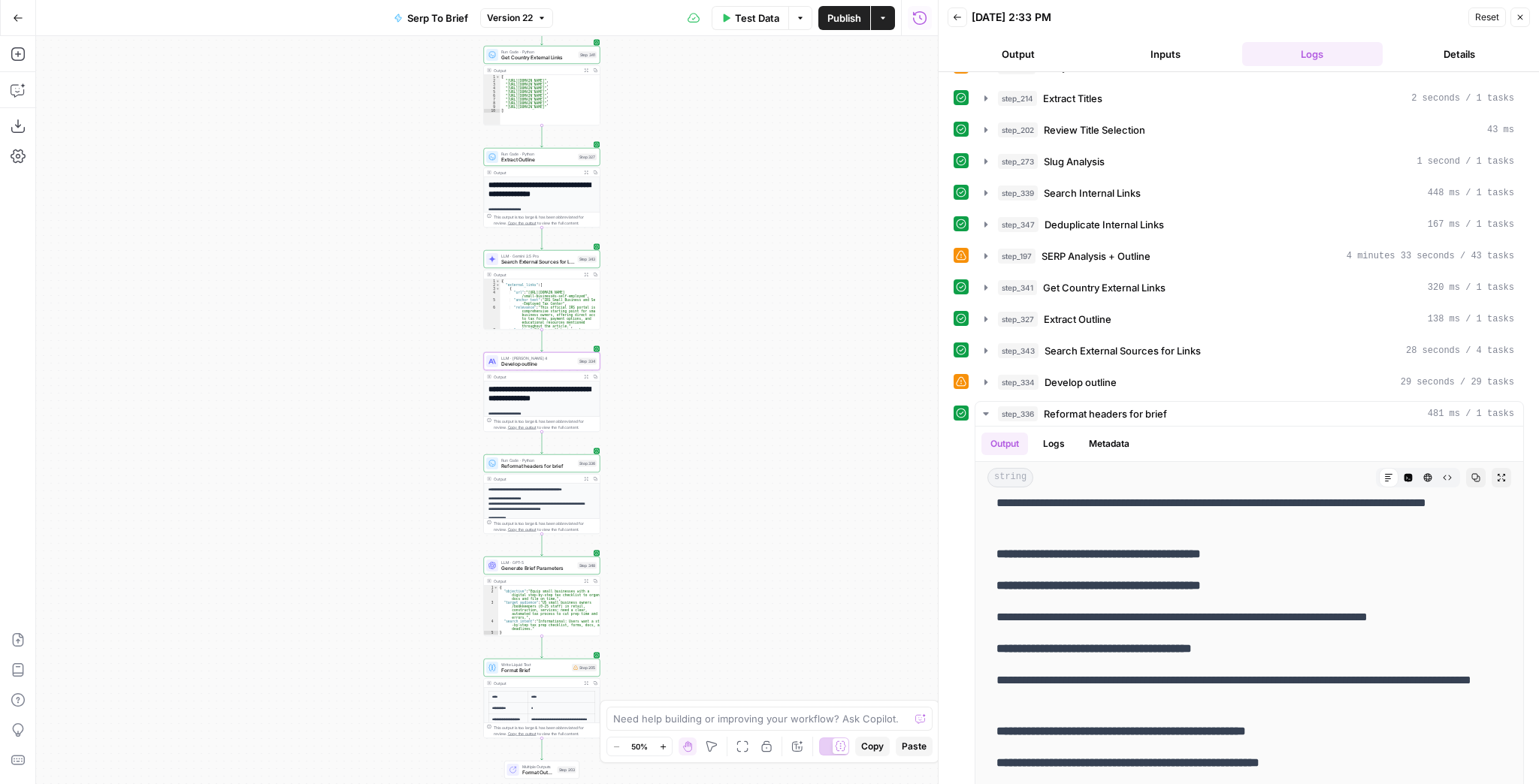
drag, startPoint x: 409, startPoint y: 409, endPoint x: 415, endPoint y: 371, distance: 38.5
click at [416, 371] on div "Workflow Input Settings Inputs Run Code · JavaScript Structure Competitor Keywo…" at bounding box center [486, 409] width 902 height 748
click at [496, 369] on div "**********" at bounding box center [541, 399] width 116 height 60
click at [496, 363] on div at bounding box center [492, 359] width 12 height 12
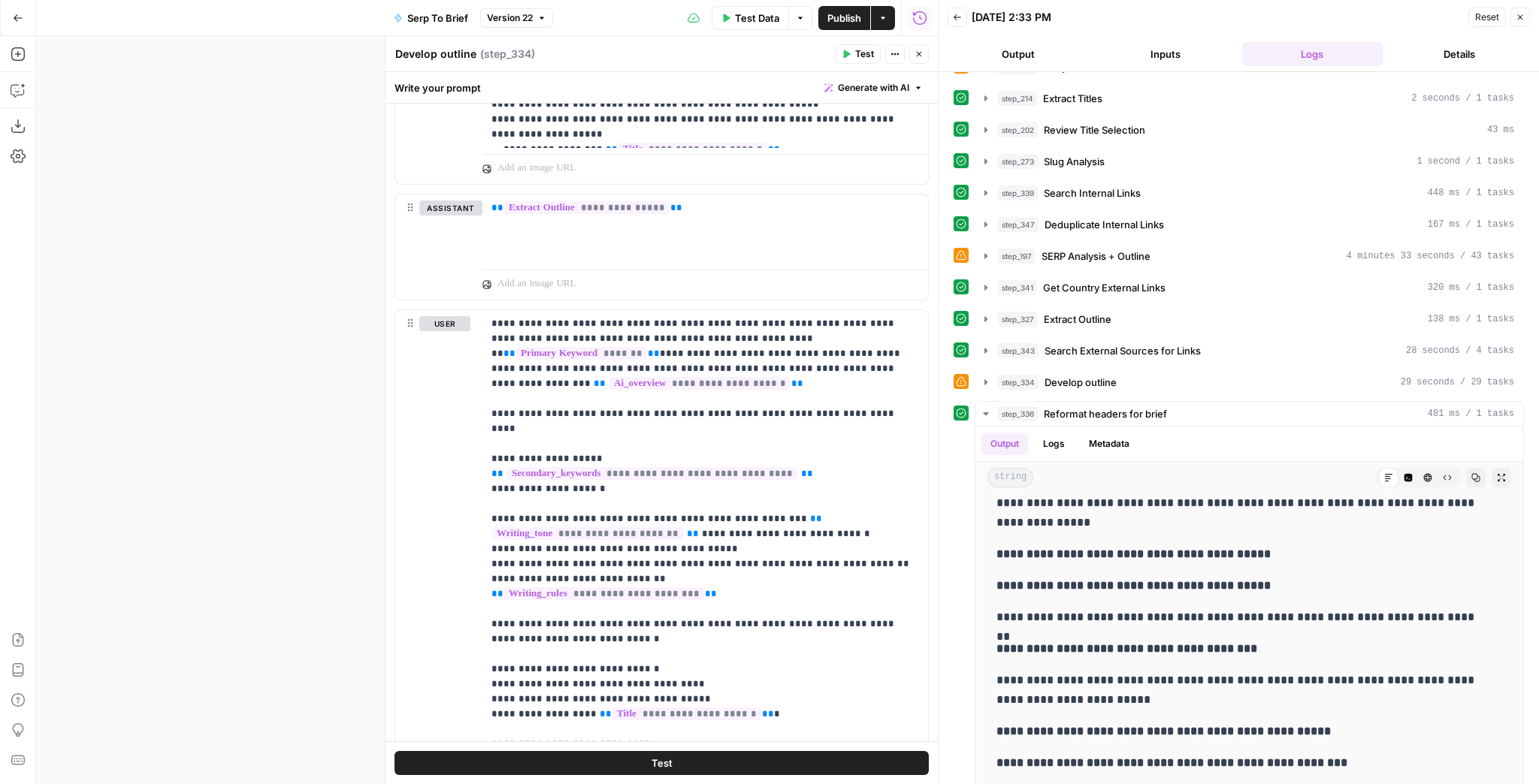
scroll to position [781, 0]
click at [916, 63] on button "Close" at bounding box center [920, 54] width 20 height 20
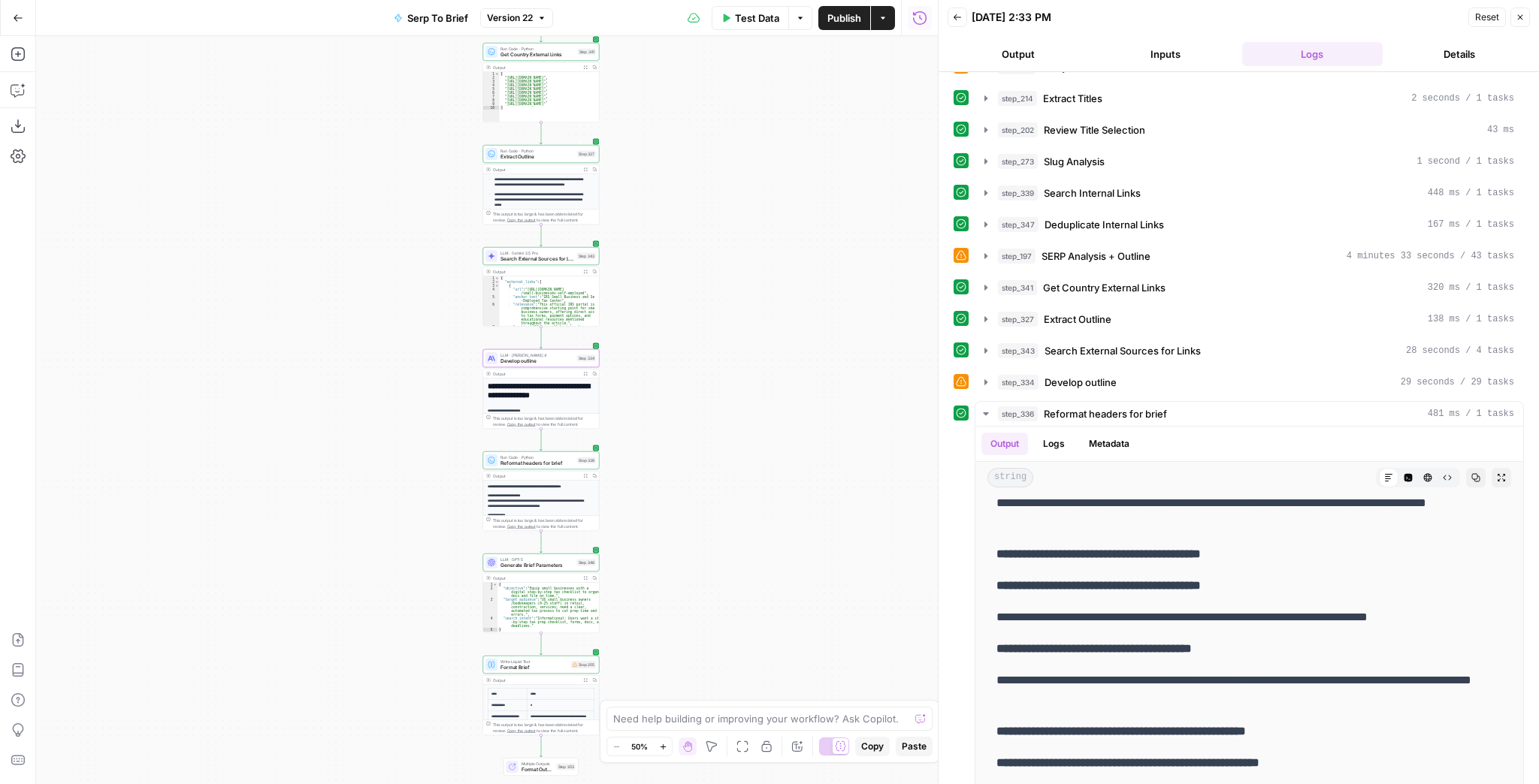
scroll to position [270, 0]
click at [983, 313] on icon "button" at bounding box center [986, 319] width 12 height 12
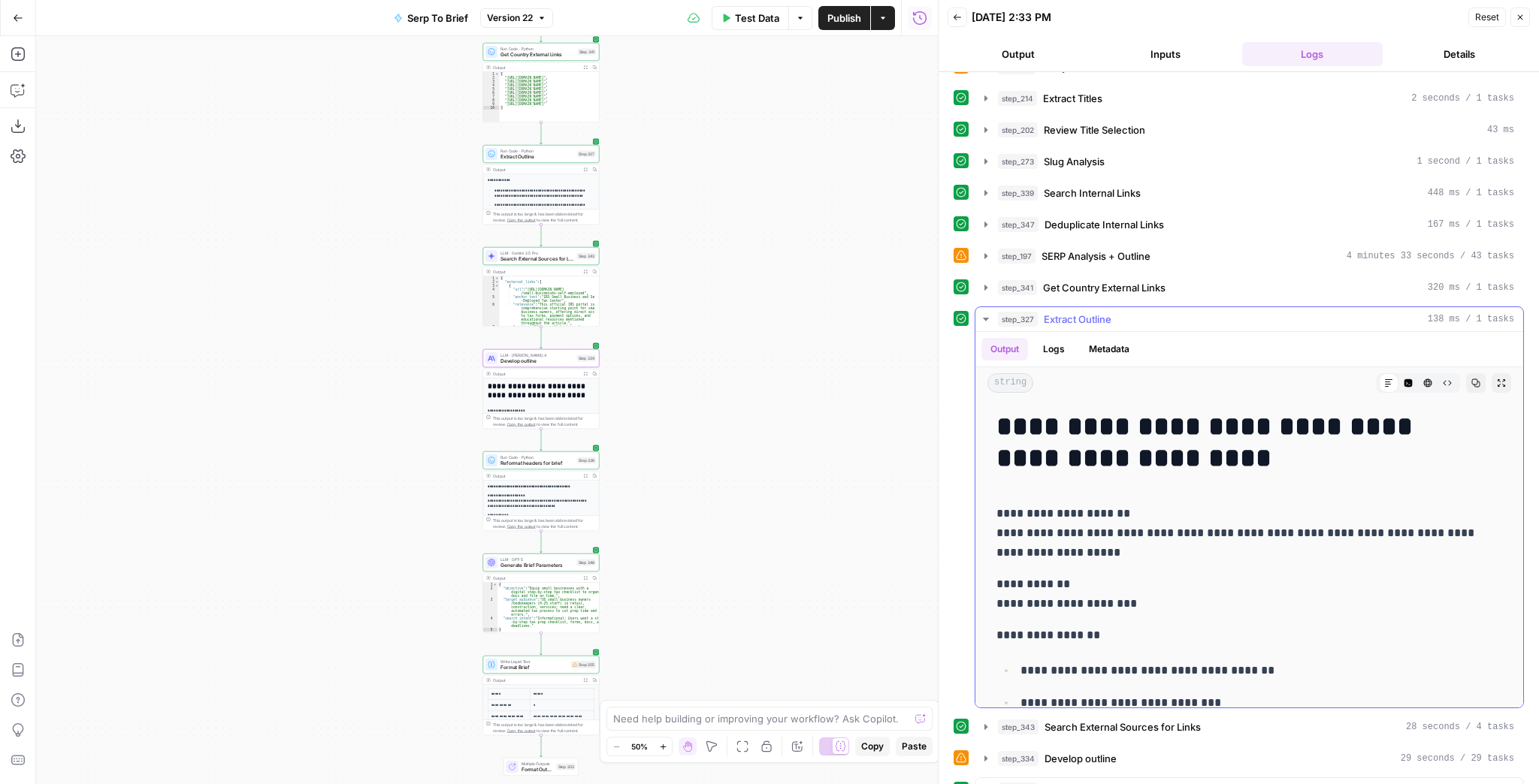
click at [986, 318] on icon "button" at bounding box center [985, 319] width 5 height 3
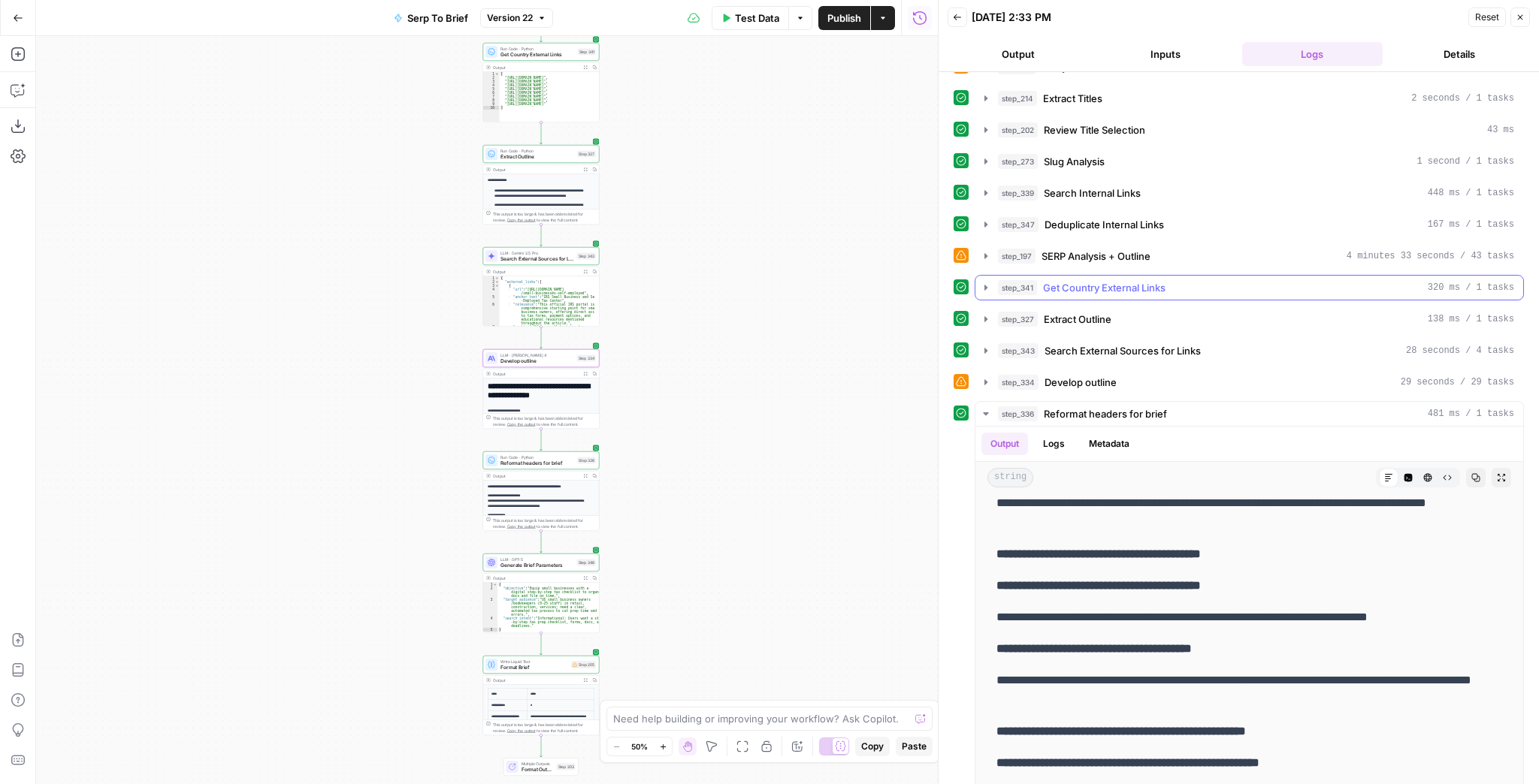
click at [986, 291] on button "step_341 Get Country External Links 320 ms / 1 tasks" at bounding box center [1249, 288] width 548 height 24
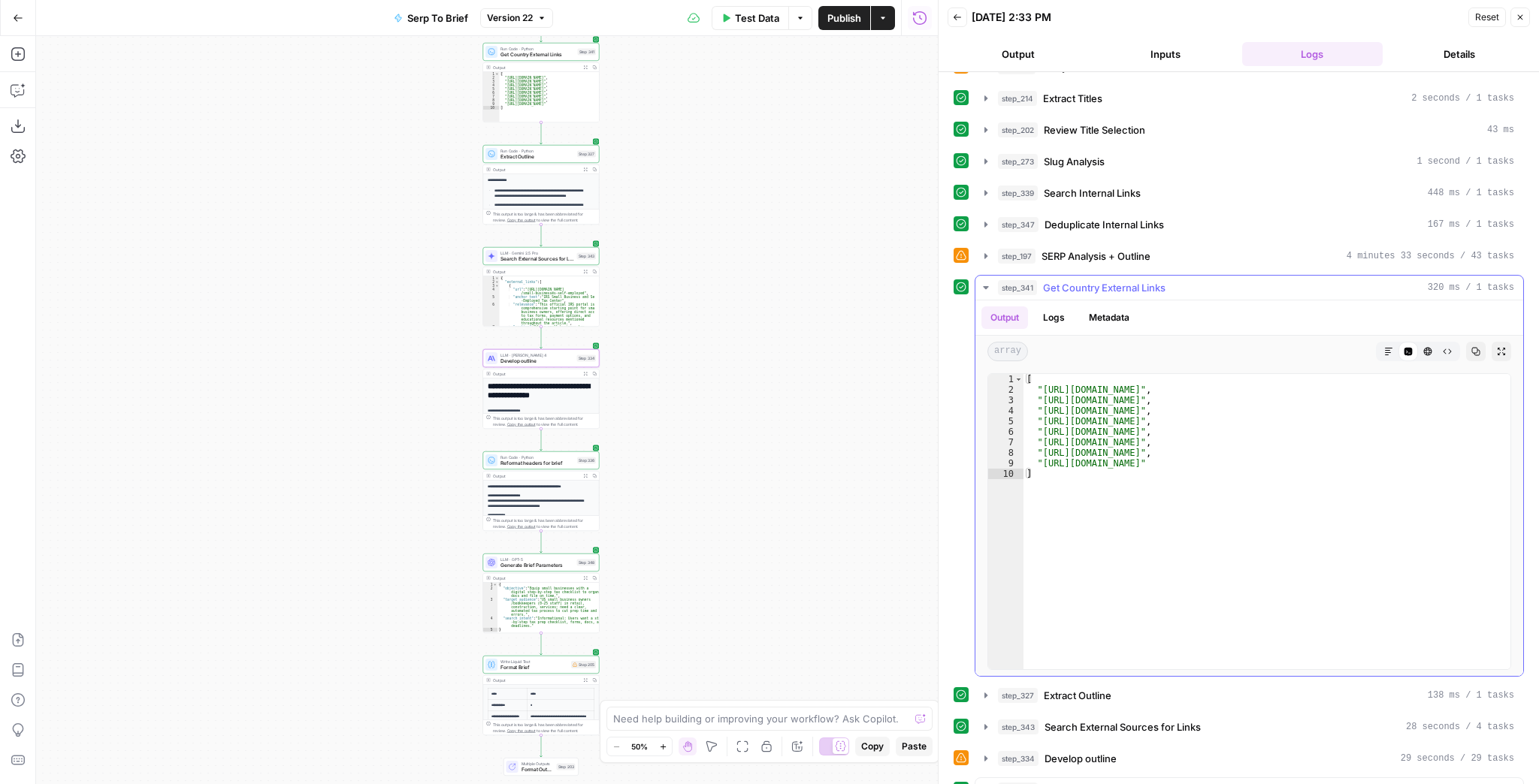
click at [986, 282] on icon "button" at bounding box center [986, 288] width 12 height 12
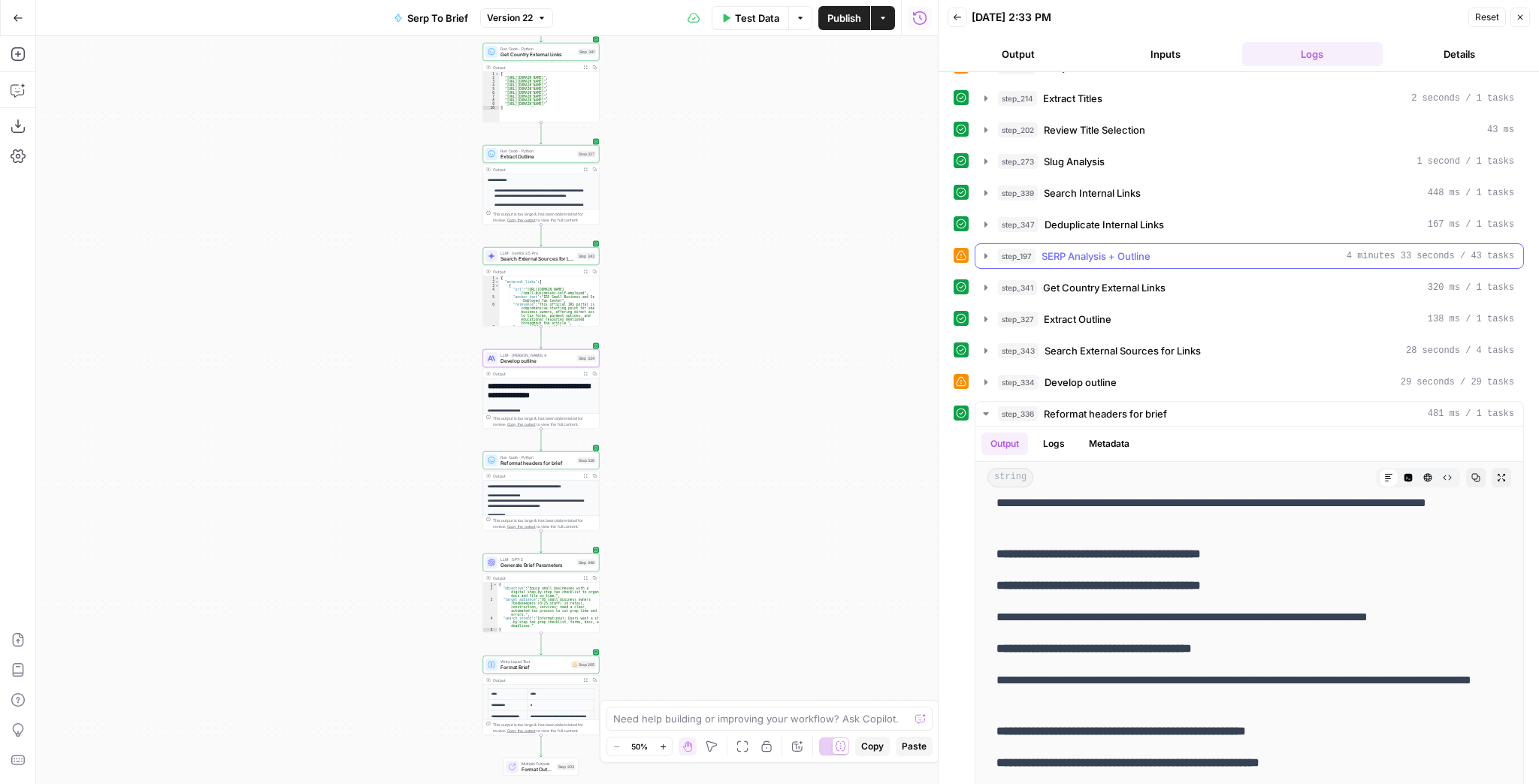
click at [984, 254] on icon "button" at bounding box center [986, 255] width 3 height 5
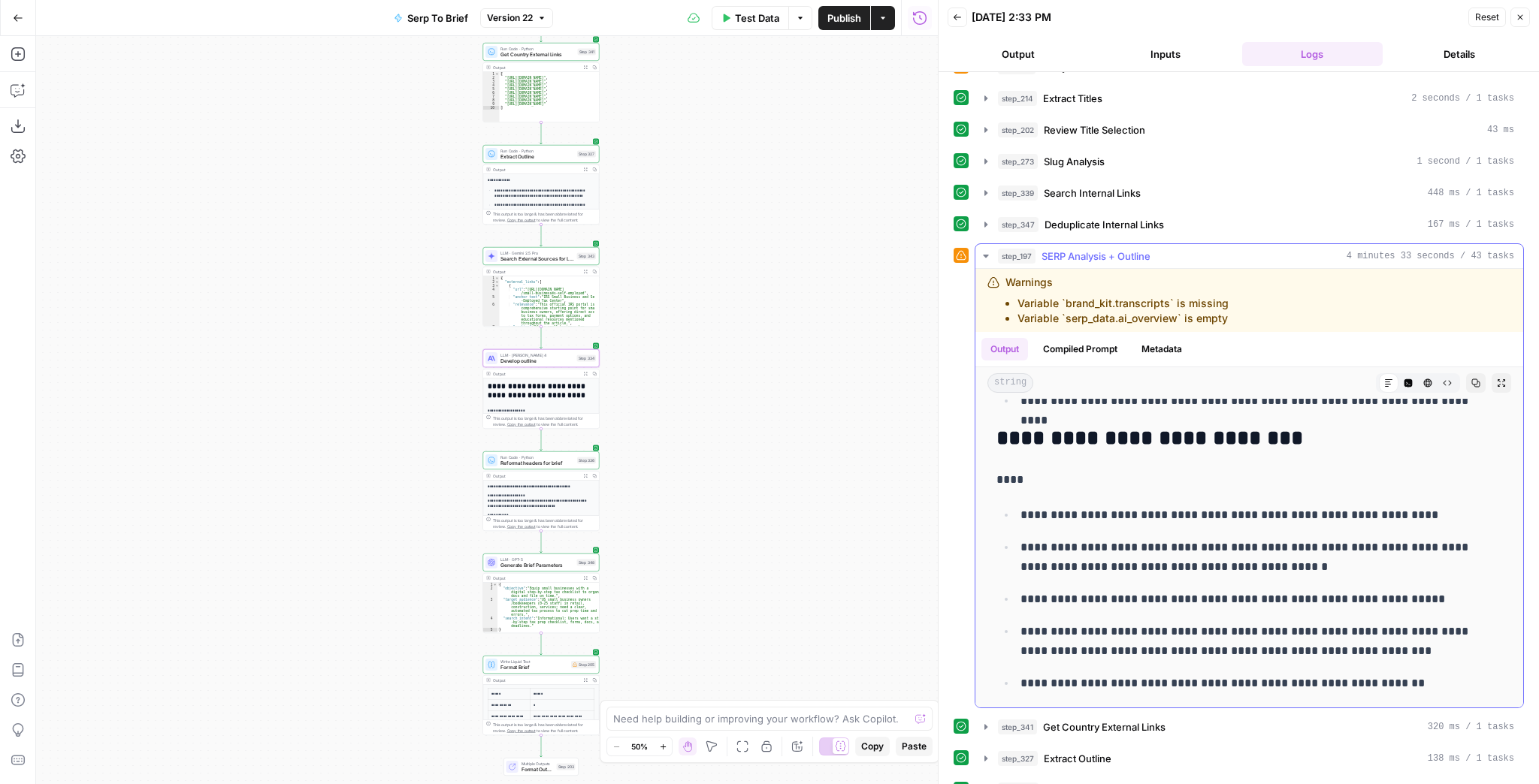
scroll to position [9195, 0]
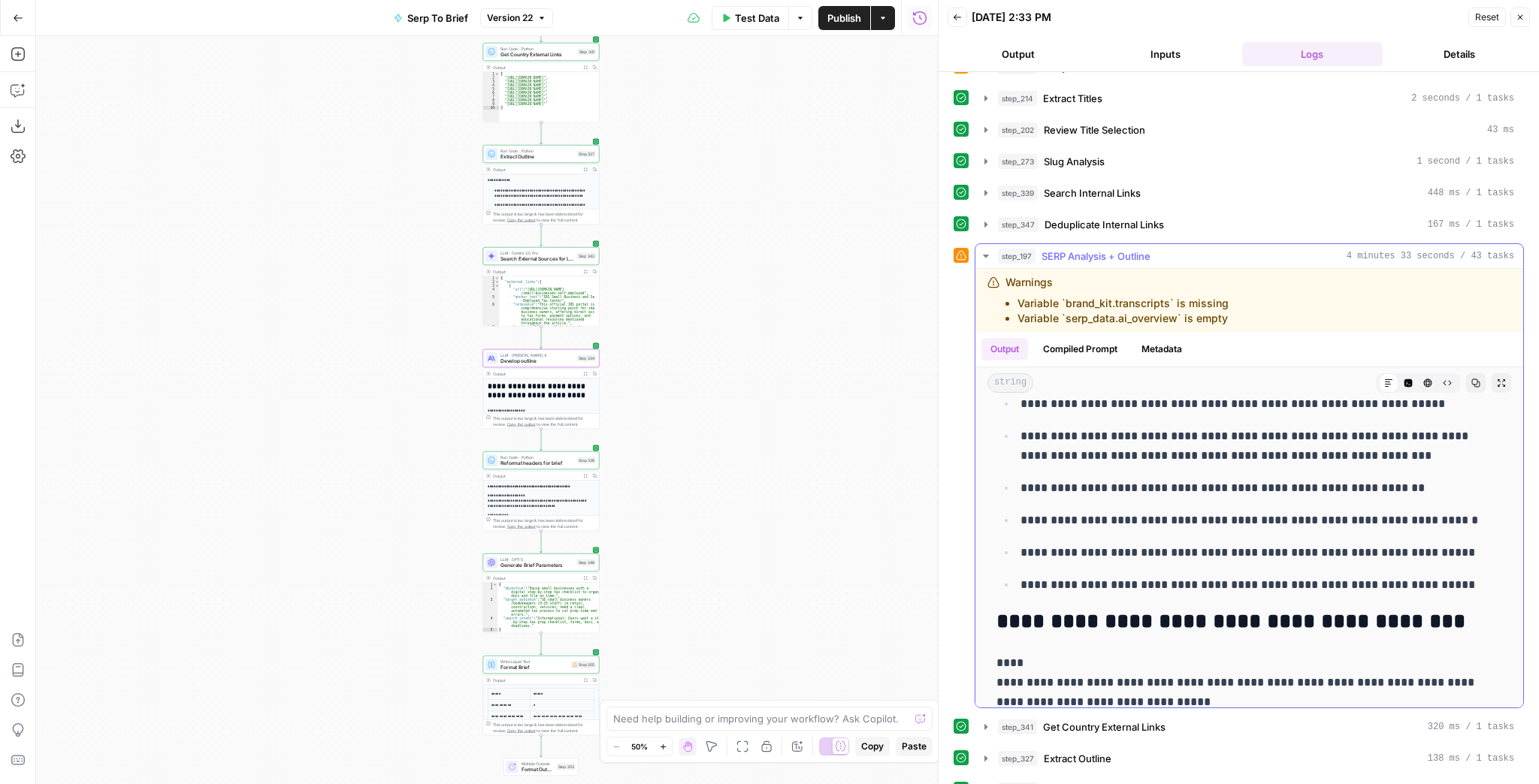
click at [981, 251] on icon "button" at bounding box center [986, 256] width 12 height 12
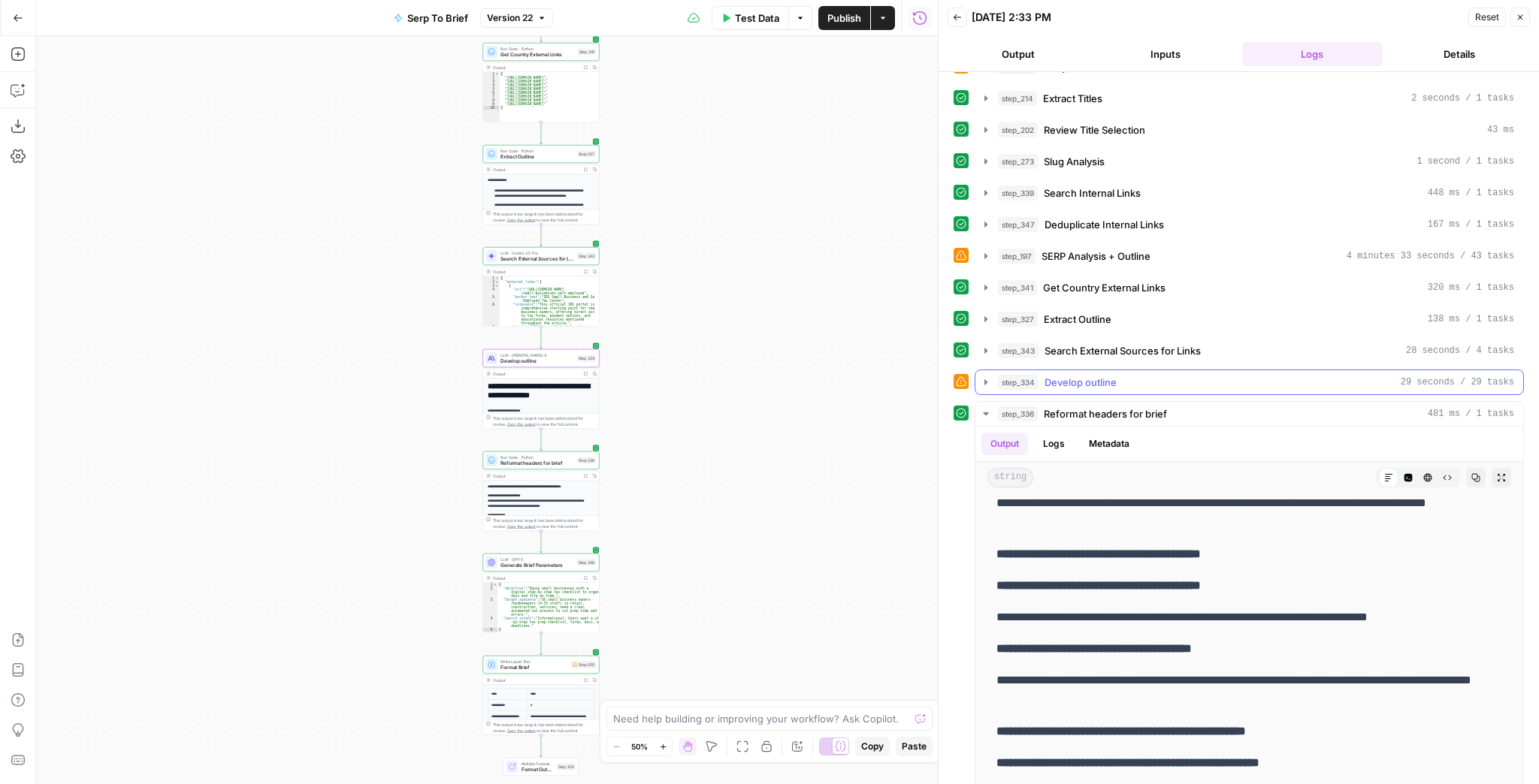
click at [985, 379] on icon "button" at bounding box center [986, 381] width 3 height 5
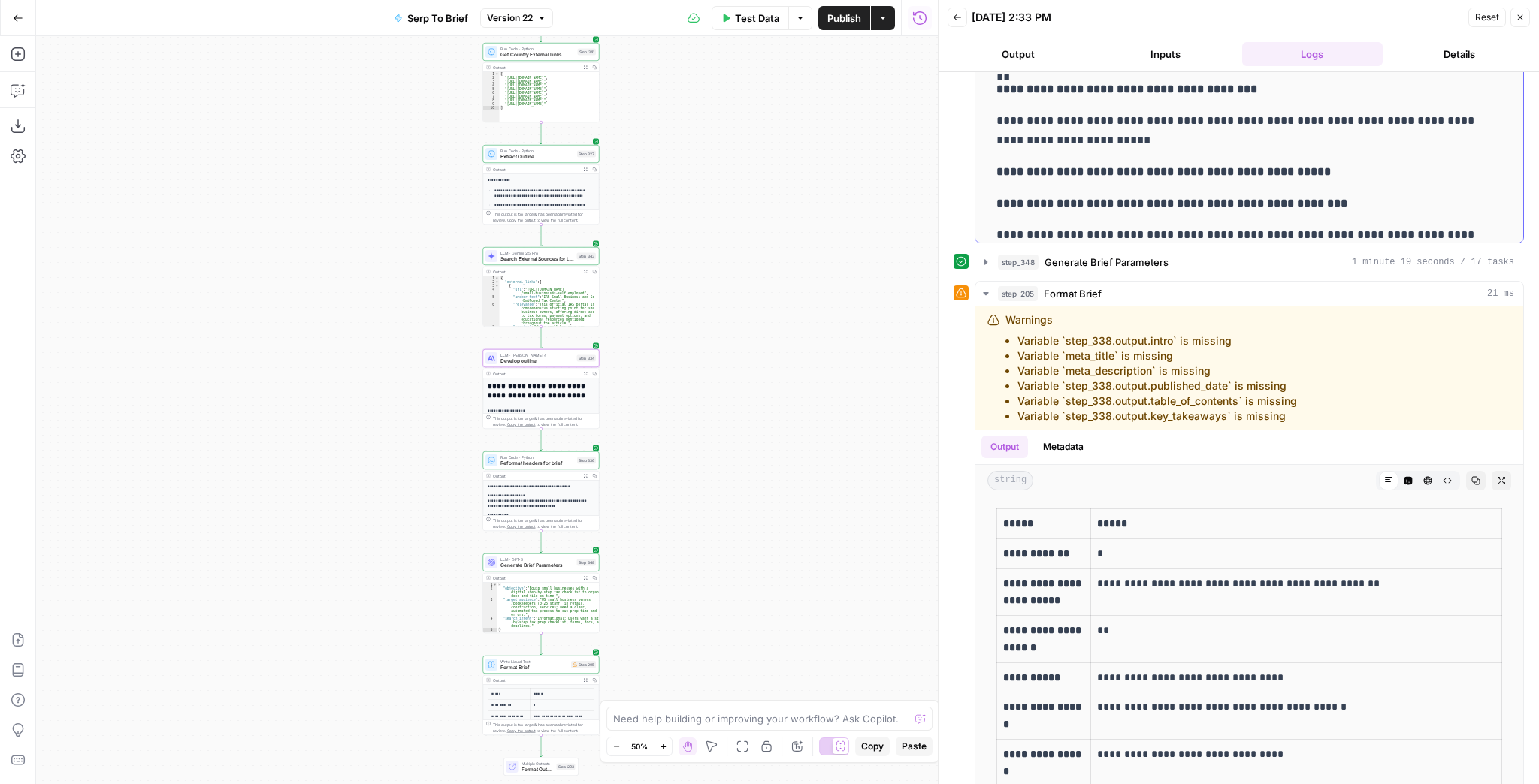
scroll to position [1142, 0]
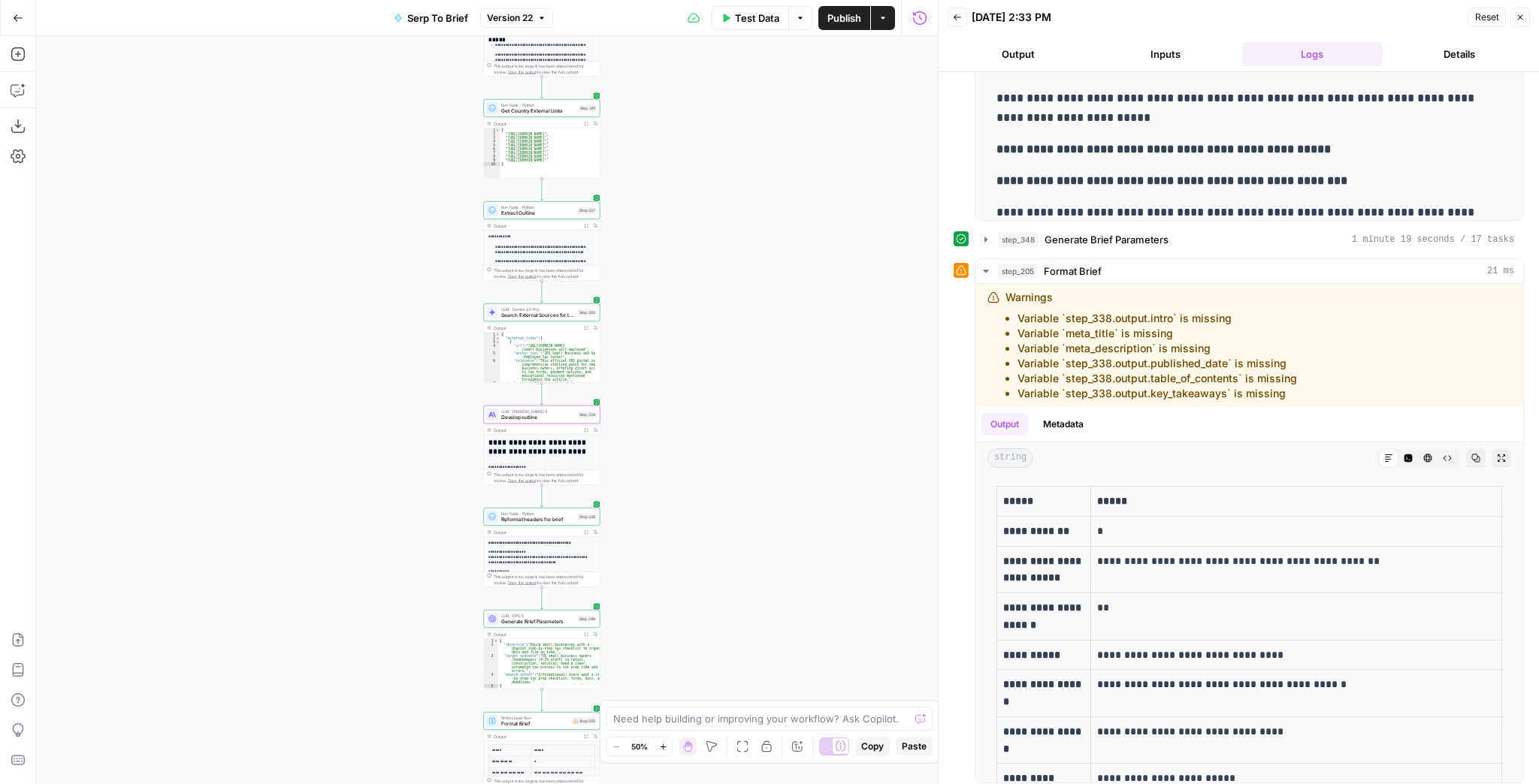
drag, startPoint x: 762, startPoint y: 318, endPoint x: 766, endPoint y: 602, distance: 284.0
click at [766, 599] on div "Workflow Input Settings Inputs Run Code · JavaScript Structure Competitor Keywo…" at bounding box center [486, 409] width 902 height 748
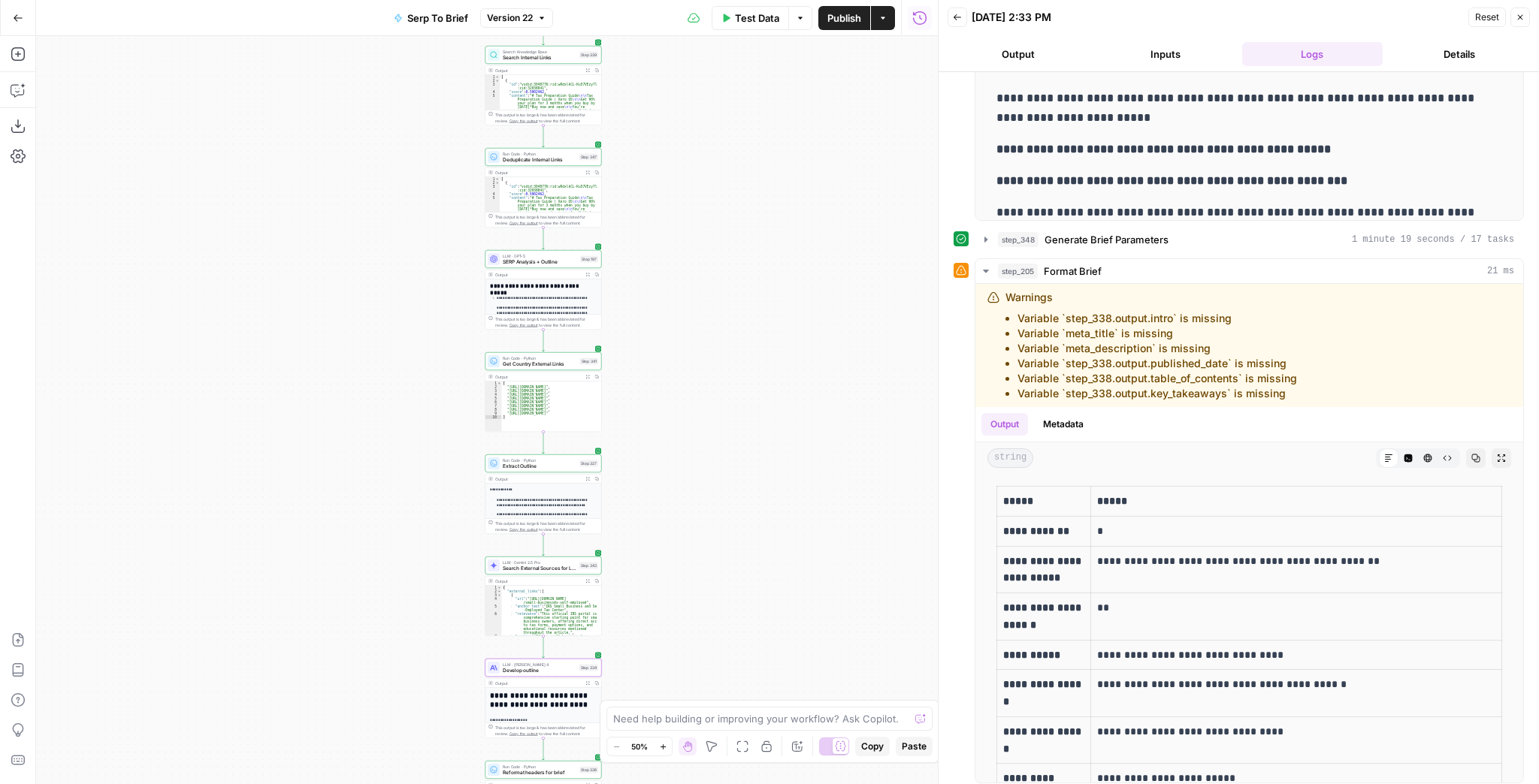
drag, startPoint x: 743, startPoint y: 387, endPoint x: 734, endPoint y: 467, distance: 80.5
click at [723, 550] on div "Workflow Input Settings Inputs Run Code · JavaScript Structure Competitor Keywo…" at bounding box center [486, 409] width 902 height 748
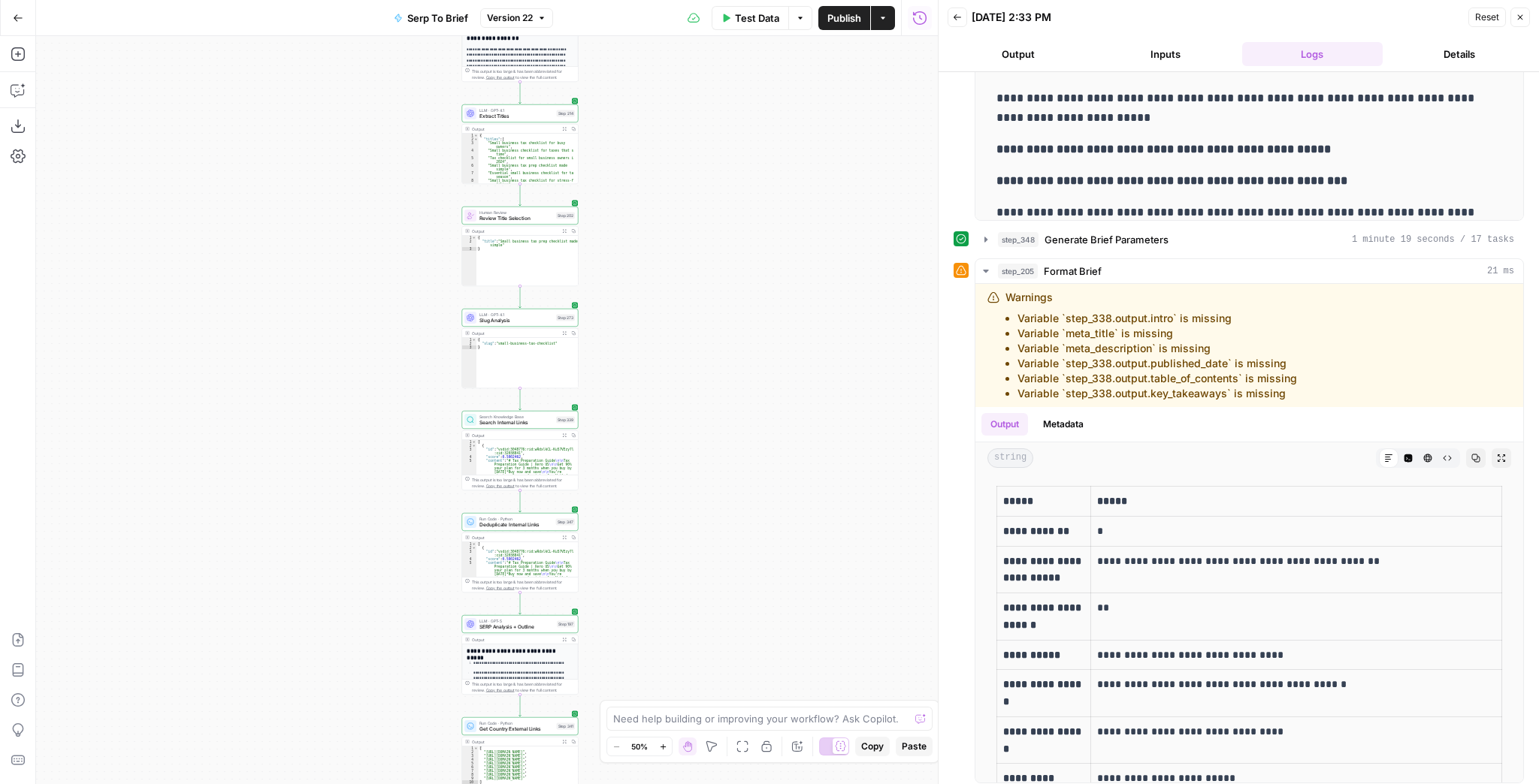
drag, startPoint x: 736, startPoint y: 421, endPoint x: 739, endPoint y: 574, distance: 153.0
click at [738, 573] on div "Workflow Input Settings Inputs Run Code · JavaScript Structure Competitor Keywo…" at bounding box center [486, 409] width 902 height 748
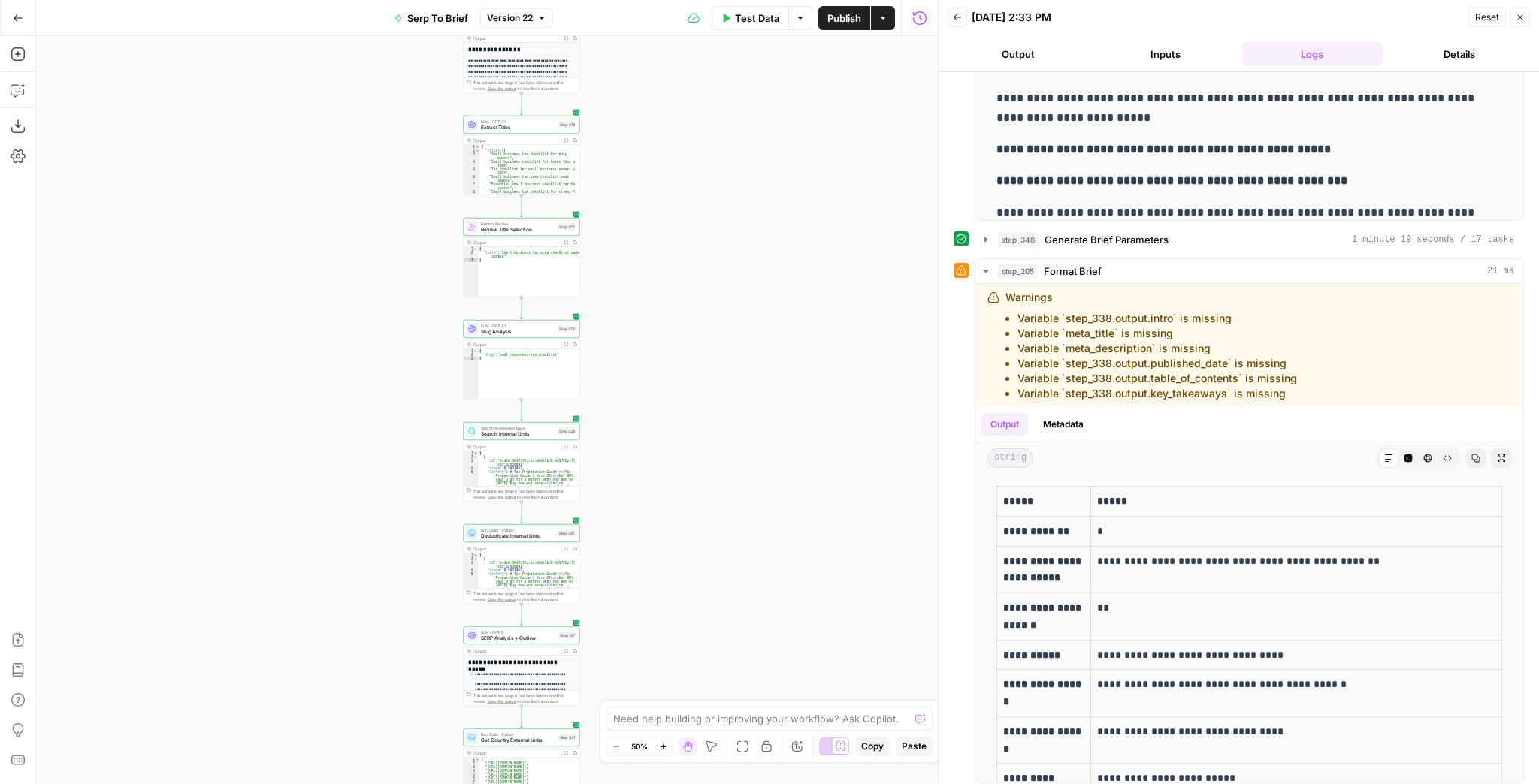
drag, startPoint x: 724, startPoint y: 384, endPoint x: 749, endPoint y: 602, distance: 219.4
click at [749, 613] on div "Workflow Input Settings Inputs Run Code · JavaScript Structure Competitor Keywo…" at bounding box center [486, 409] width 902 height 748
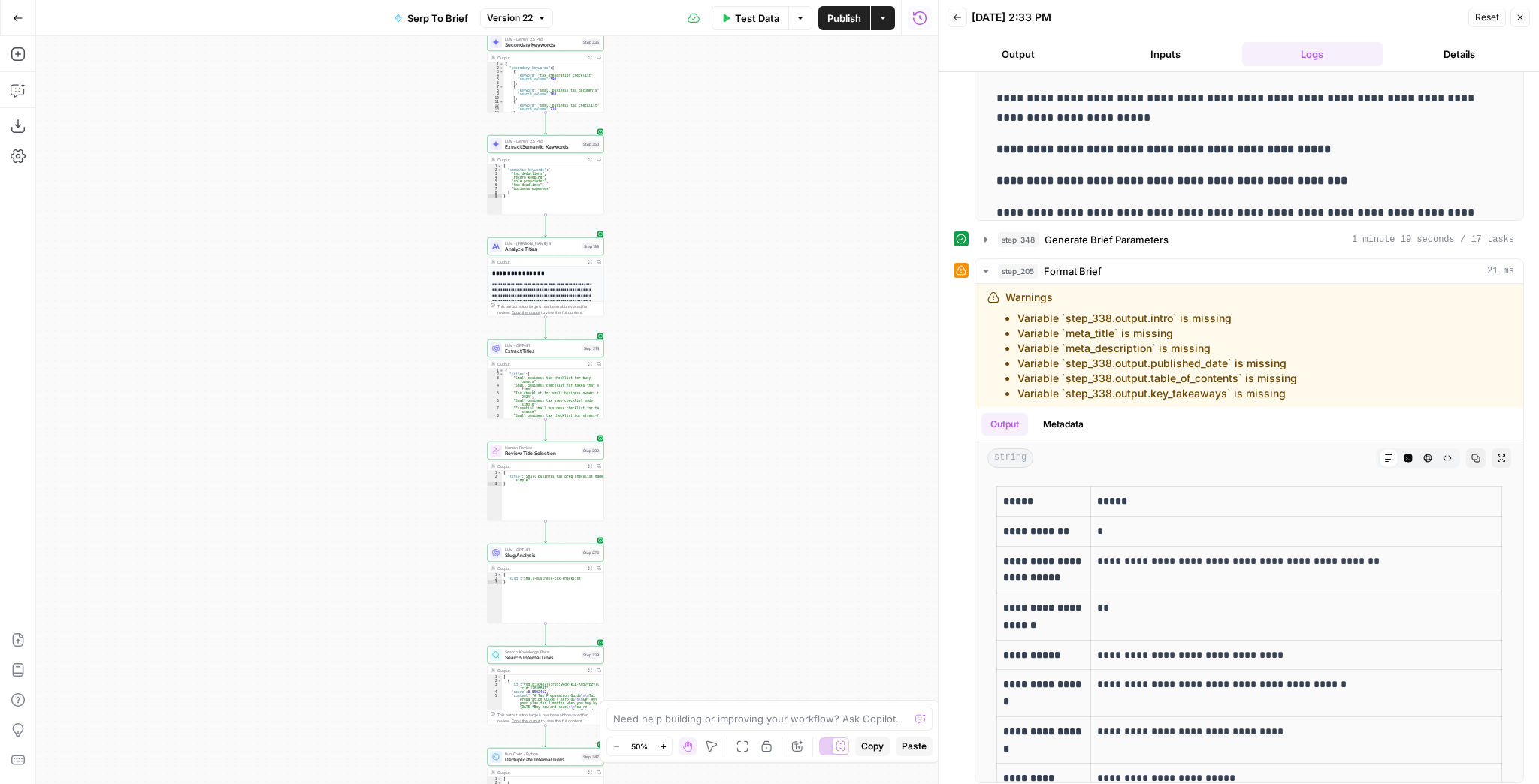
drag, startPoint x: 724, startPoint y: 371, endPoint x: 733, endPoint y: 572, distance: 201.2
click at [733, 572] on div "Workflow Input Settings Inputs Run Code · JavaScript Structure Competitor Keywo…" at bounding box center [486, 409] width 902 height 748
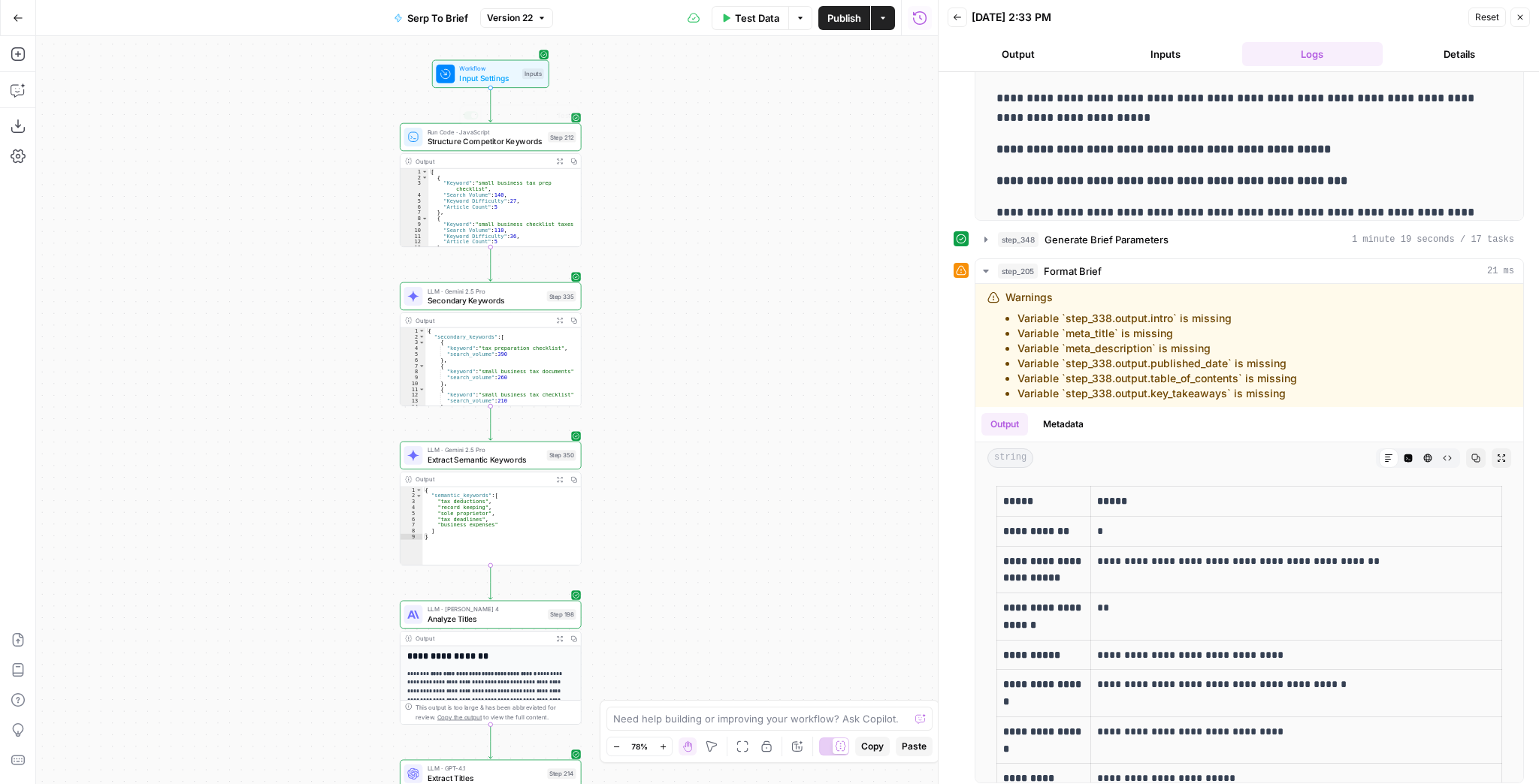
click at [460, 72] on span "Input Settings" at bounding box center [488, 78] width 58 height 12
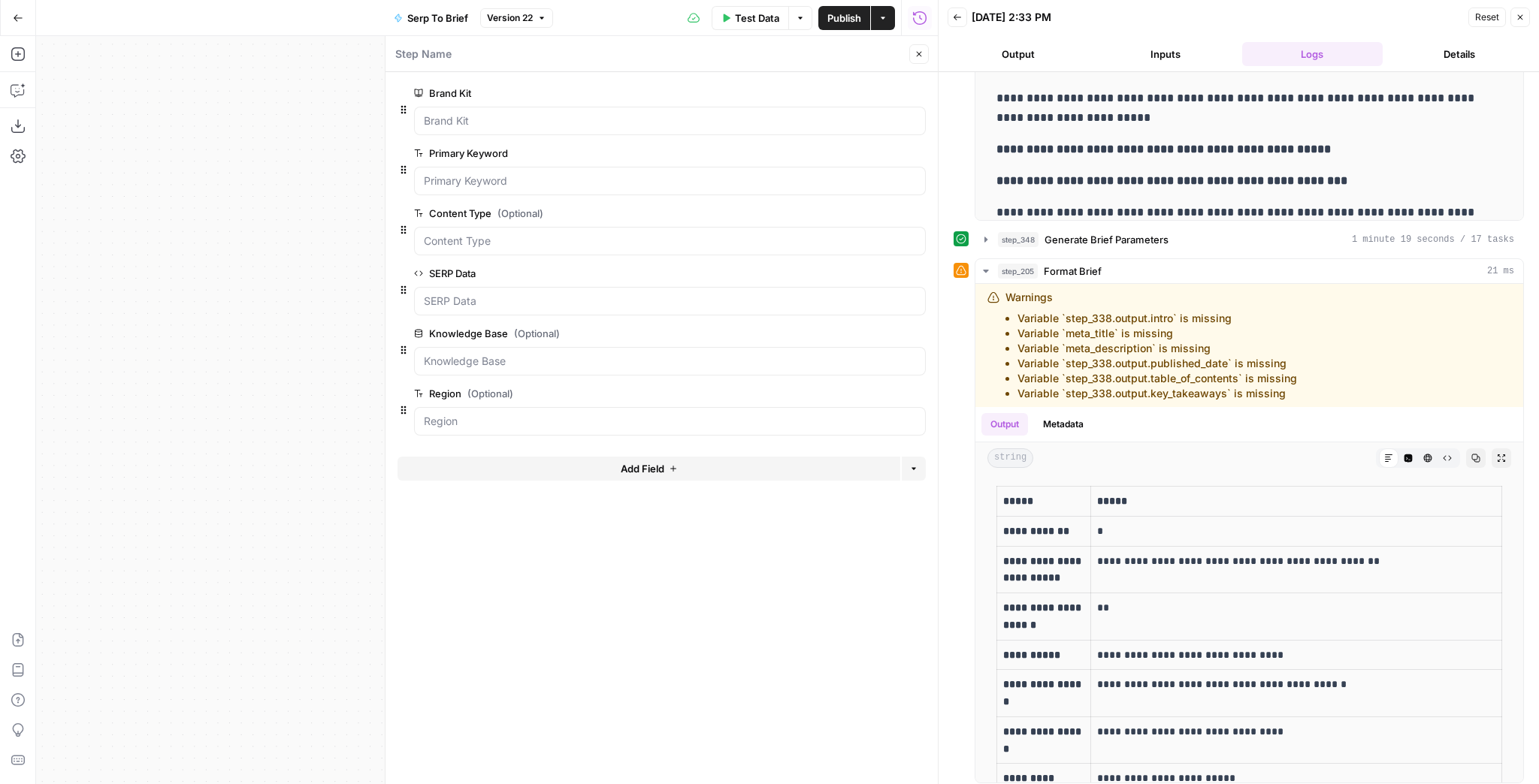
click at [920, 51] on icon "button" at bounding box center [919, 54] width 9 height 9
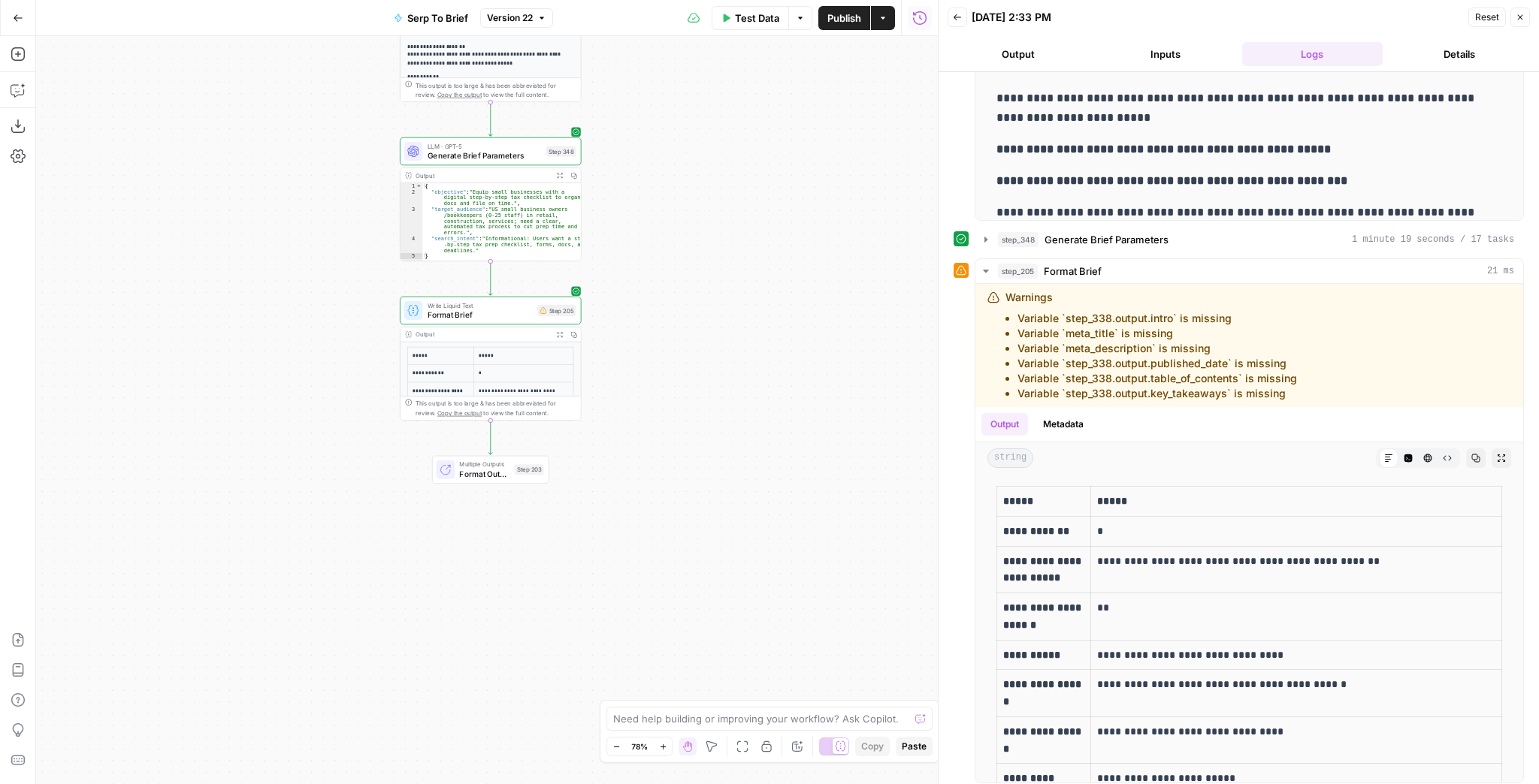
click at [497, 312] on span "Format Brief" at bounding box center [480, 315] width 105 height 12
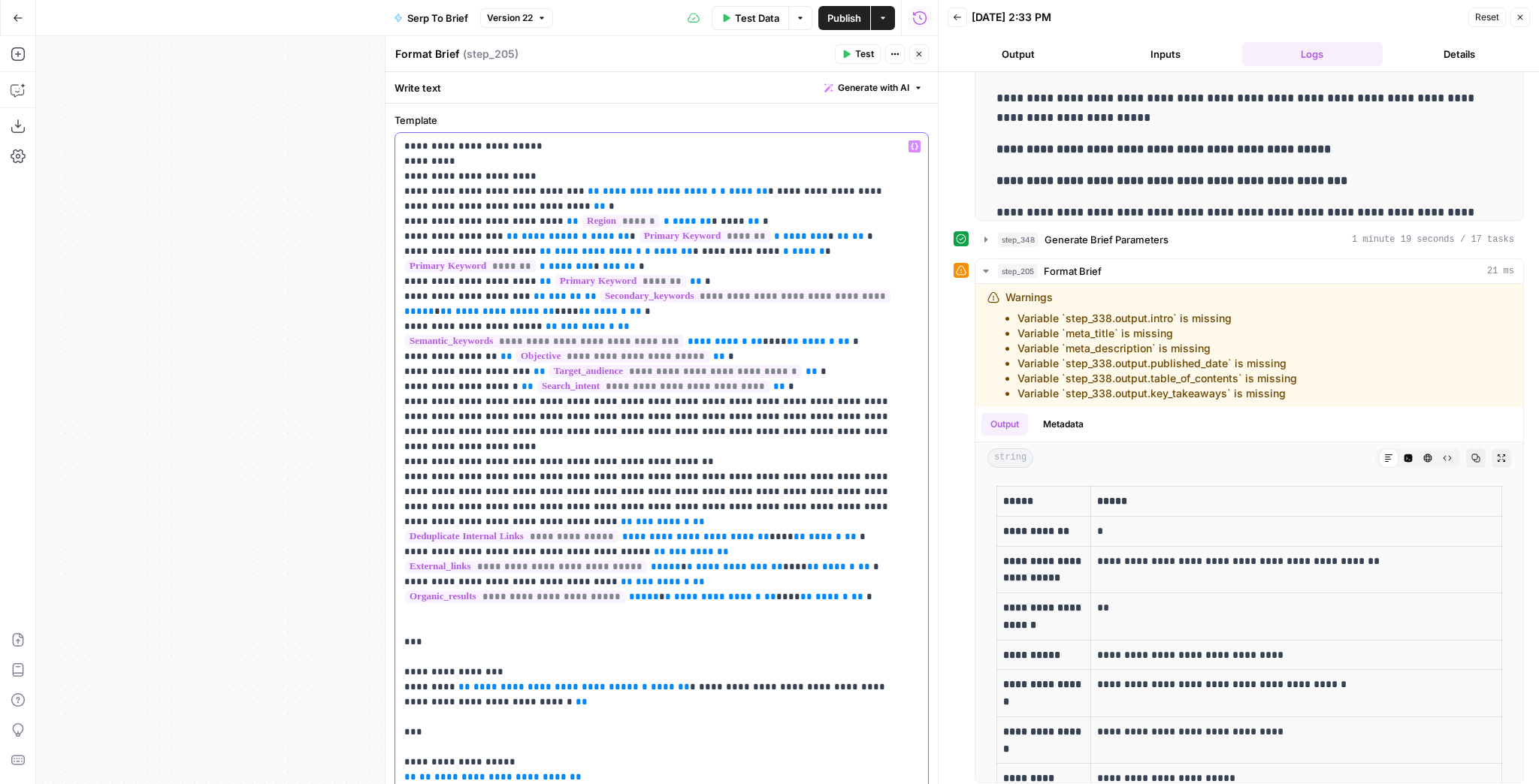
drag, startPoint x: 701, startPoint y: 217, endPoint x: 534, endPoint y: 220, distance: 167.0
click at [534, 220] on p "**********" at bounding box center [657, 725] width 506 height 1172
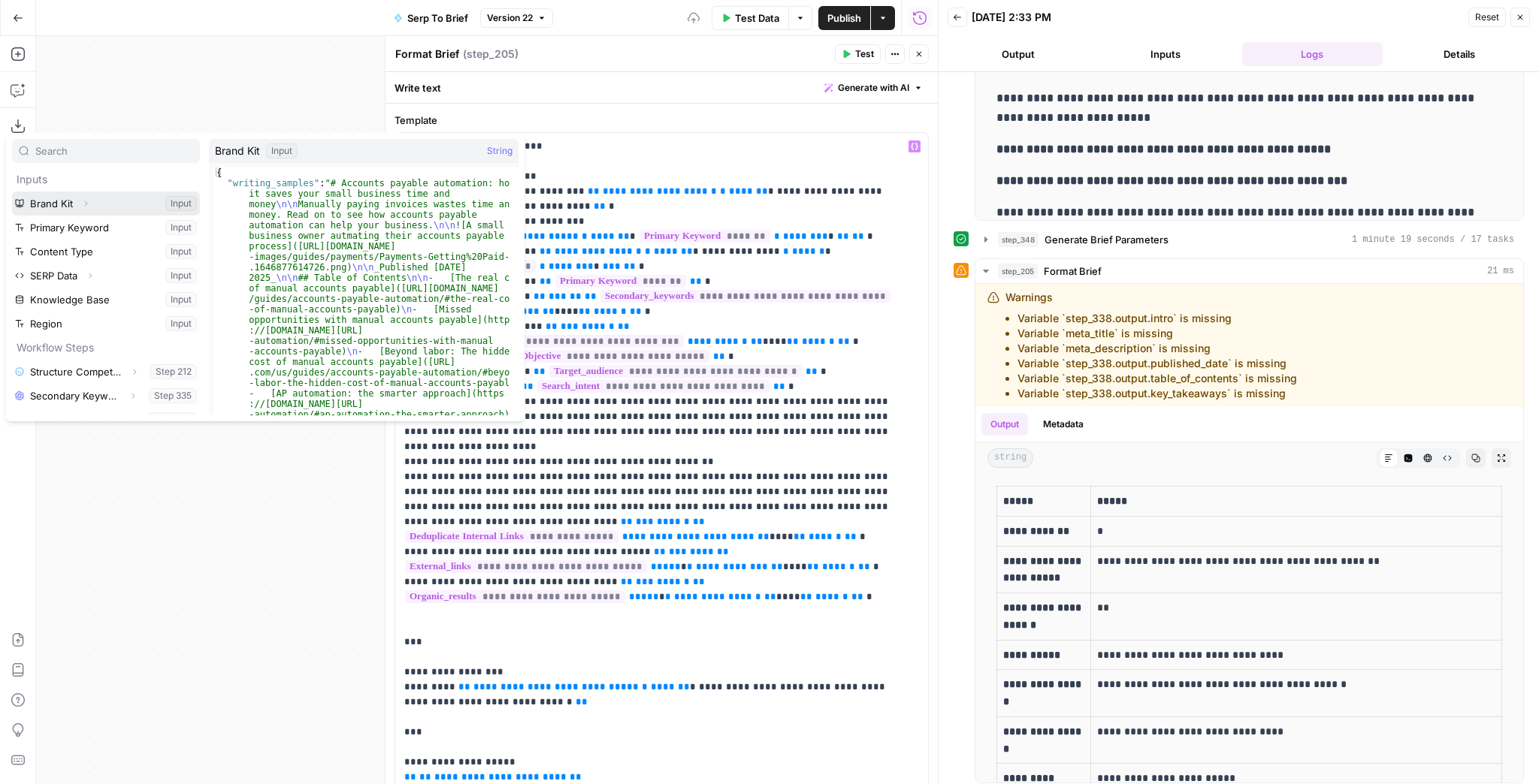
click at [87, 202] on icon "button" at bounding box center [86, 204] width 9 height 9
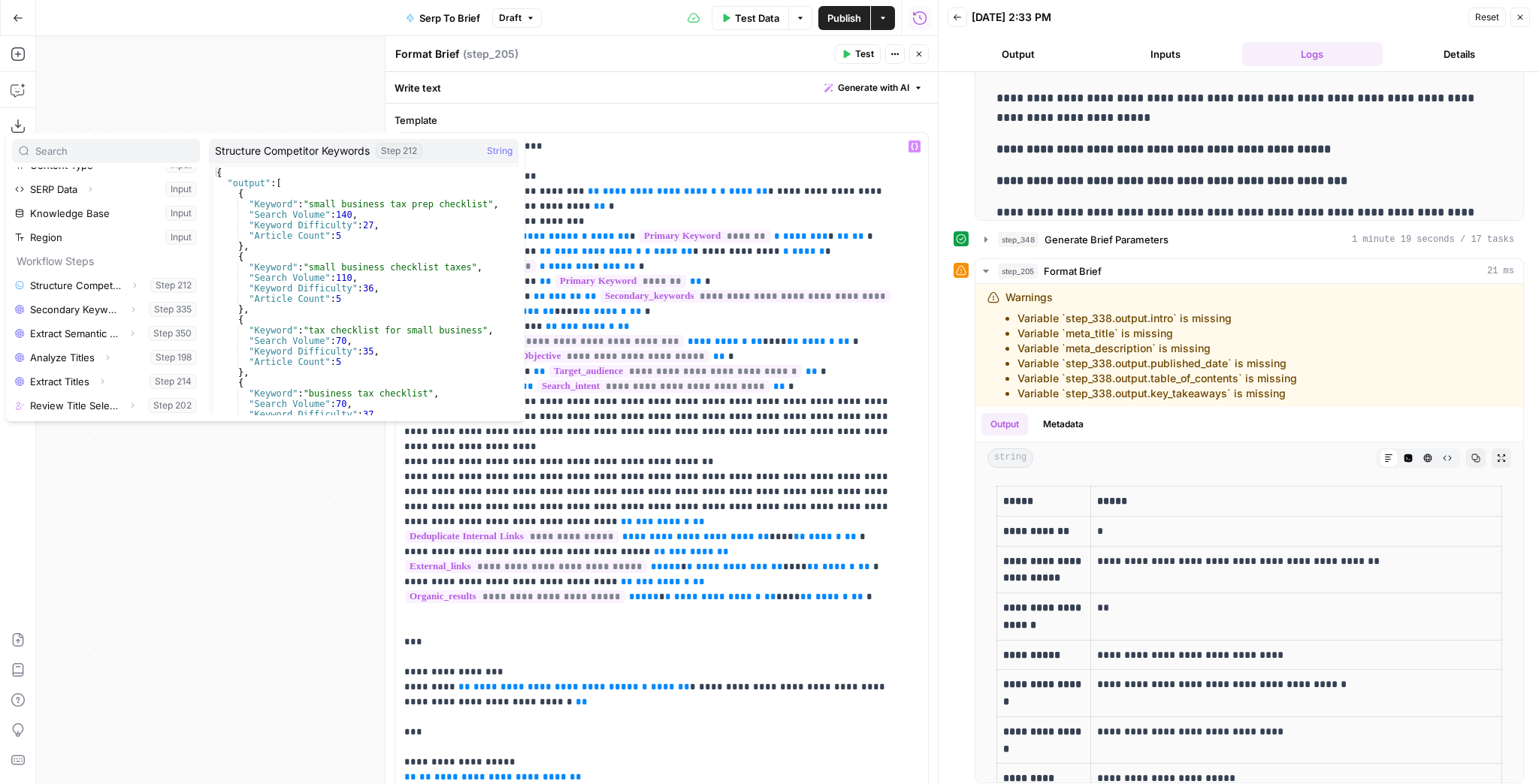
scroll to position [541, 0]
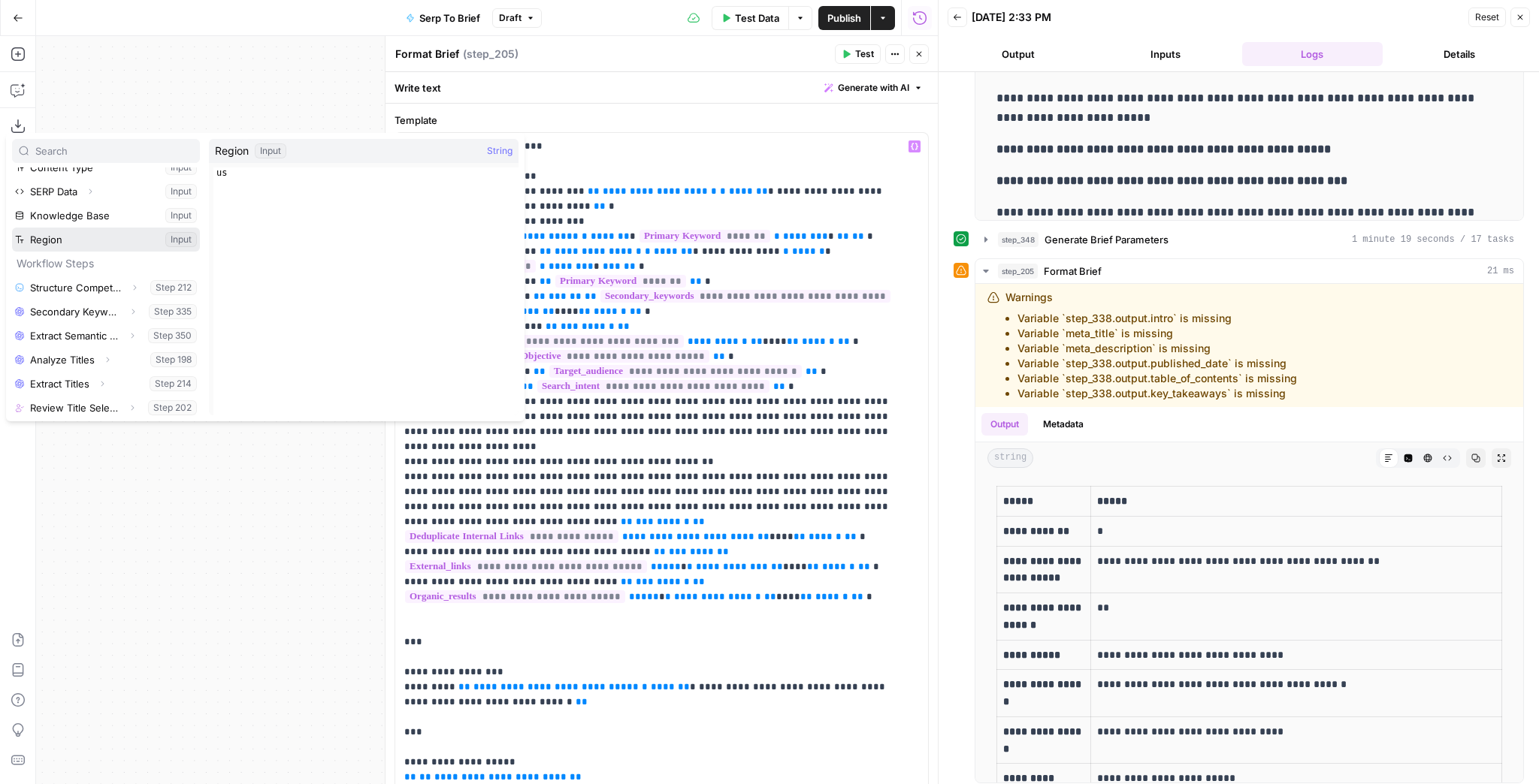
click at [75, 233] on button "Select variable Region" at bounding box center [106, 240] width 188 height 24
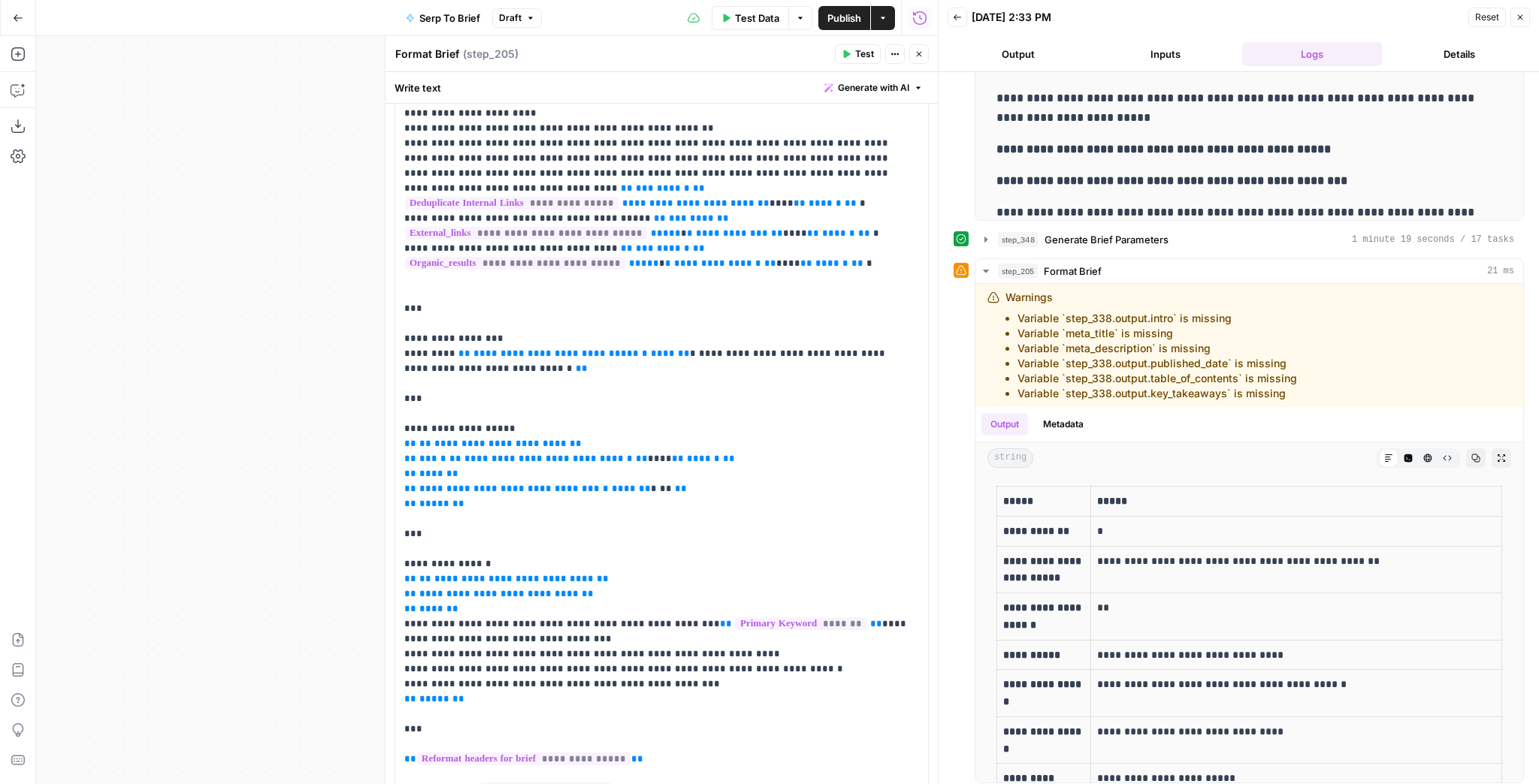
scroll to position [361, 0]
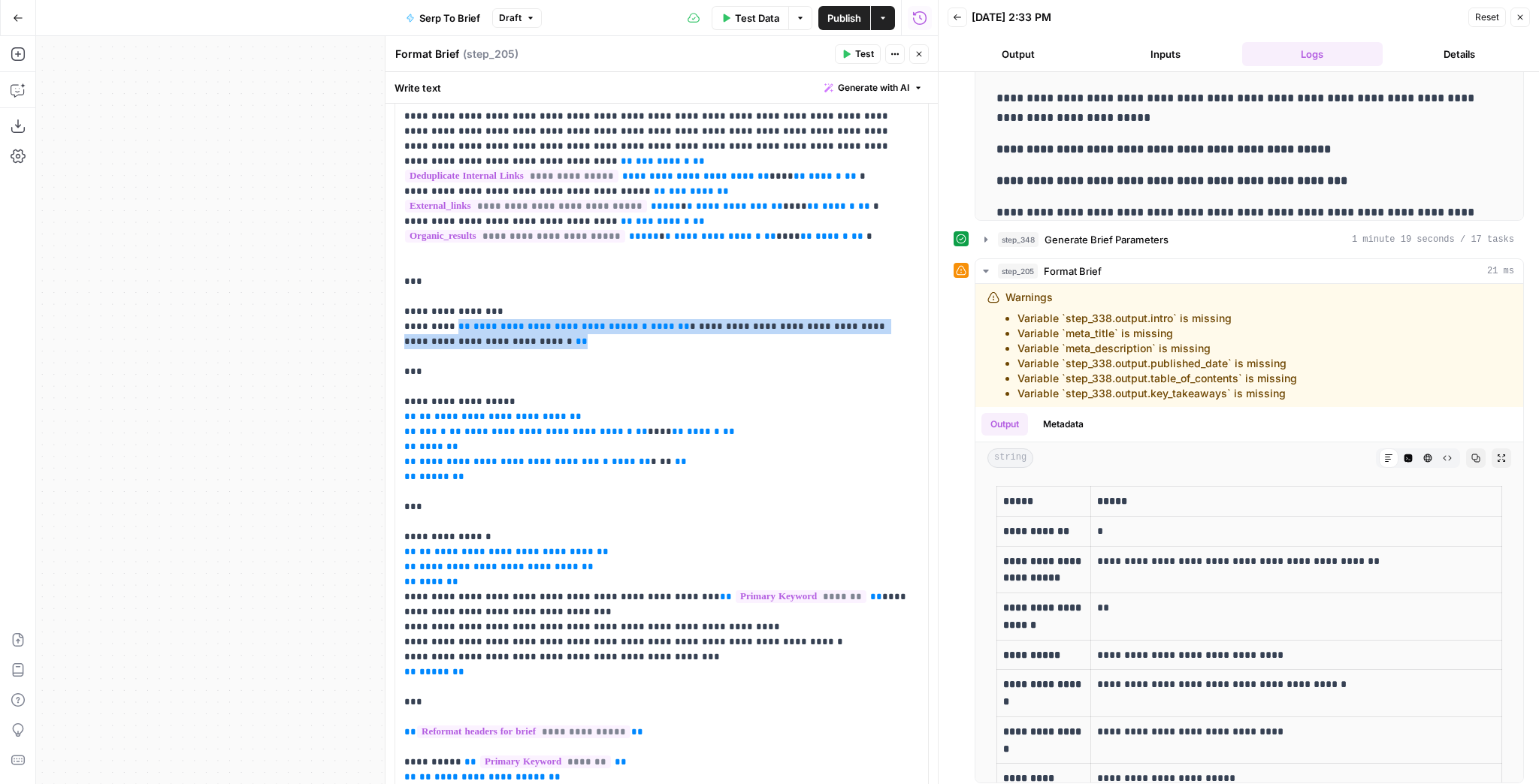
drag, startPoint x: 502, startPoint y: 341, endPoint x: 451, endPoint y: 328, distance: 52.6
click at [451, 328] on p "**********" at bounding box center [657, 364] width 506 height 1172
drag, startPoint x: 540, startPoint y: 343, endPoint x: 453, endPoint y: 326, distance: 88.6
click at [453, 326] on p "**********" at bounding box center [657, 364] width 506 height 1172
click at [784, 312] on p "**********" at bounding box center [657, 364] width 506 height 1172
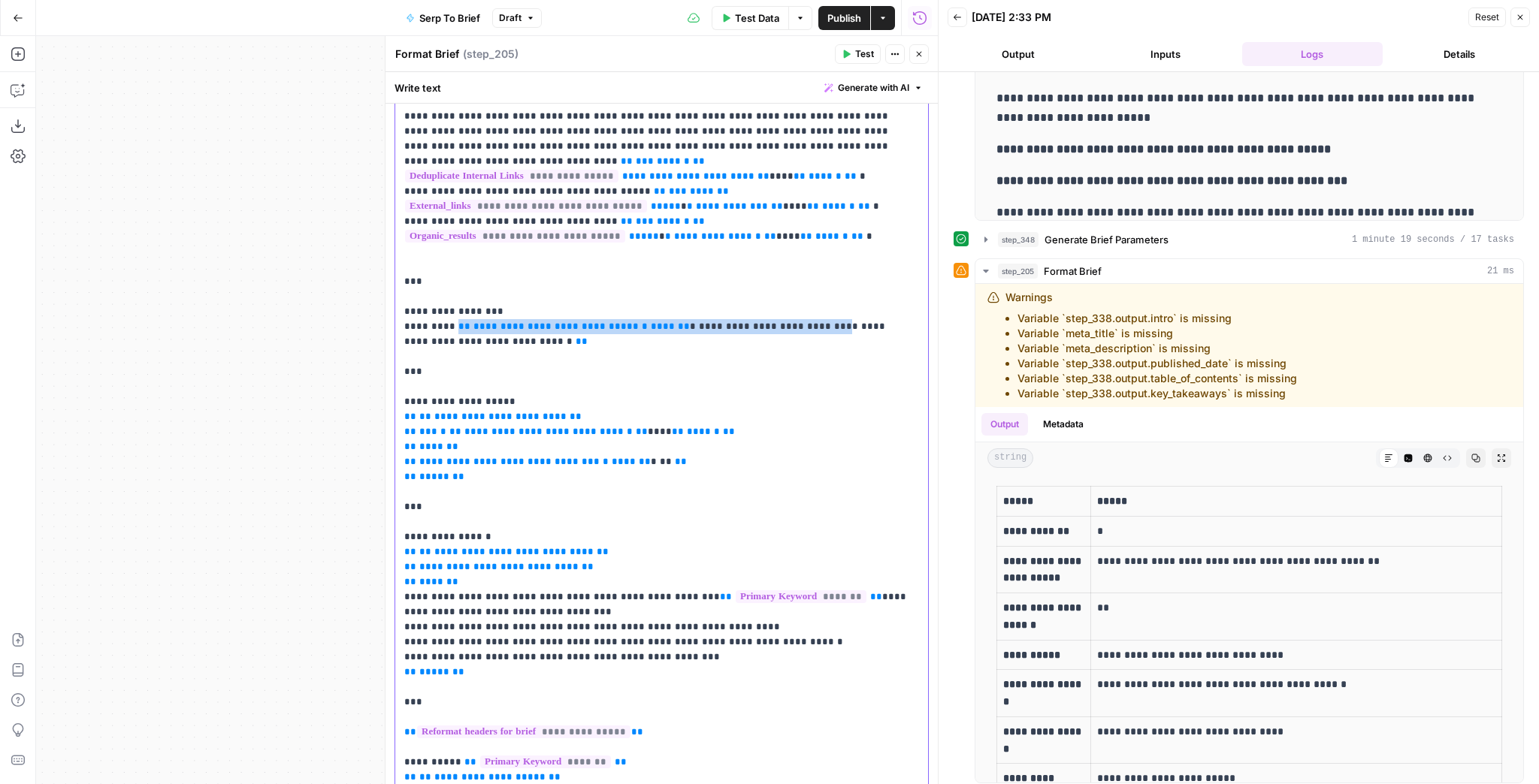
drag, startPoint x: 798, startPoint y: 326, endPoint x: 454, endPoint y: 328, distance: 344.0
click at [454, 328] on p "**********" at bounding box center [657, 364] width 506 height 1172
paste div
click at [679, 358] on p "**********" at bounding box center [657, 364] width 506 height 1172
drag, startPoint x: 797, startPoint y: 324, endPoint x: 451, endPoint y: 330, distance: 346.1
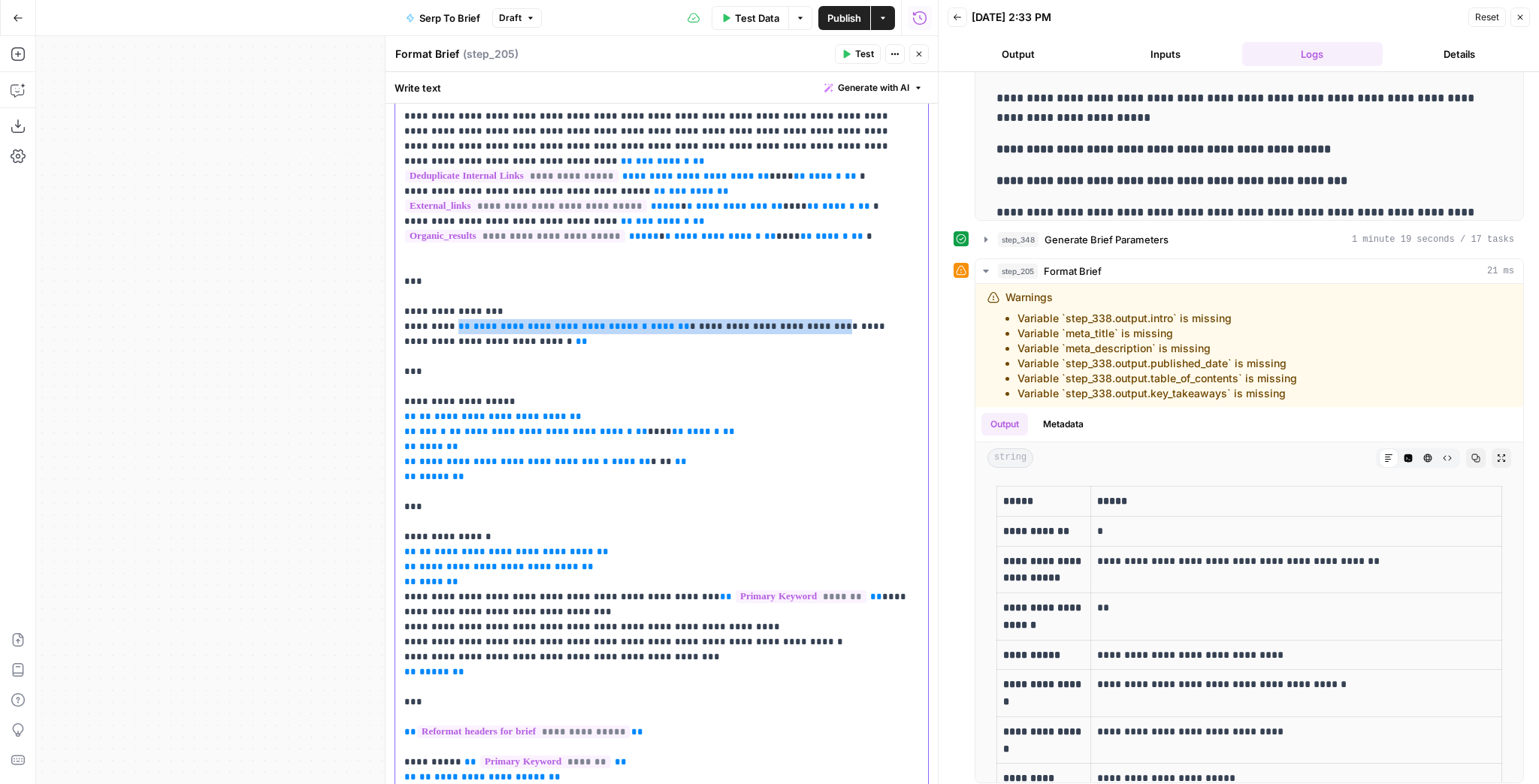
click at [451, 330] on p "**********" at bounding box center [657, 364] width 506 height 1172
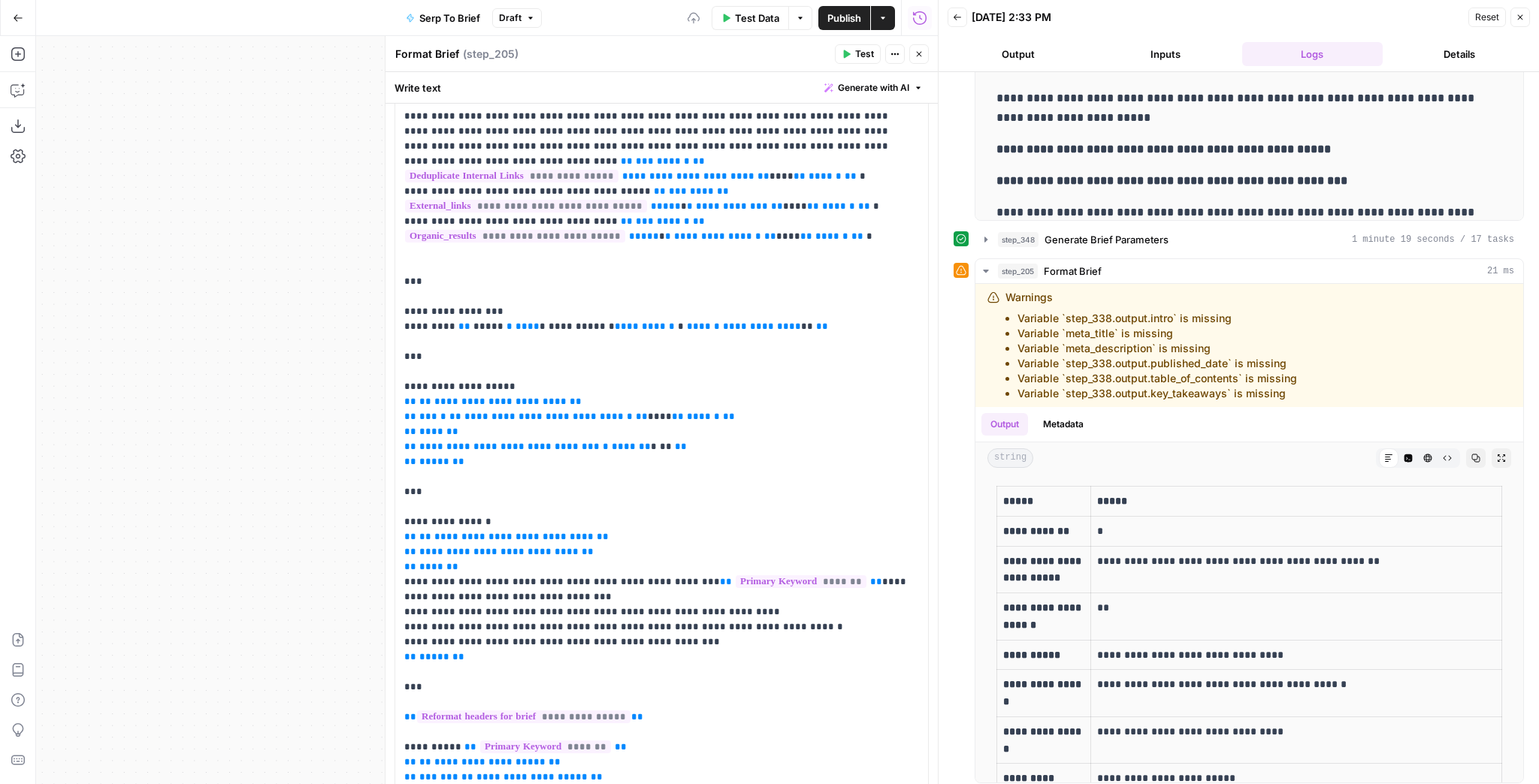
click at [861, 52] on span "Test" at bounding box center [864, 54] width 19 height 14
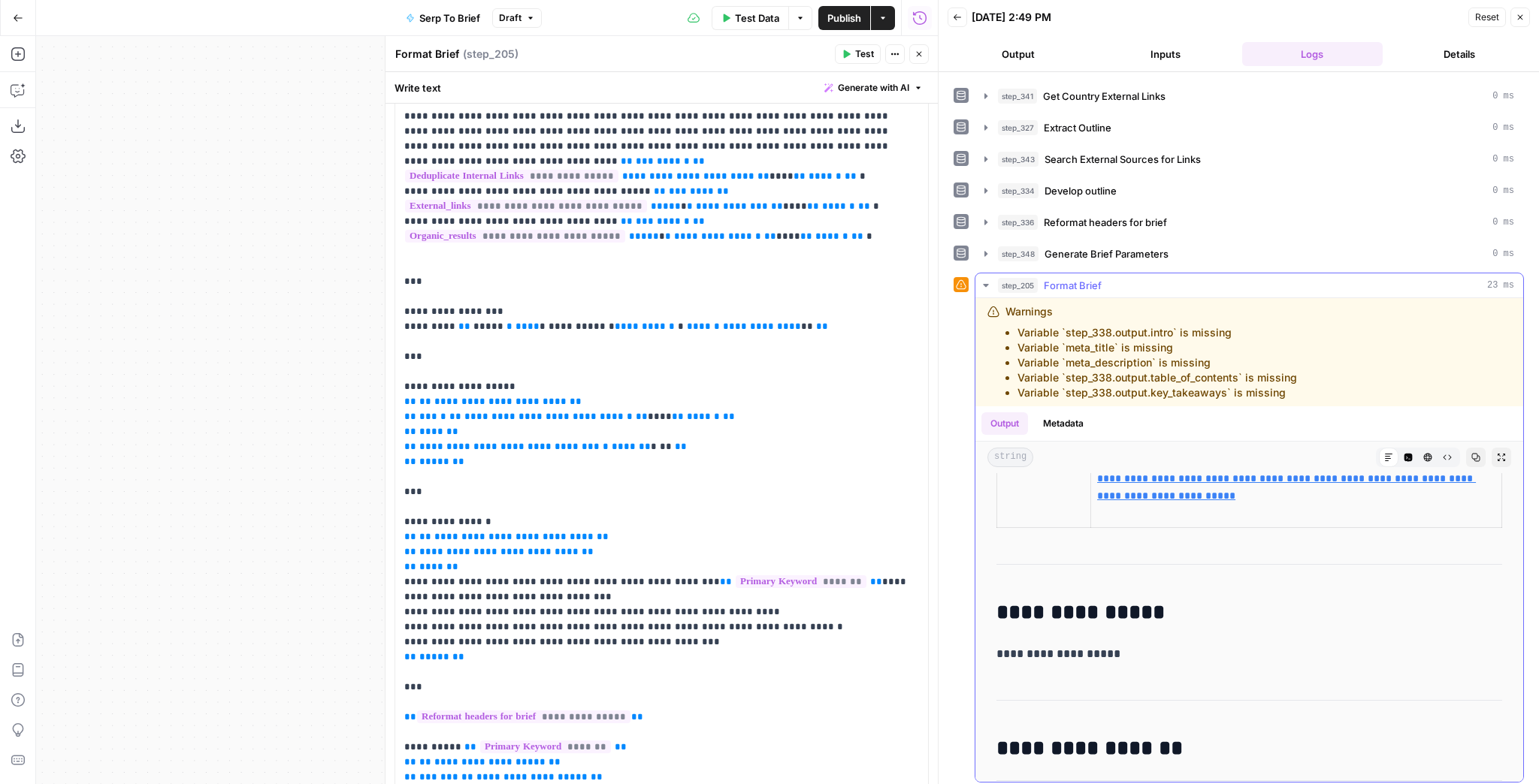
scroll to position [1262, 0]
click at [593, 329] on p "**********" at bounding box center [657, 356] width 506 height 1157
click at [860, 63] on button "Test" at bounding box center [858, 54] width 46 height 20
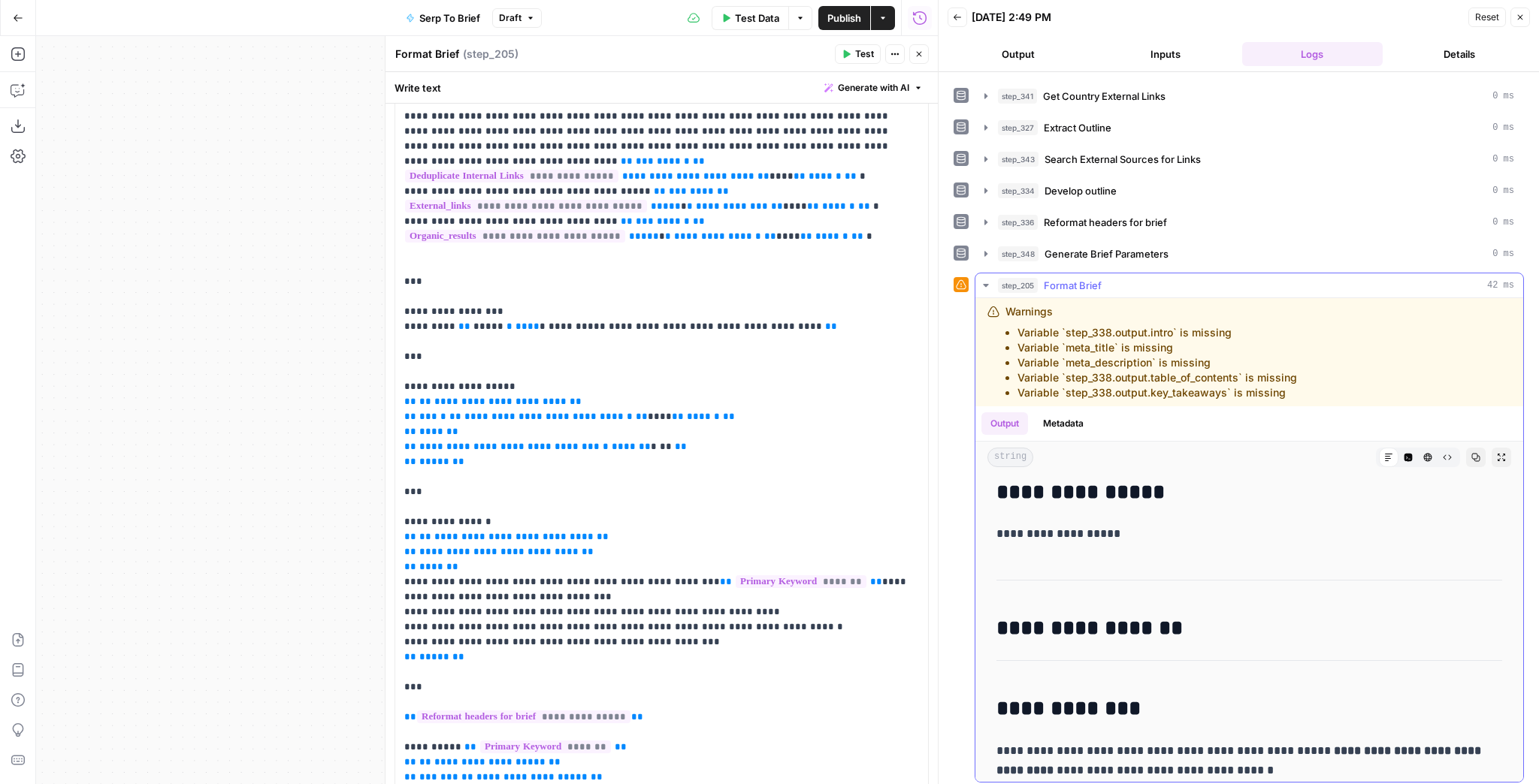
scroll to position [1382, 0]
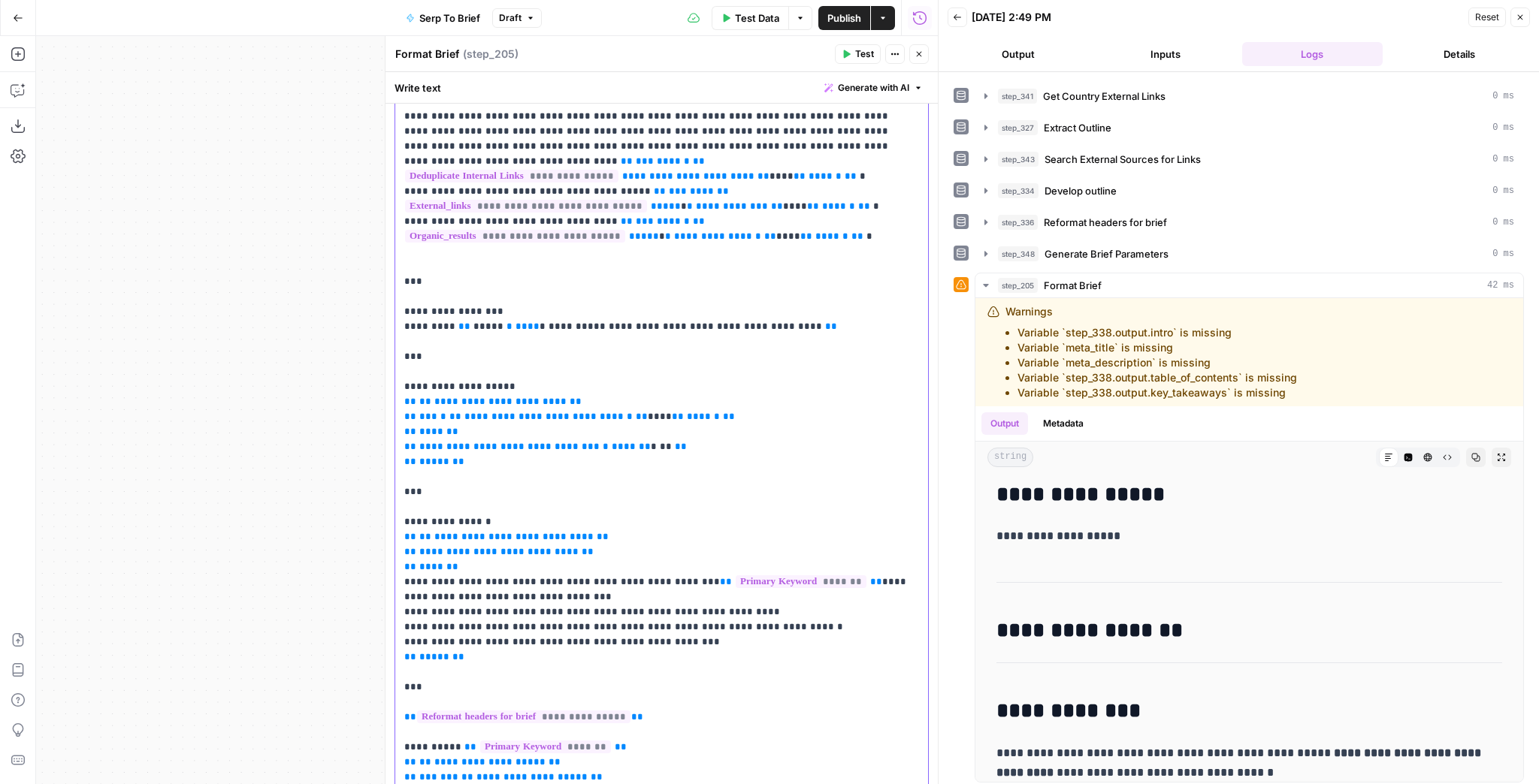
drag, startPoint x: 812, startPoint y: 328, endPoint x: 453, endPoint y: 321, distance: 359.1
click at [453, 321] on p "**********" at bounding box center [657, 356] width 506 height 1157
copy p "**********"
click at [812, 337] on p "**********" at bounding box center [657, 356] width 506 height 1157
drag, startPoint x: 821, startPoint y: 326, endPoint x: 454, endPoint y: 327, distance: 367.0
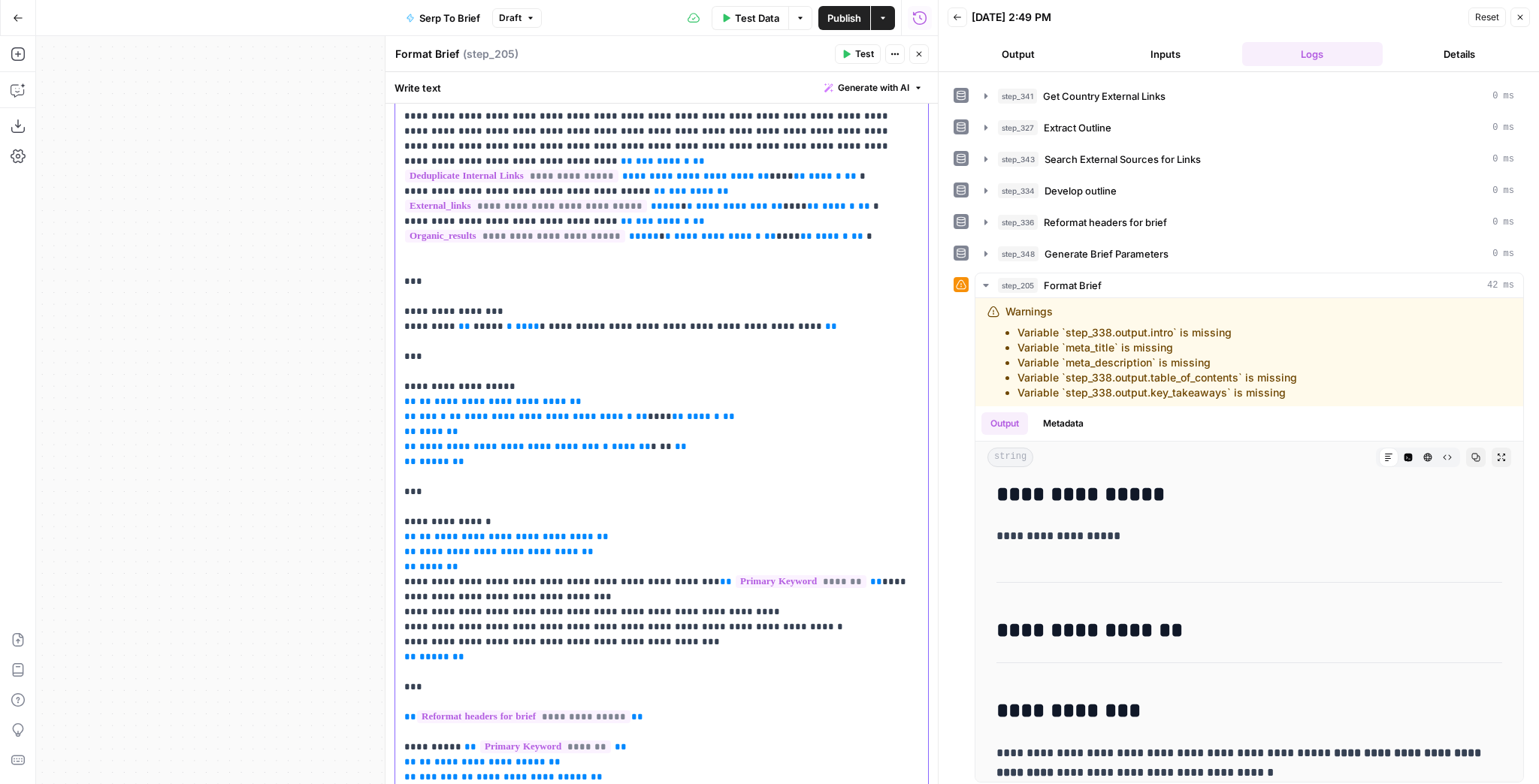
click at [454, 327] on p "**********" at bounding box center [657, 356] width 506 height 1157
click at [857, 54] on span "Test" at bounding box center [864, 54] width 19 height 14
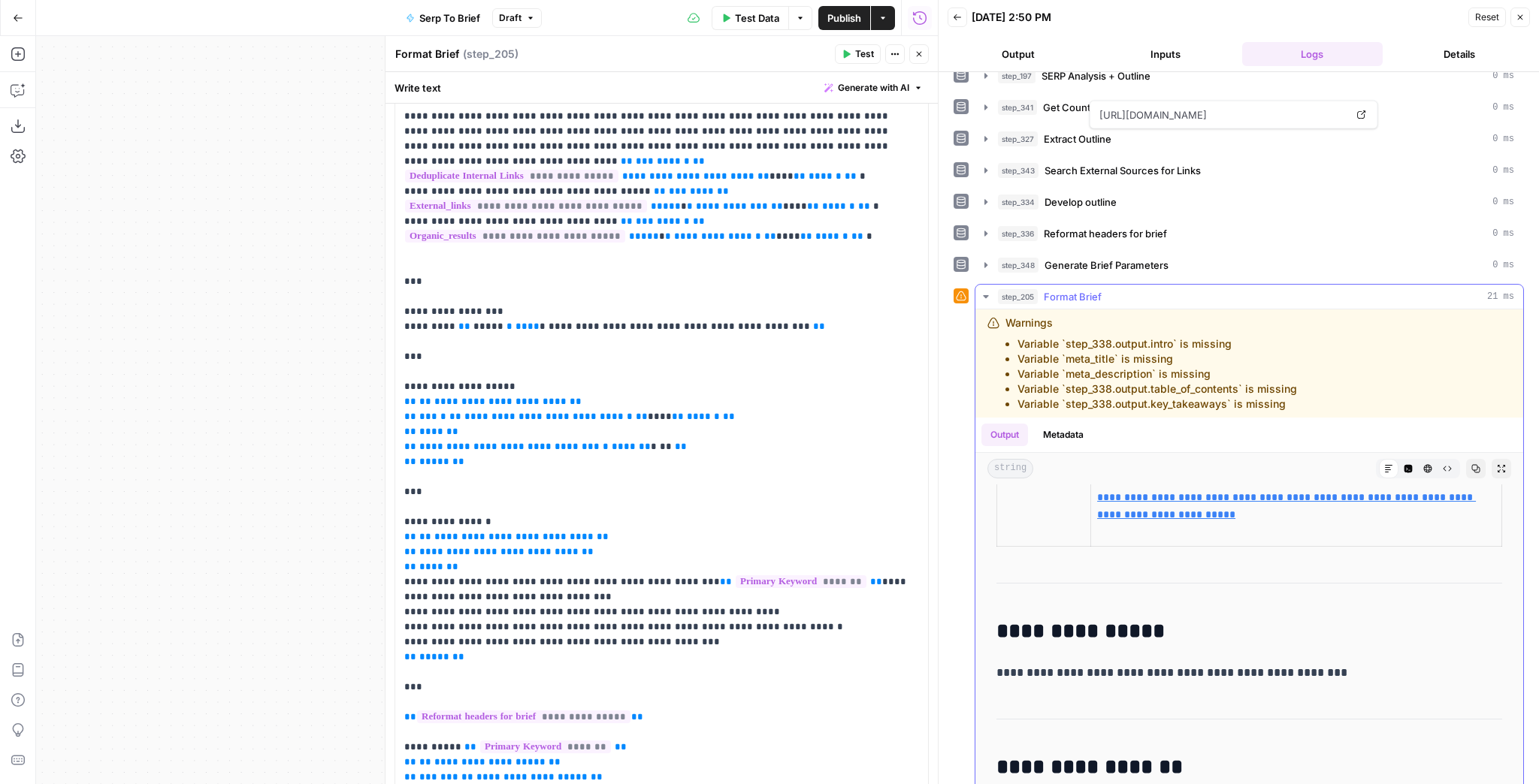
scroll to position [1262, 0]
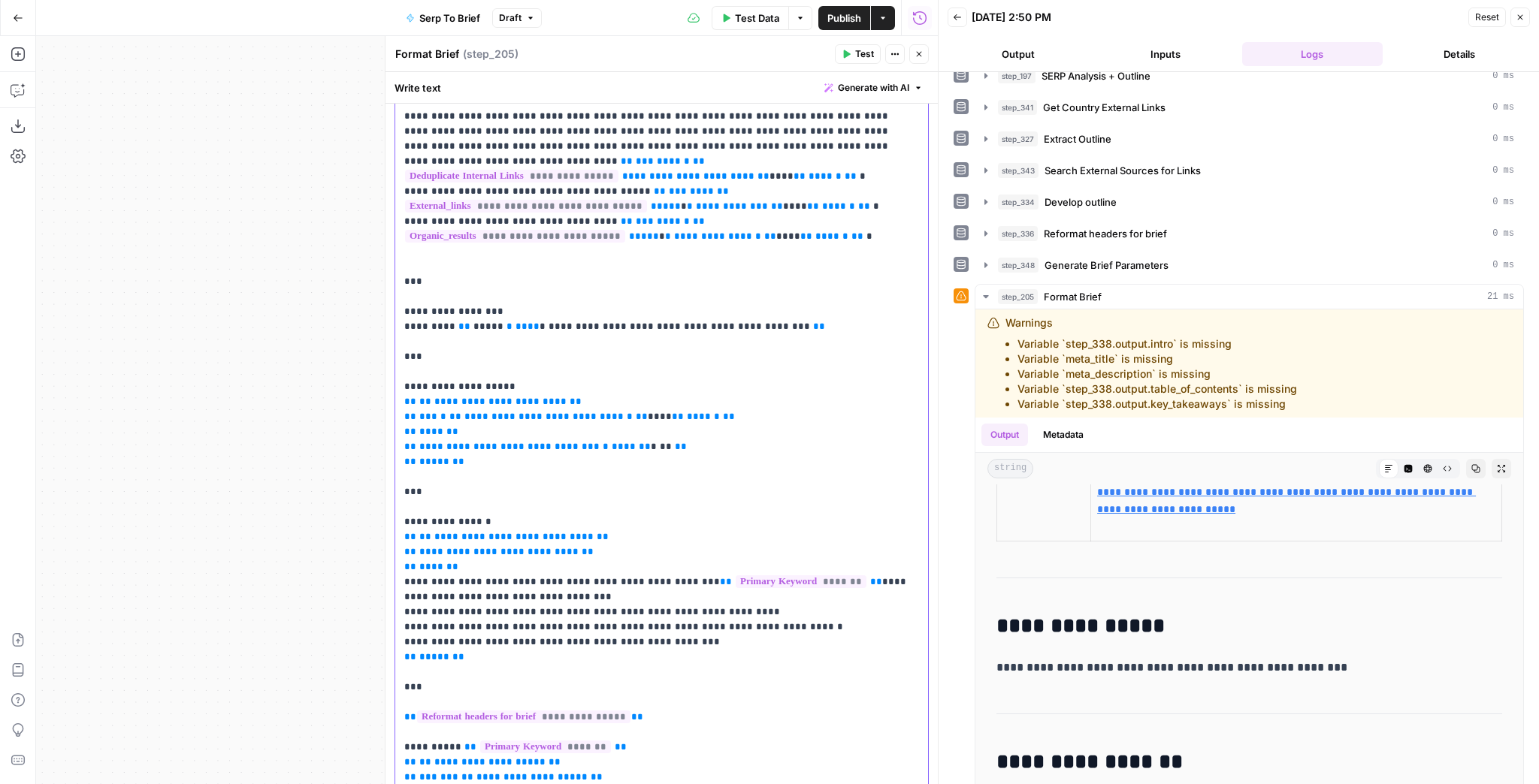
click at [825, 321] on p "**********" at bounding box center [657, 356] width 506 height 1157
drag, startPoint x: 815, startPoint y: 326, endPoint x: 404, endPoint y: 333, distance: 411.1
click at [404, 333] on p "**********" at bounding box center [657, 356] width 506 height 1157
click at [848, 57] on icon "button" at bounding box center [847, 54] width 9 height 9
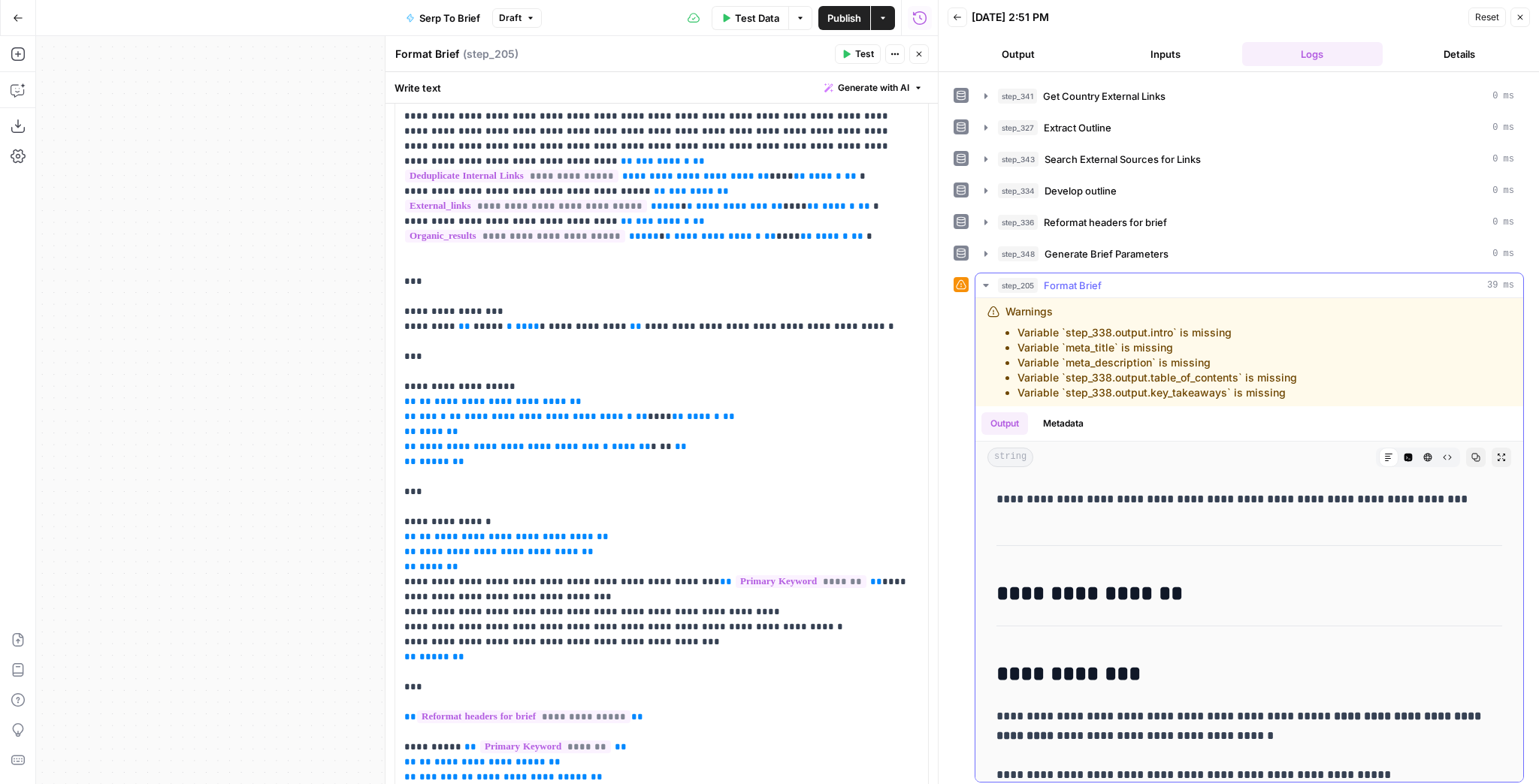
scroll to position [1382, 0]
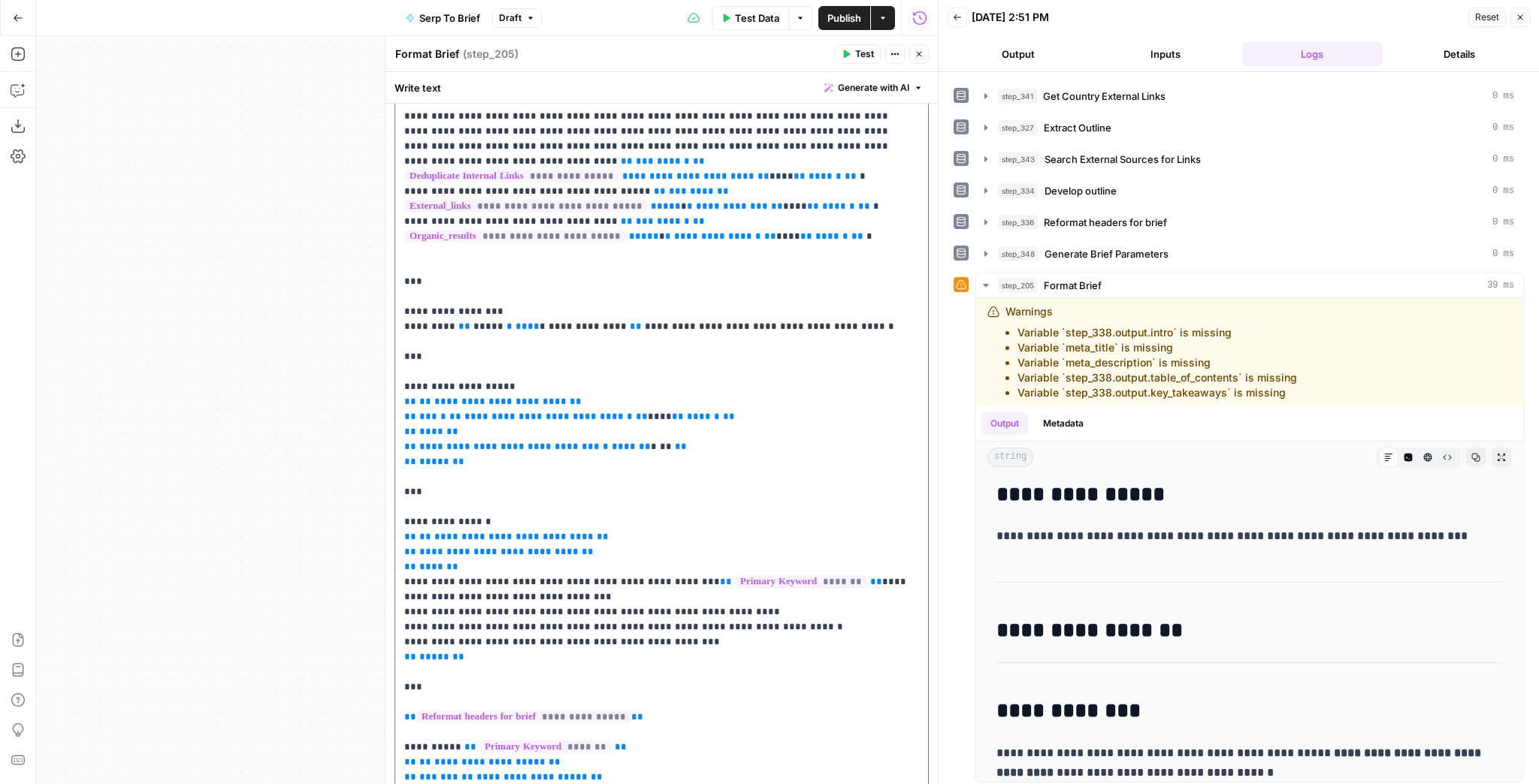
click at [403, 324] on div "**********" at bounding box center [661, 356] width 533 height 1169
click at [860, 55] on span "Test" at bounding box center [864, 54] width 19 height 14
click at [409, 323] on p "**********" at bounding box center [657, 356] width 506 height 1157
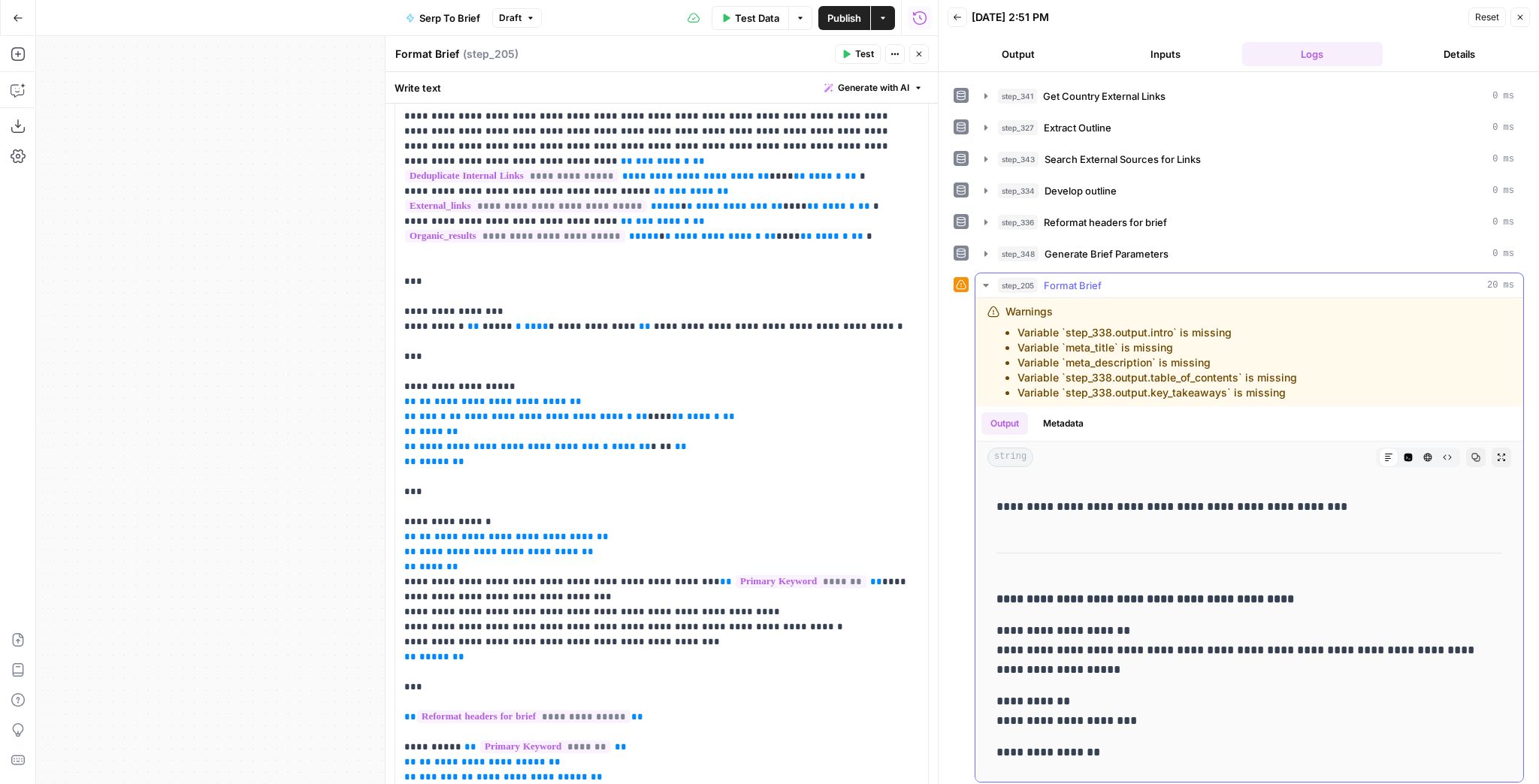
scroll to position [1803, 0]
